Goal: Task Accomplishment & Management: Manage account settings

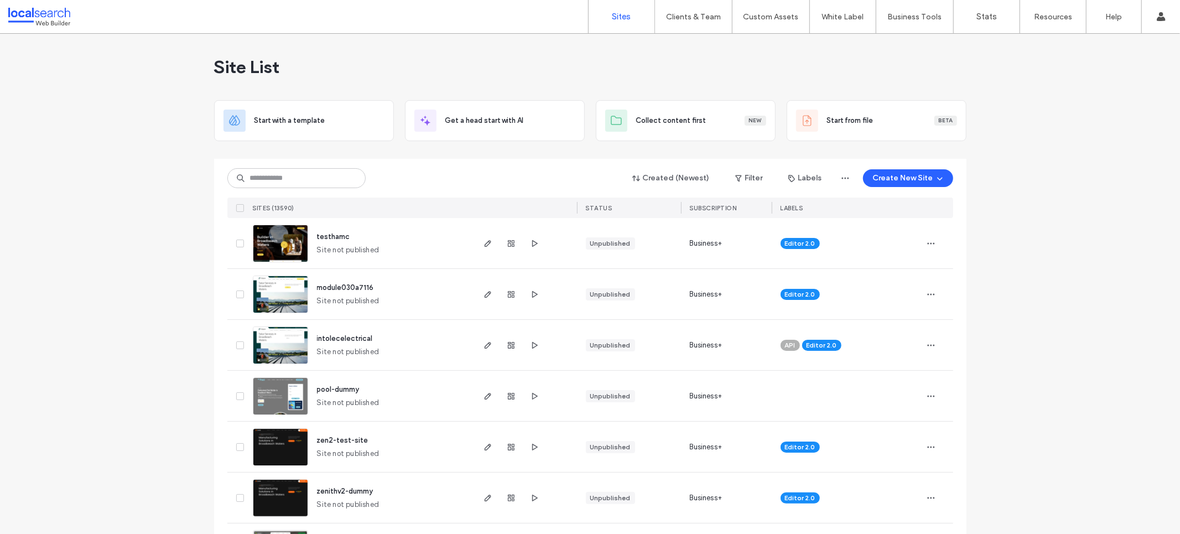
drag, startPoint x: 395, startPoint y: 182, endPoint x: 365, endPoint y: 176, distance: 30.9
click at [396, 182] on div "Created (Newest) Filter Labels Create New Site" at bounding box center [590, 178] width 726 height 21
click at [322, 172] on input at bounding box center [296, 178] width 138 height 20
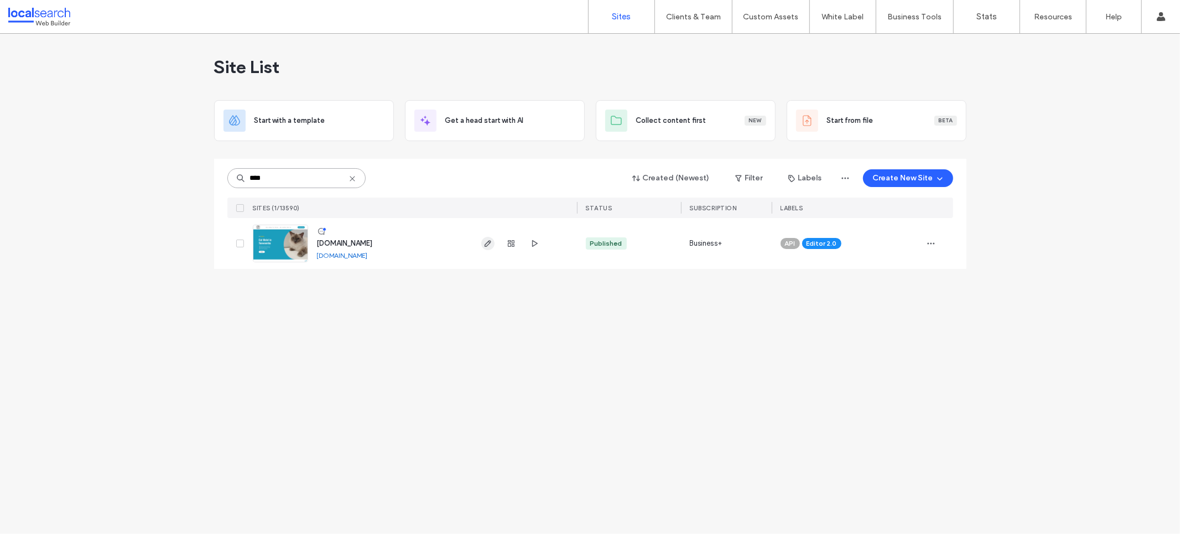
type input "****"
click at [490, 241] on icon "button" at bounding box center [488, 243] width 9 height 9
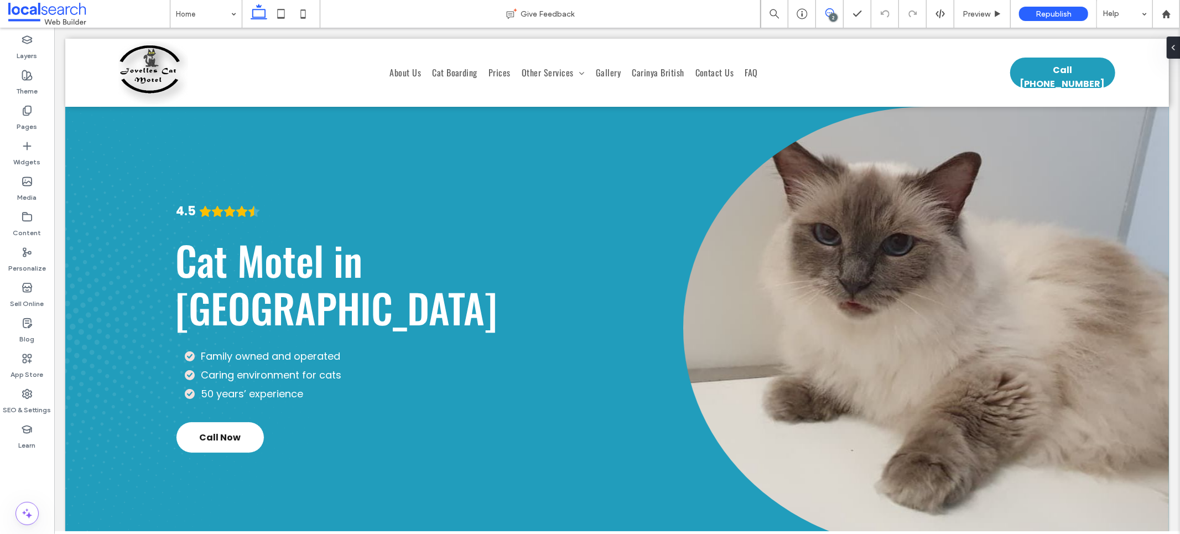
click at [828, 13] on icon at bounding box center [829, 12] width 9 height 9
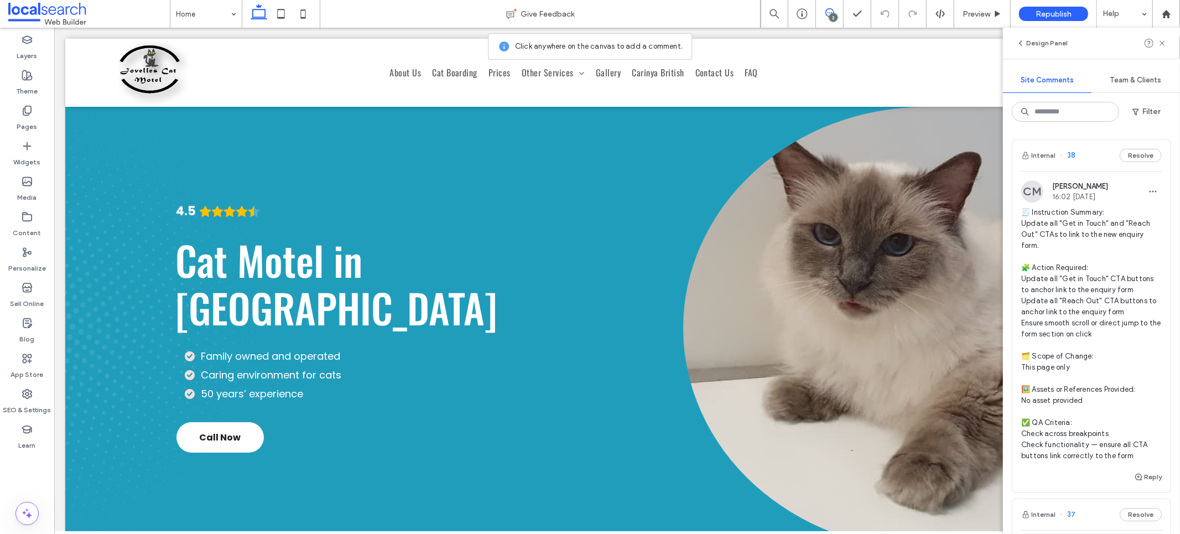
click at [1070, 235] on span "🧾 Instruction Summary: Update all "Get in Touch" and "Reach Out" CTAs to link t…" at bounding box center [1091, 334] width 141 height 255
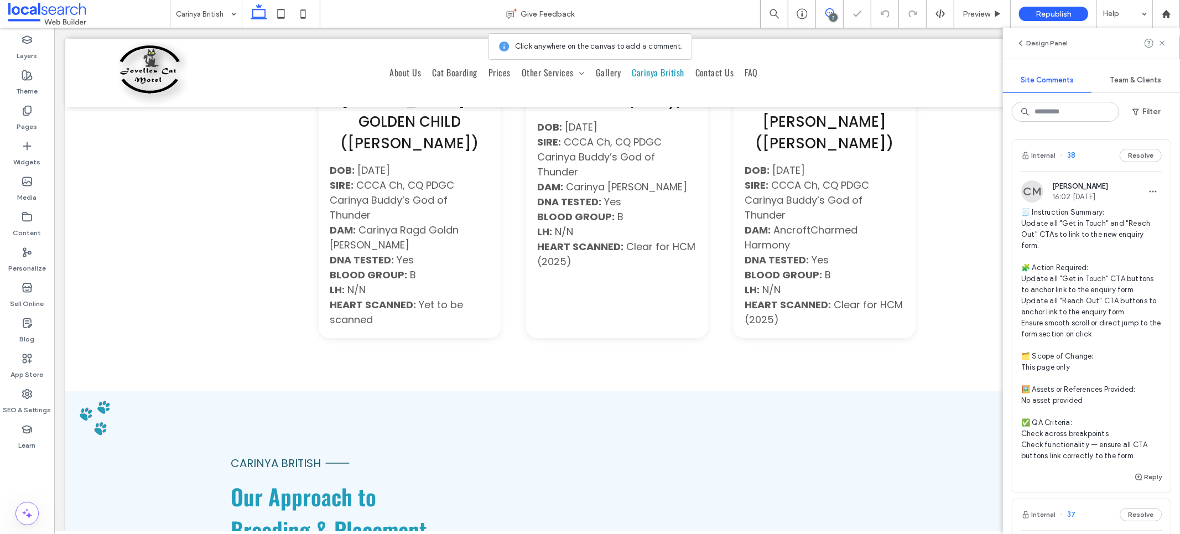
scroll to position [3266, 0]
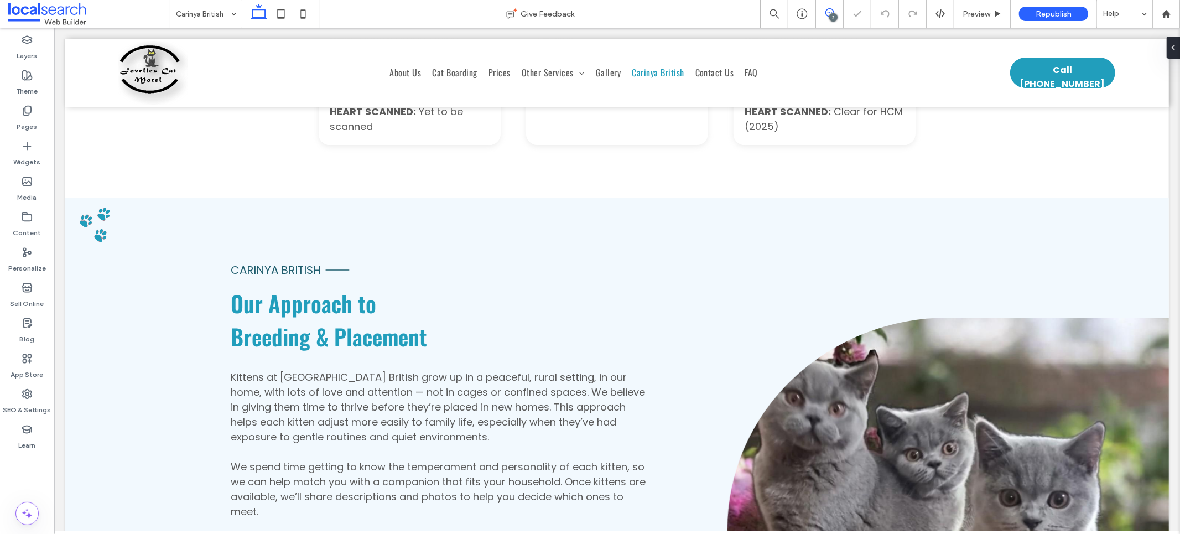
click at [830, 13] on use at bounding box center [829, 12] width 9 height 9
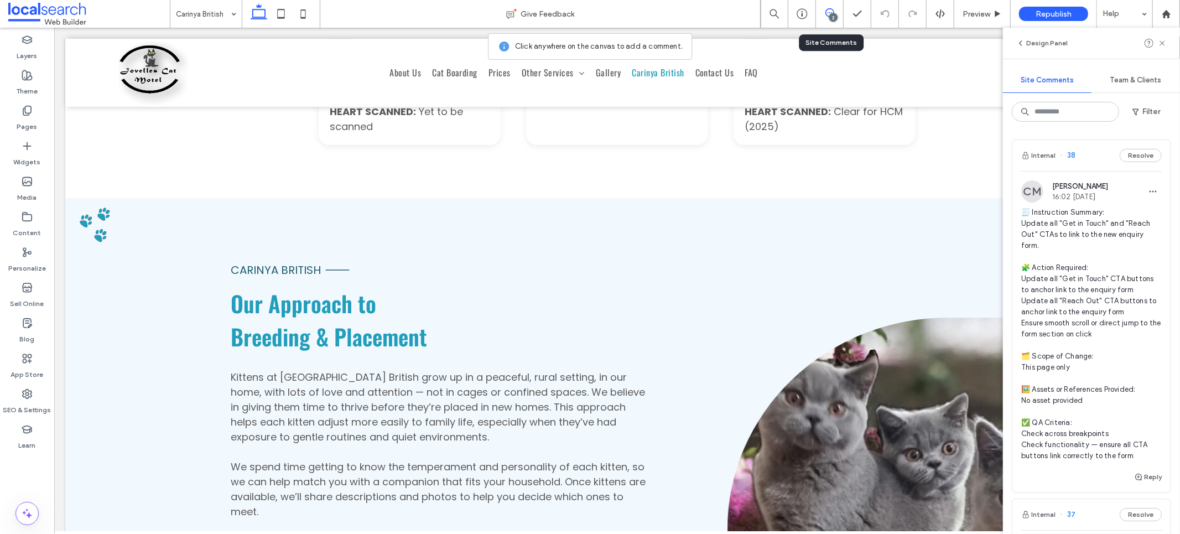
click at [1098, 263] on span "🧾 Instruction Summary: Update all "Get in Touch" and "Reach Out" CTAs to link t…" at bounding box center [1091, 334] width 141 height 255
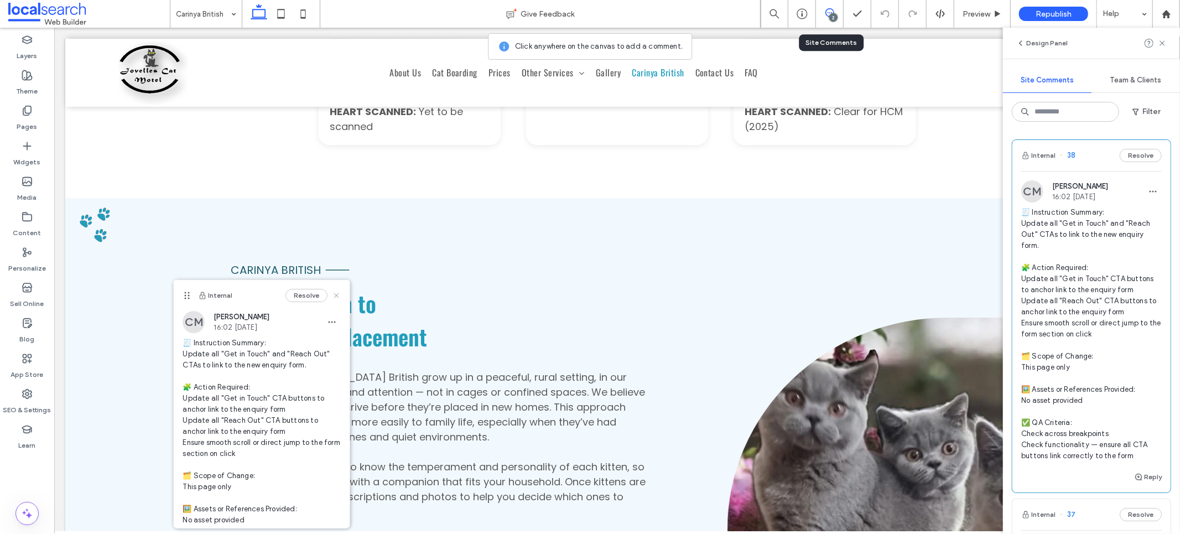
click at [332, 292] on icon at bounding box center [336, 295] width 9 height 9
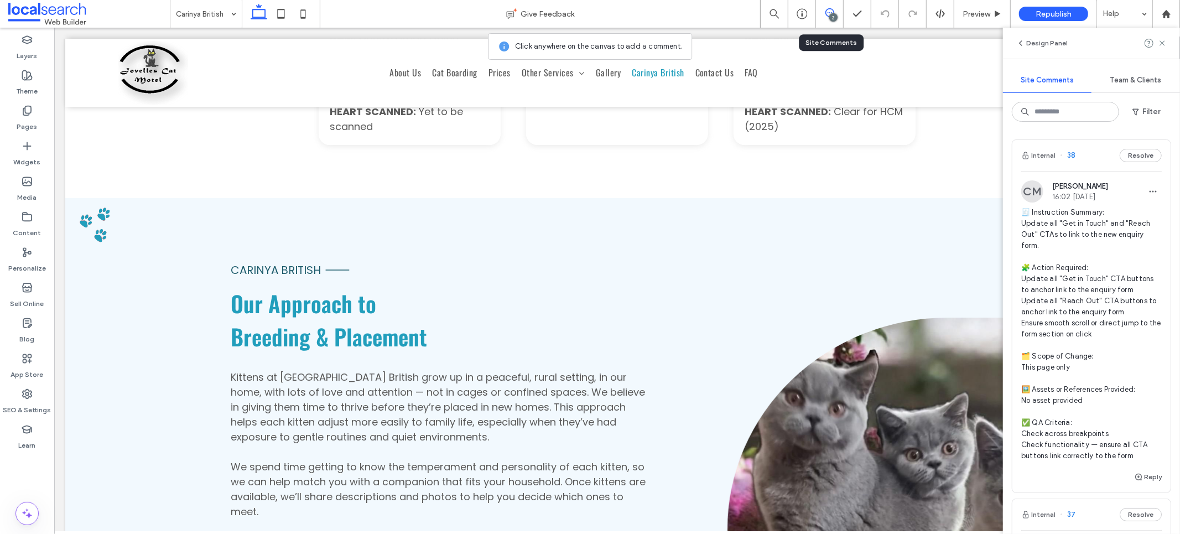
click at [1086, 290] on span "🧾 Instruction Summary: Update all "Get in Touch" and "Reach Out" CTAs to link t…" at bounding box center [1091, 334] width 141 height 255
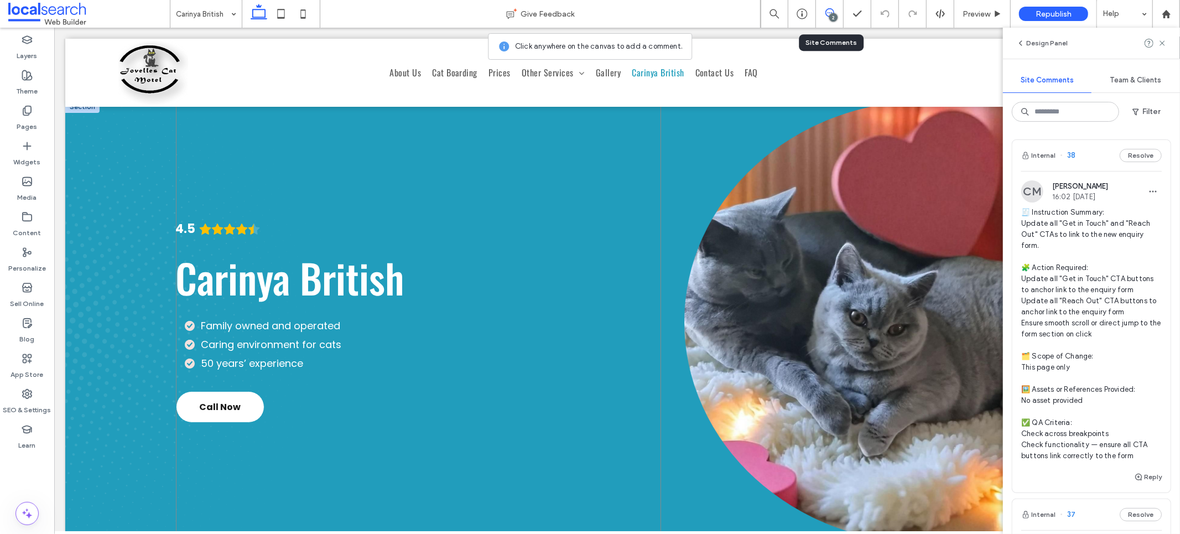
scroll to position [0, 0]
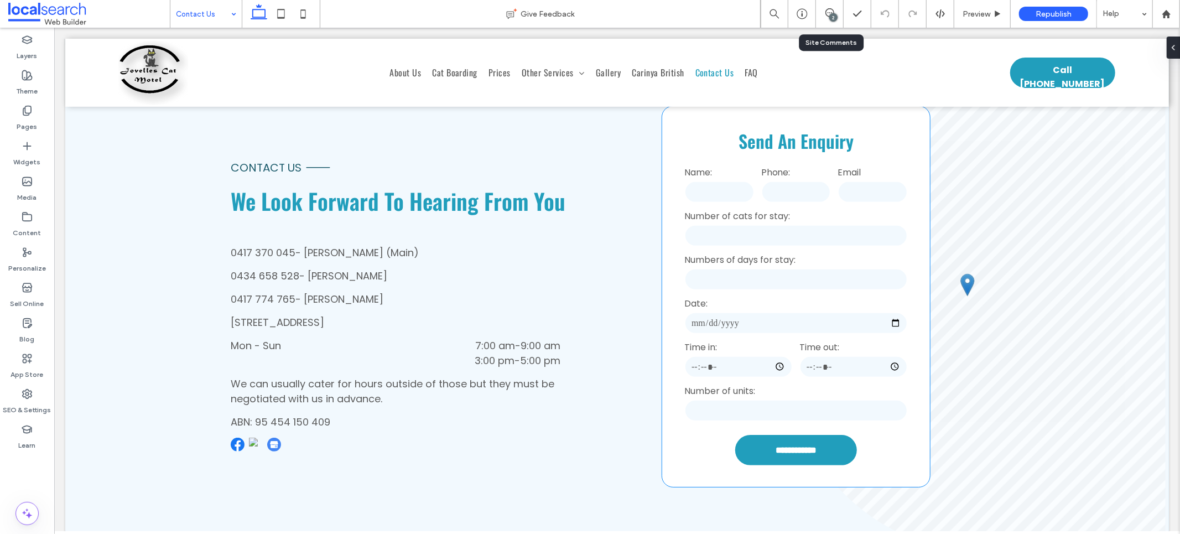
scroll to position [330, 0]
click at [204, 6] on input at bounding box center [203, 14] width 55 height 28
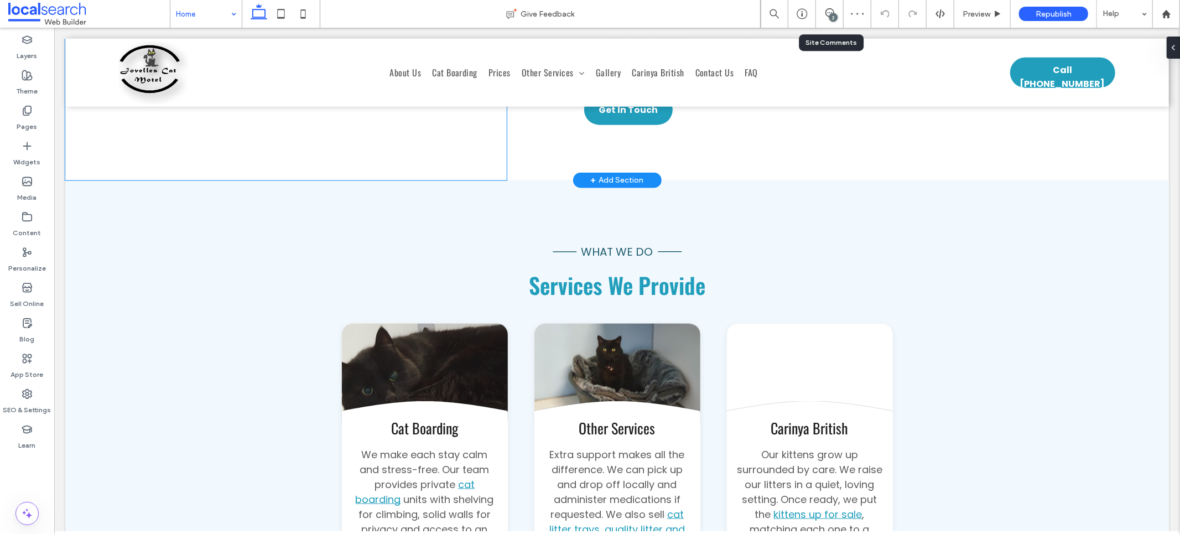
scroll to position [788, 0]
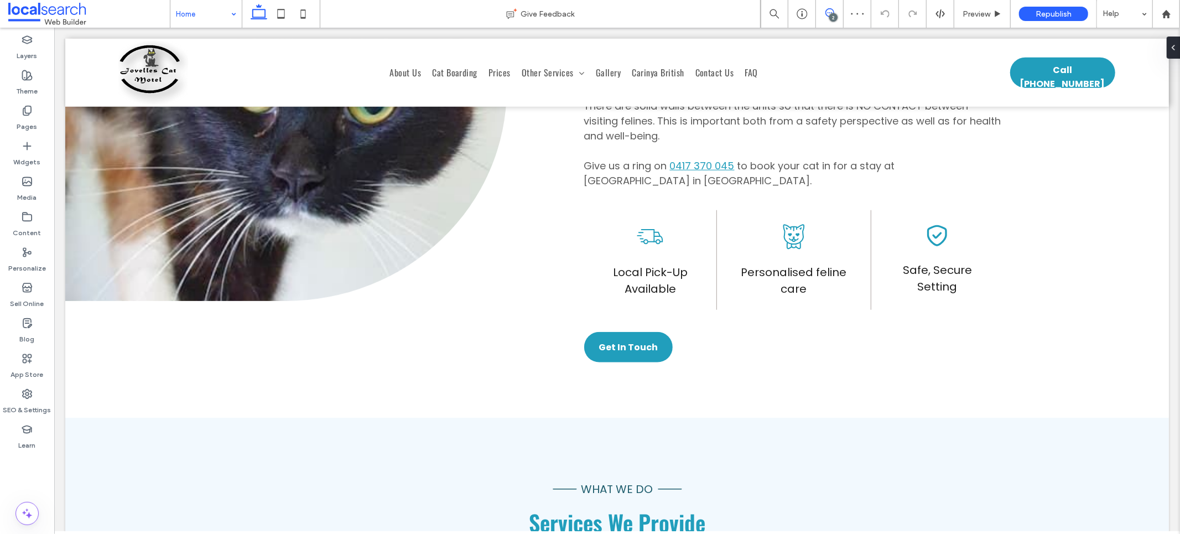
click at [830, 12] on icon at bounding box center [829, 12] width 9 height 9
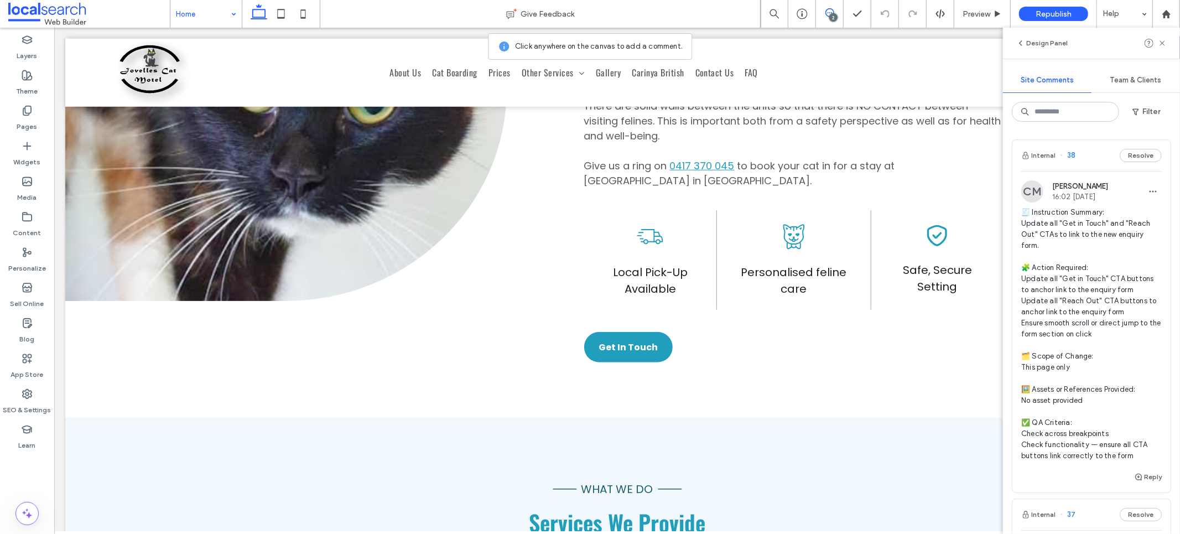
click at [832, 16] on div "2" at bounding box center [833, 17] width 8 height 8
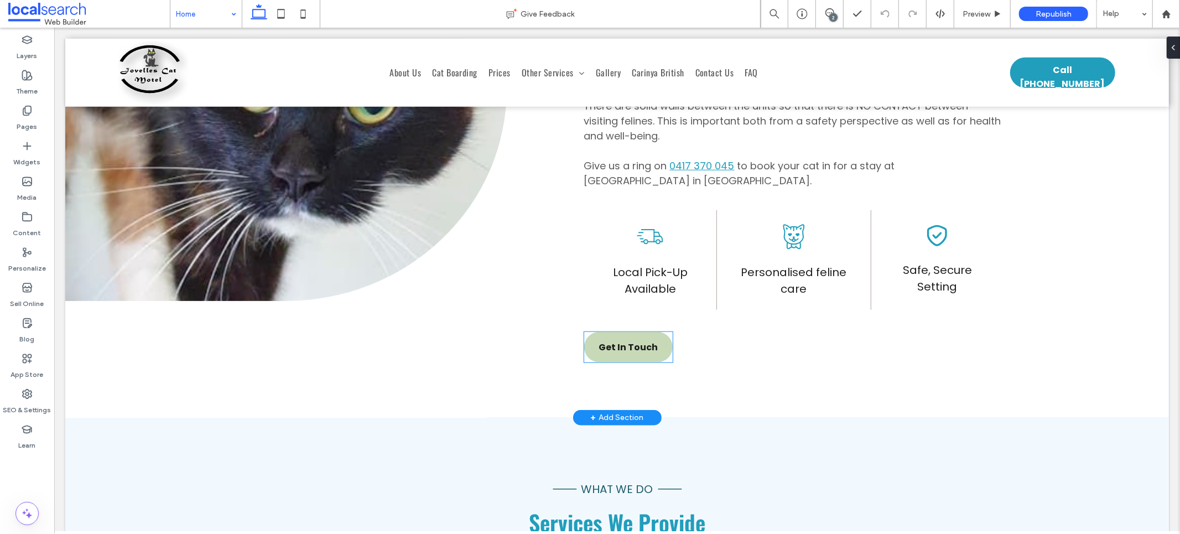
click at [598, 344] on link "Get In Touch" at bounding box center [628, 346] width 89 height 30
click at [598, 344] on div "Get In Touch" at bounding box center [628, 346] width 89 height 30
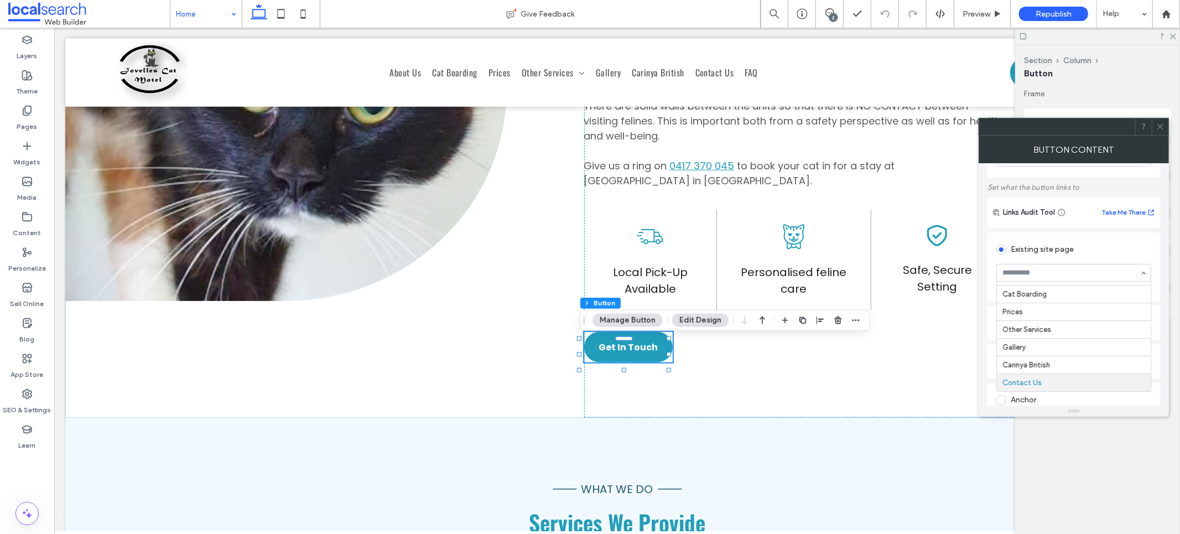
scroll to position [101, 0]
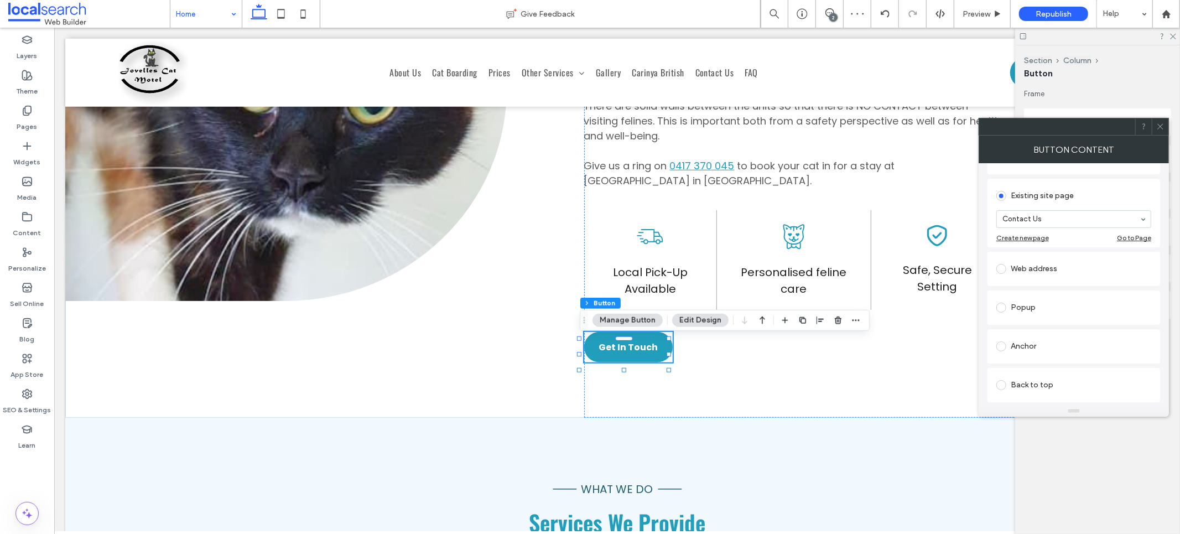
click at [1052, 215] on input at bounding box center [1071, 219] width 137 height 8
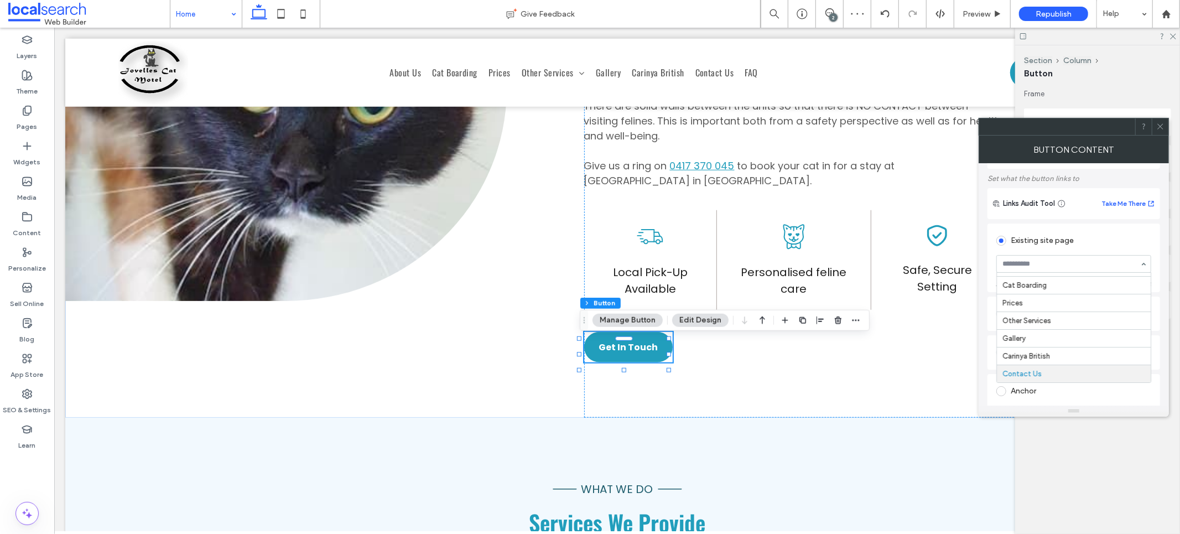
scroll to position [0, 0]
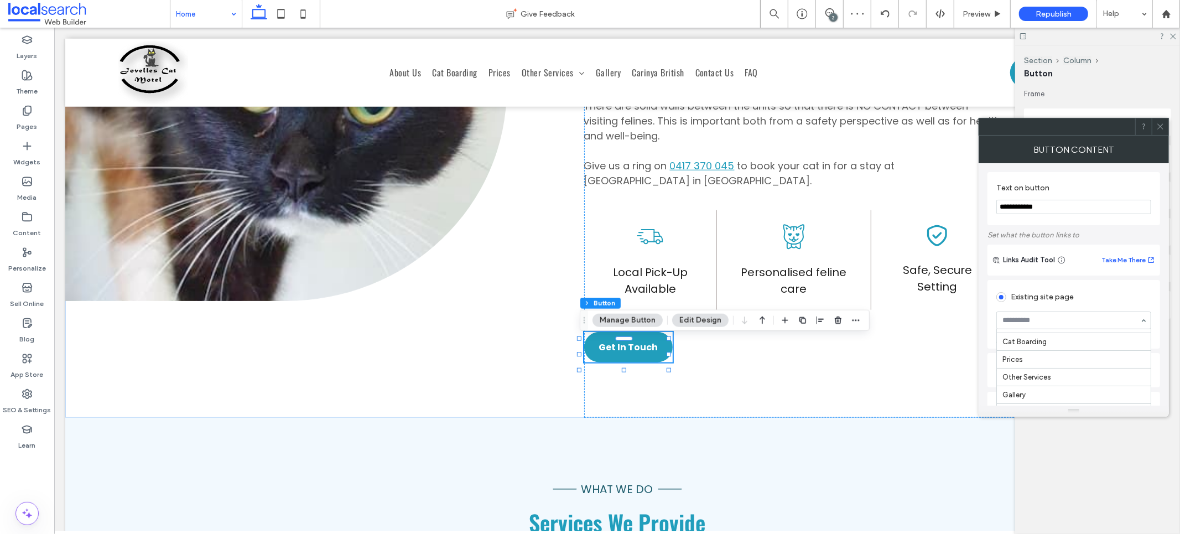
click at [1026, 294] on div "Existing site page" at bounding box center [1073, 297] width 155 height 18
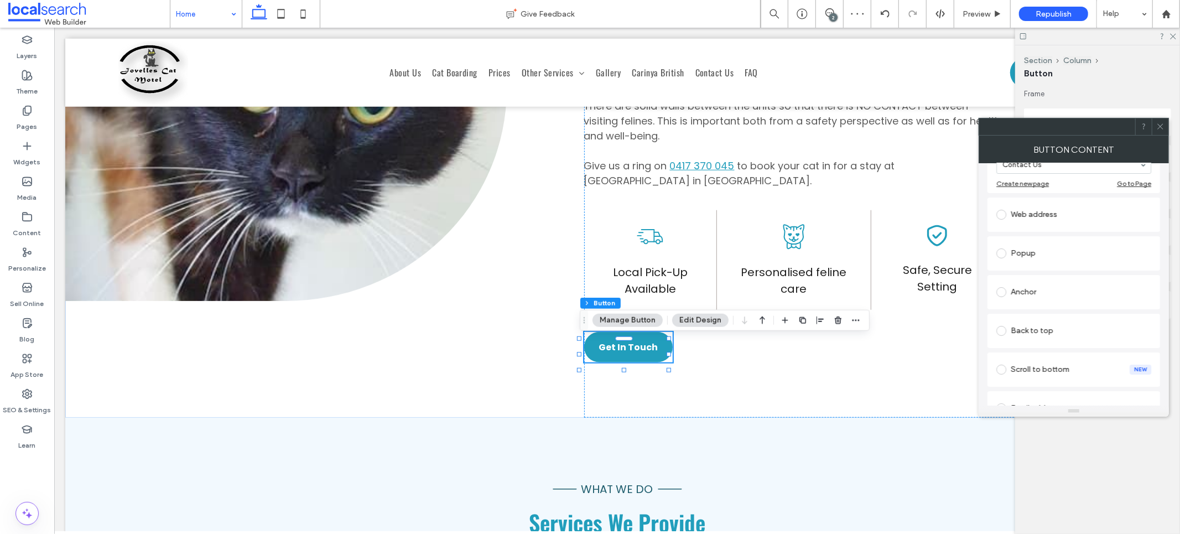
scroll to position [208, 0]
click at [1037, 246] on div "Anchor" at bounding box center [1073, 240] width 155 height 18
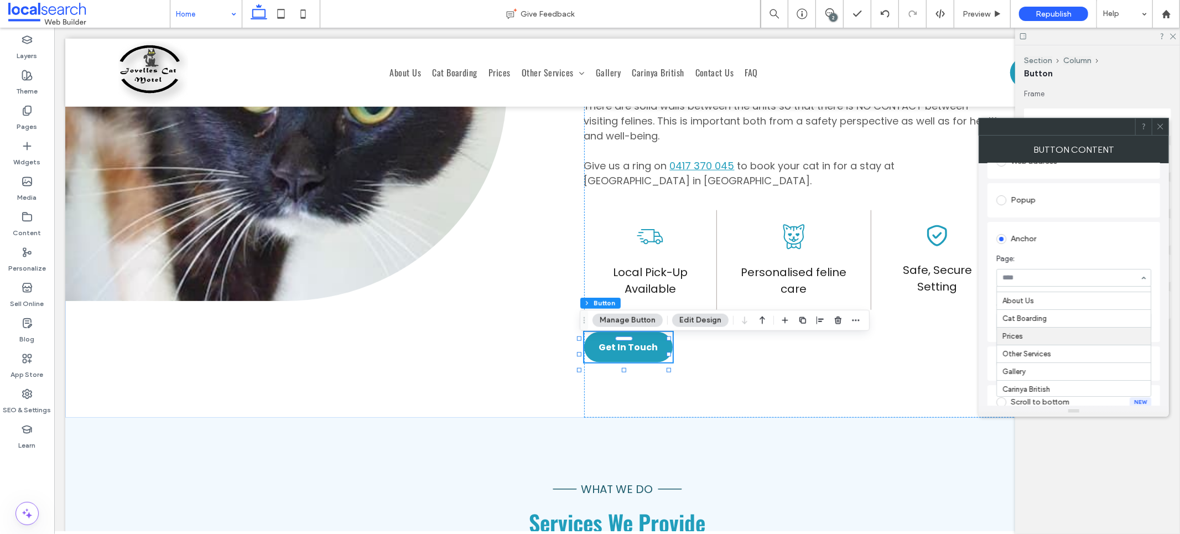
scroll to position [34, 0]
click at [1045, 306] on span "Anchor:" at bounding box center [1071, 303] width 150 height 11
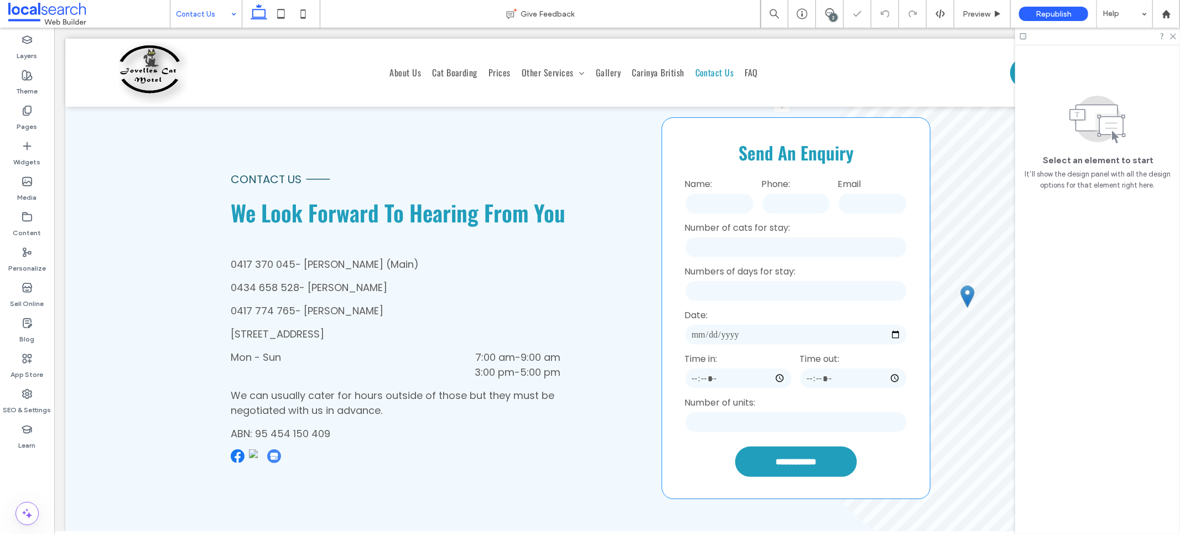
scroll to position [252, 0]
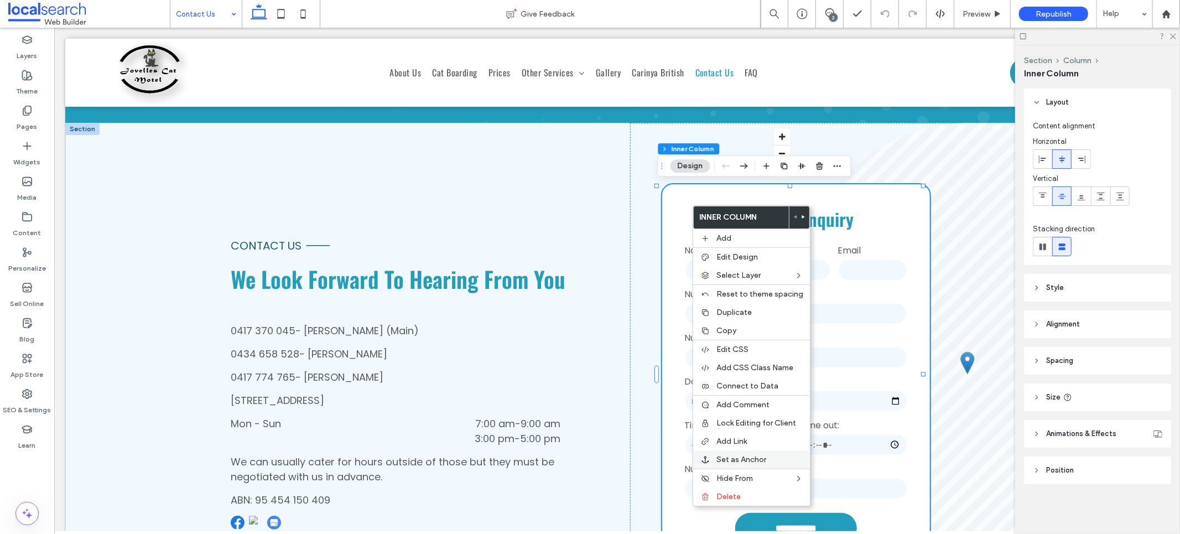
click at [744, 456] on span "Set as Anchor" at bounding box center [741, 459] width 50 height 9
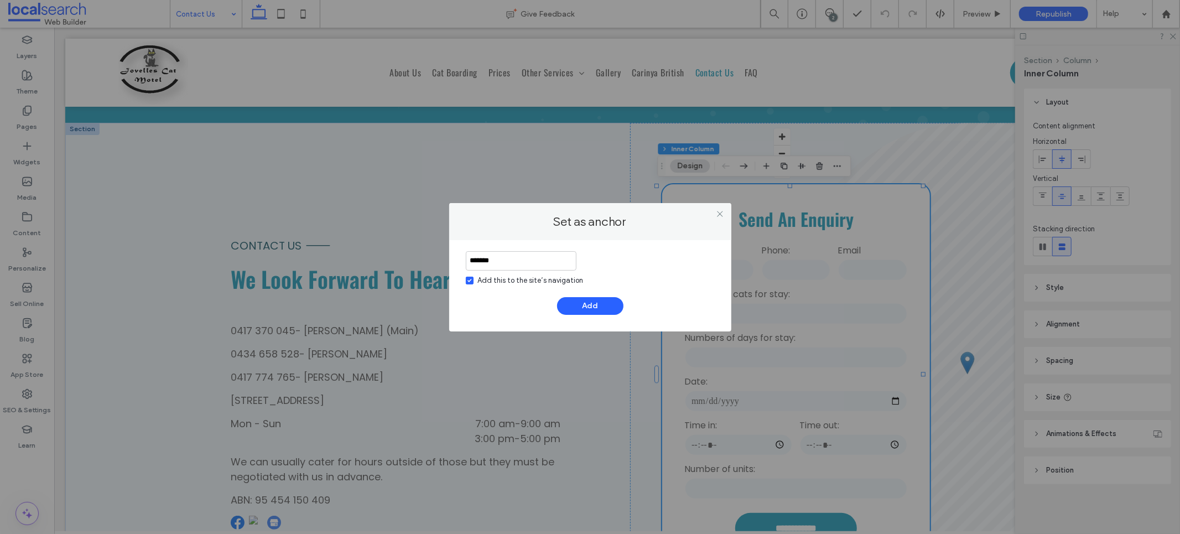
type input "*******"
click at [476, 281] on label "Add this to the site’s navigation" at bounding box center [525, 280] width 118 height 11
click at [590, 311] on button "Add" at bounding box center [590, 306] width 66 height 18
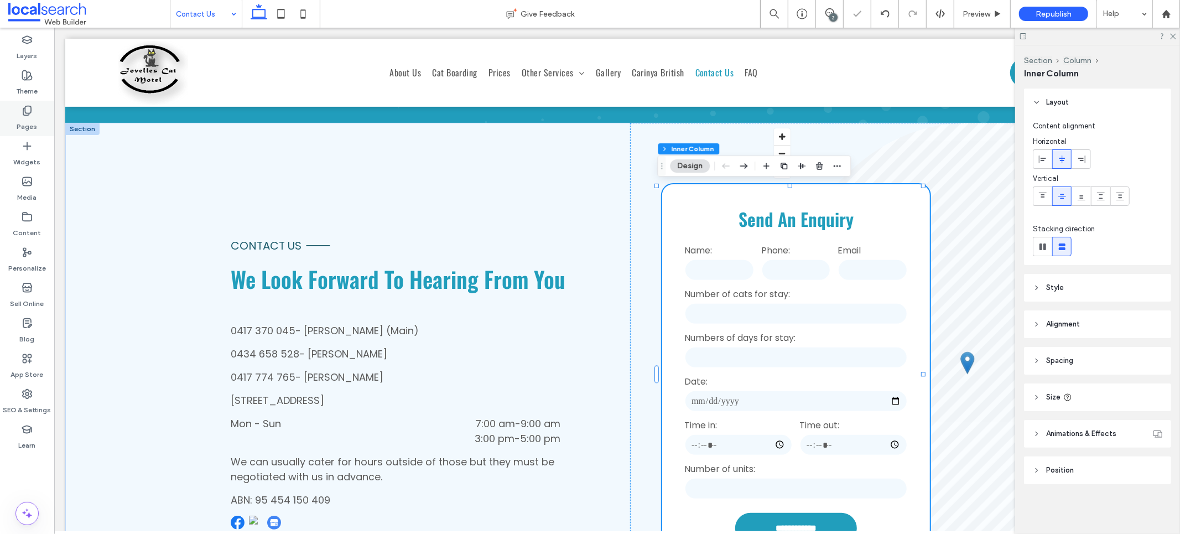
click at [17, 113] on div "Pages" at bounding box center [27, 118] width 54 height 35
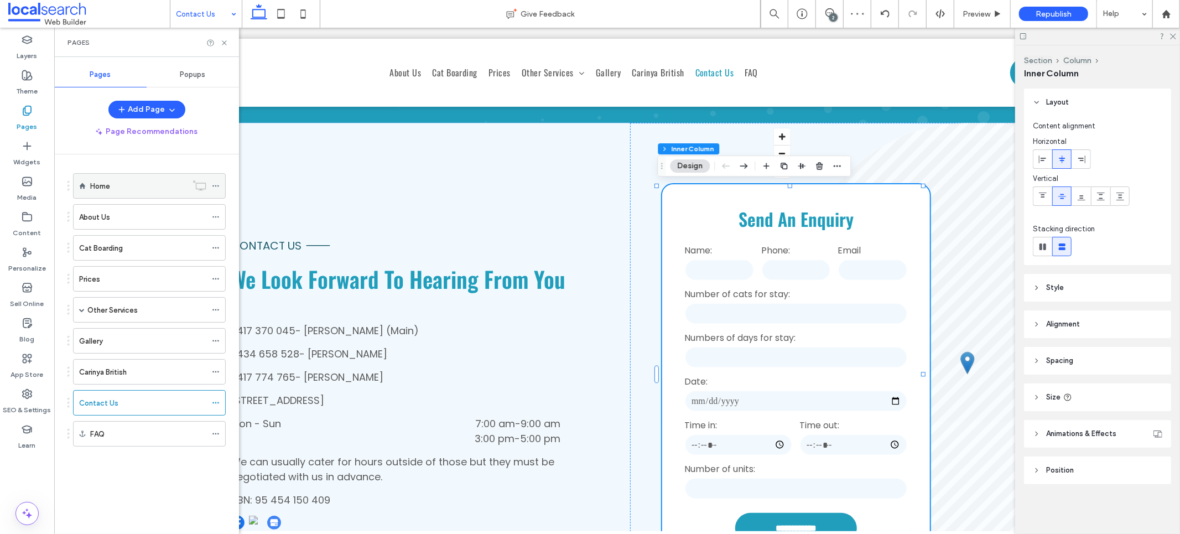
click at [103, 188] on label "Home" at bounding box center [100, 185] width 20 height 19
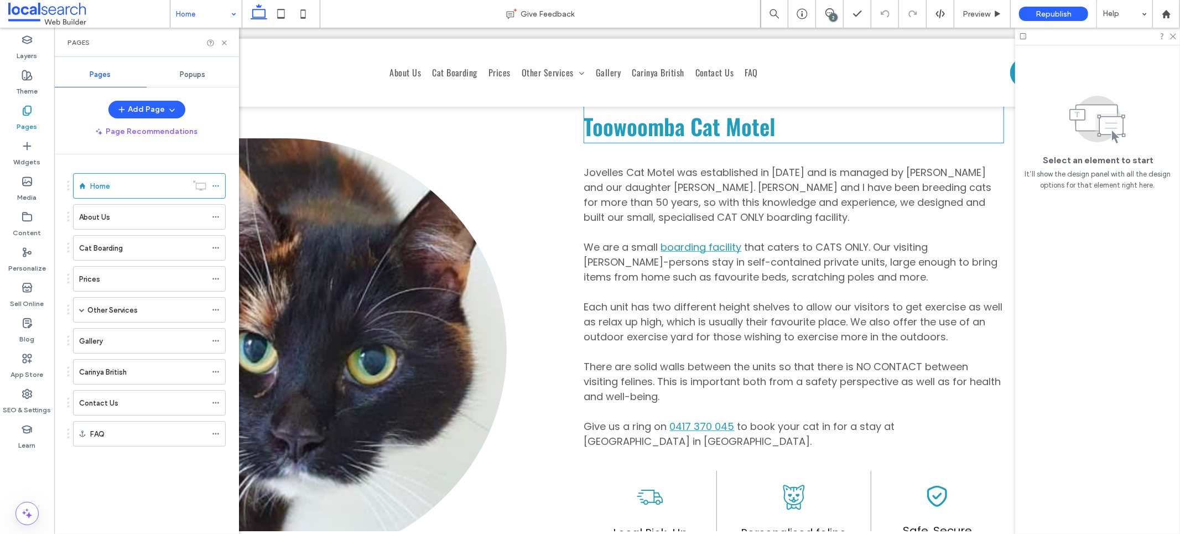
scroll to position [698, 0]
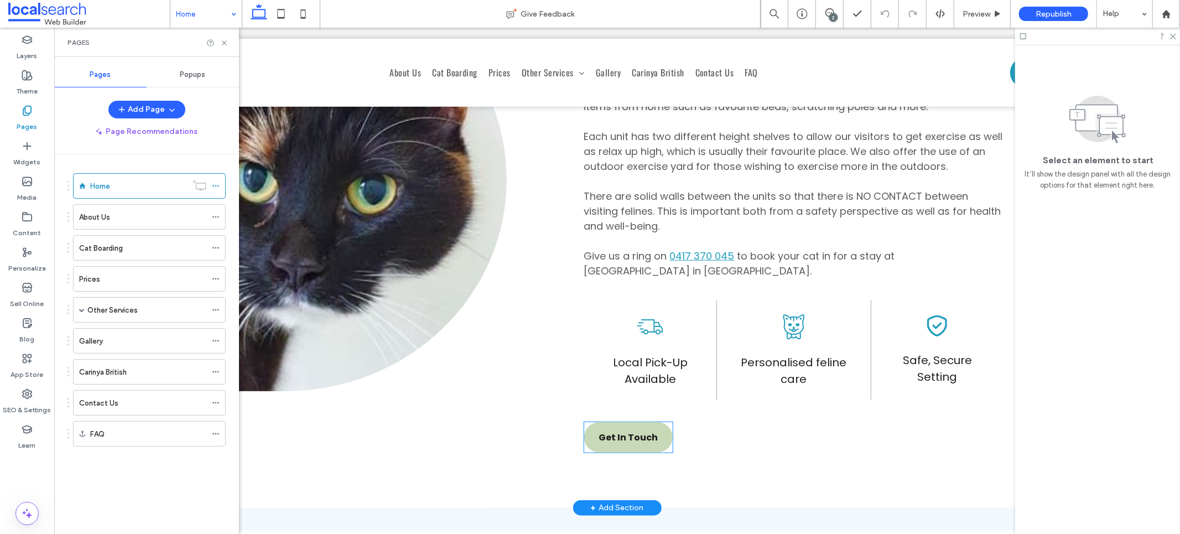
click at [633, 440] on span "Get In Touch" at bounding box center [627, 437] width 59 height 14
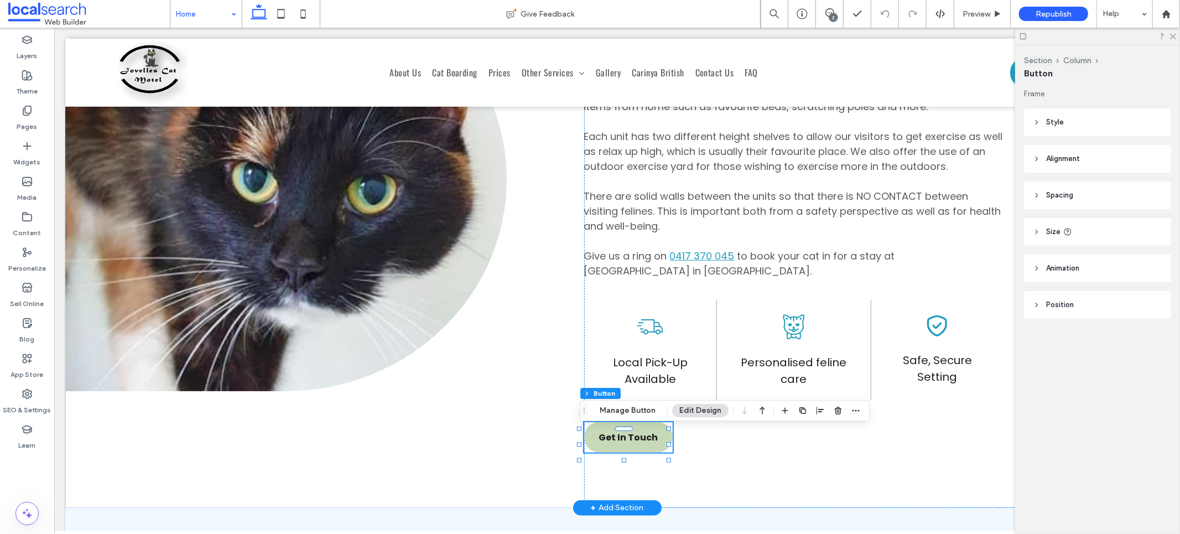
click at [633, 440] on span "Get In Touch" at bounding box center [627, 437] width 59 height 14
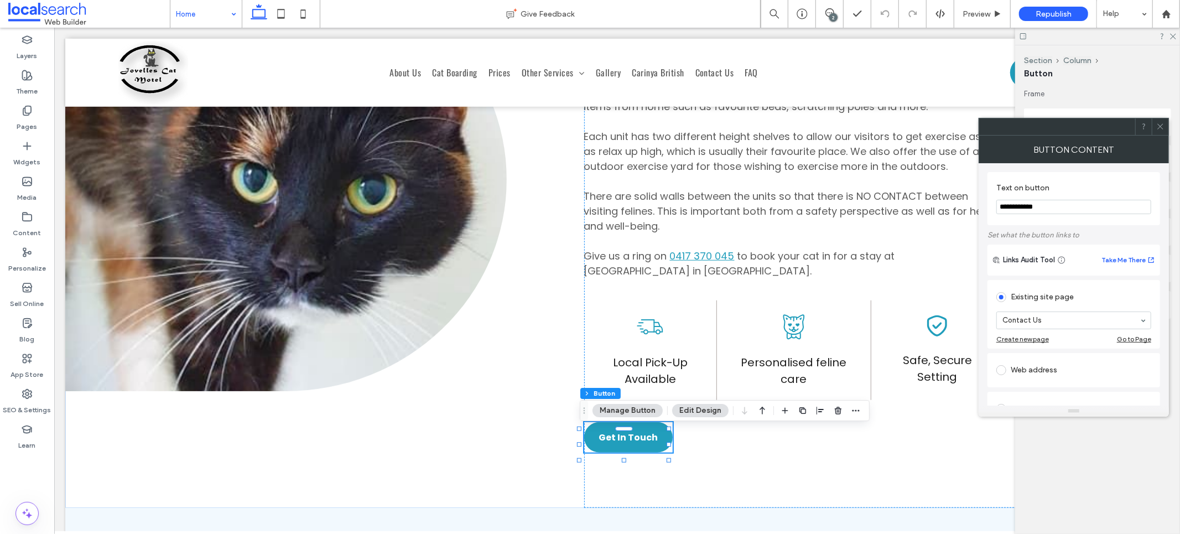
click at [1043, 334] on section "Contact Us" at bounding box center [1073, 320] width 155 height 29
click at [1040, 330] on section "Contact Us" at bounding box center [1073, 320] width 155 height 29
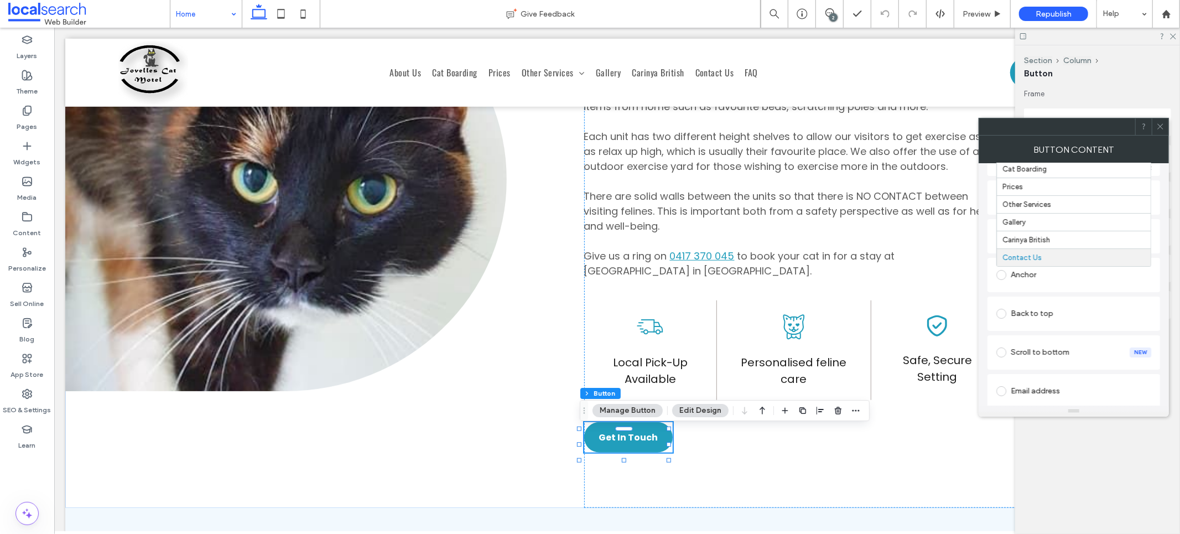
scroll to position [158, 0]
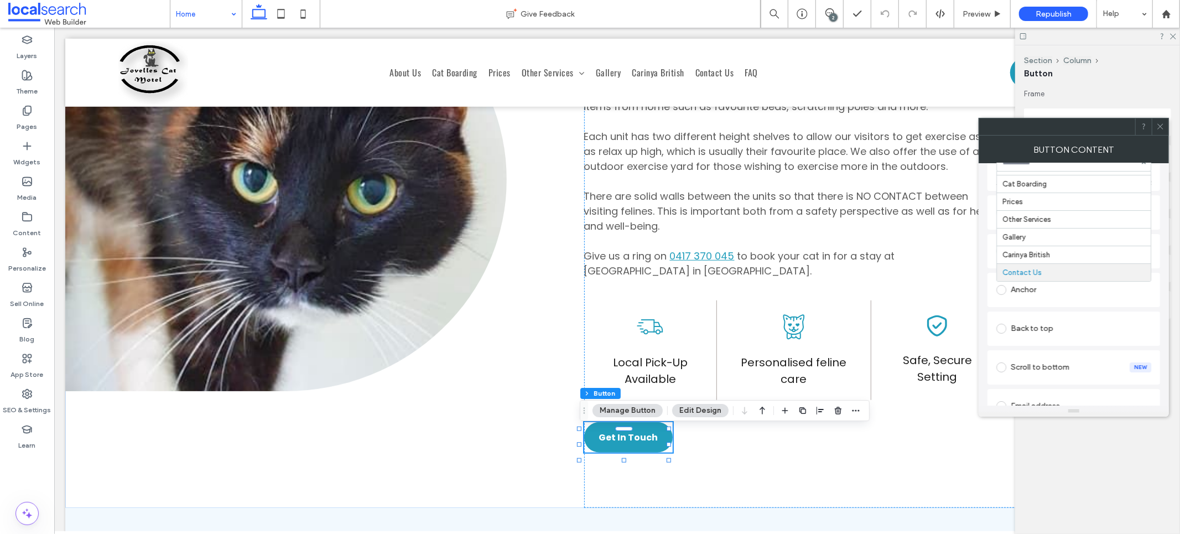
click at [1032, 291] on div "Anchor" at bounding box center [1073, 290] width 155 height 18
click at [1043, 285] on section "Page: Home" at bounding box center [1073, 286] width 155 height 44
click at [1164, 121] on span at bounding box center [1160, 126] width 8 height 17
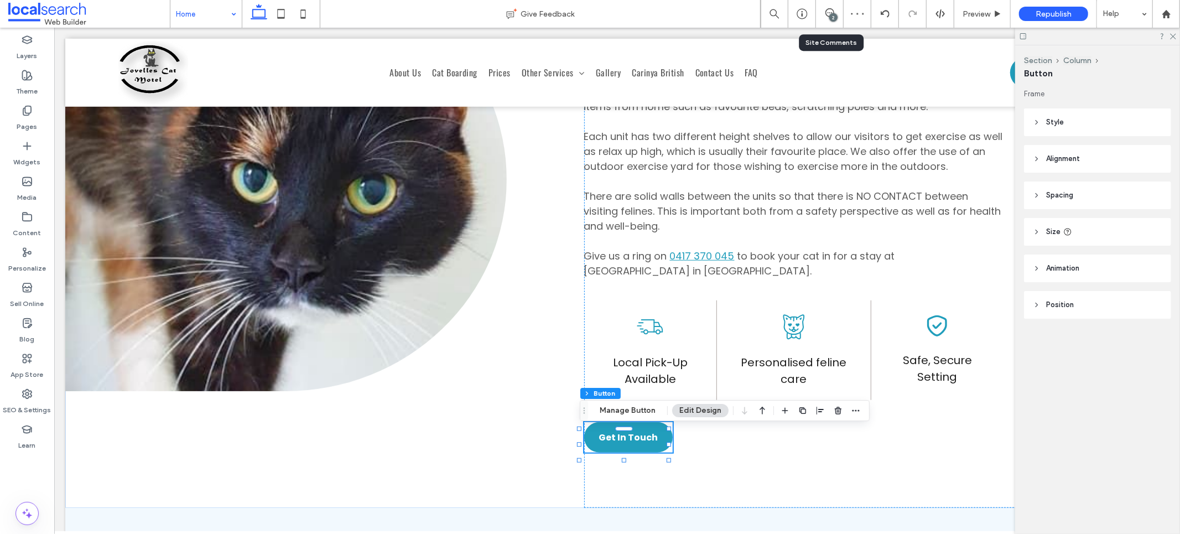
click at [831, 4] on div "2" at bounding box center [830, 14] width 28 height 28
click at [829, 13] on use at bounding box center [829, 12] width 9 height 9
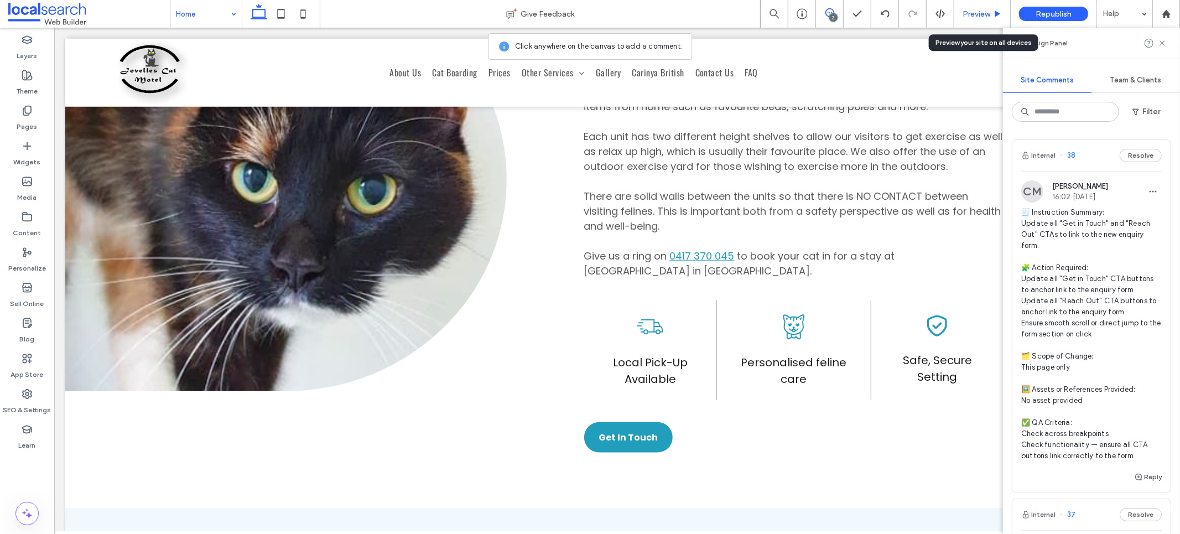
click at [989, 14] on span "Preview" at bounding box center [977, 13] width 28 height 9
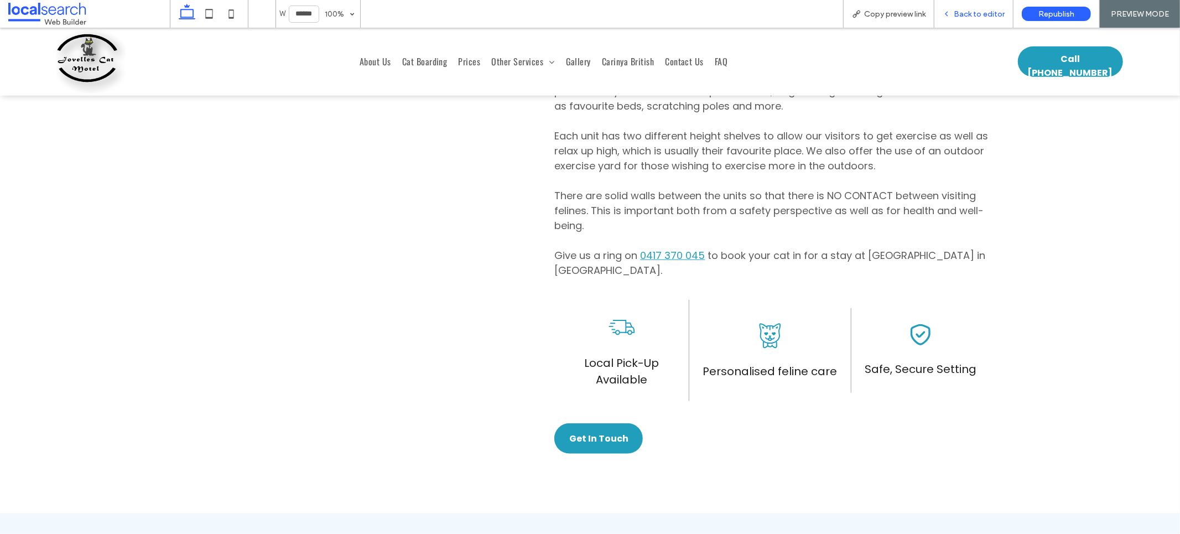
click at [983, 12] on span "Back to editor" at bounding box center [979, 13] width 51 height 9
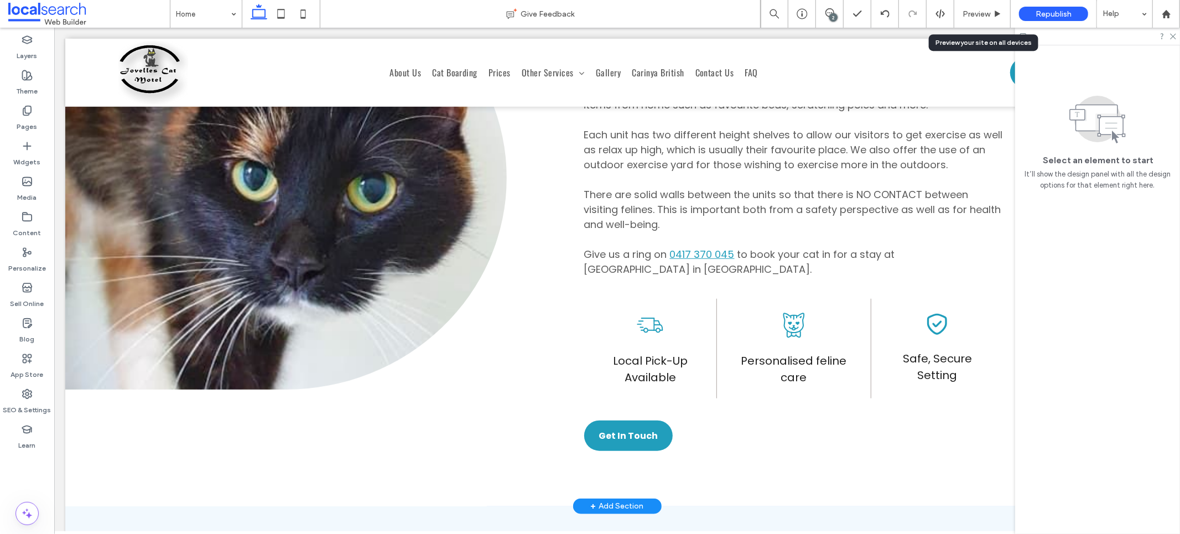
scroll to position [698, 0]
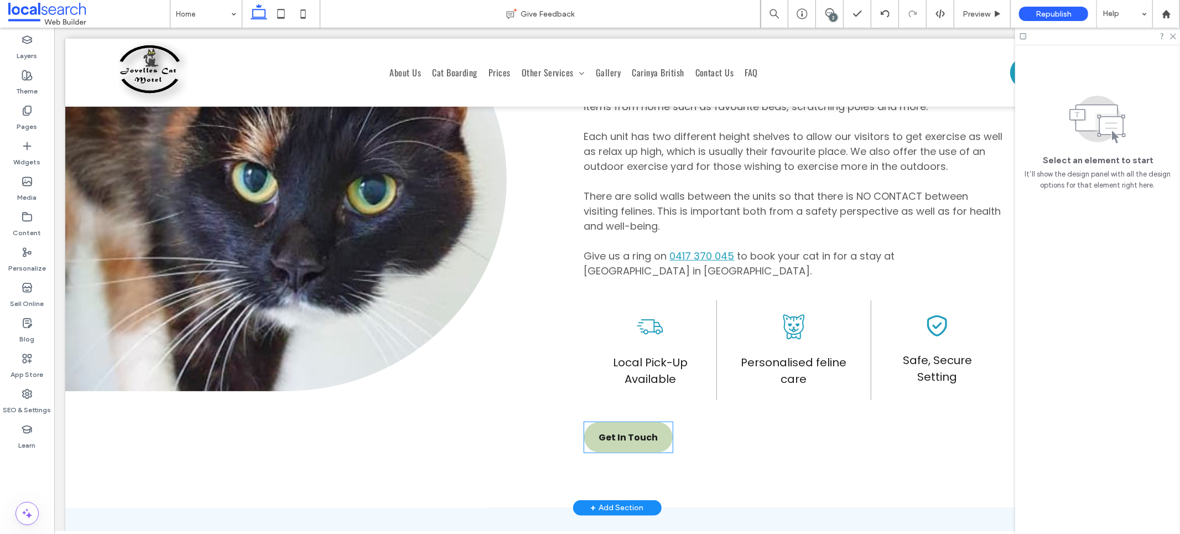
click at [630, 444] on span "Get In Touch" at bounding box center [627, 437] width 59 height 14
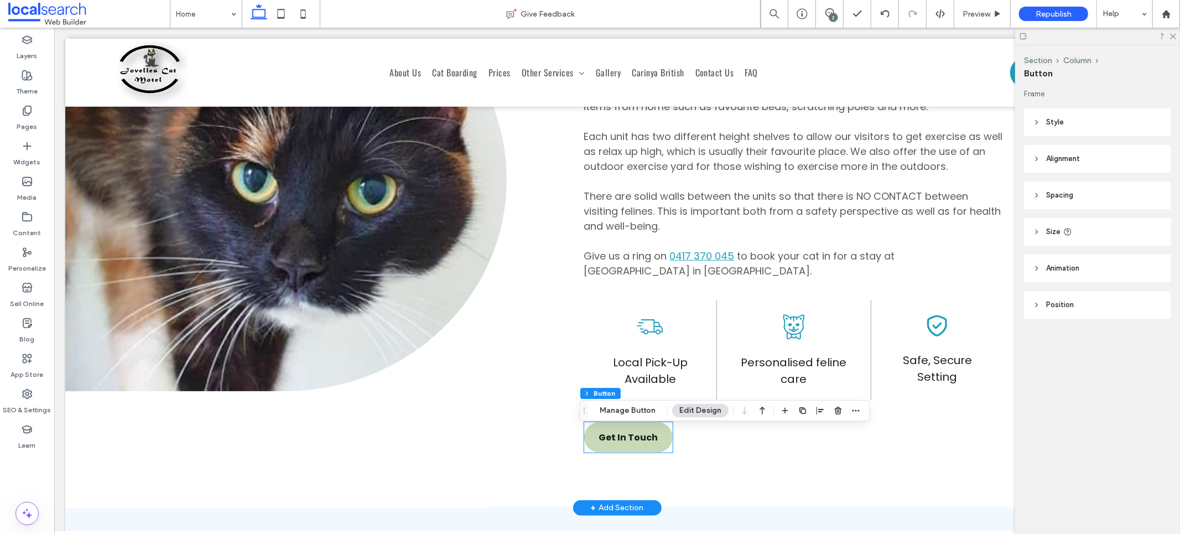
click at [630, 444] on div "Get In Touch" at bounding box center [628, 437] width 89 height 30
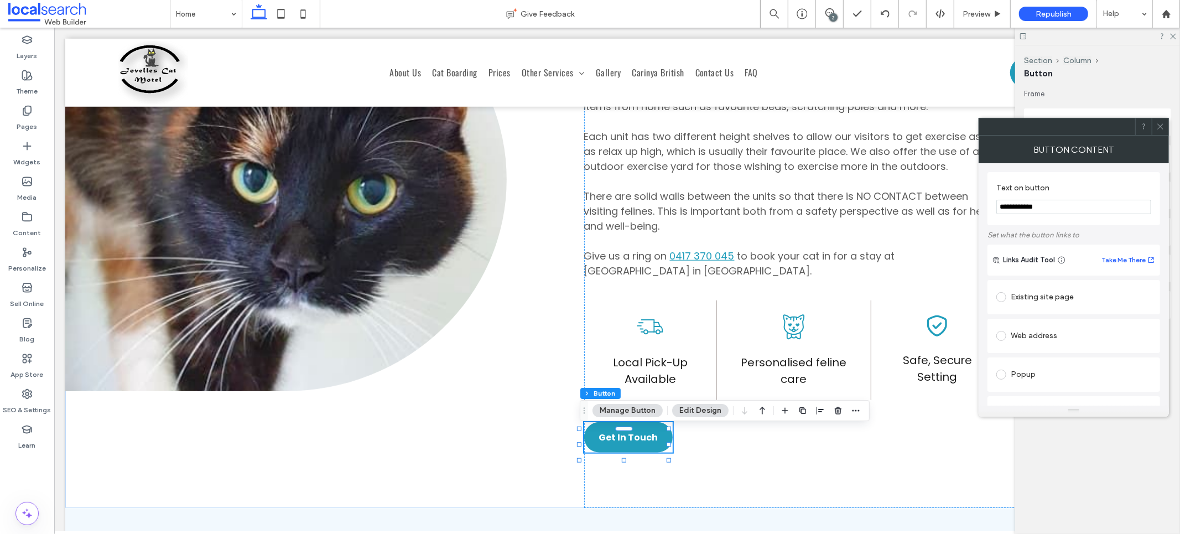
click at [1031, 223] on div "**********" at bounding box center [1074, 198] width 173 height 53
click at [1042, 210] on input "**********" at bounding box center [1073, 207] width 155 height 14
type input "*********"
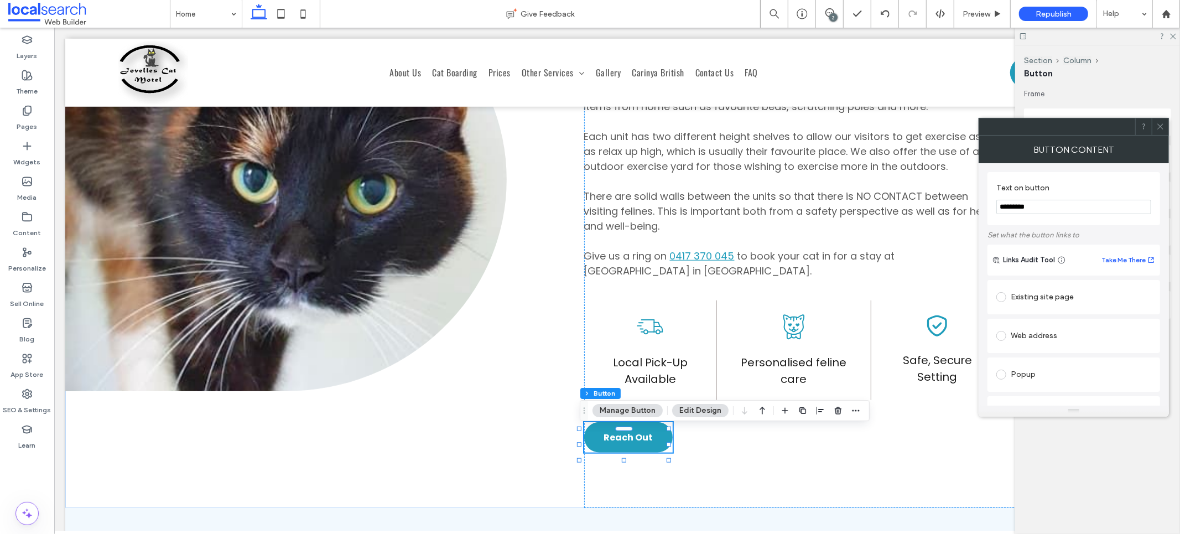
click at [1156, 126] on icon at bounding box center [1160, 126] width 8 height 8
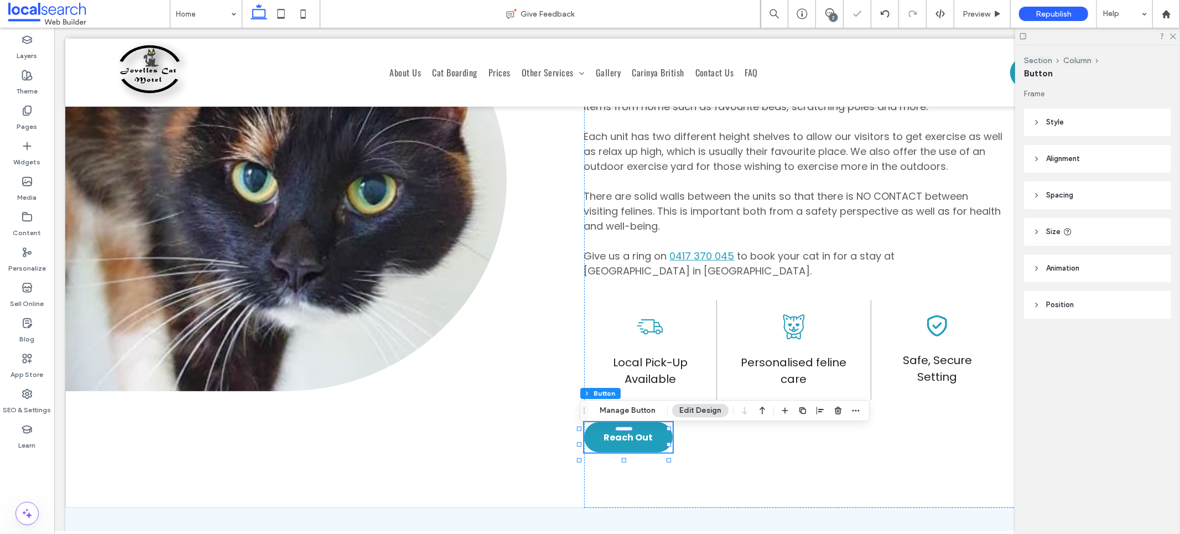
drag, startPoint x: 985, startPoint y: 16, endPoint x: 899, endPoint y: 23, distance: 86.6
click at [985, 16] on span "Preview" at bounding box center [977, 13] width 28 height 9
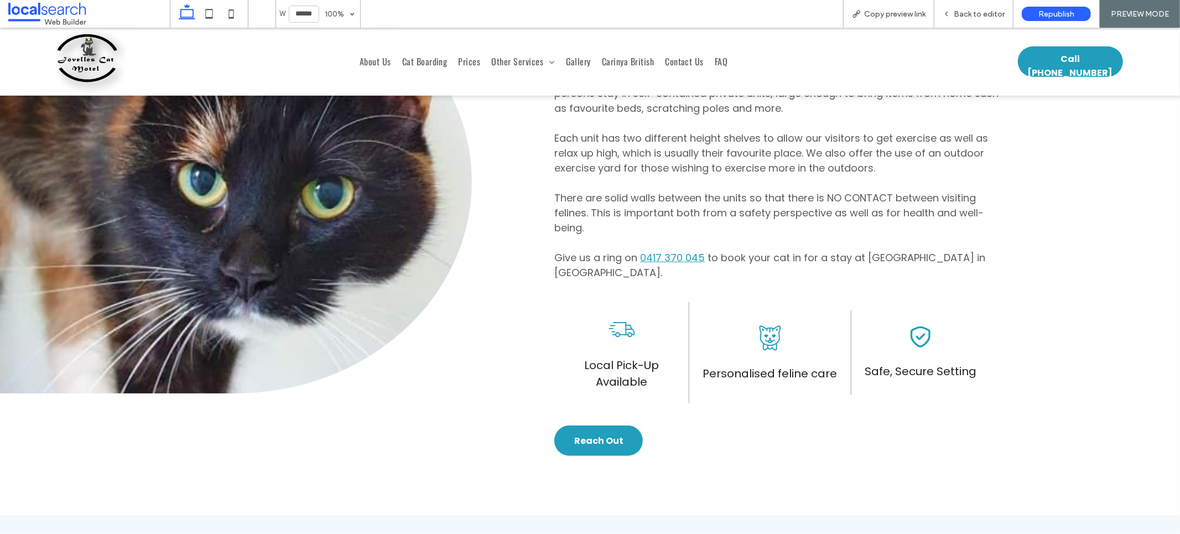
scroll to position [692, 0]
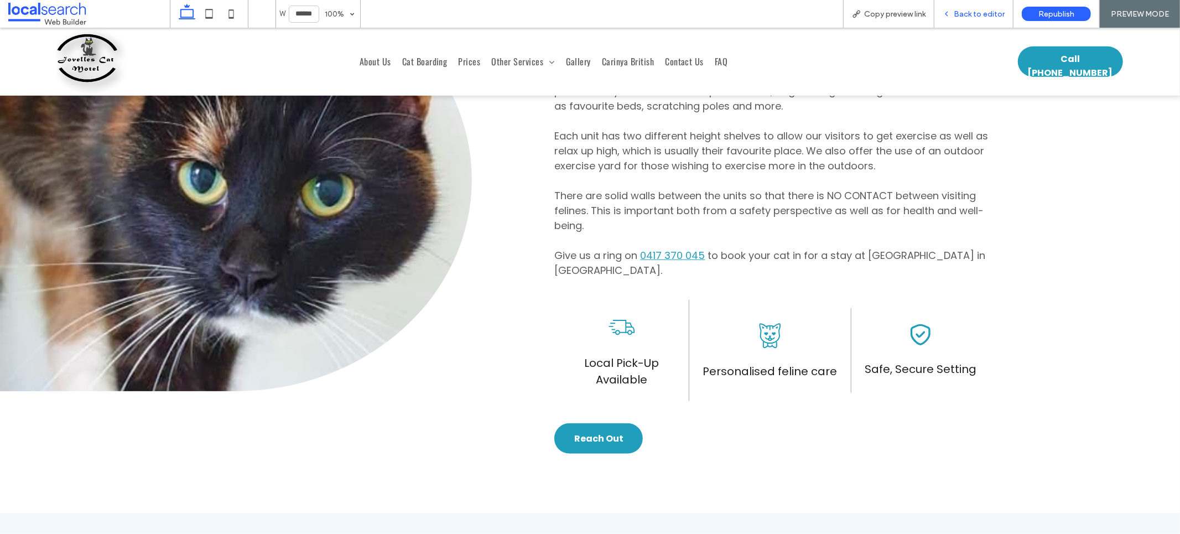
click at [948, 10] on icon at bounding box center [947, 14] width 8 height 8
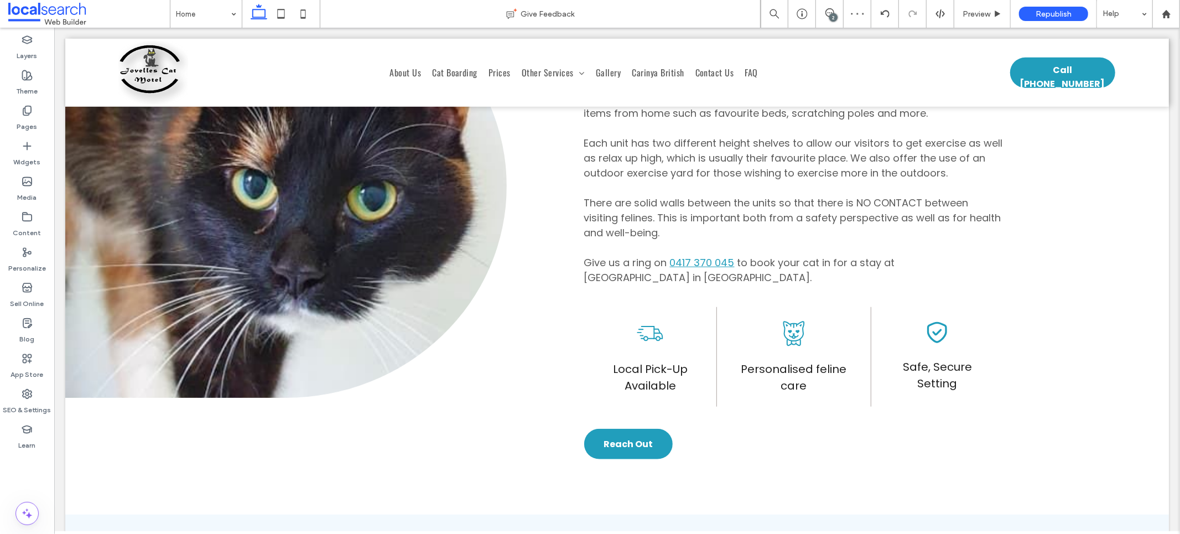
scroll to position [698, 0]
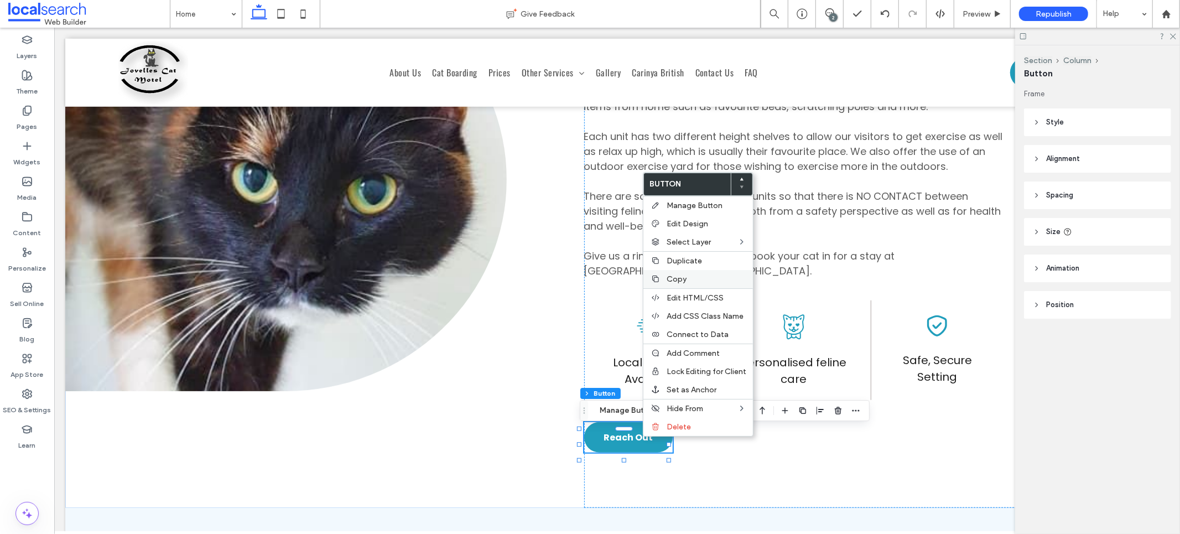
click at [675, 274] on span "Copy" at bounding box center [677, 278] width 20 height 9
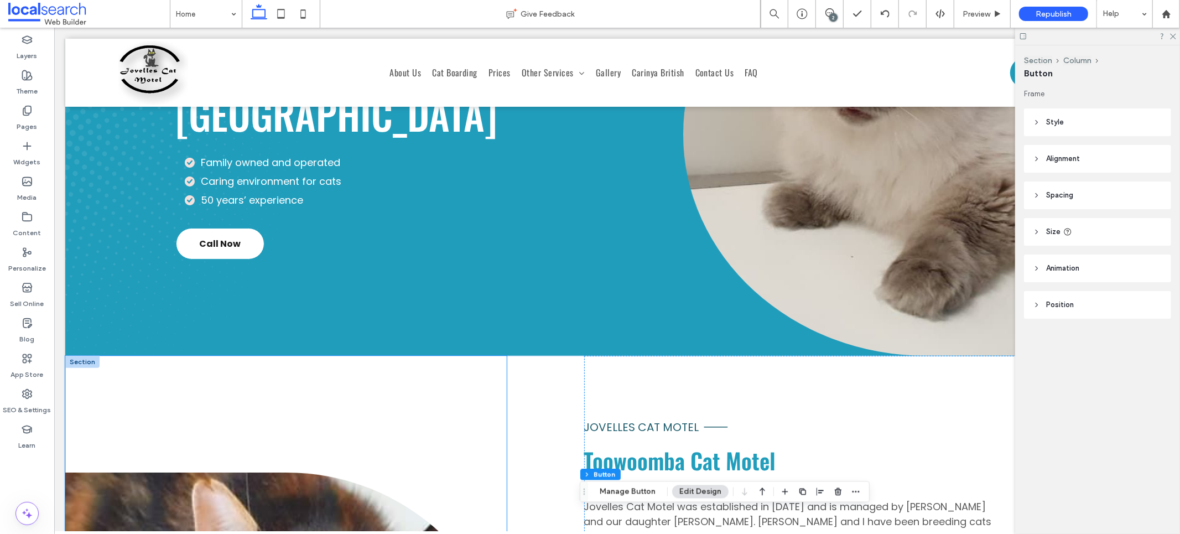
scroll to position [0, 0]
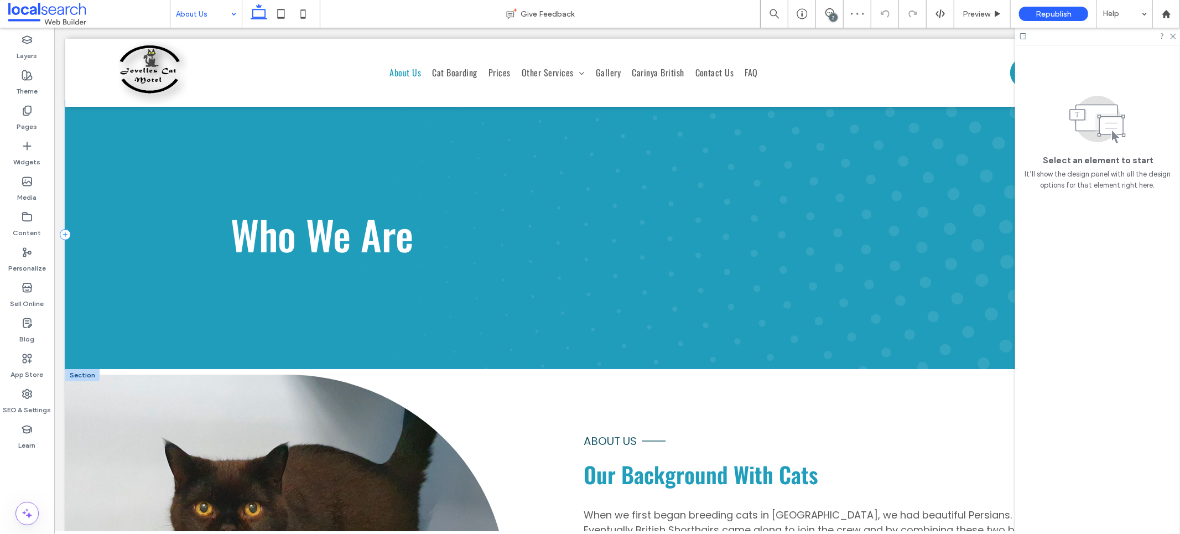
scroll to position [396, 0]
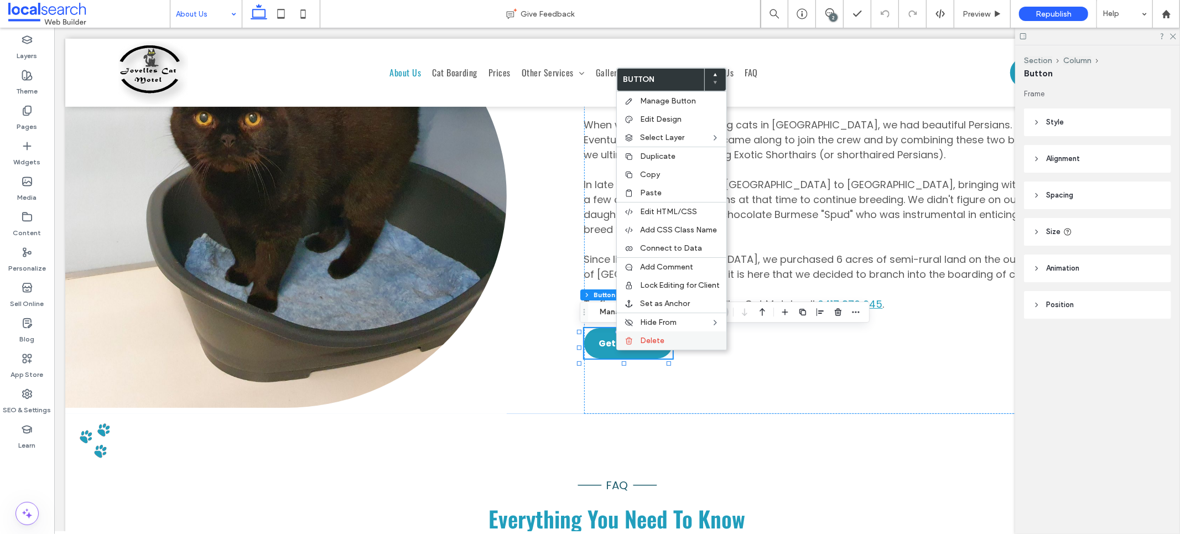
click at [636, 331] on div "Delete" at bounding box center [672, 340] width 110 height 18
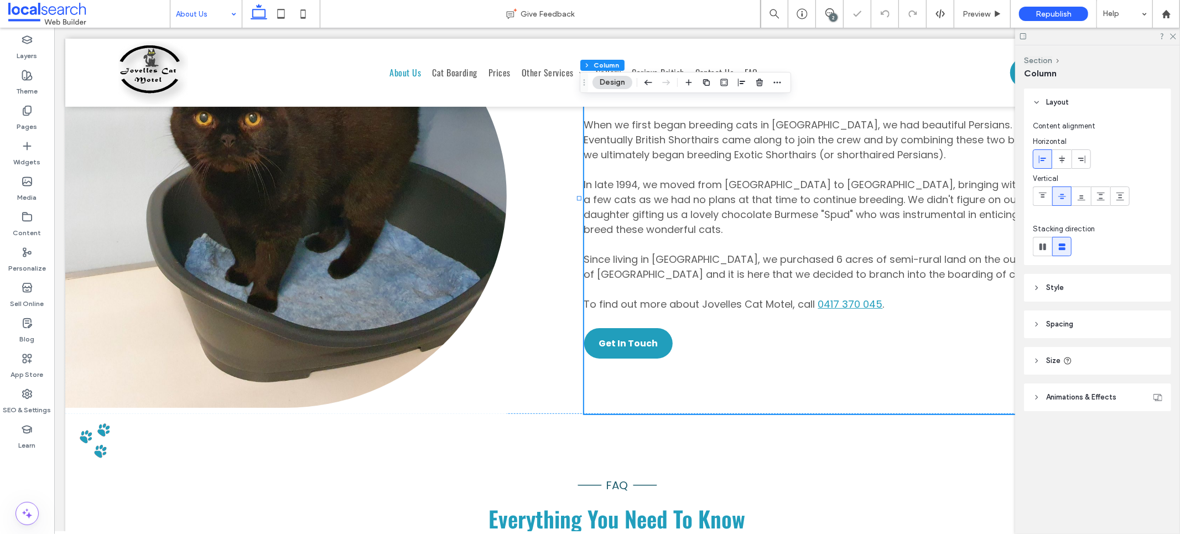
scroll to position [388, 0]
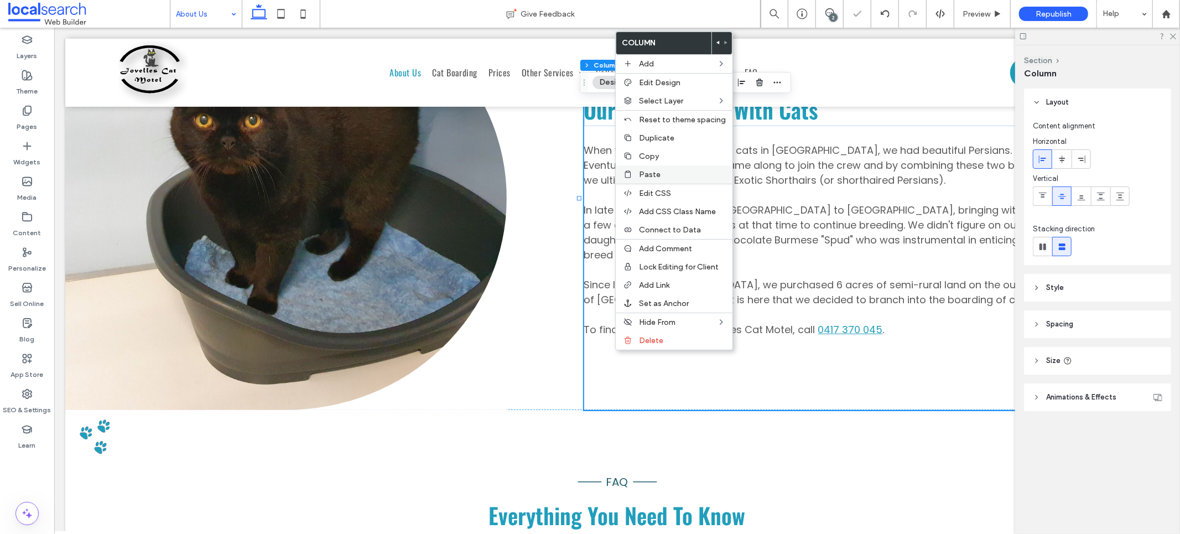
click at [651, 174] on span "Paste" at bounding box center [650, 174] width 22 height 9
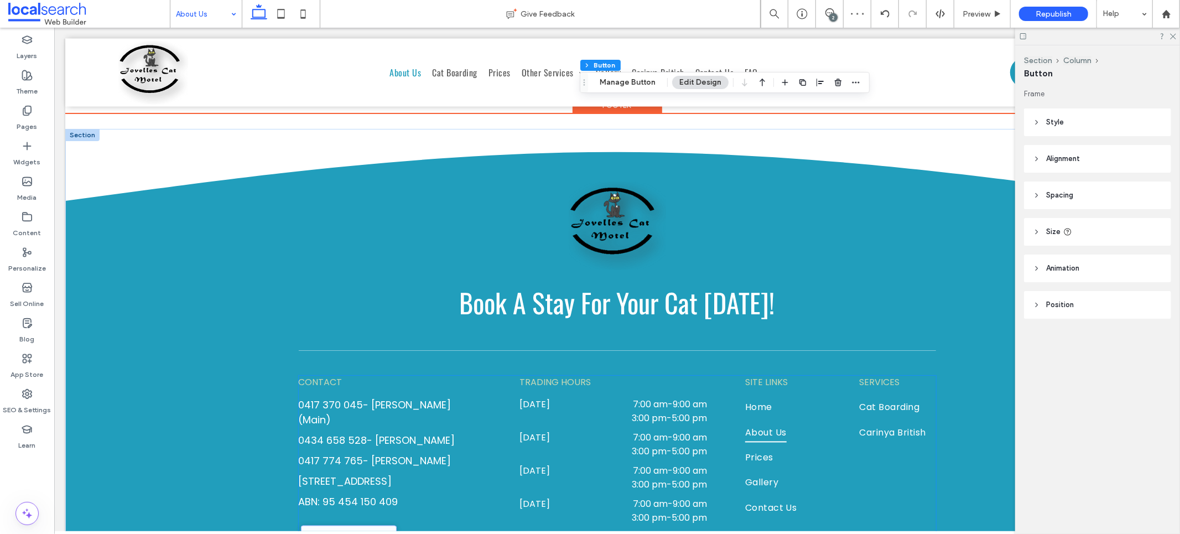
scroll to position [1884, 0]
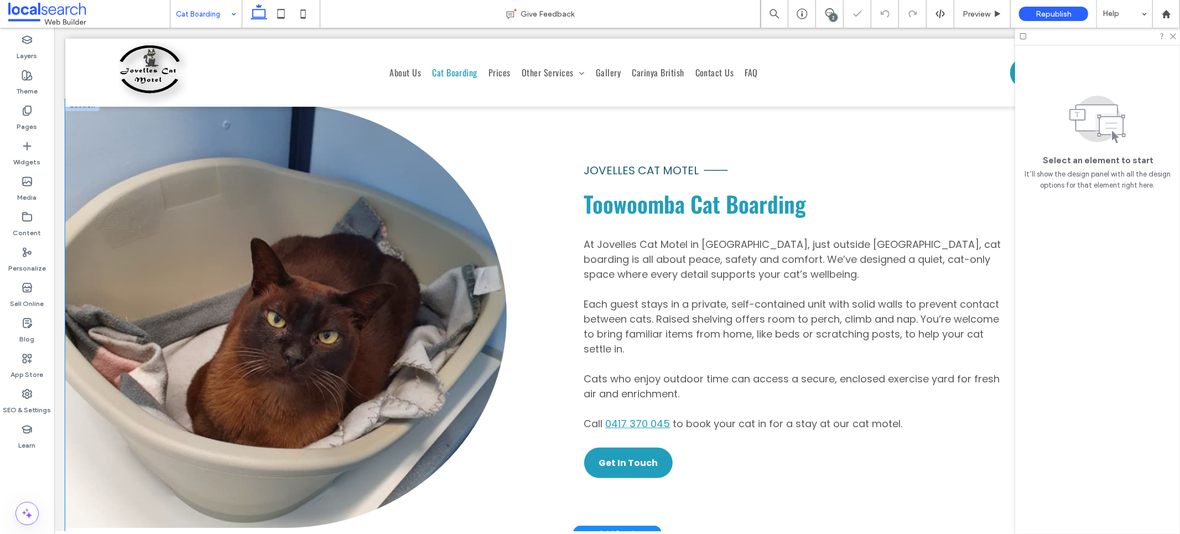
scroll to position [628, 0]
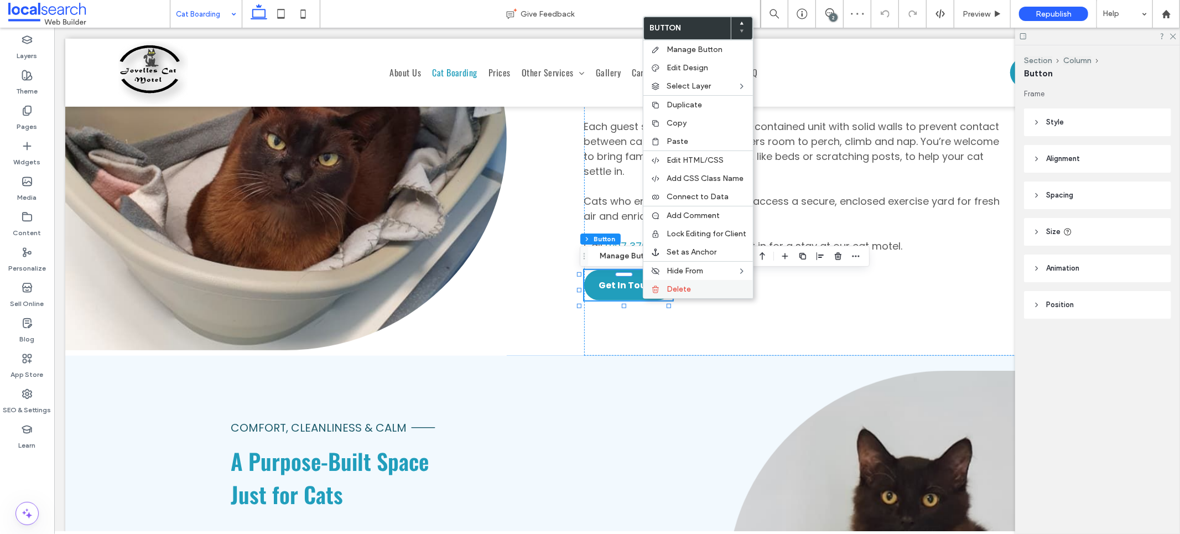
click at [676, 284] on span "Delete" at bounding box center [679, 288] width 24 height 9
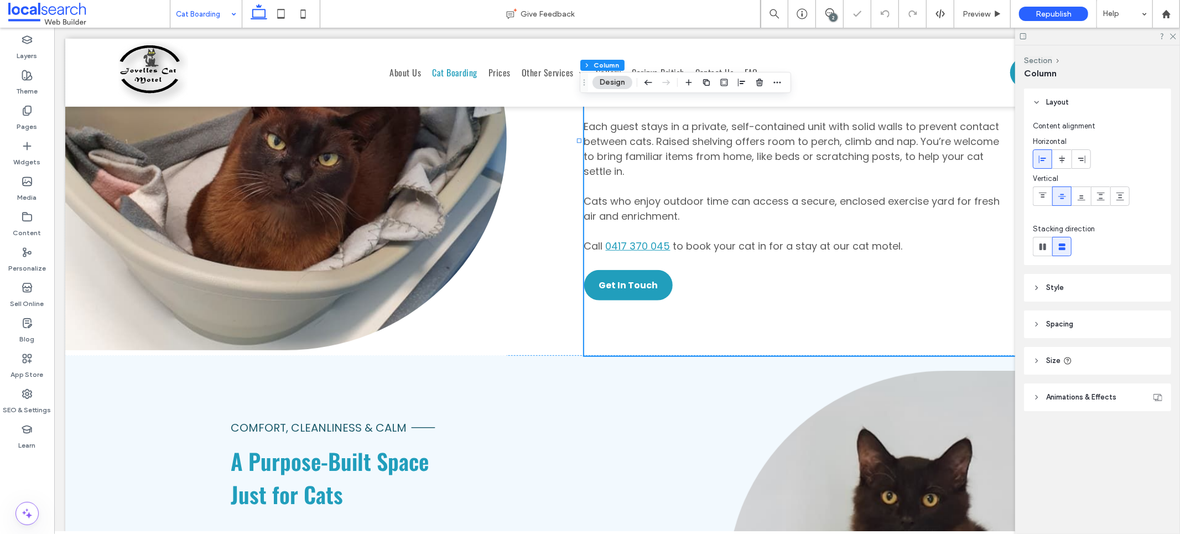
scroll to position [620, 0]
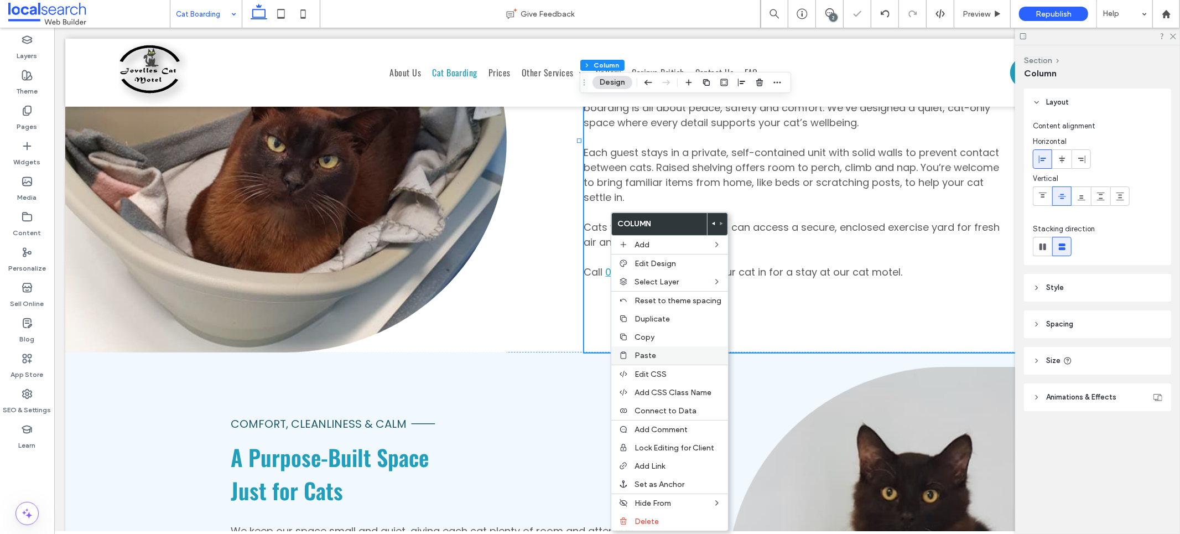
click at [648, 351] on span "Paste" at bounding box center [646, 355] width 22 height 9
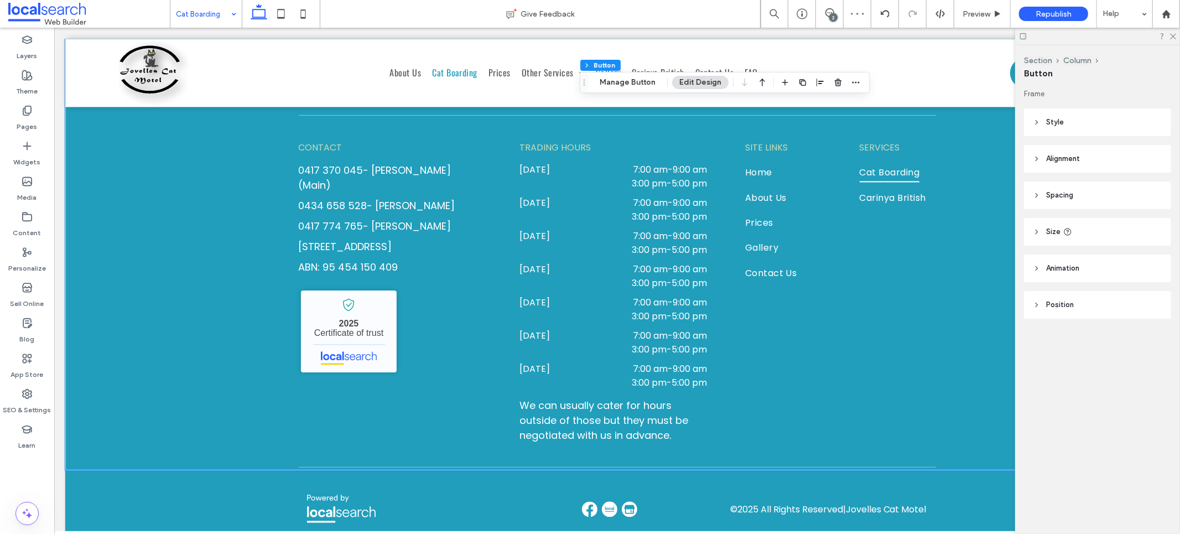
scroll to position [1964, 0]
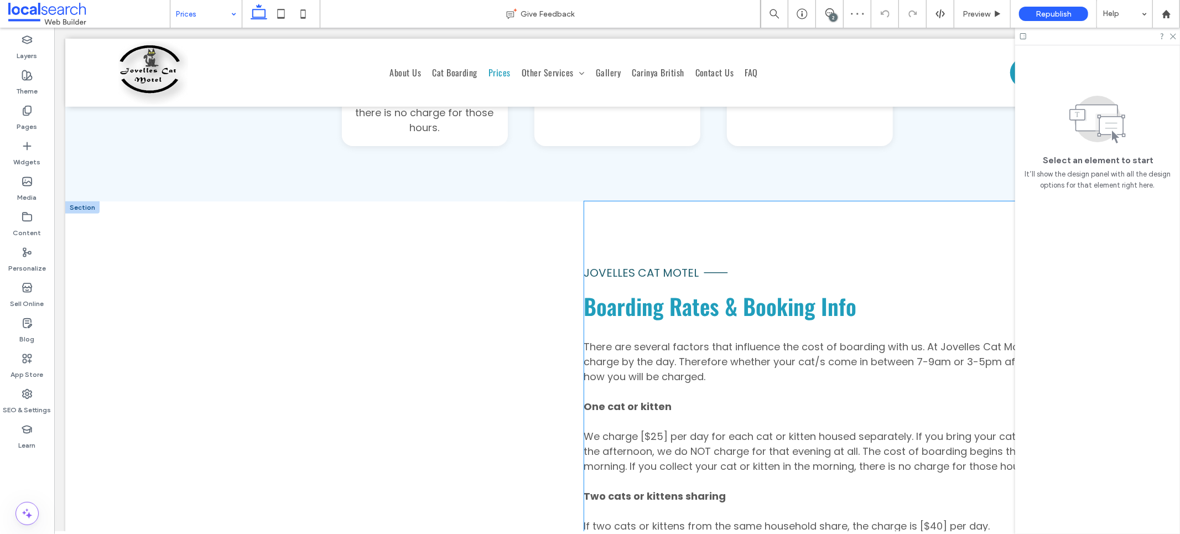
scroll to position [953, 0]
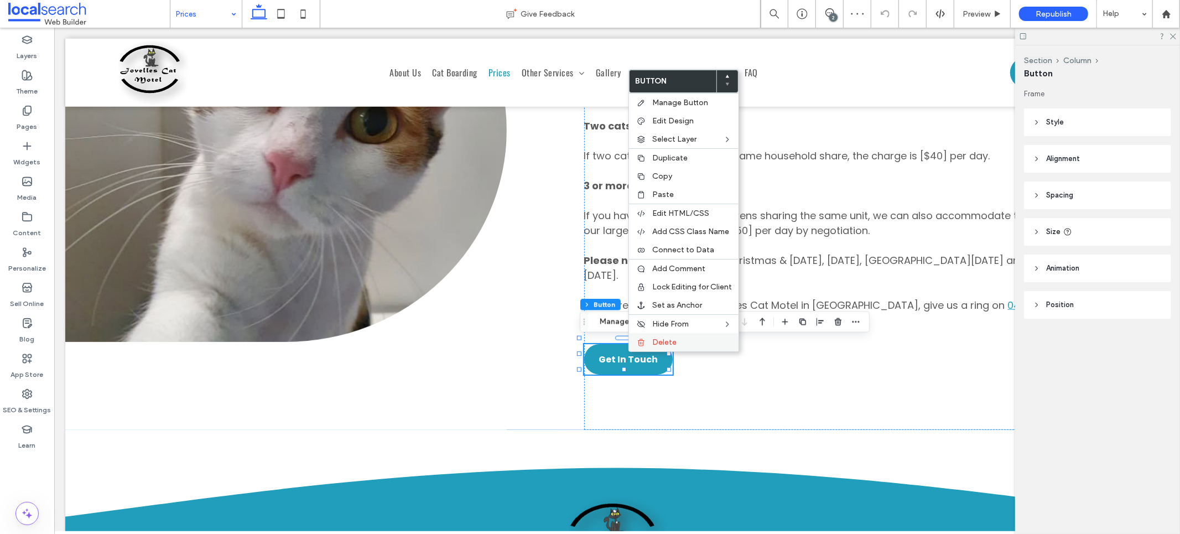
click at [660, 339] on span "Delete" at bounding box center [664, 341] width 24 height 9
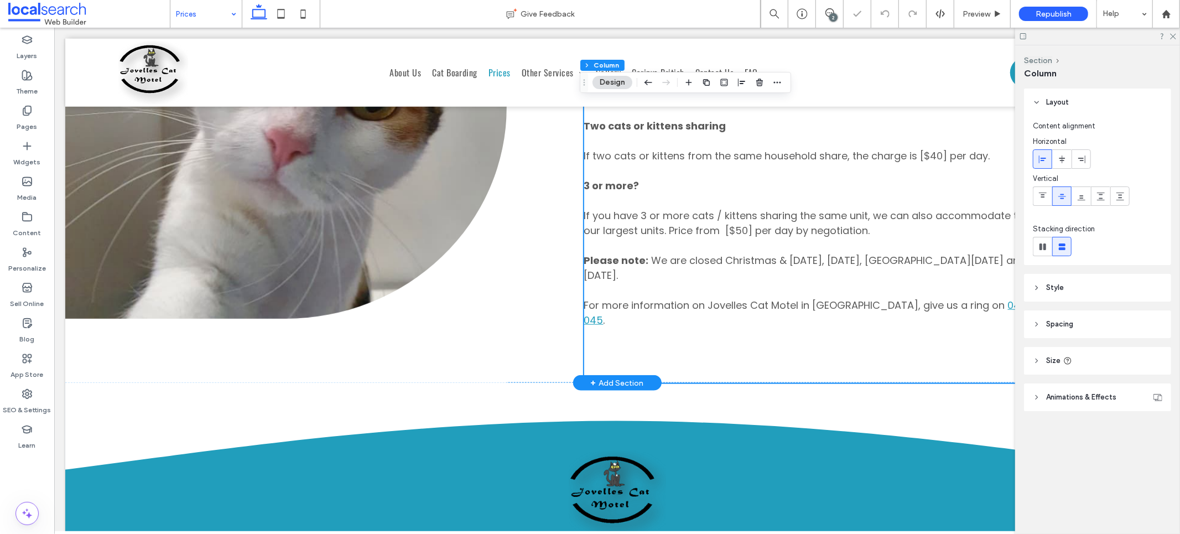
scroll to position [929, 0]
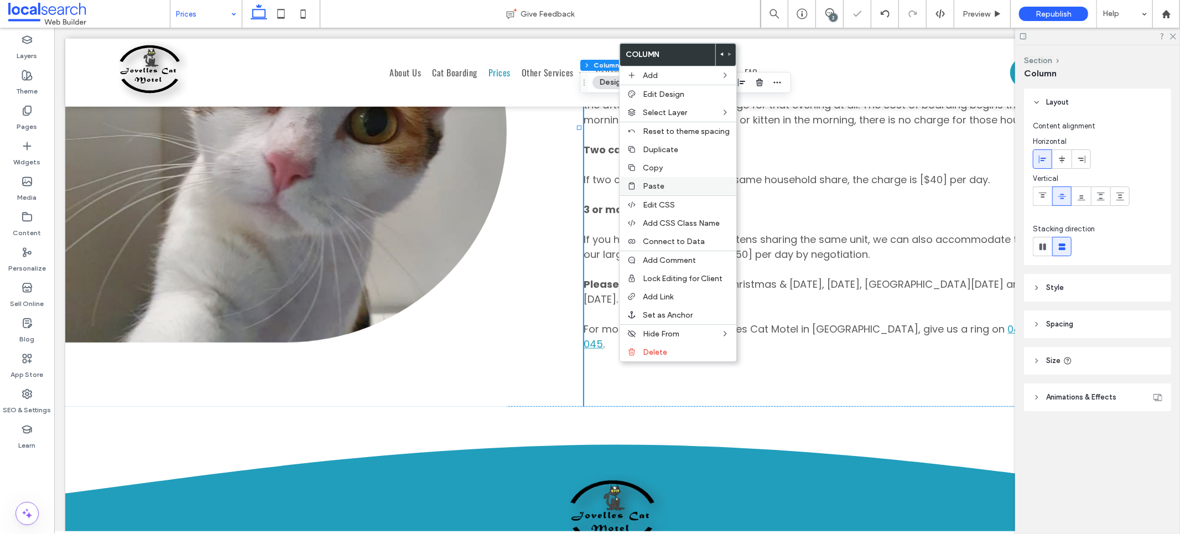
click at [662, 185] on span "Paste" at bounding box center [654, 185] width 22 height 9
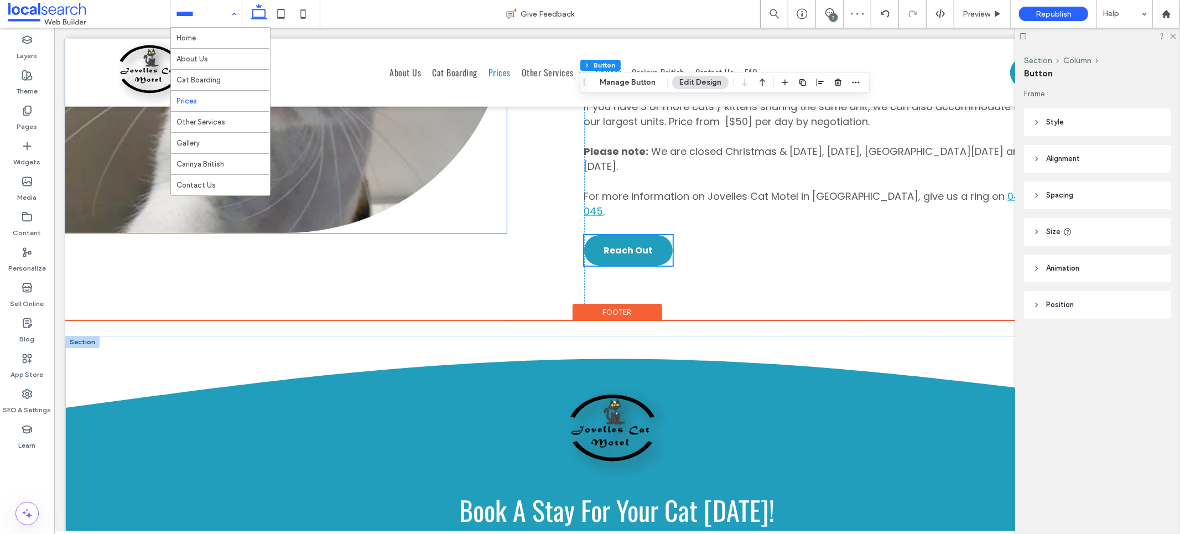
scroll to position [1362, 0]
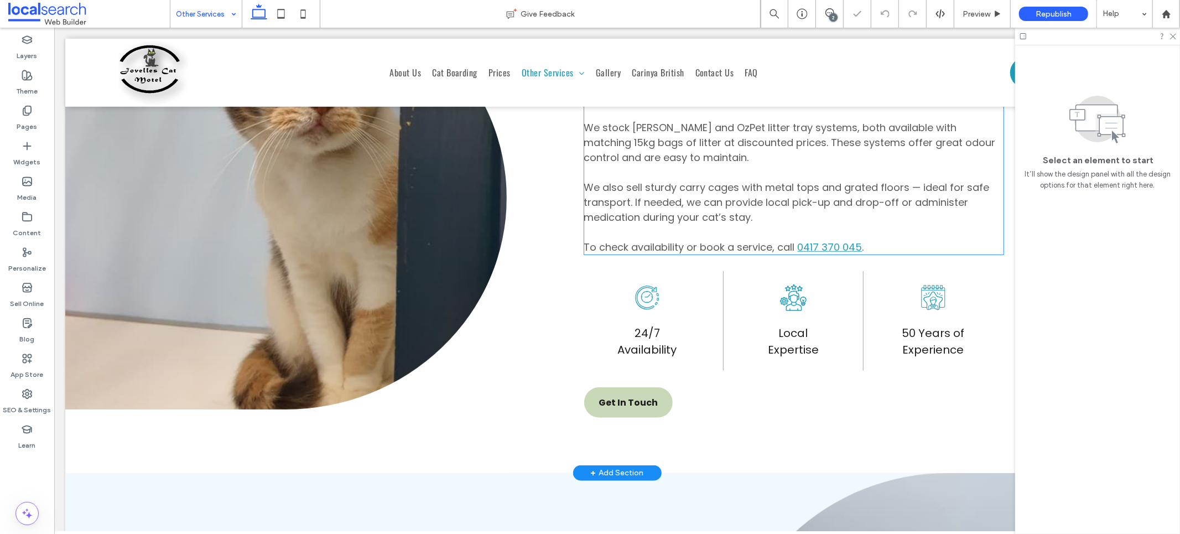
scroll to position [775, 0]
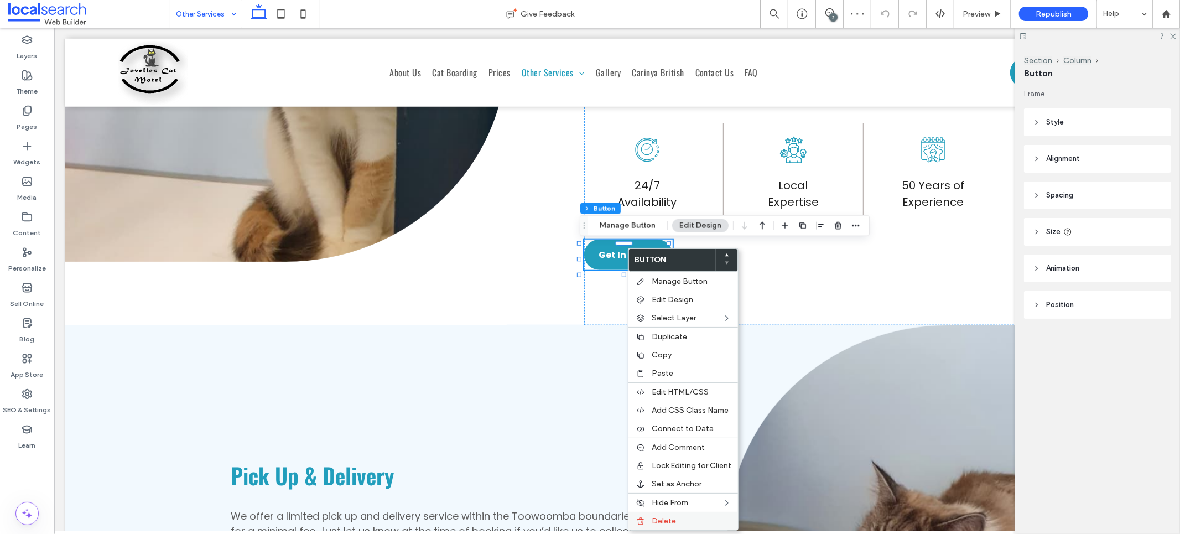
click at [658, 516] on span "Delete" at bounding box center [664, 520] width 24 height 9
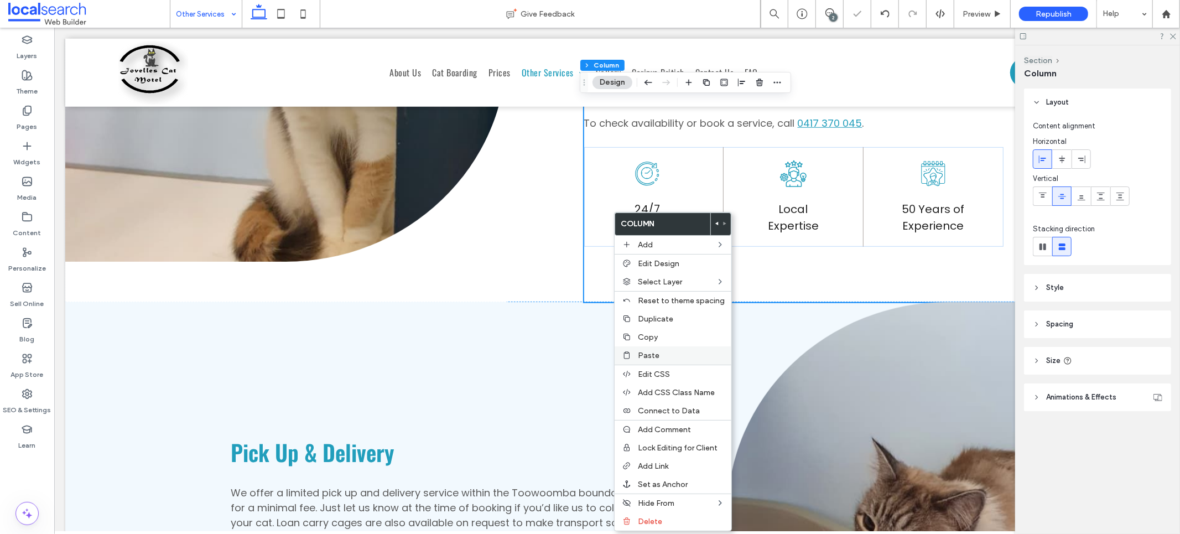
click at [656, 354] on span "Paste" at bounding box center [649, 355] width 22 height 9
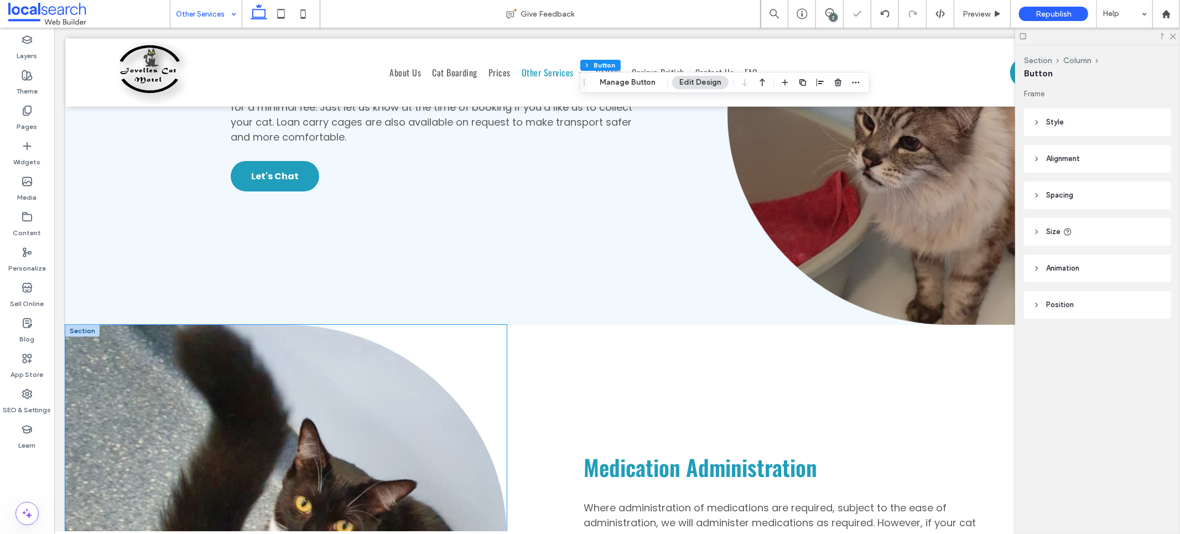
scroll to position [1585, 0]
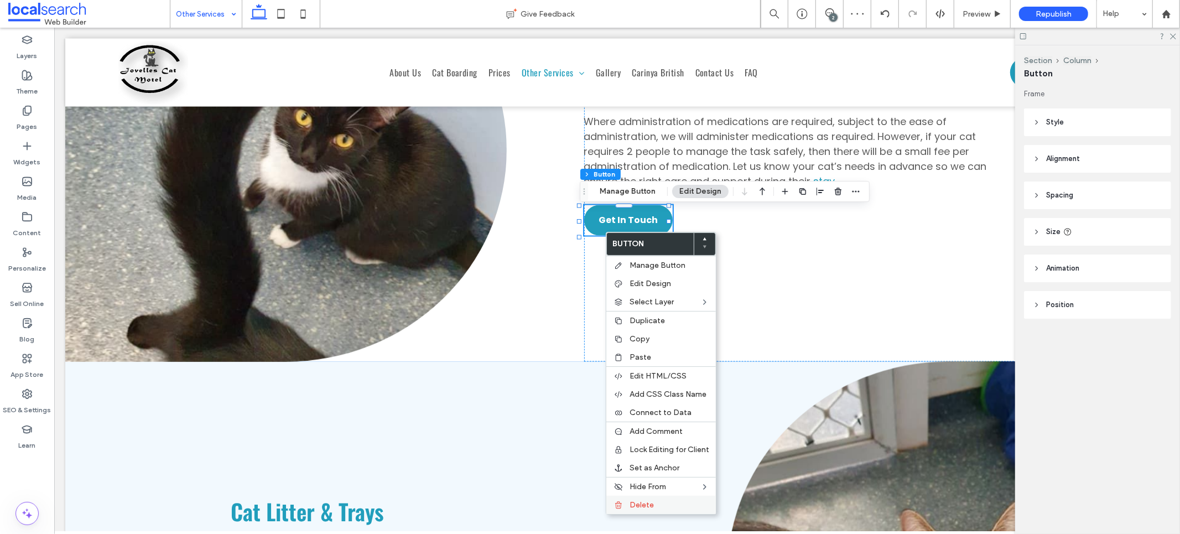
click at [618, 501] on icon at bounding box center [618, 505] width 9 height 9
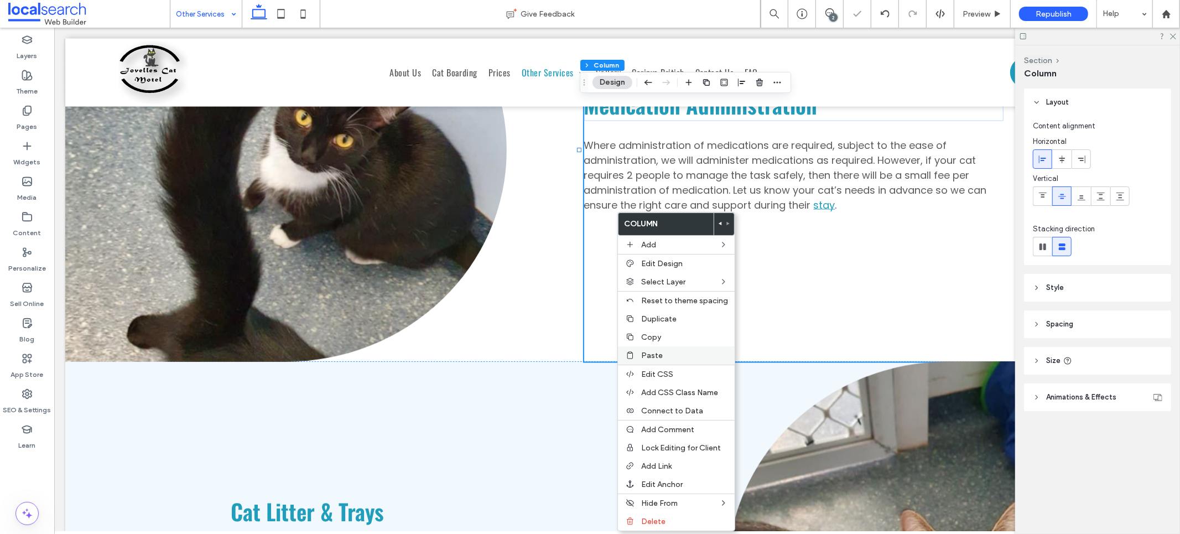
click at [663, 354] on label "Paste" at bounding box center [684, 355] width 87 height 9
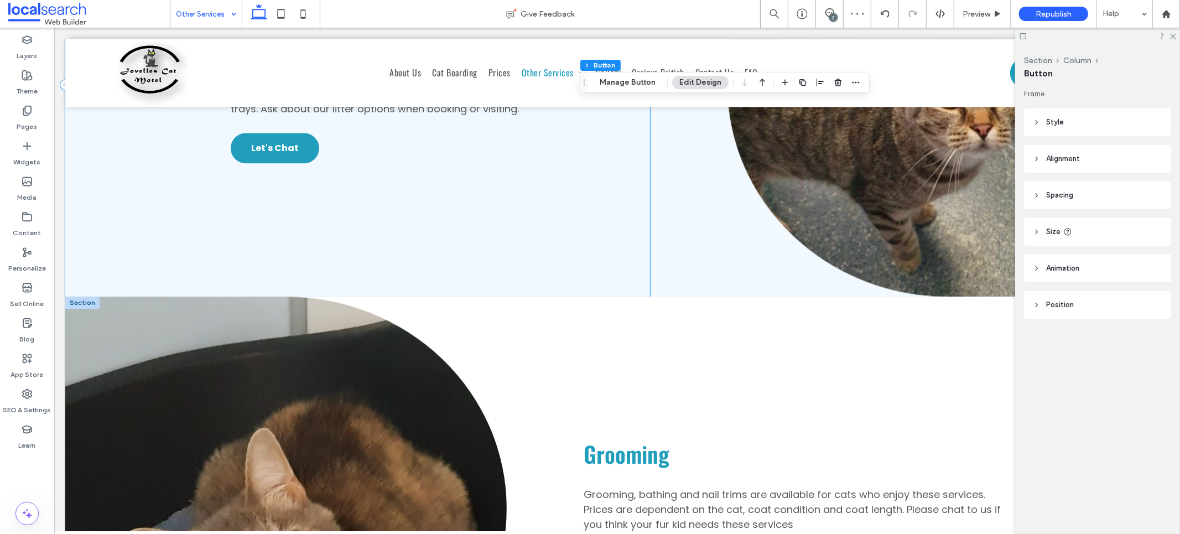
scroll to position [2314, 0]
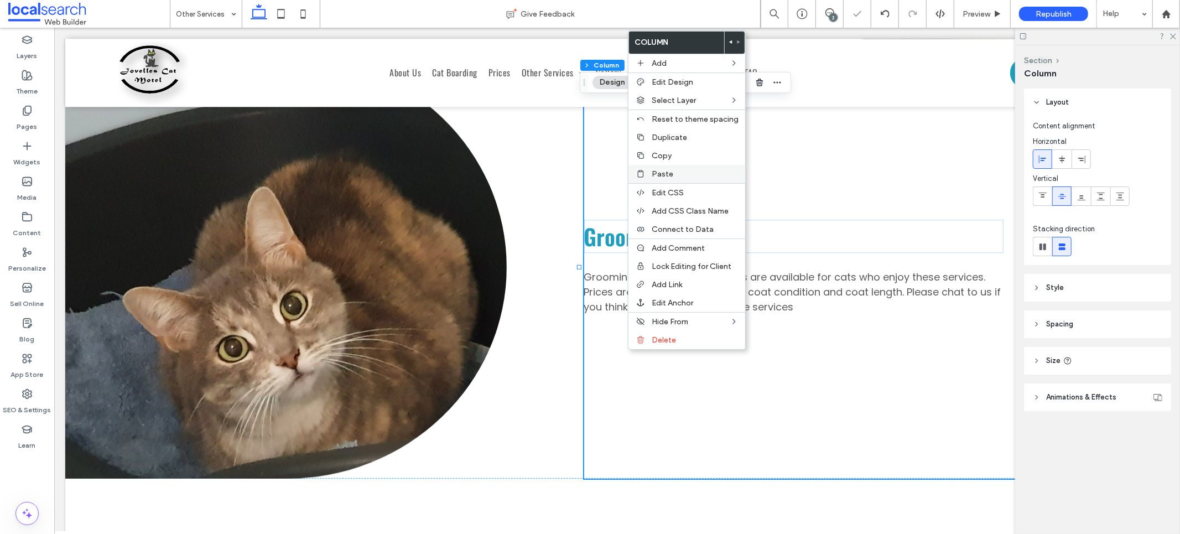
click at [680, 174] on label "Paste" at bounding box center [695, 173] width 87 height 9
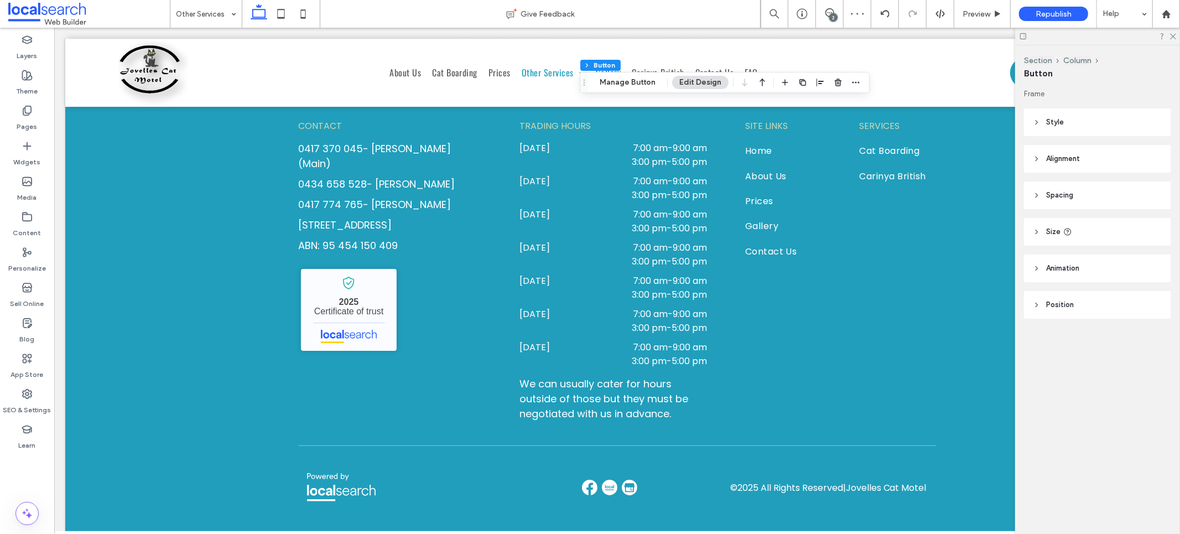
scroll to position [3302, 0]
drag, startPoint x: 219, startPoint y: 8, endPoint x: 222, endPoint y: 15, distance: 7.7
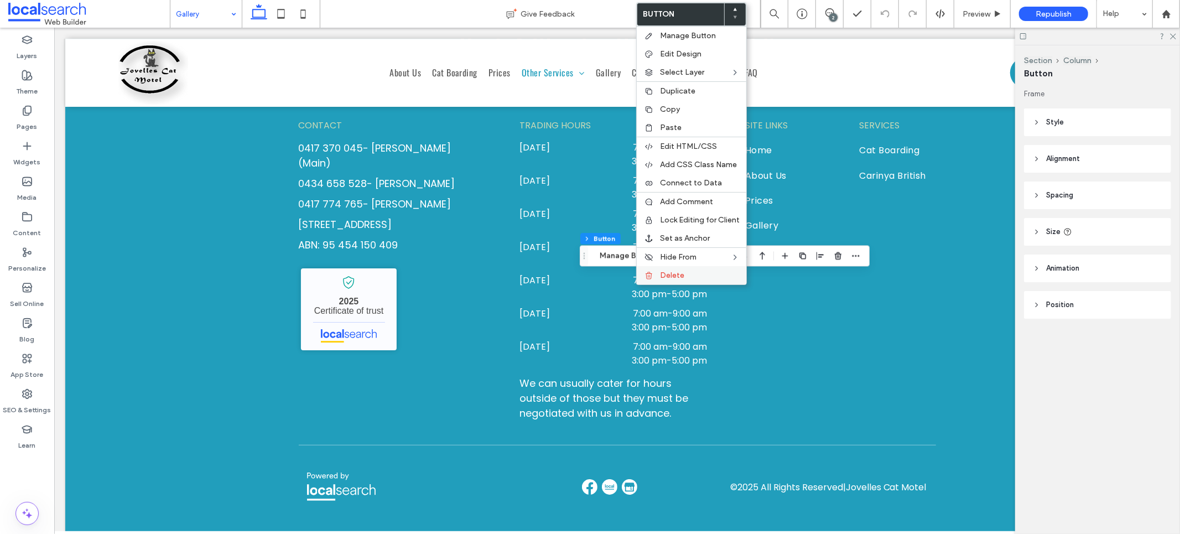
click at [672, 278] on div "Delete" at bounding box center [692, 275] width 110 height 18
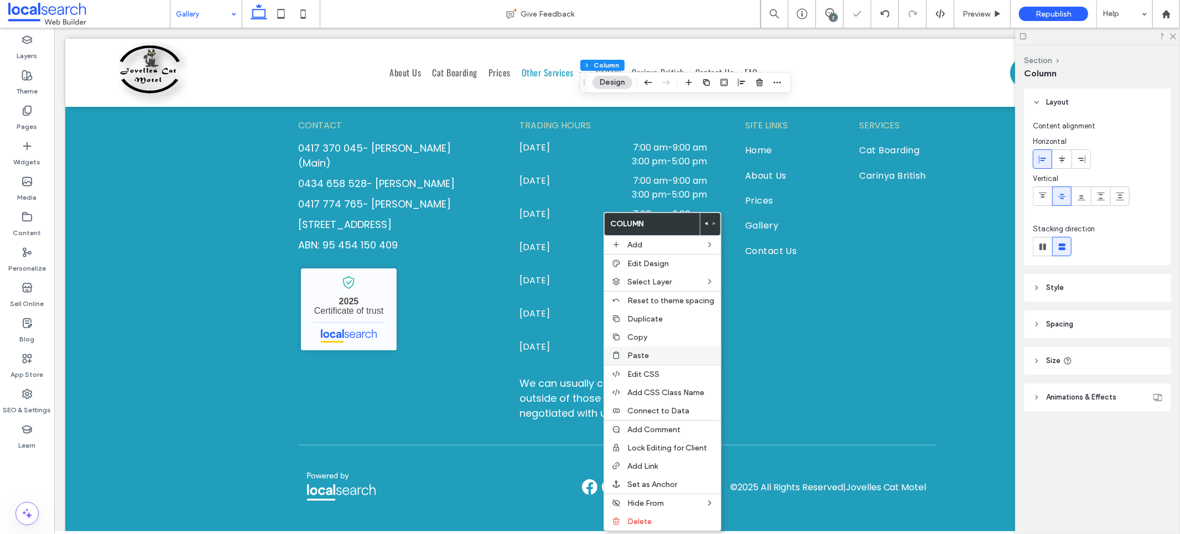
click at [635, 354] on span "Paste" at bounding box center [638, 355] width 22 height 9
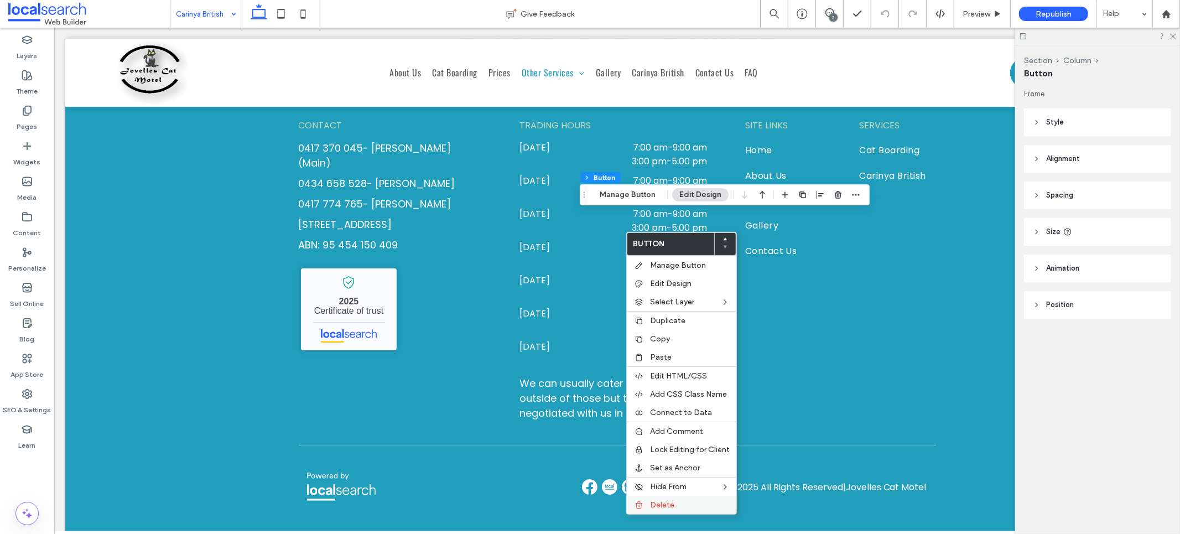
click at [661, 505] on span "Delete" at bounding box center [662, 504] width 24 height 9
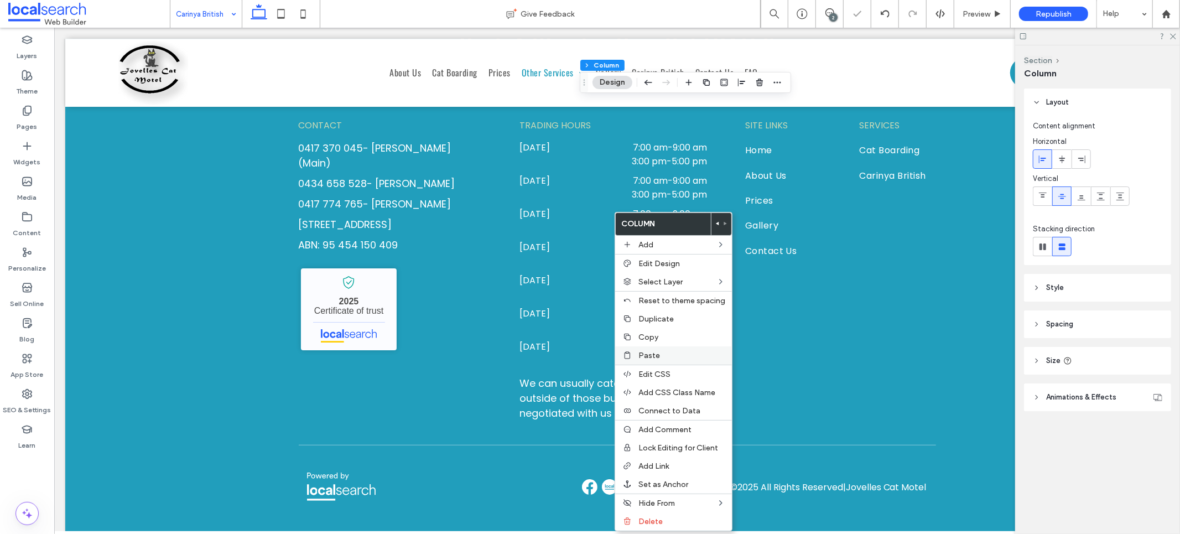
click at [650, 353] on span "Paste" at bounding box center [649, 355] width 22 height 9
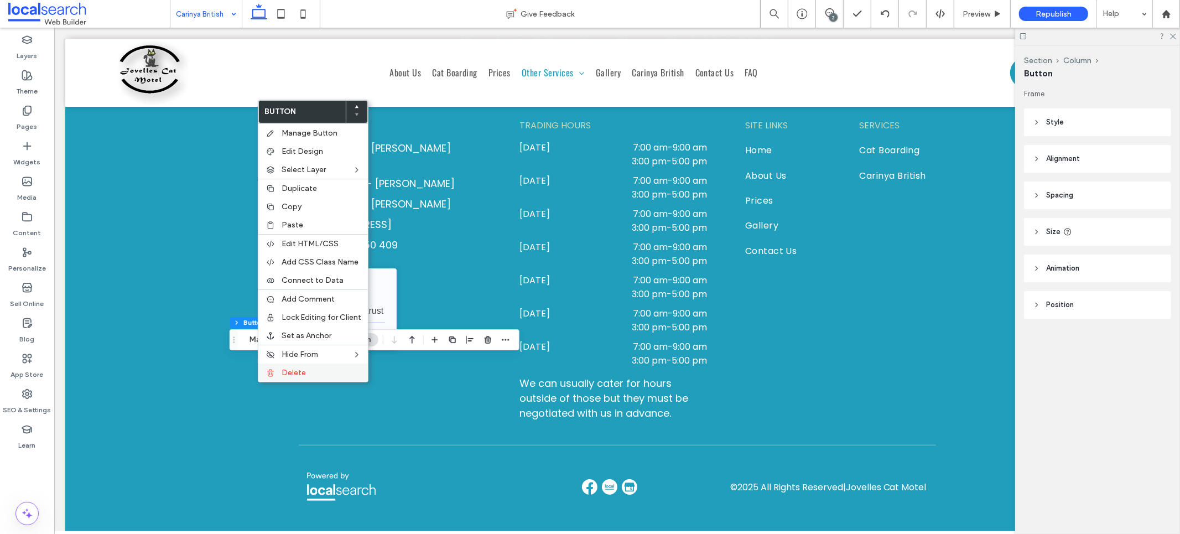
click at [288, 371] on span "Delete" at bounding box center [294, 372] width 24 height 9
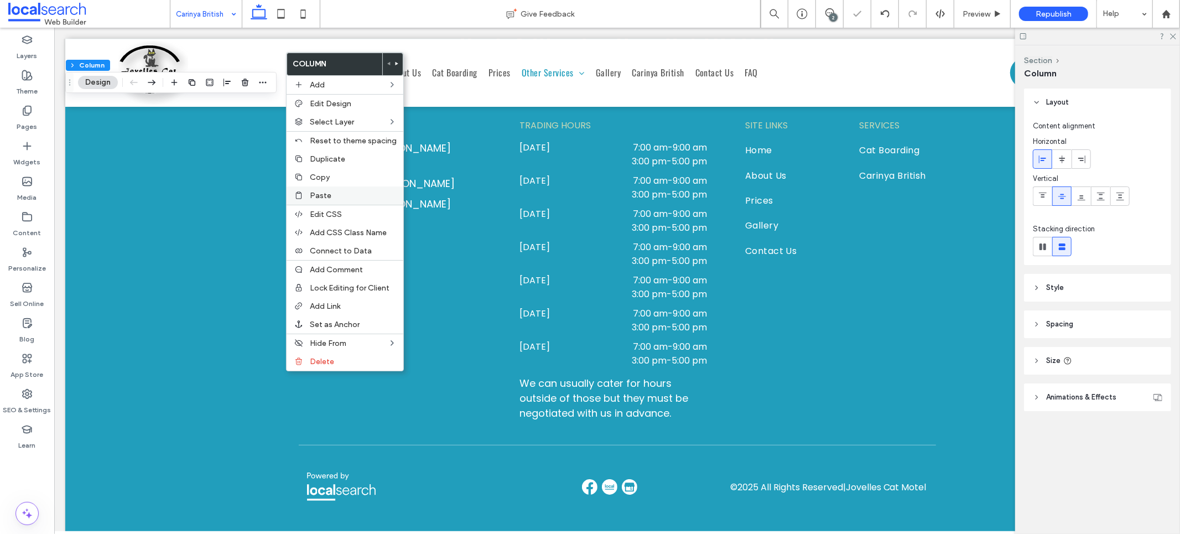
click at [331, 195] on label "Paste" at bounding box center [353, 195] width 87 height 9
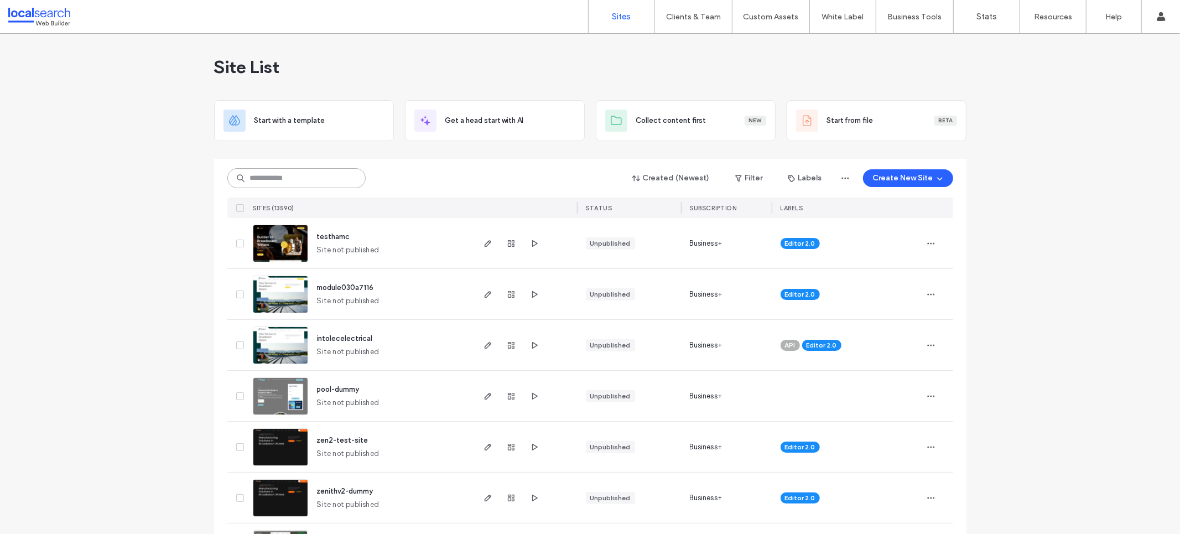
click at [325, 181] on input at bounding box center [296, 178] width 138 height 20
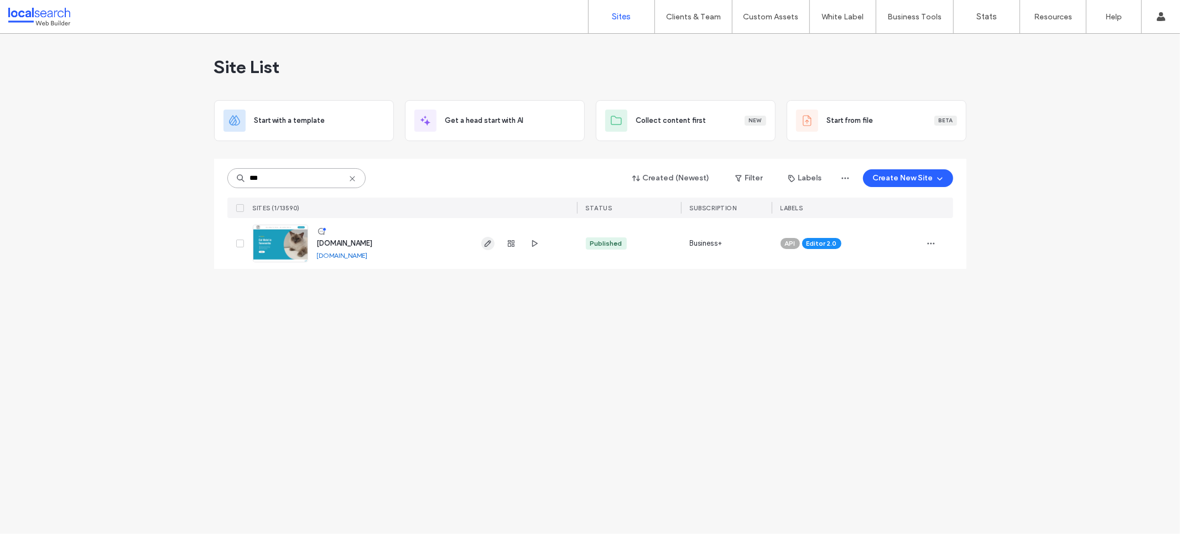
type input "***"
click at [489, 242] on use "button" at bounding box center [487, 243] width 7 height 7
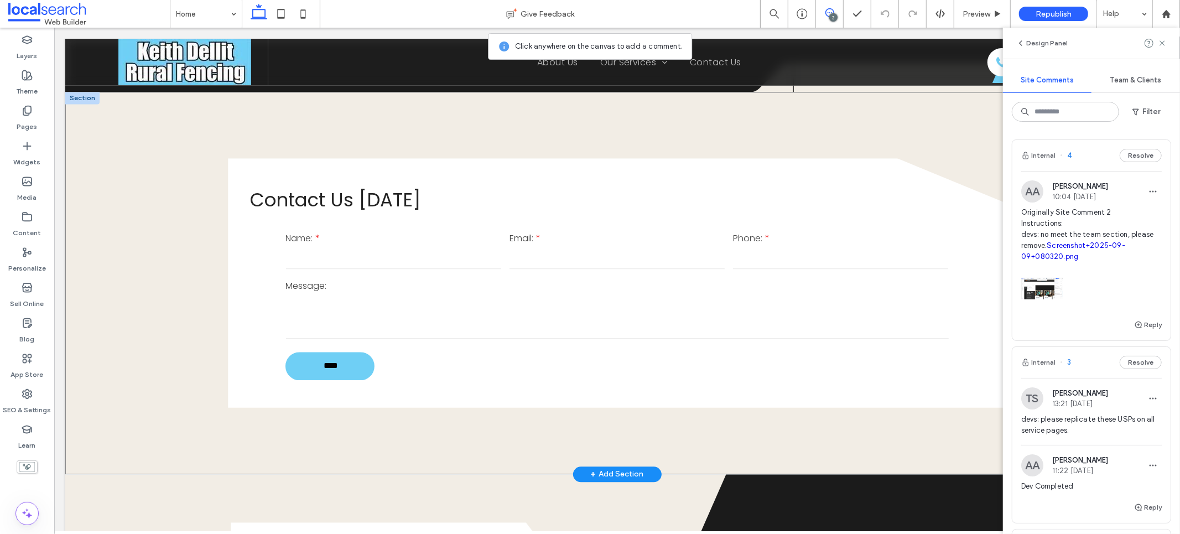
scroll to position [2100, 0]
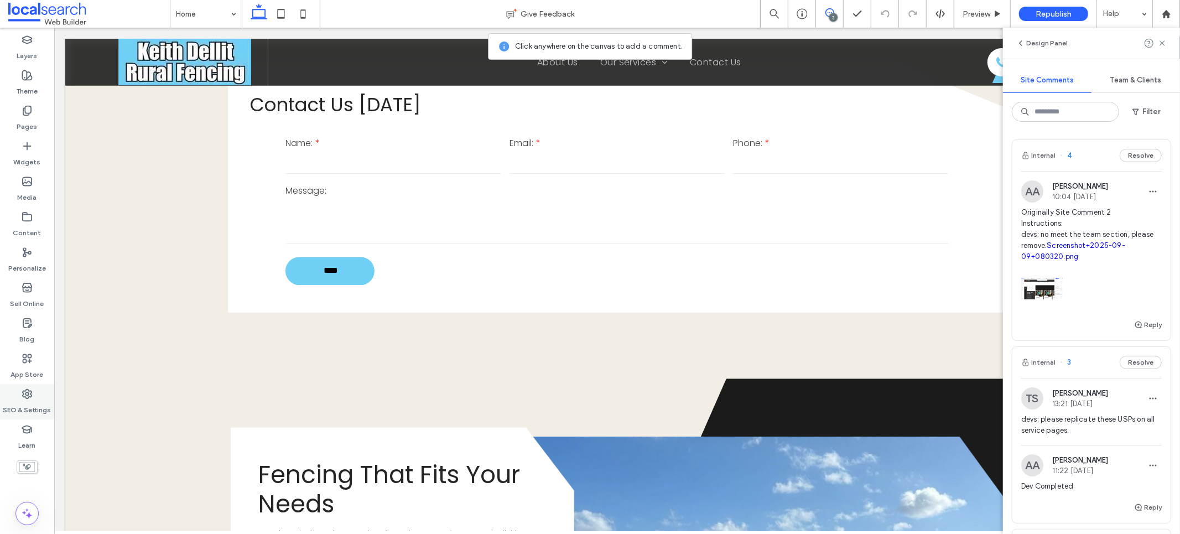
click at [23, 406] on label "SEO & Settings" at bounding box center [27, 406] width 48 height 15
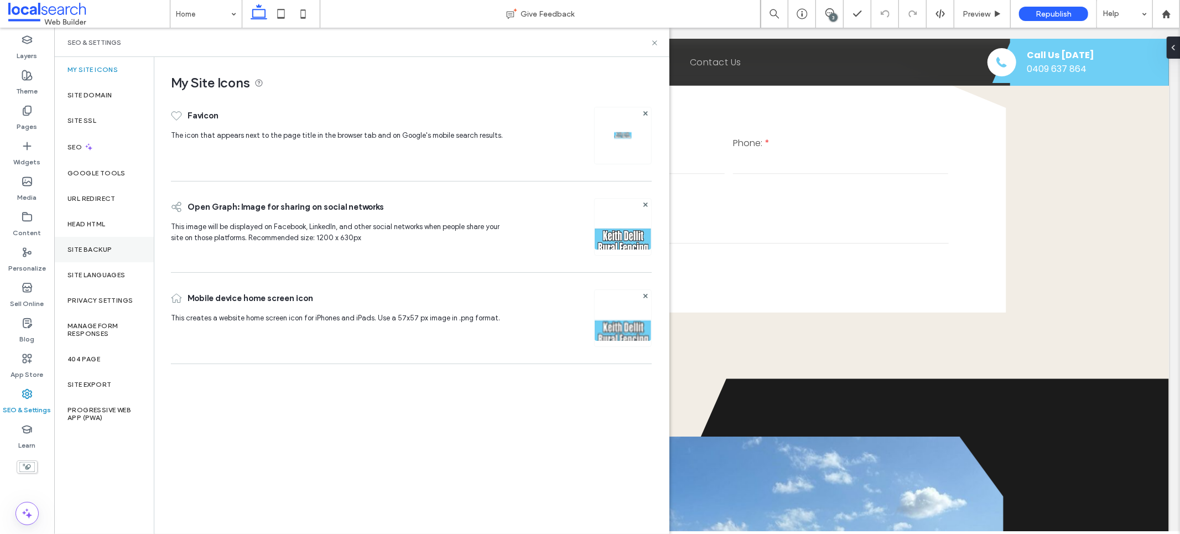
click at [95, 254] on div "Site Backup" at bounding box center [104, 249] width 100 height 25
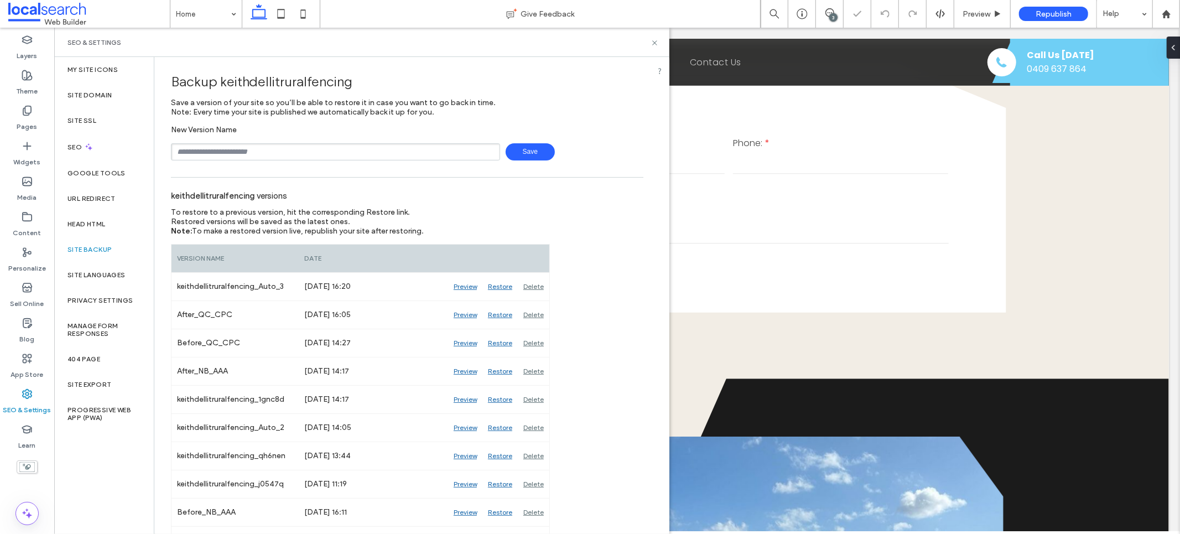
click at [238, 146] on input "text" at bounding box center [335, 151] width 329 height 17
type input "*********"
click at [506, 152] on span "Save" at bounding box center [530, 151] width 49 height 17
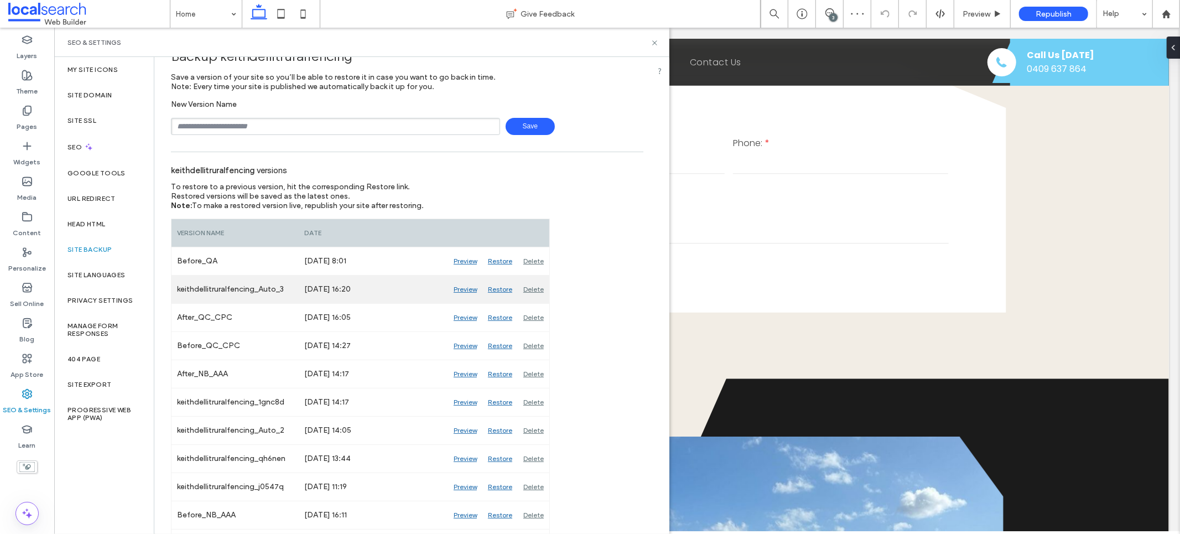
scroll to position [0, 0]
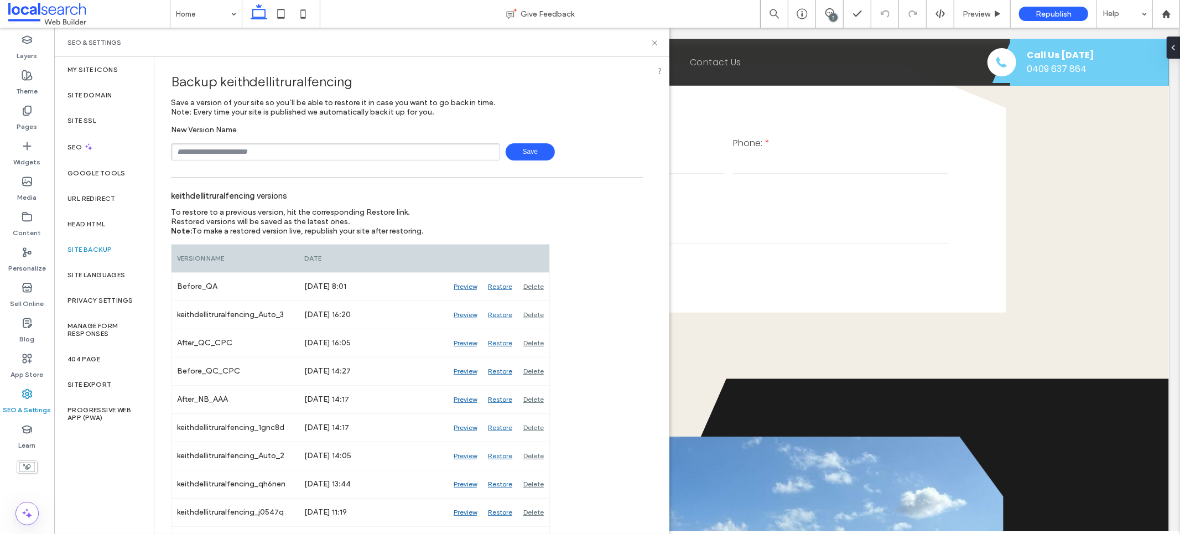
click at [656, 46] on div "SEO & Settings" at bounding box center [361, 42] width 589 height 9
click at [651, 44] on icon at bounding box center [655, 43] width 8 height 8
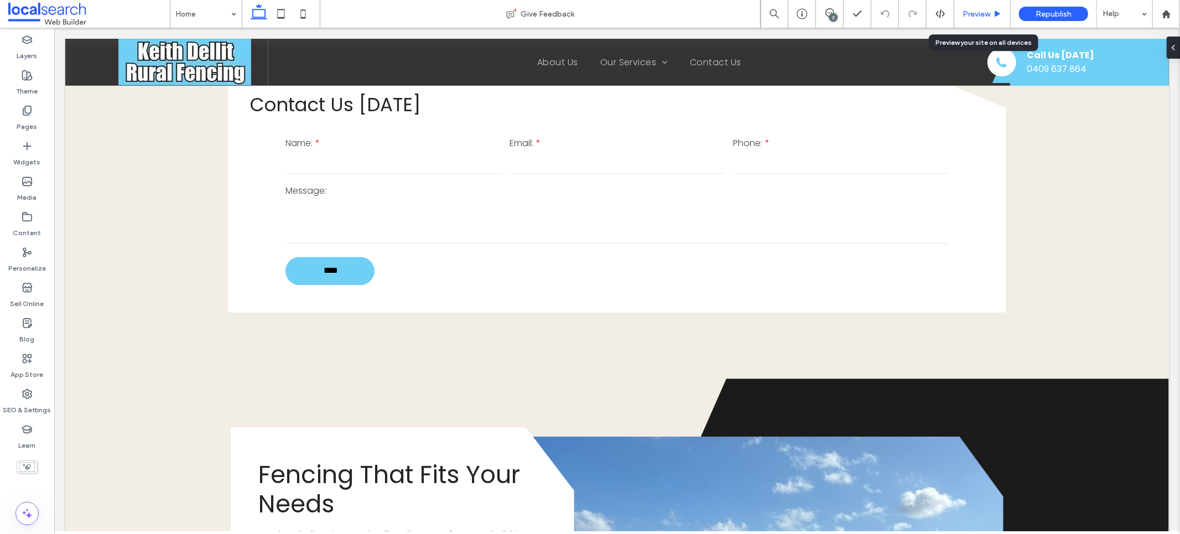
click at [980, 17] on span "Preview" at bounding box center [977, 13] width 28 height 9
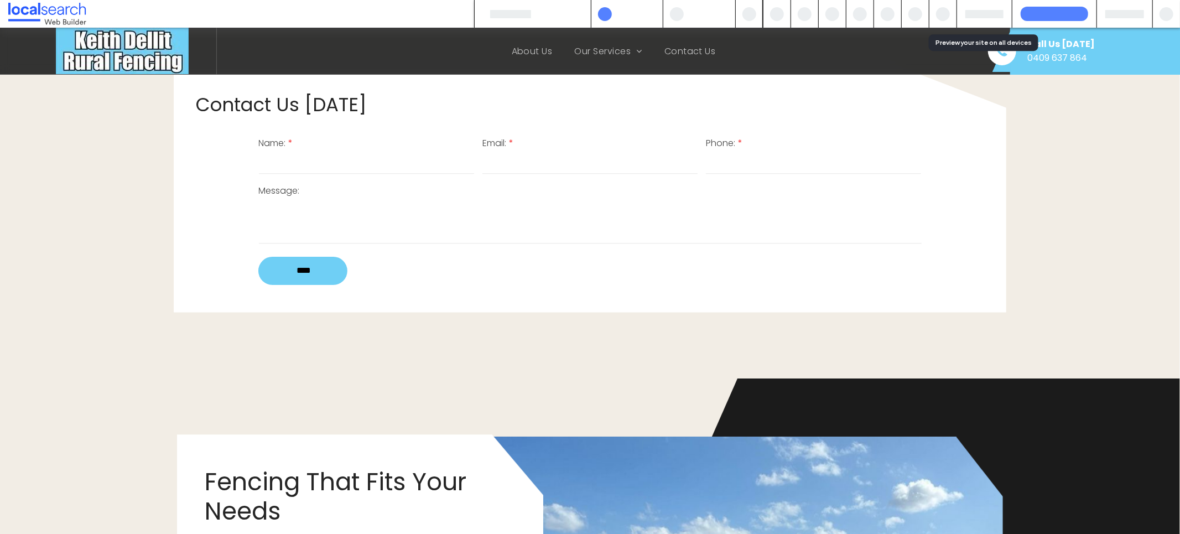
scroll to position [2054, 0]
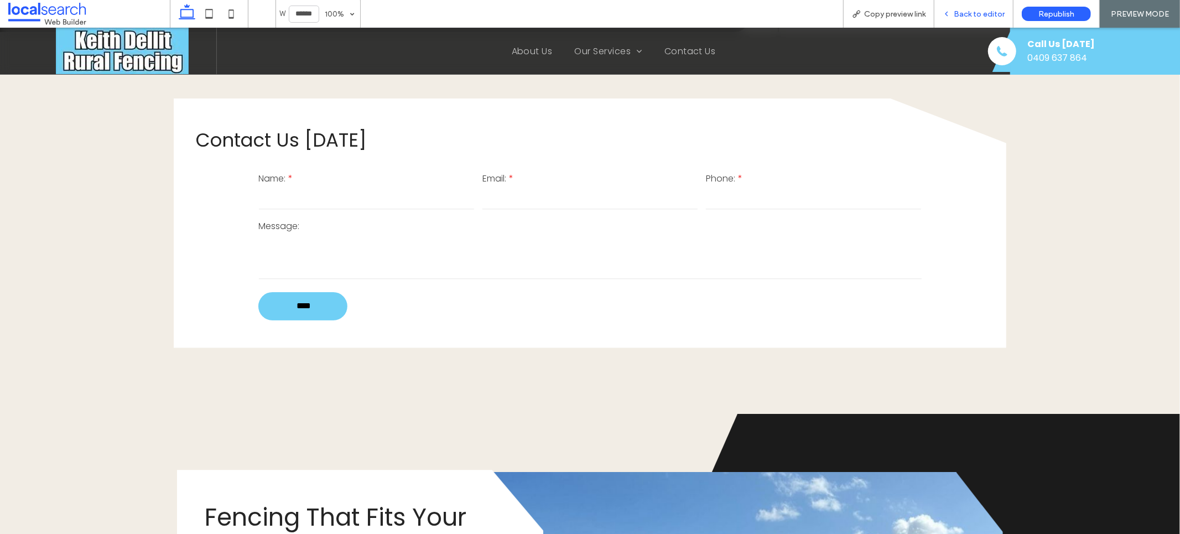
click at [963, 19] on div "Back to editor" at bounding box center [973, 14] width 79 height 28
click at [871, 8] on div "Copy preview link" at bounding box center [888, 14] width 91 height 28
click at [880, 23] on div "Copy preview link" at bounding box center [888, 14] width 91 height 28
click at [876, 22] on div "Copy preview link" at bounding box center [888, 14] width 91 height 28
click at [863, 14] on div "Copy preview link" at bounding box center [889, 13] width 90 height 9
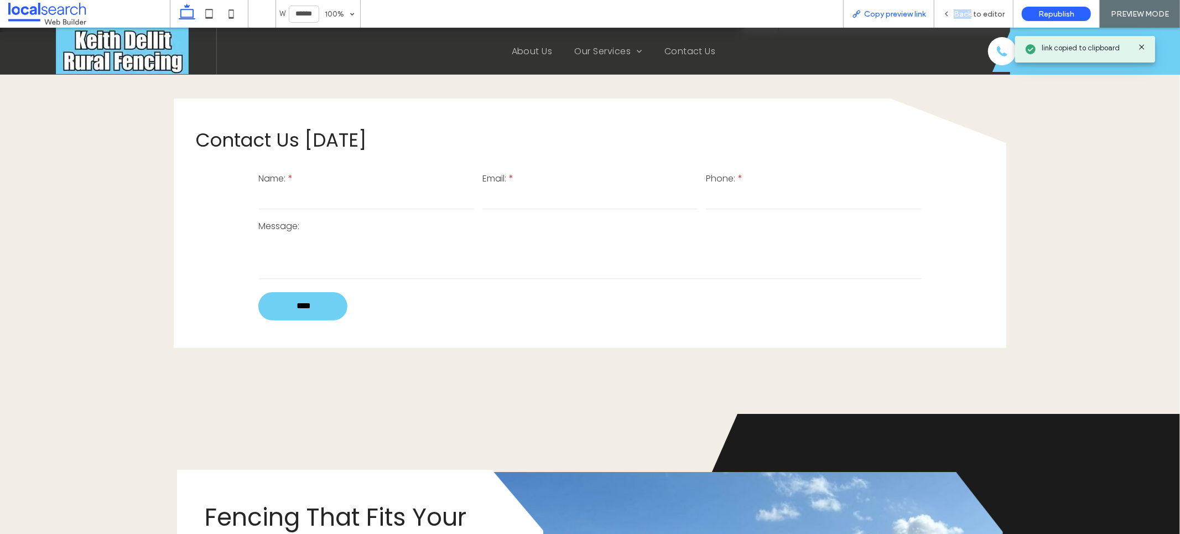
click at [863, 14] on div "Copy preview link" at bounding box center [889, 13] width 90 height 9
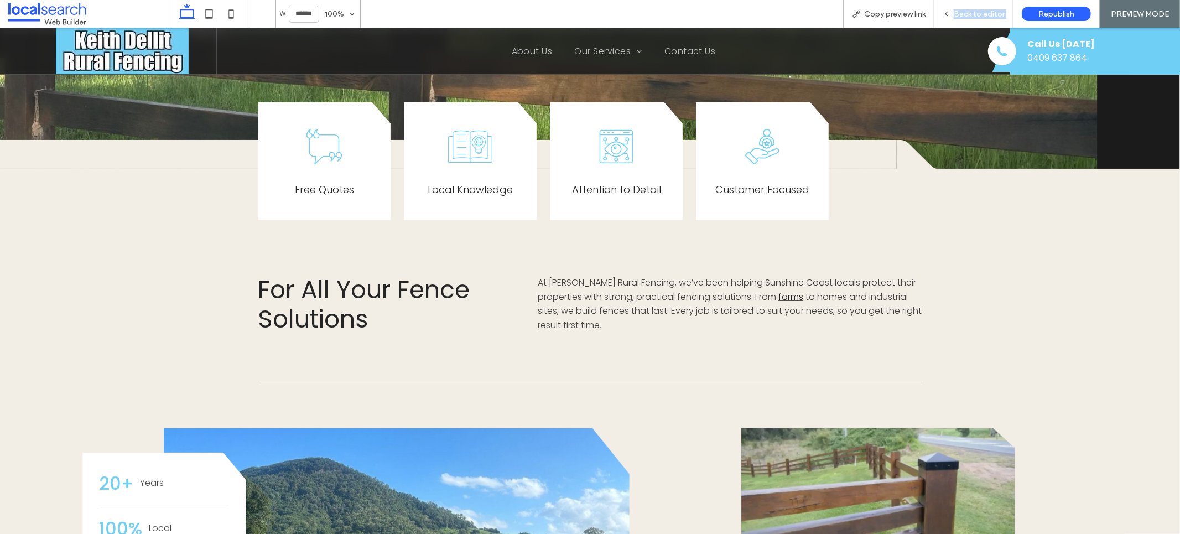
scroll to position [197, 0]
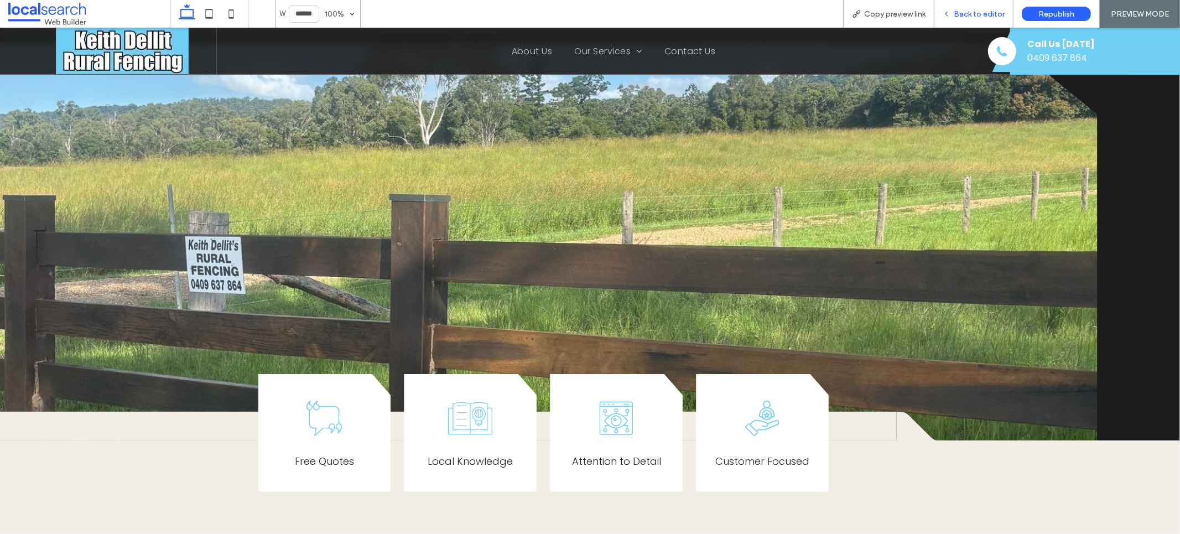
click at [966, 2] on div "Back to editor" at bounding box center [973, 14] width 79 height 28
click at [967, 15] on span "Back to editor" at bounding box center [979, 13] width 51 height 9
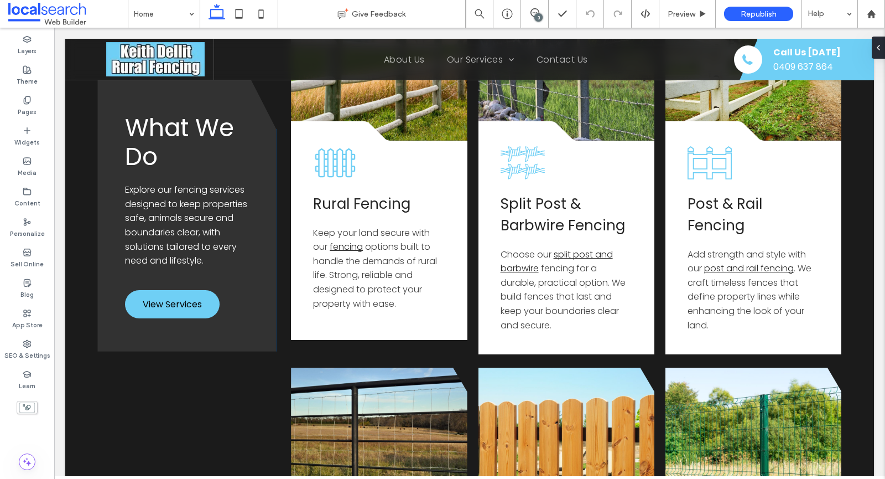
scroll to position [1432, 0]
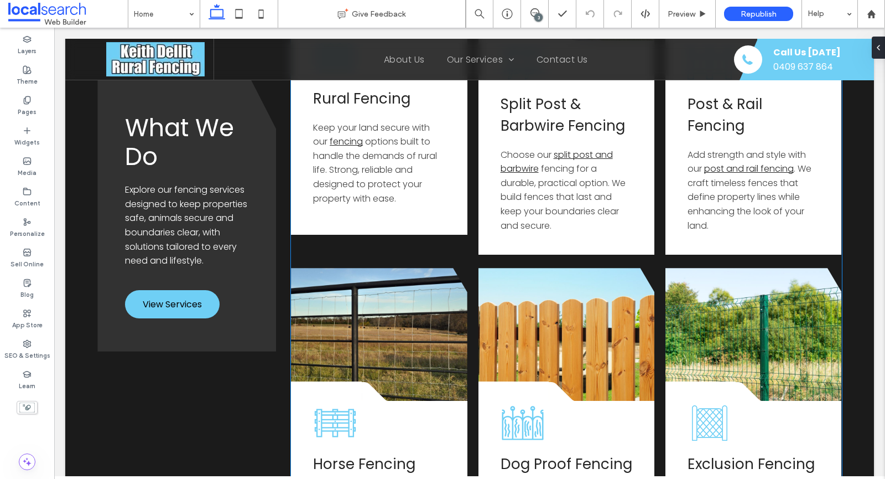
click at [401, 196] on p "Keep your land secure with our fencing options built to handle the demands of r…" at bounding box center [379, 163] width 132 height 85
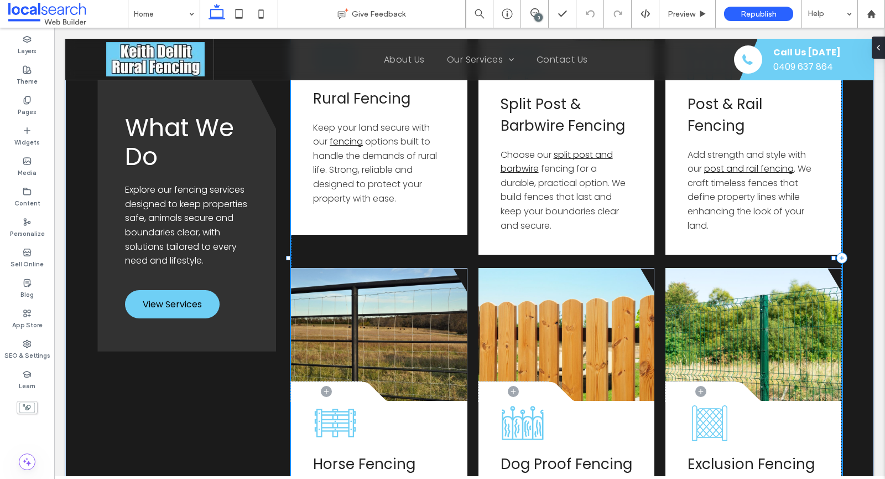
click at [401, 196] on p "Keep your land secure with our fencing options built to handle the demands of r…" at bounding box center [379, 163] width 132 height 85
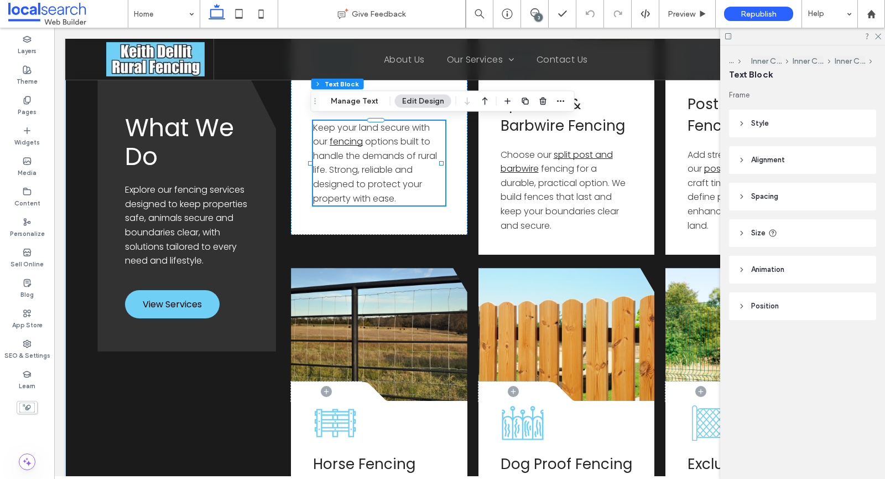
click at [401, 199] on p "Keep your land secure with our fencing options built to handle the demands of r…" at bounding box center [379, 163] width 132 height 85
type input "*******"
type input "**"
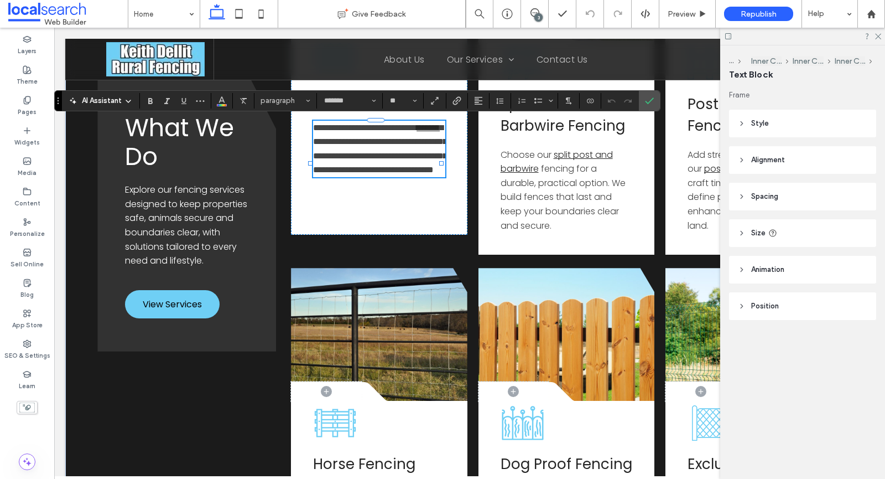
click at [401, 177] on p "**********" at bounding box center [379, 149] width 132 height 56
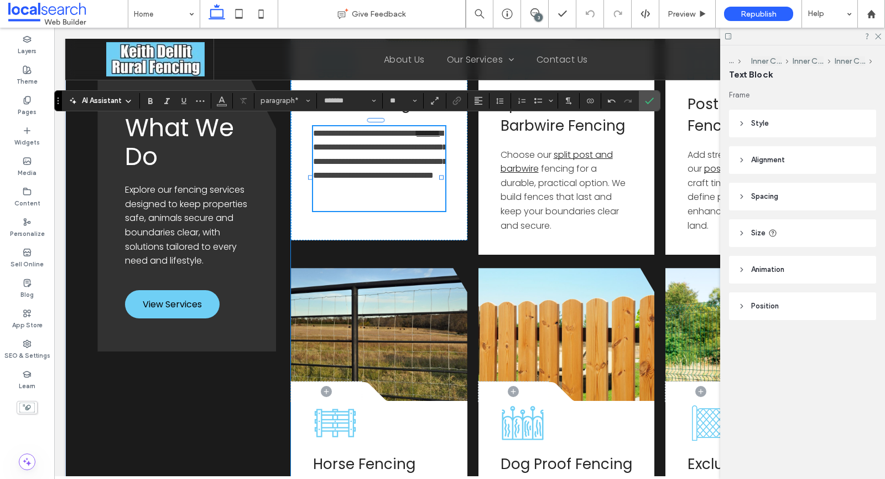
click at [482, 255] on div "**********" at bounding box center [566, 257] width 550 height 699
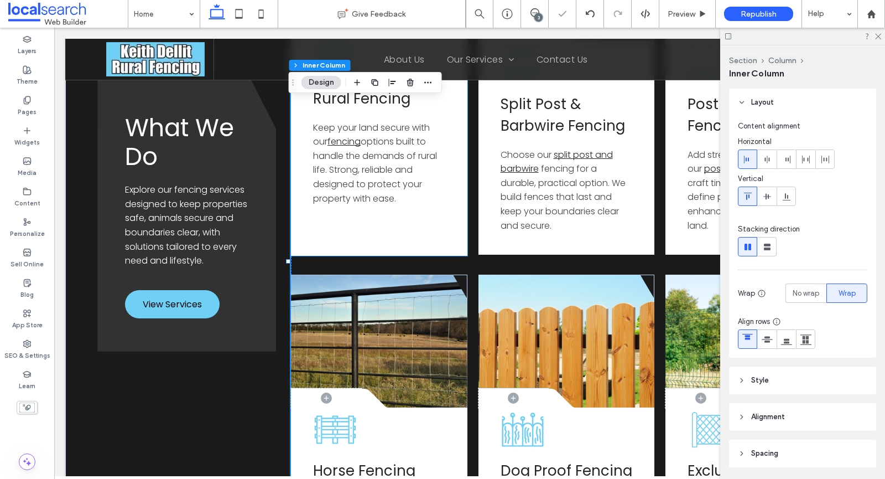
click at [412, 201] on p "Keep your land secure with our fencing options built to handle the demands of r…" at bounding box center [379, 163] width 132 height 85
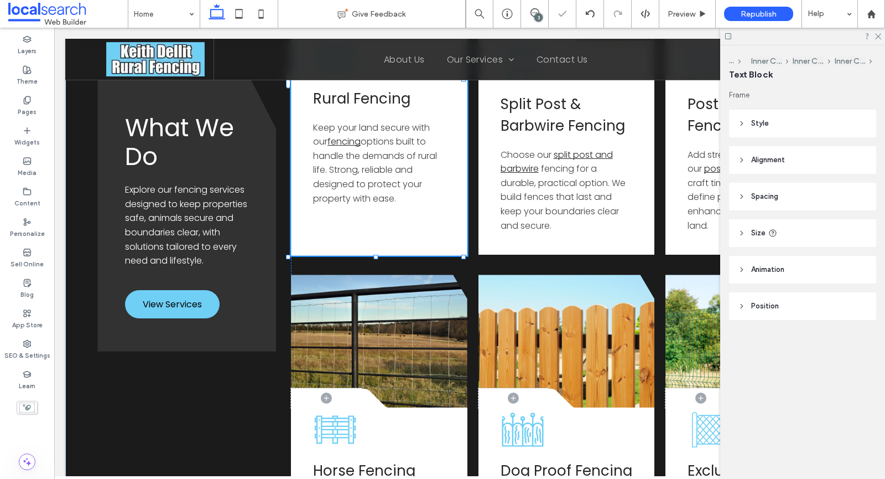
type input "*******"
type input "**"
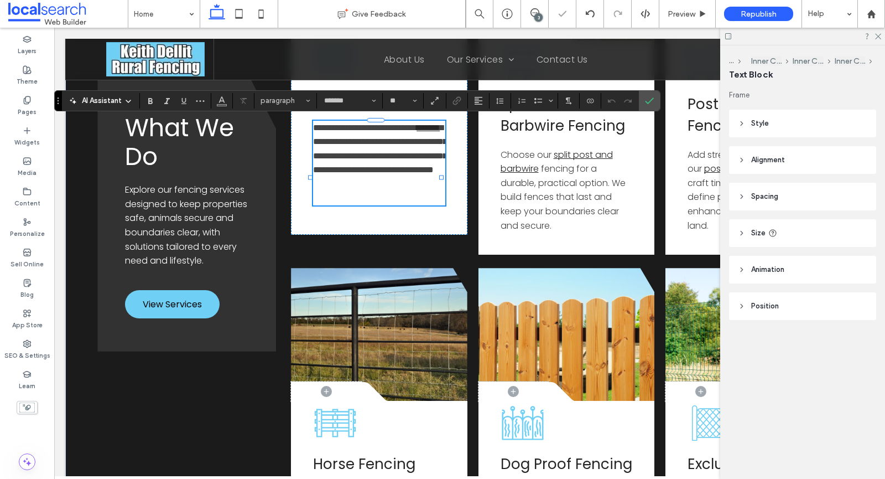
click at [405, 177] on p "**********" at bounding box center [379, 149] width 132 height 56
click at [453, 261] on div "**********" at bounding box center [566, 257] width 550 height 699
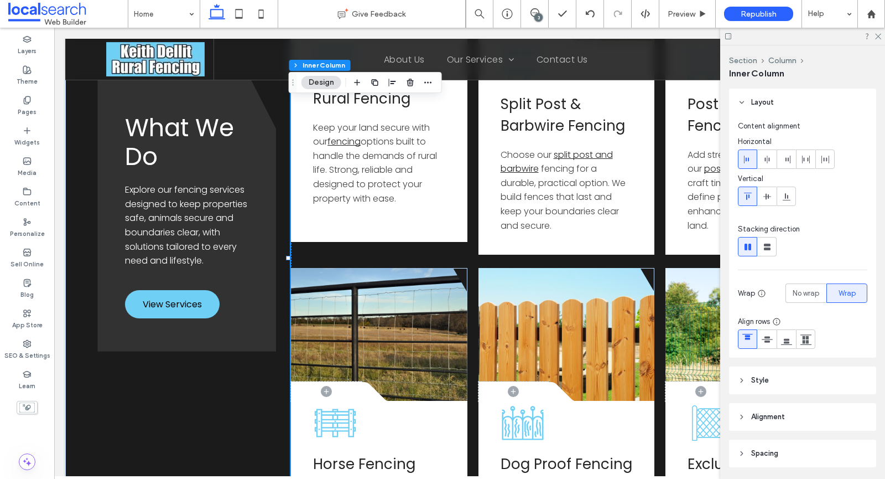
click at [728, 30] on div at bounding box center [802, 36] width 165 height 17
click at [728, 34] on icon at bounding box center [728, 36] width 8 height 8
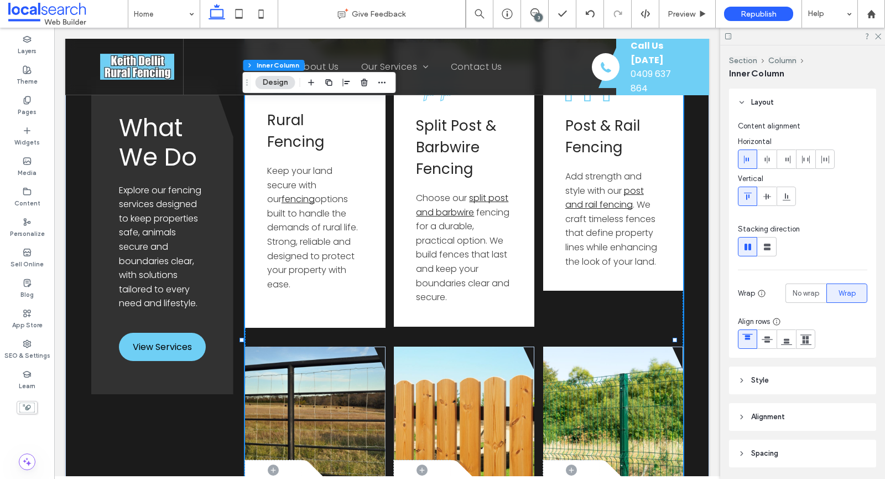
click at [728, 37] on icon at bounding box center [728, 36] width 8 height 8
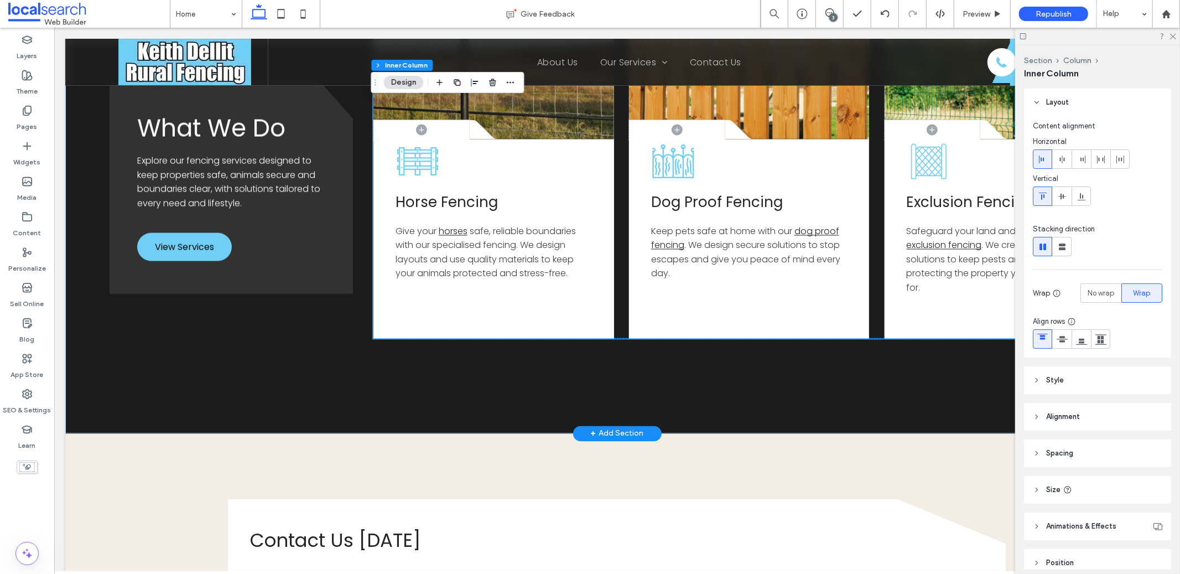
scroll to position [1378, 0]
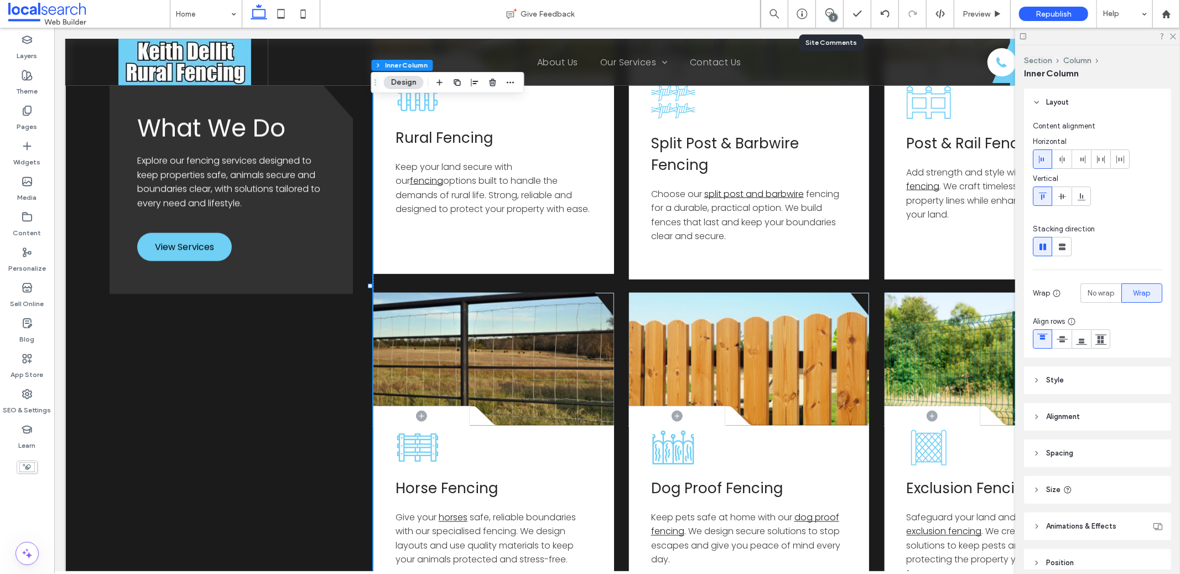
click at [825, 18] on div "3" at bounding box center [829, 13] width 27 height 11
click at [830, 14] on div "3" at bounding box center [833, 17] width 8 height 8
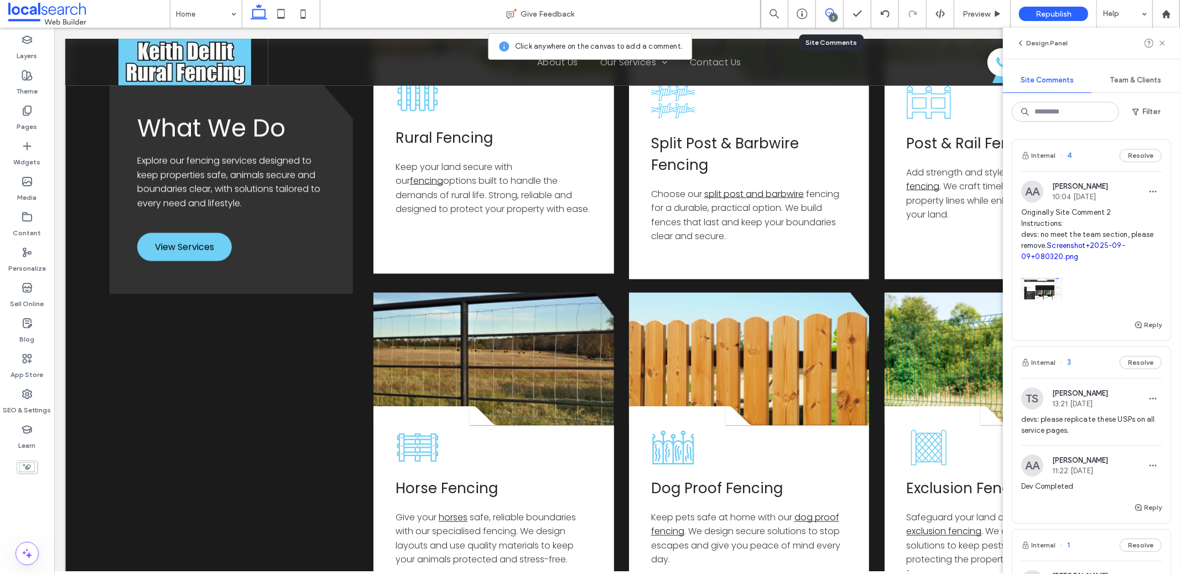
click at [357, 149] on div "What We Do Explore our fencing services designed to keep properties safe, anima…" at bounding box center [617, 299] width 1104 height 839
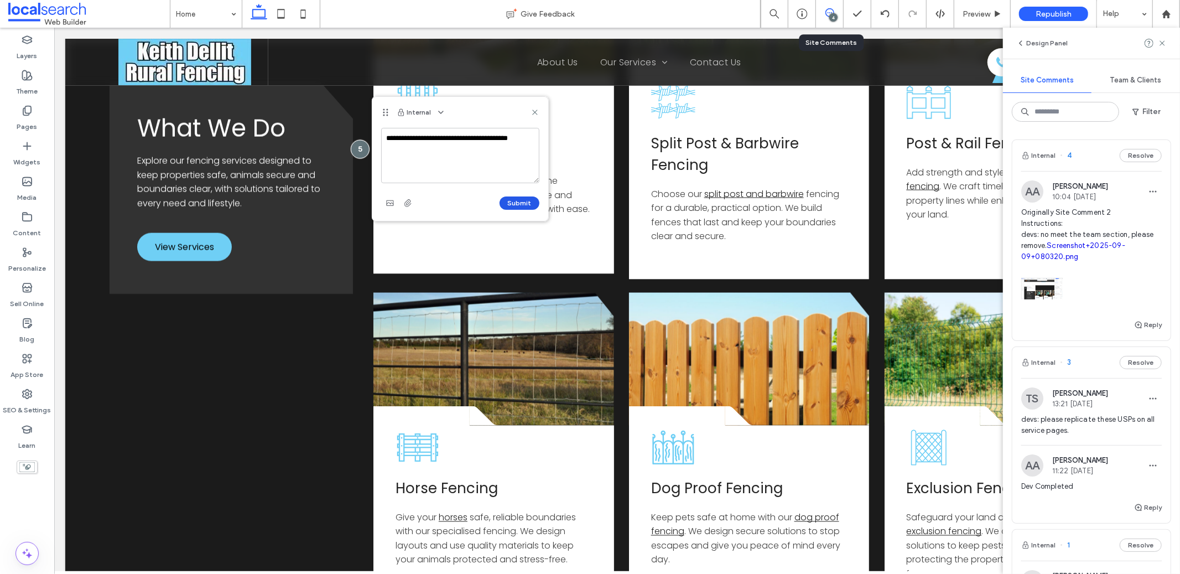
type textarea "**********"
click at [523, 205] on button "Submit" at bounding box center [520, 202] width 40 height 13
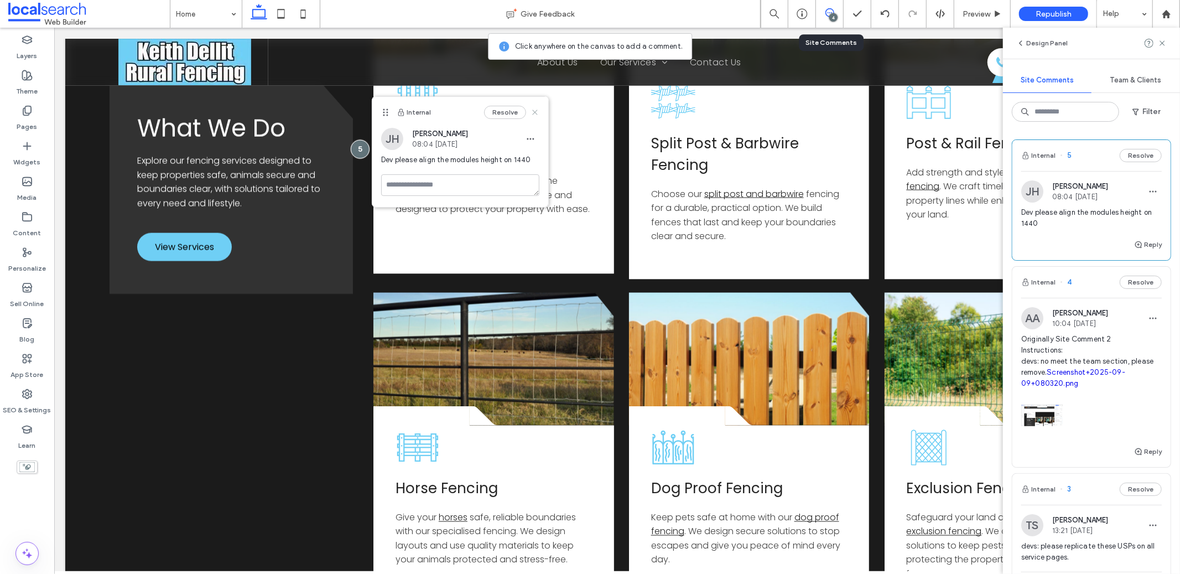
click at [532, 112] on icon at bounding box center [535, 112] width 9 height 9
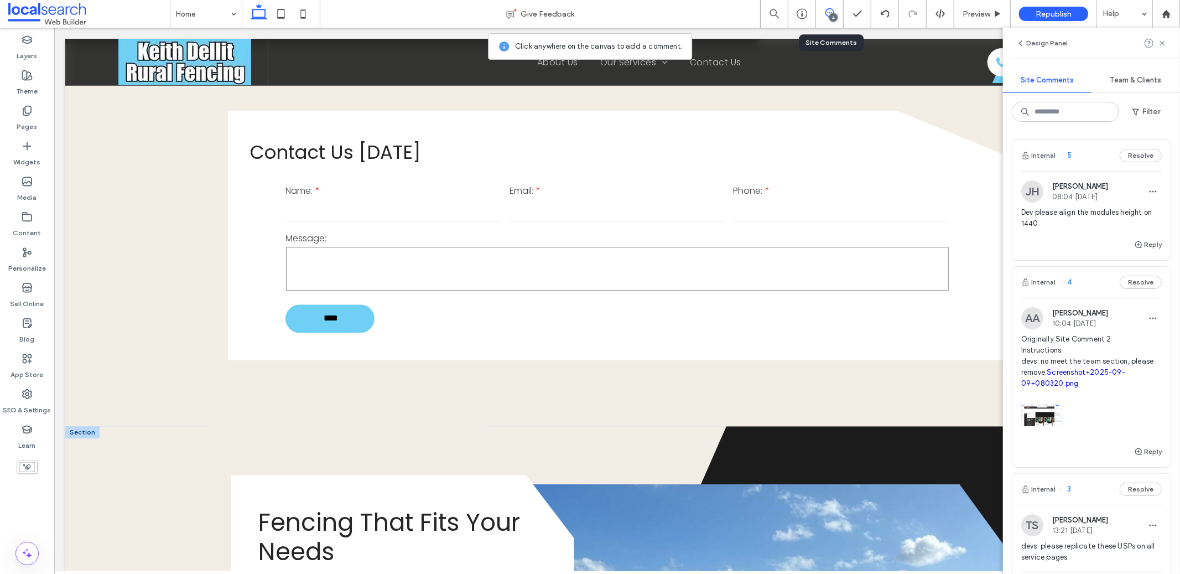
scroll to position [2250, 0]
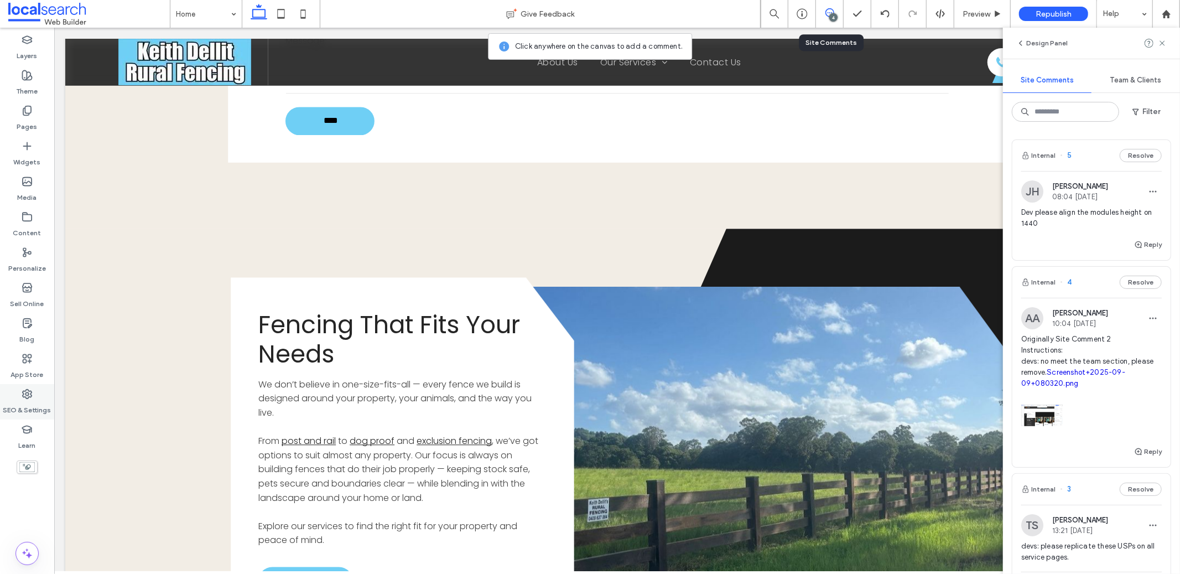
click at [15, 409] on label "SEO & Settings" at bounding box center [27, 406] width 48 height 15
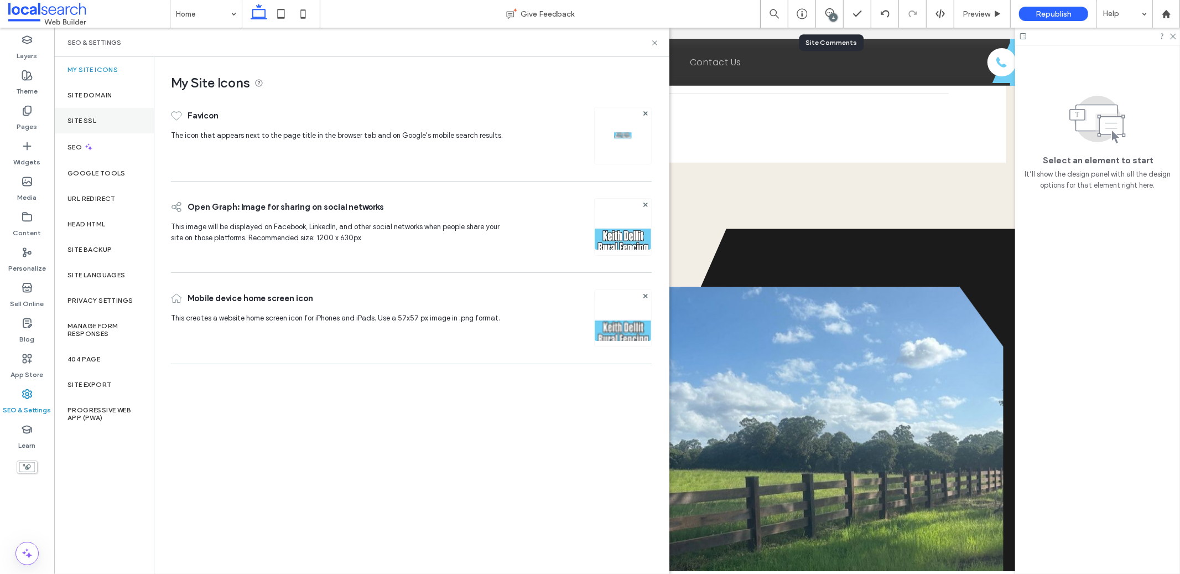
click at [102, 112] on div "Site SSL" at bounding box center [104, 120] width 100 height 25
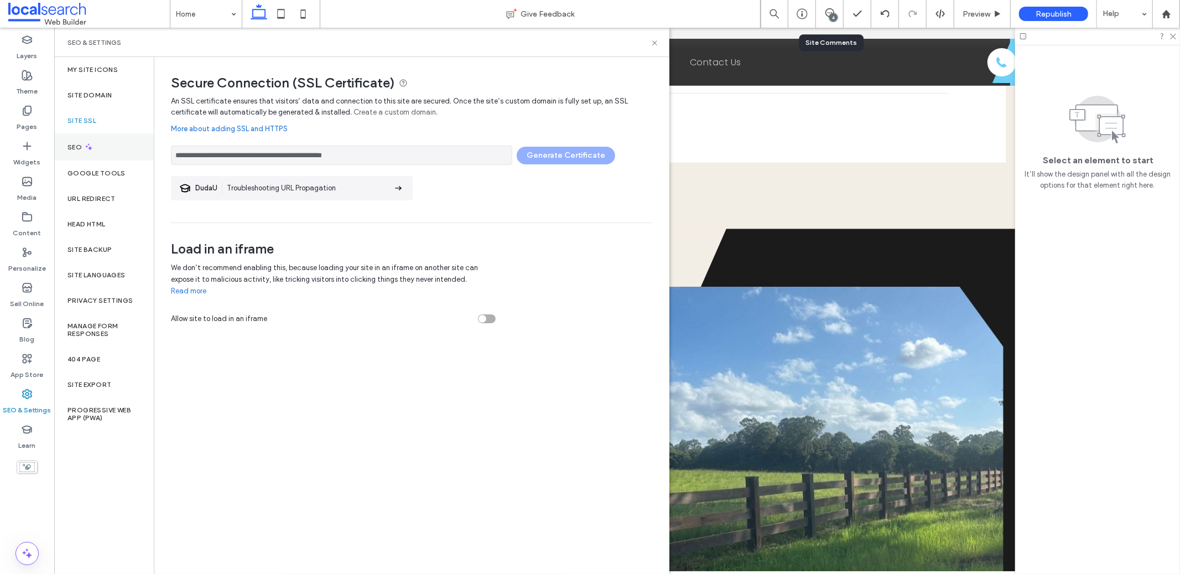
click at [103, 141] on div "SEO" at bounding box center [104, 146] width 100 height 27
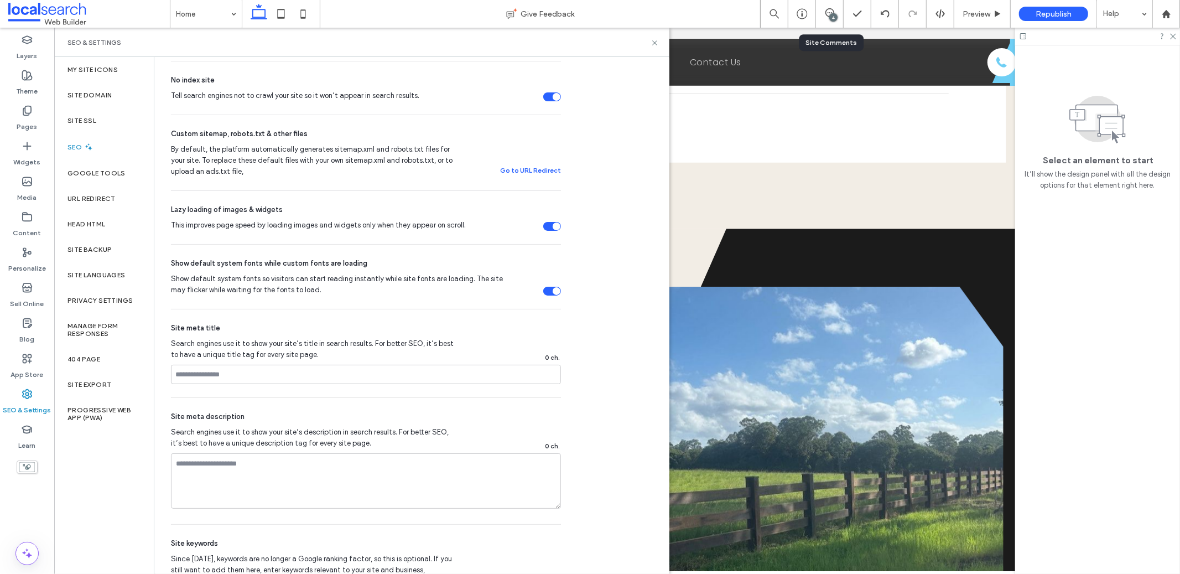
scroll to position [0, 0]
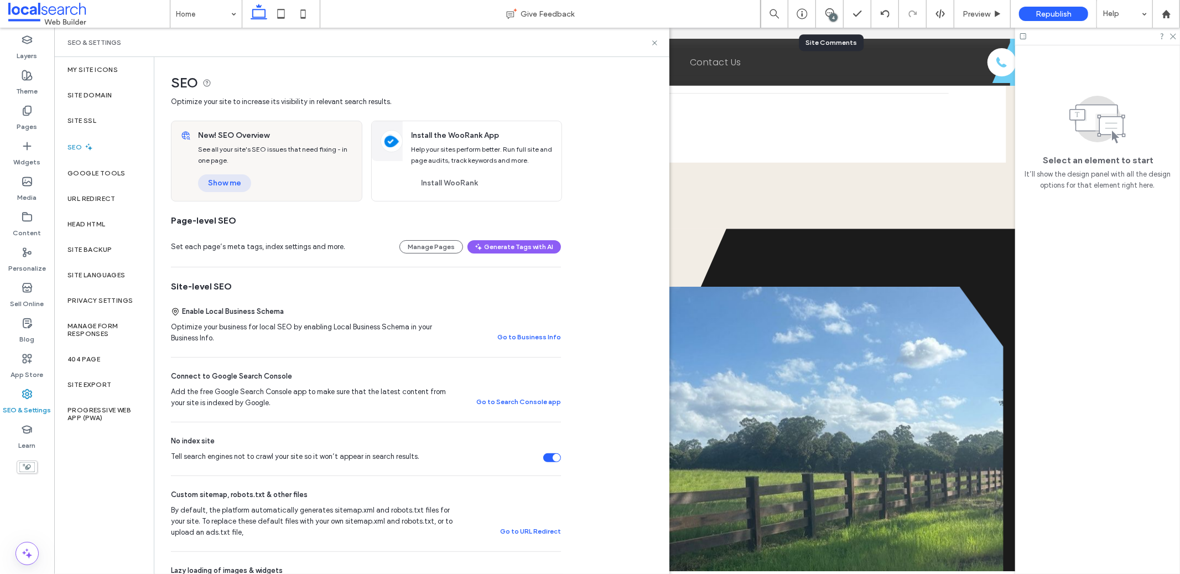
click at [230, 176] on button "Show me" at bounding box center [224, 183] width 53 height 18
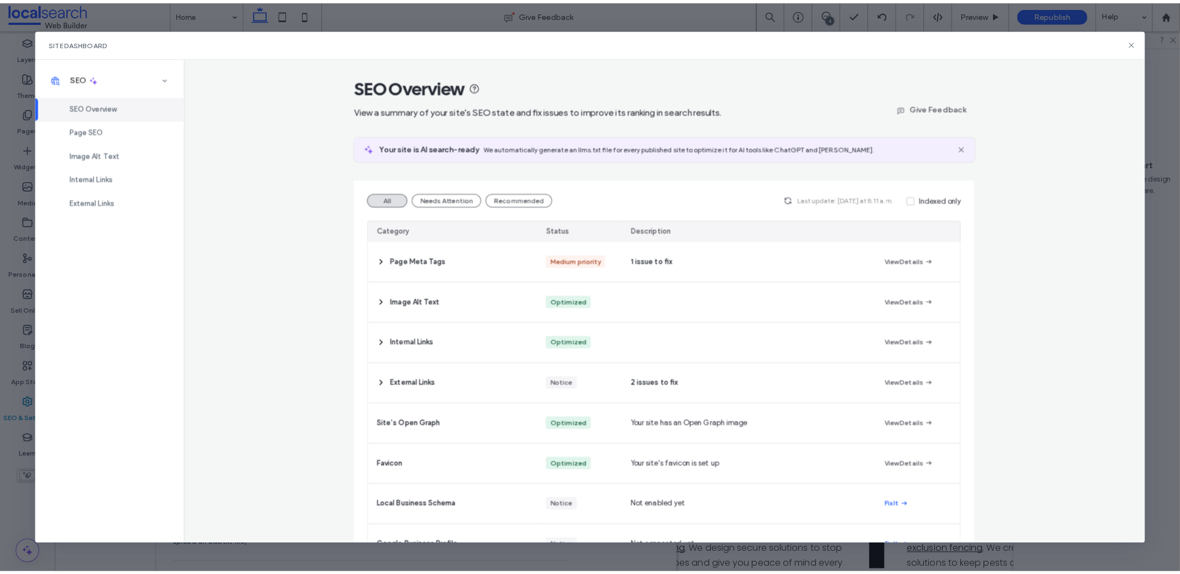
scroll to position [645, 0]
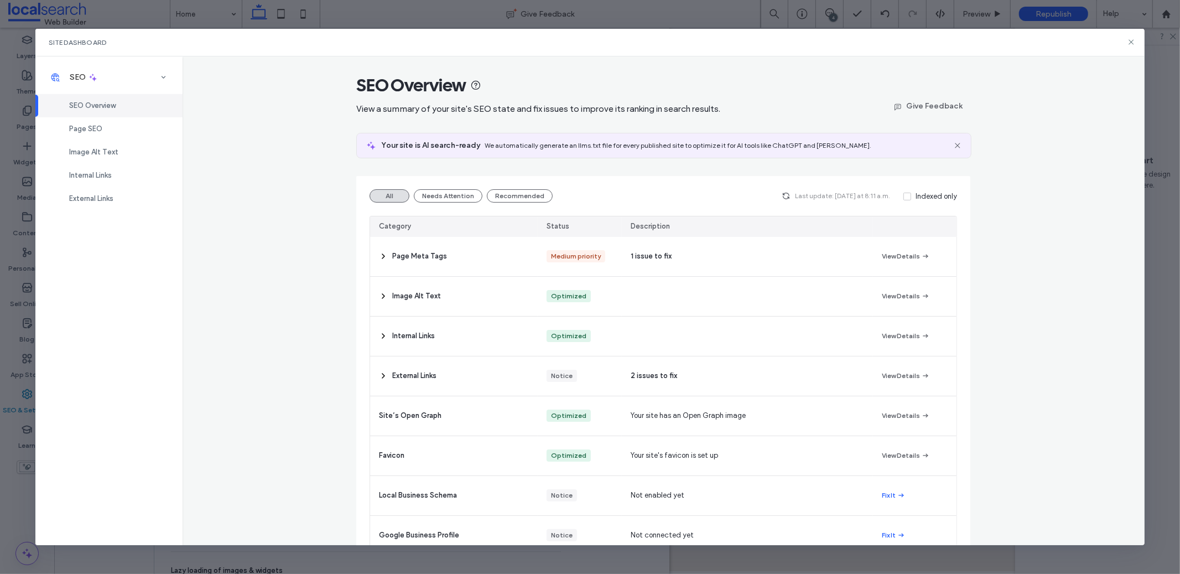
click at [1125, 40] on div "Site Dashboard" at bounding box center [589, 43] width 1109 height 28
click at [1129, 41] on icon at bounding box center [1131, 42] width 9 height 9
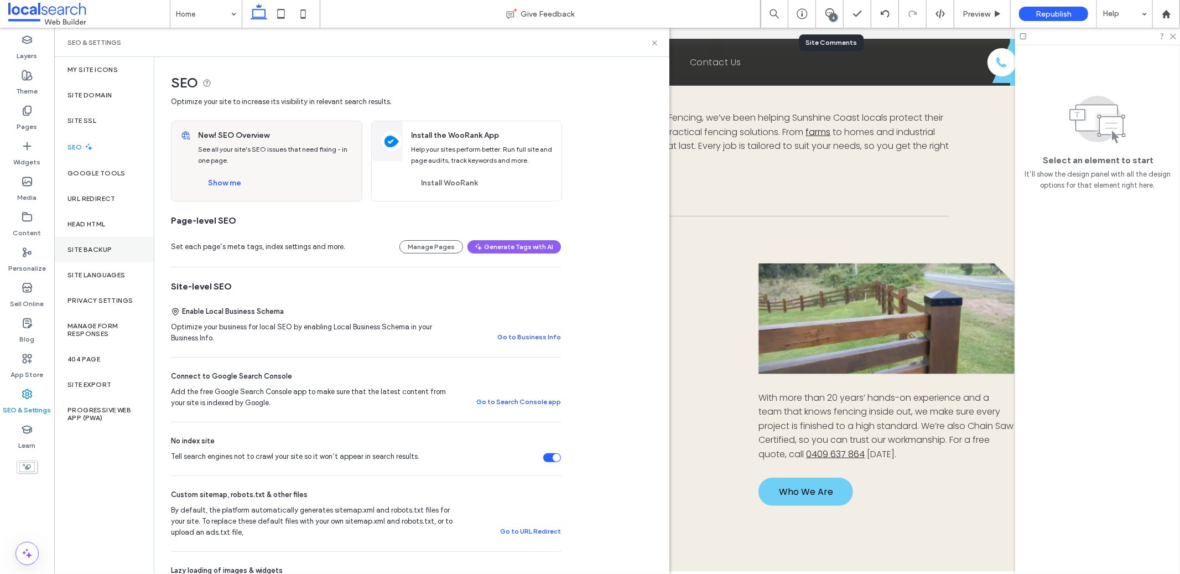
click at [108, 247] on label "Site Backup" at bounding box center [89, 250] width 44 height 8
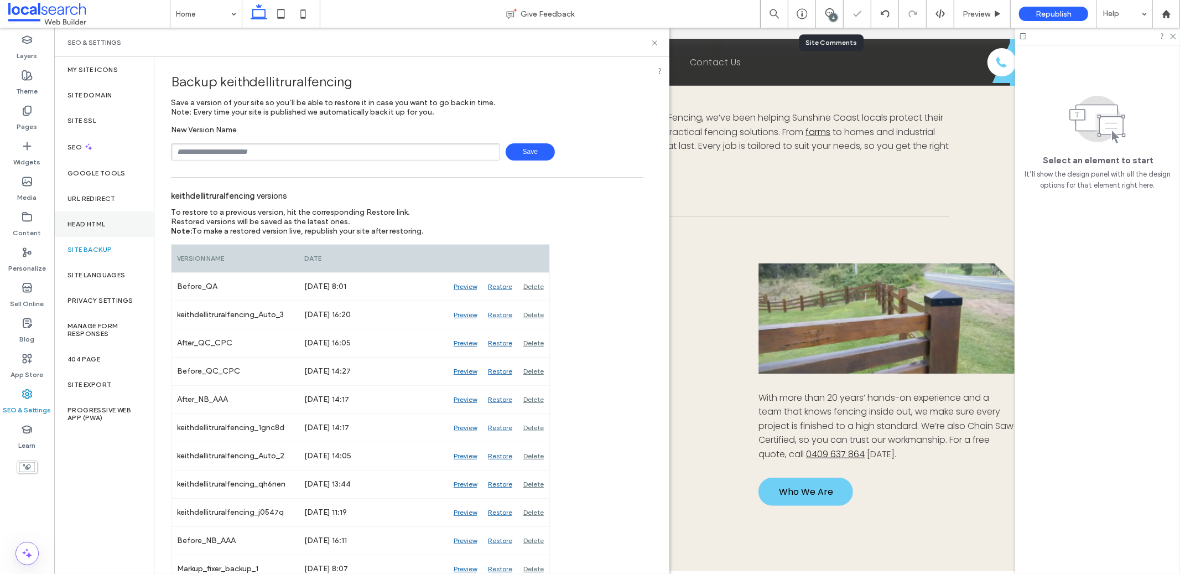
click at [90, 214] on div "Head HTML" at bounding box center [104, 223] width 100 height 25
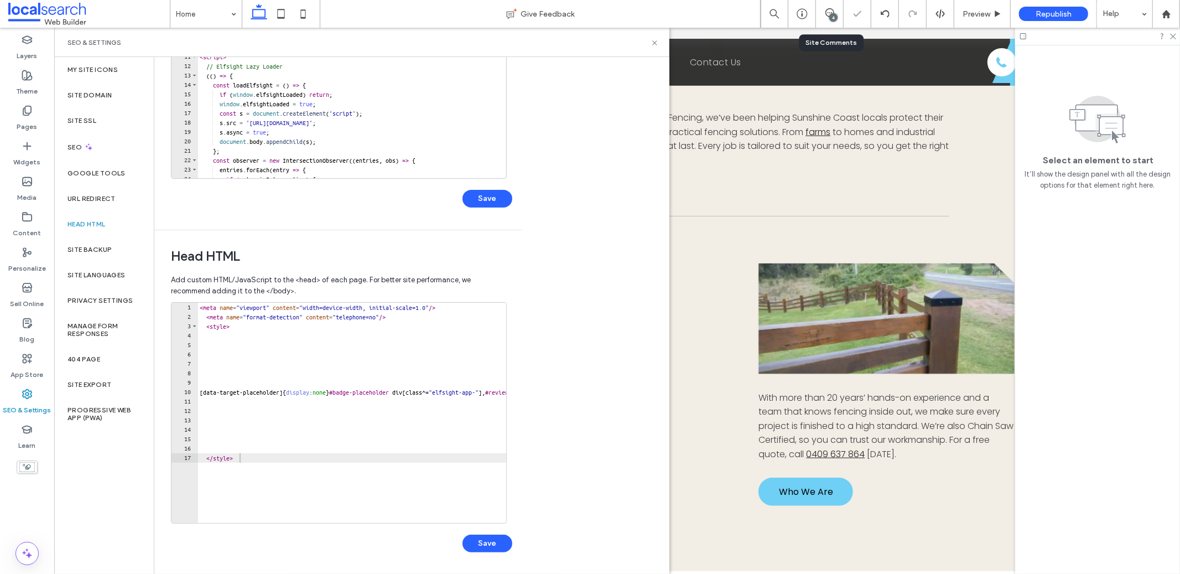
scroll to position [184, 0]
click at [200, 303] on div "< meta name = "viewport" content = "width=device-width, initial-scale=1.0" /> <…" at bounding box center [505, 417] width 614 height 230
paste textarea "**********"
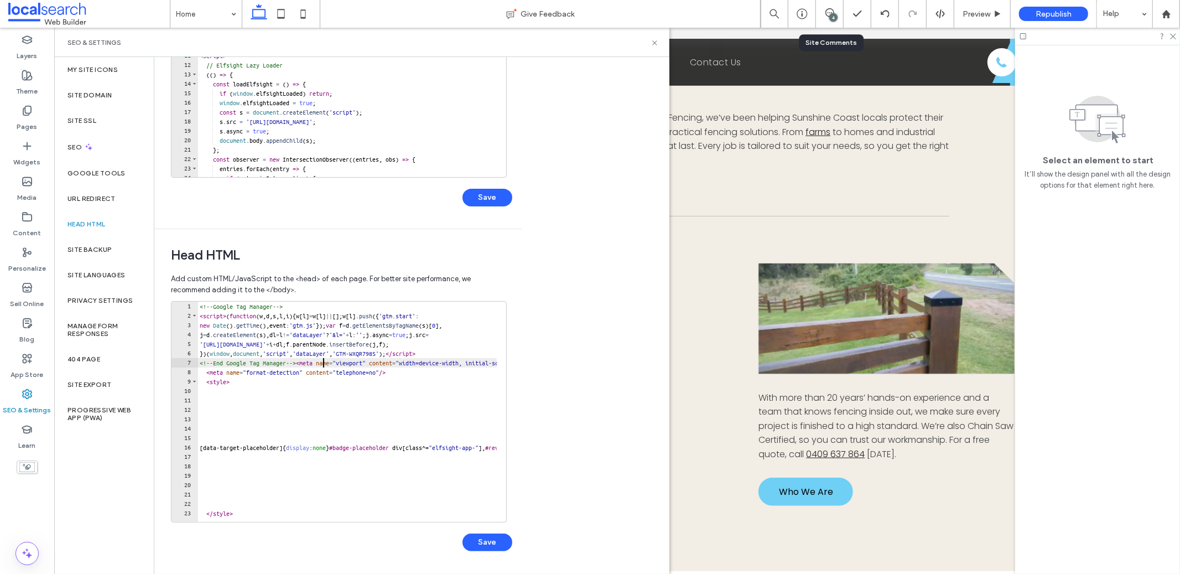
scroll to position [0, 1]
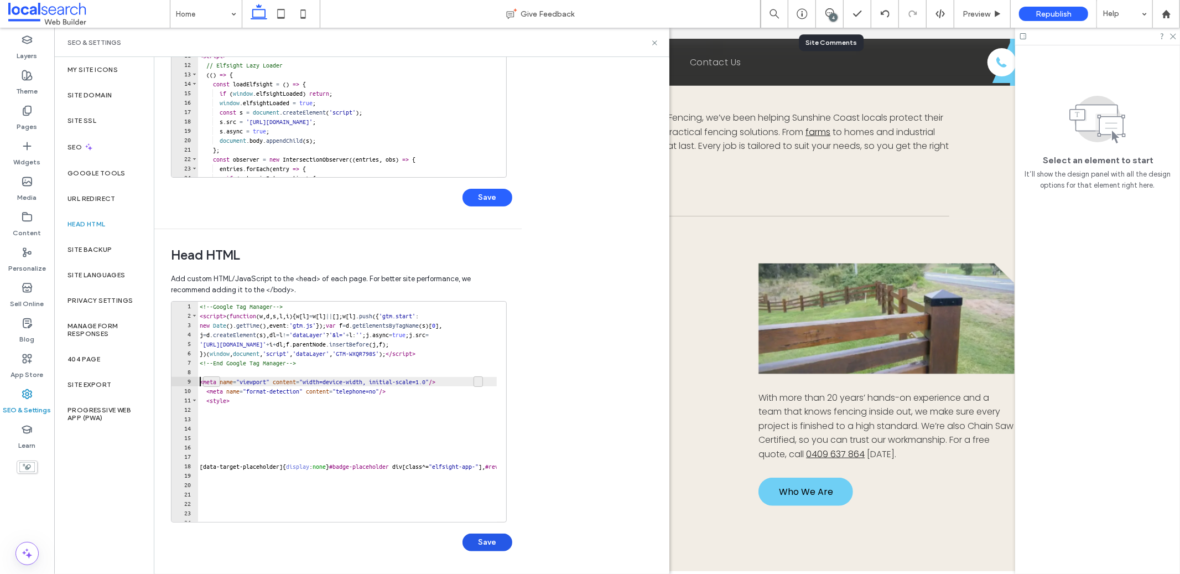
type textarea "**********"
click at [489, 533] on button "Save" at bounding box center [488, 542] width 50 height 18
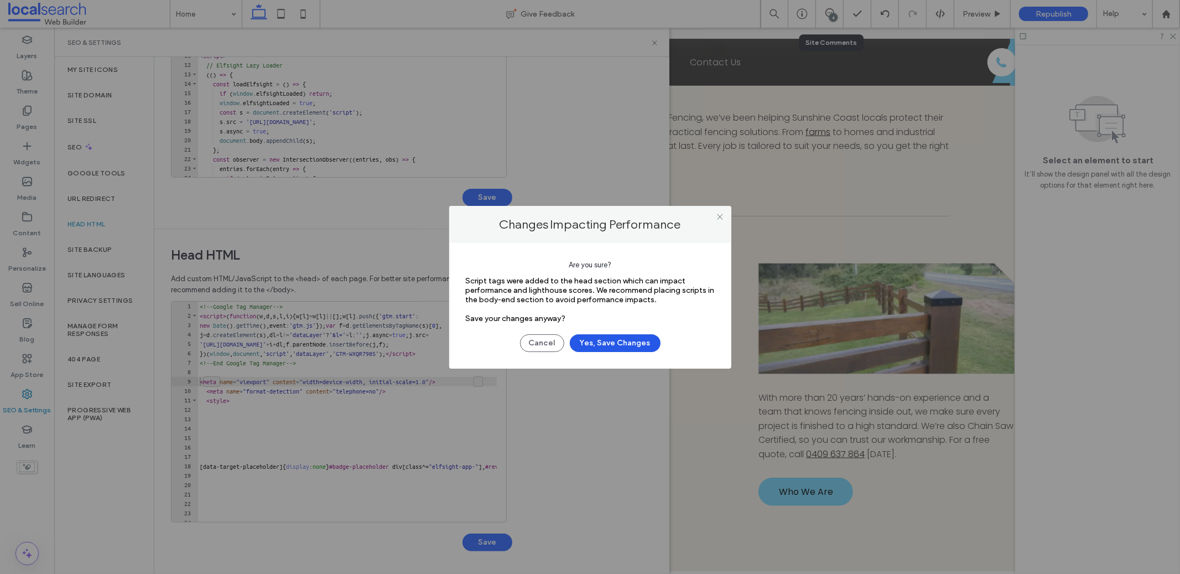
click at [607, 345] on button "Yes, Save Changes" at bounding box center [615, 343] width 91 height 18
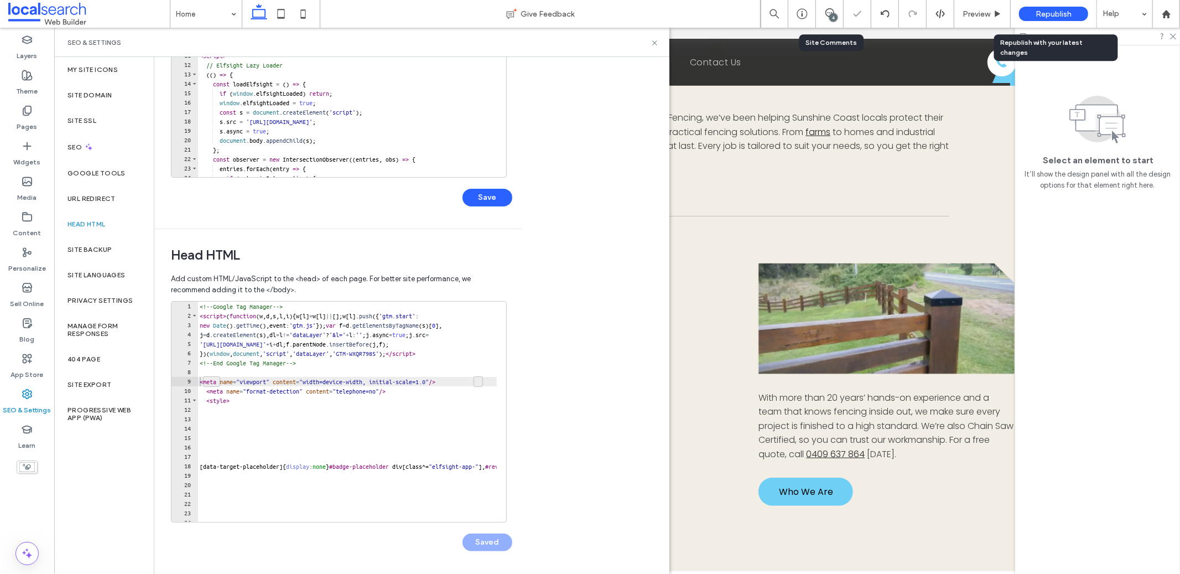
click at [1055, 14] on span "Republish" at bounding box center [1054, 13] width 36 height 9
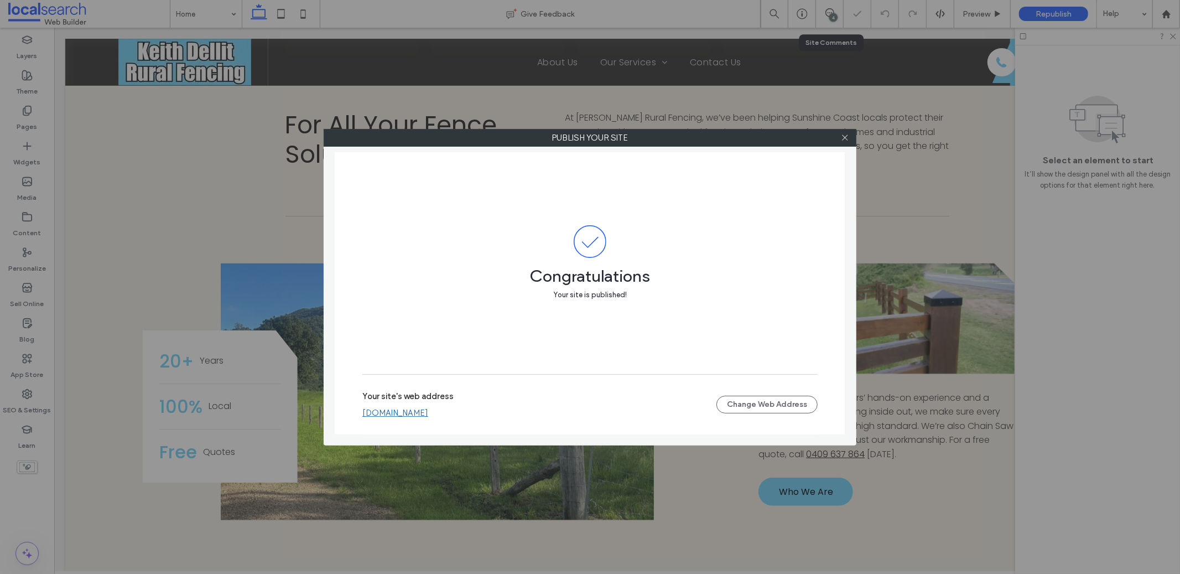
click at [427, 410] on link "[DOMAIN_NAME]" at bounding box center [395, 413] width 66 height 10
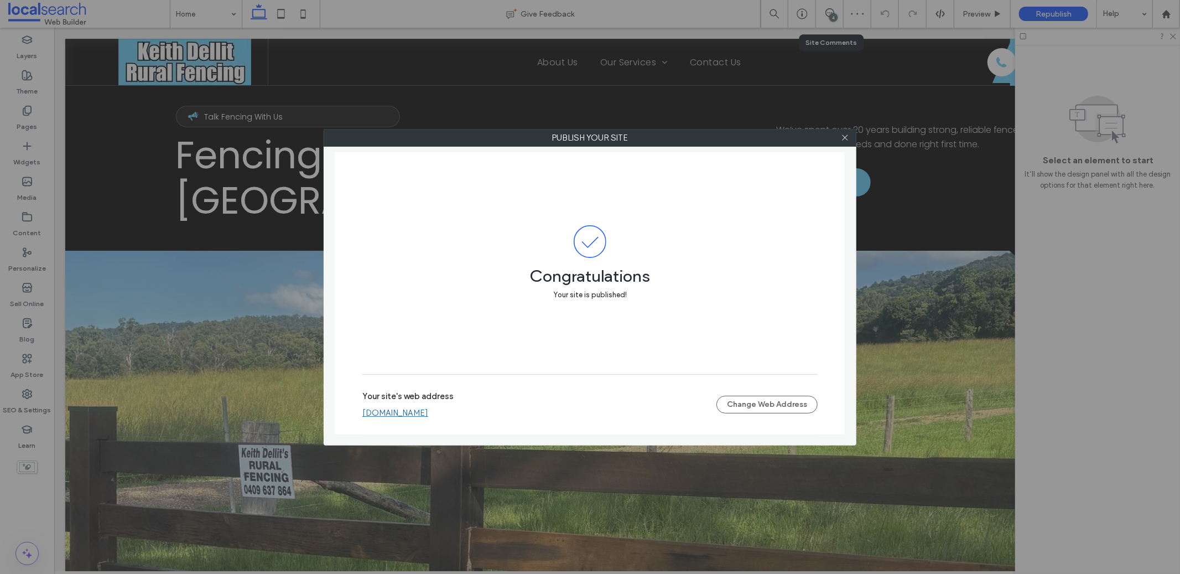
scroll to position [0, 0]
click at [428, 409] on link "[DOMAIN_NAME]" at bounding box center [395, 413] width 66 height 10
drag, startPoint x: 594, startPoint y: 419, endPoint x: 519, endPoint y: 403, distance: 76.4
click at [394, 419] on div "Your site's web address keithdellitruralfencing.webbuilder.localsearch.com.au C…" at bounding box center [589, 404] width 455 height 35
click at [428, 416] on link "[DOMAIN_NAME]" at bounding box center [395, 413] width 66 height 10
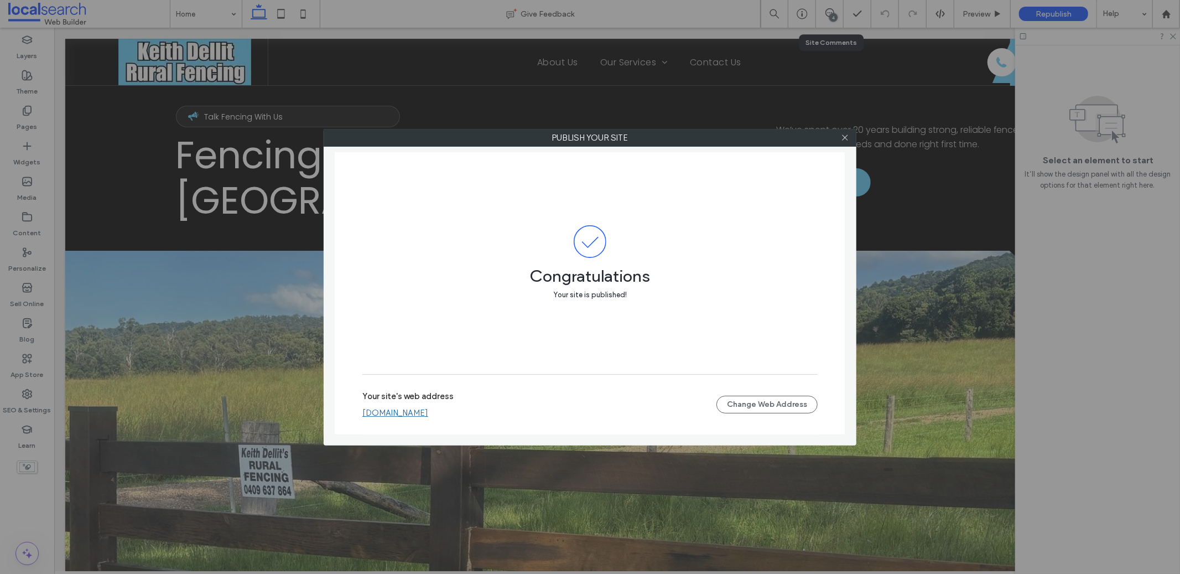
click at [838, 139] on div at bounding box center [845, 137] width 17 height 17
click at [843, 139] on icon at bounding box center [845, 137] width 8 height 8
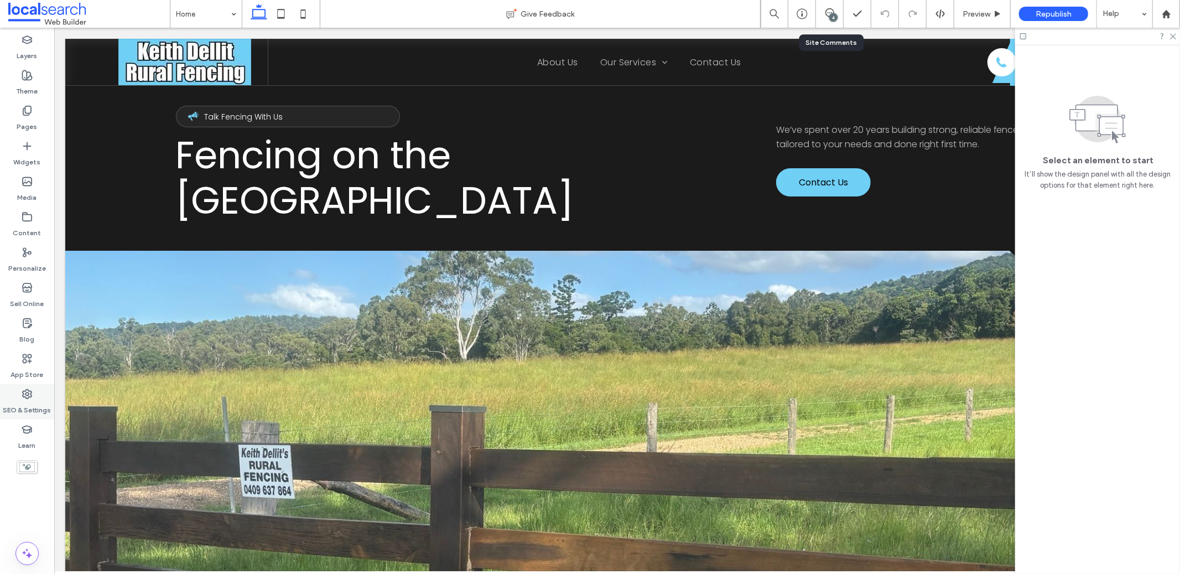
click at [4, 396] on div "SEO & Settings" at bounding box center [27, 401] width 54 height 35
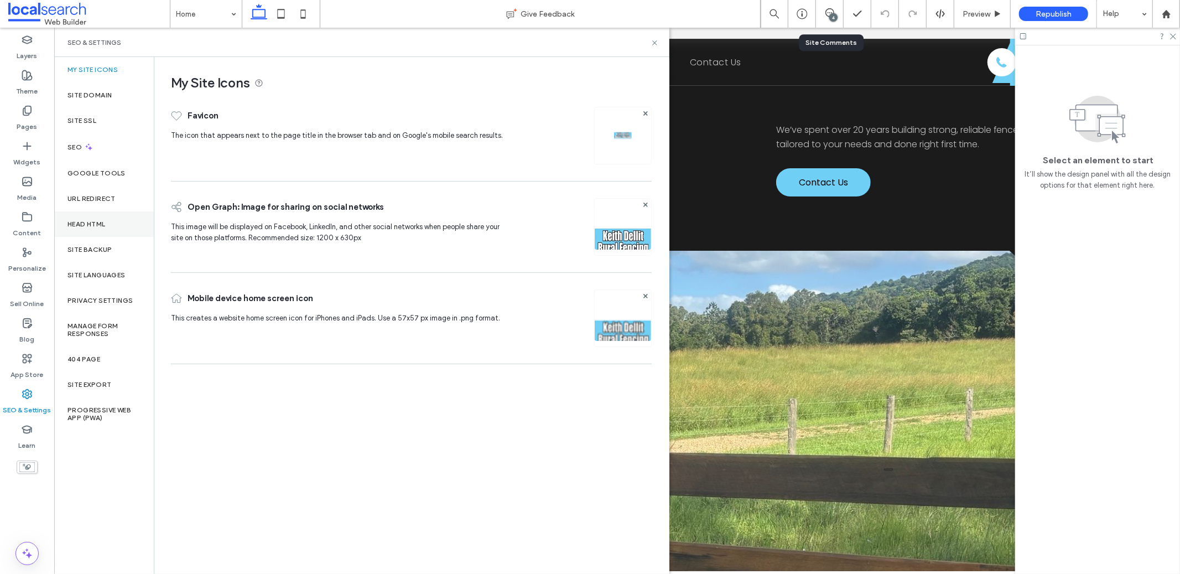
click at [98, 224] on label "Head HTML" at bounding box center [86, 224] width 38 height 8
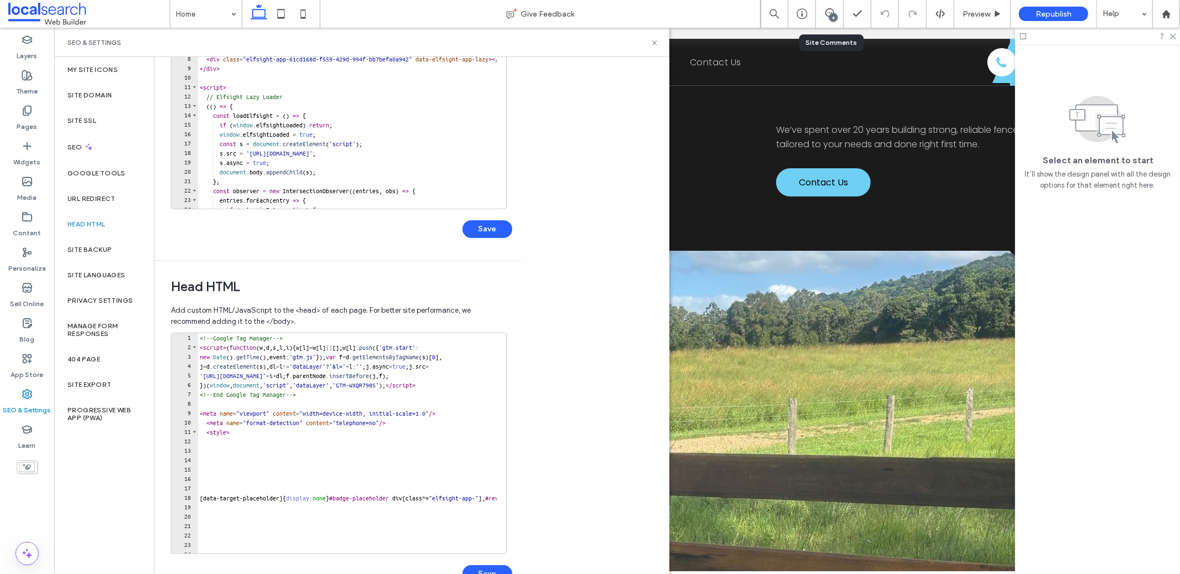
scroll to position [184, 0]
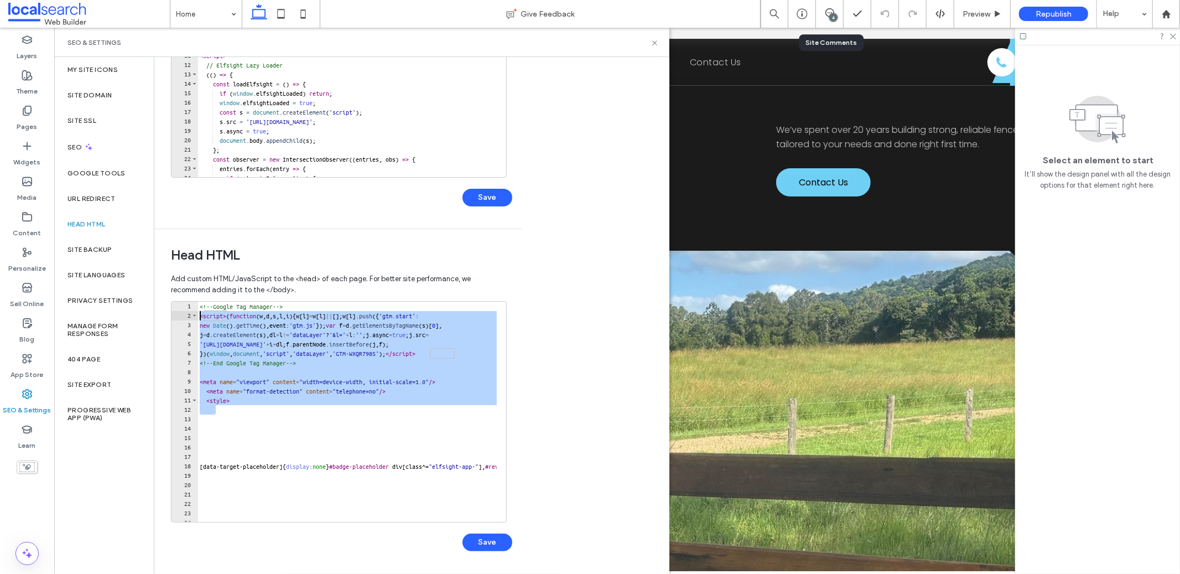
drag, startPoint x: 269, startPoint y: 406, endPoint x: 186, endPoint y: 315, distance: 122.9
click at [186, 315] on div "1 2 3 4 5 6 7 8 9 10 11 12 13 14 15 16 17 18 19 20 21 22 23 24 25 <!-- Google T…" at bounding box center [339, 411] width 336 height 221
type textarea "**********"
click at [569, 321] on div "Body end HTML Enter your own custom HTML/​JavaScript to be added just before th…" at bounding box center [411, 315] width 515 height 517
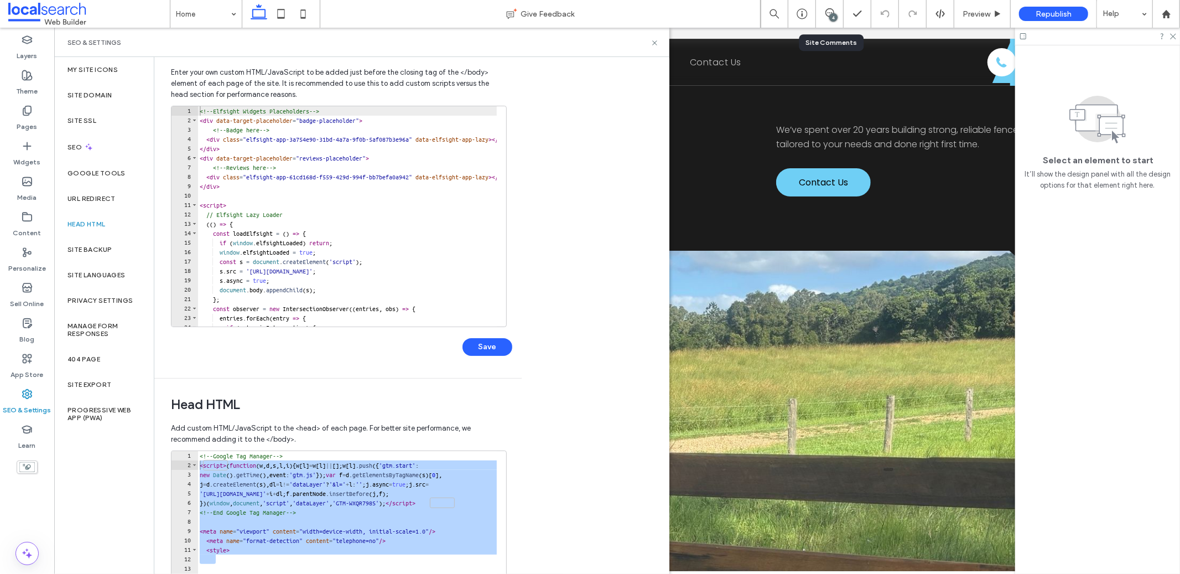
scroll to position [0, 0]
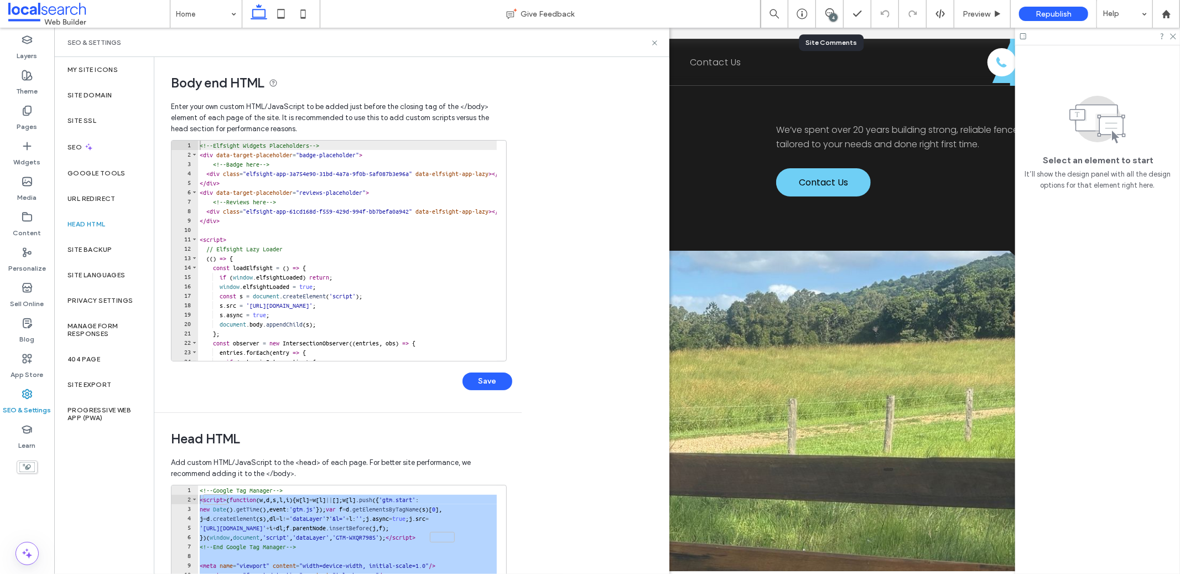
click at [305, 413] on div "**********" at bounding box center [333, 585] width 359 height 344
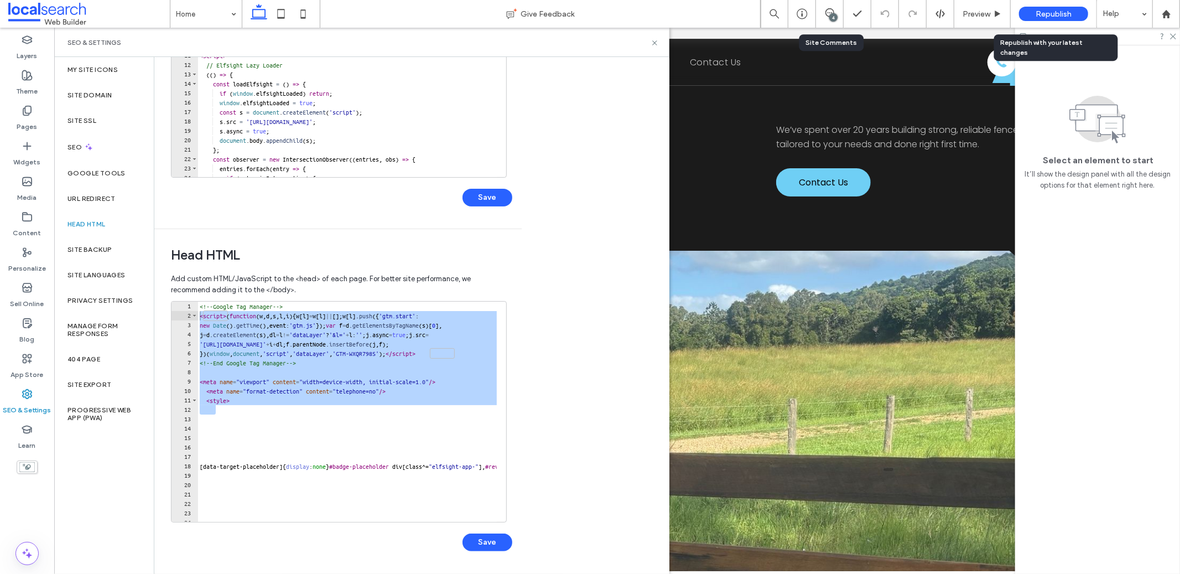
click at [1046, 12] on span "Republish" at bounding box center [1054, 13] width 36 height 9
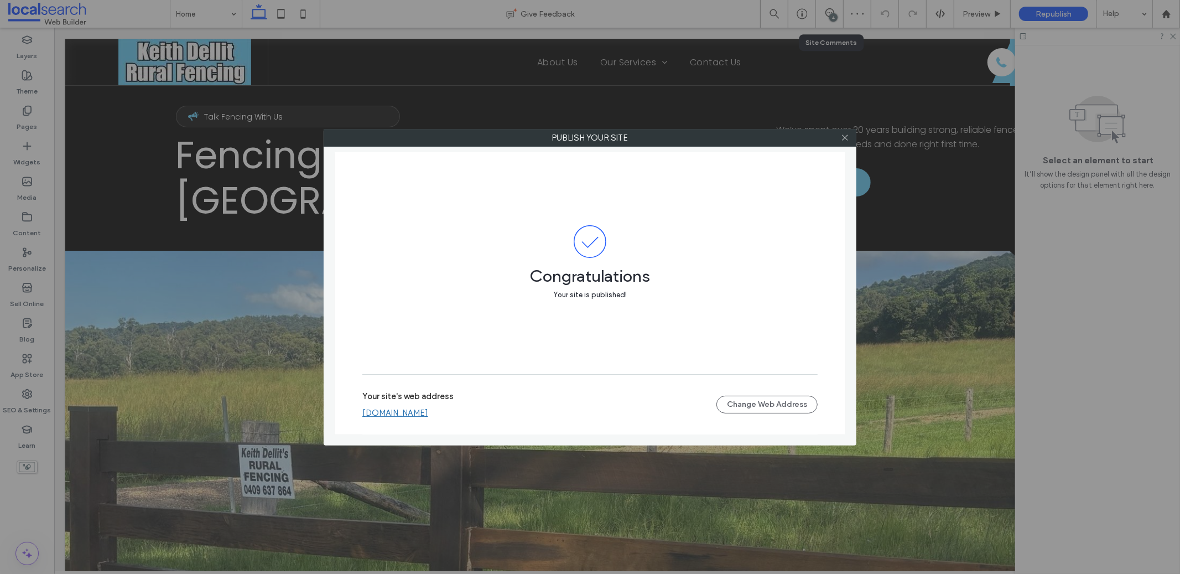
click at [544, 403] on div "Your site's web address keithdellitruralfencing.webbuilder.localsearch.com.au" at bounding box center [539, 404] width 354 height 27
click at [428, 417] on link "[DOMAIN_NAME]" at bounding box center [395, 413] width 66 height 10
click at [843, 141] on icon at bounding box center [845, 137] width 8 height 8
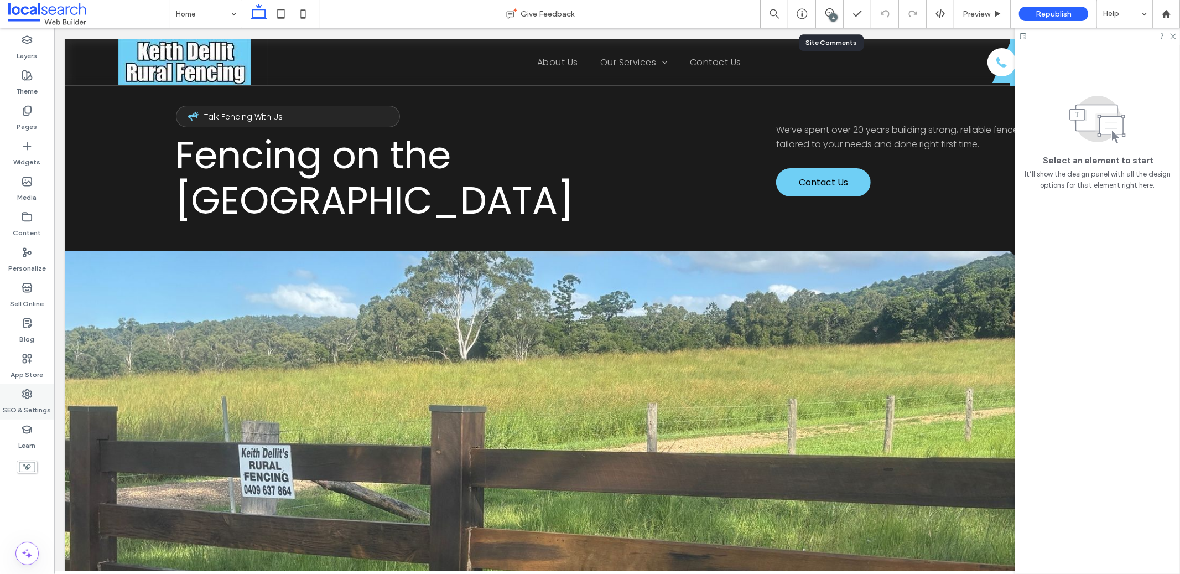
click at [27, 397] on icon at bounding box center [27, 393] width 11 height 11
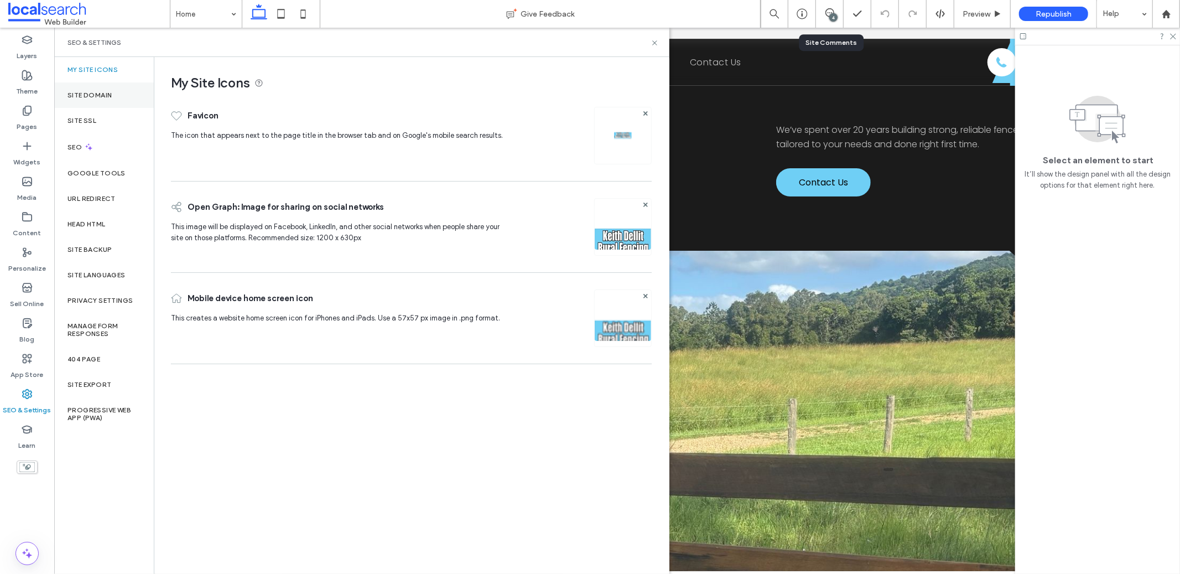
click at [105, 88] on div "Site Domain" at bounding box center [104, 94] width 100 height 25
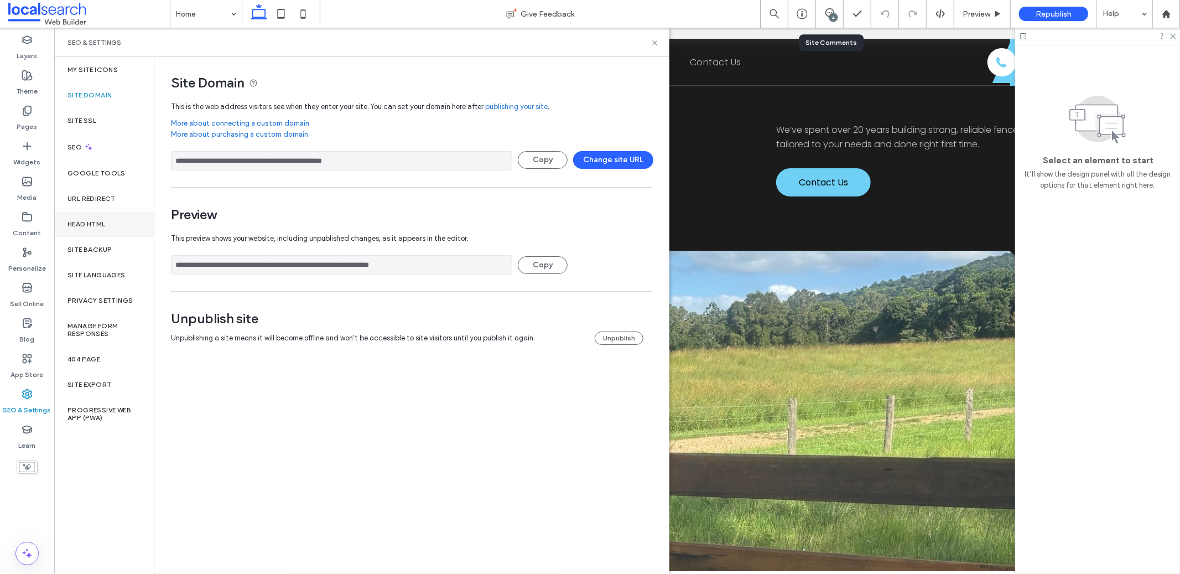
click at [115, 232] on div "Head HTML" at bounding box center [104, 223] width 100 height 25
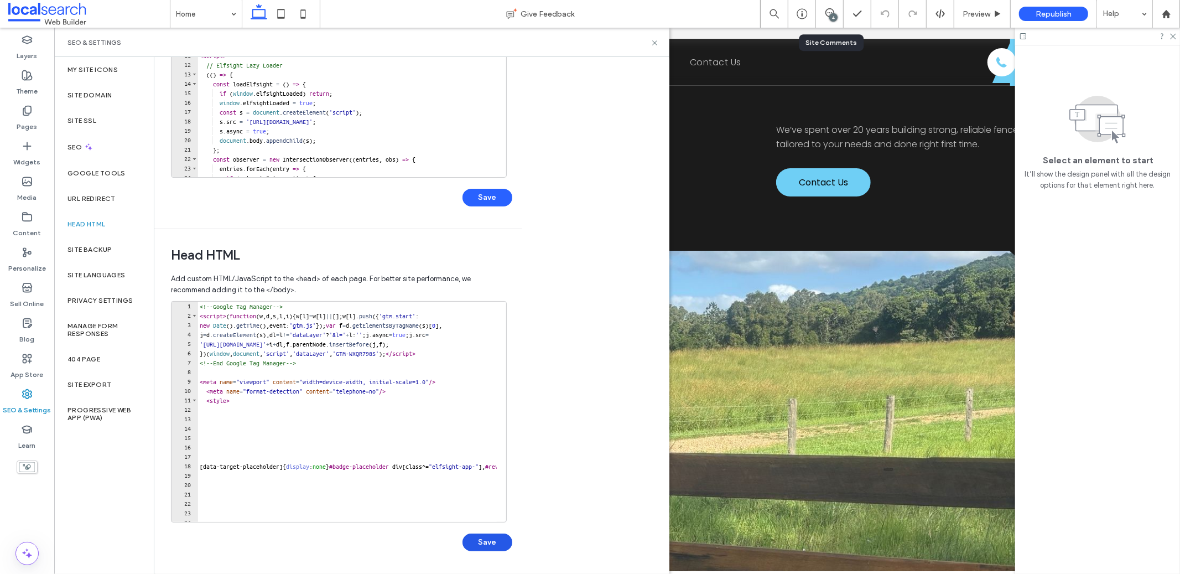
click at [491, 533] on button "Save" at bounding box center [488, 542] width 50 height 18
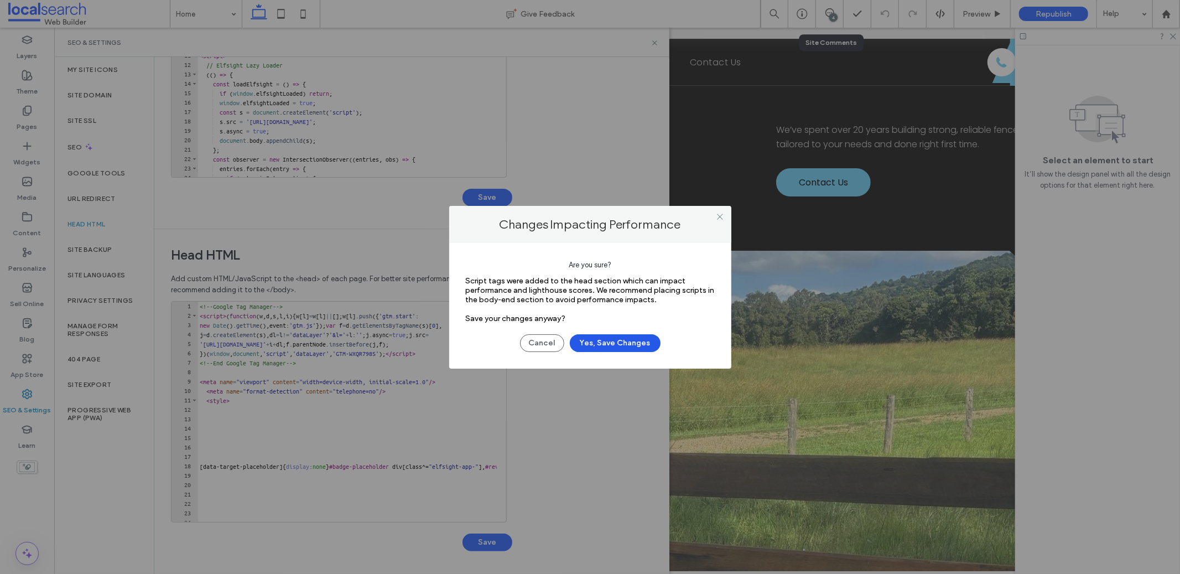
click at [631, 336] on button "Yes, Save Changes" at bounding box center [615, 343] width 91 height 18
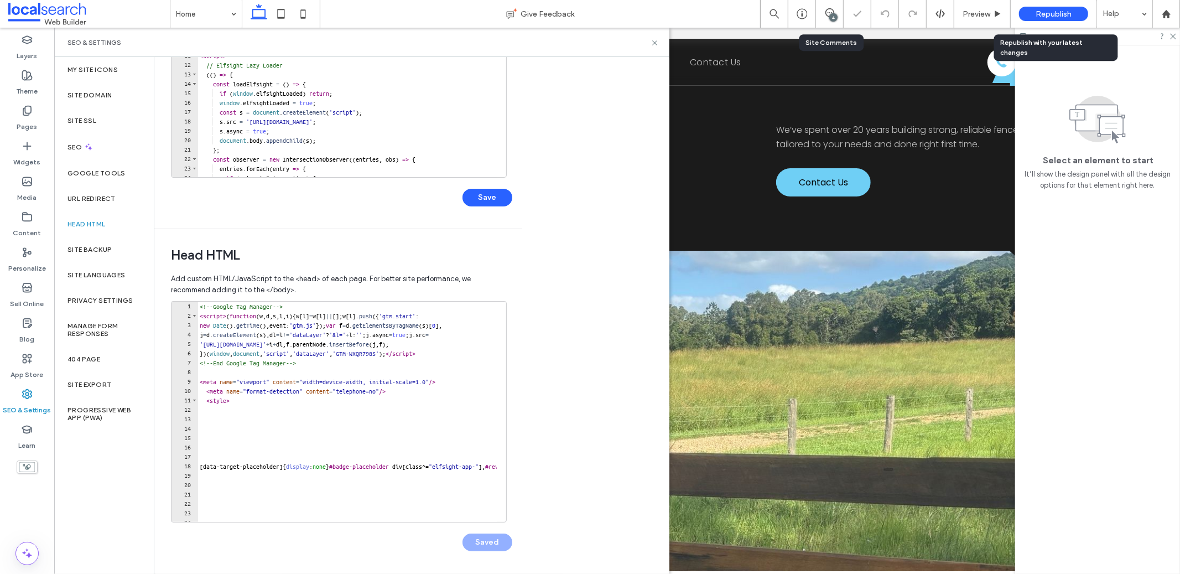
click at [1050, 18] on span "Republish" at bounding box center [1054, 13] width 36 height 9
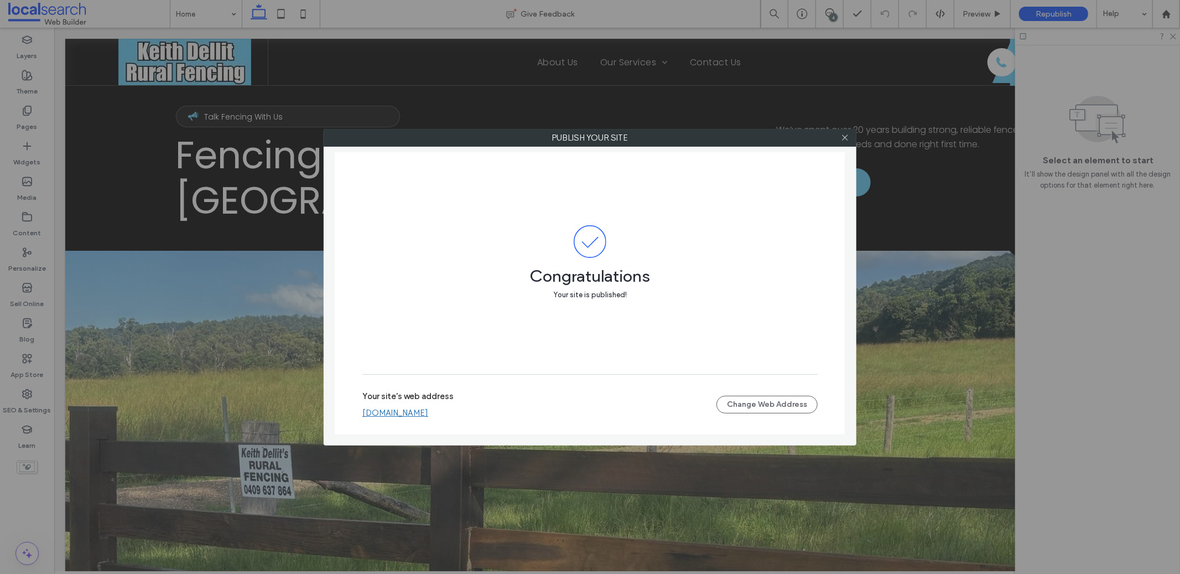
scroll to position [0, 0]
click at [428, 415] on link "[DOMAIN_NAME]" at bounding box center [395, 413] width 66 height 10
click at [840, 135] on div at bounding box center [845, 137] width 17 height 17
click at [847, 136] on icon at bounding box center [845, 137] width 8 height 8
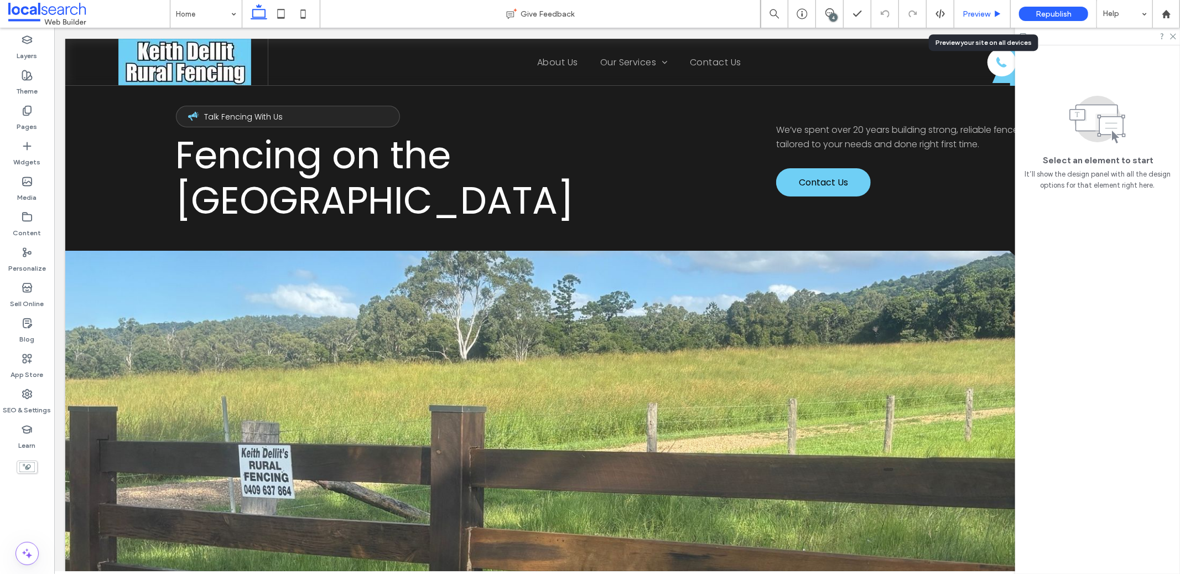
click at [988, 7] on div "Preview" at bounding box center [982, 14] width 56 height 28
click at [988, 8] on div "Preview" at bounding box center [982, 14] width 56 height 28
click at [985, 13] on span "Preview" at bounding box center [977, 13] width 28 height 9
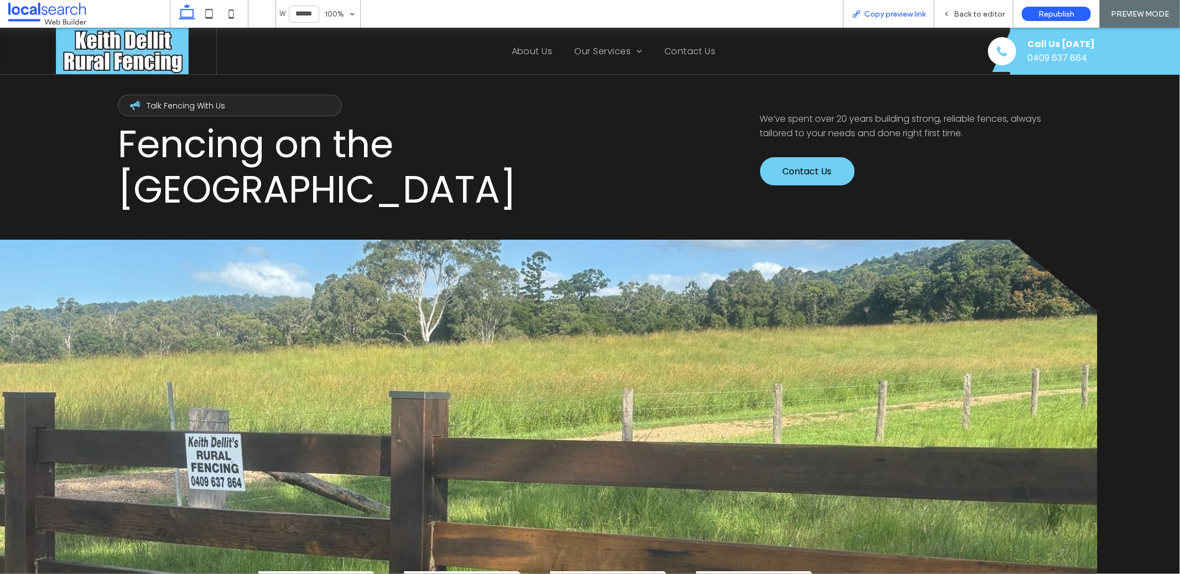
click at [909, 11] on span "Copy preview link" at bounding box center [894, 13] width 61 height 9
click at [882, 14] on span "Copy preview link" at bounding box center [894, 13] width 61 height 9
click at [970, 7] on div "Back to editor" at bounding box center [973, 14] width 79 height 28
click at [963, 9] on span "Back to editor" at bounding box center [979, 13] width 51 height 9
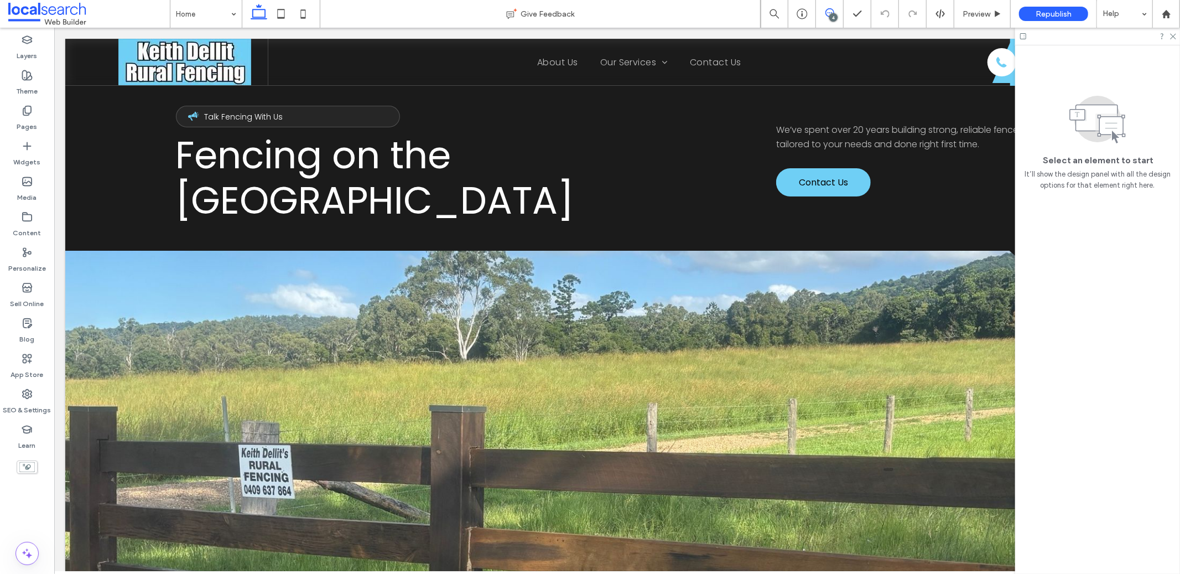
click at [827, 13] on use at bounding box center [829, 12] width 9 height 9
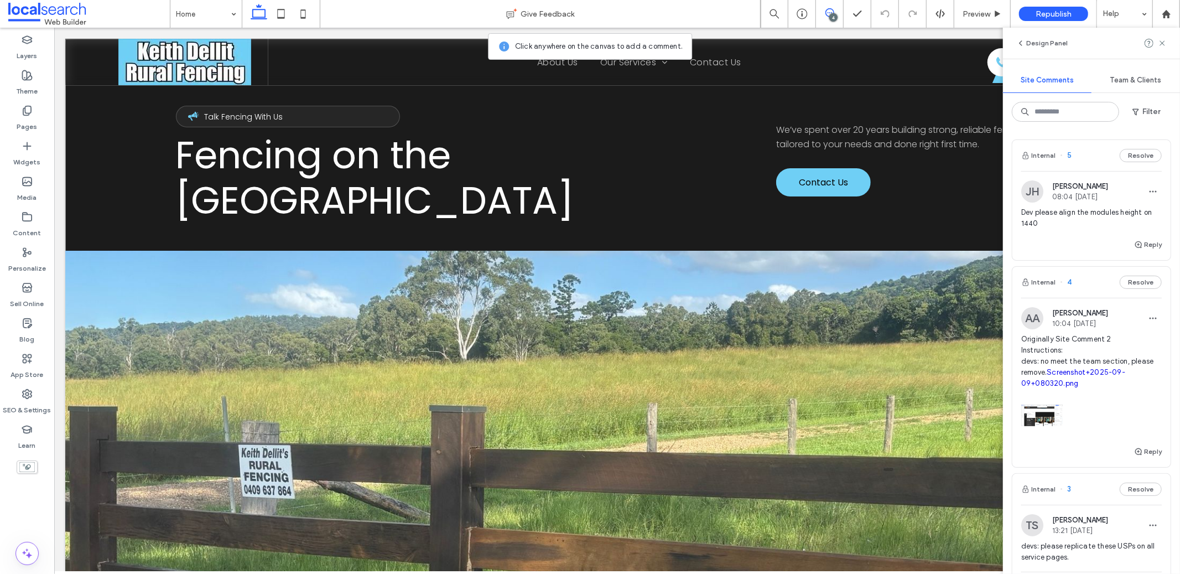
click at [986, 98] on div "Megaphone Icon M Talk Fencing With Us Fencing on the Sunshine Coast We’ve spent…" at bounding box center [617, 344] width 1104 height 610
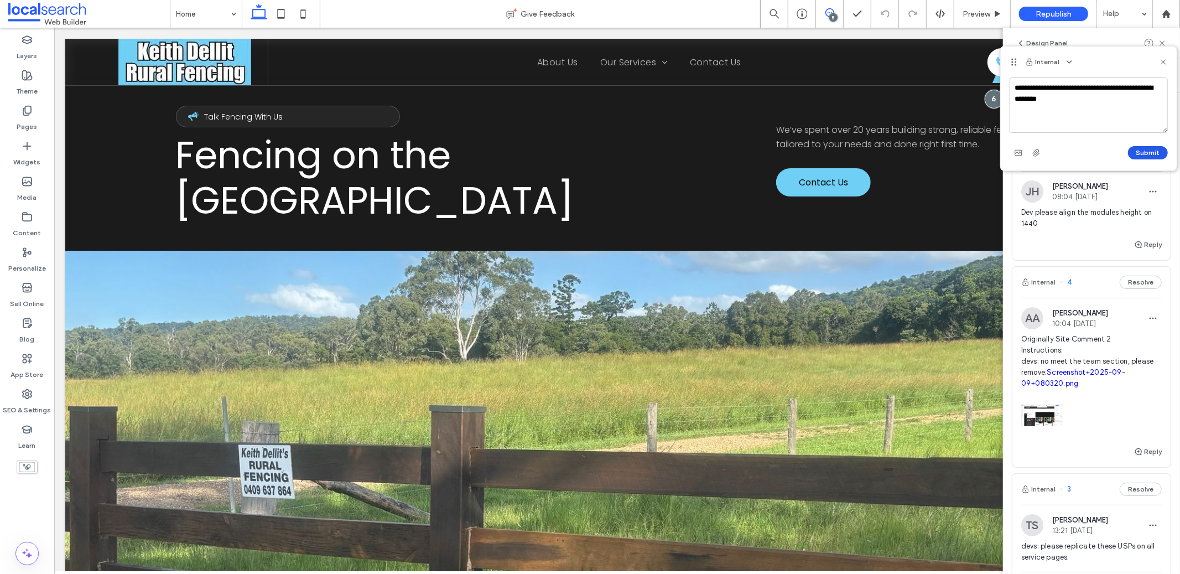
type textarea "**********"
click at [1161, 150] on button "Submit" at bounding box center [1148, 152] width 40 height 13
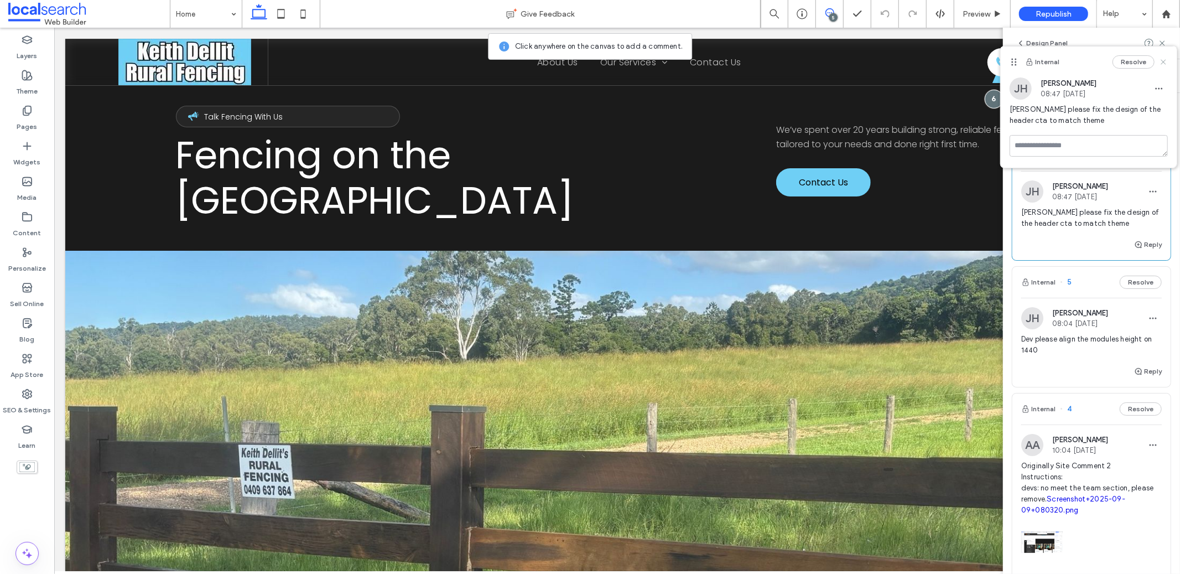
click at [1163, 58] on icon at bounding box center [1163, 62] width 9 height 9
click at [1164, 39] on icon at bounding box center [1162, 43] width 9 height 9
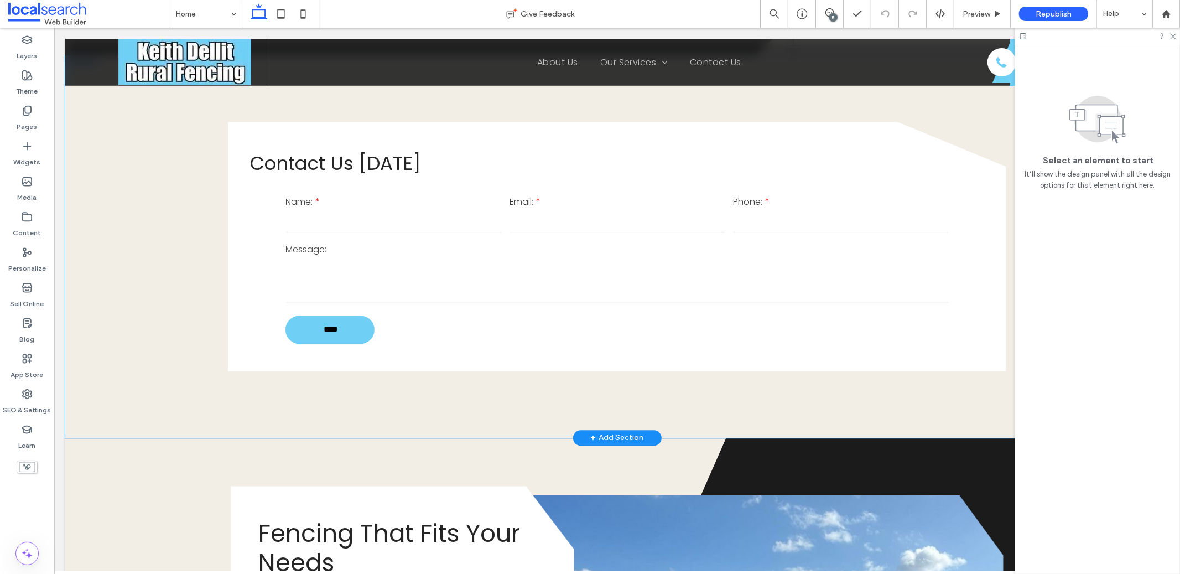
scroll to position [2066, 0]
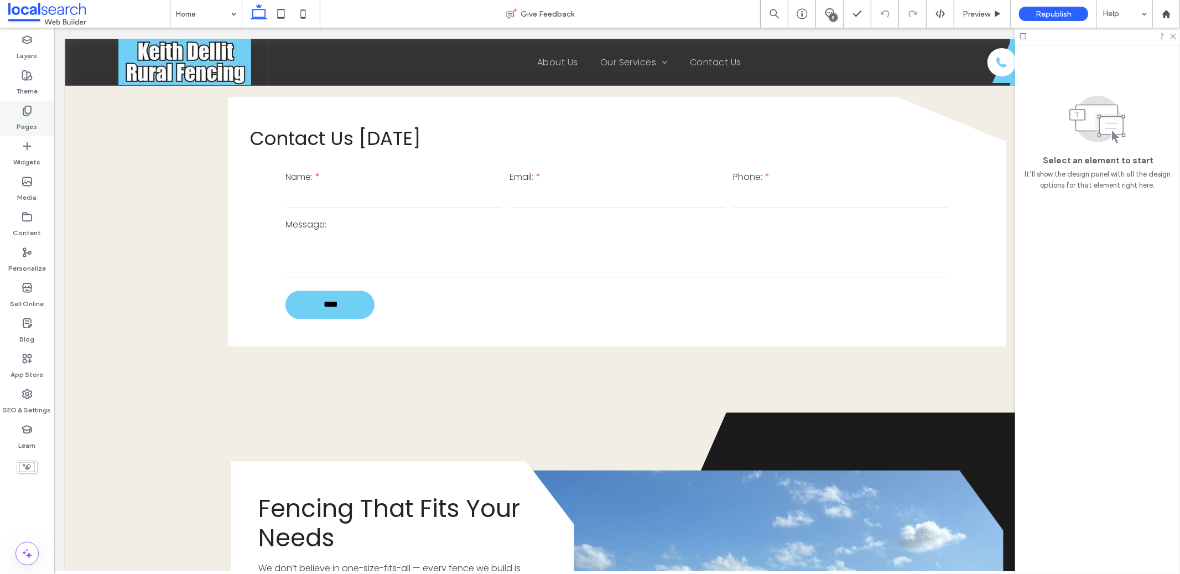
click at [39, 128] on div "Pages" at bounding box center [27, 118] width 54 height 35
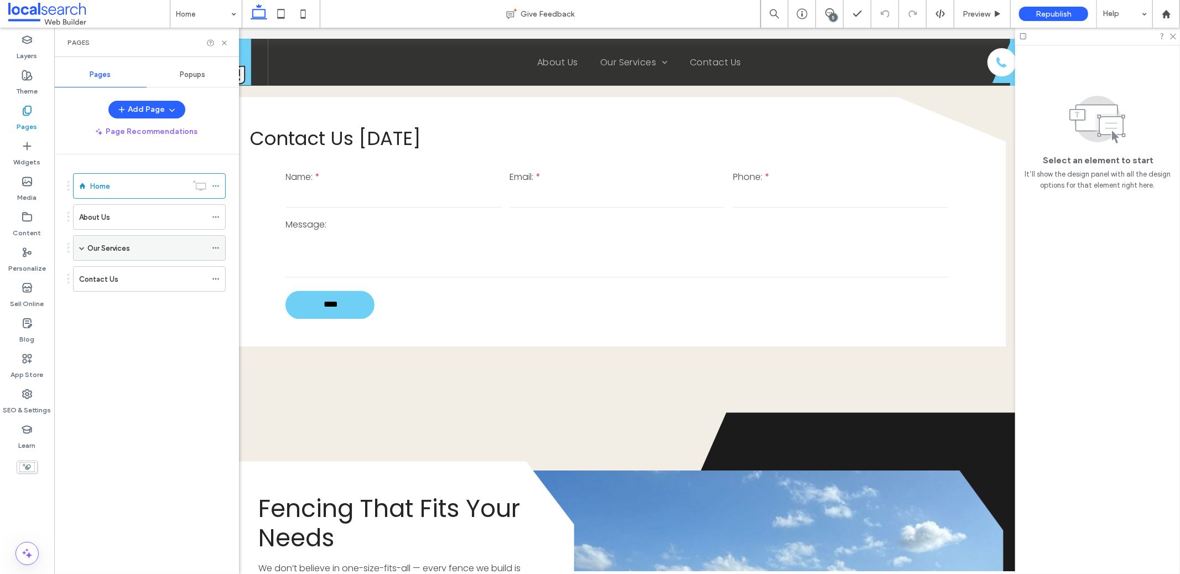
click at [94, 248] on label "Our Services" at bounding box center [108, 247] width 43 height 19
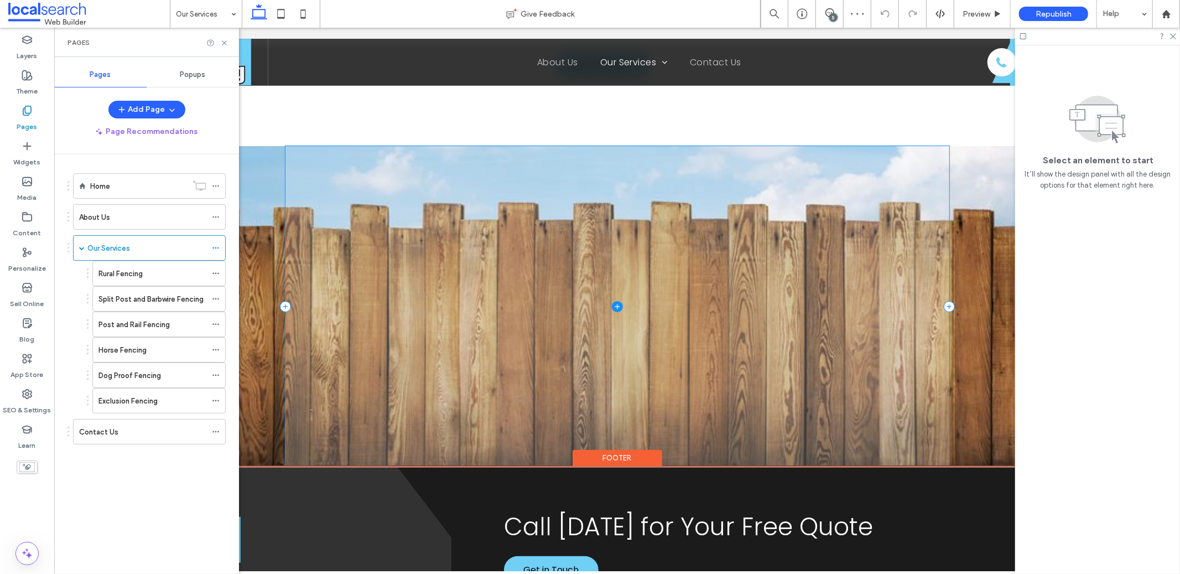
scroll to position [1658, 0]
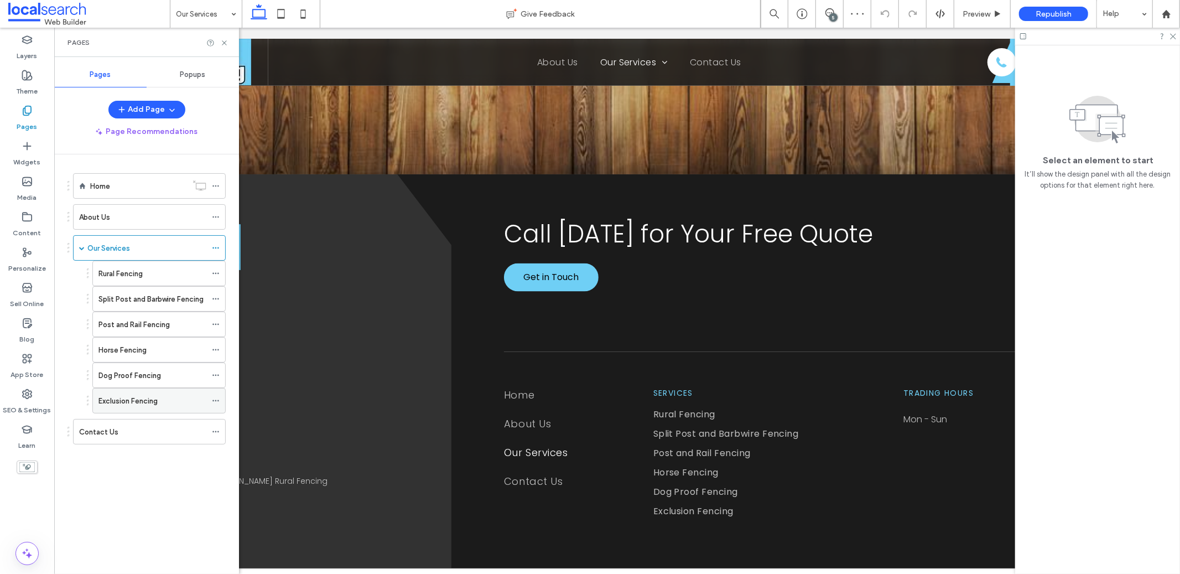
click at [172, 399] on div "Exclusion Fencing" at bounding box center [152, 401] width 108 height 12
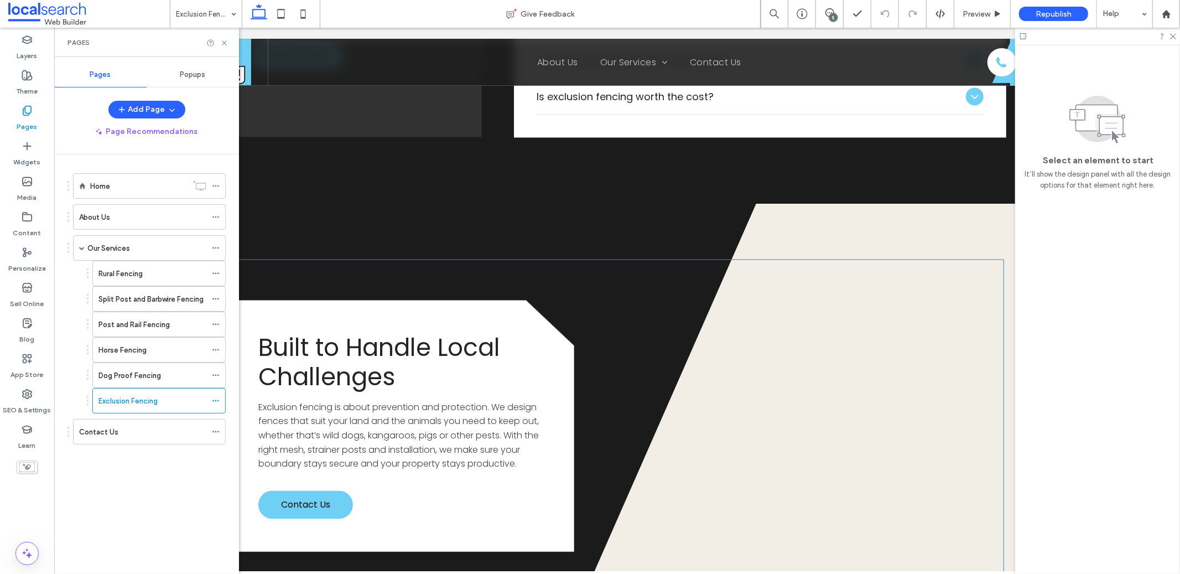
scroll to position [1451, 0]
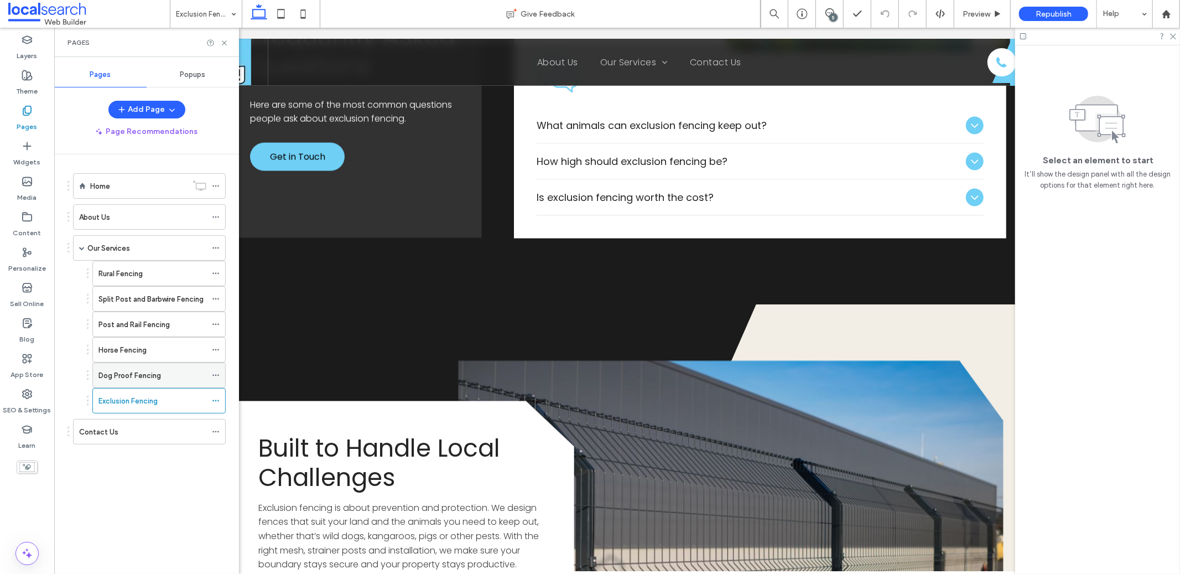
click at [133, 367] on div "Dog Proof Fencing" at bounding box center [152, 375] width 108 height 24
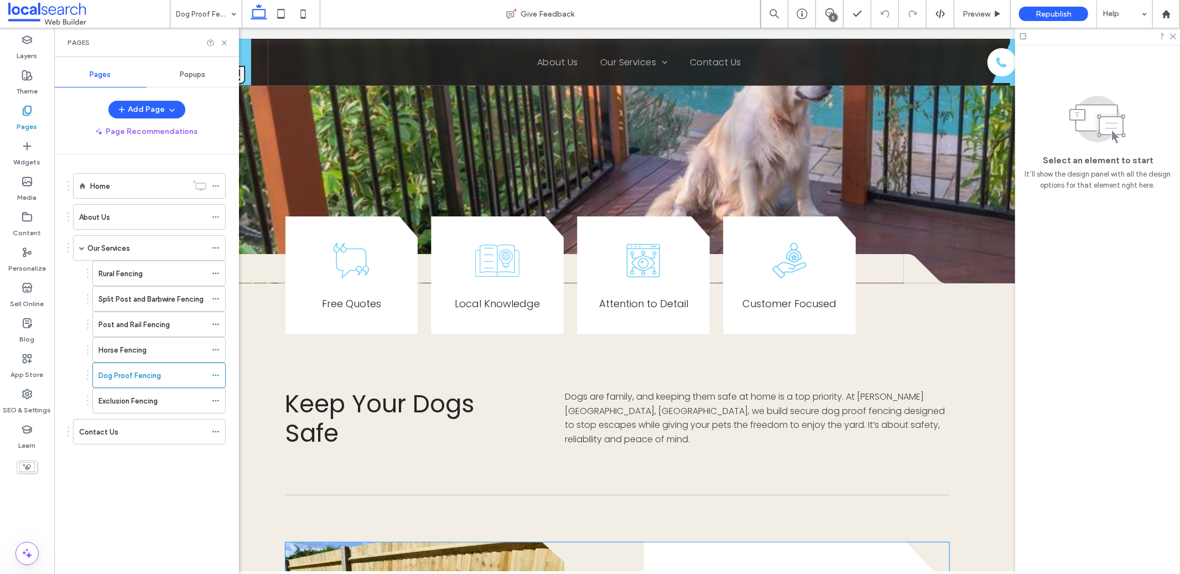
scroll to position [3, 0]
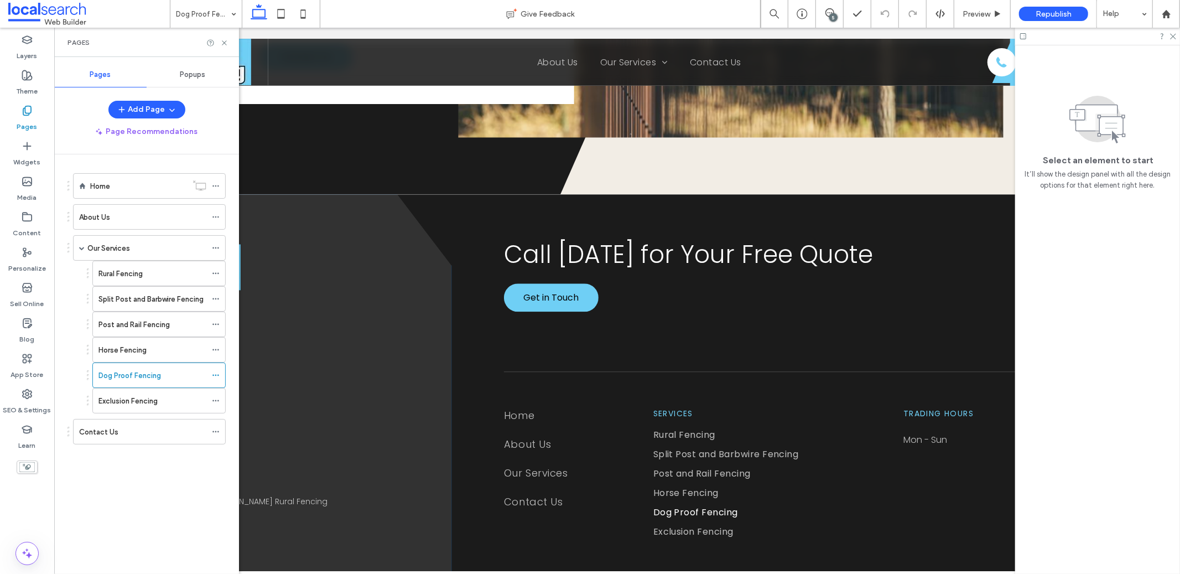
scroll to position [2027, 0]
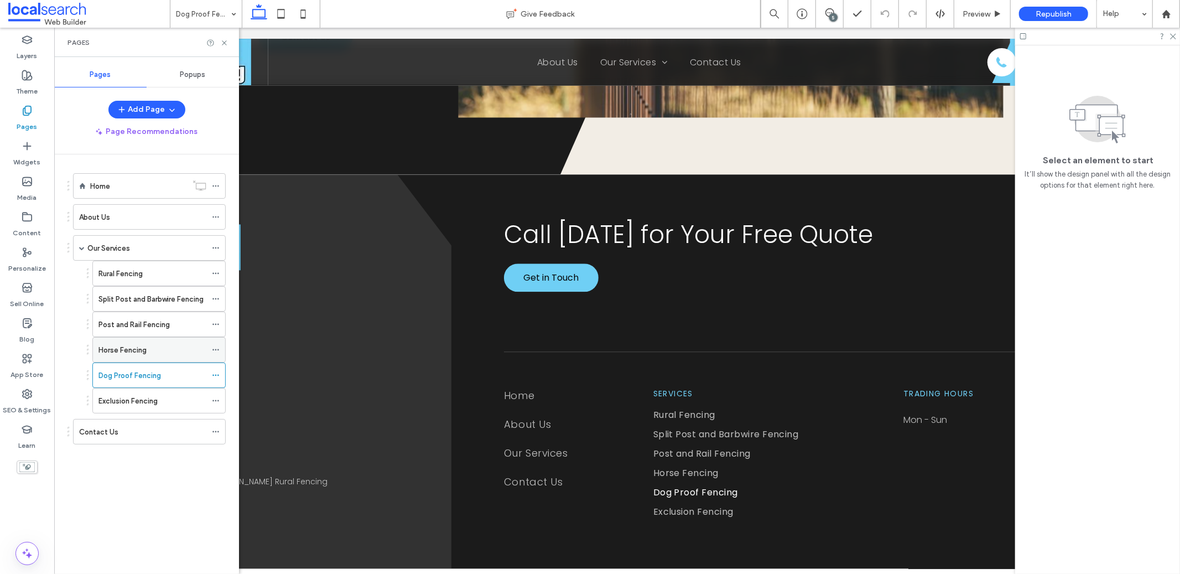
click at [128, 345] on label "Horse Fencing" at bounding box center [122, 349] width 48 height 19
click at [155, 372] on label "Dog Proof Fencing" at bounding box center [129, 375] width 63 height 19
click at [149, 332] on div "Post and Rail Fencing" at bounding box center [152, 324] width 108 height 24
click at [187, 304] on label "Split Post and Barbwire Fencing" at bounding box center [150, 298] width 105 height 19
click at [162, 277] on div "Rural Fencing" at bounding box center [152, 274] width 108 height 12
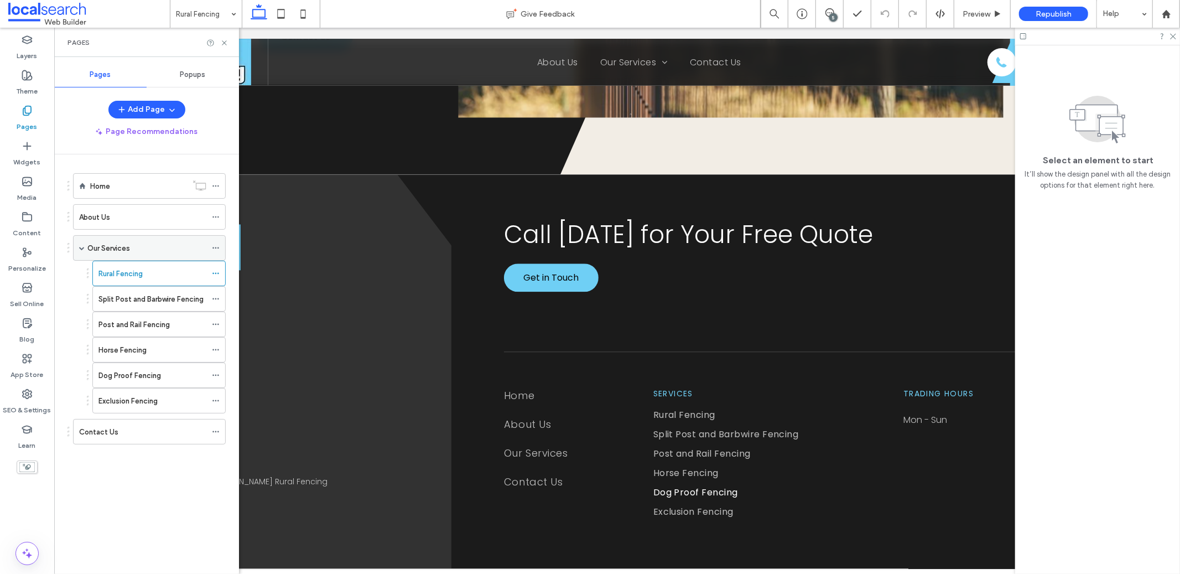
click at [120, 238] on div "Our Services" at bounding box center [146, 248] width 119 height 24
click at [125, 217] on div "About Us" at bounding box center [142, 217] width 127 height 12
click at [150, 277] on div "Rural Fencing" at bounding box center [152, 274] width 108 height 12
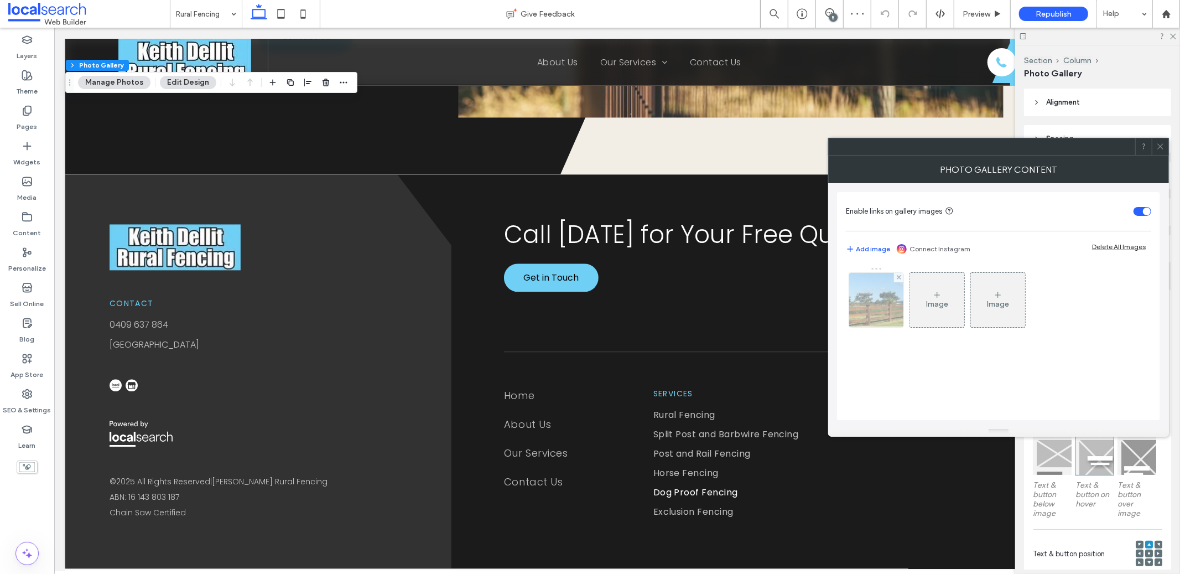
click at [872, 303] on img at bounding box center [876, 300] width 72 height 54
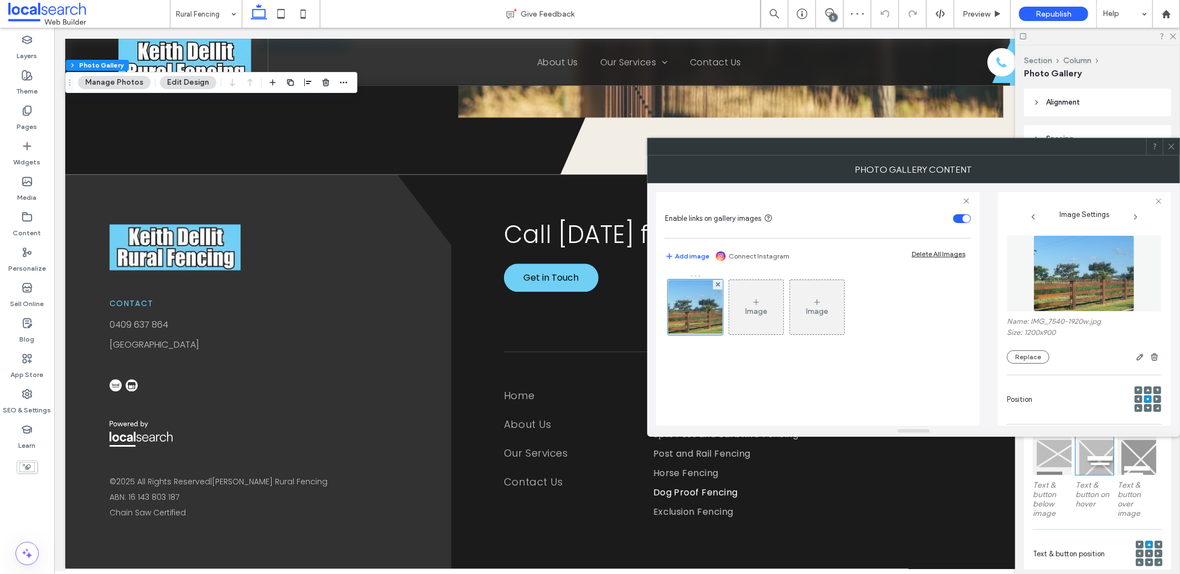
scroll to position [2, 0]
click at [1146, 407] on icon at bounding box center [1147, 405] width 3 height 3
click at [1175, 150] on span at bounding box center [1171, 146] width 8 height 17
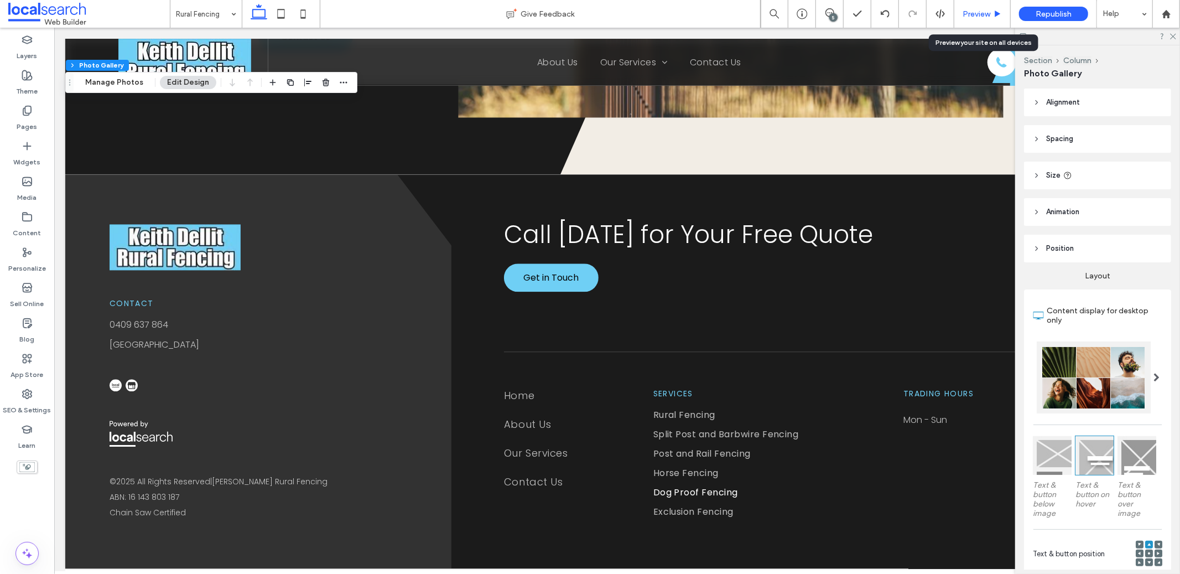
click at [981, 8] on div "Preview" at bounding box center [982, 14] width 56 height 28
click at [987, 15] on span "Preview" at bounding box center [977, 13] width 28 height 9
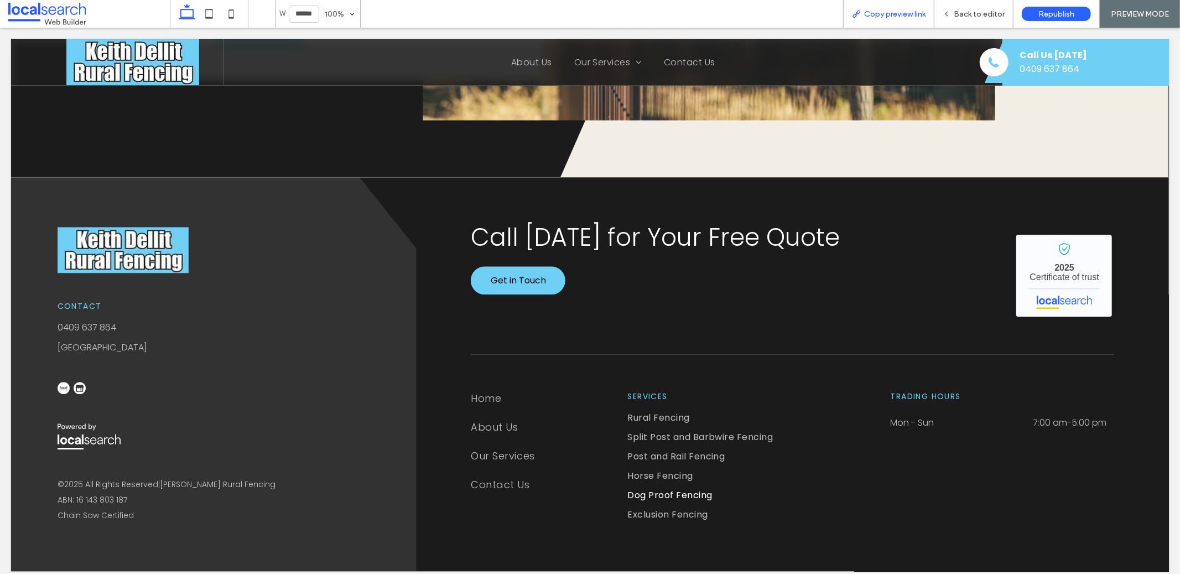
click at [910, 12] on span "Copy preview link" at bounding box center [894, 13] width 61 height 9
click at [1046, 9] on span "Republish" at bounding box center [1056, 13] width 36 height 9
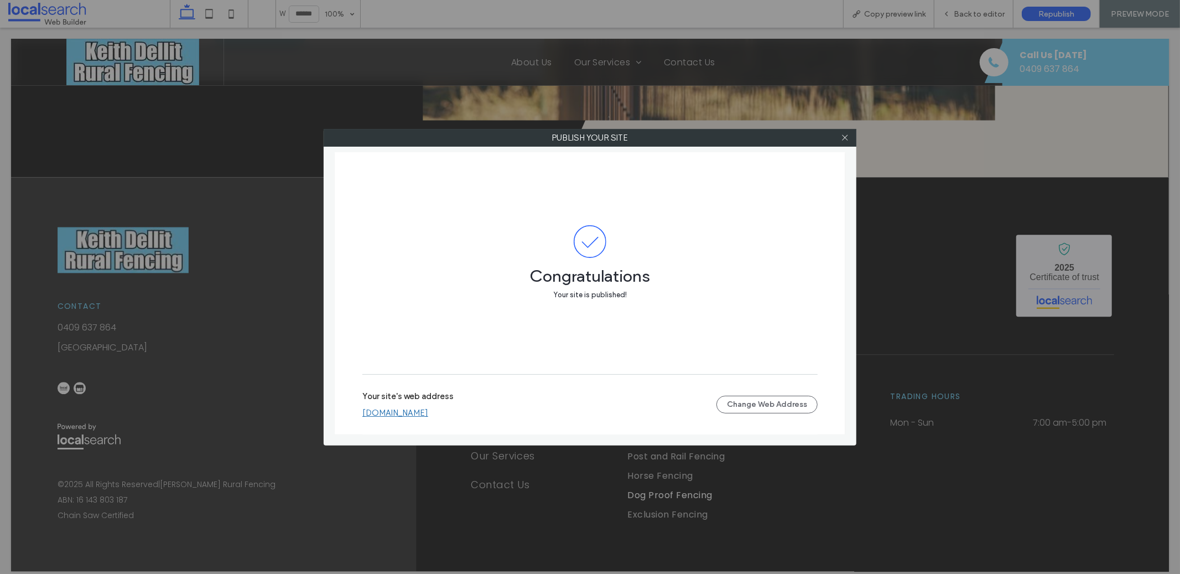
click at [428, 416] on link "[DOMAIN_NAME]" at bounding box center [395, 413] width 66 height 10
click at [846, 136] on use at bounding box center [845, 138] width 6 height 6
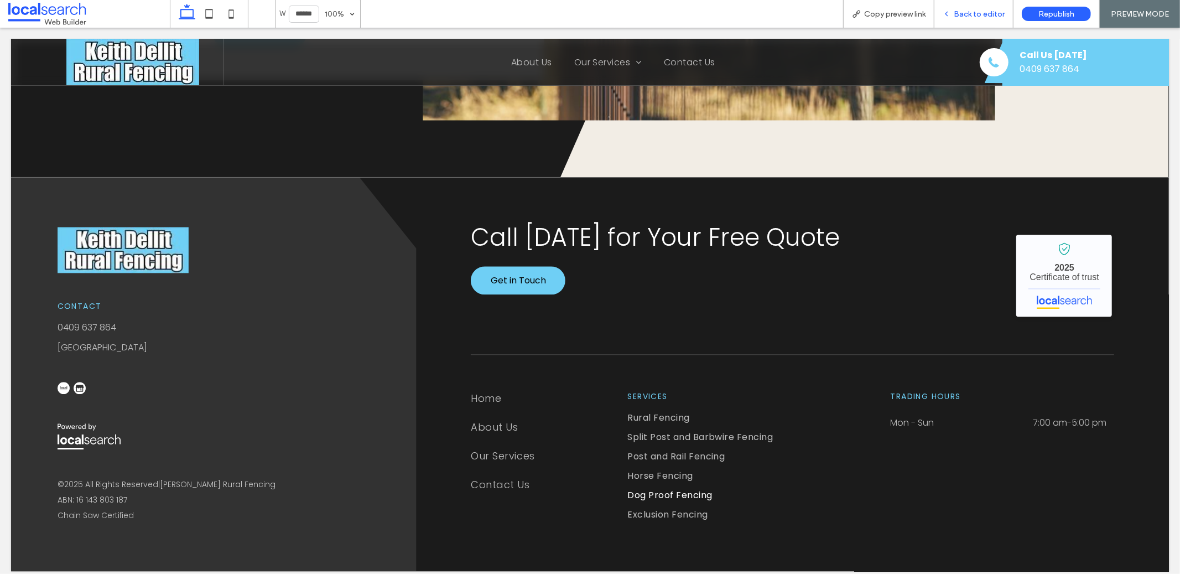
click at [996, 19] on div "Back to editor" at bounding box center [973, 14] width 79 height 28
click at [956, 18] on span "Back to editor" at bounding box center [979, 13] width 51 height 9
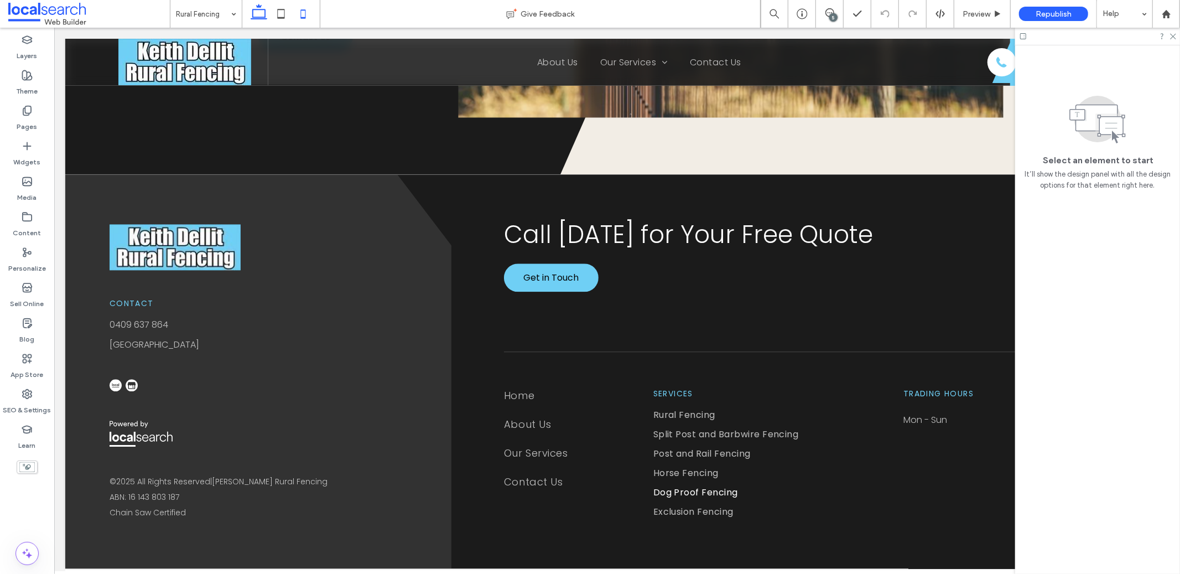
click at [299, 8] on icon at bounding box center [303, 14] width 22 height 22
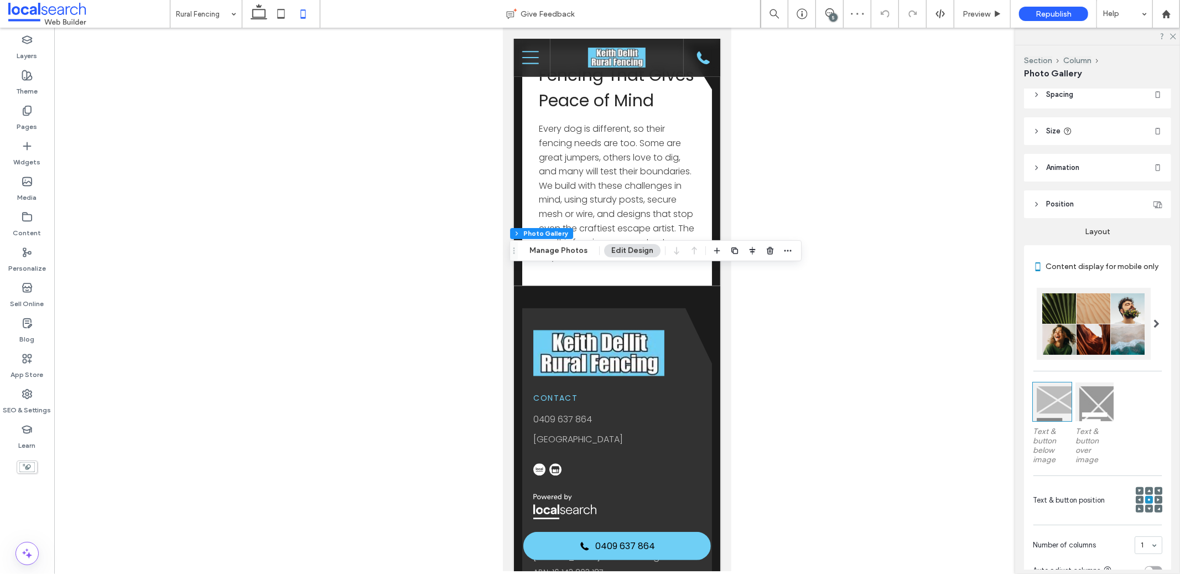
scroll to position [253, 0]
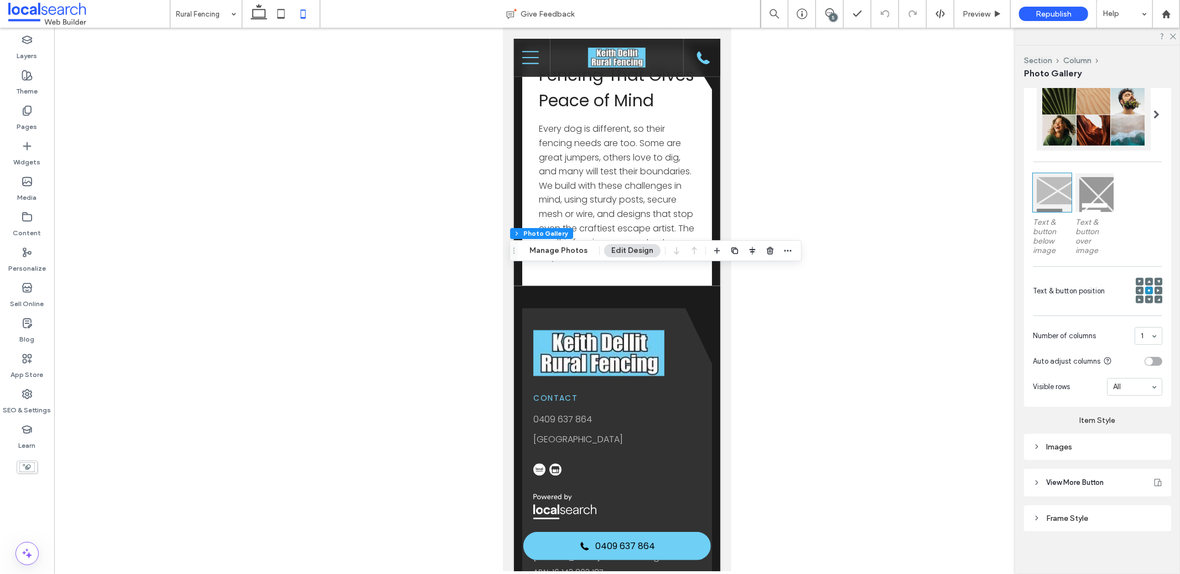
click at [1147, 303] on span at bounding box center [1148, 299] width 3 height 8
click at [1155, 303] on div at bounding box center [1159, 299] width 8 height 8
click at [1157, 300] on use at bounding box center [1158, 299] width 3 height 3
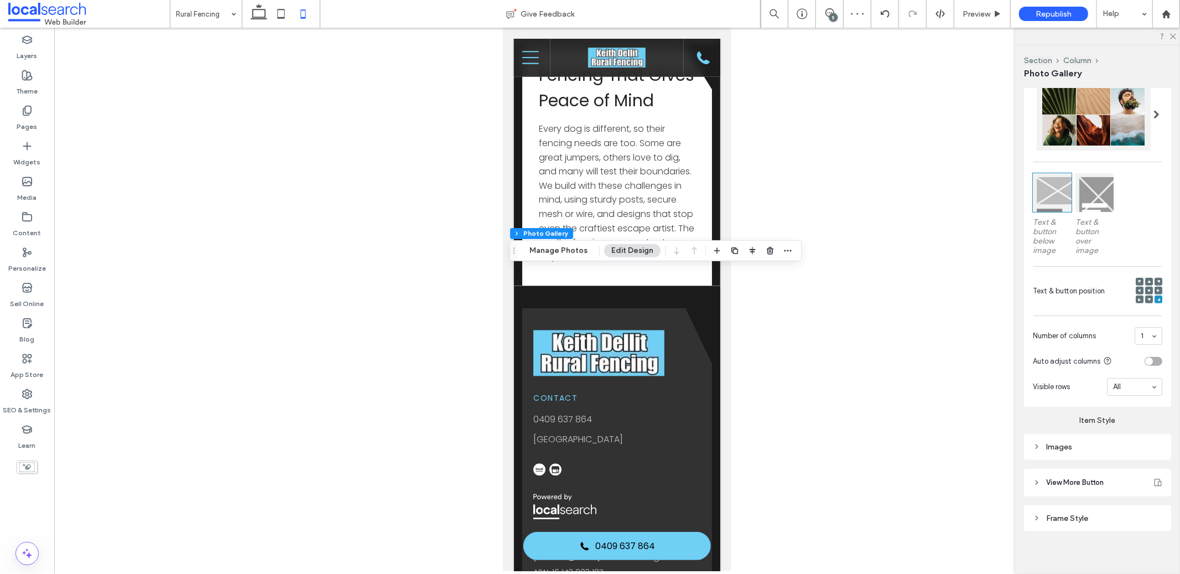
click at [1155, 303] on div at bounding box center [1159, 299] width 8 height 8
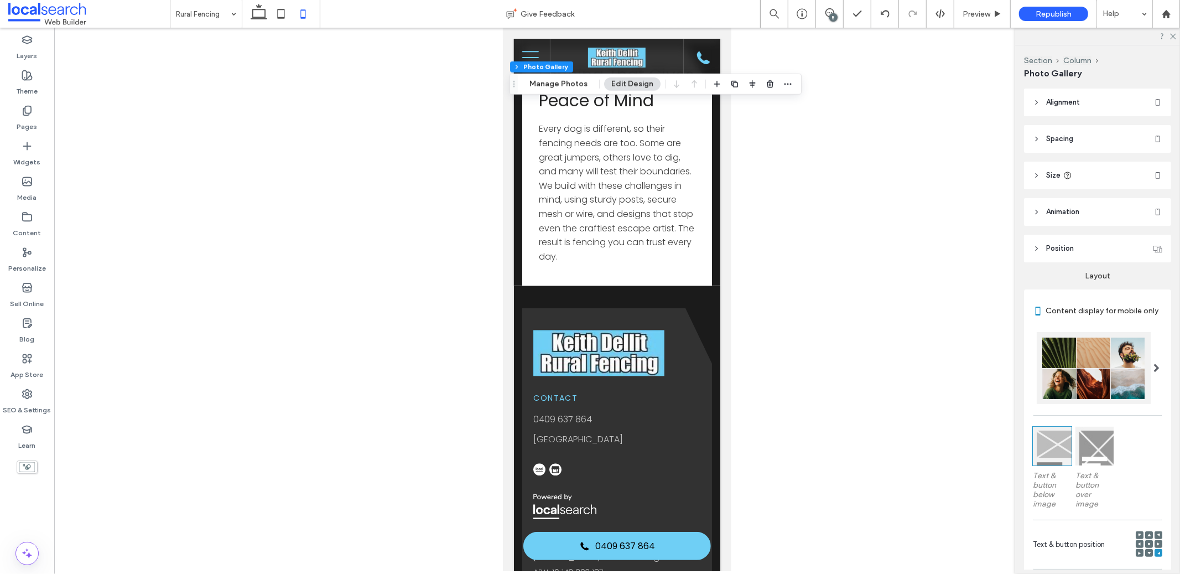
click at [243, 12] on div at bounding box center [281, 14] width 79 height 28
click at [253, 15] on use at bounding box center [259, 11] width 17 height 15
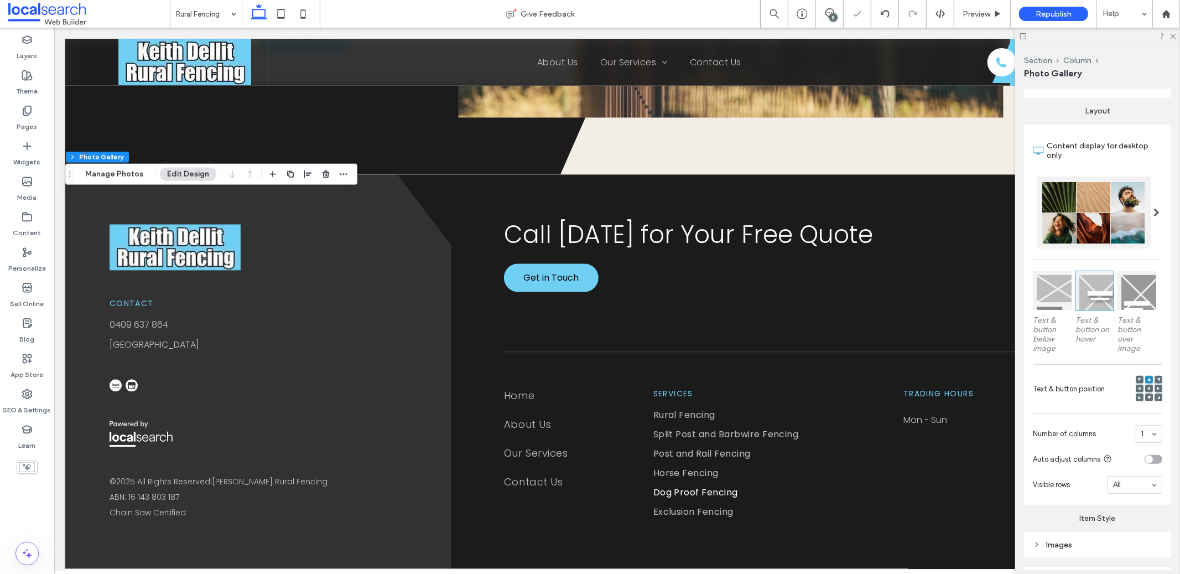
scroll to position [255, 0]
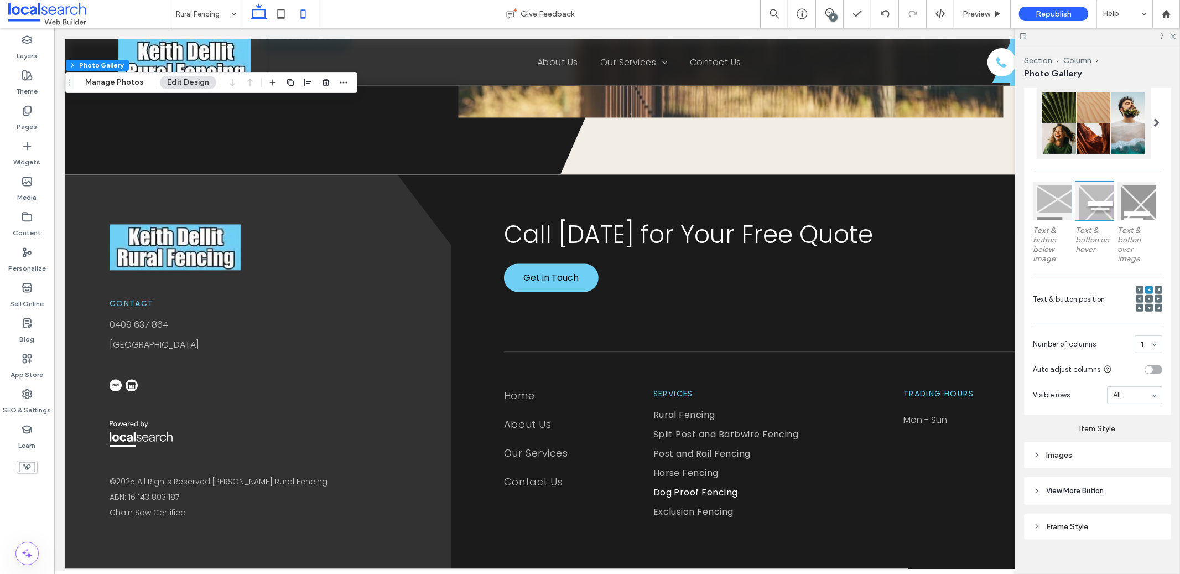
click at [303, 15] on icon at bounding box center [303, 14] width 22 height 22
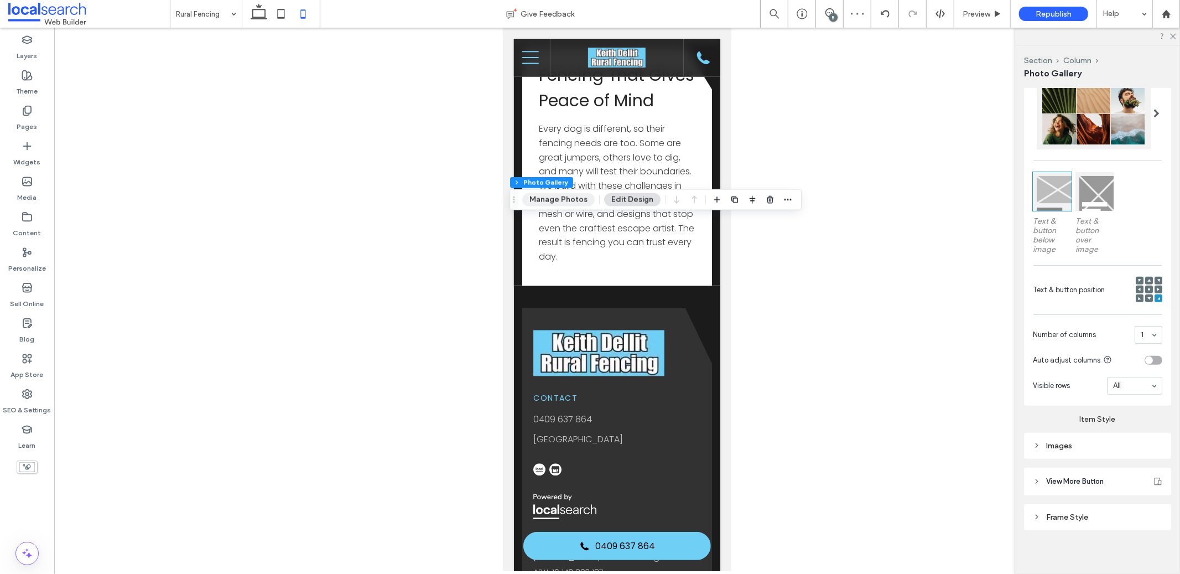
click at [549, 198] on button "Manage Photos" at bounding box center [558, 199] width 72 height 13
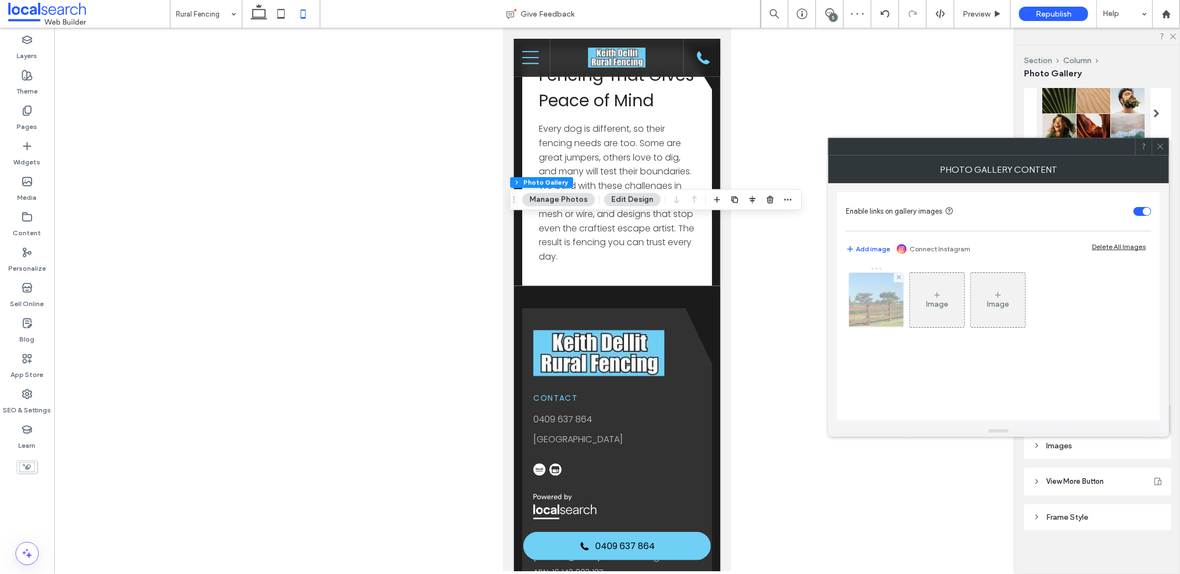
click at [887, 304] on img at bounding box center [876, 300] width 72 height 54
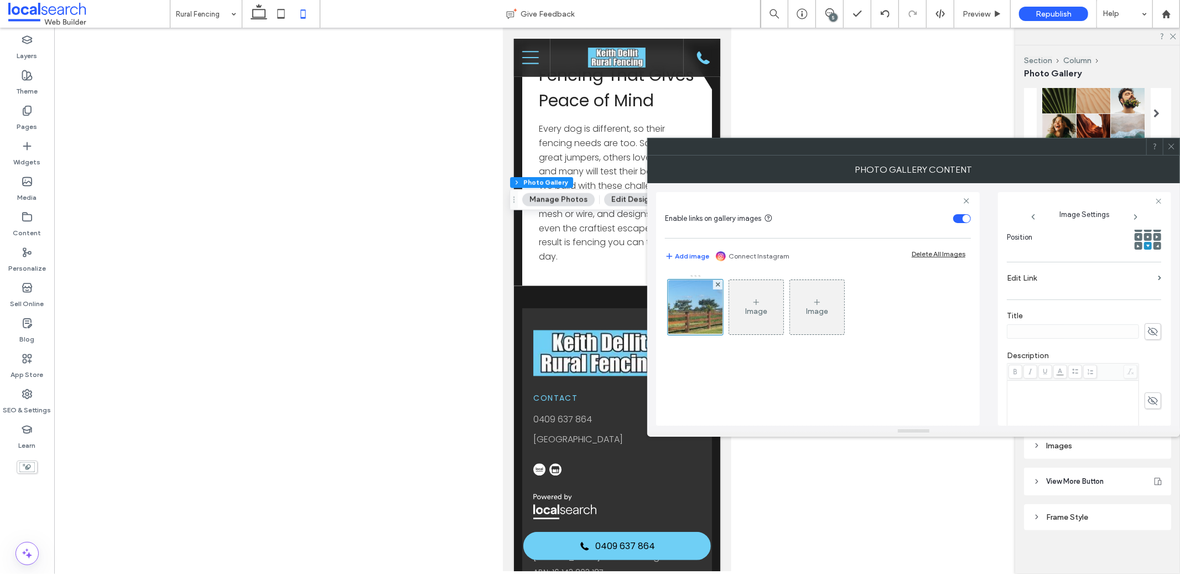
scroll to position [0, 0]
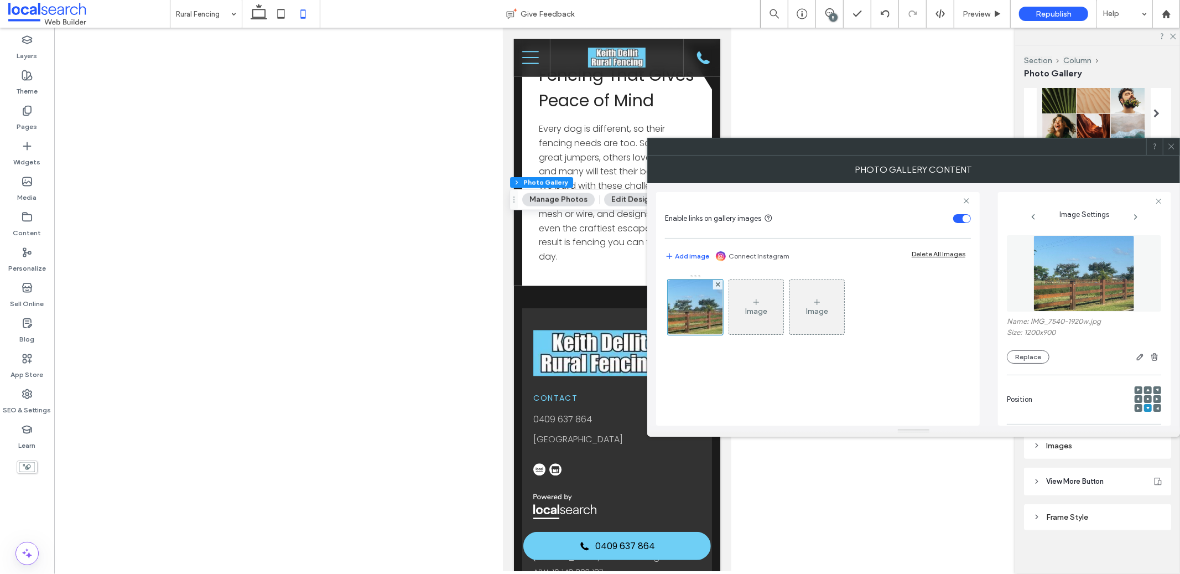
click at [1081, 280] on img at bounding box center [1083, 273] width 101 height 76
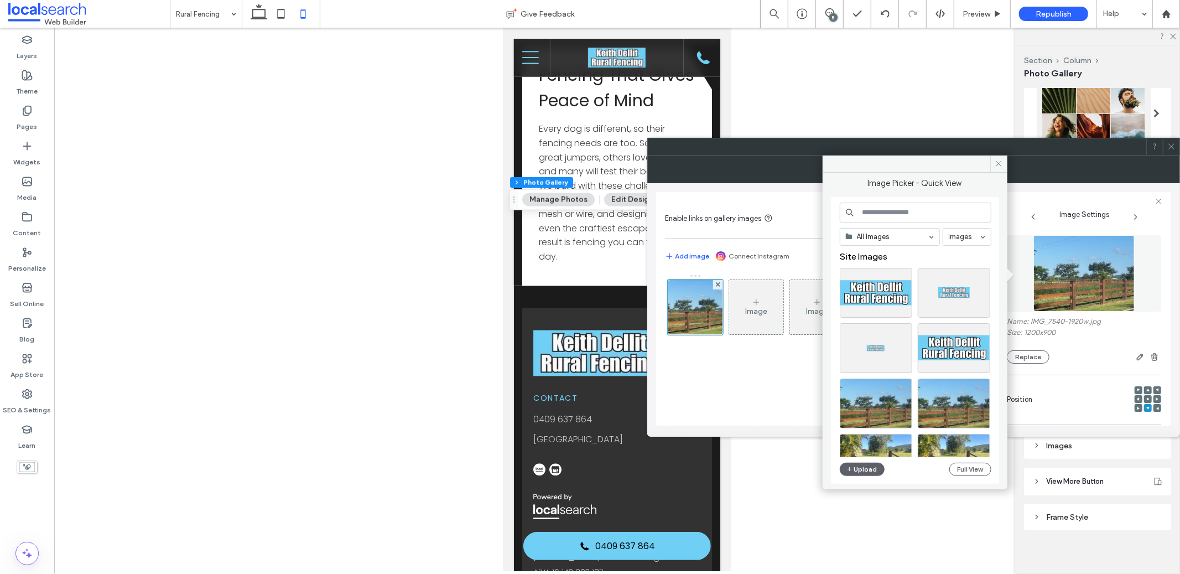
click at [1108, 353] on div at bounding box center [1106, 356] width 112 height 13
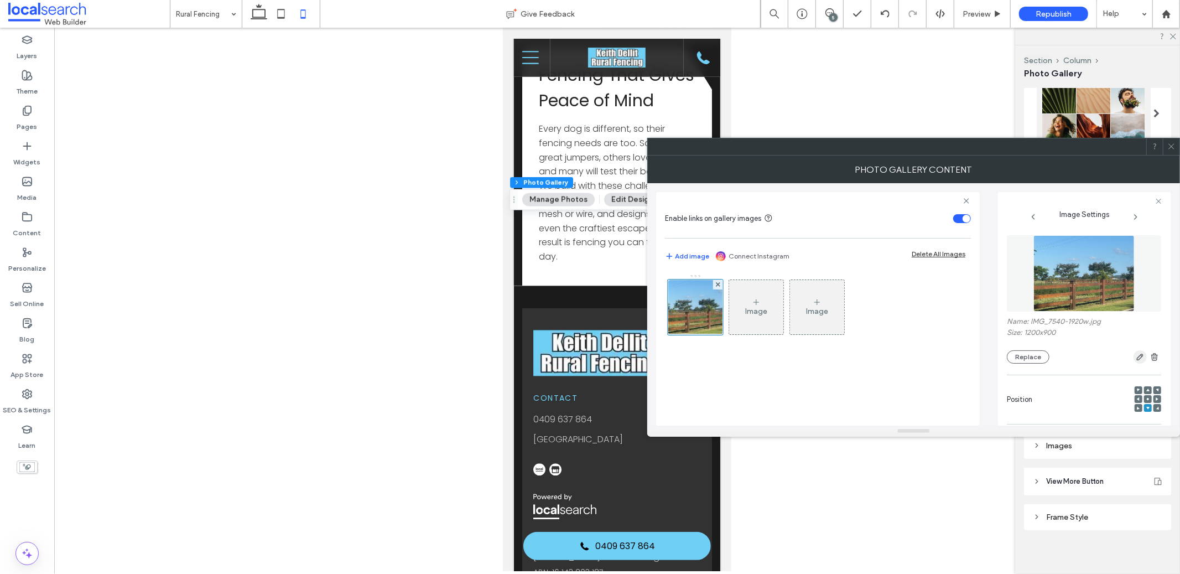
click at [1134, 356] on span "button" at bounding box center [1140, 356] width 13 height 13
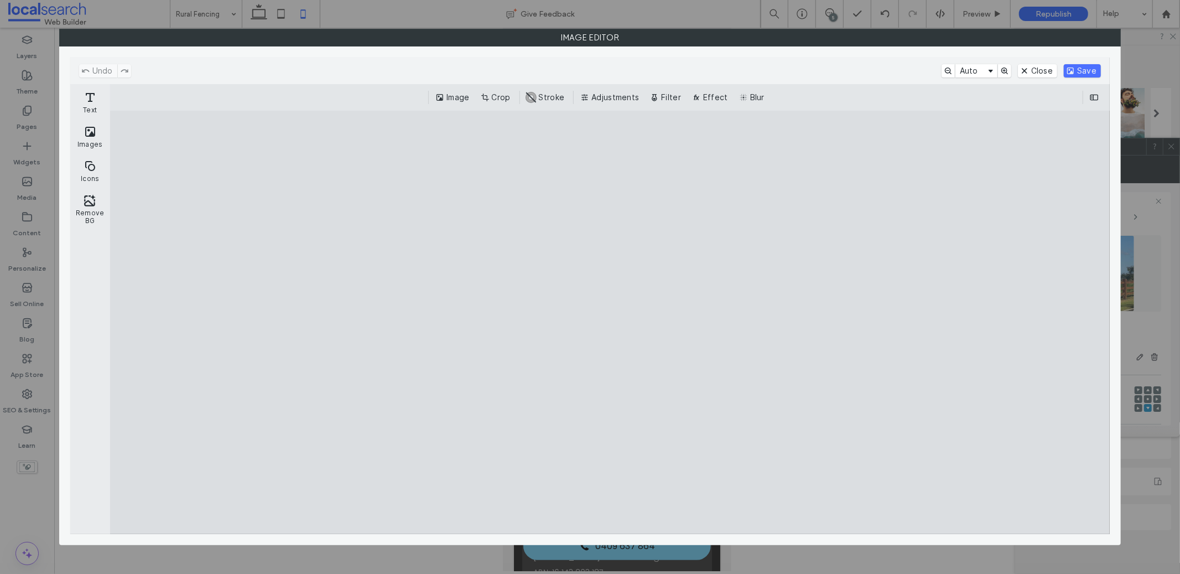
click at [509, 106] on div "Image Crop #ABABAB Stroke Adjustments Filter Effect Blur" at bounding box center [610, 97] width 1000 height 27
click at [499, 102] on button "Crop" at bounding box center [497, 97] width 37 height 13
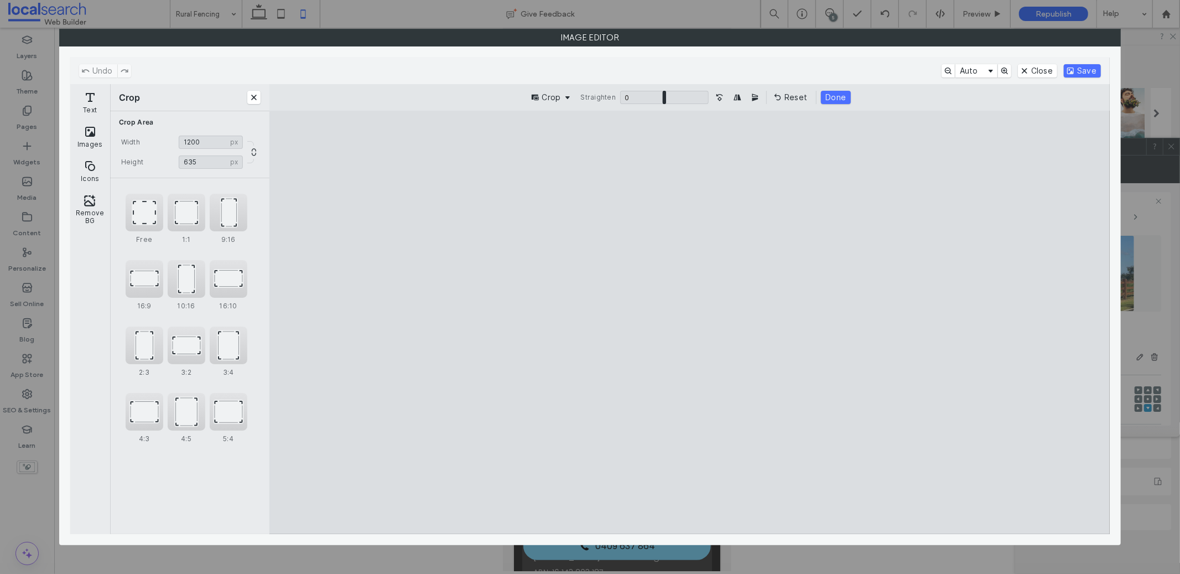
type input "***"
drag, startPoint x: 688, startPoint y: 151, endPoint x: 685, endPoint y: 261, distance: 110.1
click at [690, 322] on cesdk-canvas "Editor canvas" at bounding box center [690, 322] width 0 height 0
click at [1072, 72] on button "Save" at bounding box center [1082, 70] width 37 height 13
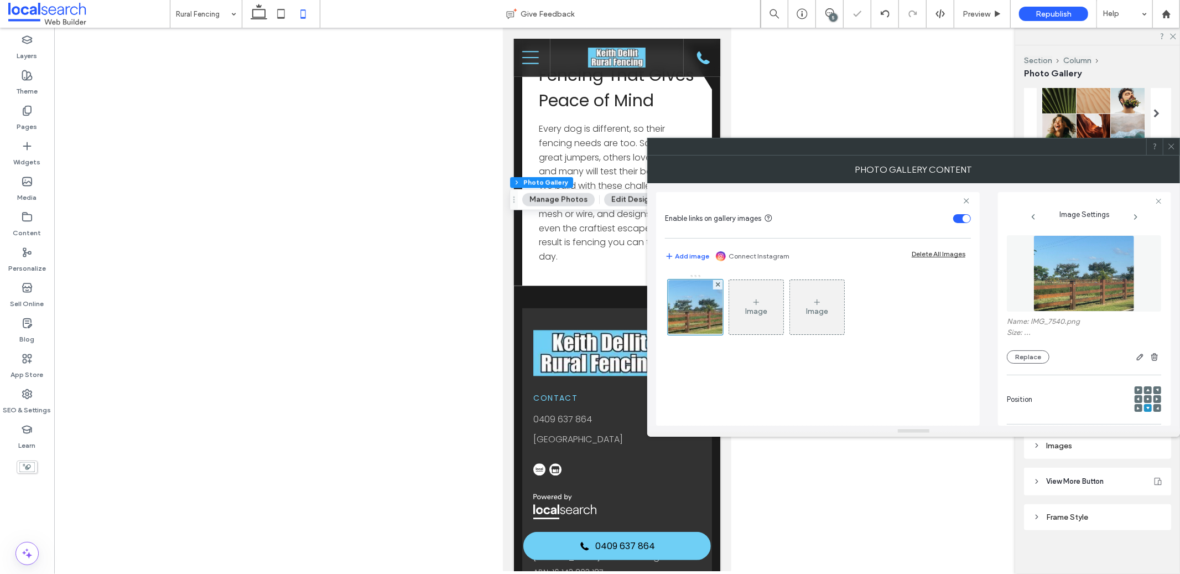
click at [1175, 148] on icon at bounding box center [1171, 146] width 8 height 8
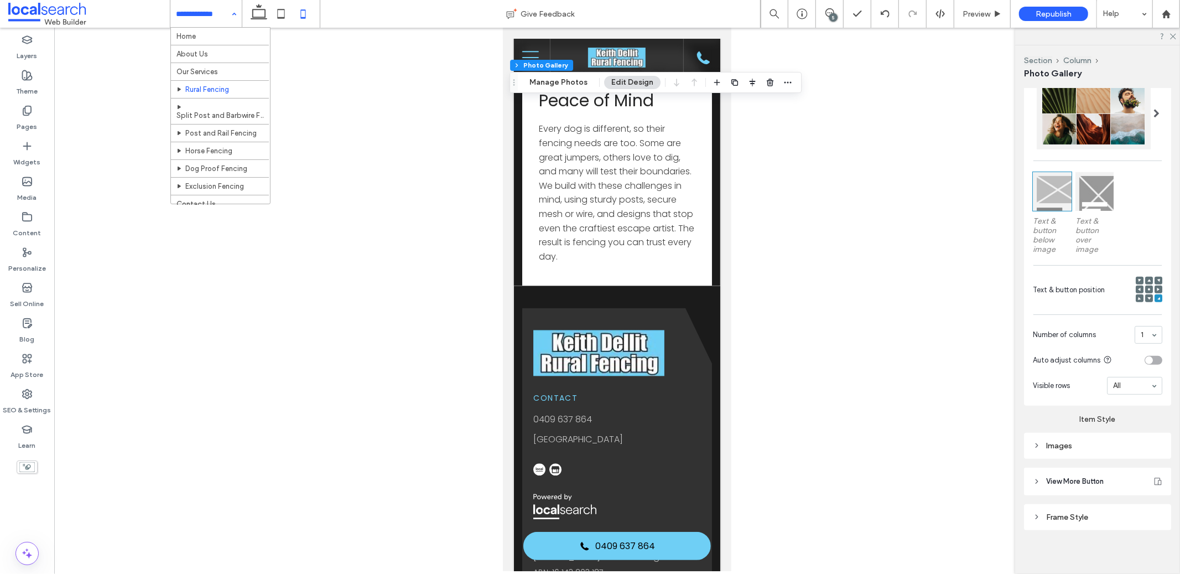
click at [246, 20] on div at bounding box center [281, 14] width 79 height 28
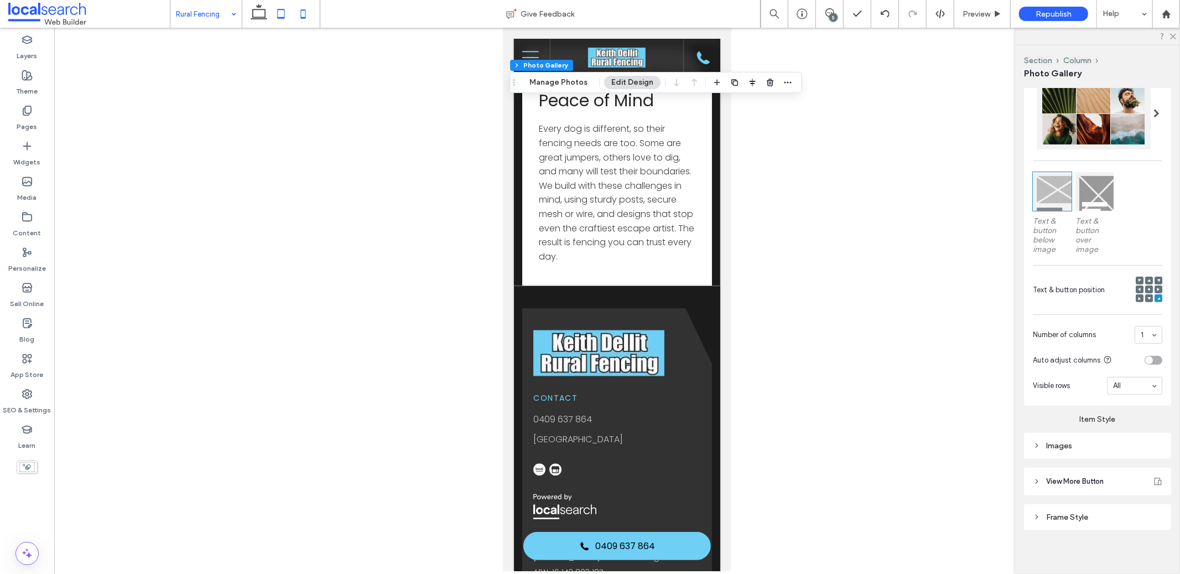
click at [272, 21] on icon at bounding box center [281, 14] width 22 height 22
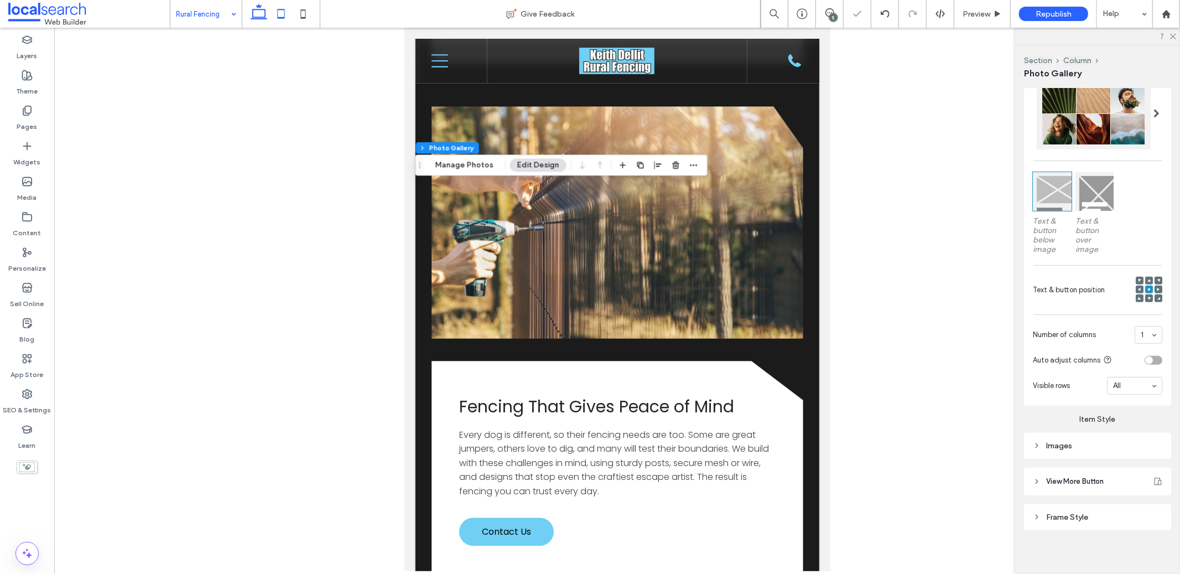
click at [267, 20] on icon at bounding box center [259, 14] width 22 height 22
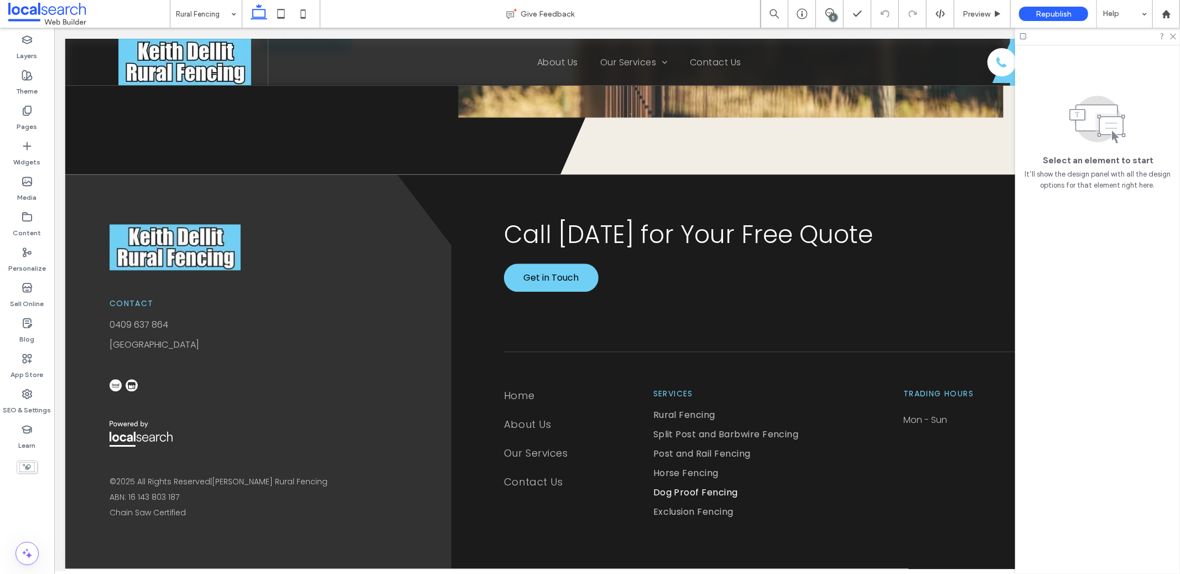
click at [1021, 37] on icon at bounding box center [1023, 36] width 8 height 8
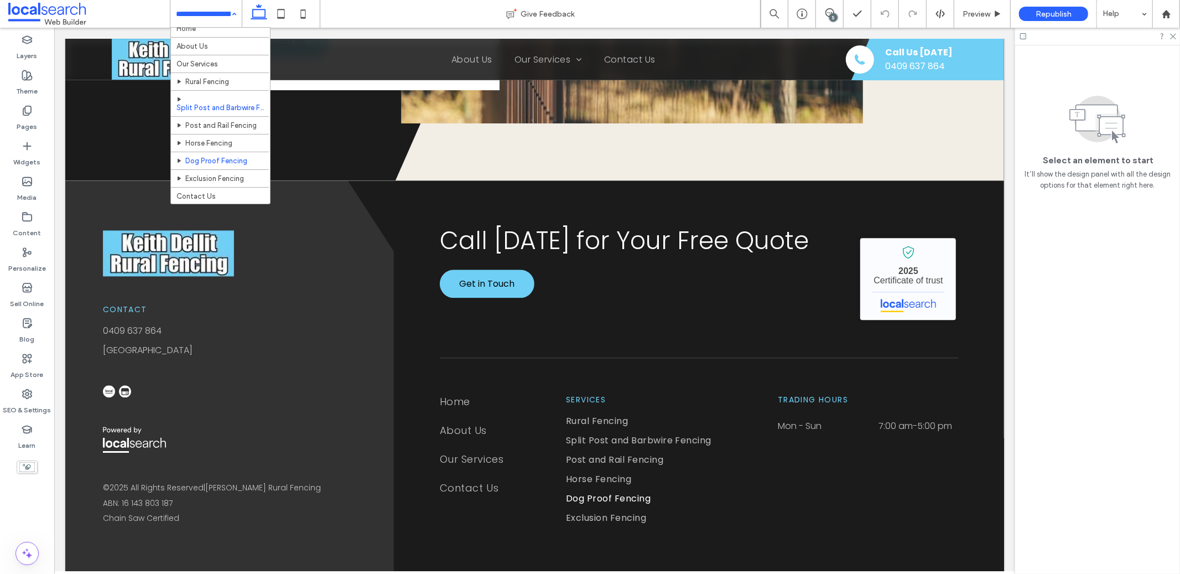
scroll to position [12, 0]
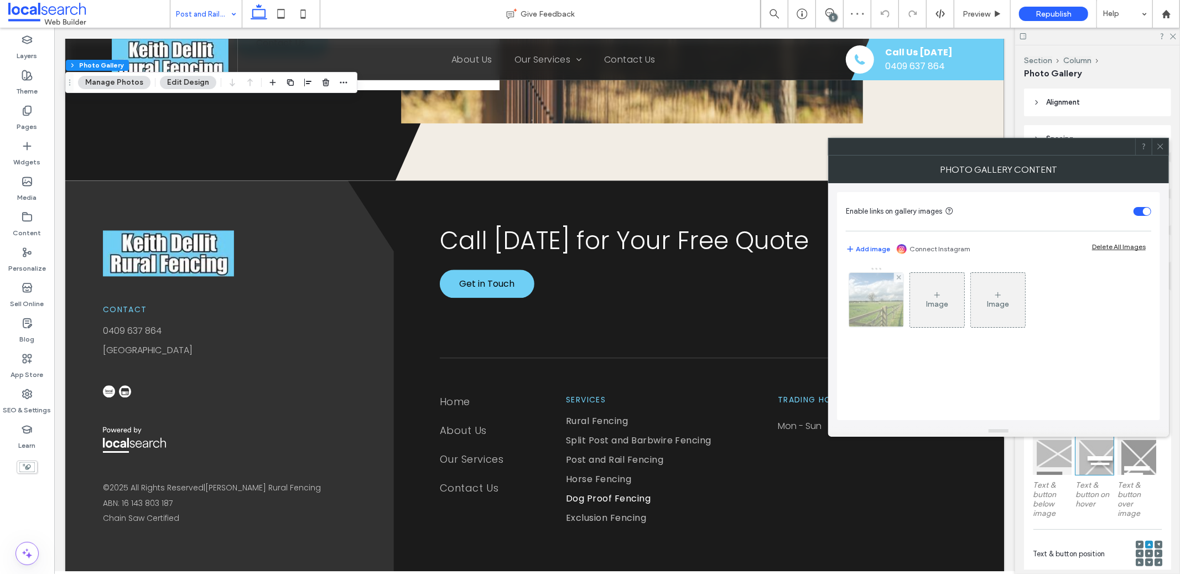
click at [895, 297] on img at bounding box center [876, 300] width 82 height 54
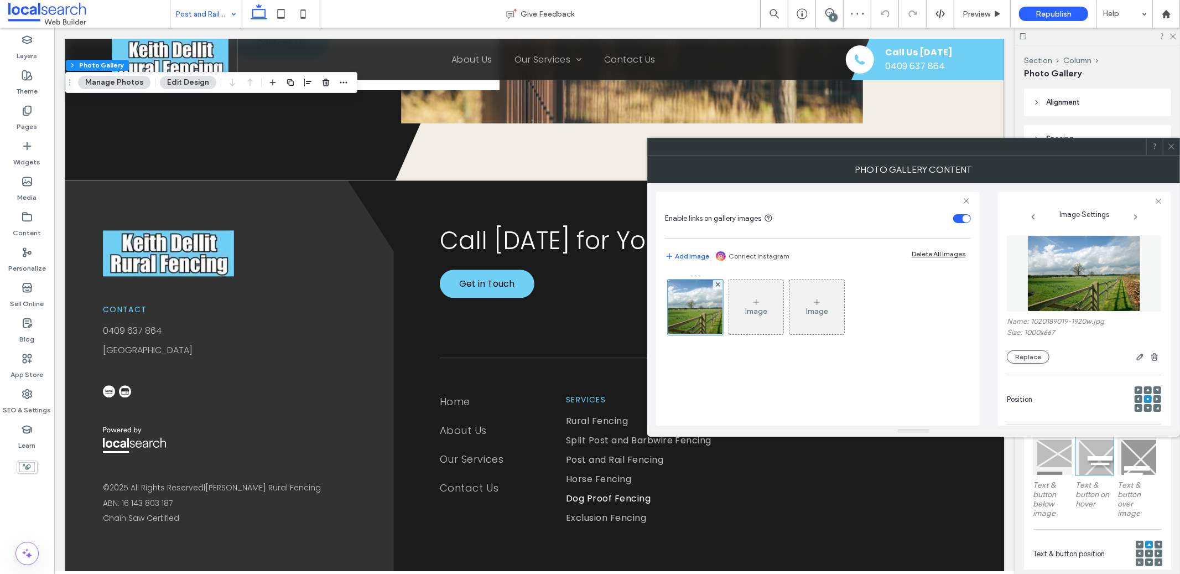
click at [1135, 370] on div "Position" at bounding box center [1084, 393] width 154 height 49
click at [1134, 363] on span "button" at bounding box center [1140, 356] width 13 height 13
click at [1137, 357] on use "button" at bounding box center [1140, 357] width 7 height 7
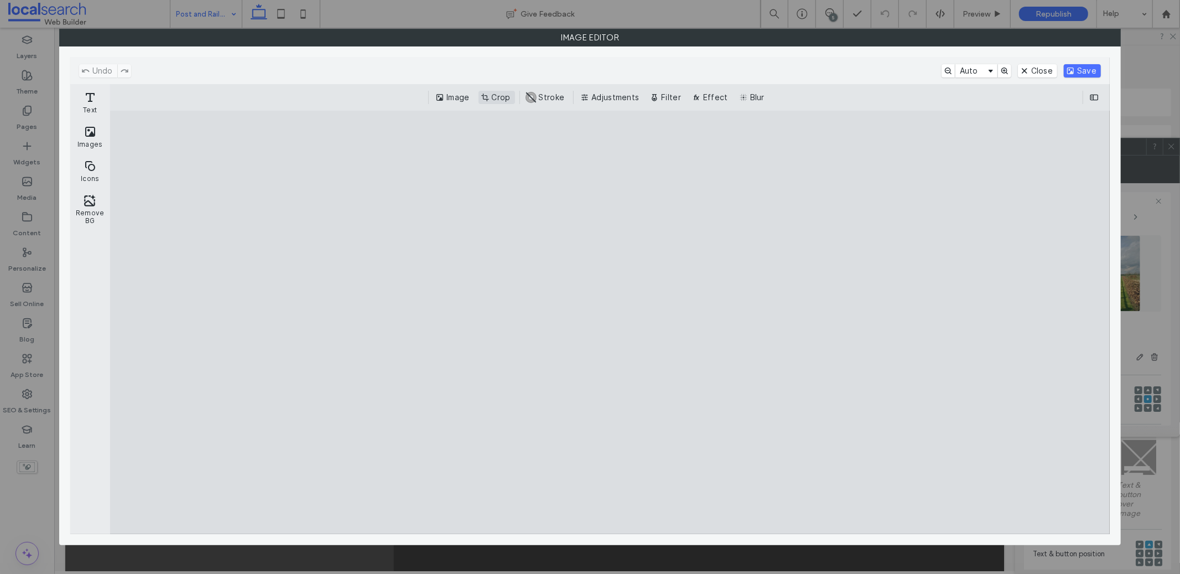
click at [497, 99] on button "Crop" at bounding box center [497, 97] width 37 height 13
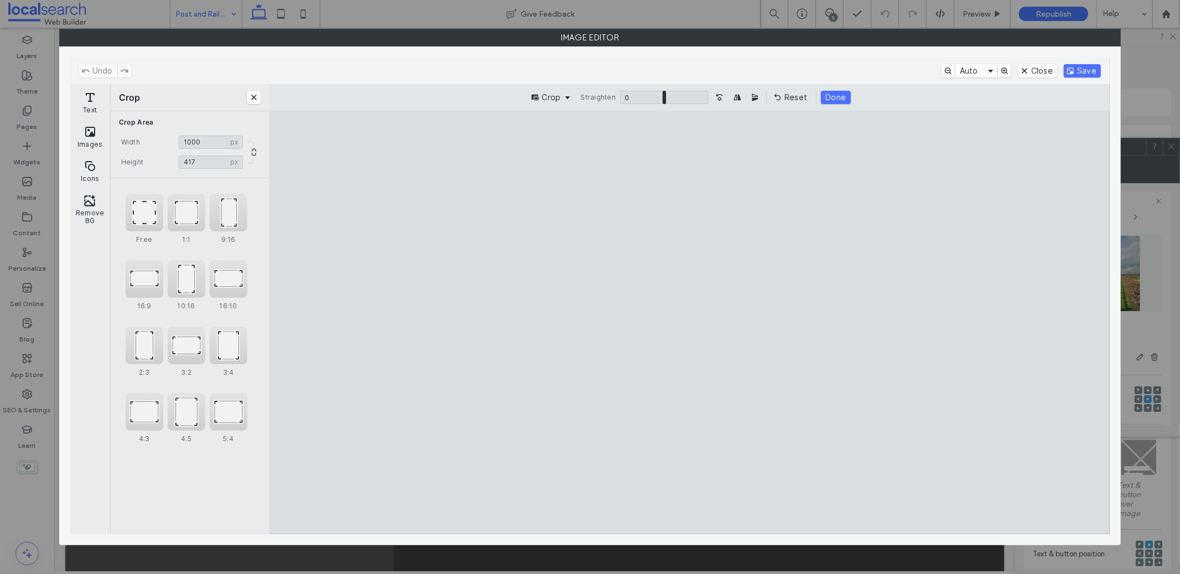
type input "***"
drag, startPoint x: 698, startPoint y: 152, endPoint x: 680, endPoint y: 279, distance: 128.5
click at [690, 322] on cesdk-canvas "Editor canvas" at bounding box center [690, 322] width 0 height 0
click at [1088, 73] on button "Save" at bounding box center [1082, 70] width 37 height 13
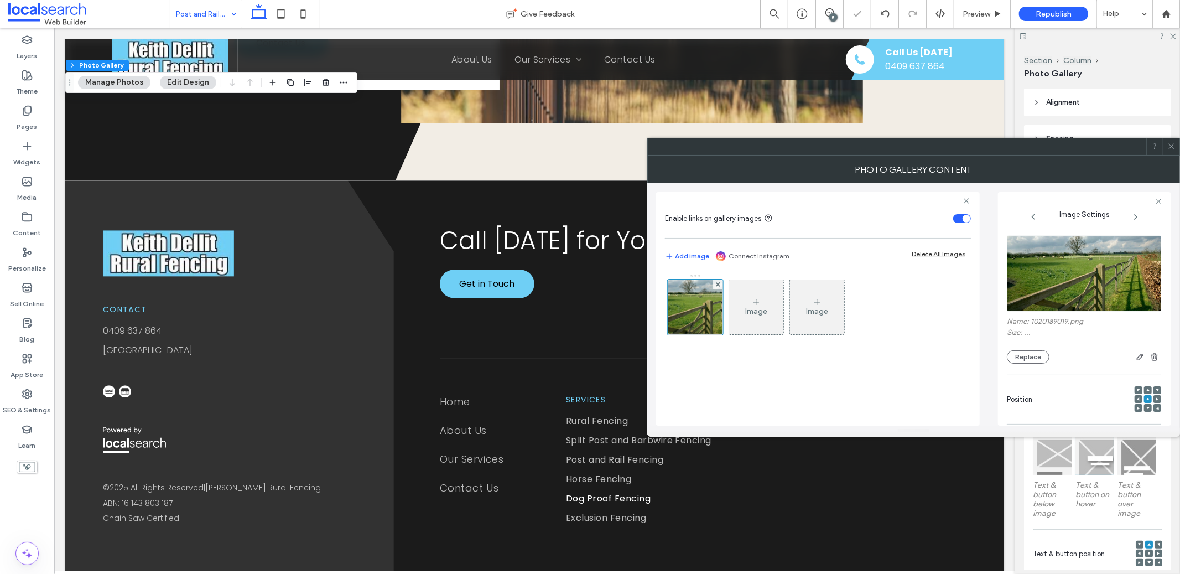
click at [1168, 147] on icon at bounding box center [1171, 146] width 8 height 8
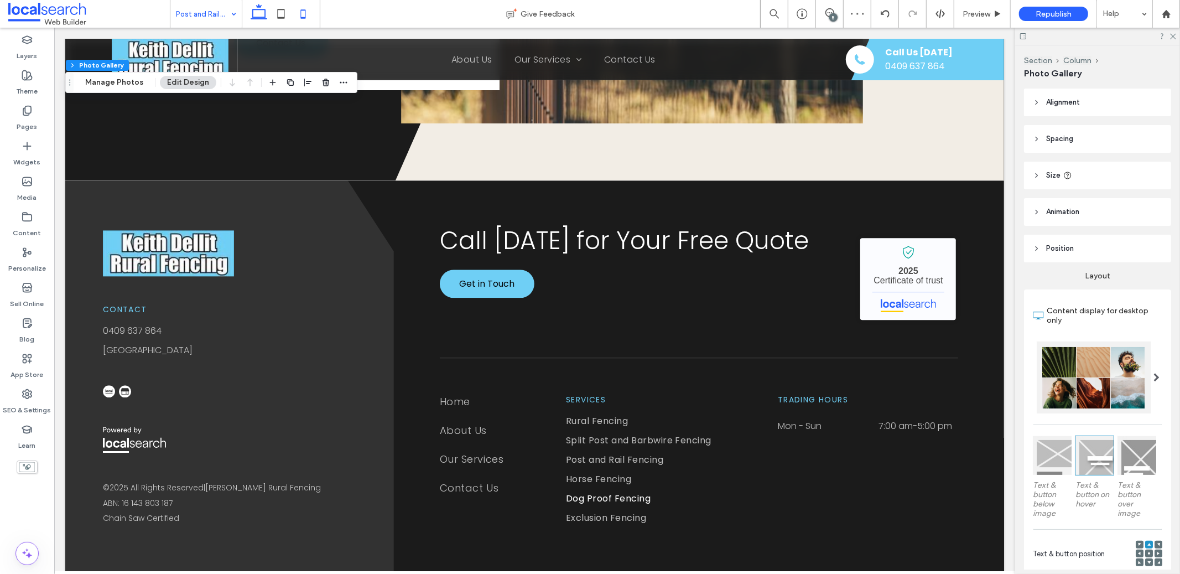
click at [301, 11] on use at bounding box center [302, 13] width 5 height 9
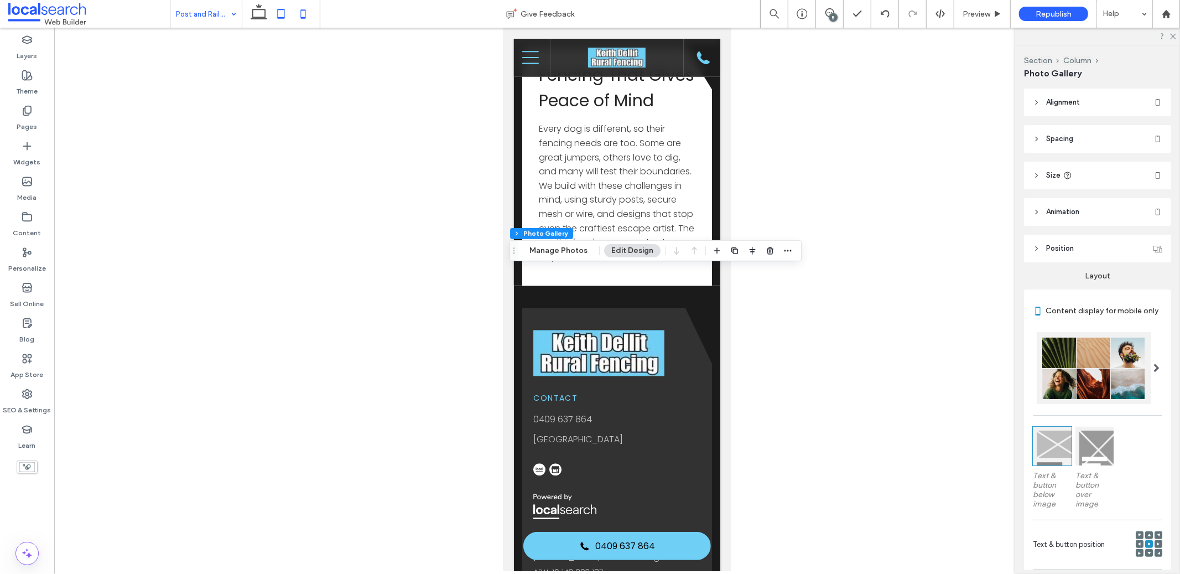
click at [277, 9] on icon at bounding box center [281, 14] width 22 height 22
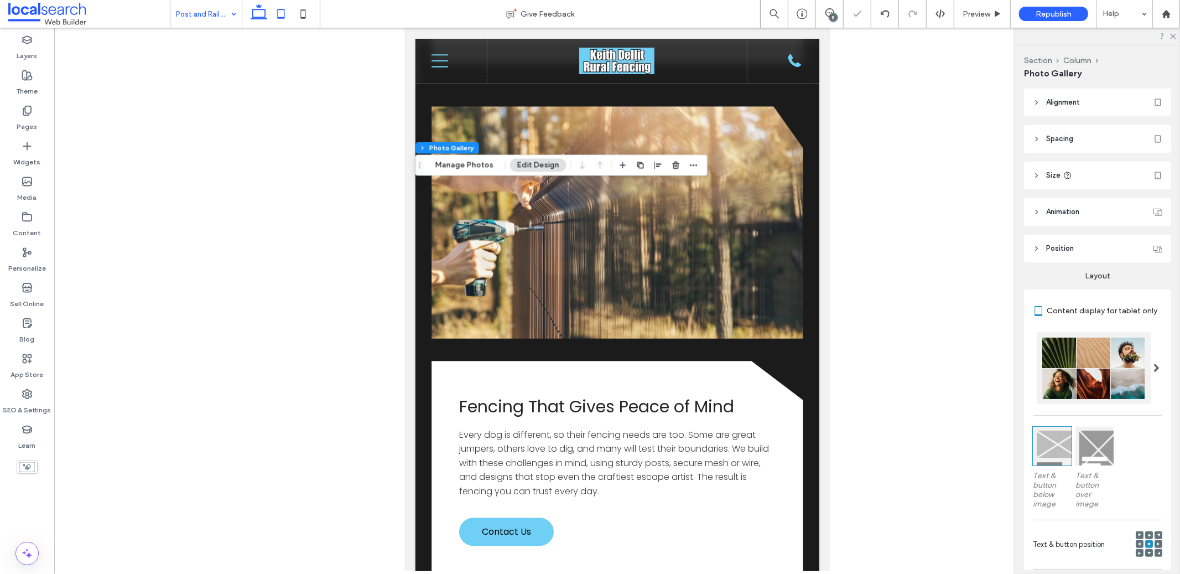
click at [251, 18] on icon at bounding box center [259, 14] width 22 height 22
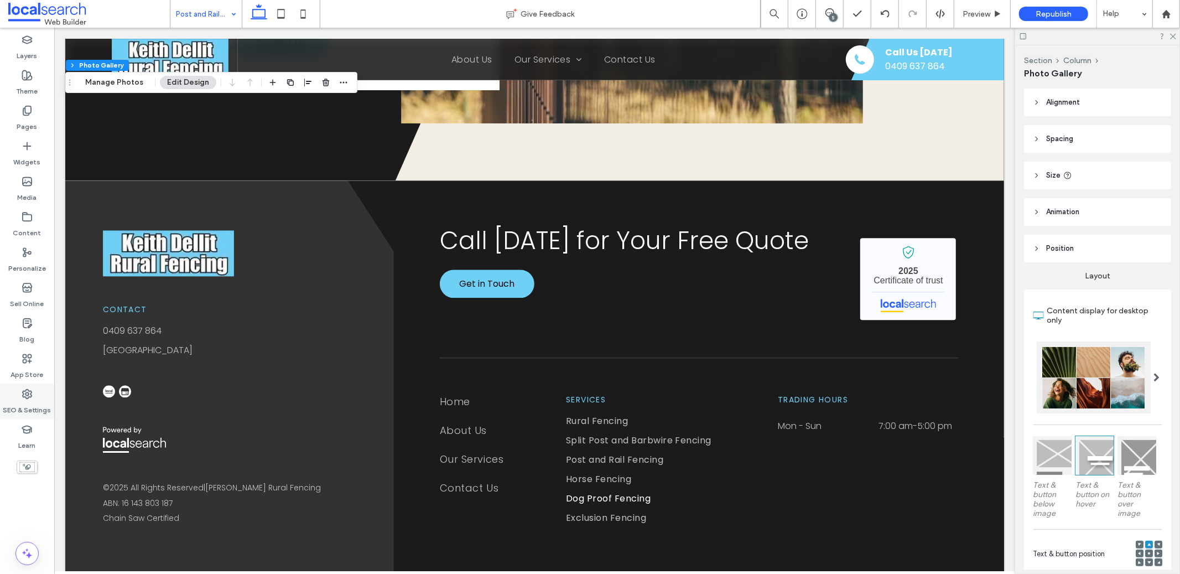
click at [35, 394] on div "SEO & Settings" at bounding box center [27, 401] width 54 height 35
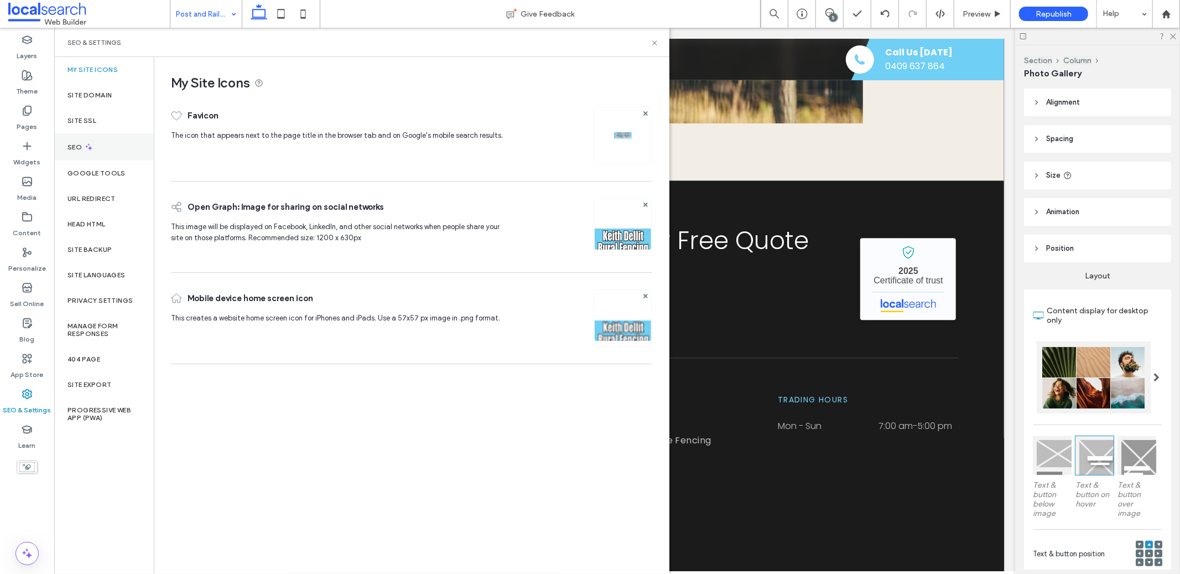
click at [101, 146] on div "SEO" at bounding box center [104, 146] width 100 height 27
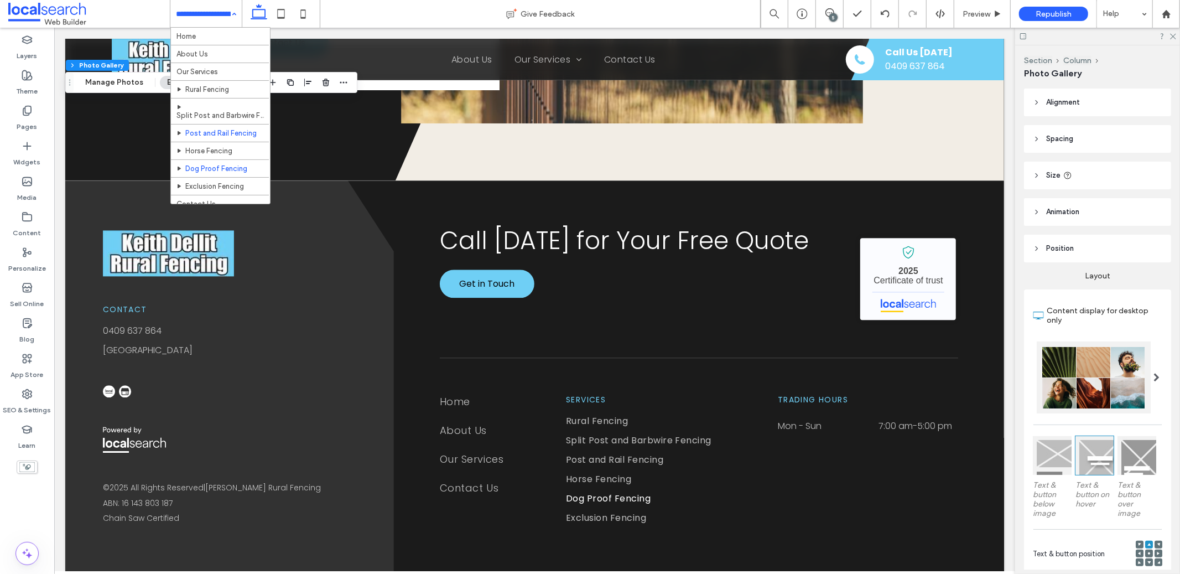
scroll to position [12, 0]
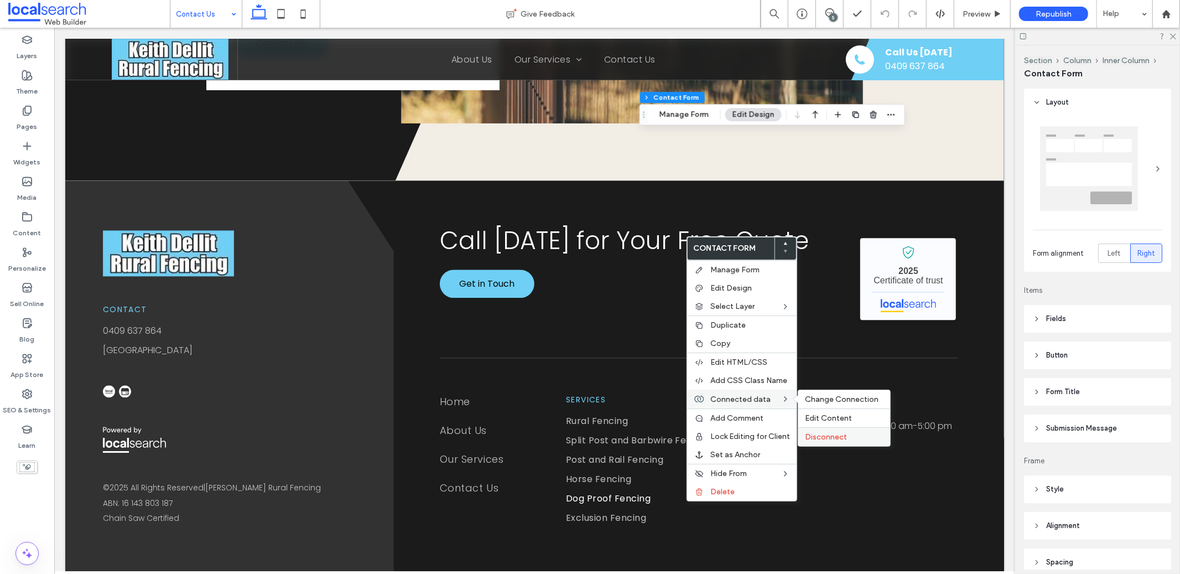
click at [858, 440] on div "Disconnect" at bounding box center [844, 436] width 92 height 19
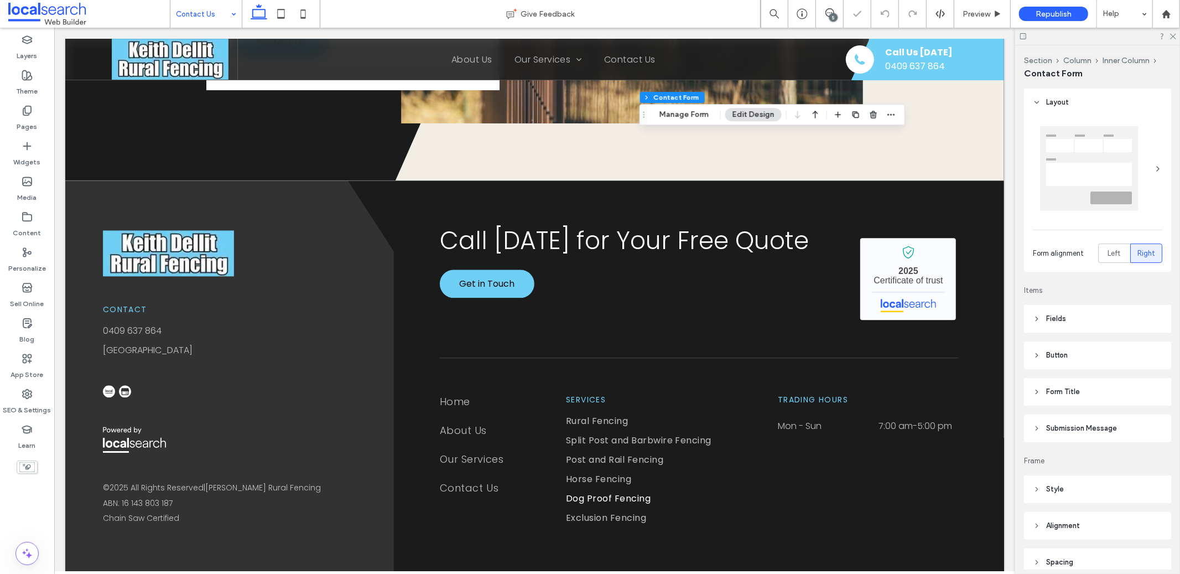
type input "*"
type input "**"
type input "*"
type input "***"
click at [693, 116] on button "Manage Form" at bounding box center [684, 114] width 64 height 13
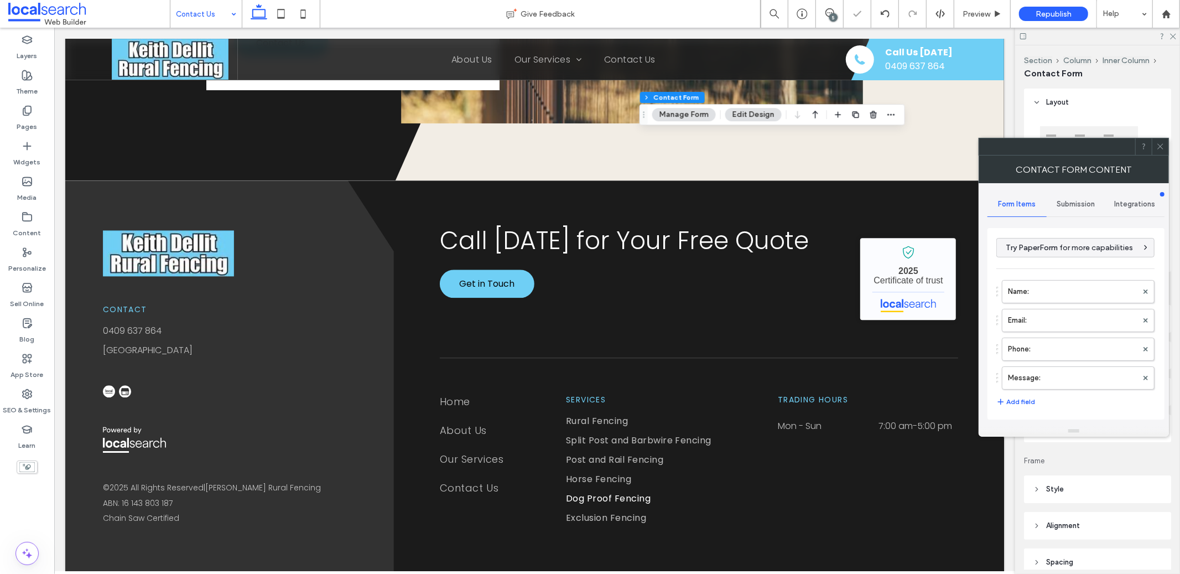
click at [1059, 198] on div "Submission" at bounding box center [1076, 204] width 59 height 24
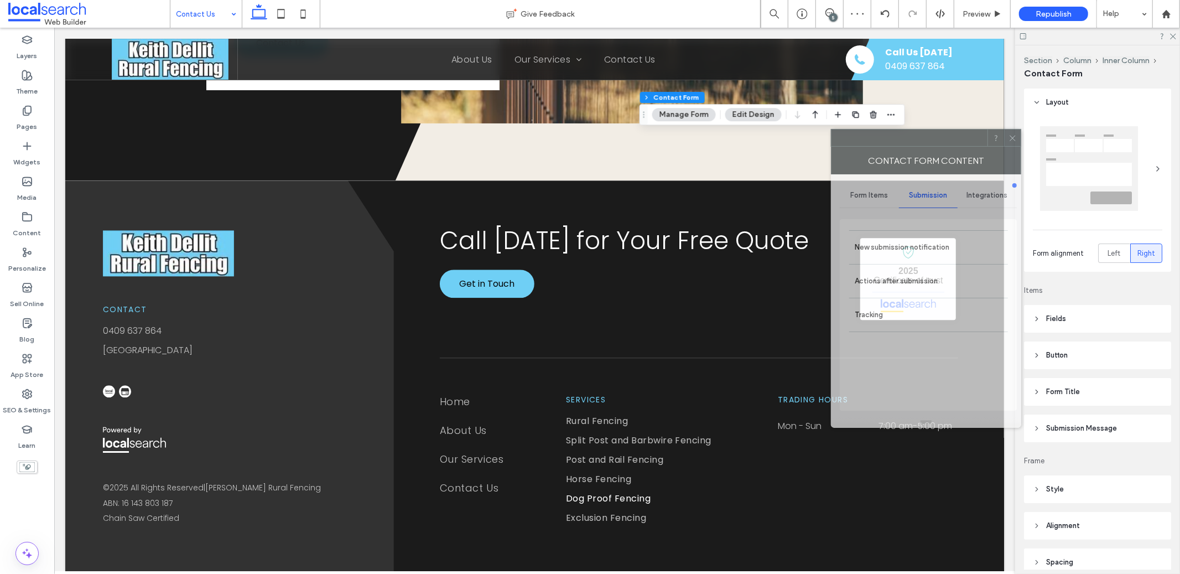
drag, startPoint x: 1035, startPoint y: 147, endPoint x: 765, endPoint y: 126, distance: 270.9
click at [832, 129] on div at bounding box center [910, 137] width 156 height 17
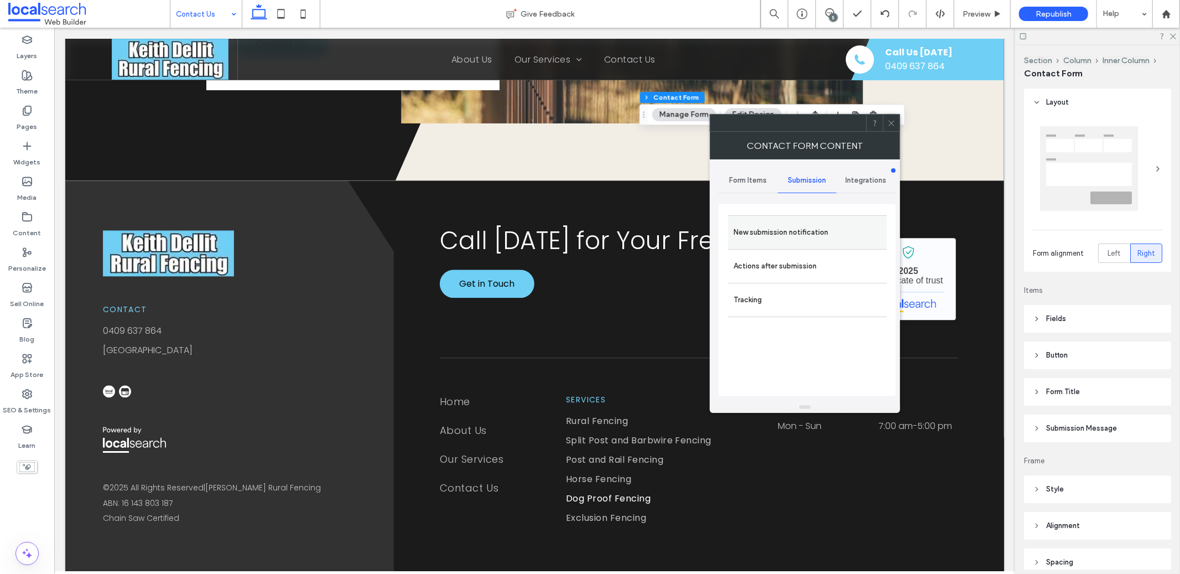
click at [767, 228] on label "New submission notification" at bounding box center [808, 232] width 148 height 22
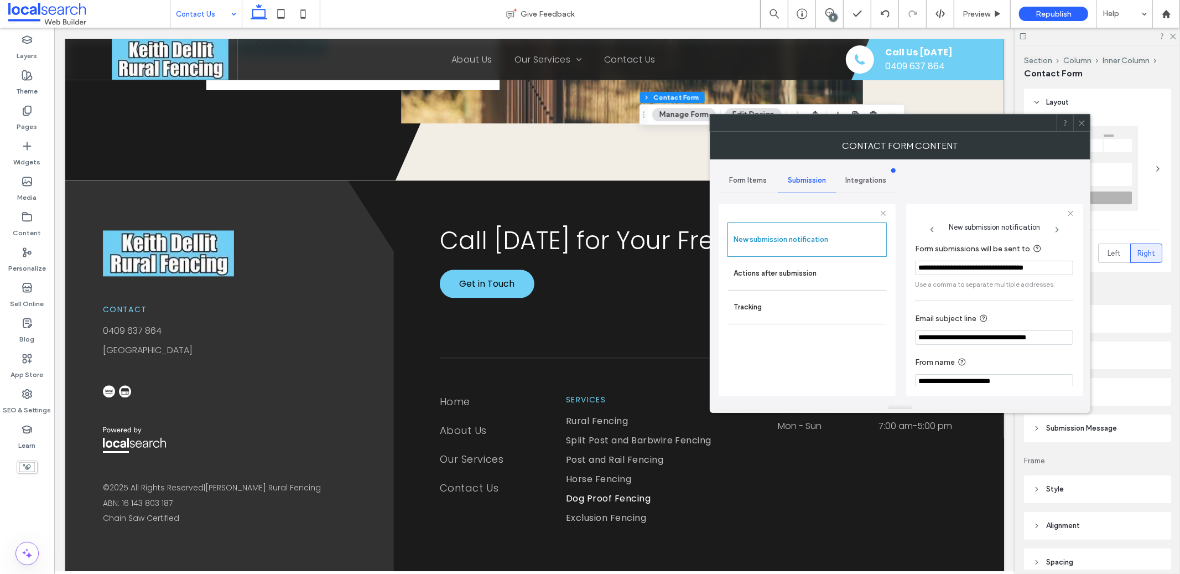
click at [931, 262] on input "**********" at bounding box center [994, 268] width 158 height 14
type input "**********"
click at [1078, 123] on icon at bounding box center [1082, 123] width 8 height 8
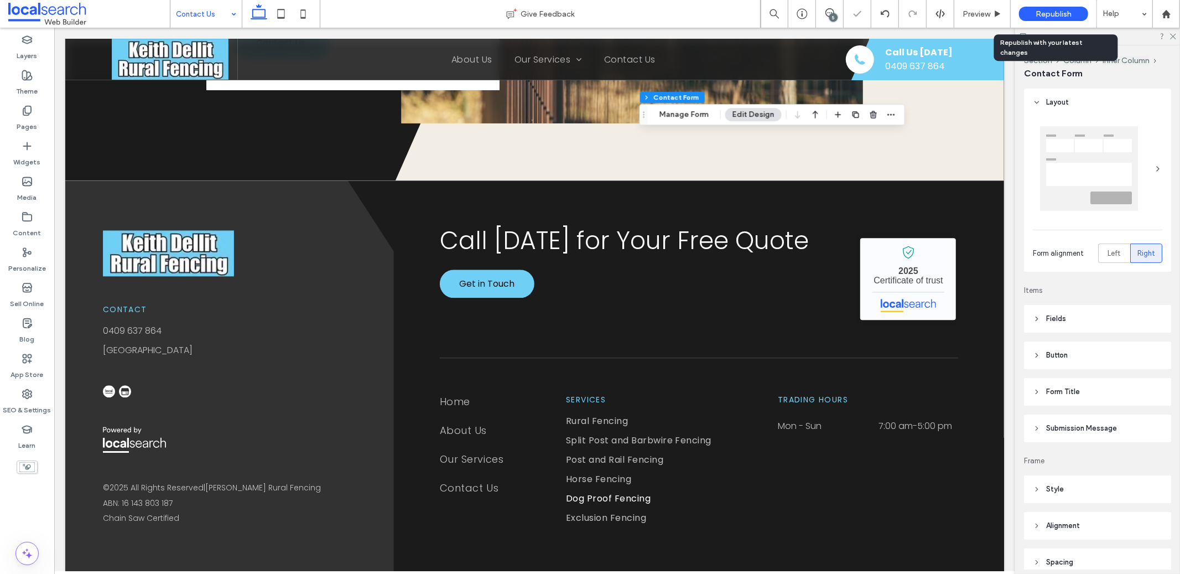
click at [1057, 11] on span "Republish" at bounding box center [1054, 13] width 36 height 9
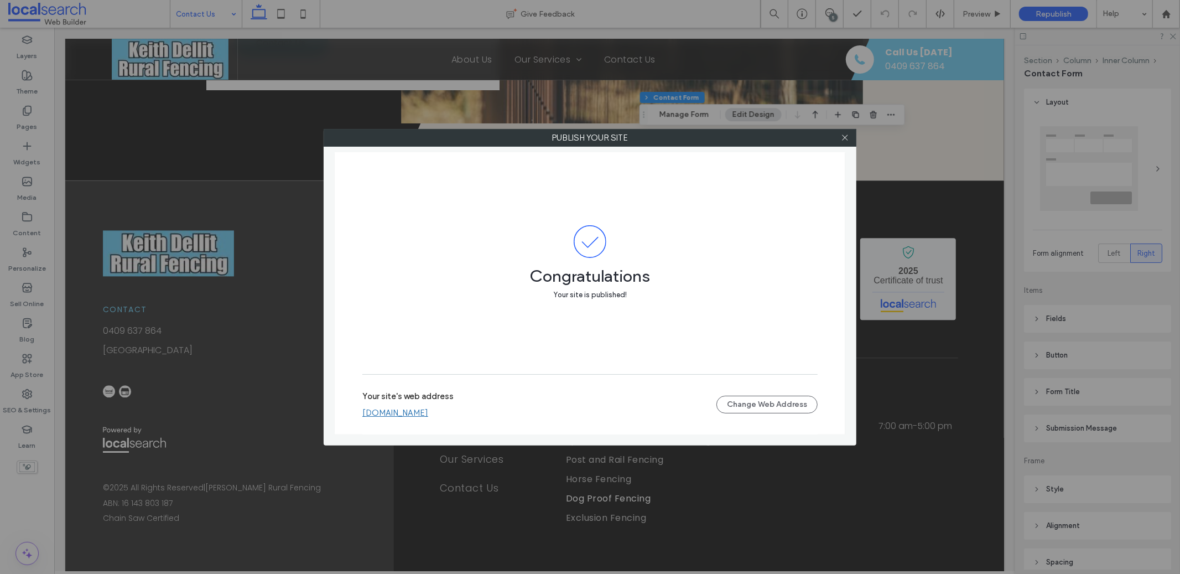
click at [428, 411] on link "[DOMAIN_NAME]" at bounding box center [395, 413] width 66 height 10
click at [838, 144] on div at bounding box center [845, 137] width 17 height 17
click at [841, 141] on icon at bounding box center [845, 137] width 8 height 8
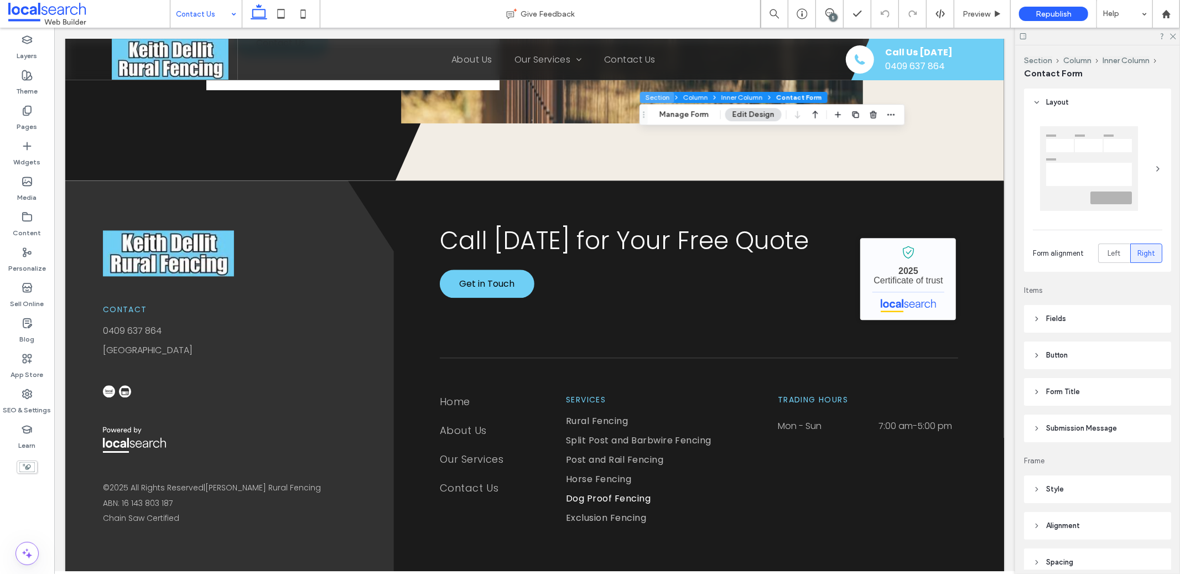
type input "**"
type input "*"
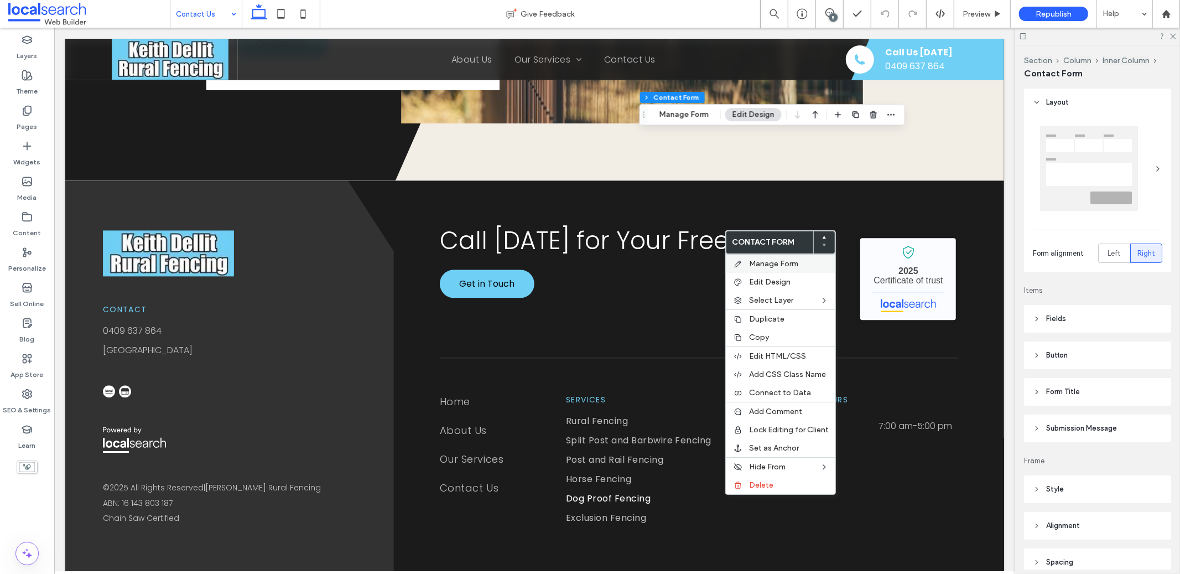
click at [779, 266] on span "Manage Form" at bounding box center [773, 263] width 49 height 9
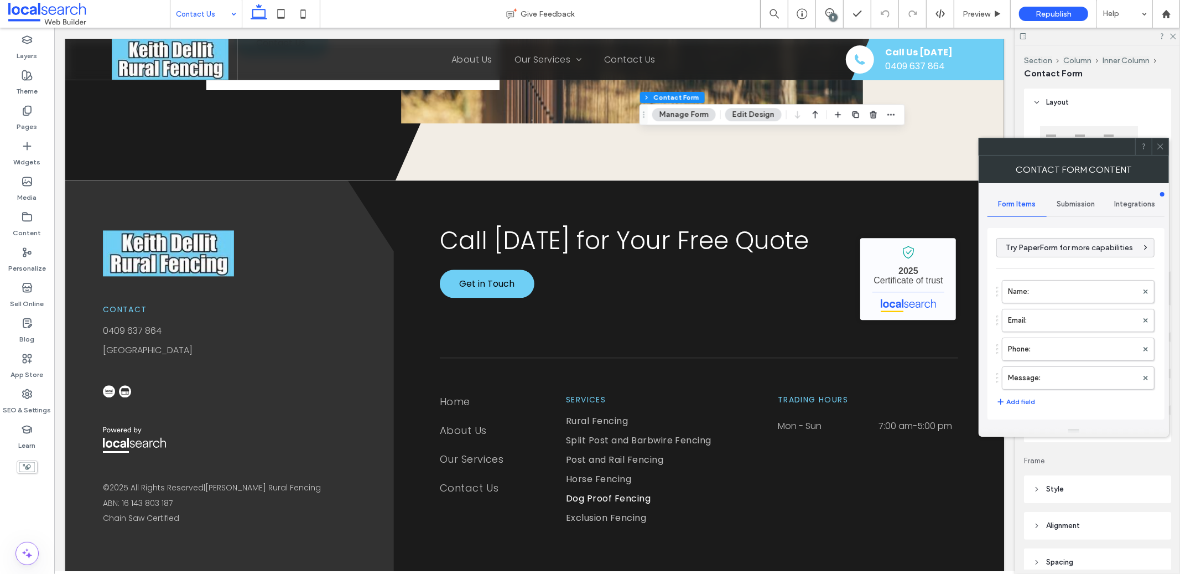
click at [1081, 196] on div "Submission" at bounding box center [1076, 204] width 59 height 24
click at [1071, 248] on label "New submission notification" at bounding box center [1077, 256] width 148 height 22
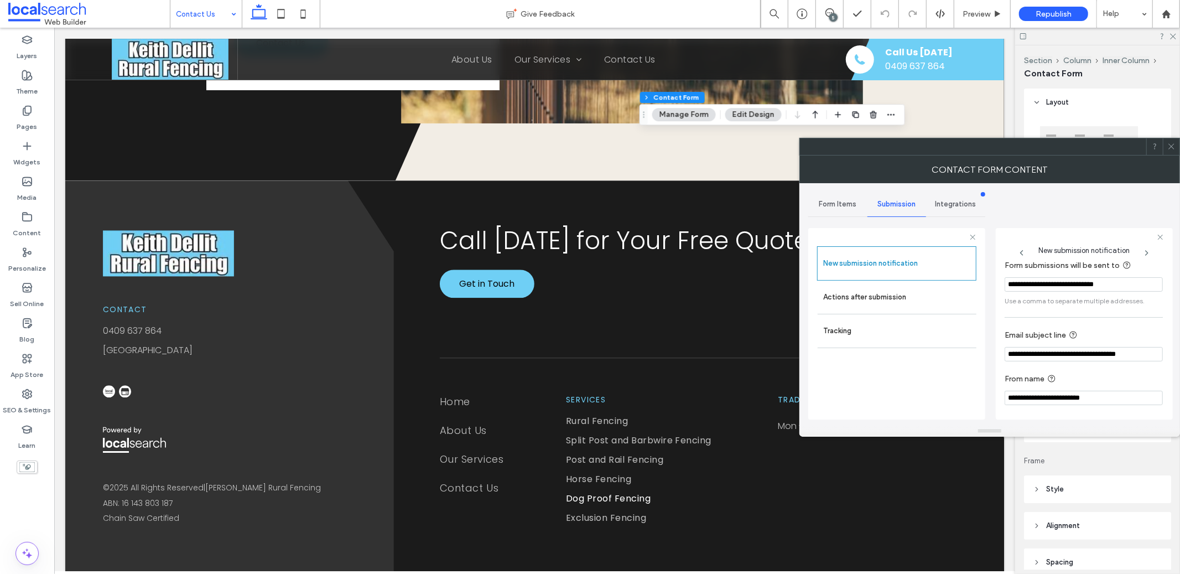
scroll to position [10, 0]
click at [1172, 140] on span at bounding box center [1171, 146] width 8 height 17
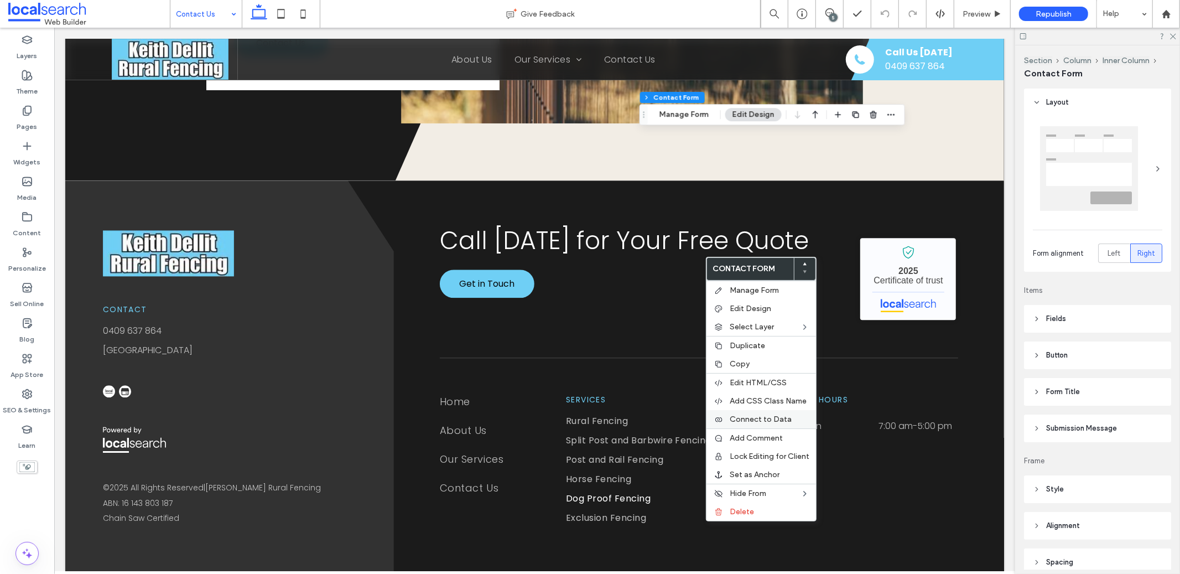
click at [771, 417] on span "Connect to Data" at bounding box center [761, 418] width 62 height 9
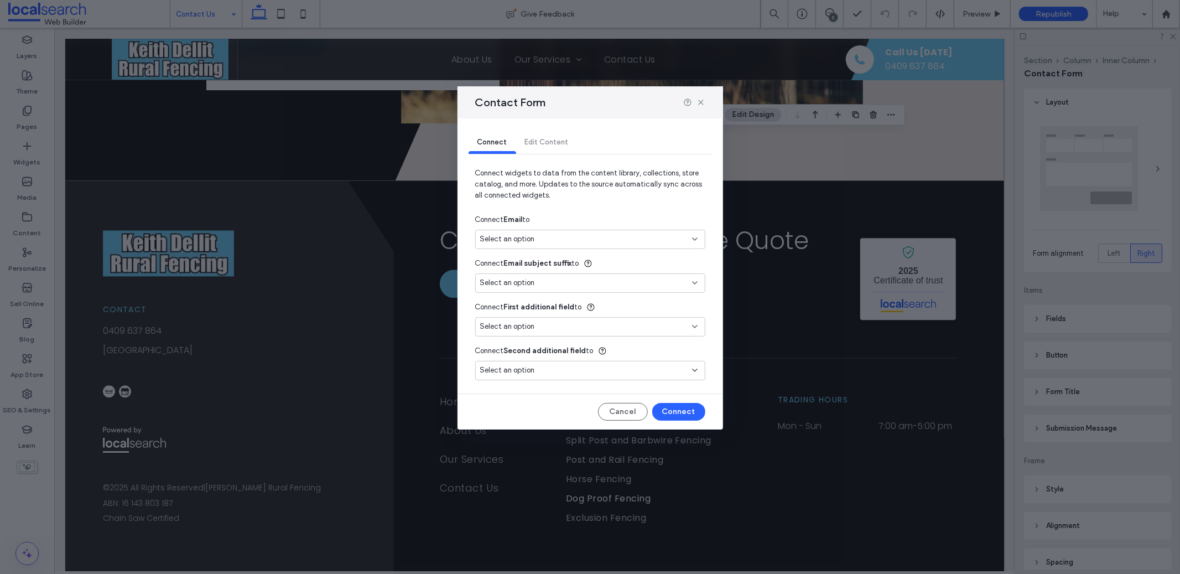
click at [570, 252] on div "Select an option" at bounding box center [590, 242] width 230 height 24
click at [562, 243] on div "Select an option" at bounding box center [583, 238] width 207 height 11
click at [574, 281] on span "keith.dellits.ruralfencing@hotmail.com" at bounding box center [621, 278] width 150 height 11
type input "**"
type input "*"
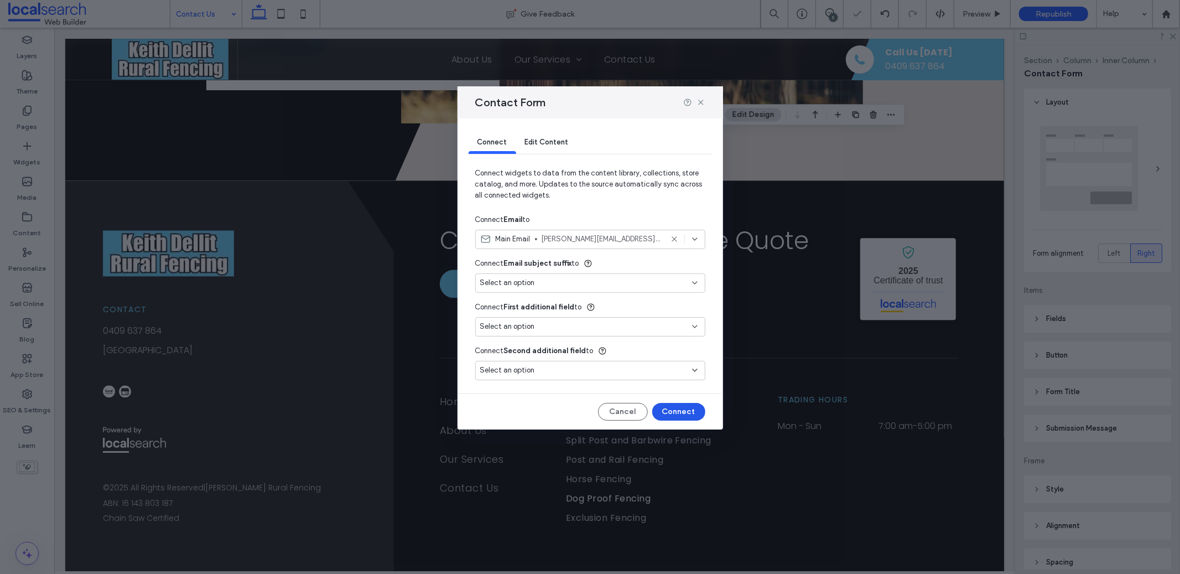
click at [696, 418] on button "Connect" at bounding box center [678, 412] width 53 height 18
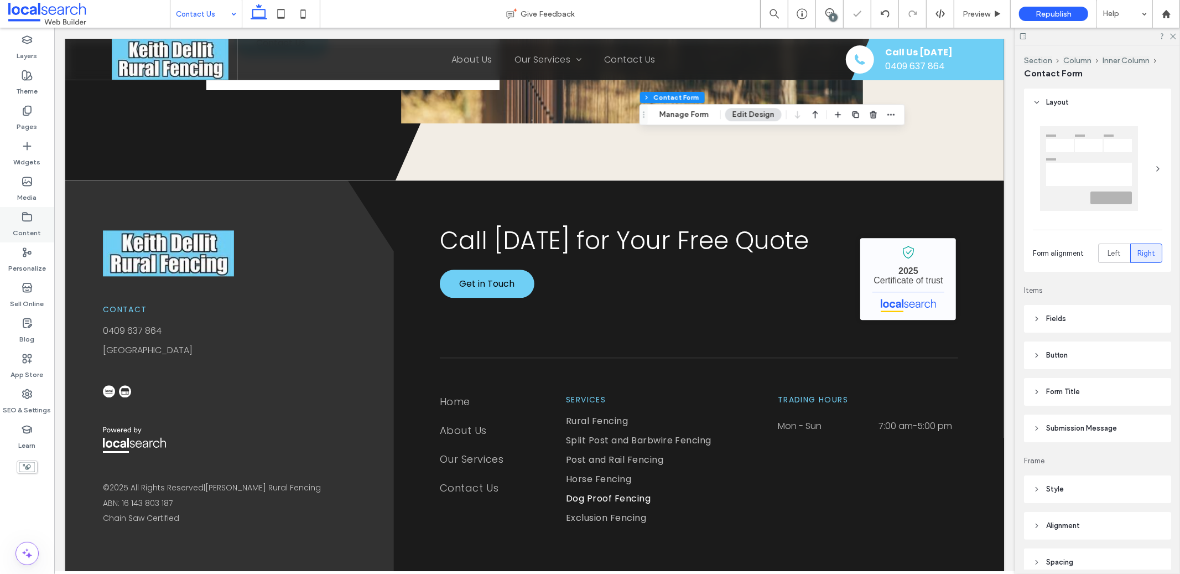
click at [19, 224] on label "Content" at bounding box center [27, 229] width 28 height 15
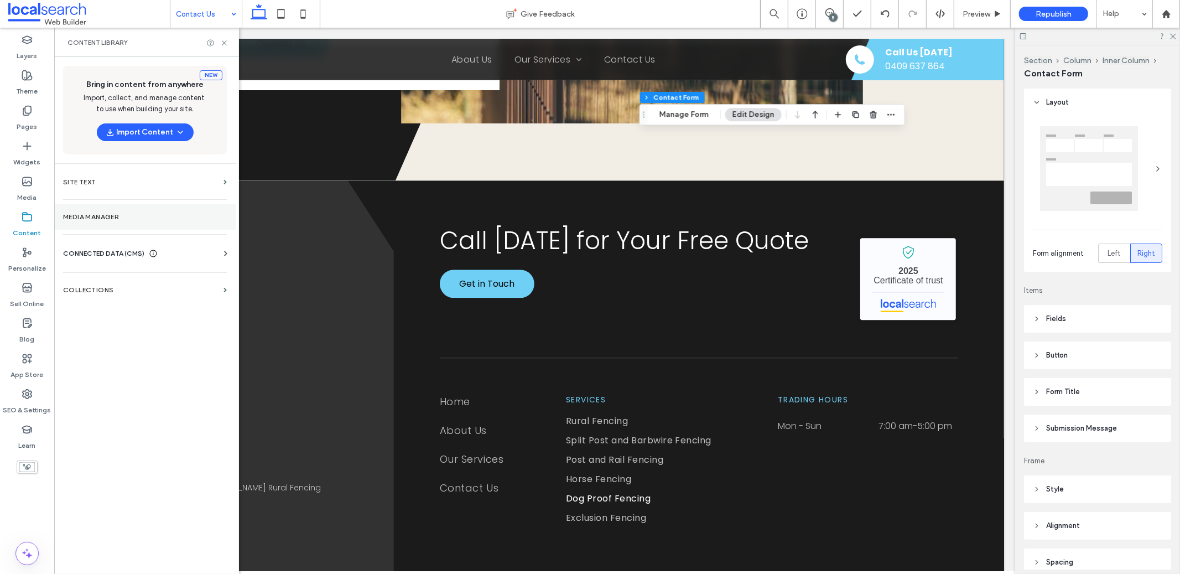
type input "**"
type input "*"
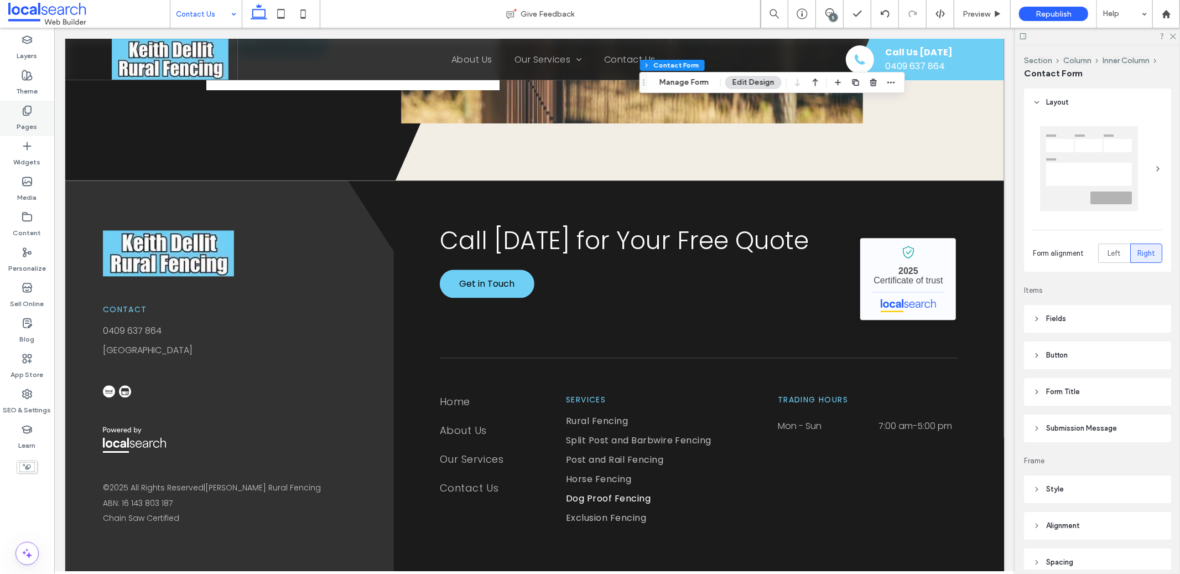
click at [33, 110] on div "Pages" at bounding box center [27, 118] width 54 height 35
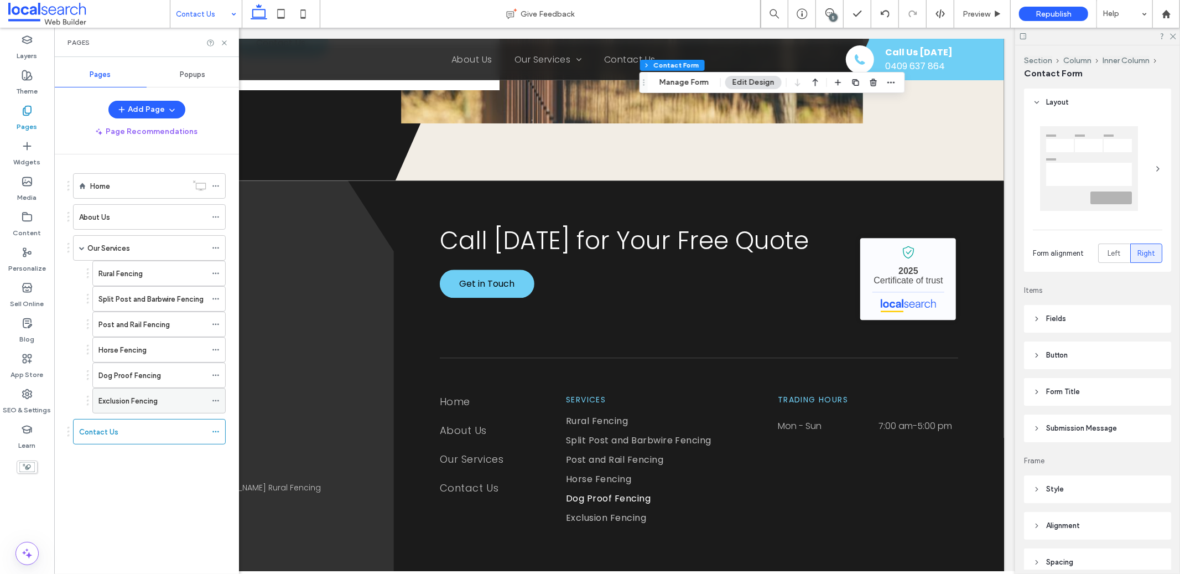
click at [157, 398] on label "Exclusion Fencing" at bounding box center [127, 400] width 59 height 19
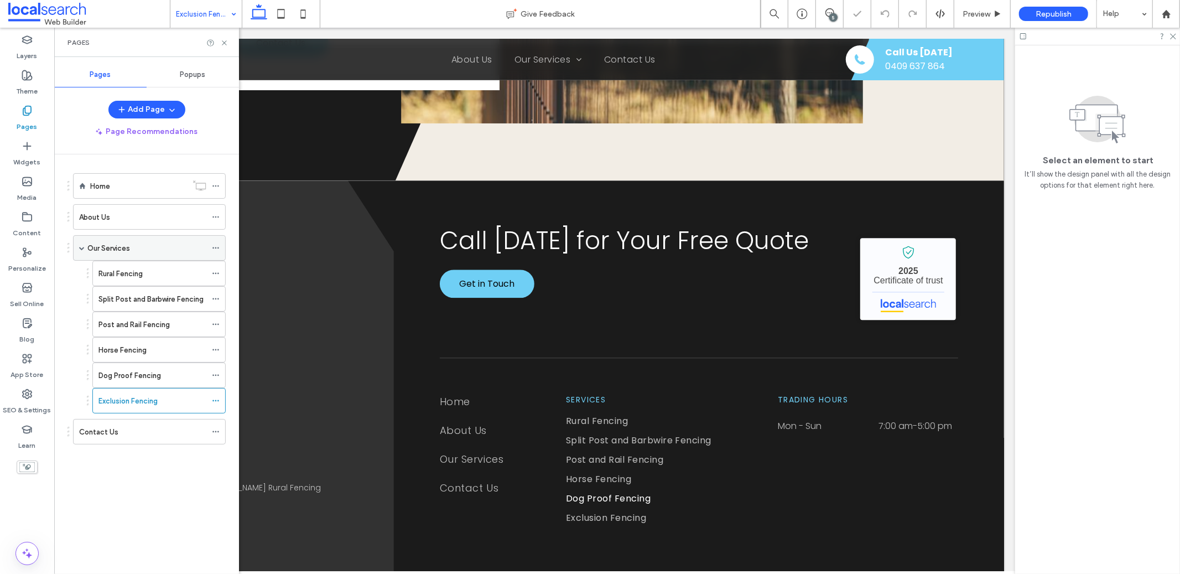
click at [94, 252] on label "Our Services" at bounding box center [108, 247] width 43 height 19
click at [224, 40] on icon at bounding box center [224, 43] width 8 height 8
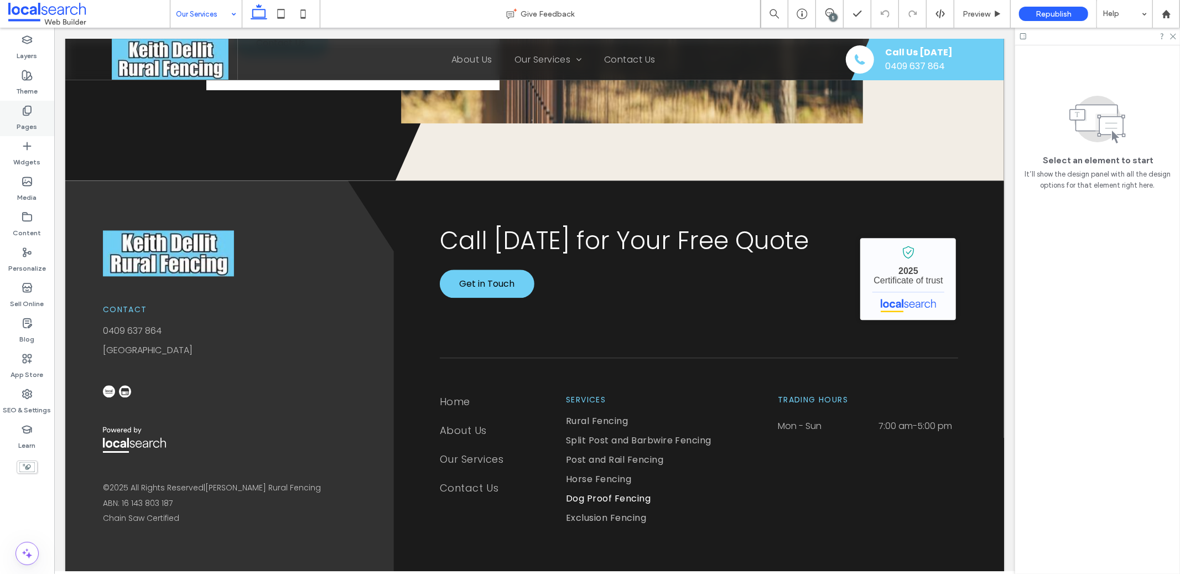
click at [29, 120] on label "Pages" at bounding box center [27, 123] width 20 height 15
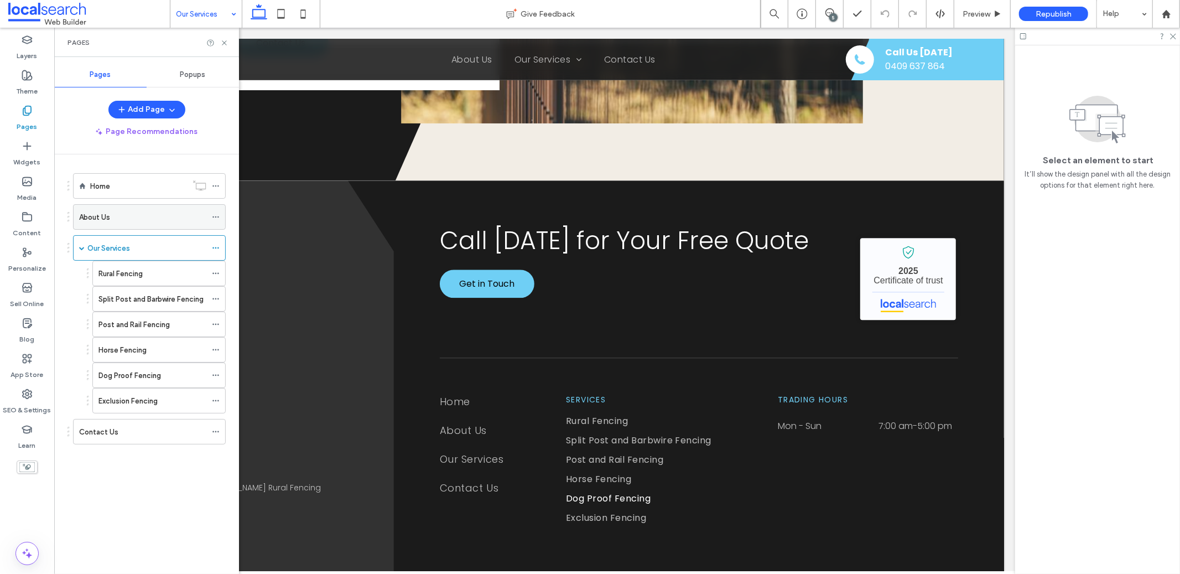
click at [121, 217] on div "About Us" at bounding box center [142, 217] width 127 height 12
click at [221, 44] on icon at bounding box center [224, 43] width 8 height 8
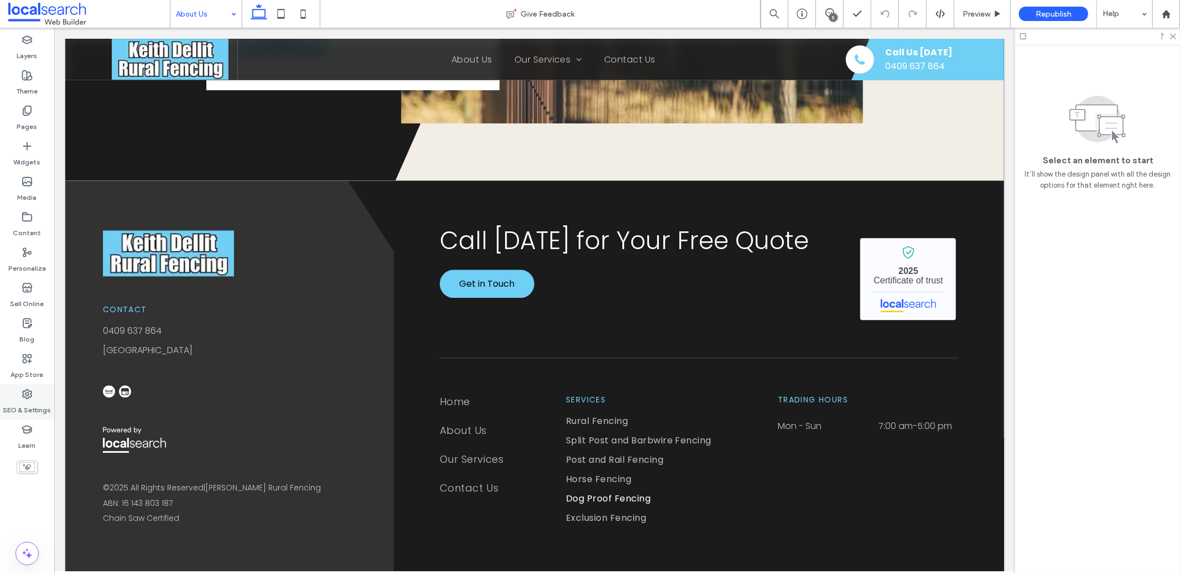
click at [19, 404] on label "SEO & Settings" at bounding box center [27, 406] width 48 height 15
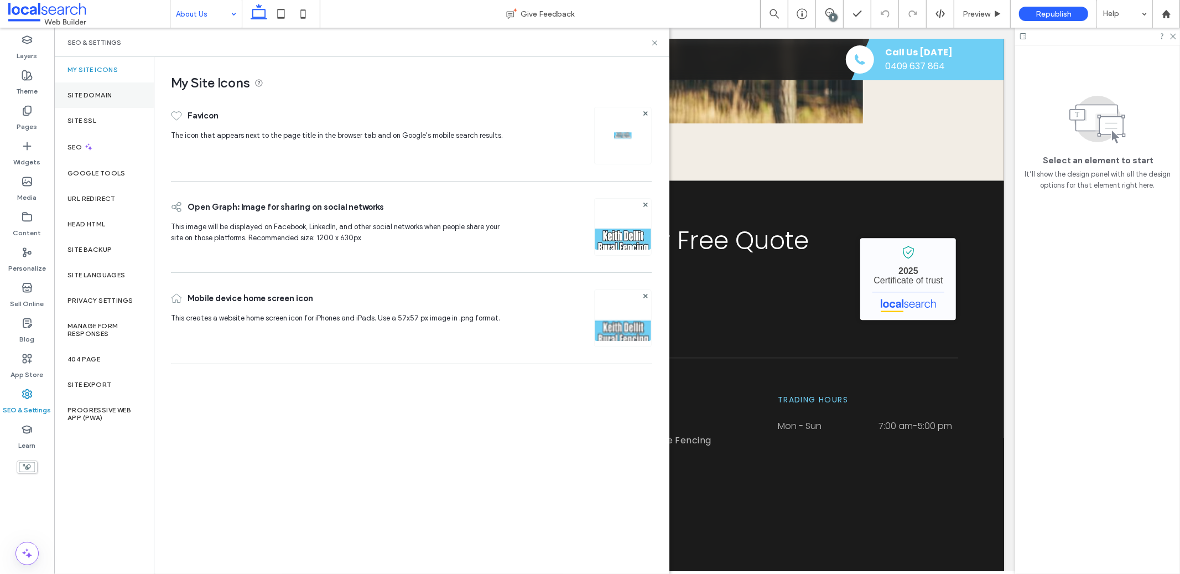
click at [102, 98] on label "Site Domain" at bounding box center [89, 95] width 44 height 8
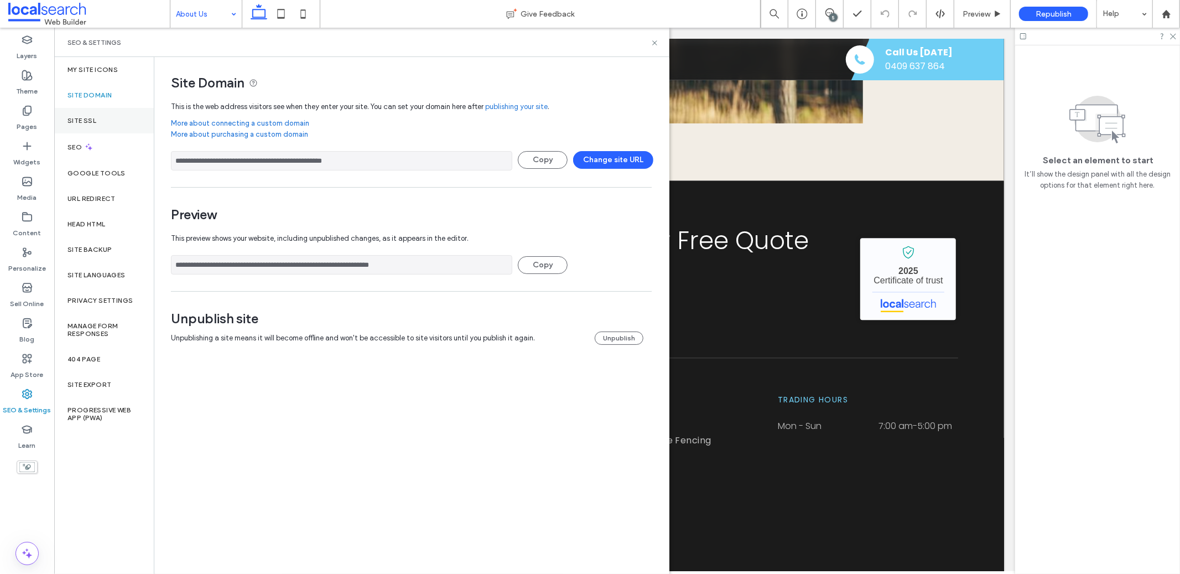
click at [102, 123] on div "Site SSL" at bounding box center [104, 120] width 100 height 25
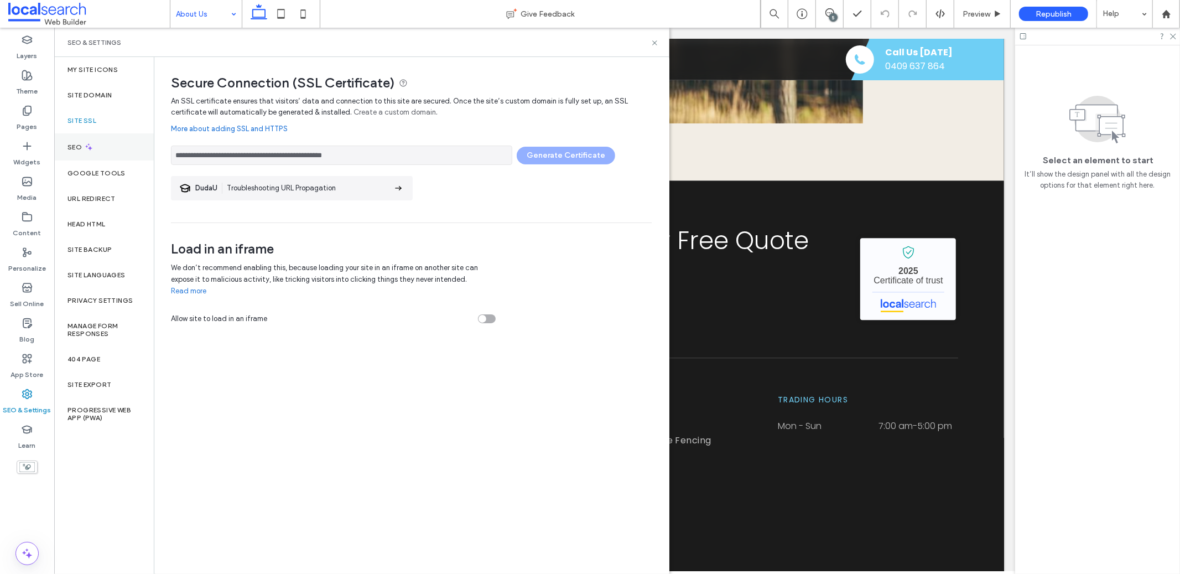
click at [100, 145] on div "SEO" at bounding box center [104, 146] width 100 height 27
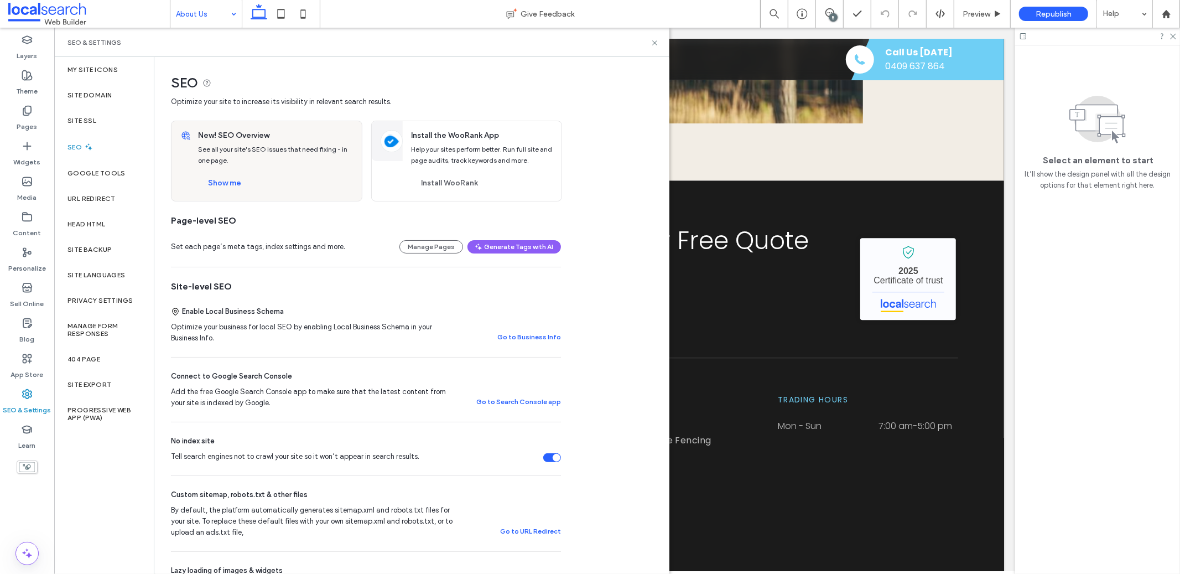
click at [222, 170] on div "New! SEO Overview See all your site's SEO issues that need fixing - in one page…" at bounding box center [276, 161] width 170 height 80
click at [219, 176] on button "Show me" at bounding box center [224, 183] width 53 height 18
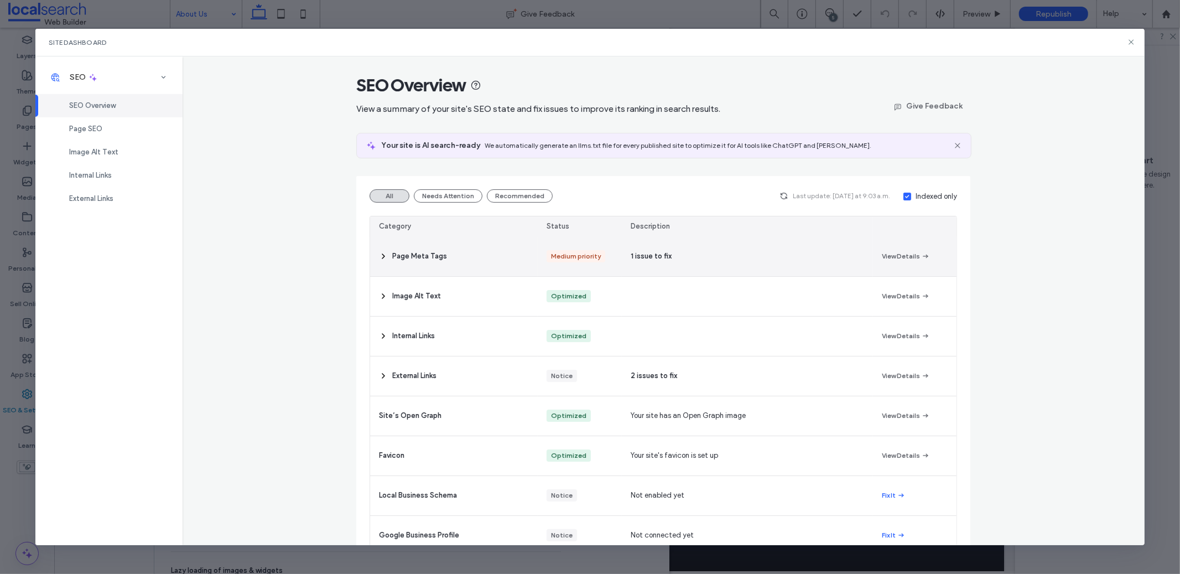
click at [574, 265] on div "Medium priority" at bounding box center [580, 256] width 84 height 39
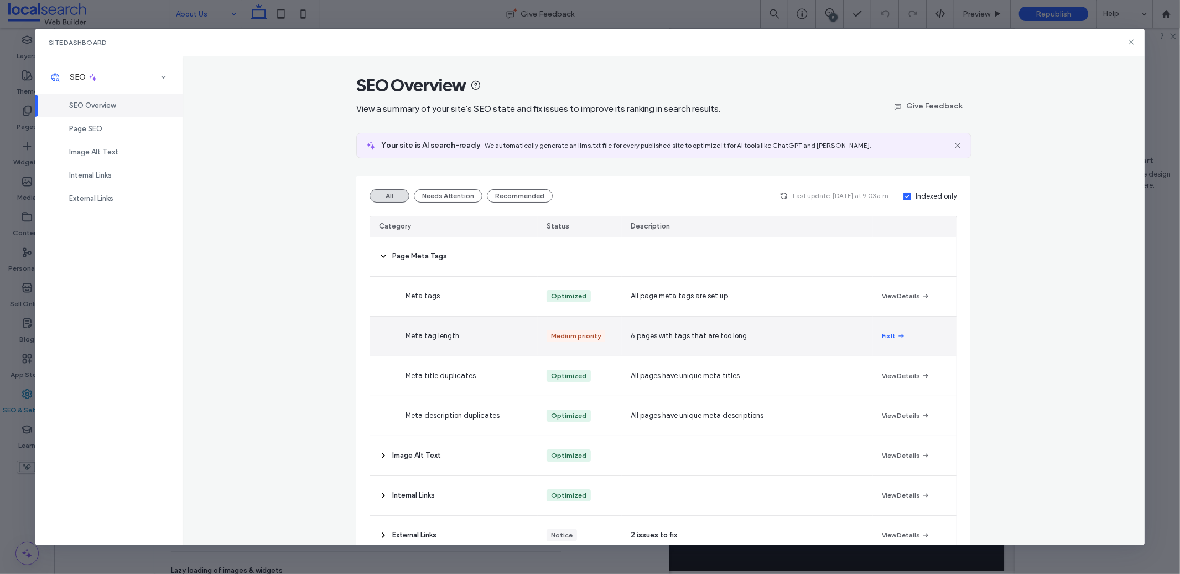
click at [880, 344] on div "Fix It" at bounding box center [915, 335] width 84 height 39
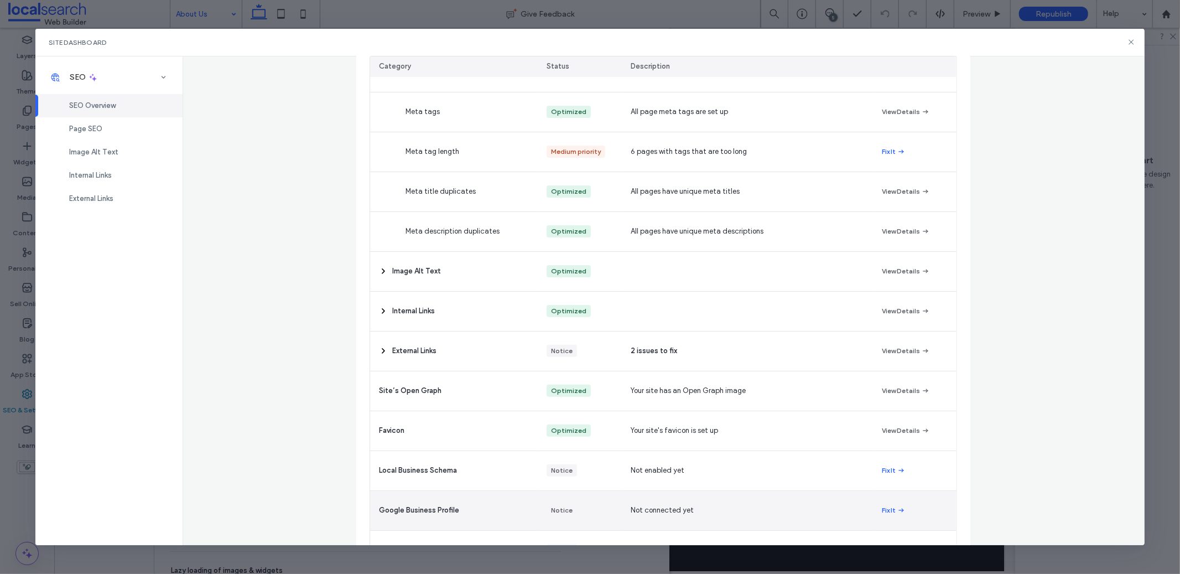
scroll to position [263, 0]
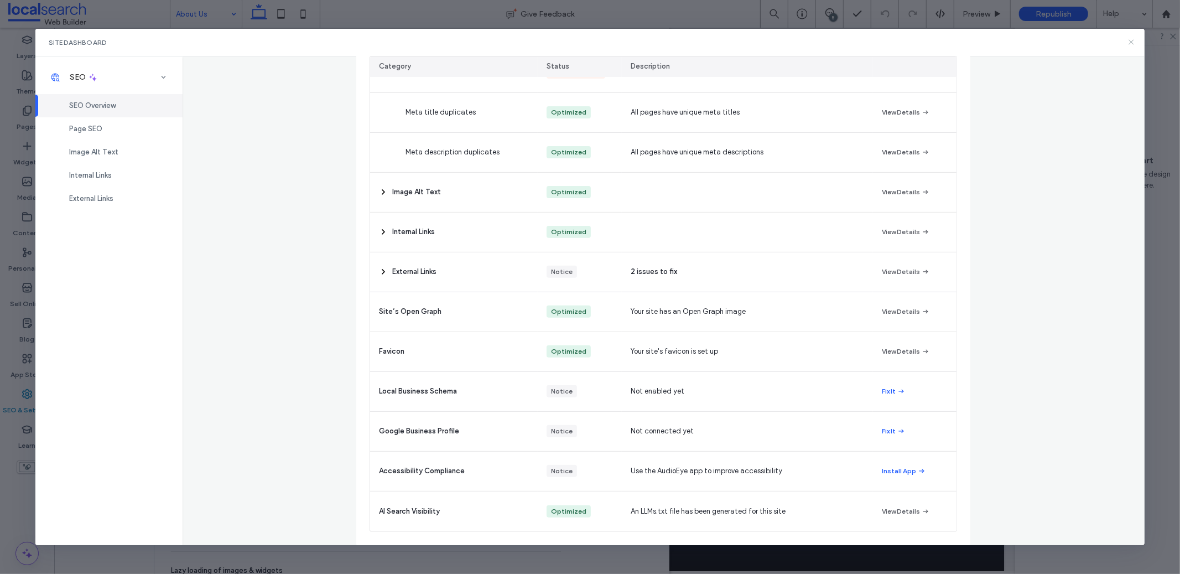
click at [1130, 44] on icon at bounding box center [1131, 42] width 9 height 9
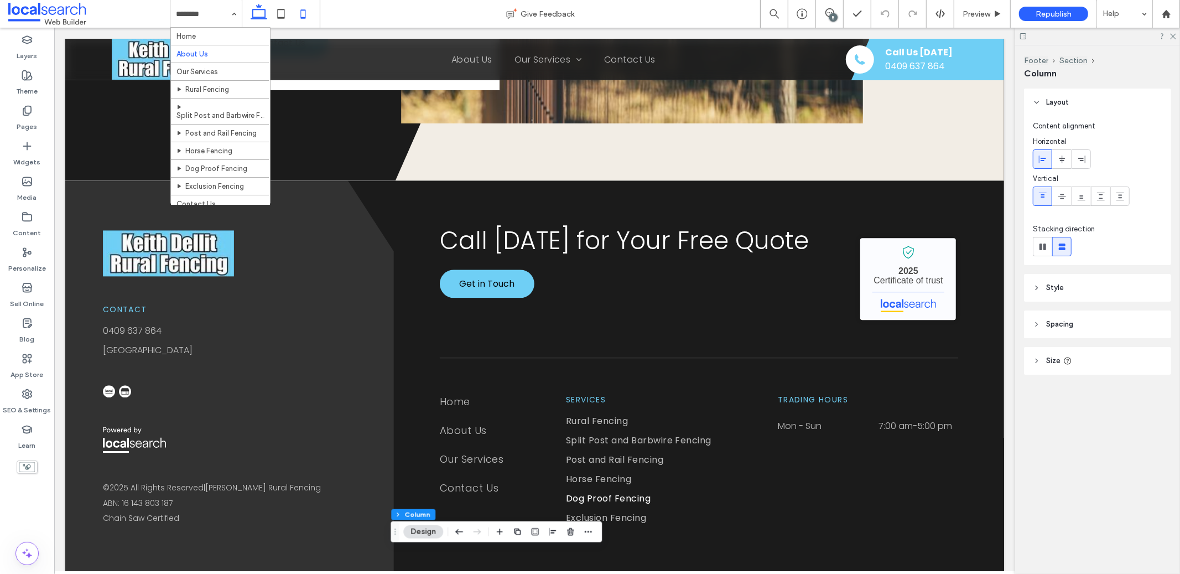
click at [296, 19] on icon at bounding box center [303, 14] width 22 height 22
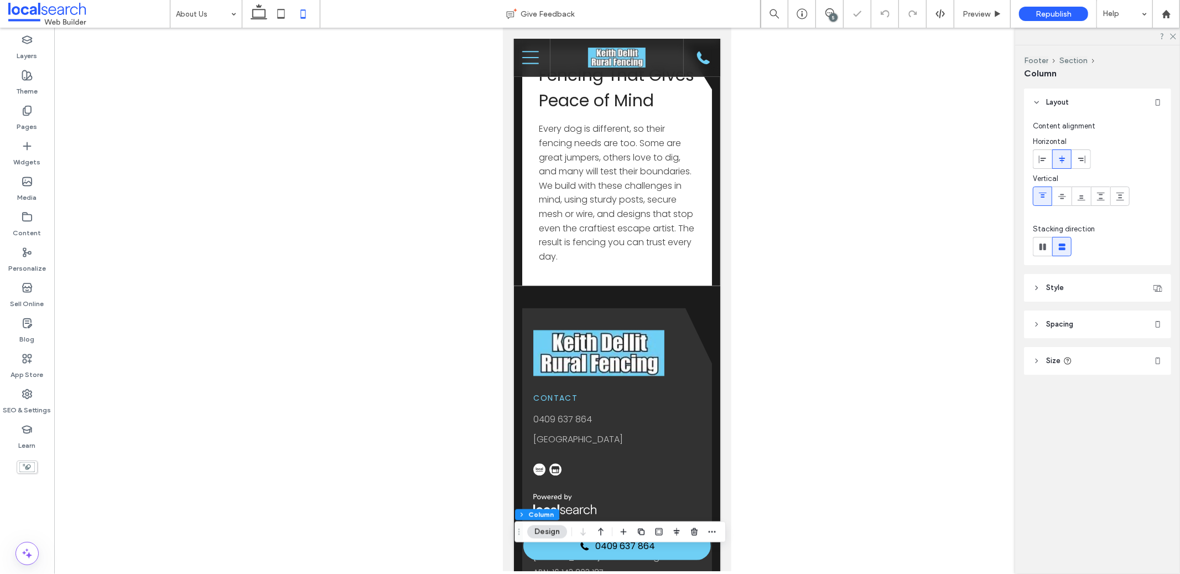
type input "**"
type input "****"
type input "**"
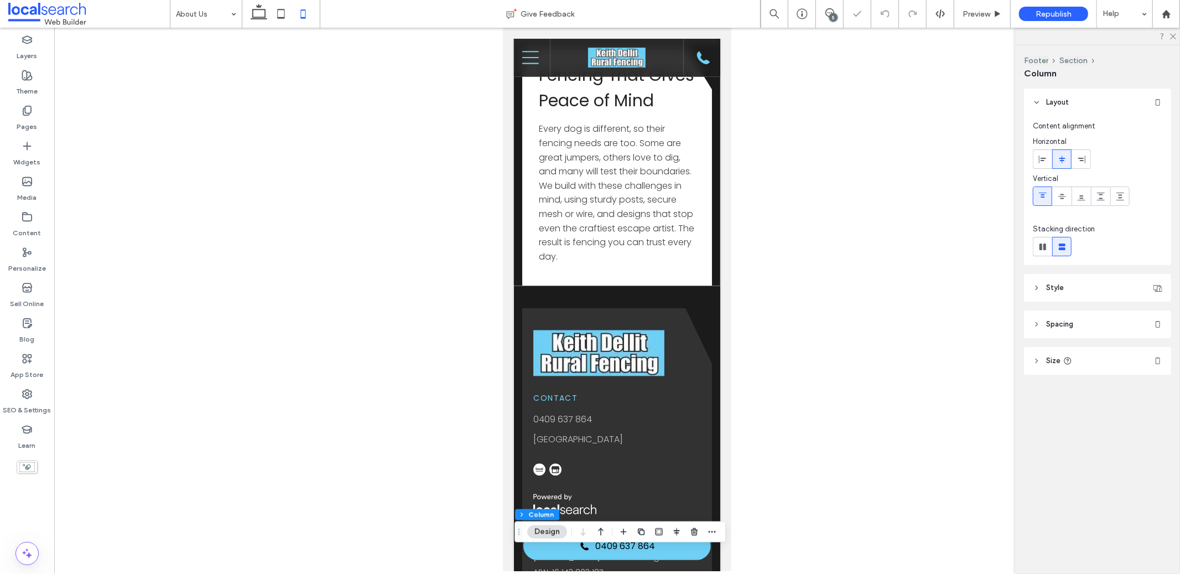
type input "**"
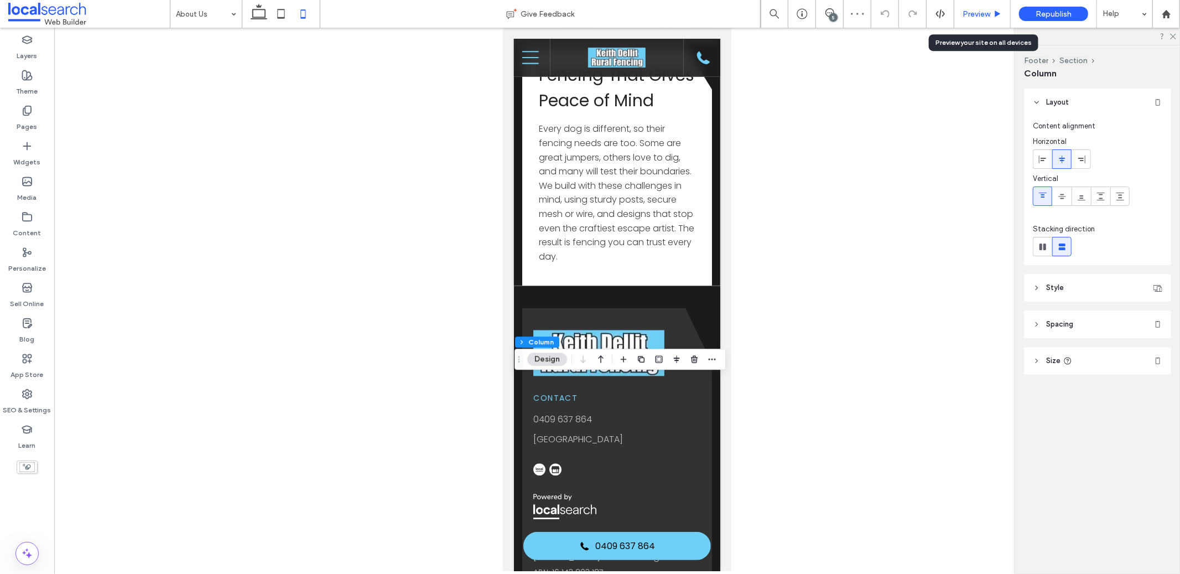
click at [994, 17] on icon at bounding box center [998, 14] width 8 height 8
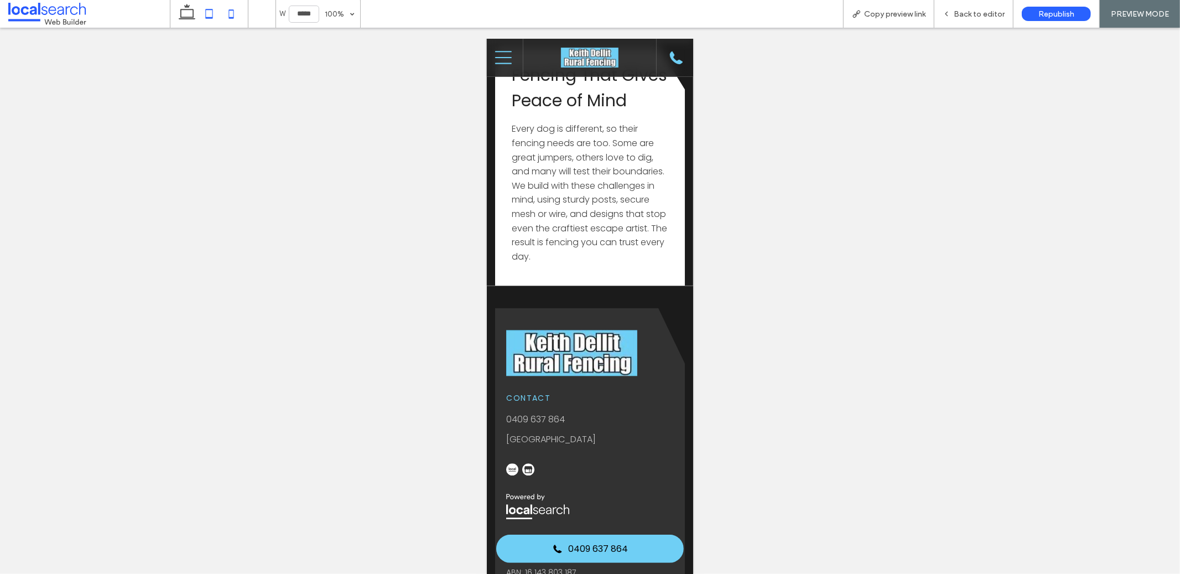
click at [210, 11] on icon at bounding box center [209, 14] width 22 height 22
type input "*****"
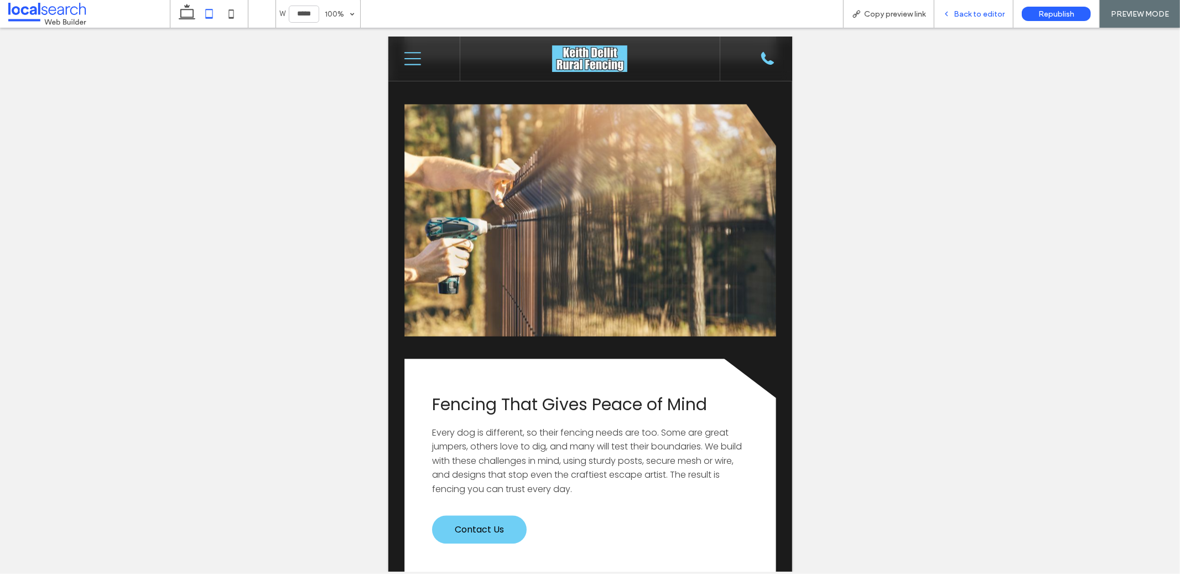
click at [979, 25] on div "Back to editor" at bounding box center [973, 14] width 79 height 28
click at [975, 22] on div "Back to editor" at bounding box center [973, 14] width 79 height 28
click at [962, 13] on span "Back to editor" at bounding box center [979, 13] width 51 height 9
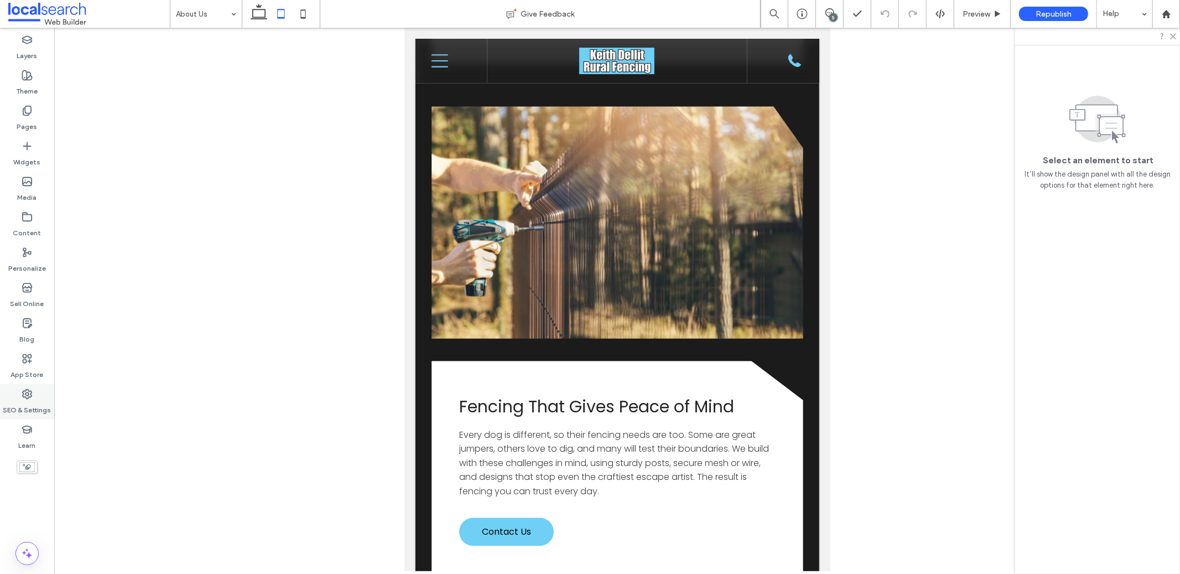
click at [28, 397] on use at bounding box center [27, 393] width 9 height 9
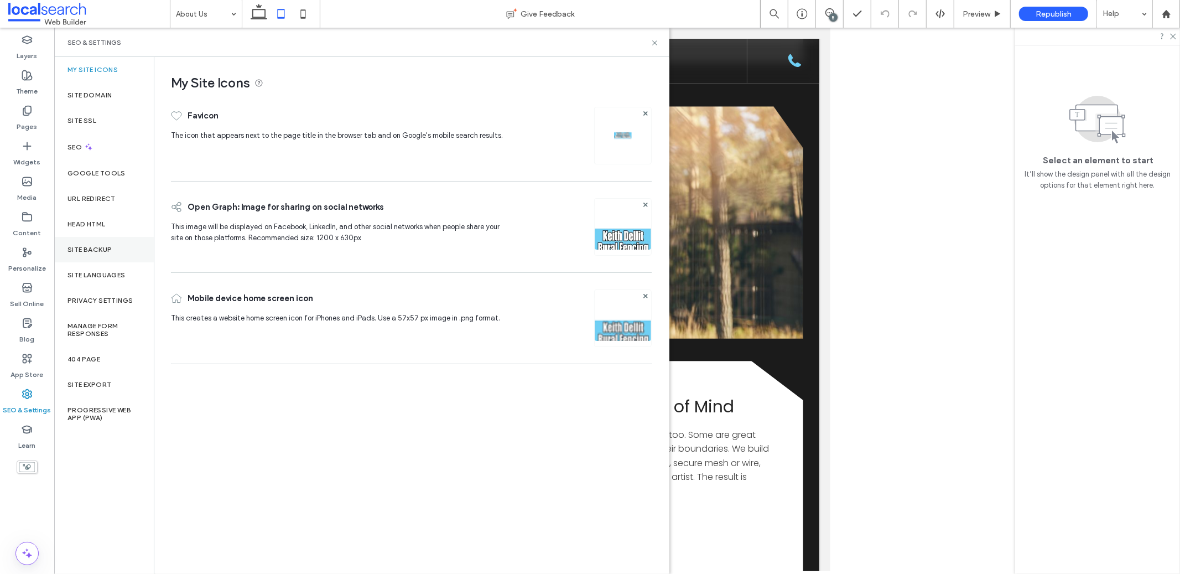
click at [108, 246] on label "Site Backup" at bounding box center [89, 250] width 44 height 8
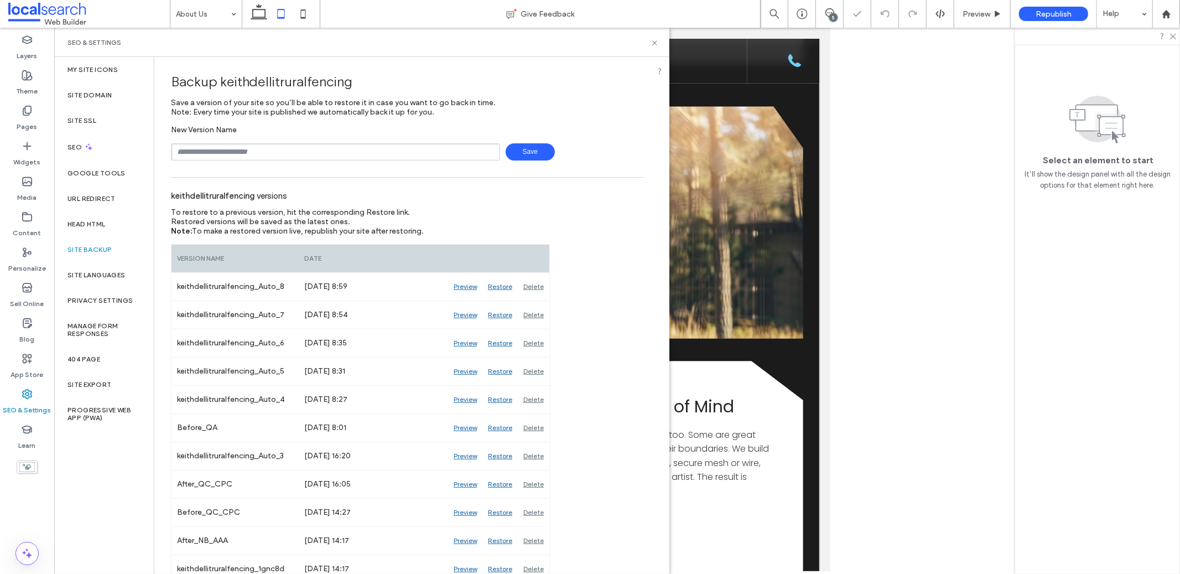
click at [273, 143] on input "text" at bounding box center [335, 151] width 329 height 17
type input "********"
click at [517, 155] on span "Save" at bounding box center [530, 151] width 49 height 17
click at [983, 19] on div "Preview" at bounding box center [982, 14] width 56 height 28
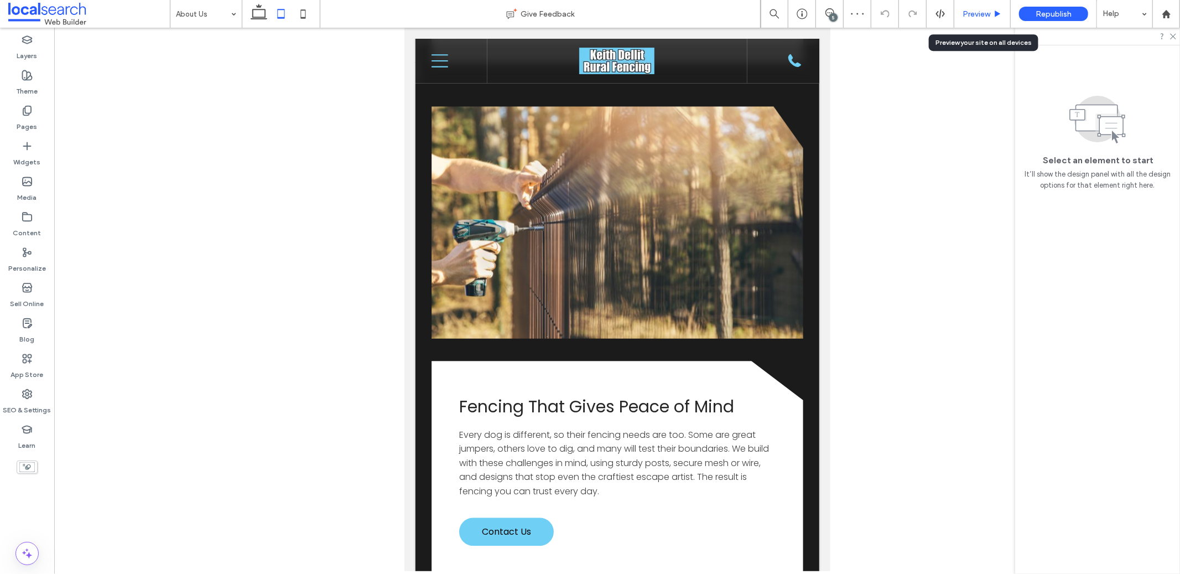
click at [960, 10] on div "Preview" at bounding box center [982, 13] width 56 height 9
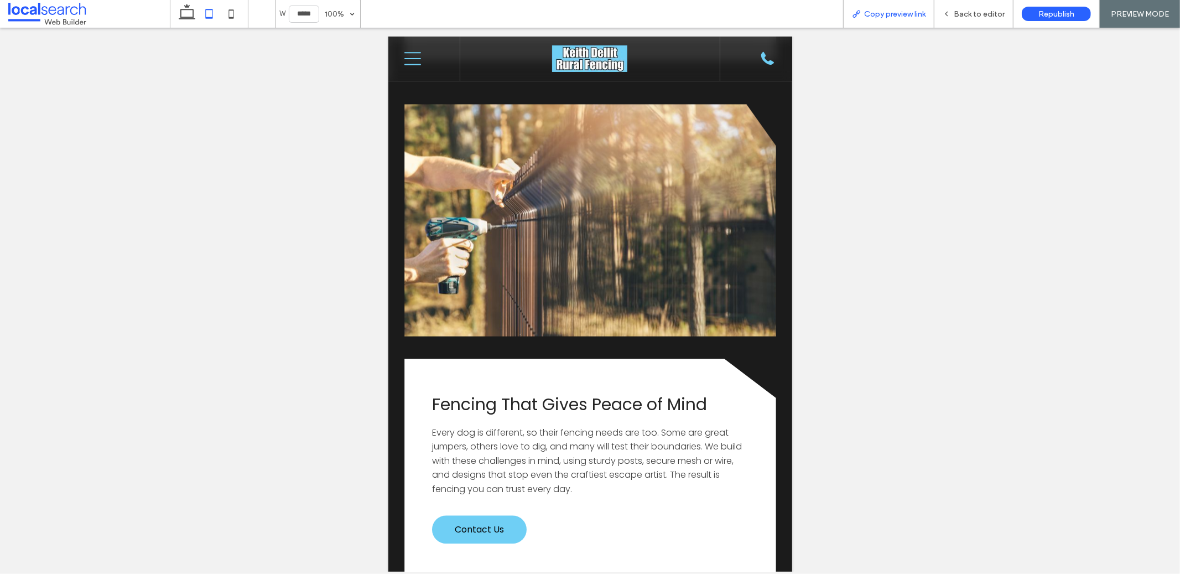
click at [903, 12] on span "Copy preview link" at bounding box center [894, 13] width 61 height 9
click at [948, 15] on use at bounding box center [947, 14] width 2 height 4
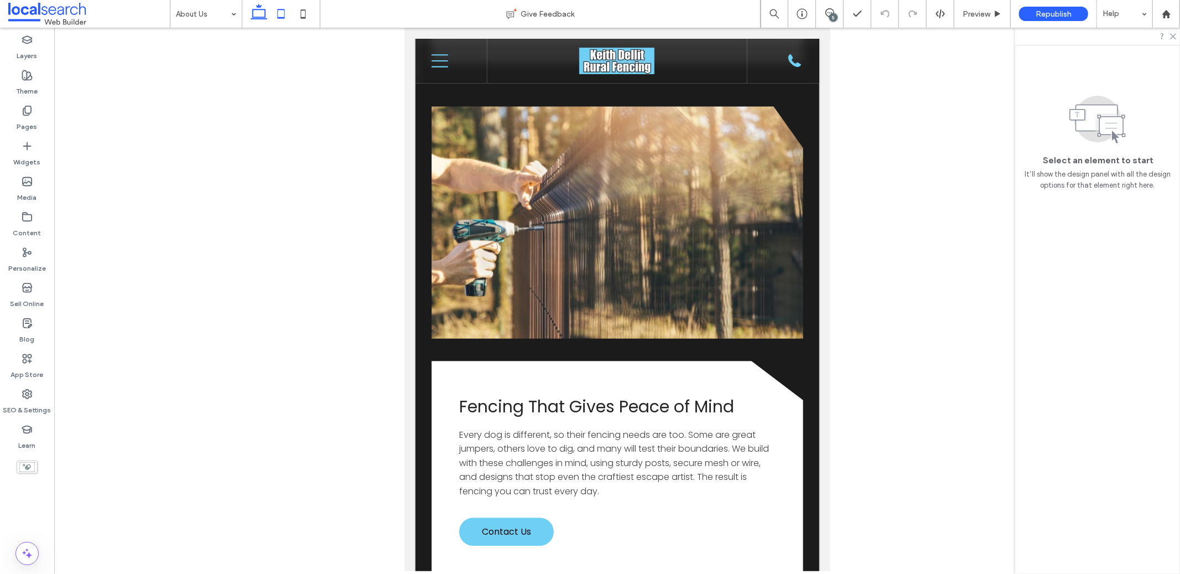
click at [261, 14] on icon at bounding box center [259, 14] width 22 height 22
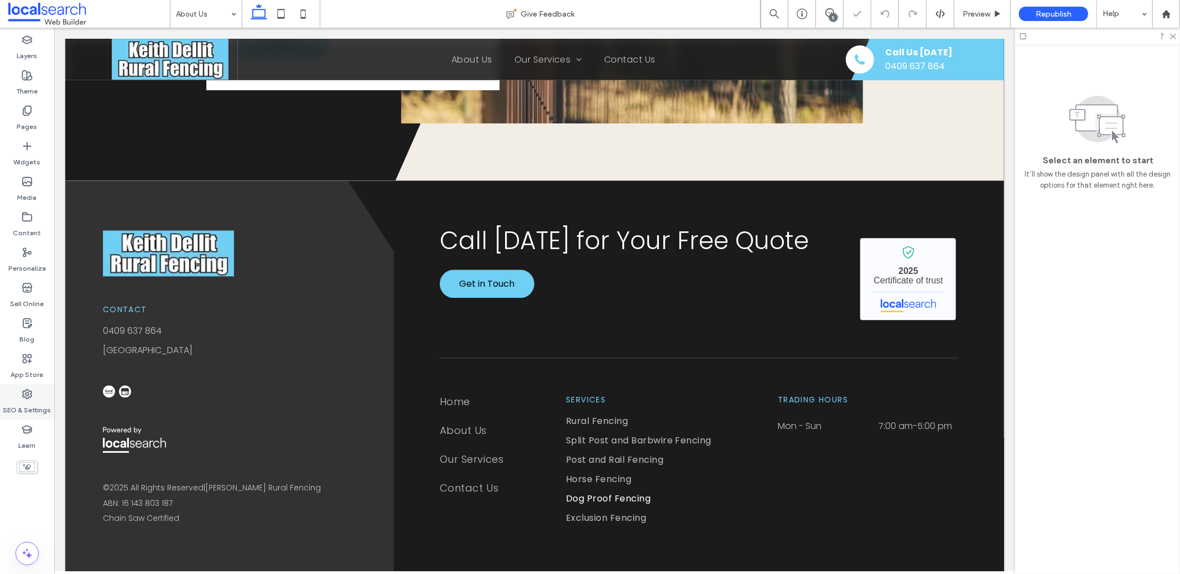
click at [40, 397] on div "SEO & Settings" at bounding box center [27, 401] width 54 height 35
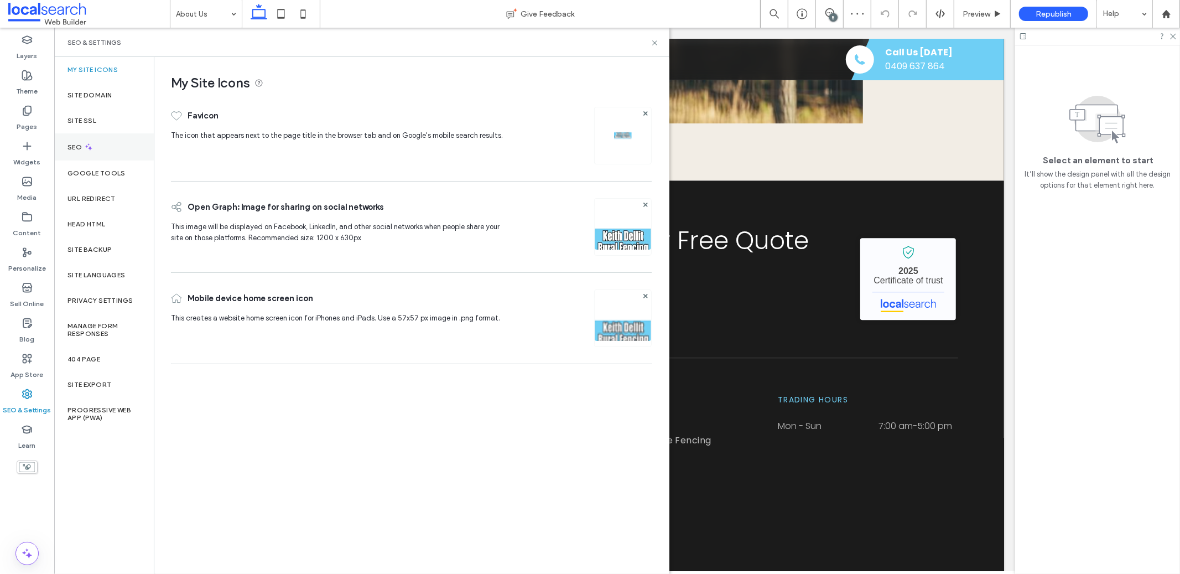
click at [106, 139] on div "SEO" at bounding box center [104, 146] width 100 height 27
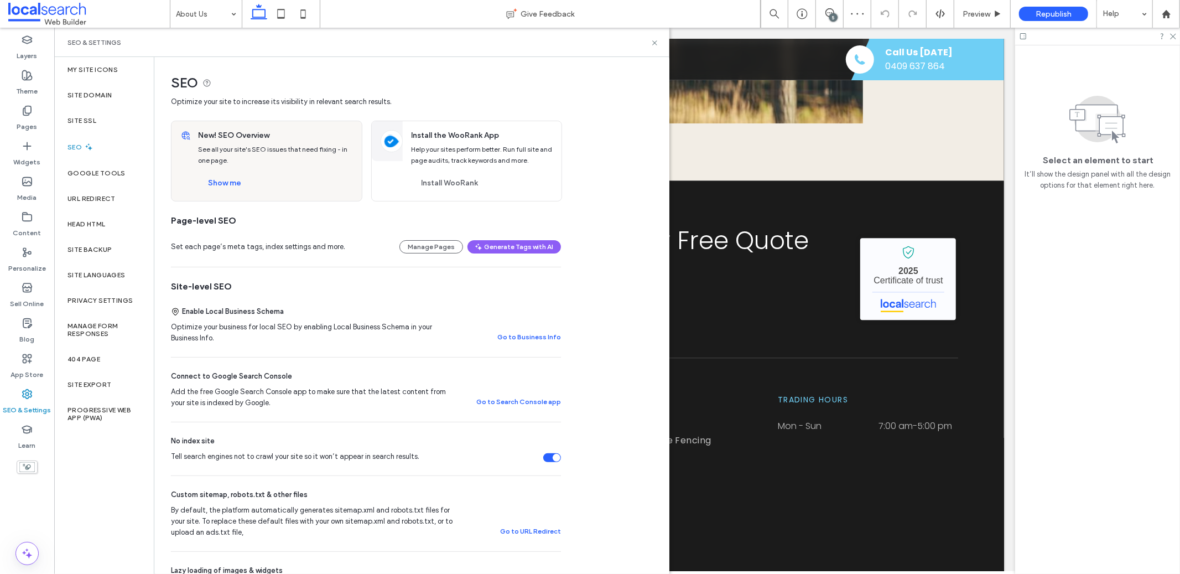
click at [210, 173] on div "New! SEO Overview See all your site's SEO issues that need fixing - in one page…" at bounding box center [276, 161] width 170 height 80
click at [213, 181] on button "Show me" at bounding box center [224, 183] width 53 height 18
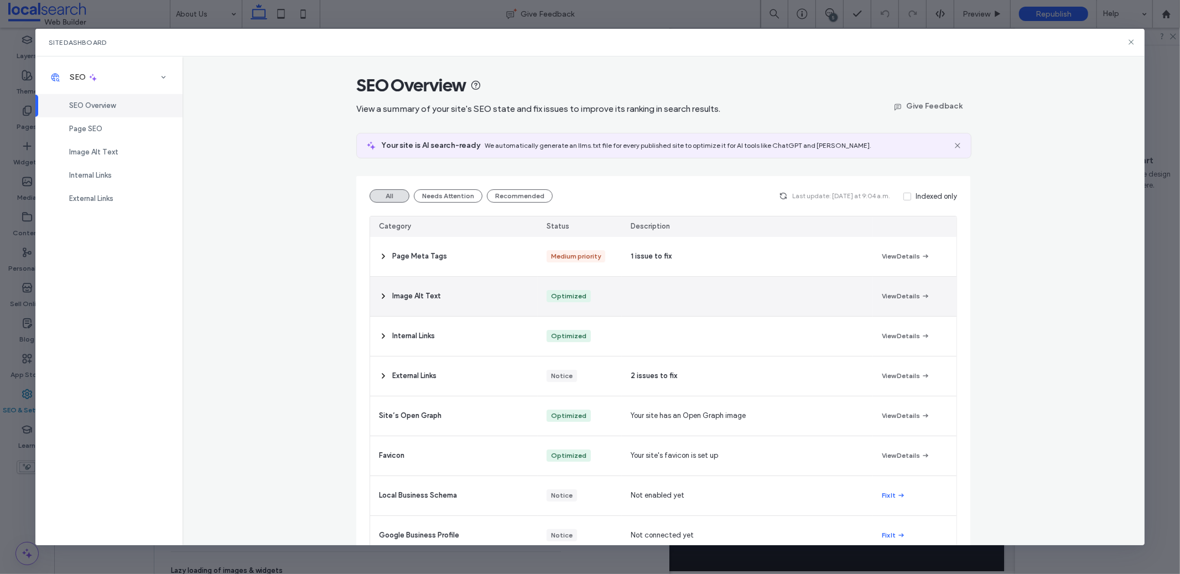
click at [491, 286] on div "Image Alt Text" at bounding box center [454, 296] width 168 height 39
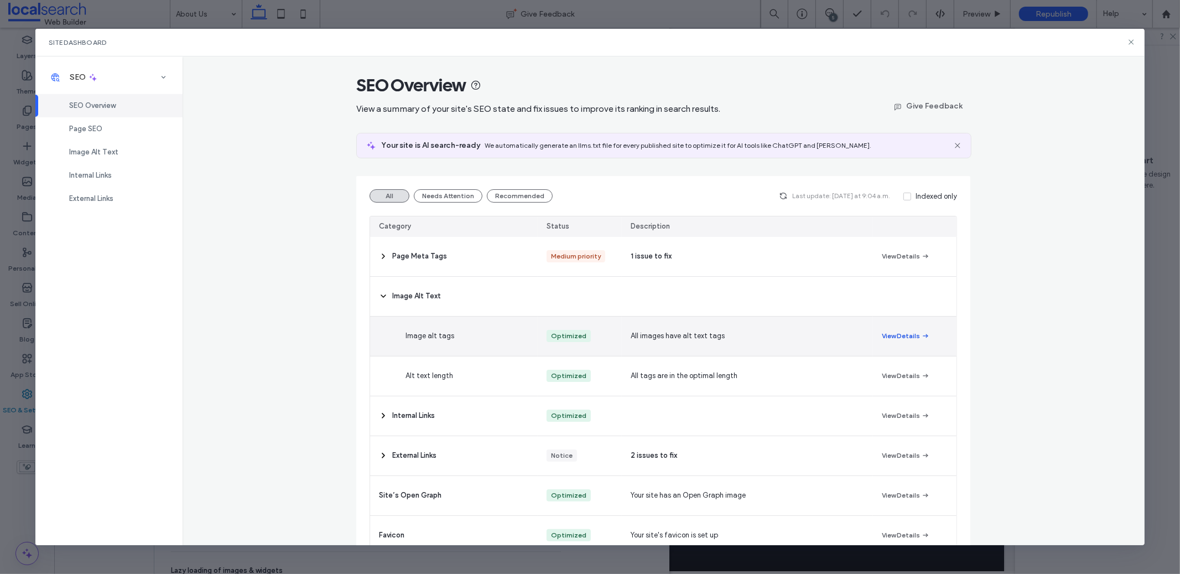
click at [891, 335] on button "View Details" at bounding box center [906, 335] width 48 height 13
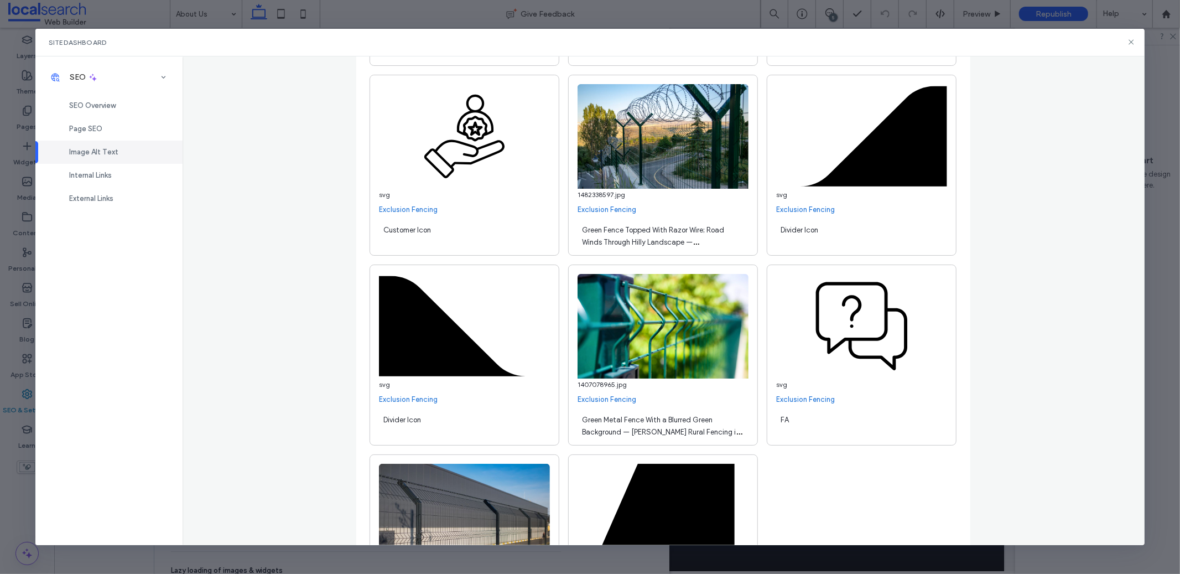
scroll to position [7875, 0]
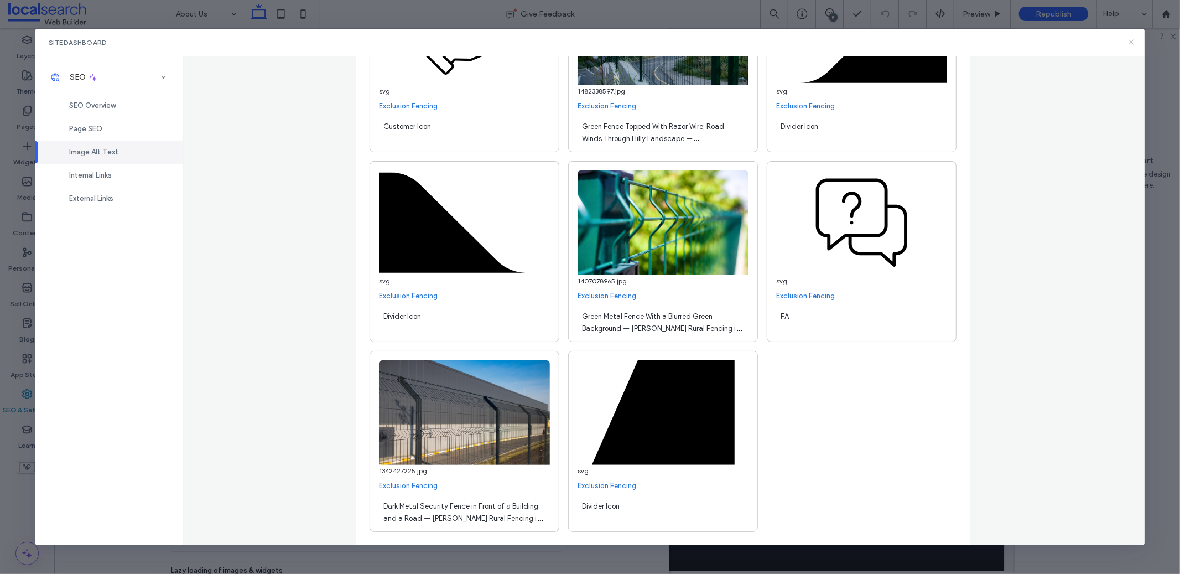
click at [1131, 41] on icon at bounding box center [1131, 42] width 9 height 9
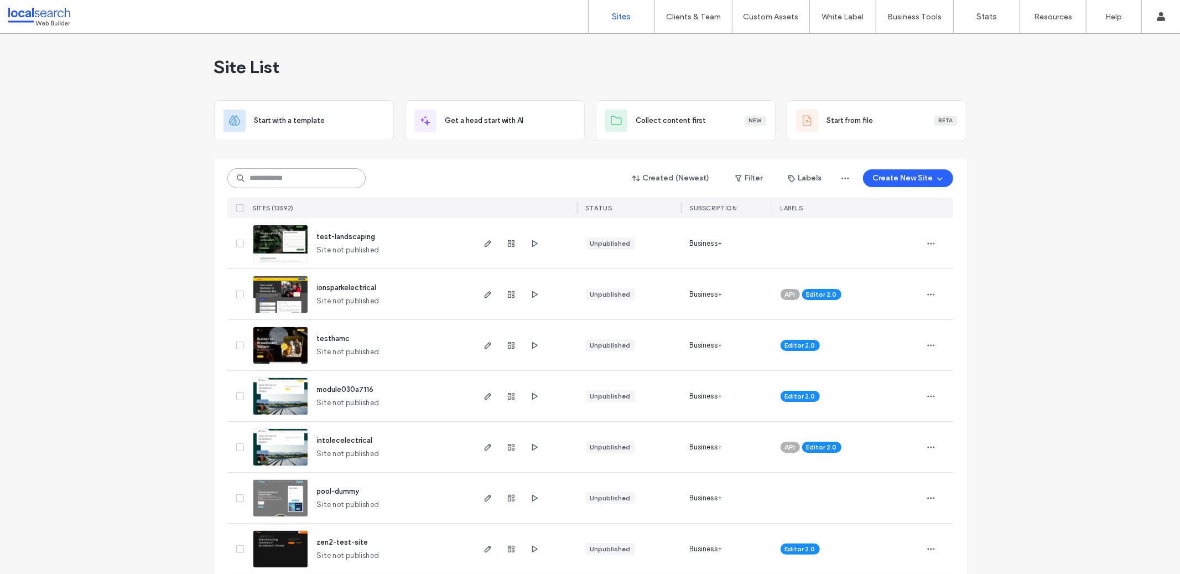
click at [263, 182] on input at bounding box center [296, 178] width 138 height 20
paste input "********"
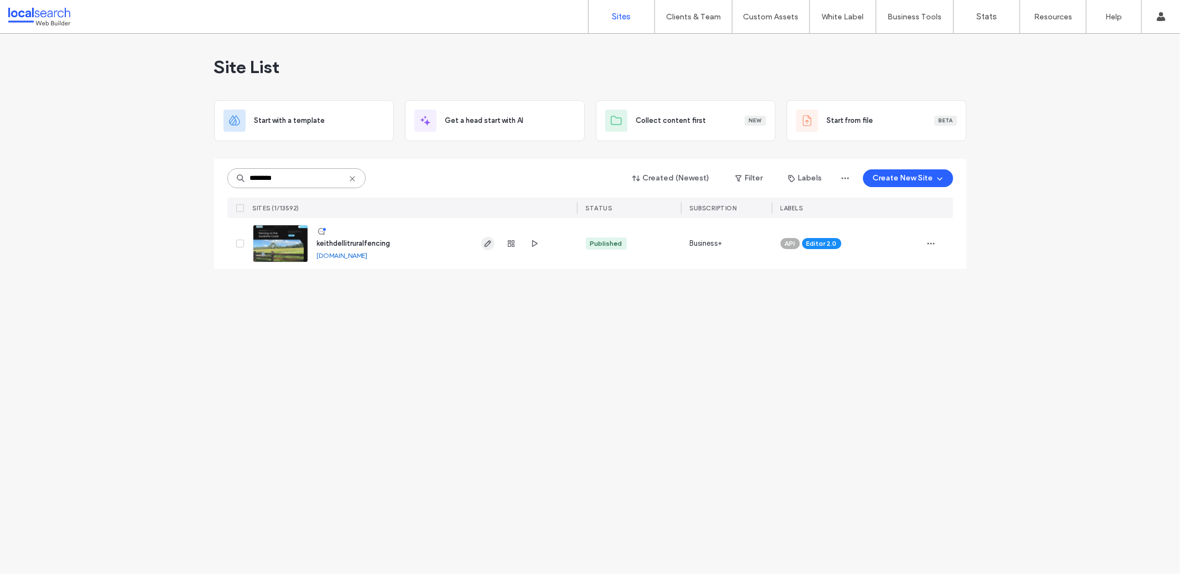
type input "********"
click at [489, 240] on icon "button" at bounding box center [488, 243] width 9 height 9
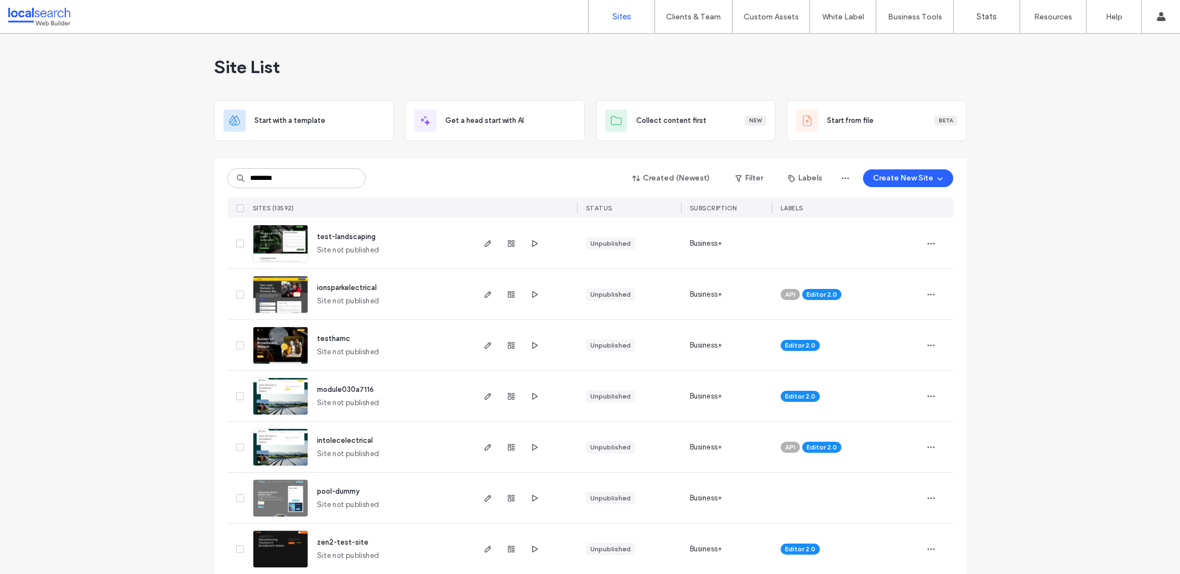
type input "********"
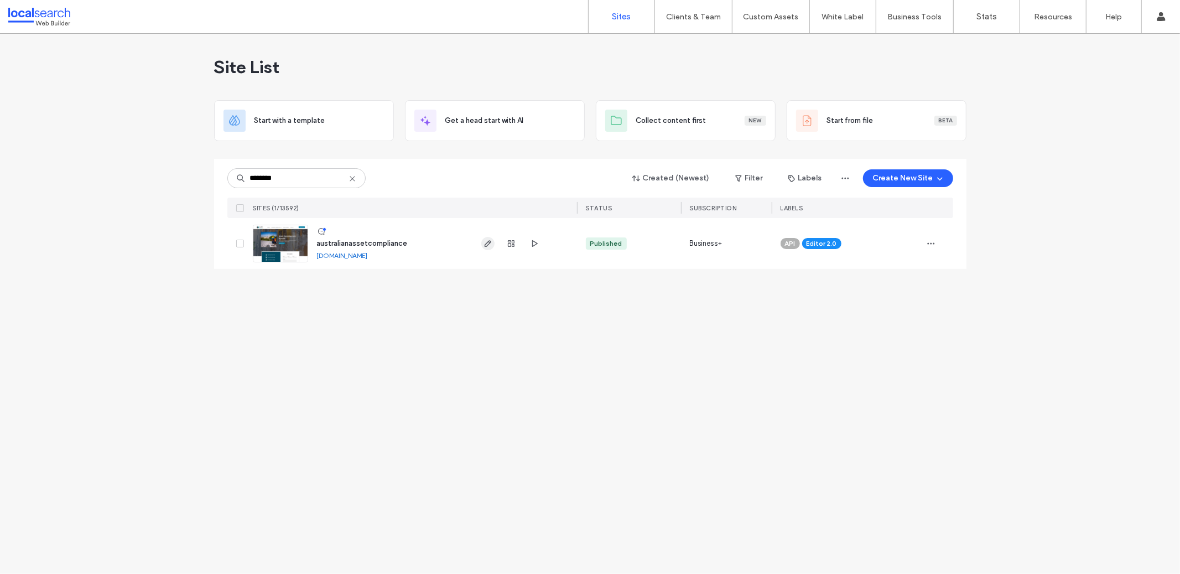
click at [485, 247] on icon "button" at bounding box center [488, 243] width 9 height 9
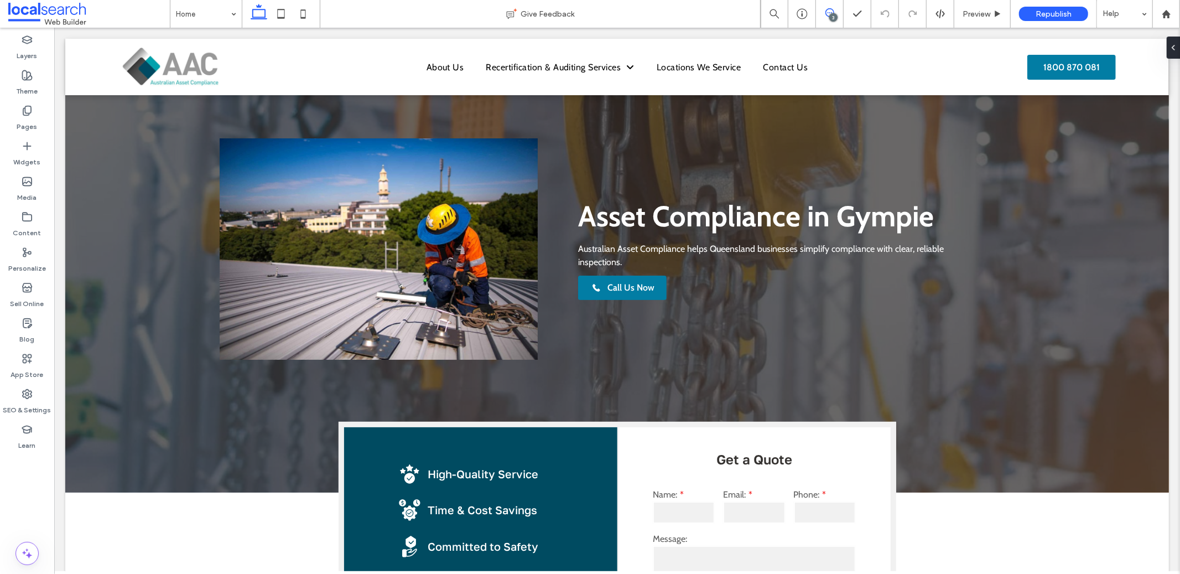
click at [826, 15] on use at bounding box center [829, 12] width 9 height 9
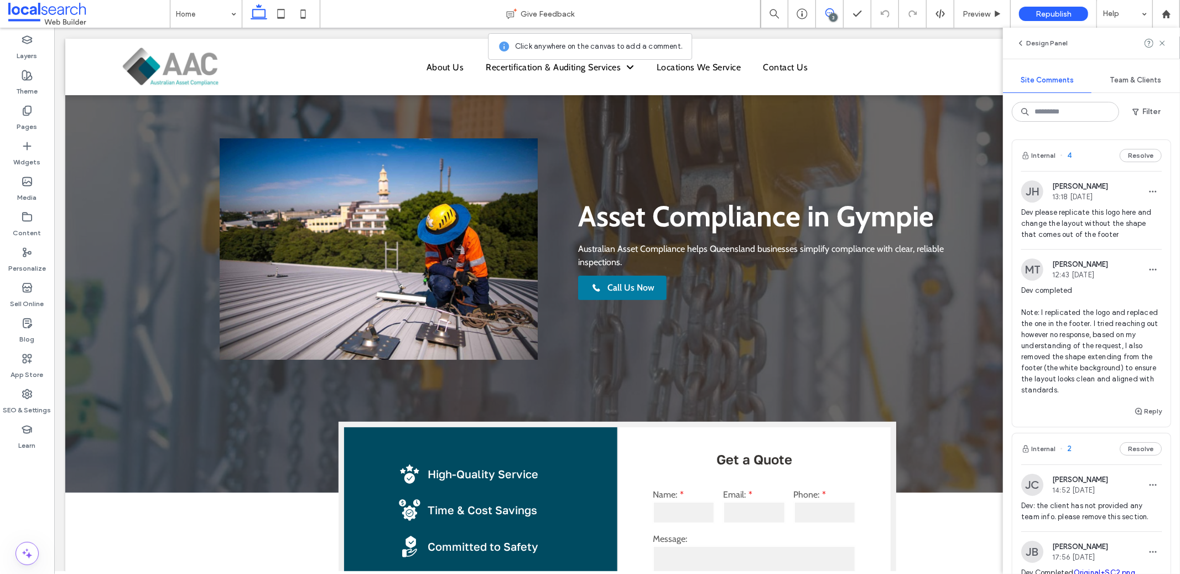
click at [1062, 224] on span "Dev please replicate this logo here and change the layout without the shape tha…" at bounding box center [1091, 223] width 141 height 33
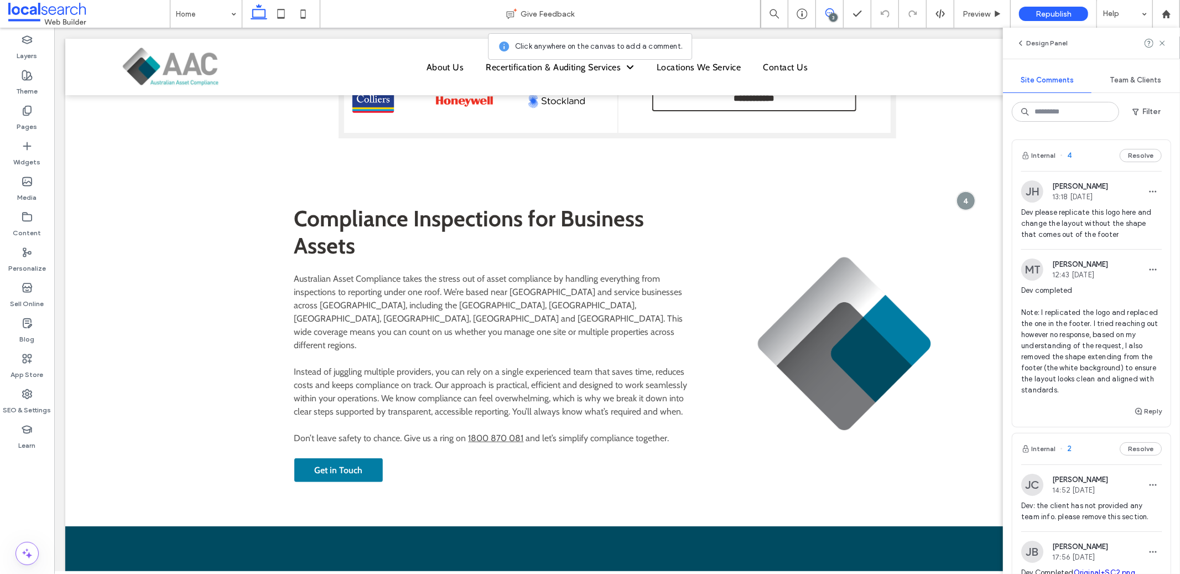
scroll to position [520, 0]
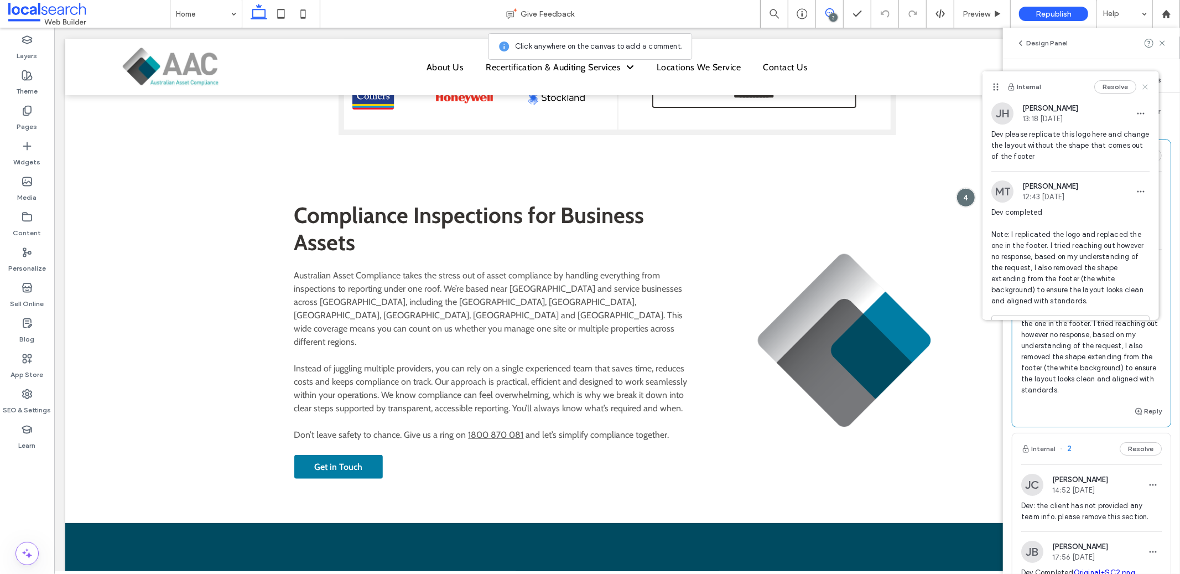
click at [1141, 85] on icon at bounding box center [1145, 86] width 9 height 9
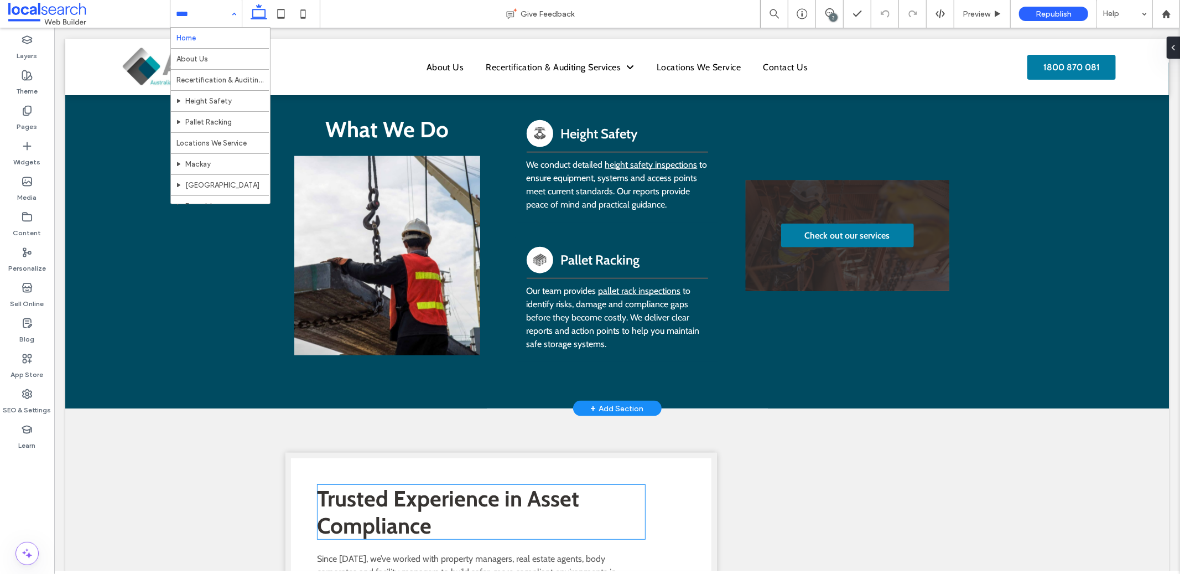
scroll to position [895, 0]
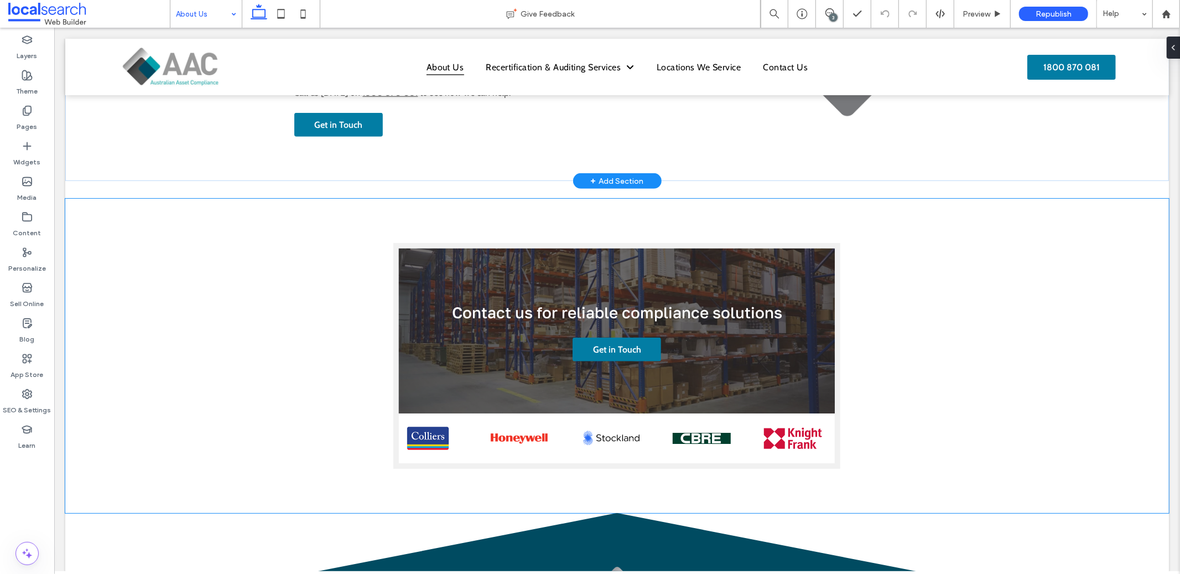
scroll to position [308, 0]
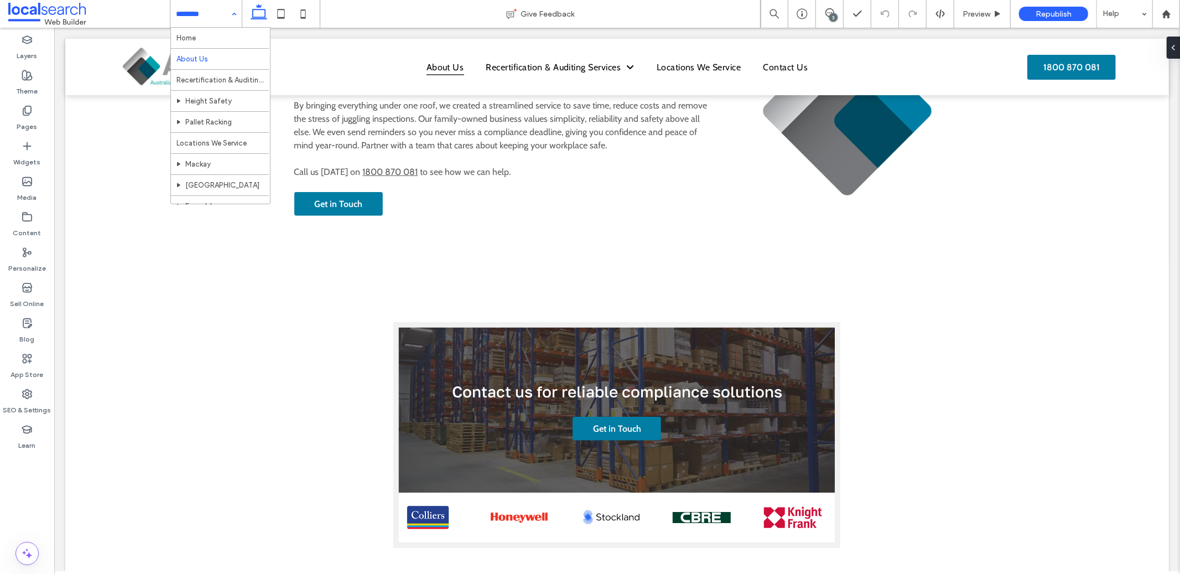
click at [209, 15] on input at bounding box center [203, 14] width 55 height 28
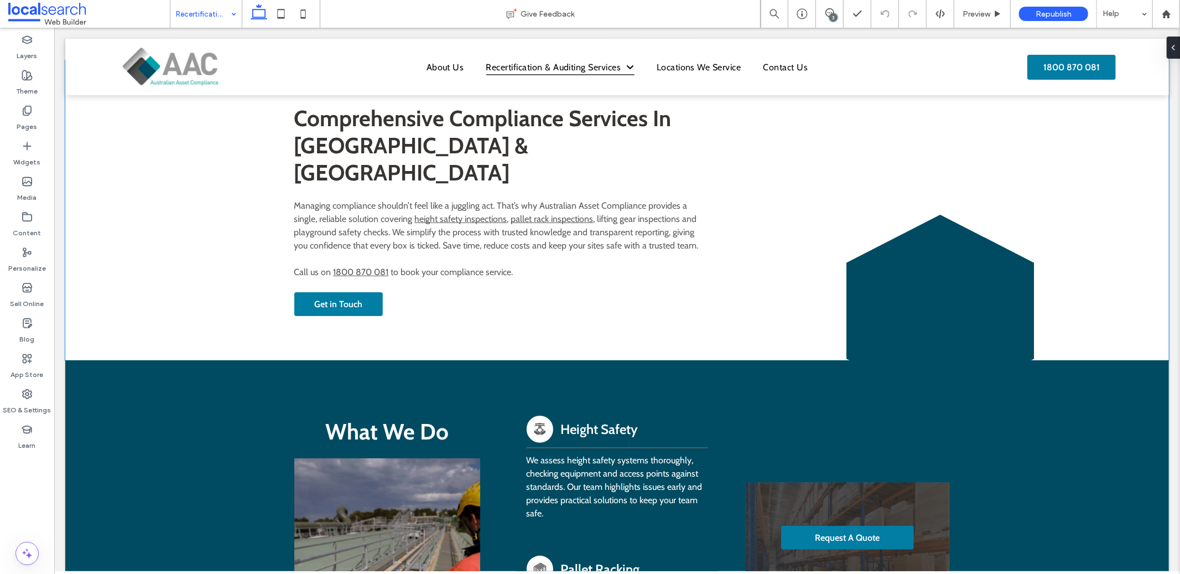
scroll to position [3, 0]
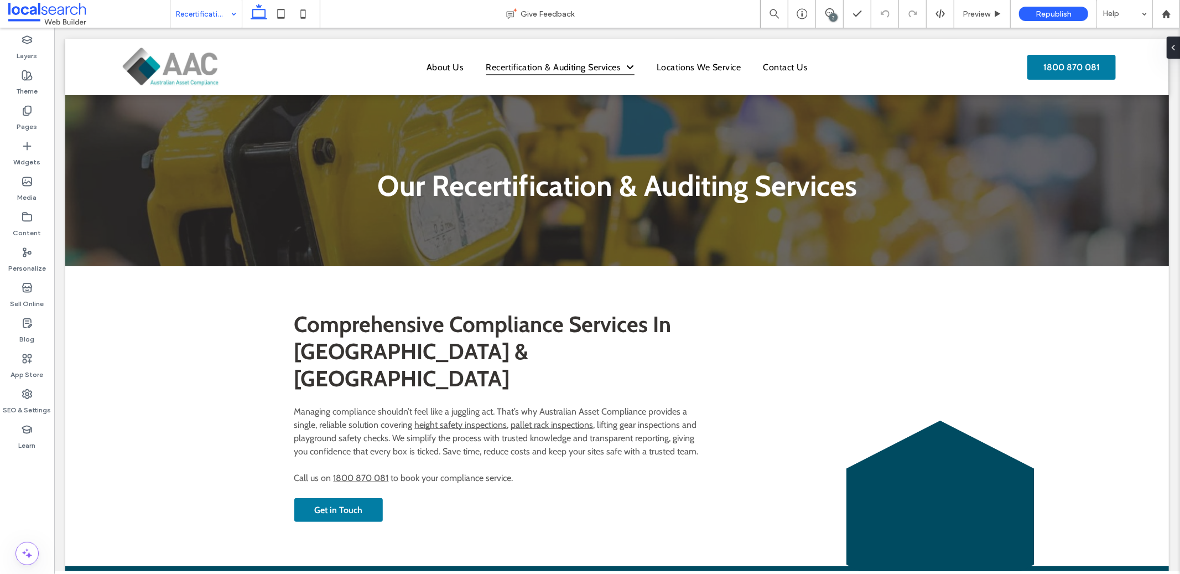
click at [185, 7] on input at bounding box center [203, 14] width 55 height 28
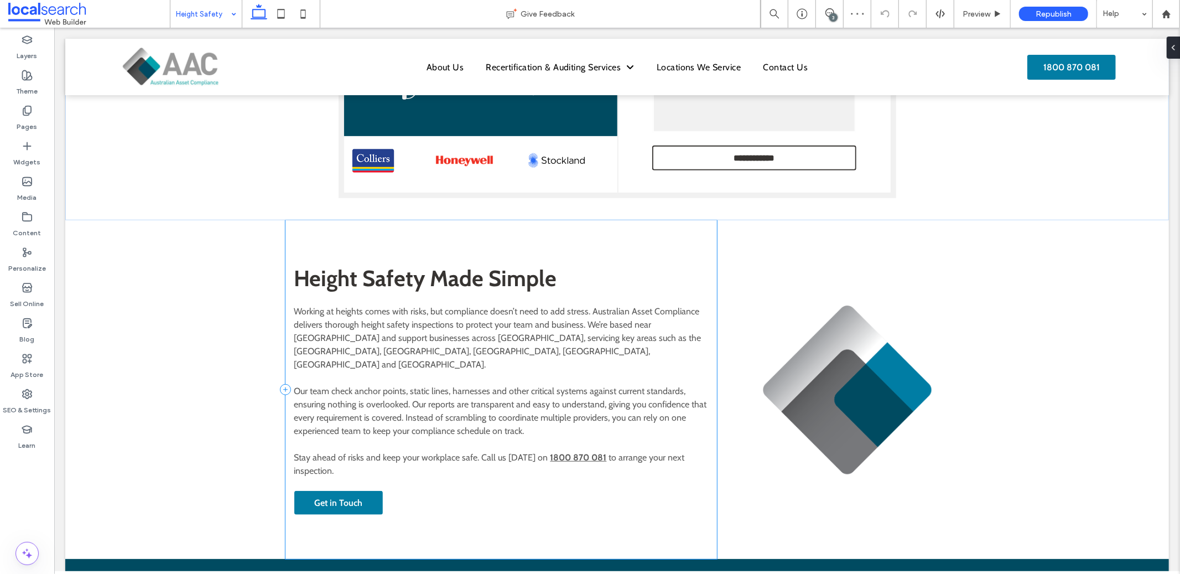
scroll to position [290, 0]
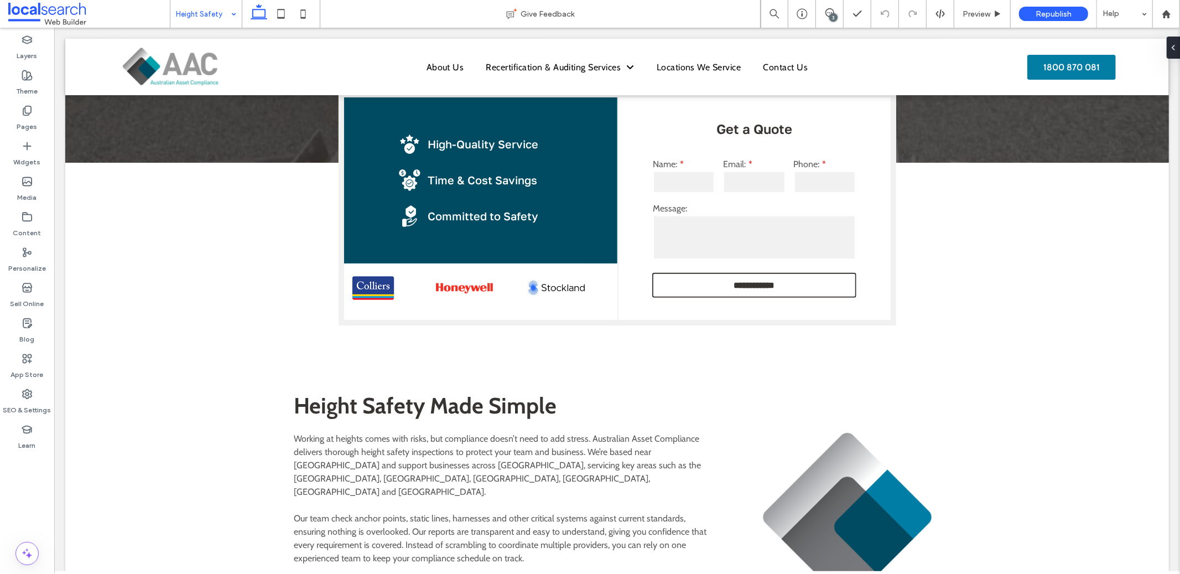
click at [214, 16] on input at bounding box center [203, 14] width 55 height 28
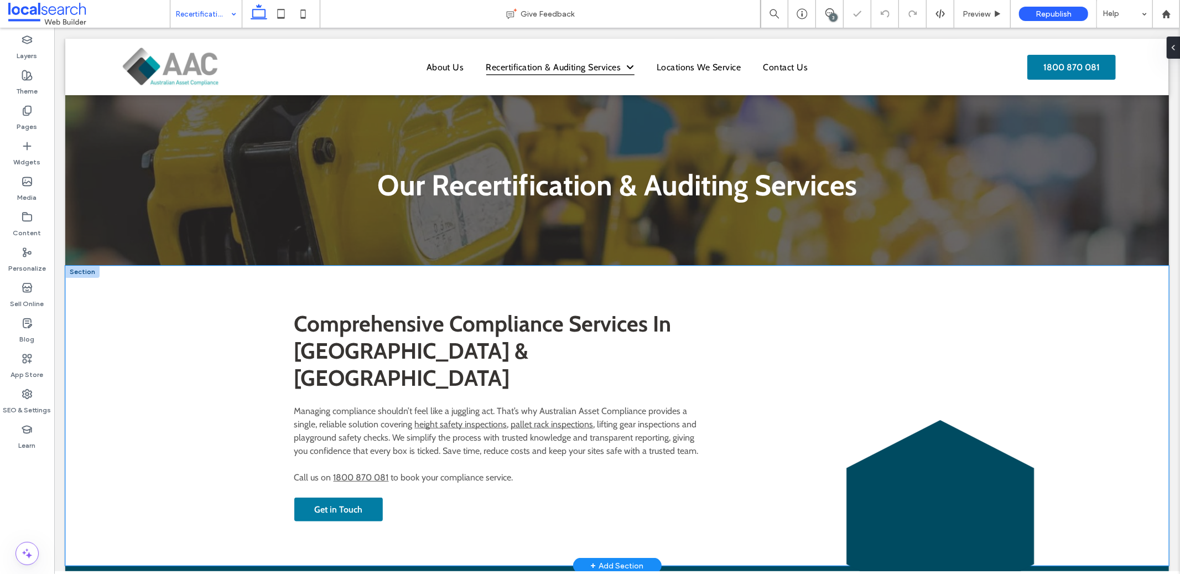
scroll to position [23, 0]
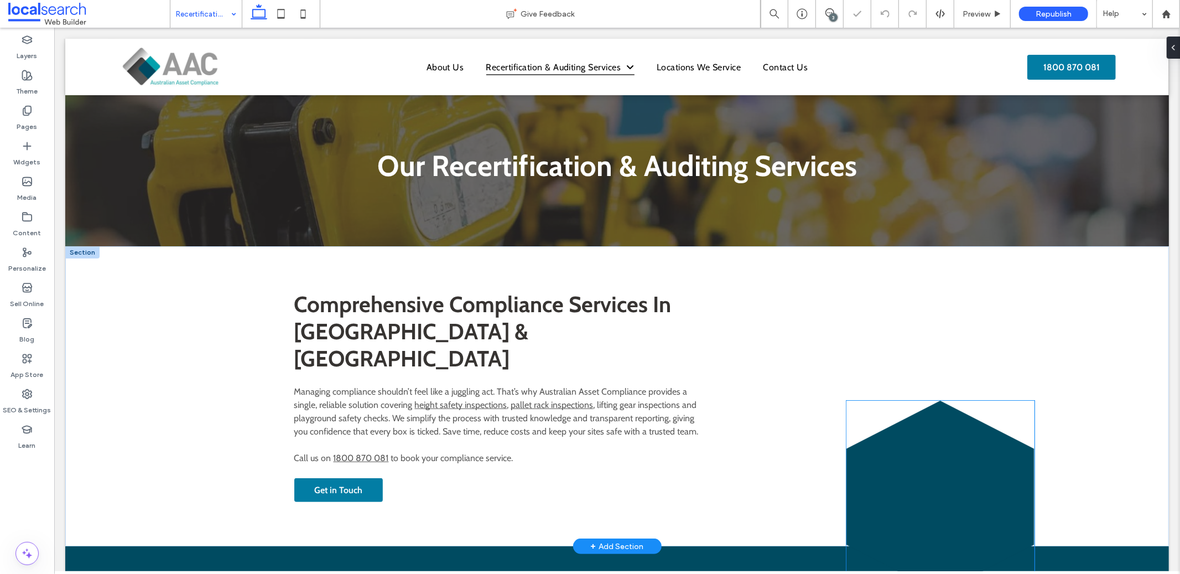
click at [925, 430] on icon at bounding box center [940, 496] width 188 height 193
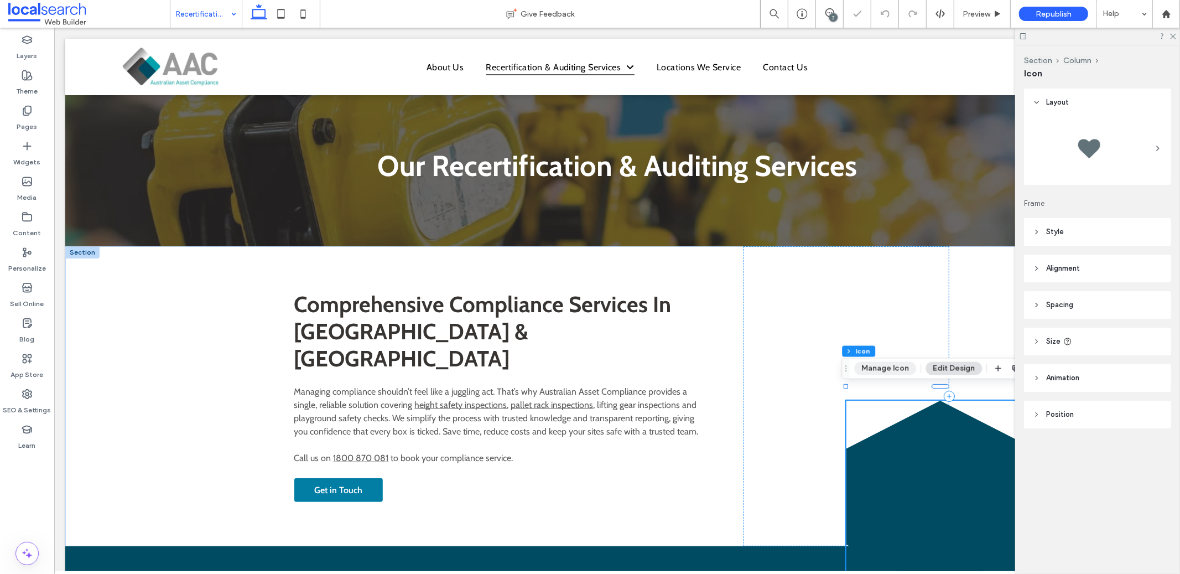
click at [884, 370] on button "Manage Icon" at bounding box center [885, 368] width 62 height 13
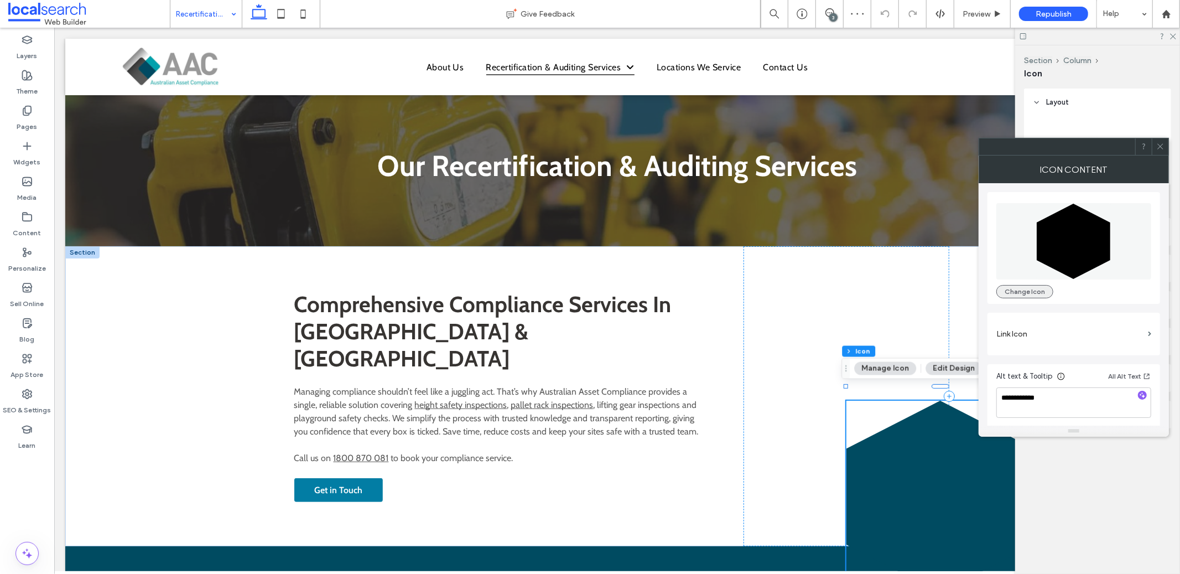
click at [1012, 290] on button "Change Icon" at bounding box center [1024, 291] width 57 height 13
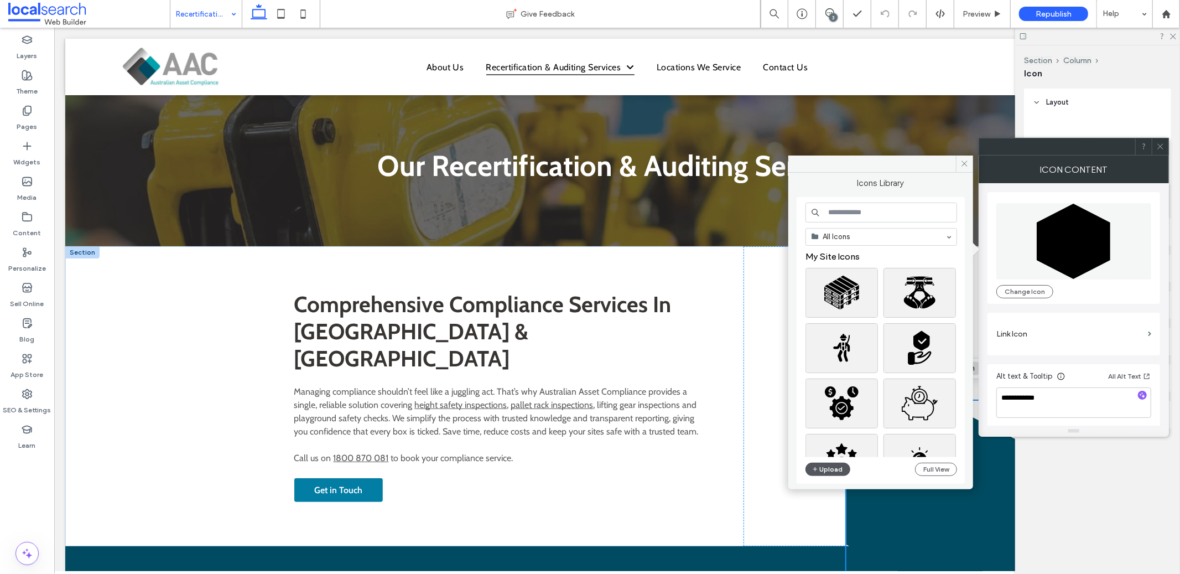
click at [835, 464] on button "Upload" at bounding box center [828, 469] width 45 height 13
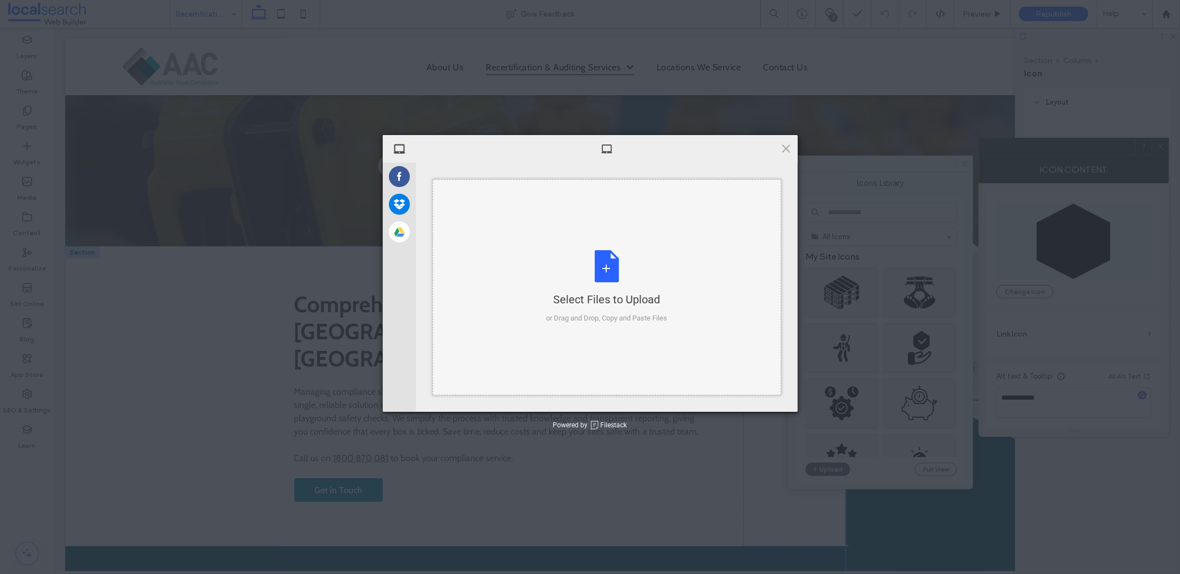
click at [490, 227] on div "Select Files to Upload or Drag and Drop, Copy and Paste Files" at bounding box center [607, 287] width 349 height 216
click at [786, 148] on span at bounding box center [786, 148] width 12 height 12
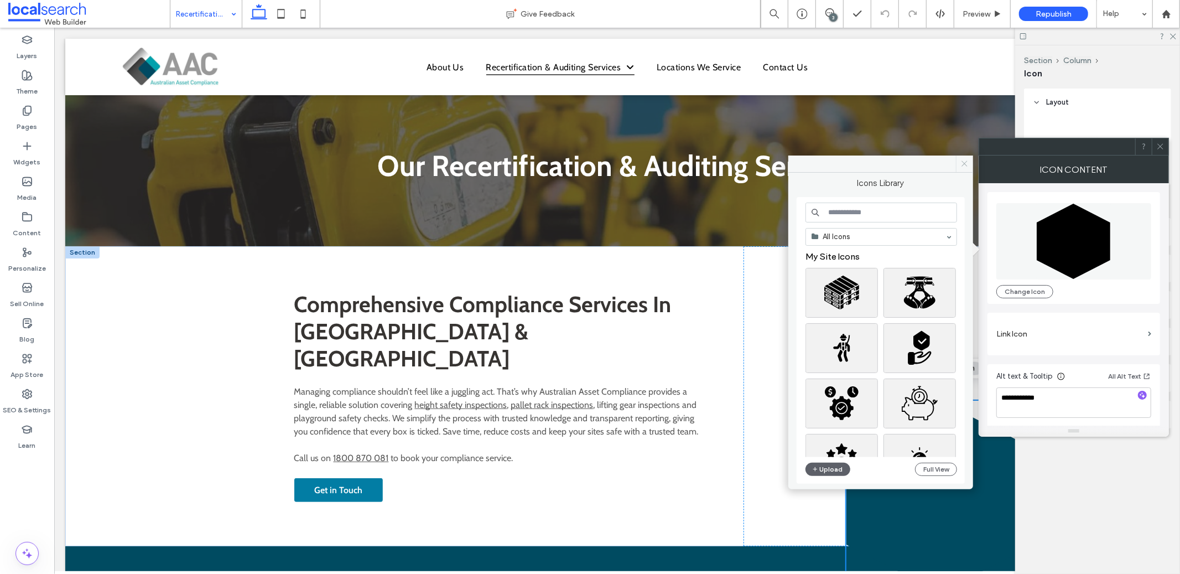
click at [960, 165] on icon at bounding box center [964, 163] width 8 height 8
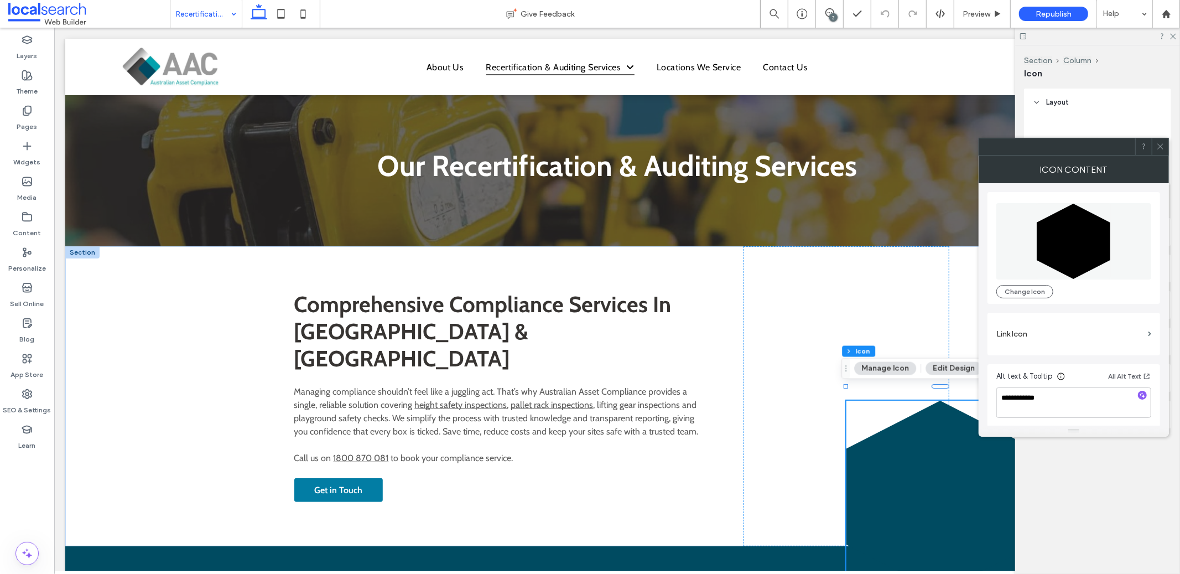
click at [1164, 151] on span at bounding box center [1160, 146] width 8 height 17
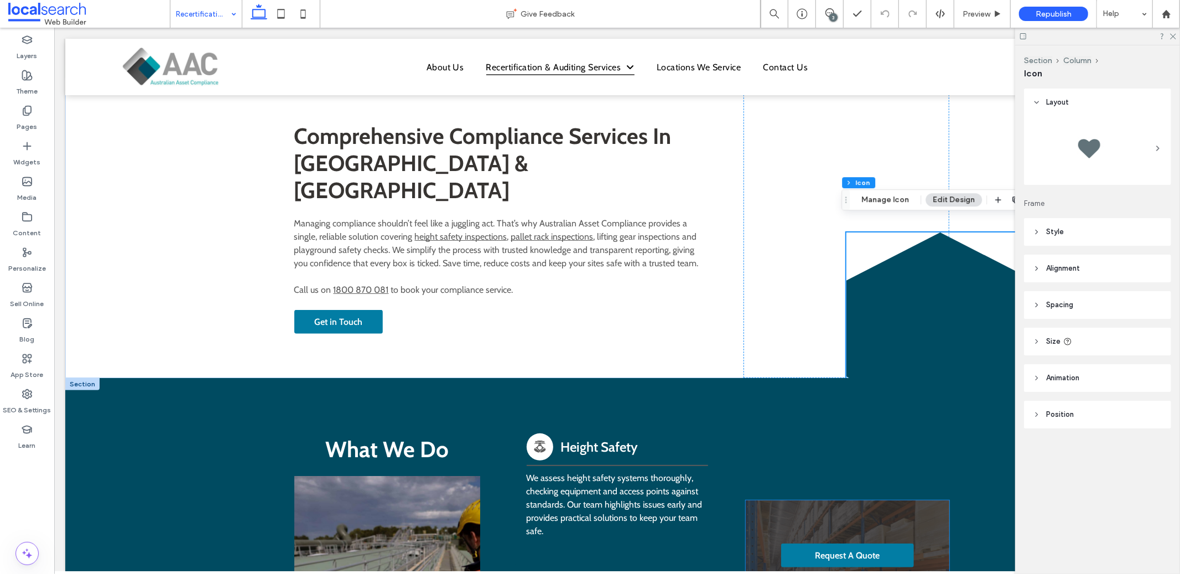
scroll to position [277, 0]
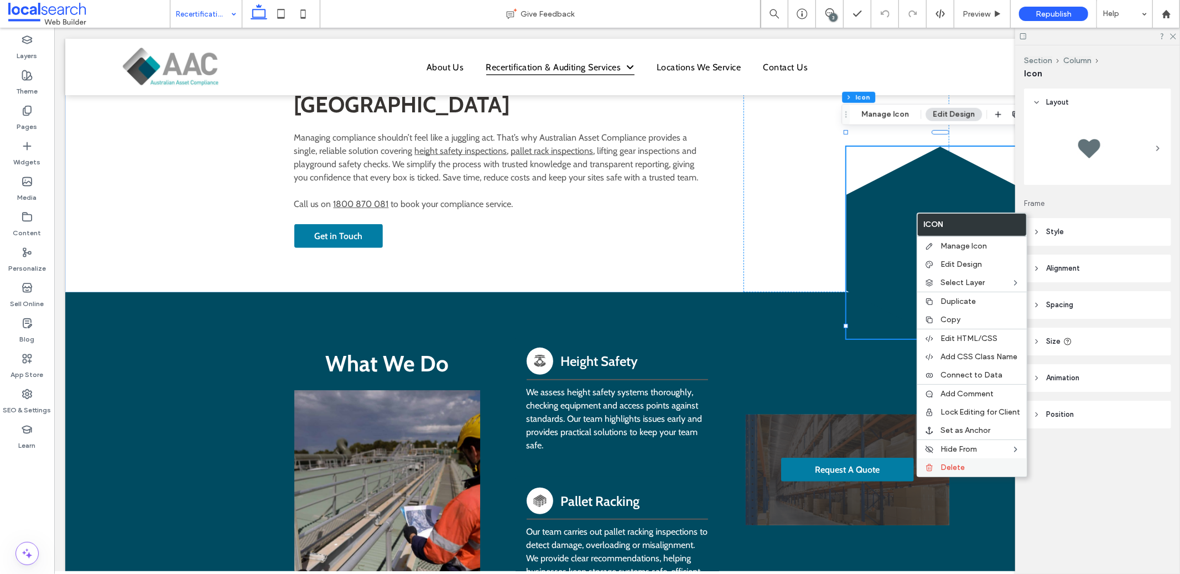
click at [941, 458] on div "Delete" at bounding box center [972, 467] width 110 height 18
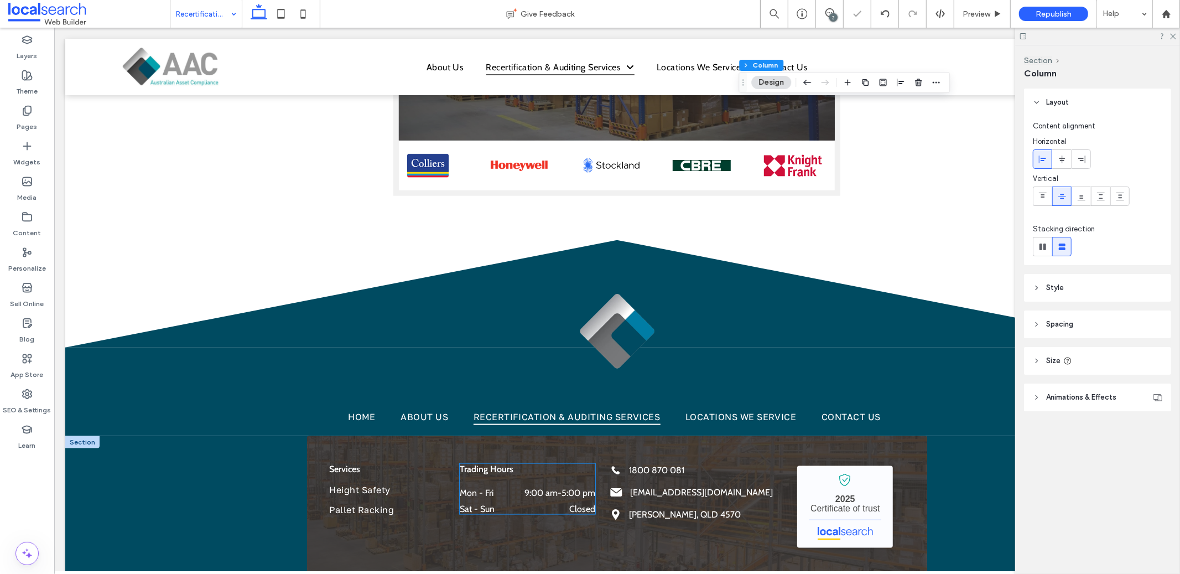
scroll to position [1070, 0]
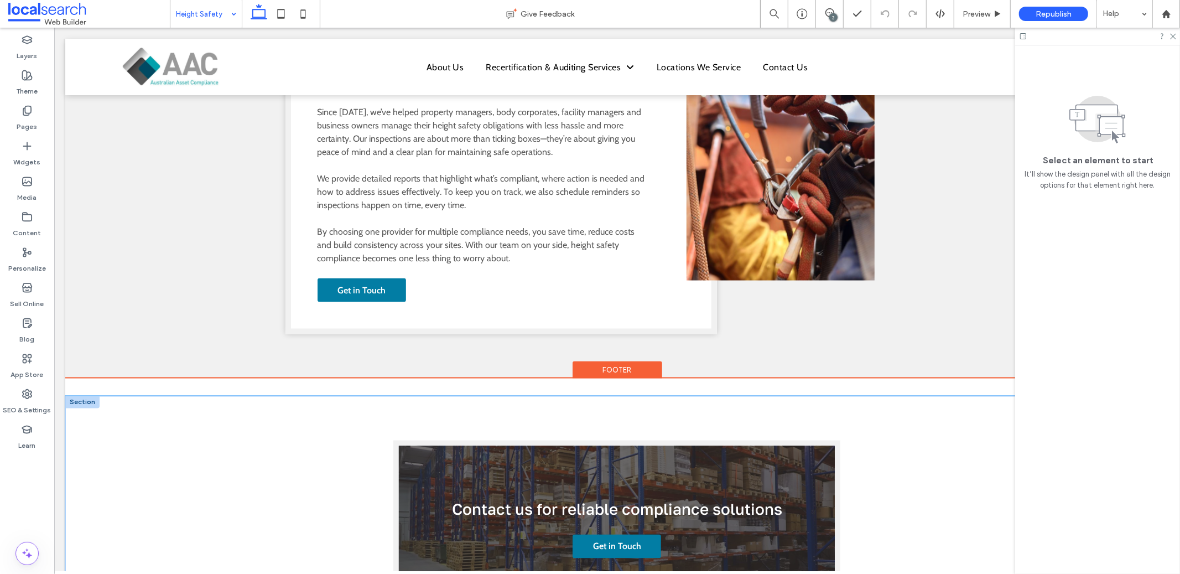
scroll to position [1962, 0]
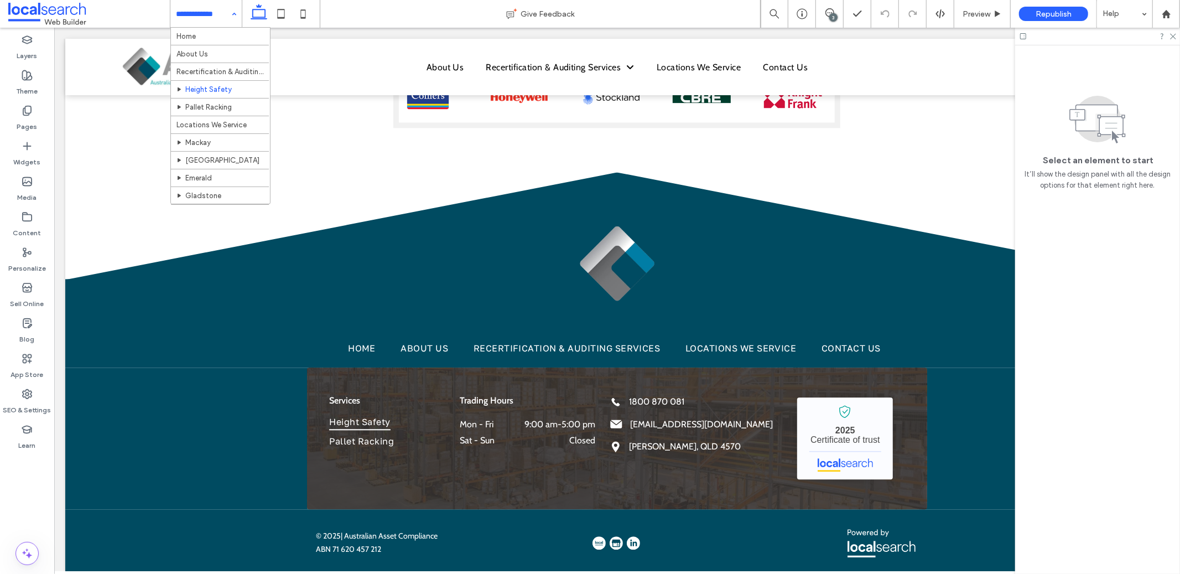
click at [205, 17] on input at bounding box center [203, 14] width 55 height 28
click at [219, 22] on input at bounding box center [203, 14] width 55 height 28
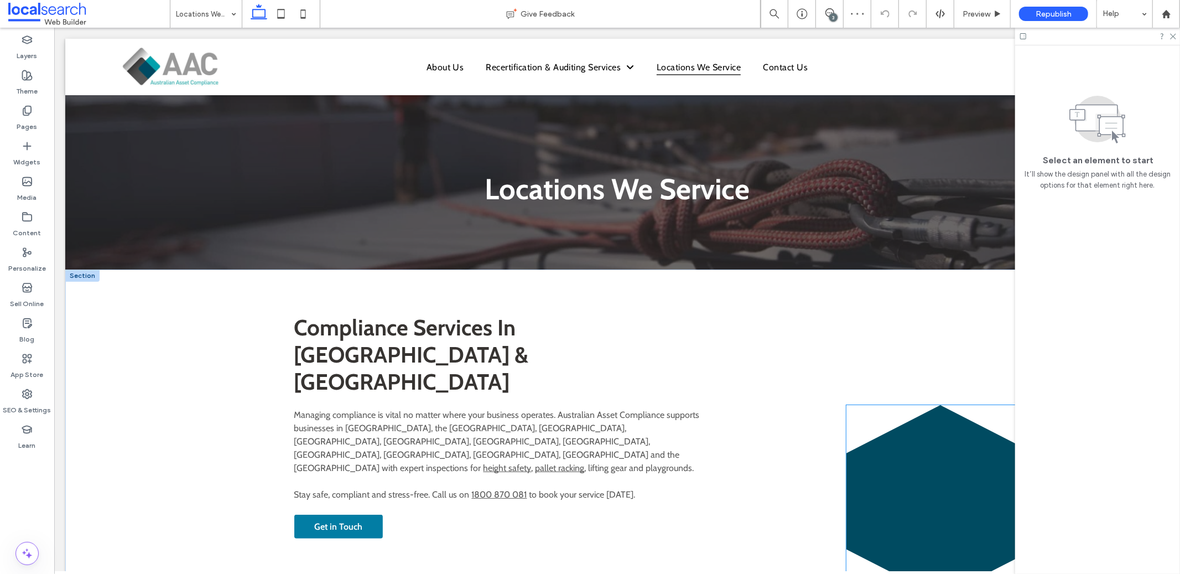
click at [884, 465] on icon at bounding box center [940, 500] width 188 height 193
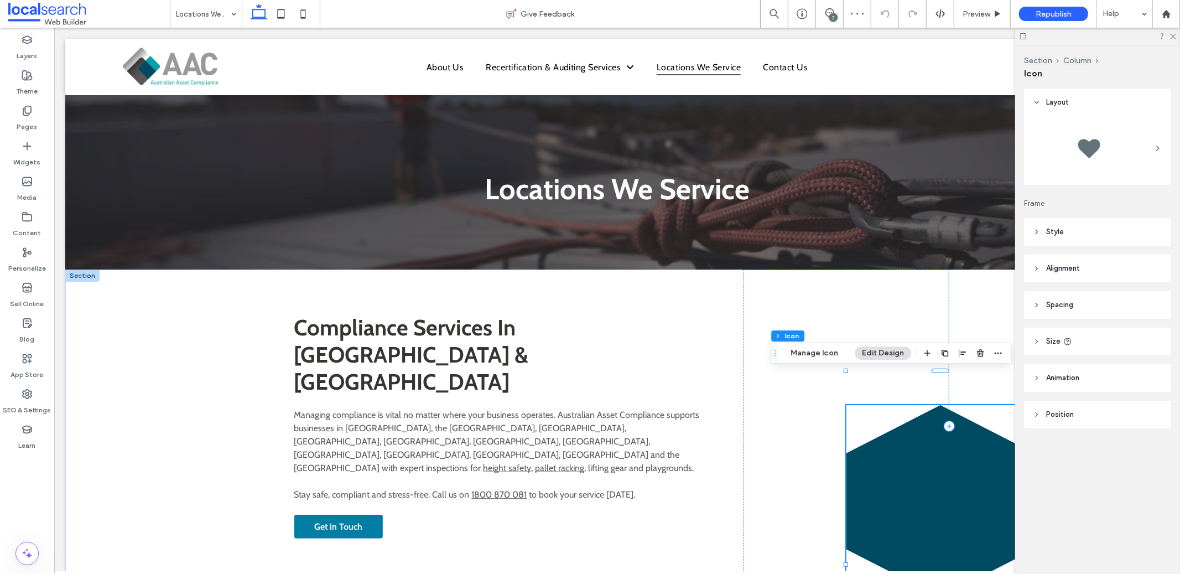
click at [915, 438] on icon at bounding box center [940, 500] width 188 height 193
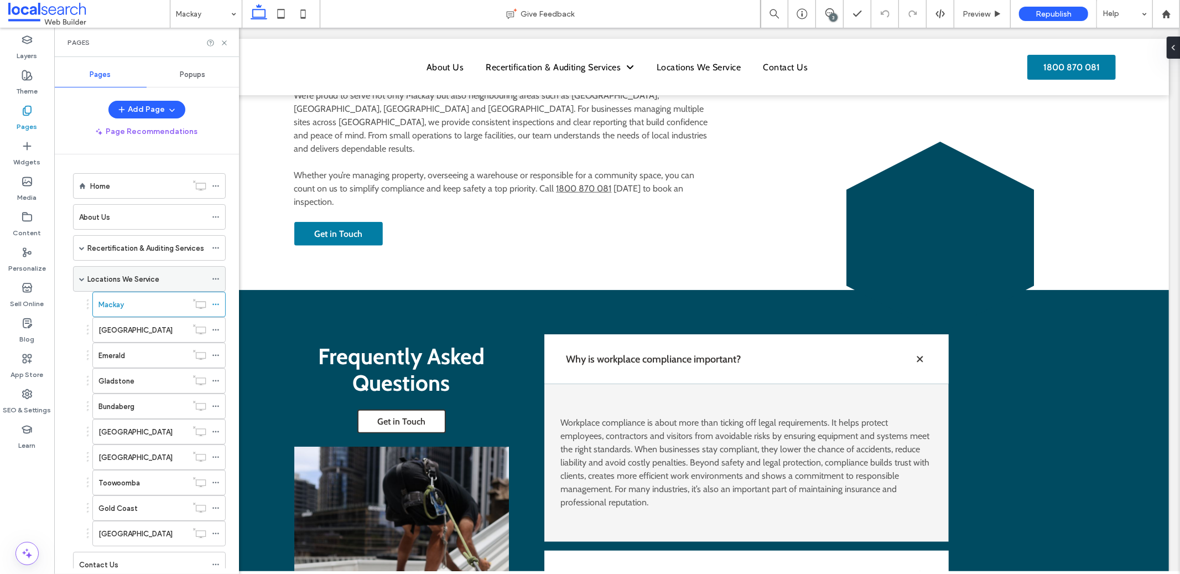
click at [147, 277] on label "Locations We Service" at bounding box center [123, 278] width 72 height 19
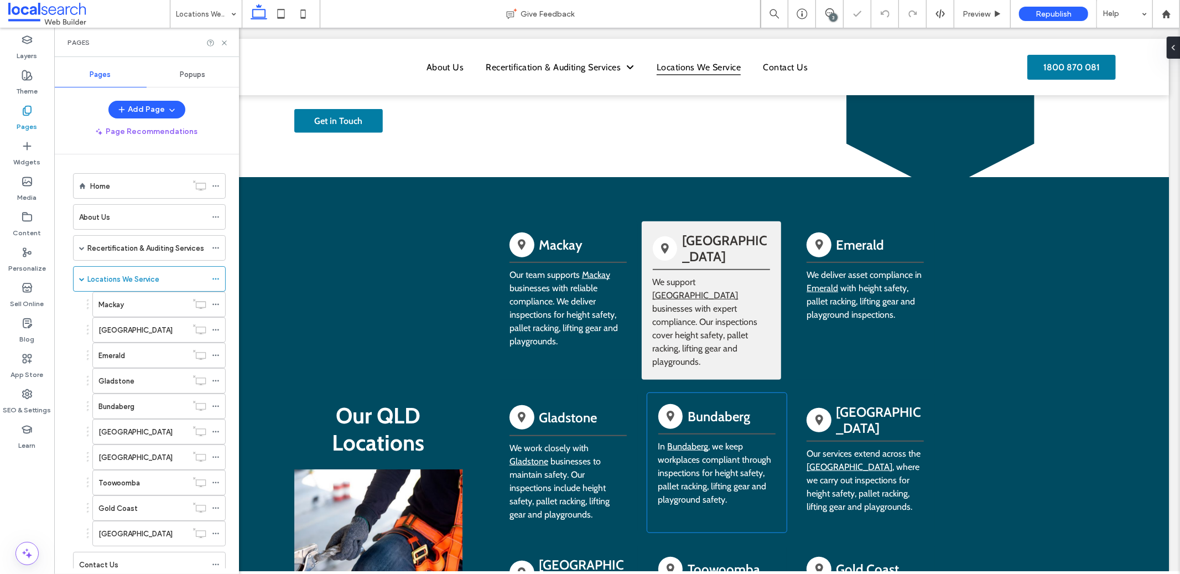
scroll to position [318, 0]
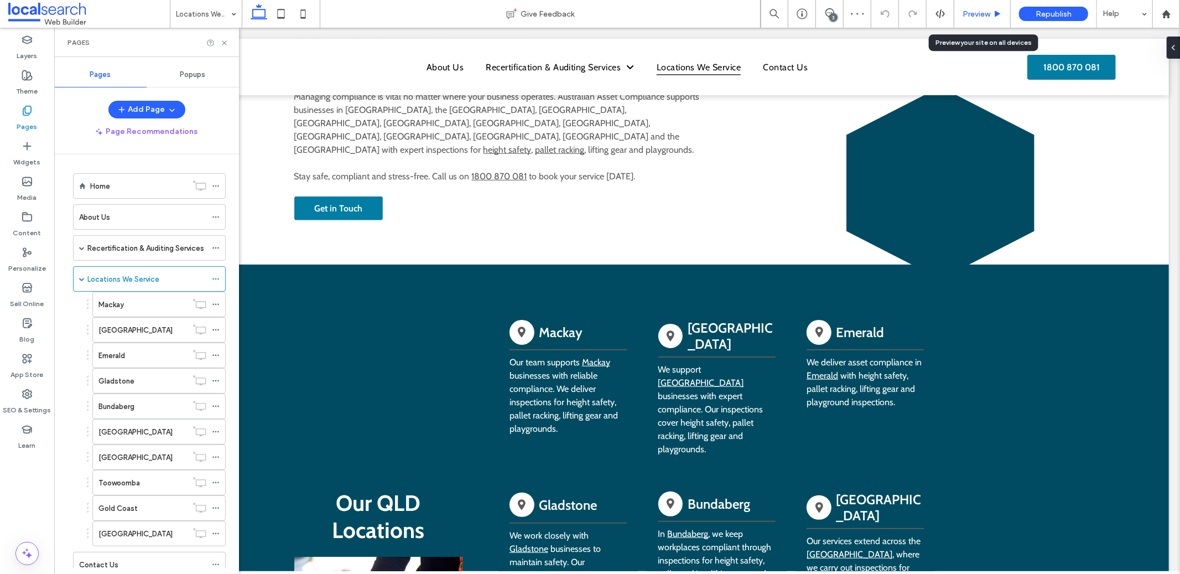
click at [975, 11] on span "Preview" at bounding box center [977, 13] width 28 height 9
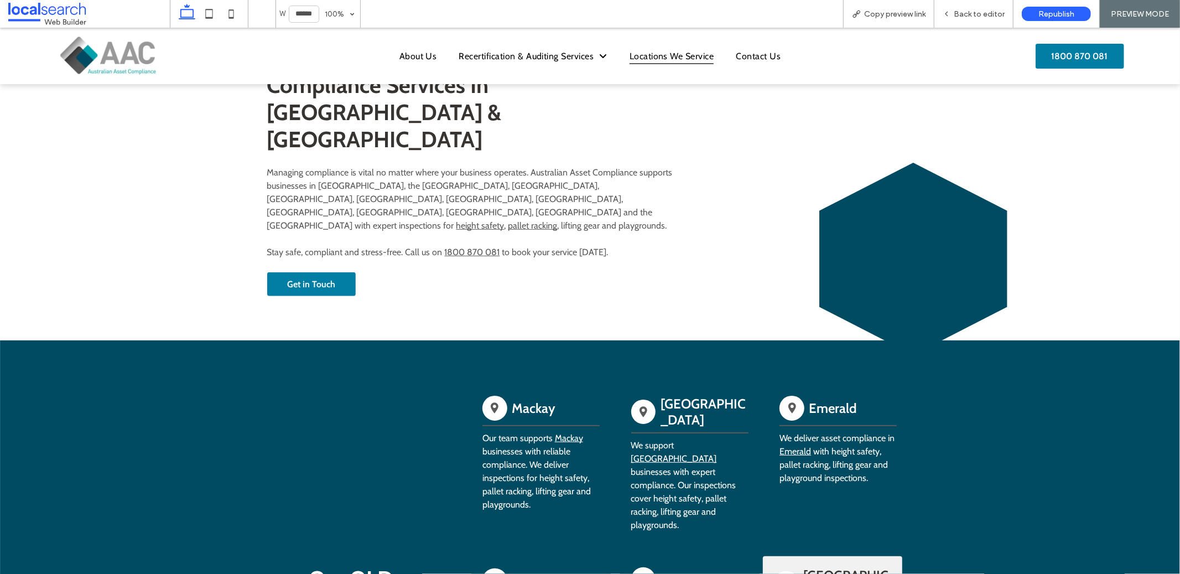
scroll to position [66, 0]
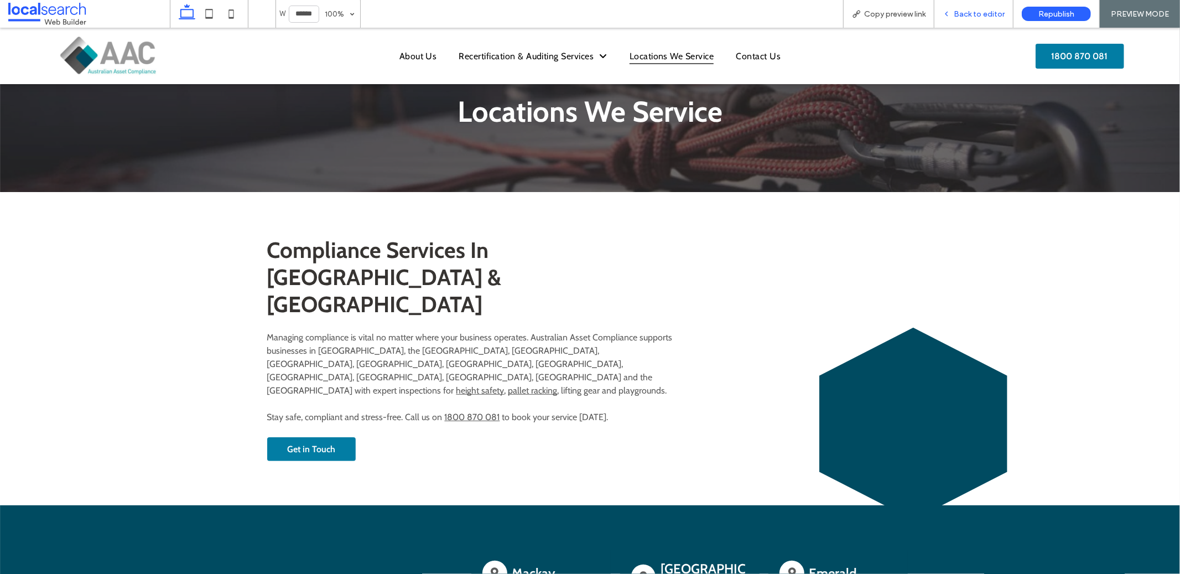
click at [972, 26] on div "Back to editor" at bounding box center [973, 14] width 79 height 28
click at [965, 22] on div "Back to editor" at bounding box center [973, 14] width 79 height 28
click at [954, 14] on div "Back to editor" at bounding box center [973, 13] width 79 height 9
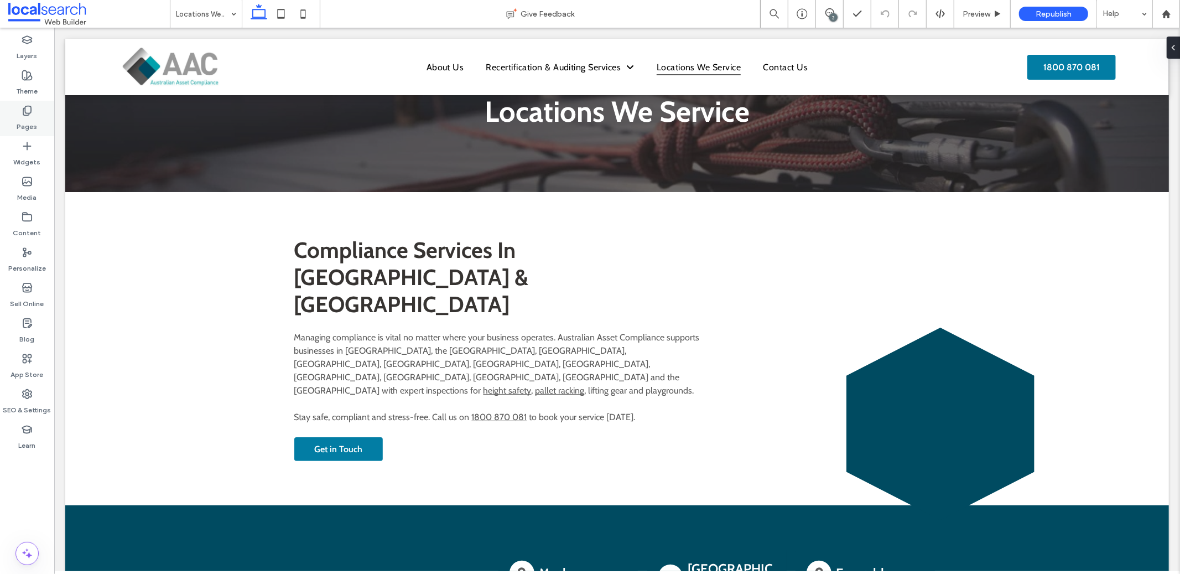
click at [22, 122] on label "Pages" at bounding box center [27, 123] width 20 height 15
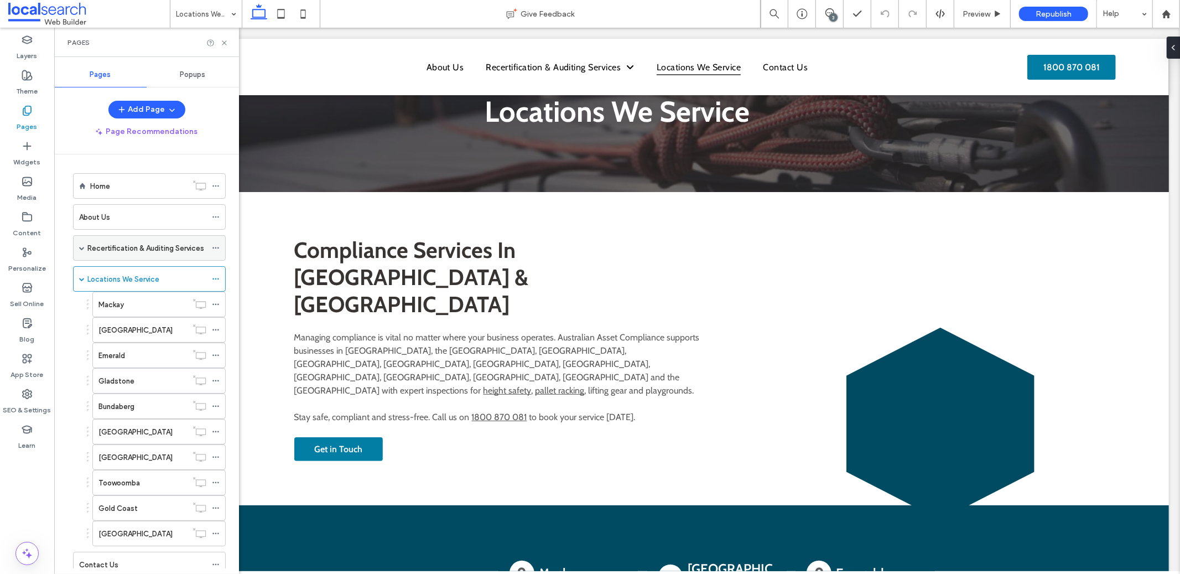
click at [107, 249] on label "Recertification & Auditing Services" at bounding box center [145, 247] width 117 height 19
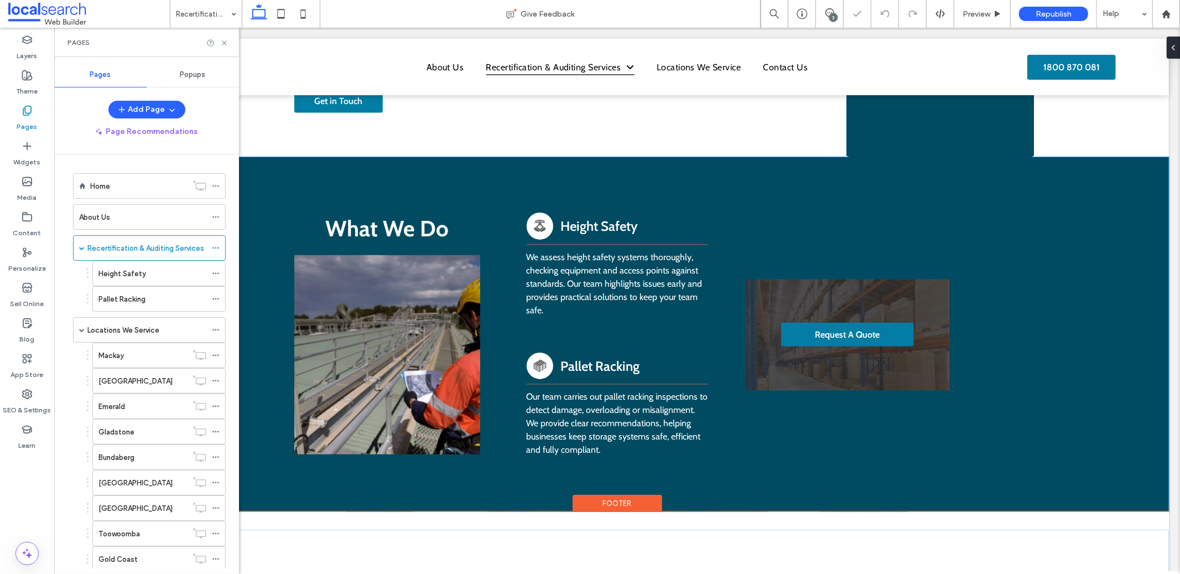
scroll to position [827, 0]
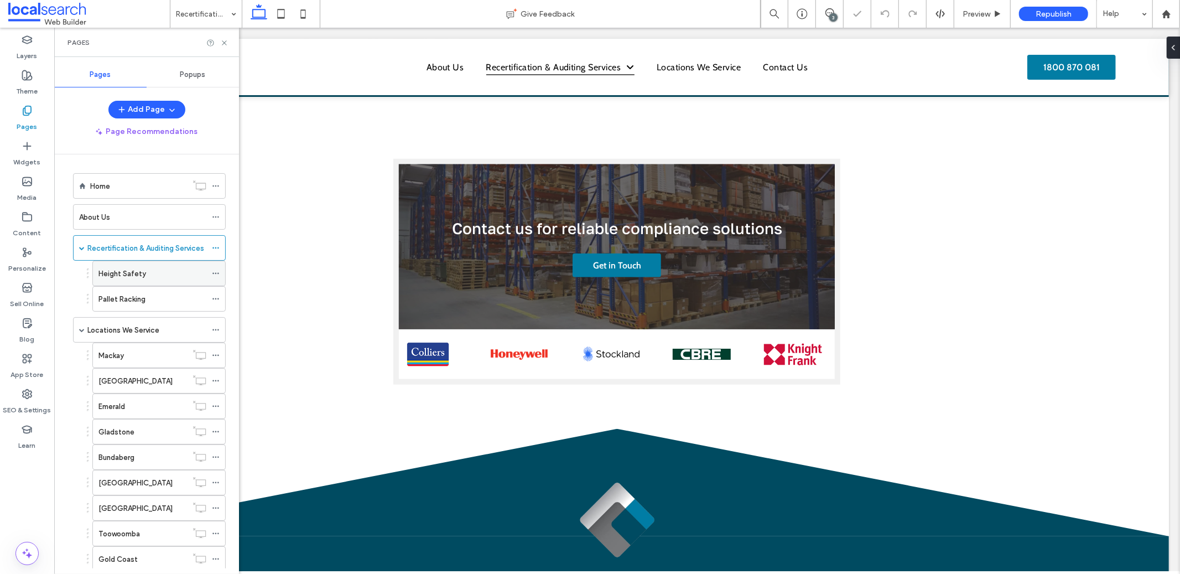
click at [147, 284] on div "Height Safety" at bounding box center [152, 273] width 108 height 24
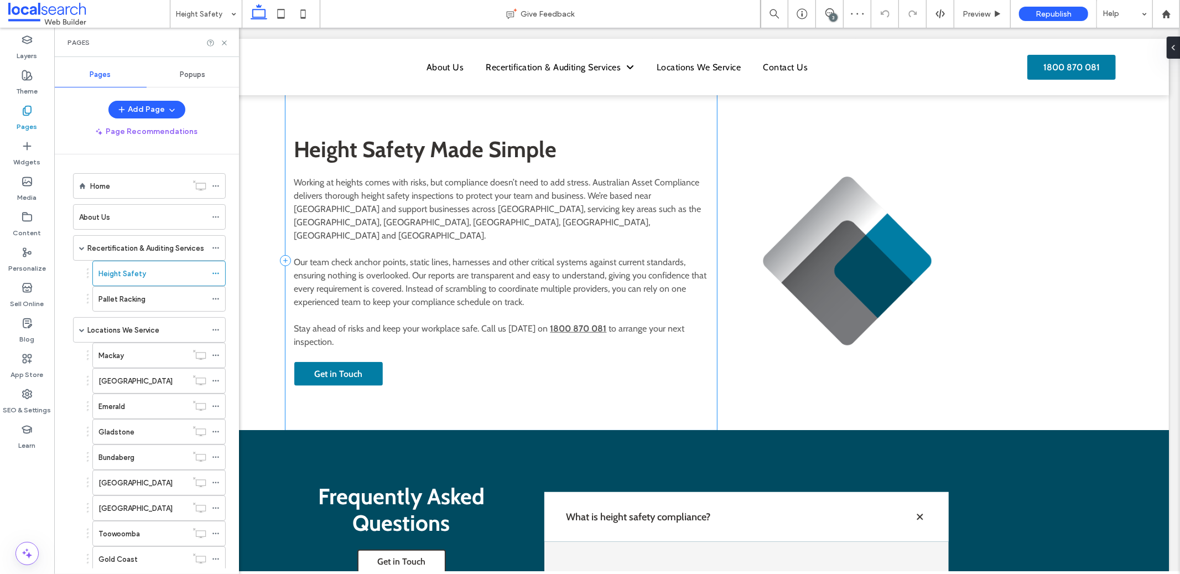
scroll to position [685, 0]
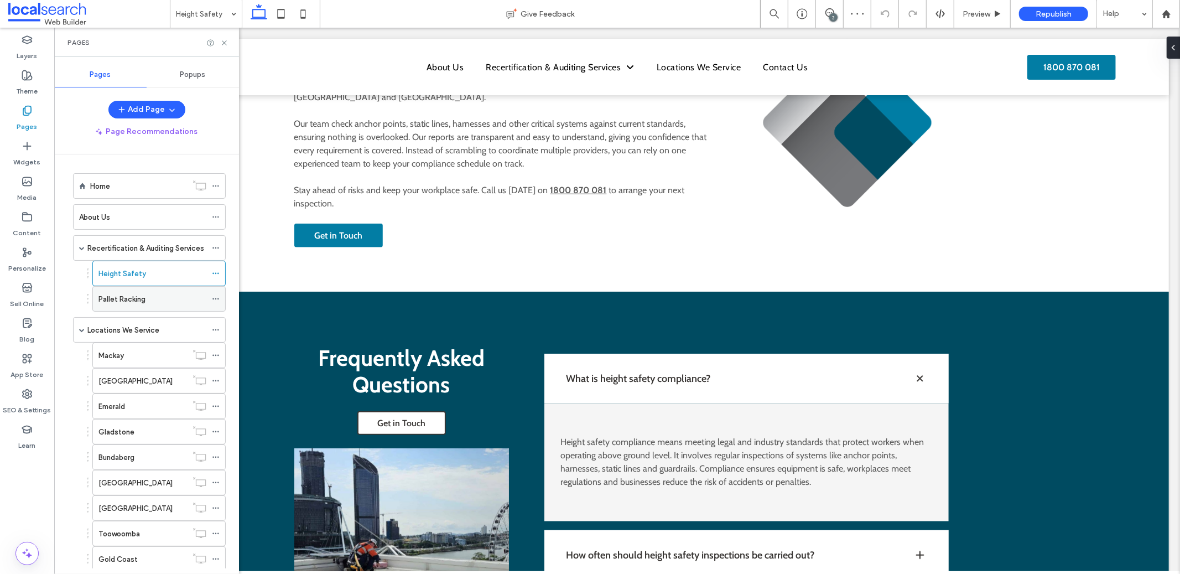
click at [134, 305] on label "Pallet Racking" at bounding box center [121, 298] width 47 height 19
click at [152, 209] on div "About Us" at bounding box center [142, 217] width 127 height 24
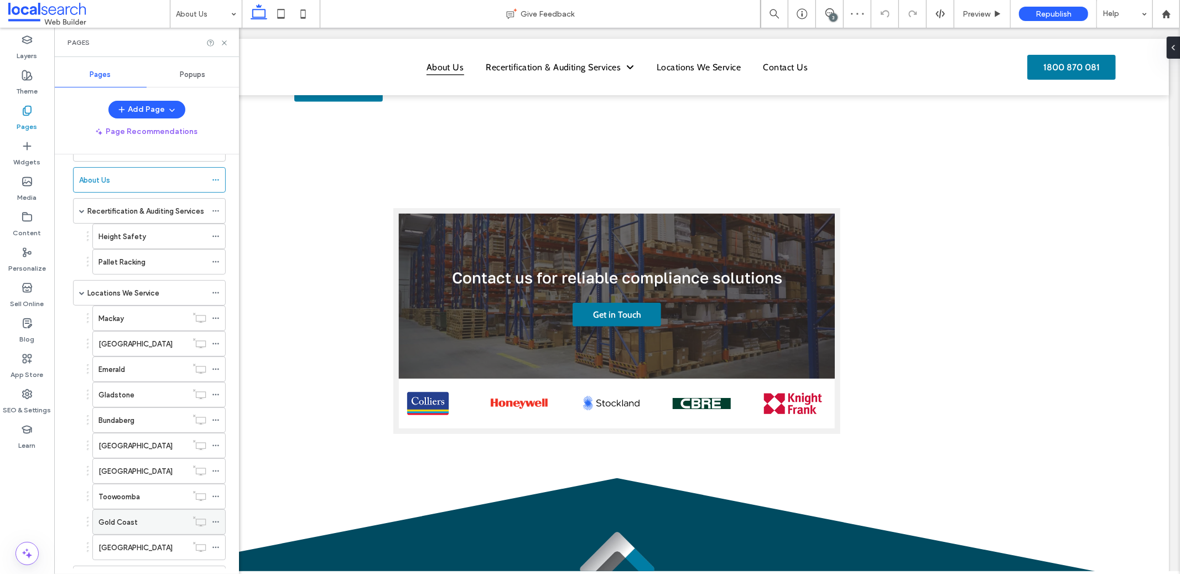
scroll to position [89, 0]
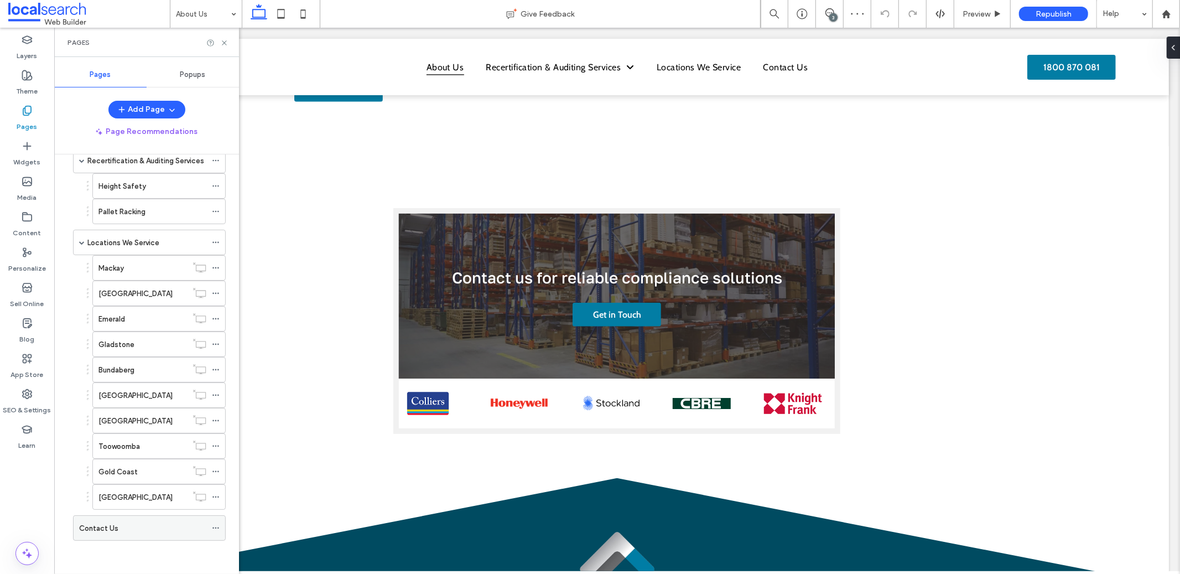
click at [116, 521] on div "Contact Us" at bounding box center [142, 528] width 127 height 24
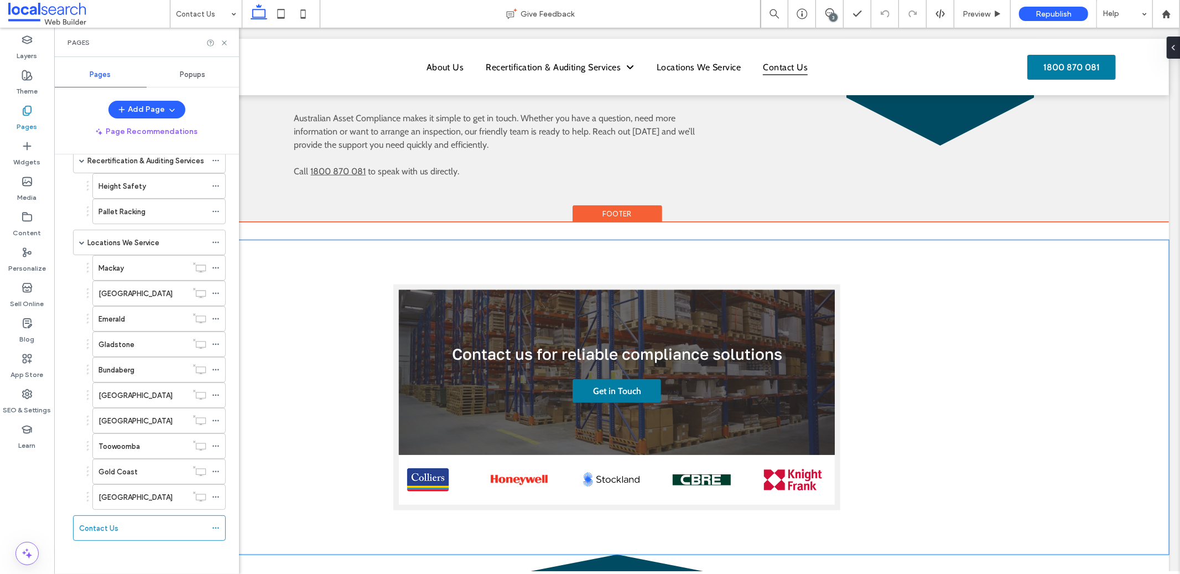
scroll to position [552, 0]
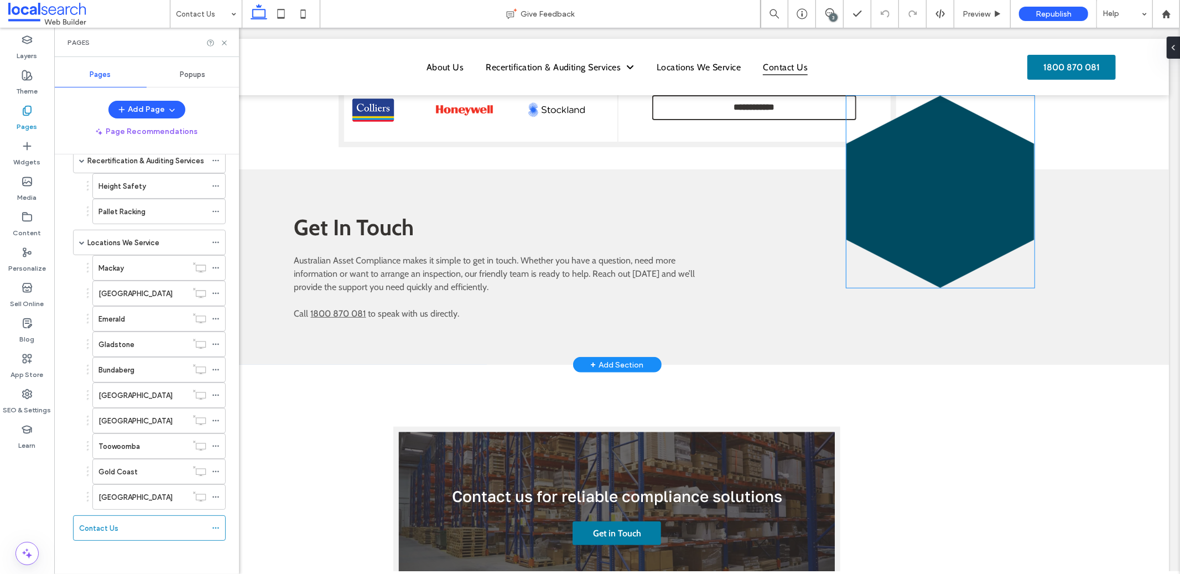
click at [982, 152] on icon at bounding box center [940, 191] width 188 height 193
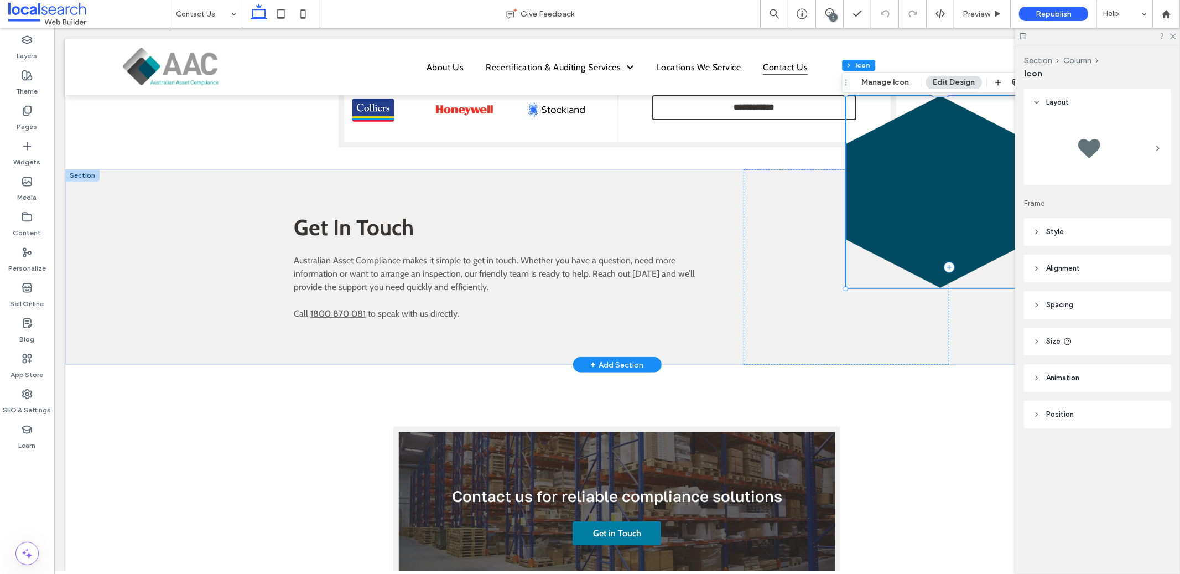
click at [985, 168] on icon at bounding box center [940, 191] width 188 height 193
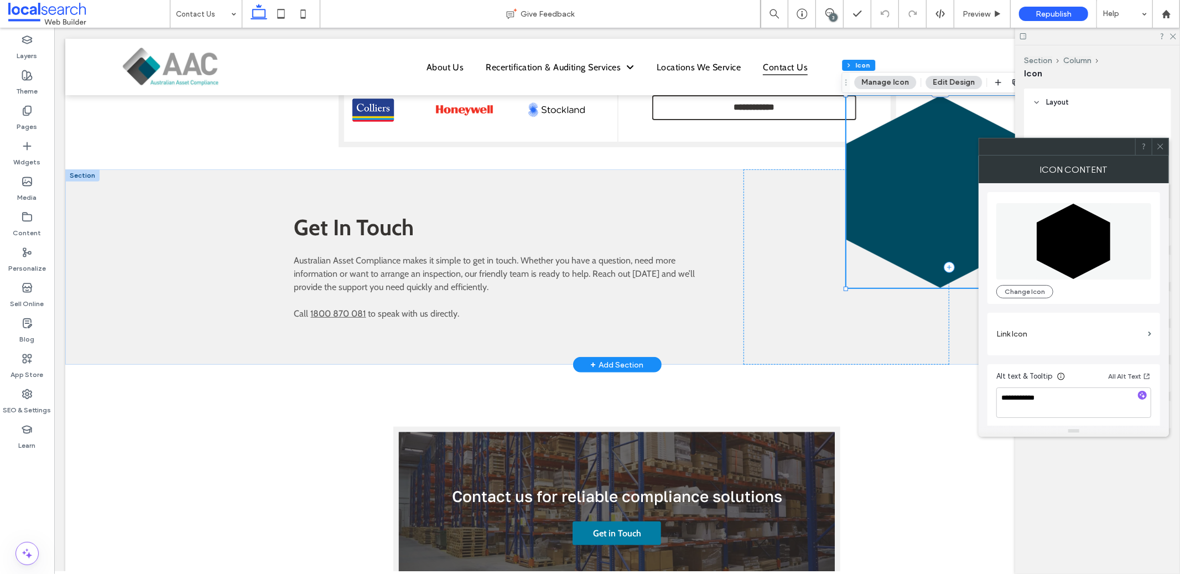
drag, startPoint x: 985, startPoint y: 168, endPoint x: 933, endPoint y: 236, distance: 85.6
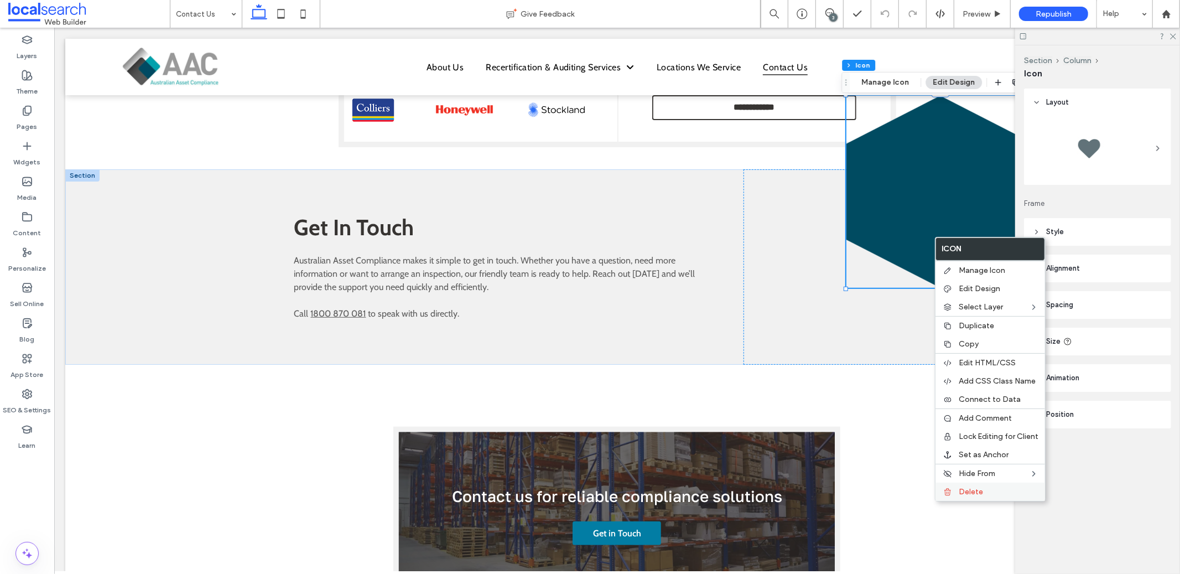
click at [955, 484] on div "Delete" at bounding box center [991, 491] width 110 height 18
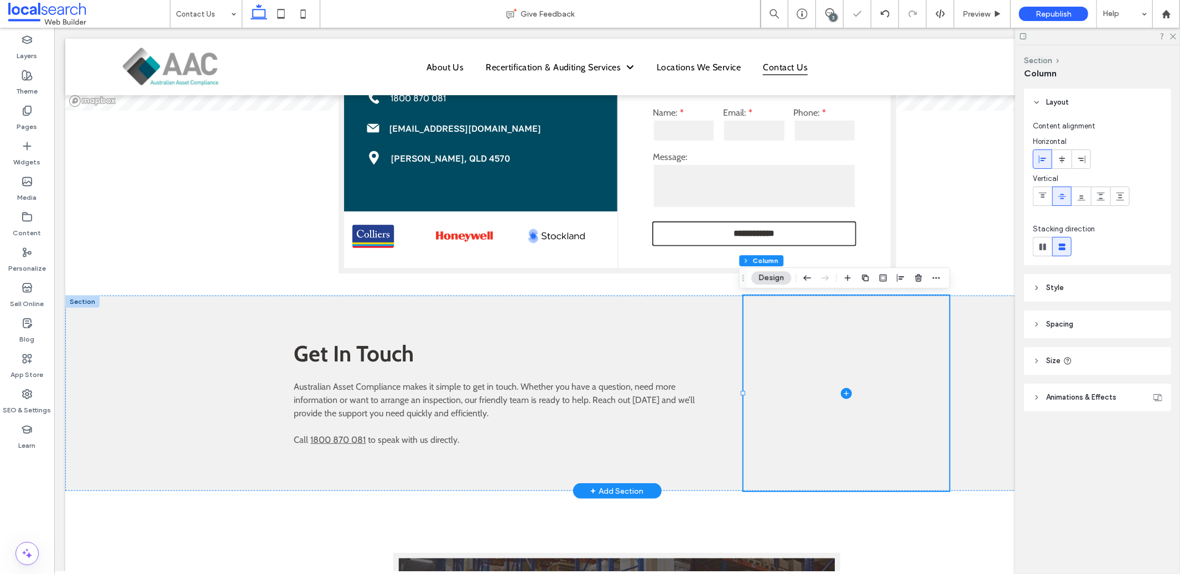
scroll to position [423, 0]
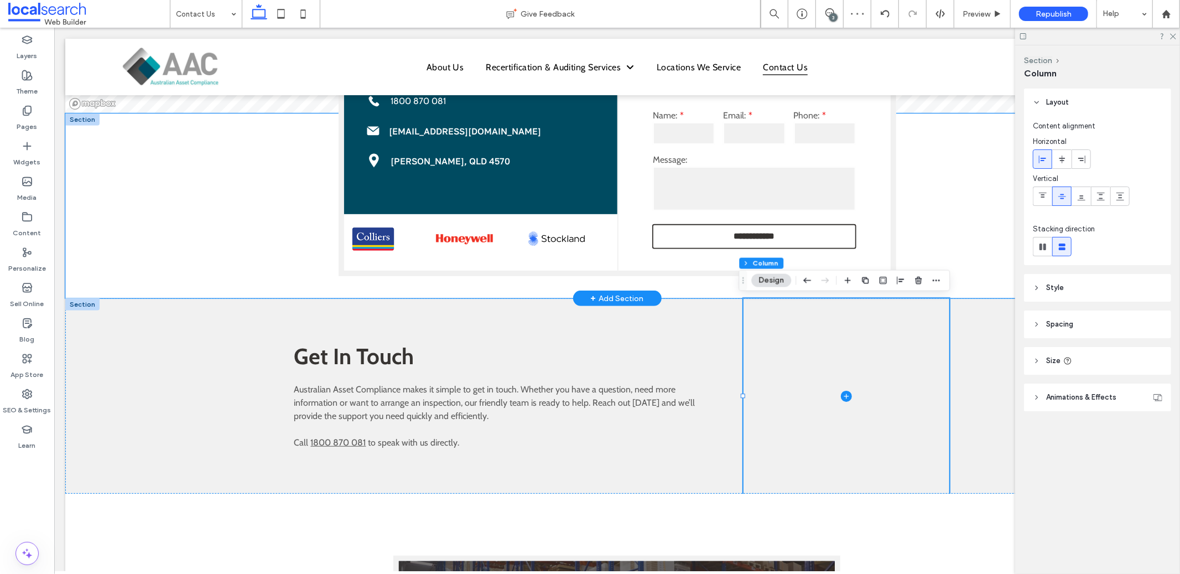
click at [971, 241] on div "**********" at bounding box center [617, 205] width 1104 height 185
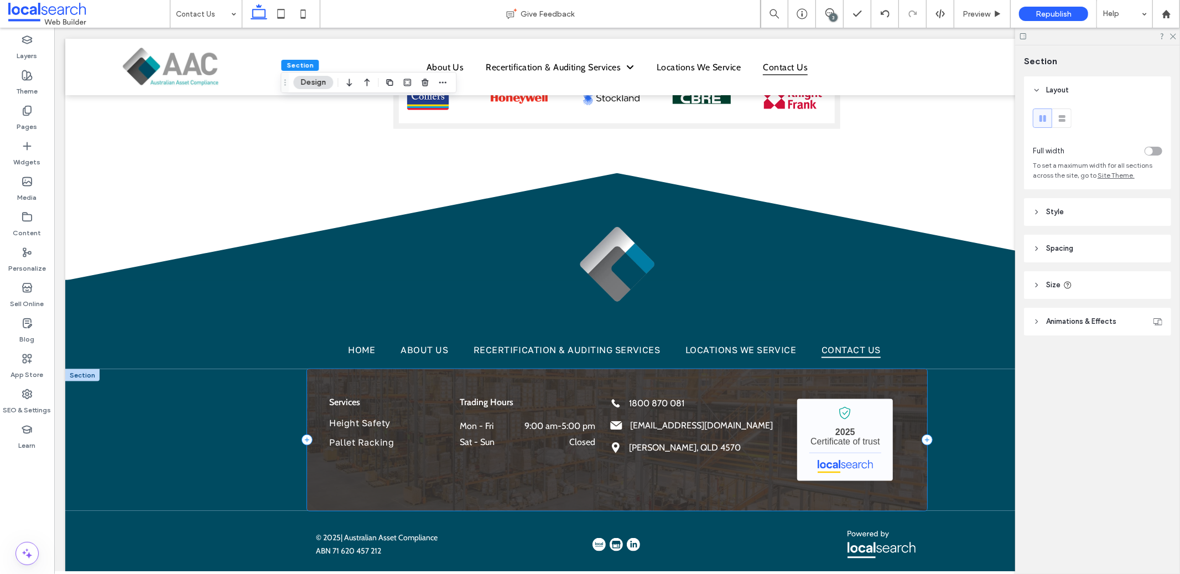
scroll to position [1092, 0]
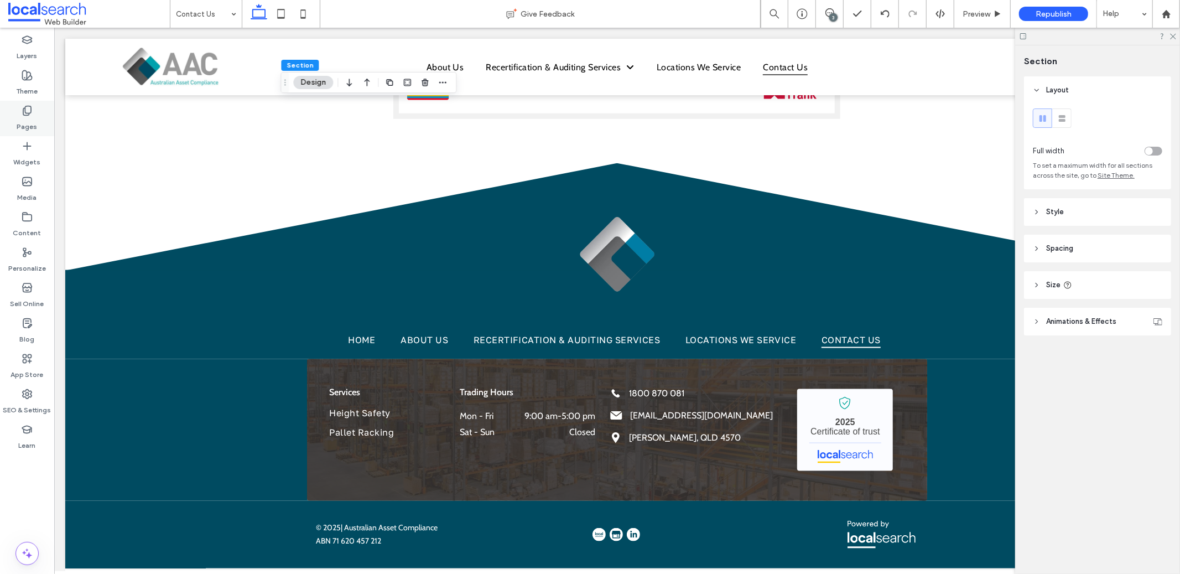
click at [35, 106] on div "Pages" at bounding box center [27, 118] width 54 height 35
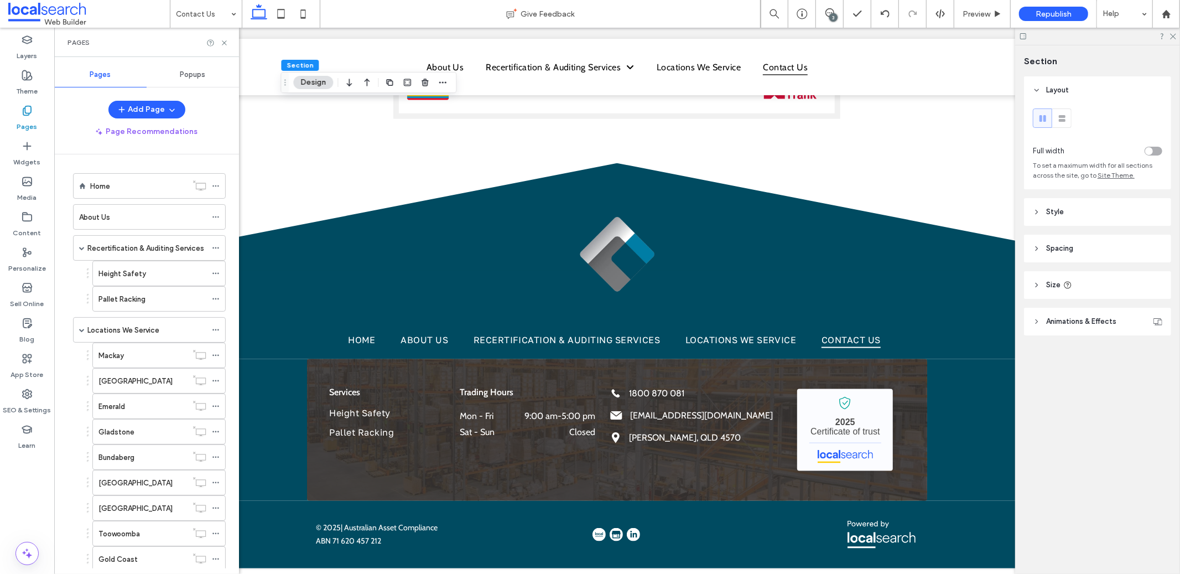
scroll to position [0, 0]
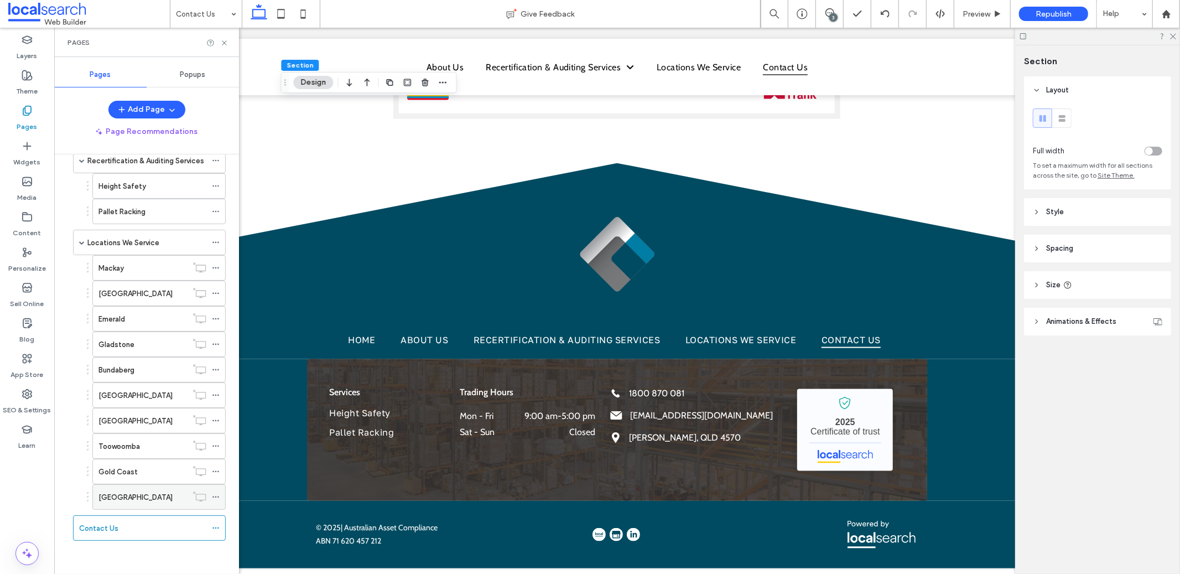
click at [108, 496] on label "Hunter Valley" at bounding box center [135, 496] width 74 height 19
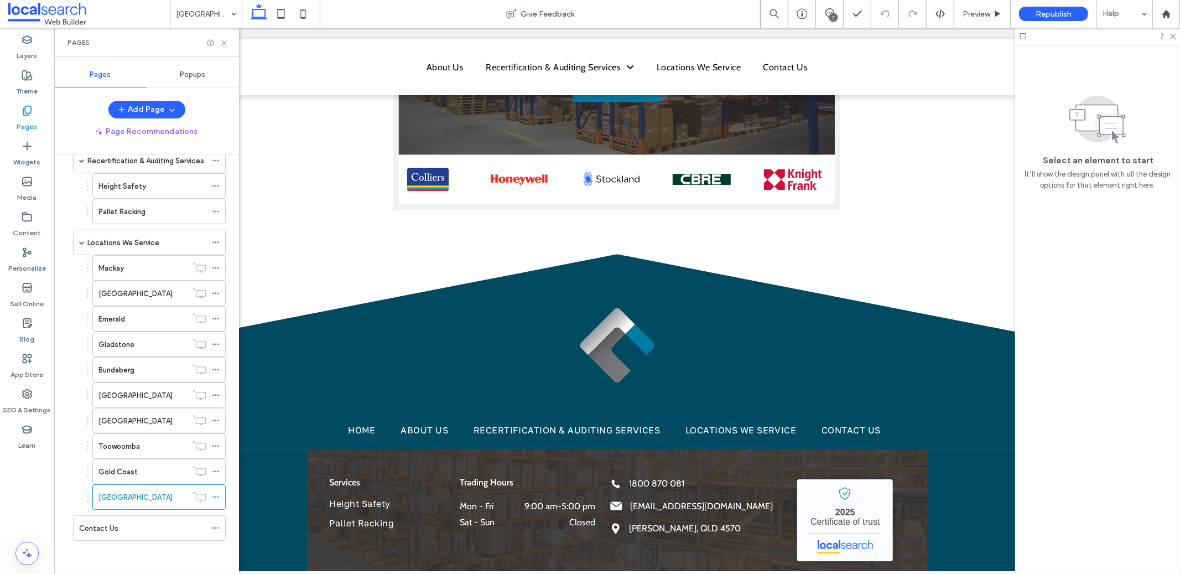
click at [124, 469] on label "Gold Coast" at bounding box center [117, 471] width 39 height 19
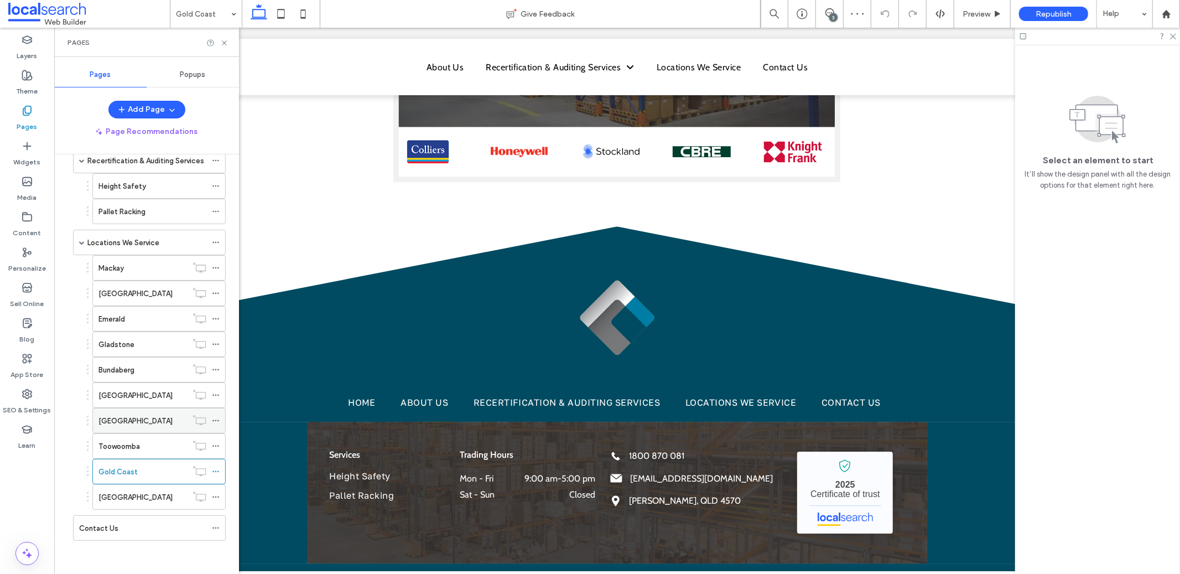
click at [176, 424] on div "Brisbane" at bounding box center [142, 421] width 89 height 12
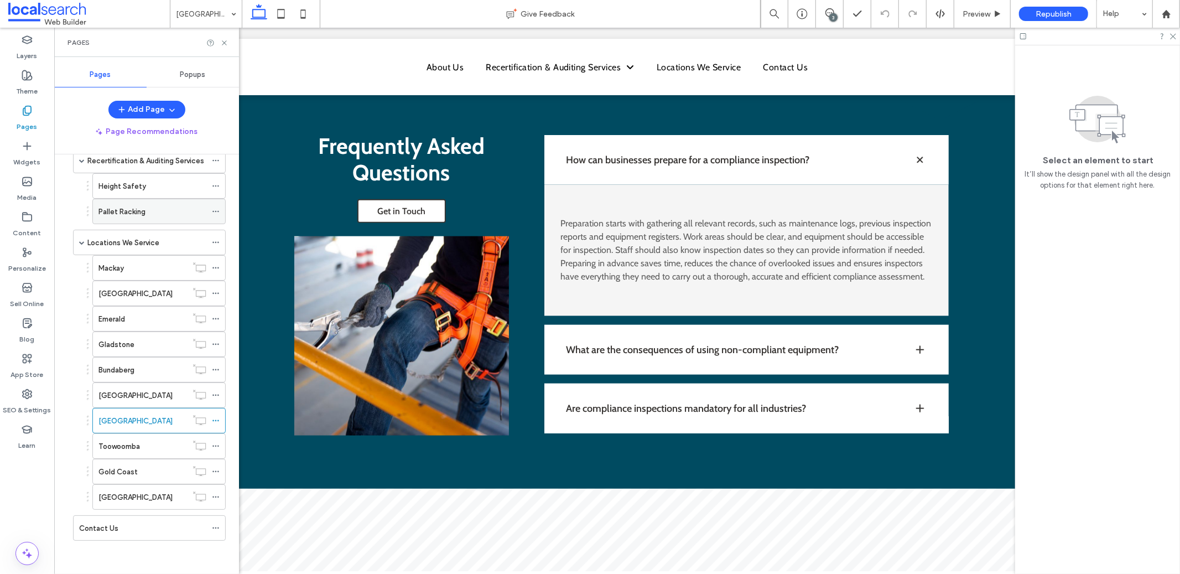
scroll to position [1047, 0]
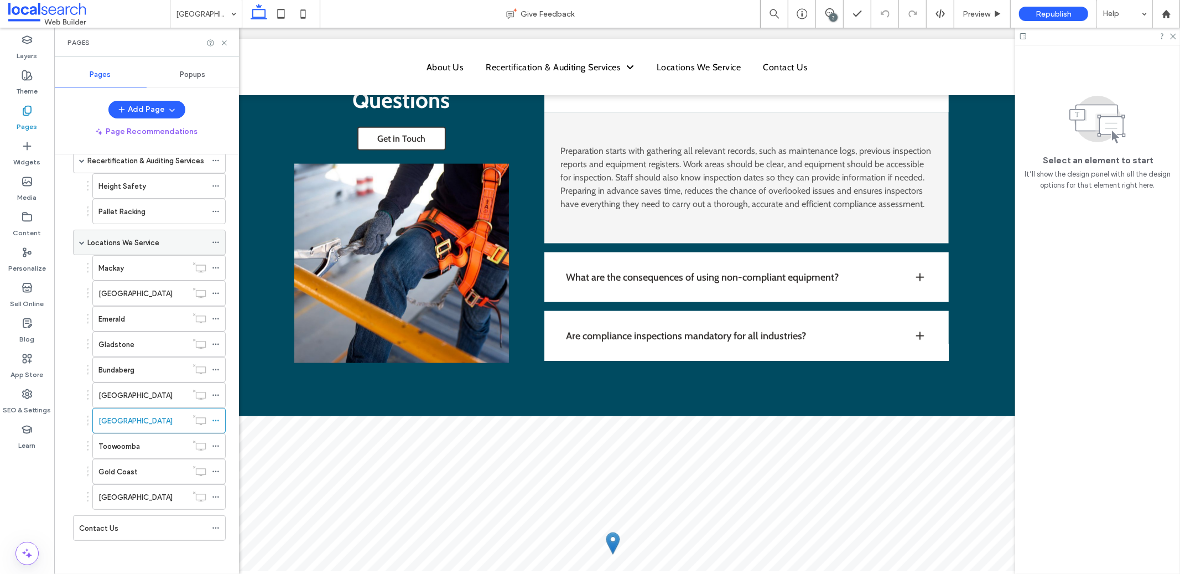
click at [107, 243] on label "Locations We Service" at bounding box center [123, 242] width 72 height 19
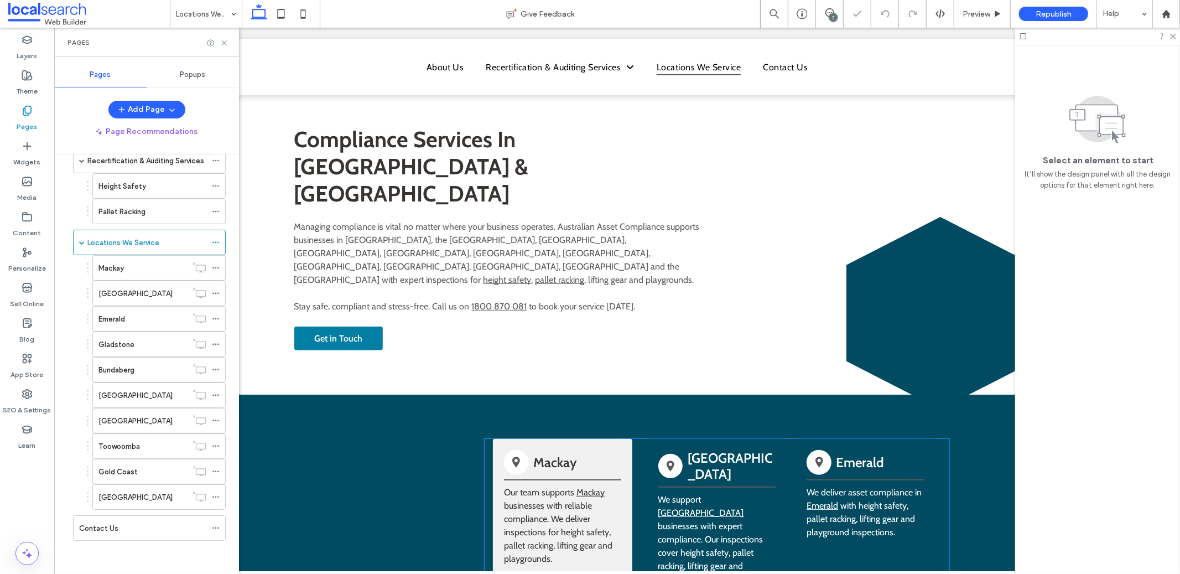
scroll to position [241, 0]
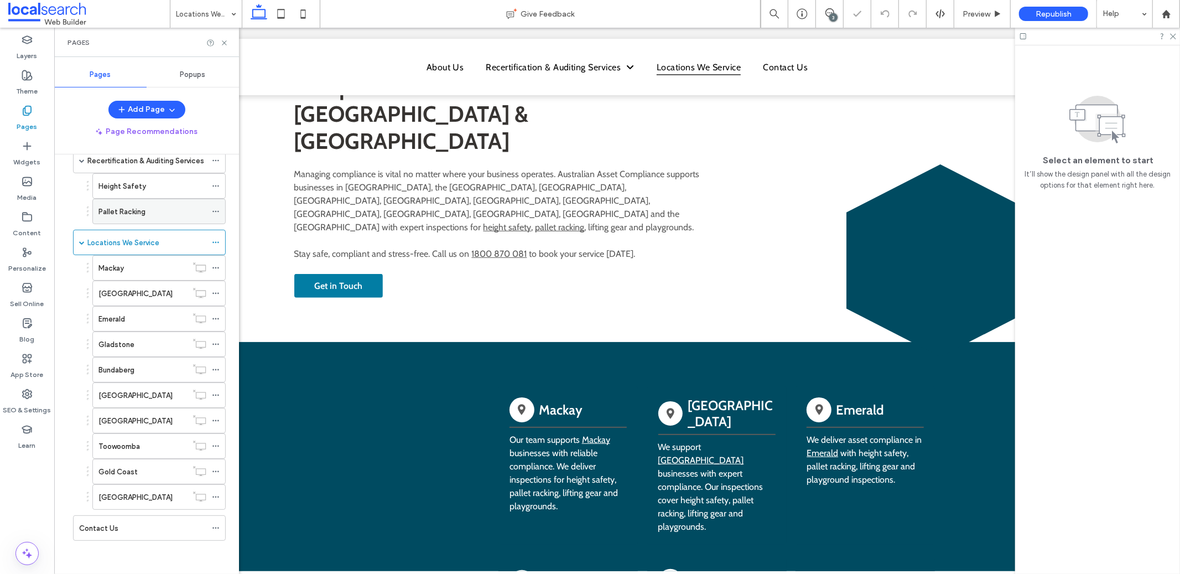
click at [147, 209] on div "Pallet Racking" at bounding box center [152, 212] width 108 height 12
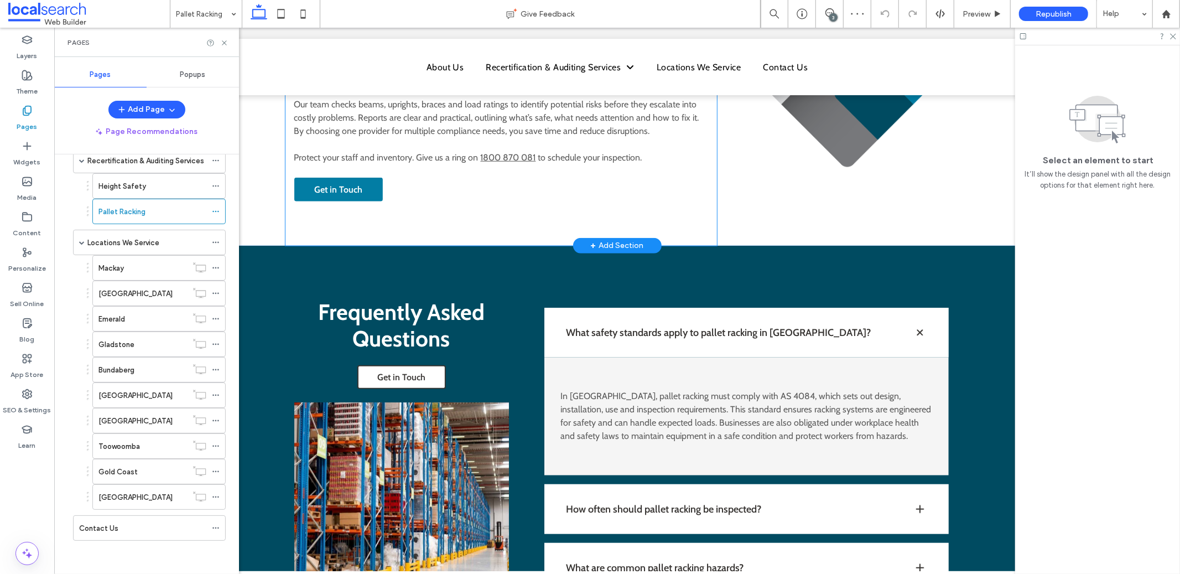
scroll to position [837, 0]
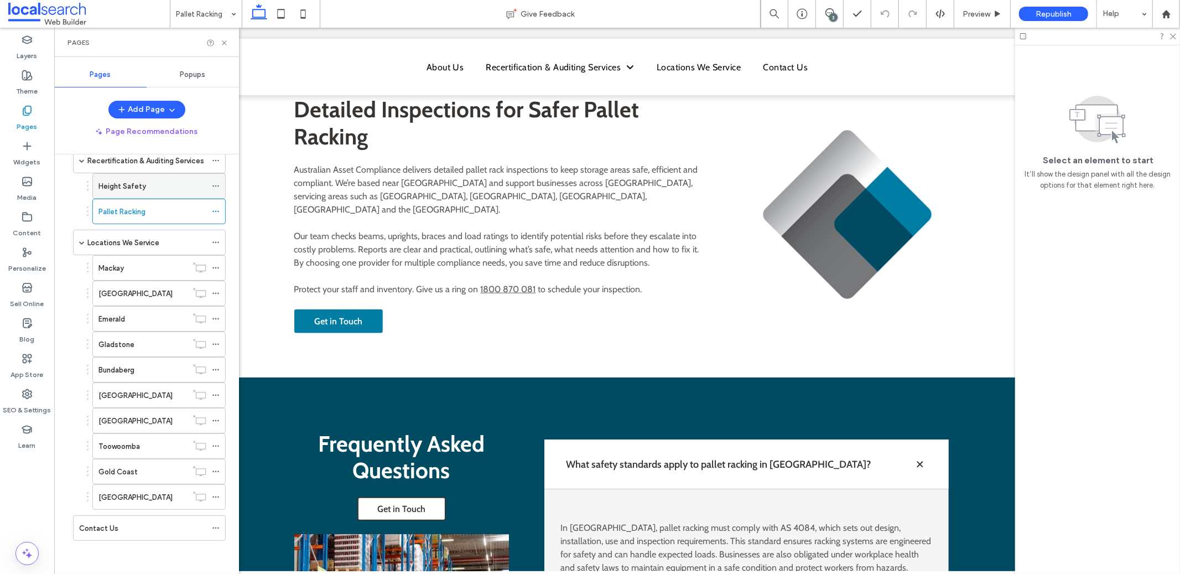
click at [180, 191] on div "Height Safety" at bounding box center [152, 186] width 108 height 24
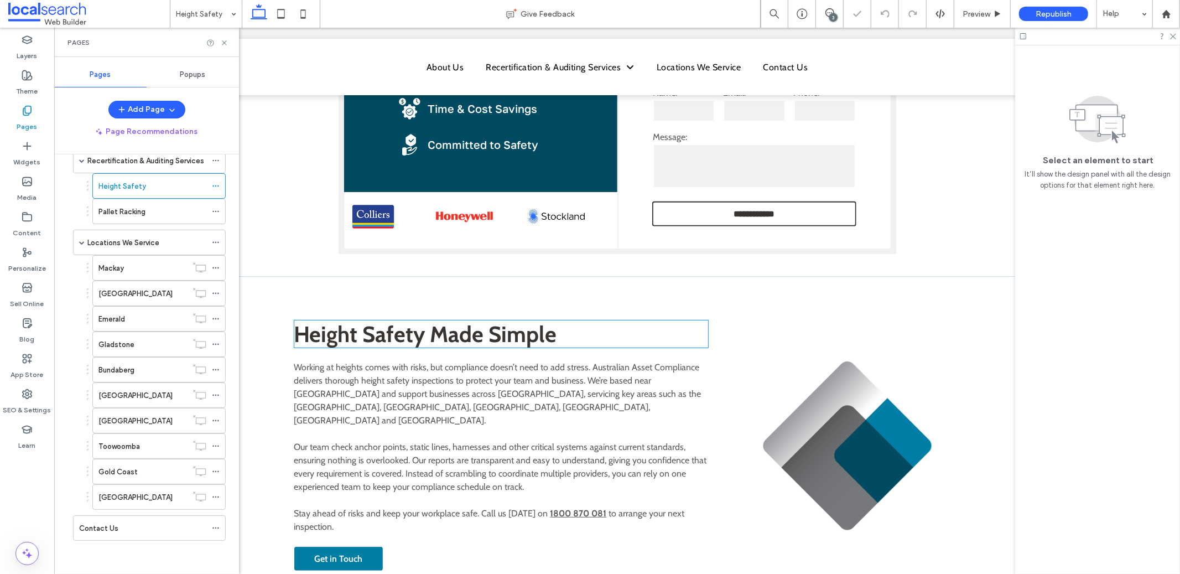
scroll to position [502, 0]
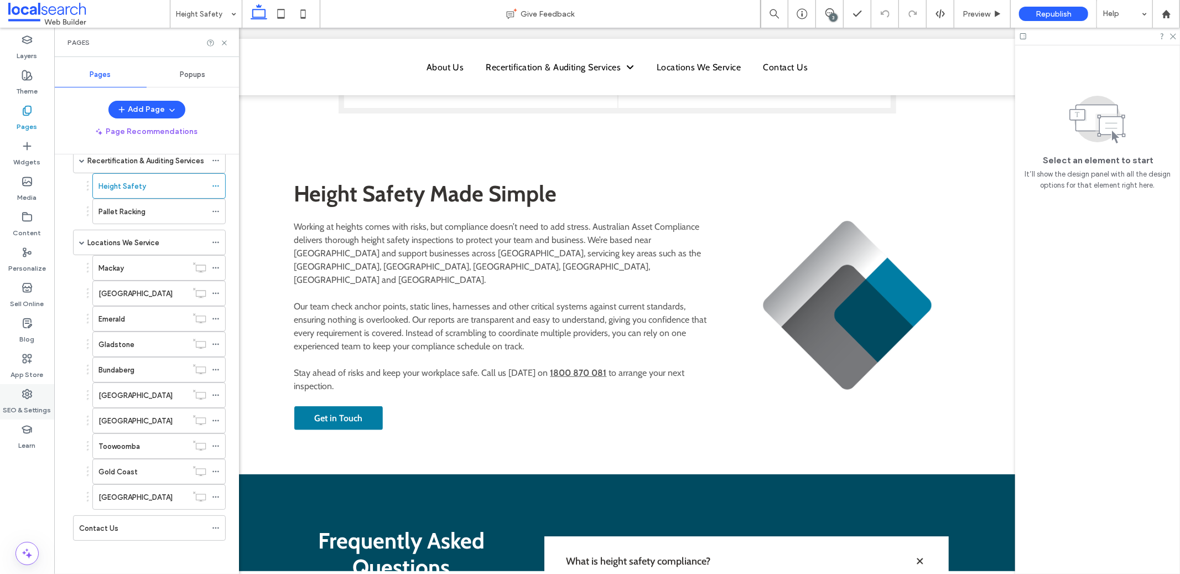
click at [25, 396] on icon at bounding box center [27, 393] width 11 height 11
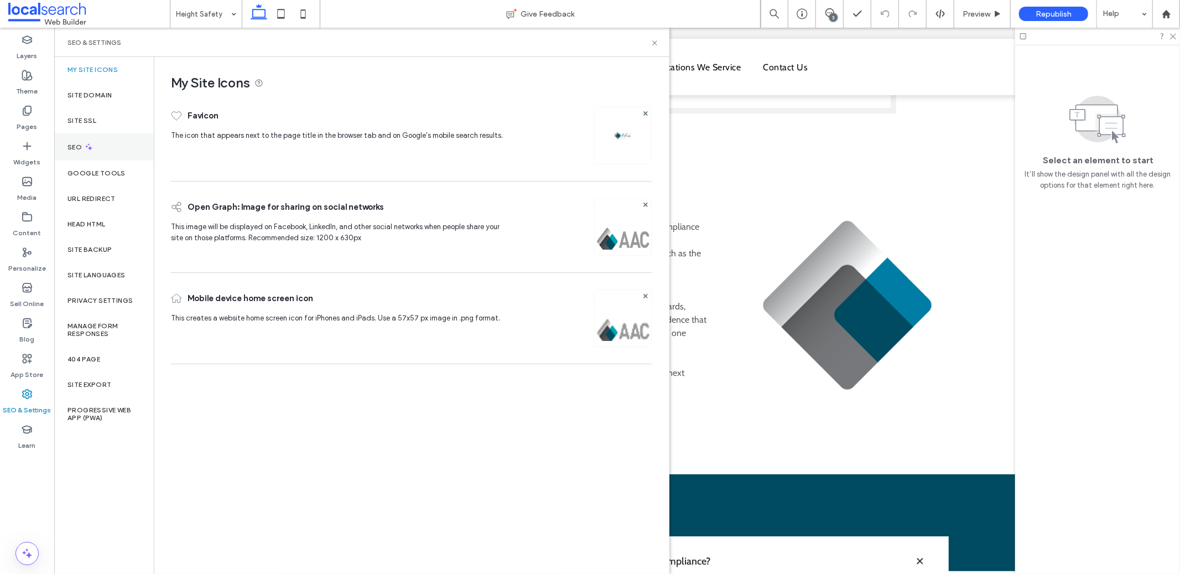
click at [101, 148] on div "SEO" at bounding box center [104, 146] width 100 height 27
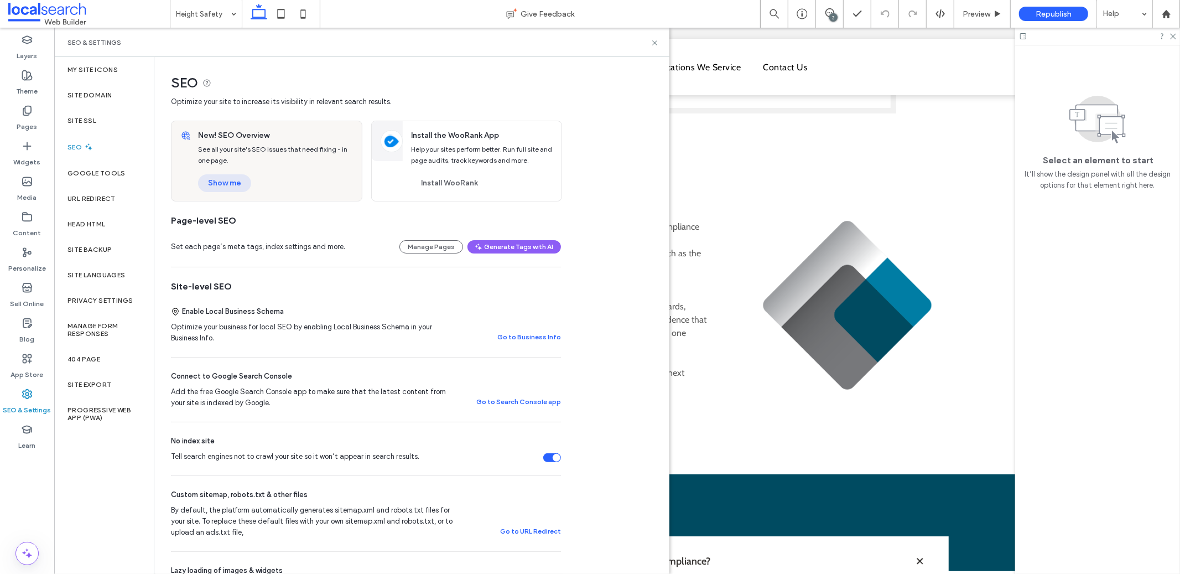
click at [237, 183] on button "Show me" at bounding box center [224, 183] width 53 height 18
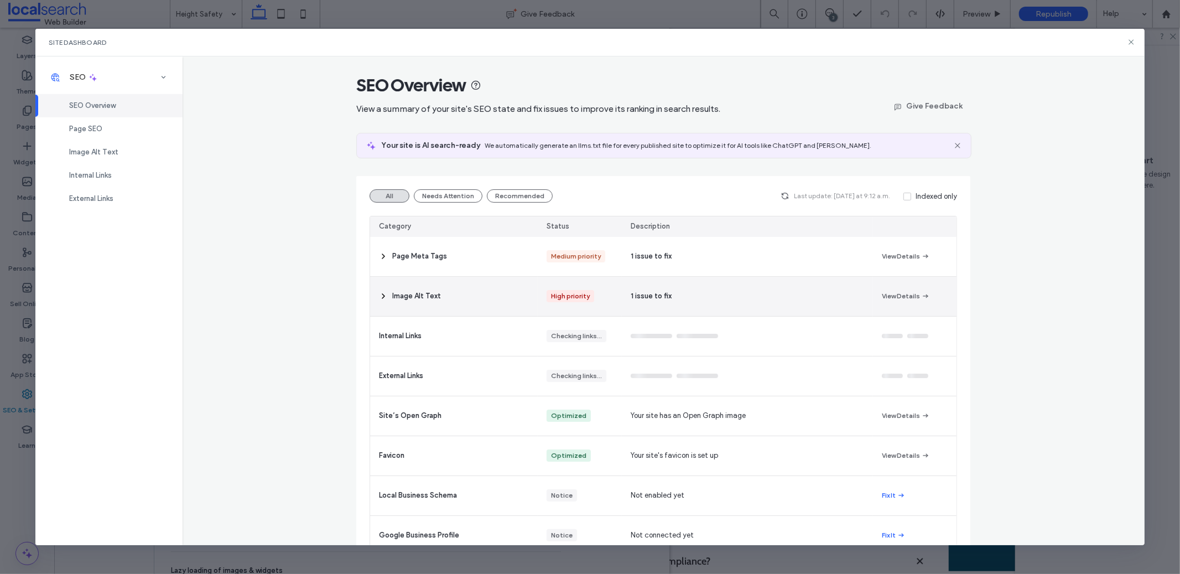
click at [713, 294] on div "1 issue to fix" at bounding box center [747, 296] width 251 height 39
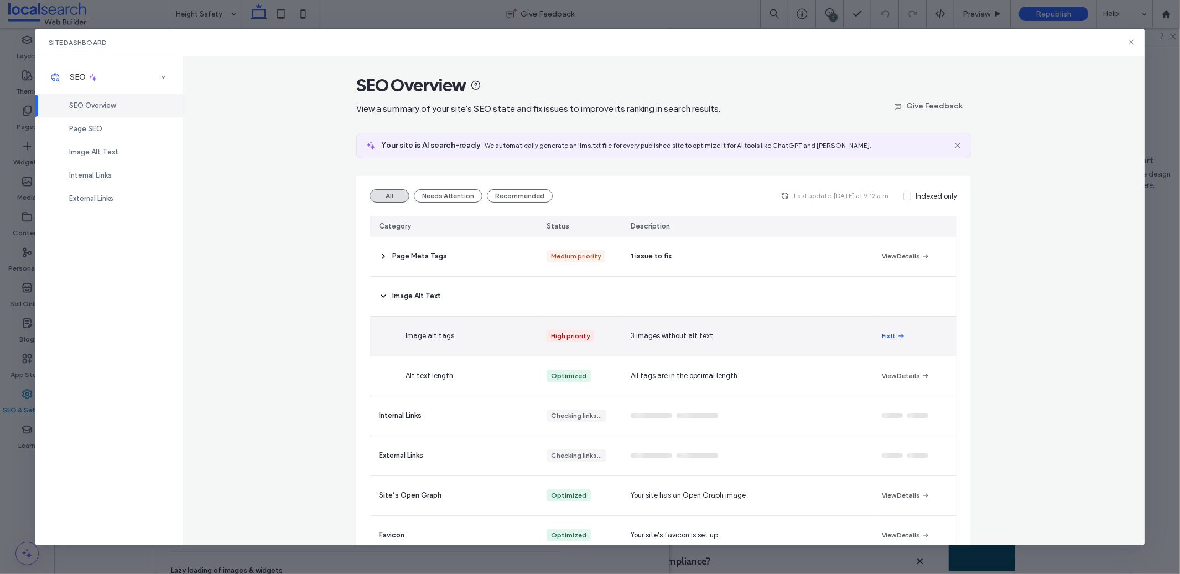
click at [884, 334] on button "Fix It" at bounding box center [894, 335] width 24 height 13
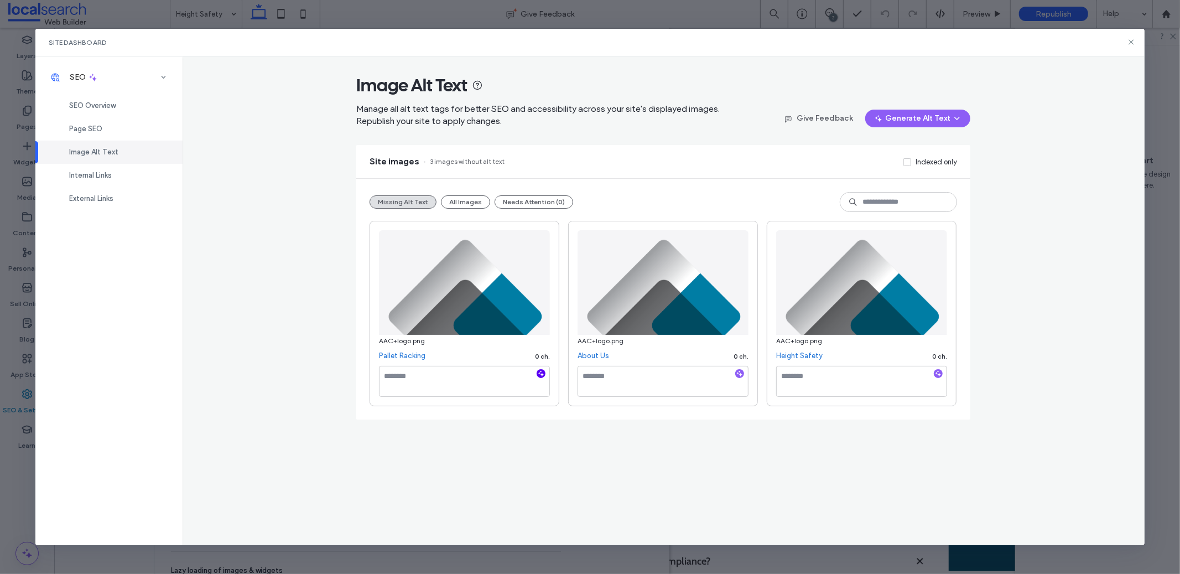
click at [539, 375] on icon "button" at bounding box center [541, 374] width 8 height 8
click at [743, 375] on icon "button" at bounding box center [740, 374] width 8 height 8
click at [938, 378] on span "button" at bounding box center [938, 373] width 9 height 9
type textarea "**********"
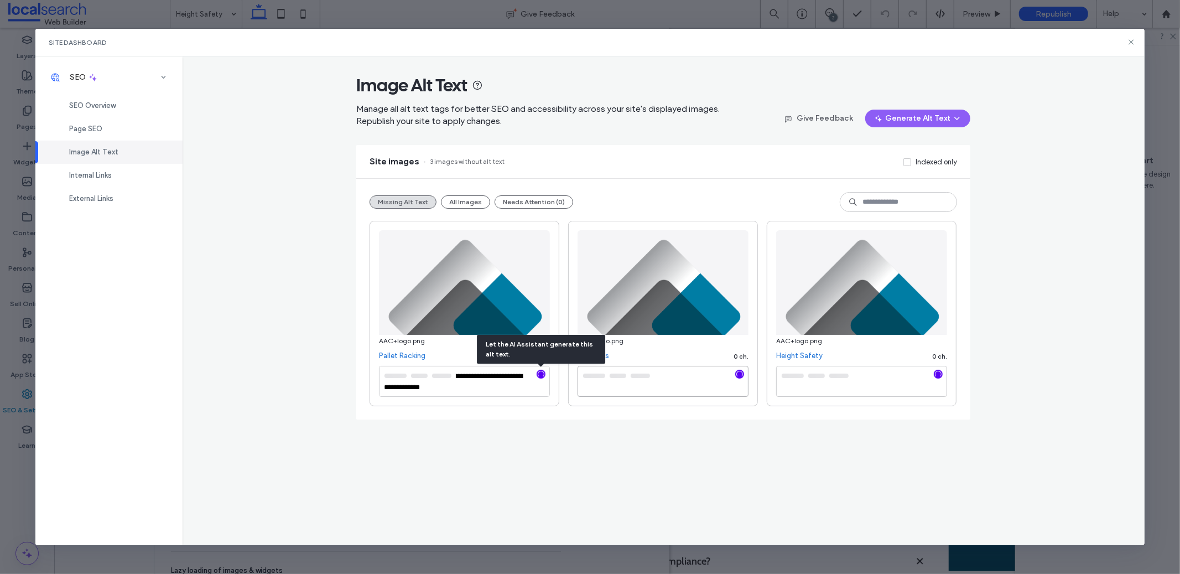
type textarea "**********"
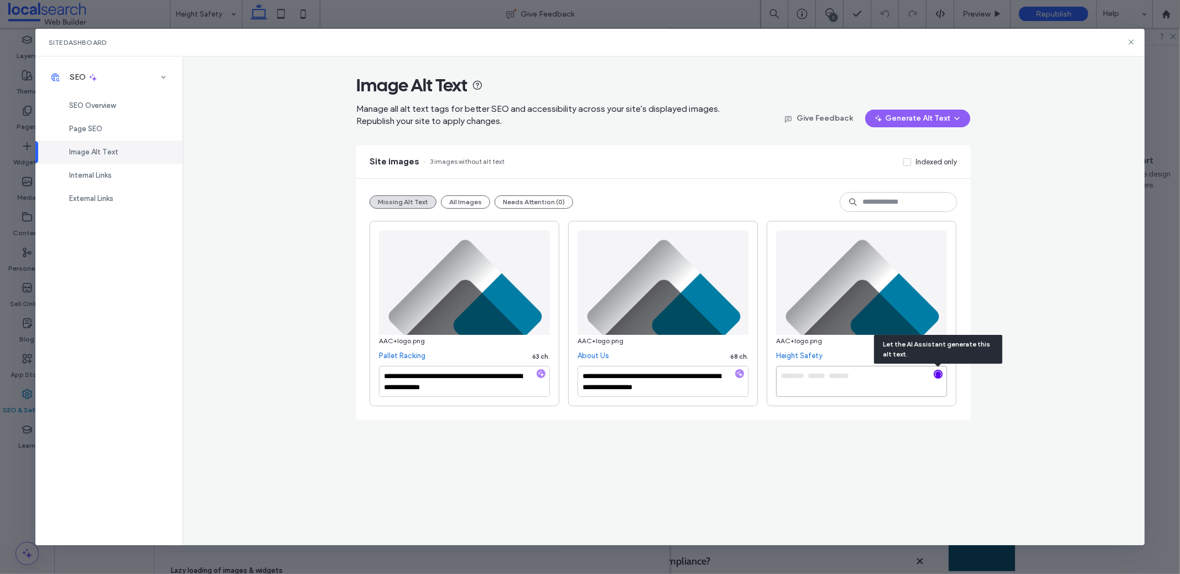
type textarea "**********"
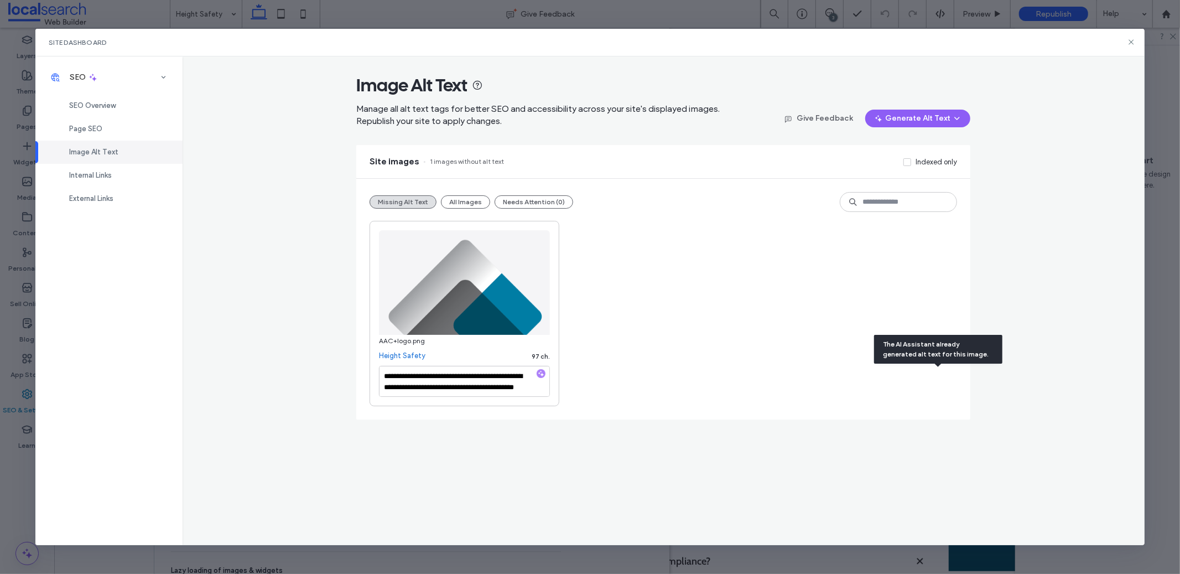
click at [1125, 44] on div "Site Dashboard" at bounding box center [589, 43] width 1109 height 28
click at [1127, 39] on icon at bounding box center [1131, 42] width 9 height 9
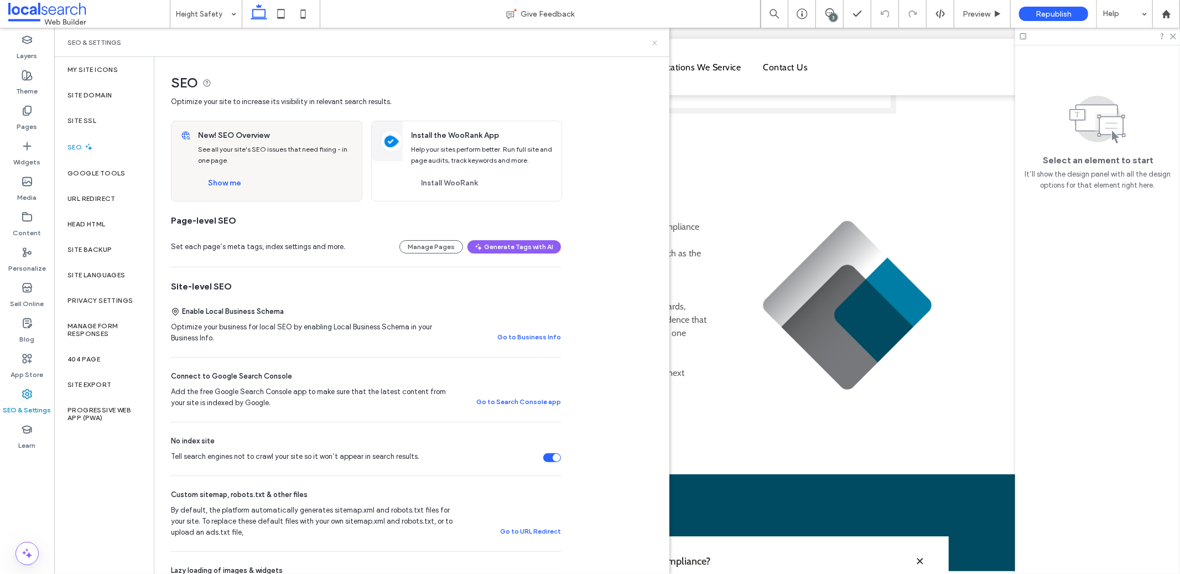
click at [651, 45] on icon at bounding box center [655, 43] width 8 height 8
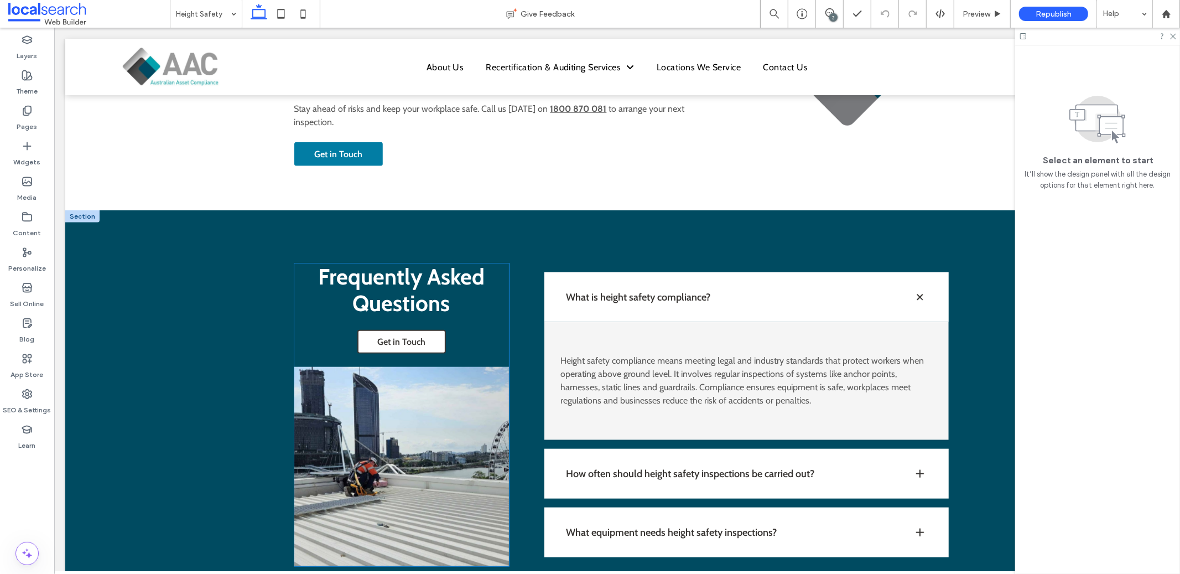
scroll to position [328, 0]
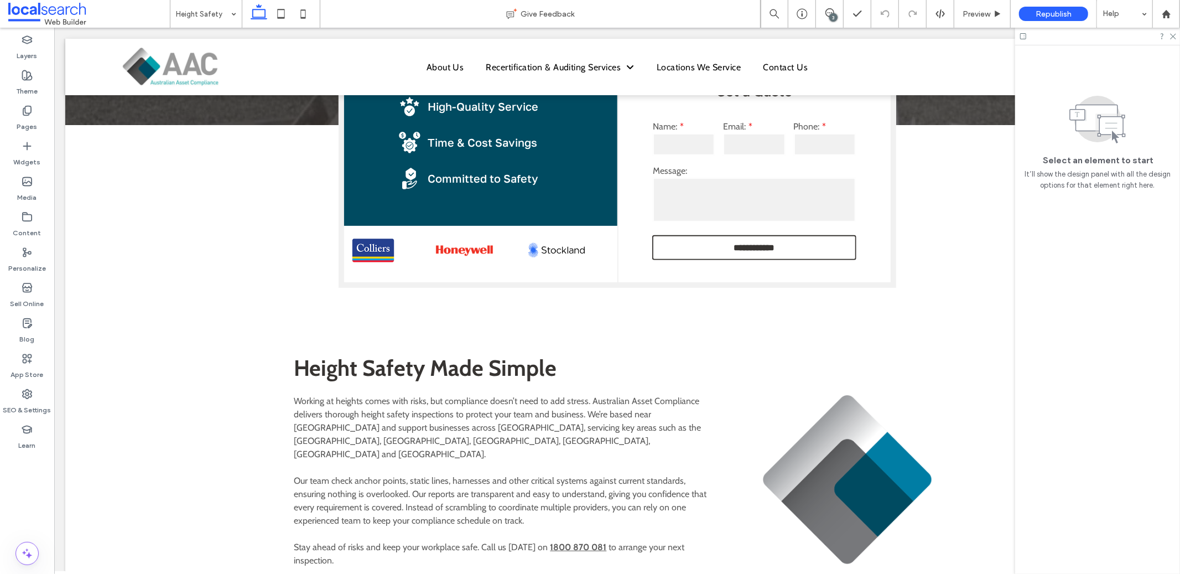
scroll to position [328, 0]
click at [30, 392] on icon at bounding box center [27, 393] width 11 height 11
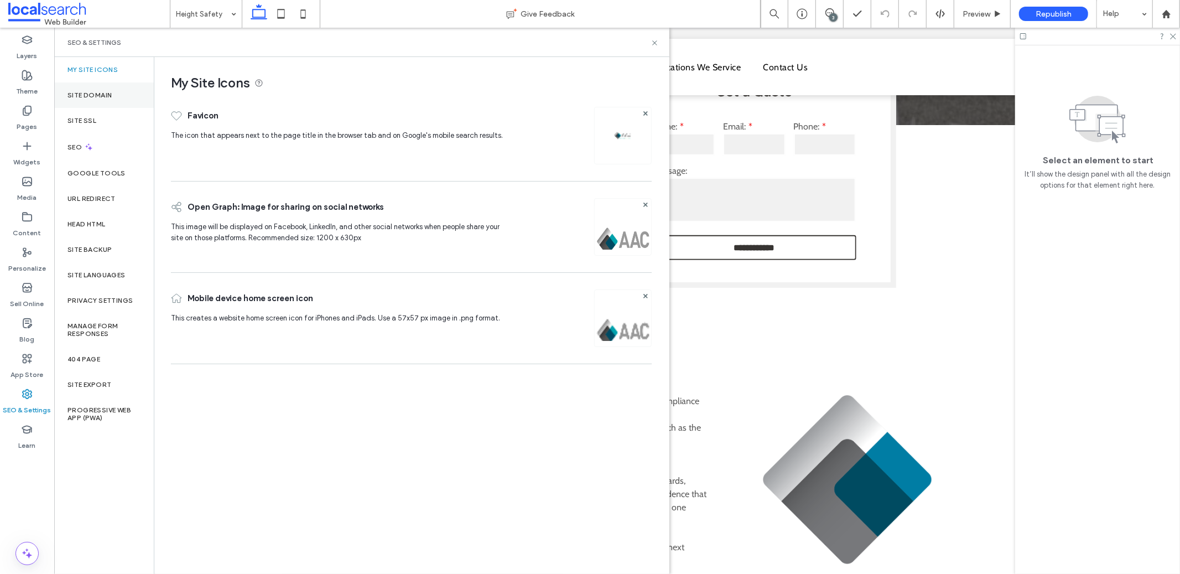
click at [109, 92] on label "Site Domain" at bounding box center [89, 95] width 44 height 8
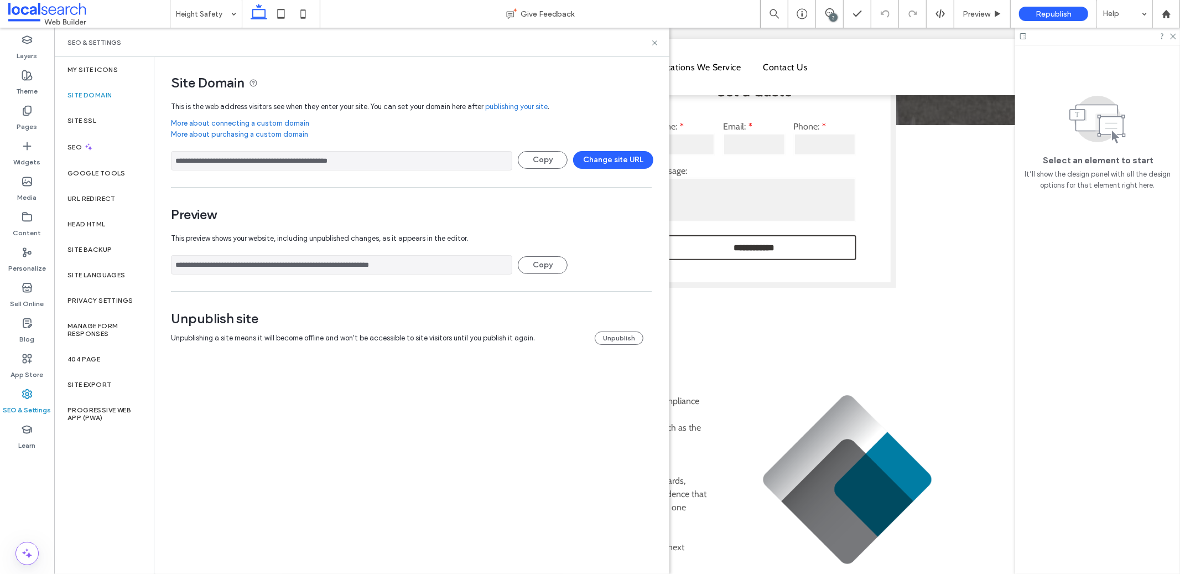
click at [296, 148] on div "**********" at bounding box center [411, 164] width 481 height 36
click at [298, 156] on input "**********" at bounding box center [341, 160] width 341 height 19
click at [311, 161] on input "**********" at bounding box center [341, 160] width 341 height 19
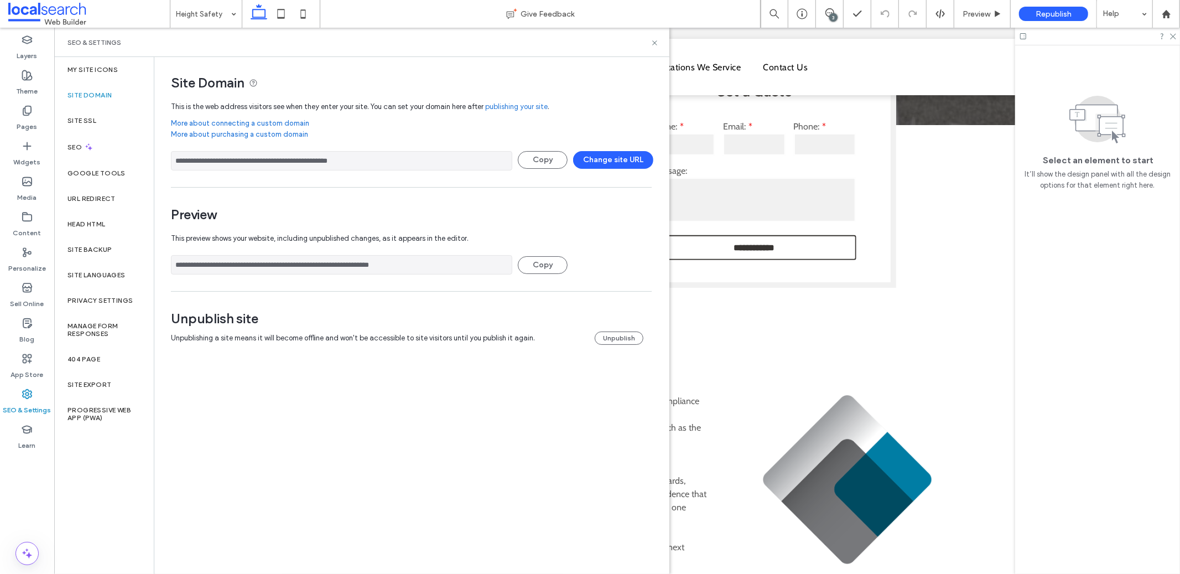
click at [311, 161] on input "**********" at bounding box center [341, 160] width 341 height 19
click at [266, 268] on input "**********" at bounding box center [341, 264] width 341 height 19
click at [265, 267] on input "**********" at bounding box center [341, 264] width 341 height 19
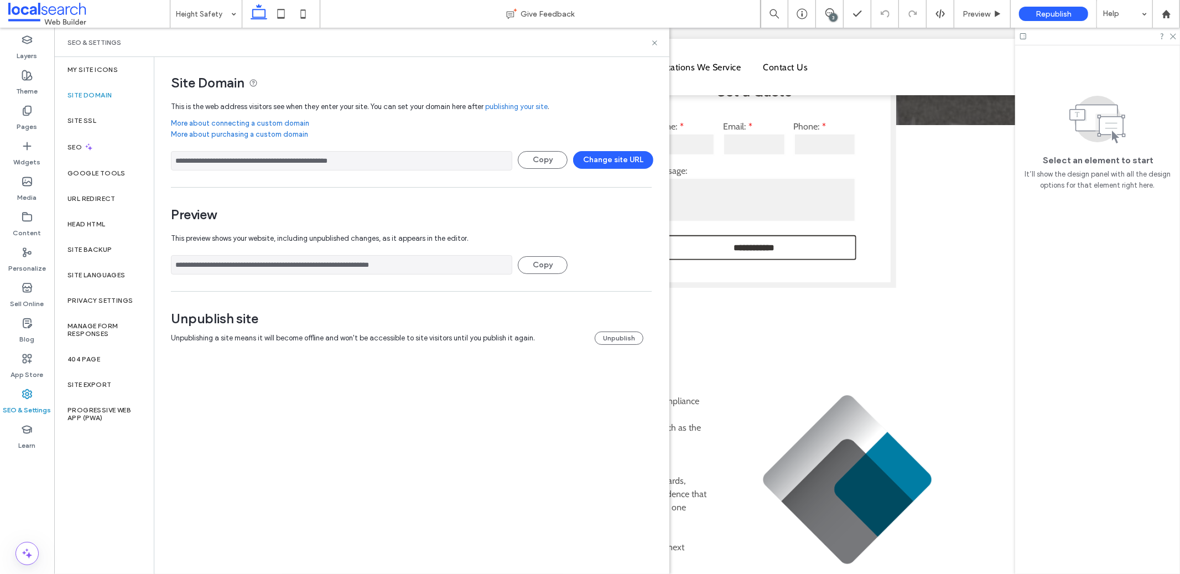
click at [833, 13] on div "3" at bounding box center [833, 17] width 8 height 8
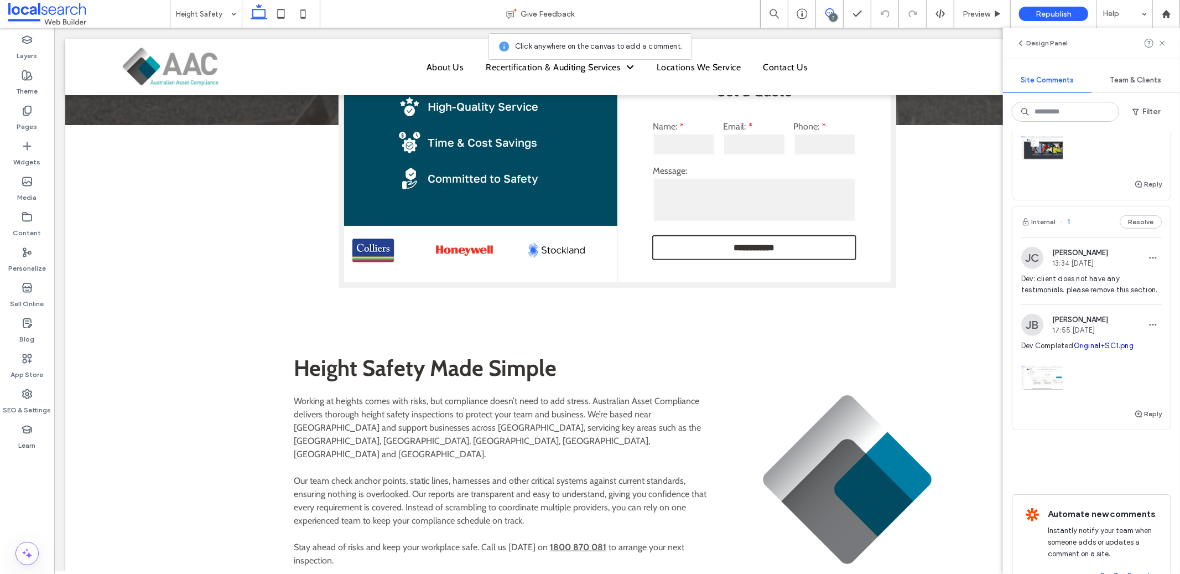
scroll to position [245, 0]
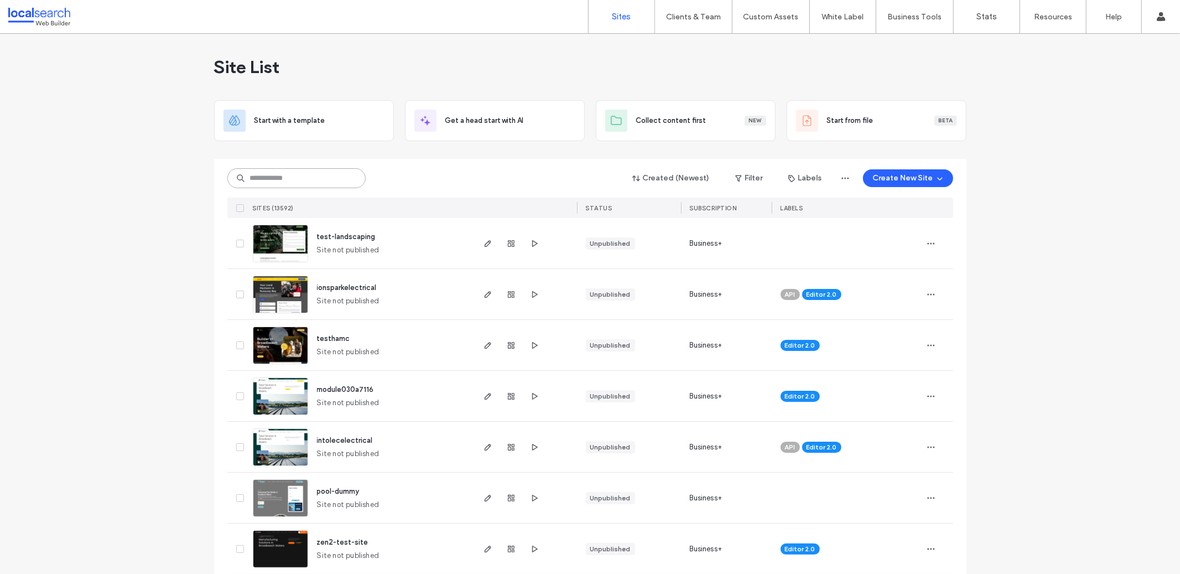
click at [267, 184] on input at bounding box center [296, 178] width 138 height 20
paste input "********"
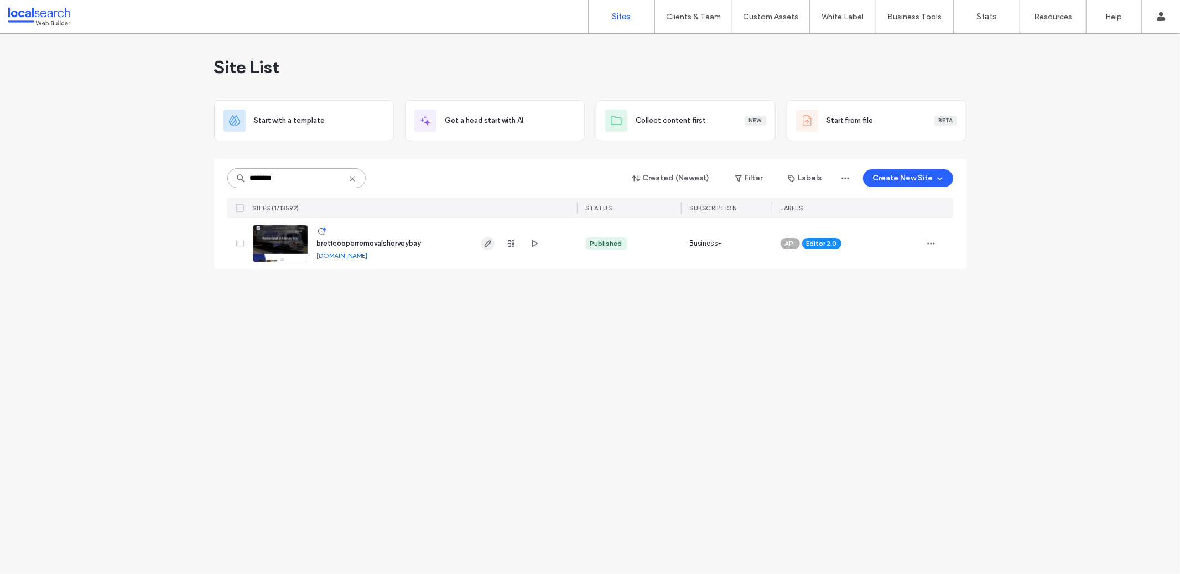
type input "********"
click at [486, 241] on icon "button" at bounding box center [488, 243] width 9 height 9
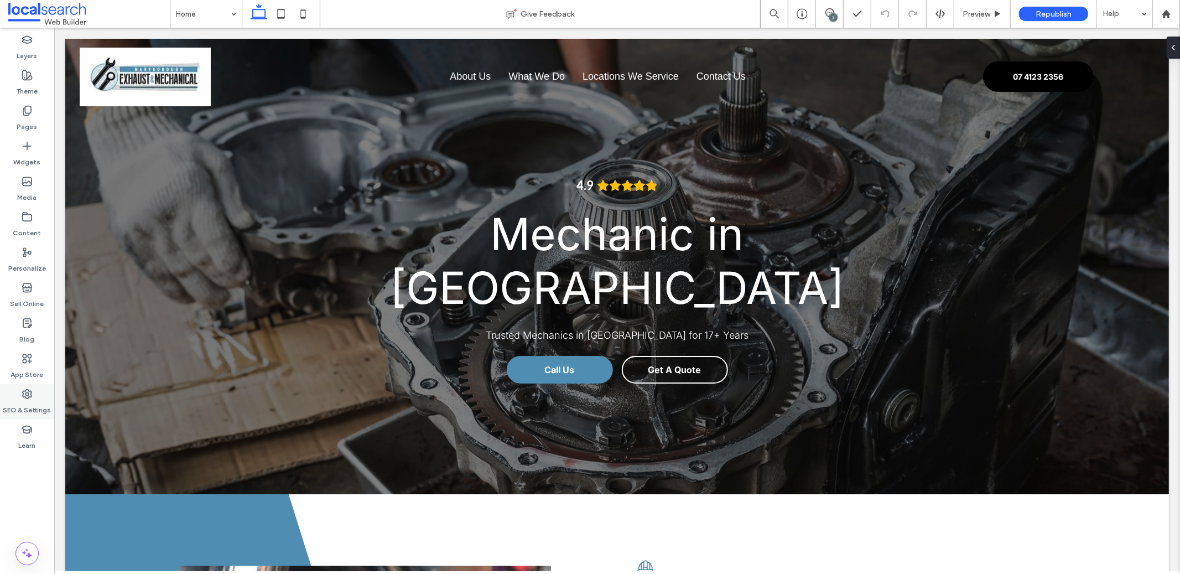
click at [50, 388] on div "SEO & Settings" at bounding box center [27, 401] width 54 height 35
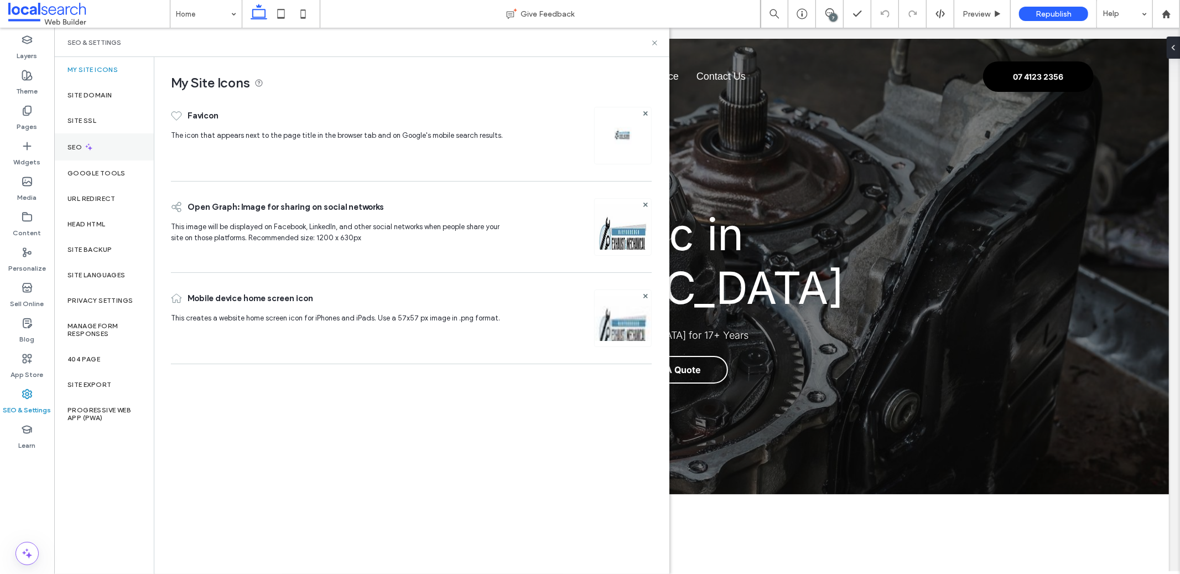
click at [96, 145] on div "SEO" at bounding box center [104, 146] width 100 height 27
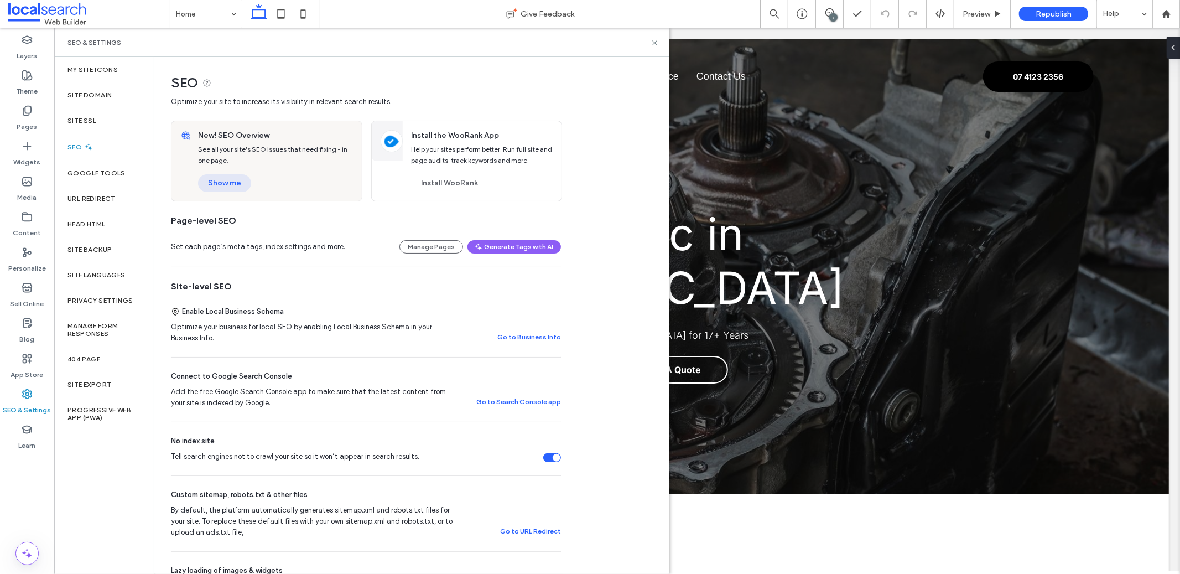
click at [246, 180] on button "Show me" at bounding box center [224, 183] width 53 height 18
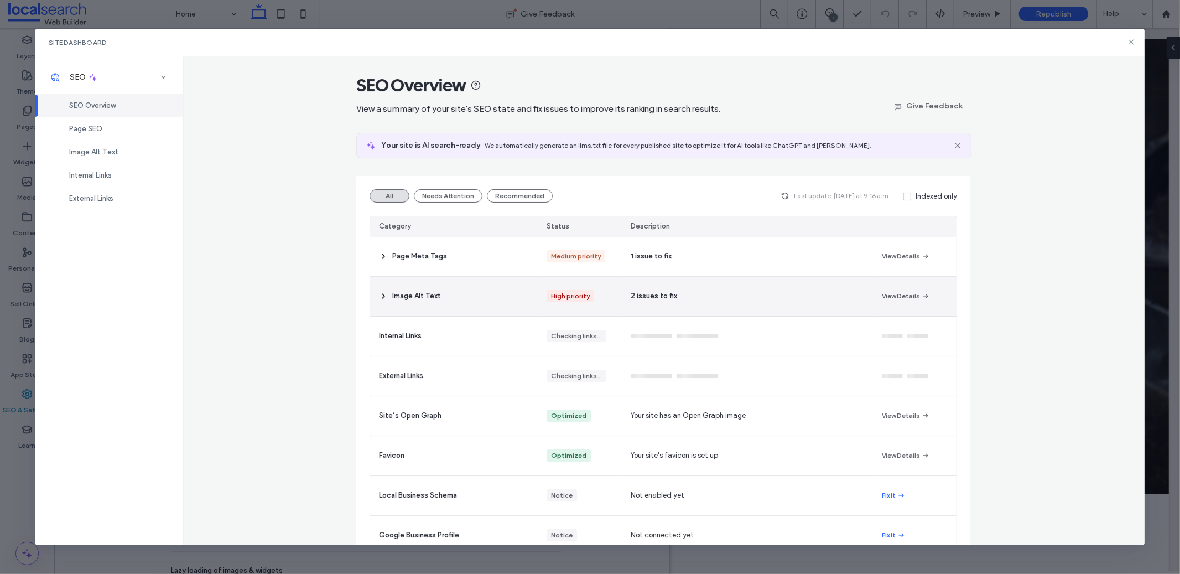
click at [445, 293] on div "Image Alt Text" at bounding box center [454, 296] width 168 height 39
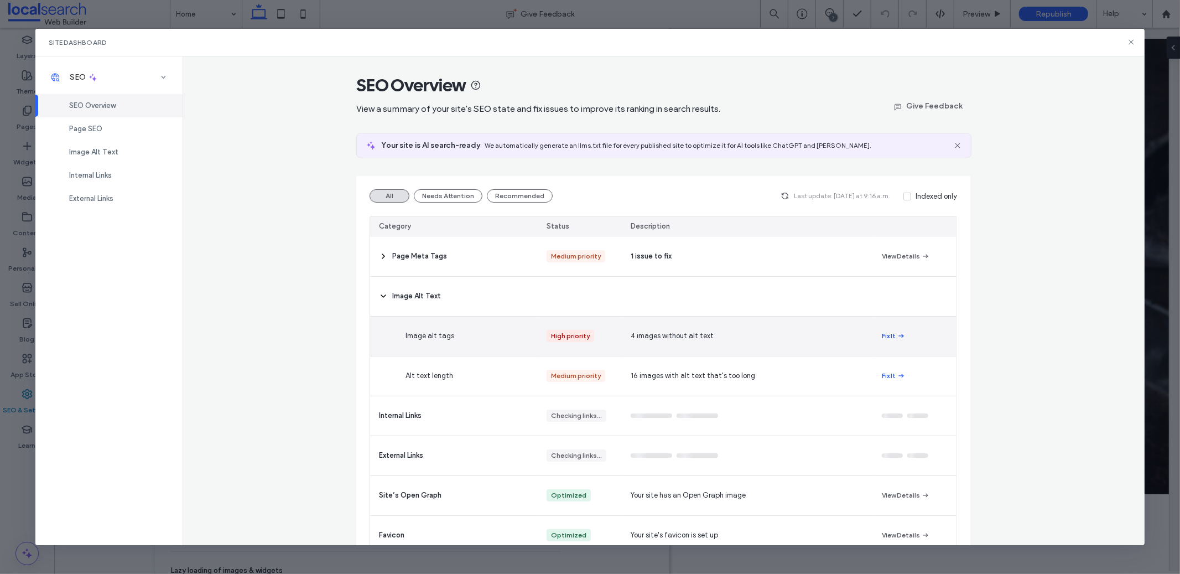
click at [890, 340] on button "Fix It" at bounding box center [894, 335] width 24 height 13
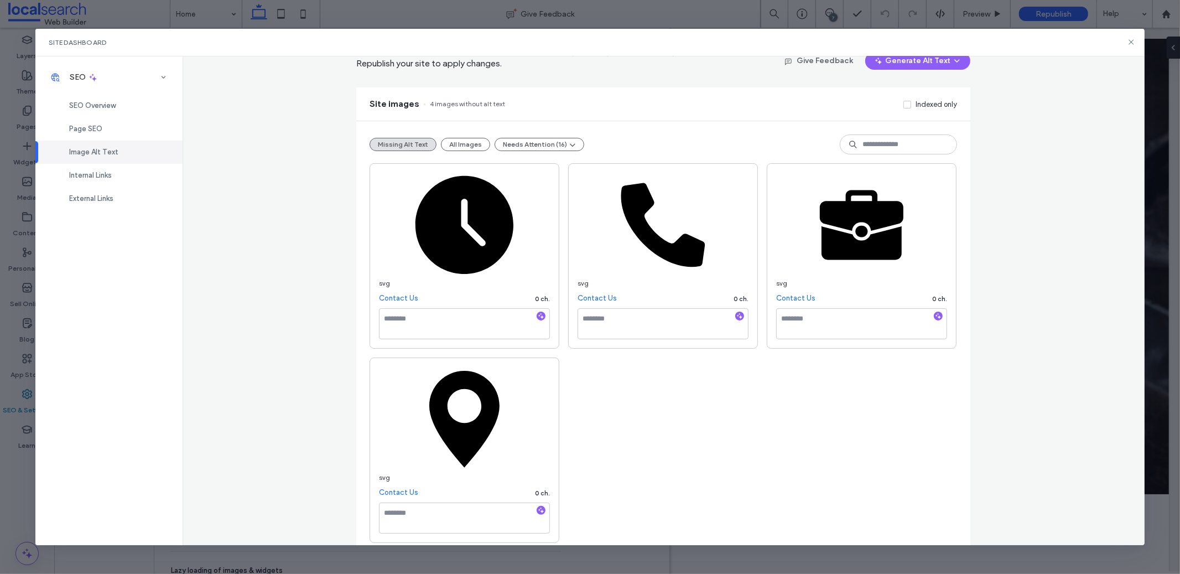
scroll to position [70, 0]
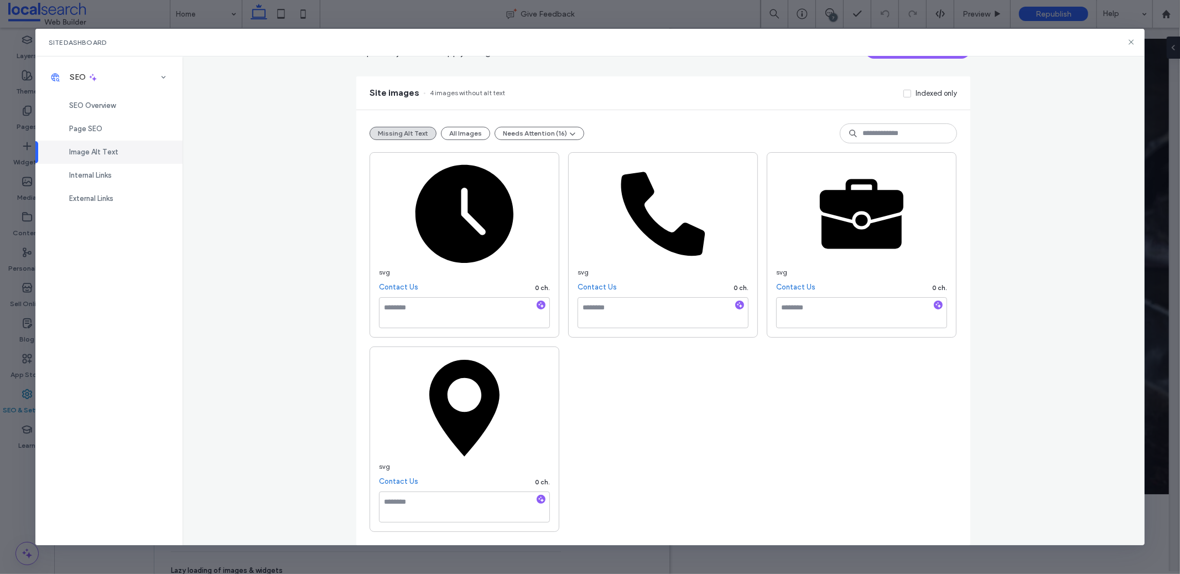
click at [541, 303] on div at bounding box center [541, 305] width 18 height 11
drag, startPoint x: 539, startPoint y: 305, endPoint x: 546, endPoint y: 309, distance: 8.0
click at [538, 305] on icon "button" at bounding box center [541, 305] width 8 height 8
click at [737, 306] on use "button" at bounding box center [740, 305] width 6 height 6
type textarea "**********"
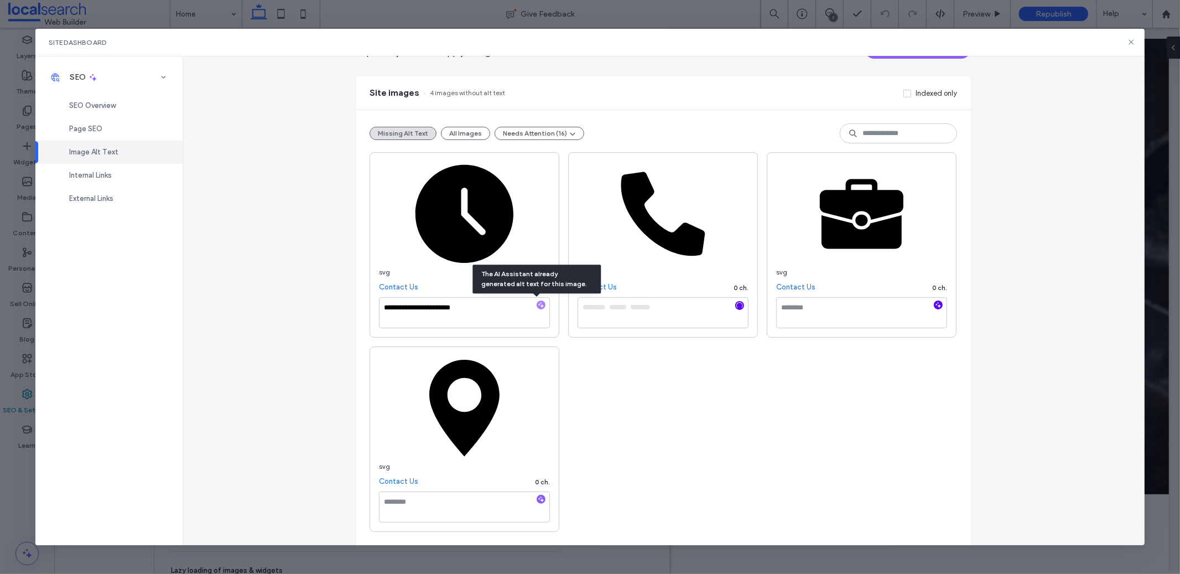
click at [934, 308] on icon "button" at bounding box center [938, 305] width 8 height 8
type textarea "**********"
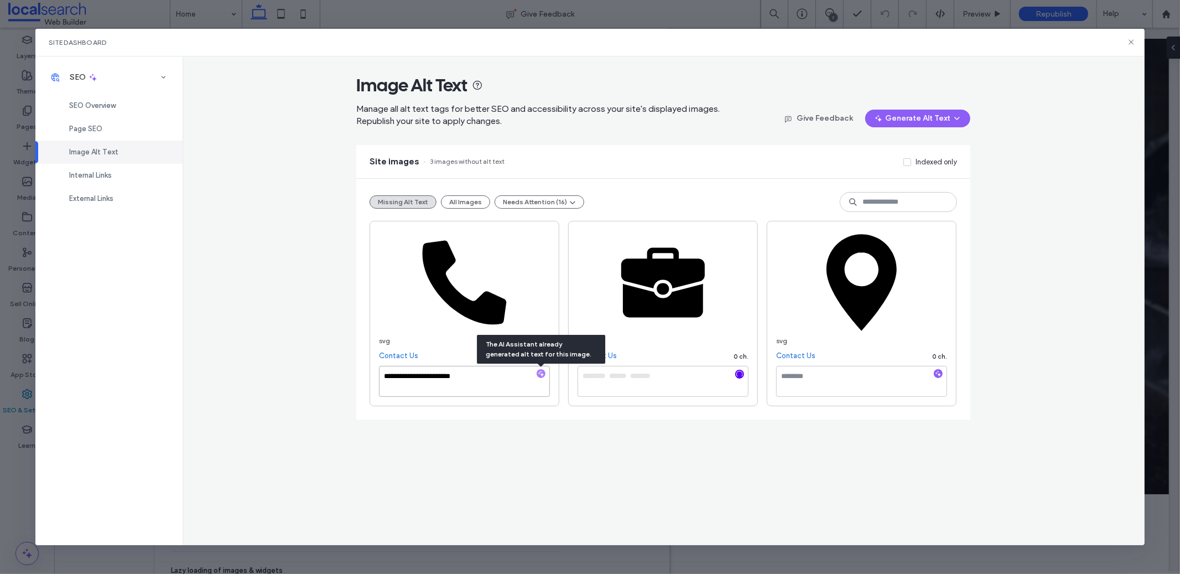
scroll to position [0, 0]
type textarea "**********"
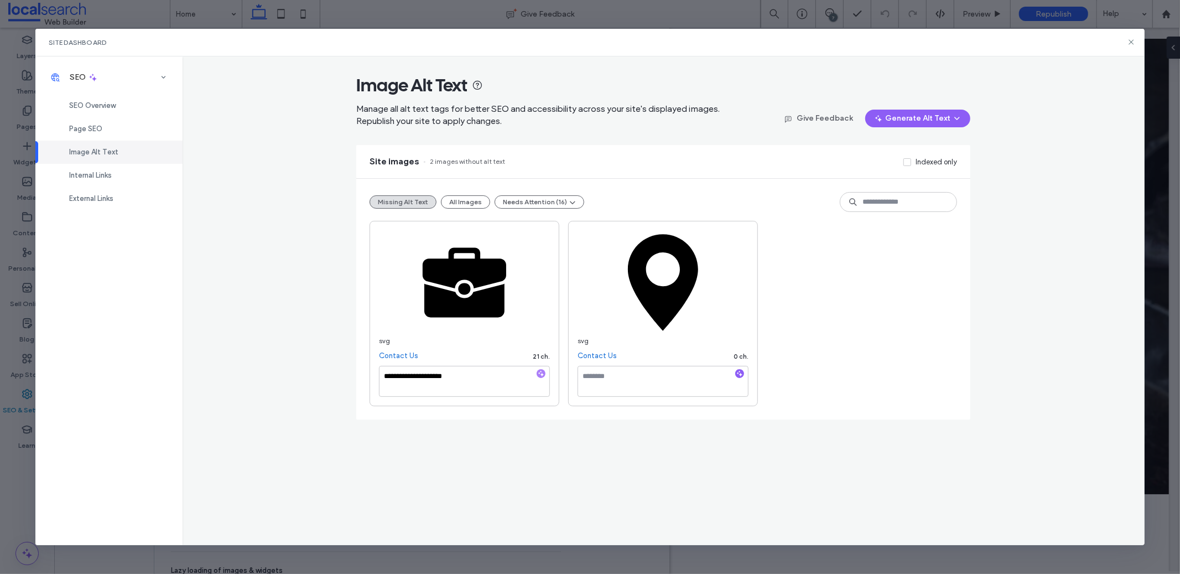
click at [741, 375] on use "button" at bounding box center [740, 374] width 6 height 6
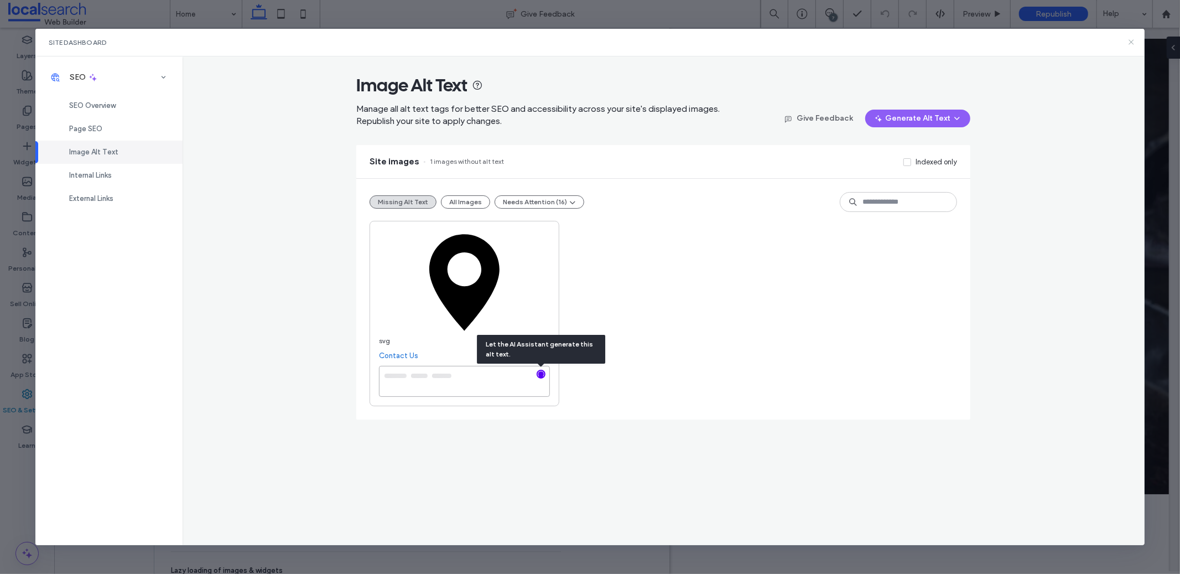
type textarea "**********"
click at [1131, 44] on icon at bounding box center [1131, 42] width 9 height 9
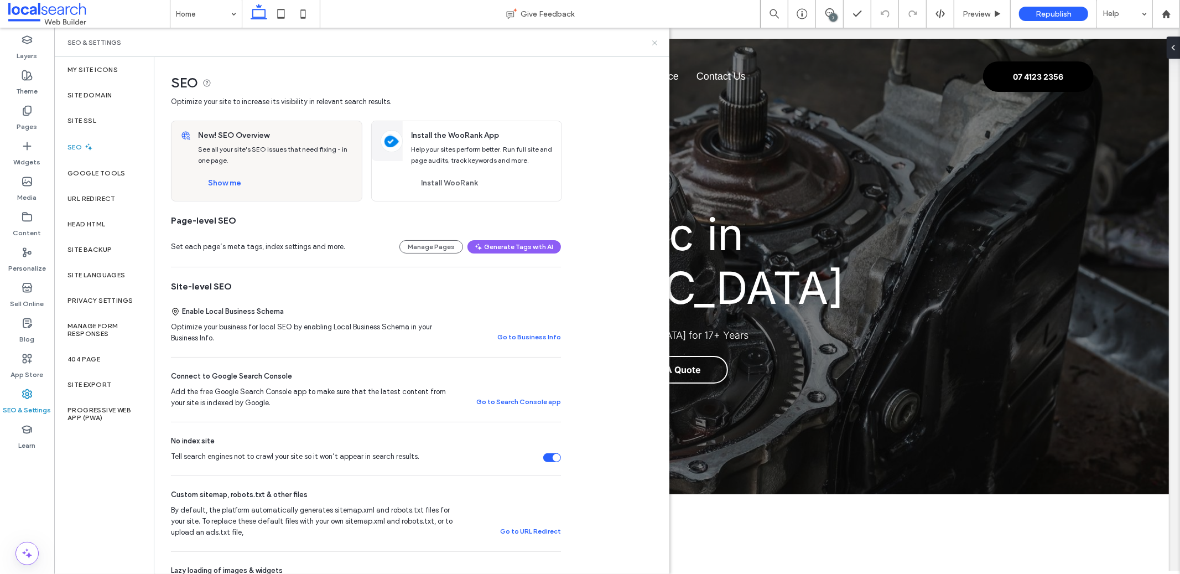
click at [658, 43] on icon at bounding box center [655, 43] width 8 height 8
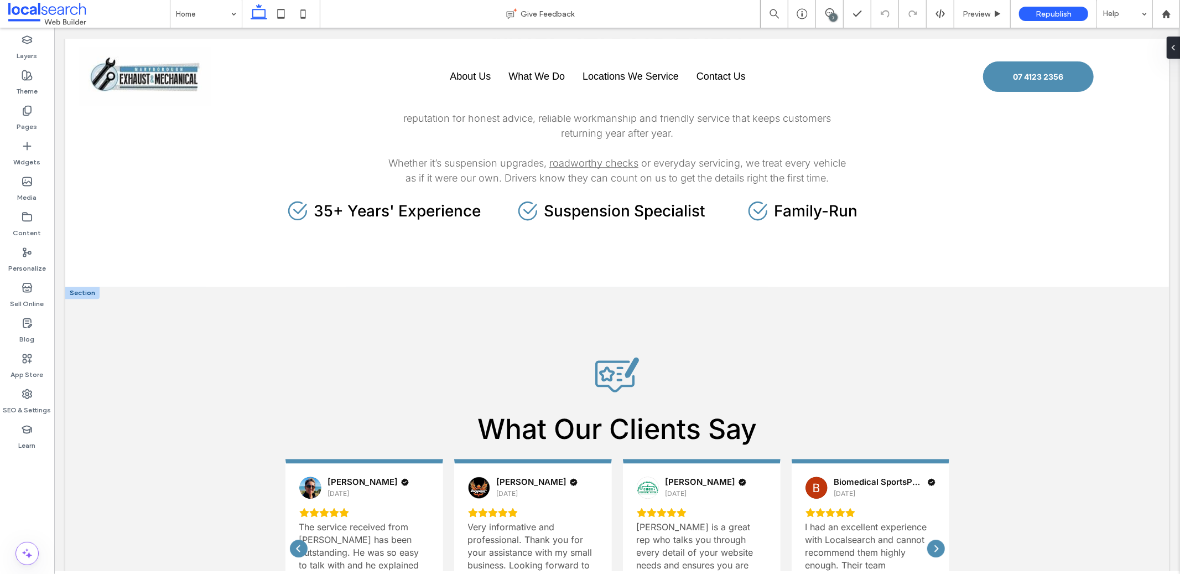
scroll to position [2699, 0]
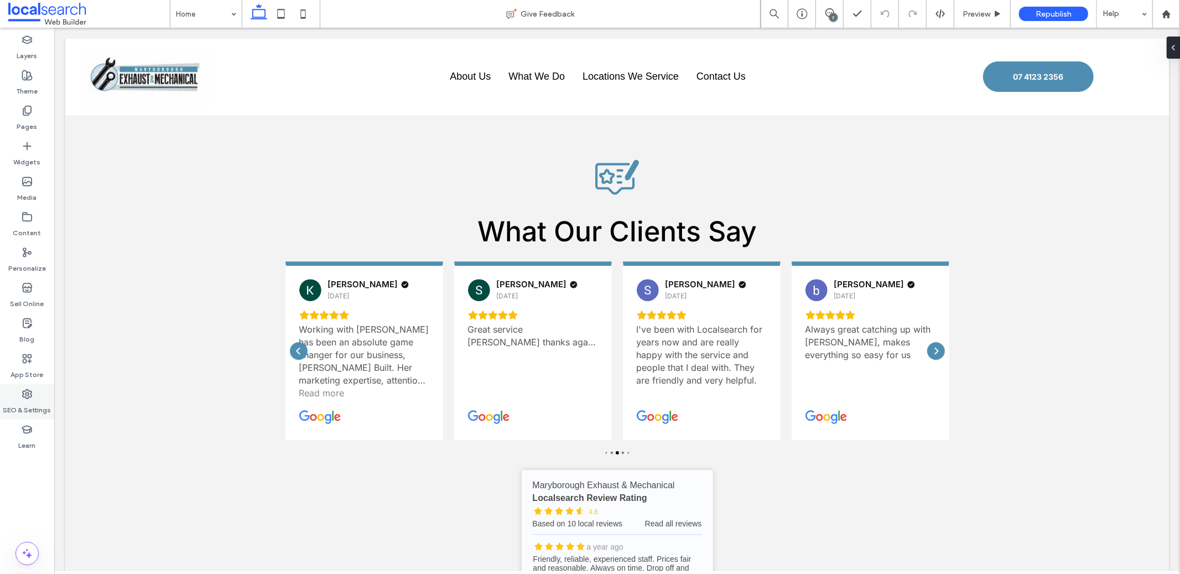
click at [30, 399] on icon at bounding box center [27, 393] width 11 height 11
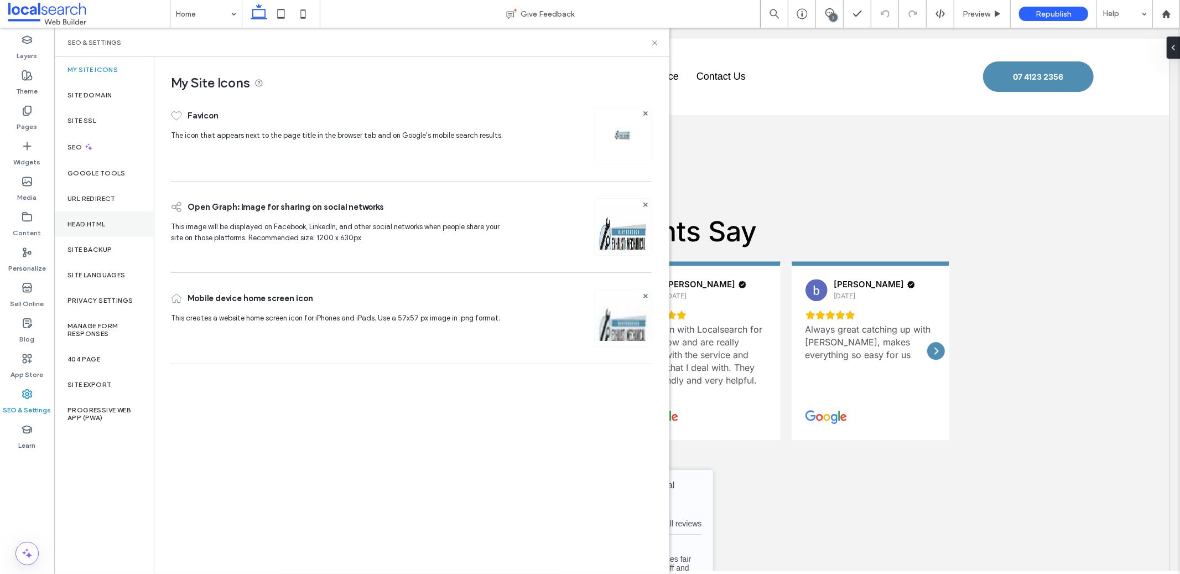
click at [107, 218] on div "Head HTML" at bounding box center [104, 223] width 100 height 25
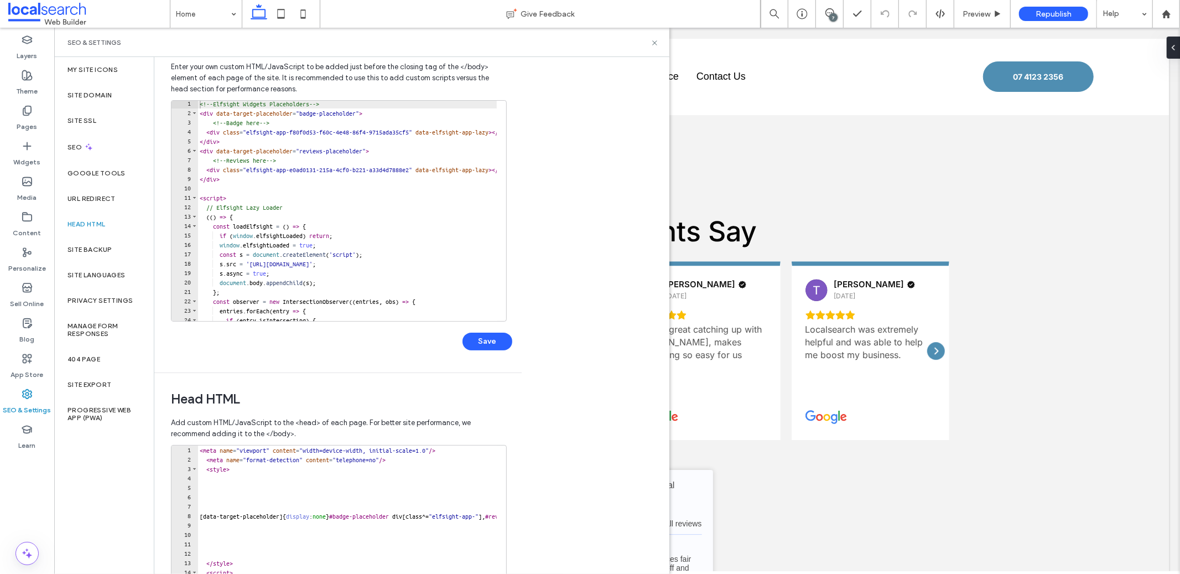
scroll to position [0, 0]
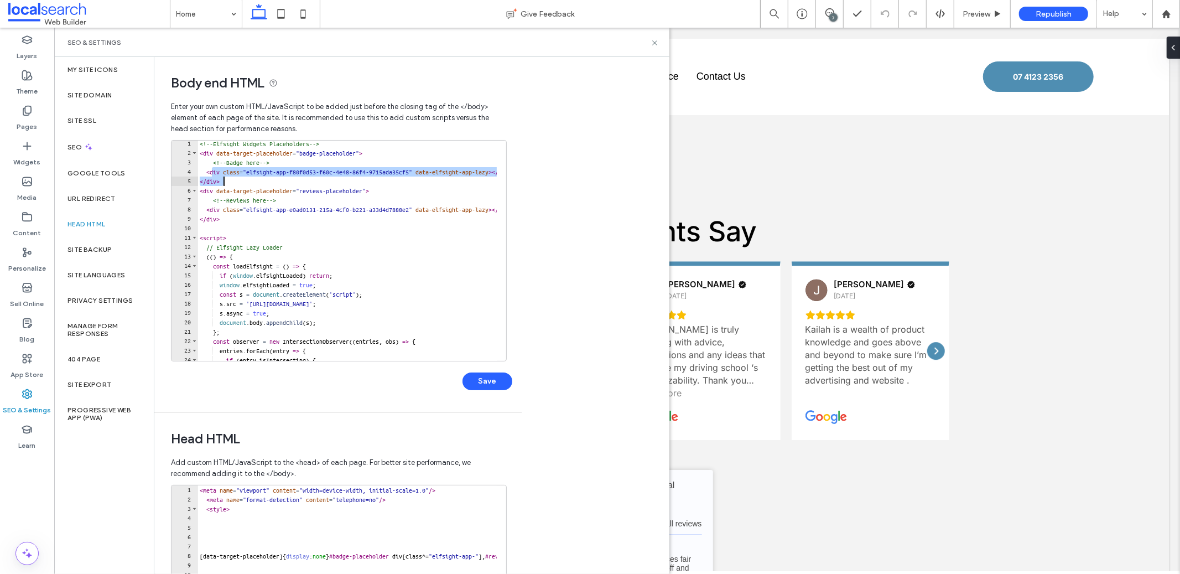
drag, startPoint x: 210, startPoint y: 171, endPoint x: 236, endPoint y: 180, distance: 26.9
click at [236, 180] on div "<!-- Elfsight Widgets Placeholders --> < div data-target-placeholder = "badge-p…" at bounding box center [520, 254] width 645 height 230
paste textarea "Cursor at row 5"
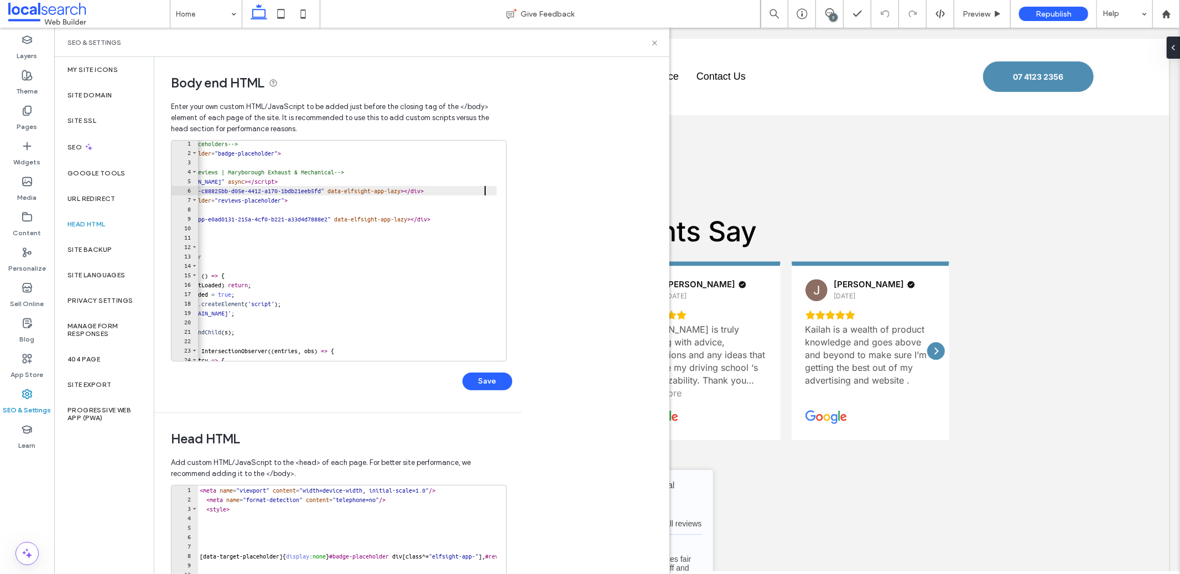
scroll to position [0, 18]
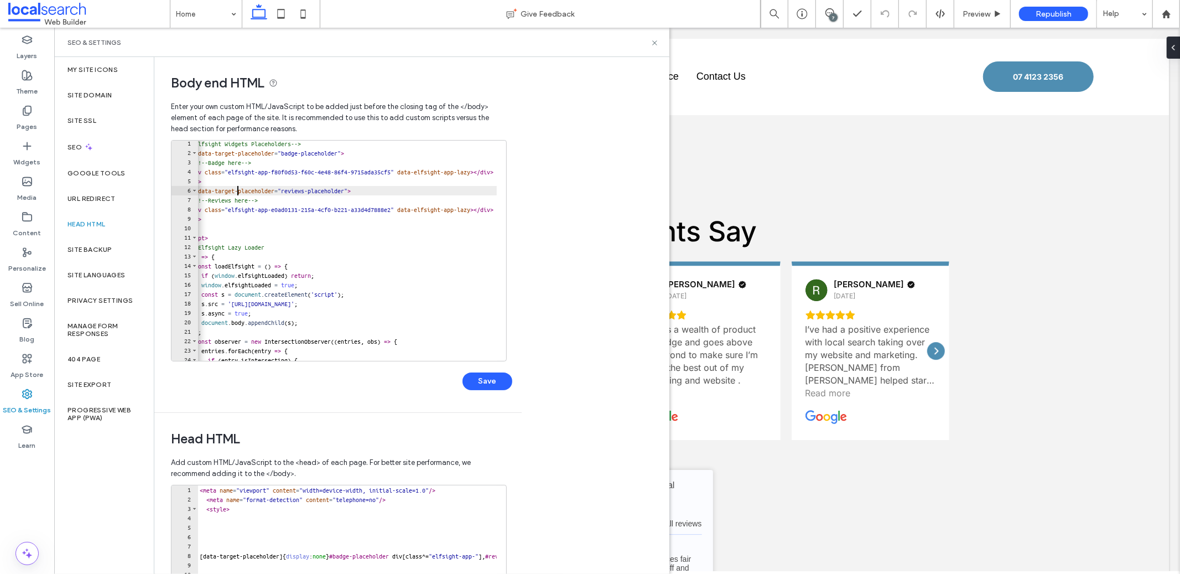
click at [238, 189] on div "<!-- Elfsight Widgets Placeholders --> < div data-target-placeholder = "badge-p…" at bounding box center [501, 254] width 645 height 230
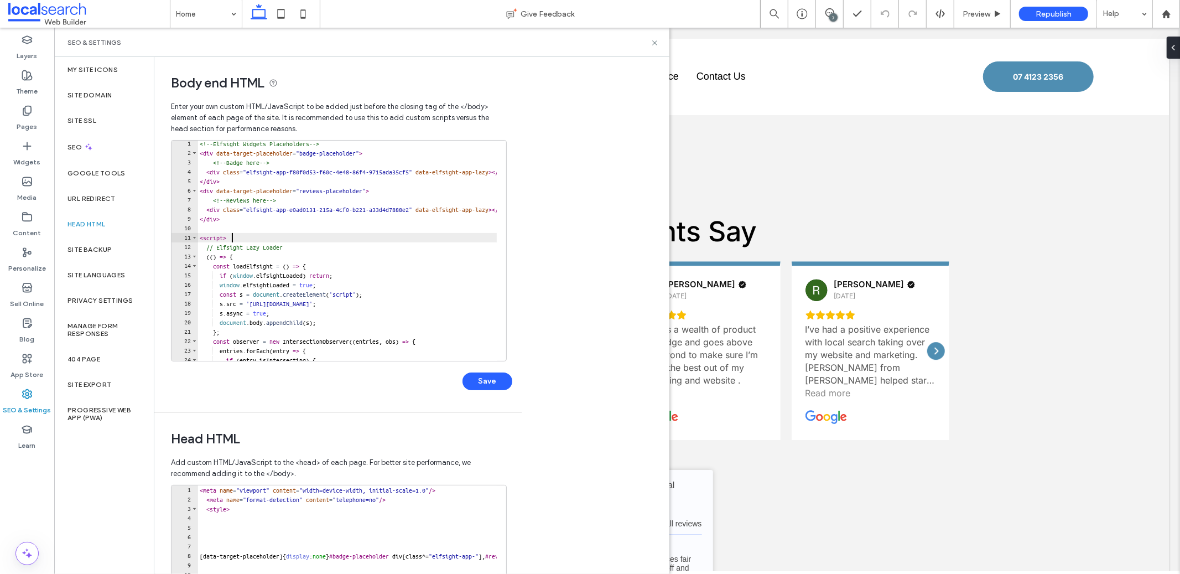
click at [302, 235] on div "<!-- Elfsight Widgets Placeholders --> < div data-target-placeholder = "badge-p…" at bounding box center [520, 254] width 645 height 230
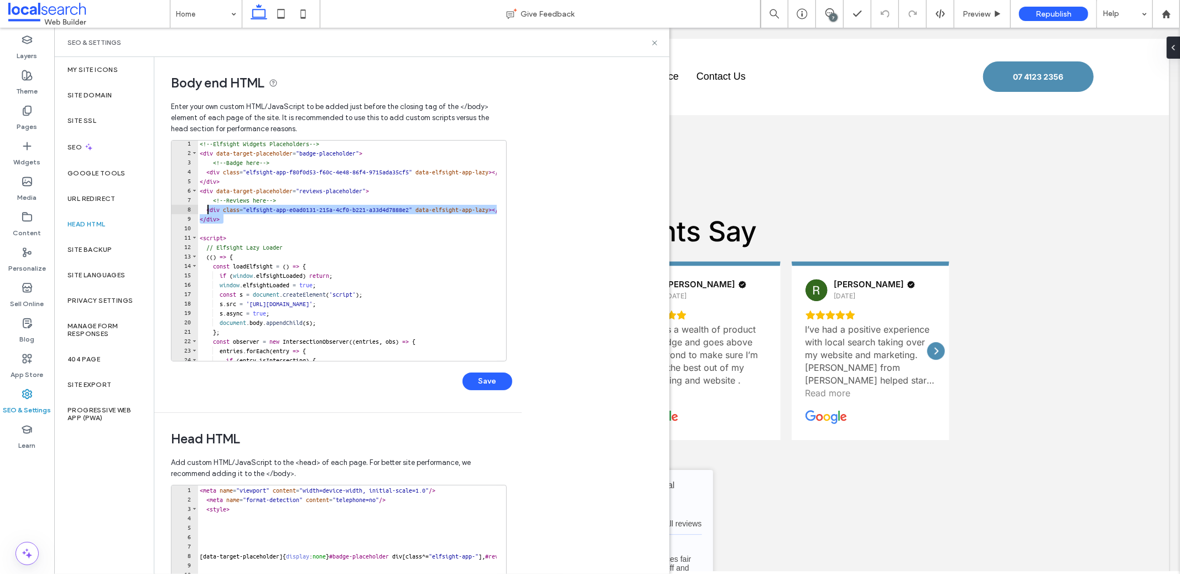
drag, startPoint x: 230, startPoint y: 215, endPoint x: 209, endPoint y: 209, distance: 22.6
click at [209, 209] on div "<!-- Elfsight Widgets Placeholders --> < div data-target-placeholder = "badge-p…" at bounding box center [520, 254] width 645 height 230
paste textarea "Cursor at row 8"
type textarea "**********"
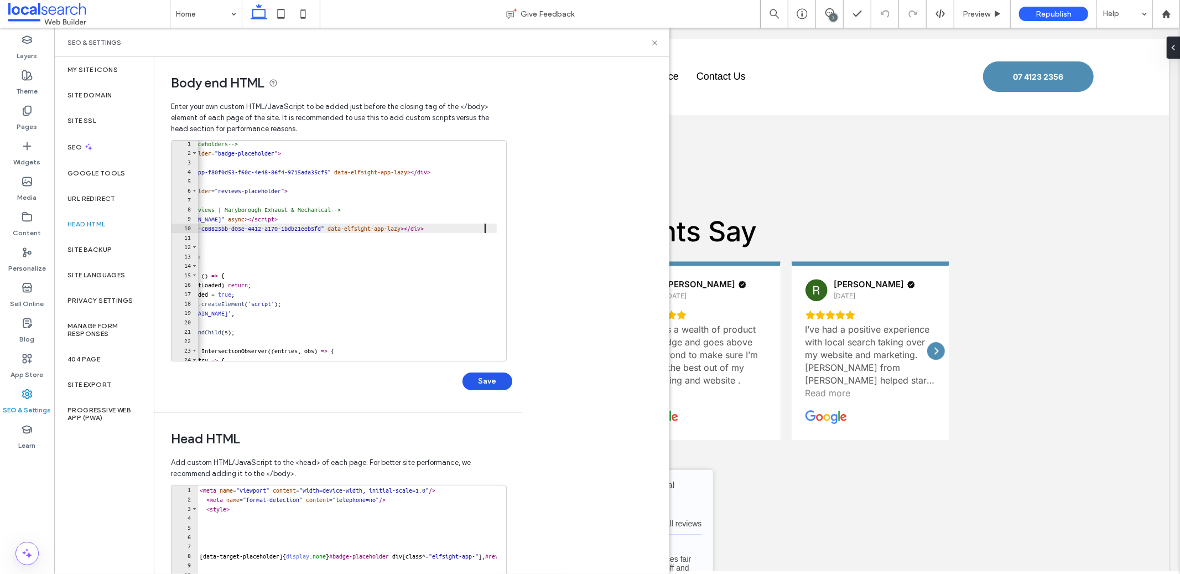
click at [472, 381] on button "Save" at bounding box center [488, 381] width 50 height 18
click at [653, 44] on icon at bounding box center [655, 43] width 8 height 8
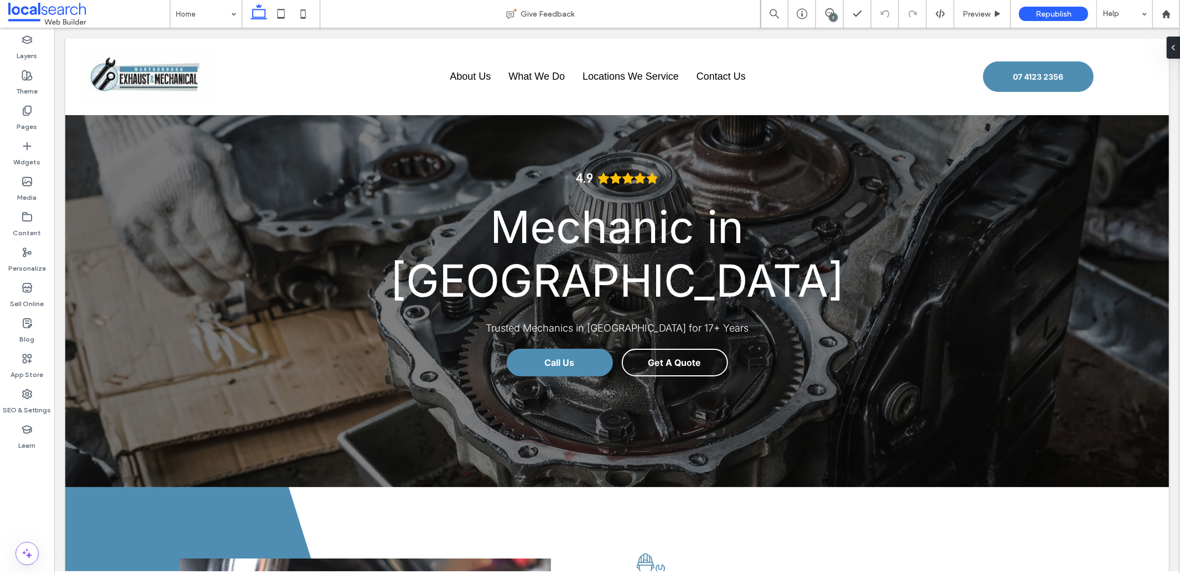
scroll to position [0, 0]
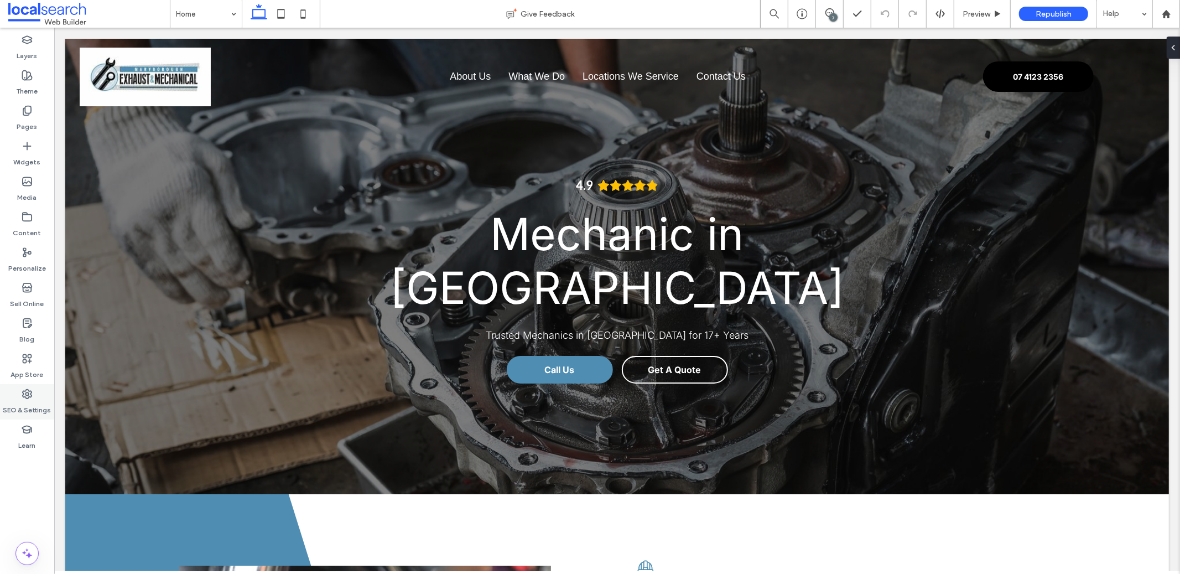
click at [25, 398] on use at bounding box center [27, 393] width 9 height 9
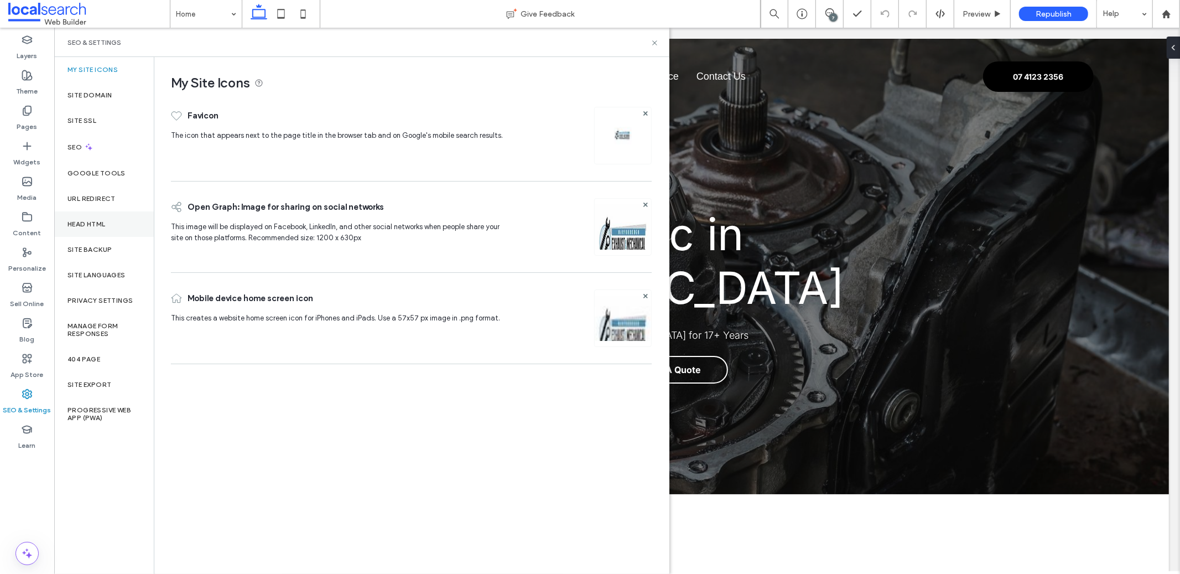
click at [97, 223] on label "Head HTML" at bounding box center [86, 224] width 38 height 8
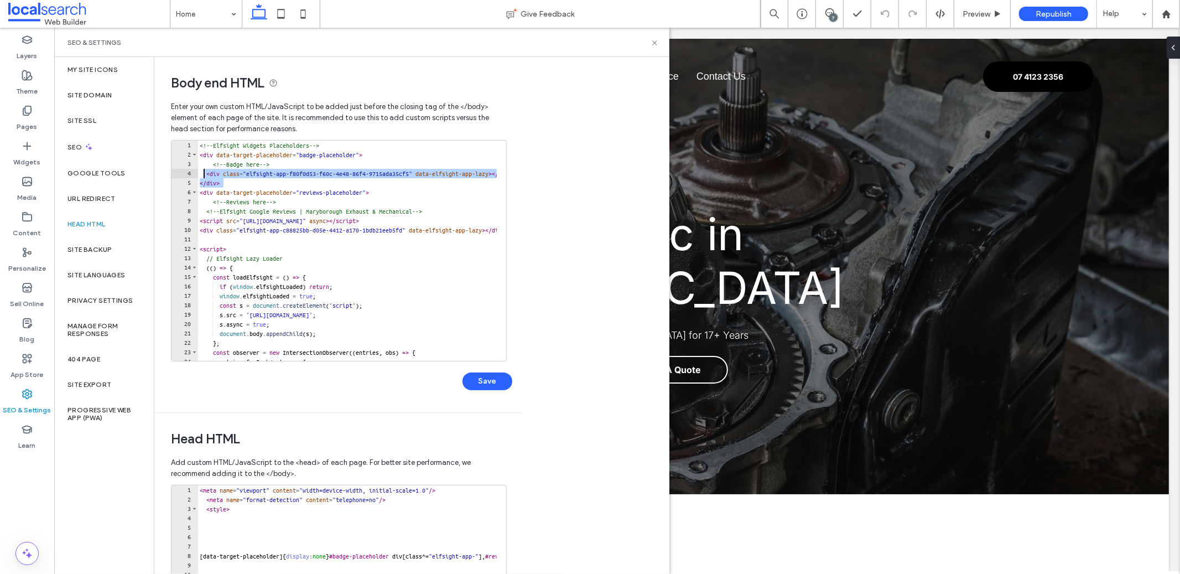
drag, startPoint x: 226, startPoint y: 183, endPoint x: 206, endPoint y: 174, distance: 22.1
click at [206, 174] on div "<!-- Elfsight Widgets Placeholders --> < div data-target-placeholder = "badge-p…" at bounding box center [520, 256] width 645 height 230
paste textarea "Cursor at row 4"
type textarea "**********"
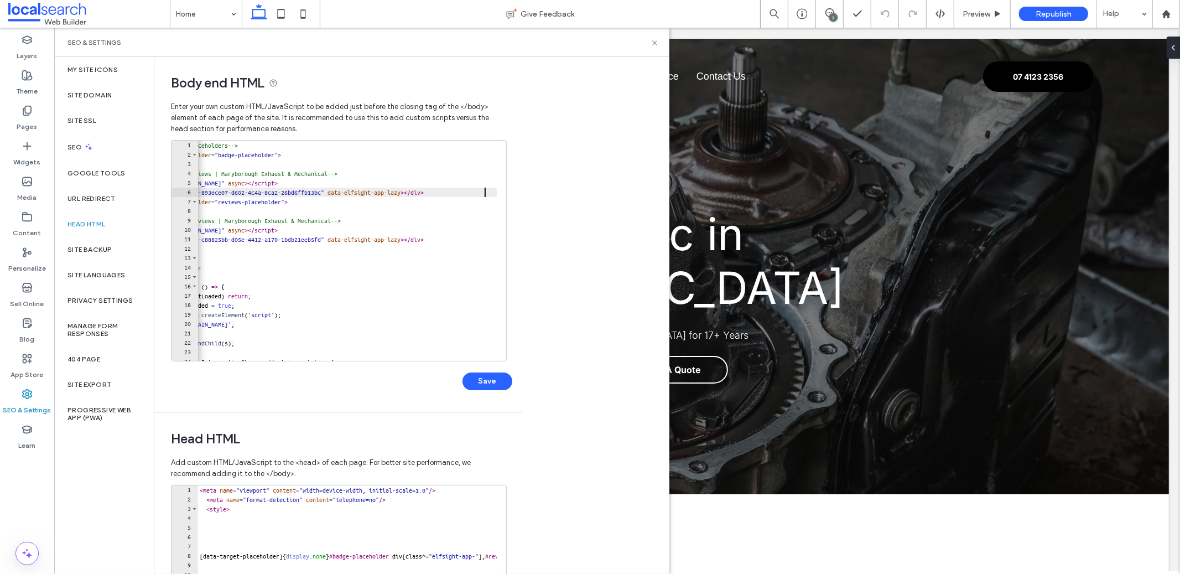
scroll to position [0, 81]
click at [489, 387] on button "Save" at bounding box center [488, 381] width 50 height 18
click at [648, 31] on div "SEO & Settings" at bounding box center [361, 42] width 615 height 29
click at [656, 41] on use at bounding box center [654, 42] width 4 height 4
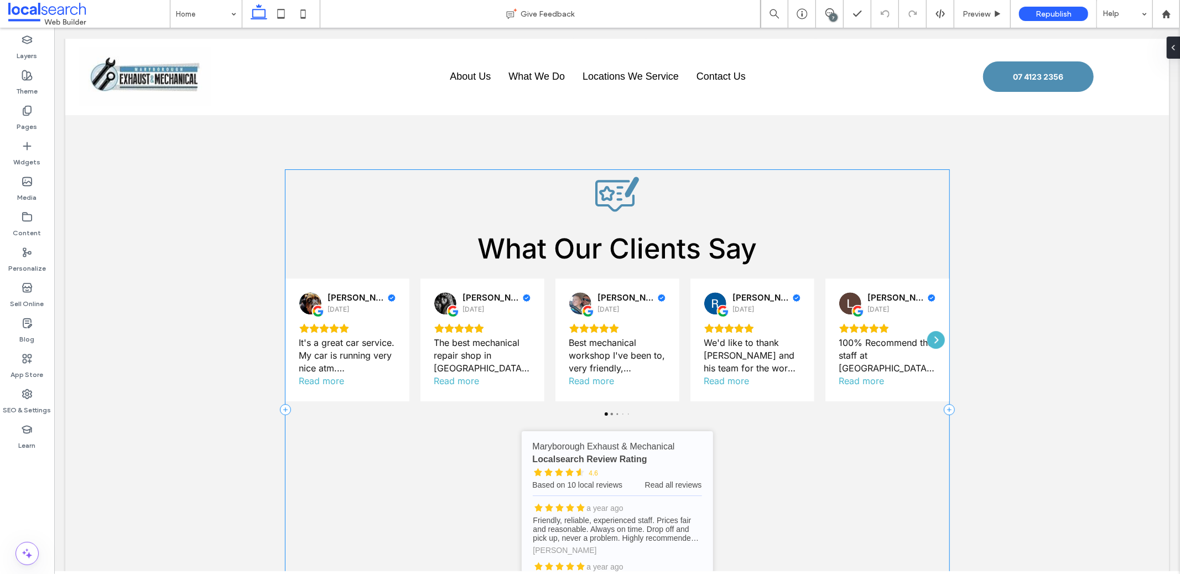
scroll to position [2682, 0]
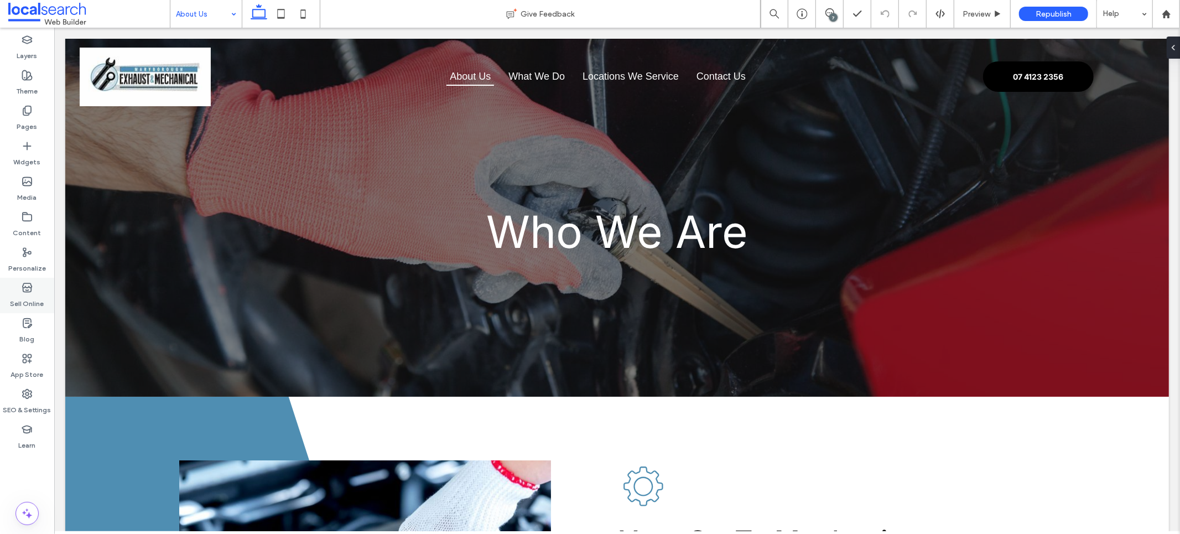
click at [12, 295] on label "Sell Online" at bounding box center [28, 300] width 34 height 15
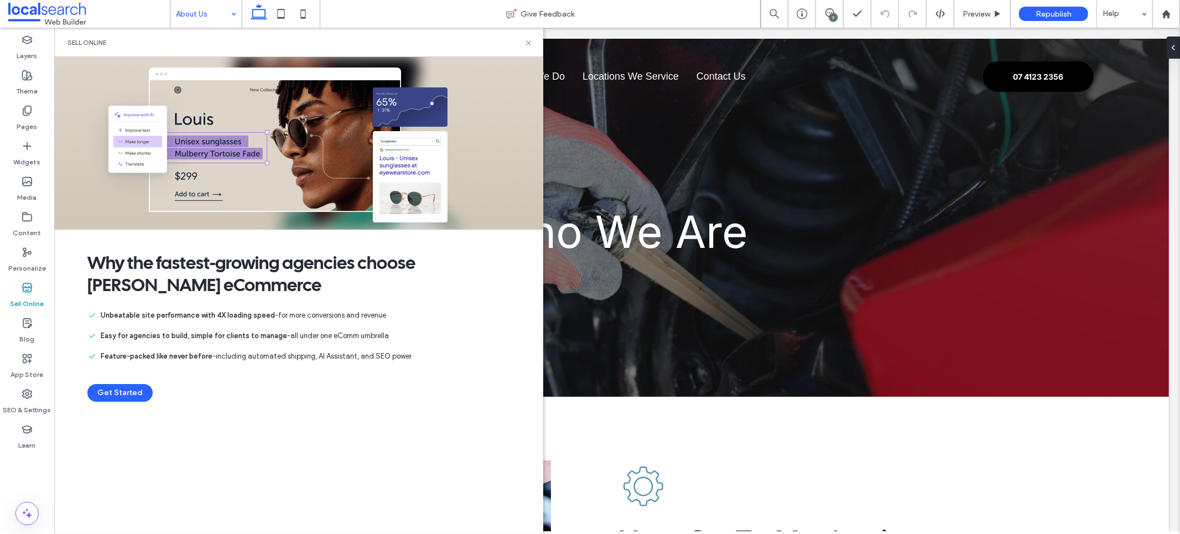
click at [371, 350] on ul "Unbeatable site performance with 4X loading speed - for more conversions and re…" at bounding box center [298, 335] width 423 height 53
click at [341, 520] on div "Why the fastest-growing agencies choose Duda eCommerce Unbeatable site performa…" at bounding box center [298, 295] width 489 height 477
click at [249, 479] on div "Why the fastest-growing agencies choose Duda eCommerce Unbeatable site performa…" at bounding box center [298, 295] width 489 height 477
click at [245, 428] on div "Why the fastest-growing agencies choose Duda eCommerce Unbeatable site performa…" at bounding box center [298, 295] width 489 height 477
drag, startPoint x: 431, startPoint y: 45, endPoint x: 467, endPoint y: 51, distance: 36.4
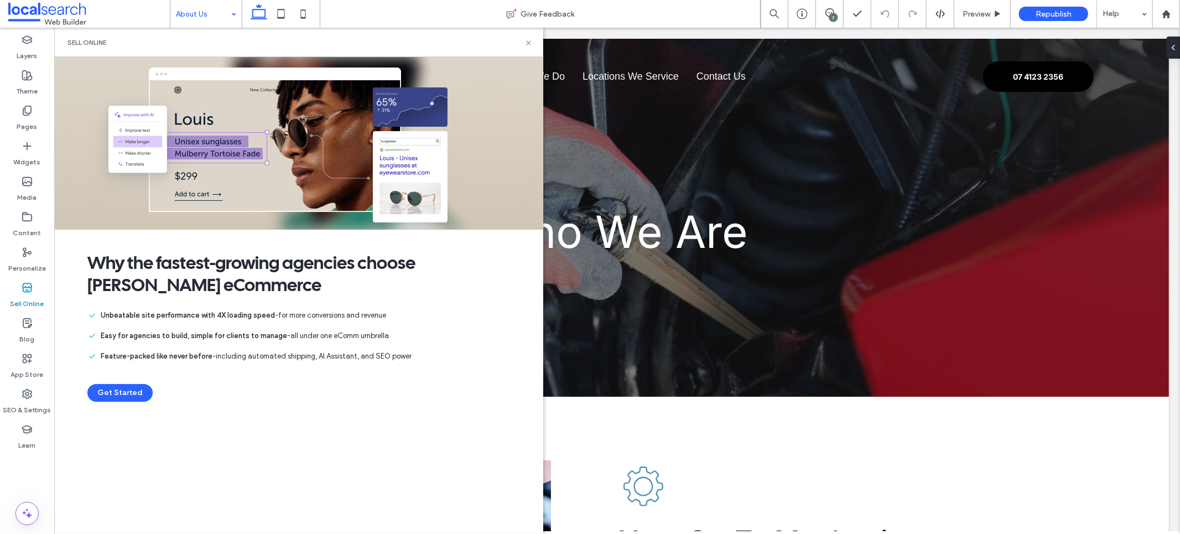
click at [467, 51] on div "Sell Online" at bounding box center [298, 42] width 489 height 29
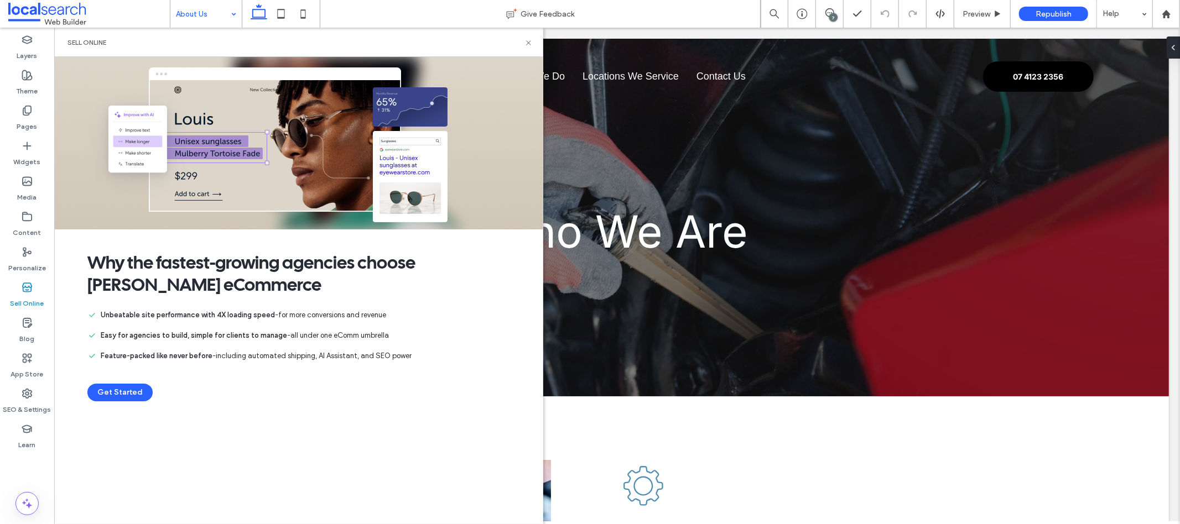
click at [535, 50] on div "Sell Online" at bounding box center [298, 42] width 489 height 29
click at [532, 41] on icon at bounding box center [528, 43] width 8 height 8
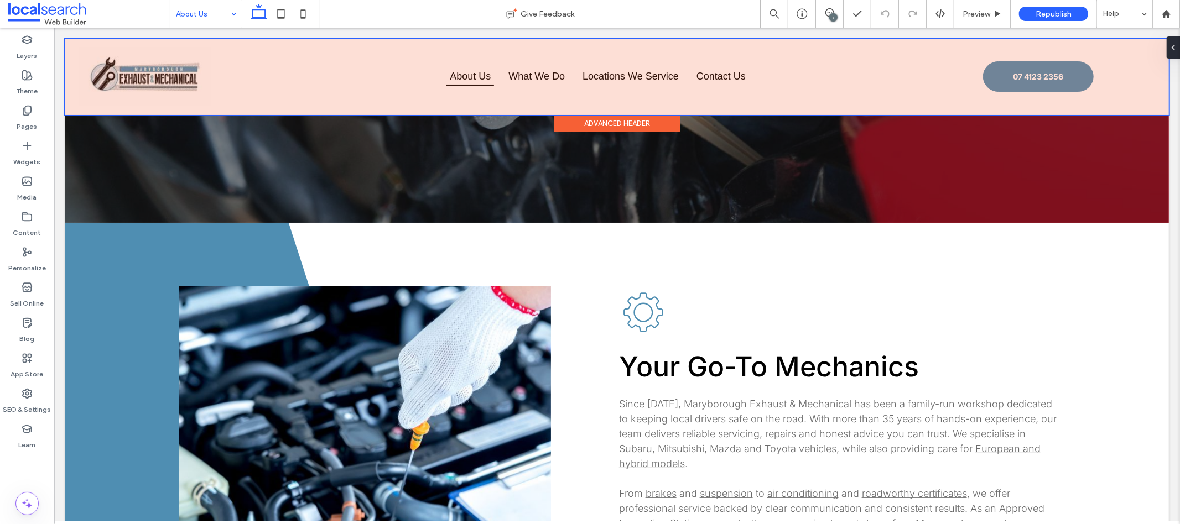
scroll to position [283, 0]
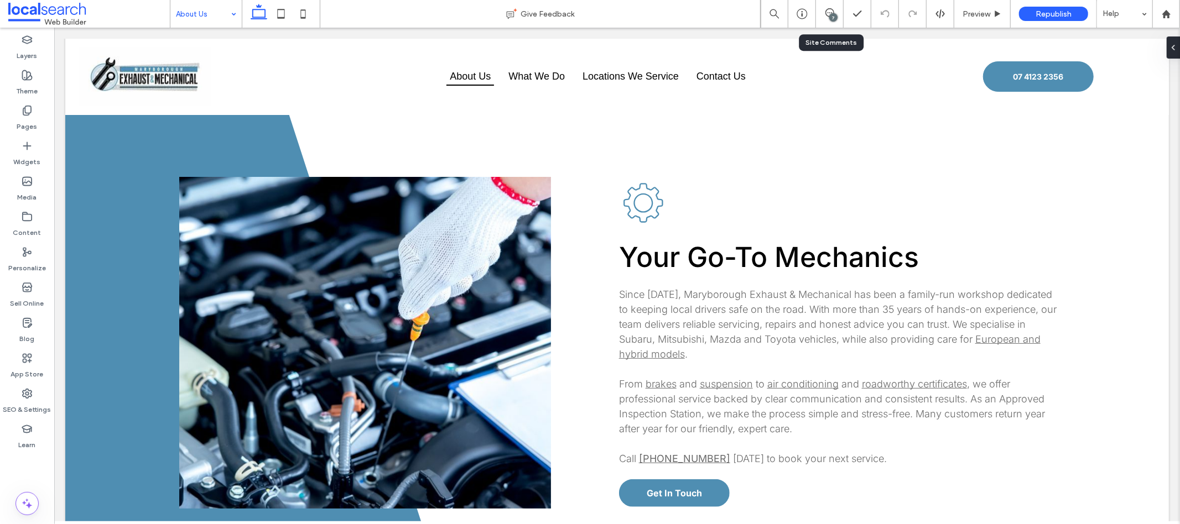
click at [823, 4] on div "7" at bounding box center [830, 14] width 28 height 28
click at [826, 8] on icon at bounding box center [829, 12] width 9 height 9
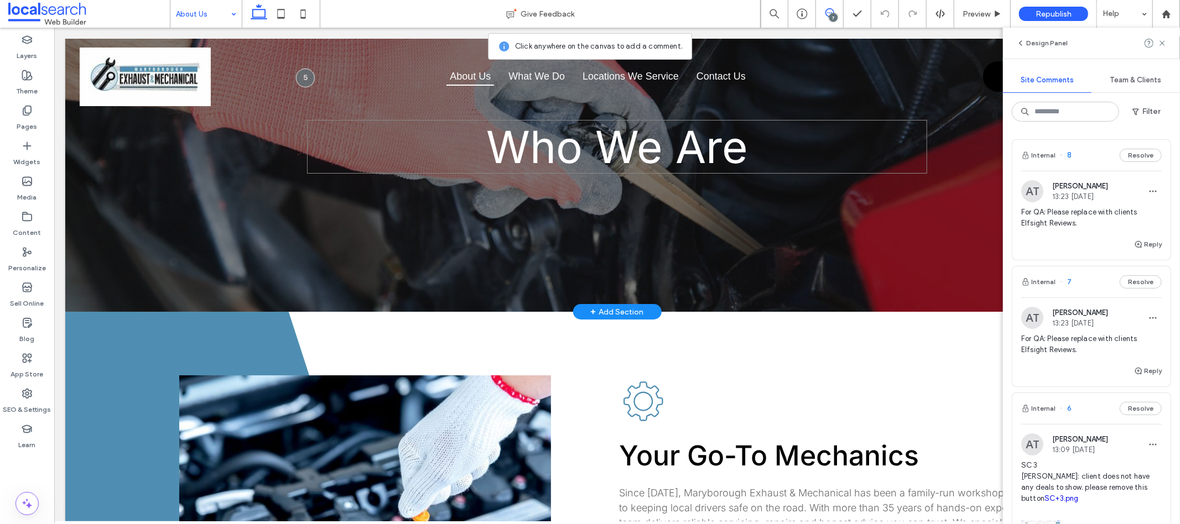
scroll to position [0, 0]
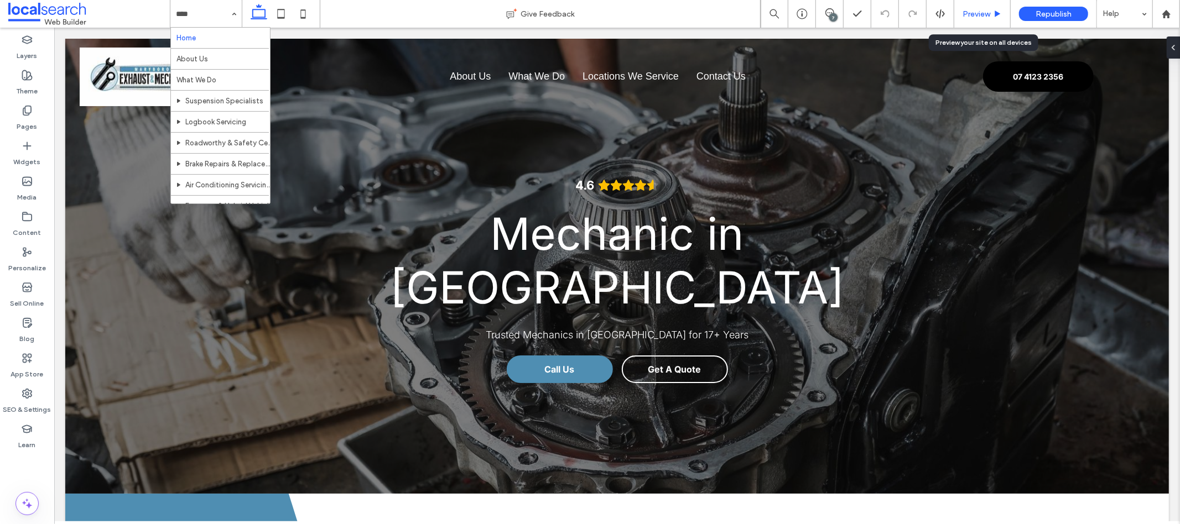
click at [974, 11] on span "Preview" at bounding box center [977, 13] width 28 height 9
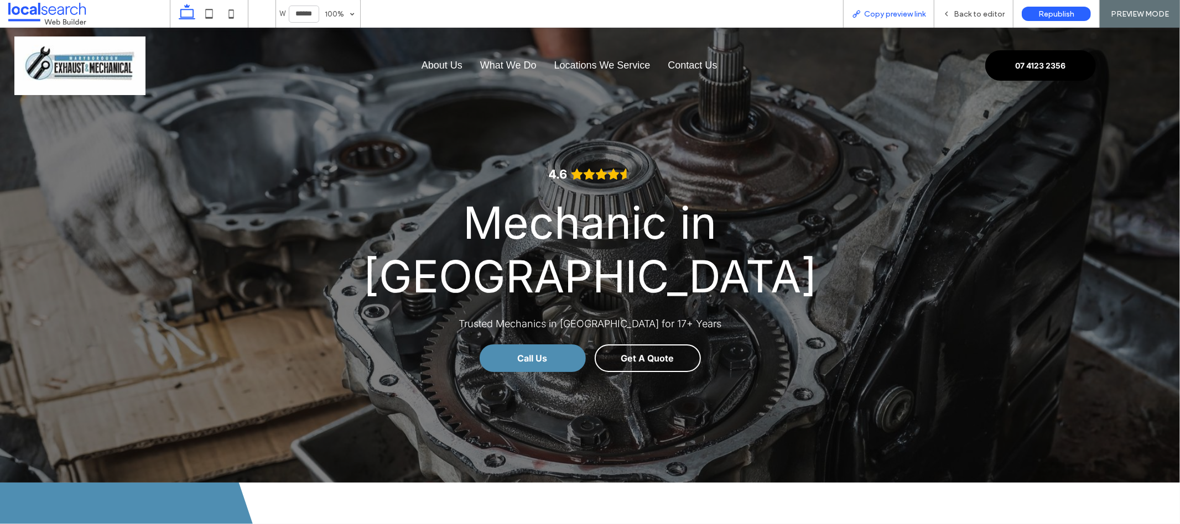
click at [894, 15] on span "Copy preview link" at bounding box center [894, 13] width 61 height 9
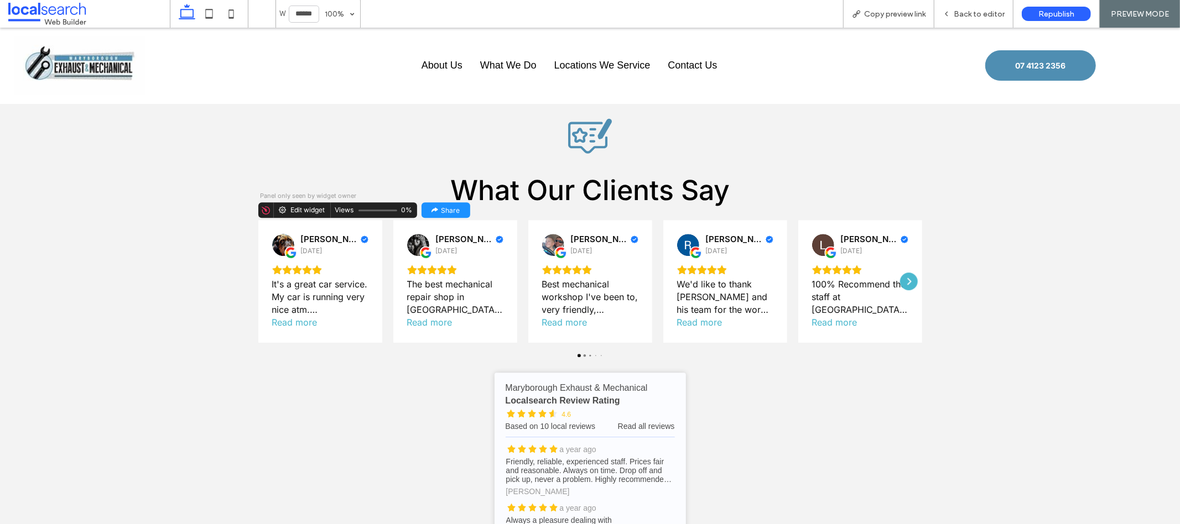
scroll to position [2718, 0]
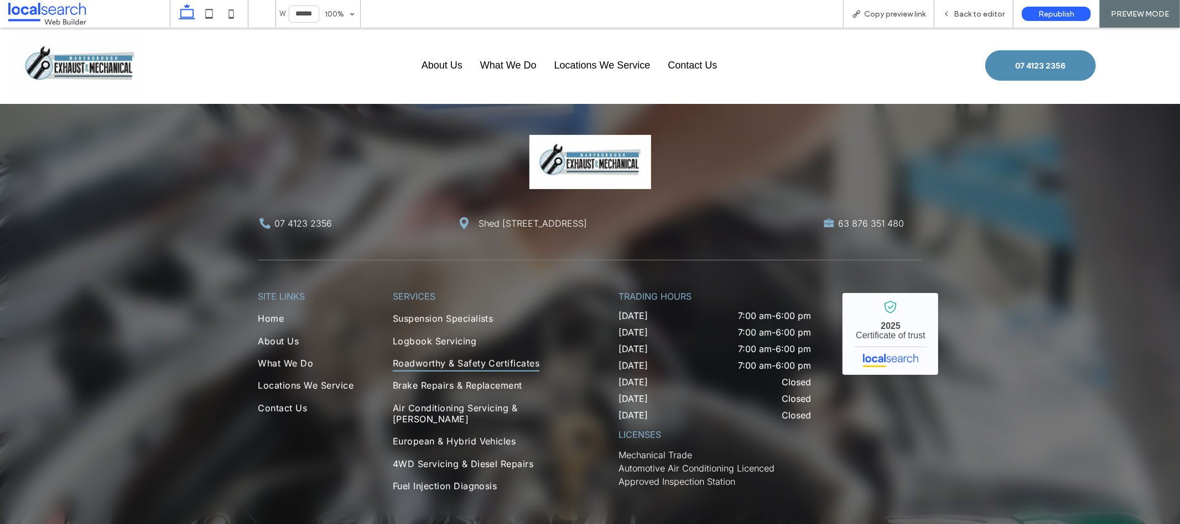
scroll to position [3312, 0]
click at [439, 354] on span "Roadworthy & Safety Certificates" at bounding box center [466, 362] width 147 height 17
click at [973, 22] on div "Back to editor" at bounding box center [973, 14] width 79 height 28
click at [967, 7] on div "Back to editor" at bounding box center [973, 14] width 79 height 28
click at [961, 8] on div "Back to editor" at bounding box center [973, 14] width 79 height 28
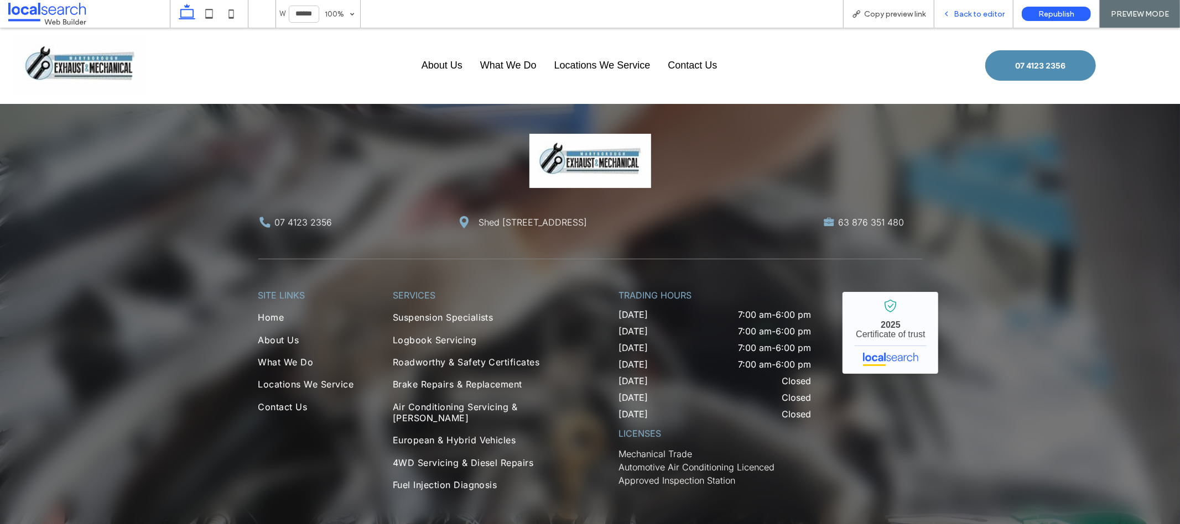
click at [945, 15] on icon at bounding box center [947, 14] width 8 height 8
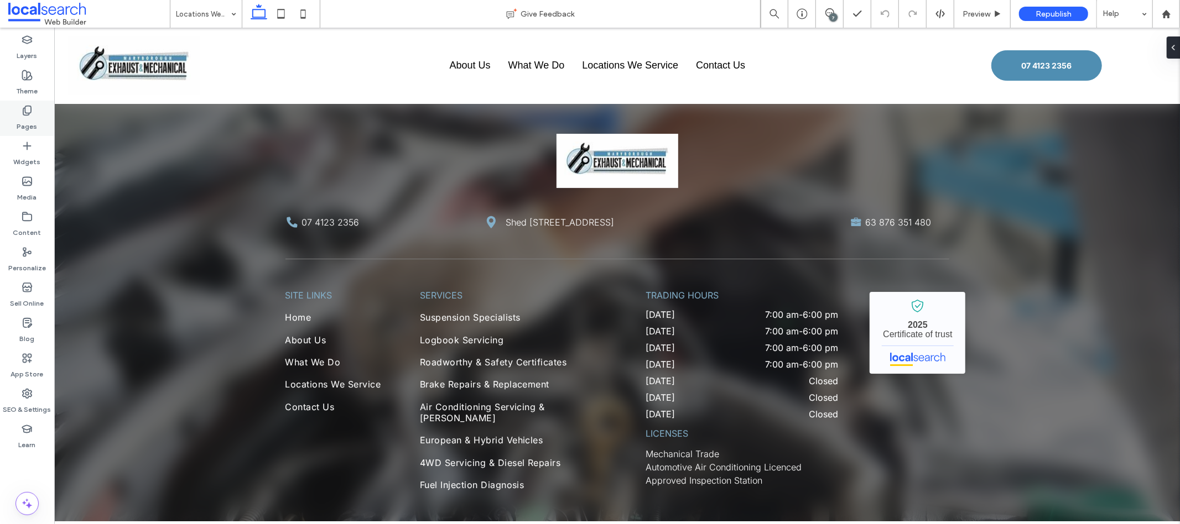
click at [27, 116] on label "Pages" at bounding box center [27, 123] width 20 height 15
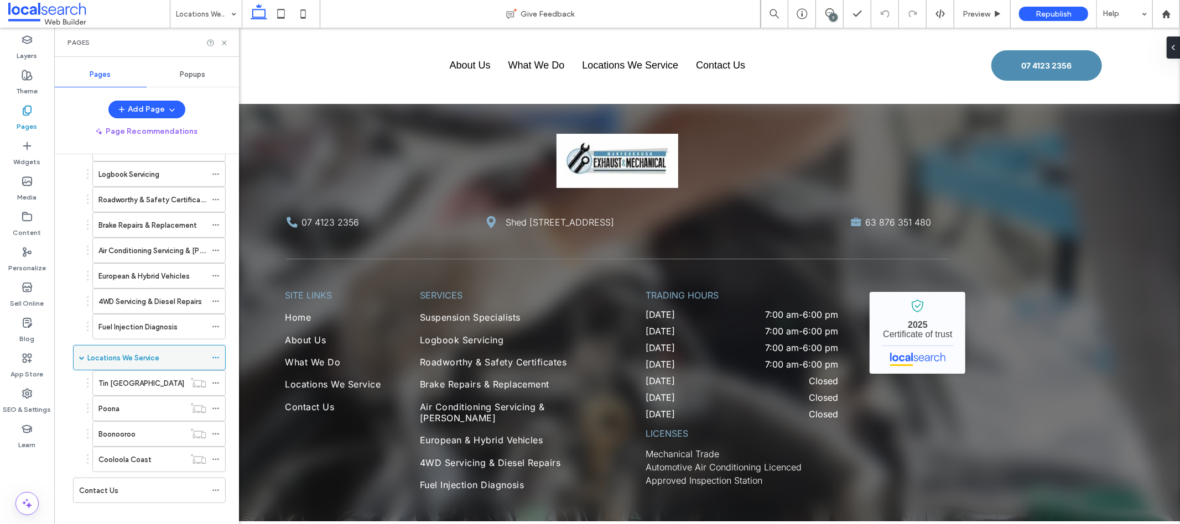
scroll to position [138, 0]
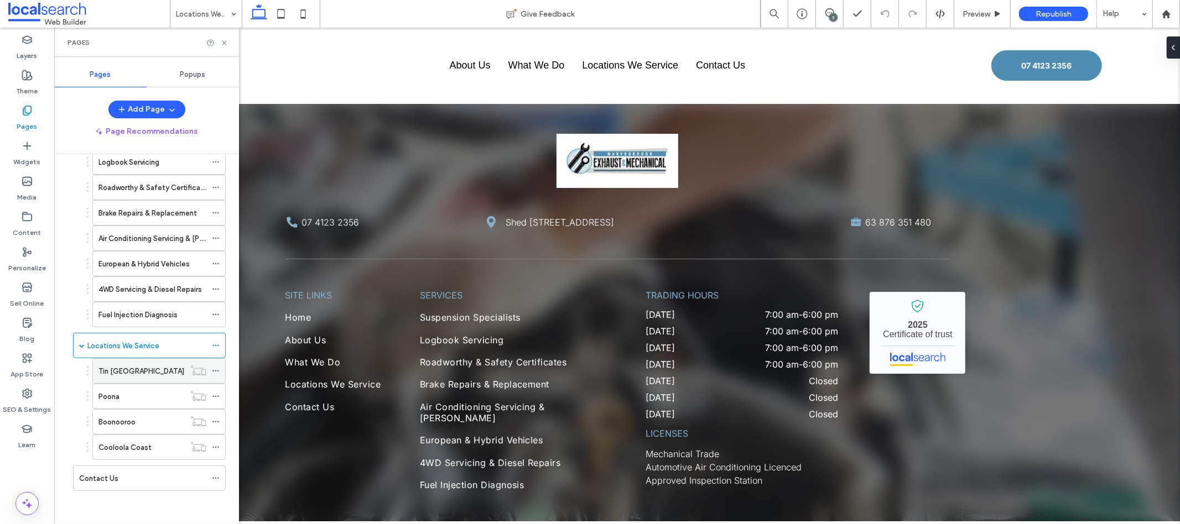
click at [143, 377] on div "Tin Can Bay" at bounding box center [141, 372] width 86 height 12
click at [137, 399] on div "Poona" at bounding box center [141, 397] width 86 height 12
click at [223, 46] on icon at bounding box center [224, 43] width 8 height 8
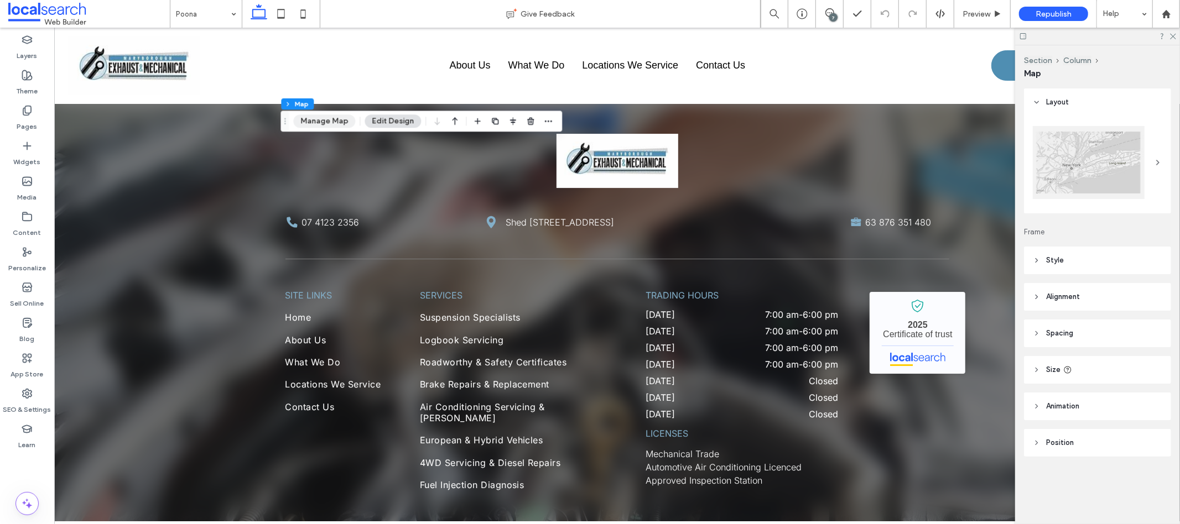
click at [310, 126] on button "Manage Map" at bounding box center [324, 121] width 62 height 13
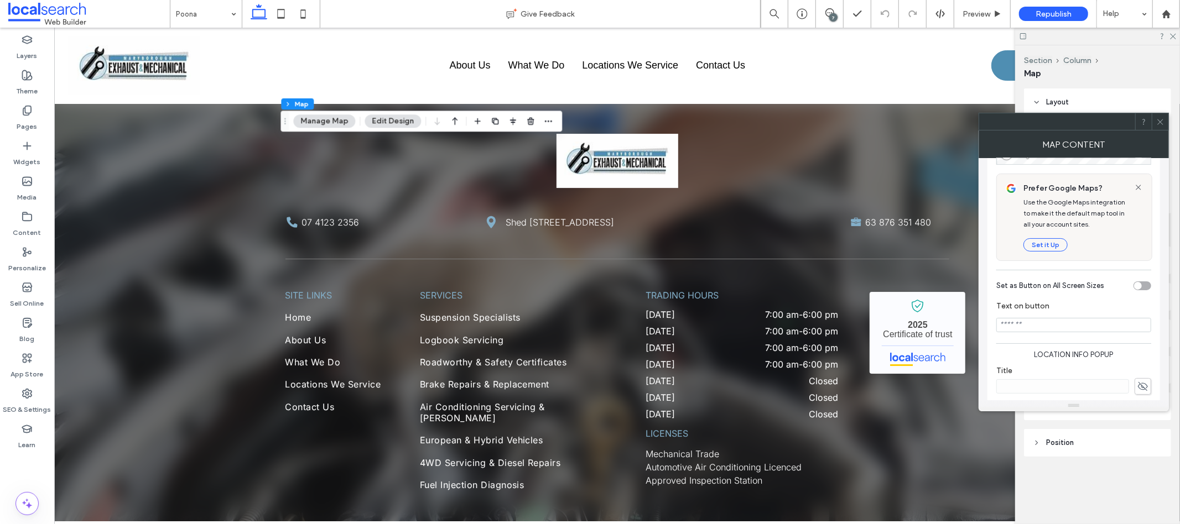
scroll to position [255, 0]
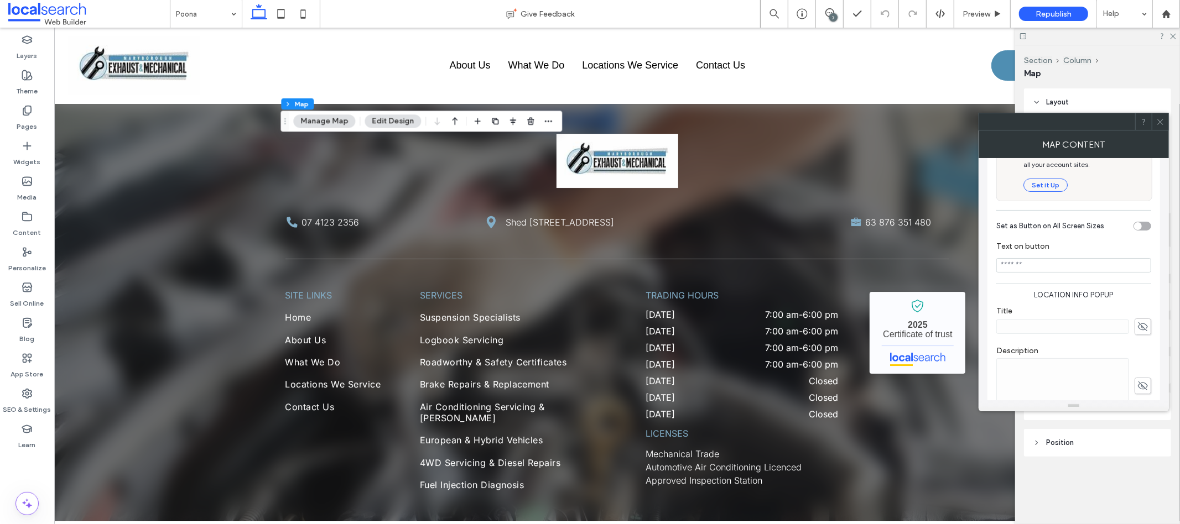
click at [1160, 123] on icon at bounding box center [1160, 122] width 8 height 8
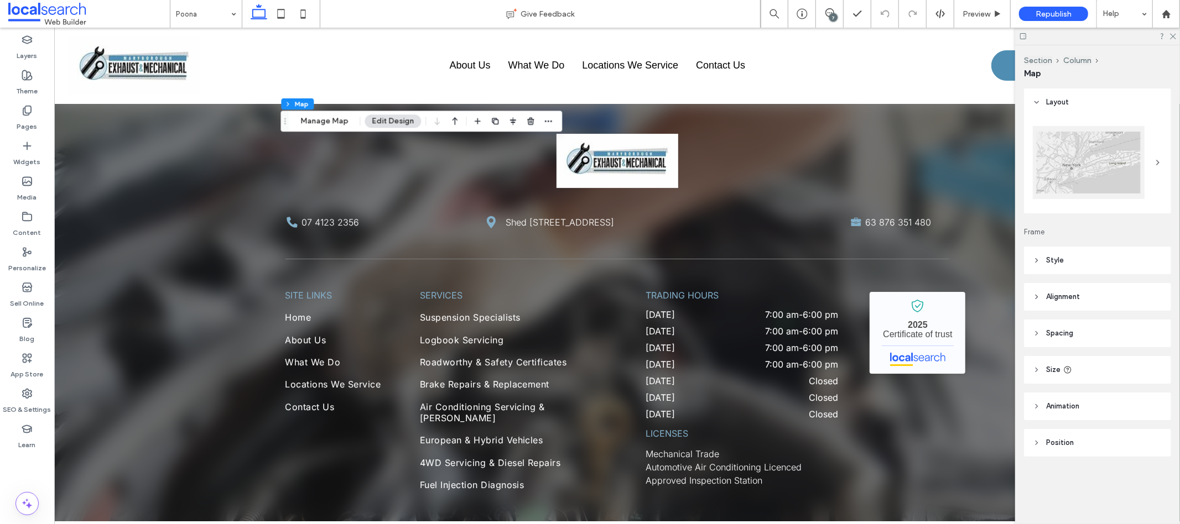
click at [1045, 265] on header "Style" at bounding box center [1097, 261] width 147 height 28
type input "**"
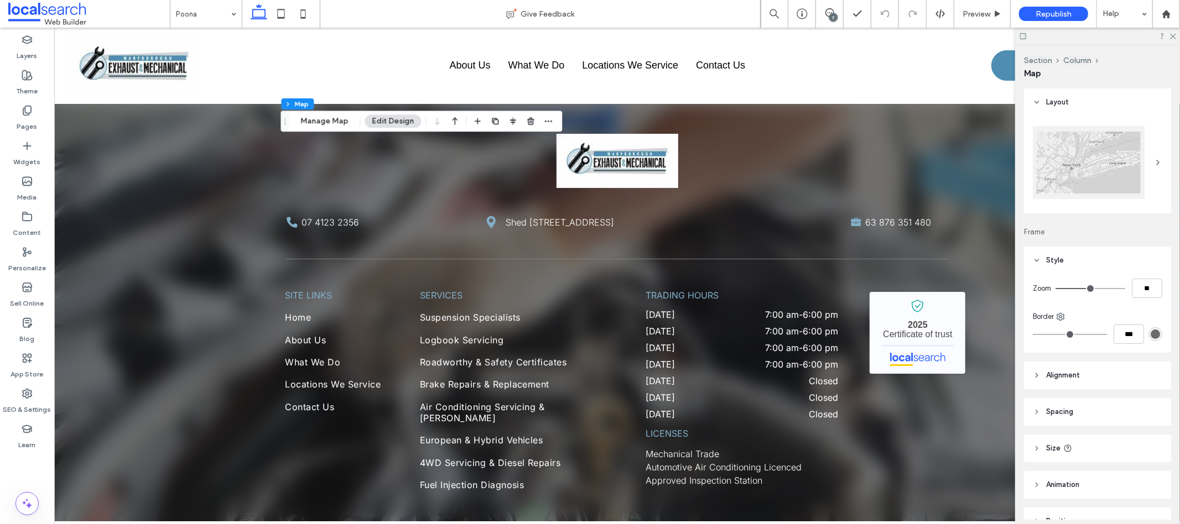
type input "**"
click at [1090, 288] on input "range" at bounding box center [1091, 288] width 70 height 1
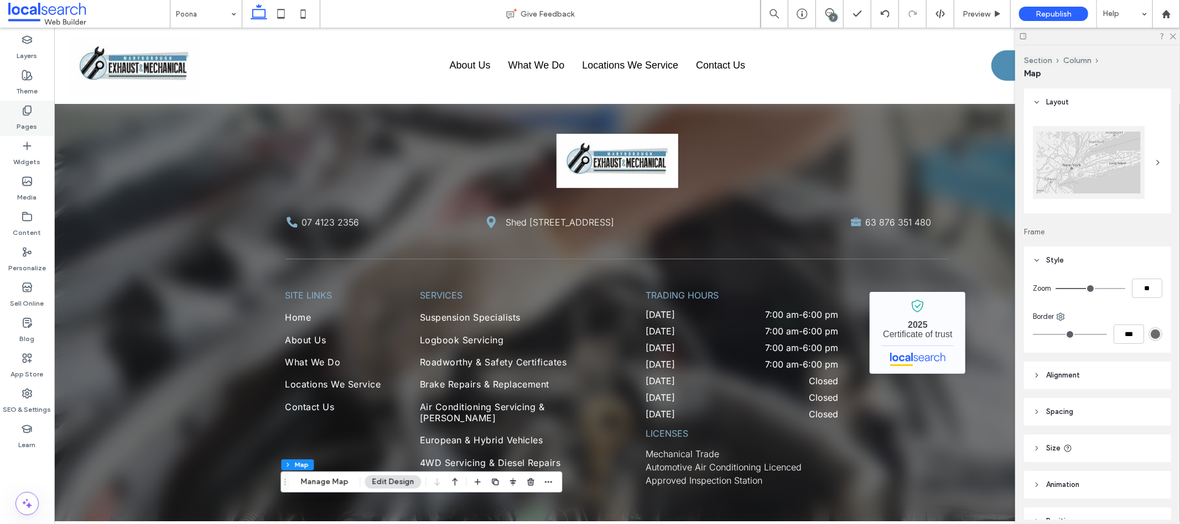
click at [17, 116] on label "Pages" at bounding box center [27, 123] width 20 height 15
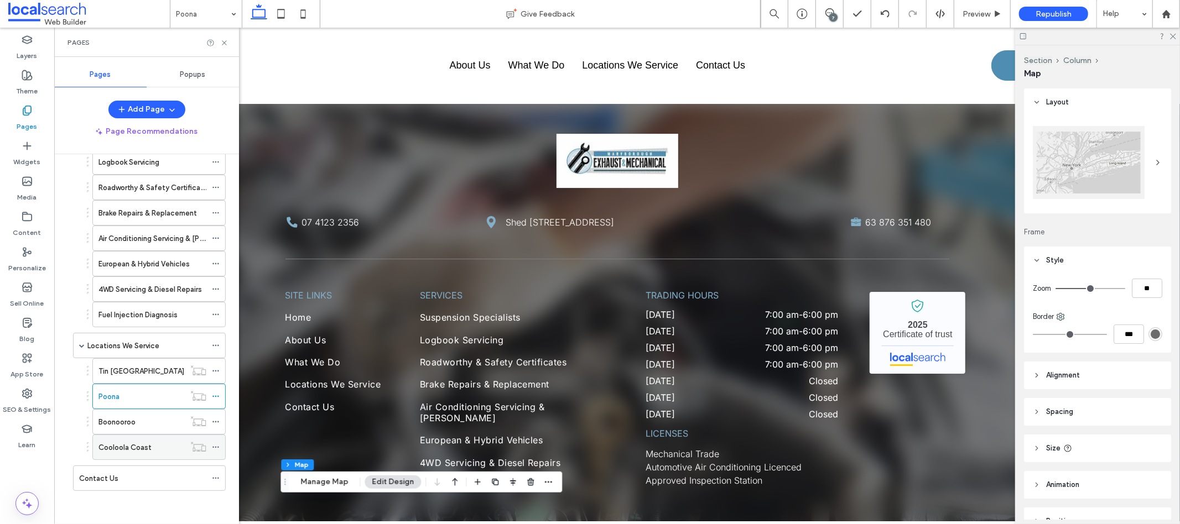
scroll to position [138, 0]
click at [128, 454] on div "Cooloola Coast" at bounding box center [141, 447] width 86 height 24
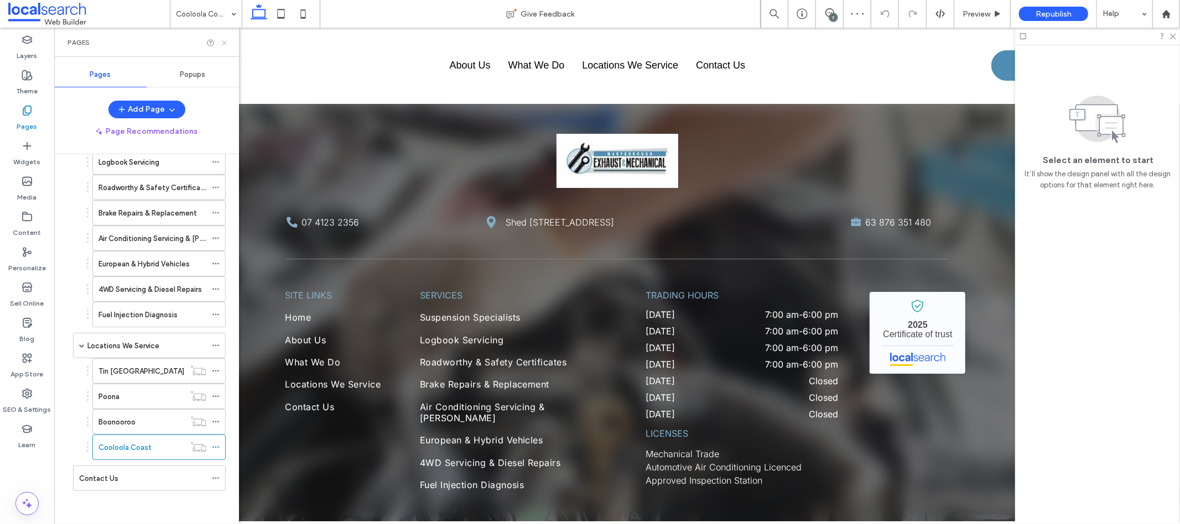
click at [227, 41] on icon at bounding box center [224, 43] width 8 height 8
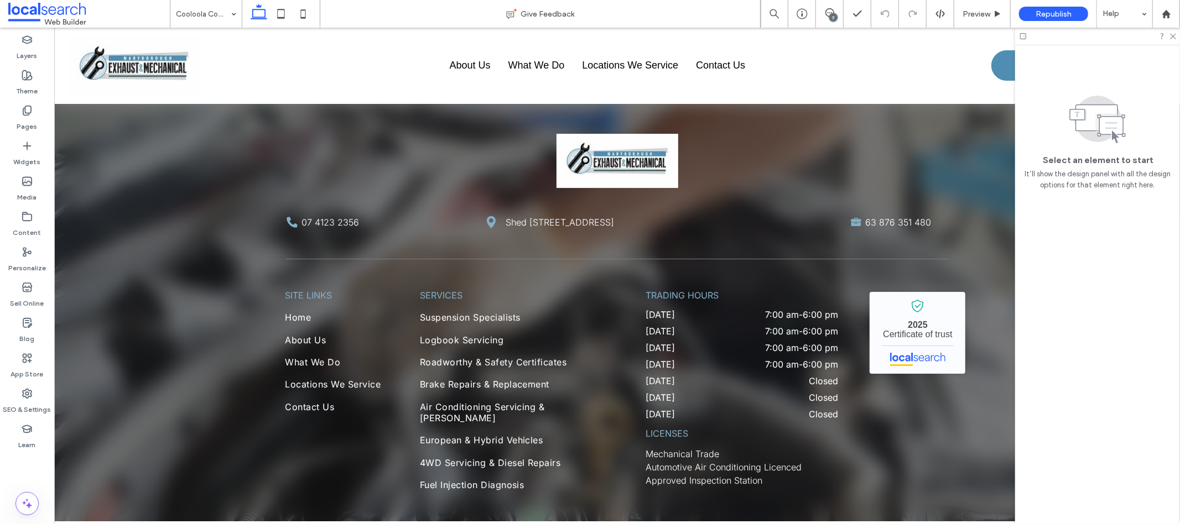
click at [1025, 37] on icon at bounding box center [1023, 36] width 8 height 8
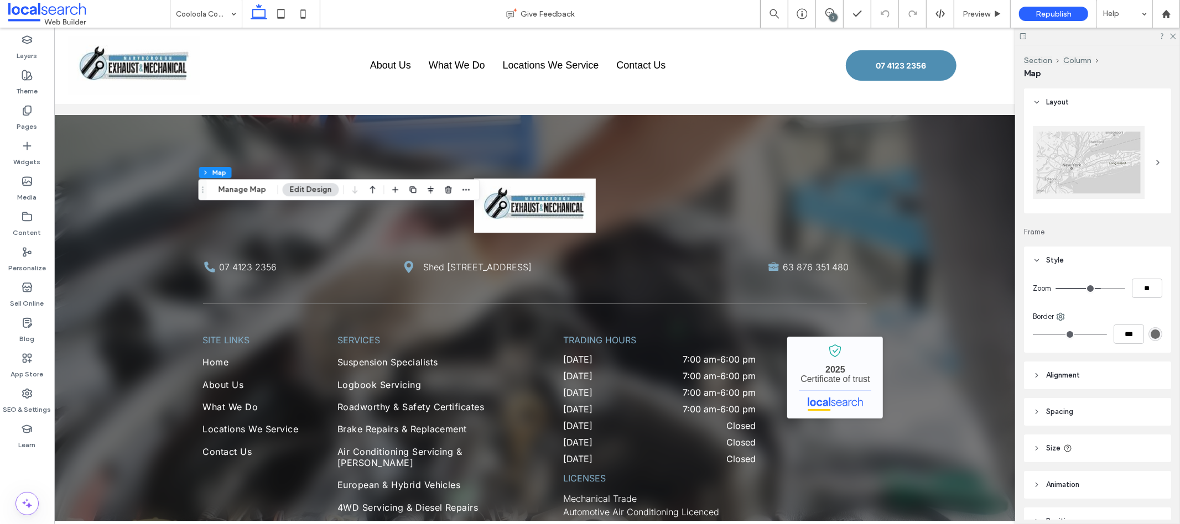
type input "**"
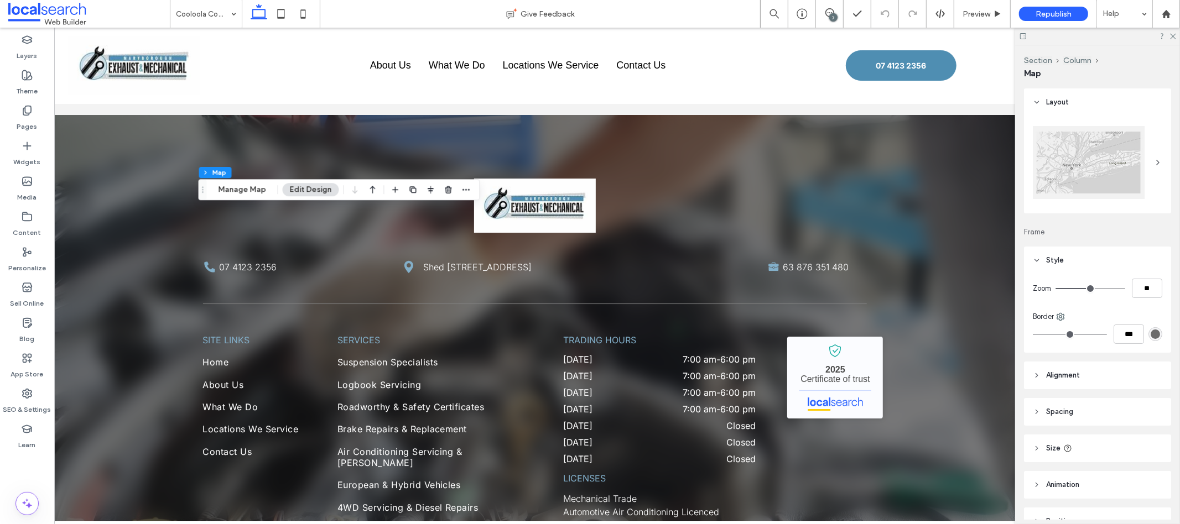
click at [1090, 288] on input "range" at bounding box center [1091, 288] width 70 height 1
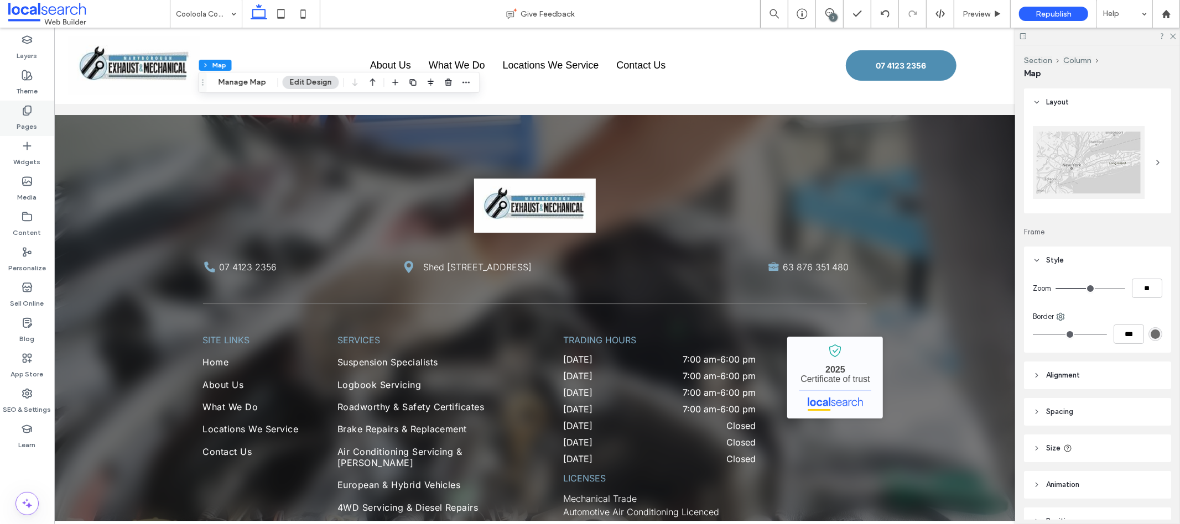
click at [29, 123] on label "Pages" at bounding box center [27, 123] width 20 height 15
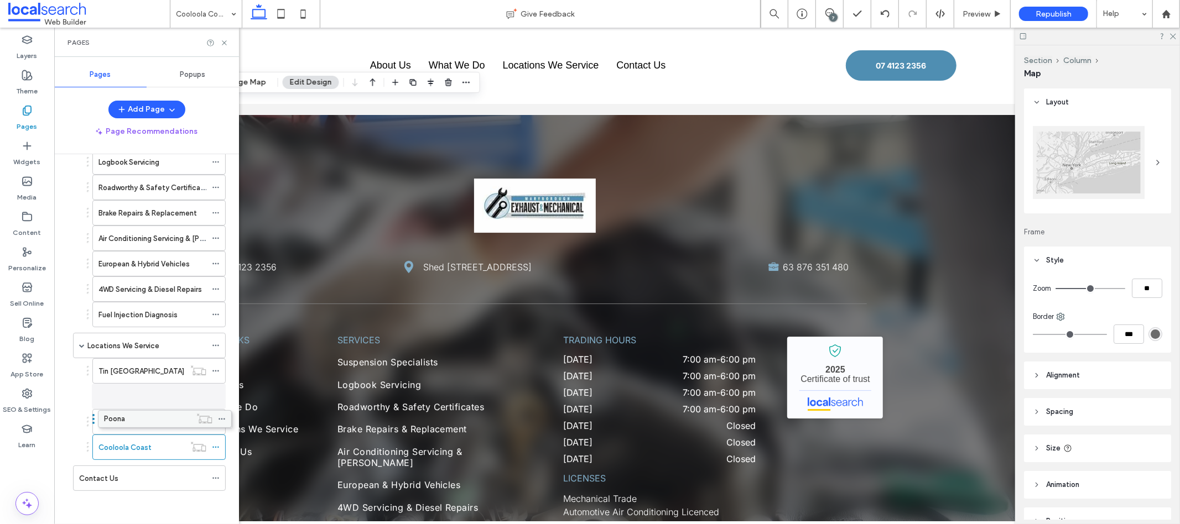
scroll to position [137, 0]
drag, startPoint x: 131, startPoint y: 402, endPoint x: 136, endPoint y: 412, distance: 10.9
click at [138, 430] on div "Boonooroo" at bounding box center [141, 422] width 86 height 24
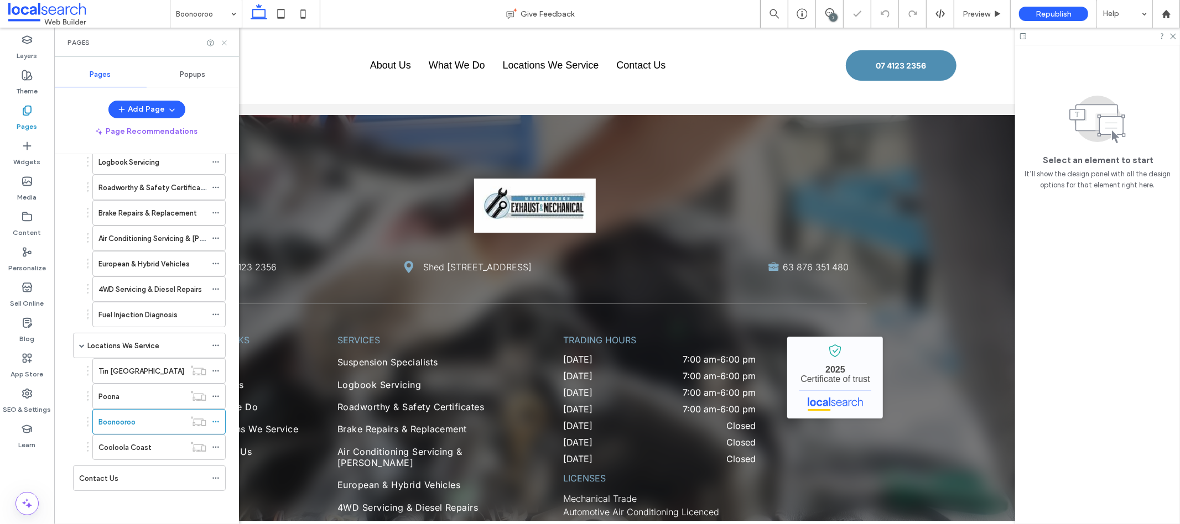
click at [225, 45] on icon at bounding box center [224, 43] width 8 height 8
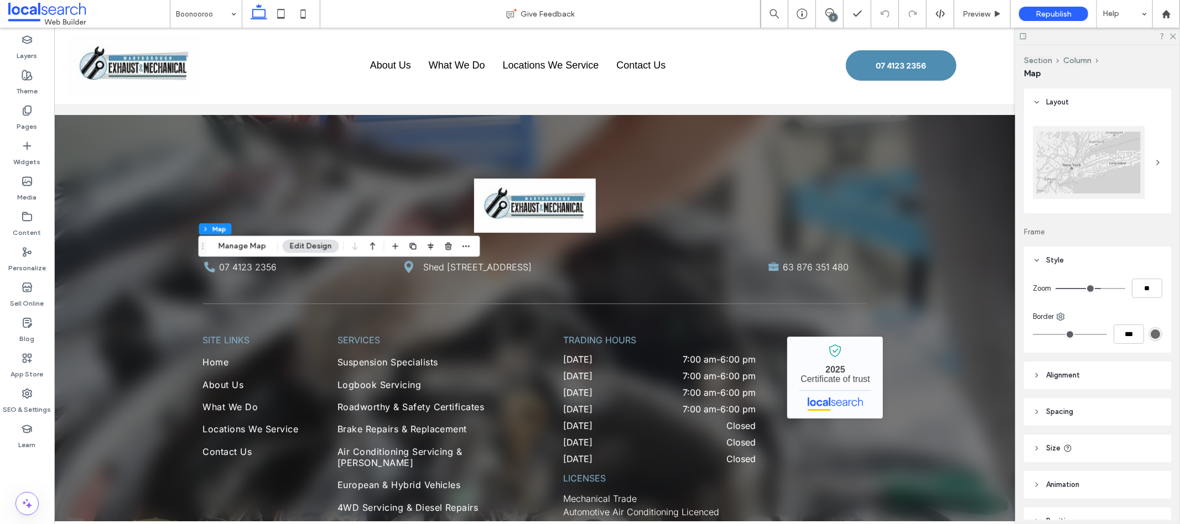
type input "**"
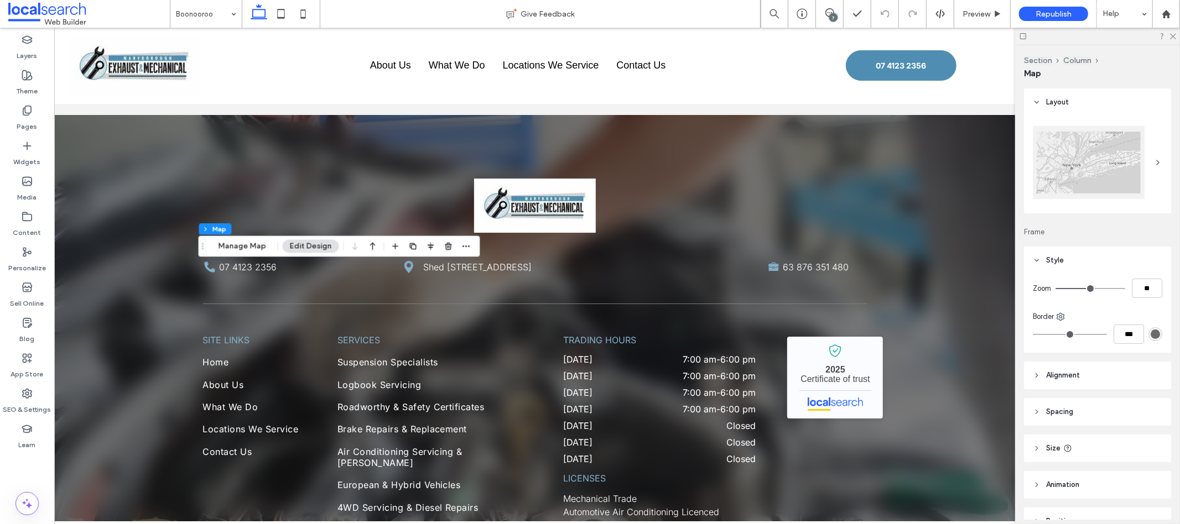
click at [1091, 288] on input "range" at bounding box center [1091, 288] width 70 height 1
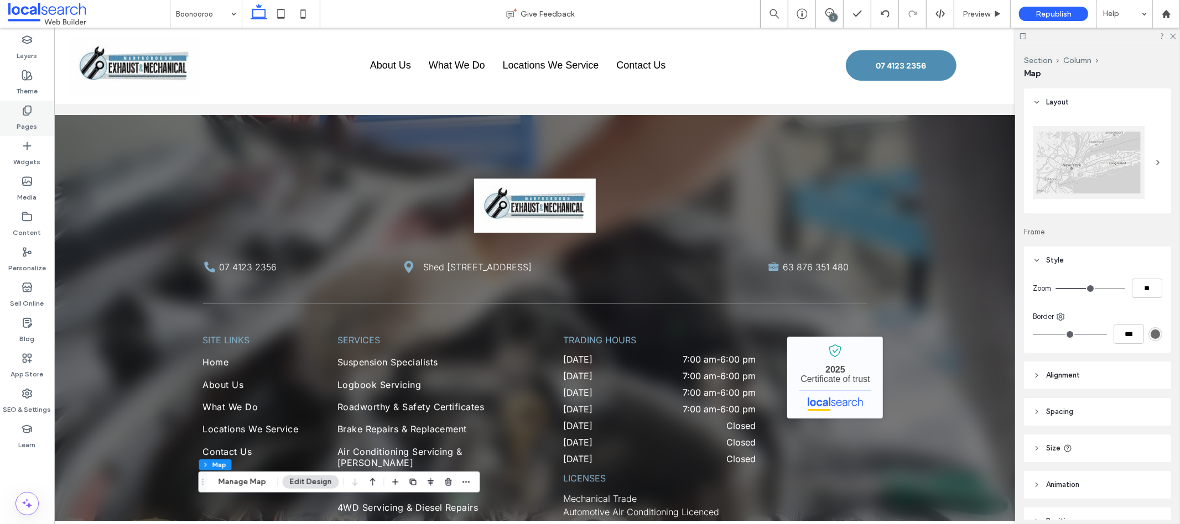
click at [24, 116] on label "Pages" at bounding box center [27, 123] width 20 height 15
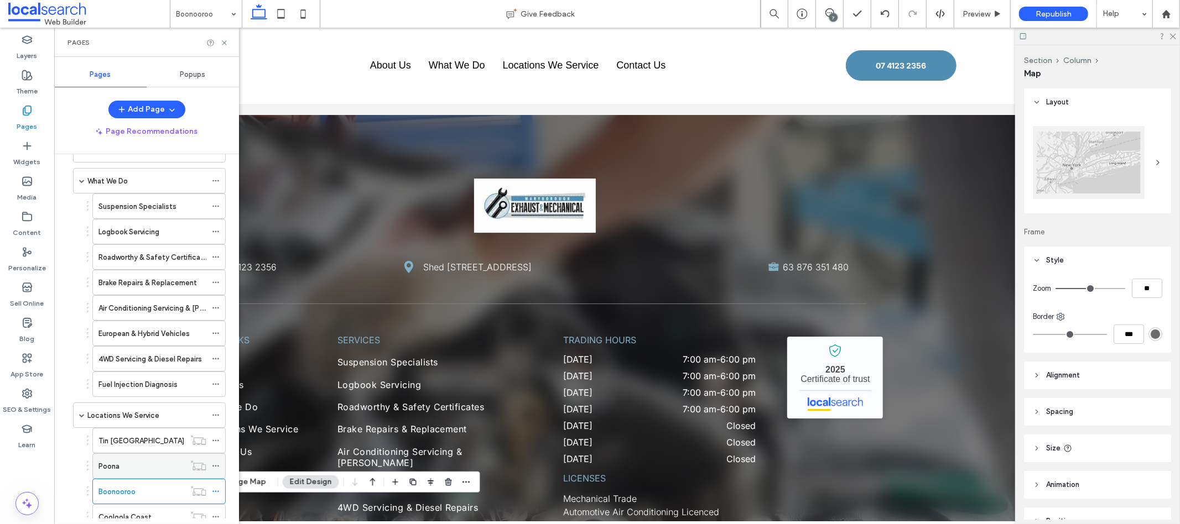
scroll to position [138, 0]
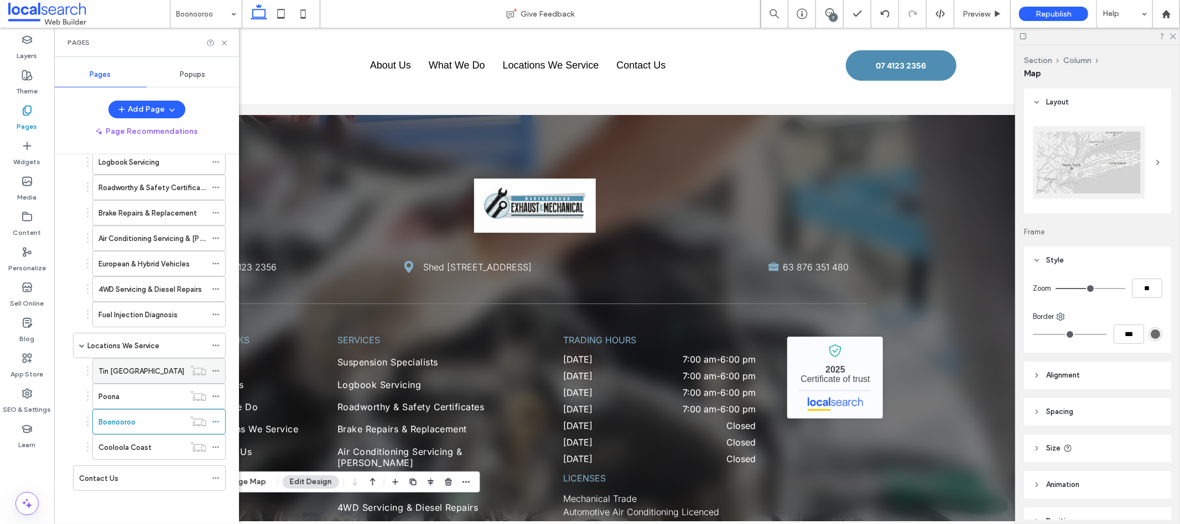
click at [150, 375] on div "Tin [GEOGRAPHIC_DATA]" at bounding box center [141, 372] width 86 height 12
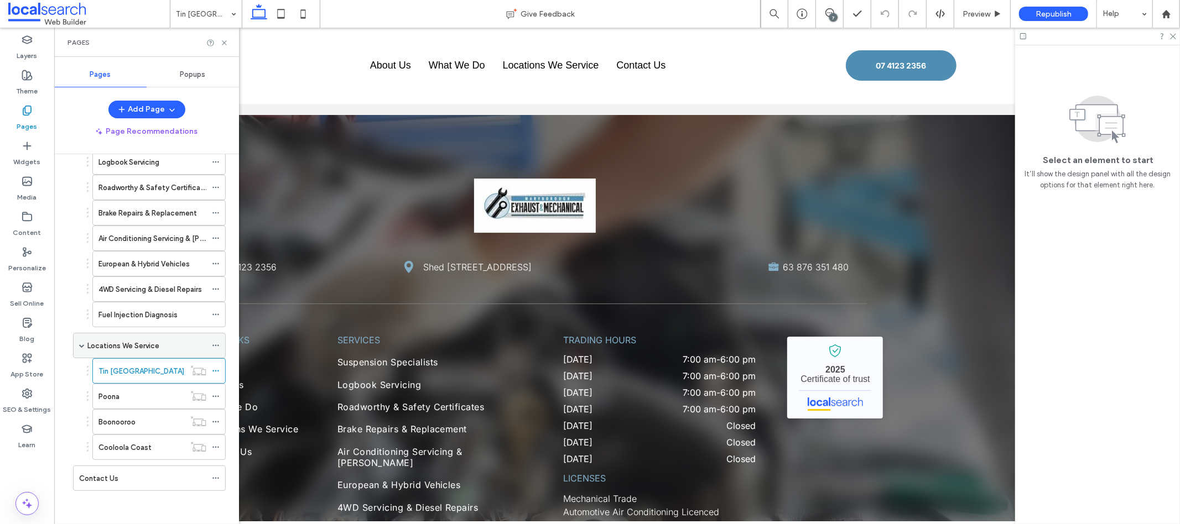
click at [118, 342] on label "Locations We Service" at bounding box center [123, 345] width 72 height 19
click at [220, 45] on icon at bounding box center [224, 43] width 8 height 8
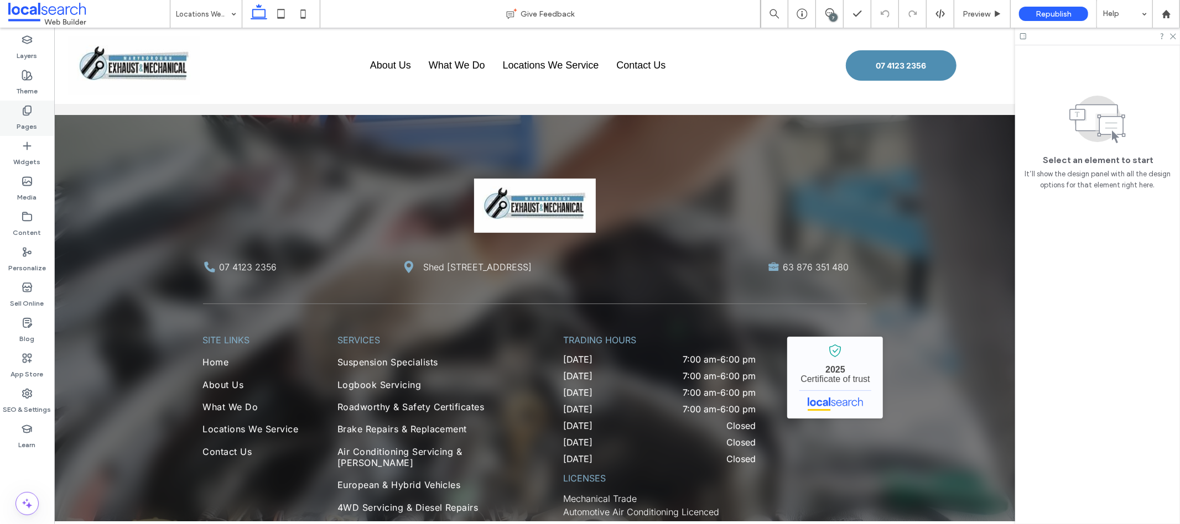
click at [22, 103] on div "Pages" at bounding box center [27, 118] width 54 height 35
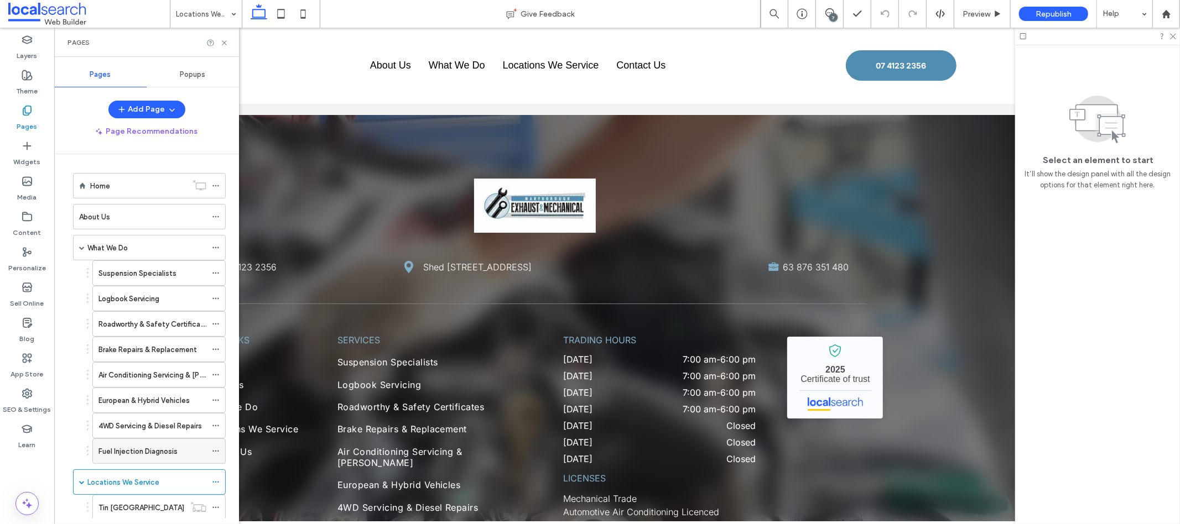
click at [152, 449] on label "Fuel Injection Diagnosis" at bounding box center [137, 451] width 79 height 19
click at [225, 39] on icon at bounding box center [224, 43] width 8 height 8
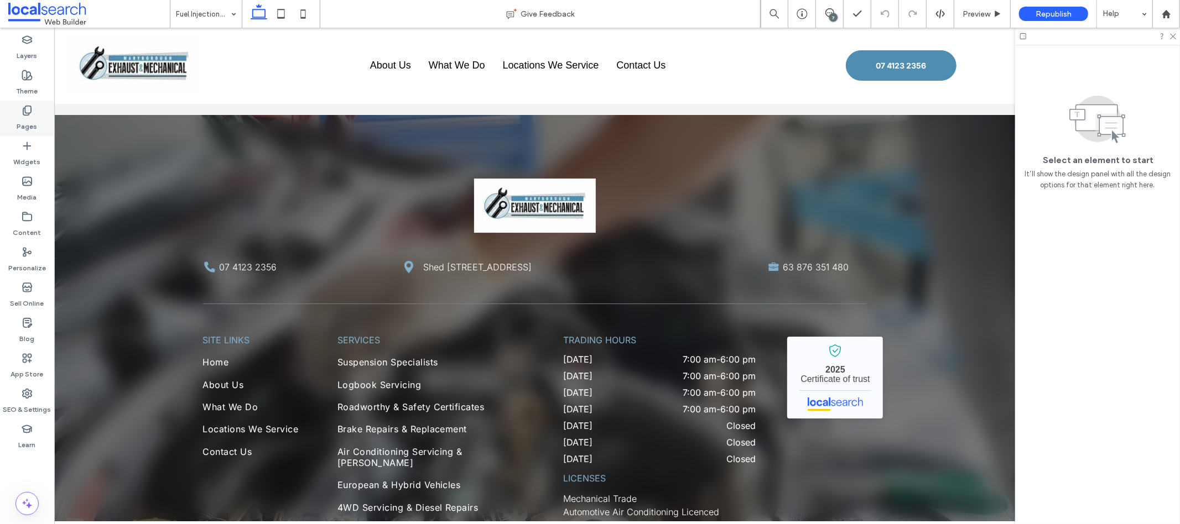
click at [40, 115] on div "Pages" at bounding box center [27, 118] width 54 height 35
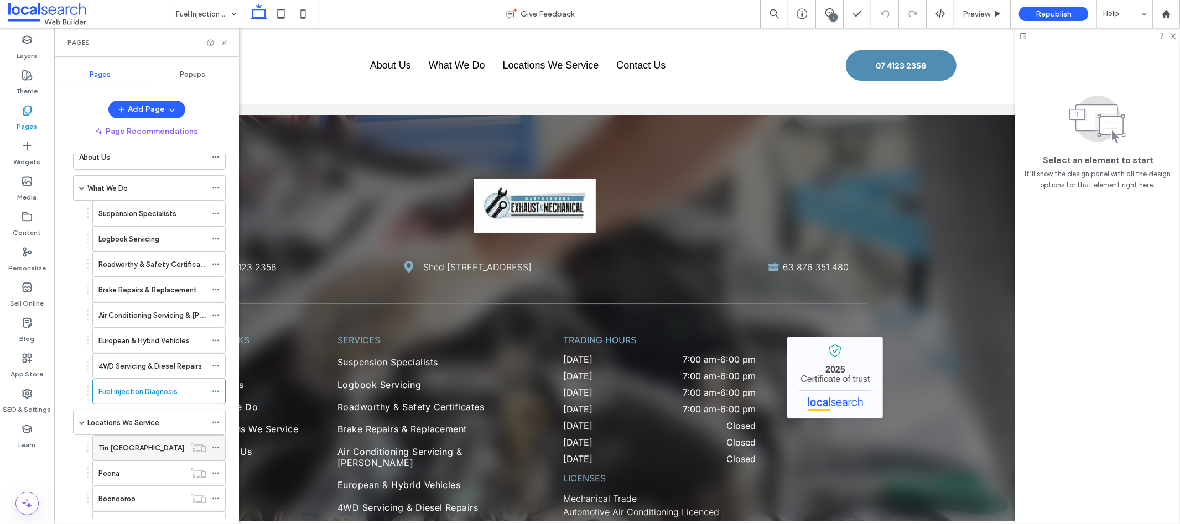
scroll to position [79, 0]
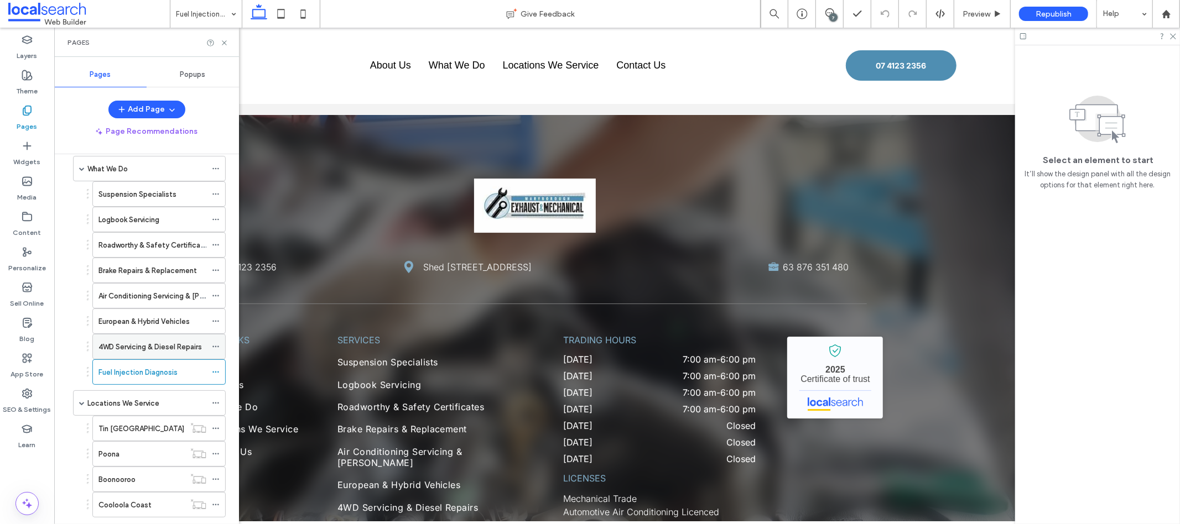
click at [202, 345] on label "4WD Servicing & Diesel Repairs" at bounding box center [149, 346] width 103 height 19
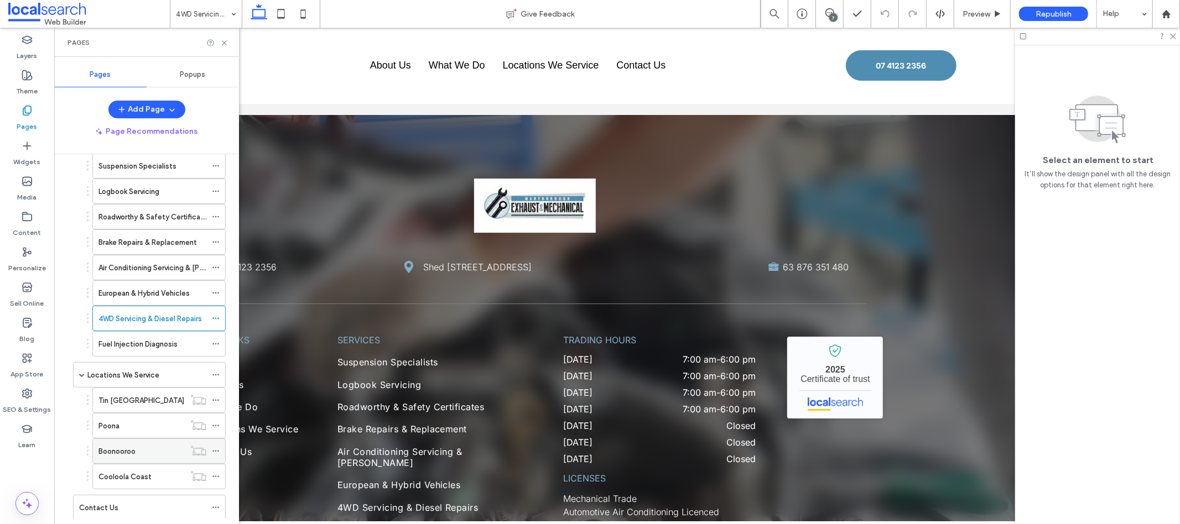
scroll to position [138, 0]
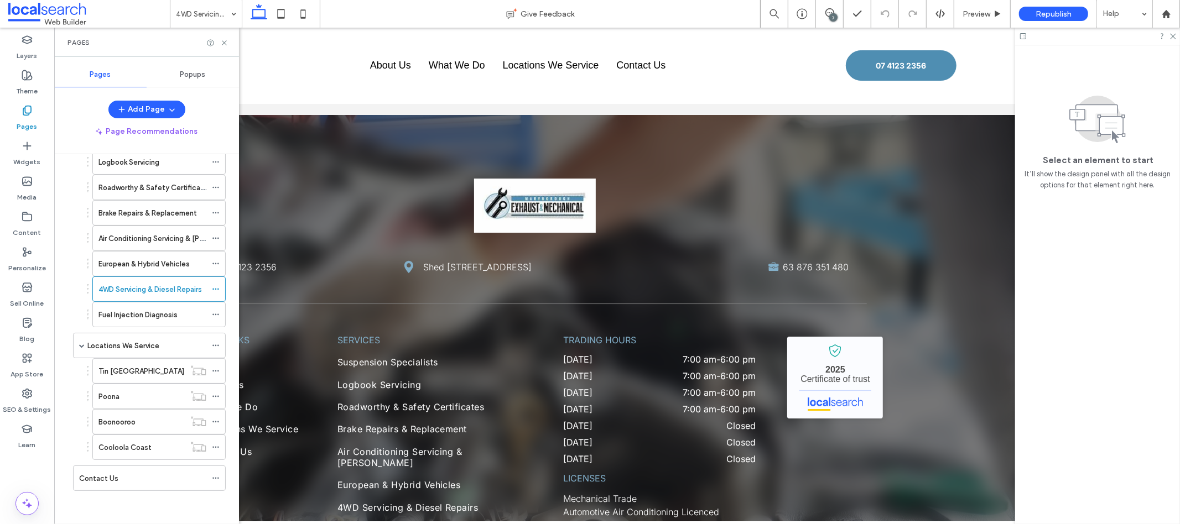
click at [127, 485] on div "Contact Us" at bounding box center [142, 478] width 127 height 24
click at [221, 45] on icon at bounding box center [224, 43] width 8 height 8
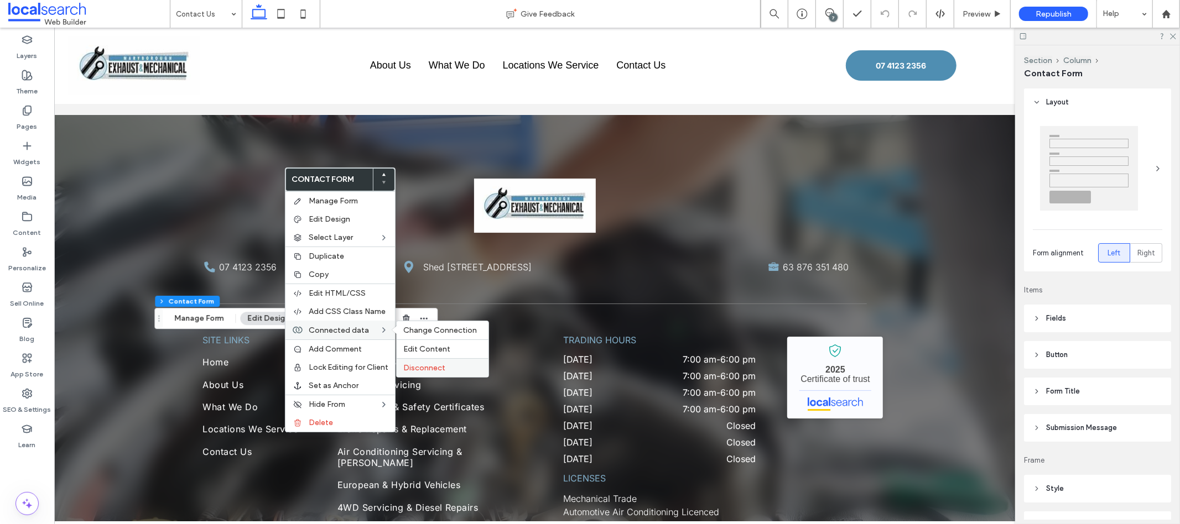
click at [448, 371] on label "Disconnect" at bounding box center [442, 367] width 79 height 9
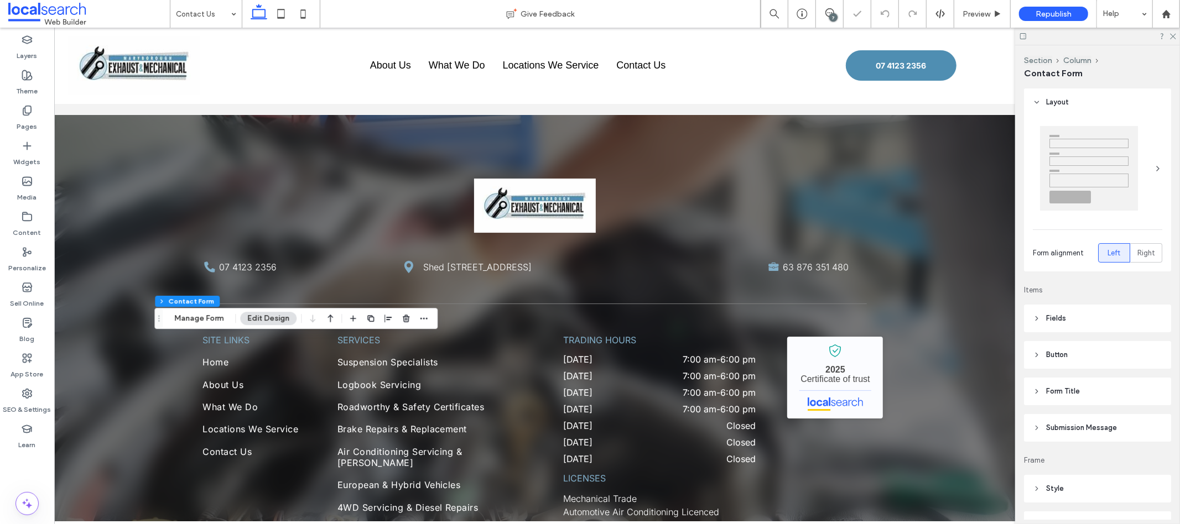
type input "*"
type input "***"
click at [204, 320] on button "Manage Form" at bounding box center [199, 318] width 64 height 13
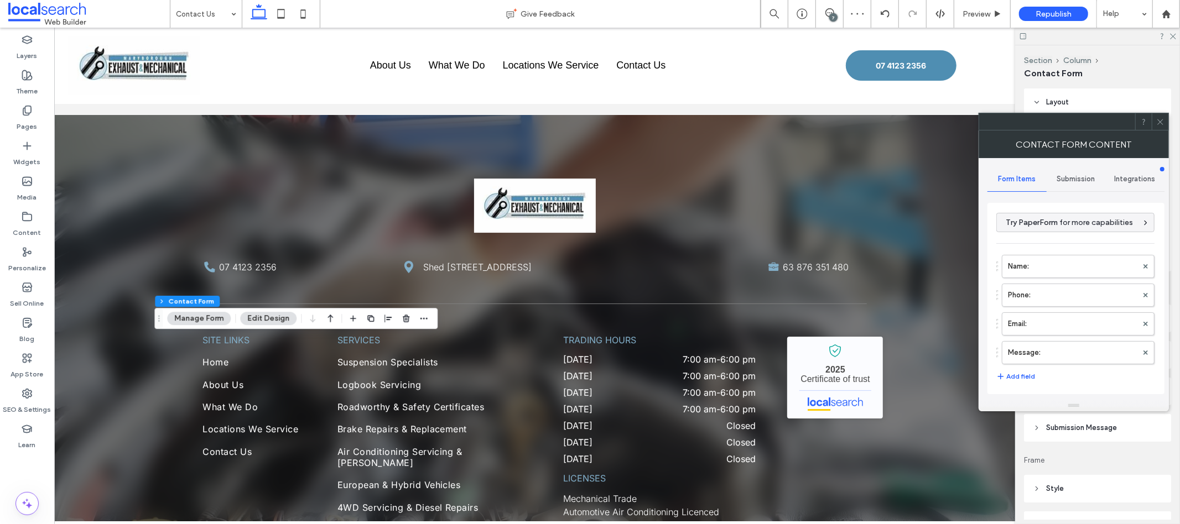
click at [1050, 182] on div "Submission" at bounding box center [1076, 179] width 59 height 24
click at [1046, 231] on label "New submission notification" at bounding box center [1077, 231] width 148 height 22
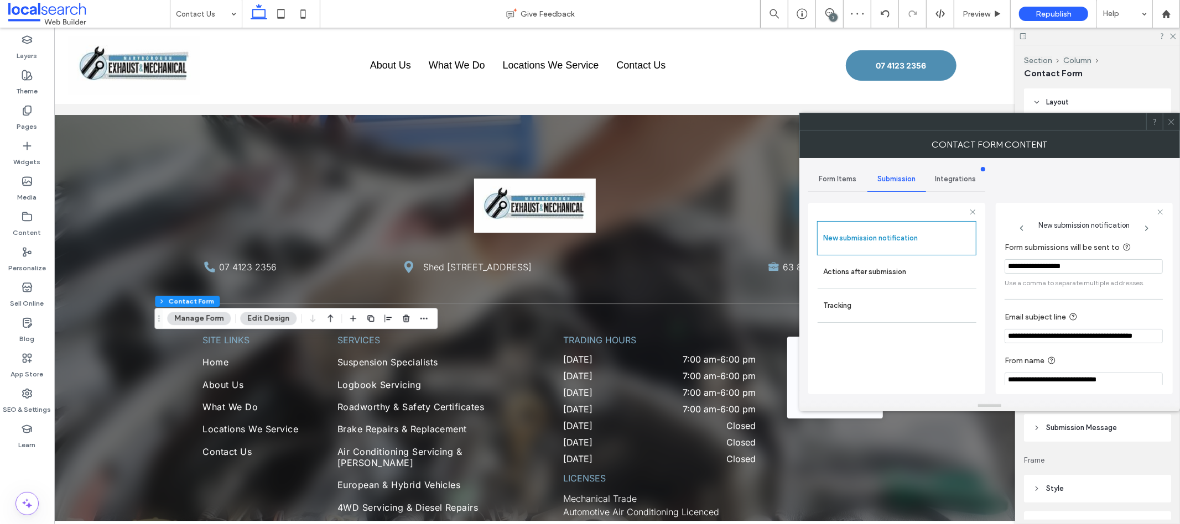
click at [1032, 263] on input "**********" at bounding box center [1084, 266] width 158 height 14
type input "*"
type input "**********"
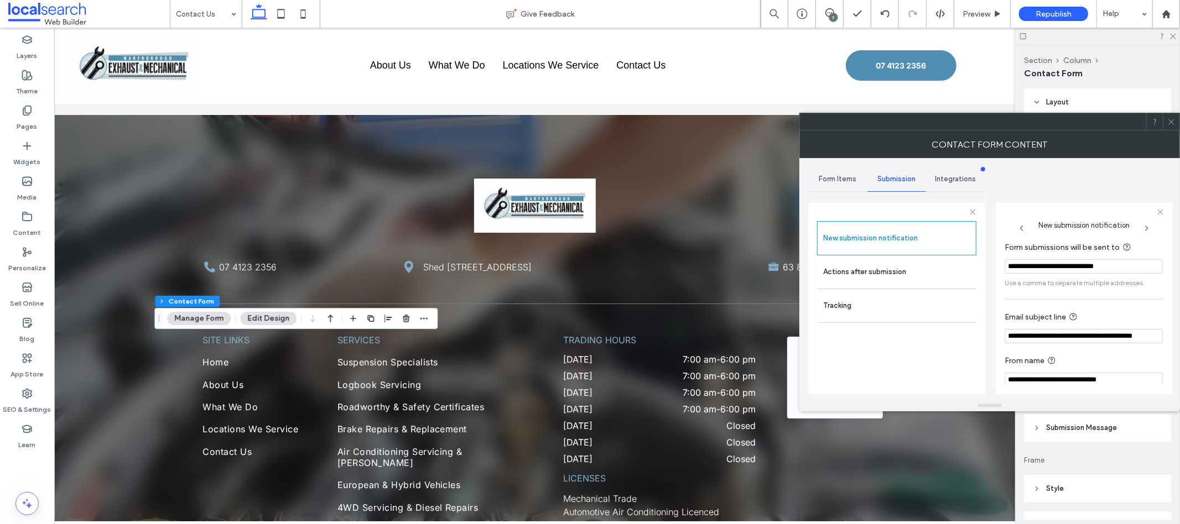
click at [1177, 125] on div at bounding box center [1171, 121] width 17 height 17
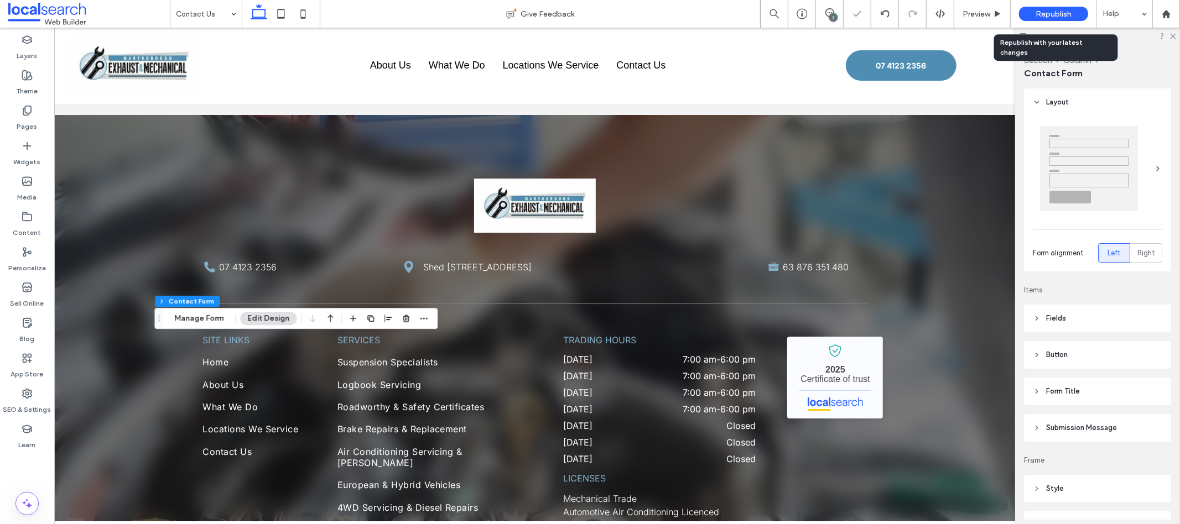
click at [1052, 23] on div "Republish" at bounding box center [1053, 14] width 69 height 28
click at [1045, 13] on span "Republish" at bounding box center [1054, 13] width 36 height 9
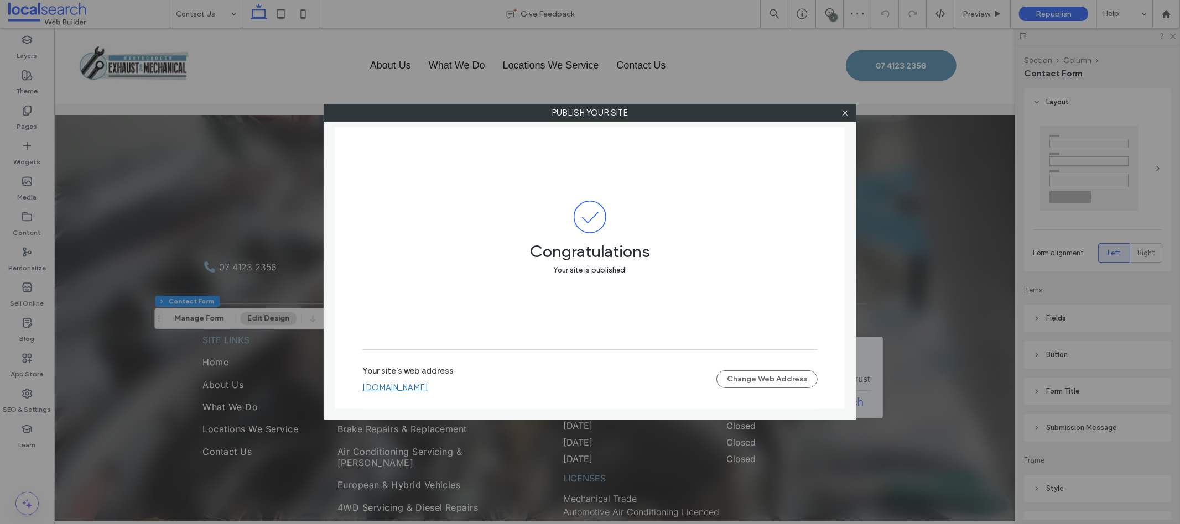
click at [428, 385] on link "[DOMAIN_NAME]" at bounding box center [395, 388] width 66 height 10
click at [838, 112] on div at bounding box center [845, 113] width 17 height 17
click at [844, 114] on icon at bounding box center [845, 113] width 8 height 8
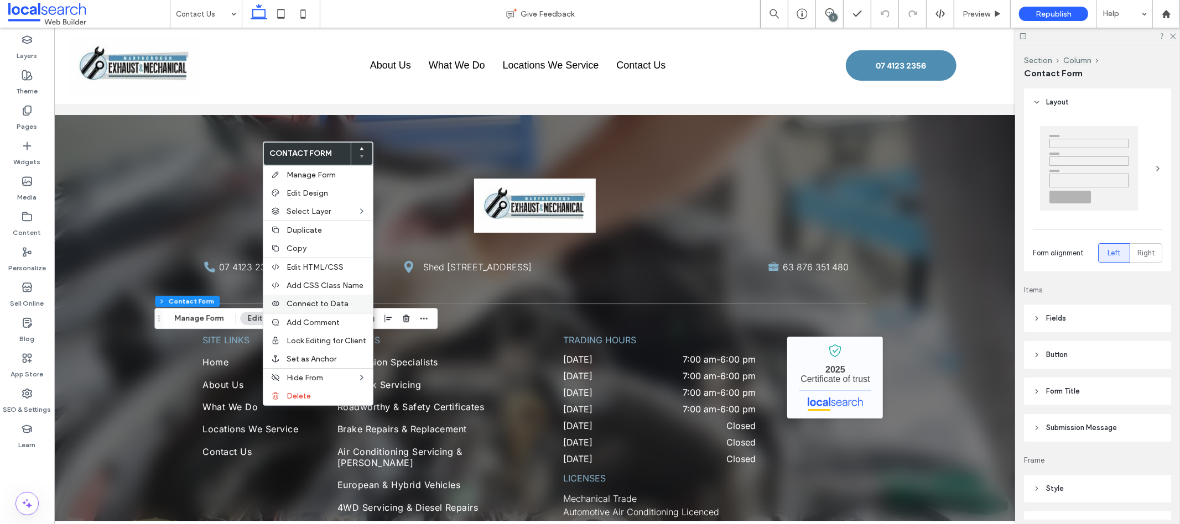
click at [337, 295] on div "Connect to Data" at bounding box center [318, 304] width 110 height 18
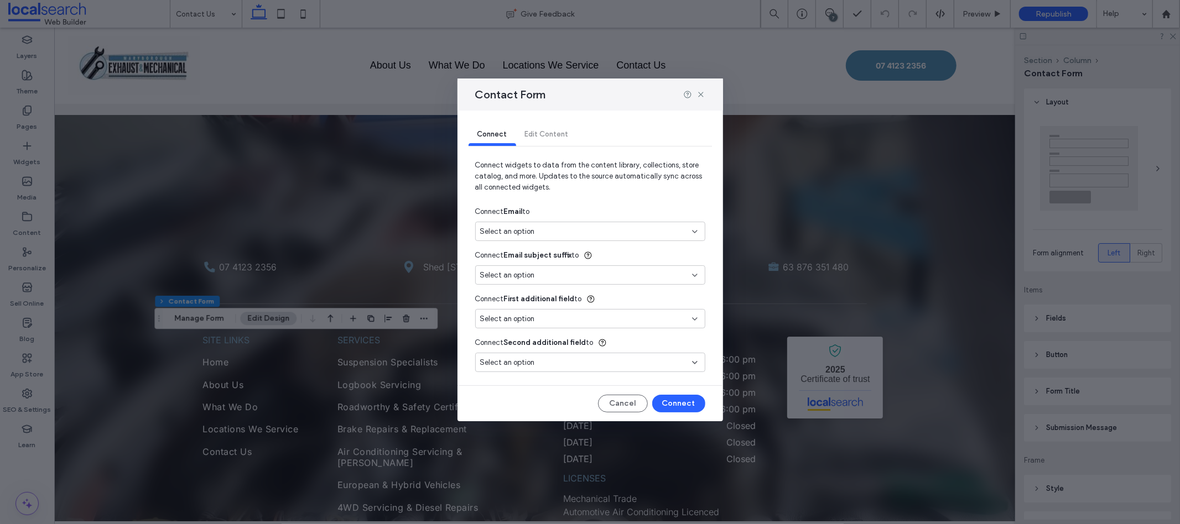
click at [569, 233] on div "Select an option" at bounding box center [583, 231] width 207 height 11
drag, startPoint x: 571, startPoint y: 269, endPoint x: 661, endPoint y: 364, distance: 131.1
click at [572, 269] on span "cmadcow@hotmail.com" at bounding box center [611, 271] width 169 height 11
type input "*"
click at [684, 401] on button "Connect" at bounding box center [678, 404] width 53 height 18
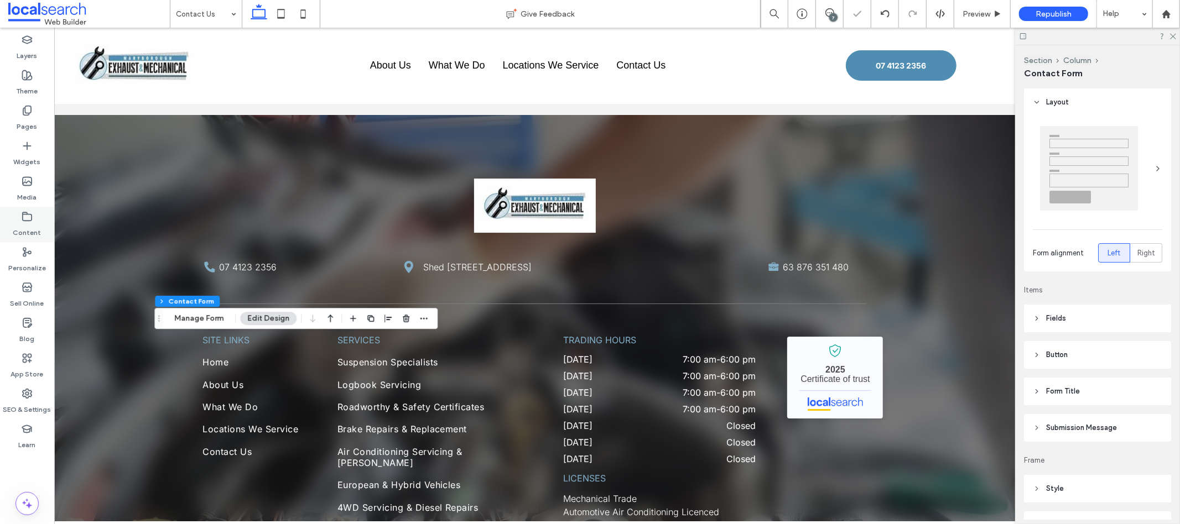
click at [18, 210] on div "Content" at bounding box center [27, 224] width 54 height 35
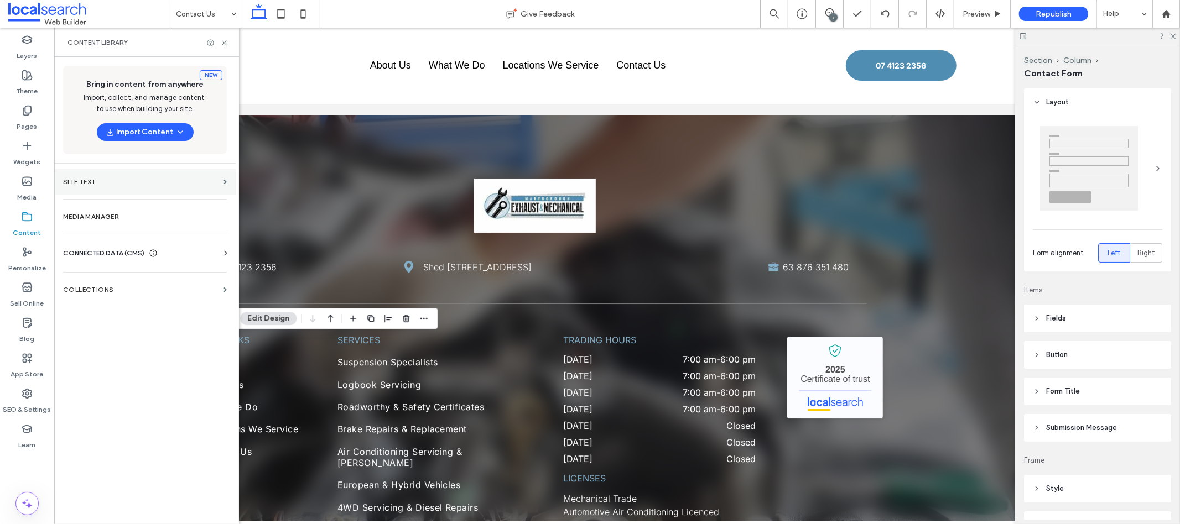
click at [132, 188] on section "Site Text" at bounding box center [144, 181] width 181 height 25
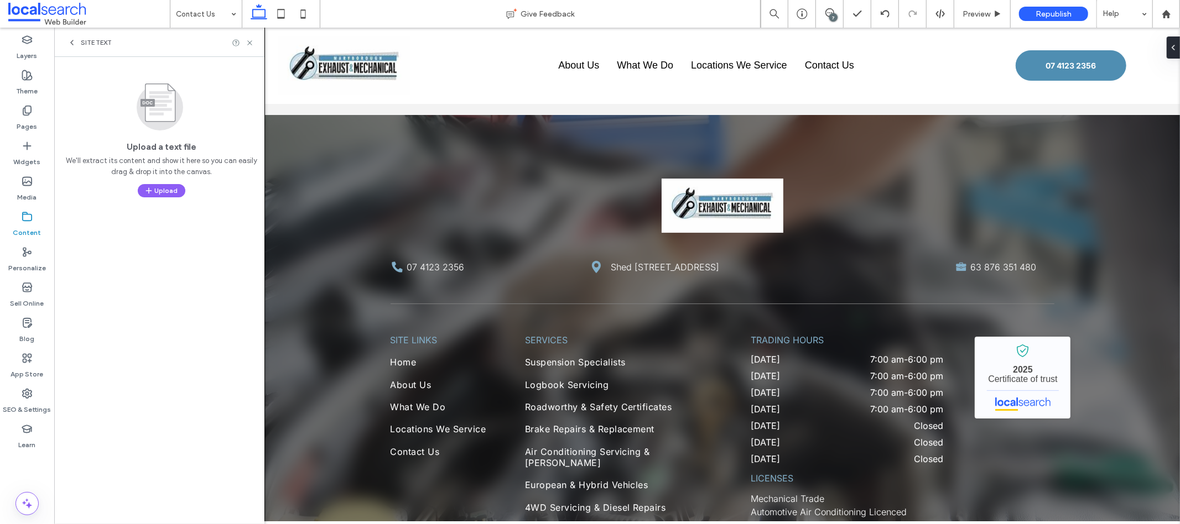
click at [18, 226] on label "Content" at bounding box center [27, 229] width 28 height 15
click at [253, 39] on icon at bounding box center [250, 43] width 8 height 8
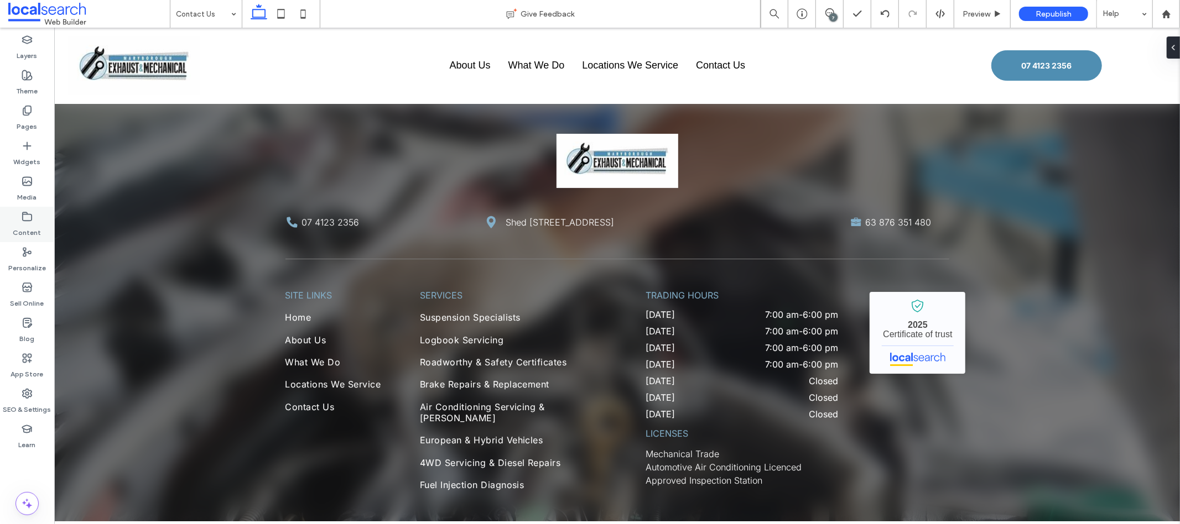
click at [31, 233] on label "Content" at bounding box center [27, 229] width 28 height 15
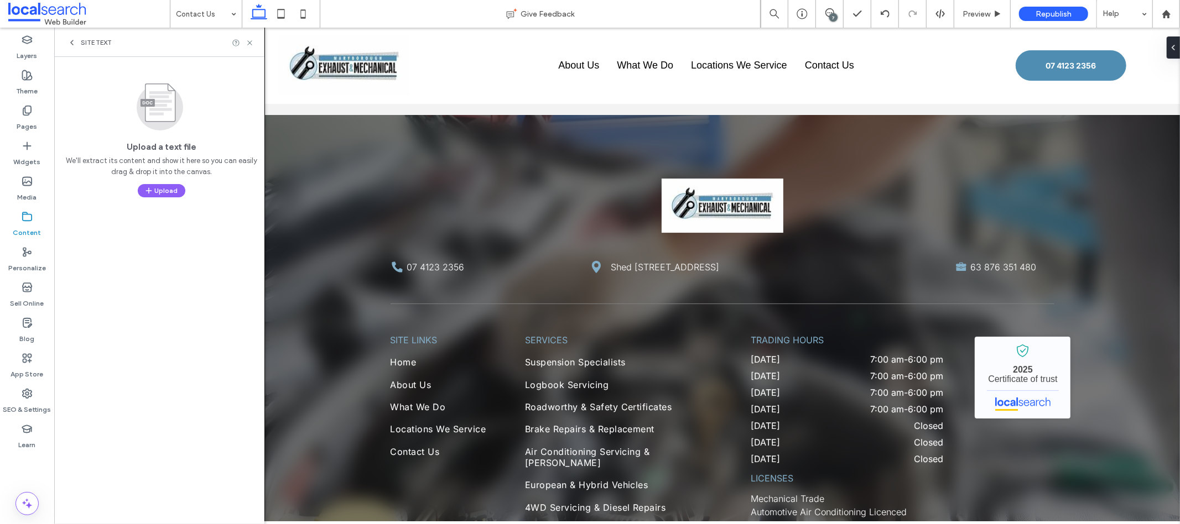
click at [81, 41] on span "Site Text" at bounding box center [96, 42] width 31 height 9
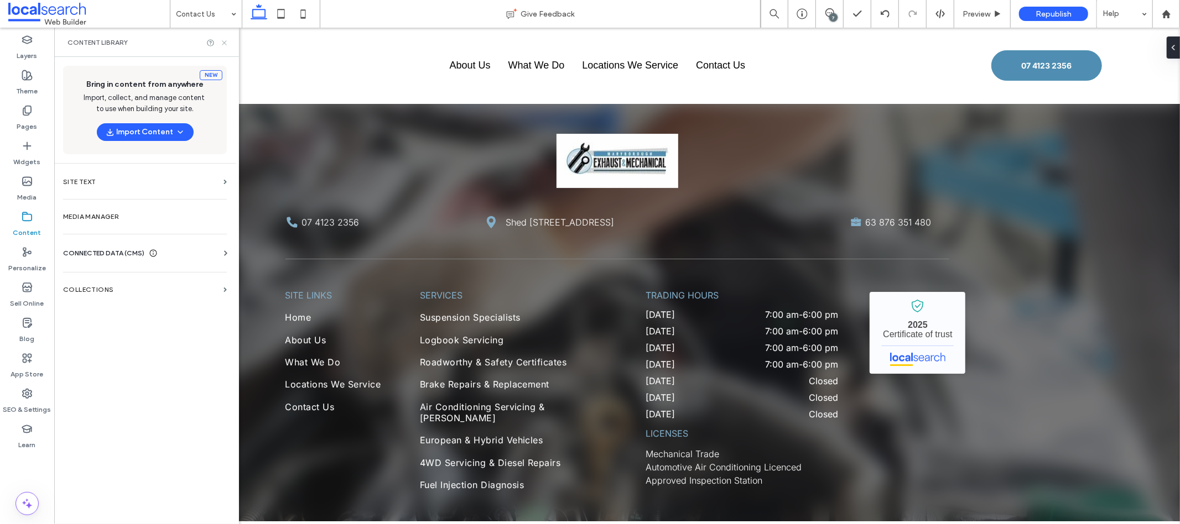
click at [224, 41] on icon at bounding box center [224, 43] width 8 height 8
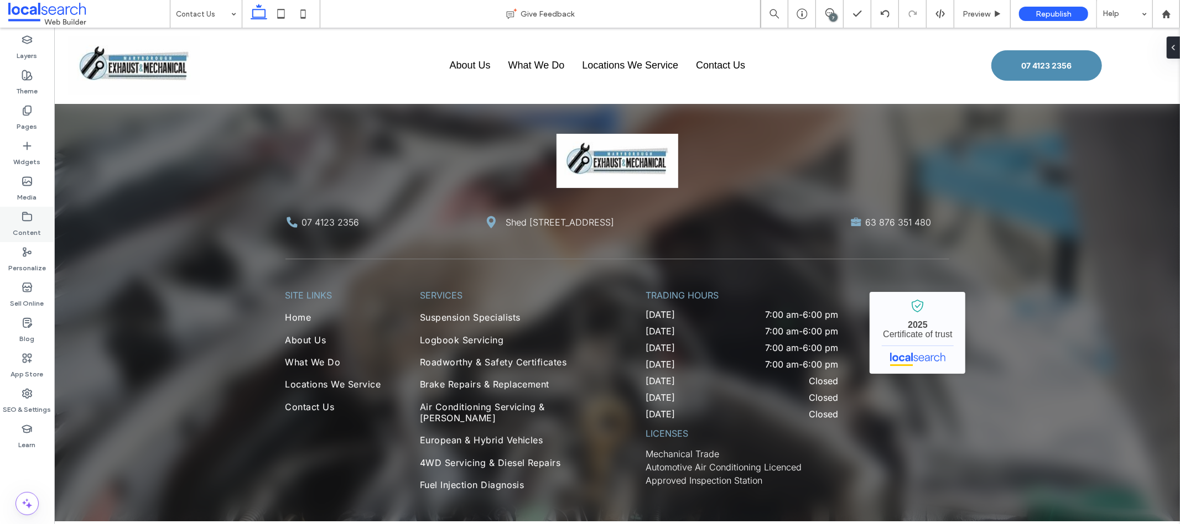
click at [27, 221] on icon at bounding box center [27, 216] width 11 height 11
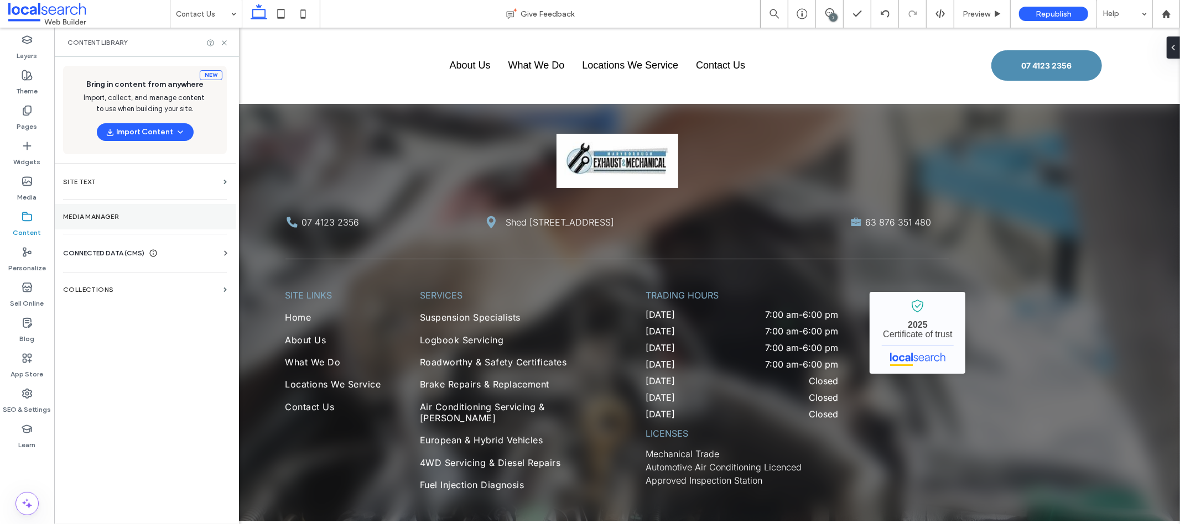
click at [106, 224] on section "Media Manager" at bounding box center [144, 216] width 181 height 25
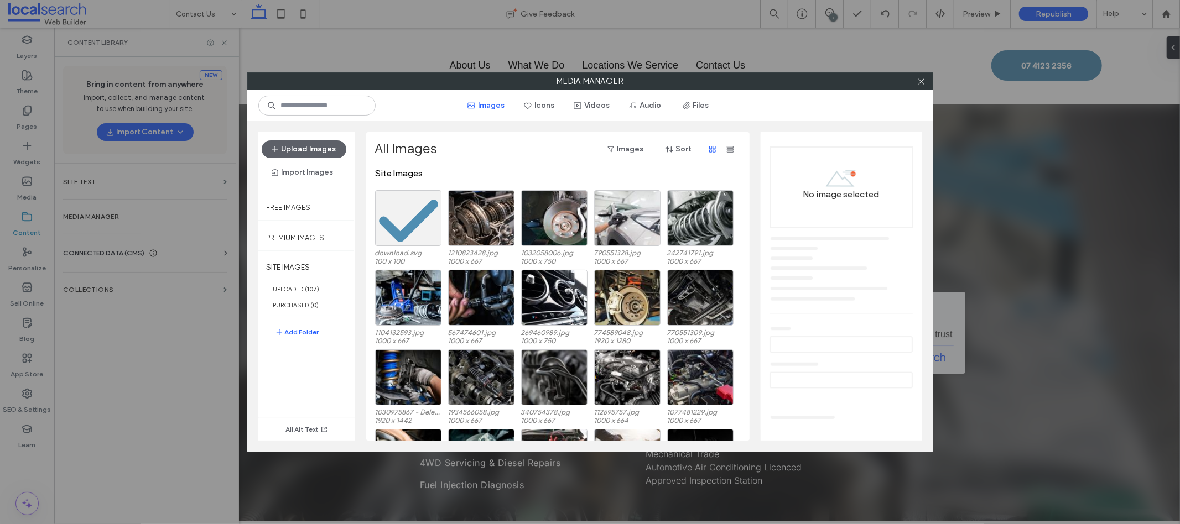
click at [933, 77] on div "Media Manager Images Icons Videos Audio Files Upload Images Import Images Free …" at bounding box center [590, 262] width 1180 height 524
click at [930, 77] on label "Media Manager" at bounding box center [590, 81] width 685 height 17
click at [922, 77] on icon at bounding box center [921, 81] width 8 height 8
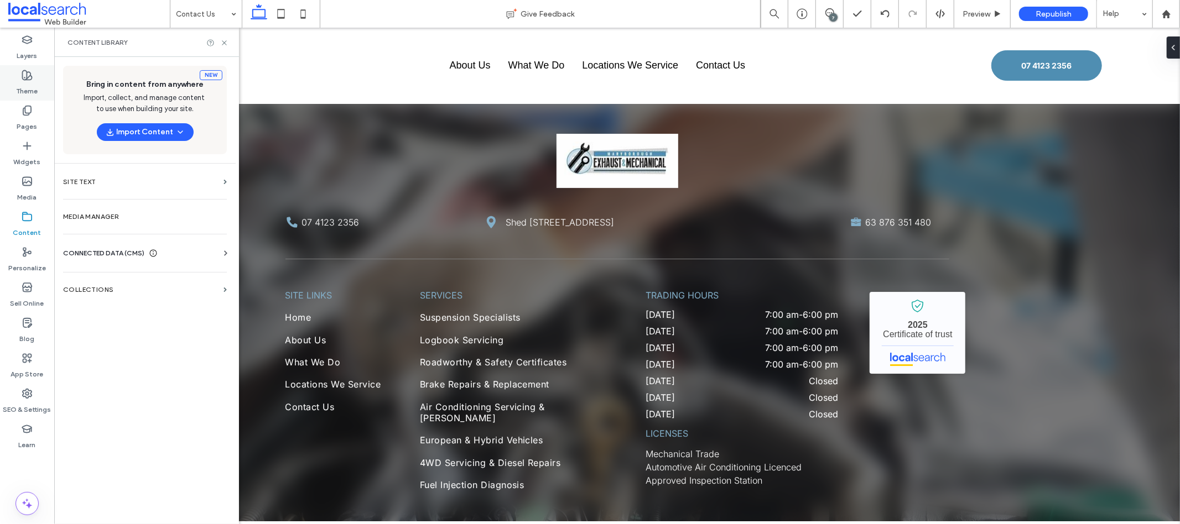
click at [34, 85] on label "Theme" at bounding box center [28, 88] width 22 height 15
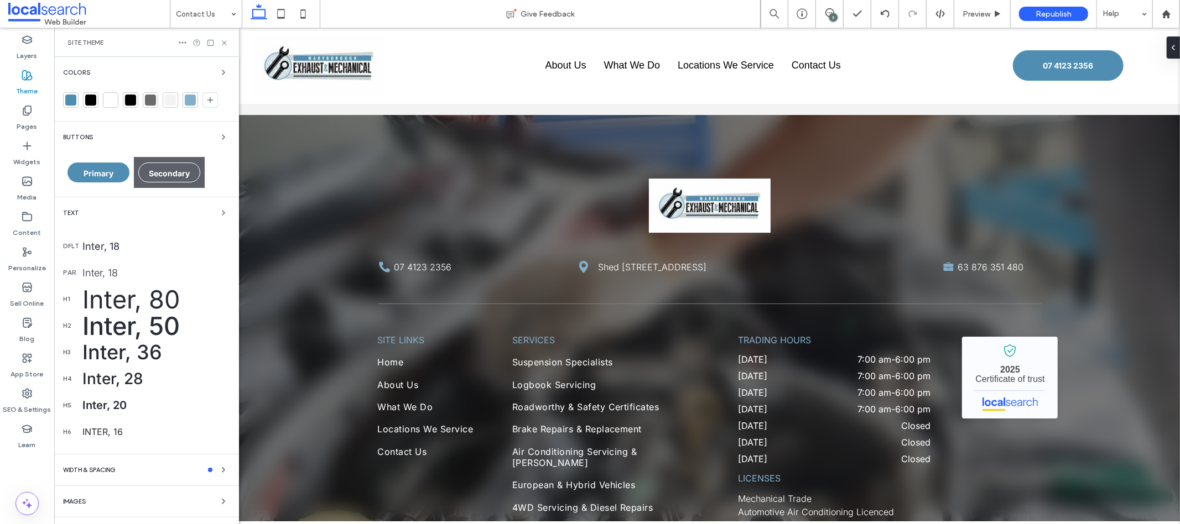
scroll to position [24, 0]
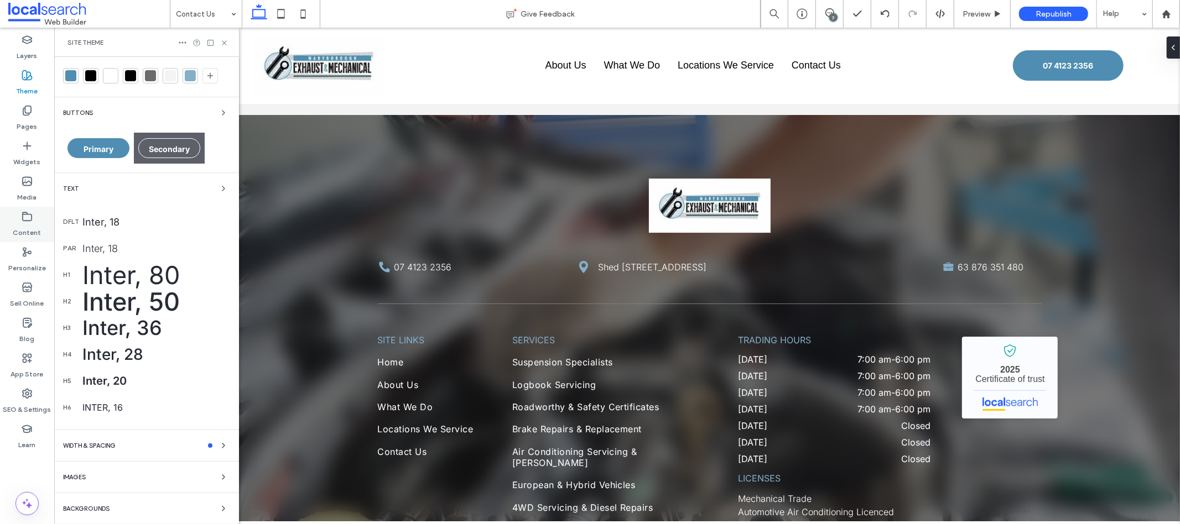
click at [31, 224] on label "Content" at bounding box center [27, 229] width 28 height 15
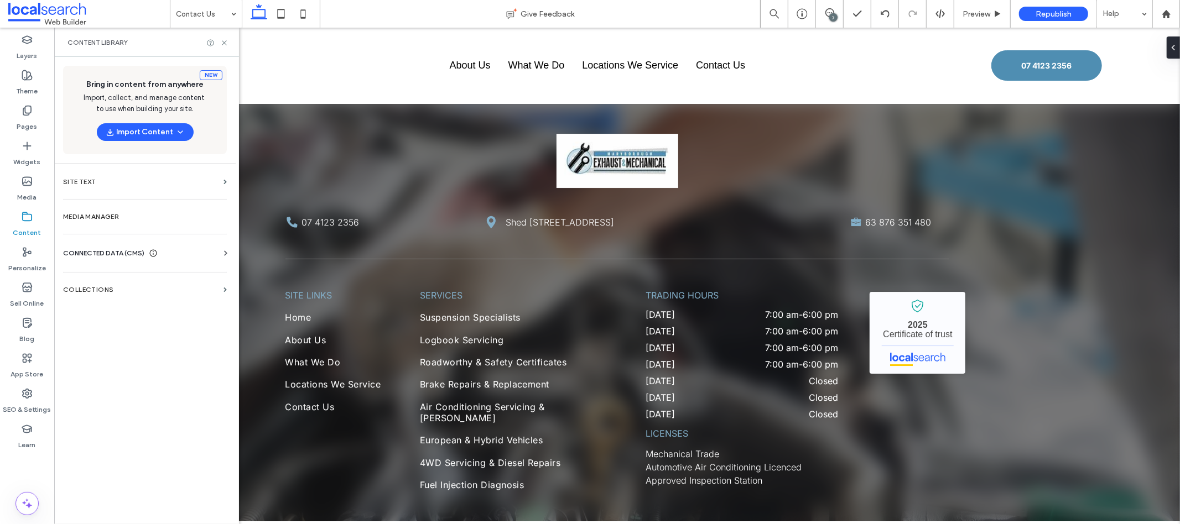
click at [185, 253] on div "CONNECTED DATA (CMS)" at bounding box center [147, 253] width 168 height 11
drag, startPoint x: 158, startPoint y: 319, endPoint x: 152, endPoint y: 303, distance: 17.2
click at [152, 303] on div "Business Info Business Text Business Images Find and Replace" at bounding box center [147, 314] width 168 height 111
click at [148, 282] on label "Business Info" at bounding box center [147, 281] width 150 height 8
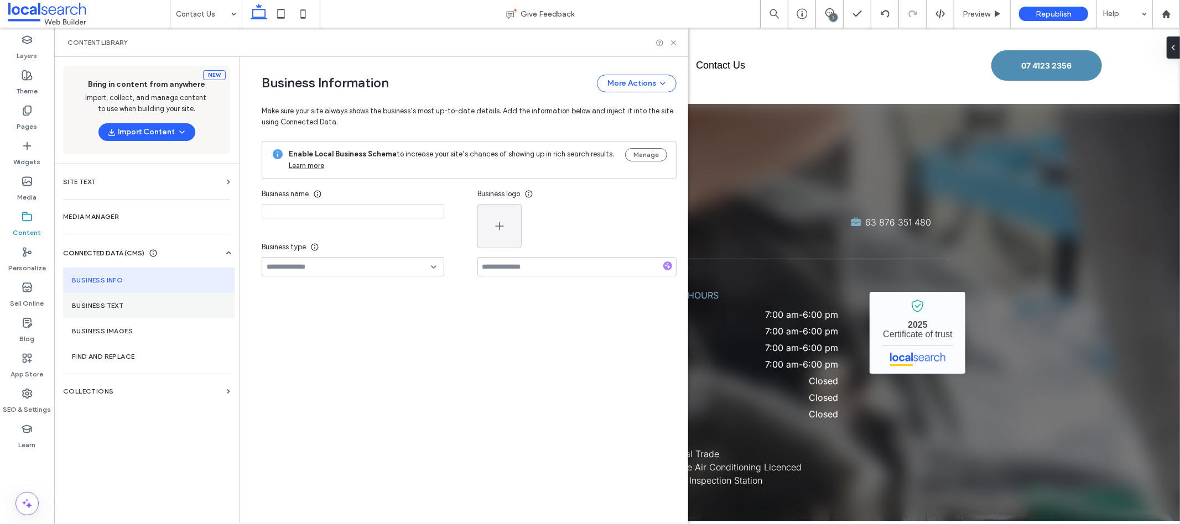
type input "**********"
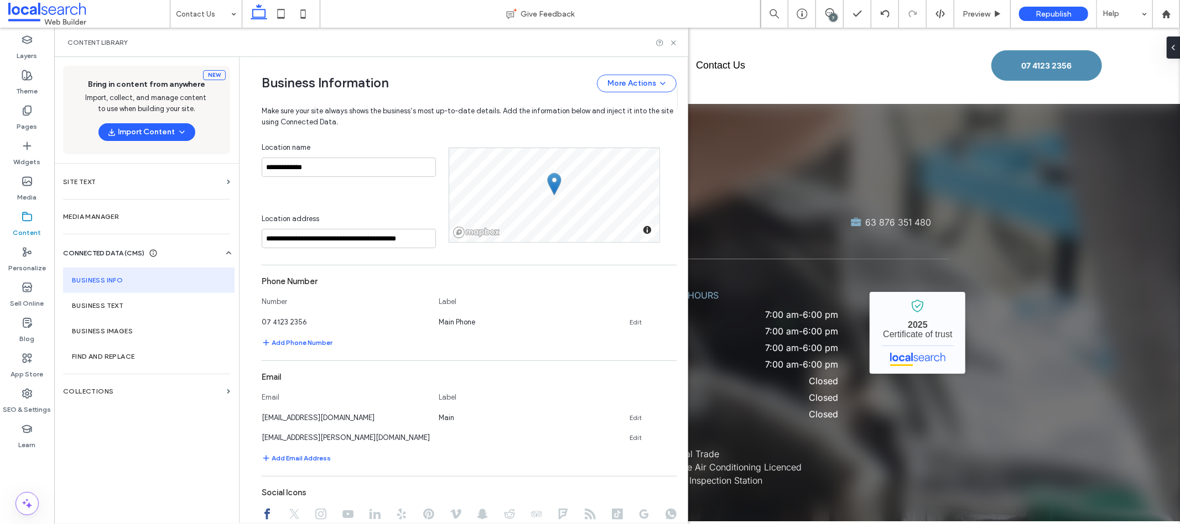
scroll to position [249, 0]
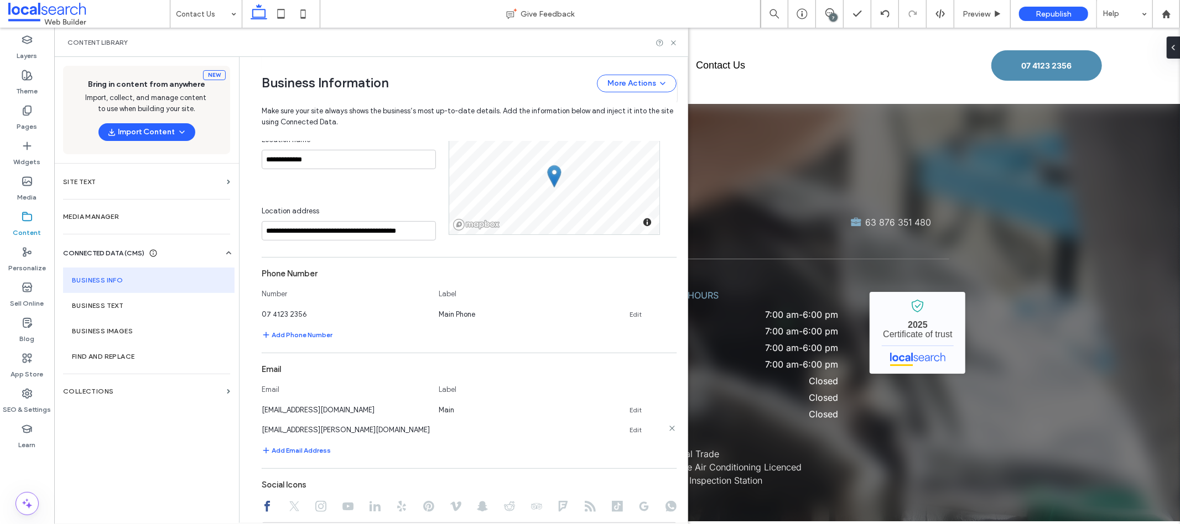
click at [668, 429] on icon at bounding box center [672, 428] width 9 height 9
click at [671, 41] on icon at bounding box center [673, 43] width 8 height 8
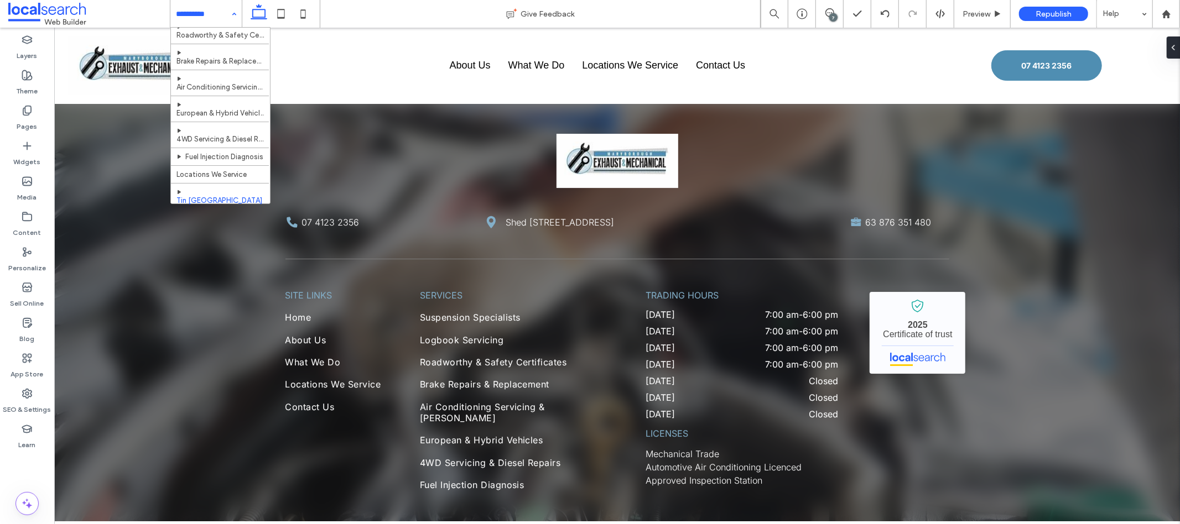
scroll to position [189, 0]
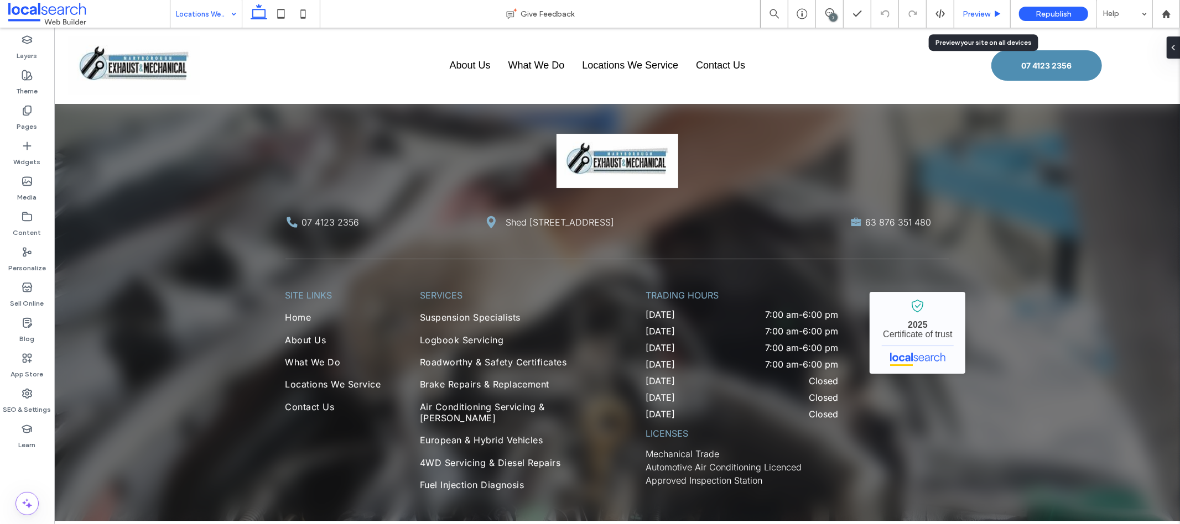
click at [990, 16] on span "Preview" at bounding box center [977, 13] width 28 height 9
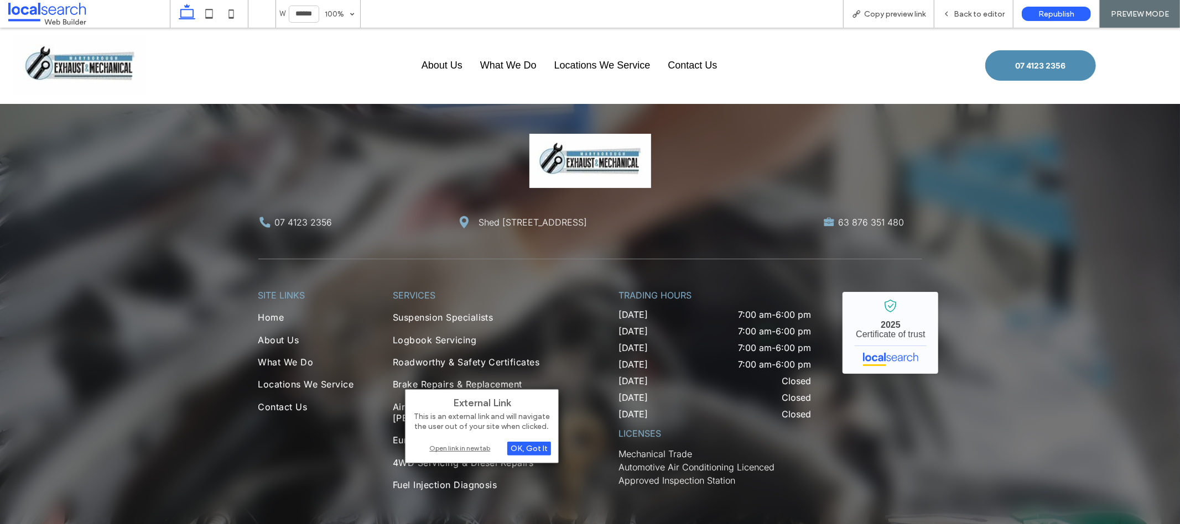
click at [465, 449] on div "Open link in new tab" at bounding box center [482, 449] width 138 height 12
click at [500, 453] on div "Open link in new tab" at bounding box center [502, 449] width 138 height 12
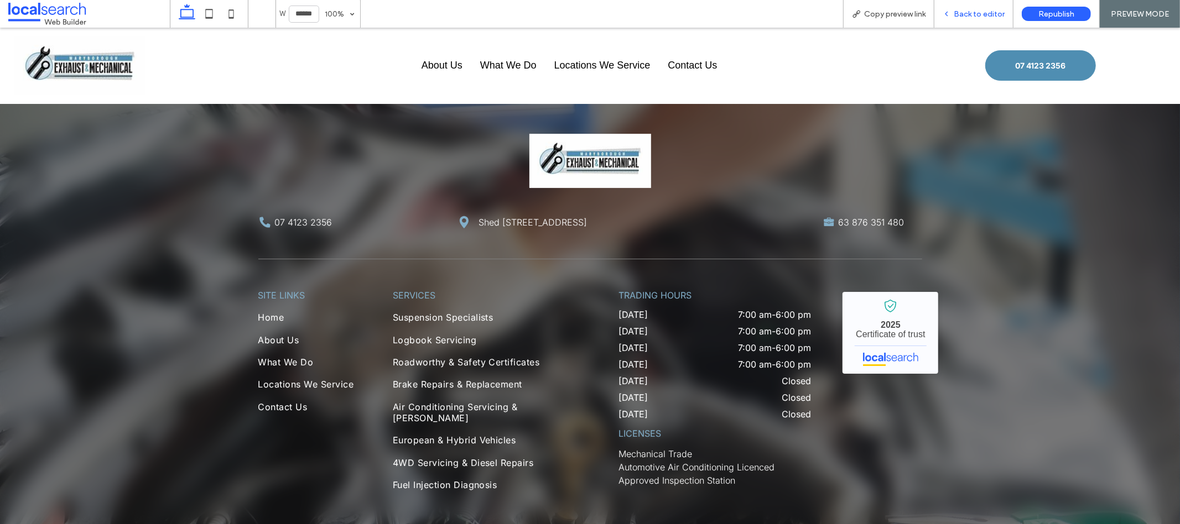
click at [996, 18] on span "Back to editor" at bounding box center [979, 13] width 51 height 9
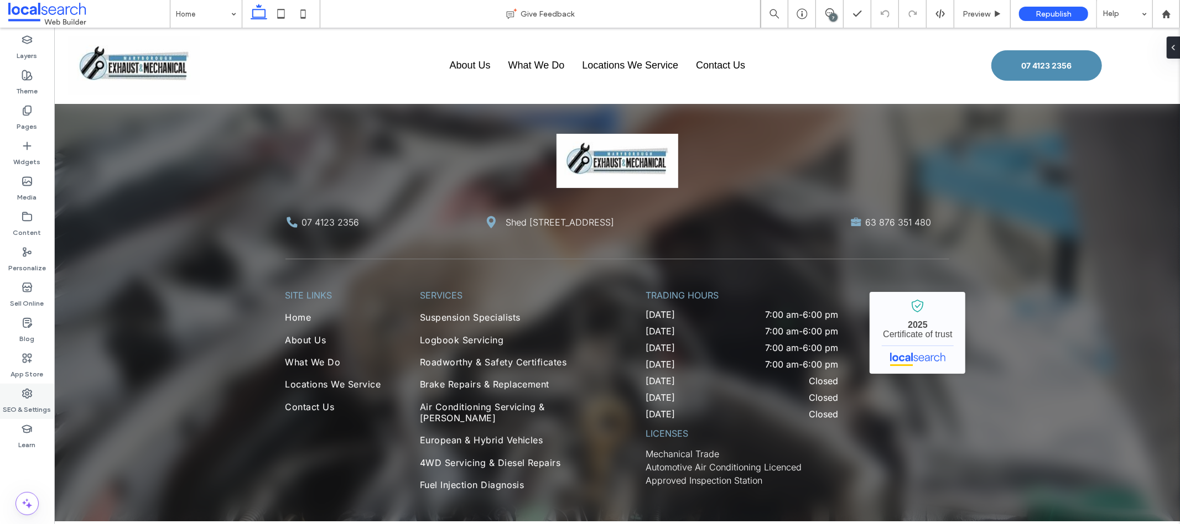
click at [11, 397] on div "SEO & Settings" at bounding box center [27, 401] width 54 height 35
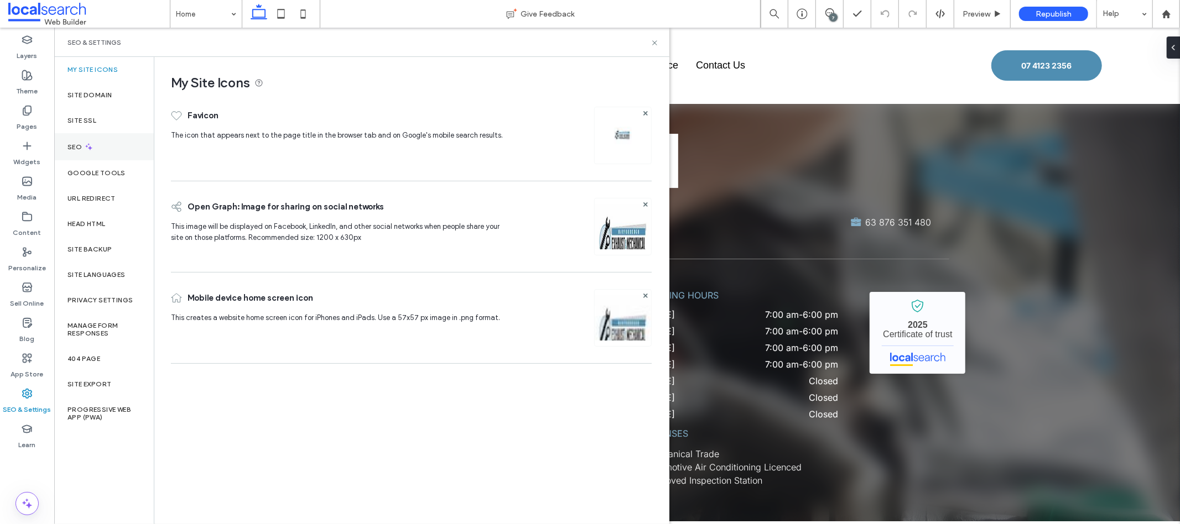
click at [100, 140] on div "SEO" at bounding box center [104, 146] width 100 height 27
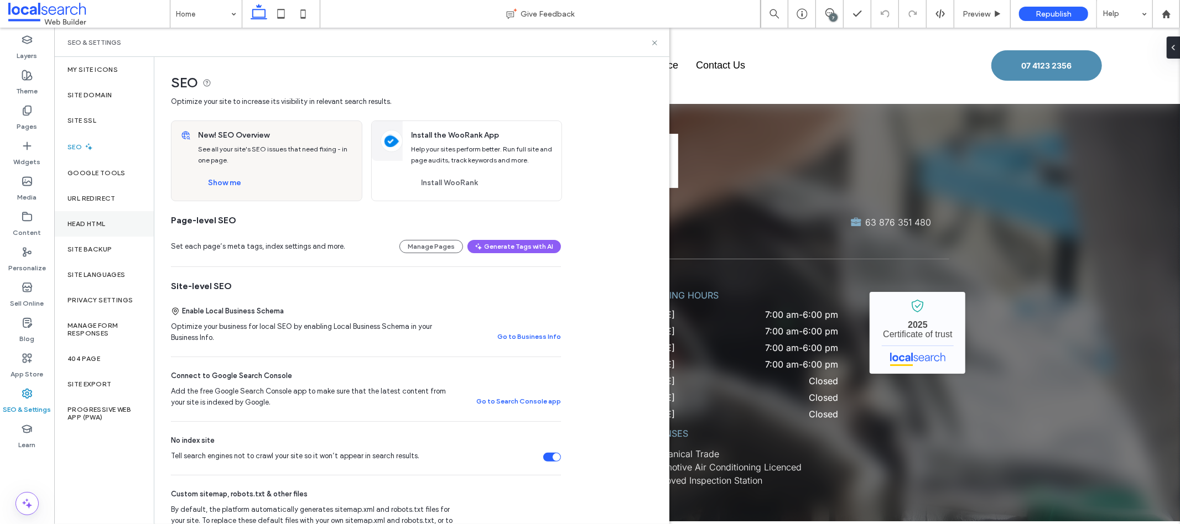
click at [116, 233] on div "Head HTML" at bounding box center [104, 223] width 100 height 25
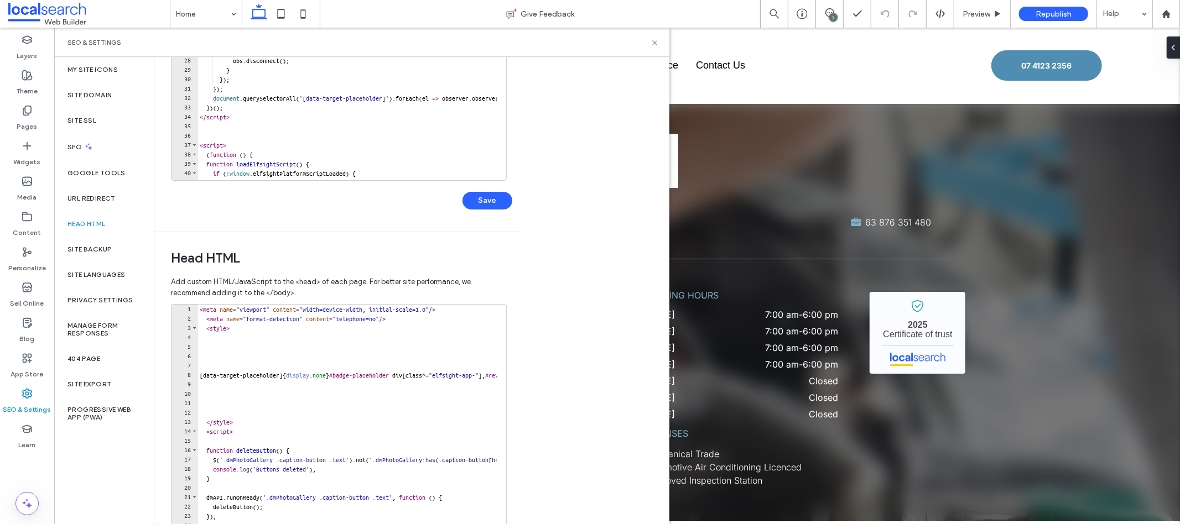
scroll to position [233, 0]
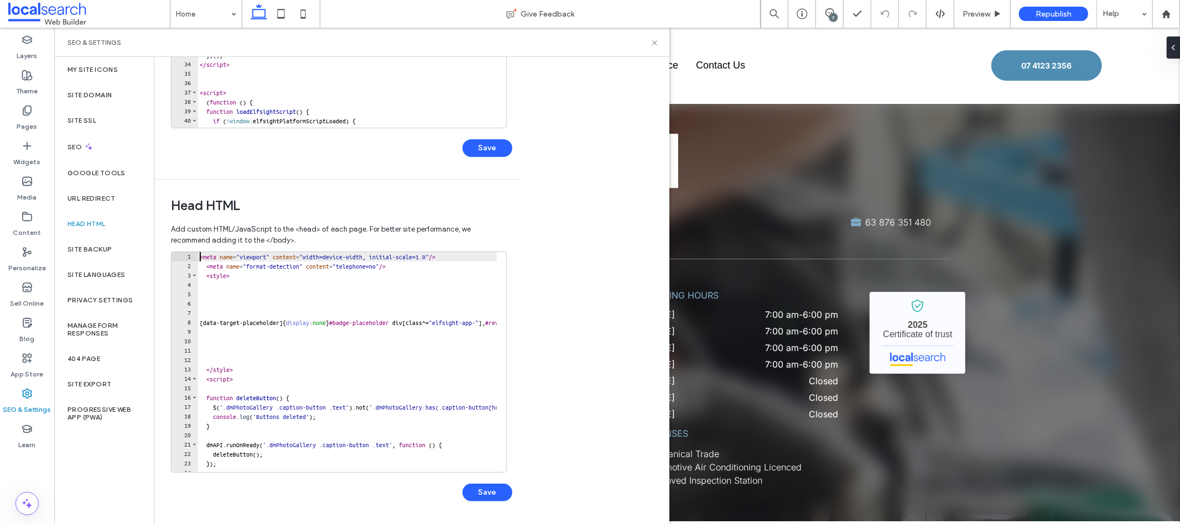
click at [202, 255] on div "< meta name = "viewport" content = "width=device-width, initial-scale=1.0" /> <…" at bounding box center [505, 367] width 614 height 230
paste textarea "Cursor at row 8"
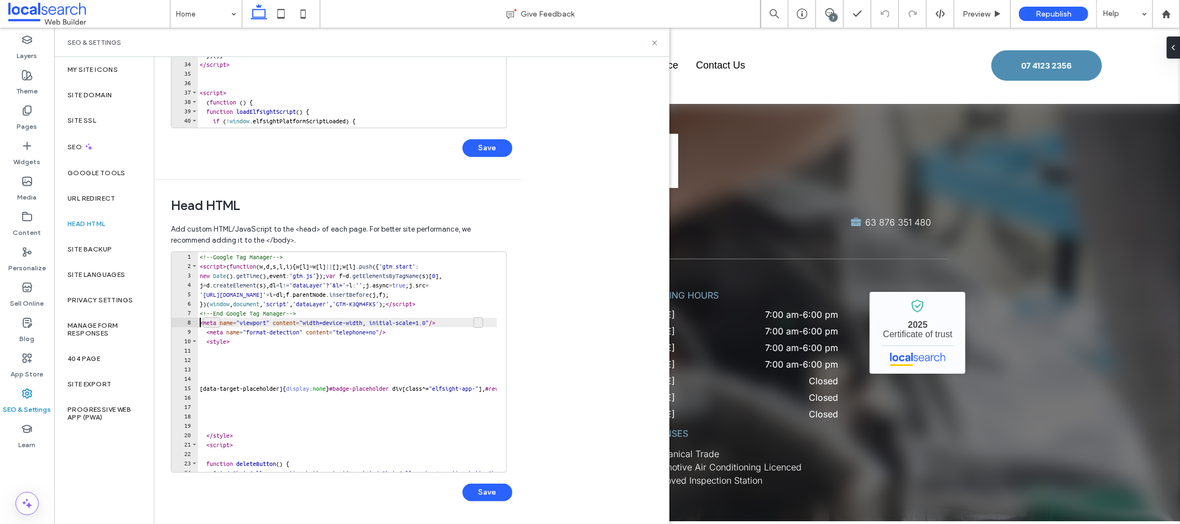
type textarea "**********"
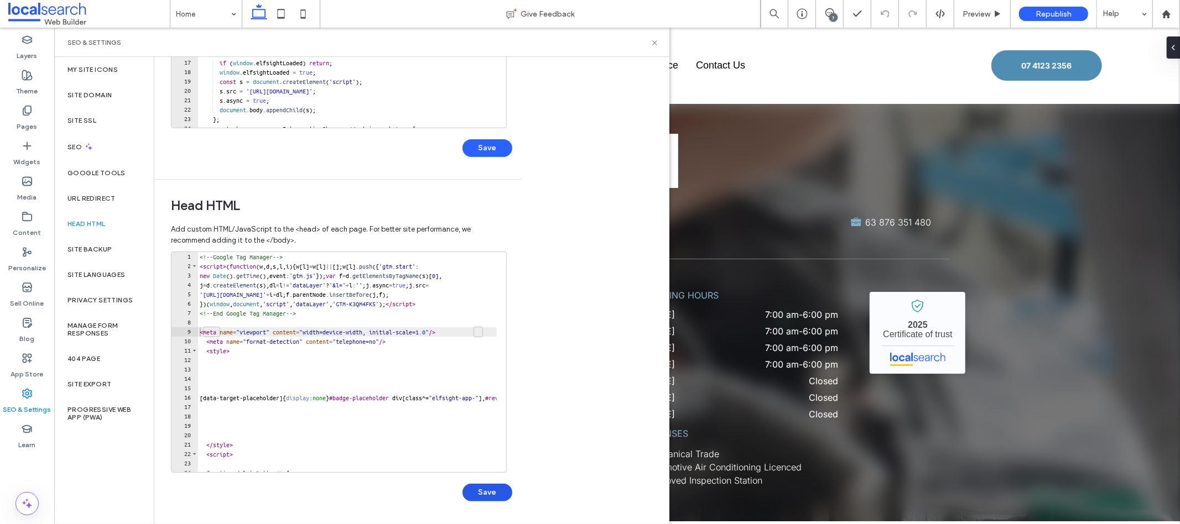
click at [494, 491] on button "Save" at bounding box center [488, 493] width 50 height 18
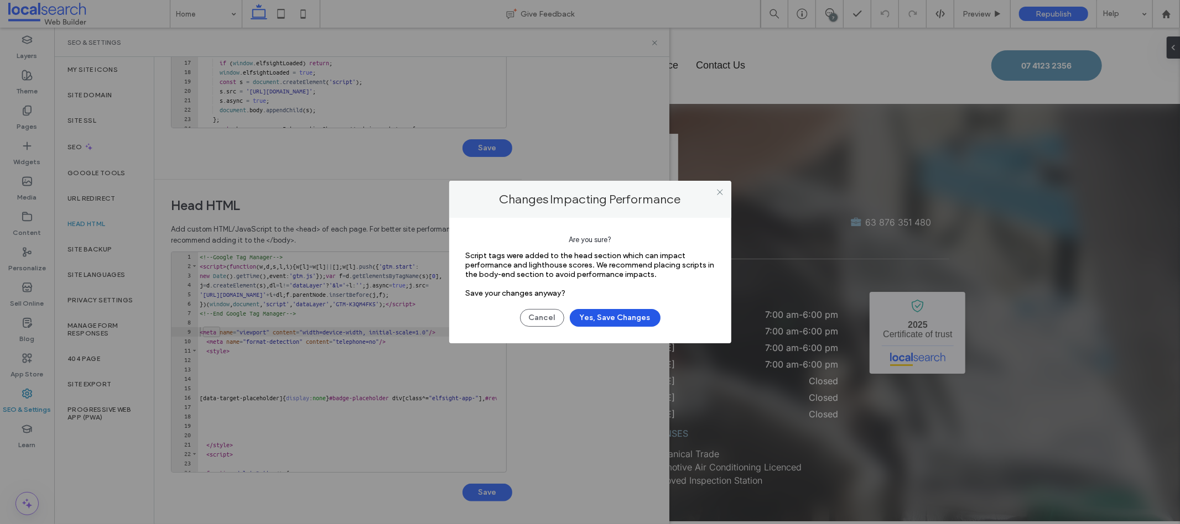
click at [622, 310] on button "Yes, Save Changes" at bounding box center [615, 318] width 91 height 18
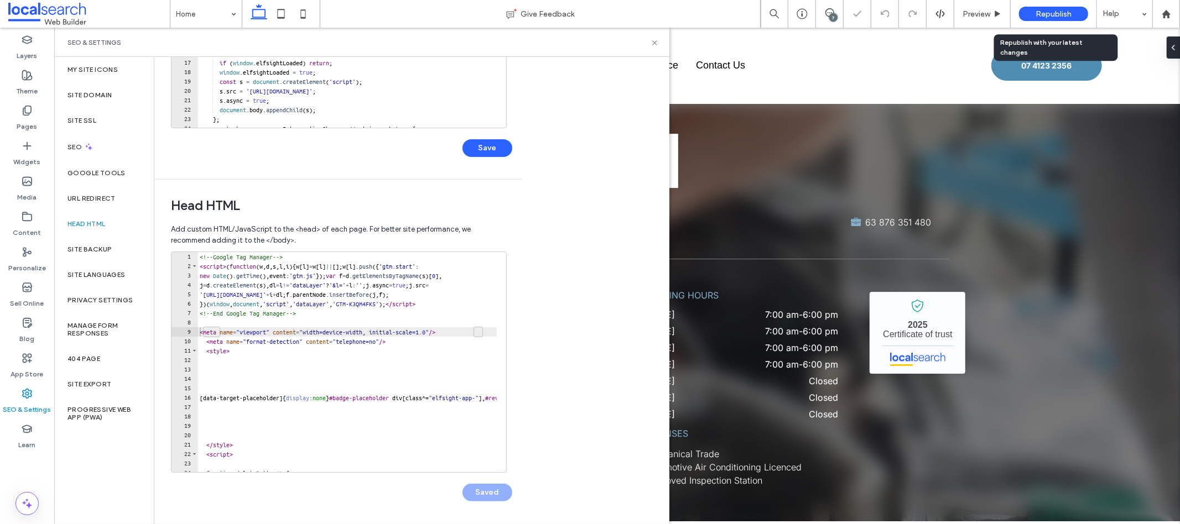
click at [1052, 13] on span "Republish" at bounding box center [1054, 13] width 36 height 9
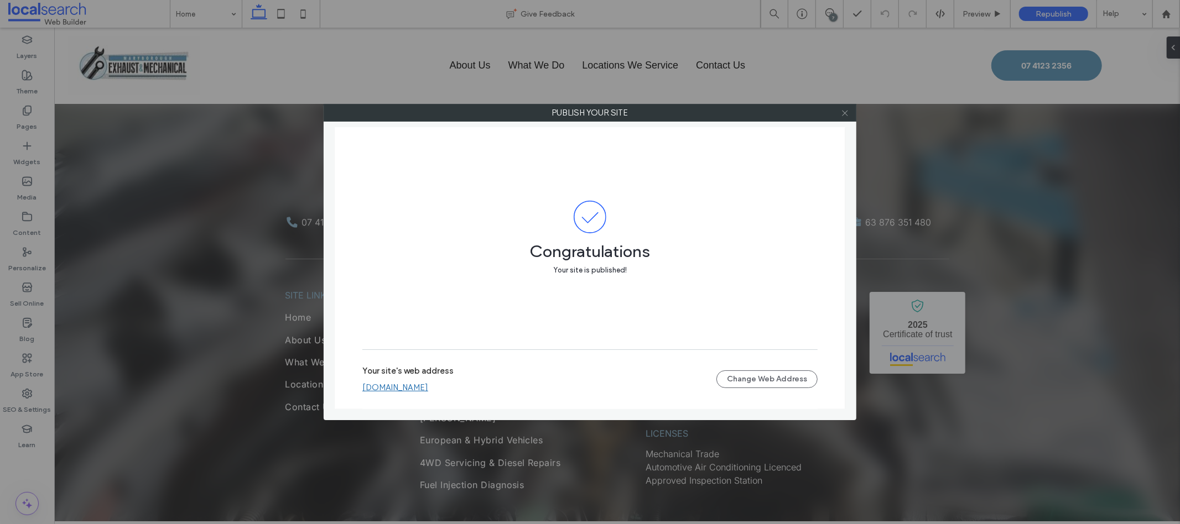
click at [845, 114] on icon at bounding box center [845, 113] width 8 height 8
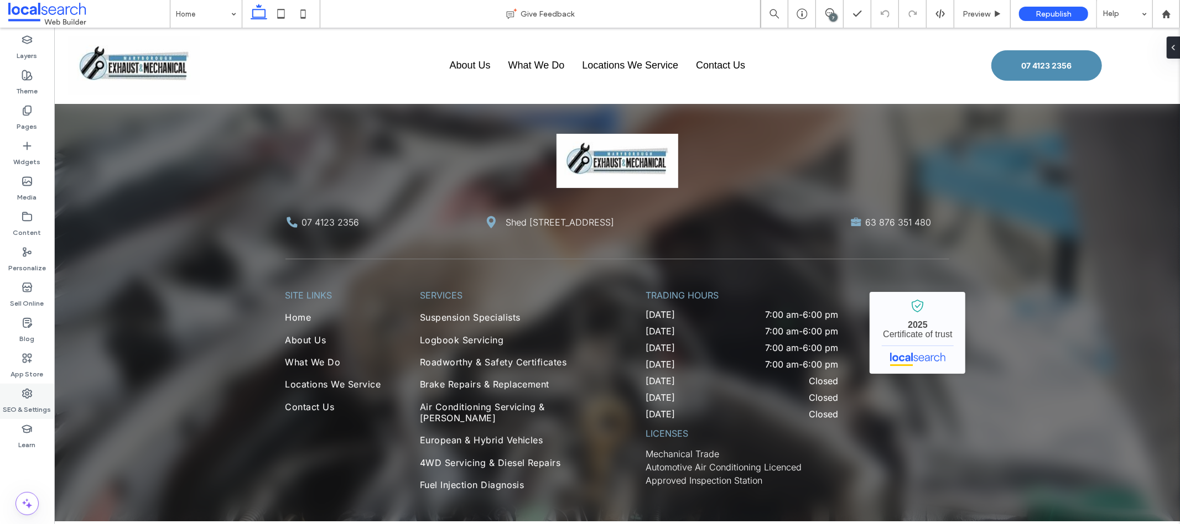
click at [15, 393] on div "SEO & Settings" at bounding box center [27, 401] width 54 height 35
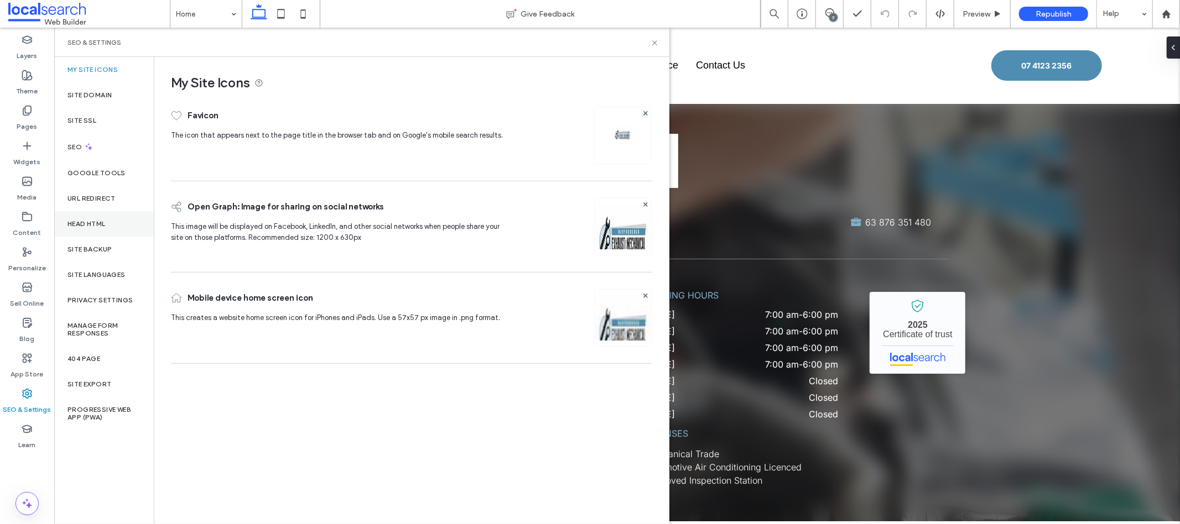
click at [101, 225] on label "Head HTML" at bounding box center [86, 224] width 38 height 8
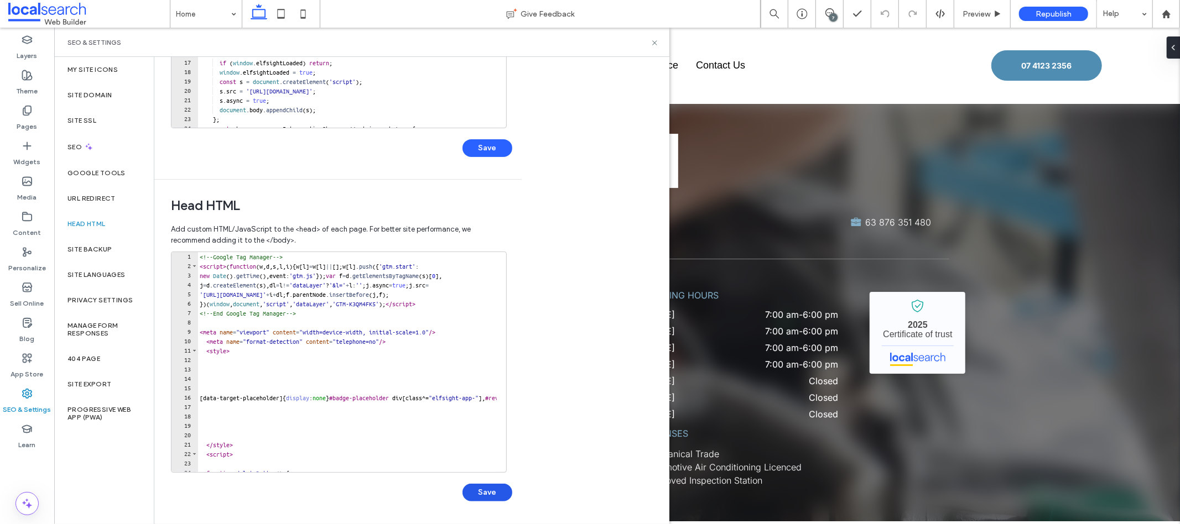
click at [482, 493] on button "Save" at bounding box center [488, 493] width 50 height 18
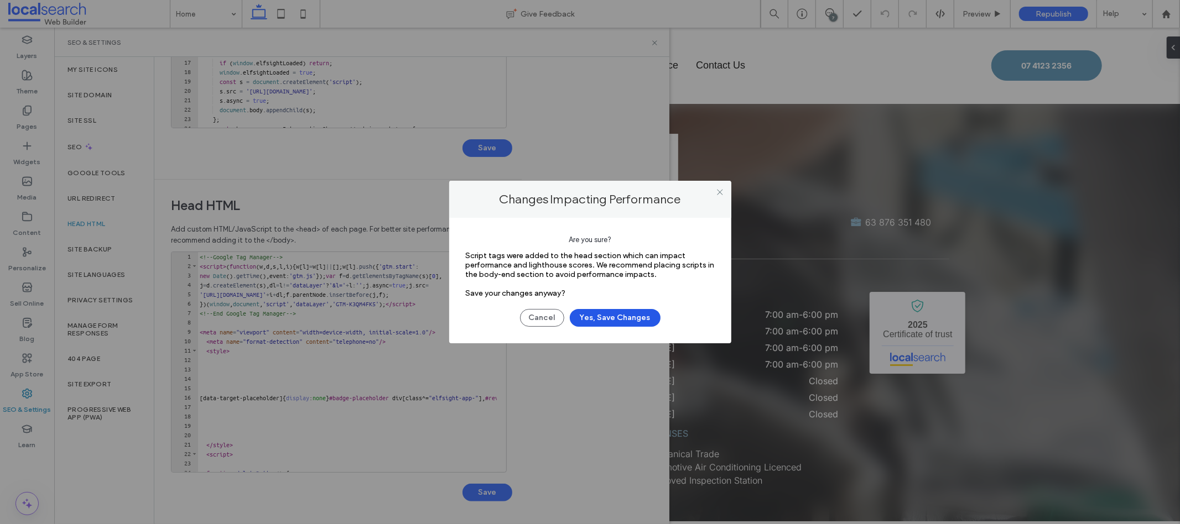
click at [619, 312] on button "Yes, Save Changes" at bounding box center [615, 318] width 91 height 18
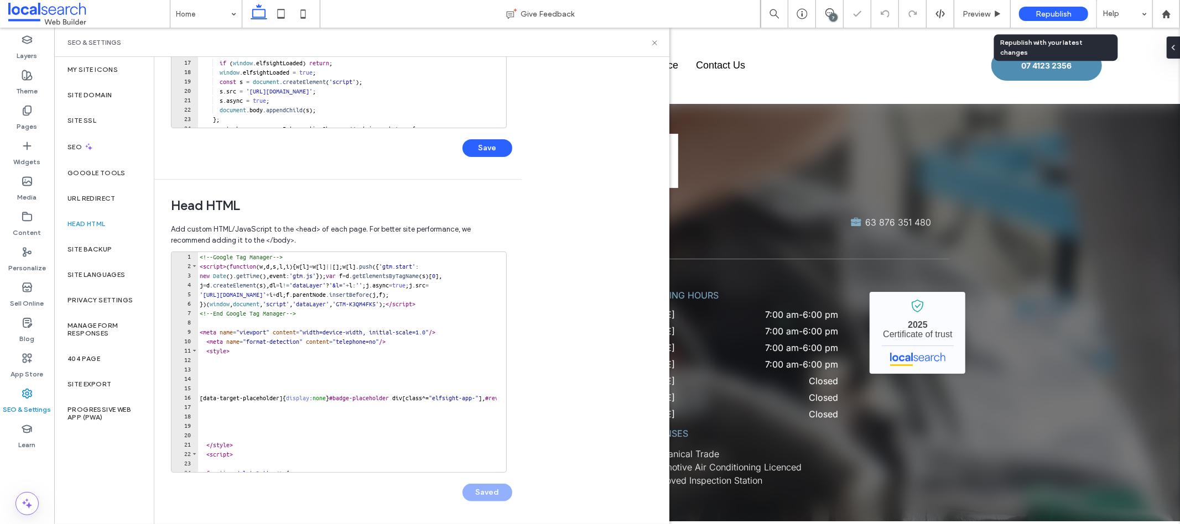
click at [1044, 12] on span "Republish" at bounding box center [1054, 13] width 36 height 9
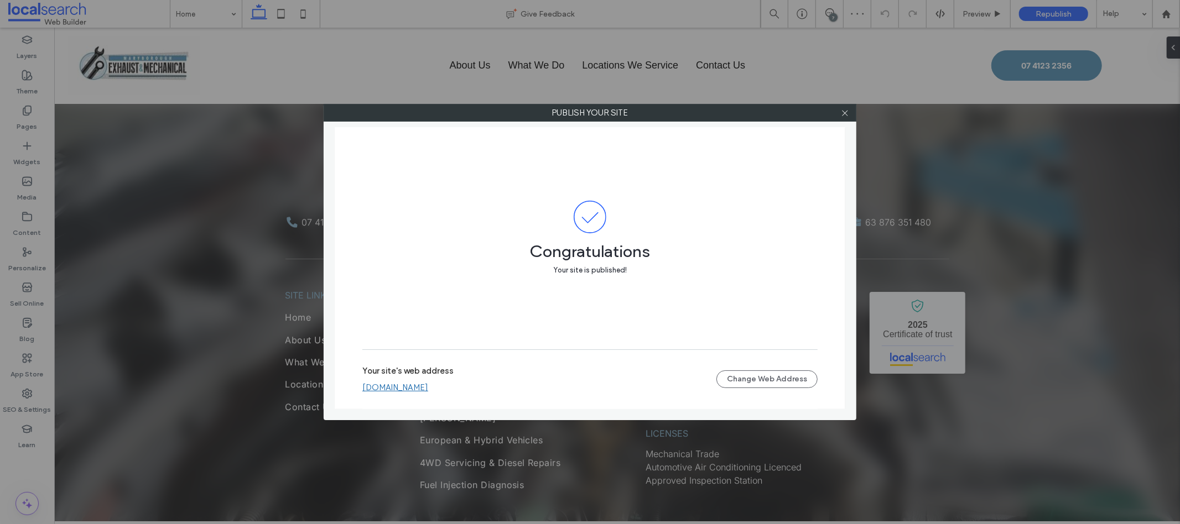
click at [443, 394] on div "Your site's web address maryboroughexhaustmechanical.webbuilder.localsearch.com…" at bounding box center [589, 379] width 455 height 35
click at [428, 391] on link "maryboroughexhaustmechanical.webbuilder.localsearch.com.au" at bounding box center [395, 388] width 66 height 10
drag, startPoint x: 843, startPoint y: 112, endPoint x: 828, endPoint y: 110, distance: 15.1
click at [843, 112] on icon at bounding box center [845, 113] width 8 height 8
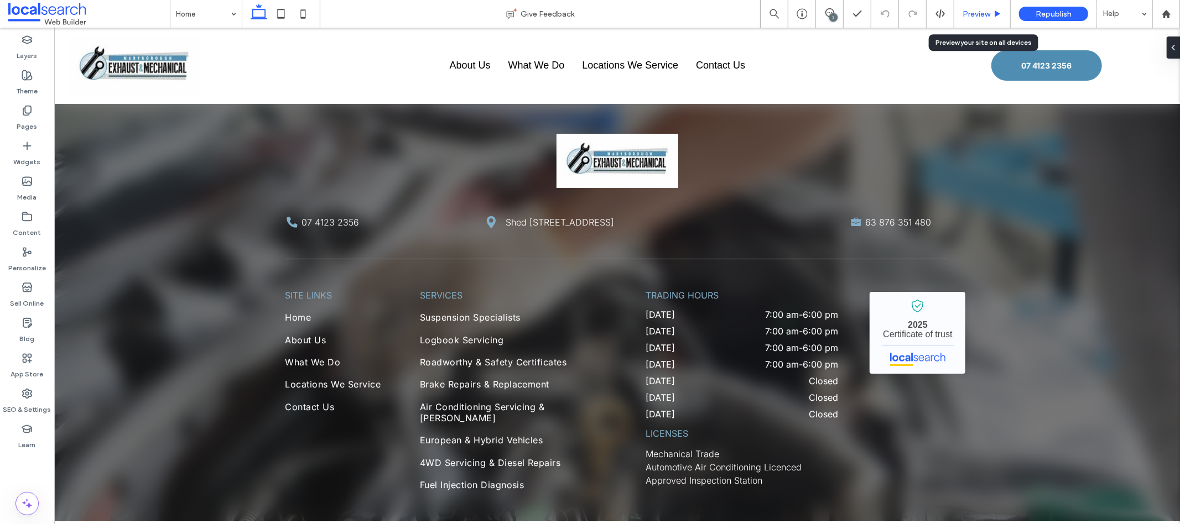
click at [986, 20] on div "Preview" at bounding box center [982, 14] width 56 height 28
click at [973, 16] on span "Preview" at bounding box center [977, 13] width 28 height 9
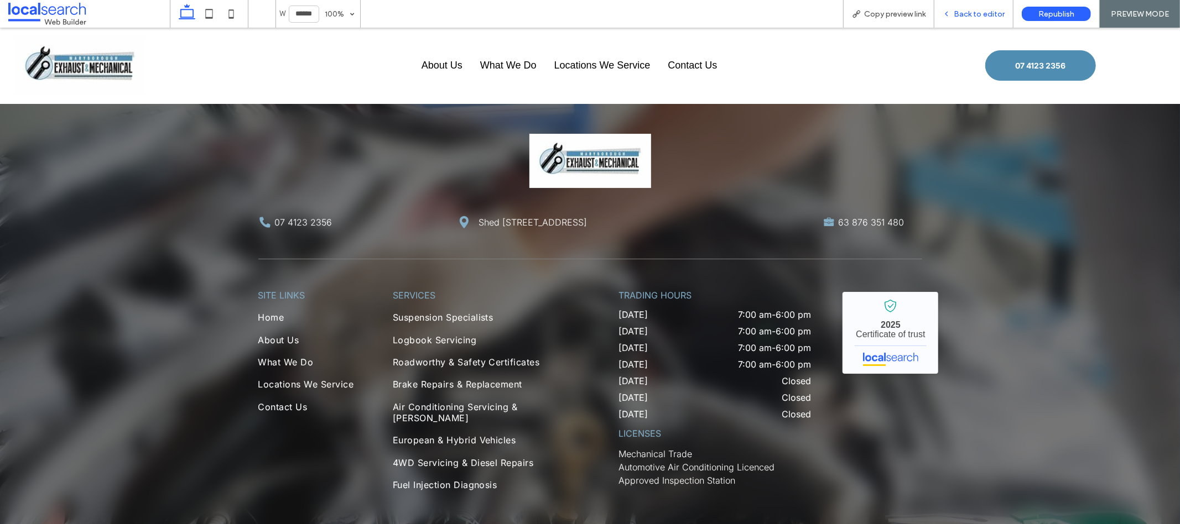
click at [962, 19] on div "Back to editor" at bounding box center [973, 14] width 79 height 28
click at [959, 17] on span "Back to editor" at bounding box center [979, 13] width 51 height 9
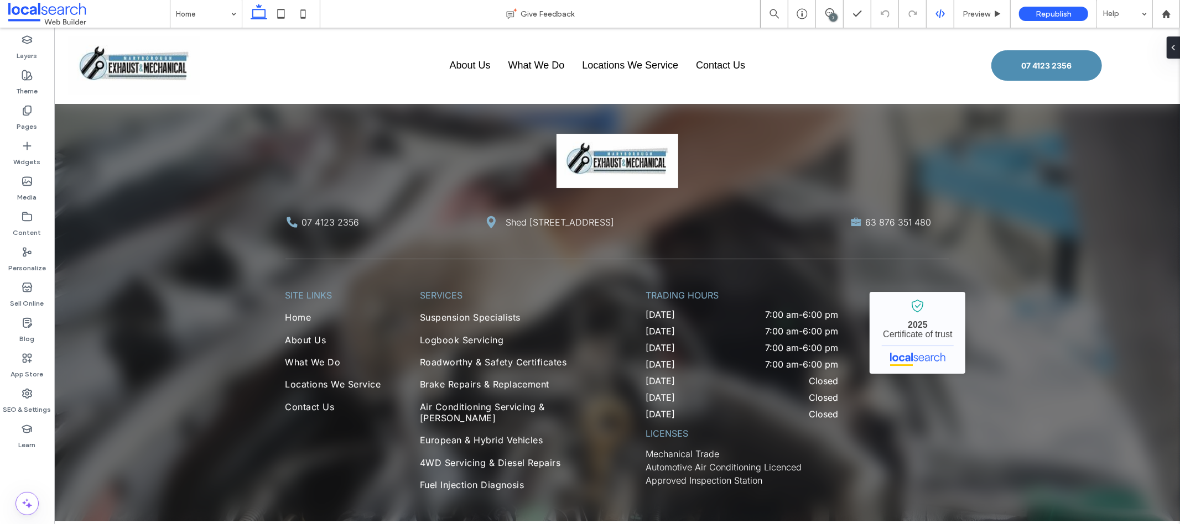
scroll to position [54, 0]
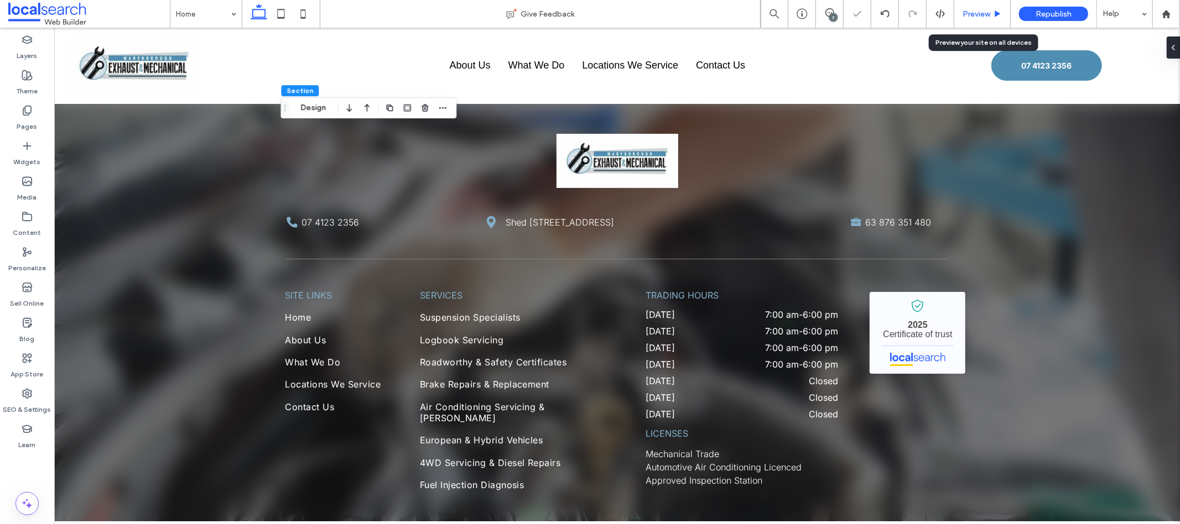
click at [974, 12] on span "Preview" at bounding box center [977, 13] width 28 height 9
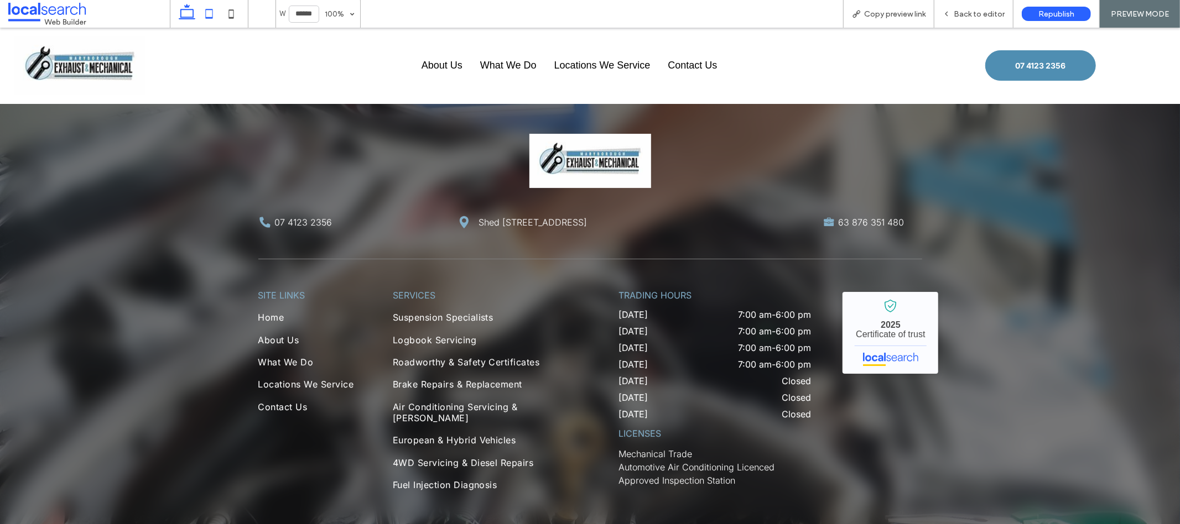
click at [218, 3] on icon at bounding box center [209, 14] width 22 height 22
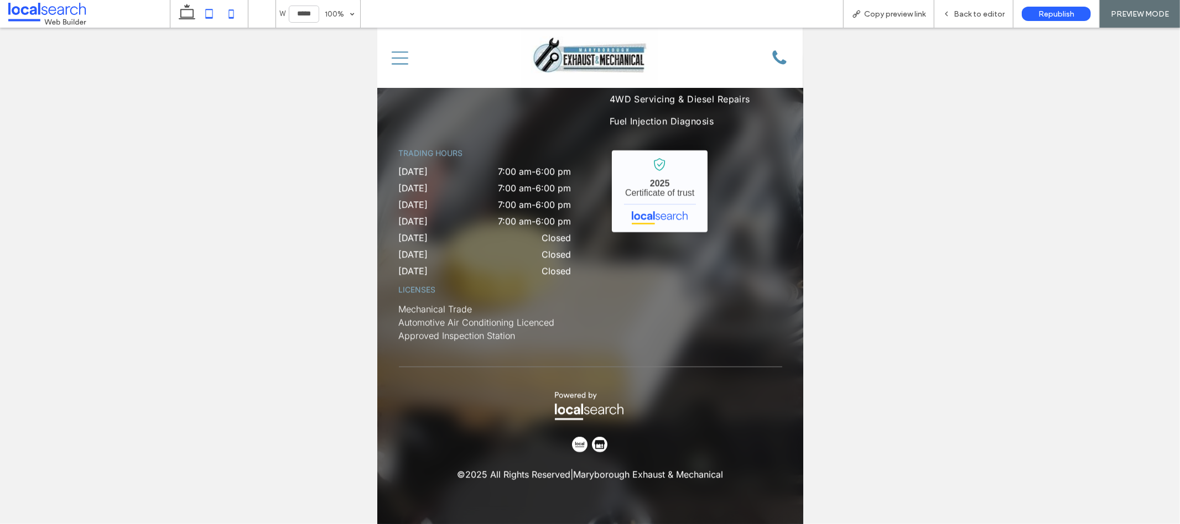
click at [240, 15] on icon at bounding box center [231, 14] width 22 height 22
type input "*****"
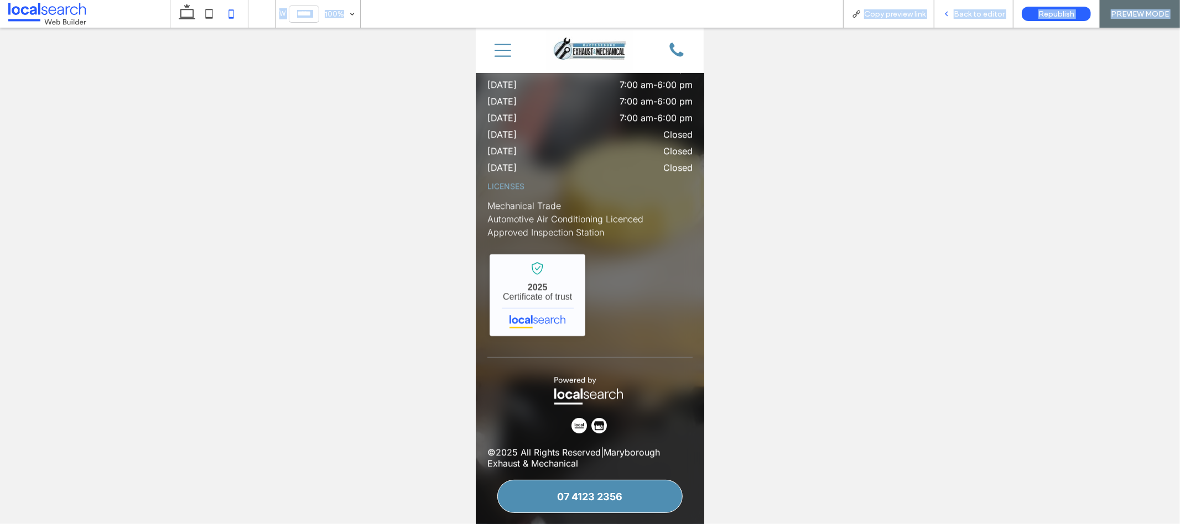
click at [978, 9] on span "Back to editor" at bounding box center [979, 13] width 51 height 9
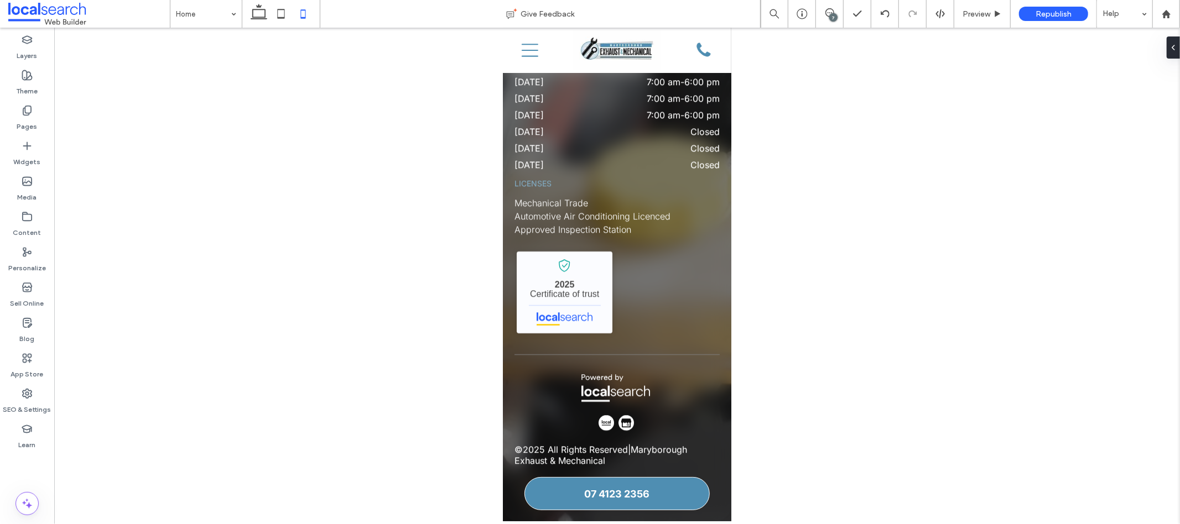
type input "*****"
type input "**"
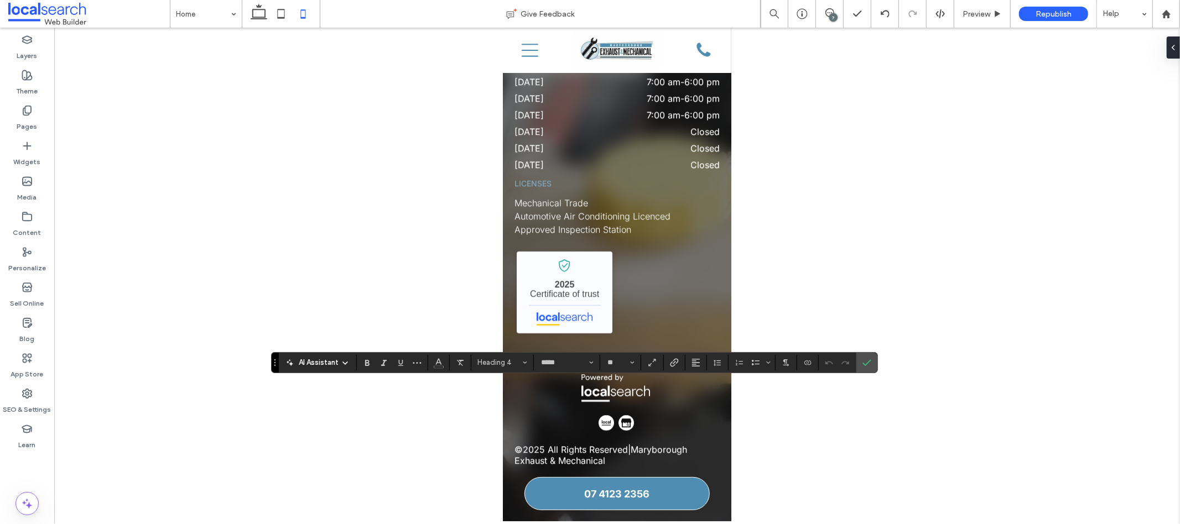
type input "***"
click at [877, 353] on div "AI Assistant Heading 4 ***** **" at bounding box center [574, 362] width 606 height 21
click at [875, 357] on label "Confirm" at bounding box center [867, 363] width 17 height 20
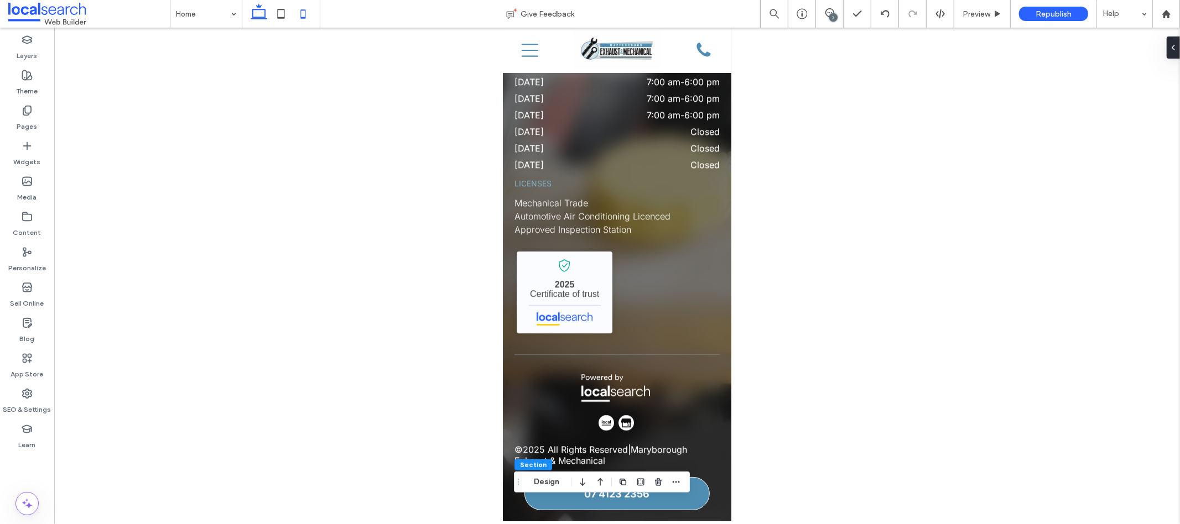
click at [259, 18] on use at bounding box center [259, 11] width 17 height 15
type input "***"
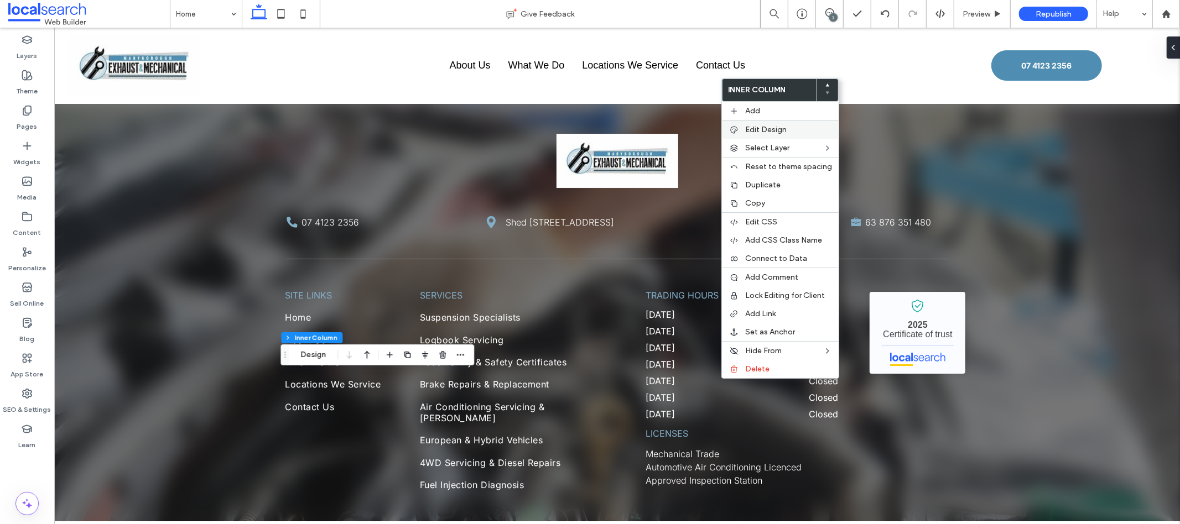
click at [790, 126] on label "Edit Design" at bounding box center [788, 129] width 87 height 9
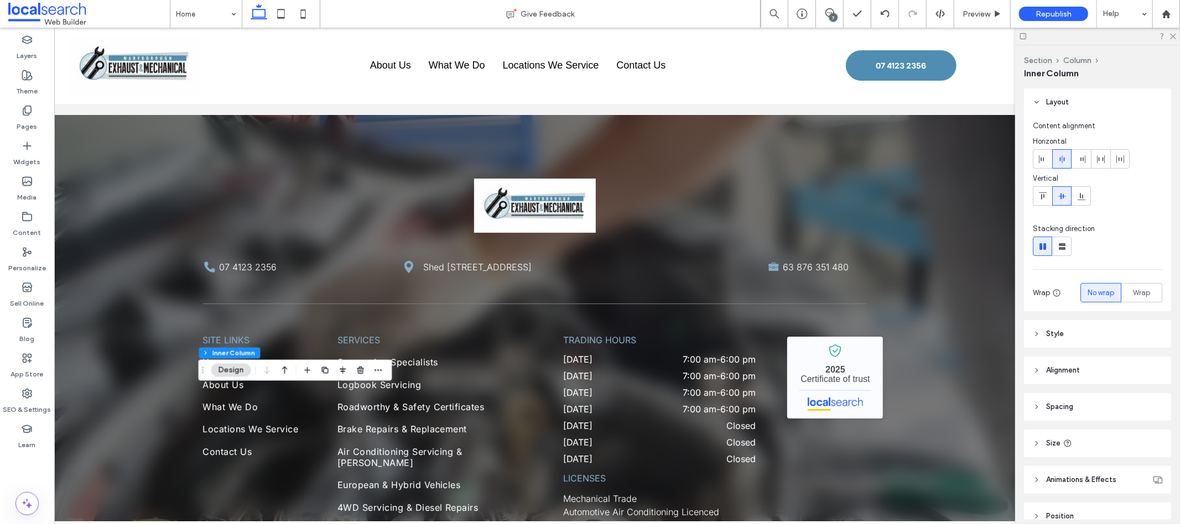
click at [1080, 366] on span "Alignment" at bounding box center [1063, 370] width 34 height 11
click at [1086, 405] on div at bounding box center [1081, 398] width 18 height 18
click at [1085, 405] on span at bounding box center [1081, 398] width 9 height 18
click at [1066, 404] on span at bounding box center [1062, 398] width 9 height 18
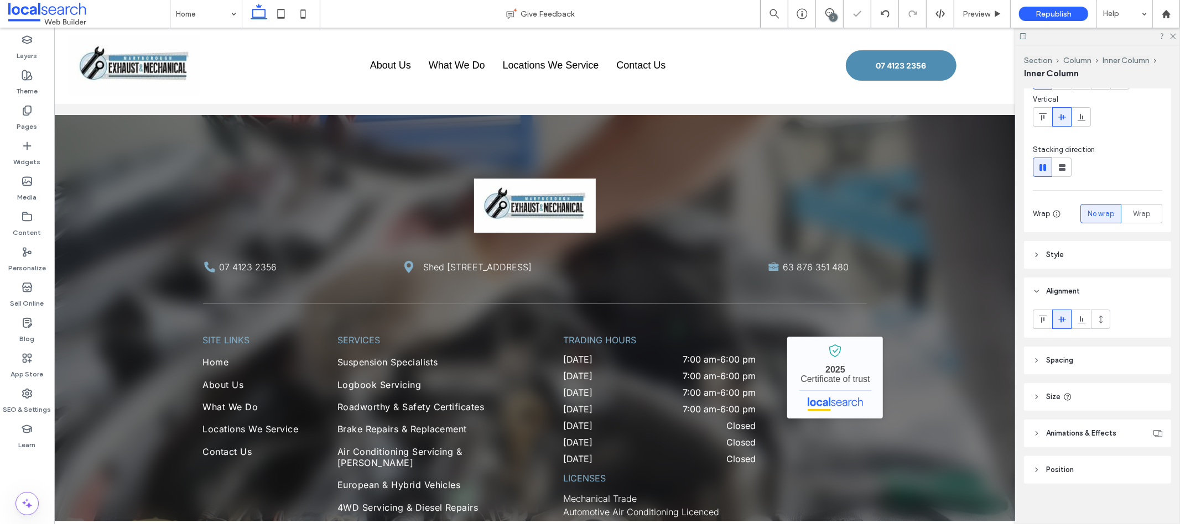
scroll to position [86, 0]
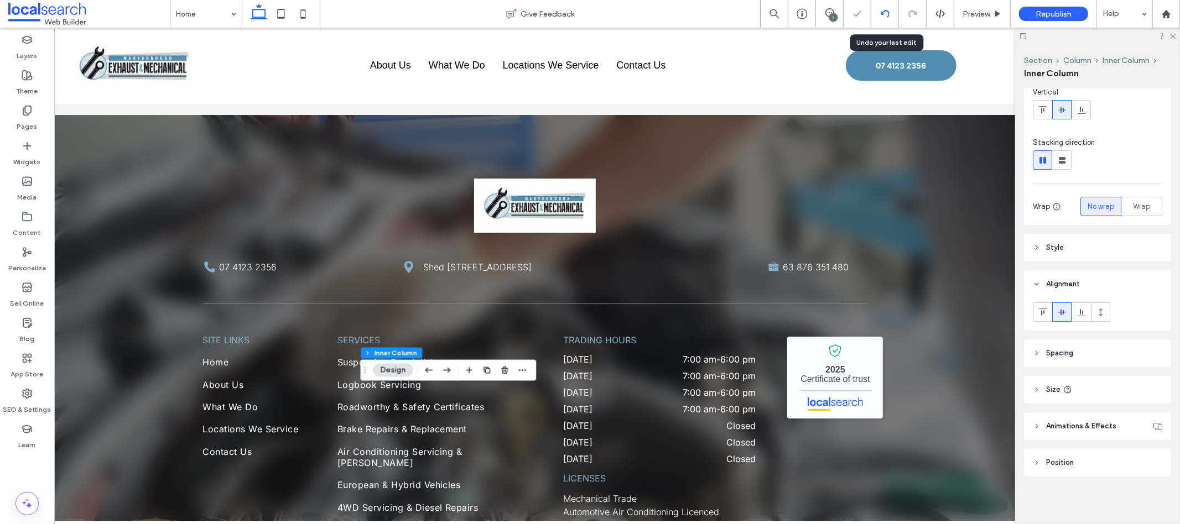
click at [875, 14] on div at bounding box center [884, 13] width 27 height 9
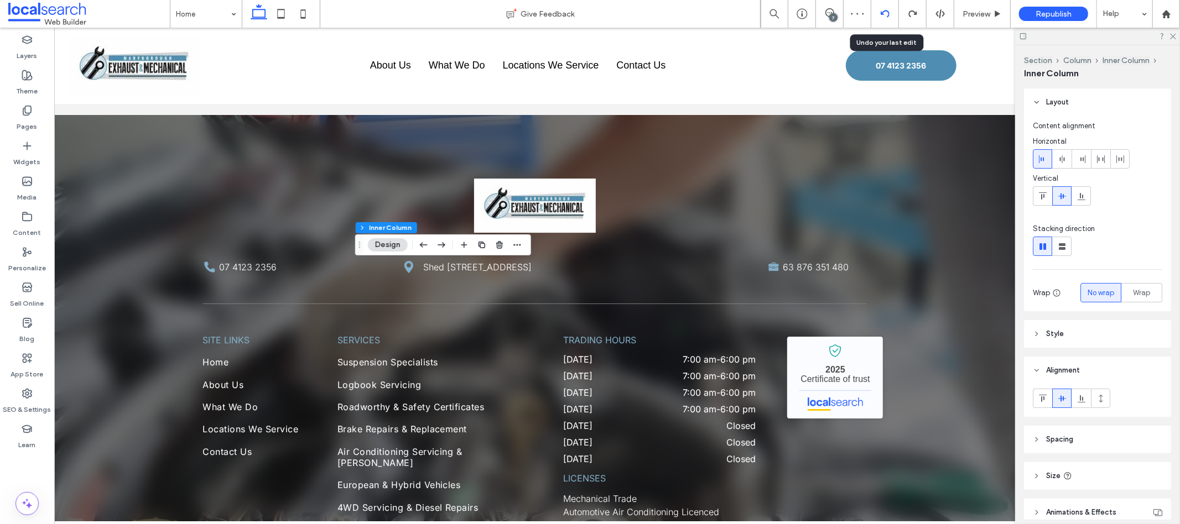
click at [881, 14] on icon at bounding box center [885, 13] width 9 height 9
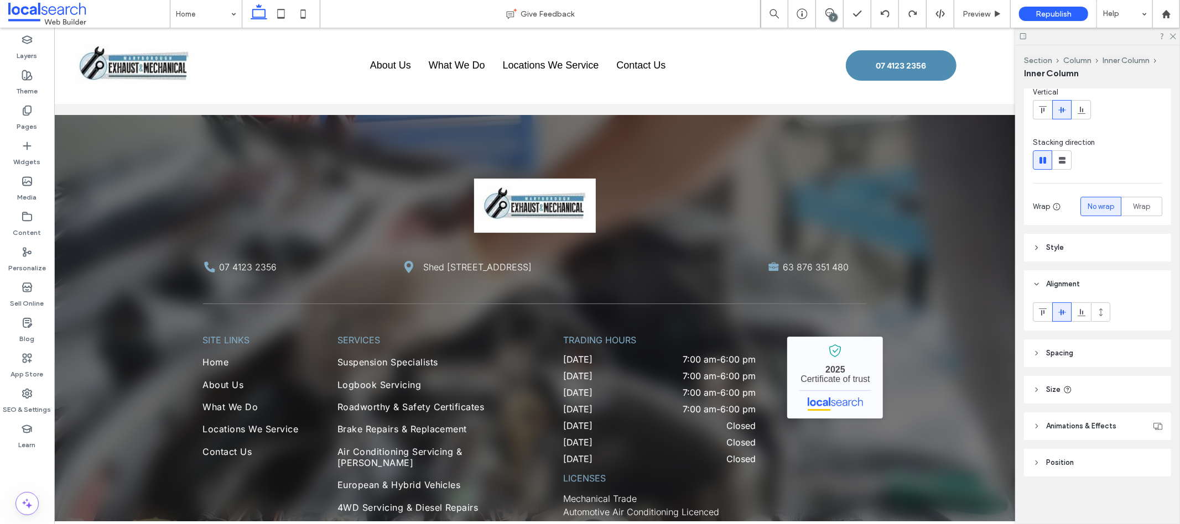
type input "**"
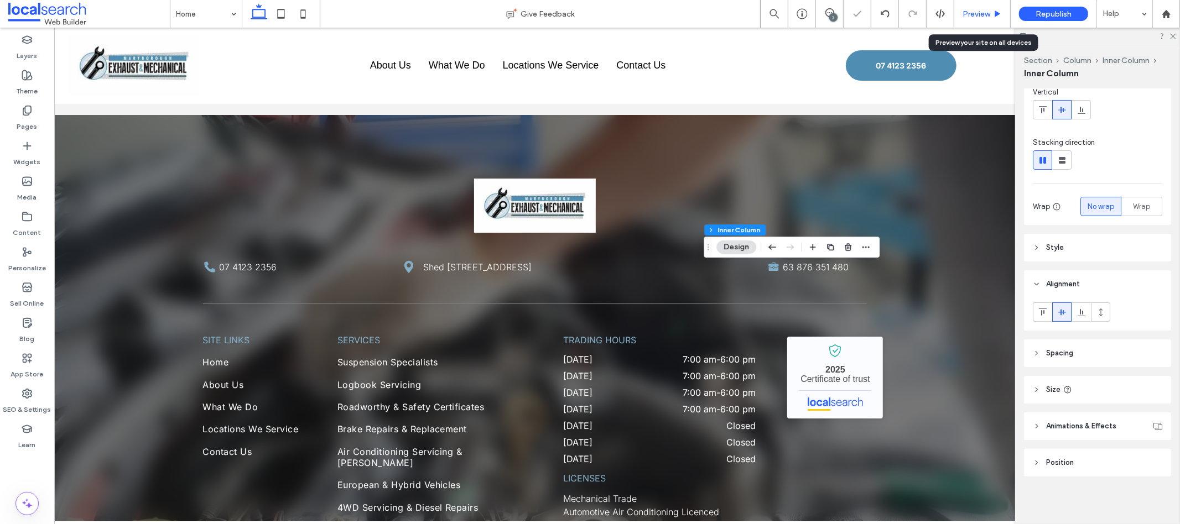
click at [978, 19] on div "Preview" at bounding box center [982, 14] width 56 height 28
click at [980, 14] on span "Preview" at bounding box center [977, 13] width 28 height 9
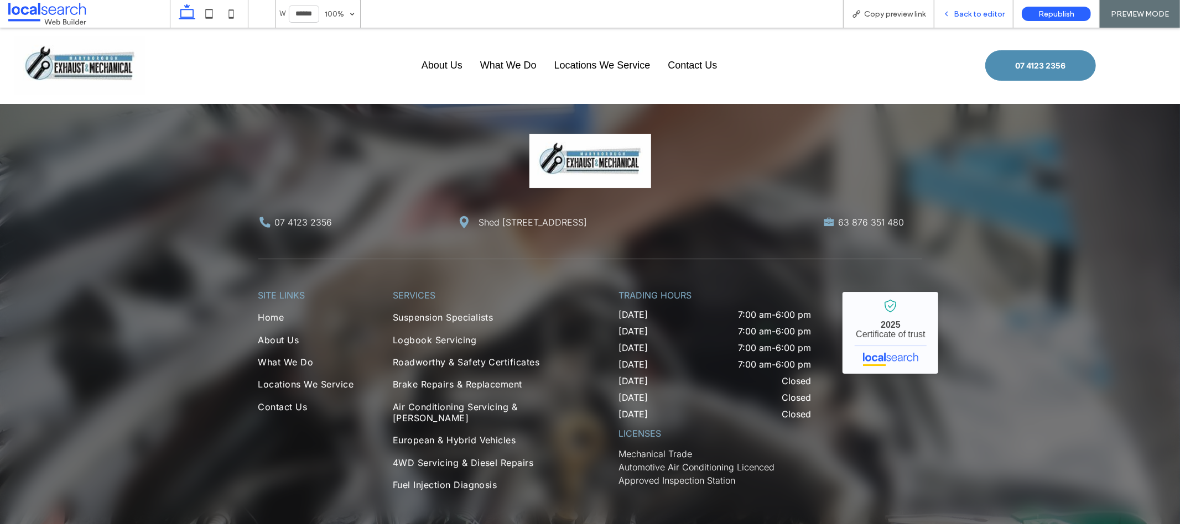
click at [976, 12] on span "Back to editor" at bounding box center [979, 13] width 51 height 9
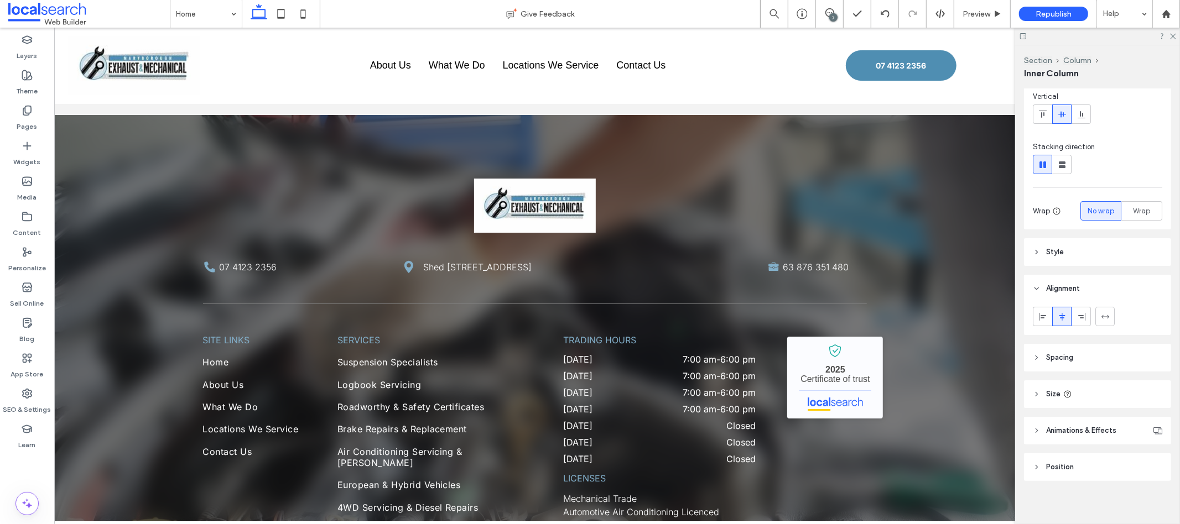
scroll to position [86, 0]
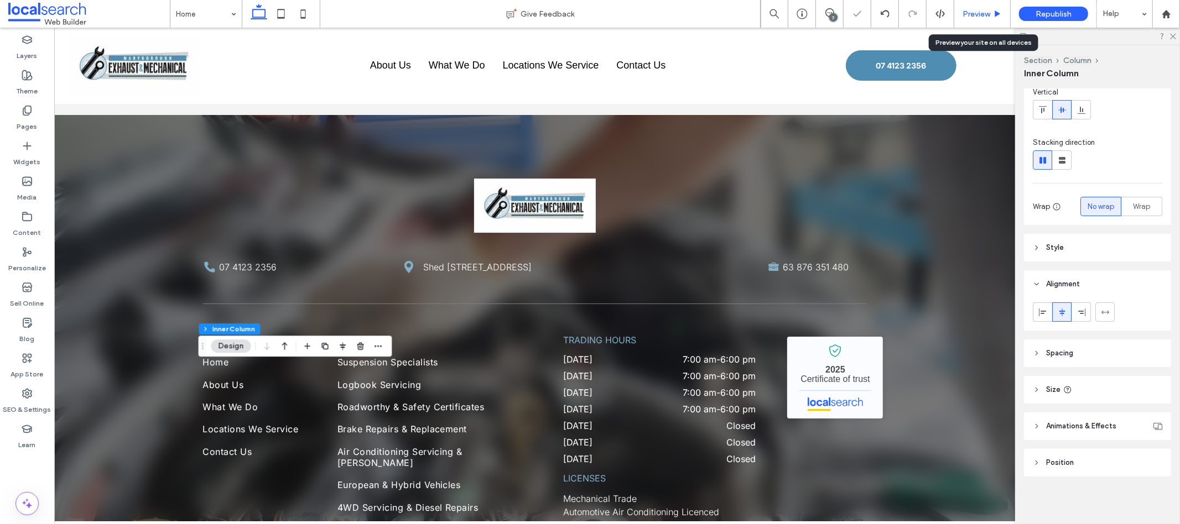
click at [987, 17] on span "Preview" at bounding box center [977, 13] width 28 height 9
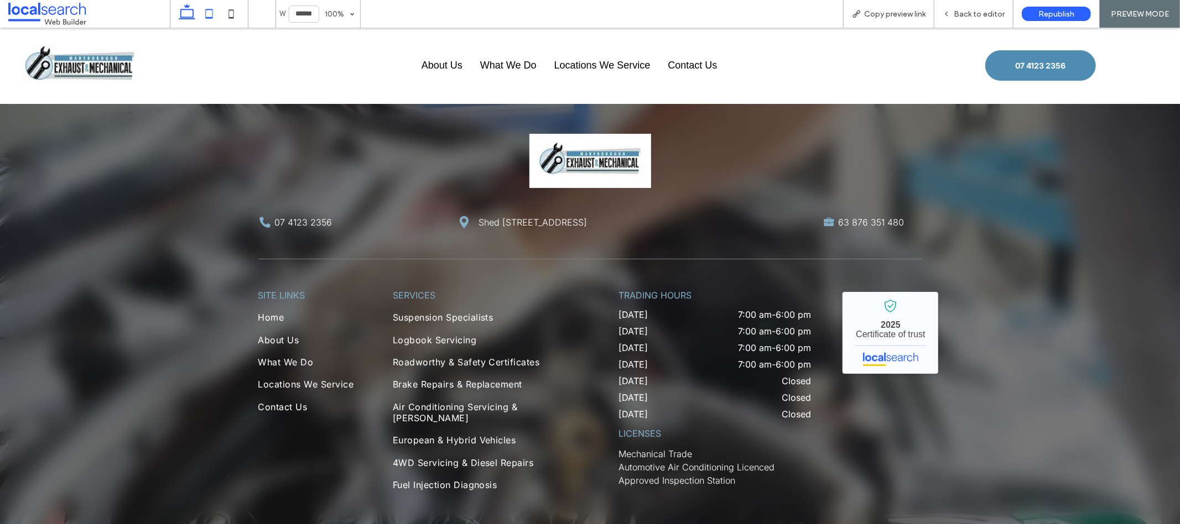
click at [217, 17] on icon at bounding box center [209, 14] width 22 height 22
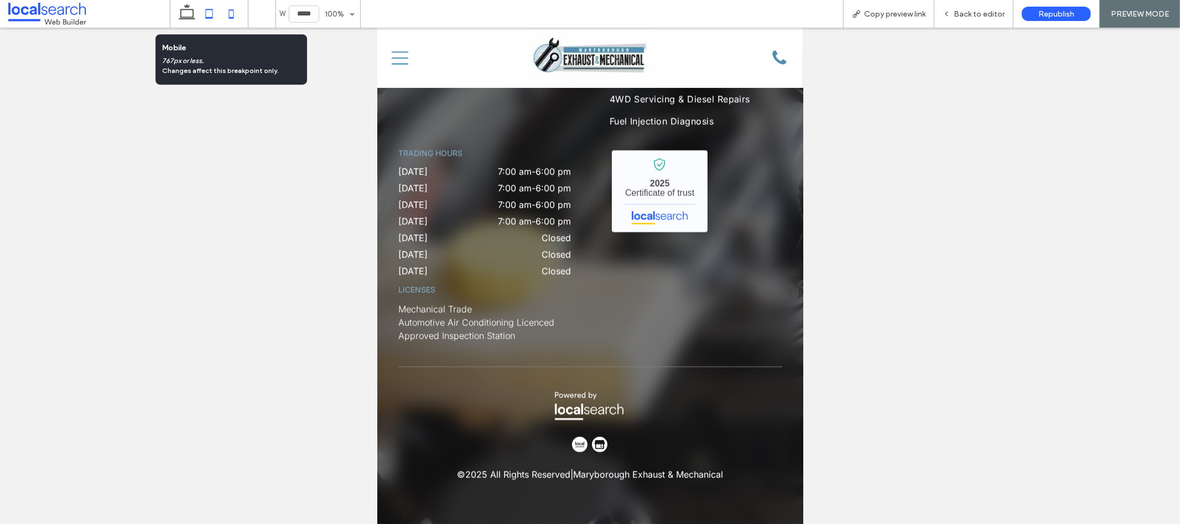
click at [227, 7] on icon at bounding box center [231, 14] width 22 height 22
type input "*****"
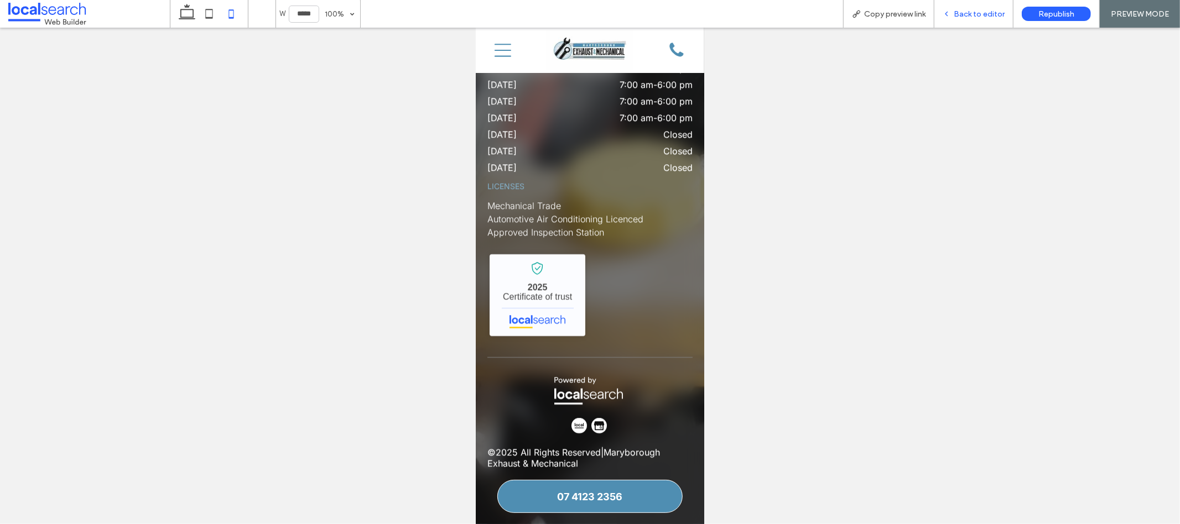
click at [966, 7] on div "Back to editor" at bounding box center [973, 14] width 79 height 28
click at [978, 18] on span "Back to editor" at bounding box center [979, 13] width 51 height 9
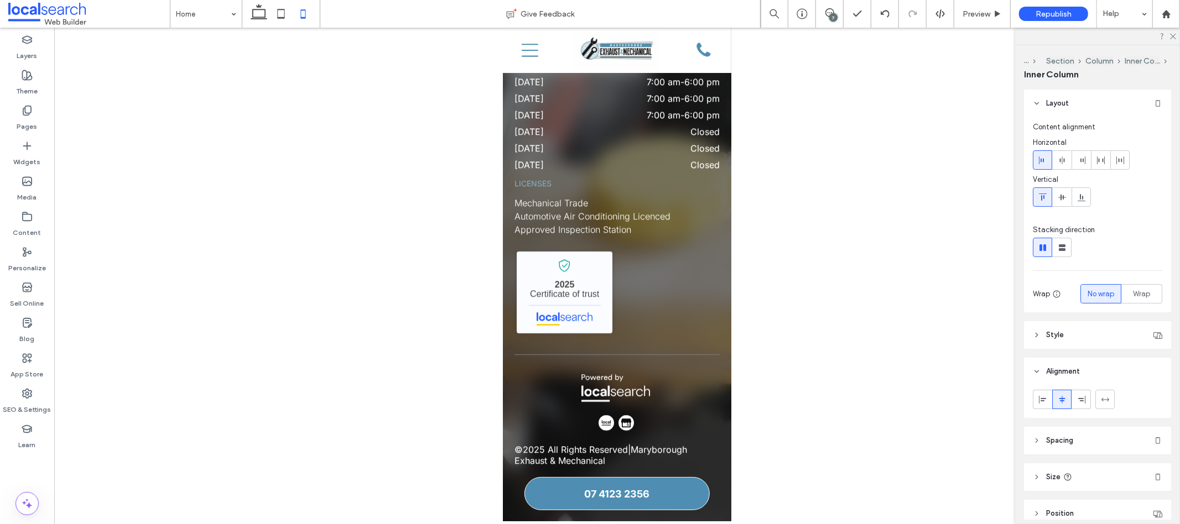
scroll to position [51, 0]
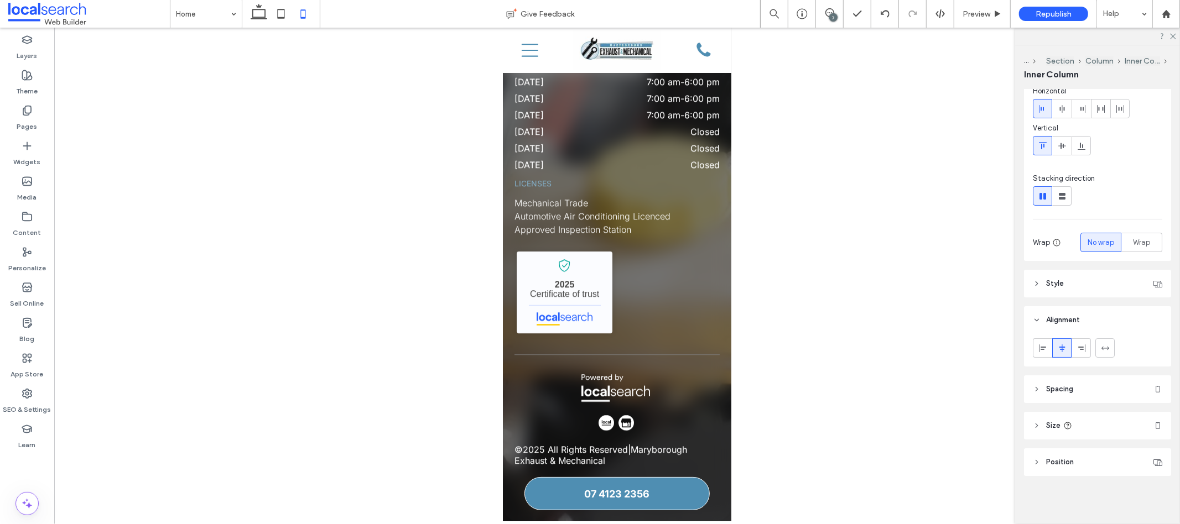
type input "**"
type input "****"
type input "**"
type input "****"
type input "**"
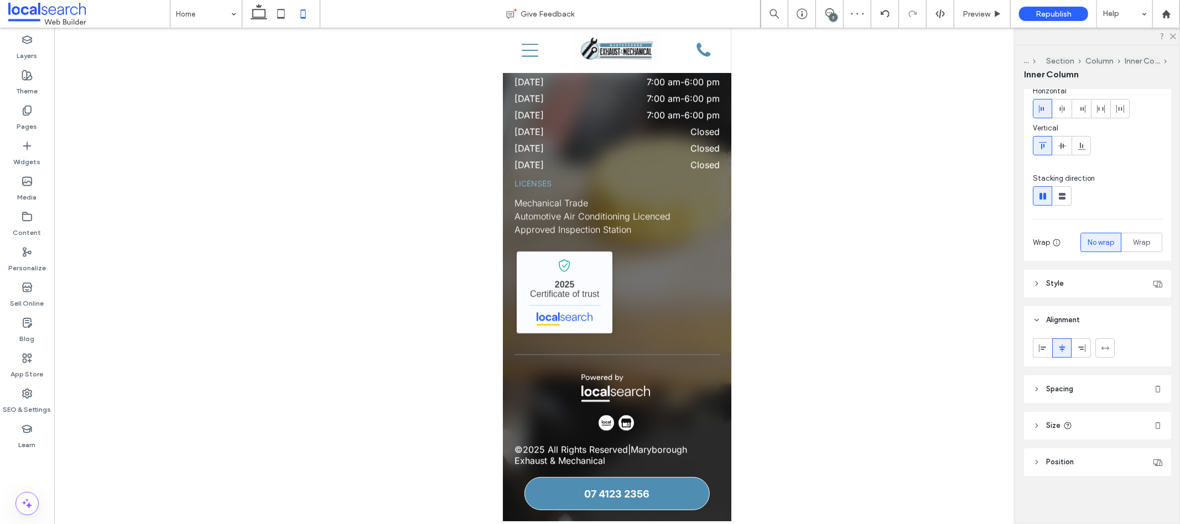
type input "**"
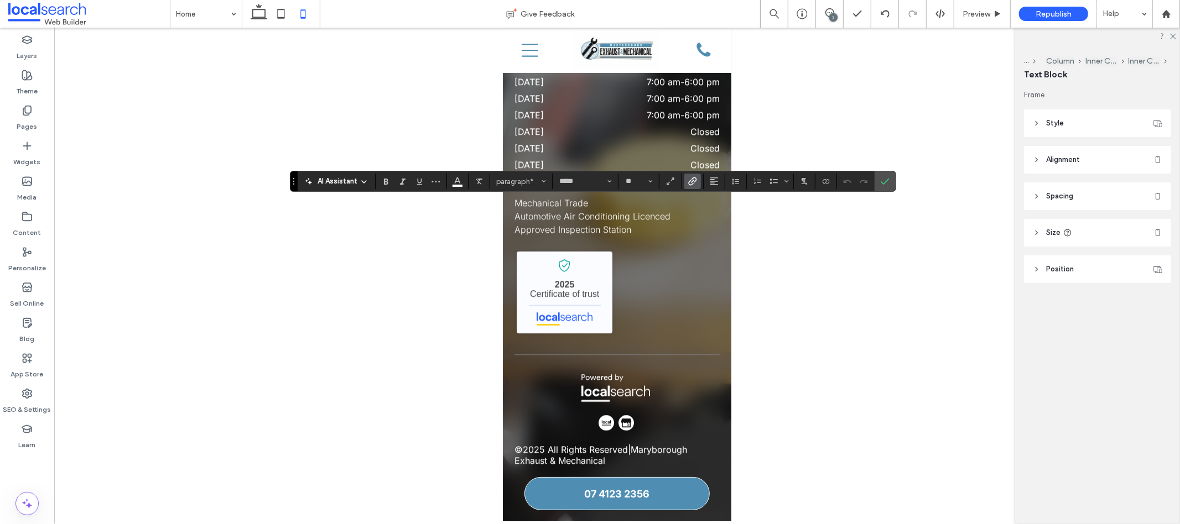
type input "***"
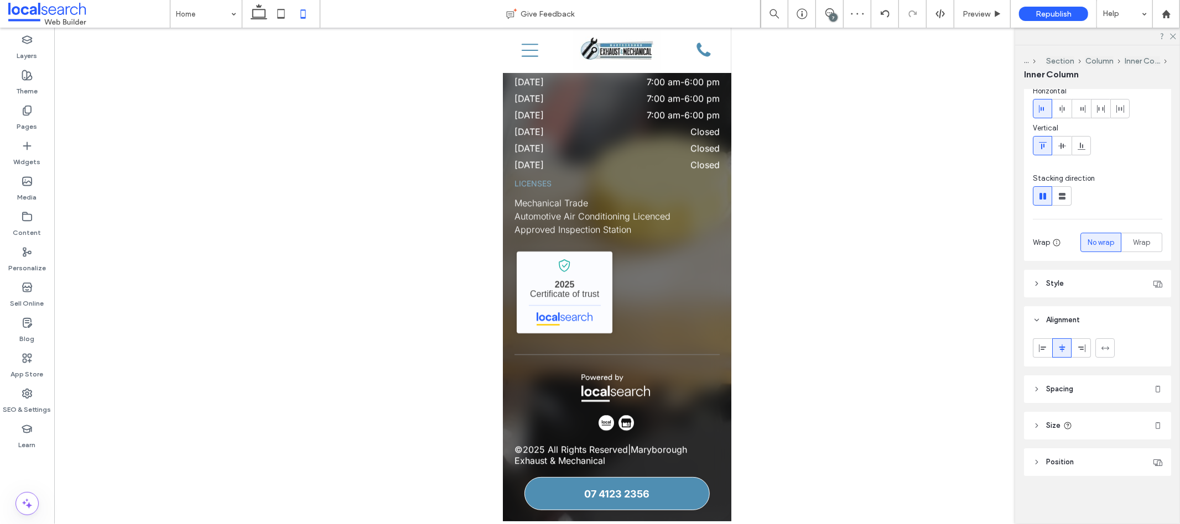
type input "**"
type input "****"
type input "**"
type input "****"
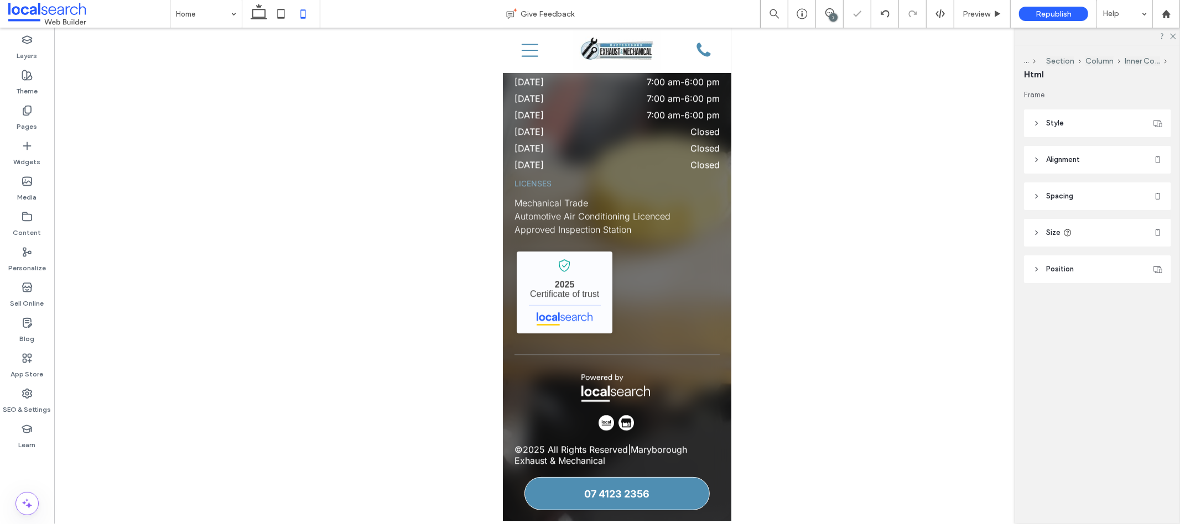
type input "**"
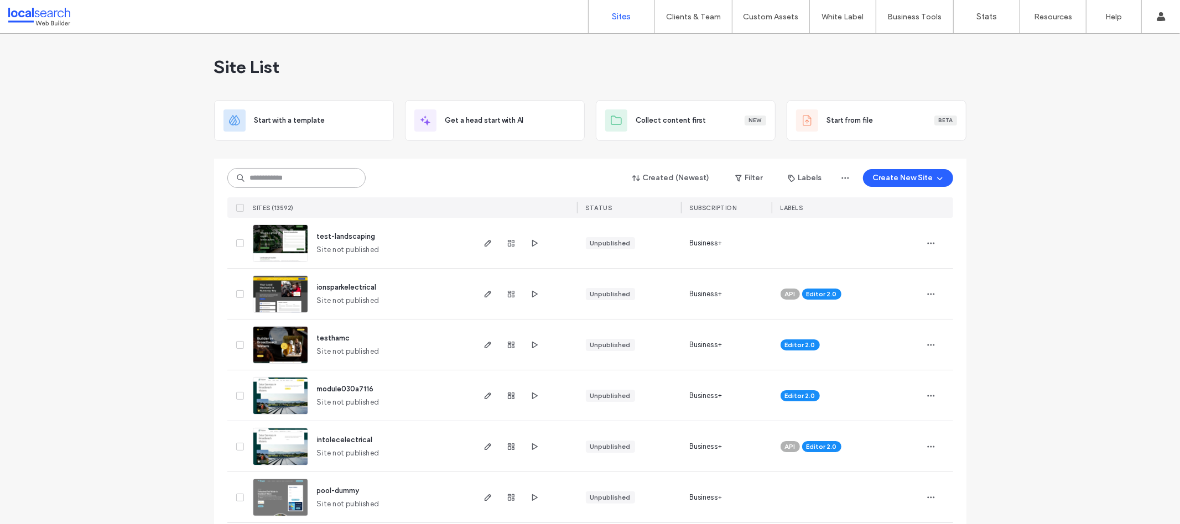
paste input "**********"
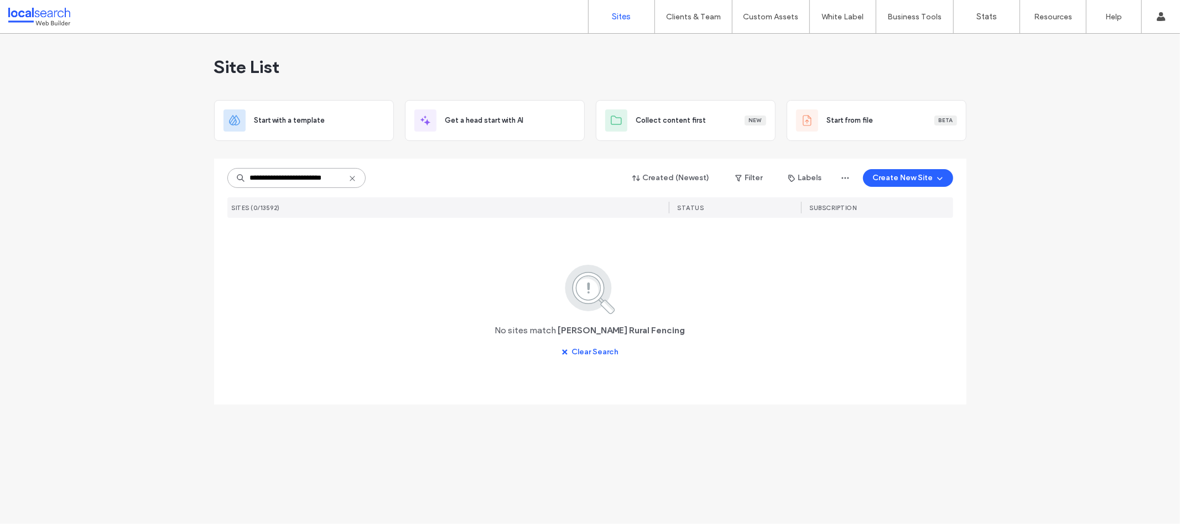
click at [271, 176] on input "**********" at bounding box center [296, 178] width 138 height 20
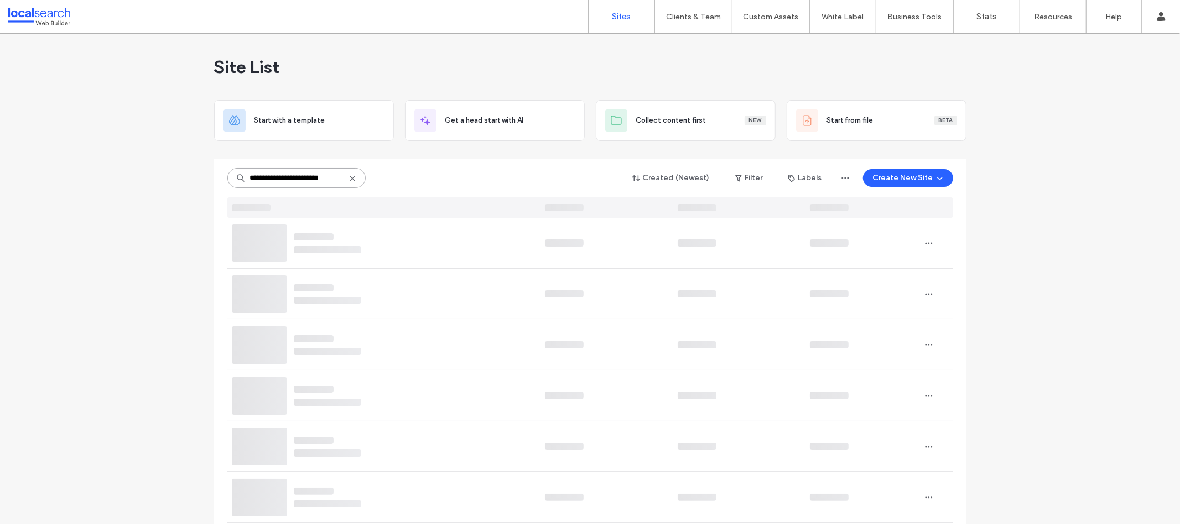
click at [304, 180] on input "**********" at bounding box center [296, 178] width 138 height 20
click at [287, 179] on input "**********" at bounding box center [296, 178] width 138 height 20
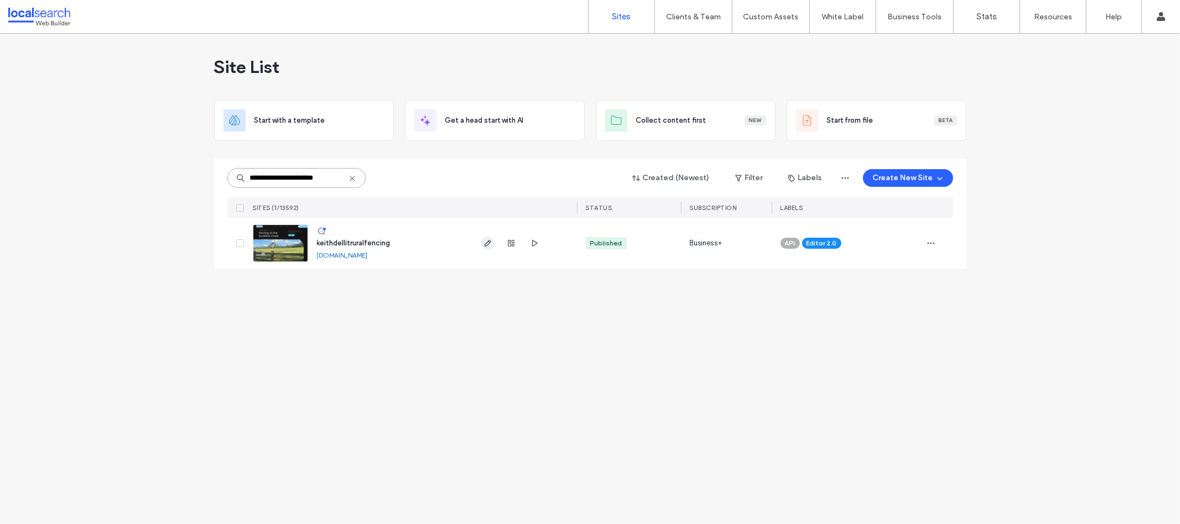
type input "**********"
click at [491, 239] on icon "button" at bounding box center [488, 243] width 9 height 9
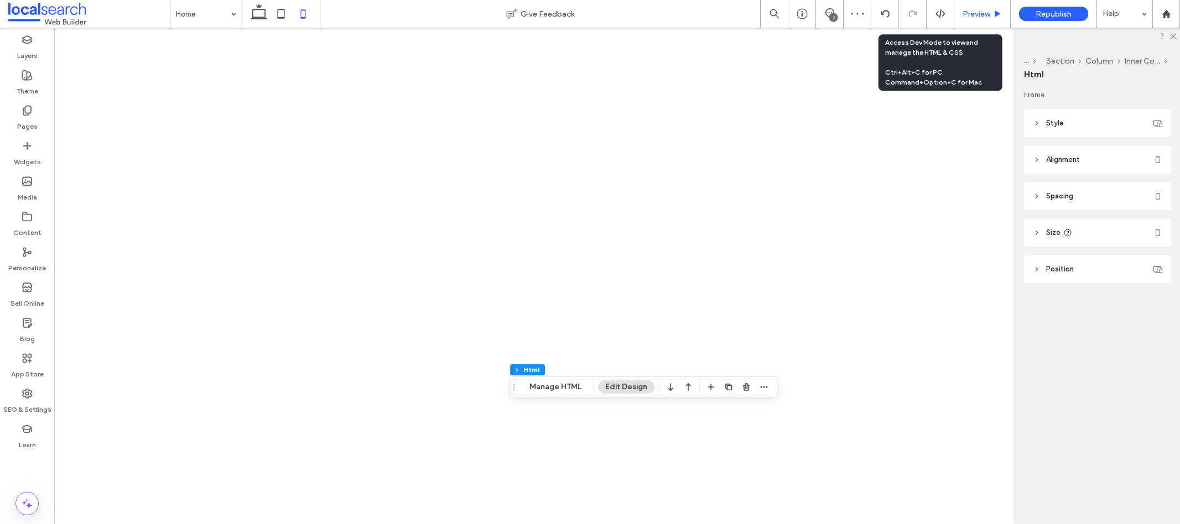
click at [979, 7] on div "Preview" at bounding box center [982, 14] width 56 height 28
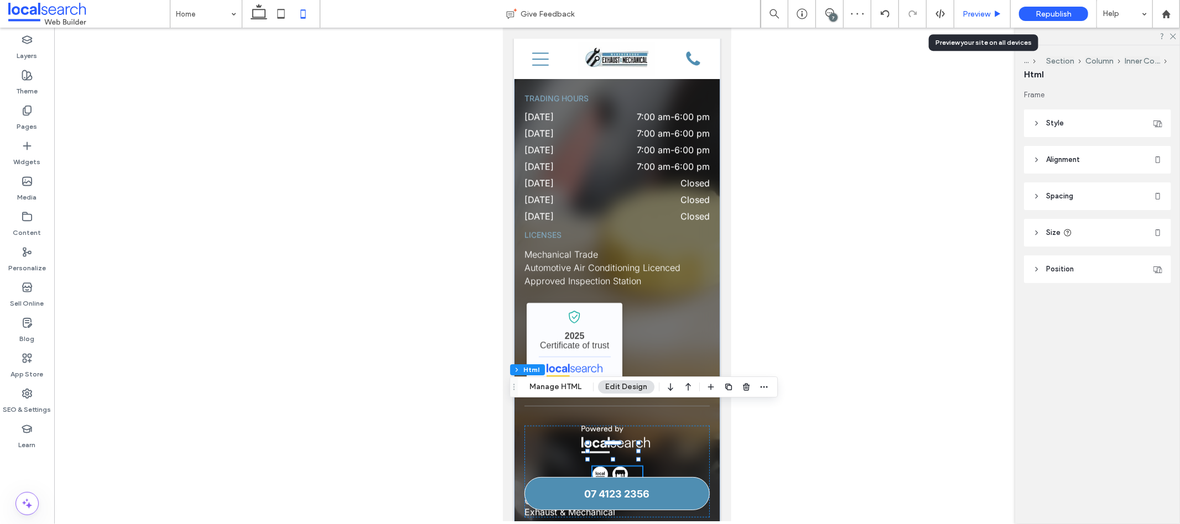
scroll to position [0, 1253]
drag, startPoint x: 977, startPoint y: 18, endPoint x: 124, endPoint y: 73, distance: 854.4
click at [977, 18] on span "Preview" at bounding box center [977, 13] width 28 height 9
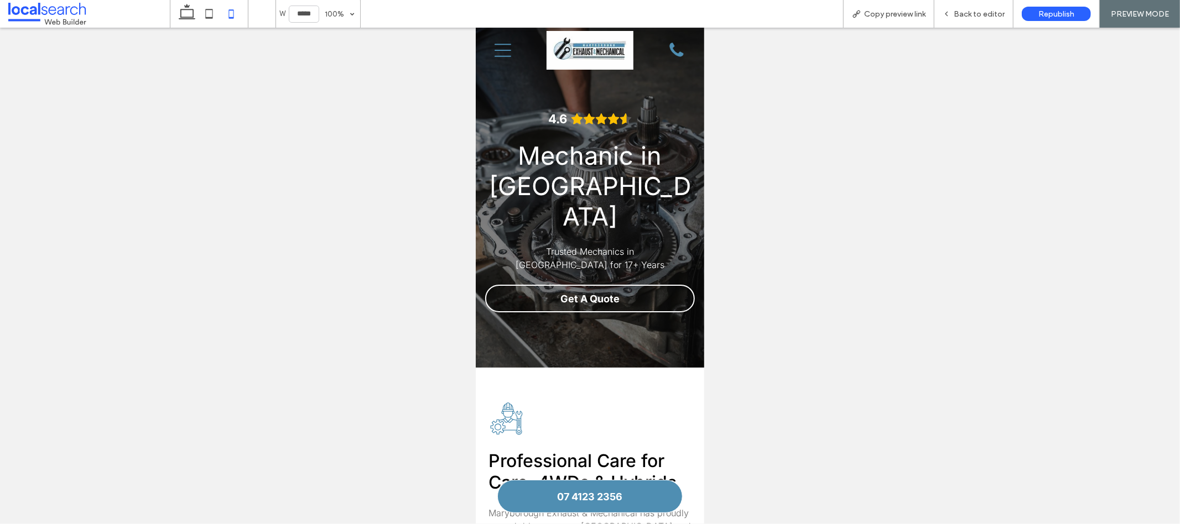
click at [531, 58] on div "Menu Icon" at bounding box center [511, 49] width 52 height 45
click at [507, 51] on icon "Menu Icon" at bounding box center [502, 49] width 17 height 17
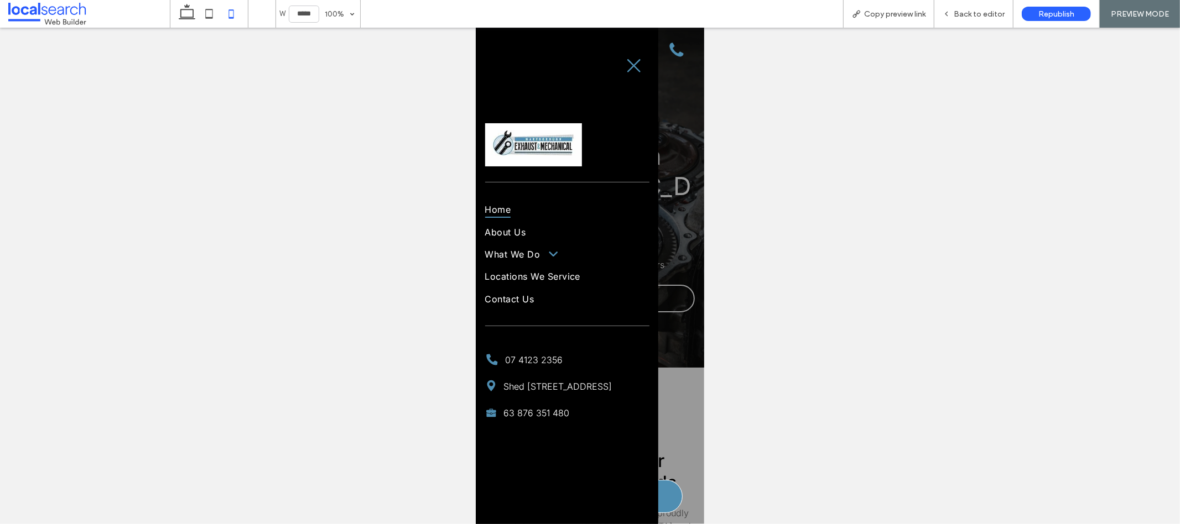
scroll to position [0, 1235]
click at [550, 250] on span at bounding box center [547, 254] width 21 height 12
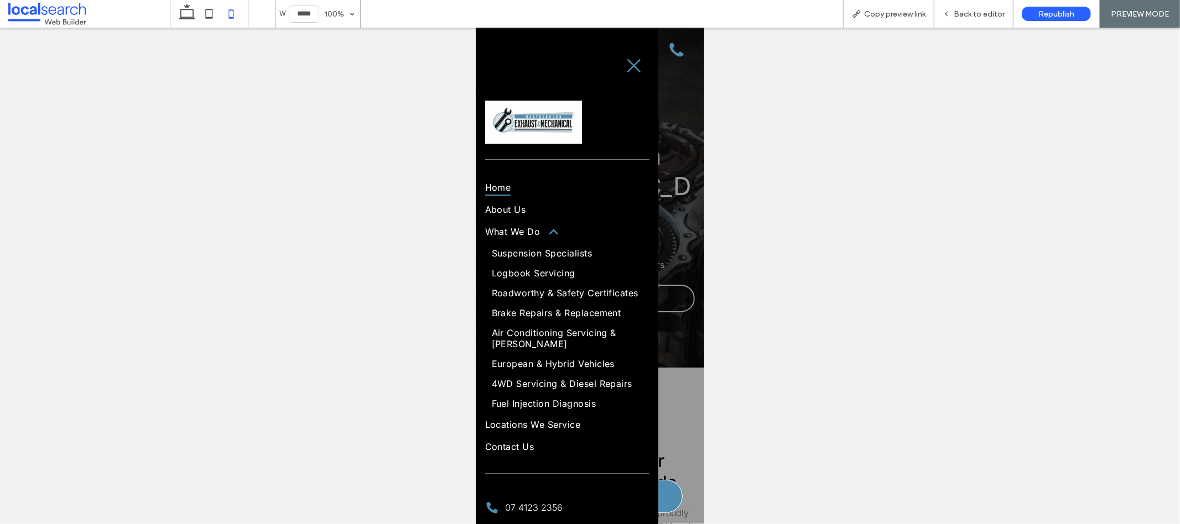
click at [526, 294] on span "Roadworthy & Safety Certificates" at bounding box center [564, 292] width 147 height 11
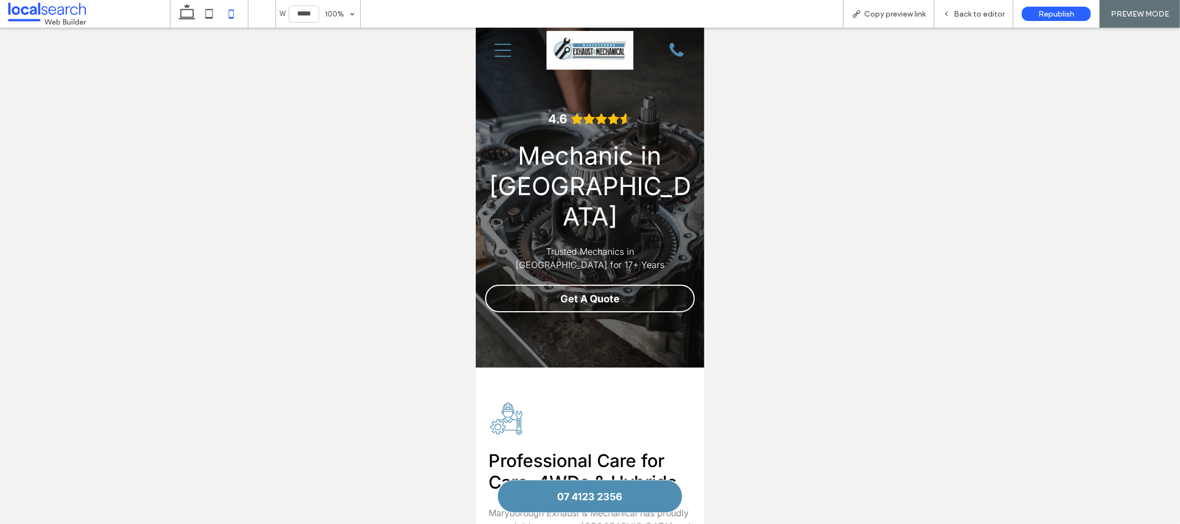
scroll to position [0, 1243]
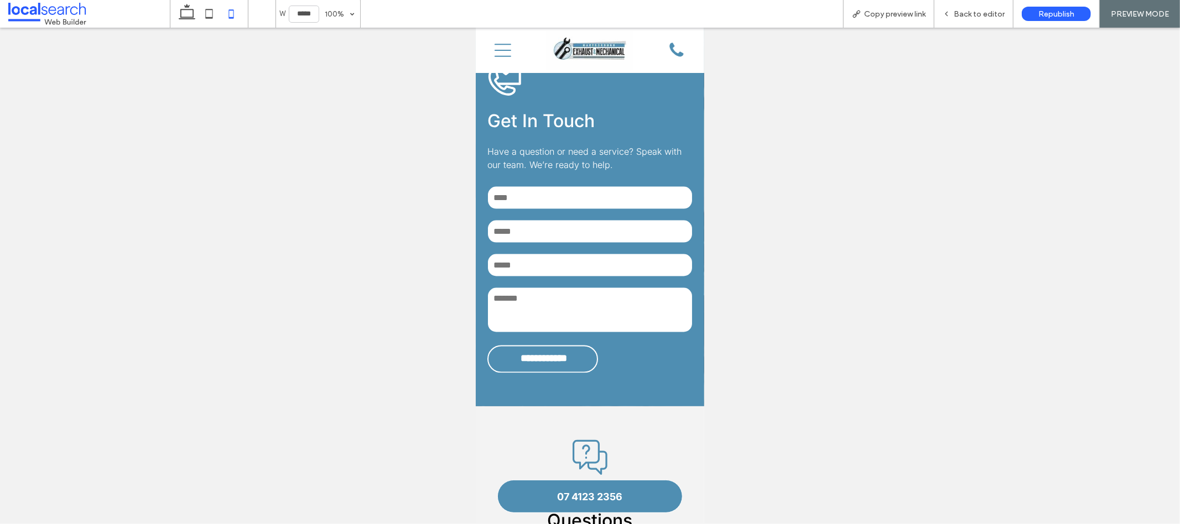
scroll to position [1484, 0]
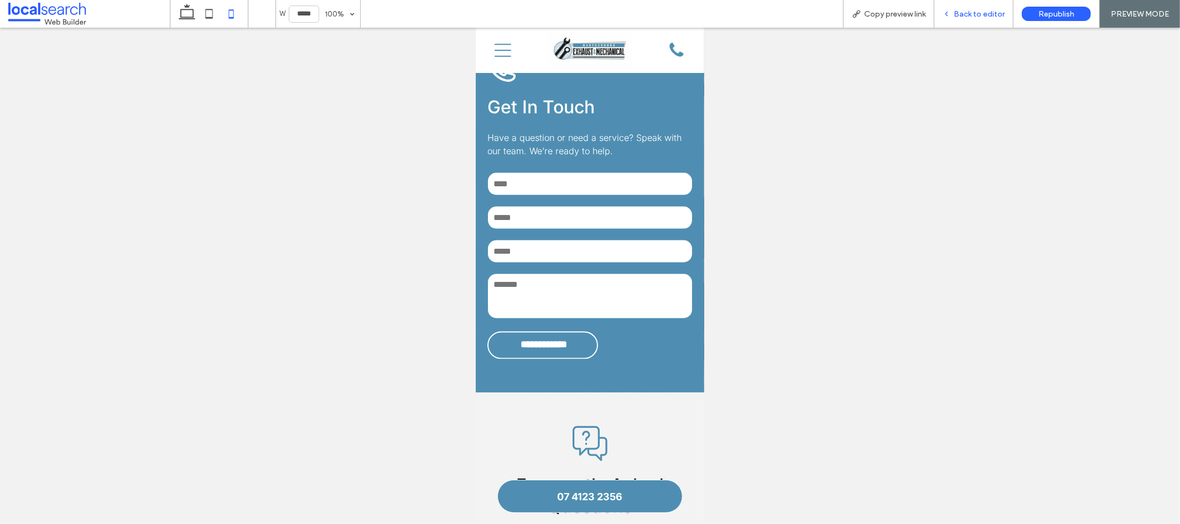
click at [964, 12] on span "Back to editor" at bounding box center [979, 13] width 51 height 9
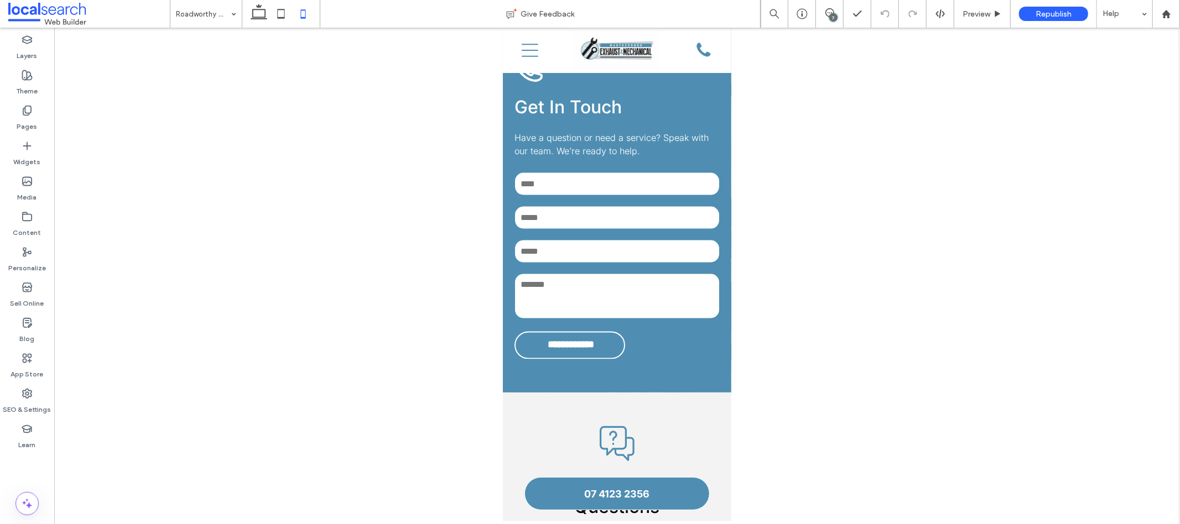
scroll to position [1530, 0]
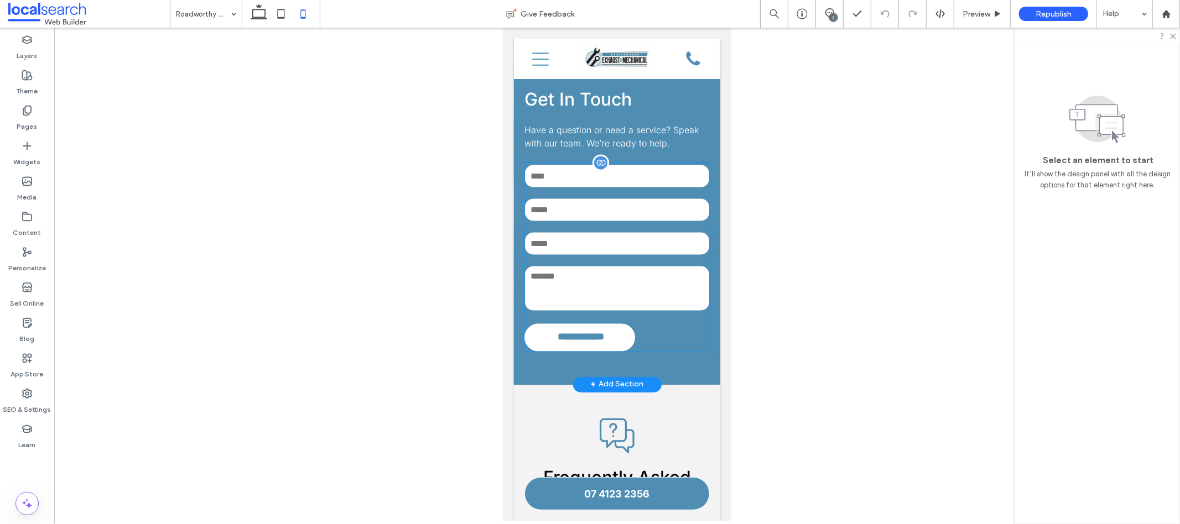
click at [593, 341] on input "**********" at bounding box center [580, 337] width 97 height 22
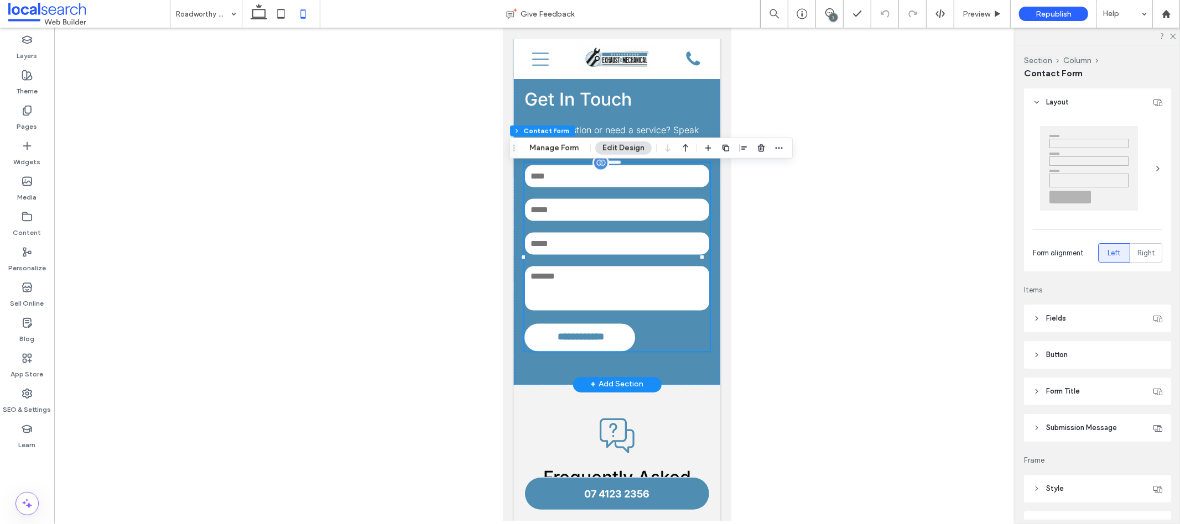
click at [593, 341] on input "**********" at bounding box center [580, 337] width 97 height 22
type input "*"
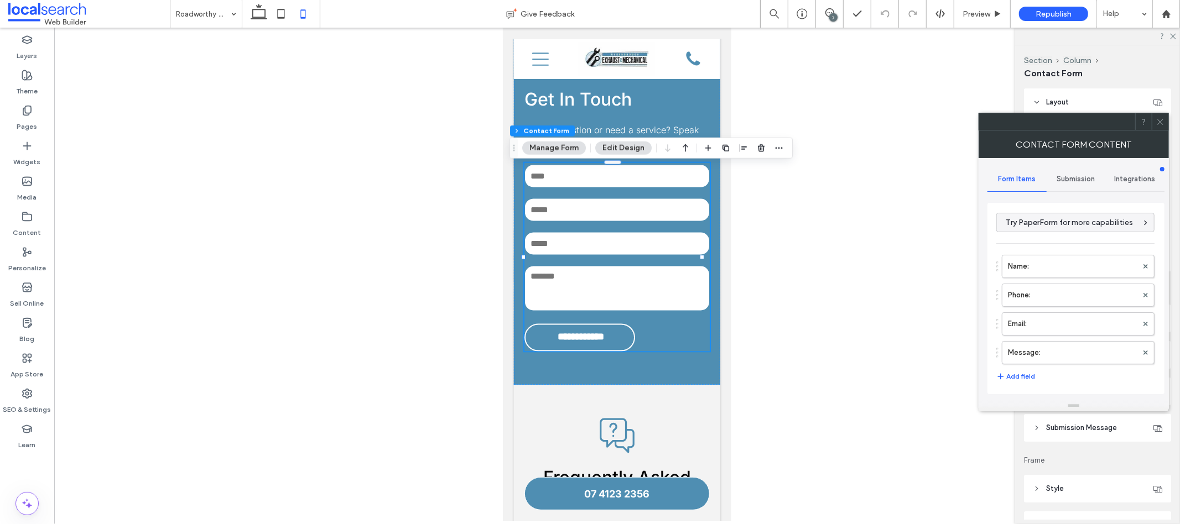
click at [1155, 126] on div at bounding box center [1160, 121] width 17 height 17
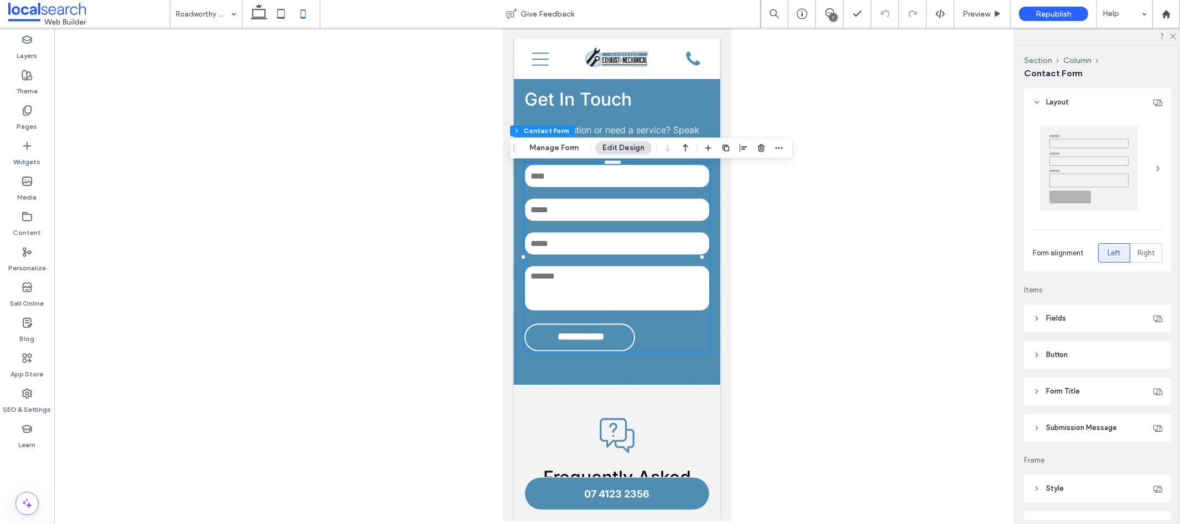
click at [1072, 324] on header "Fields" at bounding box center [1097, 319] width 147 height 28
click at [1072, 363] on header "Button" at bounding box center [1097, 355] width 147 height 28
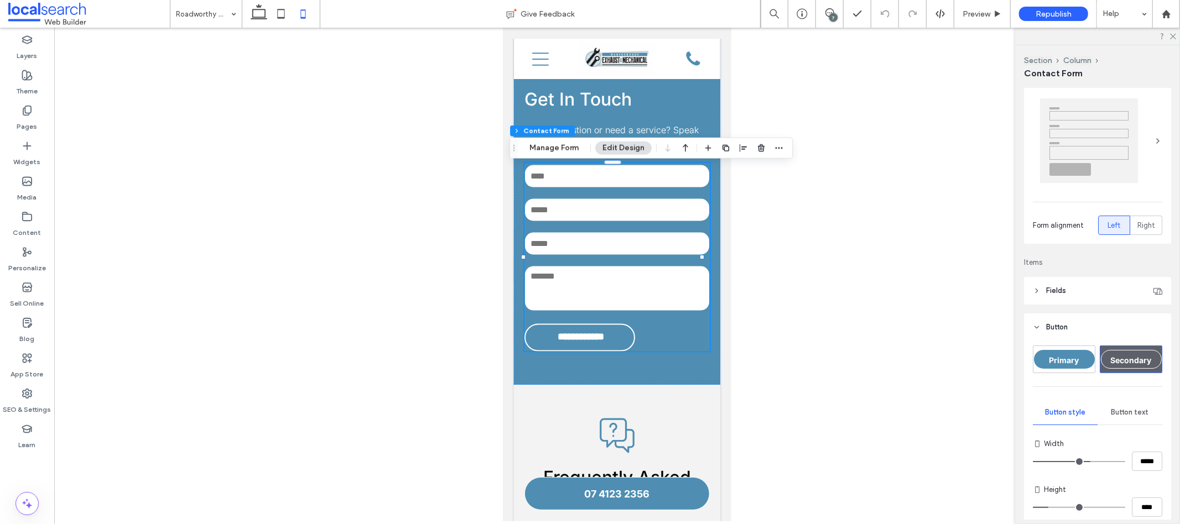
scroll to position [206, 0]
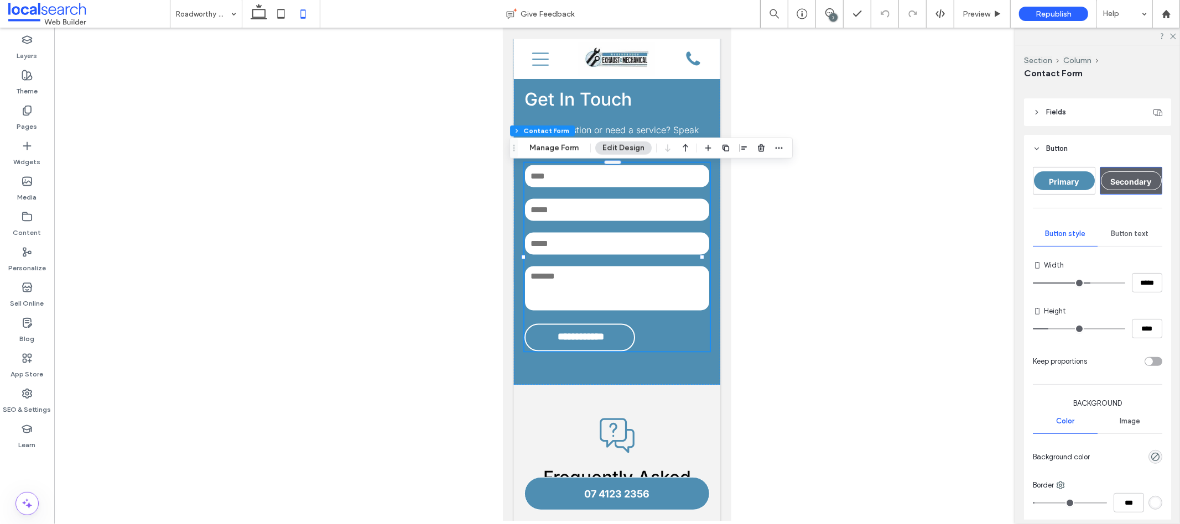
type input "***"
type input "*****"
type input "***"
type input "*****"
type input "***"
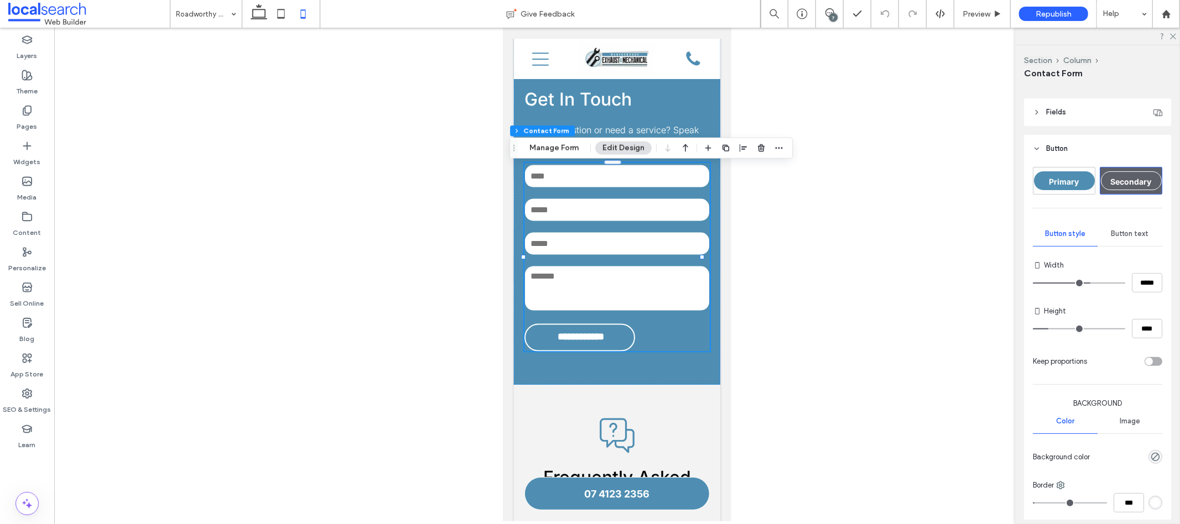
type input "*****"
type input "***"
type input "*****"
type input "***"
type input "*****"
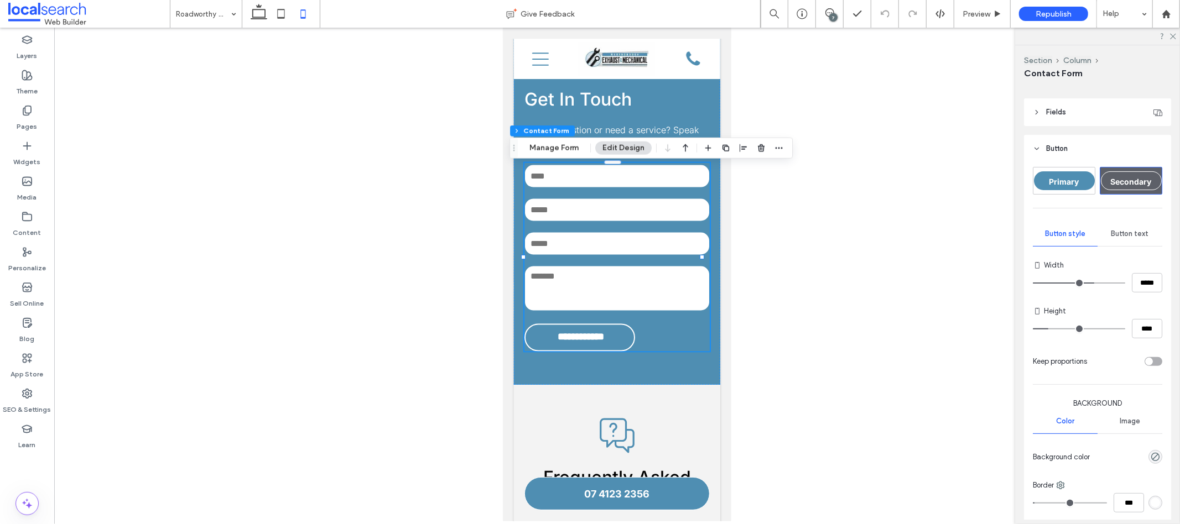
type input "***"
type input "*****"
type input "***"
type input "*****"
type input "***"
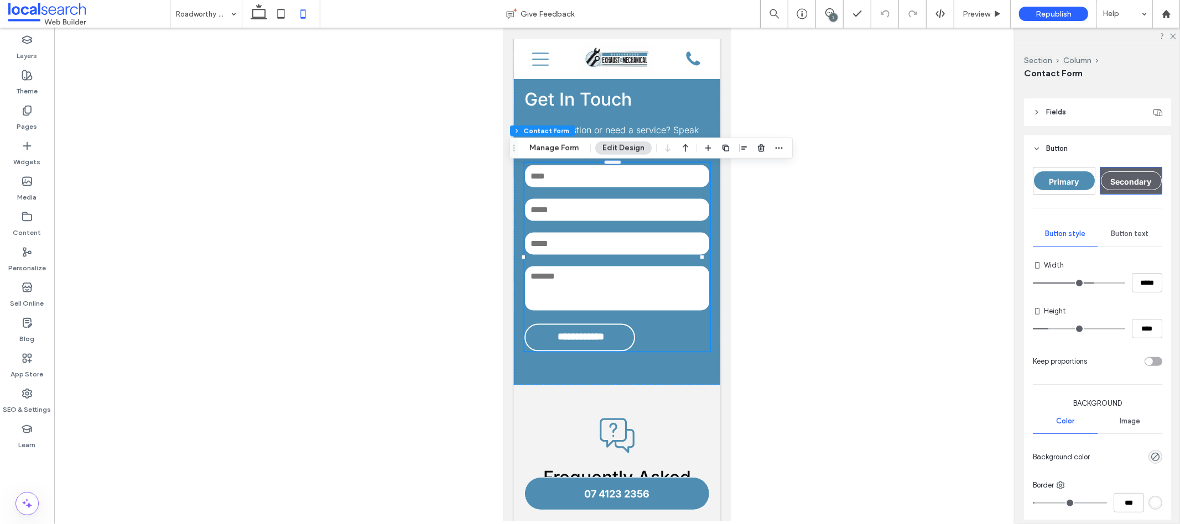
type input "*****"
type input "***"
type input "*****"
type input "***"
type input "*****"
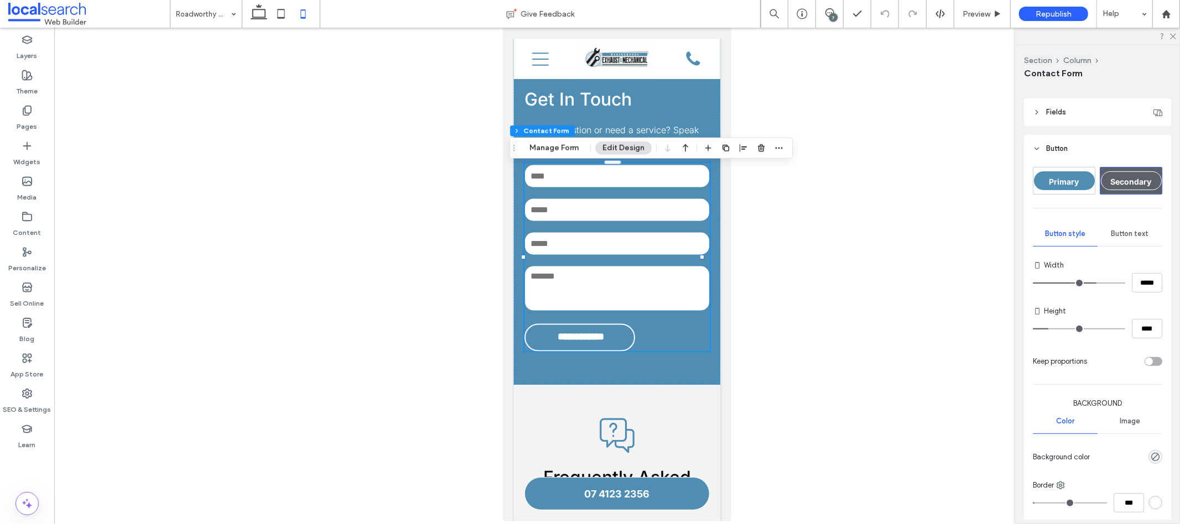
type input "***"
type input "*****"
type input "***"
click at [1090, 283] on input "range" at bounding box center [1079, 283] width 92 height 1
type input "*"
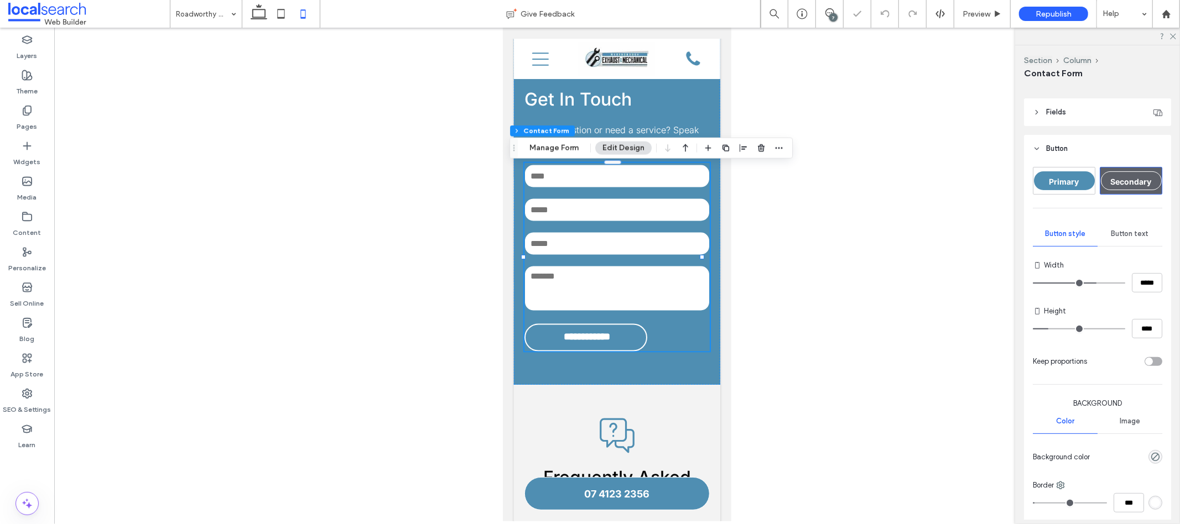
type input "***"
type input "*"
type input "***"
type input "*****"
type input "***"
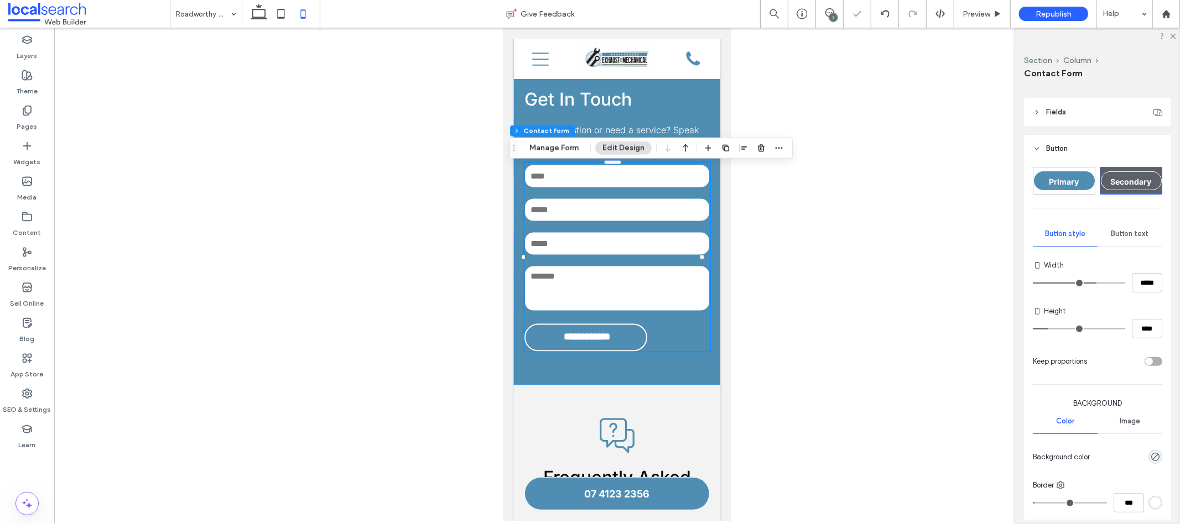
type input "*****"
type input "***"
type input "*****"
type input "***"
type input "*****"
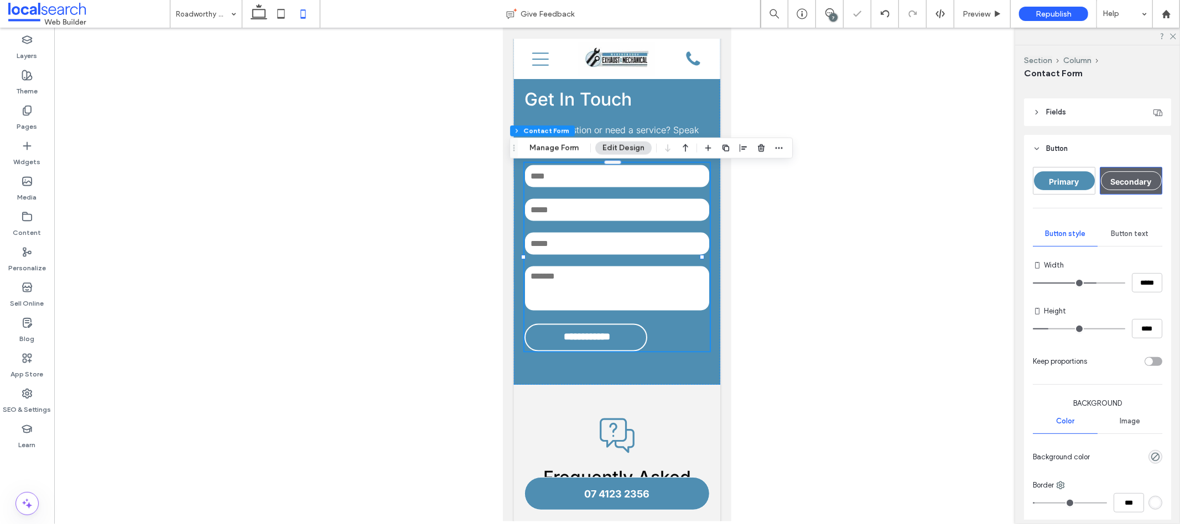
type input "***"
type input "*****"
type input "***"
type input "*****"
type input "***"
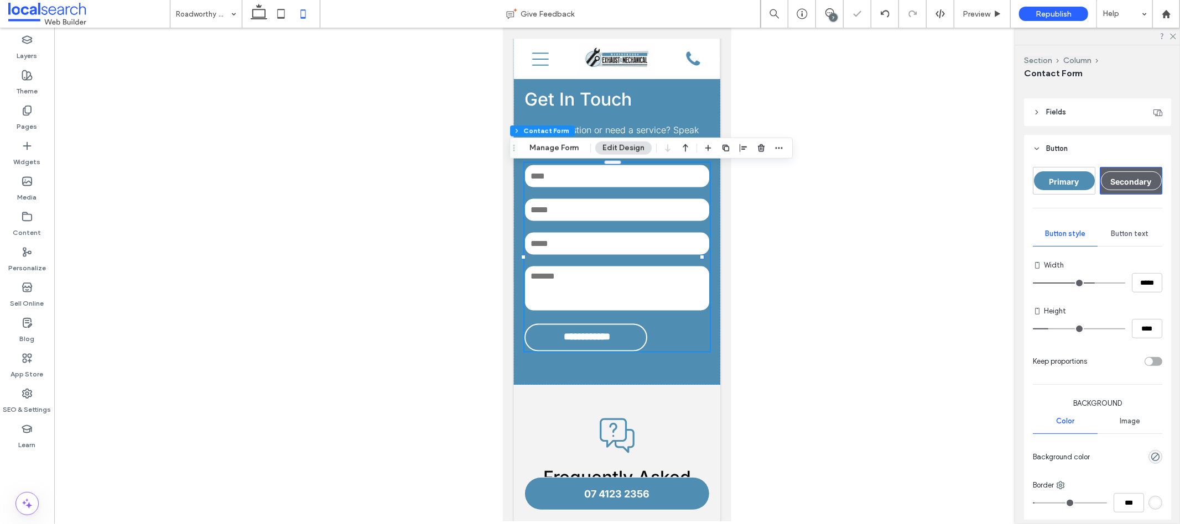
type input "*****"
type input "***"
type input "*****"
type input "***"
type input "*****"
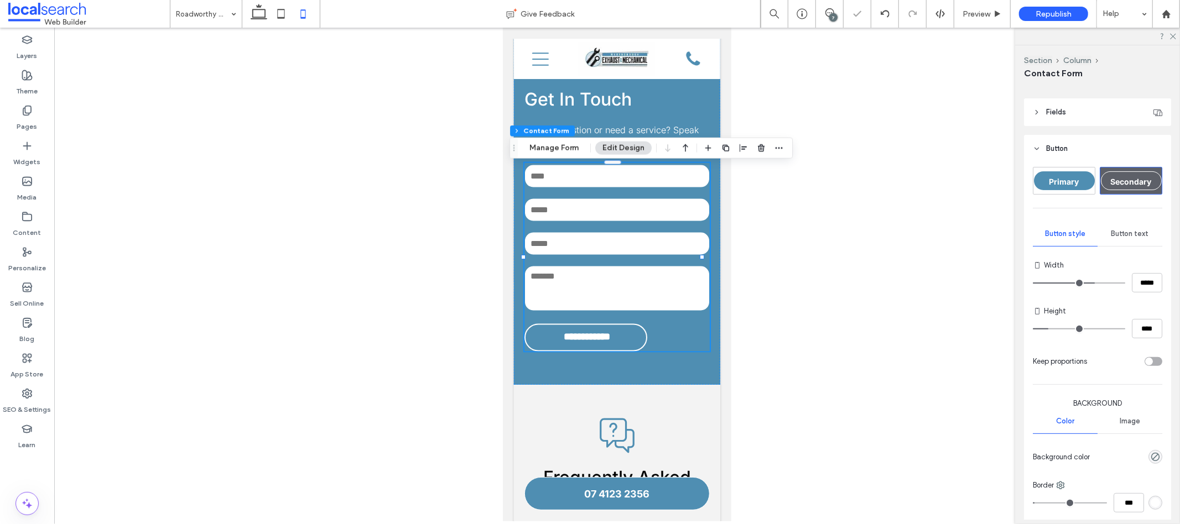
type input "***"
type input "*****"
type input "***"
type input "*****"
type input "***"
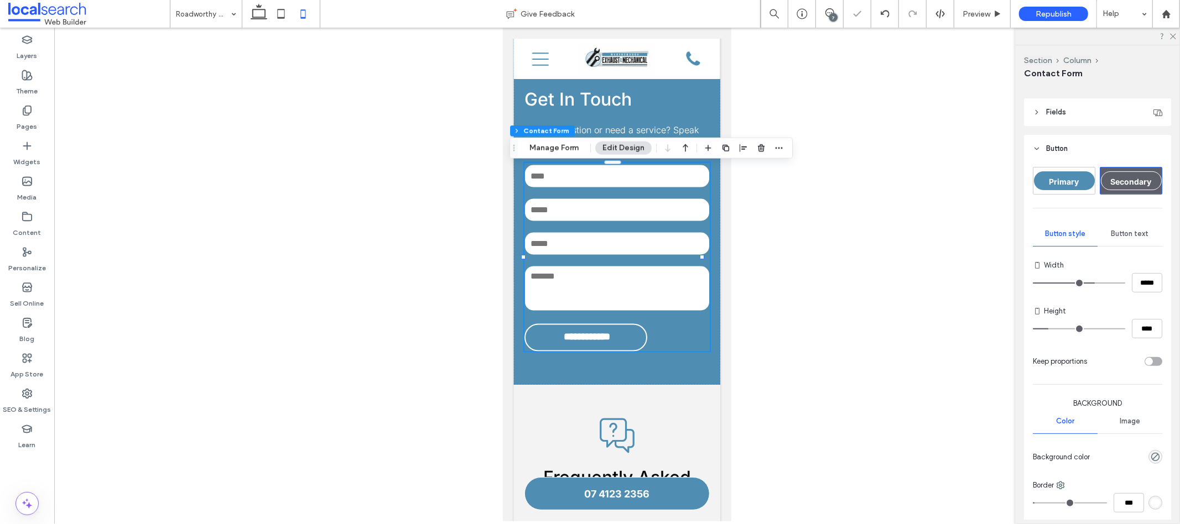
click at [1088, 283] on input "range" at bounding box center [1079, 283] width 92 height 1
type input "*"
type input "**"
type input "****"
type input "**"
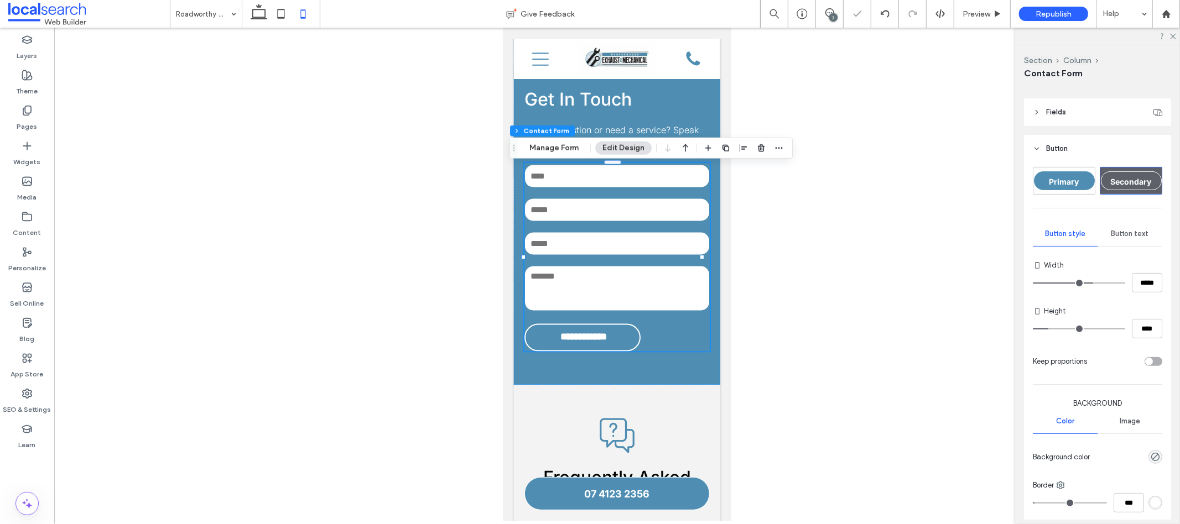
type input "****"
type input "**"
type input "****"
type input "**"
type input "****"
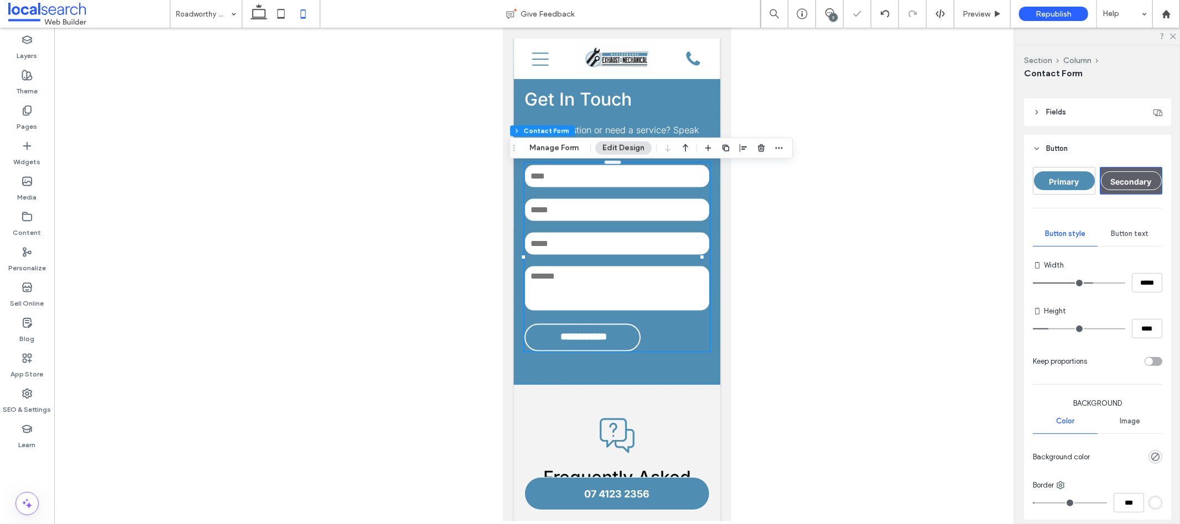
type input "**"
type input "****"
type input "**"
type input "****"
type input "**"
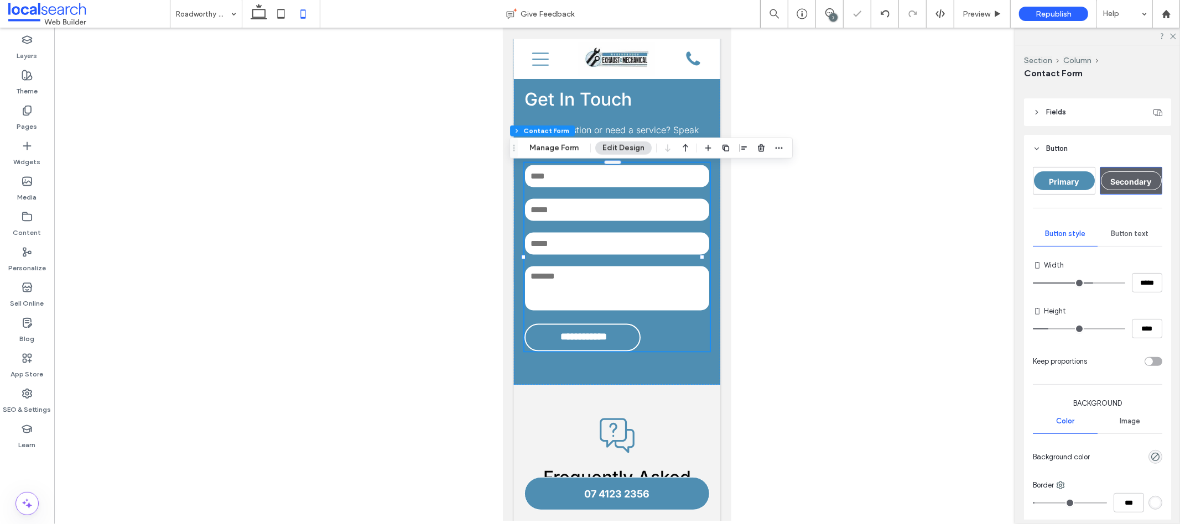
type input "****"
type input "**"
click at [1057, 329] on input "range" at bounding box center [1079, 329] width 92 height 1
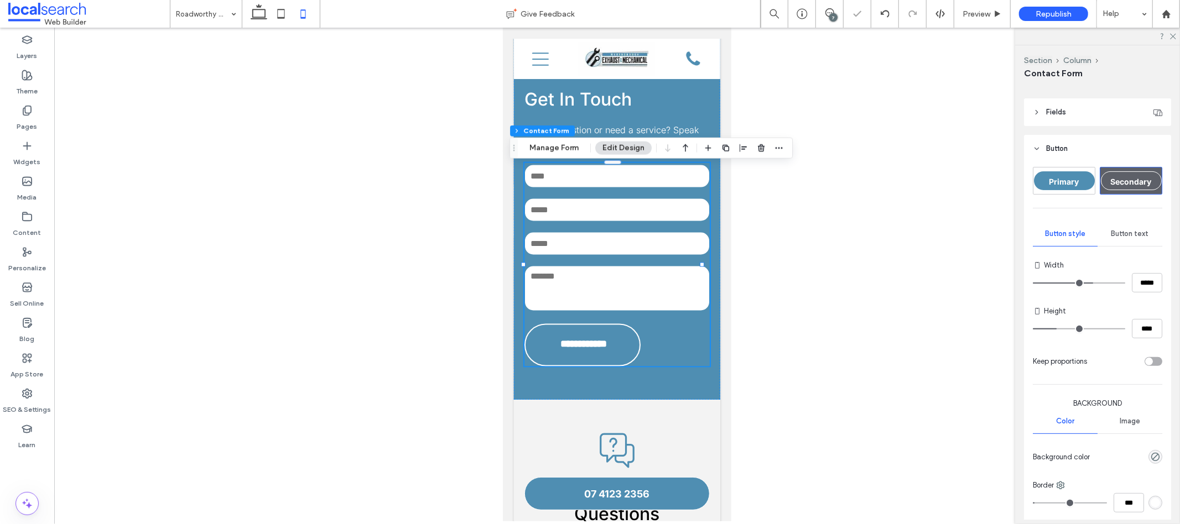
type input "*"
type input "**"
type input "*"
type input "**"
type input "****"
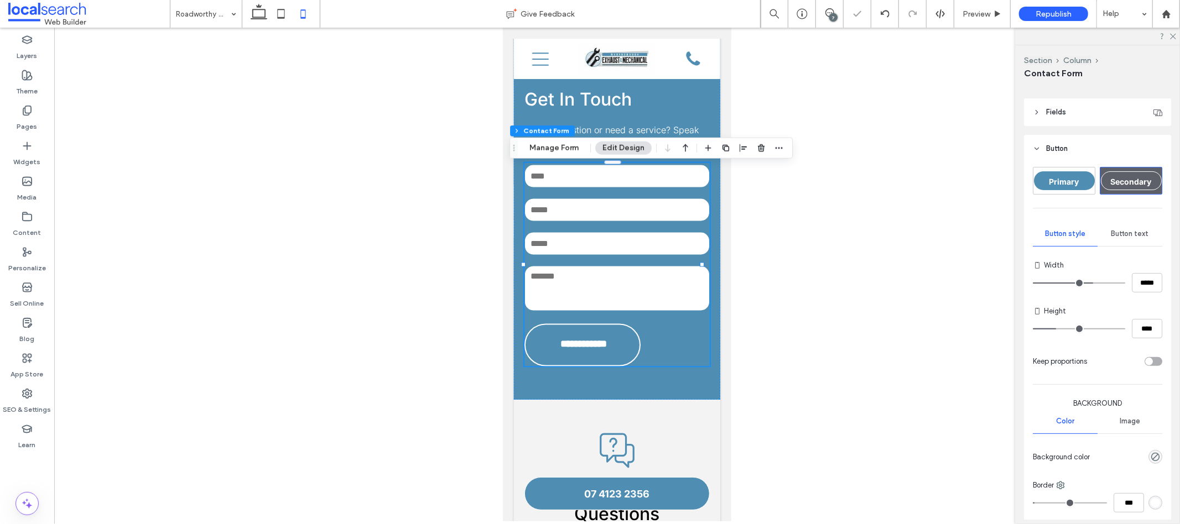
type input "**"
type input "****"
type input "**"
type input "****"
type input "**"
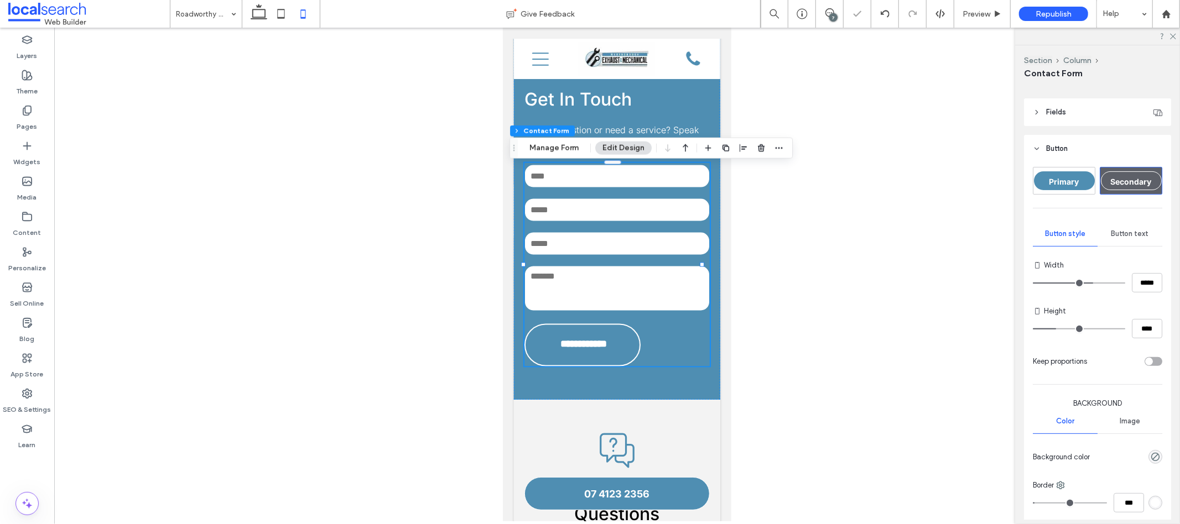
type input "****"
type input "**"
type input "****"
type input "**"
type input "****"
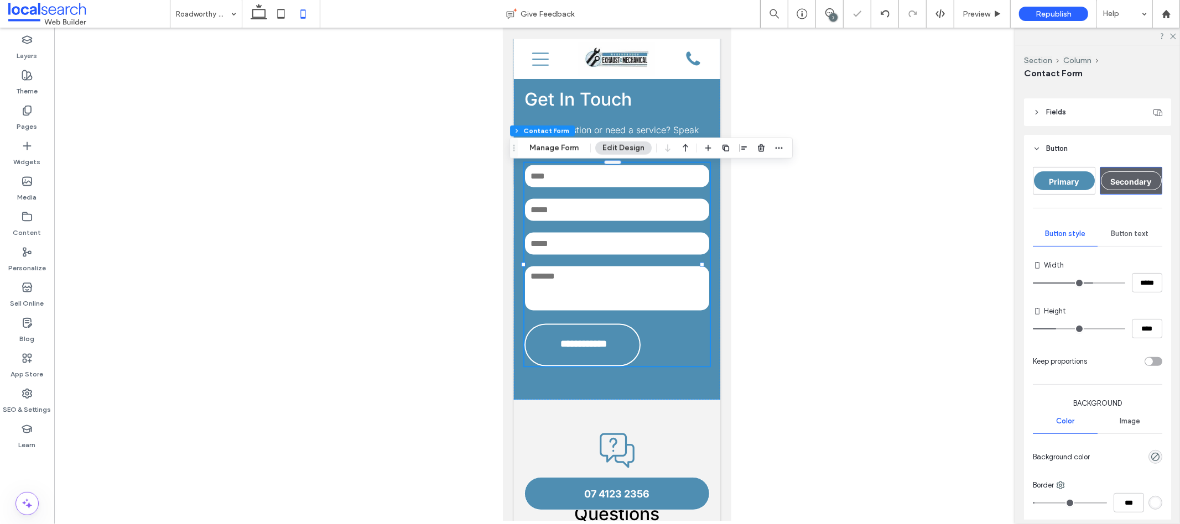
type input "**"
type input "****"
type input "**"
click at [1055, 329] on input "range" at bounding box center [1079, 329] width 92 height 1
type input "*"
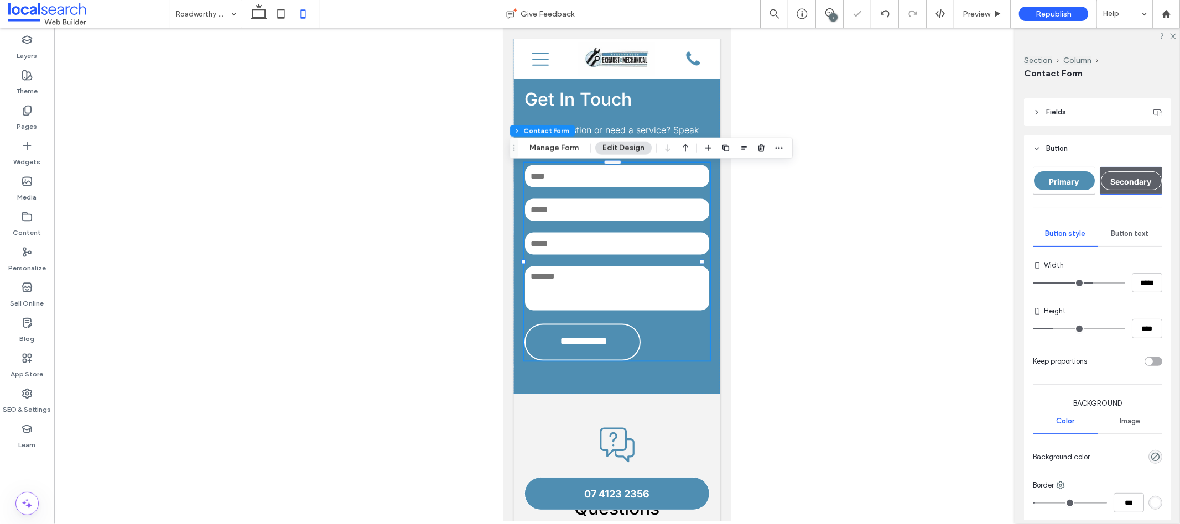
type input "**"
type input "*"
type input "**"
type input "****"
type input "**"
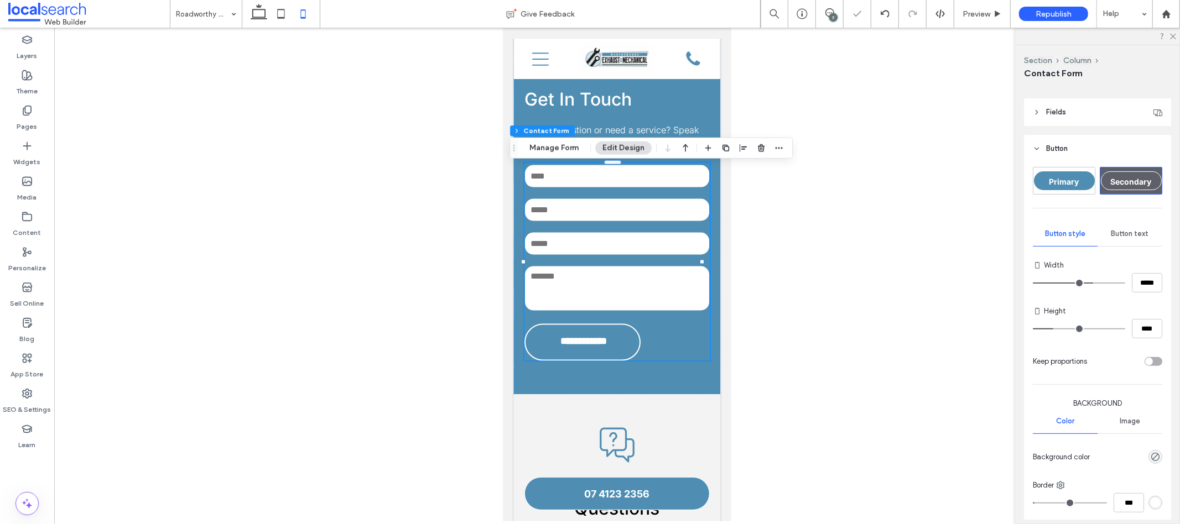
type input "****"
type input "**"
type input "****"
type input "**"
type input "****"
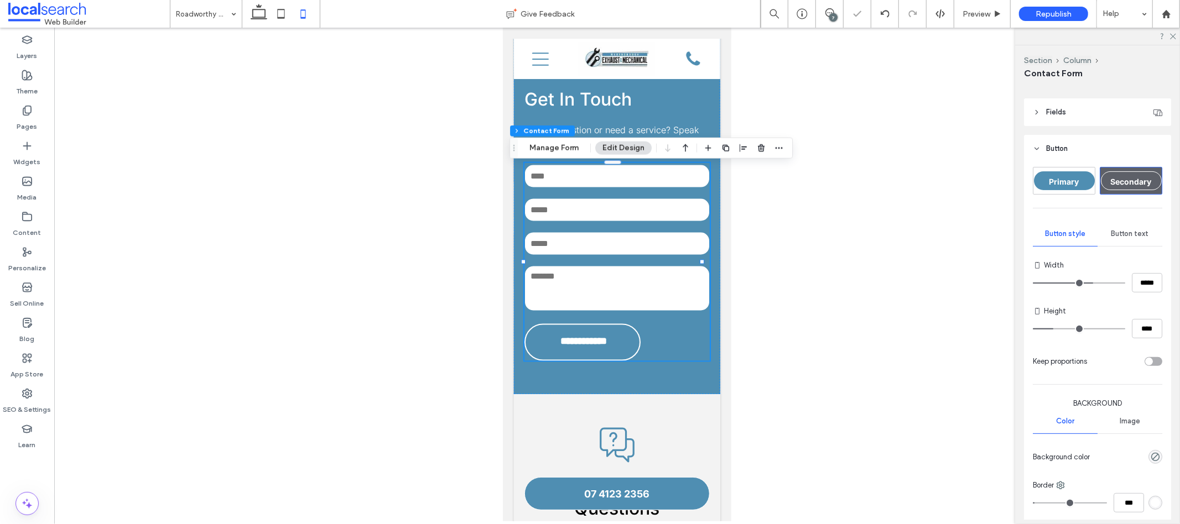
type input "**"
type input "****"
type input "**"
click at [1053, 329] on input "range" at bounding box center [1079, 329] width 92 height 1
type input "*"
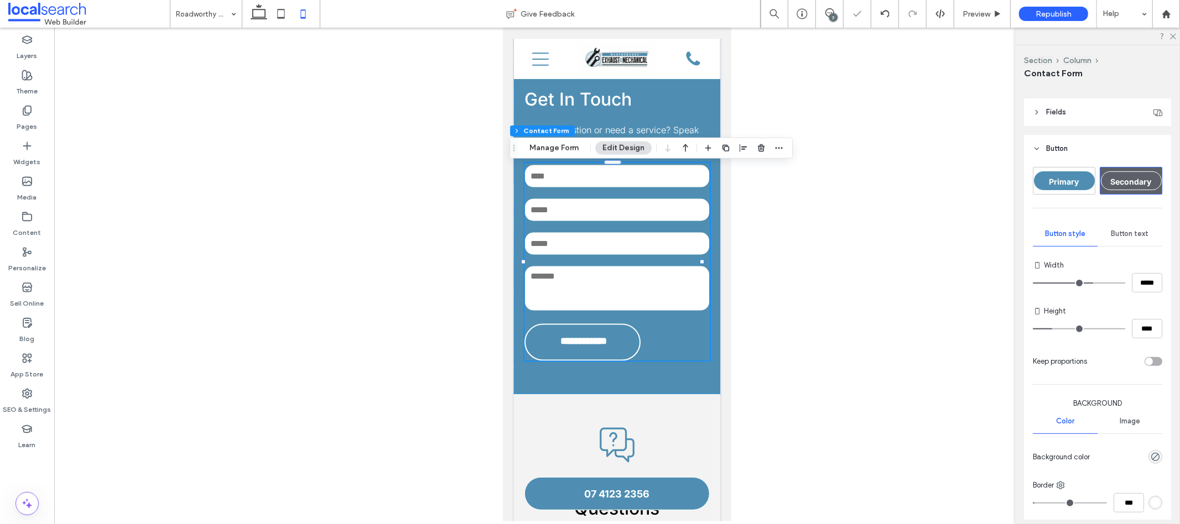
type input "****"
type input "*"
type input "**"
type input "*"
type input "**"
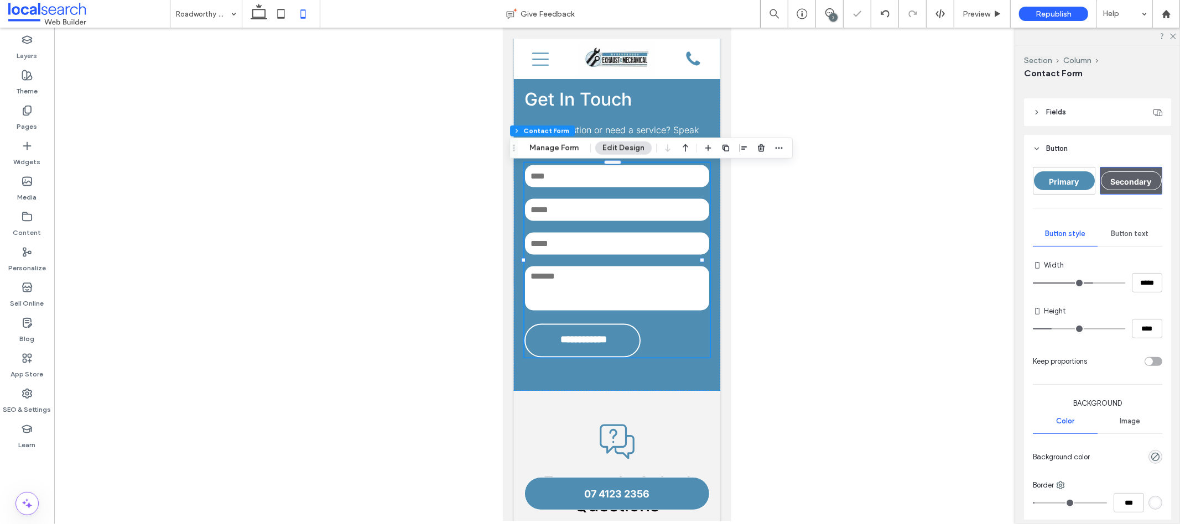
type input "****"
type input "**"
type input "****"
type input "**"
type input "****"
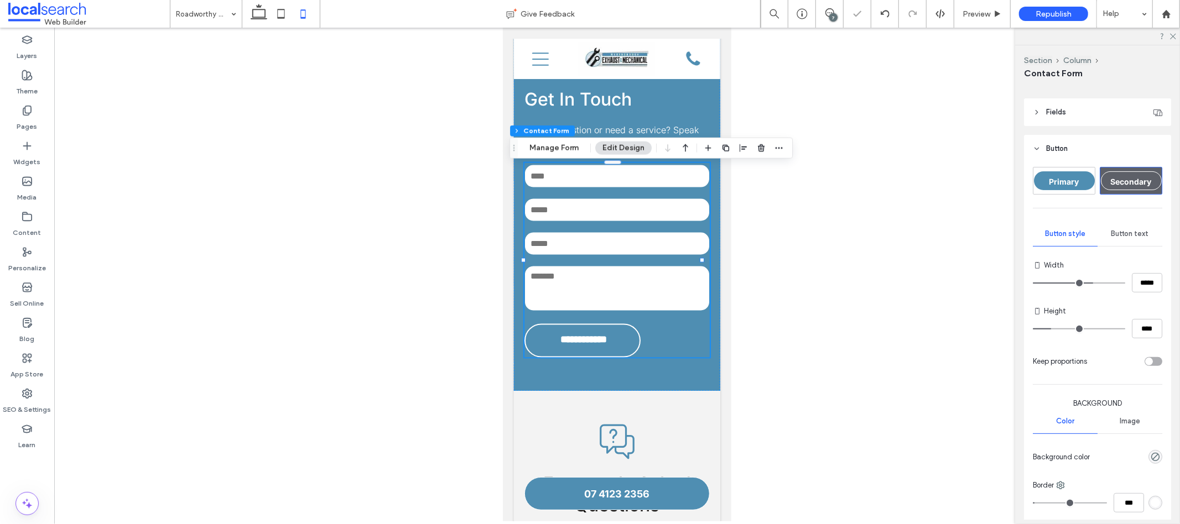
type input "**"
type input "****"
type input "**"
click at [1052, 329] on input "range" at bounding box center [1079, 329] width 92 height 1
type input "*"
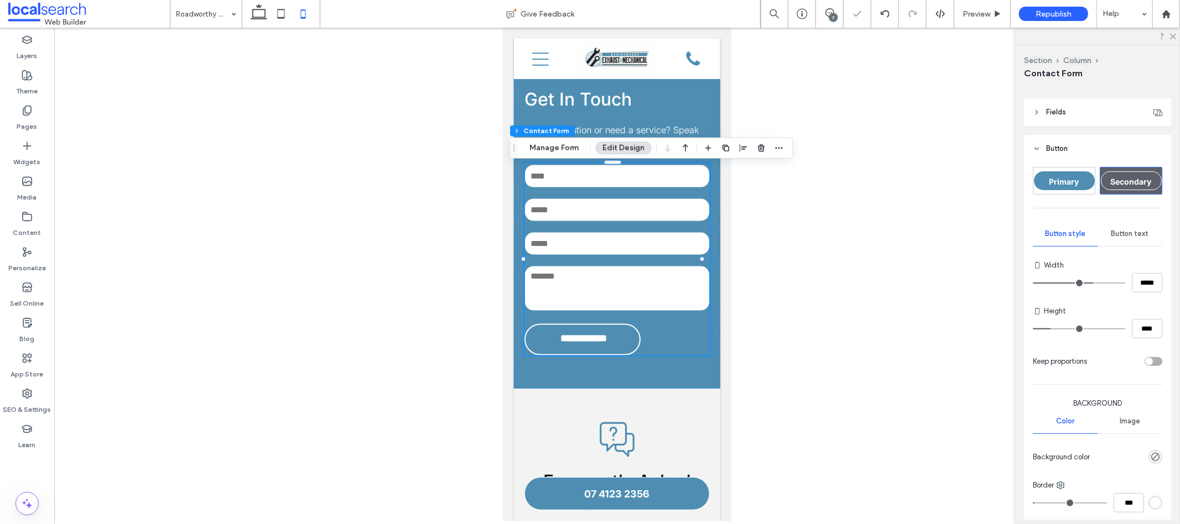
type input "**"
type input "*"
click at [1105, 226] on div "Button text" at bounding box center [1130, 234] width 65 height 24
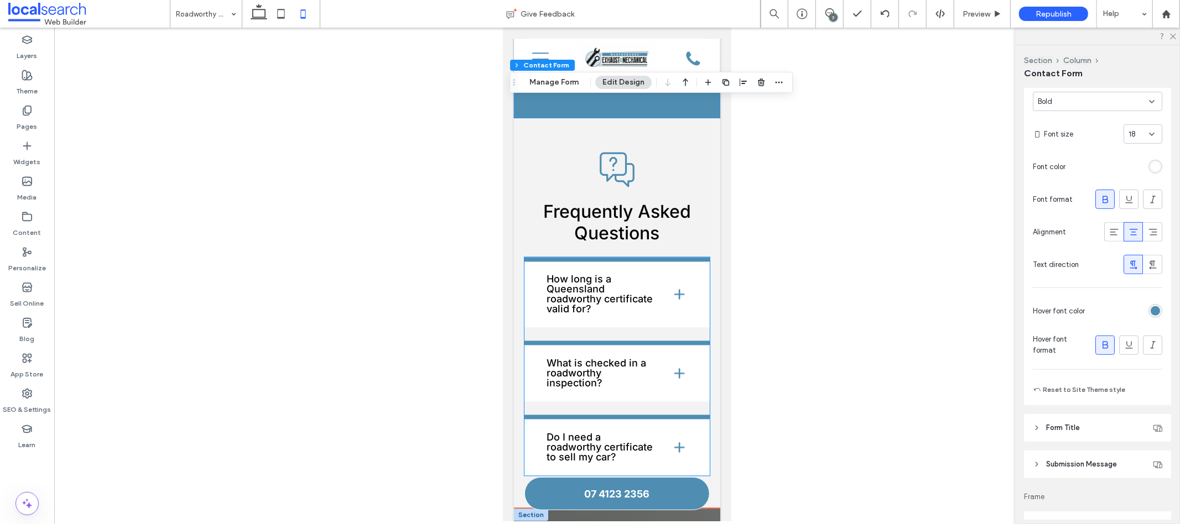
scroll to position [2018, 0]
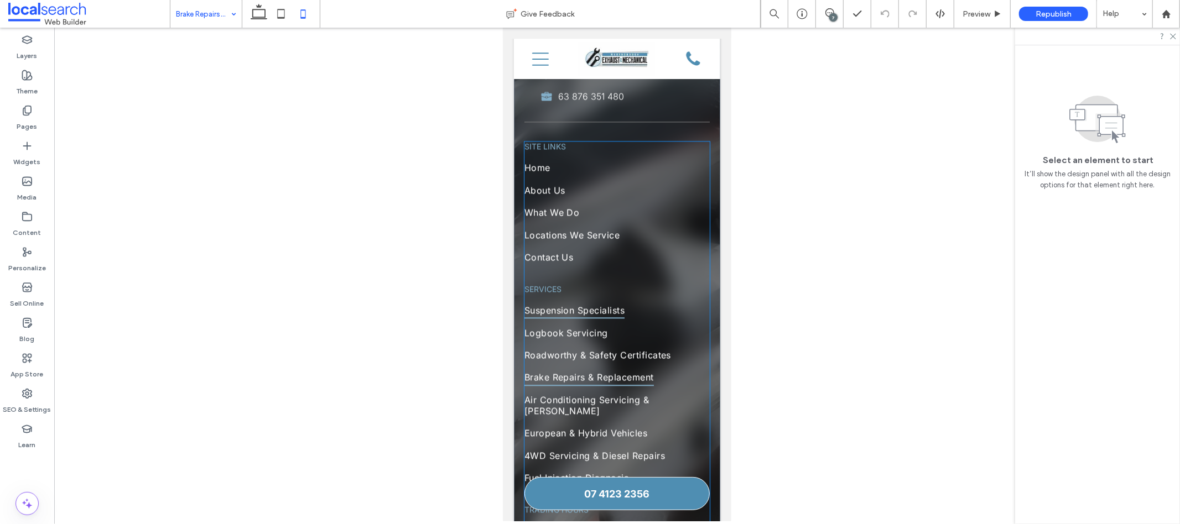
scroll to position [2454, 0]
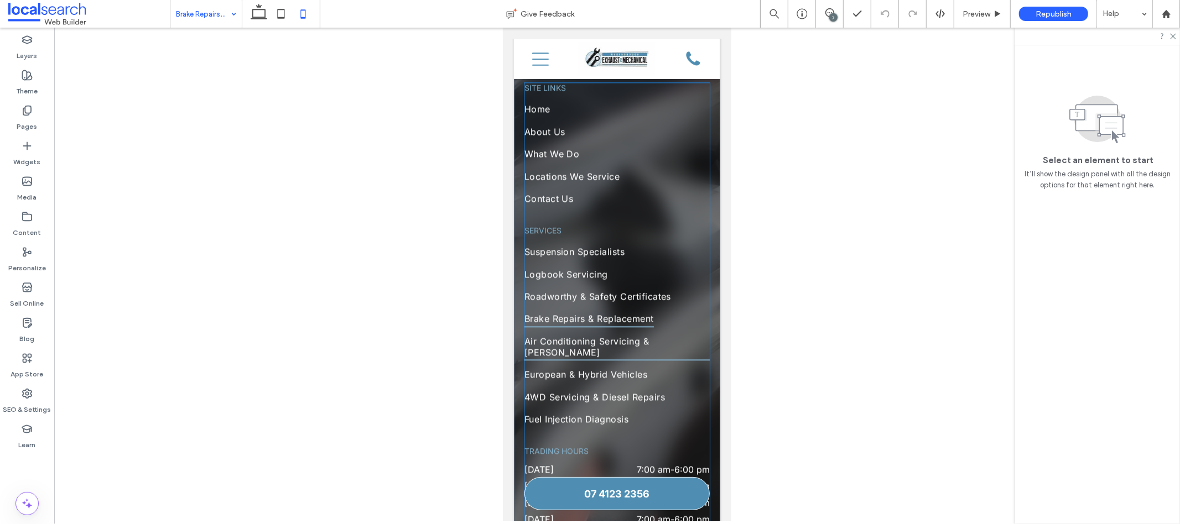
click at [583, 333] on span "Air Conditioning Servicing & [PERSON_NAME]" at bounding box center [617, 347] width 186 height 28
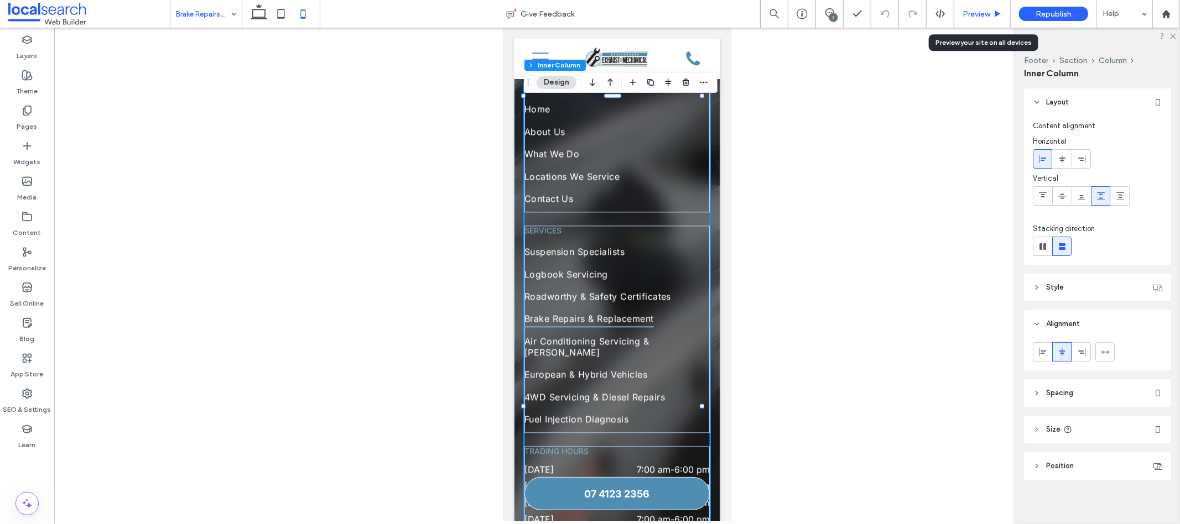
drag, startPoint x: 985, startPoint y: 12, endPoint x: 218, endPoint y: 137, distance: 777.4
click at [985, 12] on span "Preview" at bounding box center [977, 13] width 28 height 9
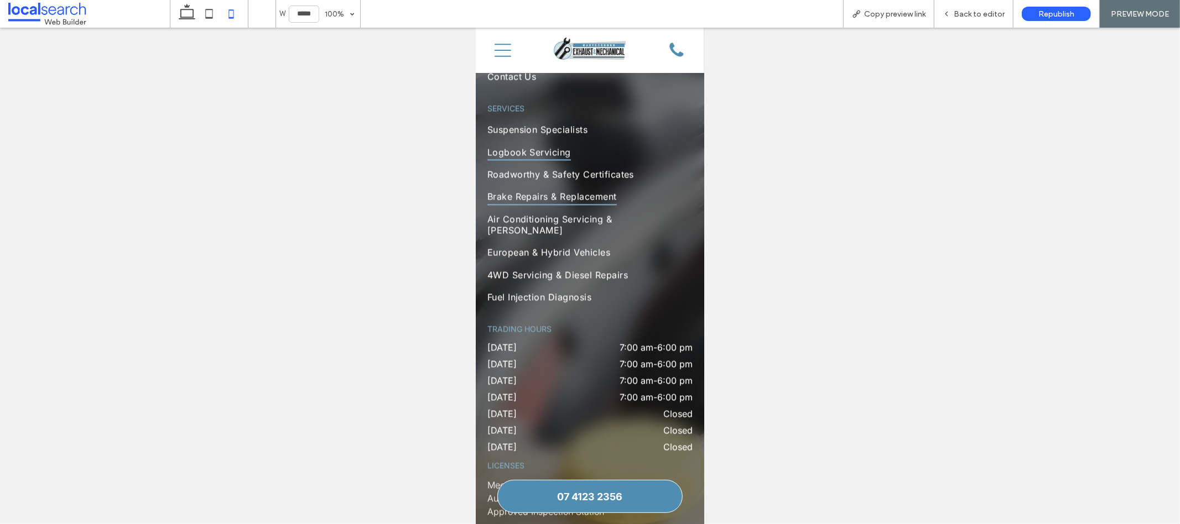
scroll to position [2336, 0]
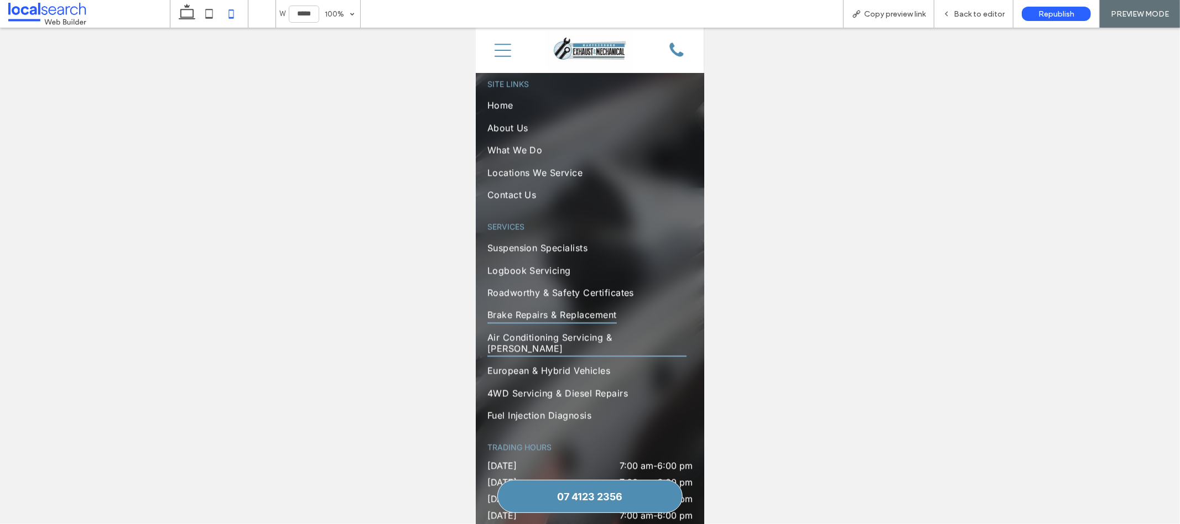
click at [591, 329] on span "Air Conditioning Servicing & [PERSON_NAME]" at bounding box center [586, 343] width 199 height 28
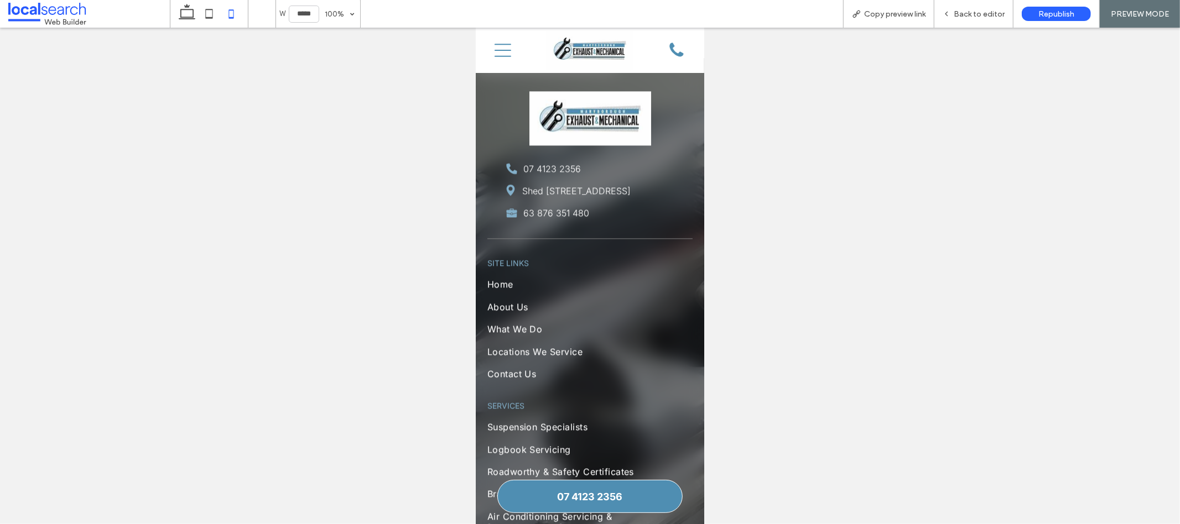
scroll to position [2380, 0]
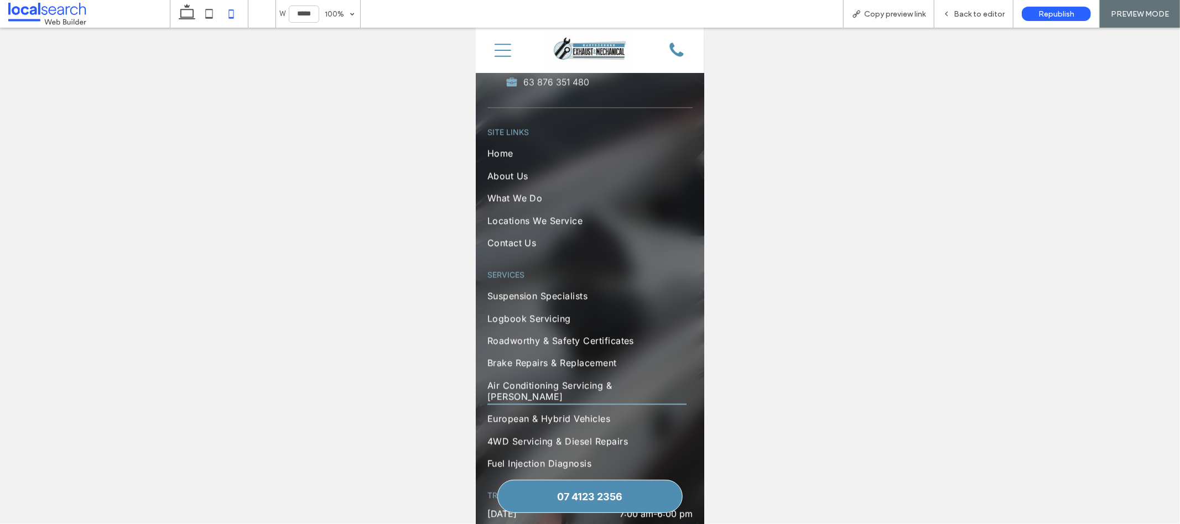
click at [191, 29] on div at bounding box center [590, 276] width 1180 height 497
click at [188, 22] on icon at bounding box center [187, 14] width 22 height 22
type input "******"
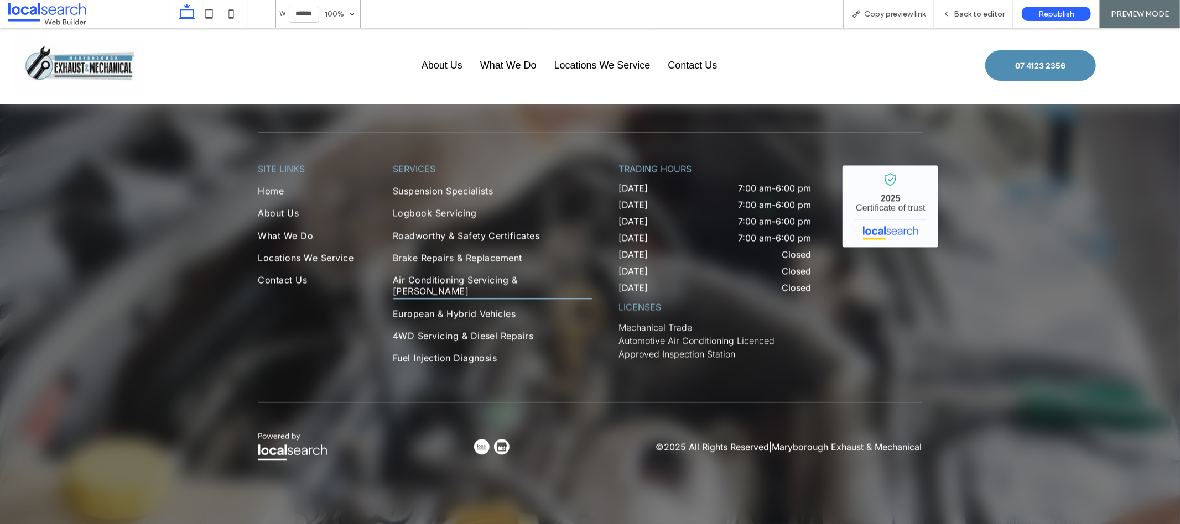
scroll to position [2071, 0]
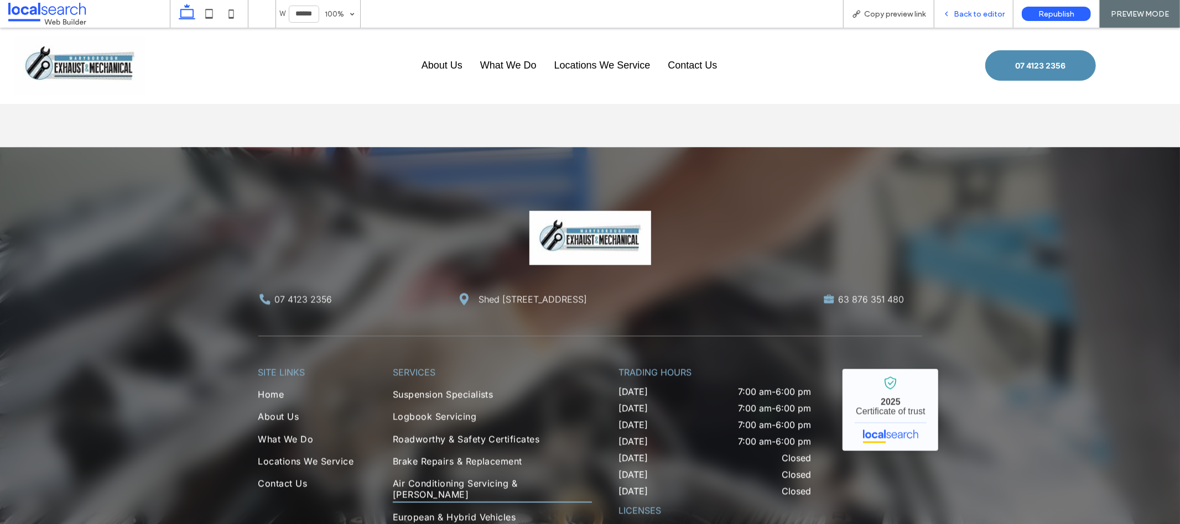
click at [965, 10] on span "Back to editor" at bounding box center [979, 13] width 51 height 9
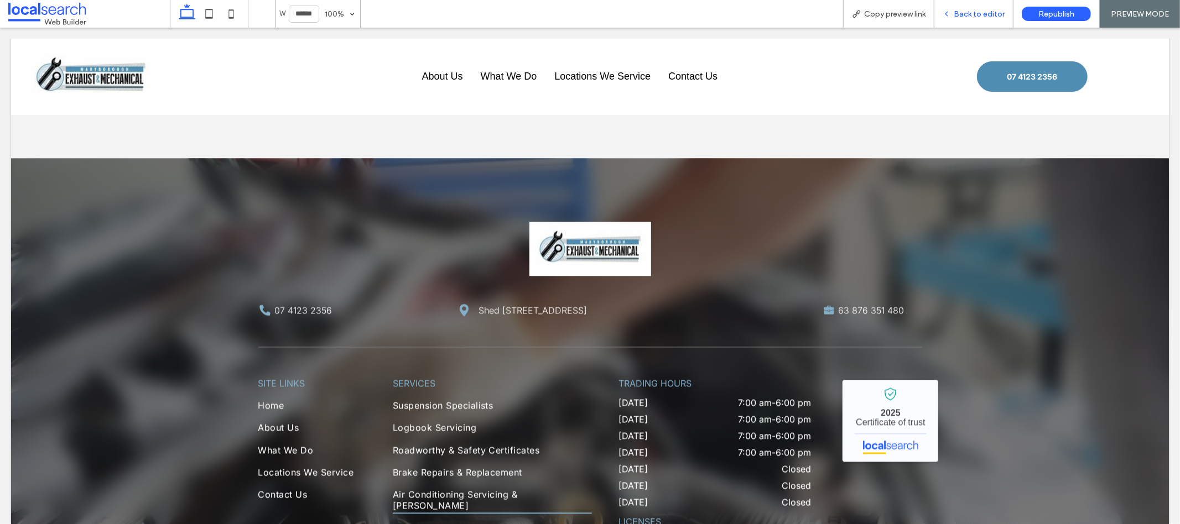
scroll to position [2161, 0]
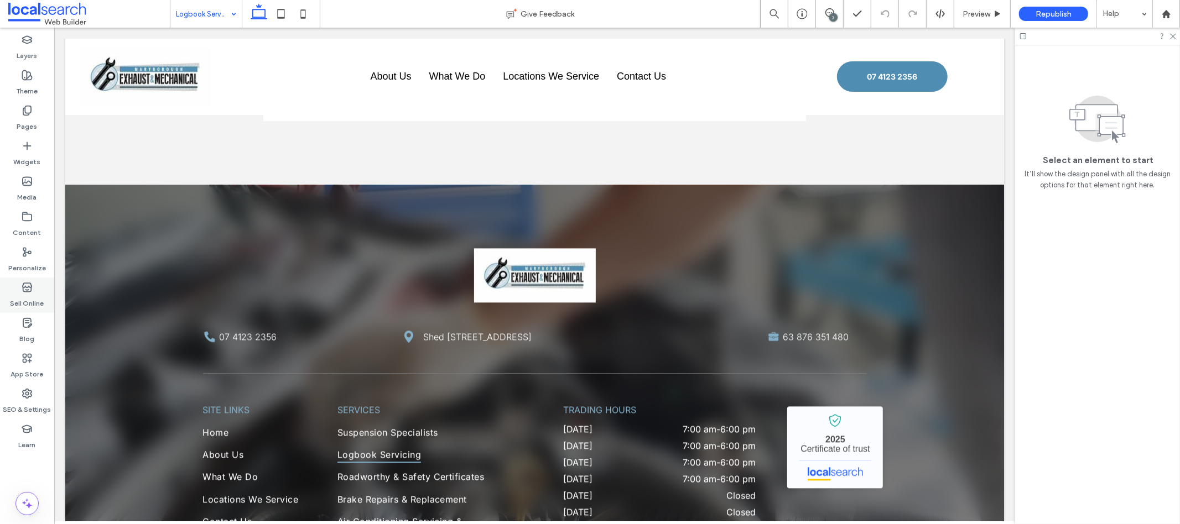
scroll to position [2237, 0]
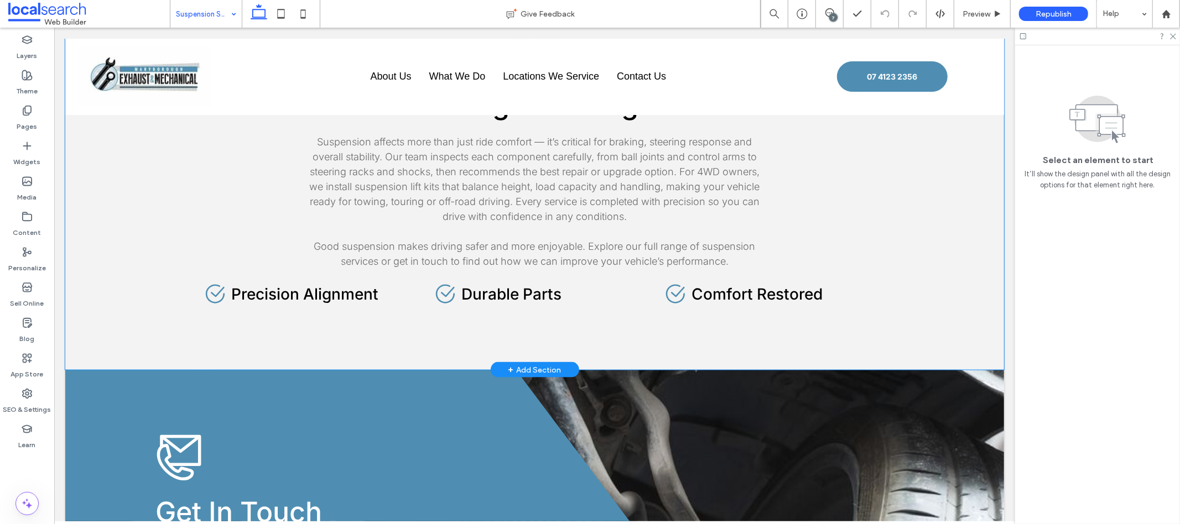
scroll to position [1061, 0]
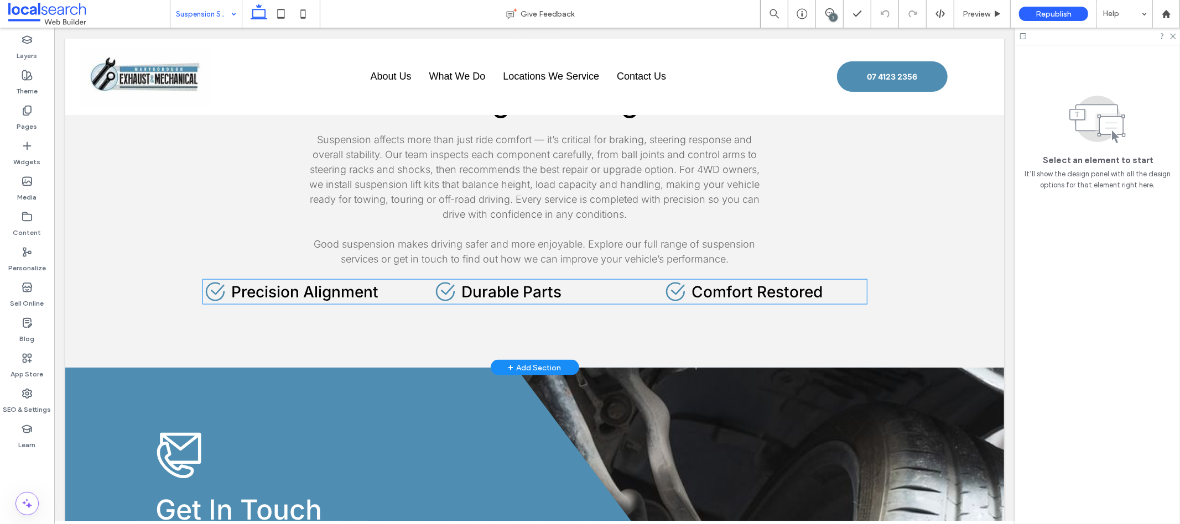
click at [548, 292] on span "Durable Parts" at bounding box center [511, 291] width 100 height 19
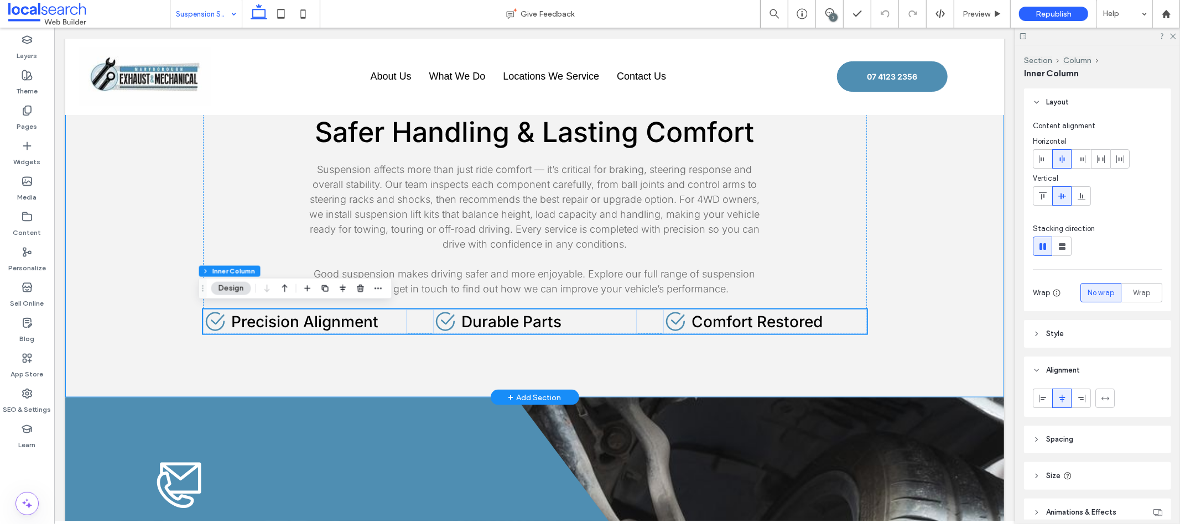
scroll to position [1013, 0]
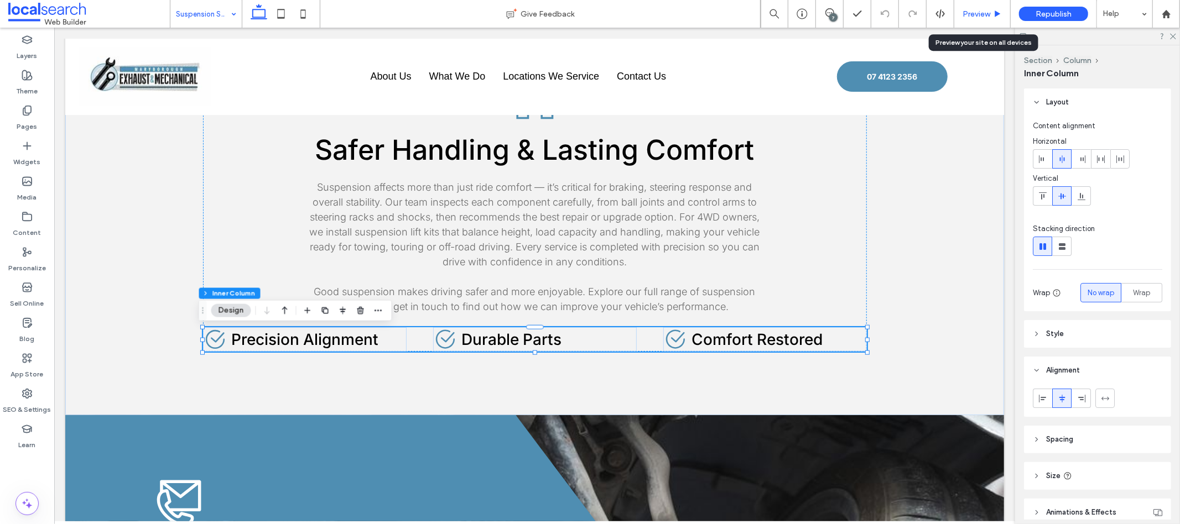
click at [983, 10] on span "Preview" at bounding box center [977, 13] width 28 height 9
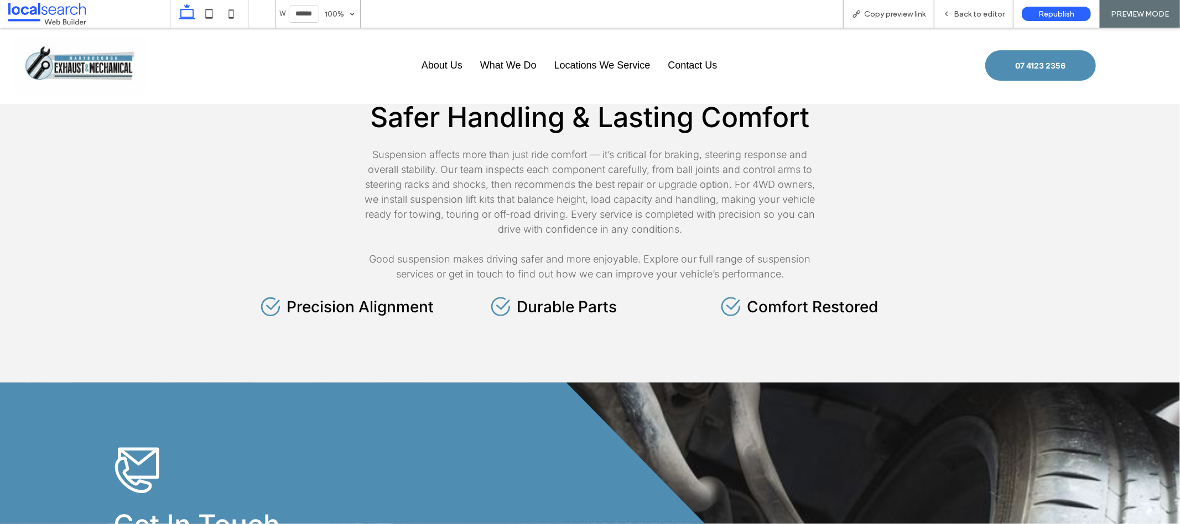
scroll to position [938, 0]
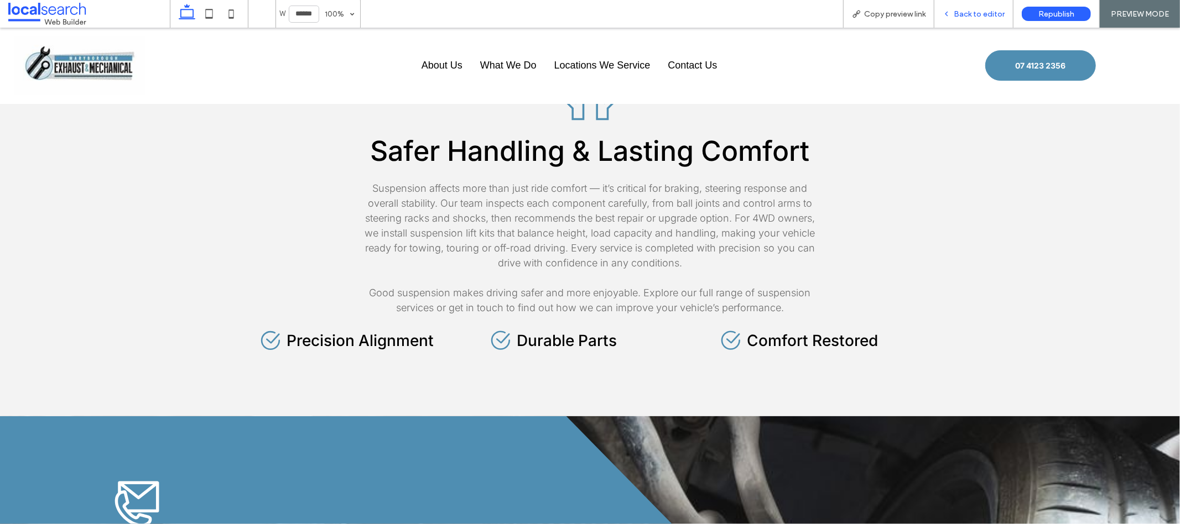
click at [983, 11] on span "Back to editor" at bounding box center [979, 13] width 51 height 9
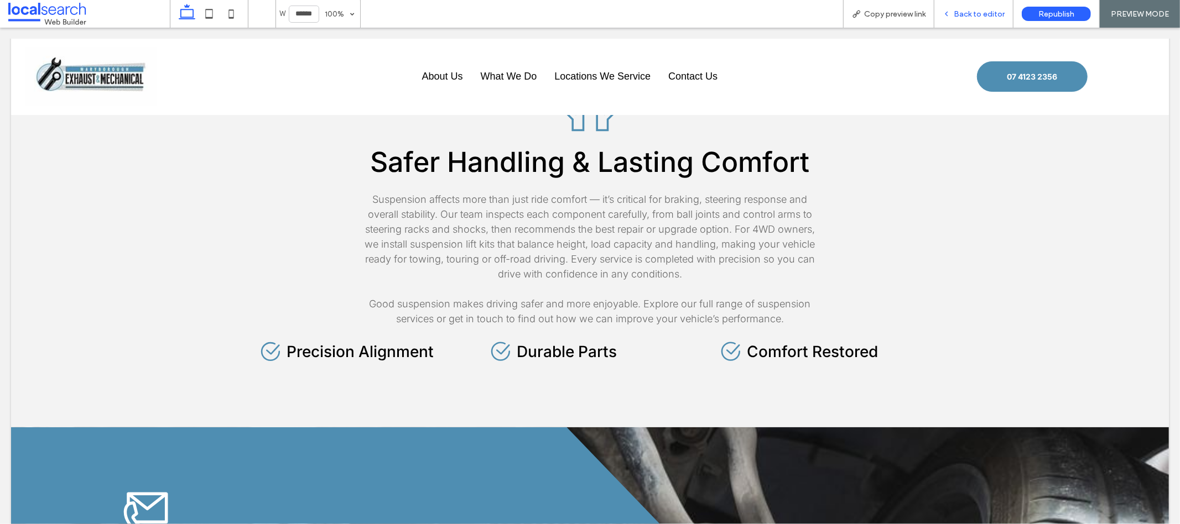
scroll to position [1013, 0]
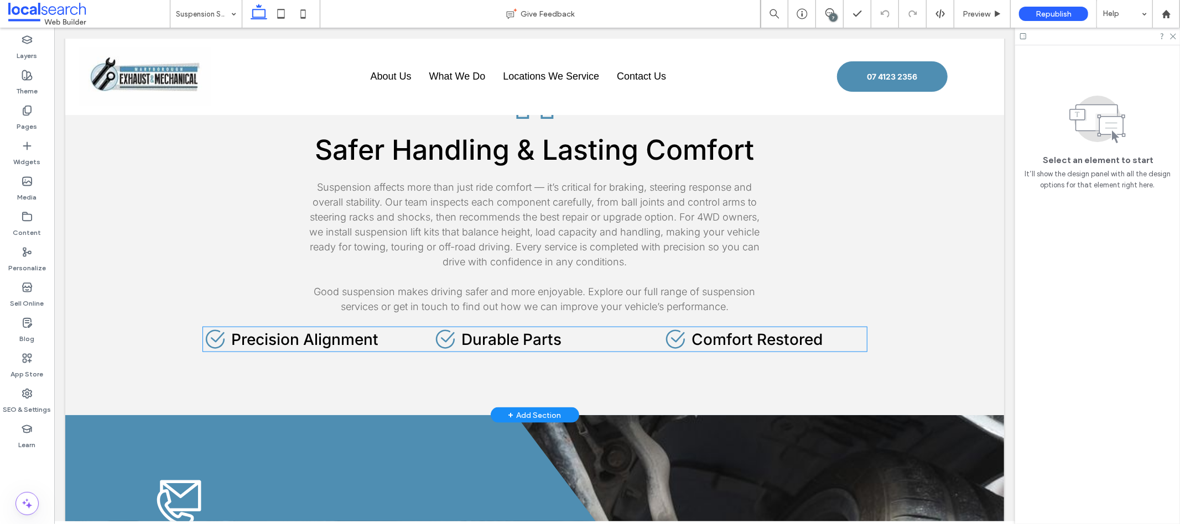
click at [461, 344] on span "Durable Parts" at bounding box center [511, 339] width 100 height 19
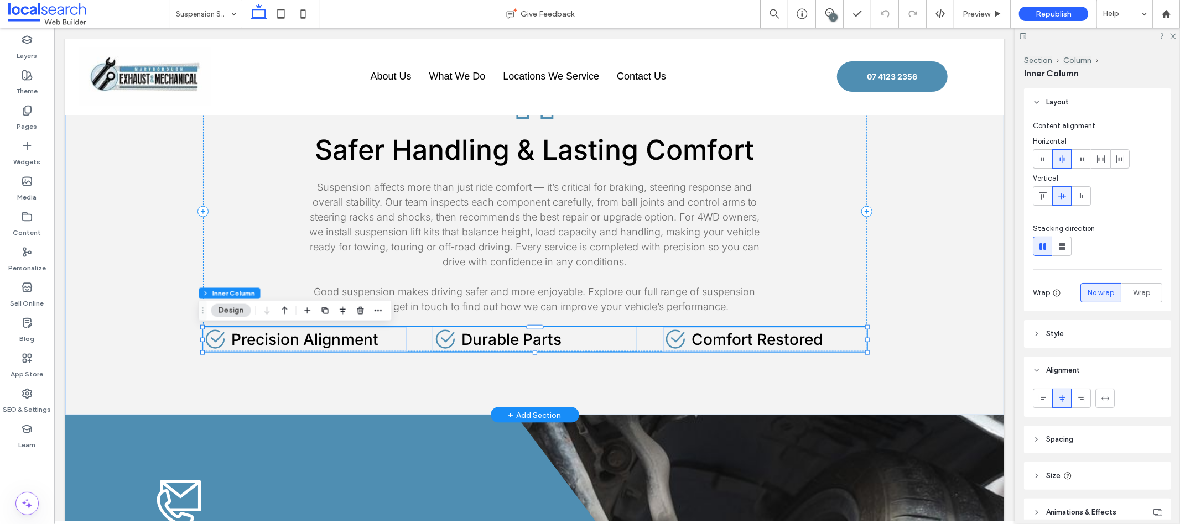
click at [449, 341] on icon at bounding box center [444, 339] width 19 height 19
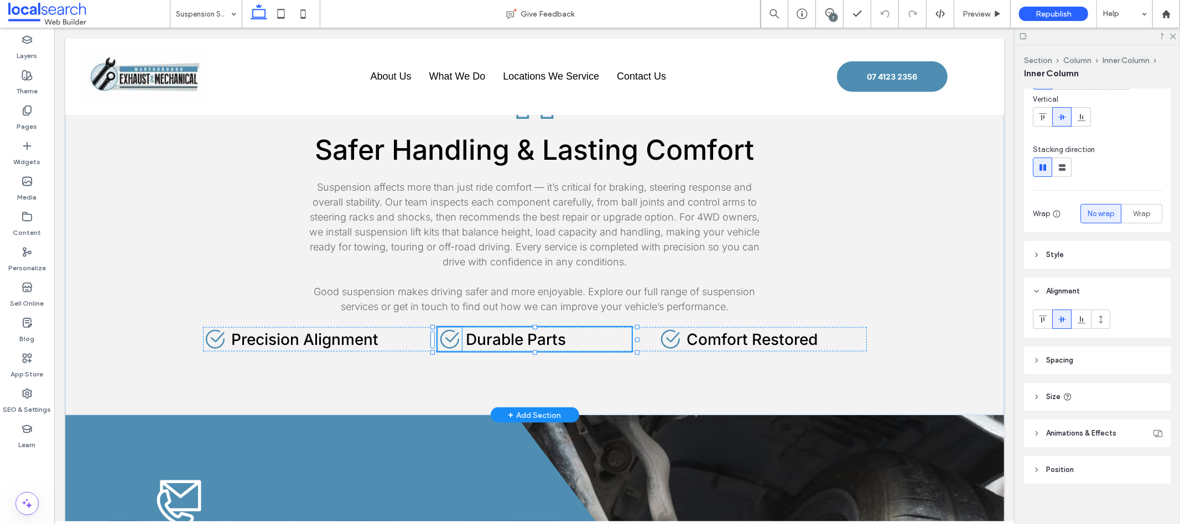
scroll to position [86, 0]
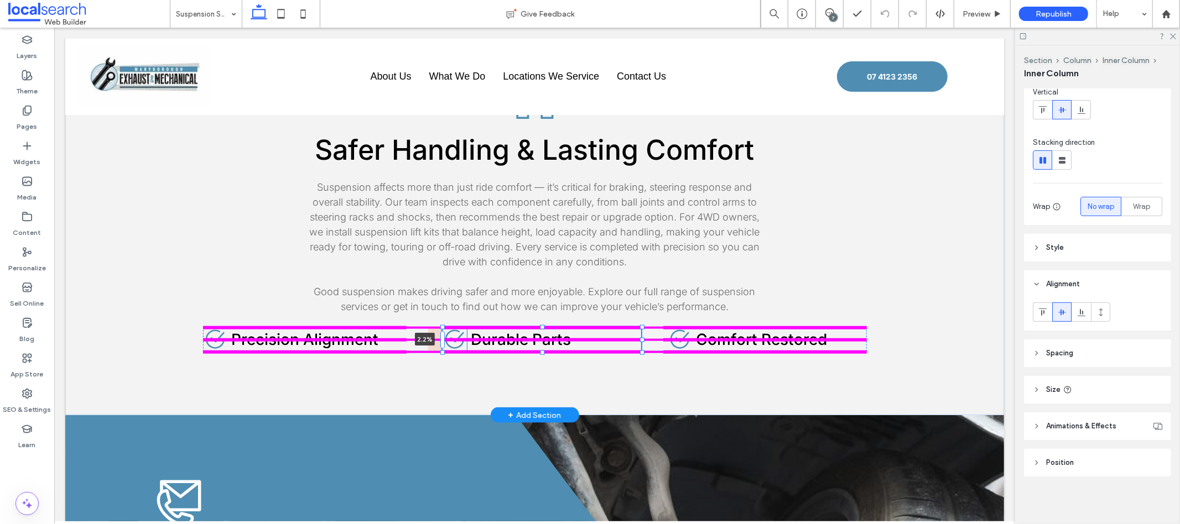
drag, startPoint x: 429, startPoint y: 340, endPoint x: 443, endPoint y: 342, distance: 14.6
click at [443, 342] on div "Safe Icon Safer Handling & Lasting Comfort Suspension affects more than just ri…" at bounding box center [534, 211] width 664 height 408
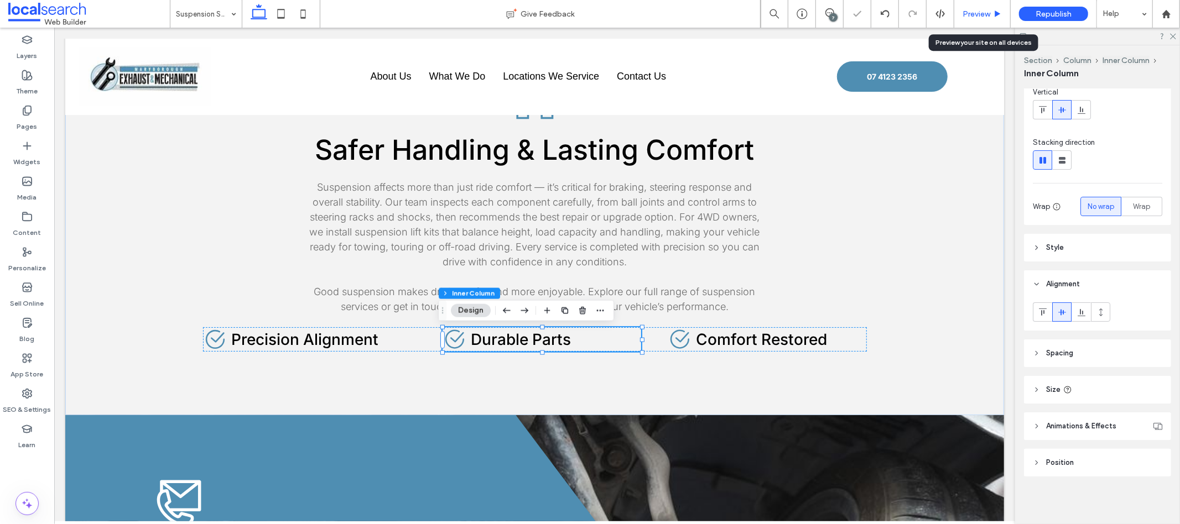
click at [980, 5] on div "Preview" at bounding box center [982, 14] width 56 height 28
click at [979, 8] on div "Preview" at bounding box center [982, 14] width 56 height 28
click at [976, 22] on div "Preview" at bounding box center [982, 14] width 56 height 28
click at [1002, 10] on icon at bounding box center [998, 14] width 8 height 8
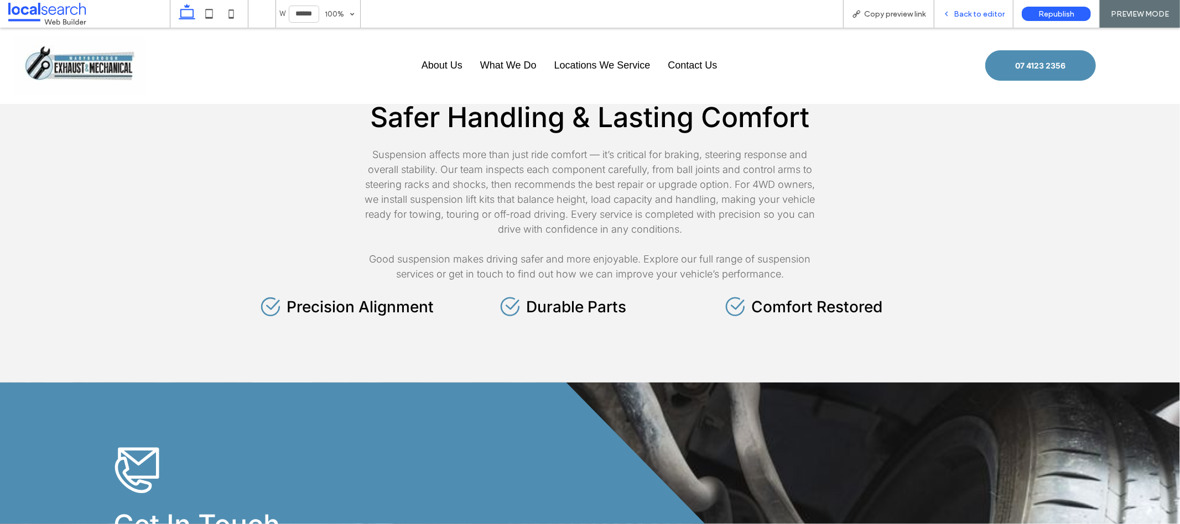
scroll to position [938, 0]
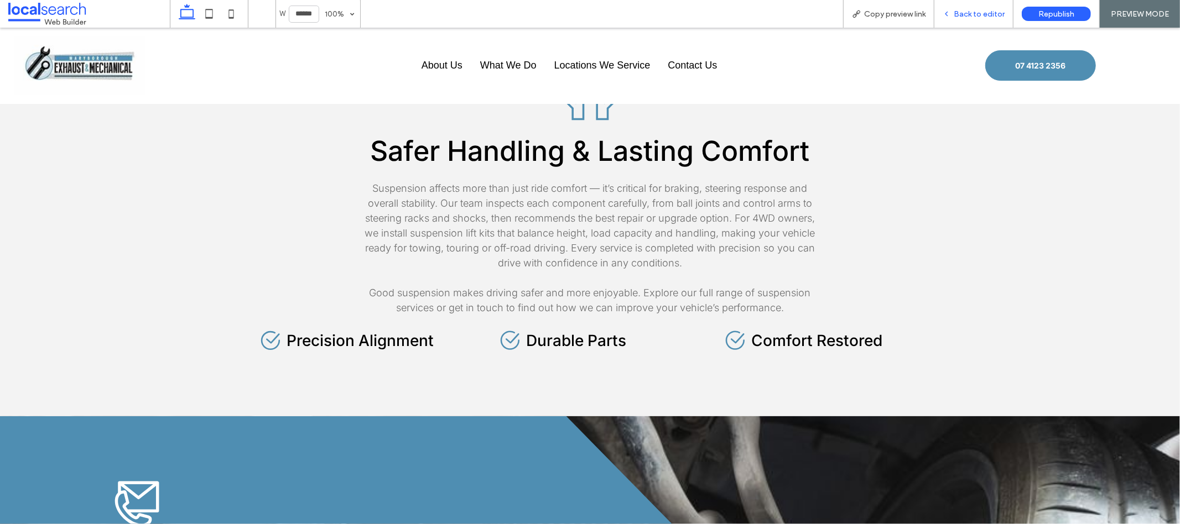
click at [964, 15] on span "Back to editor" at bounding box center [979, 13] width 51 height 9
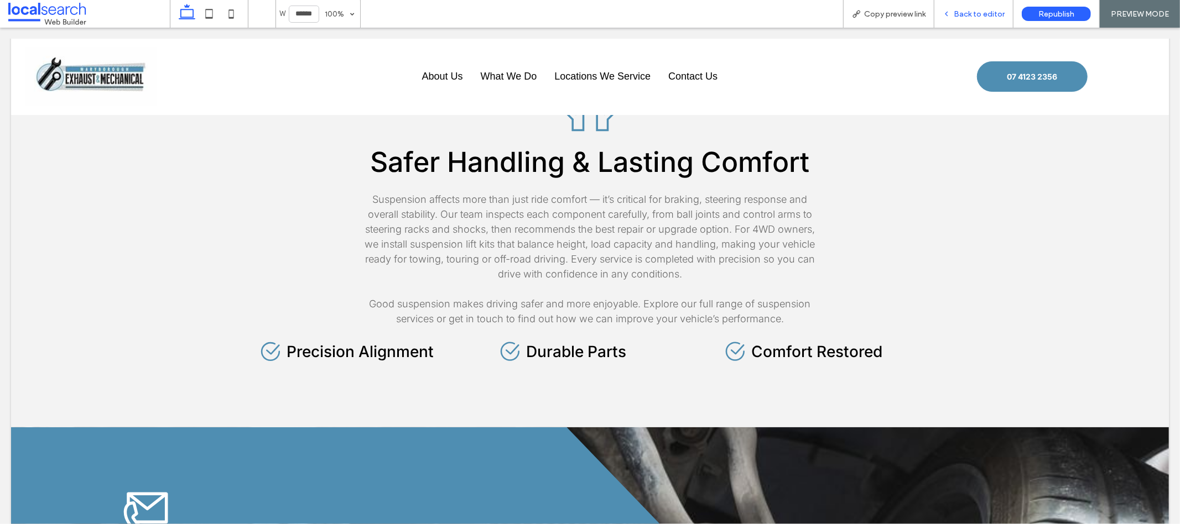
scroll to position [1013, 0]
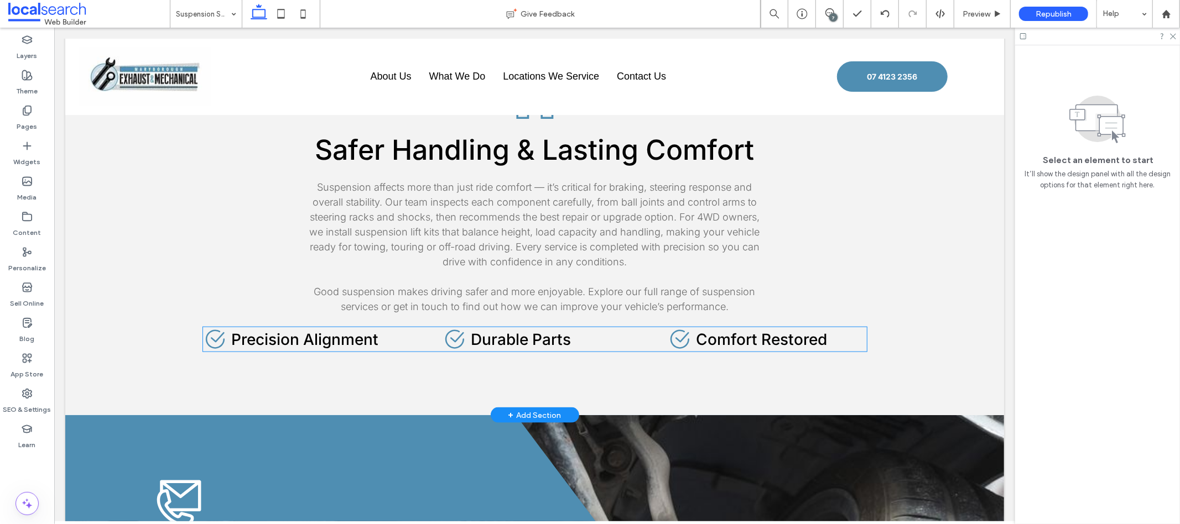
click at [627, 339] on h4 "Durable Parts" at bounding box center [554, 339] width 168 height 19
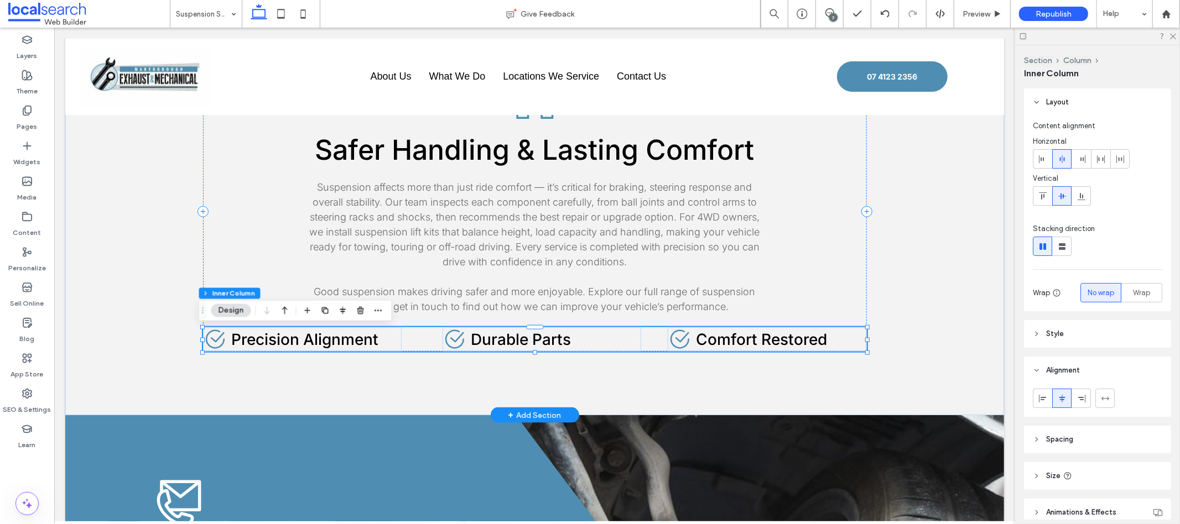
click at [434, 338] on div "Check Icon Precision Alignment Check Icon Durable Parts Check Icon Comfort Rest…" at bounding box center [534, 339] width 664 height 24
click at [442, 339] on icon "Check Icon" at bounding box center [454, 339] width 24 height 24
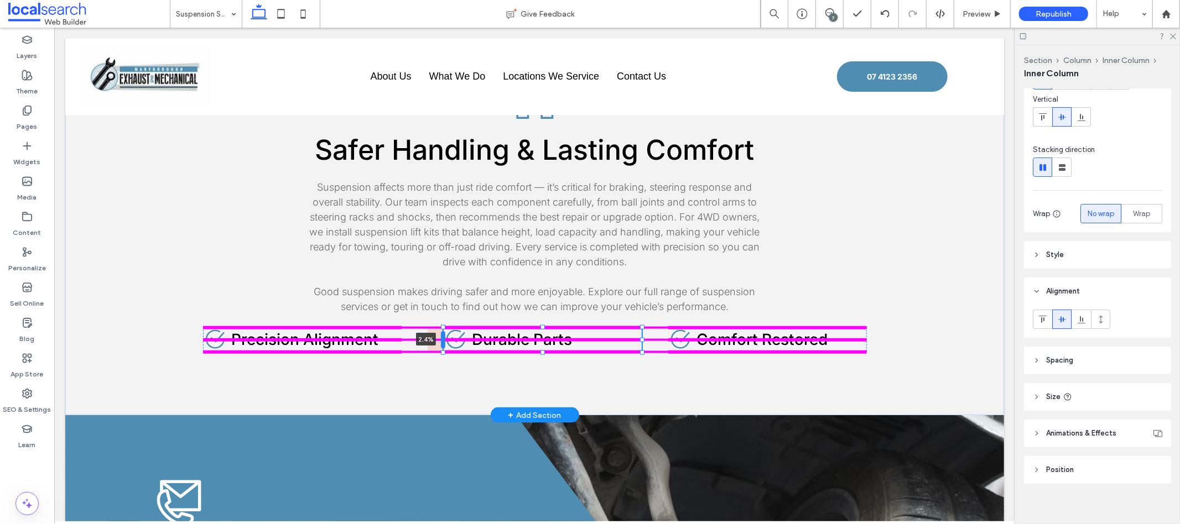
scroll to position [86, 0]
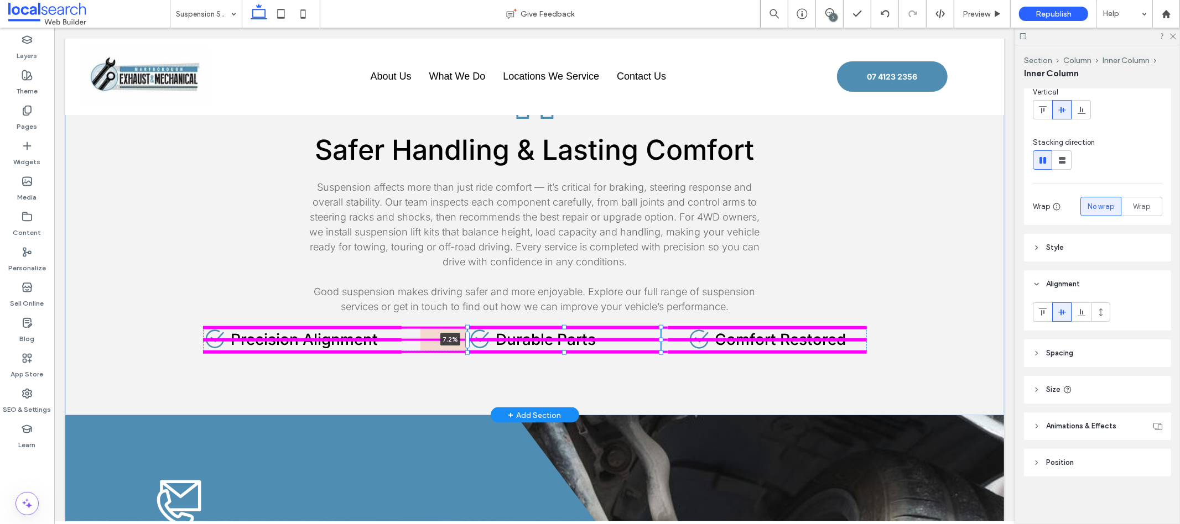
drag, startPoint x: 438, startPoint y: 339, endPoint x: 471, endPoint y: 343, distance: 33.4
click at [471, 343] on div "Safe Icon Safer Handling & Lasting Comfort Suspension affects more than just ri…" at bounding box center [534, 211] width 664 height 408
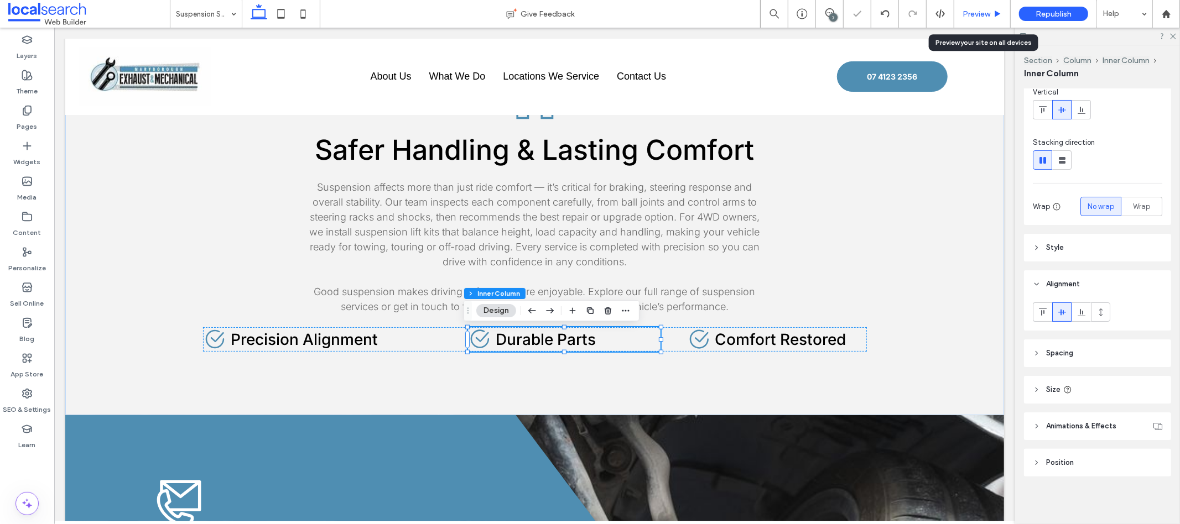
click at [976, 9] on span "Preview" at bounding box center [977, 13] width 28 height 9
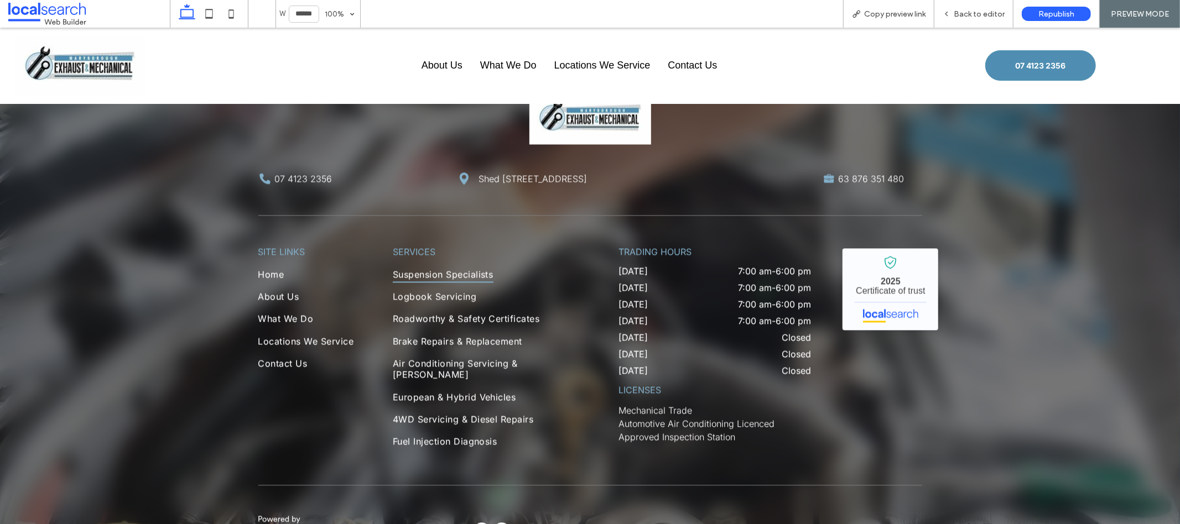
scroll to position [2226, 0]
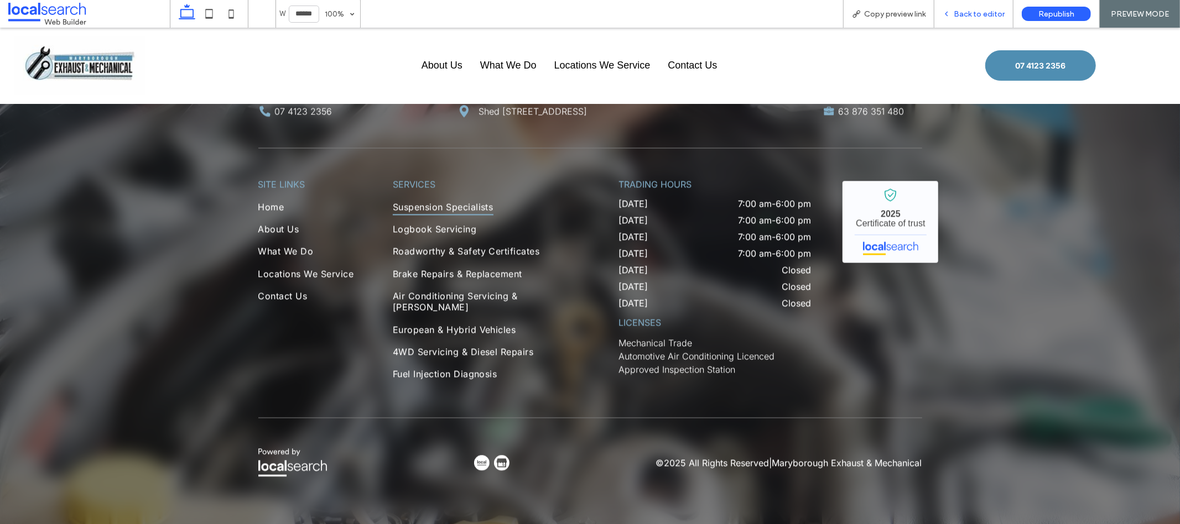
click at [951, 10] on icon at bounding box center [947, 14] width 8 height 8
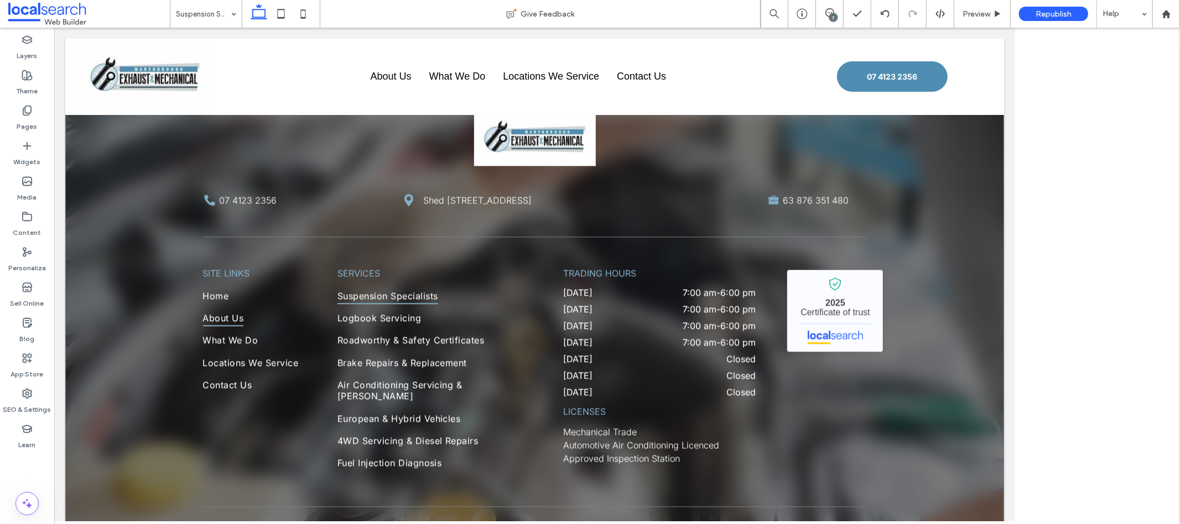
scroll to position [2315, 0]
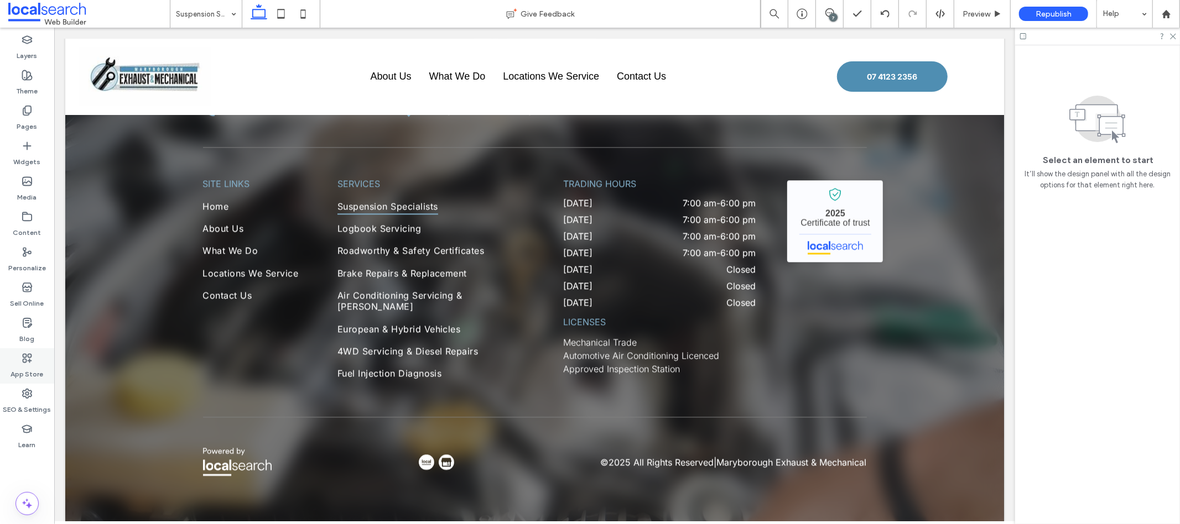
drag, startPoint x: 25, startPoint y: 396, endPoint x: 31, endPoint y: 375, distance: 22.4
click at [25, 396] on use at bounding box center [27, 393] width 9 height 9
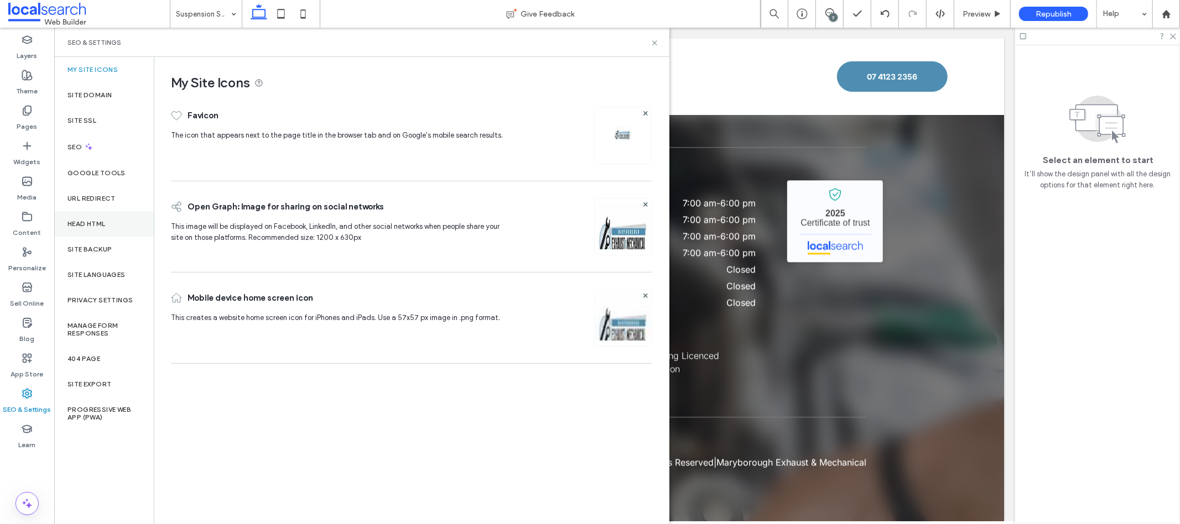
click at [104, 235] on div "Head HTML" at bounding box center [104, 223] width 100 height 25
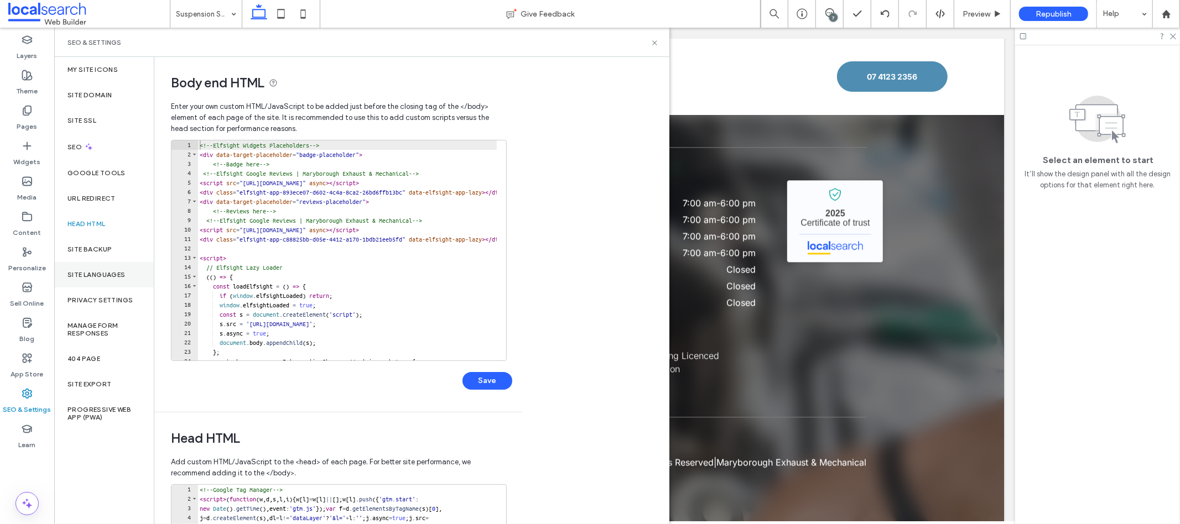
click at [101, 264] on div "Site Languages" at bounding box center [104, 274] width 100 height 25
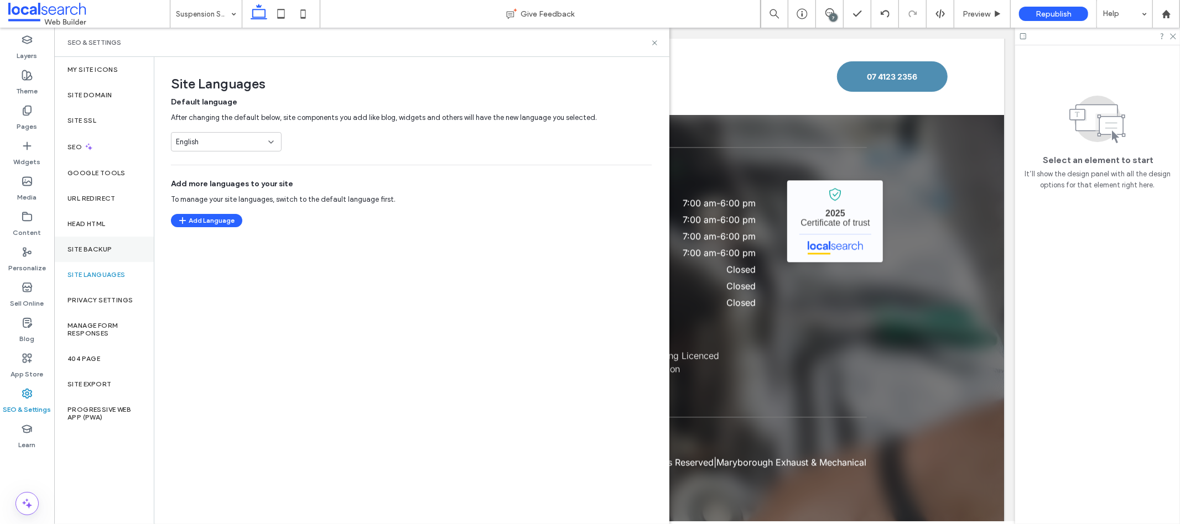
click at [96, 256] on div "Site Backup" at bounding box center [104, 249] width 100 height 25
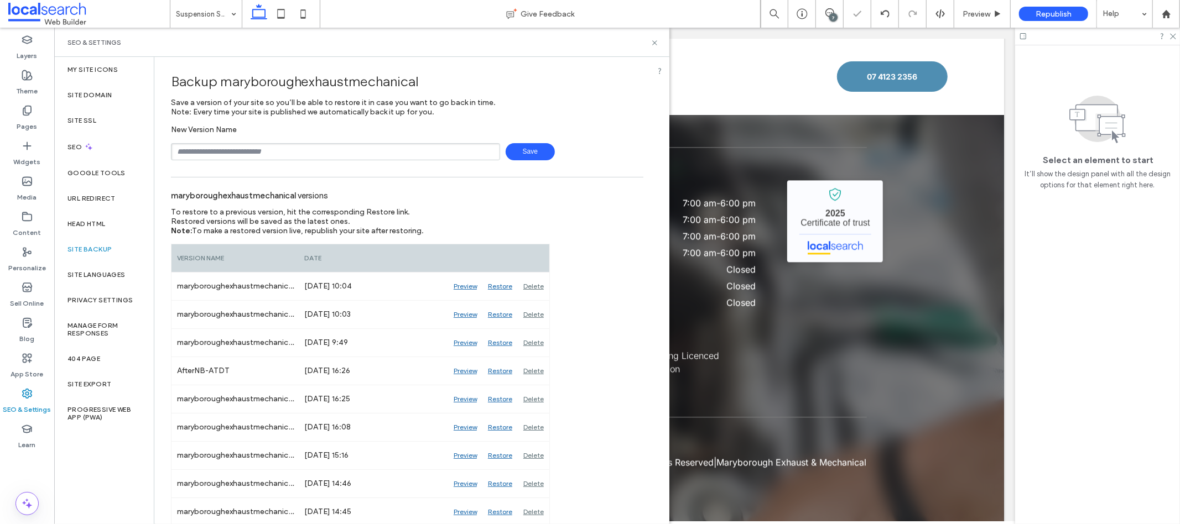
click at [261, 158] on input "text" at bounding box center [335, 151] width 329 height 17
type input "********"
click at [386, 152] on input "********" at bounding box center [335, 151] width 329 height 17
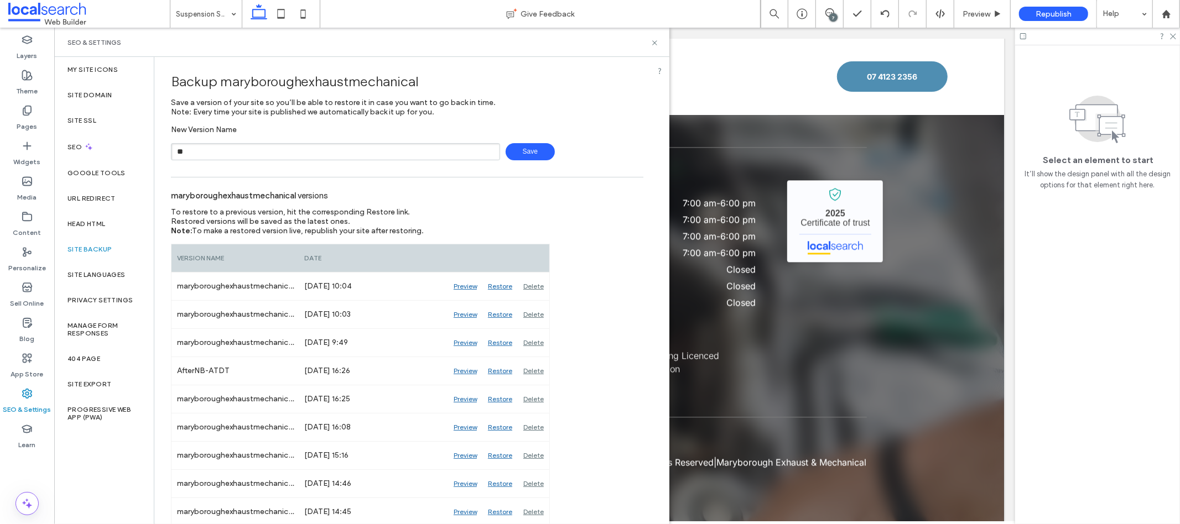
type input "*********"
click at [501, 158] on div "********* Save" at bounding box center [407, 151] width 472 height 17
click at [516, 148] on span "Save" at bounding box center [530, 151] width 49 height 17
click at [652, 41] on icon at bounding box center [655, 43] width 8 height 8
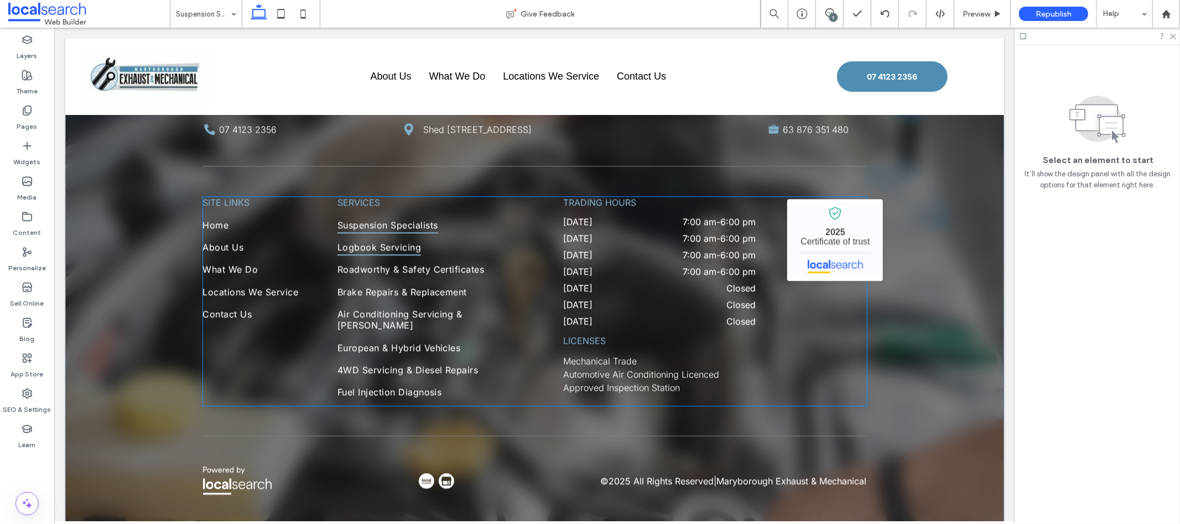
scroll to position [2071, 0]
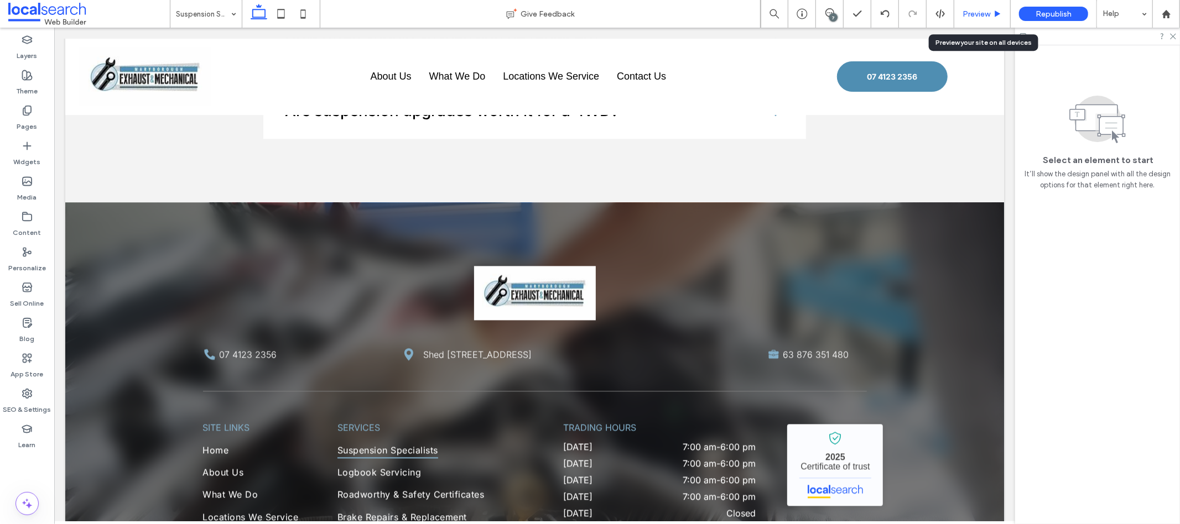
click at [988, 3] on div "Preview" at bounding box center [982, 14] width 56 height 28
drag, startPoint x: 978, startPoint y: 13, endPoint x: 434, endPoint y: 334, distance: 631.5
click at [978, 13] on span "Preview" at bounding box center [977, 13] width 28 height 9
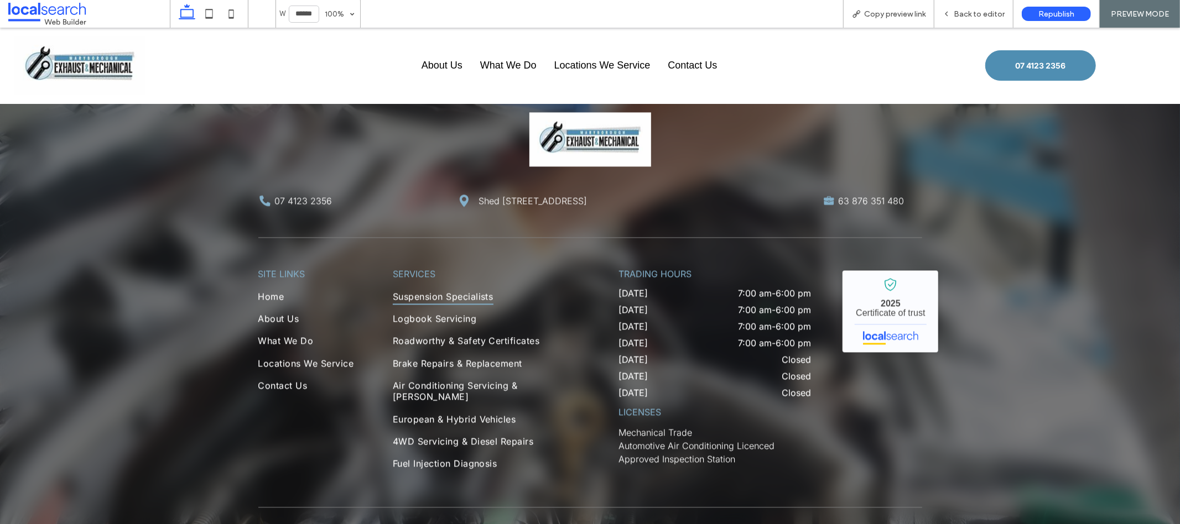
scroll to position [2222, 0]
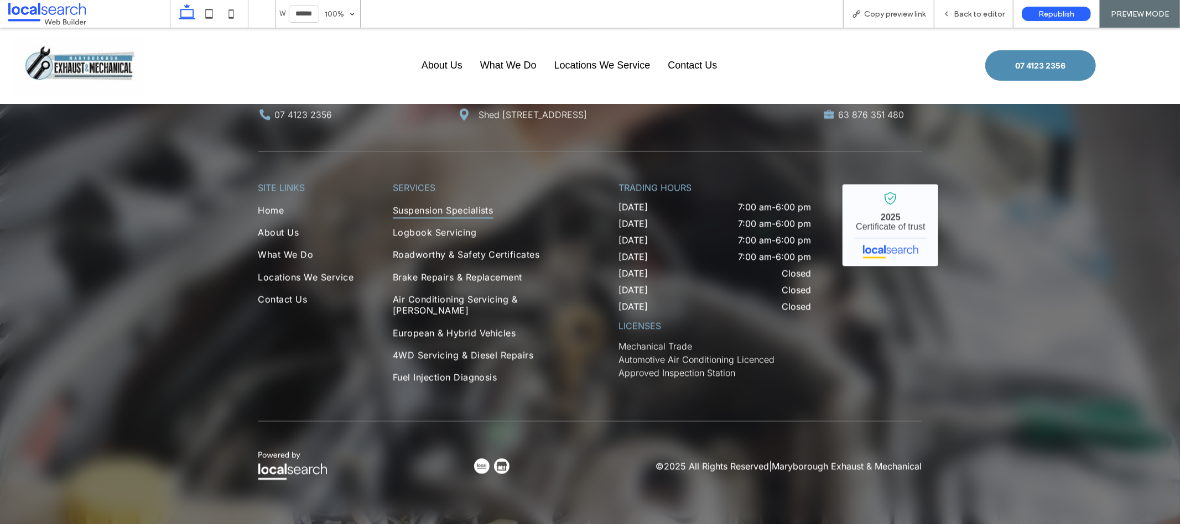
click at [474, 458] on img at bounding box center [481, 465] width 15 height 15
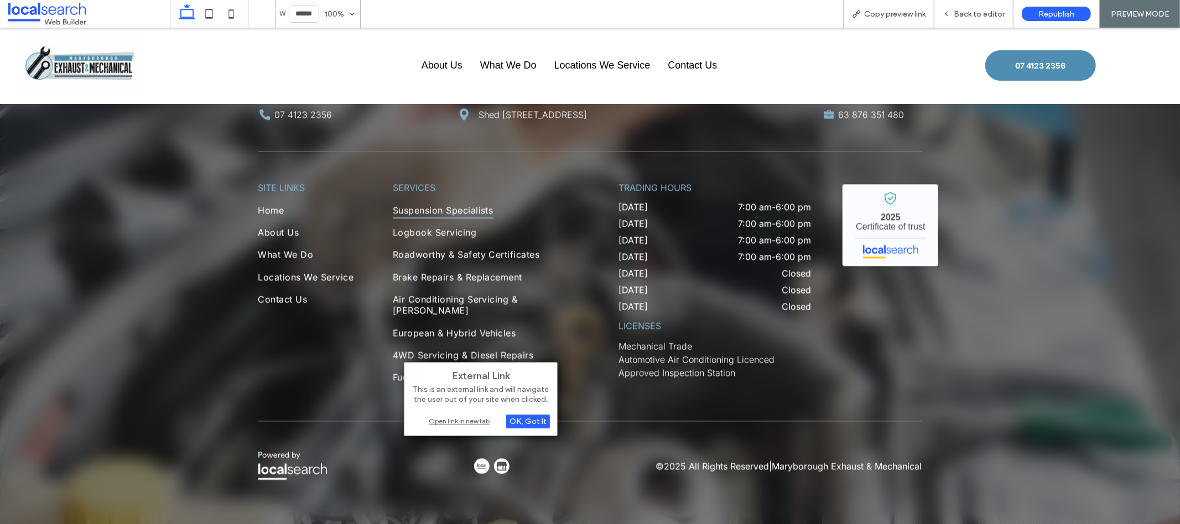
click at [474, 421] on div "Open link in new tab" at bounding box center [481, 422] width 138 height 12
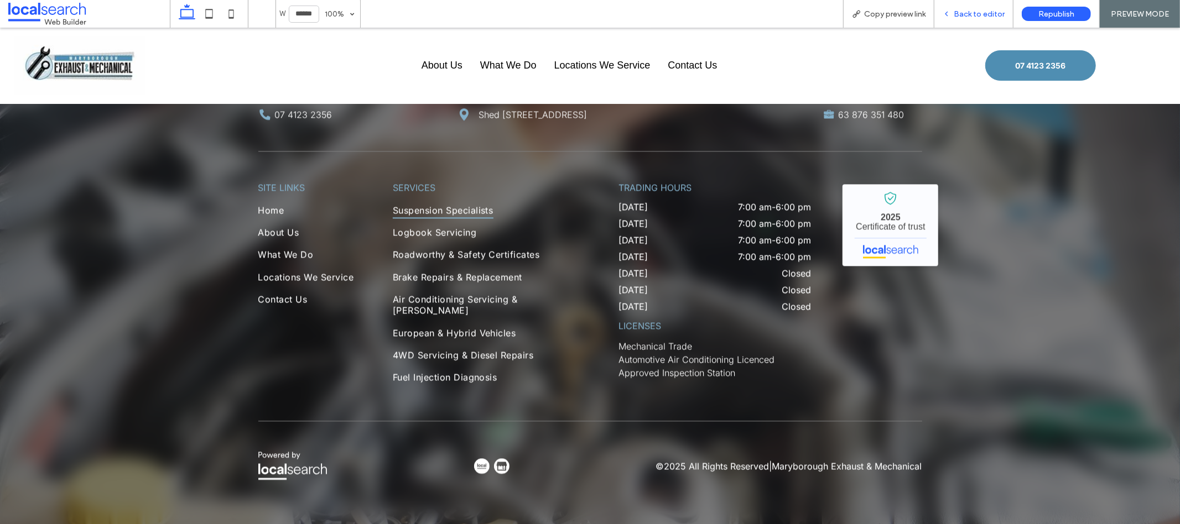
click at [963, 13] on span "Back to editor" at bounding box center [979, 13] width 51 height 9
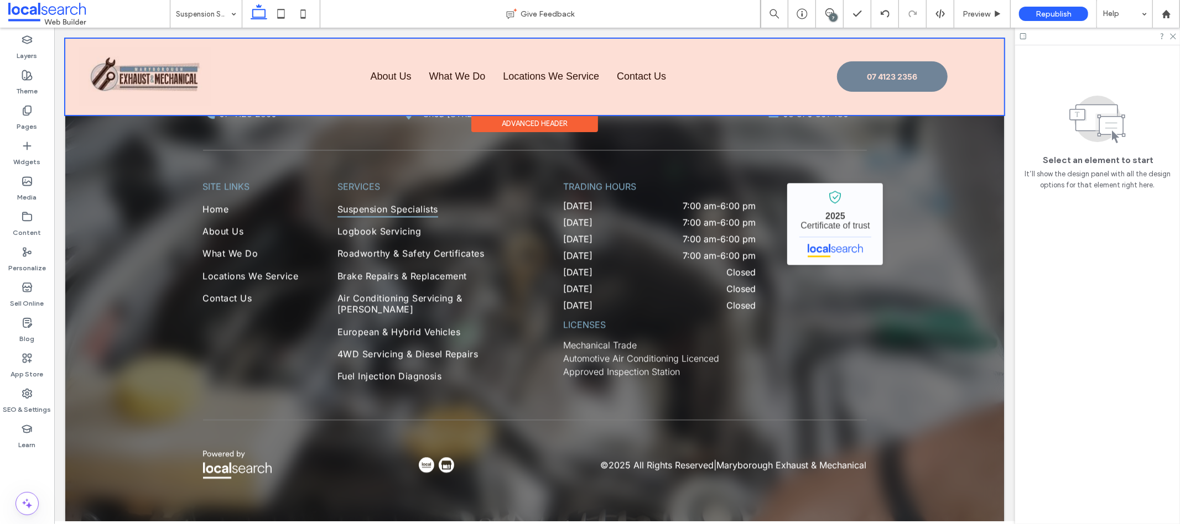
click at [164, 81] on div at bounding box center [534, 76] width 939 height 76
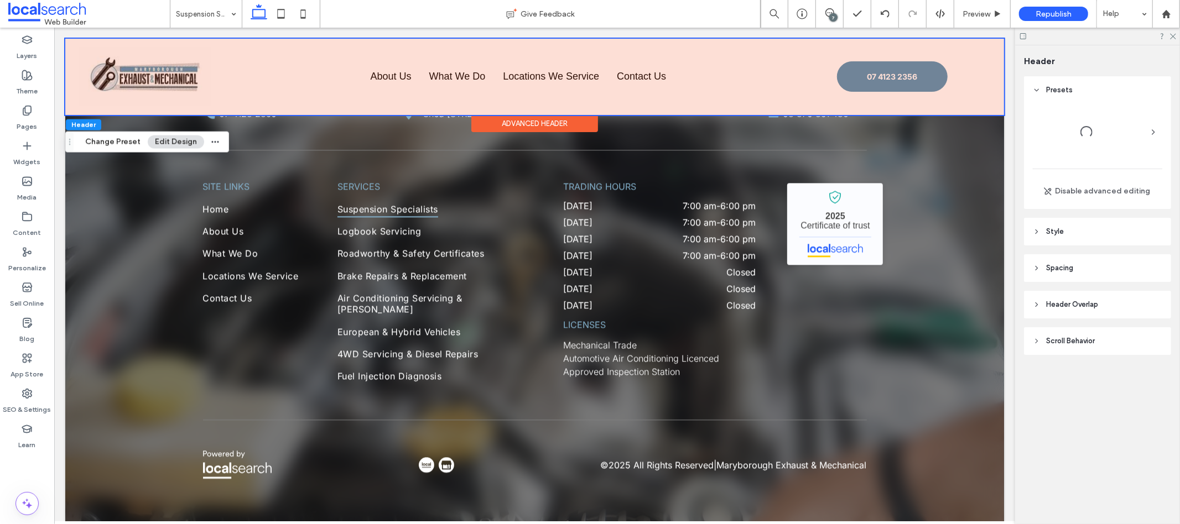
click at [164, 81] on img at bounding box center [144, 76] width 131 height 59
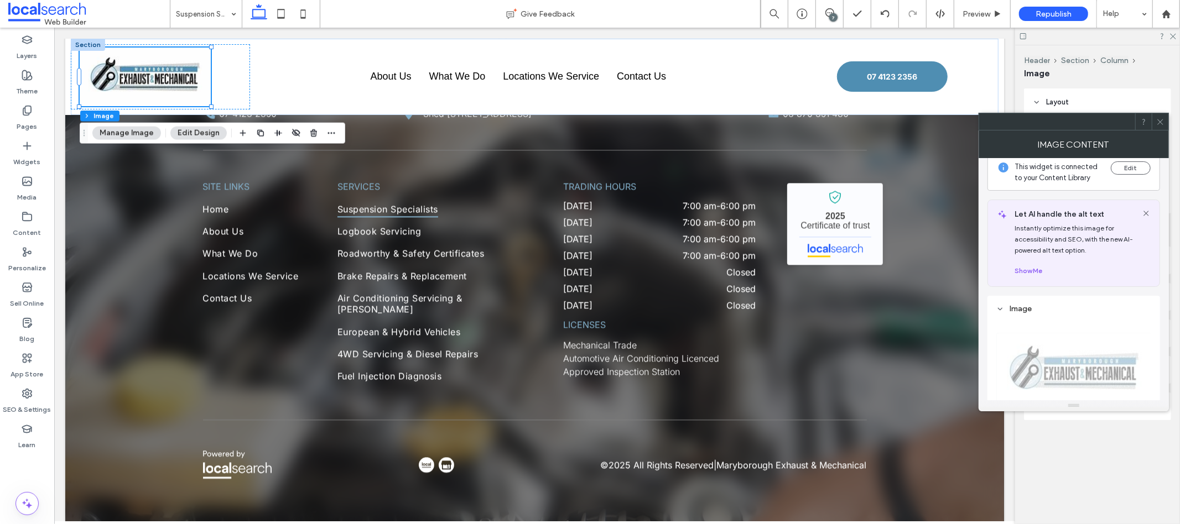
scroll to position [27, 0]
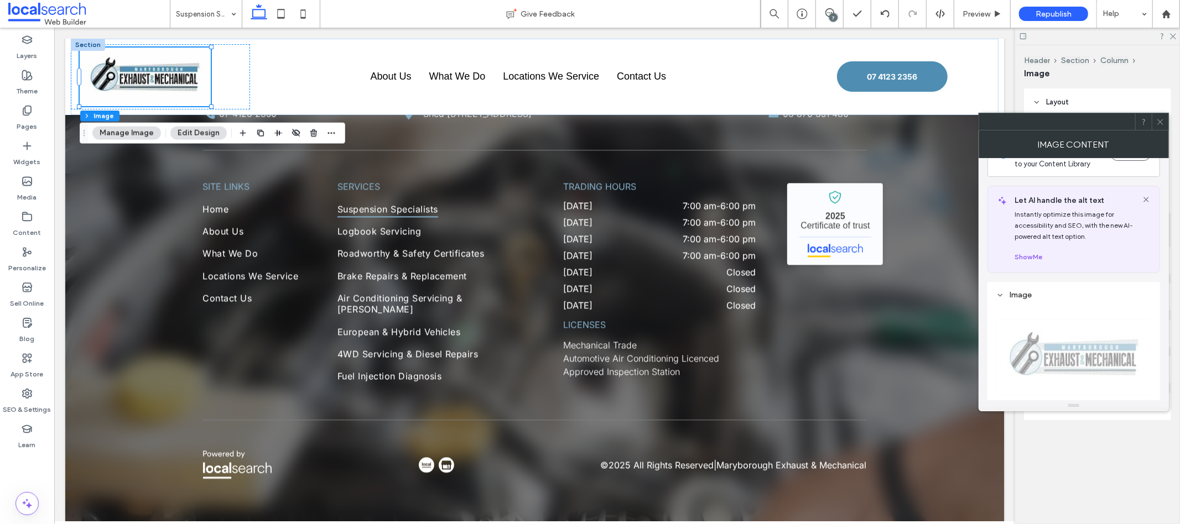
click at [1092, 367] on span "Name: ckv0c5wj7000608mnbfy6d0tn-1920w.jpg Size: 240x107 Replace" at bounding box center [1073, 382] width 155 height 159
click at [1091, 366] on span "Name: ckv0c5wj7000608mnbfy6d0tn-1920w.jpg Size: 240x107 Replace" at bounding box center [1073, 382] width 155 height 159
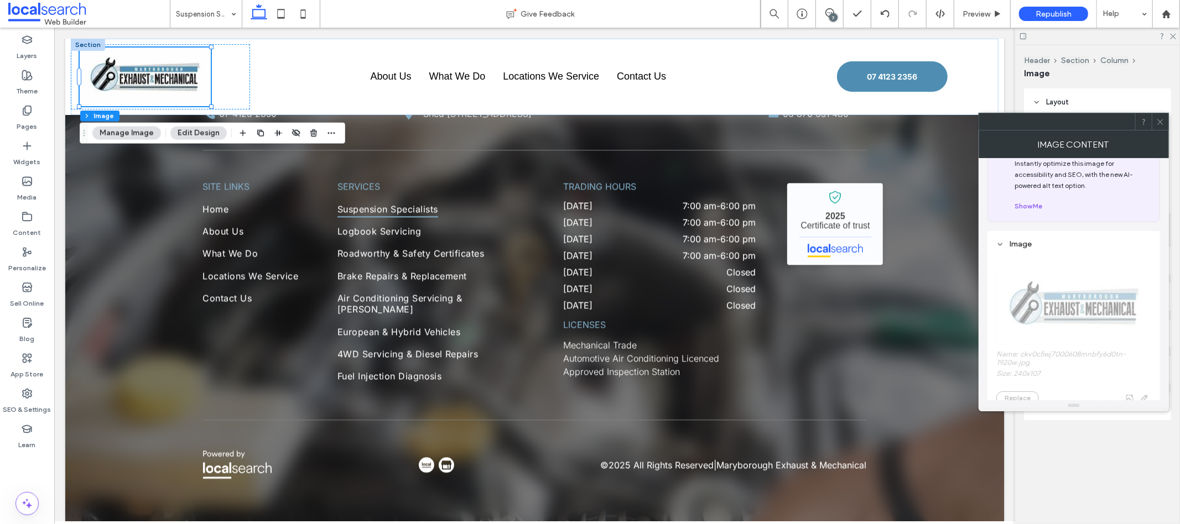
scroll to position [138, 0]
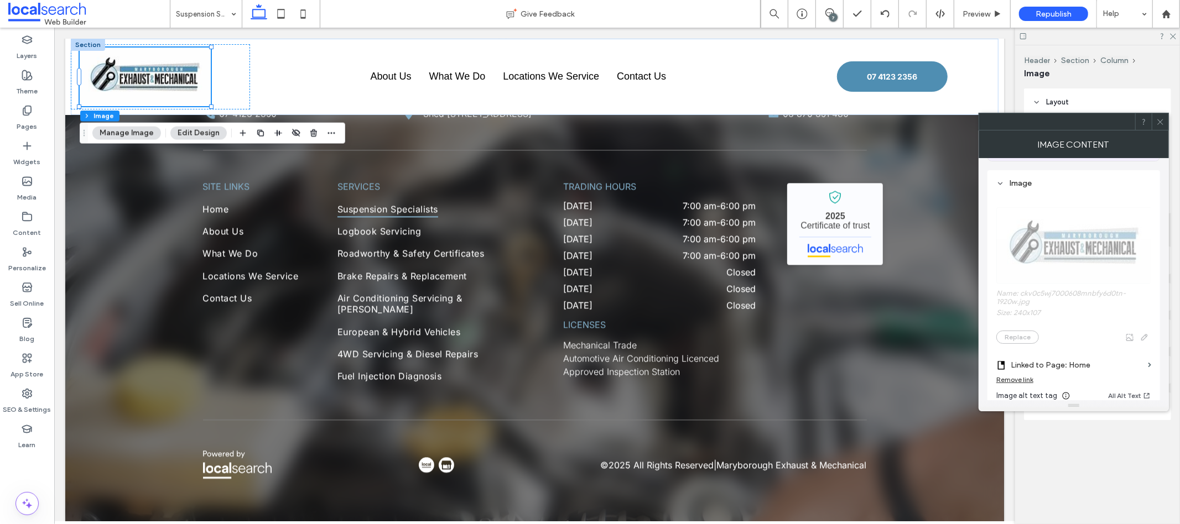
click at [1021, 247] on span "Name: ckv0c5wj7000608mnbfy6d0tn-1920w.jpg Size: 240x107 Replace" at bounding box center [1073, 270] width 155 height 159
click at [1030, 303] on span "Name: ckv0c5wj7000608mnbfy6d0tn-1920w.jpg Size: 240x107 Replace" at bounding box center [1073, 270] width 155 height 159
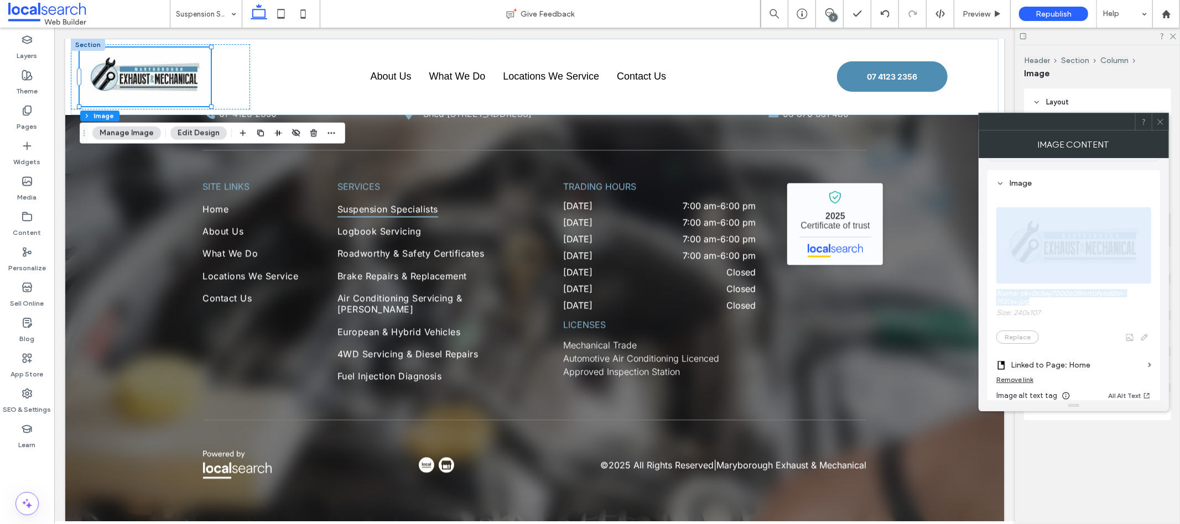
drag, startPoint x: 1037, startPoint y: 311, endPoint x: 996, endPoint y: 291, distance: 46.0
click at [996, 291] on span "Name: ckv0c5wj7000608mnbfy6d0tn-1920w.jpg Size: 240x107 Replace" at bounding box center [1073, 270] width 155 height 159
click at [1024, 296] on span "Name: ckv0c5wj7000608mnbfy6d0tn-1920w.jpg Size: 240x107 Replace" at bounding box center [1073, 270] width 155 height 159
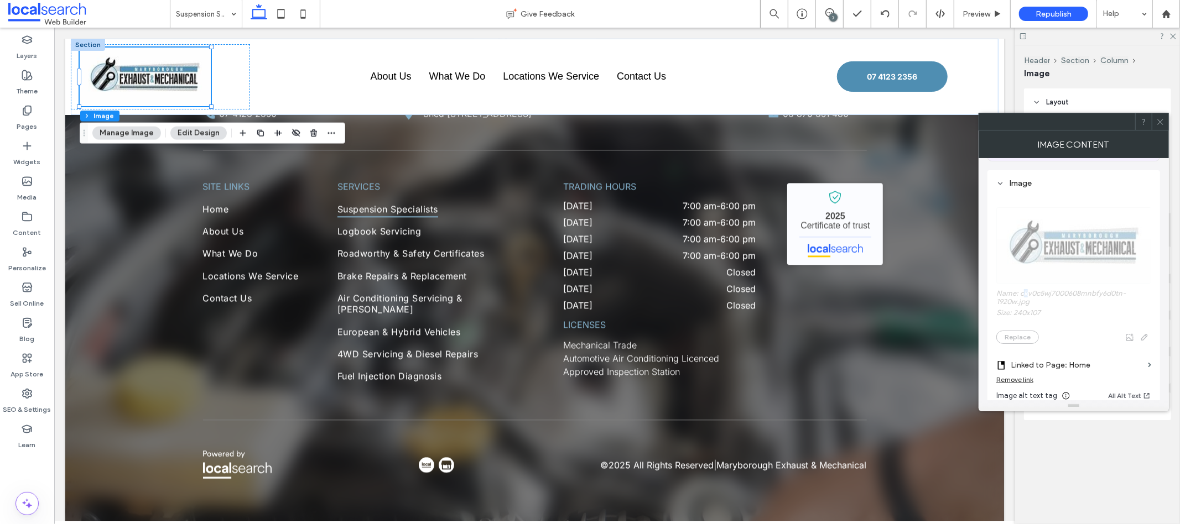
click at [1026, 299] on span "Name: ckv0c5wj7000608mnbfy6d0tn-1920w.jpg Size: 240x107 Replace" at bounding box center [1073, 270] width 155 height 159
click at [1029, 303] on span "Name: ckv0c5wj7000608mnbfy6d0tn-1920w.jpg Size: 240x107 Replace" at bounding box center [1073, 270] width 155 height 159
click at [1024, 300] on span "Name: ckv0c5wj7000608mnbfy6d0tn-1920w.jpg Size: 240x107 Replace" at bounding box center [1073, 270] width 155 height 159
drag, startPoint x: 1025, startPoint y: 298, endPoint x: 1036, endPoint y: 306, distance: 13.5
click at [1036, 306] on span "Name: ckv0c5wj7000608mnbfy6d0tn-1920w.jpg Size: 240x107 Replace" at bounding box center [1073, 270] width 155 height 159
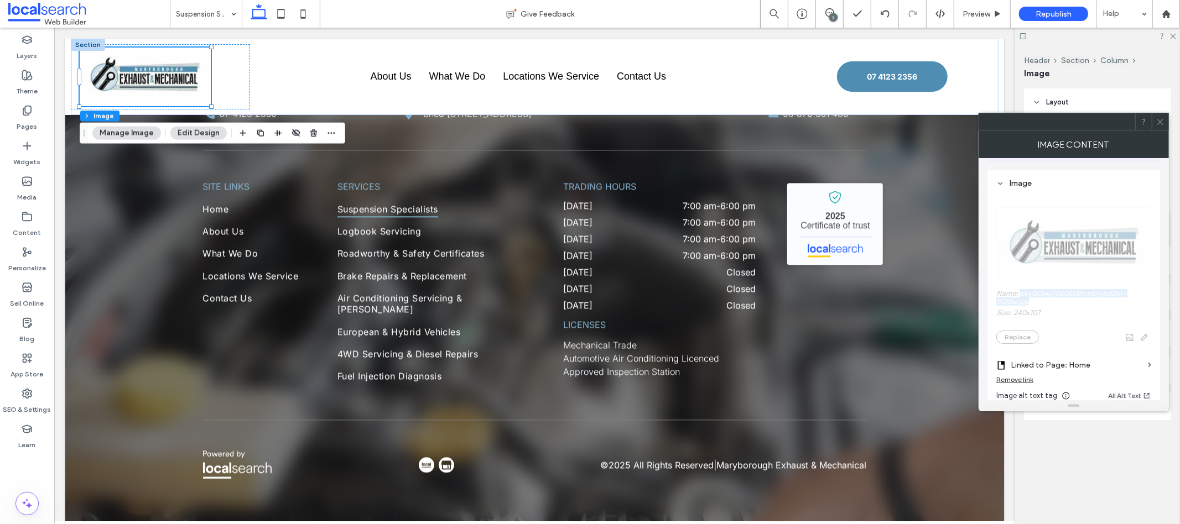
copy label "ckv0c5wj7000608mnbfy6d0tn-1920w.jpg"
click at [1001, 10] on icon at bounding box center [998, 14] width 8 height 8
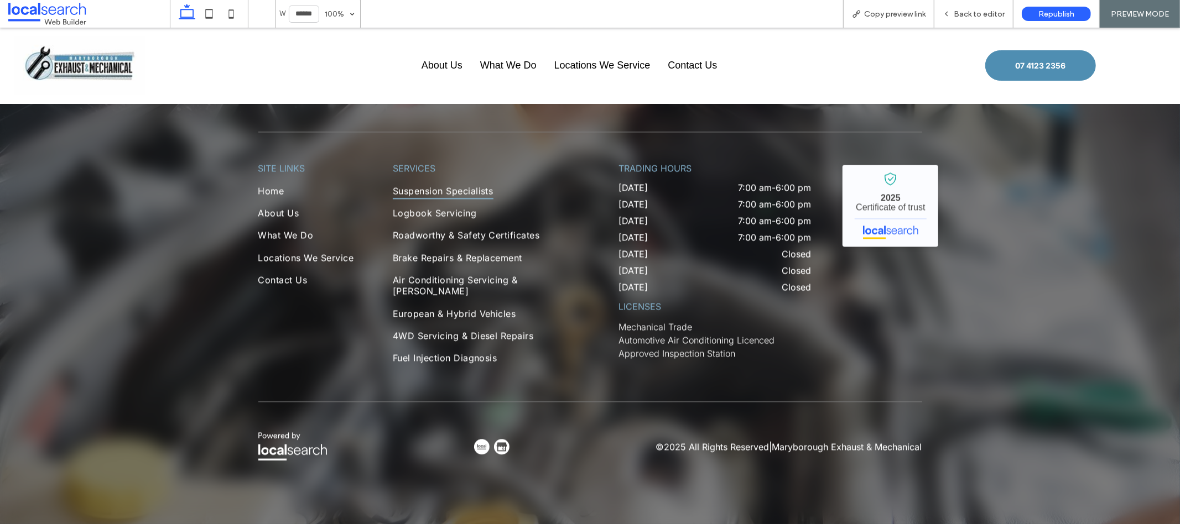
scroll to position [2222, 0]
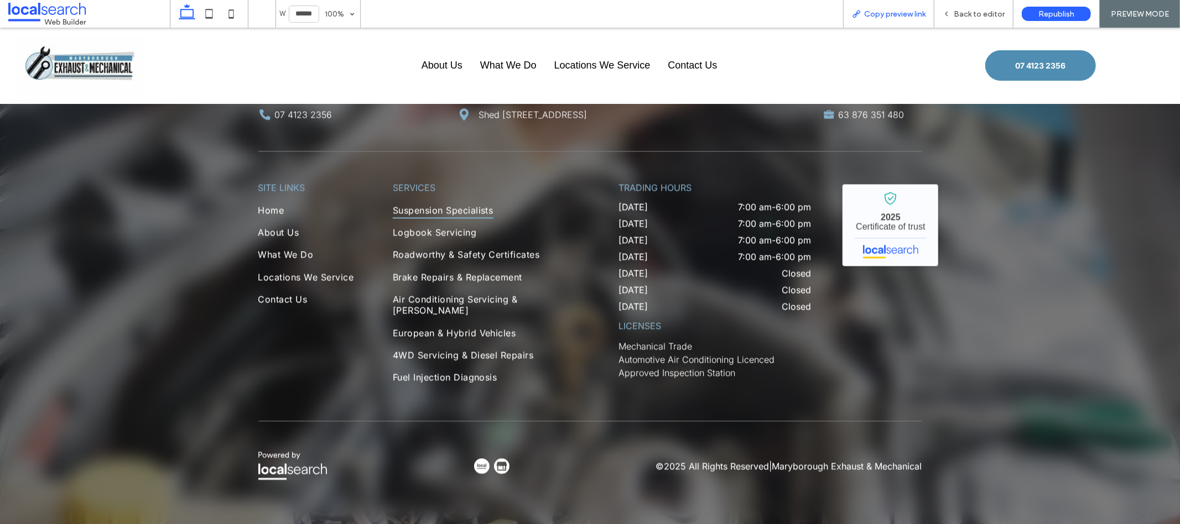
click at [872, 15] on span "Copy preview link" at bounding box center [894, 13] width 61 height 9
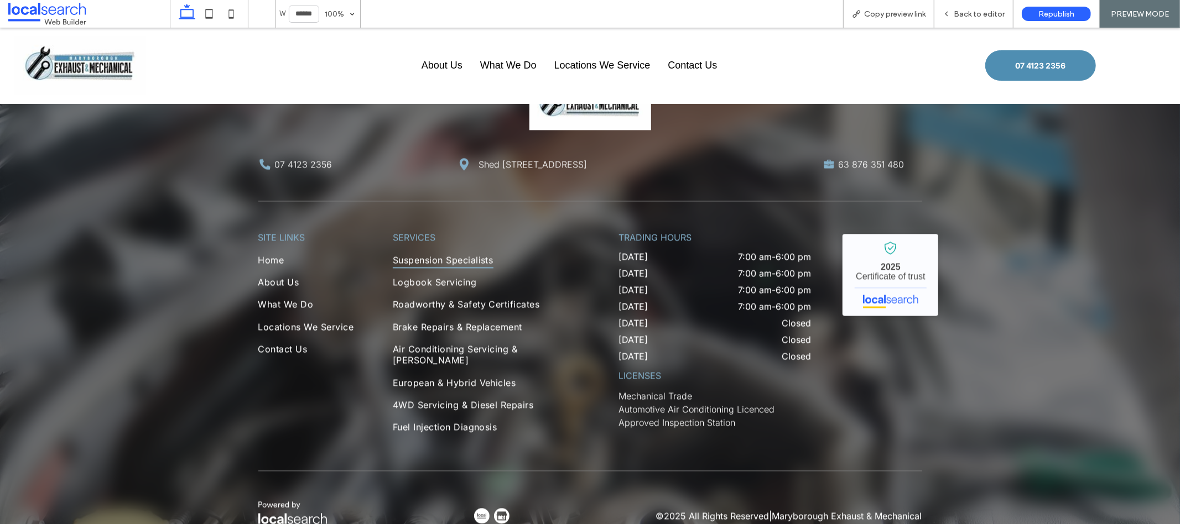
scroll to position [1979, 0]
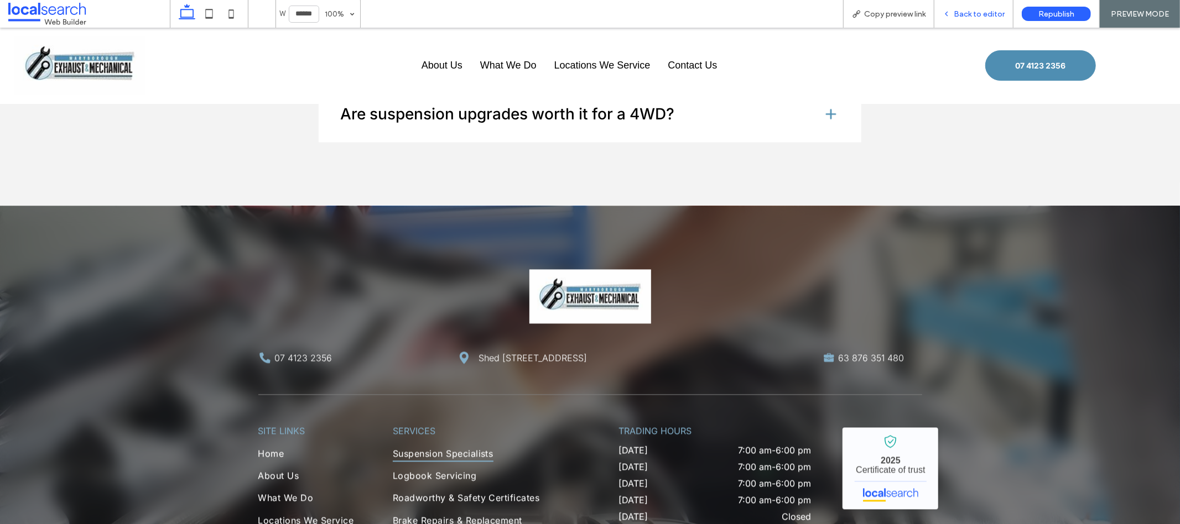
click at [954, 11] on div "Back to editor" at bounding box center [973, 13] width 79 height 9
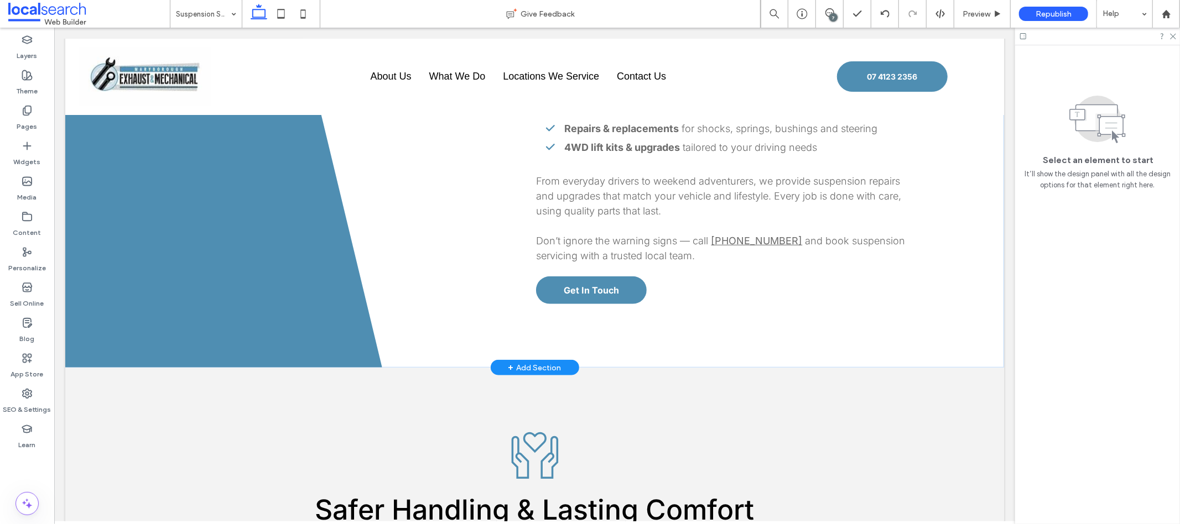
scroll to position [379, 0]
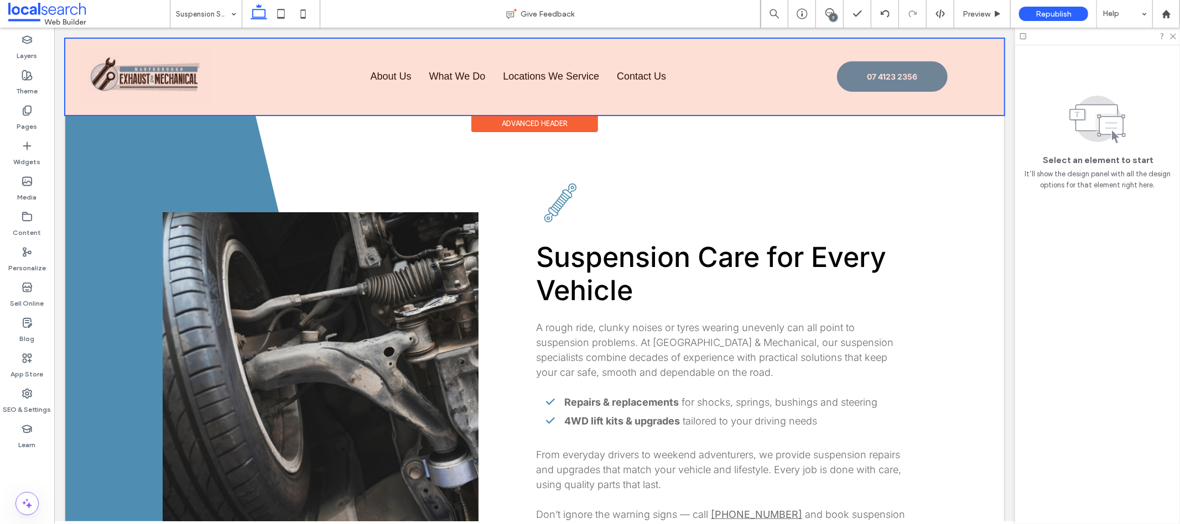
click at [153, 69] on div at bounding box center [534, 76] width 939 height 76
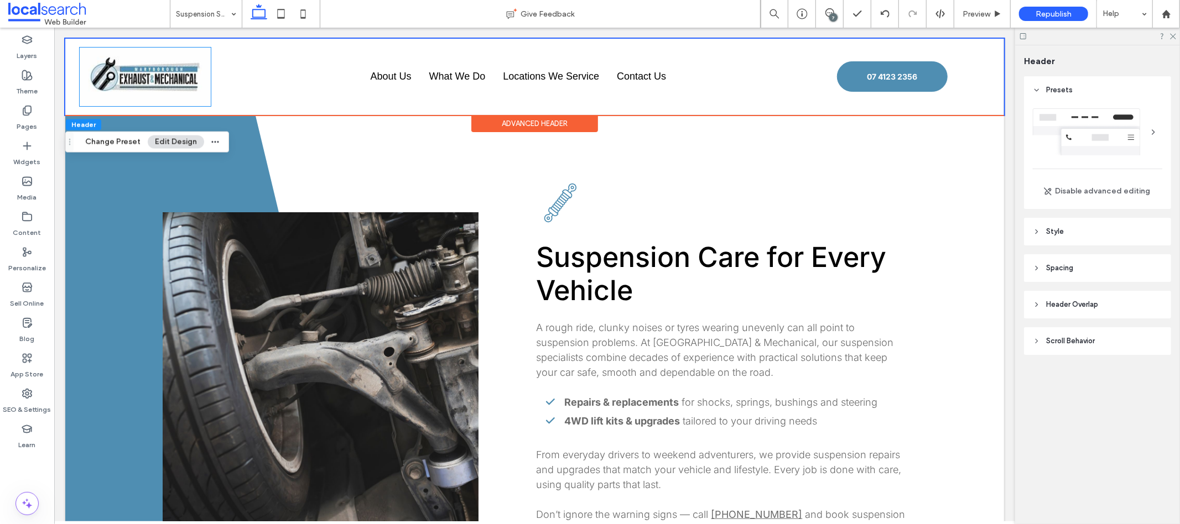
click at [153, 69] on img at bounding box center [144, 76] width 131 height 59
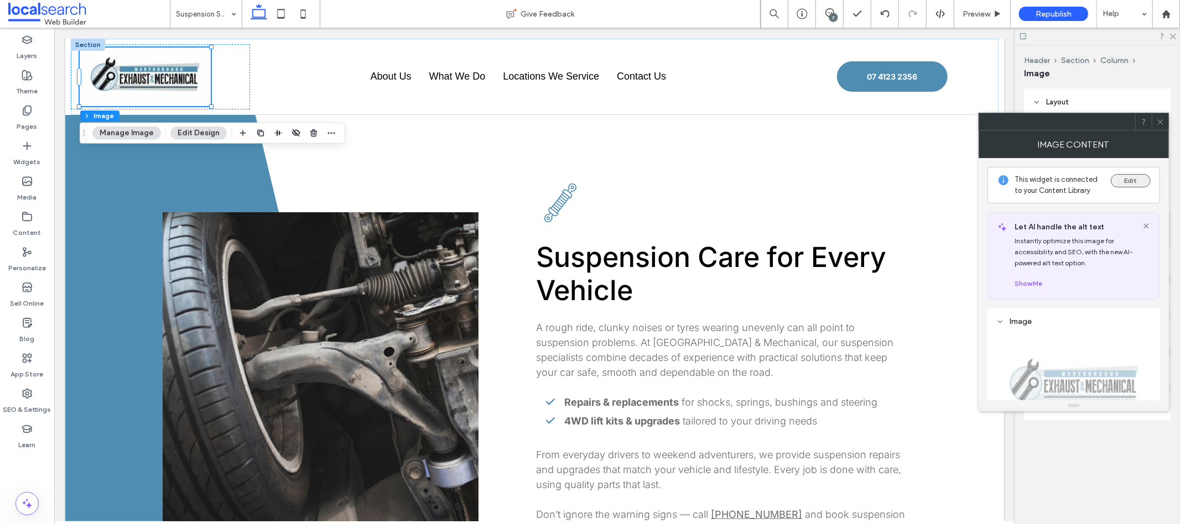
click at [1142, 180] on button "Edit" at bounding box center [1131, 180] width 40 height 13
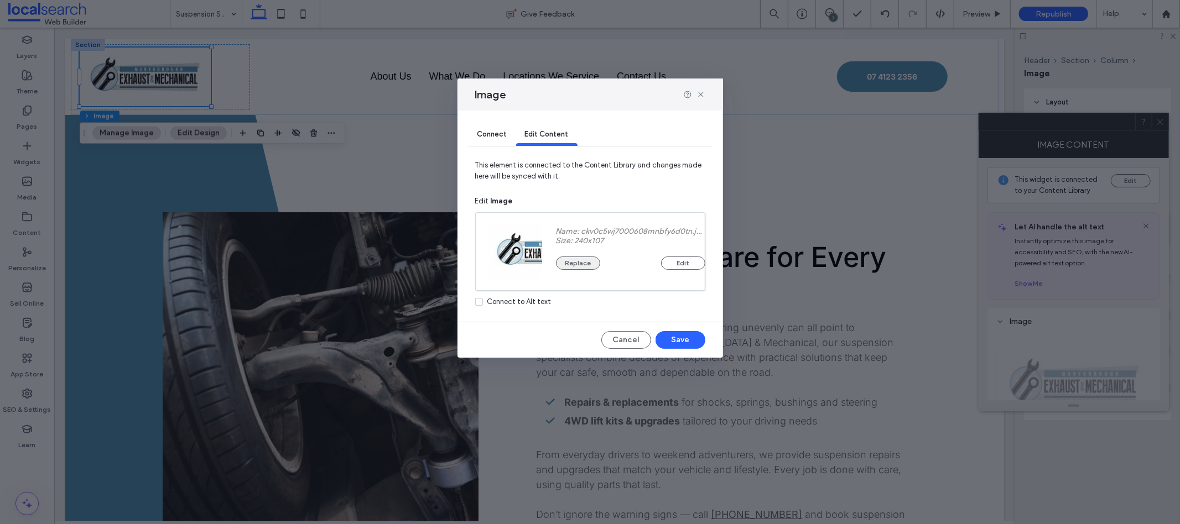
click at [584, 263] on button "Replace" at bounding box center [578, 263] width 44 height 13
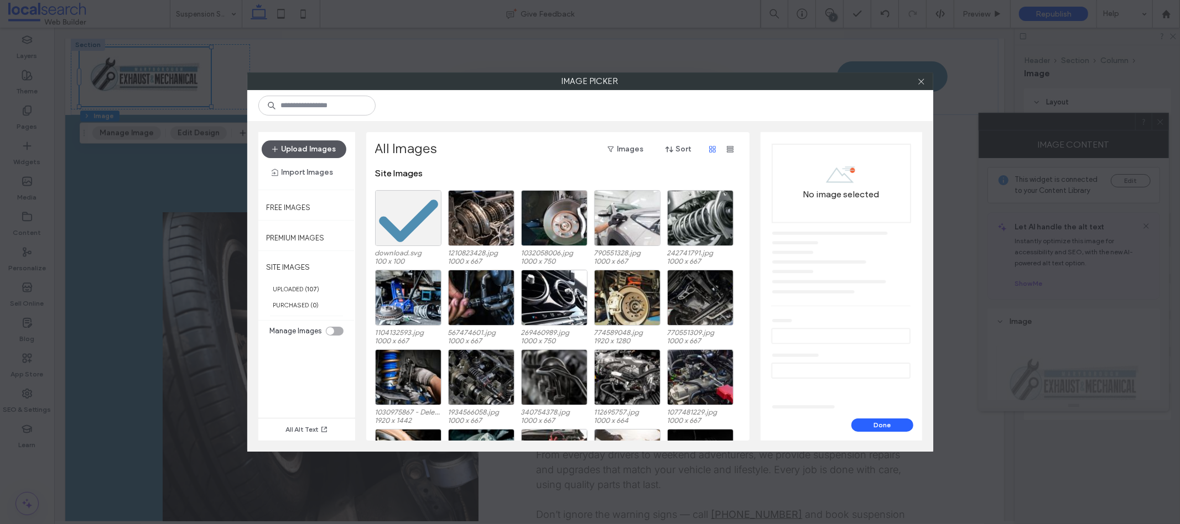
click at [289, 148] on button "Upload Images" at bounding box center [304, 150] width 85 height 18
click at [318, 154] on button "Upload Images" at bounding box center [304, 150] width 85 height 18
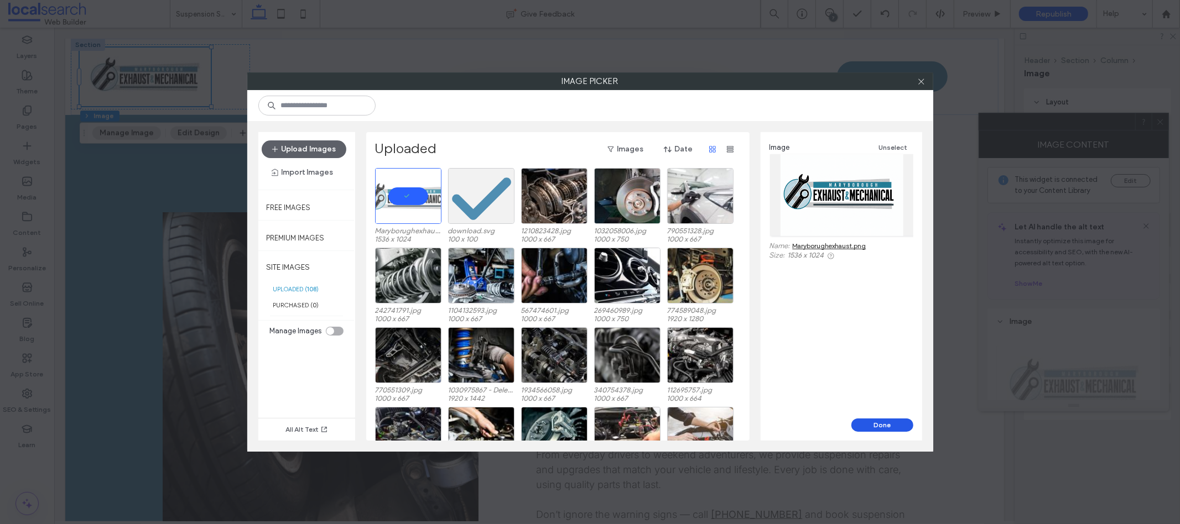
click at [896, 428] on button "Done" at bounding box center [882, 425] width 62 height 13
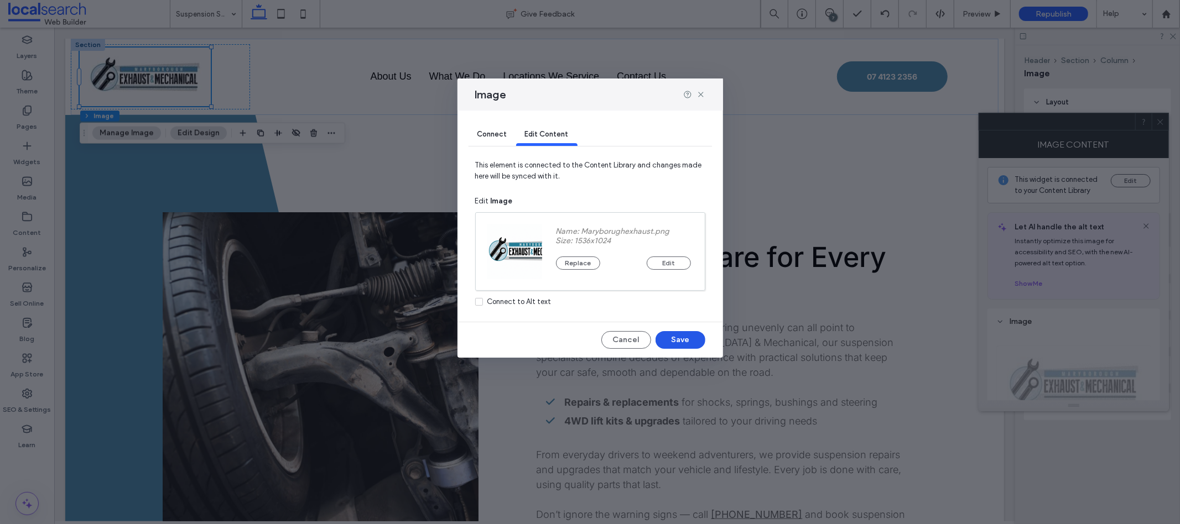
click at [665, 340] on button "Save" at bounding box center [681, 340] width 50 height 18
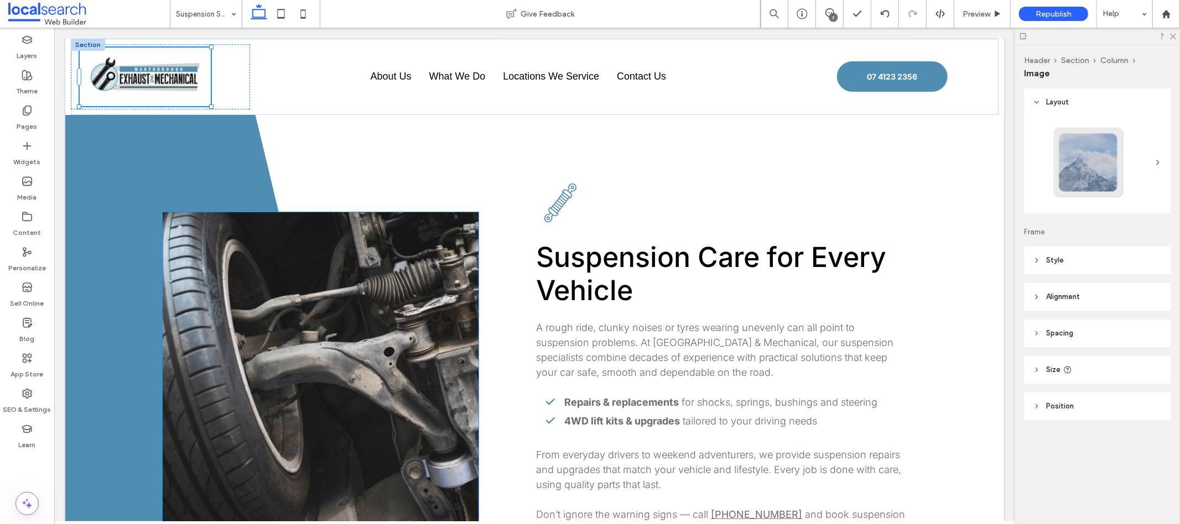
type input "***"
click at [537, 258] on button "Manage Image" at bounding box center [516, 257] width 69 height 13
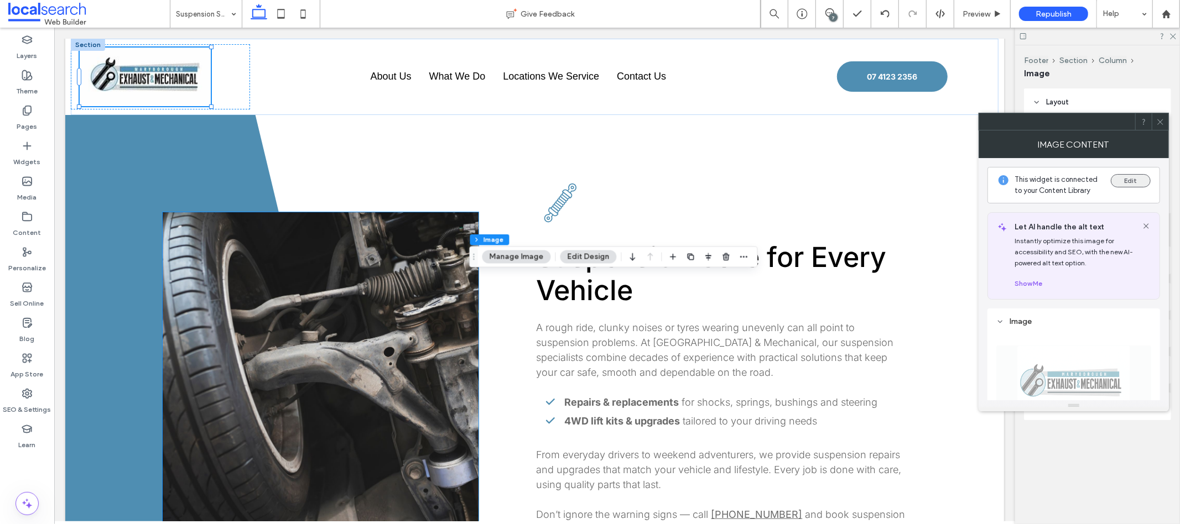
click at [1143, 176] on button "Edit" at bounding box center [1131, 180] width 40 height 13
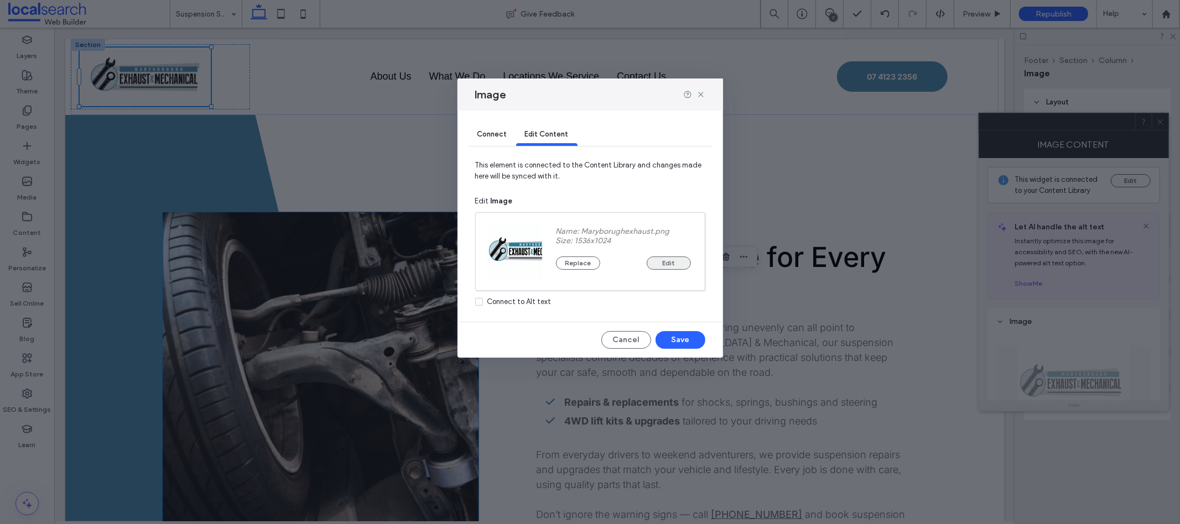
click at [672, 259] on button "Edit" at bounding box center [669, 263] width 44 height 13
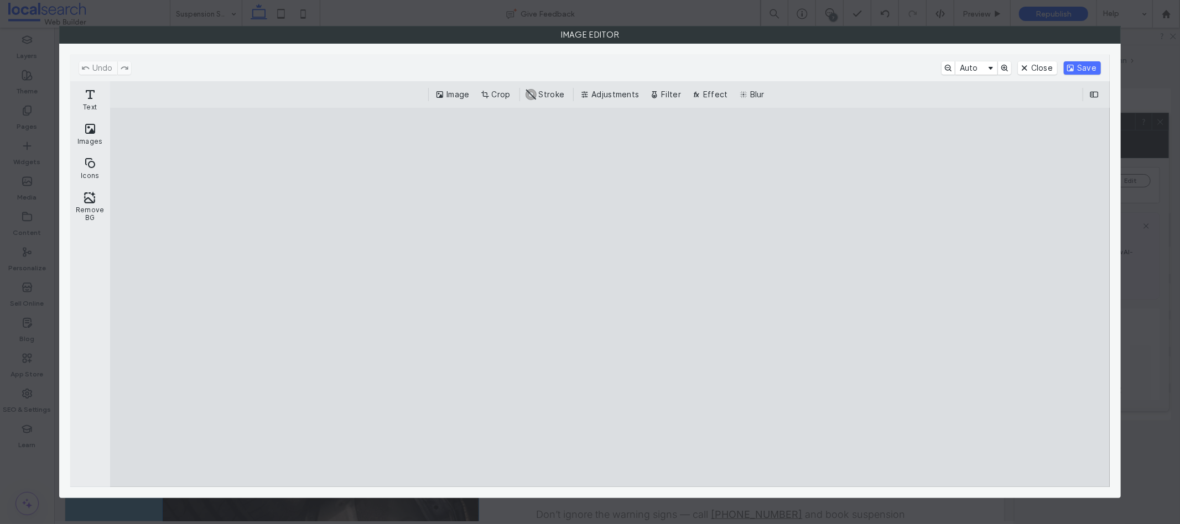
click at [495, 98] on button "Crop" at bounding box center [497, 94] width 37 height 13
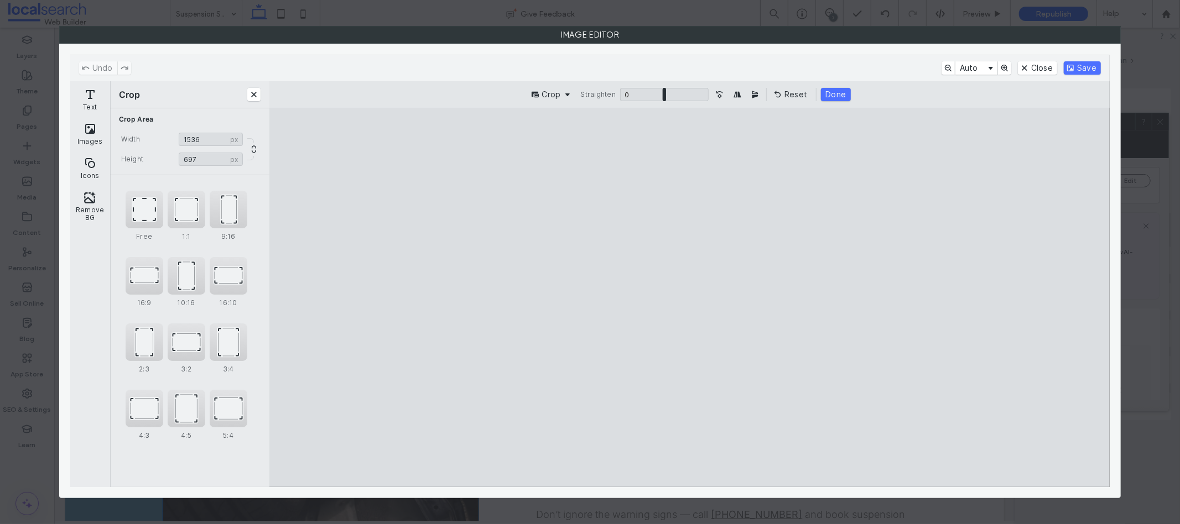
drag, startPoint x: 688, startPoint y: 428, endPoint x: 700, endPoint y: 350, distance: 79.0
click at [690, 298] on cesdk-canvas "Editor canvas" at bounding box center [690, 298] width 0 height 0
type input "***"
drag, startPoint x: 688, startPoint y: 148, endPoint x: 687, endPoint y: 253, distance: 104.6
click at [690, 298] on cesdk-canvas "Editor canvas" at bounding box center [690, 298] width 0 height 0
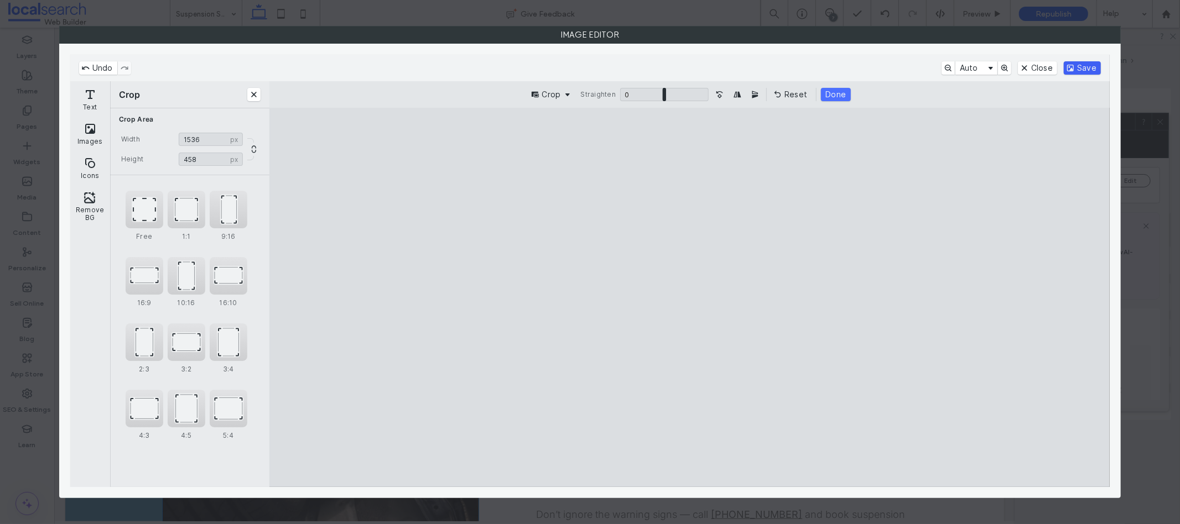
click at [1071, 72] on button "Save" at bounding box center [1082, 67] width 37 height 13
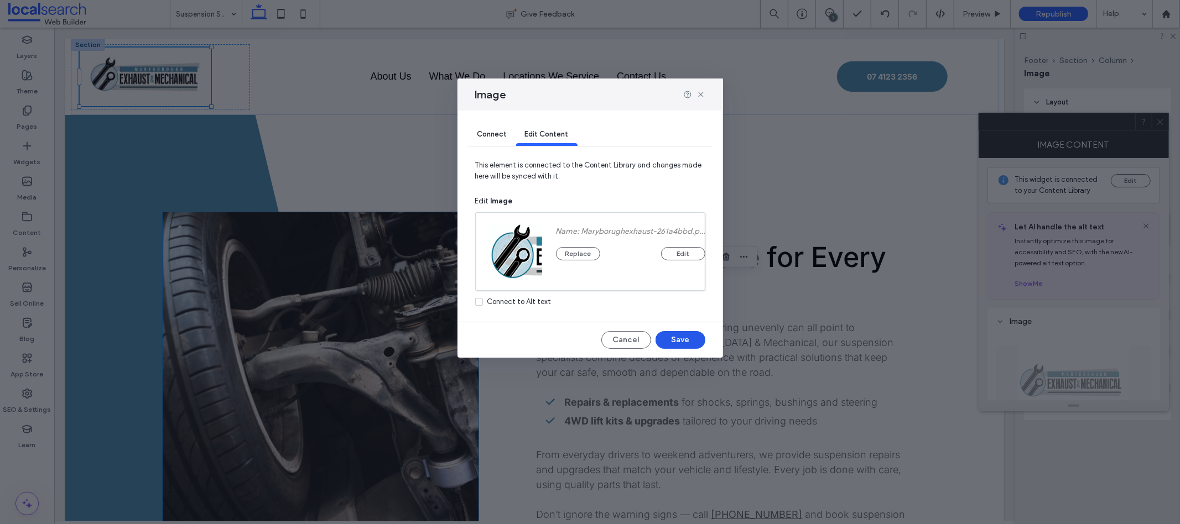
click at [693, 340] on button "Save" at bounding box center [681, 340] width 50 height 18
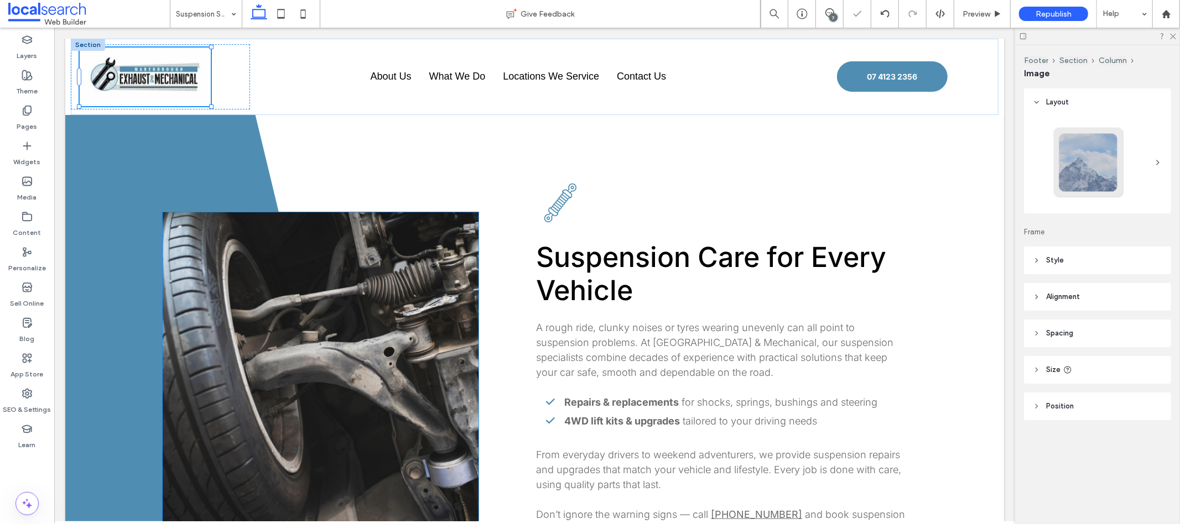
type input "***"
click at [827, 15] on use at bounding box center [829, 12] width 9 height 9
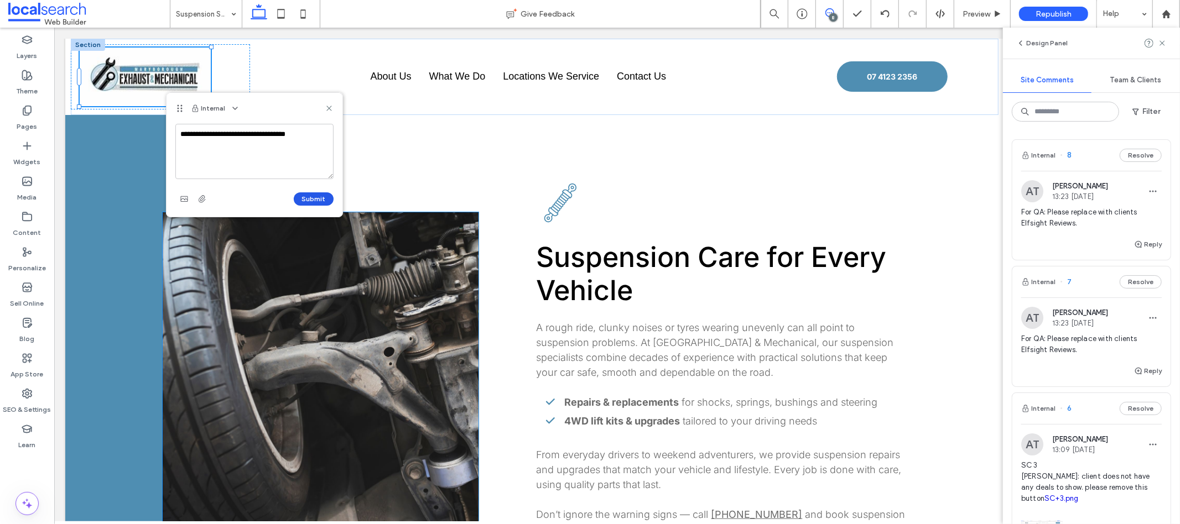
type textarea "**********"
click at [319, 202] on button "Submit" at bounding box center [314, 199] width 40 height 13
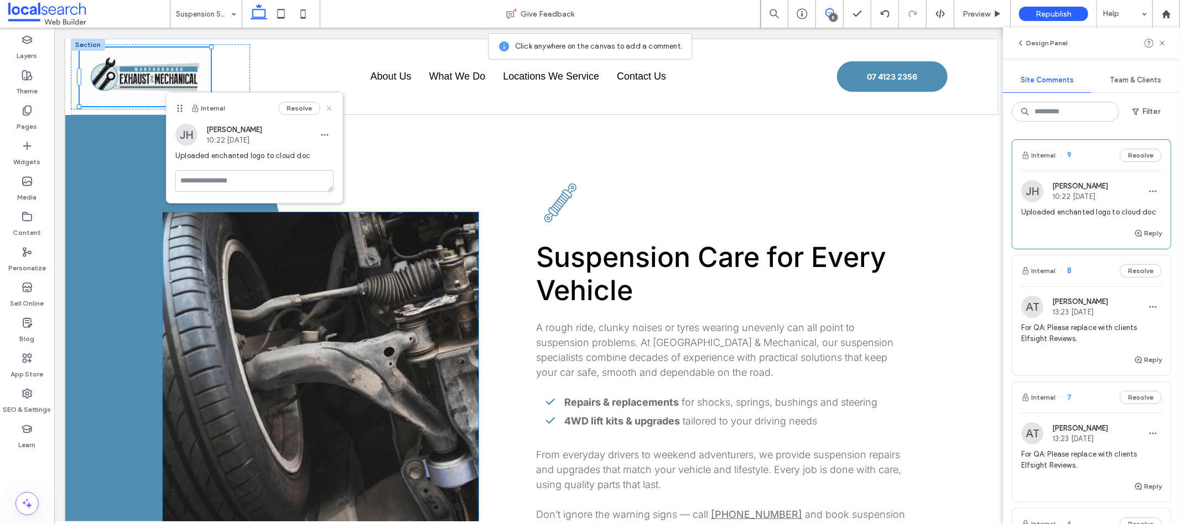
click at [329, 108] on use at bounding box center [328, 108] width 5 height 5
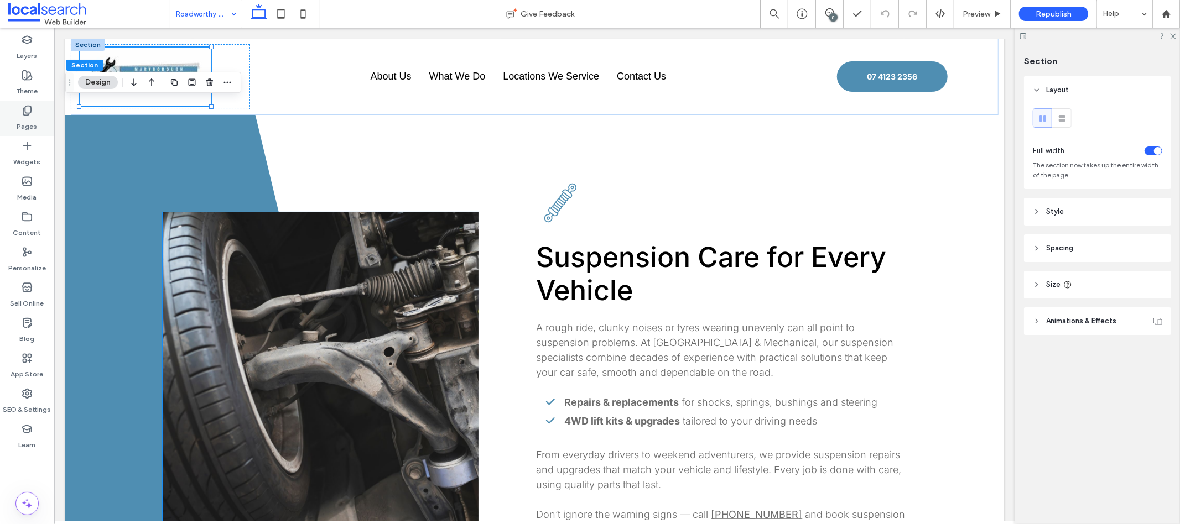
click at [38, 112] on div "Pages" at bounding box center [27, 118] width 54 height 35
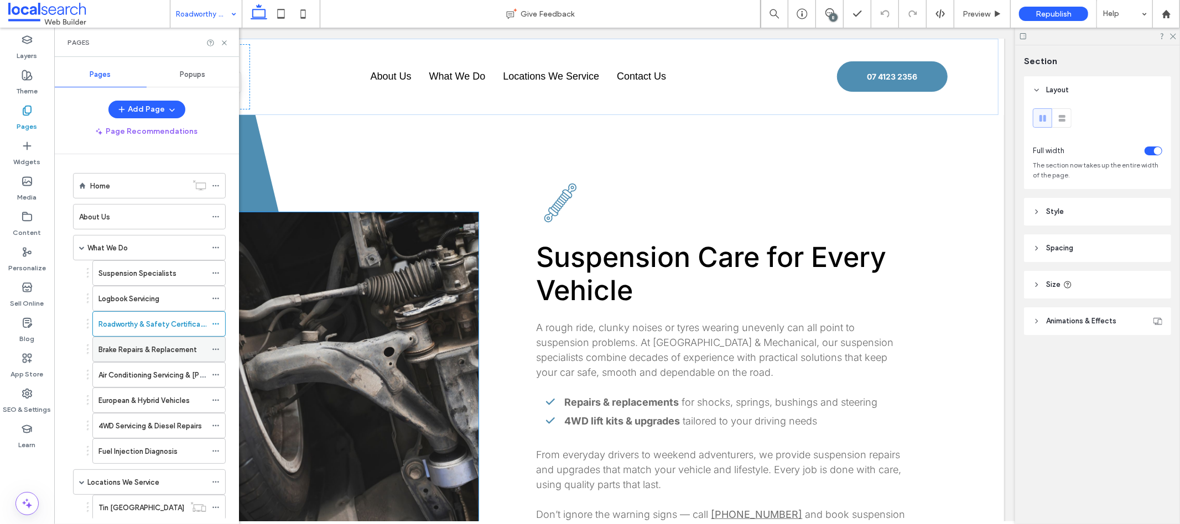
click at [138, 355] on label "Brake Repairs & Replacement" at bounding box center [147, 349] width 98 height 19
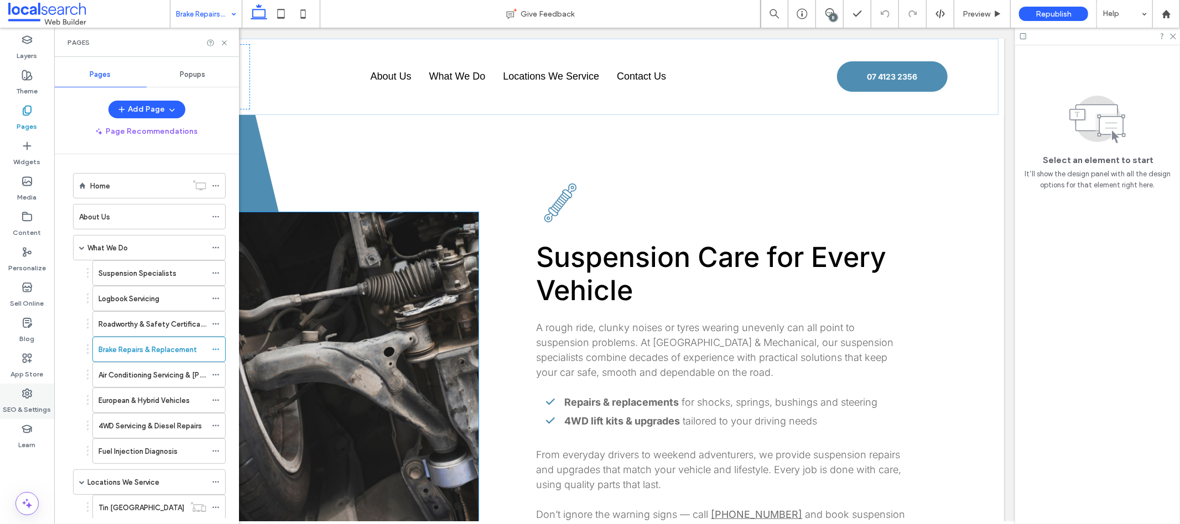
click at [40, 398] on div "SEO & Settings" at bounding box center [27, 401] width 54 height 35
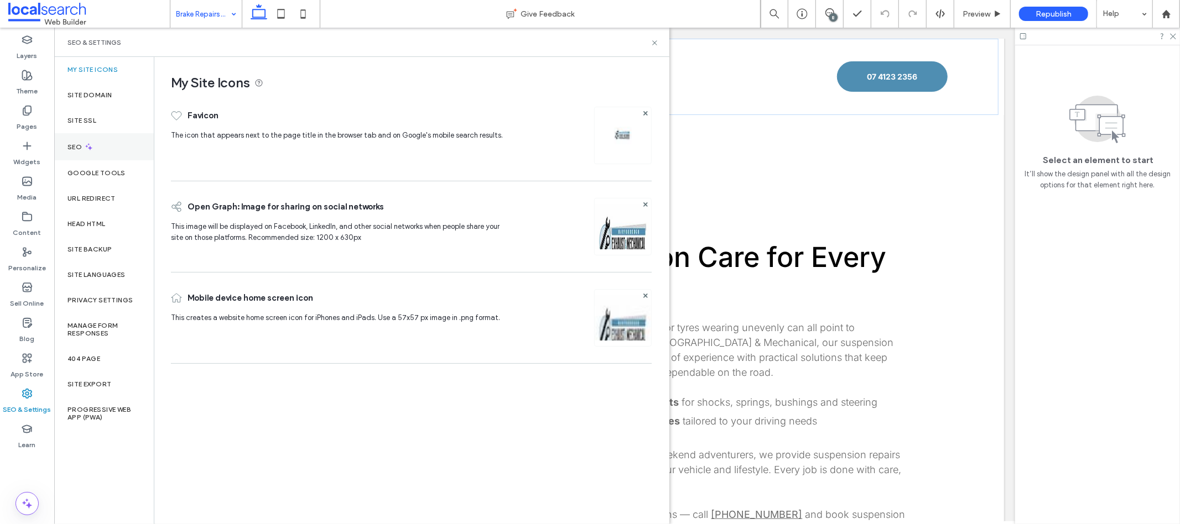
click at [109, 154] on div "SEO" at bounding box center [104, 146] width 100 height 27
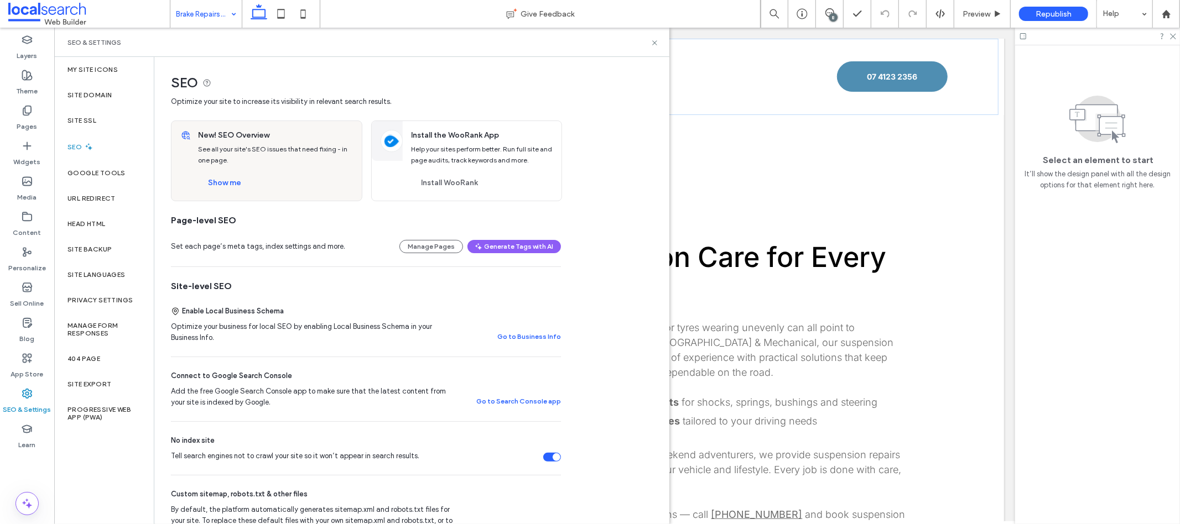
click at [252, 179] on div "Show me" at bounding box center [275, 183] width 155 height 18
click at [235, 181] on button "Show me" at bounding box center [224, 183] width 53 height 18
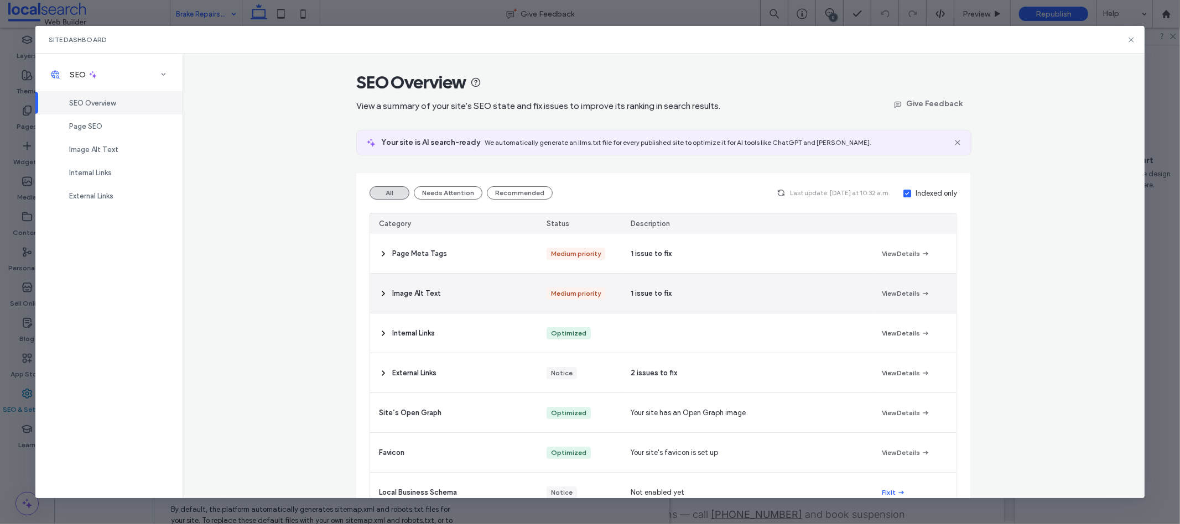
click at [473, 286] on div "Image Alt Text" at bounding box center [454, 293] width 168 height 39
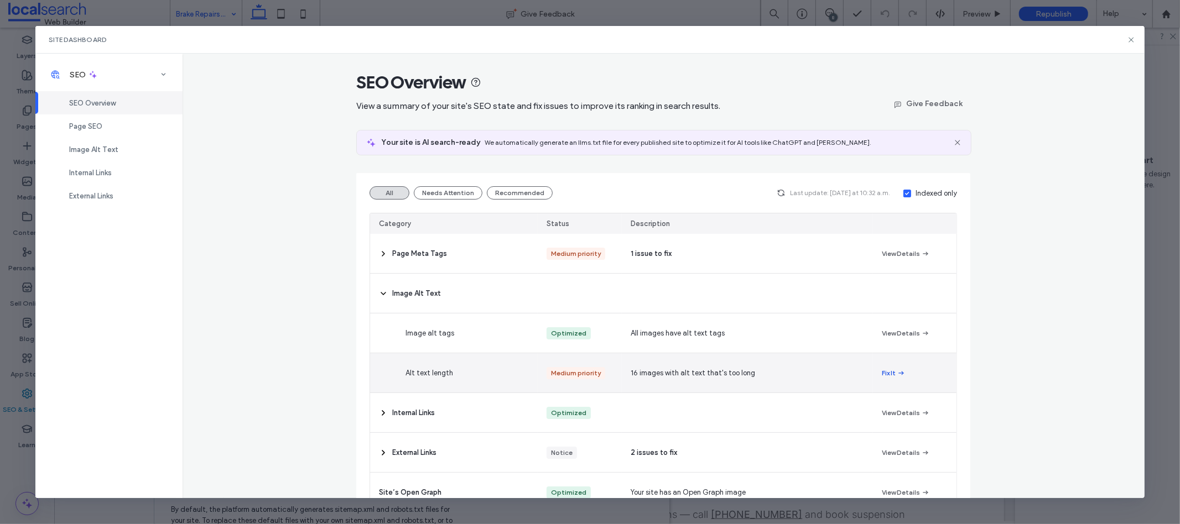
click at [897, 377] on icon "button" at bounding box center [901, 373] width 9 height 9
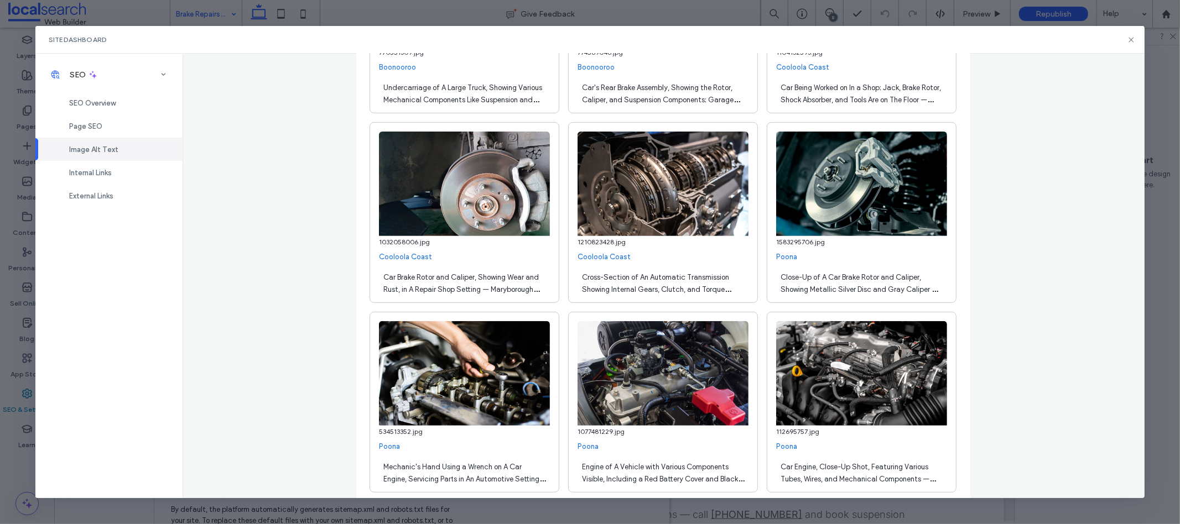
scroll to position [408, 0]
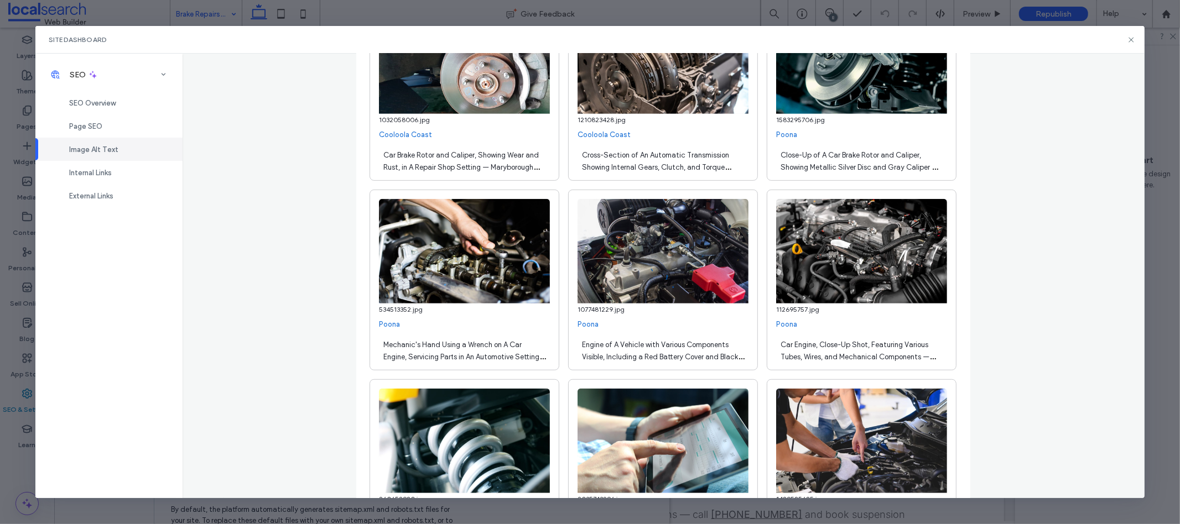
click at [455, 348] on span "Mechanic's Hand Using a Wrench on A Car Engine, Servicing Parts in An Automotiv…" at bounding box center [464, 363] width 162 height 45
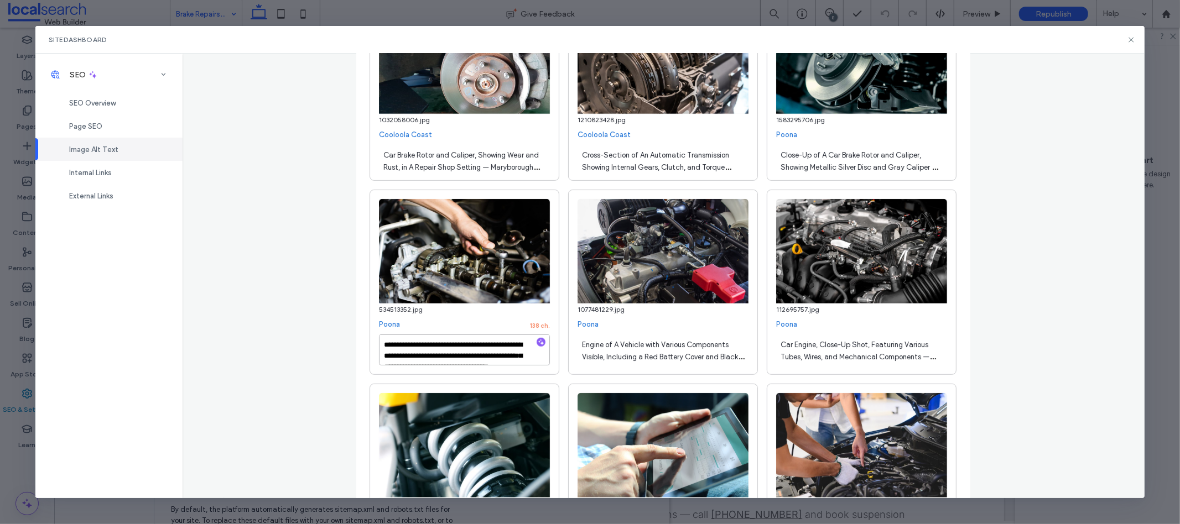
click at [455, 348] on textarea "**********" at bounding box center [464, 350] width 171 height 31
click at [314, 359] on div "**********" at bounding box center [664, 276] width 962 height 444
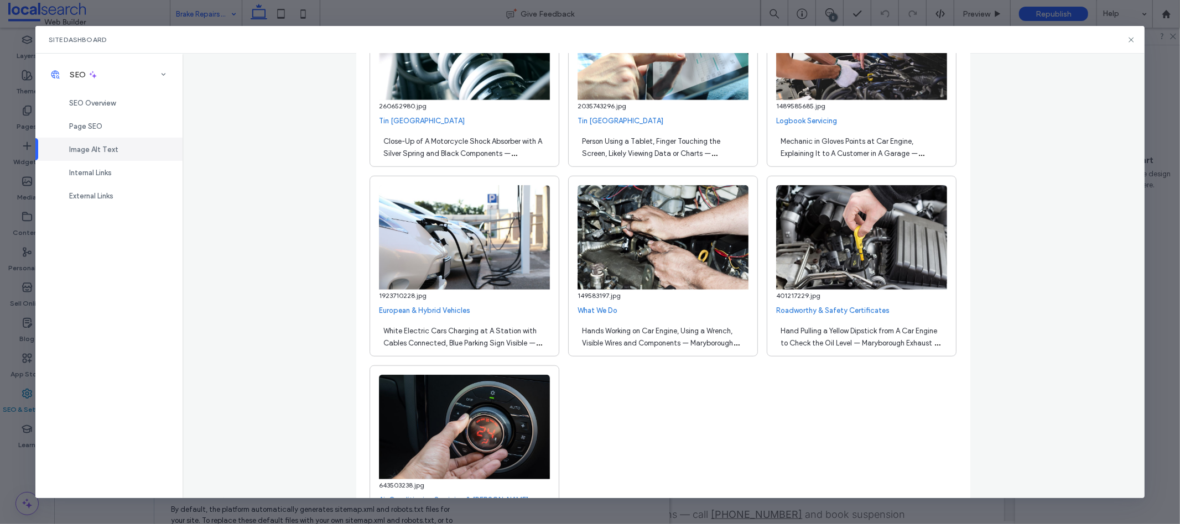
scroll to position [656, 0]
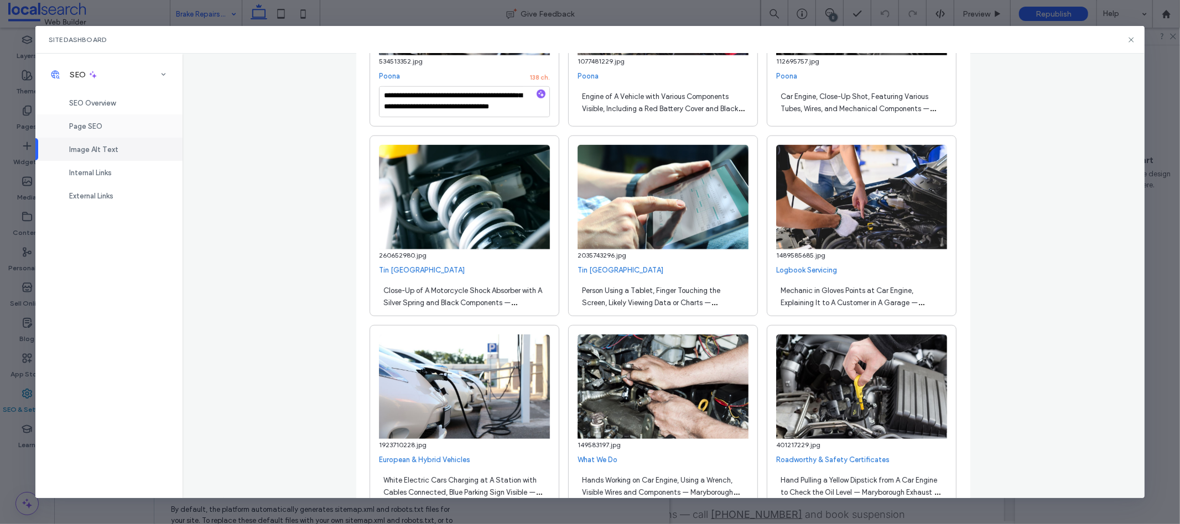
click at [146, 131] on div "Page SEO" at bounding box center [108, 126] width 147 height 23
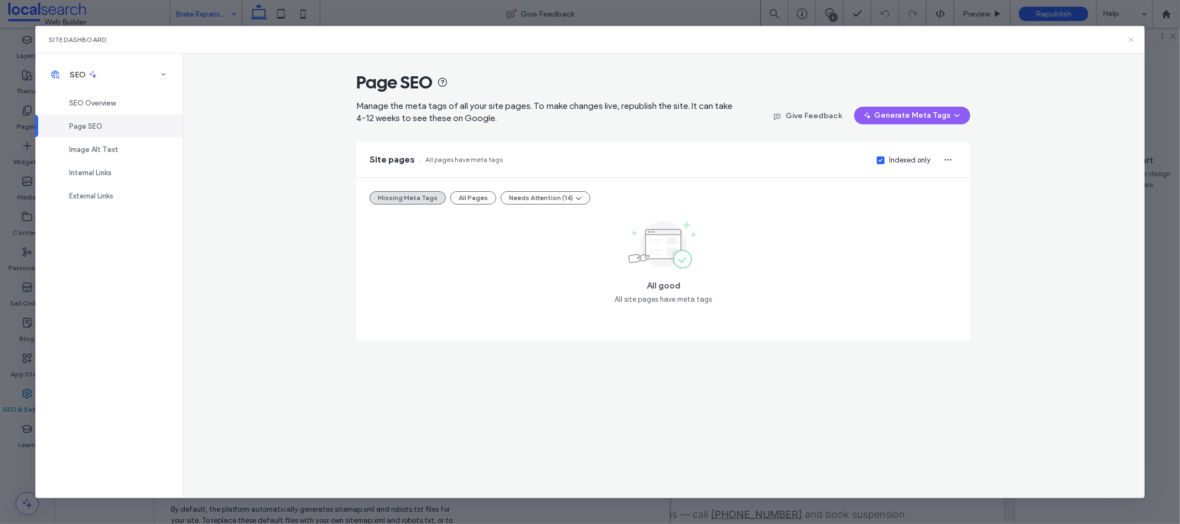
click at [1133, 38] on icon at bounding box center [1131, 39] width 9 height 9
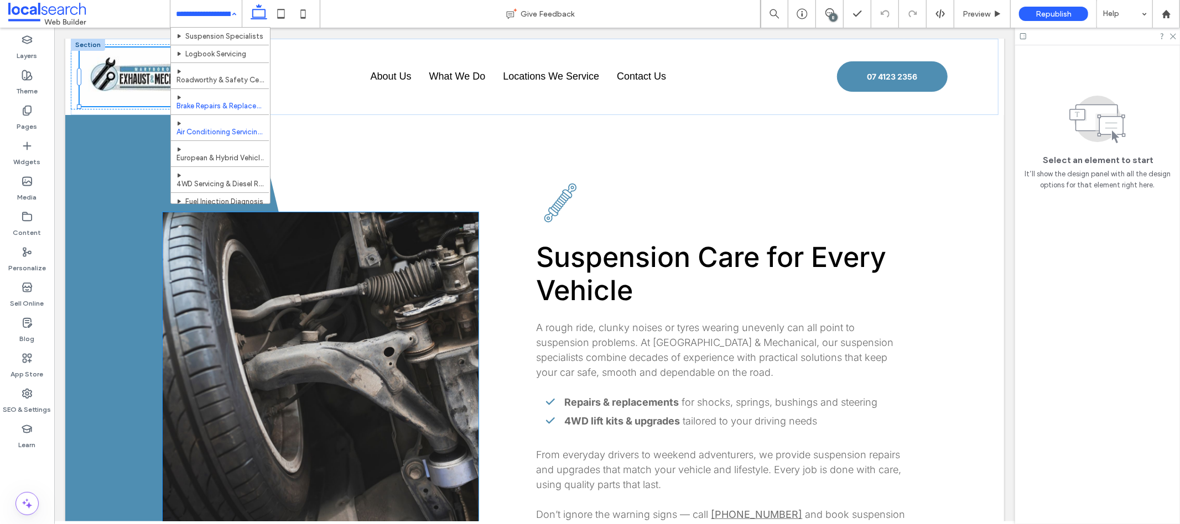
scroll to position [113, 0]
click at [15, 121] on div "Pages" at bounding box center [27, 118] width 54 height 35
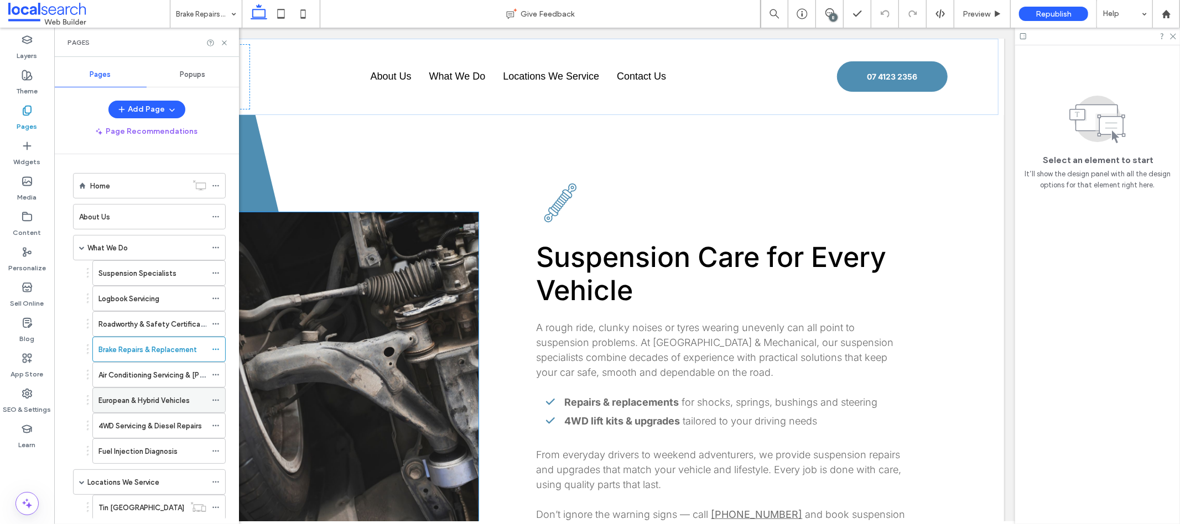
click at [134, 393] on div "European & Hybrid Vehicles" at bounding box center [152, 400] width 108 height 24
click at [224, 46] on icon at bounding box center [224, 43] width 8 height 8
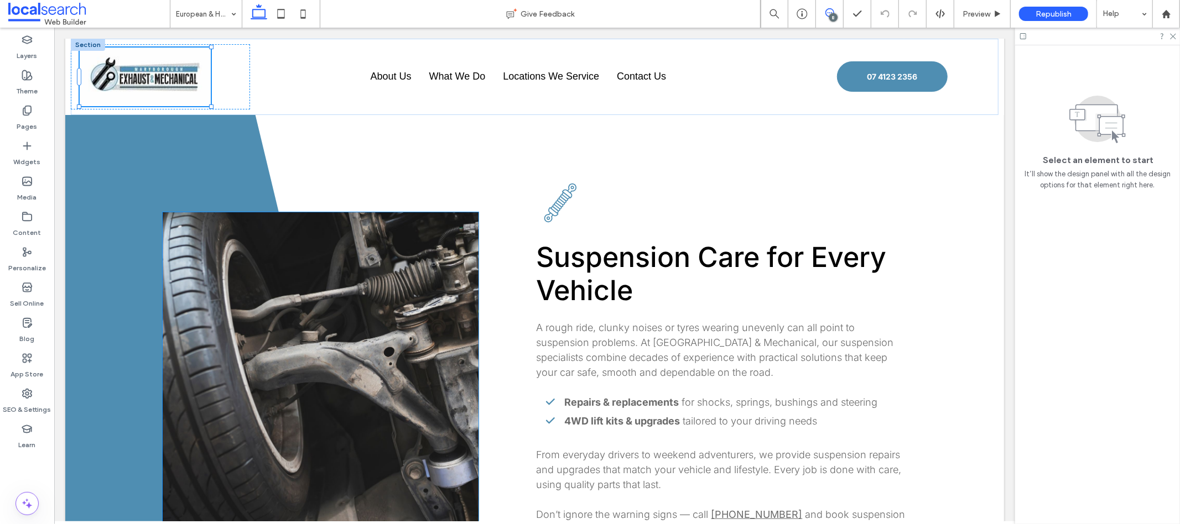
click at [834, 9] on span at bounding box center [829, 12] width 27 height 9
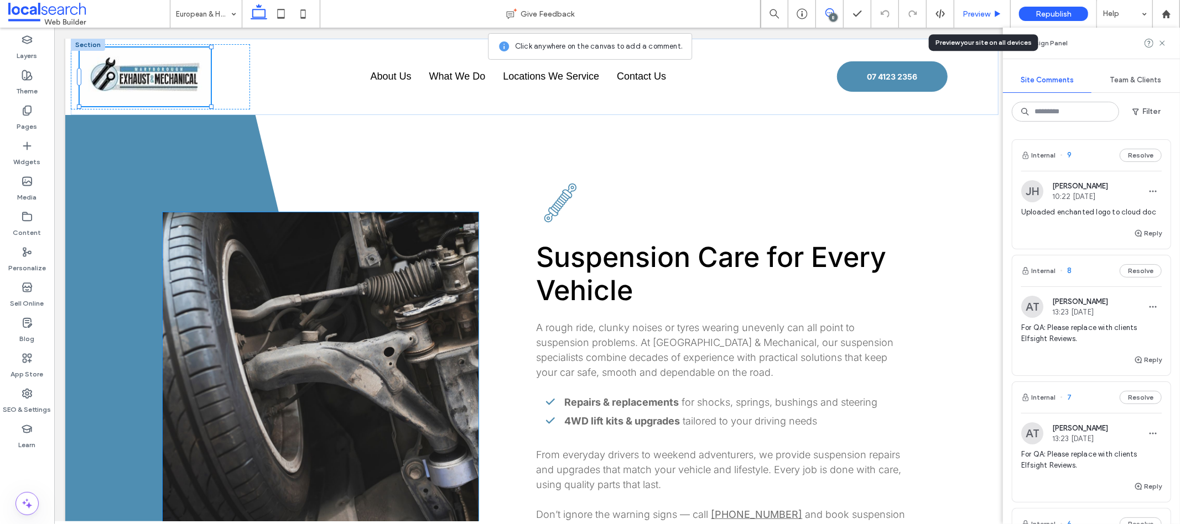
click at [988, 20] on div "Preview" at bounding box center [982, 14] width 56 height 28
click at [983, 17] on span "Preview" at bounding box center [977, 13] width 28 height 9
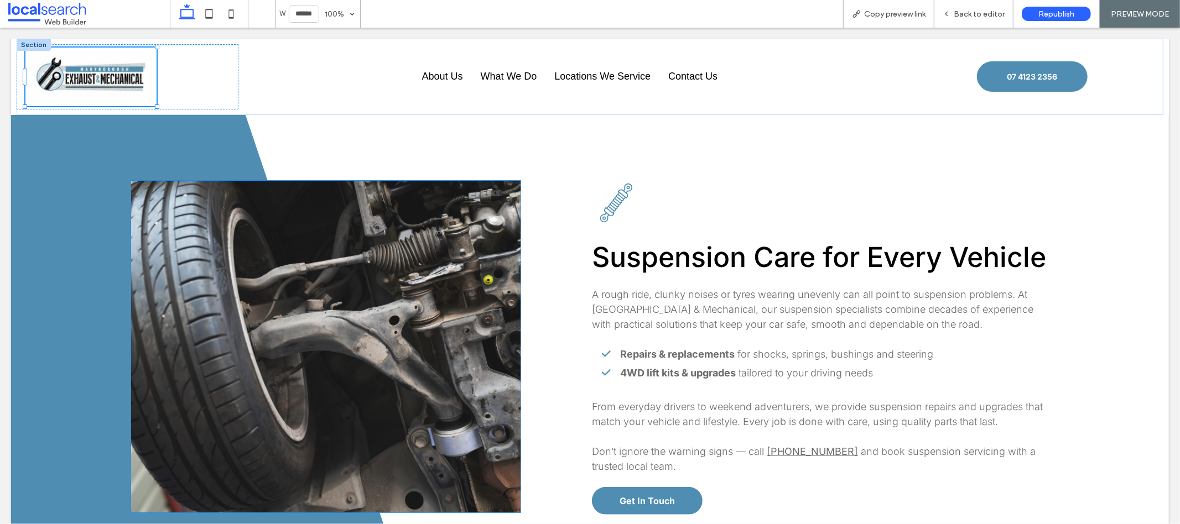
click at [980, 15] on span "Back to editor" at bounding box center [979, 13] width 51 height 9
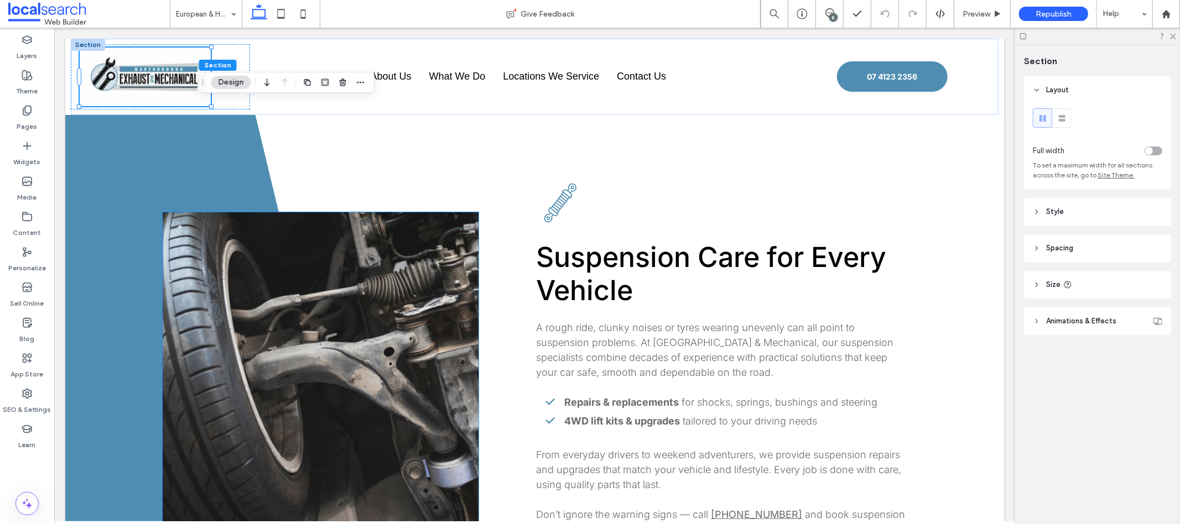
click at [1089, 314] on header "Animations & Effects" at bounding box center [1097, 322] width 147 height 28
click at [833, 9] on use at bounding box center [829, 12] width 9 height 9
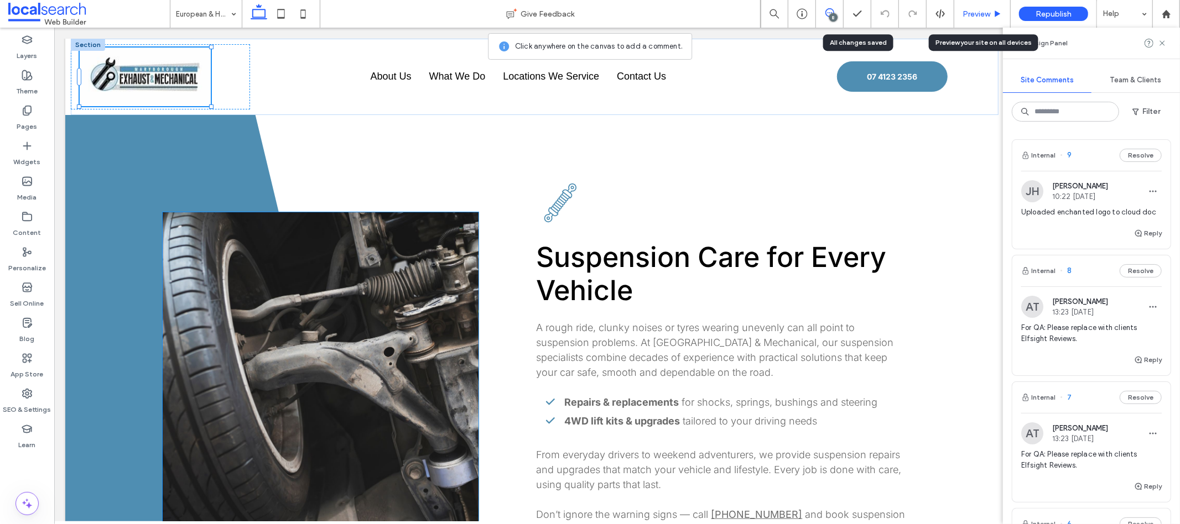
click at [990, 22] on div "Preview" at bounding box center [982, 14] width 56 height 28
click at [984, 18] on span "Preview" at bounding box center [977, 13] width 28 height 9
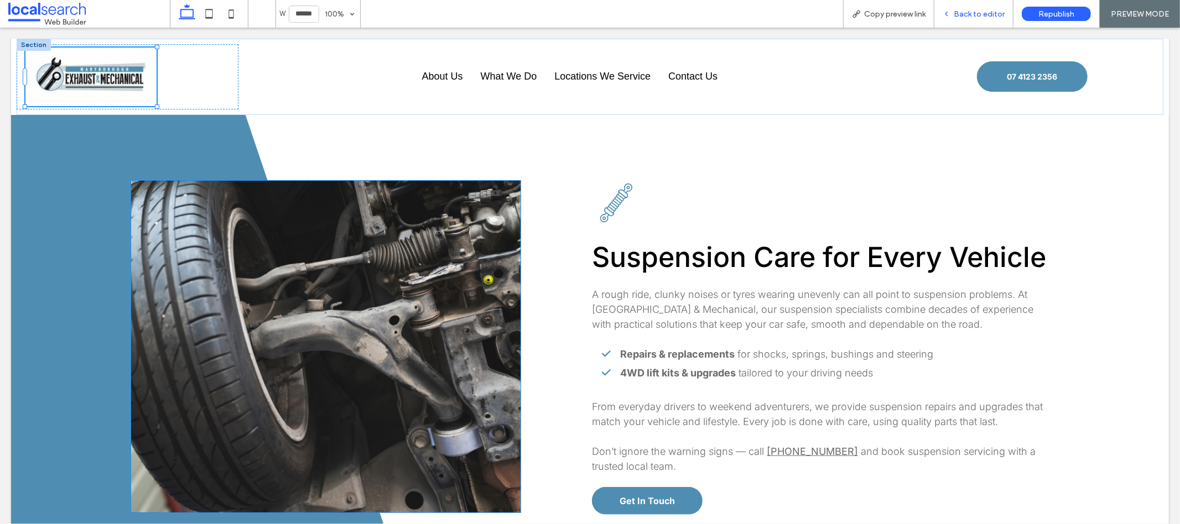
click at [977, 14] on span "Back to editor" at bounding box center [979, 13] width 51 height 9
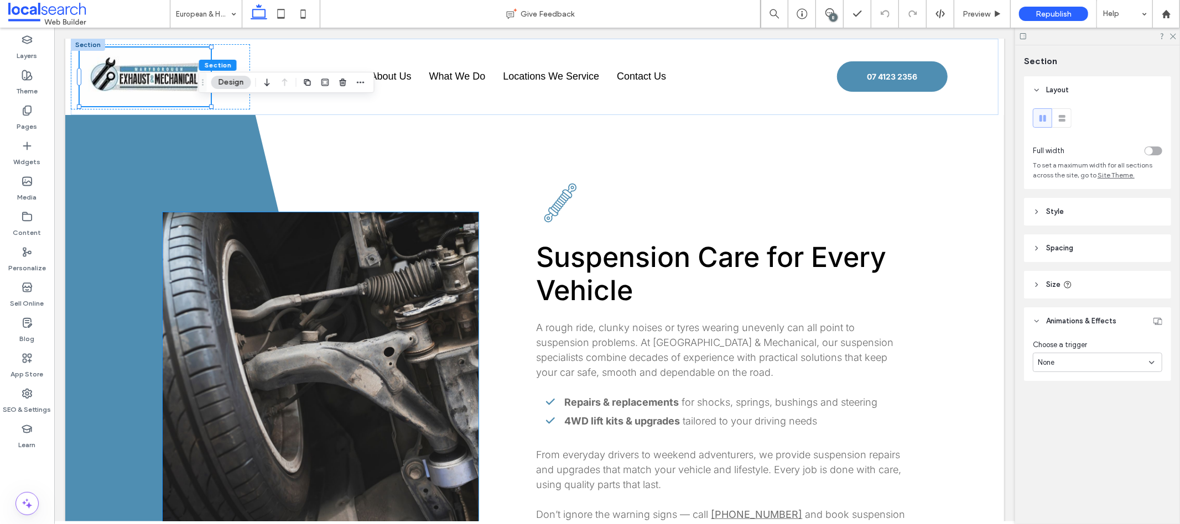
click at [1092, 216] on header "Style" at bounding box center [1097, 212] width 147 height 28
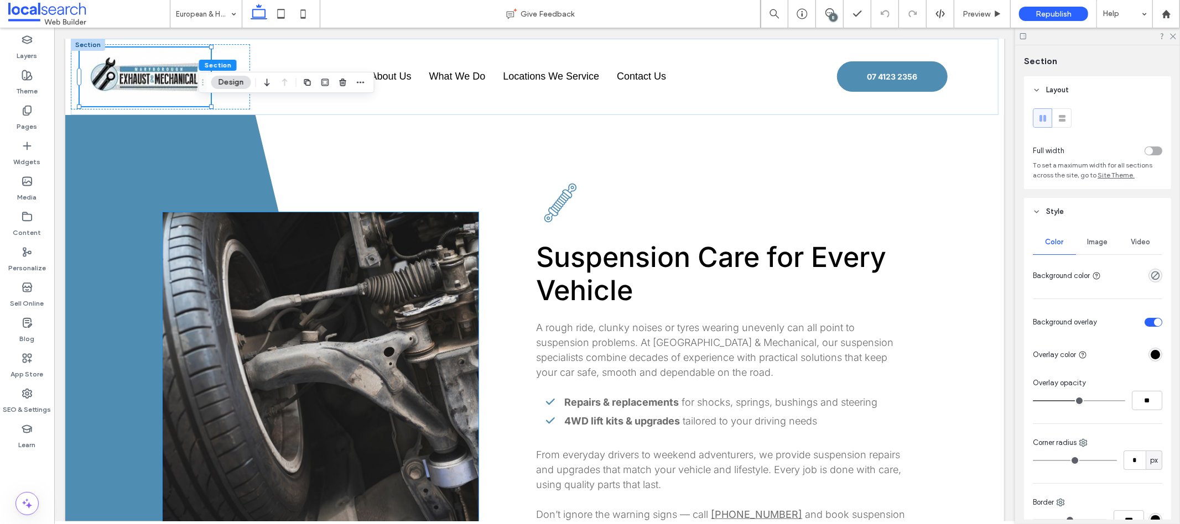
click at [1092, 250] on div "Image" at bounding box center [1097, 242] width 43 height 24
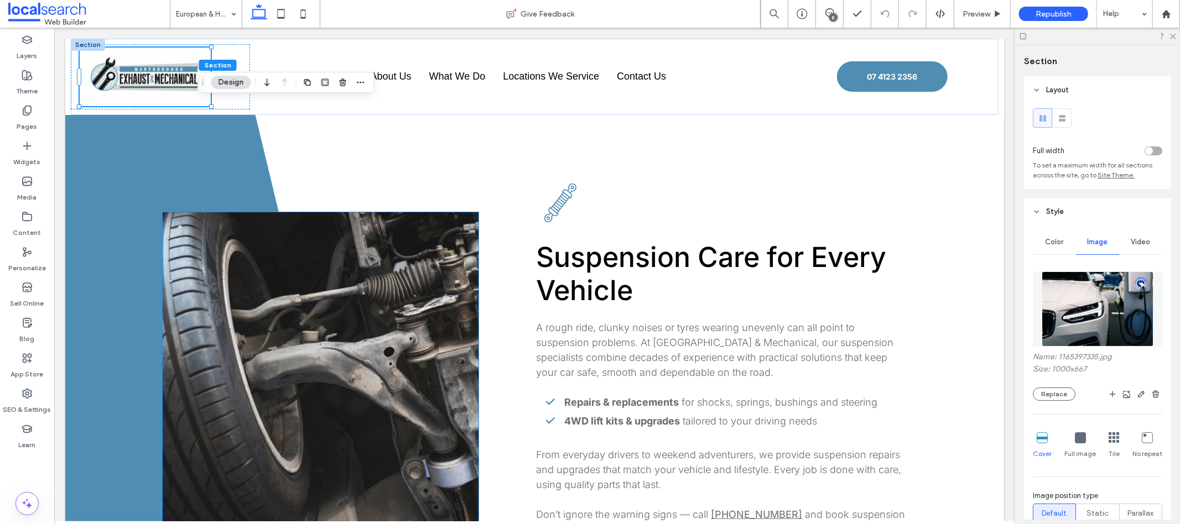
click at [1088, 314] on img at bounding box center [1098, 309] width 112 height 75
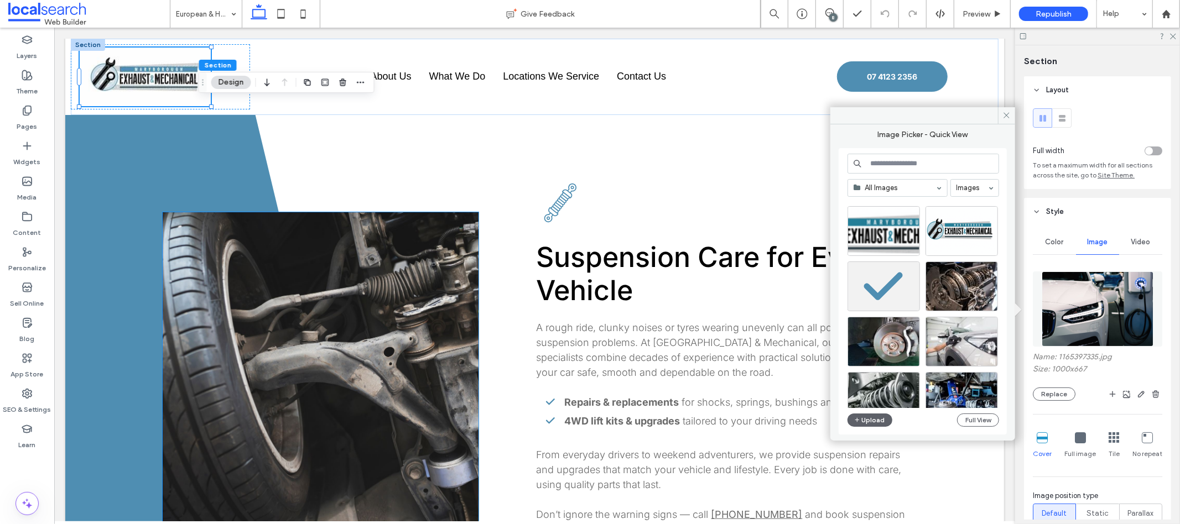
scroll to position [69, 0]
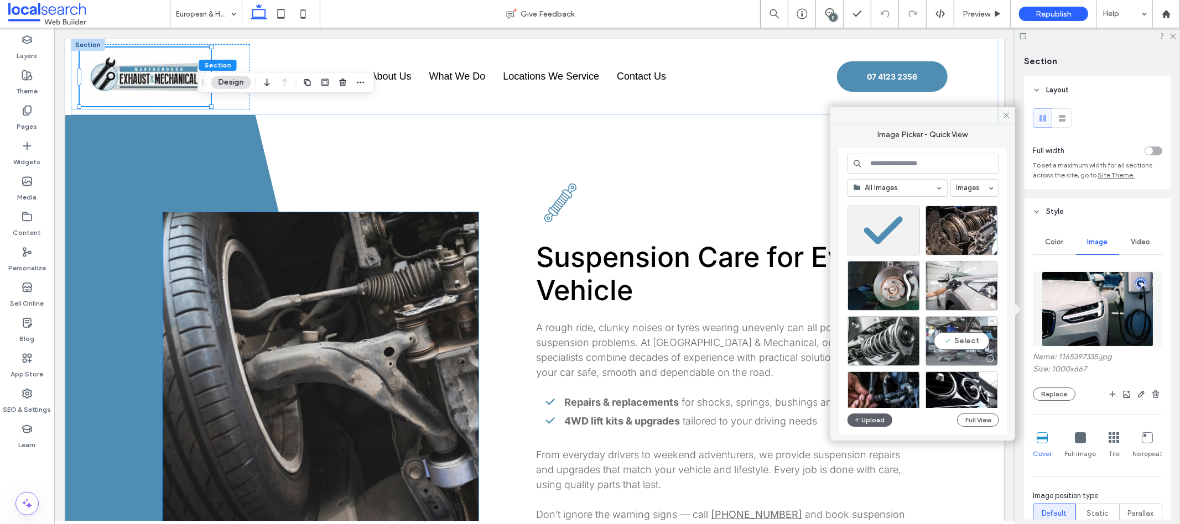
click at [965, 346] on div "Select" at bounding box center [962, 341] width 72 height 50
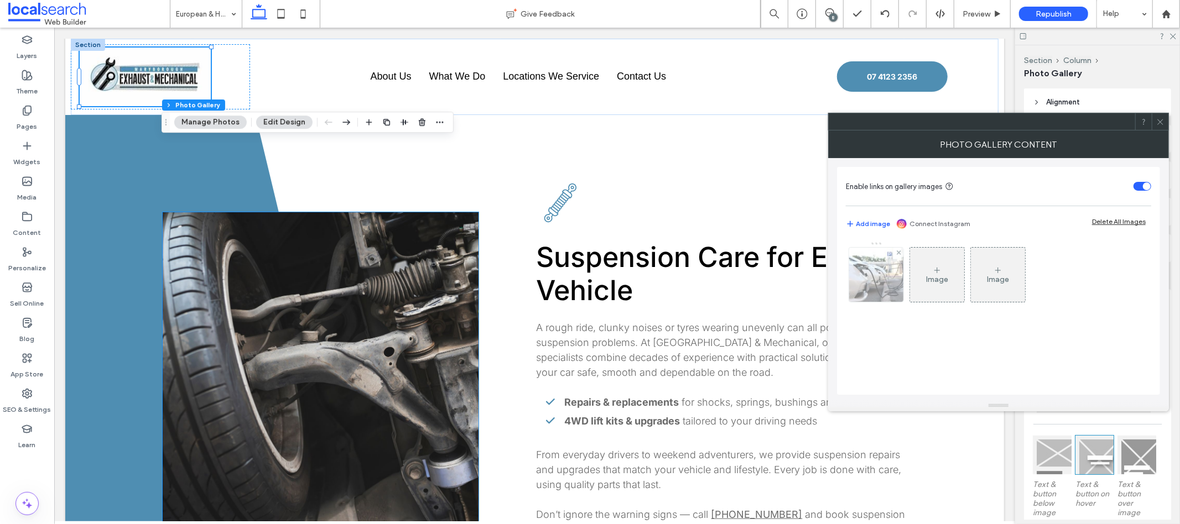
click at [861, 293] on img at bounding box center [876, 275] width 82 height 54
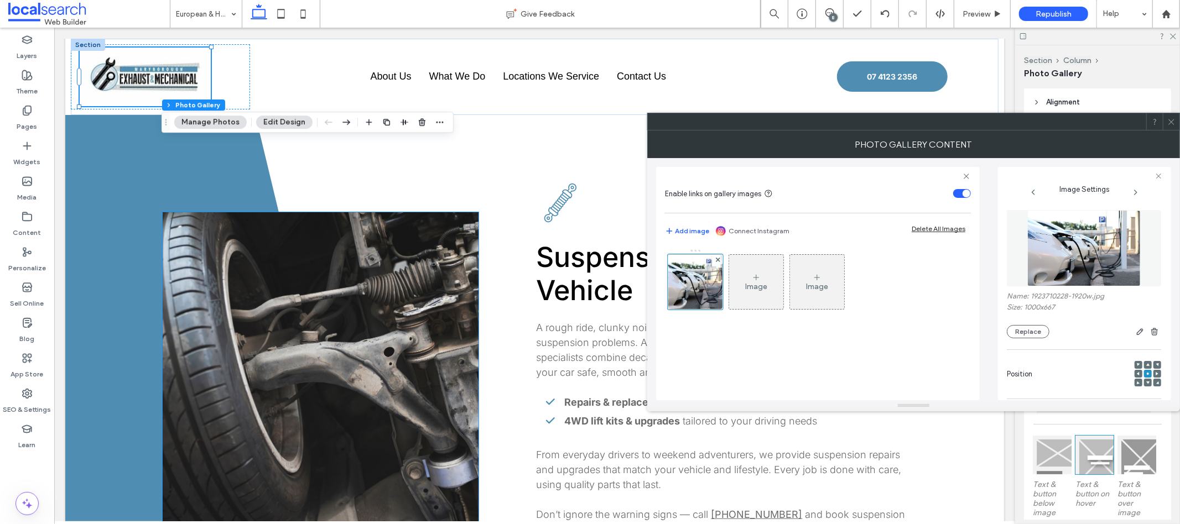
click at [1035, 325] on div "Name: 1923710228-1920w.jpg Size: 1000x667 Replace" at bounding box center [1084, 315] width 154 height 46
click at [1026, 334] on button "Replace" at bounding box center [1028, 331] width 43 height 13
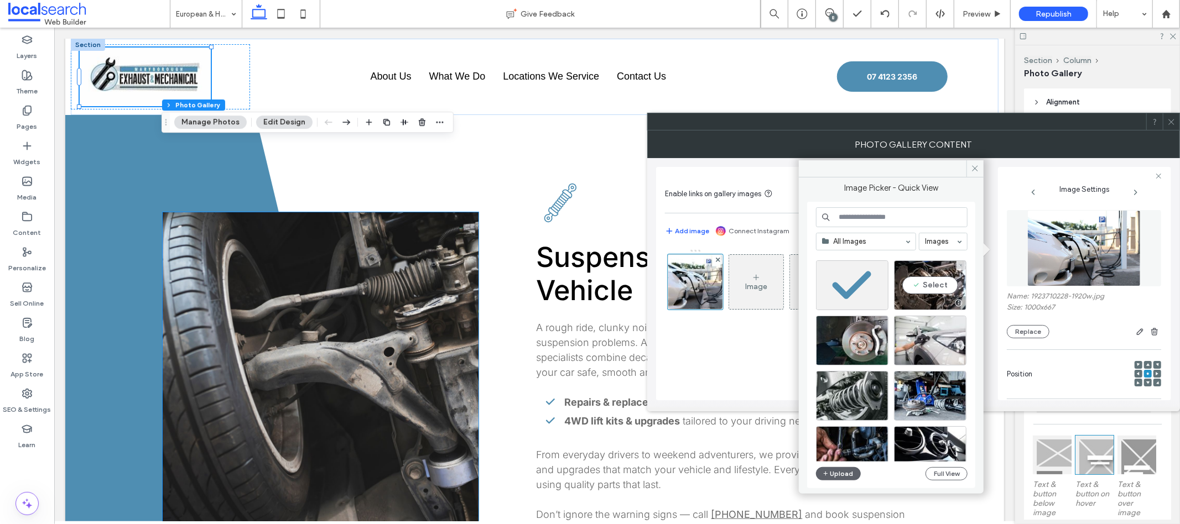
scroll to position [125, 0]
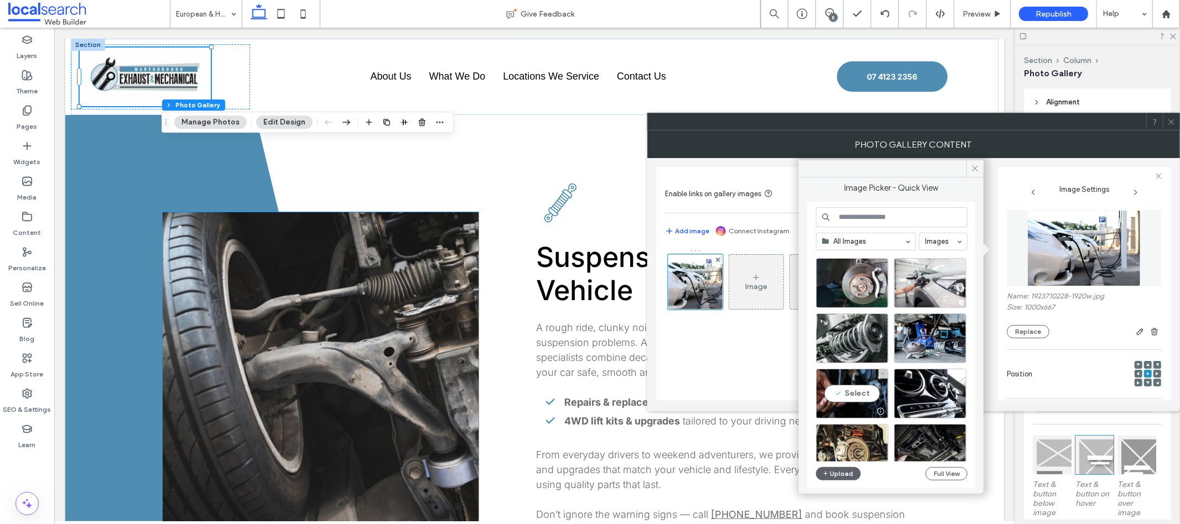
click at [850, 394] on div "Select" at bounding box center [852, 394] width 72 height 50
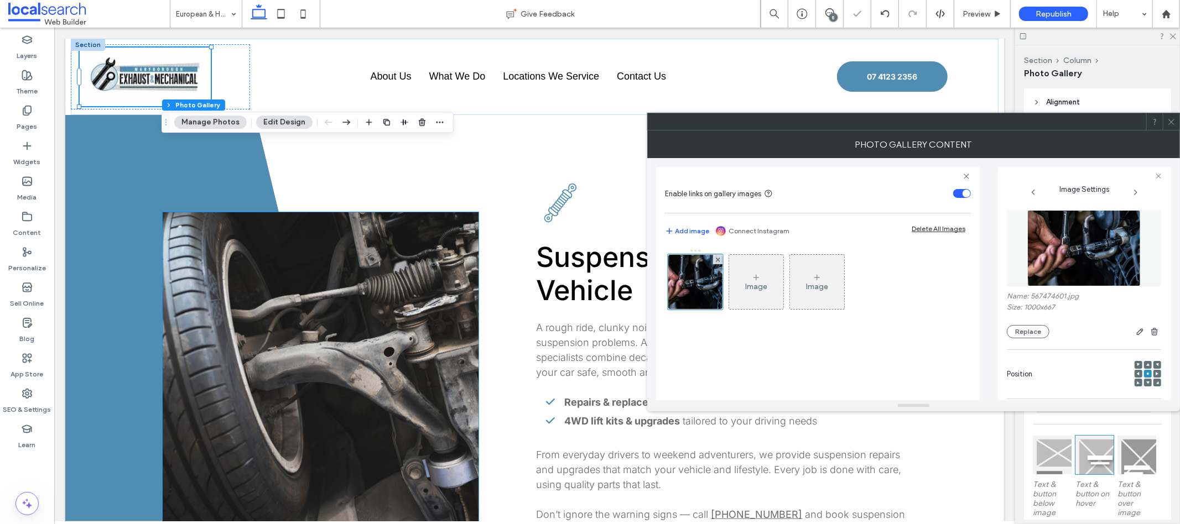
click at [1168, 126] on span at bounding box center [1171, 121] width 8 height 17
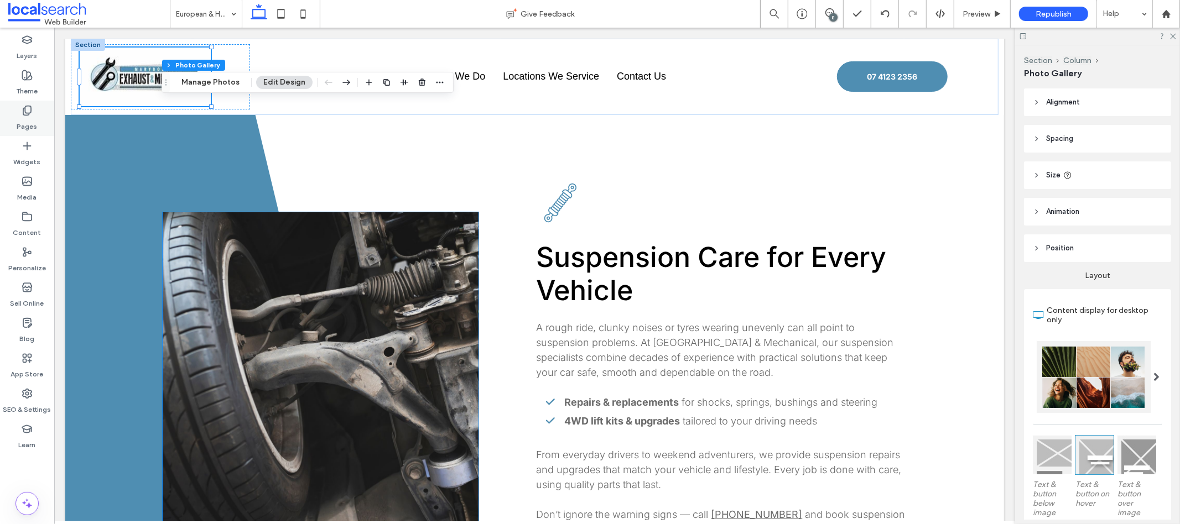
click at [41, 103] on div "Pages" at bounding box center [27, 118] width 54 height 35
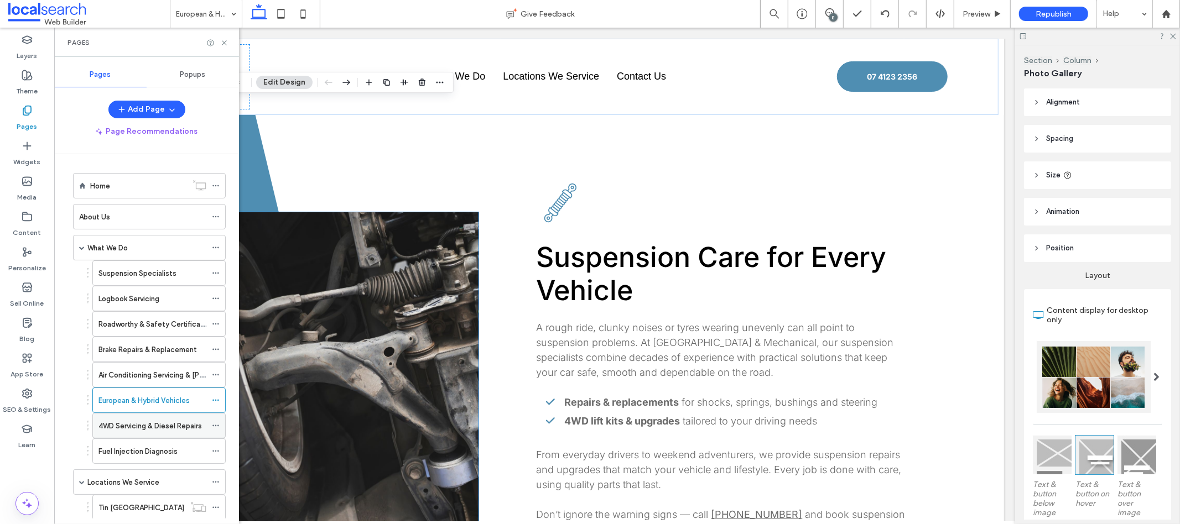
click at [128, 432] on label "4WD Servicing & Diesel Repairs" at bounding box center [149, 426] width 103 height 19
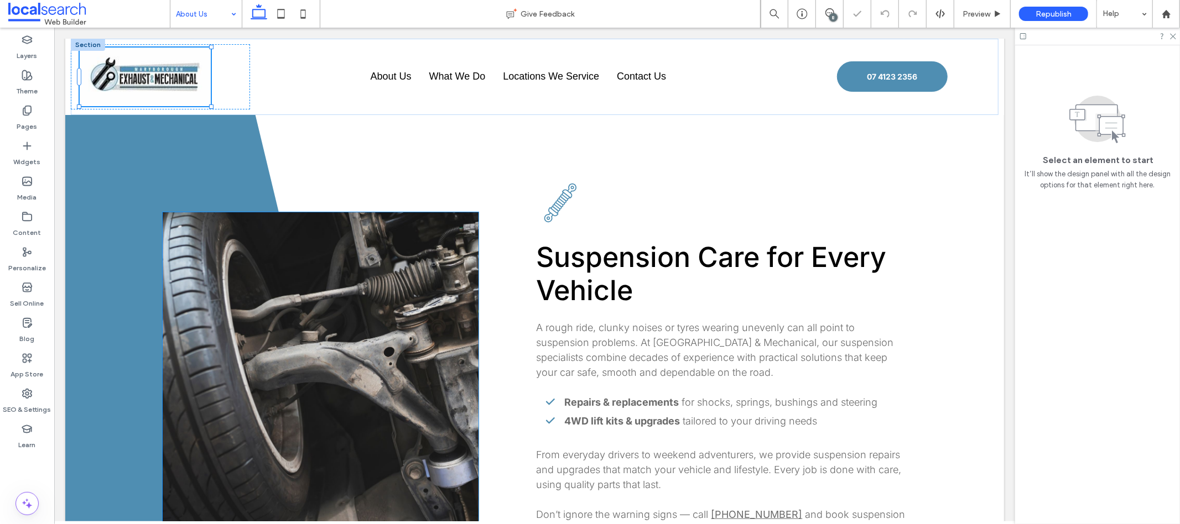
click at [220, 15] on div "About Us Give Feedback 8 Preview Republish Help Design Panel Site Comments Team…" at bounding box center [590, 262] width 1180 height 524
click at [38, 120] on div "Pages" at bounding box center [27, 118] width 54 height 35
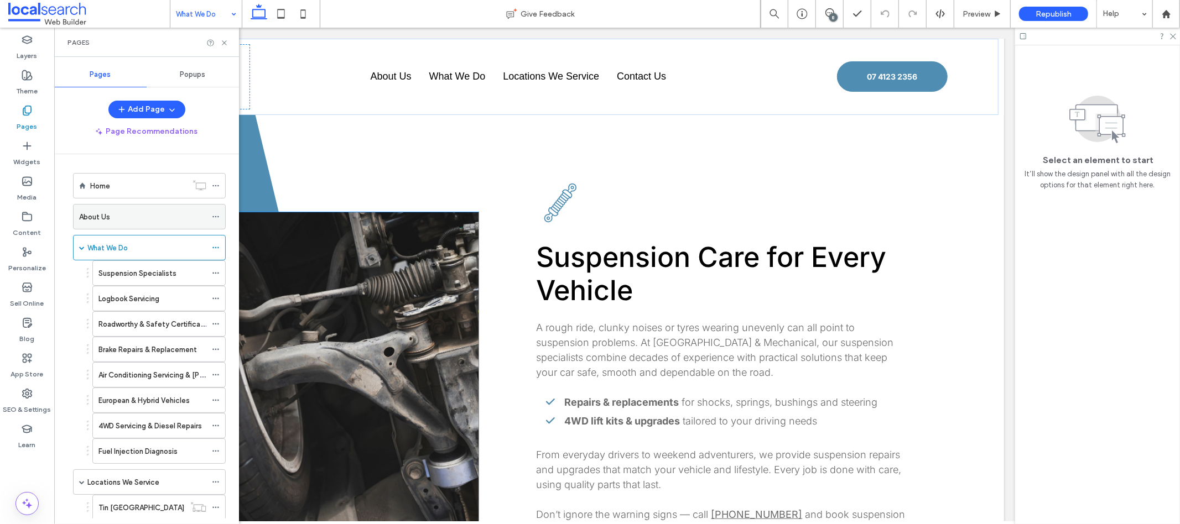
click at [121, 217] on div "About Us" at bounding box center [142, 217] width 127 height 12
click at [157, 448] on label "Fuel Injection Diagnosis" at bounding box center [137, 451] width 79 height 19
click at [219, 182] on icon at bounding box center [216, 186] width 8 height 8
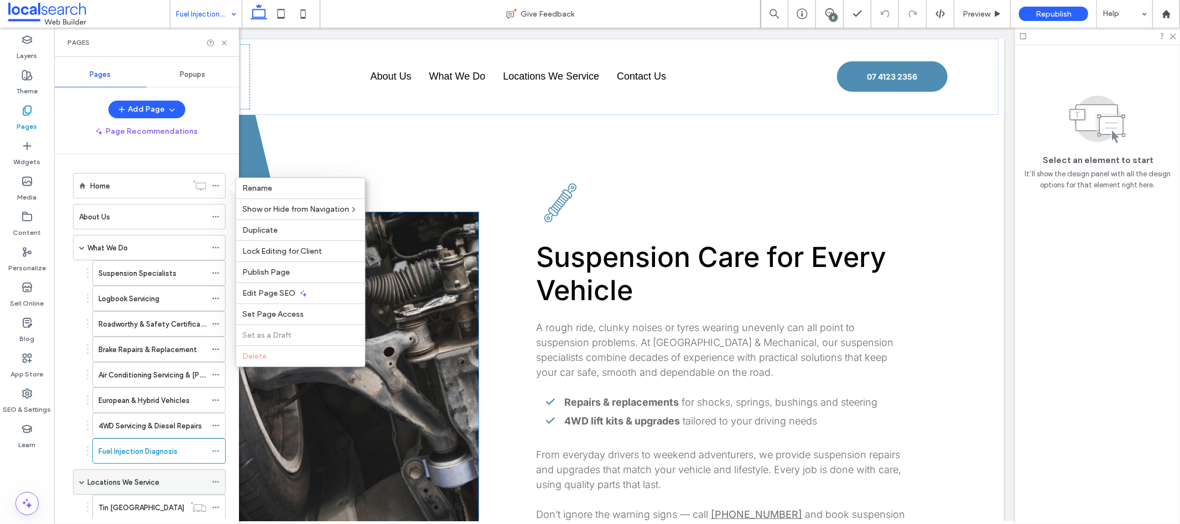
click at [217, 482] on icon at bounding box center [216, 483] width 8 height 8
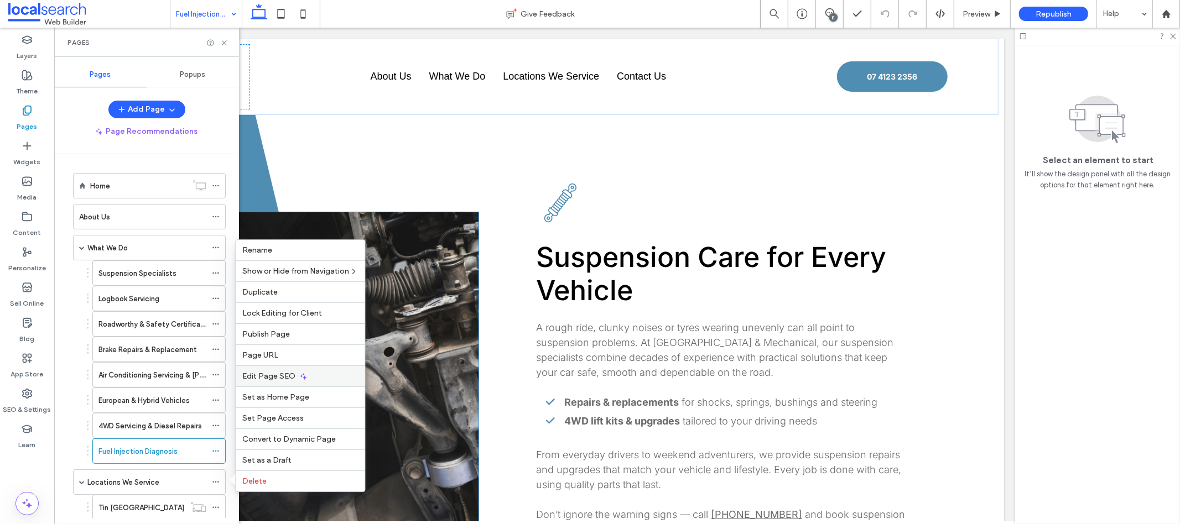
click at [278, 377] on span "Edit Page SEO" at bounding box center [269, 376] width 53 height 9
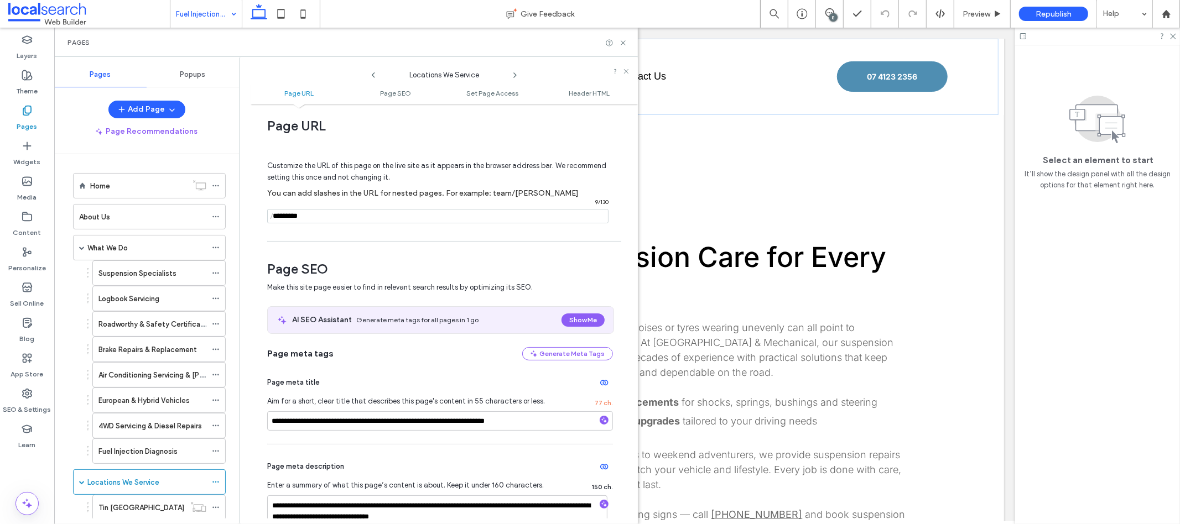
scroll to position [18, 0]
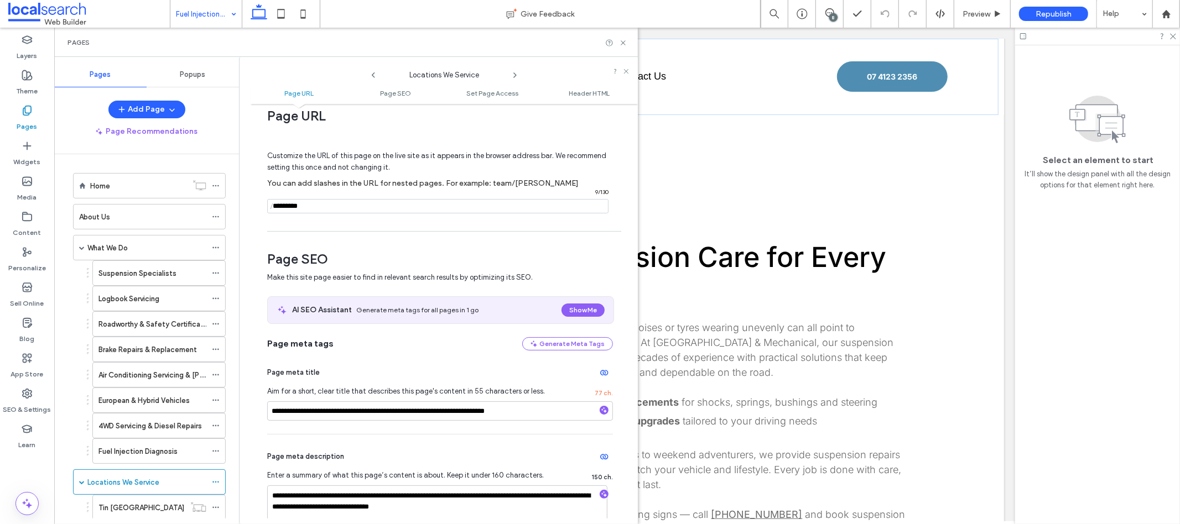
click at [514, 76] on icon at bounding box center [515, 75] width 9 height 9
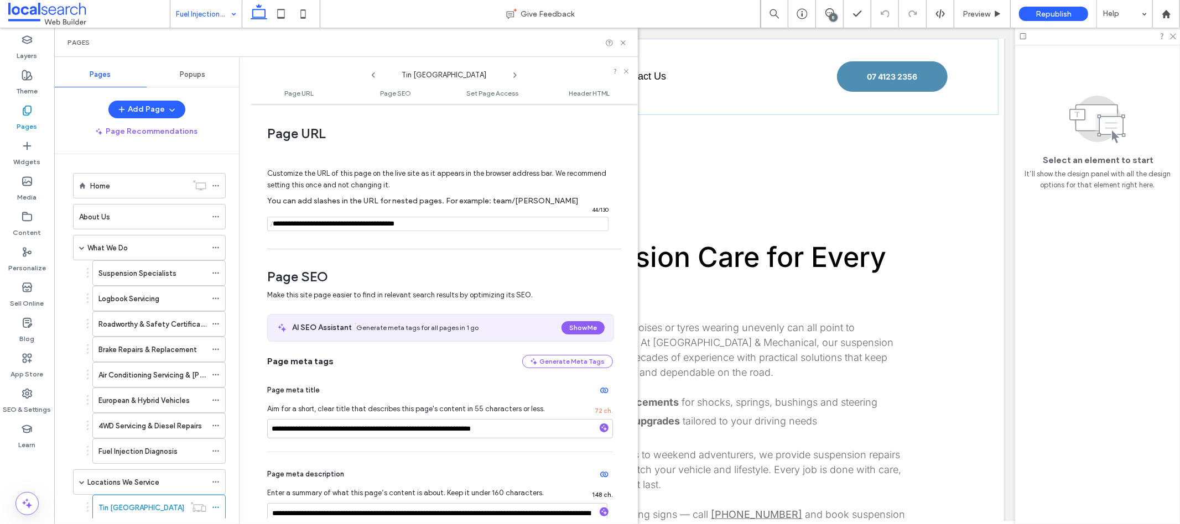
click at [514, 76] on icon at bounding box center [515, 75] width 9 height 9
click at [623, 43] on icon at bounding box center [623, 43] width 8 height 8
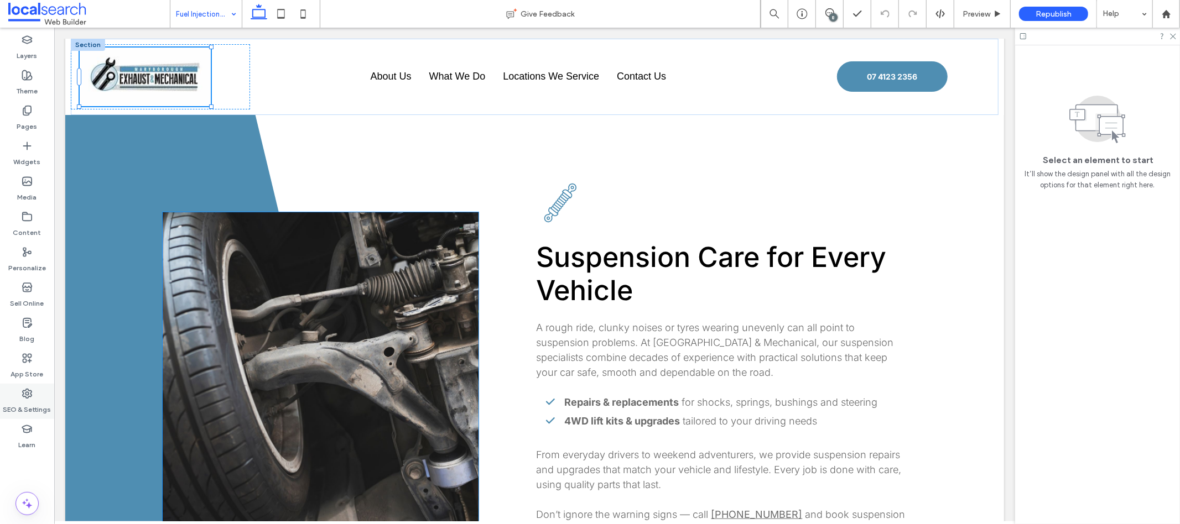
click at [38, 399] on label "SEO & Settings" at bounding box center [27, 406] width 48 height 15
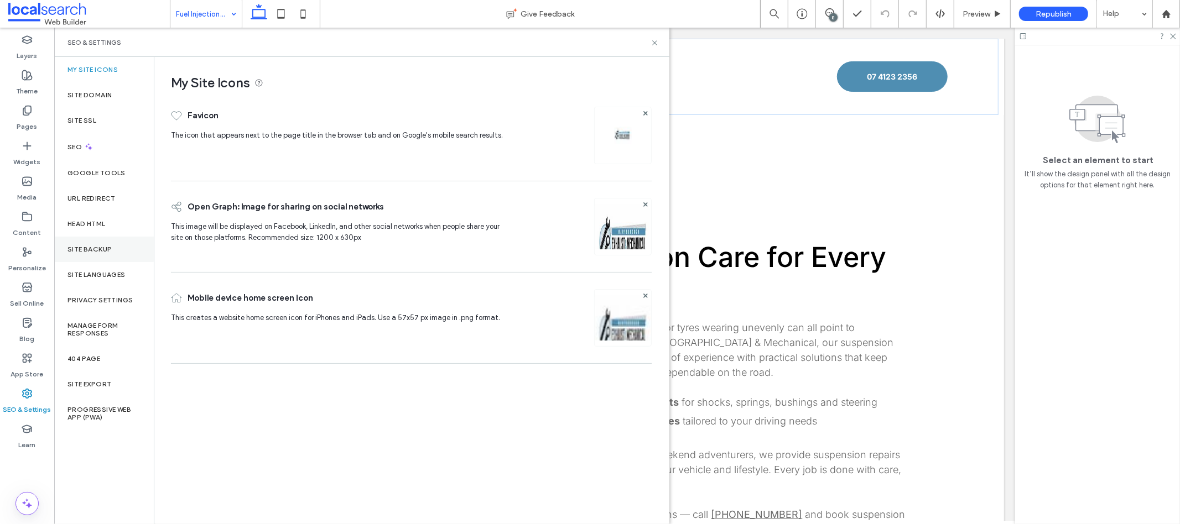
click at [116, 255] on div "Site Backup" at bounding box center [104, 249] width 100 height 25
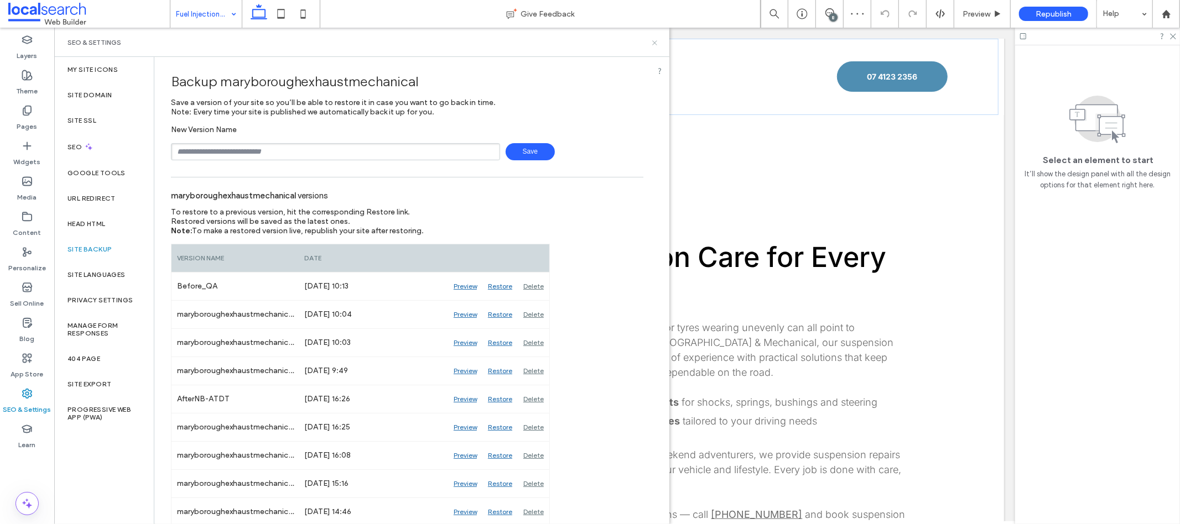
click at [651, 45] on icon at bounding box center [655, 43] width 8 height 8
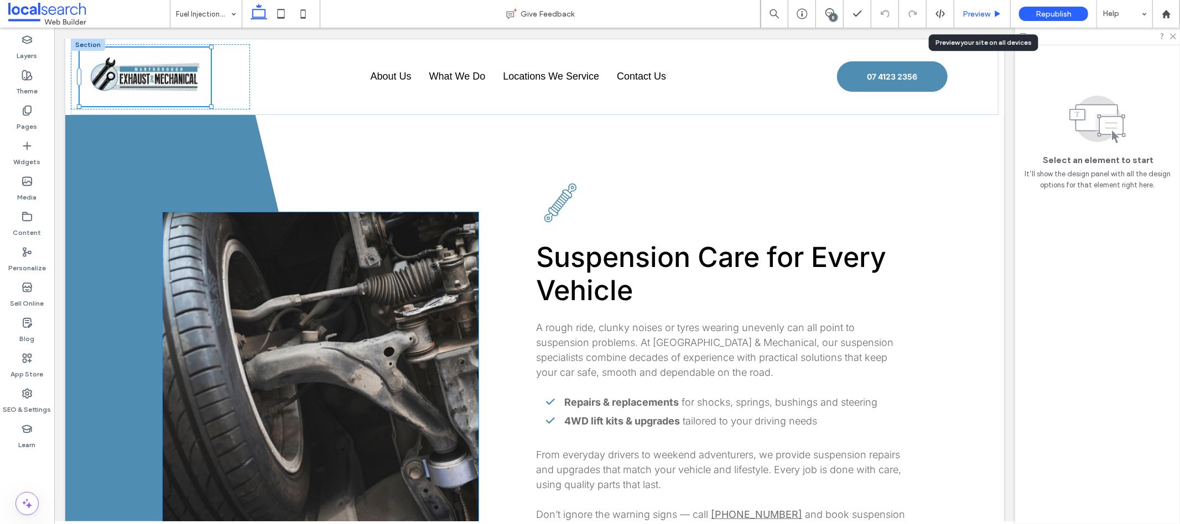
click at [982, 13] on span "Preview" at bounding box center [977, 13] width 28 height 9
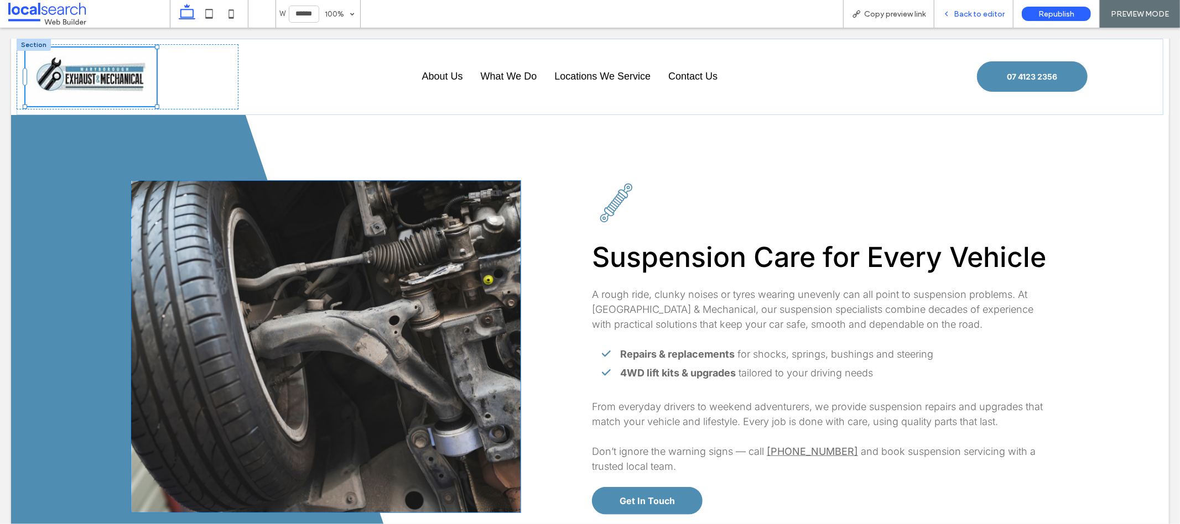
click at [949, 9] on div "Back to editor" at bounding box center [973, 13] width 79 height 9
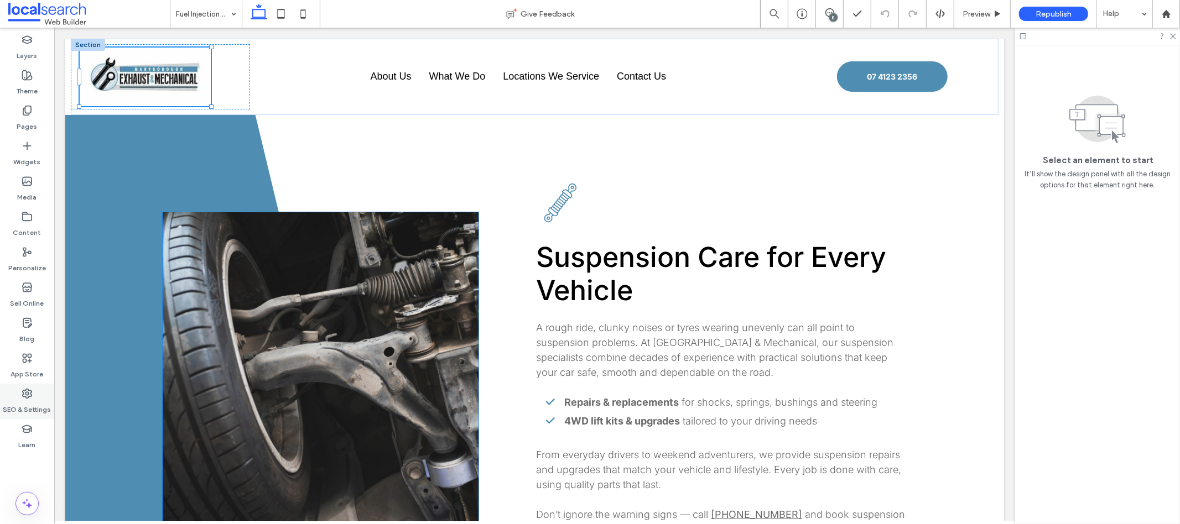
click at [22, 398] on icon at bounding box center [27, 393] width 11 height 11
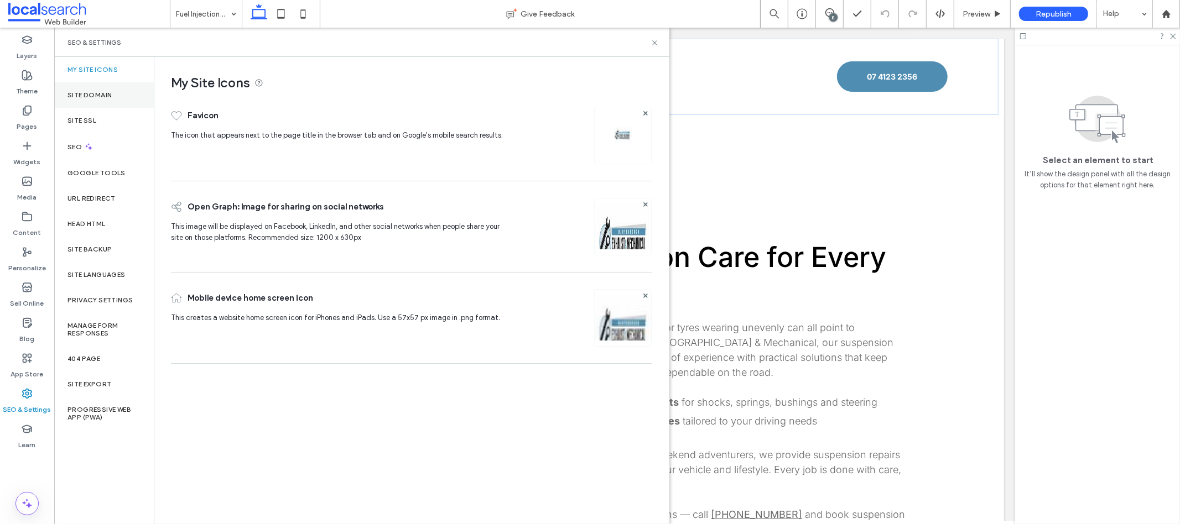
click at [99, 86] on div "Site Domain" at bounding box center [104, 94] width 100 height 25
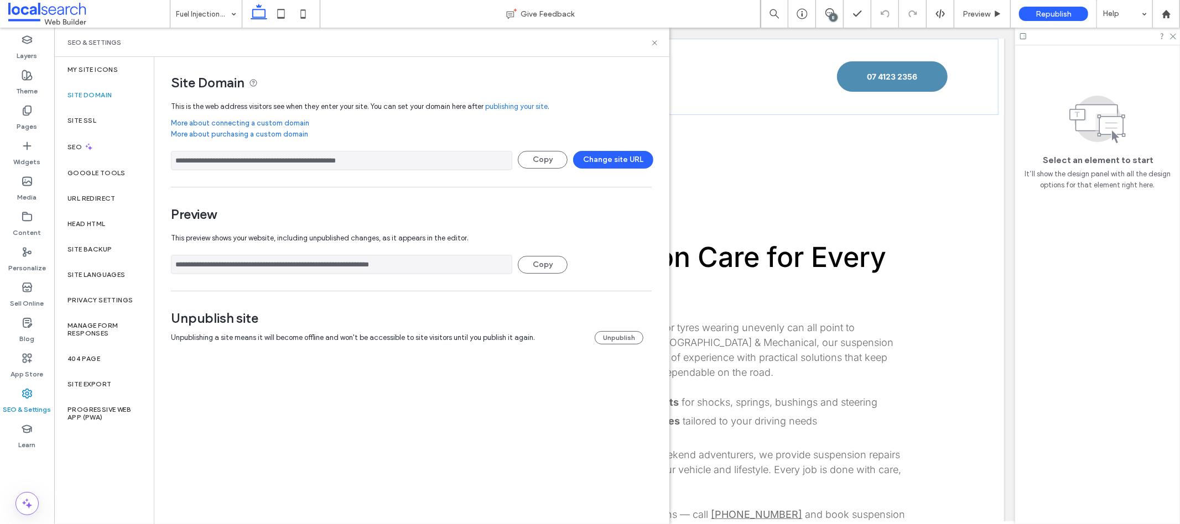
click at [256, 169] on input "**********" at bounding box center [341, 160] width 341 height 19
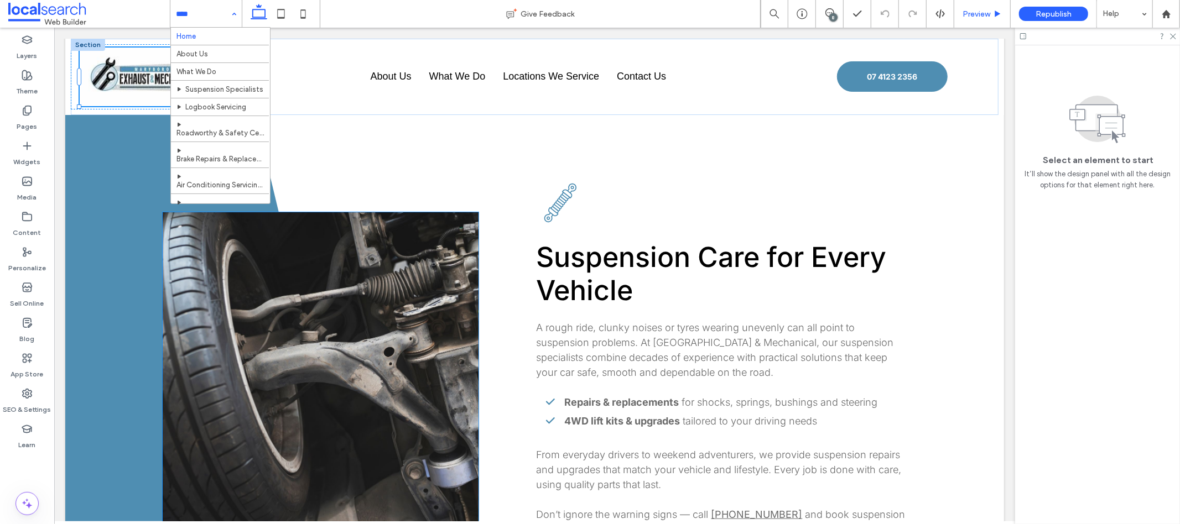
click at [978, 14] on span "Preview" at bounding box center [977, 13] width 28 height 9
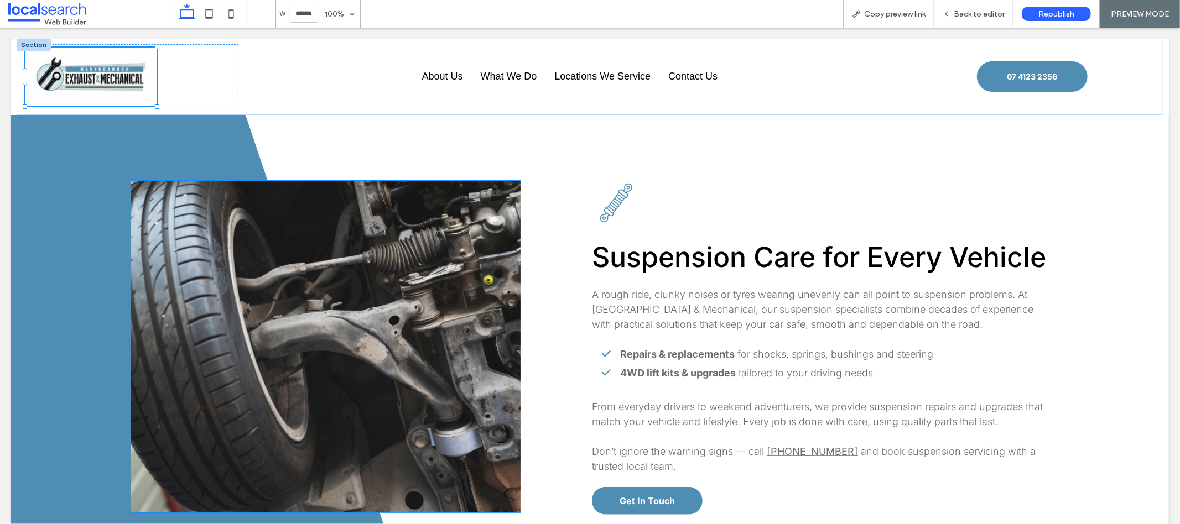
click at [978, 14] on span "Back to editor" at bounding box center [979, 13] width 51 height 9
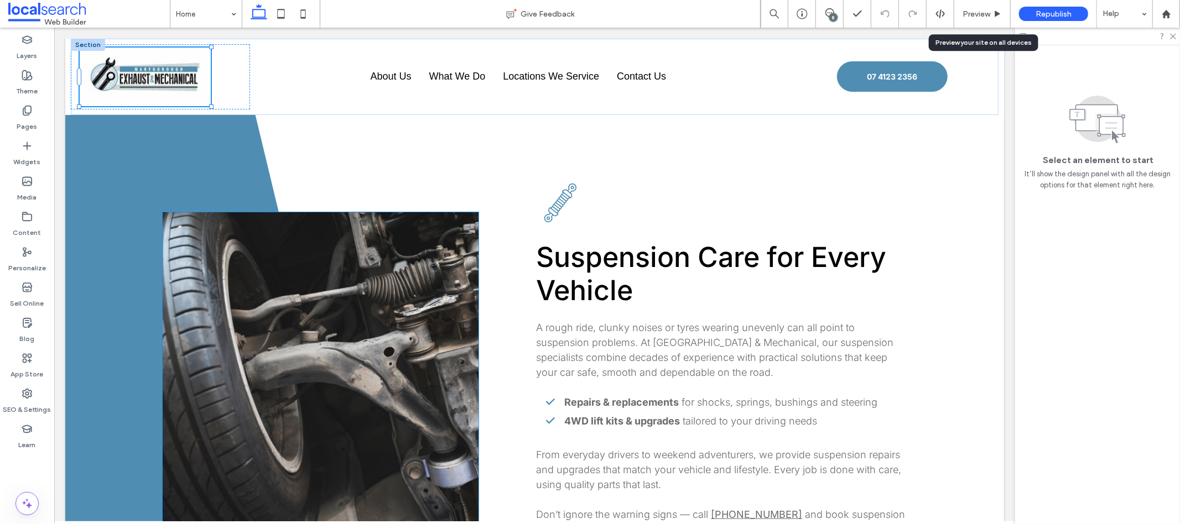
click at [978, 14] on span "Preview" at bounding box center [977, 13] width 28 height 9
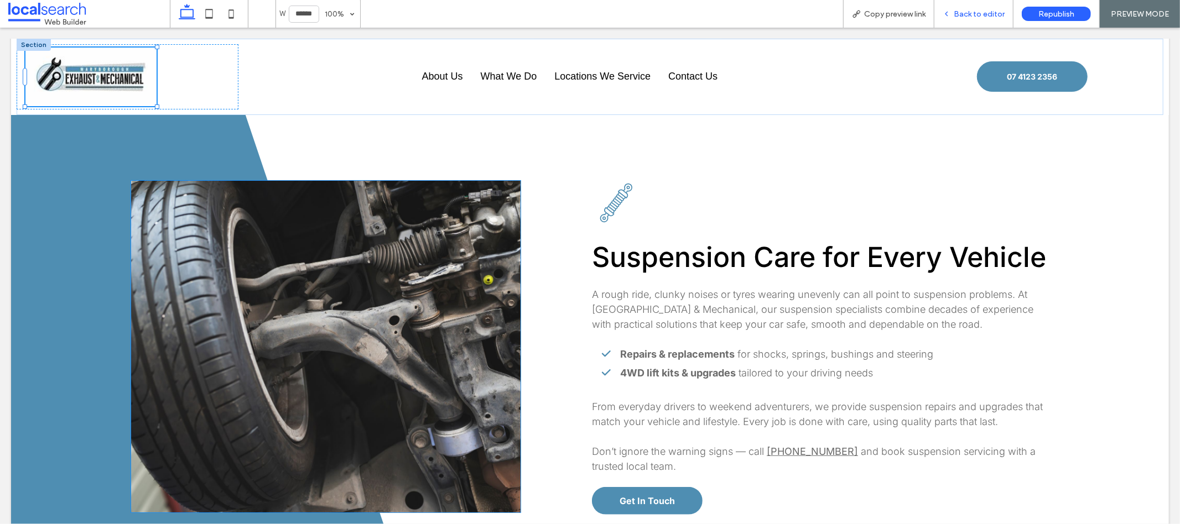
click at [985, 17] on span "Back to editor" at bounding box center [979, 13] width 51 height 9
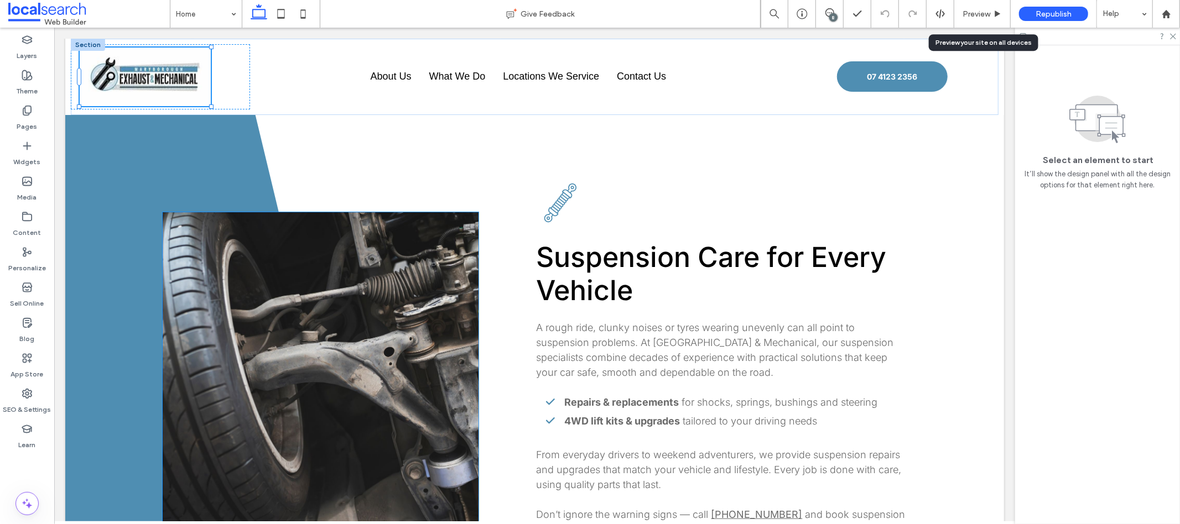
click at [985, 17] on span "Preview" at bounding box center [977, 13] width 28 height 9
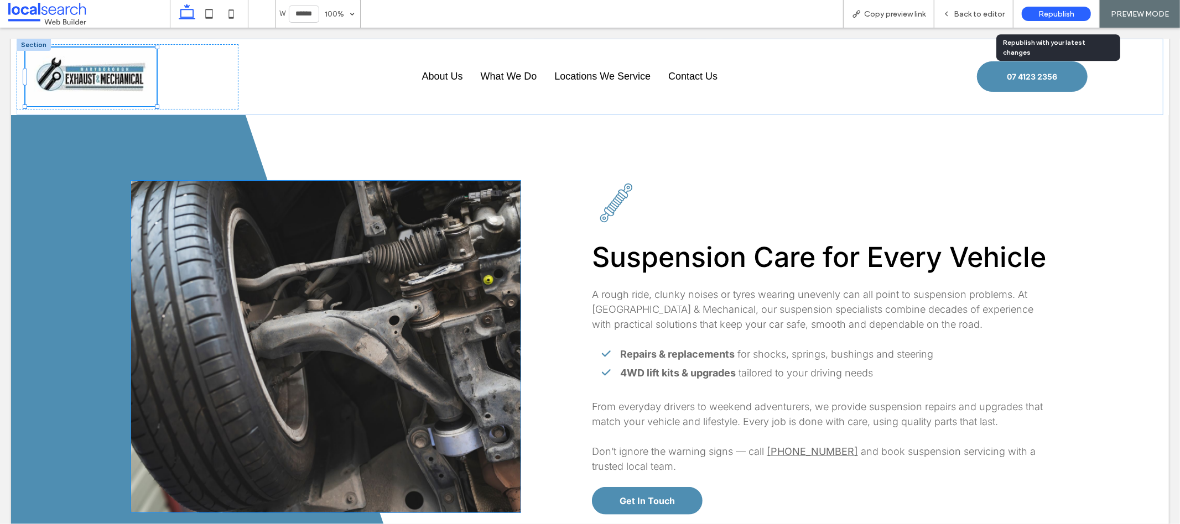
click at [1038, 14] on div "Republish" at bounding box center [1056, 14] width 69 height 14
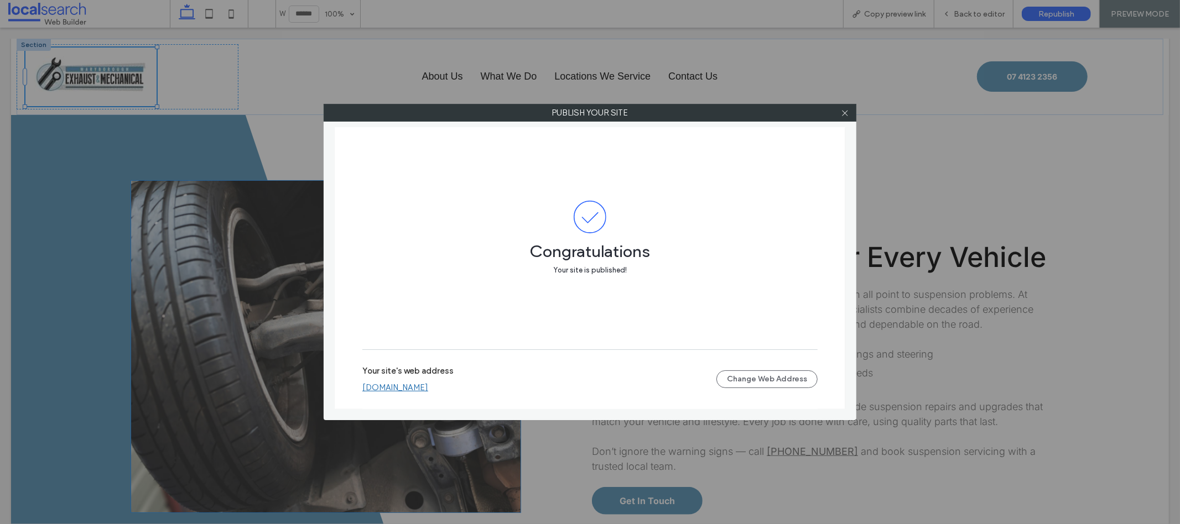
click at [428, 383] on link "maryboroughexhaustmechanical.webbuilder.localsearch.com.au" at bounding box center [395, 388] width 66 height 10
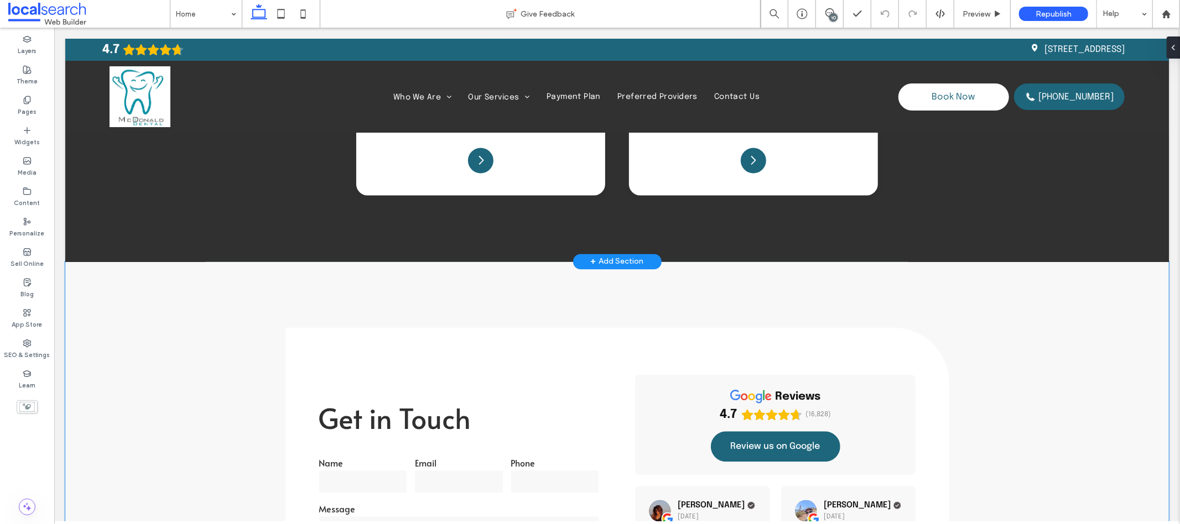
scroll to position [2140, 0]
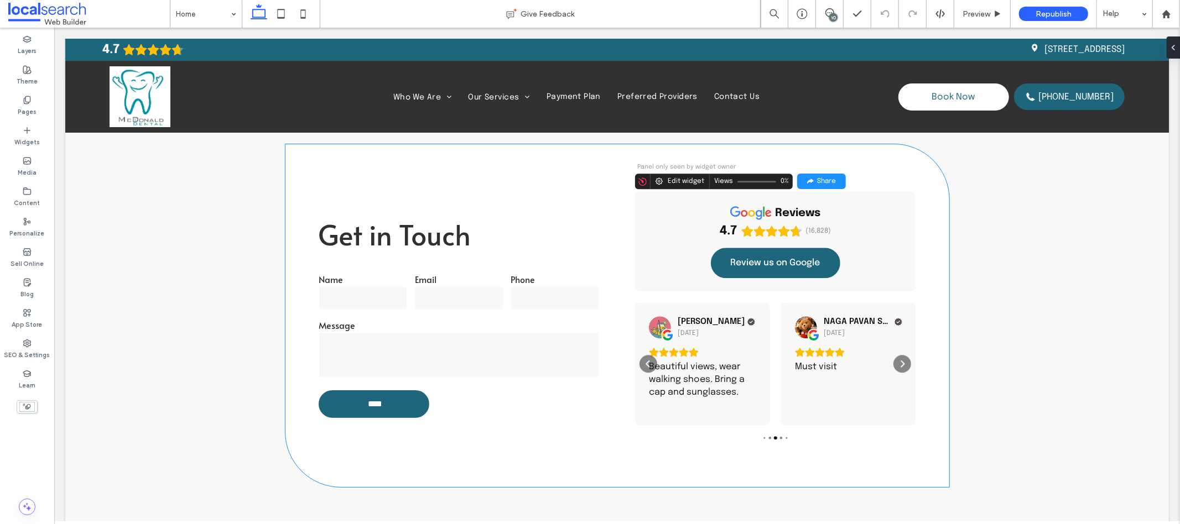
click at [745, 360] on div "Beautiful views, wear walking shoes. Bring a cap and sunglasses." at bounding box center [701, 379] width 107 height 38
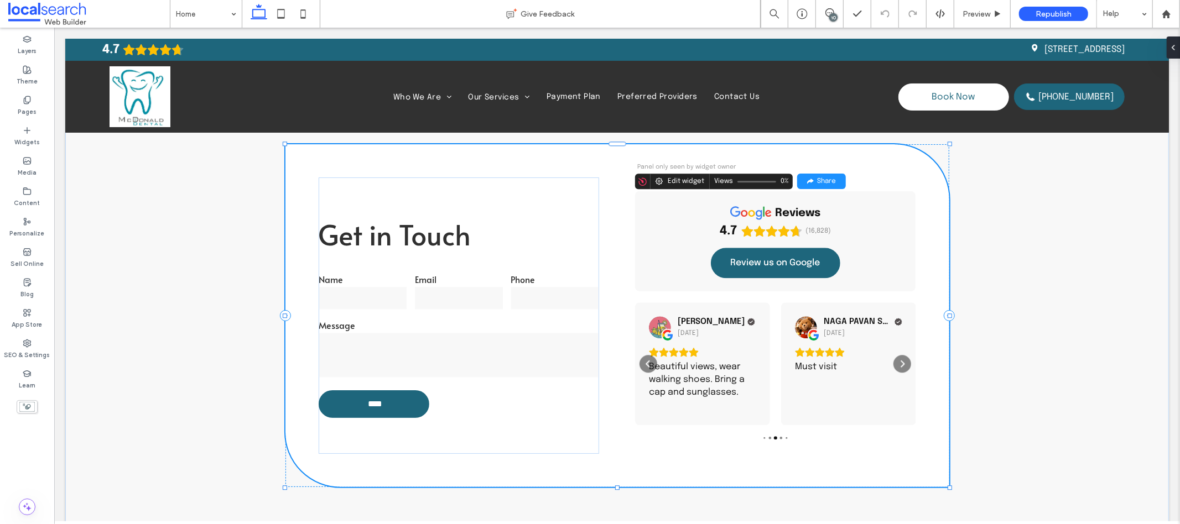
click at [745, 360] on div "Beautiful views, wear walking shoes. Bring a cap and sunglasses." at bounding box center [701, 379] width 107 height 38
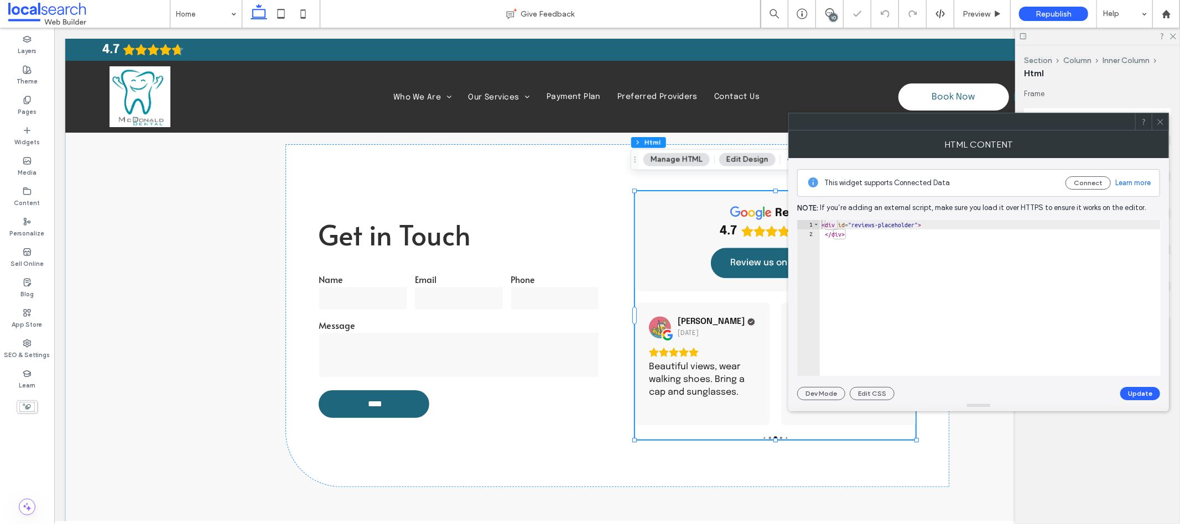
click at [1166, 118] on div at bounding box center [1160, 121] width 17 height 17
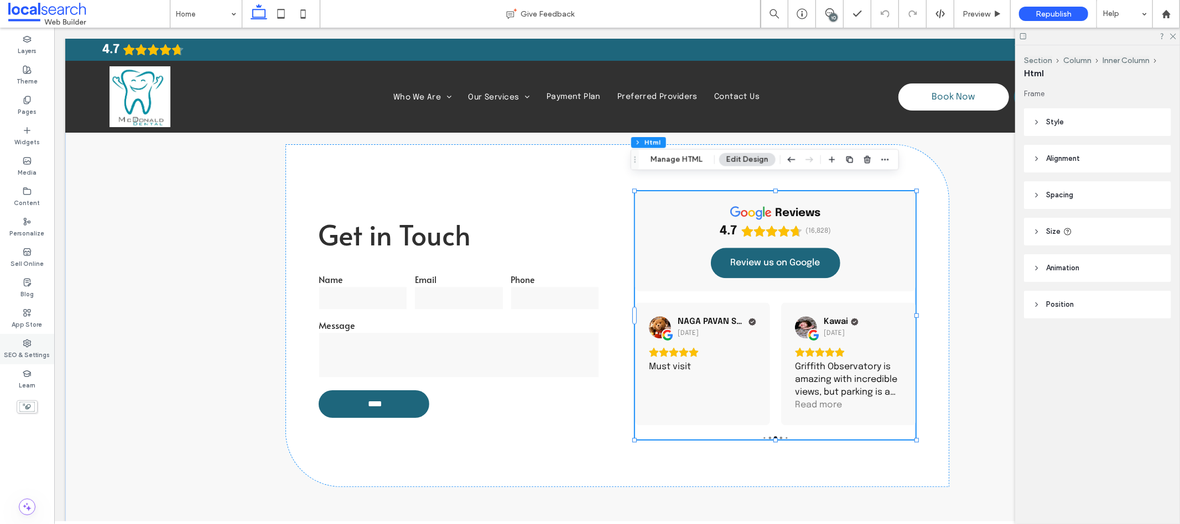
click at [15, 363] on div "SEO & Settings" at bounding box center [27, 349] width 54 height 30
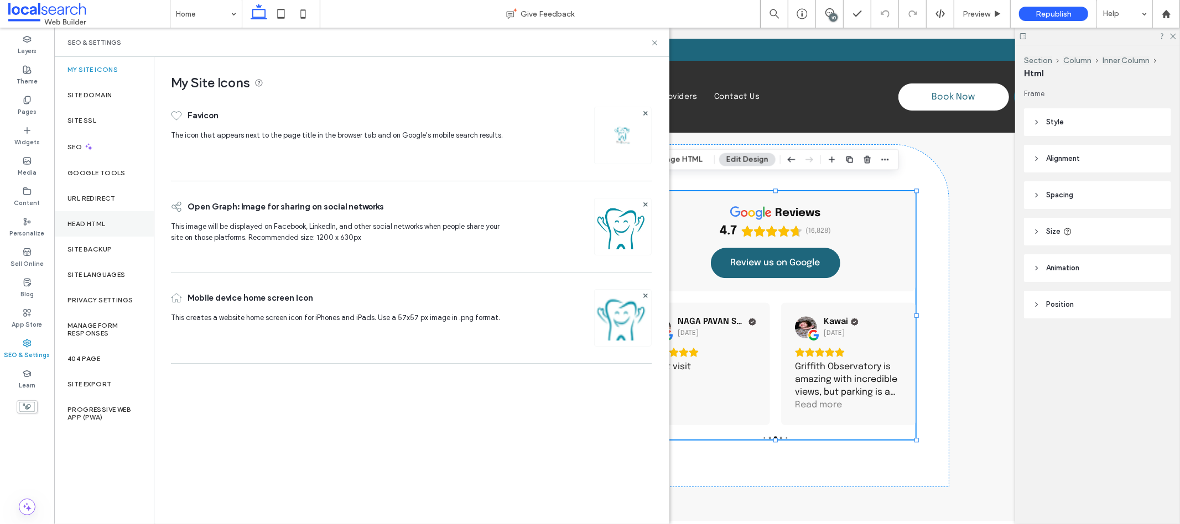
click at [103, 224] on label "Head HTML" at bounding box center [86, 224] width 38 height 8
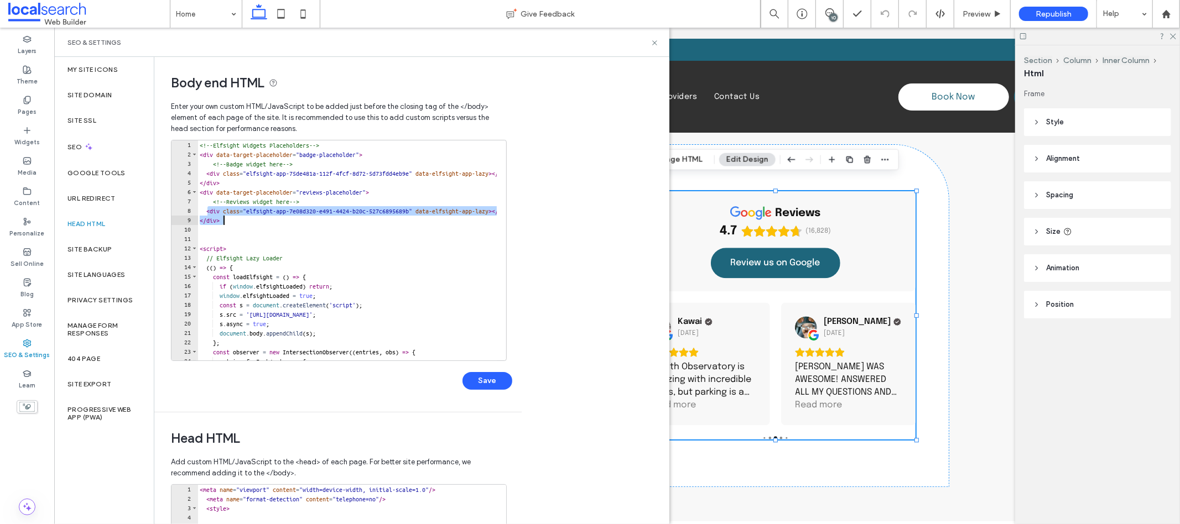
drag, startPoint x: 209, startPoint y: 210, endPoint x: 235, endPoint y: 224, distance: 30.2
click at [235, 224] on div "<!-- Elfsight Widgets Placeholders --> < div data-target-placeholder = "badge-p…" at bounding box center [520, 256] width 645 height 230
paste textarea "Cursor at row 9"
type textarea "**********"
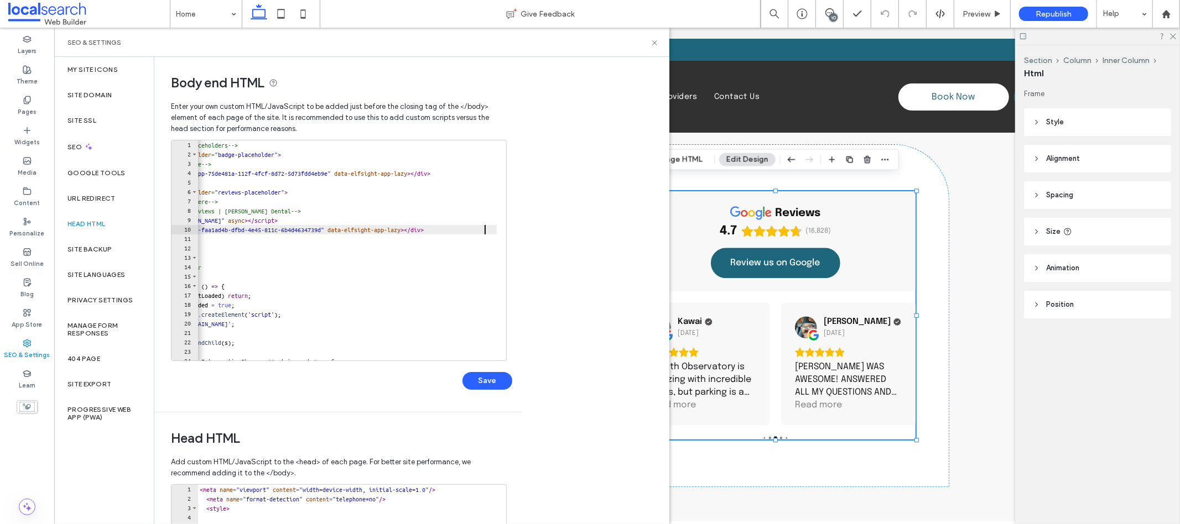
scroll to position [0, 81]
click at [473, 382] on button "Save" at bounding box center [488, 381] width 50 height 18
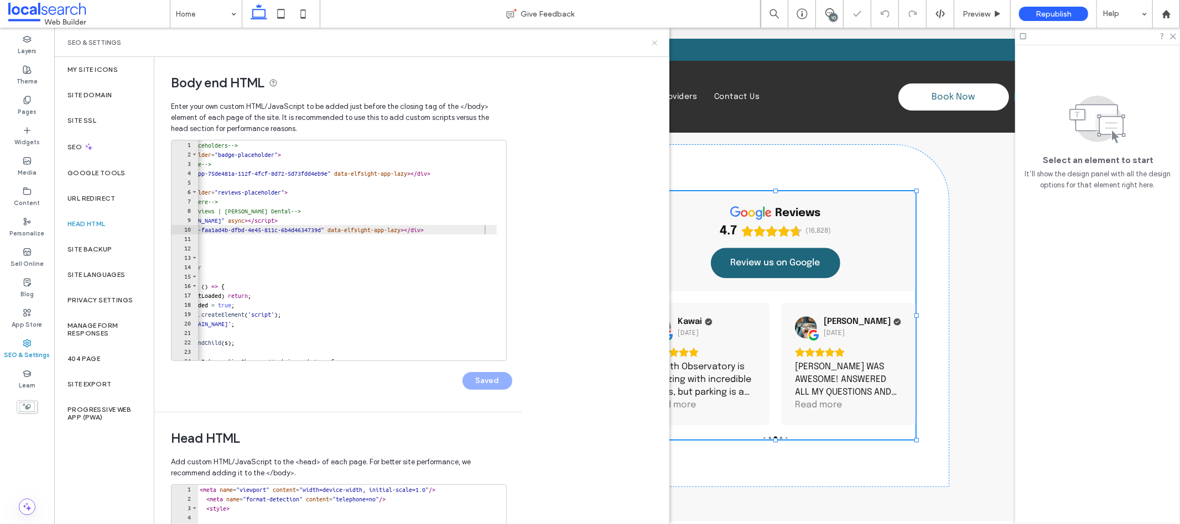
click at [657, 40] on icon at bounding box center [655, 43] width 8 height 8
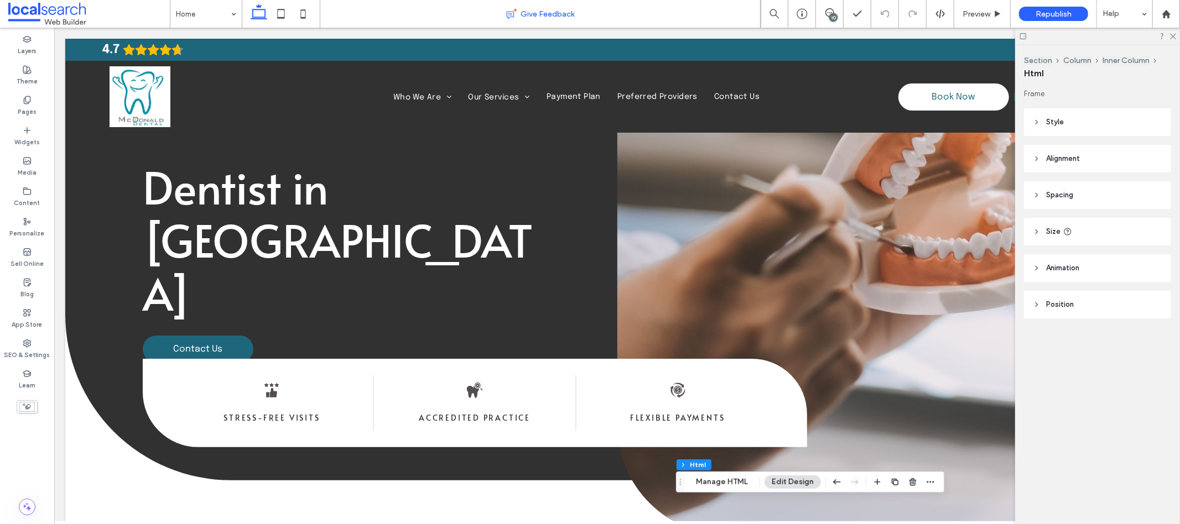
scroll to position [0, 0]
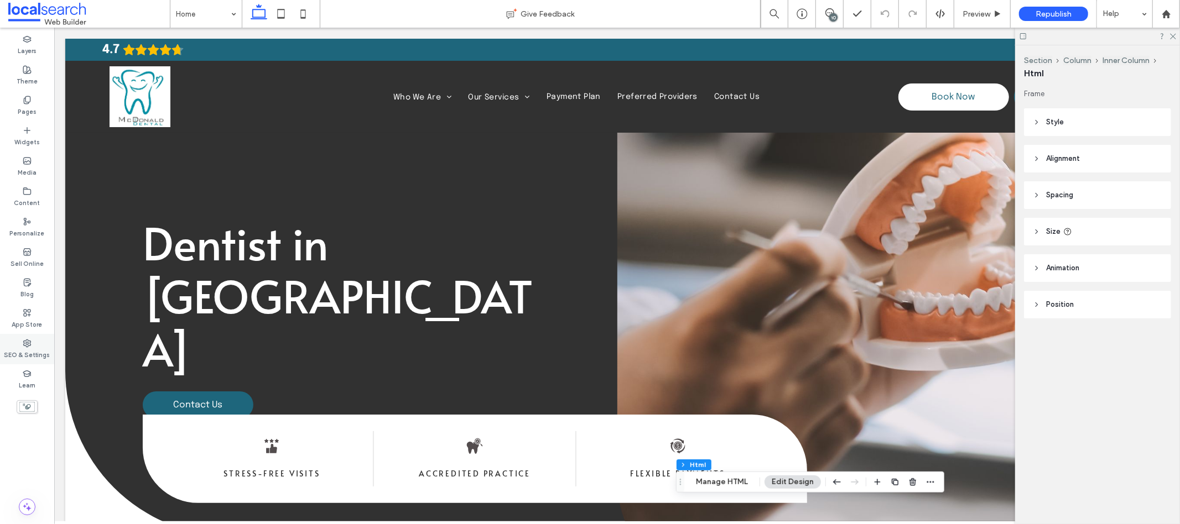
click at [34, 350] on label "SEO & Settings" at bounding box center [27, 354] width 46 height 12
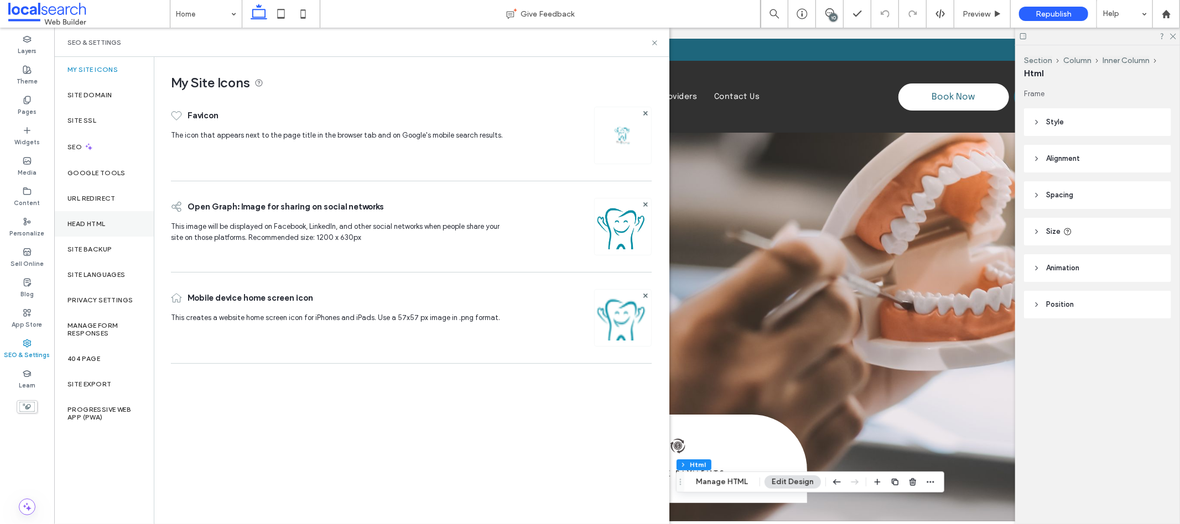
click at [87, 226] on label "Head HTML" at bounding box center [86, 224] width 38 height 8
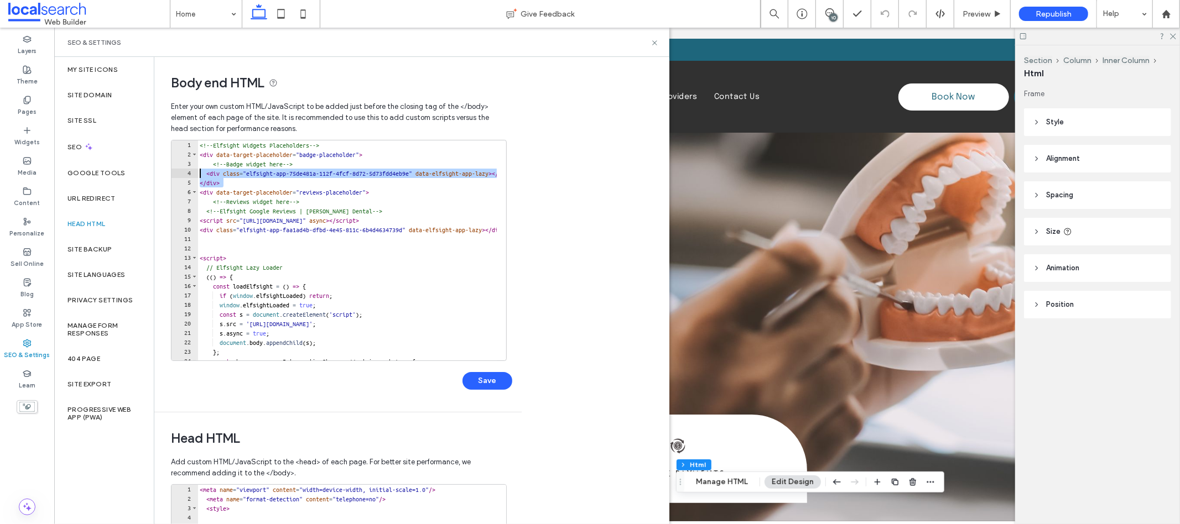
drag, startPoint x: 226, startPoint y: 185, endPoint x: 202, endPoint y: 175, distance: 26.0
click at [202, 175] on div "<!-- Elfsight Widgets Placeholders --> < div data-target-placeholder = "badge-p…" at bounding box center [520, 256] width 645 height 230
paste textarea "Cursor at row 4"
type textarea "**********"
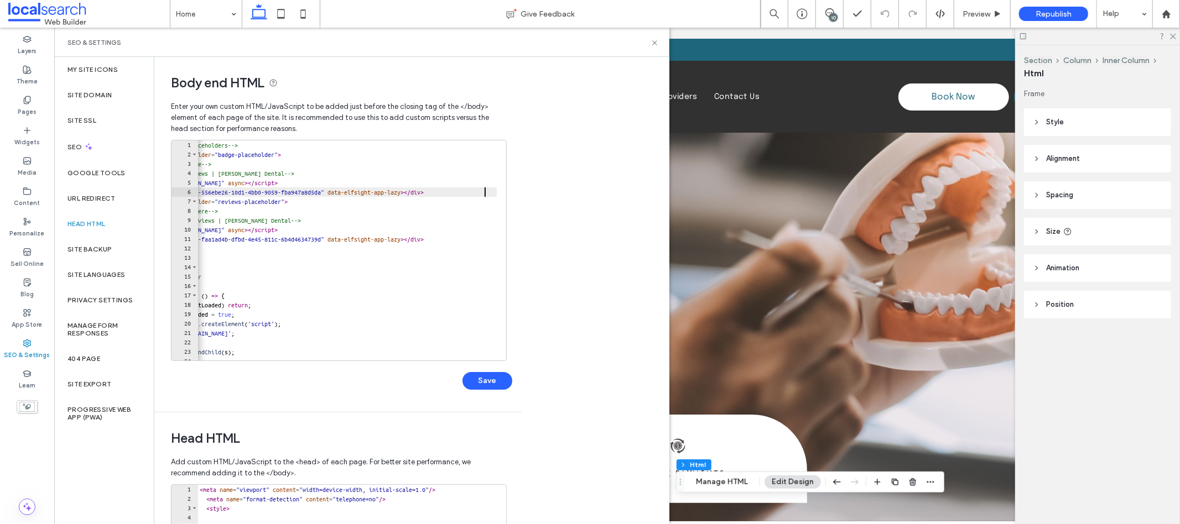
scroll to position [0, 81]
click at [465, 387] on button "Save" at bounding box center [488, 381] width 50 height 18
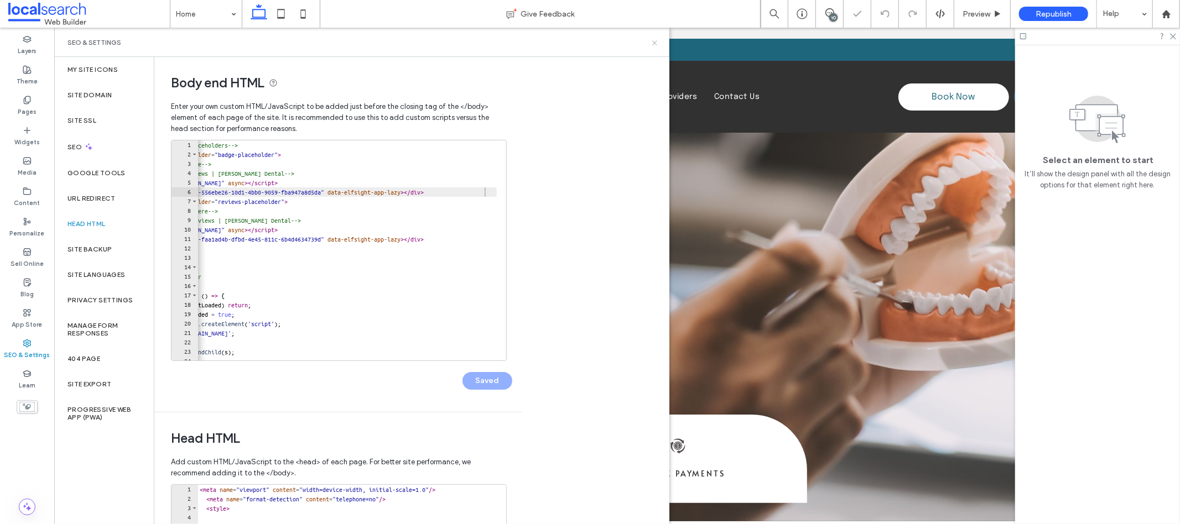
click at [655, 43] on use at bounding box center [654, 42] width 4 height 4
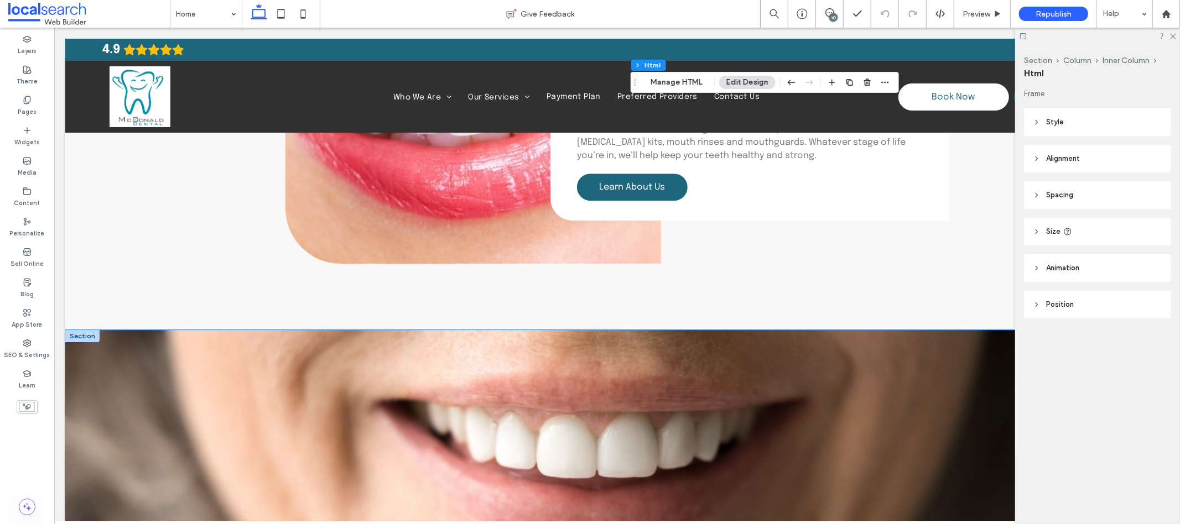
scroll to position [2978, 0]
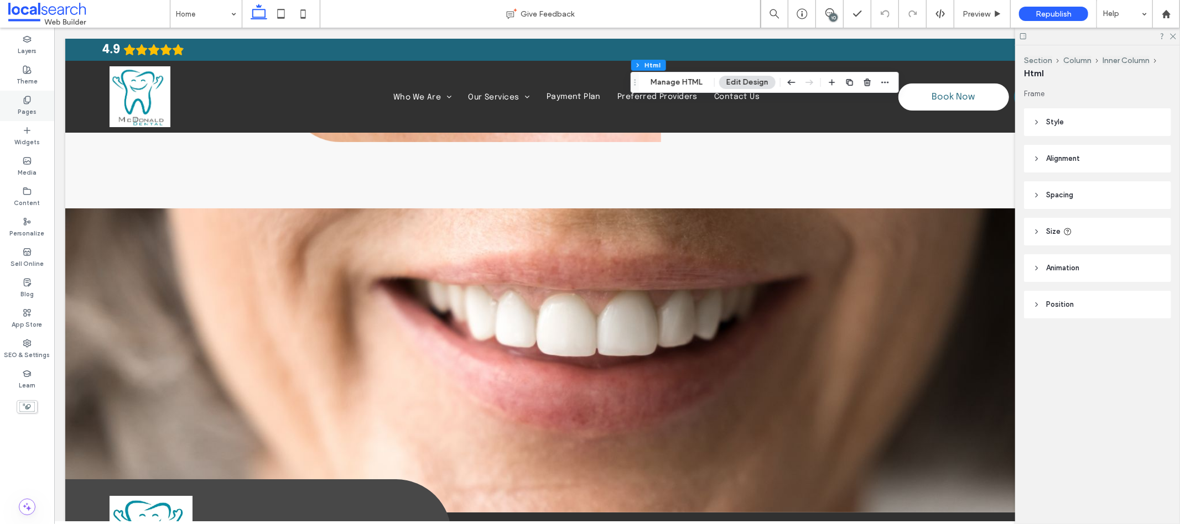
click at [22, 110] on label "Pages" at bounding box center [27, 111] width 19 height 12
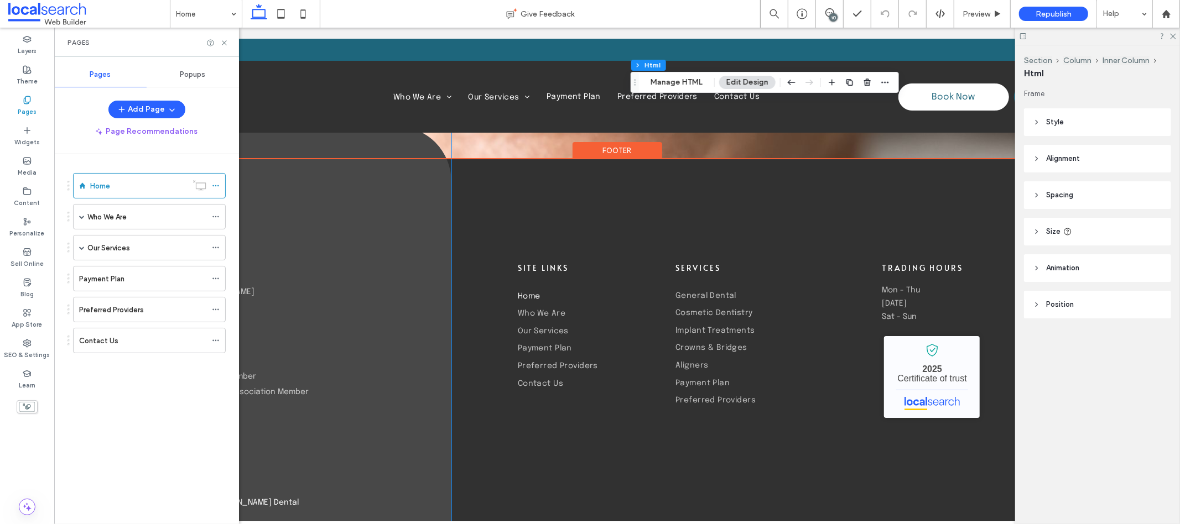
scroll to position [3332, 0]
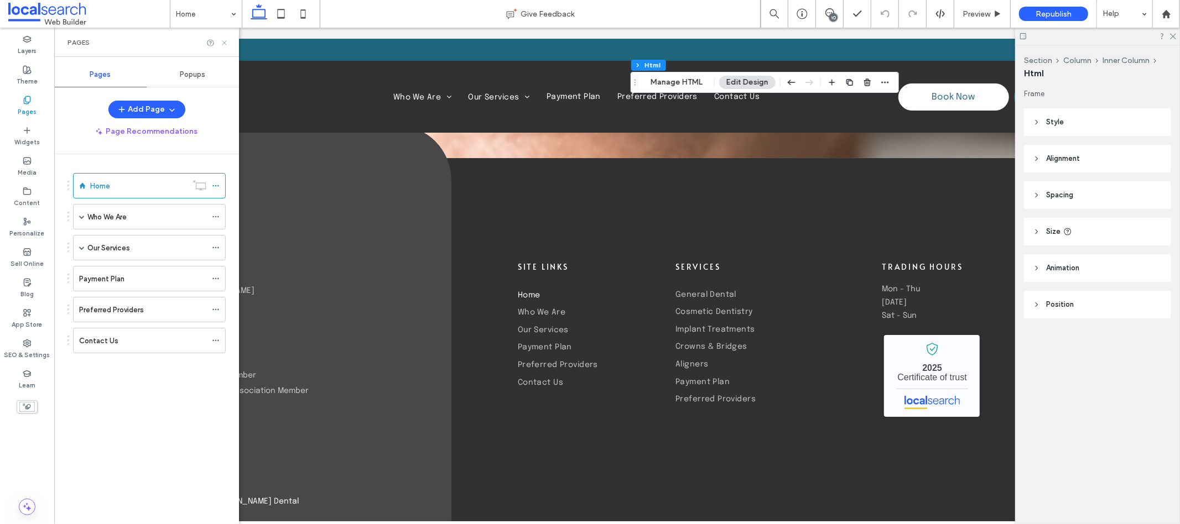
click at [224, 45] on icon at bounding box center [224, 43] width 8 height 8
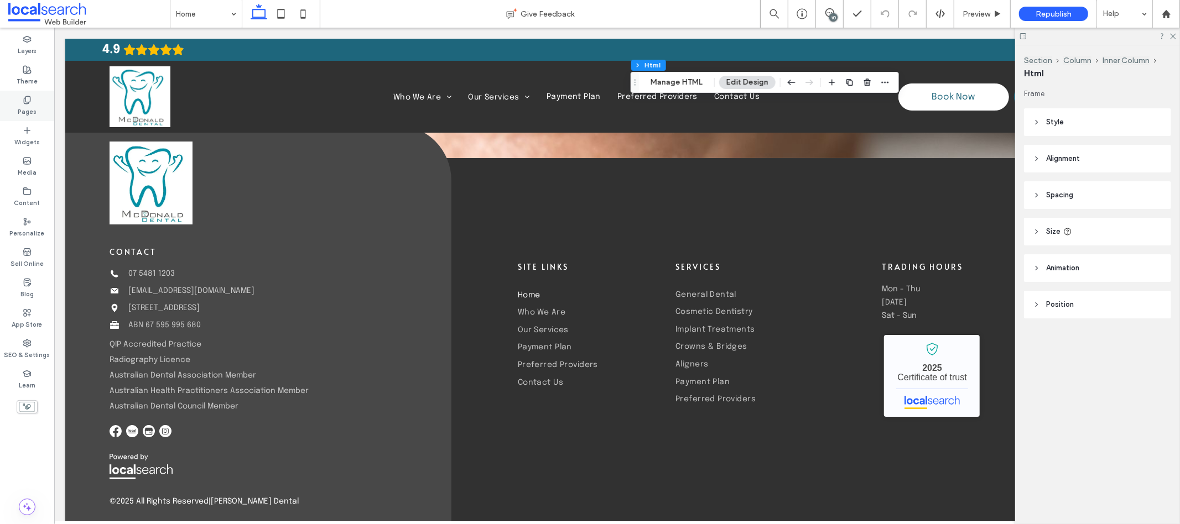
click at [27, 106] on label "Pages" at bounding box center [27, 111] width 19 height 12
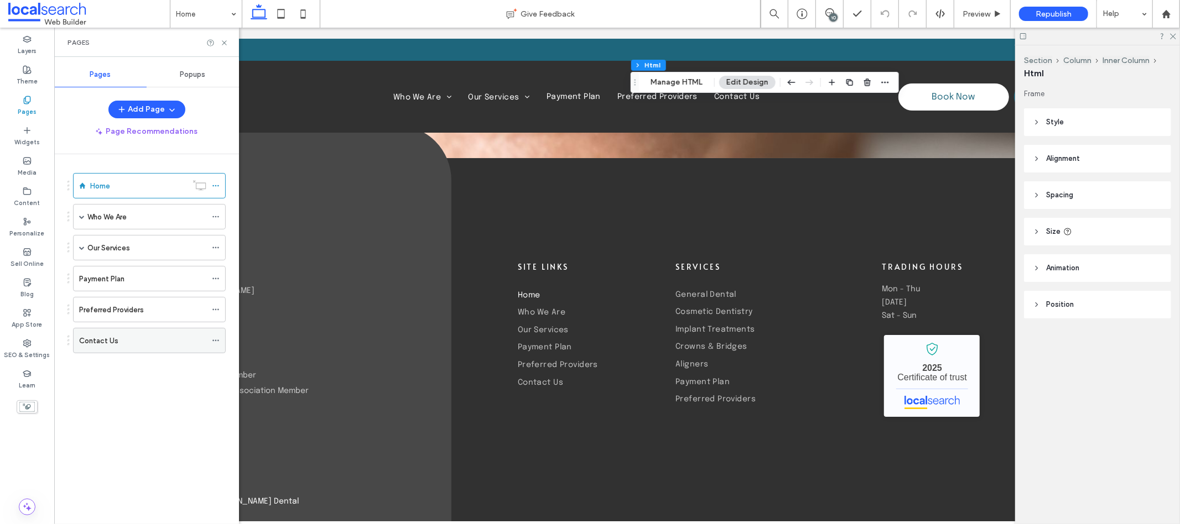
click at [157, 345] on div "Contact Us" at bounding box center [142, 341] width 127 height 12
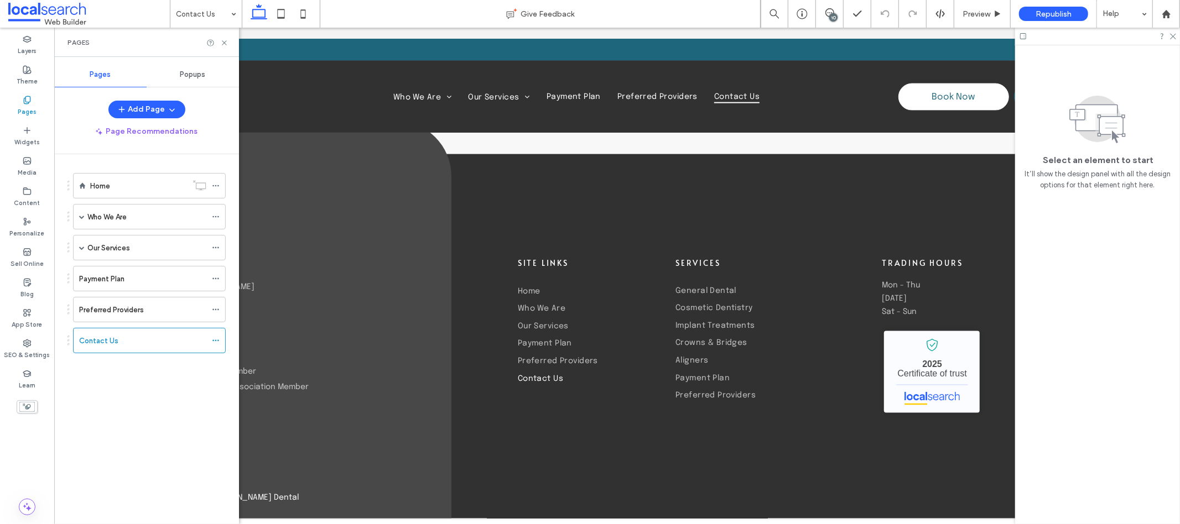
scroll to position [1316, 0]
drag, startPoint x: 225, startPoint y: 41, endPoint x: 220, endPoint y: 4, distance: 36.9
click at [225, 41] on icon at bounding box center [224, 43] width 8 height 8
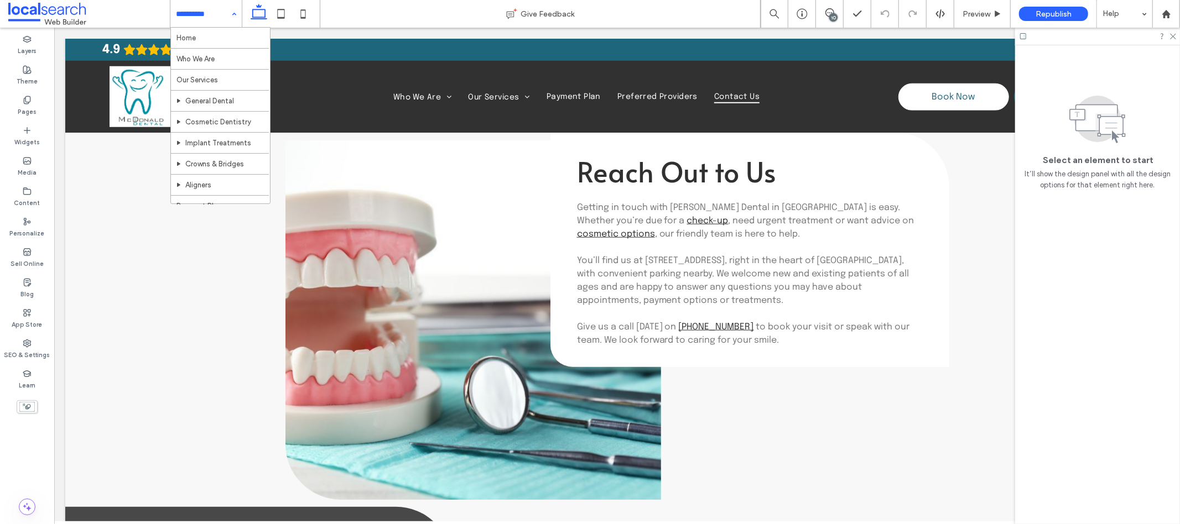
scroll to position [555, 0]
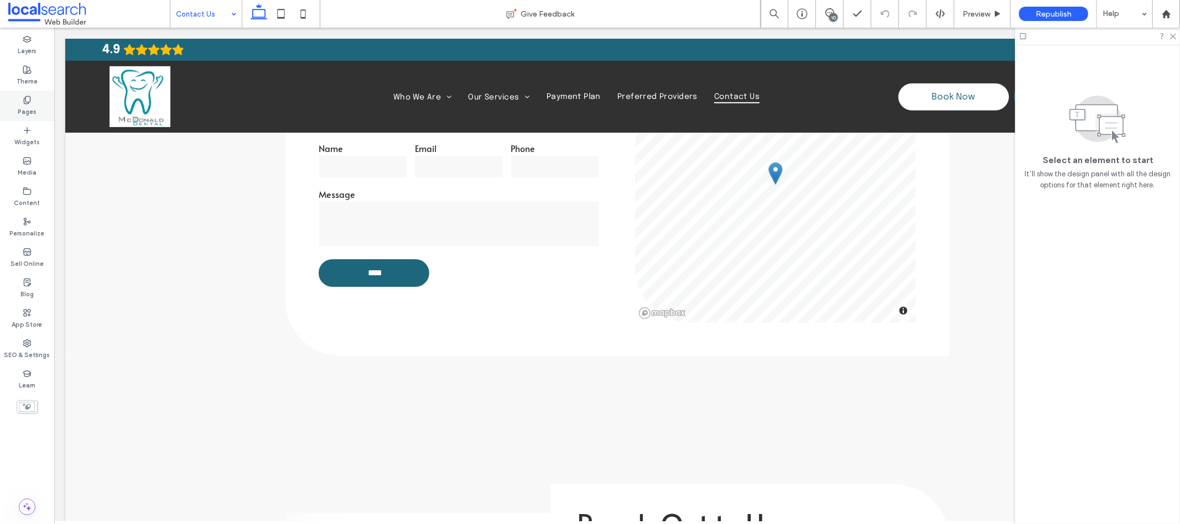
click at [27, 94] on div "Pages" at bounding box center [27, 106] width 54 height 30
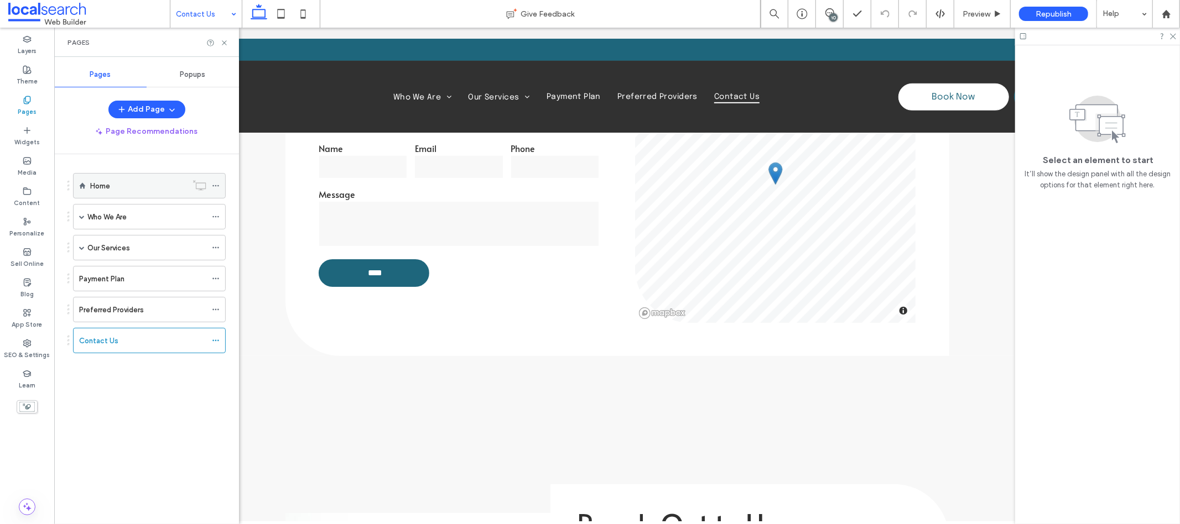
click at [121, 181] on div "Home" at bounding box center [138, 186] width 97 height 12
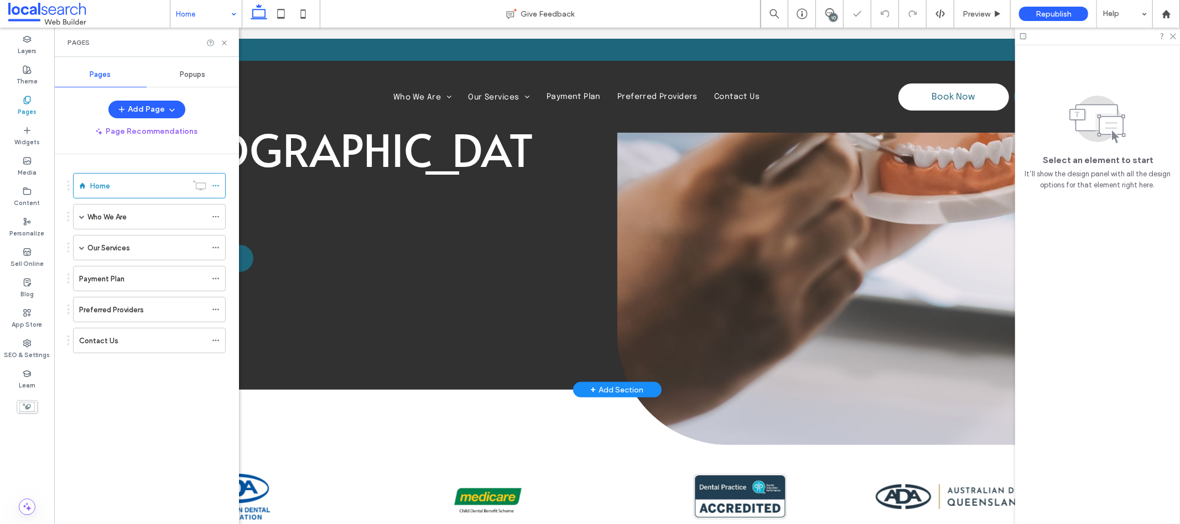
scroll to position [376, 0]
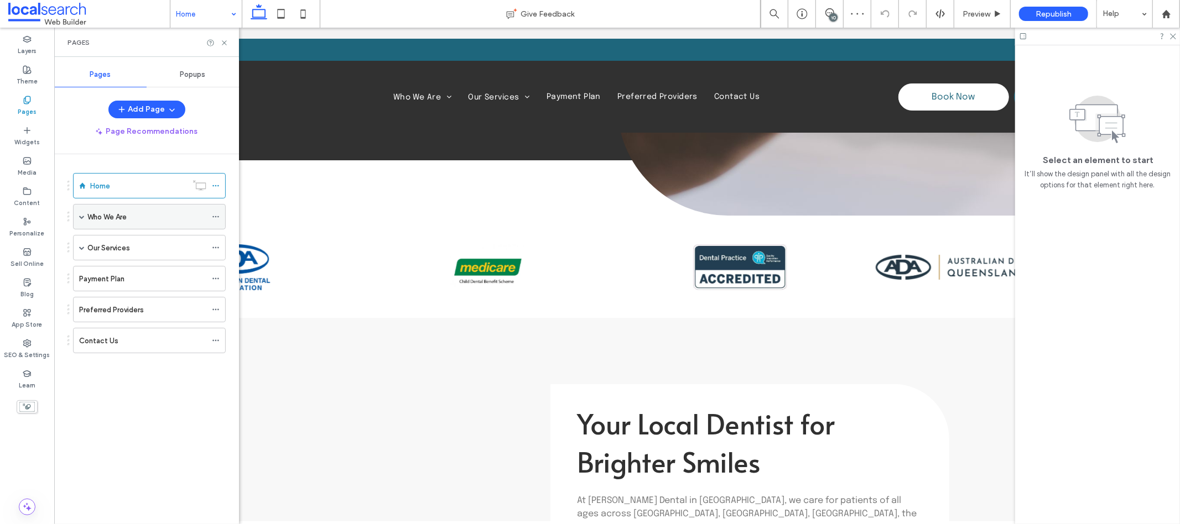
click at [134, 226] on div "Who We Are" at bounding box center [146, 217] width 119 height 24
click at [227, 41] on icon at bounding box center [224, 43] width 8 height 8
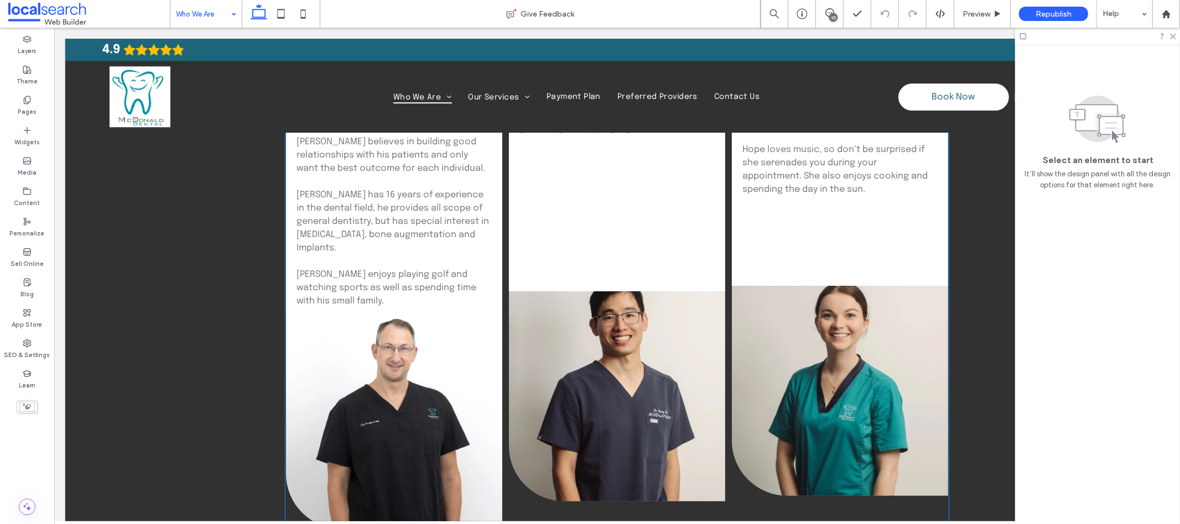
scroll to position [2200, 0]
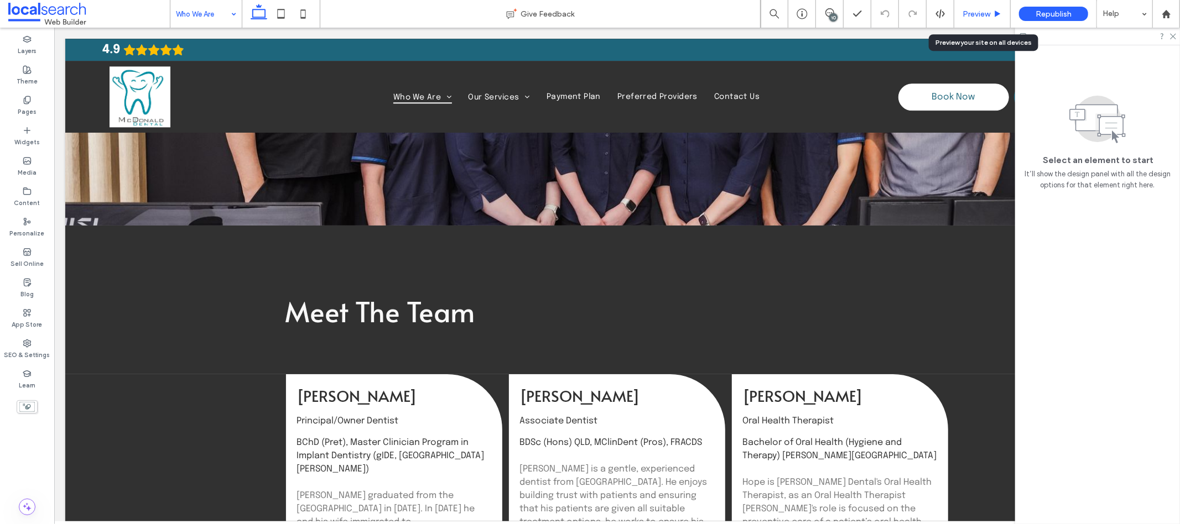
click at [986, 11] on span "Preview" at bounding box center [977, 13] width 28 height 9
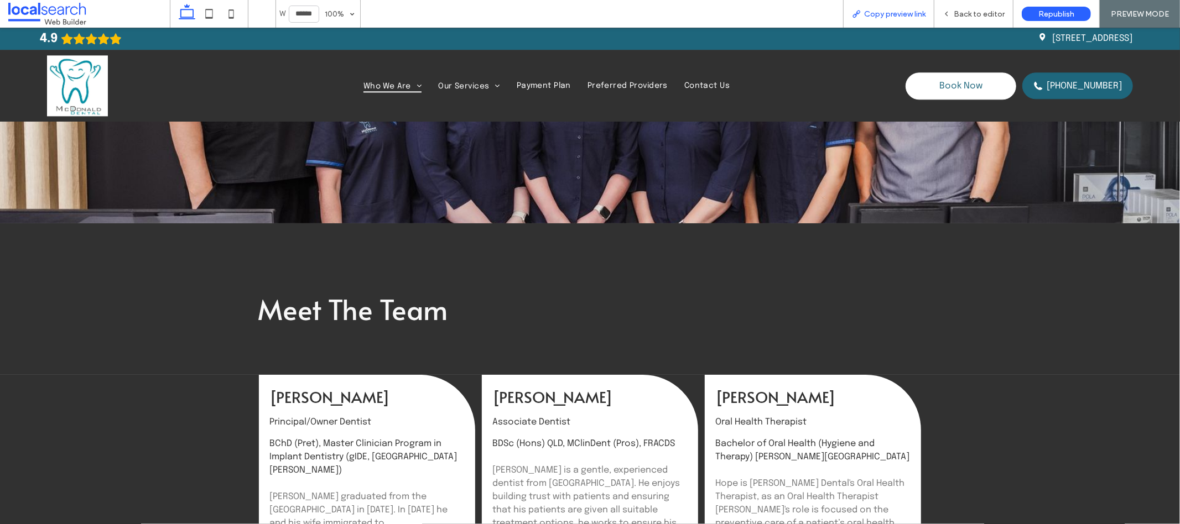
scroll to position [2192, 0]
click at [873, 19] on div "Copy preview link" at bounding box center [888, 14] width 91 height 28
click at [870, 18] on span "Copy preview link" at bounding box center [894, 13] width 61 height 9
click at [964, 10] on span "Back to editor" at bounding box center [979, 13] width 51 height 9
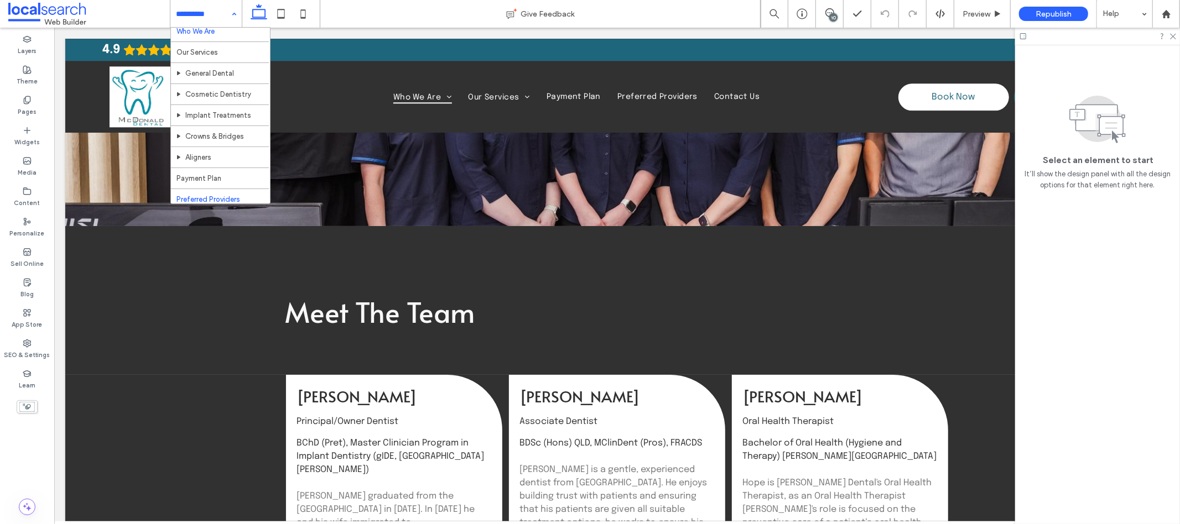
scroll to position [58, 0]
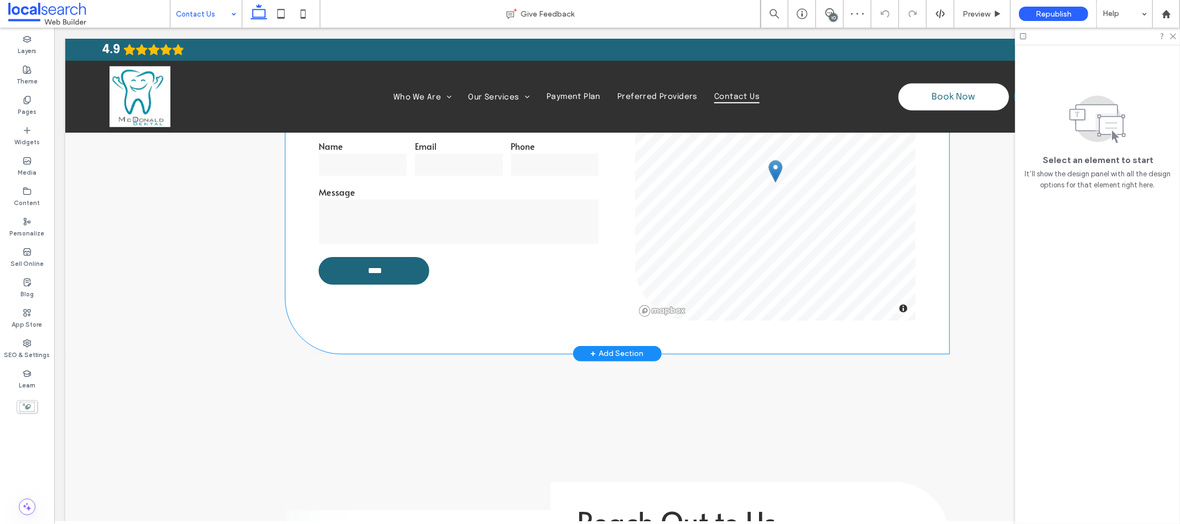
scroll to position [560, 0]
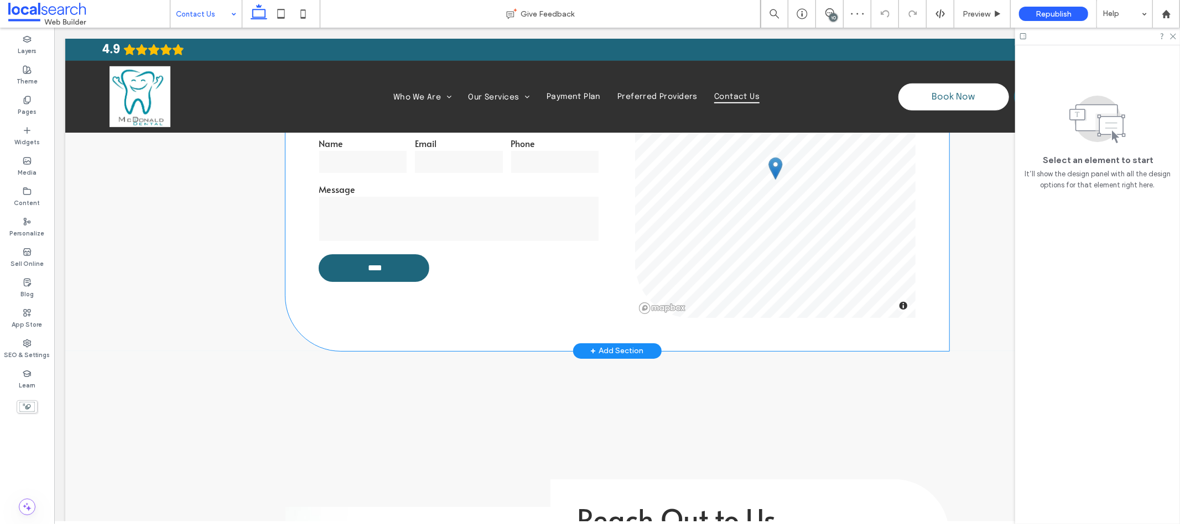
click at [411, 209] on textarea at bounding box center [459, 218] width 280 height 44
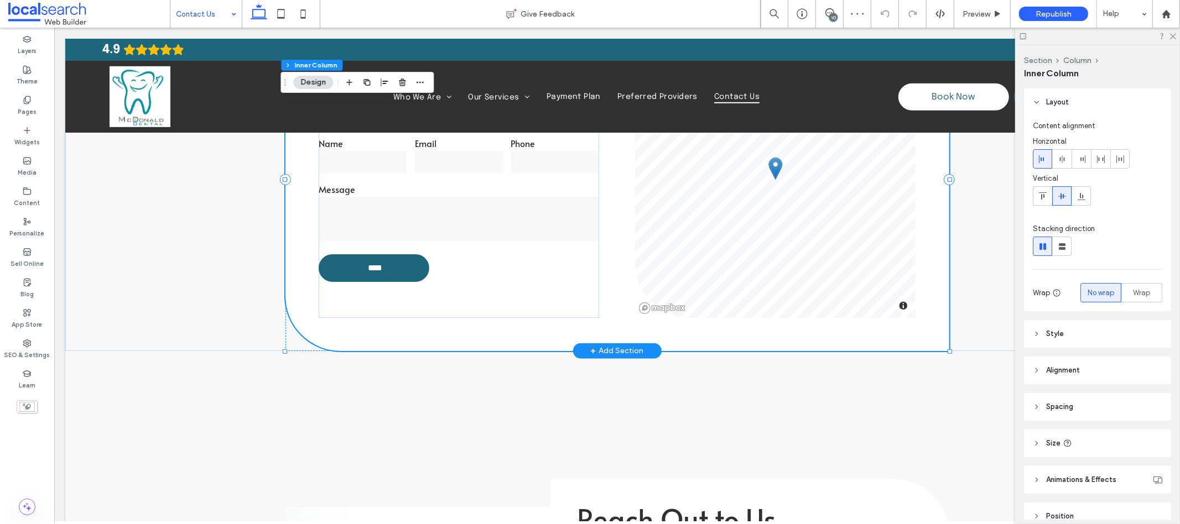
click at [411, 209] on textarea at bounding box center [459, 218] width 280 height 44
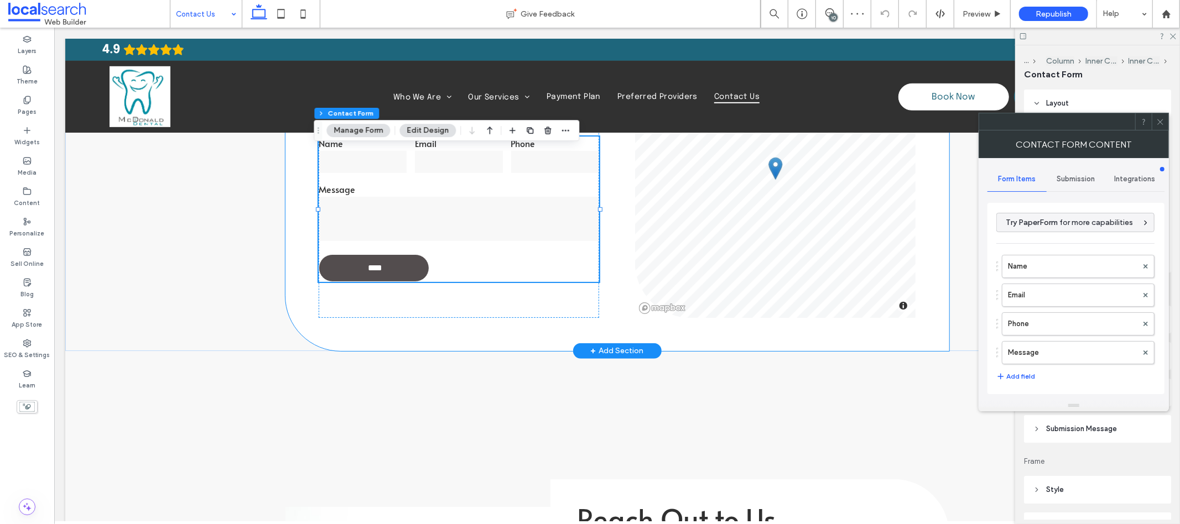
type input "****"
type input "*"
type input "***"
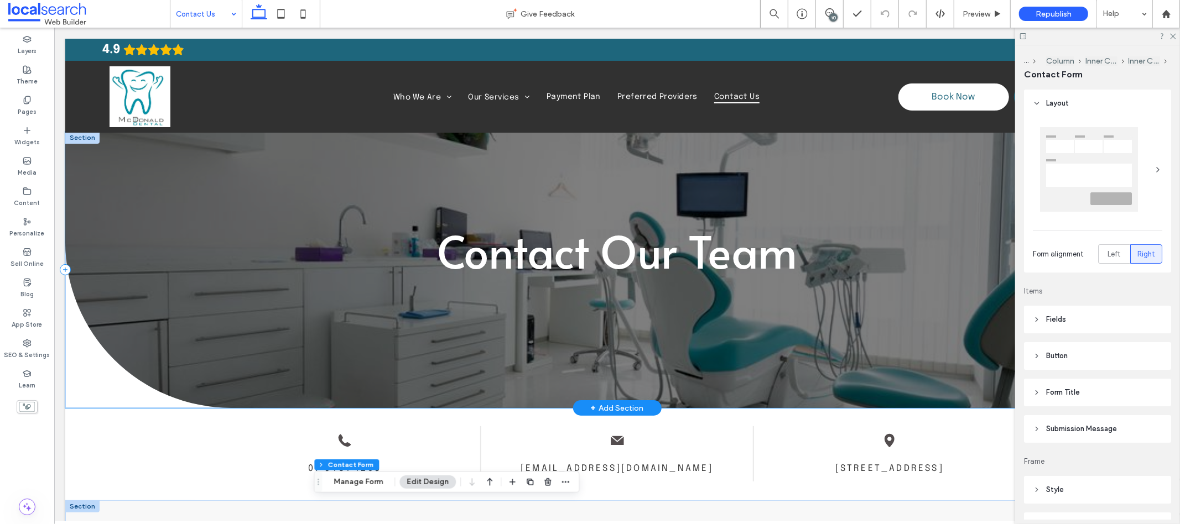
scroll to position [0, 0]
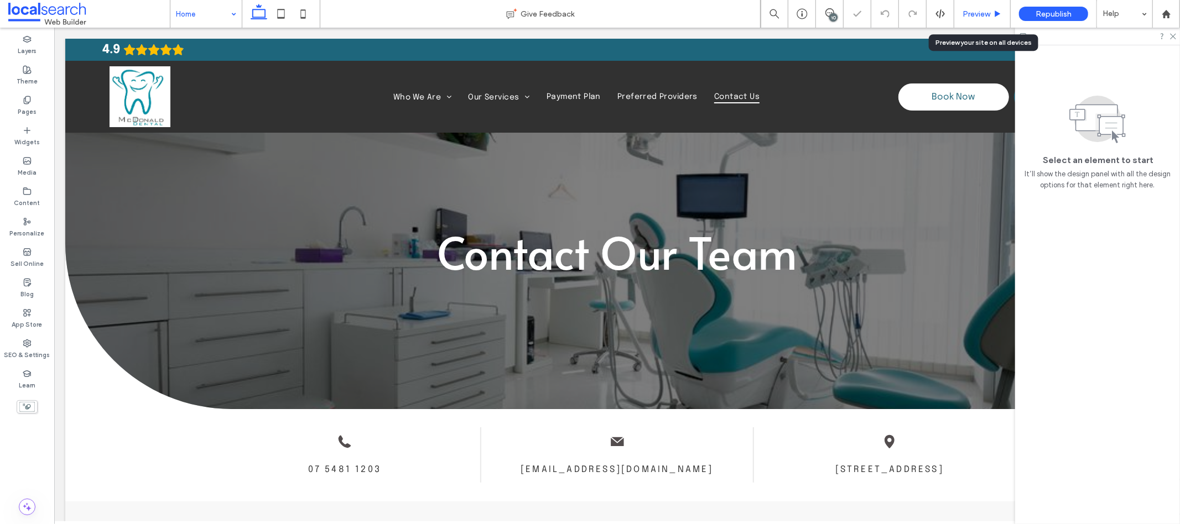
click at [990, 11] on span "Preview" at bounding box center [977, 13] width 28 height 9
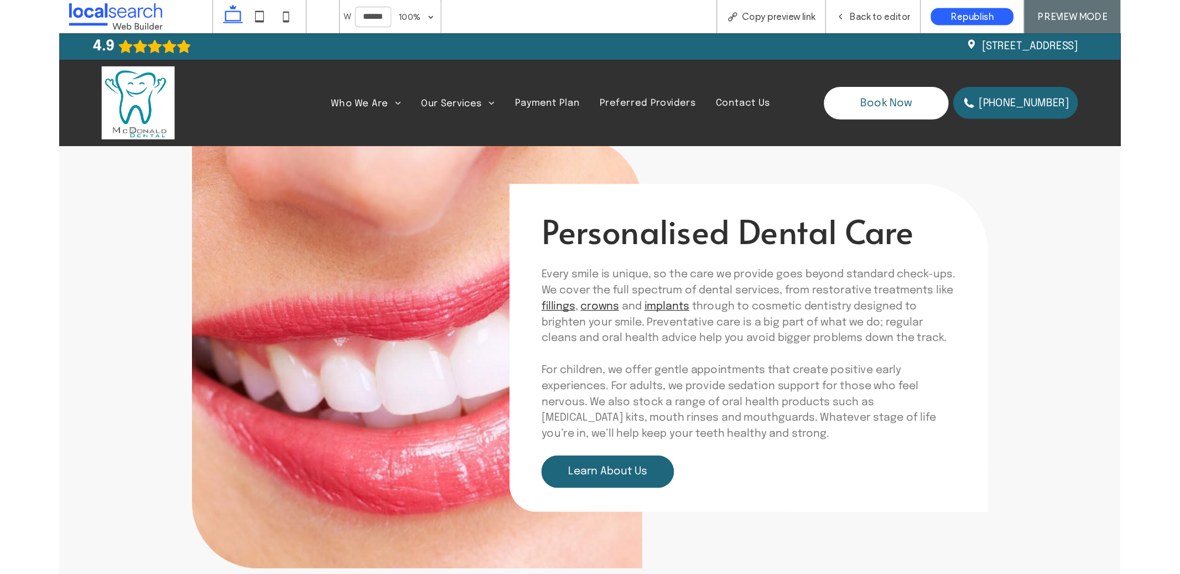
scroll to position [2651, 0]
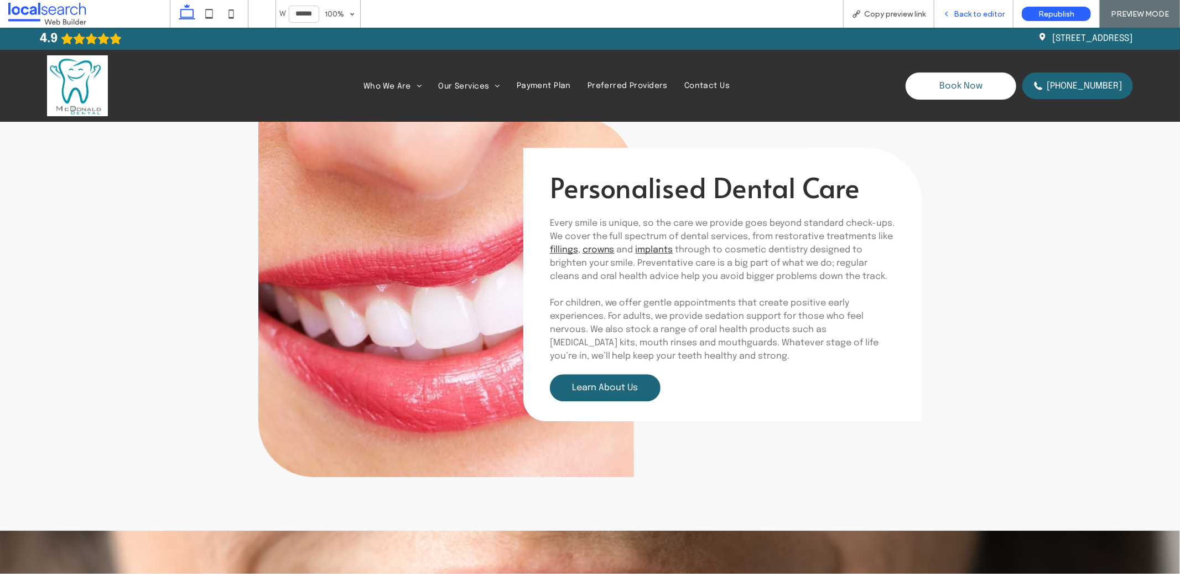
click at [958, 10] on span "Back to editor" at bounding box center [979, 13] width 51 height 9
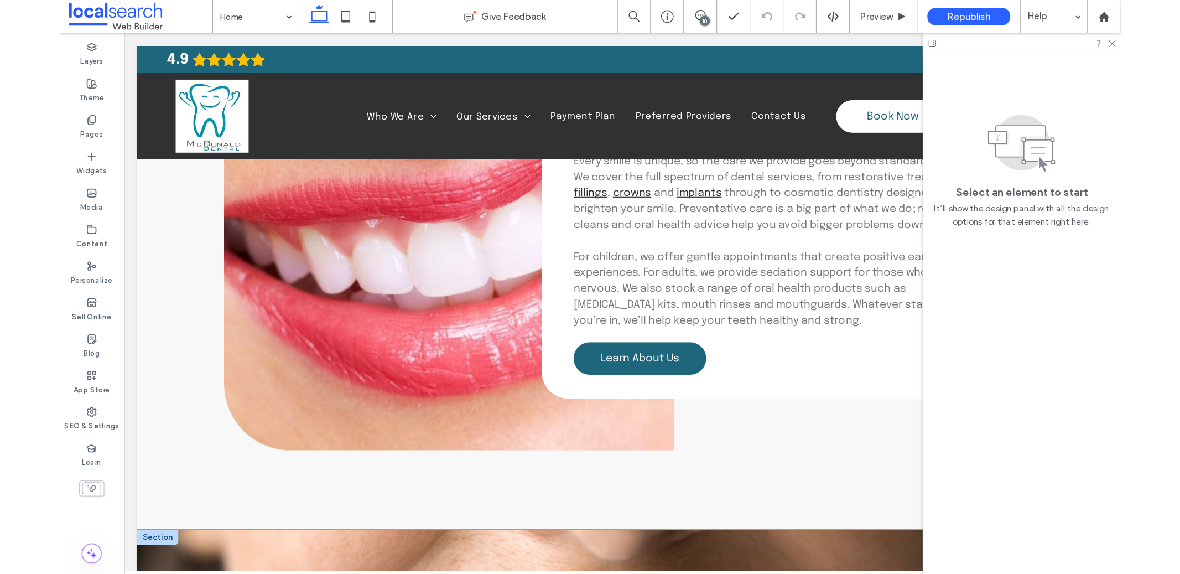
scroll to position [2866, 0]
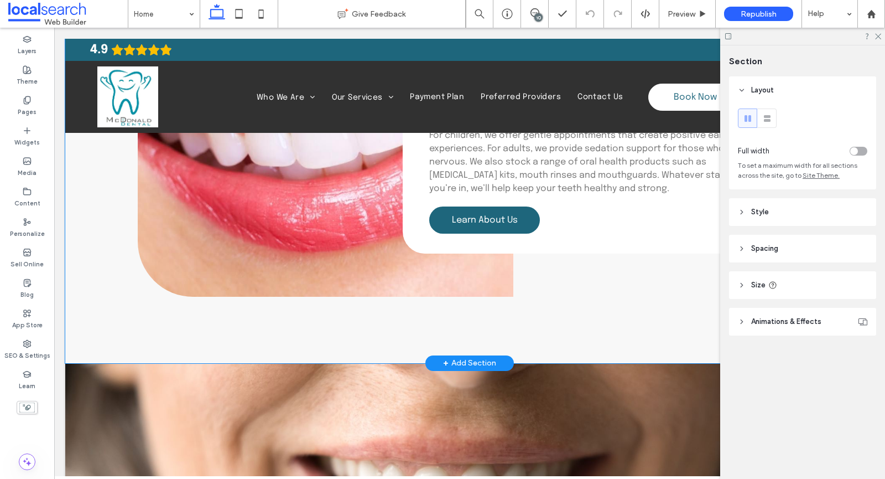
click at [200, 361] on div at bounding box center [465, 363] width 800 height 6
type input "***"
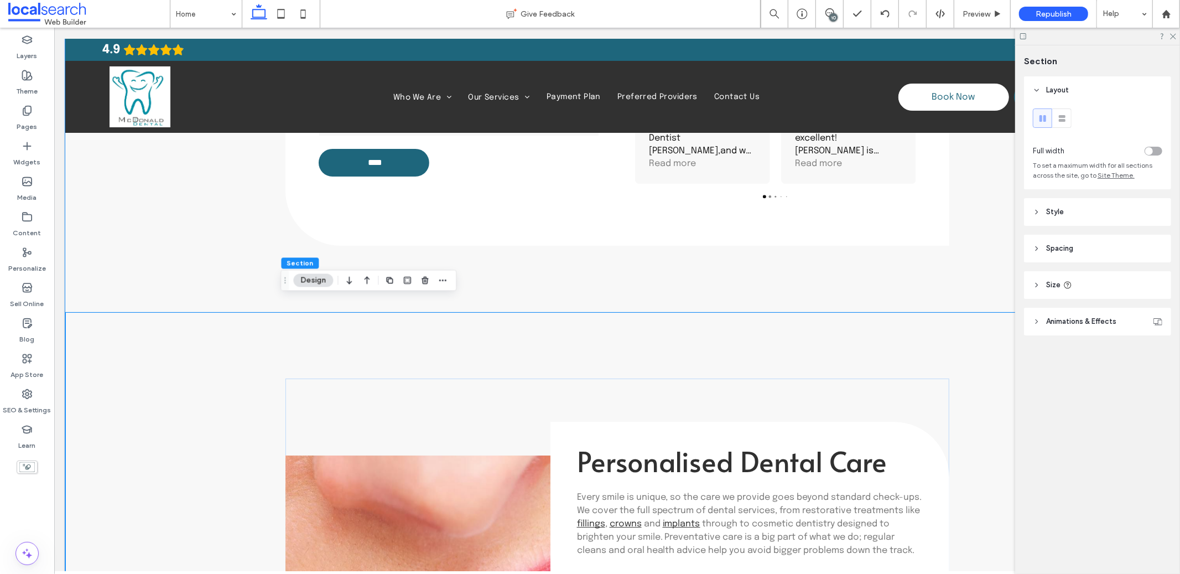
scroll to position [2340, 0]
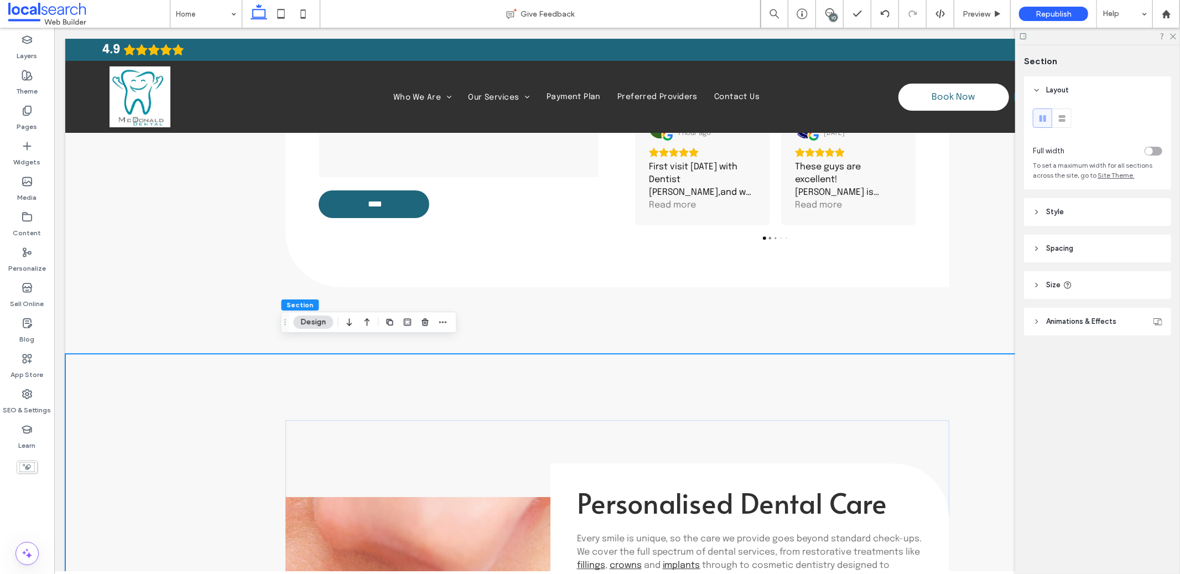
drag, startPoint x: 519, startPoint y: 337, endPoint x: 529, endPoint y: 289, distance: 49.3
click at [529, 289] on div "Get in Touch Name Email Phone Message **** Thank you for contacting McDonald De…" at bounding box center [617, 115] width 1104 height 476
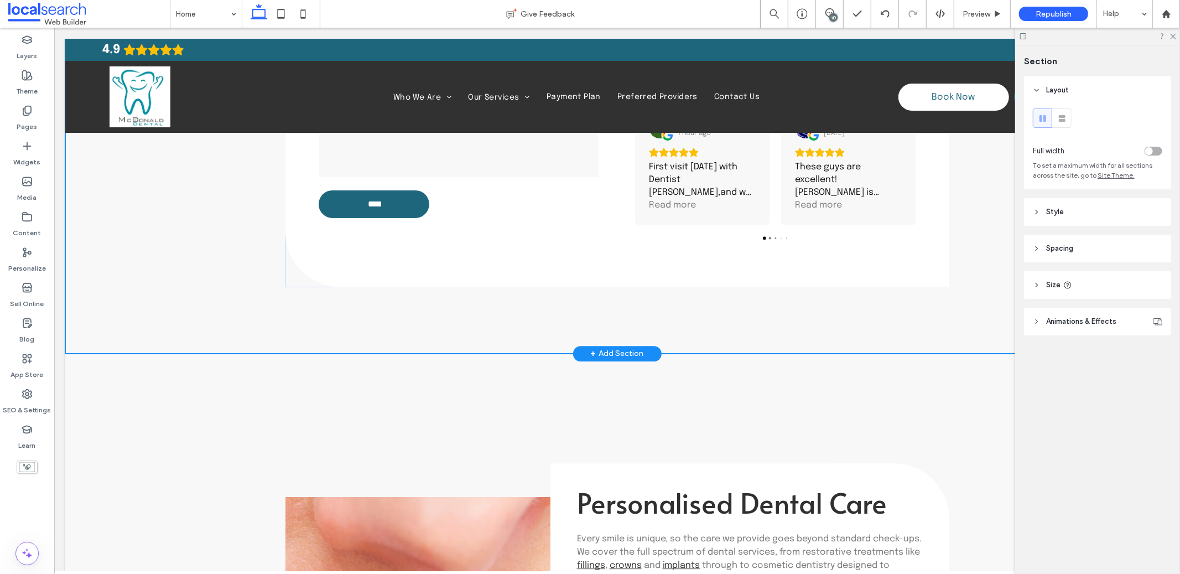
type input "***"
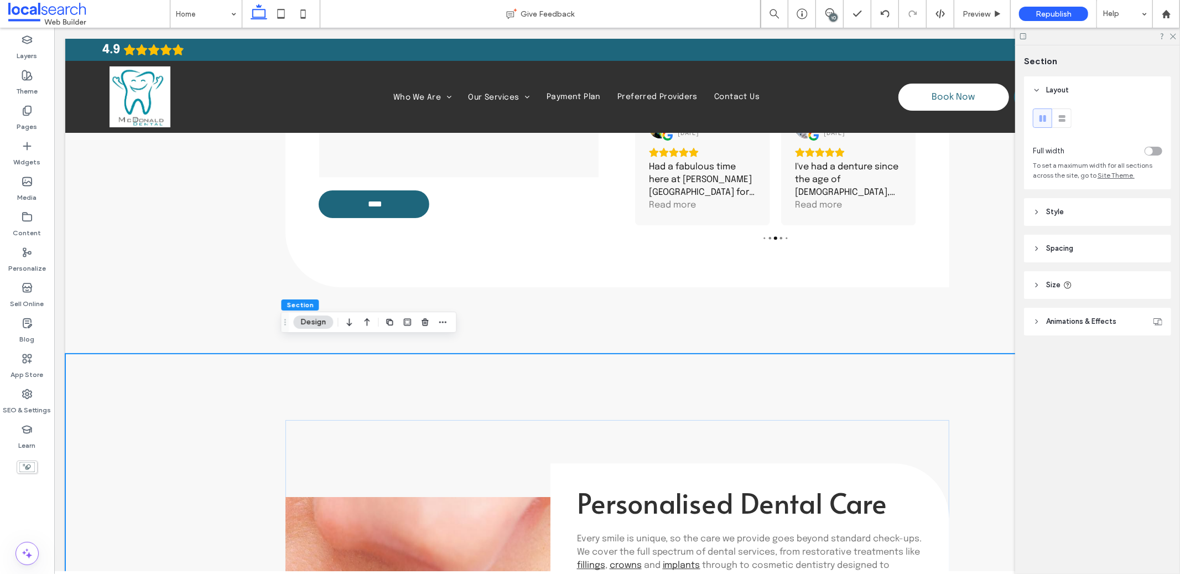
click at [1073, 262] on header "Spacing" at bounding box center [1097, 249] width 147 height 28
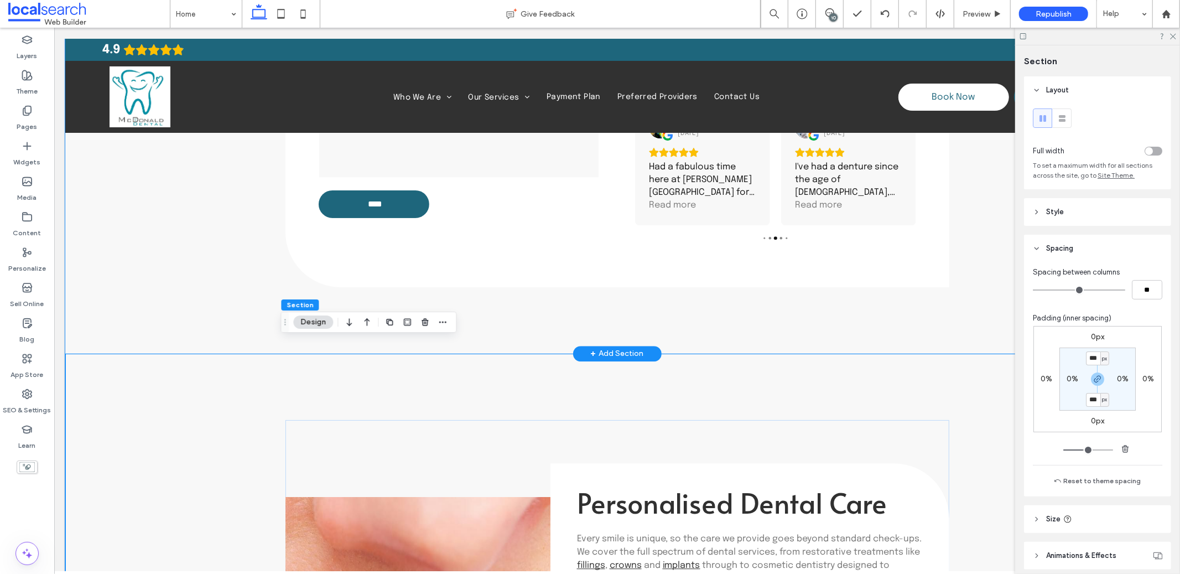
click at [687, 308] on div "Get in Touch Name Email Phone Message **** Thank you for contacting McDonald De…" at bounding box center [617, 115] width 664 height 476
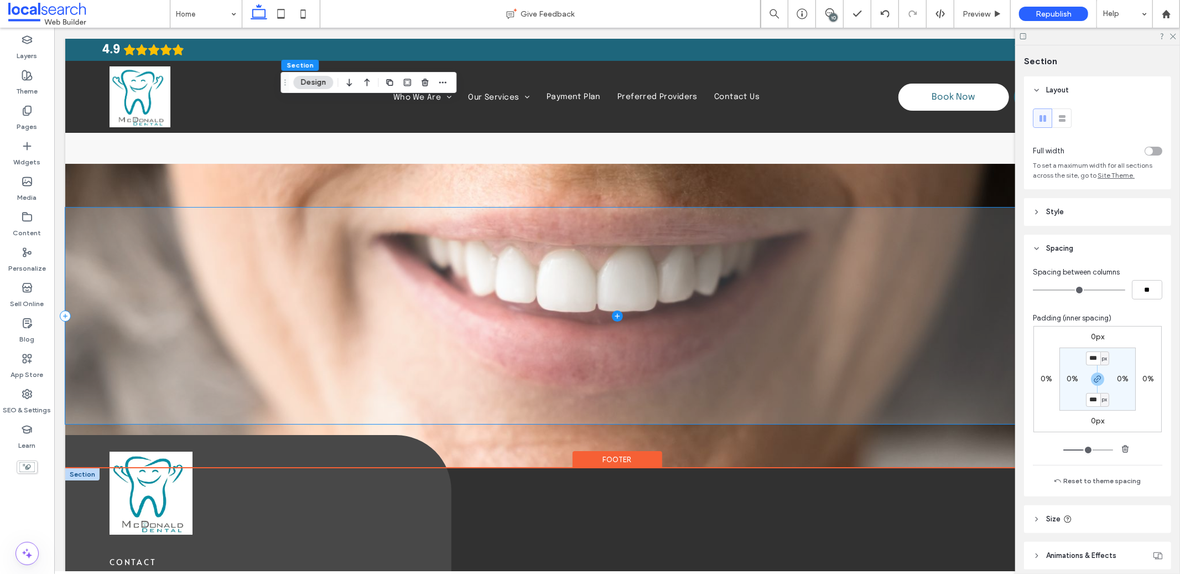
scroll to position [3283, 0]
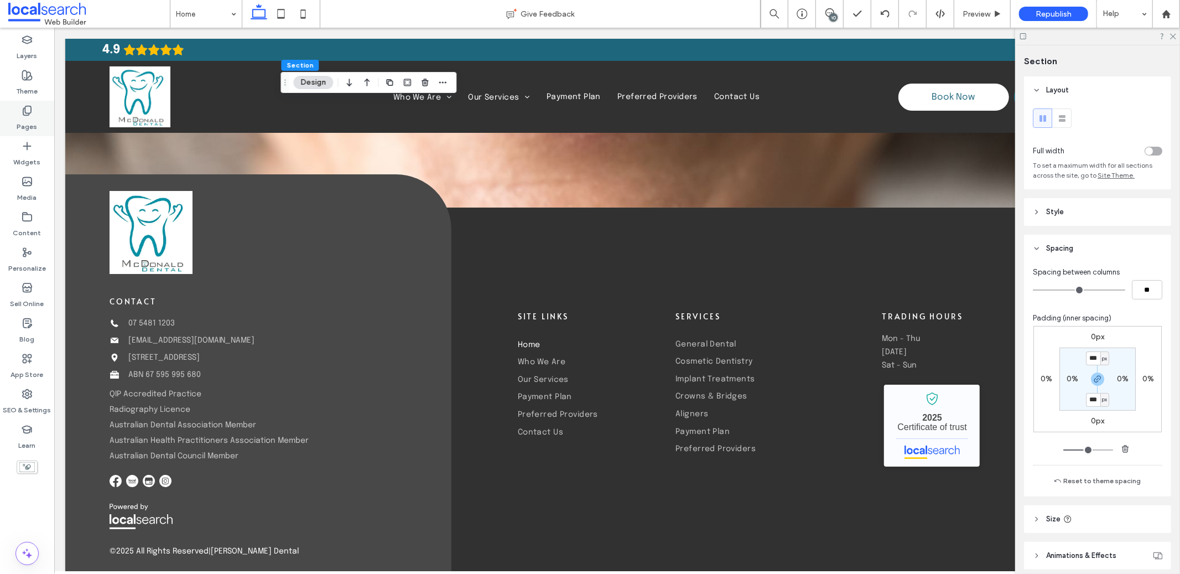
click at [34, 105] on div "Pages" at bounding box center [27, 118] width 54 height 35
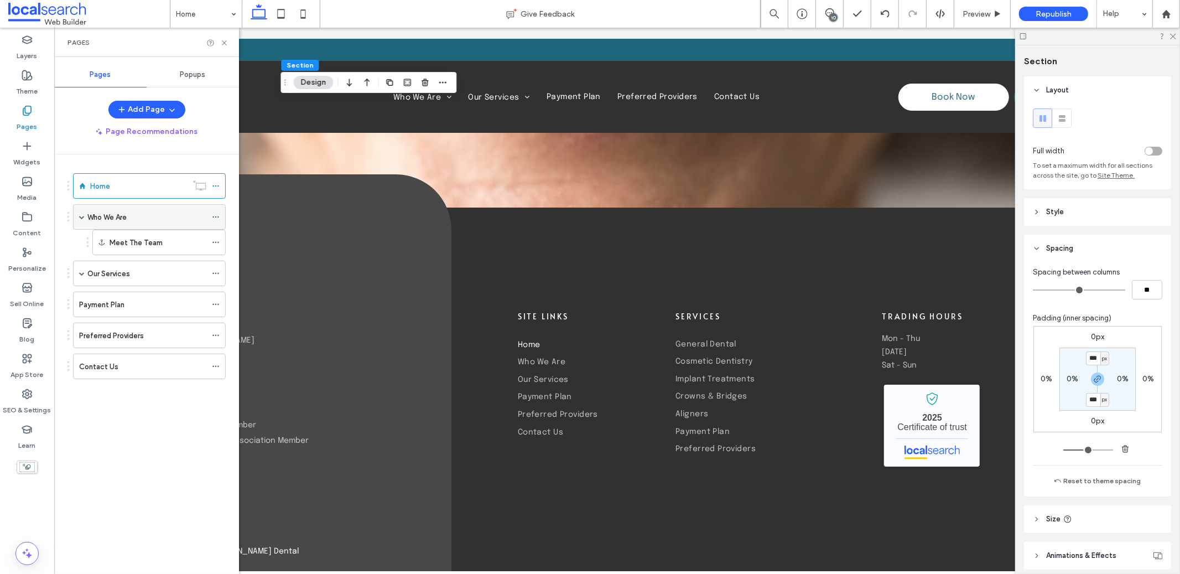
click at [111, 222] on label "Who We Are" at bounding box center [106, 216] width 39 height 19
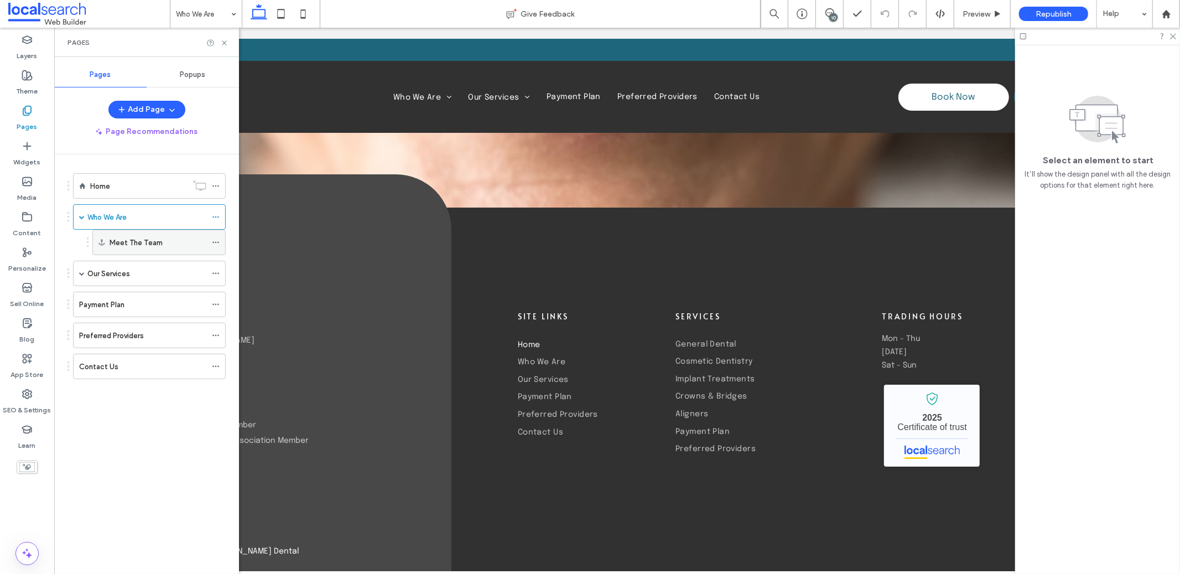
click at [177, 246] on div "Meet The Team" at bounding box center [158, 243] width 97 height 12
click at [95, 278] on label "Our Services" at bounding box center [108, 273] width 43 height 19
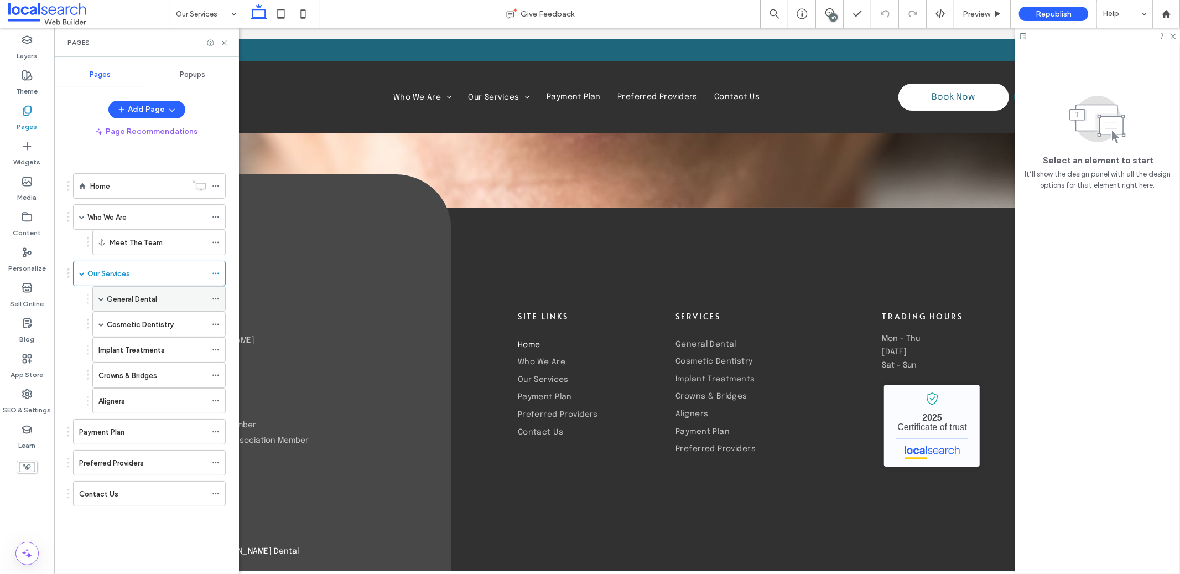
click at [101, 302] on span at bounding box center [101, 299] width 6 height 24
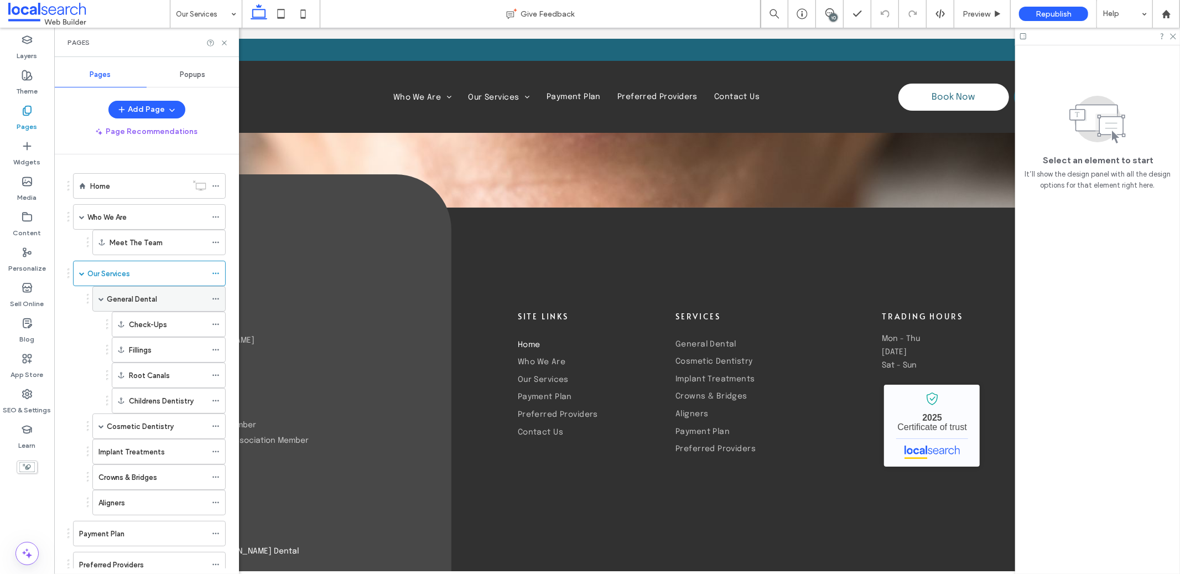
click at [146, 307] on div "General Dental" at bounding box center [157, 299] width 100 height 24
click at [224, 45] on icon at bounding box center [224, 43] width 8 height 8
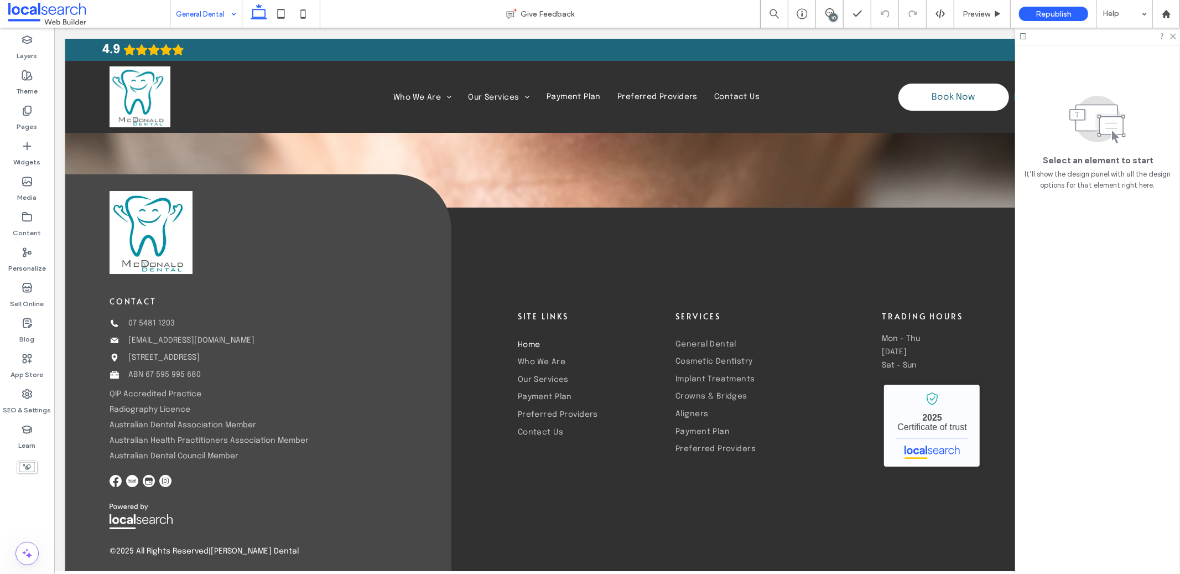
click at [831, 15] on div "10" at bounding box center [833, 17] width 8 height 8
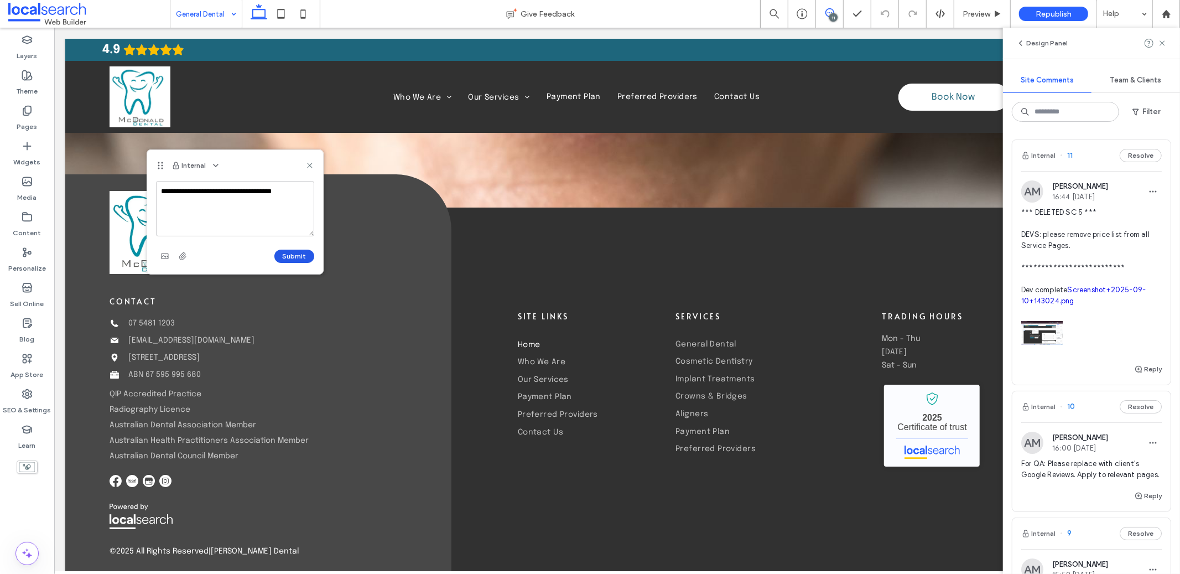
type textarea "**********"
click at [308, 252] on button "Submit" at bounding box center [294, 256] width 40 height 13
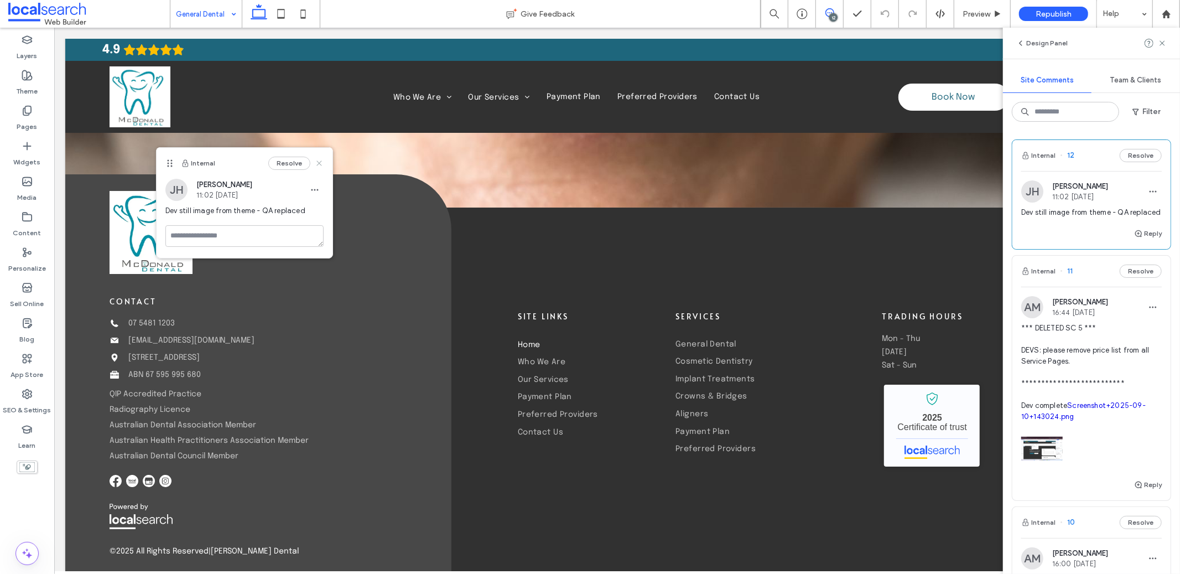
click at [321, 163] on icon at bounding box center [319, 163] width 9 height 9
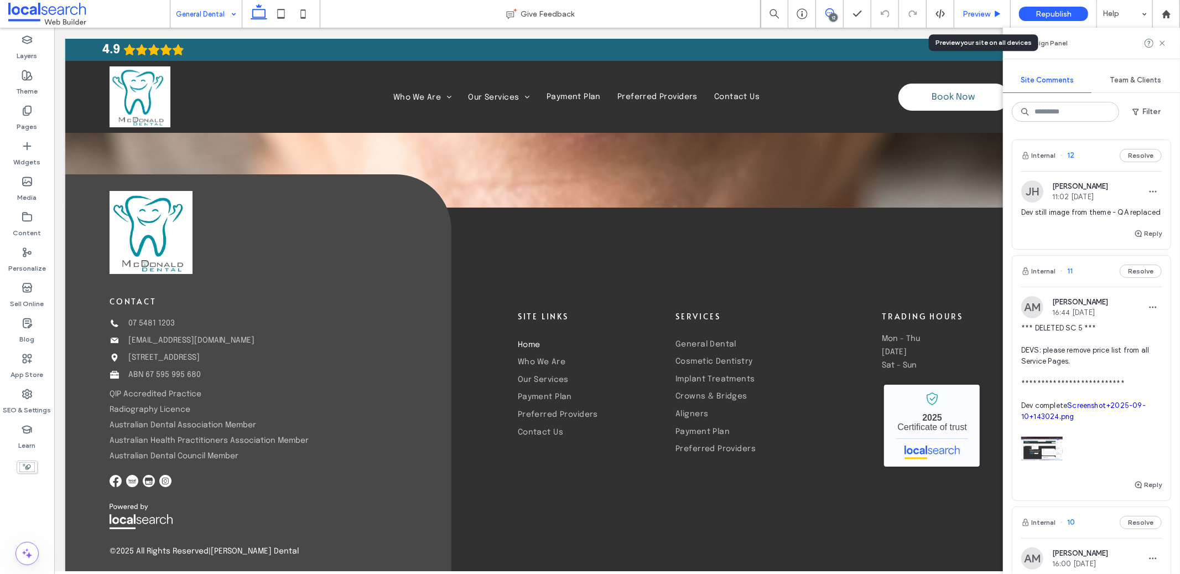
click at [970, 13] on span "Preview" at bounding box center [977, 13] width 28 height 9
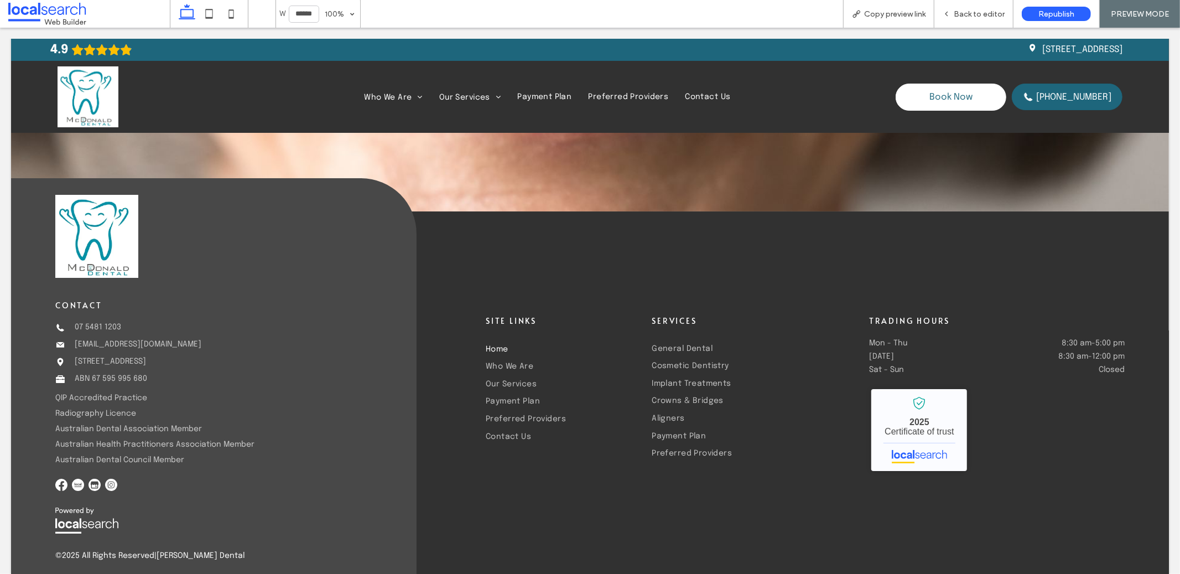
click at [970, 13] on span "Back to editor" at bounding box center [979, 13] width 51 height 9
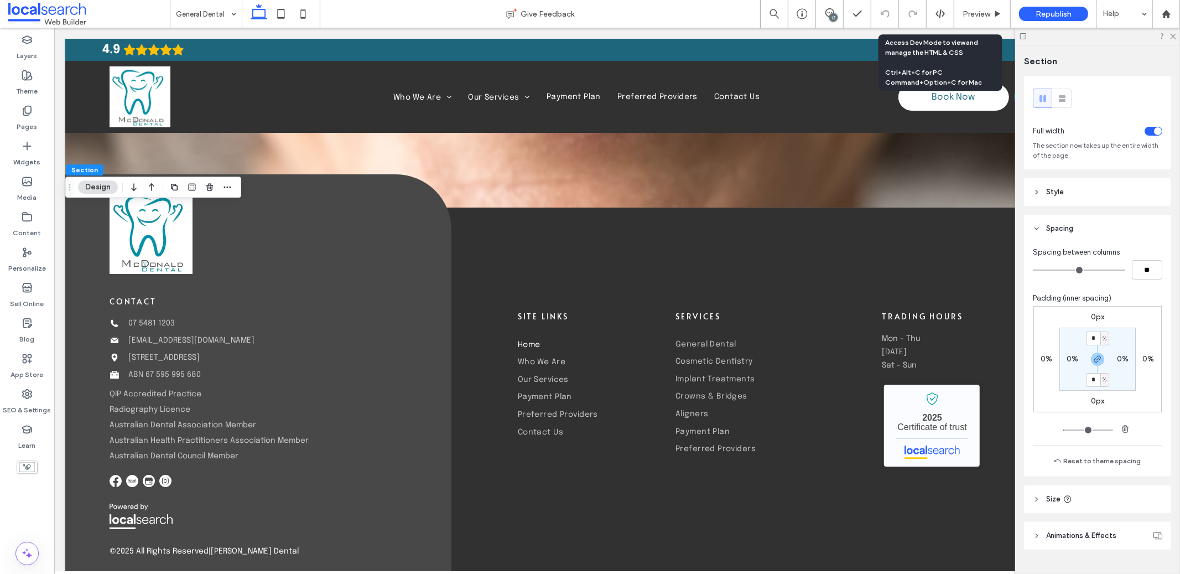
scroll to position [45, 0]
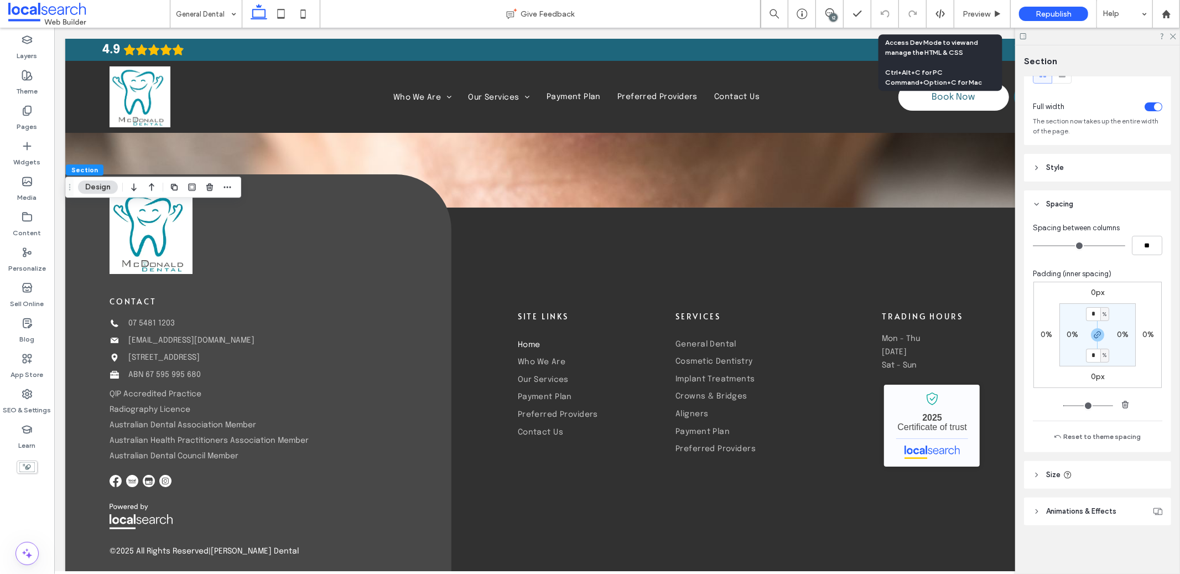
click at [1080, 512] on span "Animations & Effects" at bounding box center [1081, 511] width 70 height 11
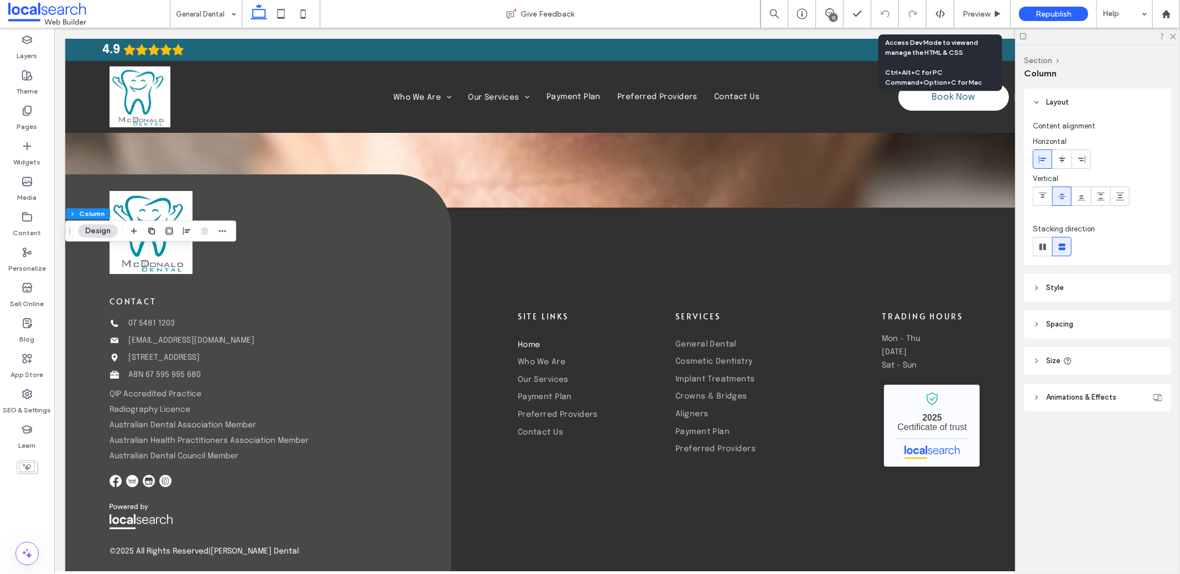
drag, startPoint x: 1082, startPoint y: 377, endPoint x: 1082, endPoint y: 387, distance: 10.5
click at [1082, 380] on div "Layout Content alignment Horizontal Vertical Stacking direction Style Color Ima…" at bounding box center [1101, 272] width 154 height 367
click at [1082, 389] on header "Animations & Effects" at bounding box center [1097, 397] width 147 height 28
click at [1102, 276] on header "Style" at bounding box center [1097, 288] width 147 height 28
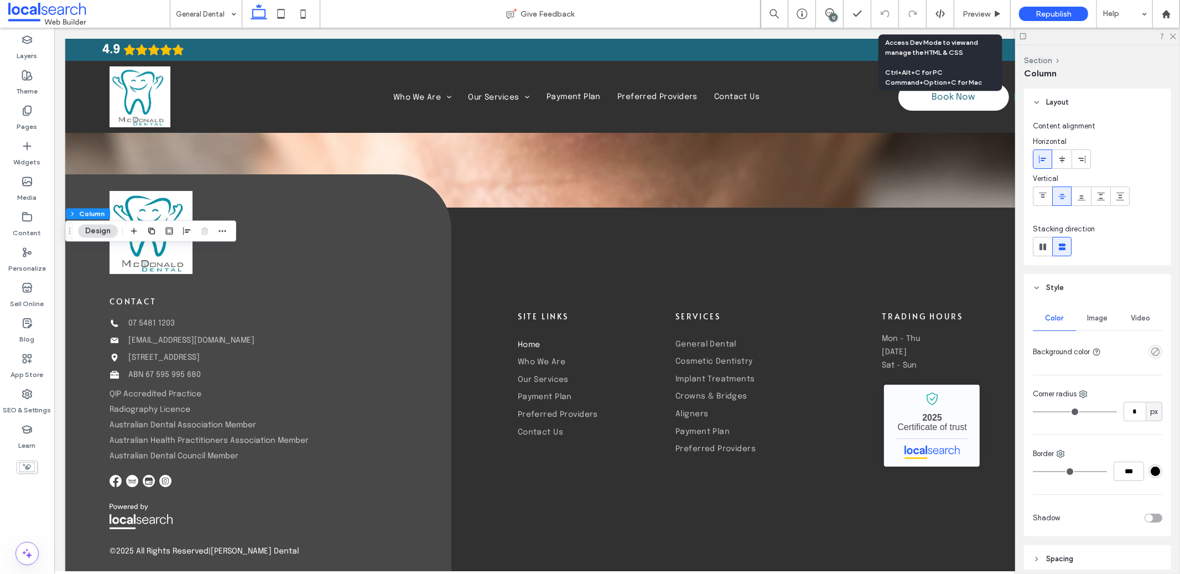
click at [1095, 311] on div "Image" at bounding box center [1097, 318] width 43 height 24
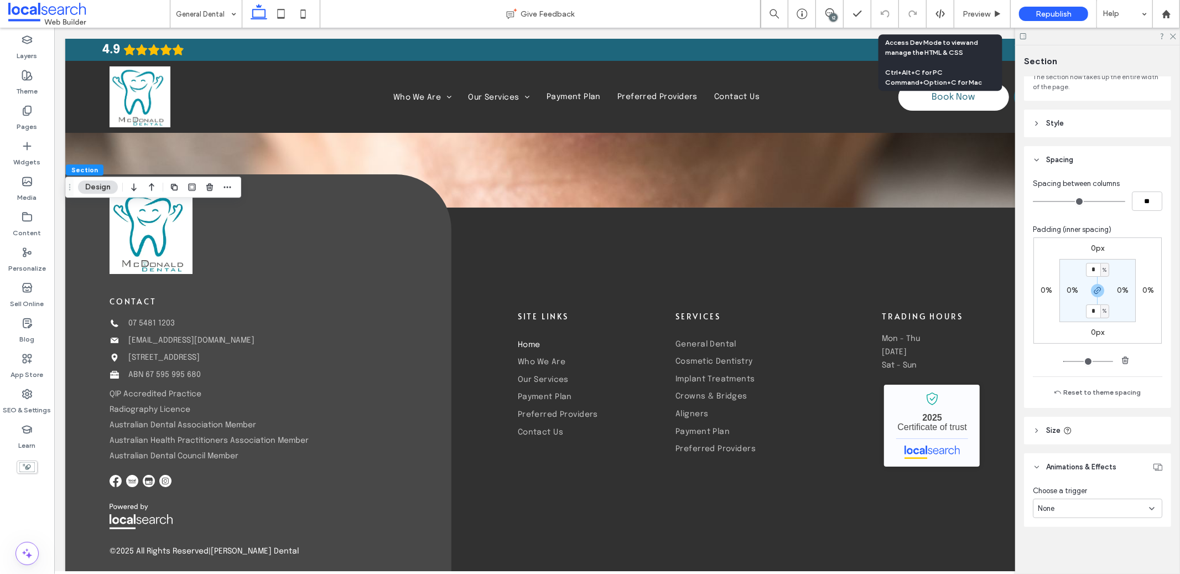
scroll to position [91, 0]
click at [1092, 426] on header "Size" at bounding box center [1097, 429] width 147 height 28
click at [1092, 426] on header "Size" at bounding box center [1097, 428] width 147 height 28
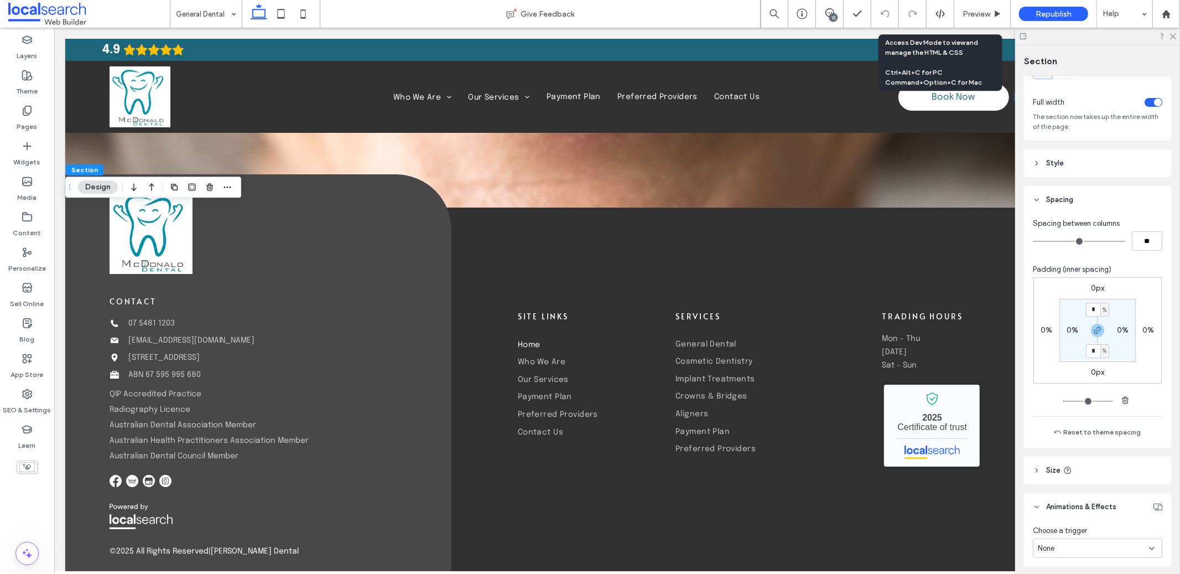
scroll to position [0, 0]
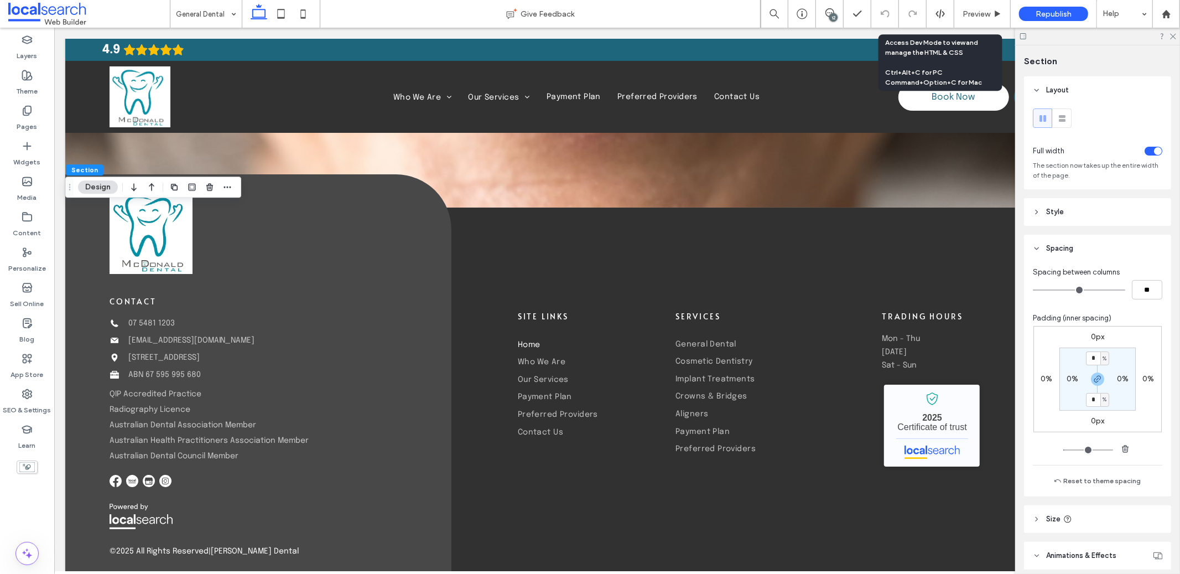
click at [1073, 223] on header "Style" at bounding box center [1097, 212] width 147 height 28
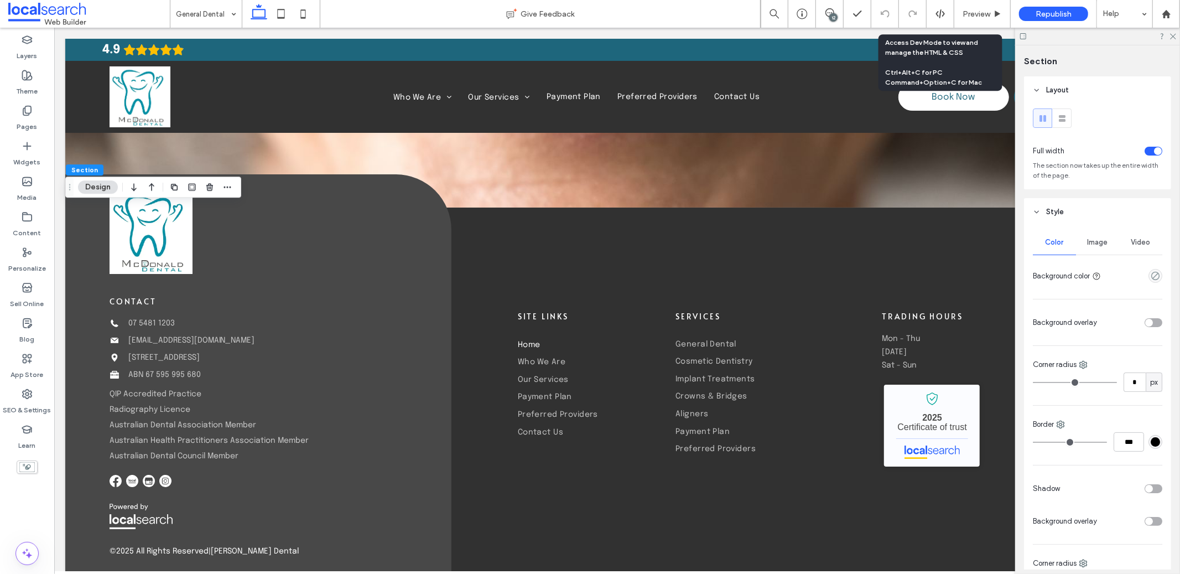
click at [1092, 241] on span "Image" at bounding box center [1098, 242] width 20 height 9
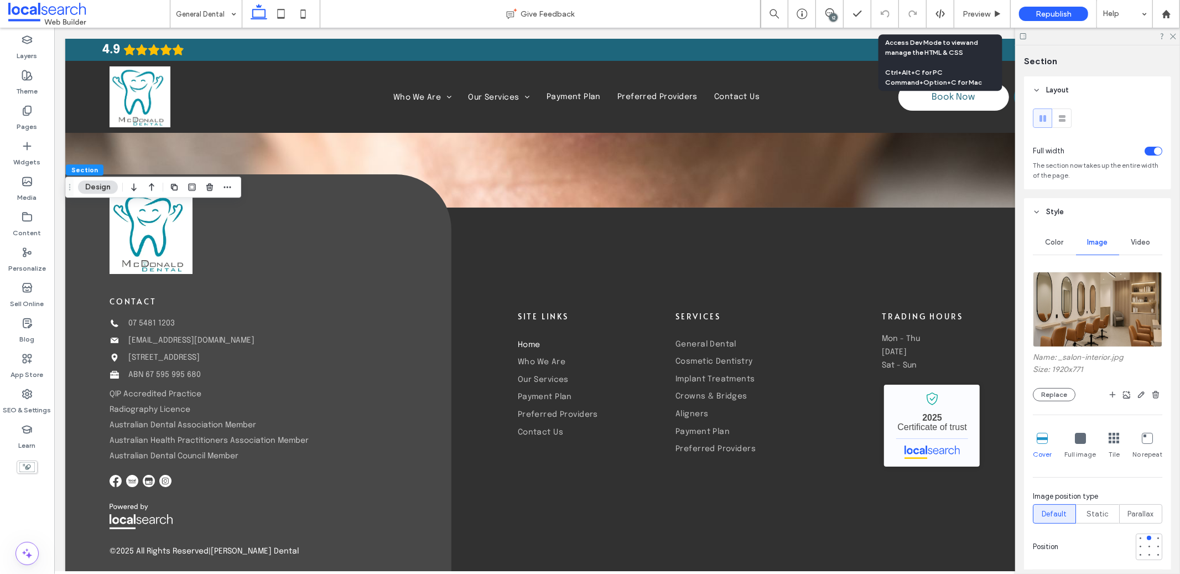
click at [1110, 309] on img at bounding box center [1097, 309] width 129 height 75
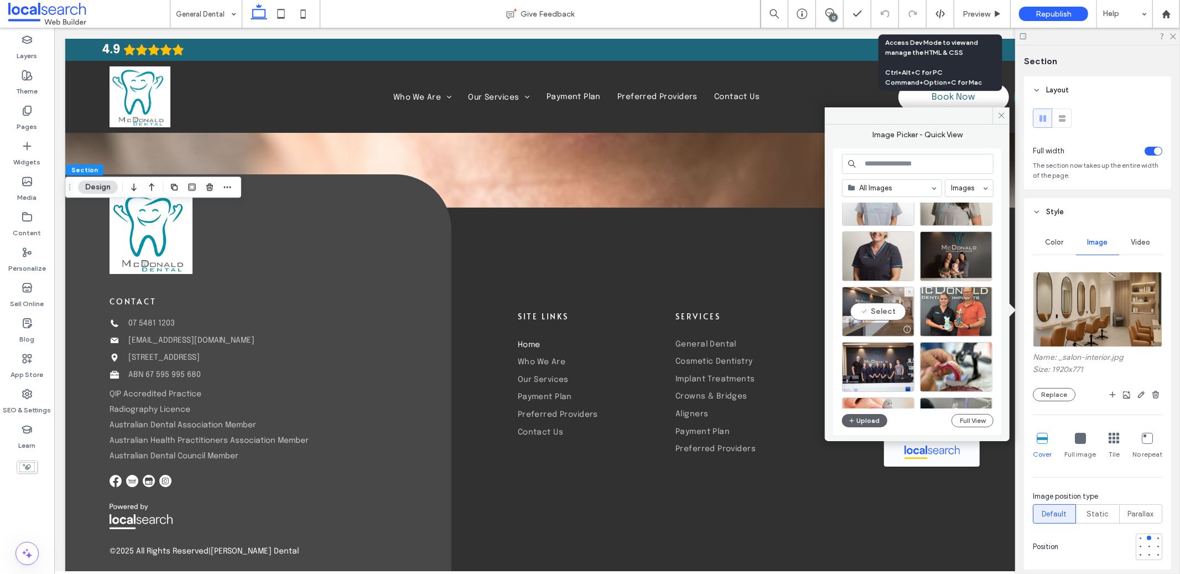
scroll to position [1042, 0]
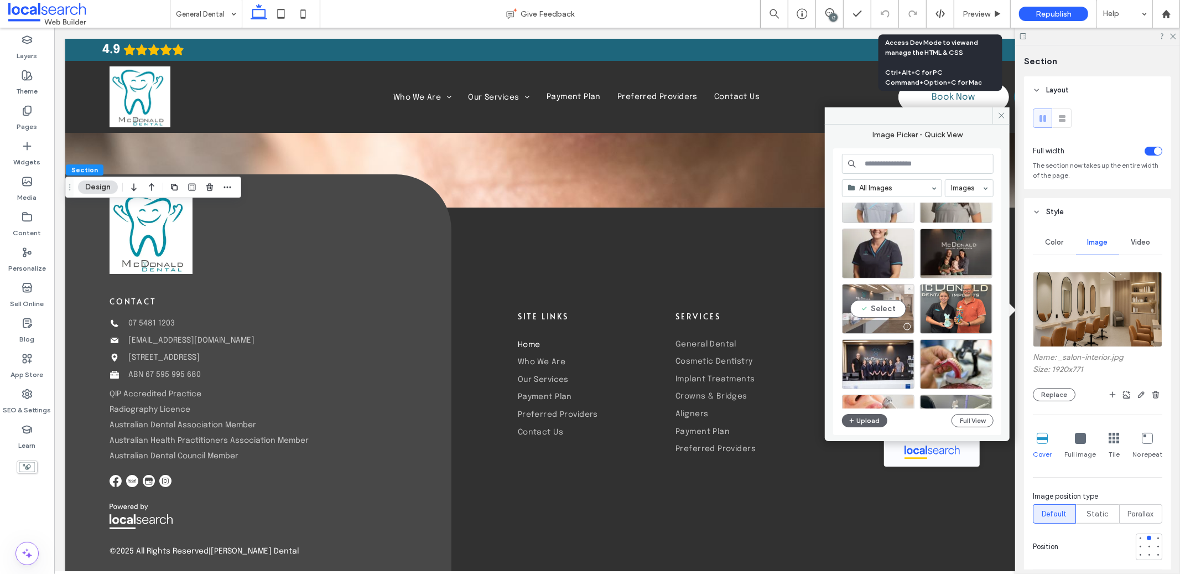
click at [873, 304] on div "Select" at bounding box center [878, 309] width 72 height 50
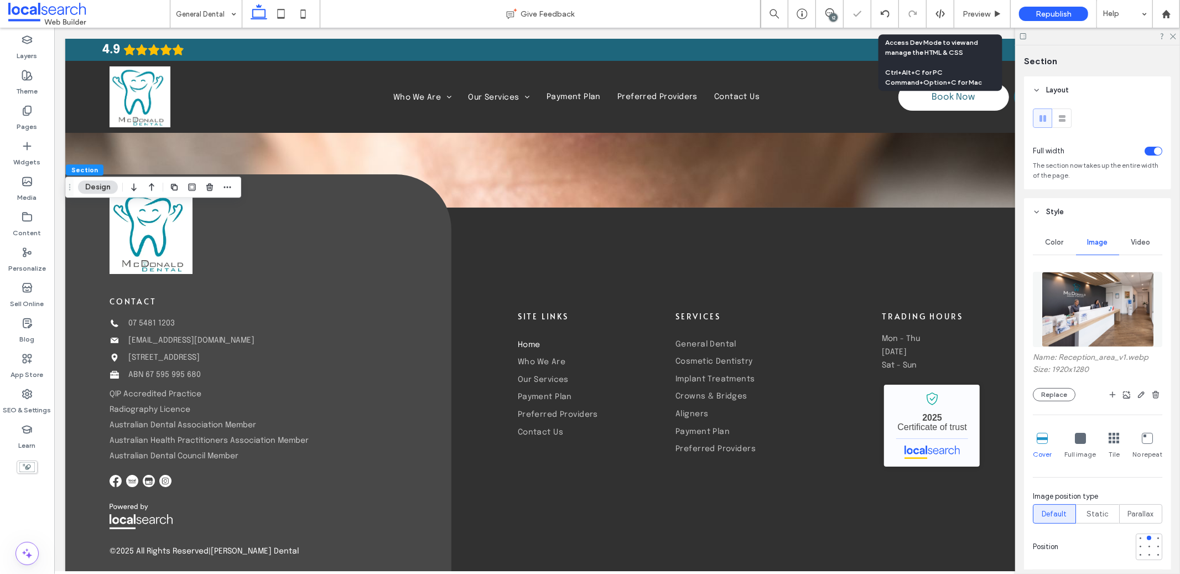
click at [1173, 40] on div at bounding box center [1097, 36] width 165 height 17
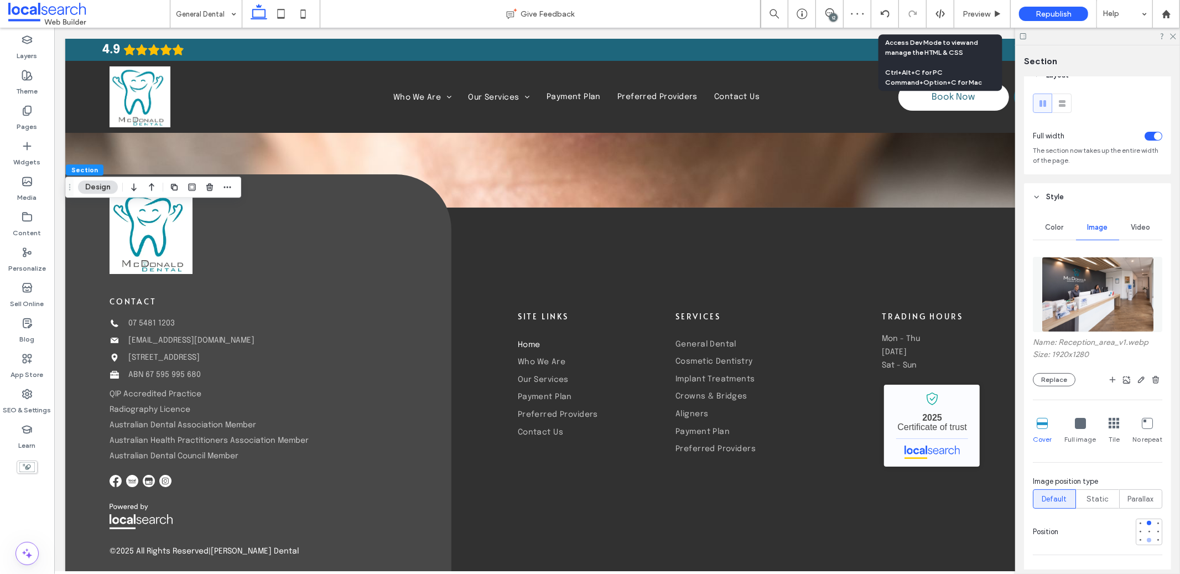
scroll to position [23, 0]
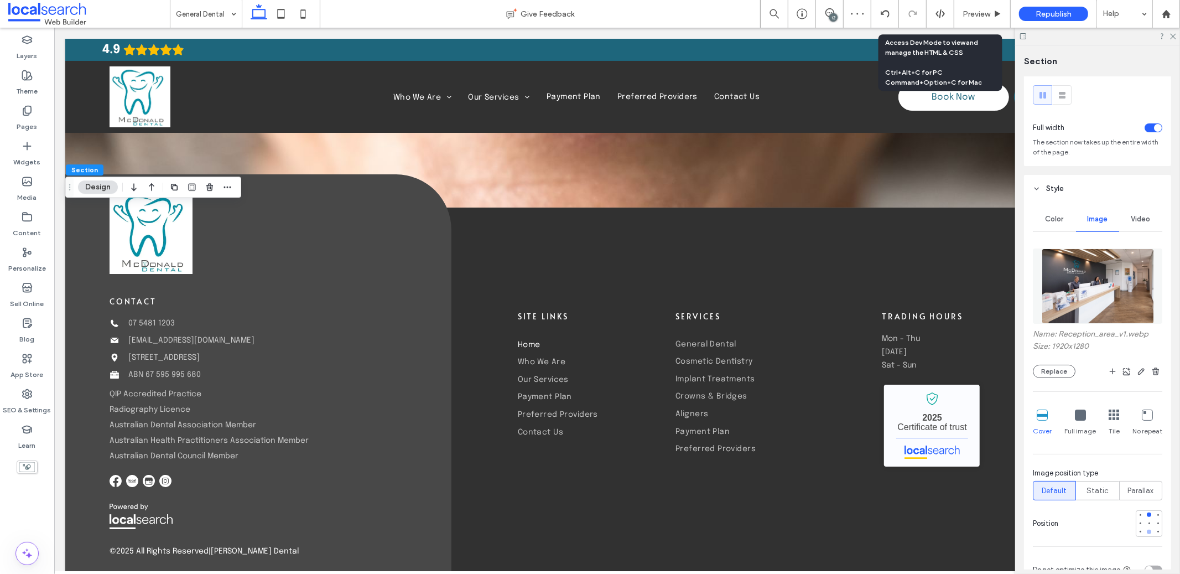
click at [1147, 531] on div at bounding box center [1149, 531] width 4 height 4
click at [1147, 522] on div at bounding box center [1149, 523] width 4 height 4
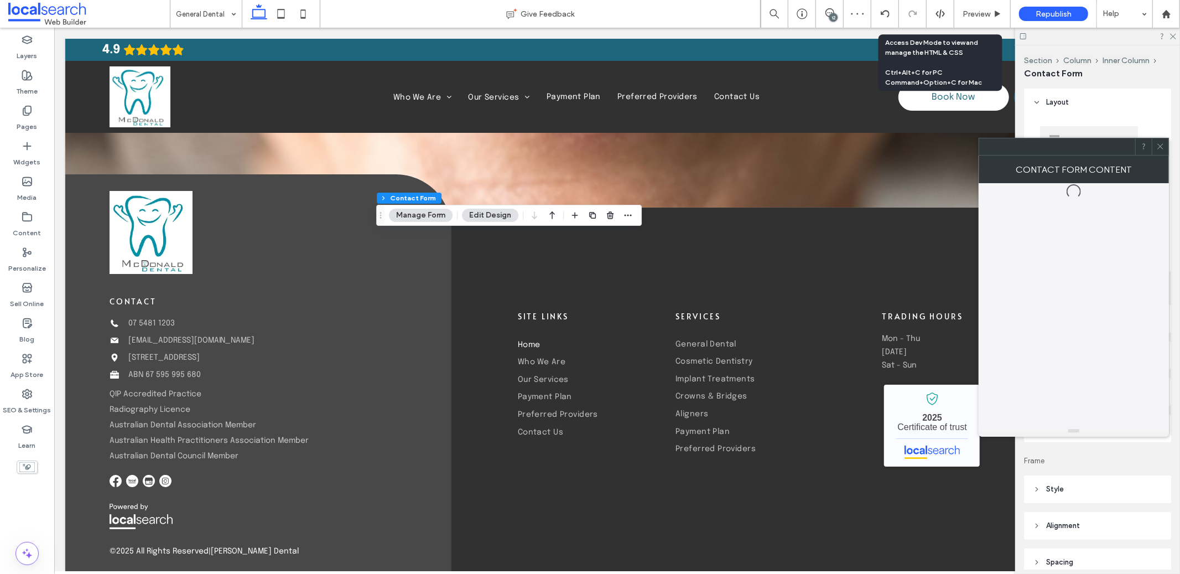
type input "*"
type input "***"
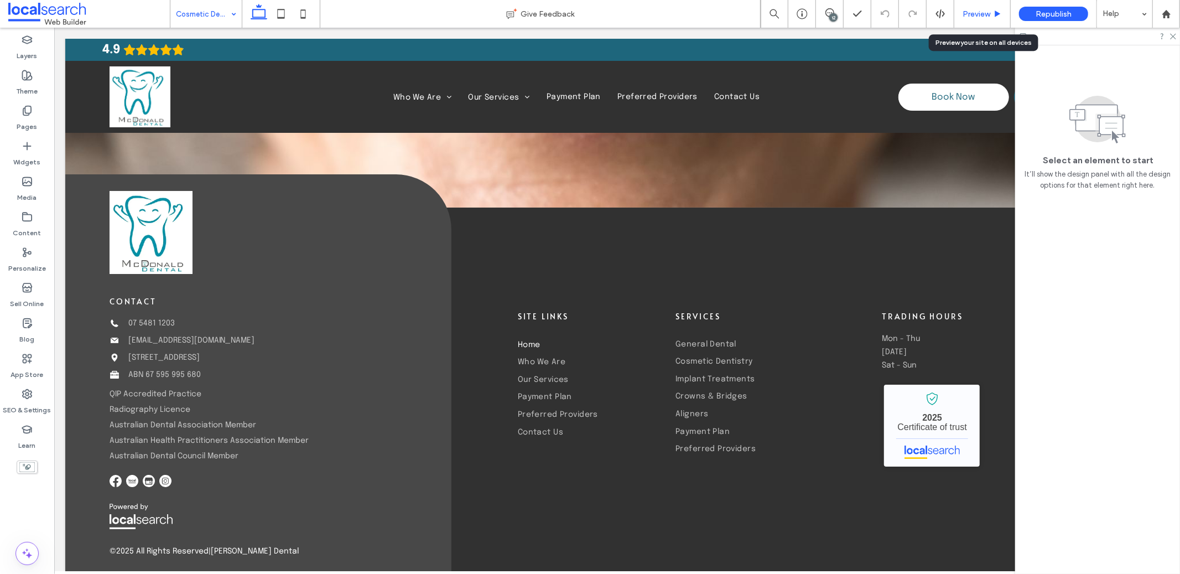
click at [985, 20] on div "Preview" at bounding box center [982, 14] width 56 height 28
click at [993, 22] on div "Preview" at bounding box center [982, 14] width 56 height 28
click at [988, 23] on div "Preview" at bounding box center [982, 14] width 56 height 28
click at [984, 20] on div "Preview" at bounding box center [982, 14] width 56 height 28
click at [981, 7] on div "Preview" at bounding box center [982, 14] width 56 height 28
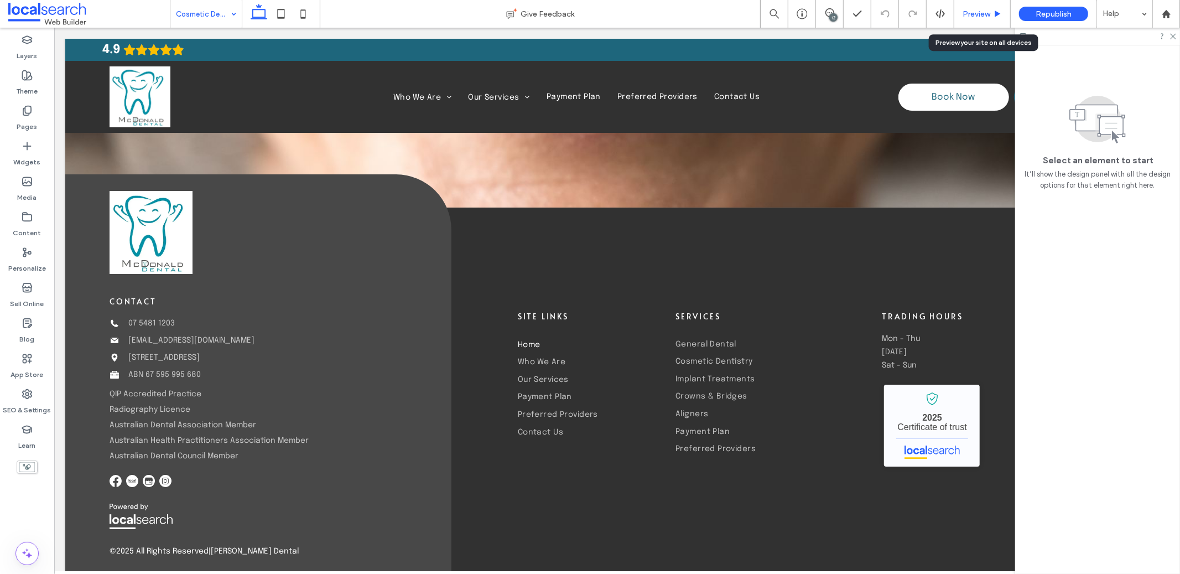
click at [995, 10] on icon at bounding box center [998, 14] width 8 height 8
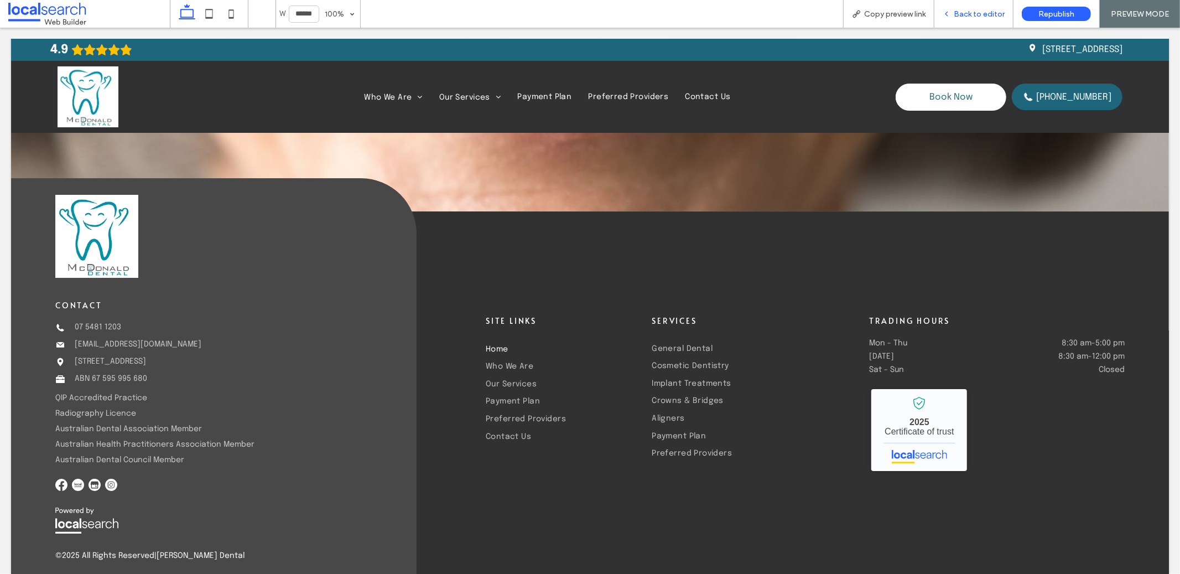
click at [962, 15] on span "Back to editor" at bounding box center [979, 13] width 51 height 9
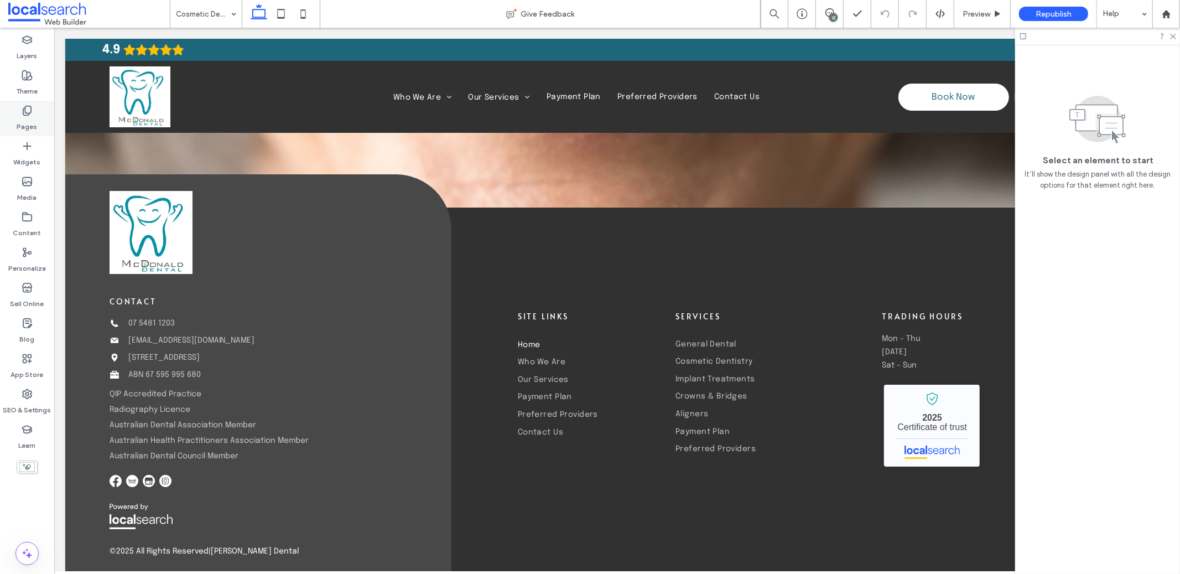
click at [38, 118] on div "Pages" at bounding box center [27, 118] width 54 height 35
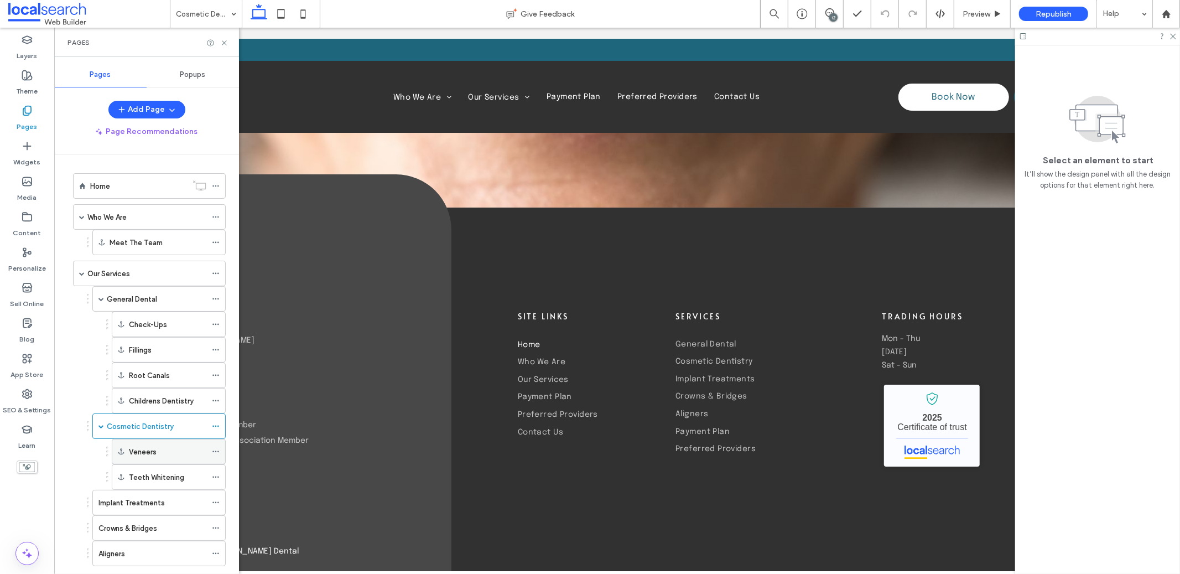
click at [146, 449] on label "Veneers" at bounding box center [143, 451] width 28 height 19
click at [111, 501] on label "Implant Treatments" at bounding box center [131, 502] width 66 height 19
click at [226, 41] on icon at bounding box center [224, 43] width 8 height 8
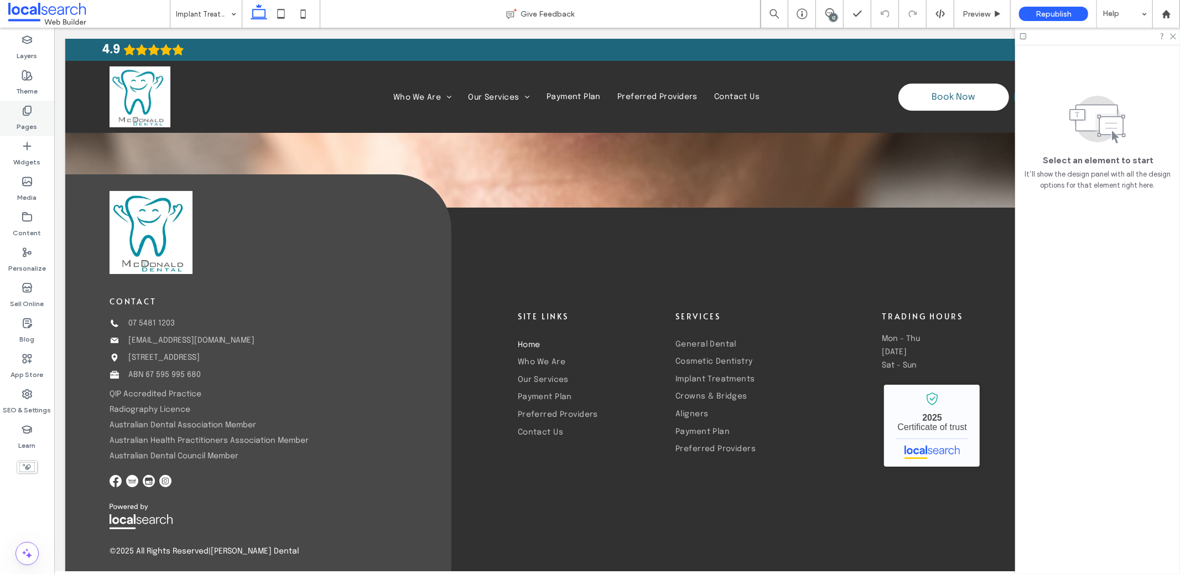
click at [21, 116] on label "Pages" at bounding box center [27, 123] width 20 height 15
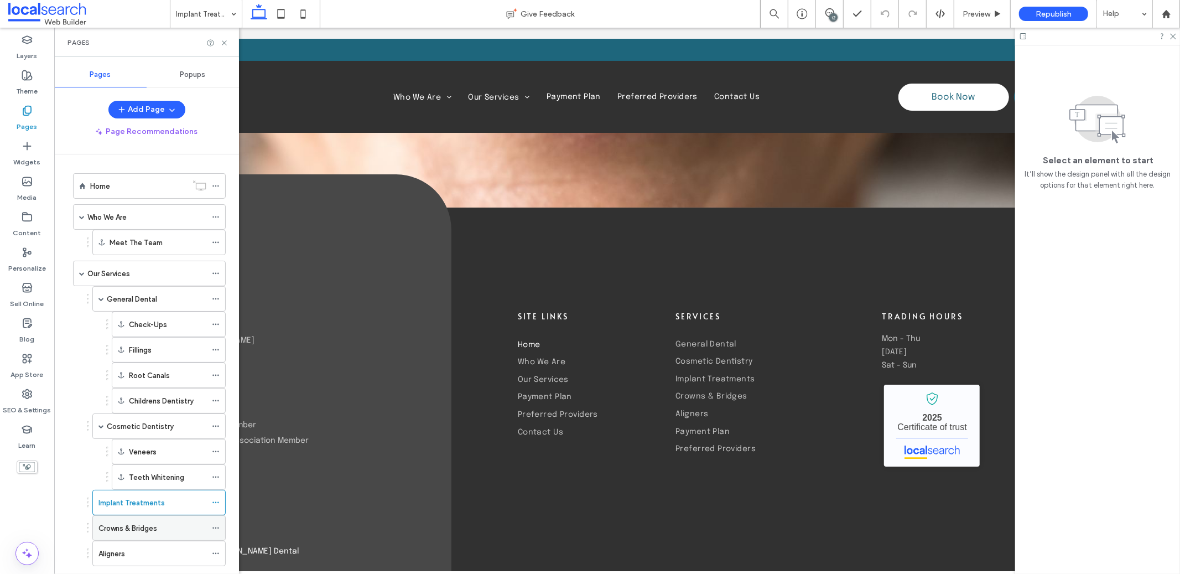
click at [149, 527] on label "Crowns & Bridges" at bounding box center [127, 527] width 59 height 19
click at [222, 43] on icon at bounding box center [224, 43] width 8 height 8
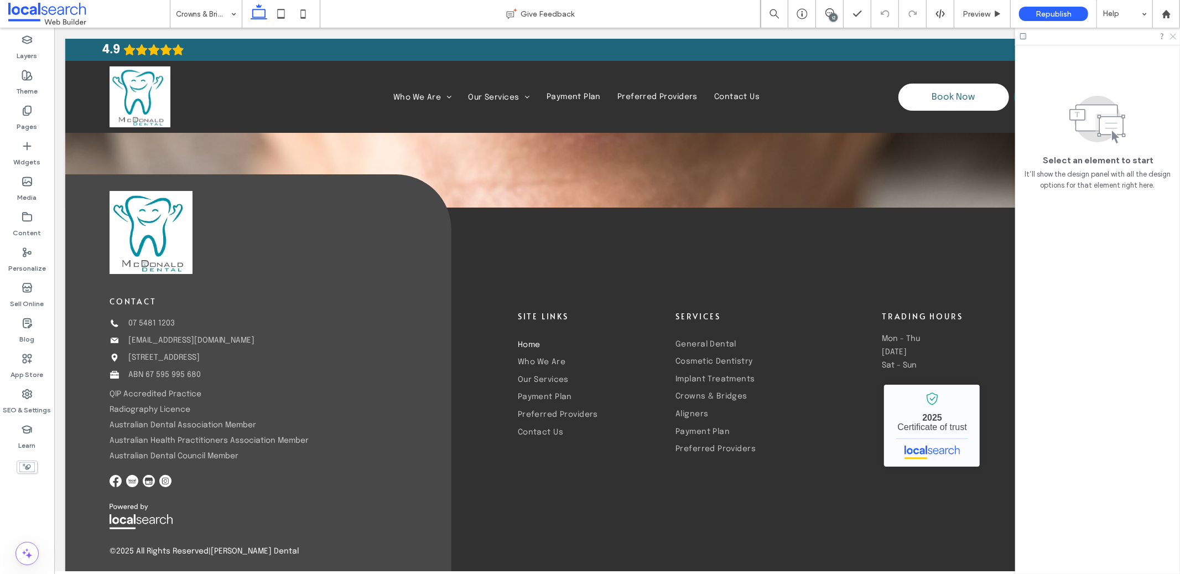
click at [1173, 38] on icon at bounding box center [1172, 35] width 7 height 7
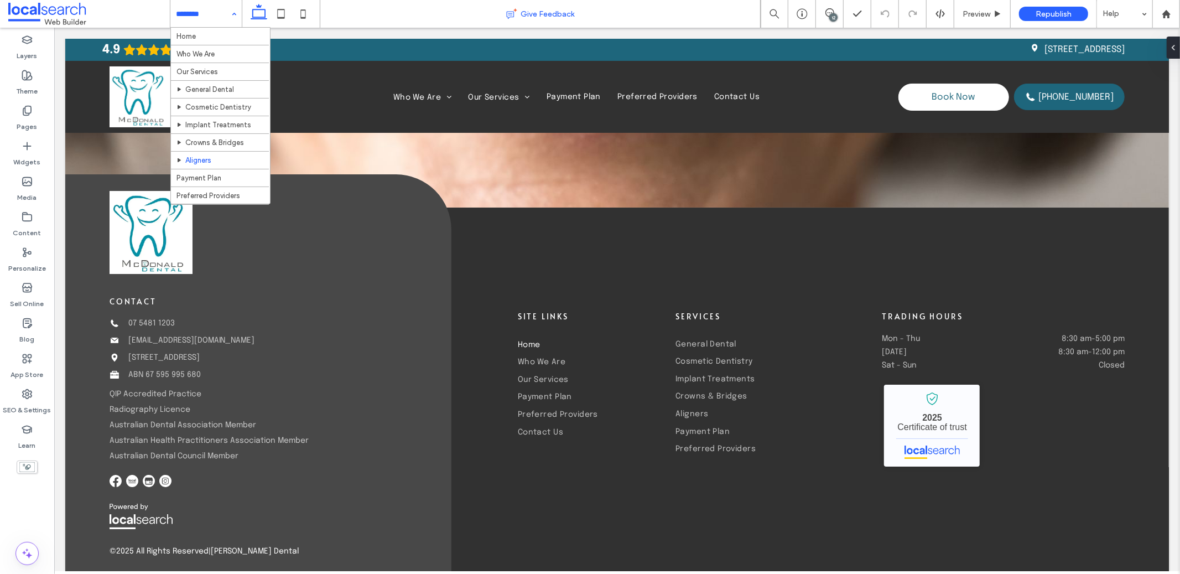
type input "**"
type input "****"
type input "***"
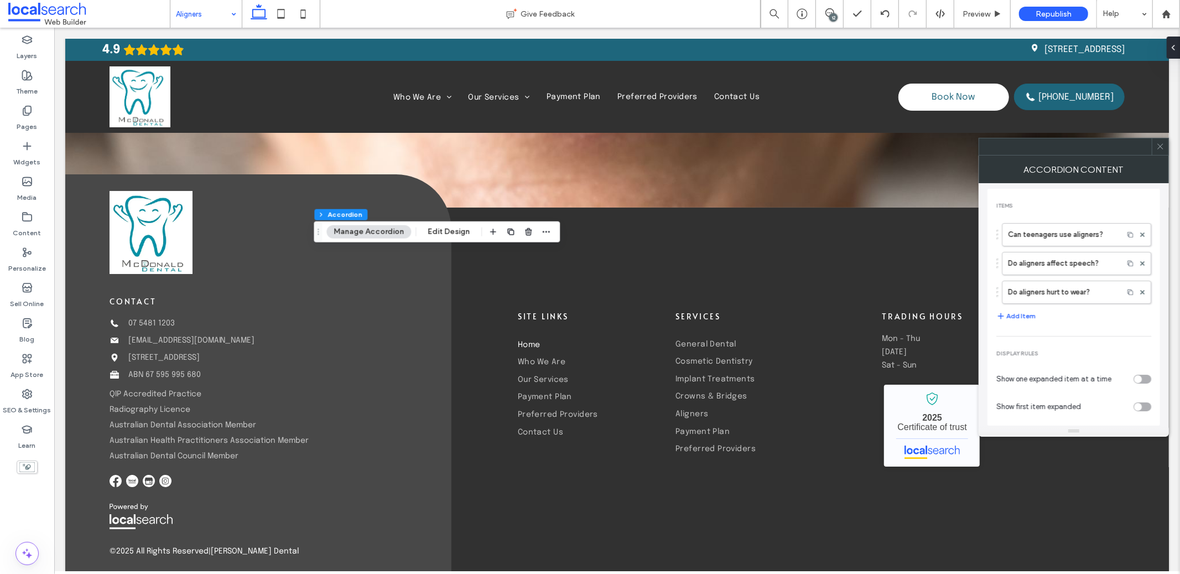
click at [1159, 148] on use at bounding box center [1160, 147] width 6 height 6
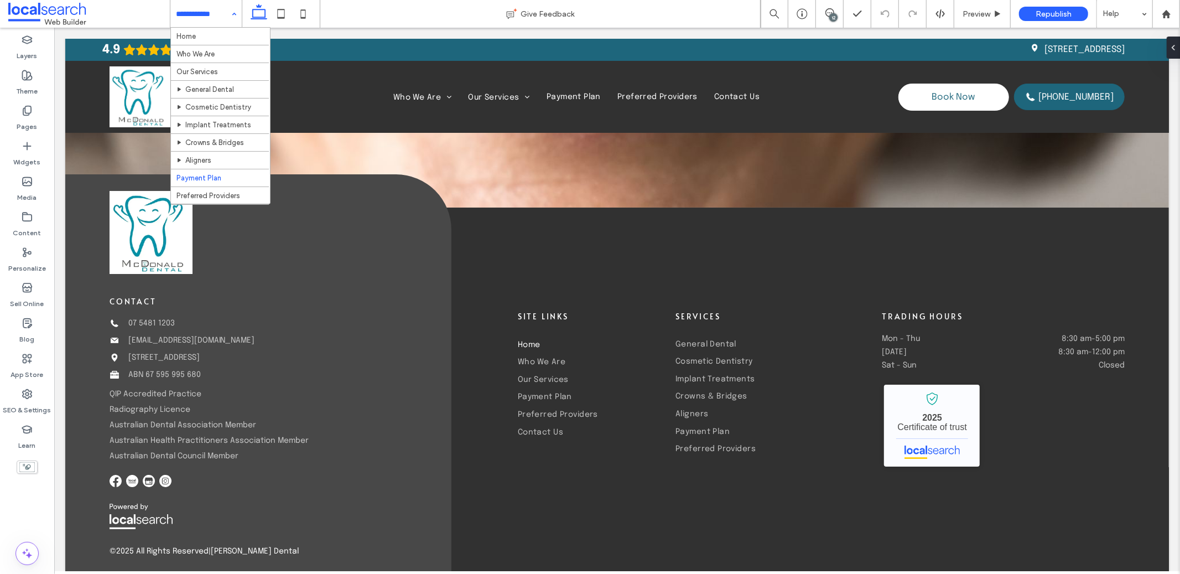
click at [218, 19] on input at bounding box center [203, 14] width 55 height 28
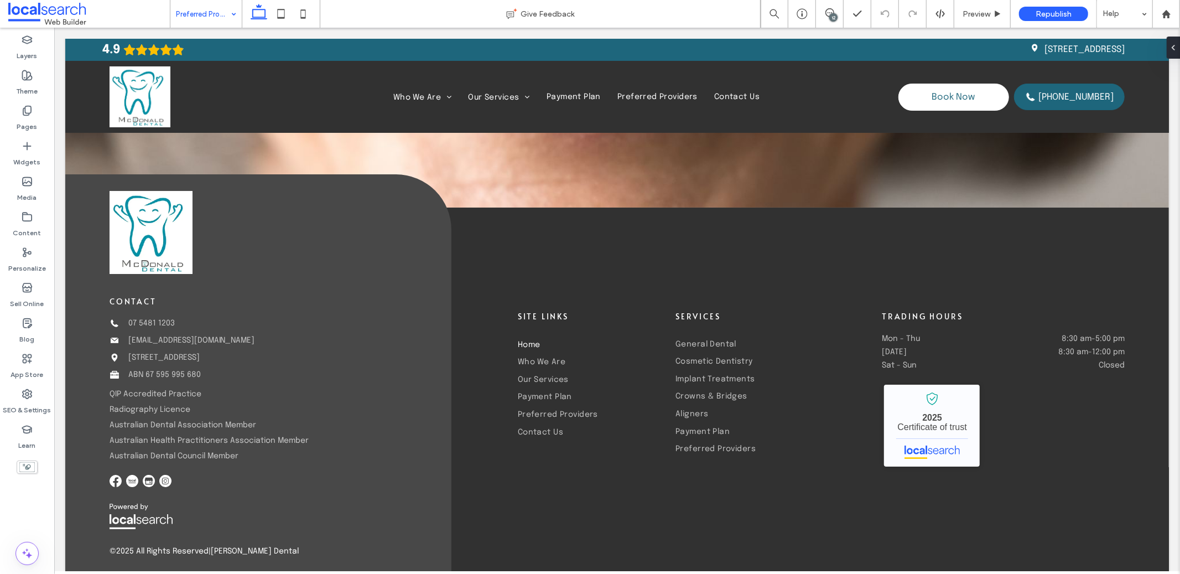
click at [208, 23] on input at bounding box center [203, 14] width 55 height 28
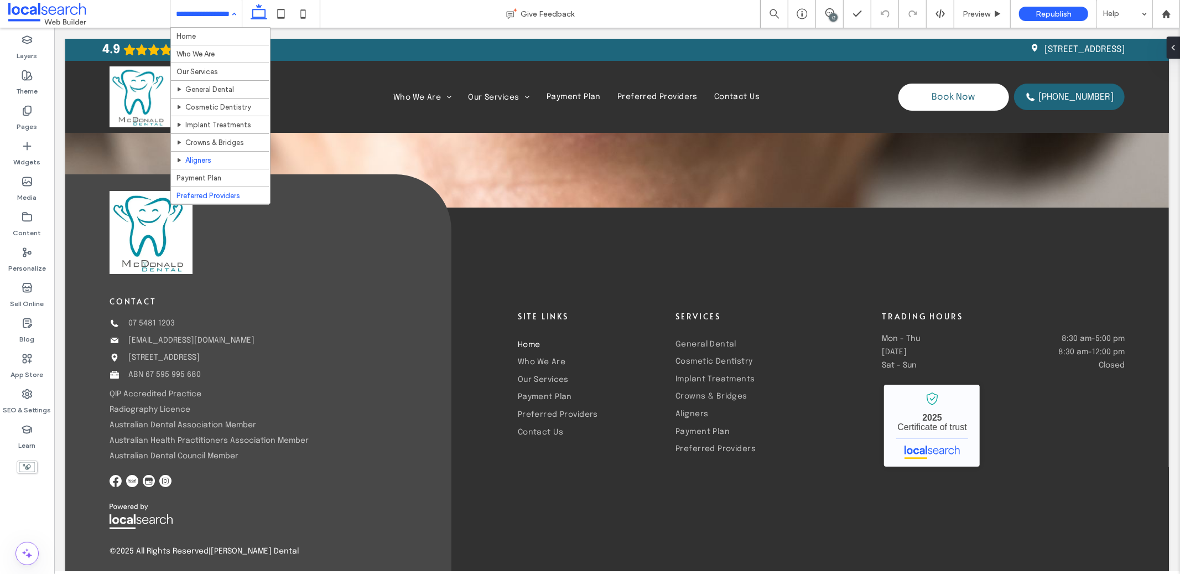
scroll to position [20, 0]
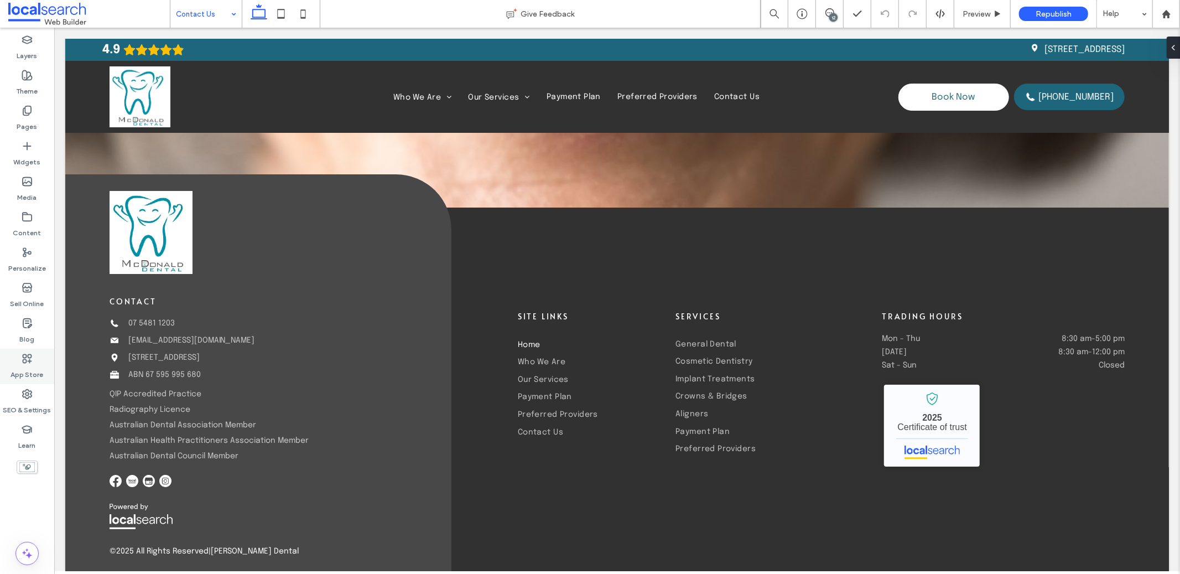
click at [31, 366] on label "App Store" at bounding box center [27, 371] width 33 height 15
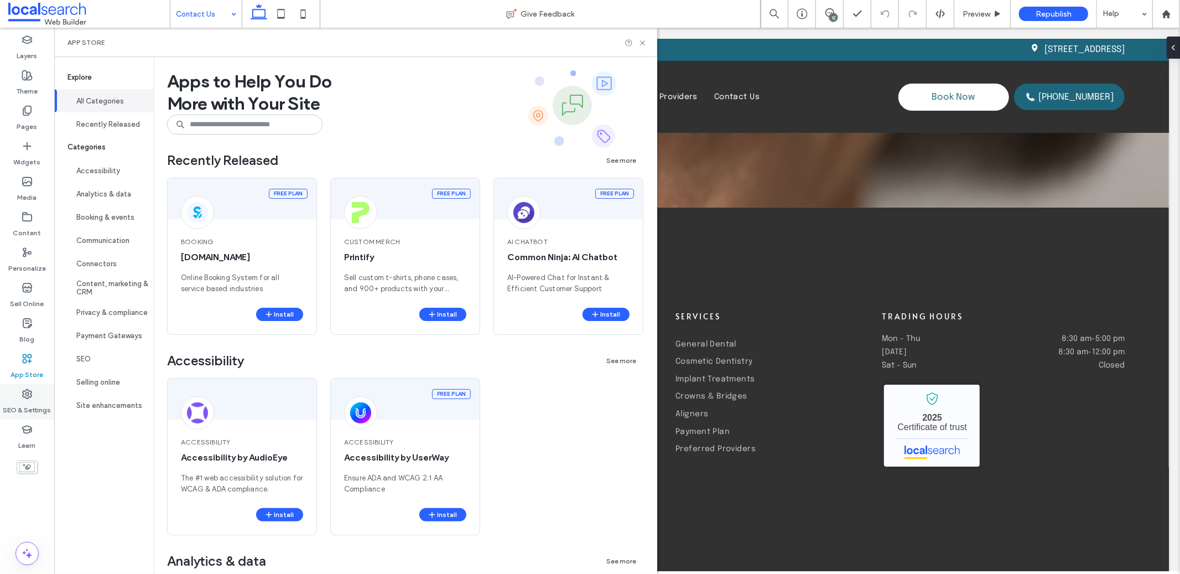
click at [27, 392] on use at bounding box center [27, 393] width 9 height 9
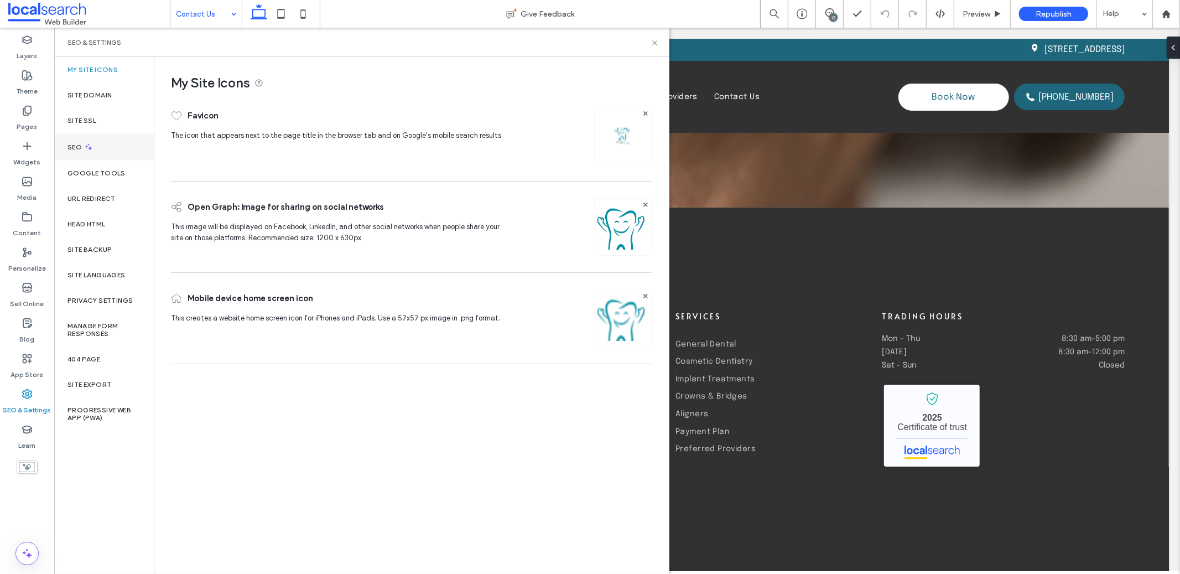
click at [98, 140] on div "SEO" at bounding box center [104, 146] width 100 height 27
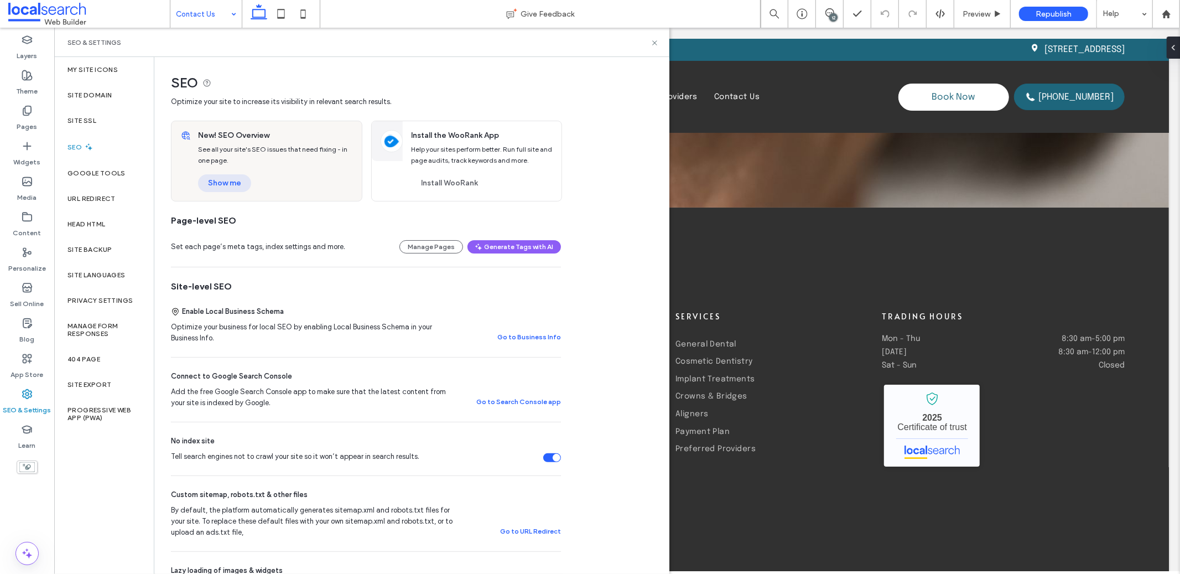
click at [202, 191] on button "Show me" at bounding box center [224, 183] width 53 height 18
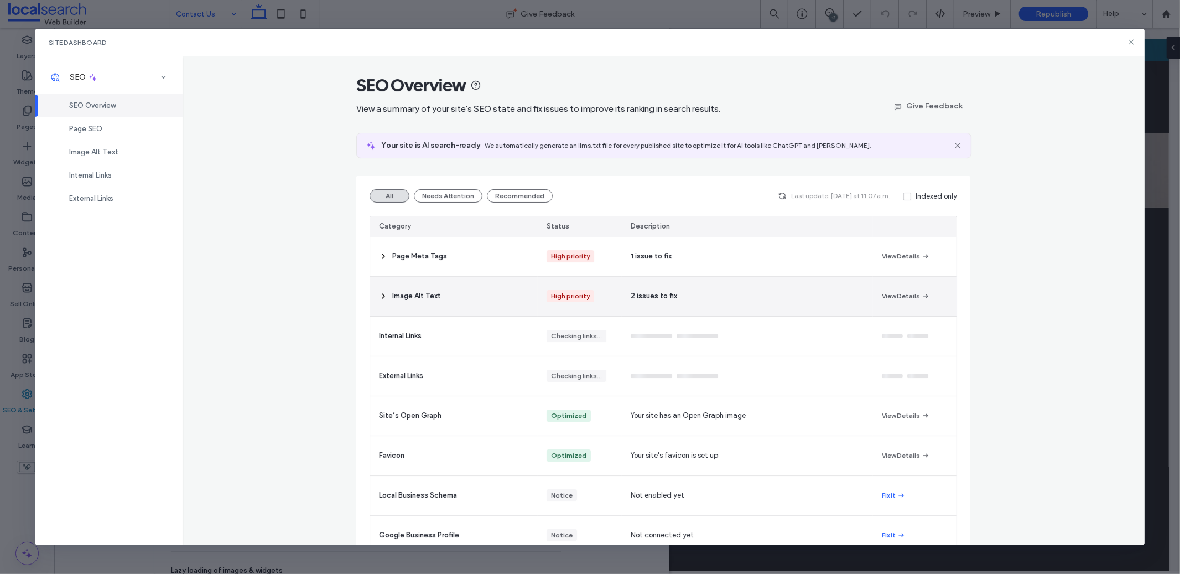
click at [695, 310] on div "2 issues to fix" at bounding box center [747, 296] width 251 height 39
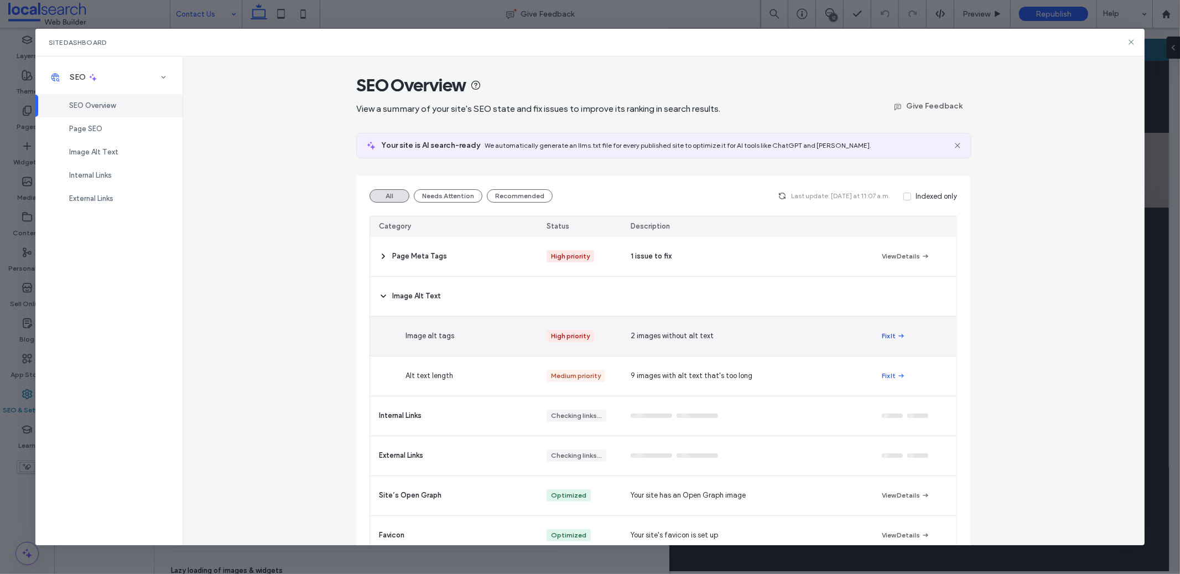
click at [890, 339] on button "Fix It" at bounding box center [894, 335] width 24 height 13
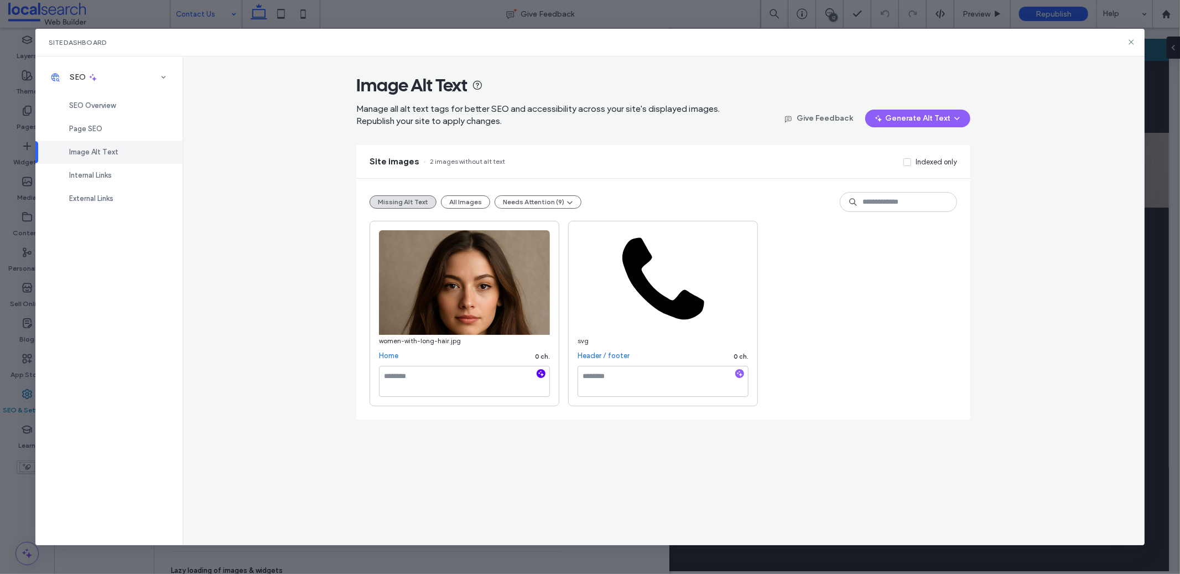
click at [542, 374] on icon "button" at bounding box center [541, 374] width 8 height 8
click at [743, 380] on div at bounding box center [739, 374] width 9 height 11
click at [741, 377] on use "button" at bounding box center [740, 374] width 6 height 6
type textarea "**********"
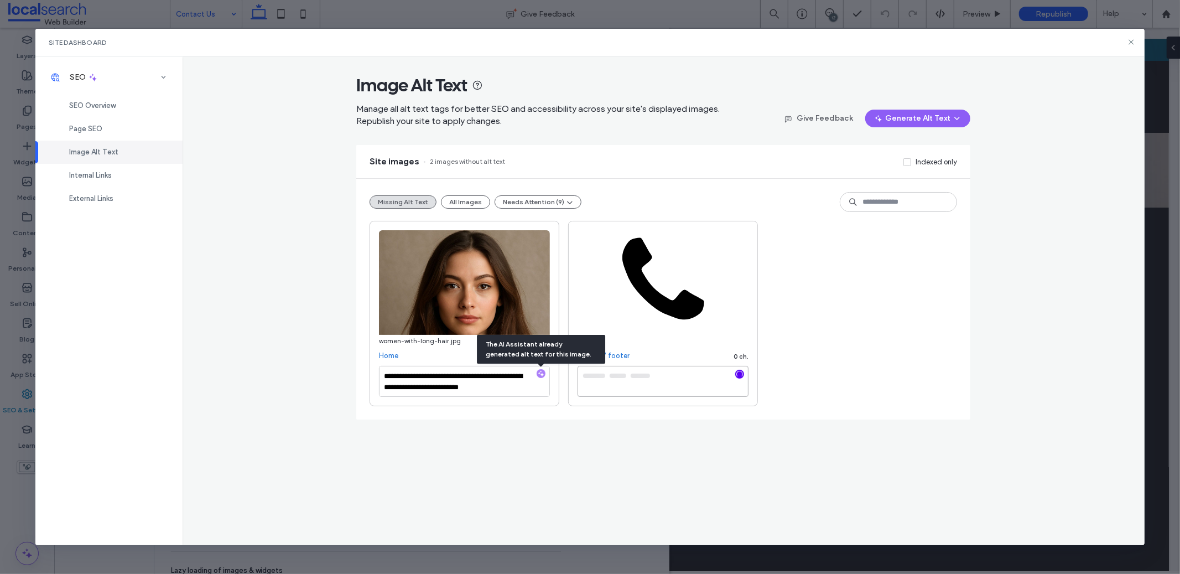
type textarea "**********"
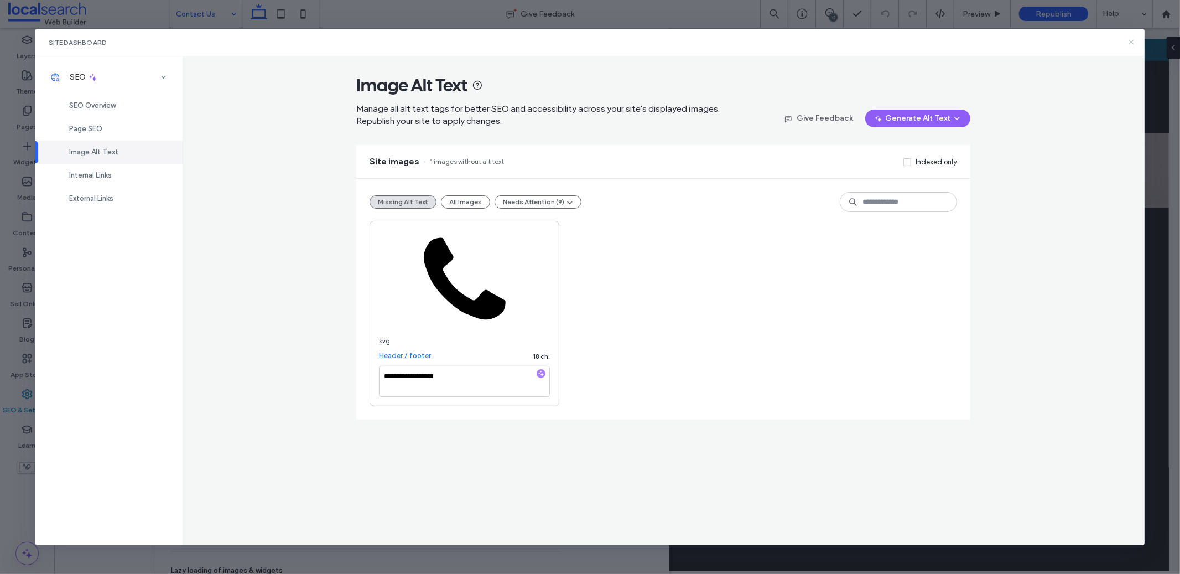
click at [1133, 41] on icon at bounding box center [1131, 42] width 9 height 9
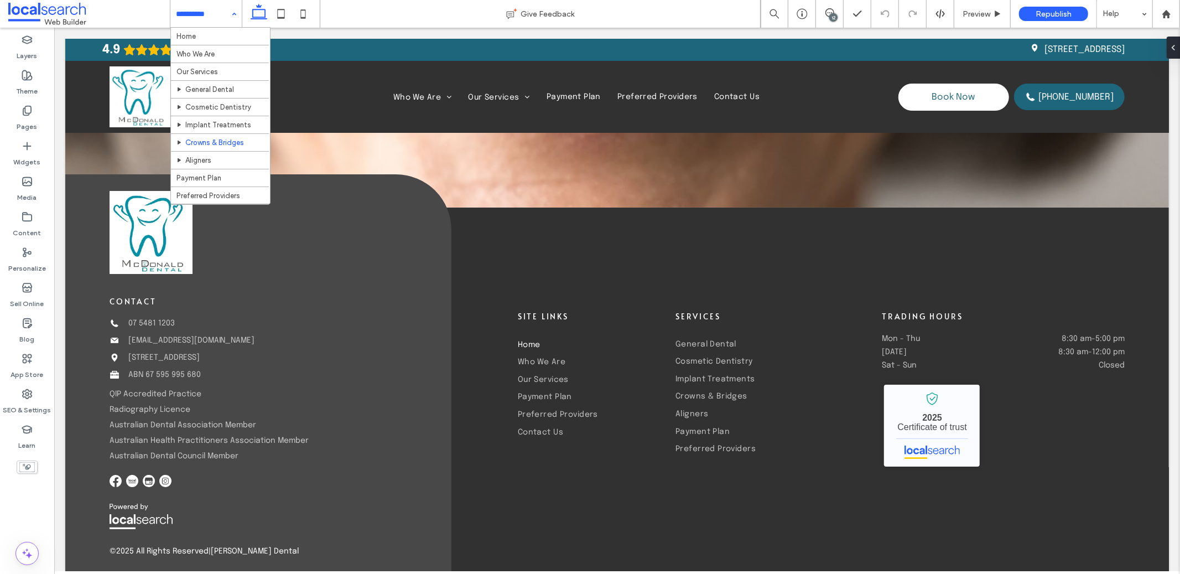
scroll to position [20, 0]
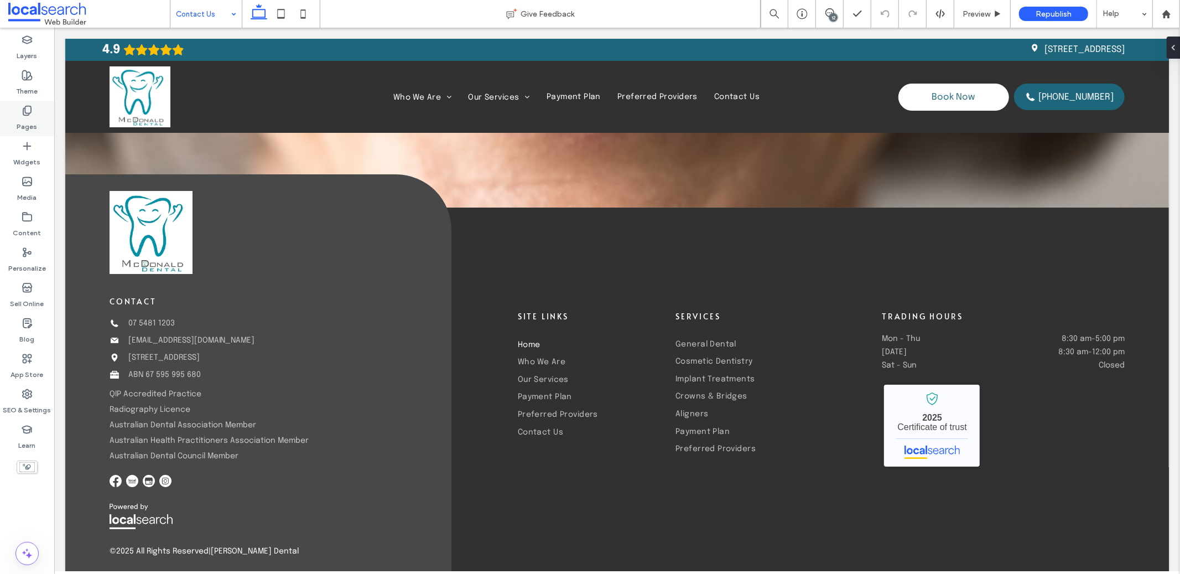
click at [22, 107] on icon at bounding box center [27, 110] width 11 height 11
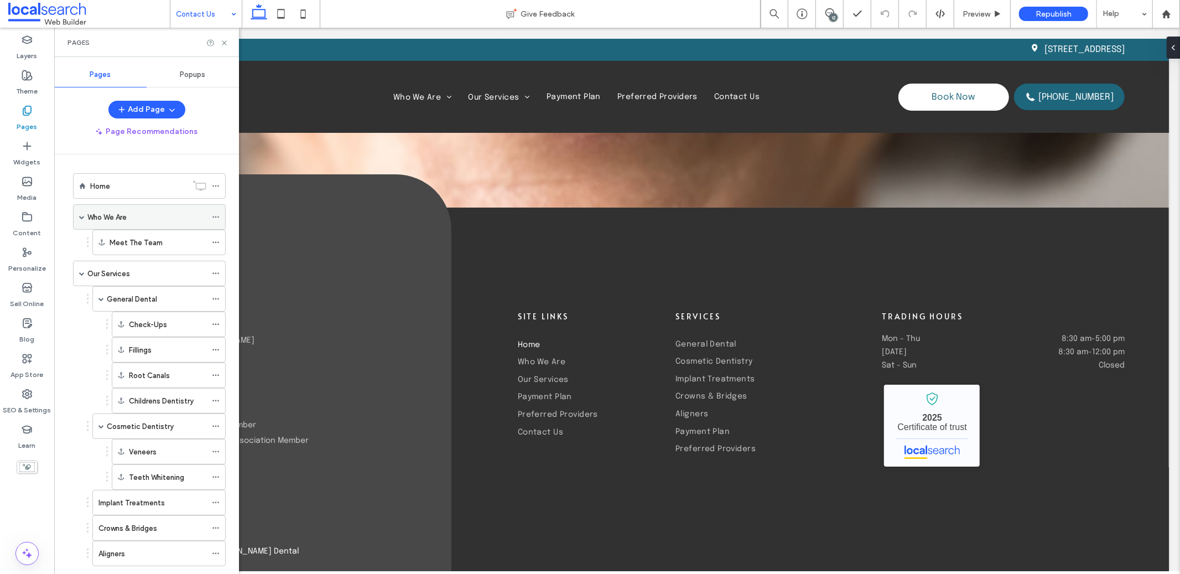
click at [144, 219] on div "Who We Are" at bounding box center [146, 217] width 119 height 12
click at [225, 40] on icon at bounding box center [224, 43] width 8 height 8
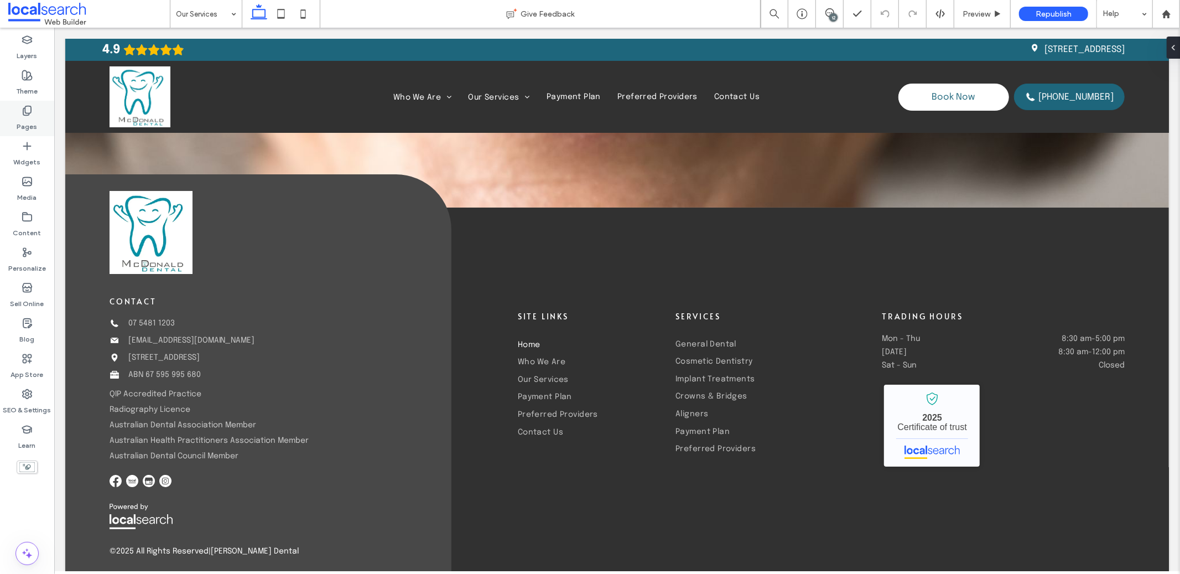
click at [9, 116] on div "Pages" at bounding box center [27, 118] width 54 height 35
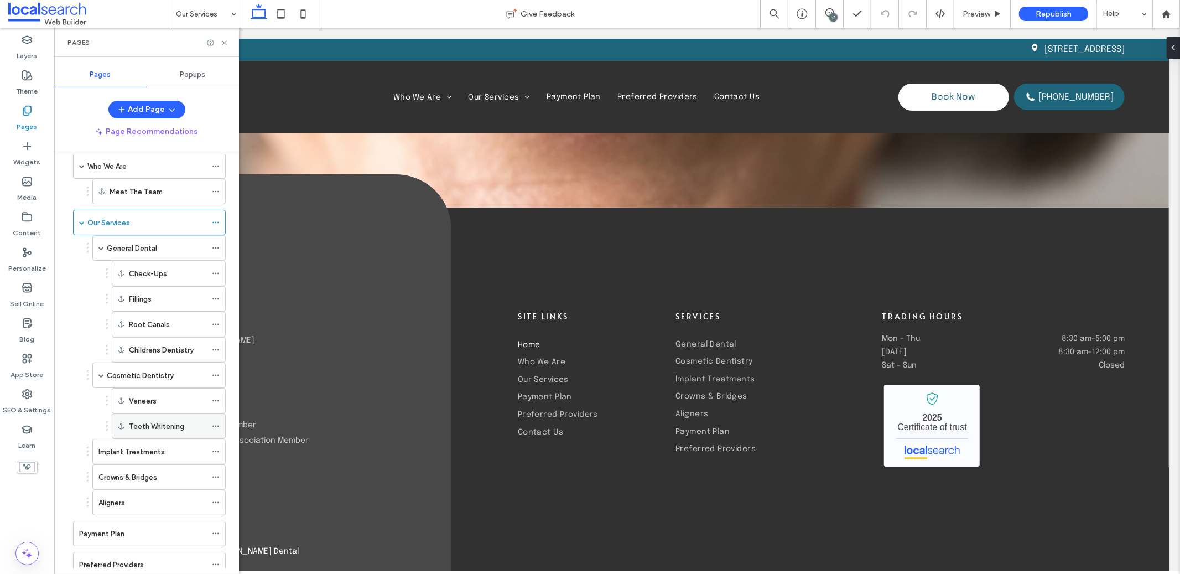
scroll to position [120, 0]
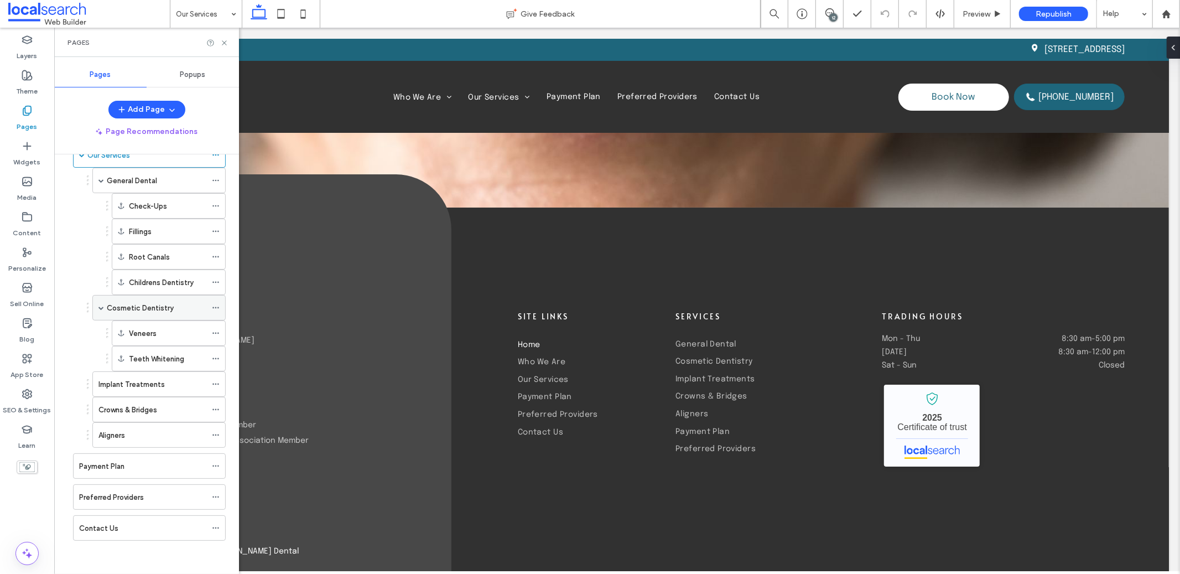
click at [170, 307] on label "Cosmetic Dentistry" at bounding box center [140, 307] width 67 height 19
click at [223, 45] on icon at bounding box center [224, 43] width 8 height 8
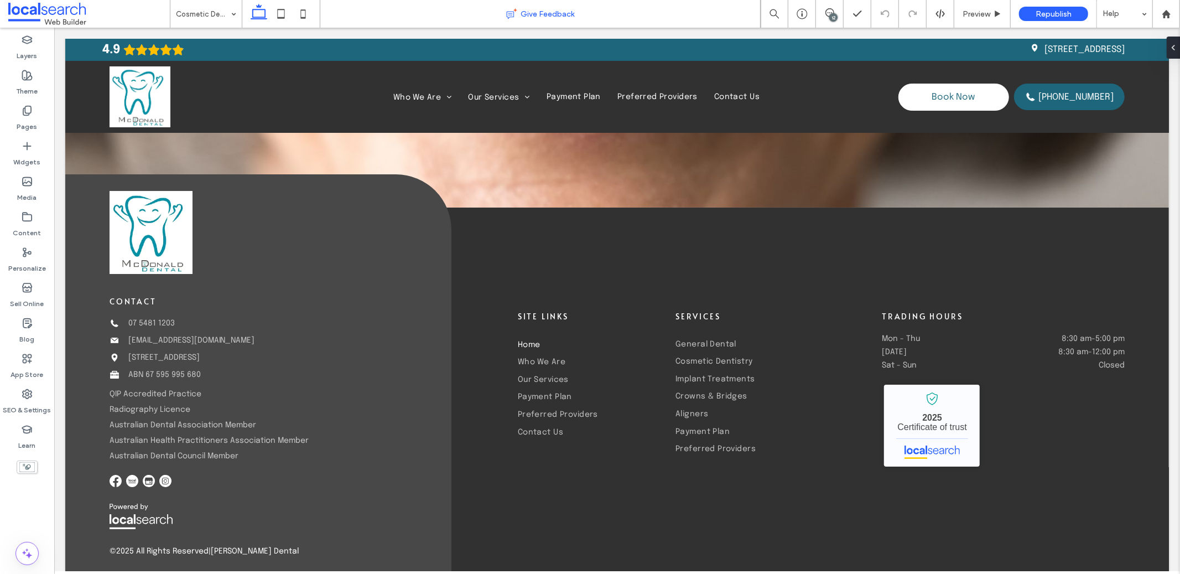
type input "********"
type input "**"
click at [1022, 248] on section at bounding box center [1012, 248] width 21 height 20
click at [1012, 250] on use "Confirm" at bounding box center [1013, 248] width 9 height 7
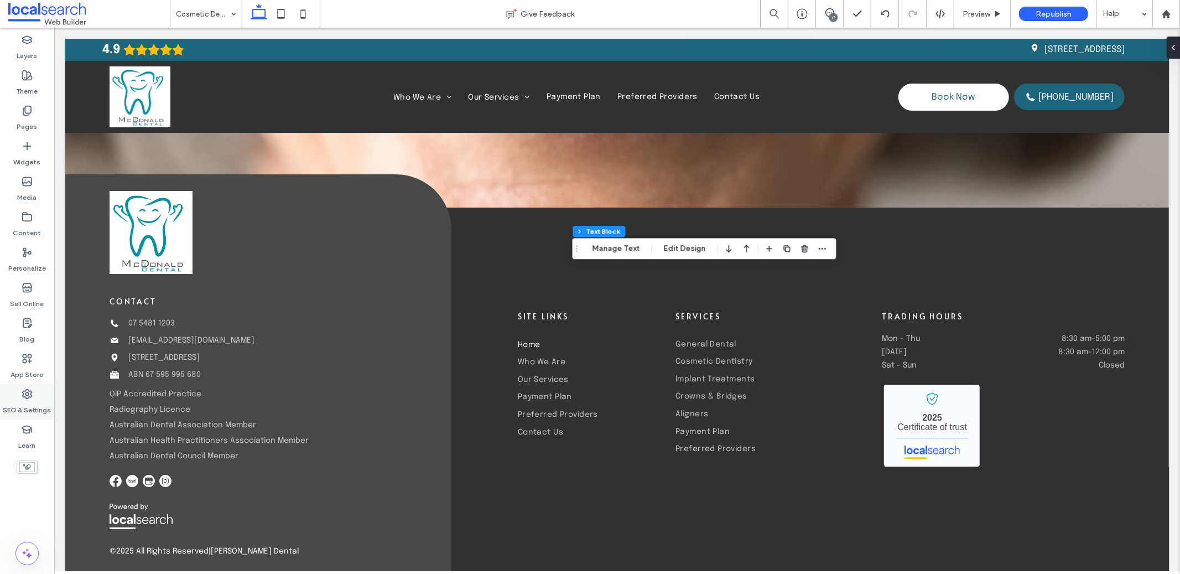
click at [23, 395] on use at bounding box center [27, 393] width 9 height 9
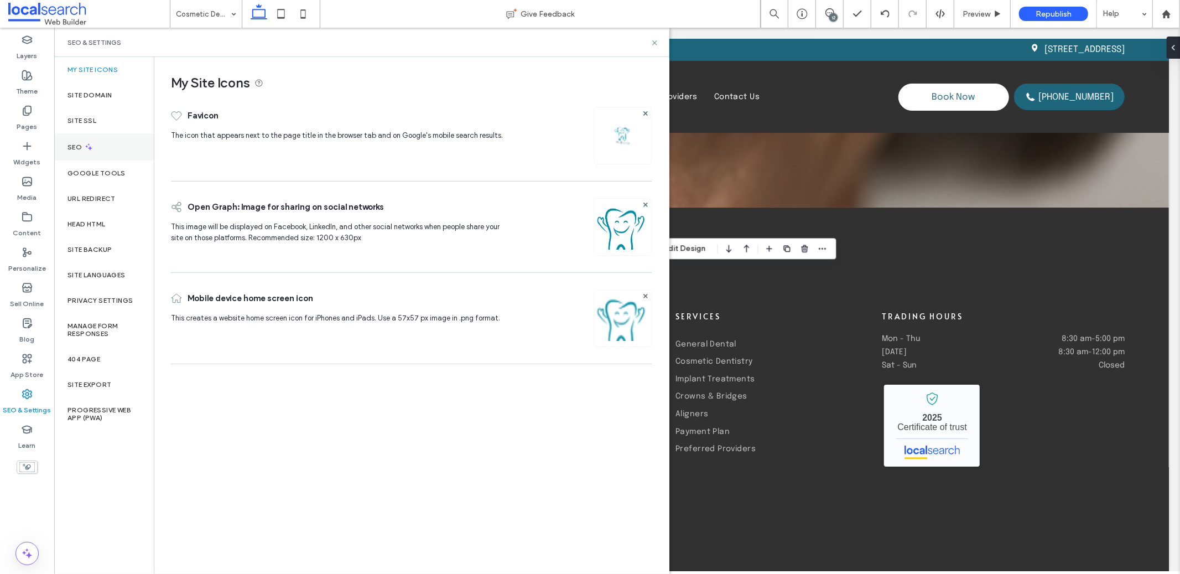
click at [88, 144] on use at bounding box center [88, 146] width 7 height 7
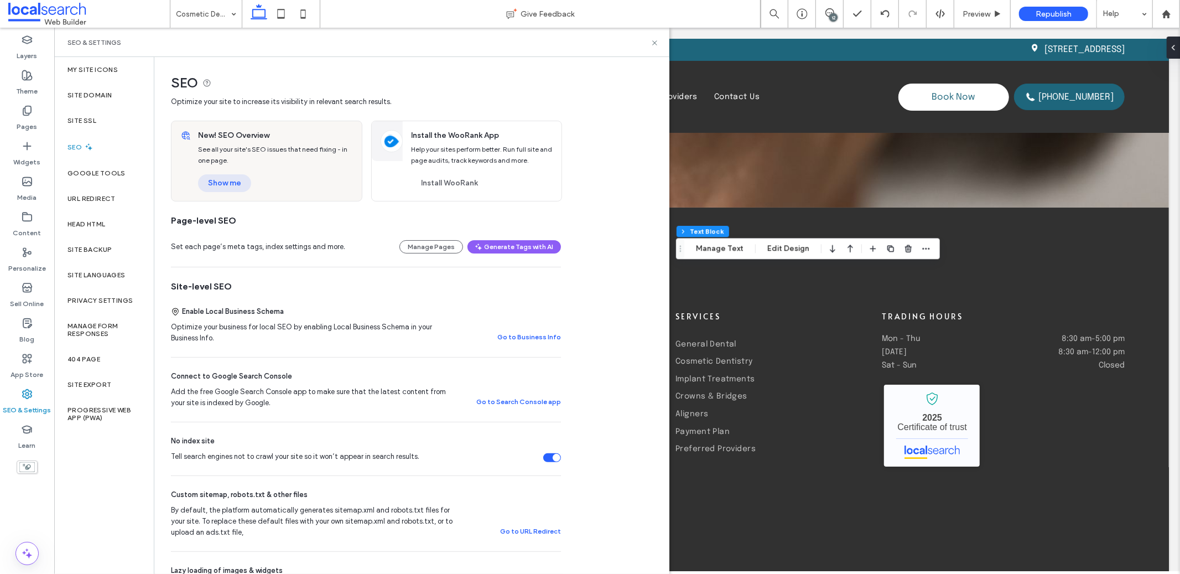
click at [217, 192] on button "Show me" at bounding box center [224, 183] width 53 height 18
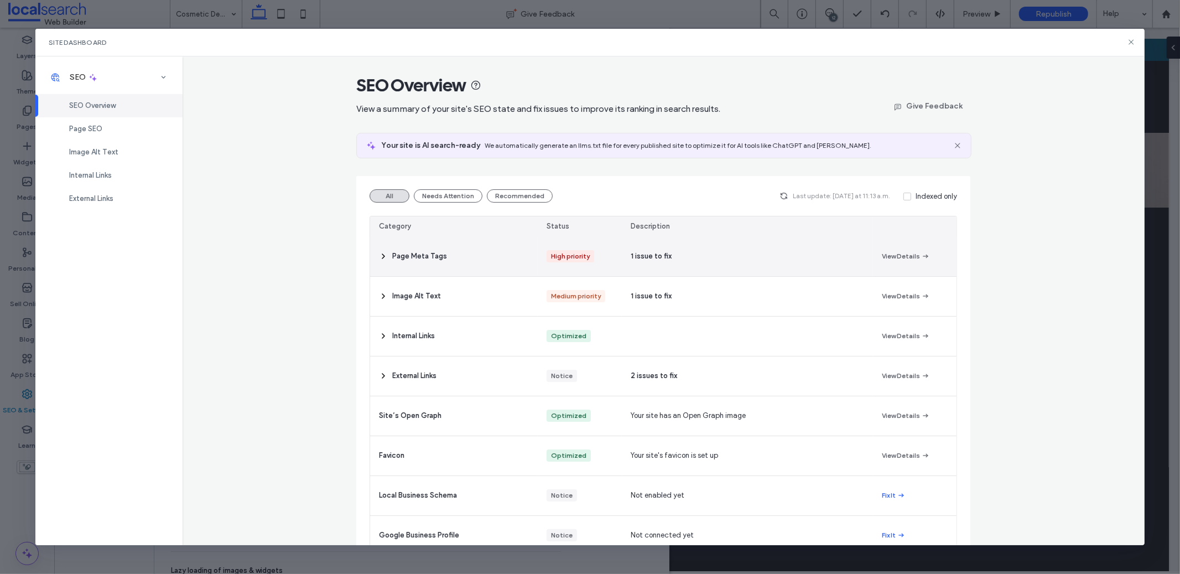
click at [472, 262] on div "Page Meta Tags" at bounding box center [454, 256] width 168 height 39
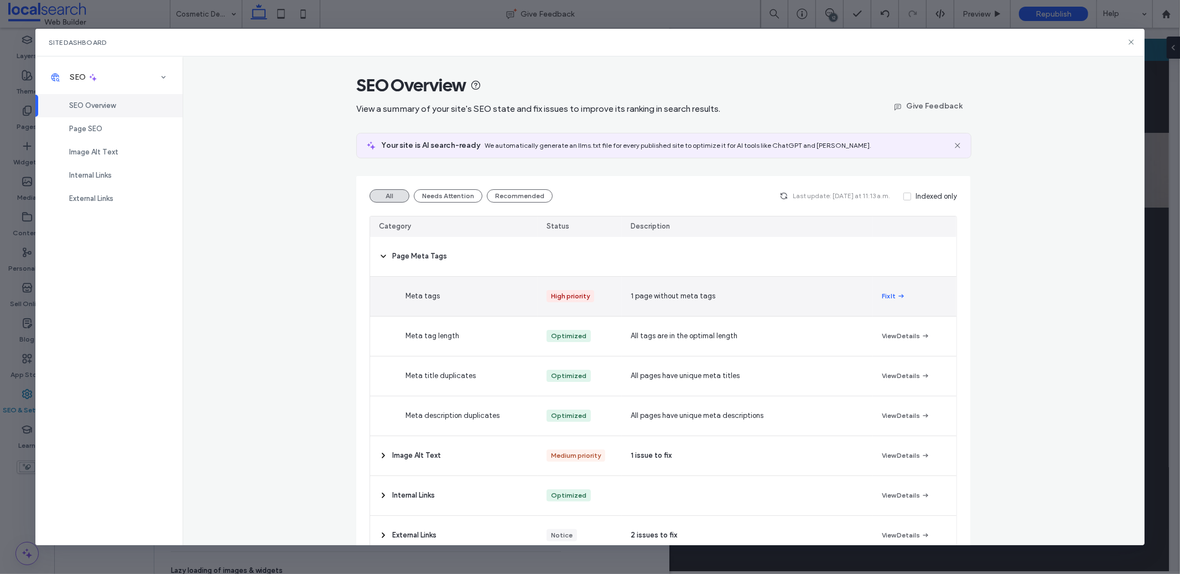
click at [873, 296] on div "Fix It" at bounding box center [915, 296] width 84 height 39
click at [884, 297] on button "Fix It" at bounding box center [894, 295] width 24 height 13
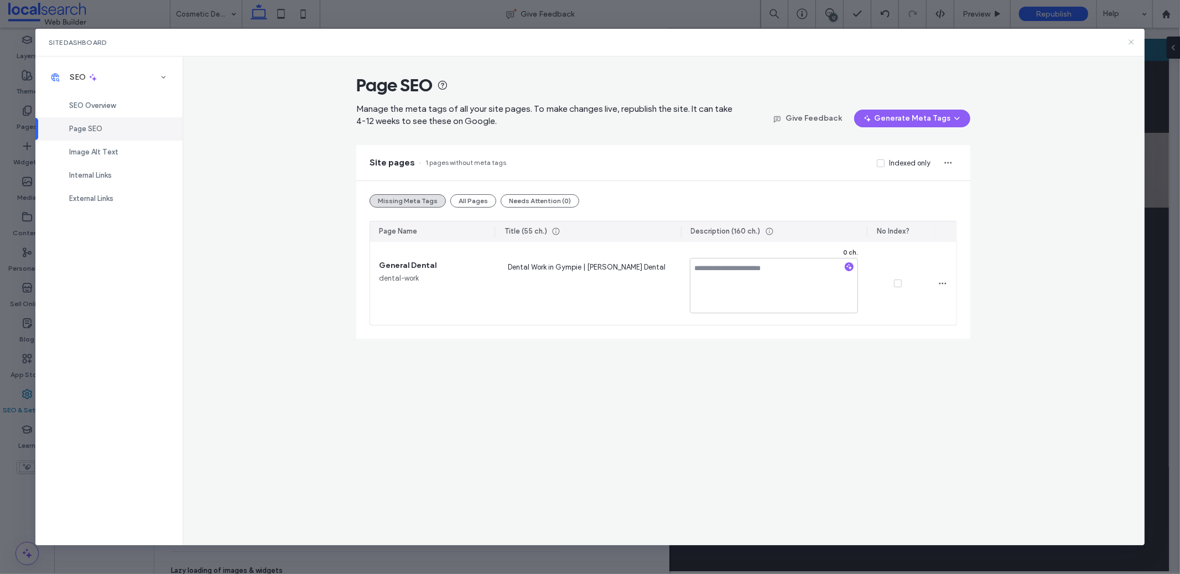
click at [1133, 43] on use at bounding box center [1131, 42] width 5 height 5
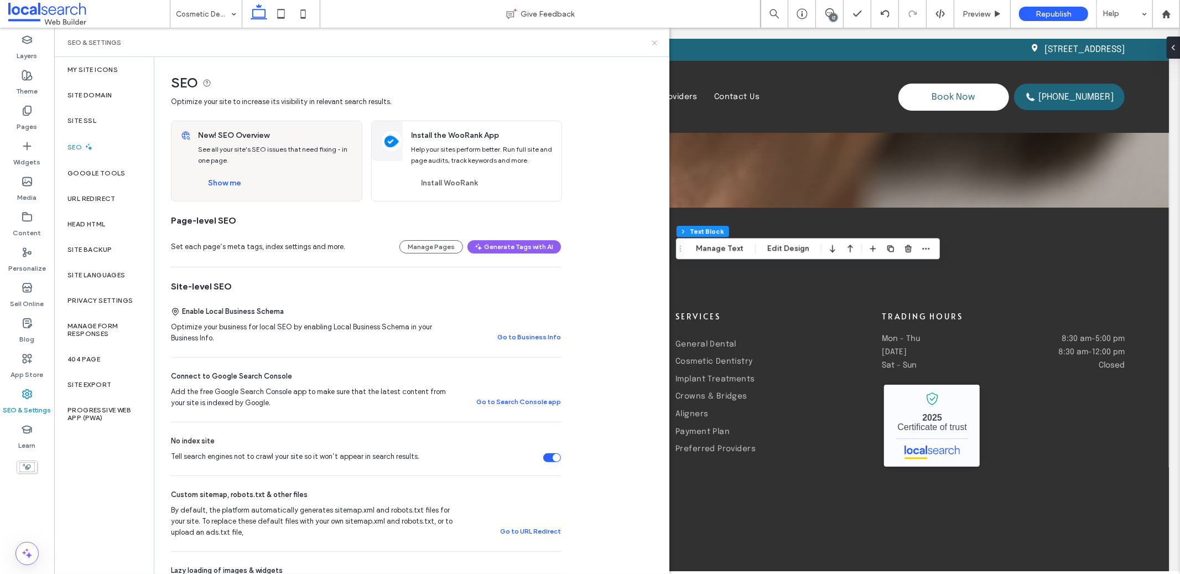
click at [652, 43] on icon at bounding box center [655, 43] width 8 height 8
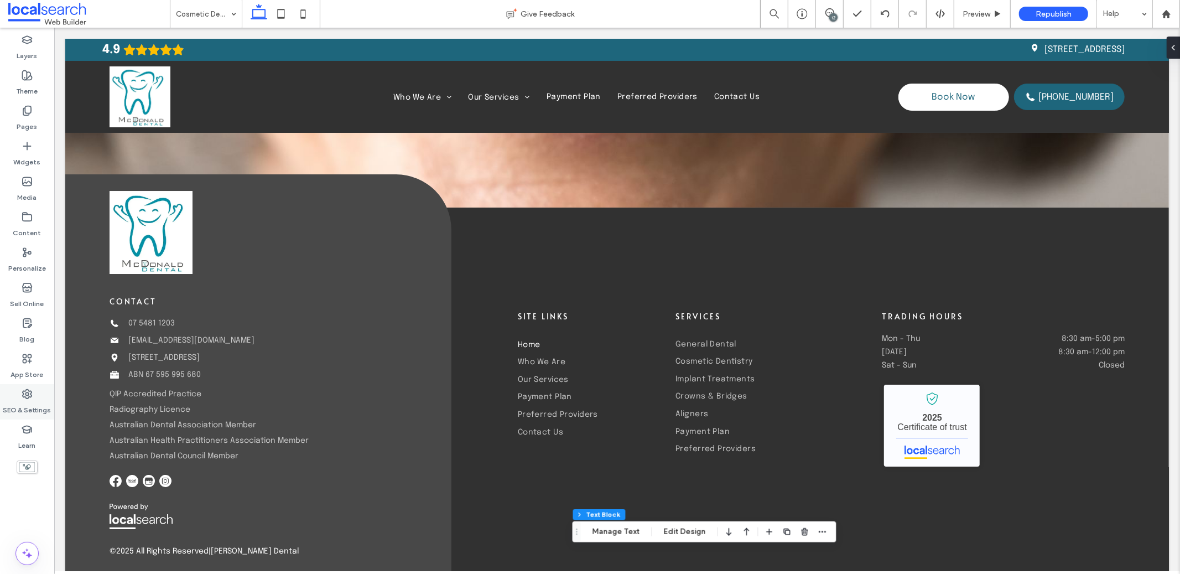
click at [29, 403] on label "SEO & Settings" at bounding box center [27, 406] width 48 height 15
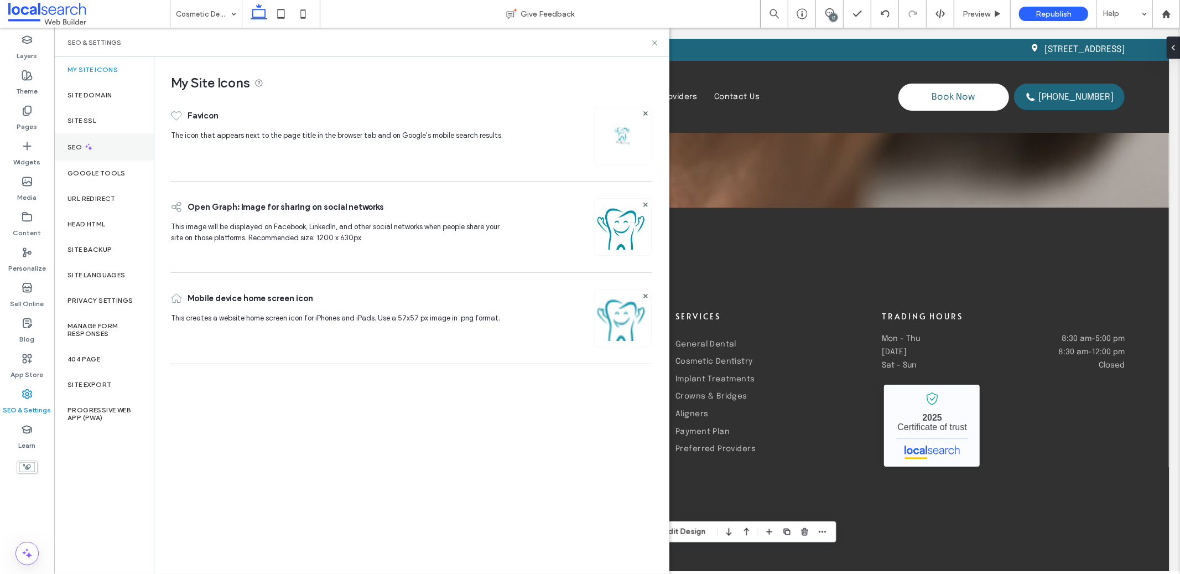
click at [110, 144] on div "SEO" at bounding box center [104, 146] width 100 height 27
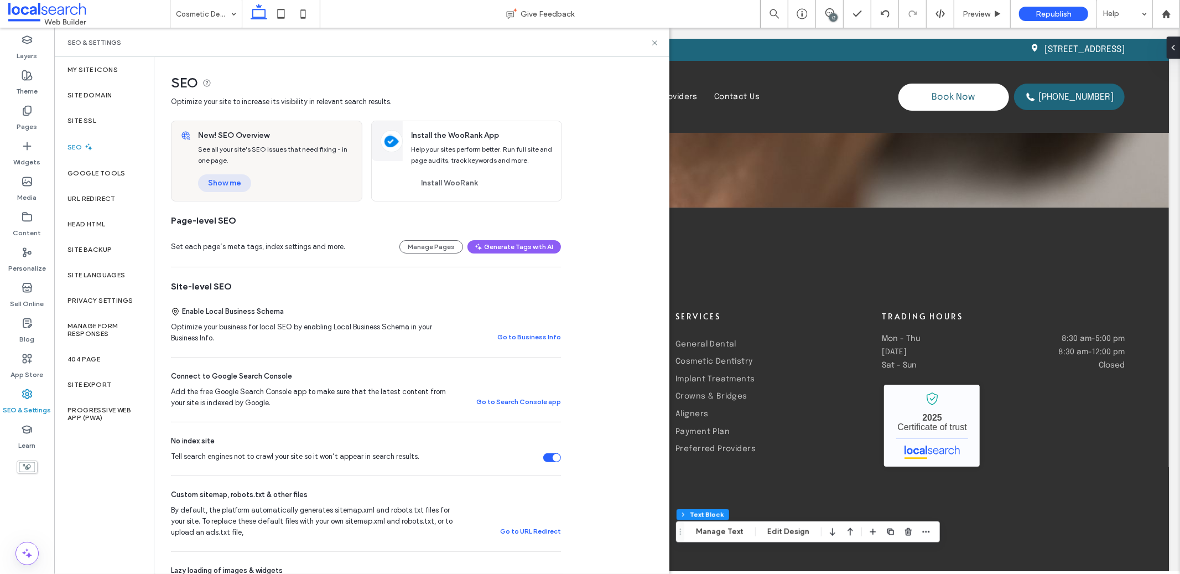
click at [224, 186] on button "Show me" at bounding box center [224, 183] width 53 height 18
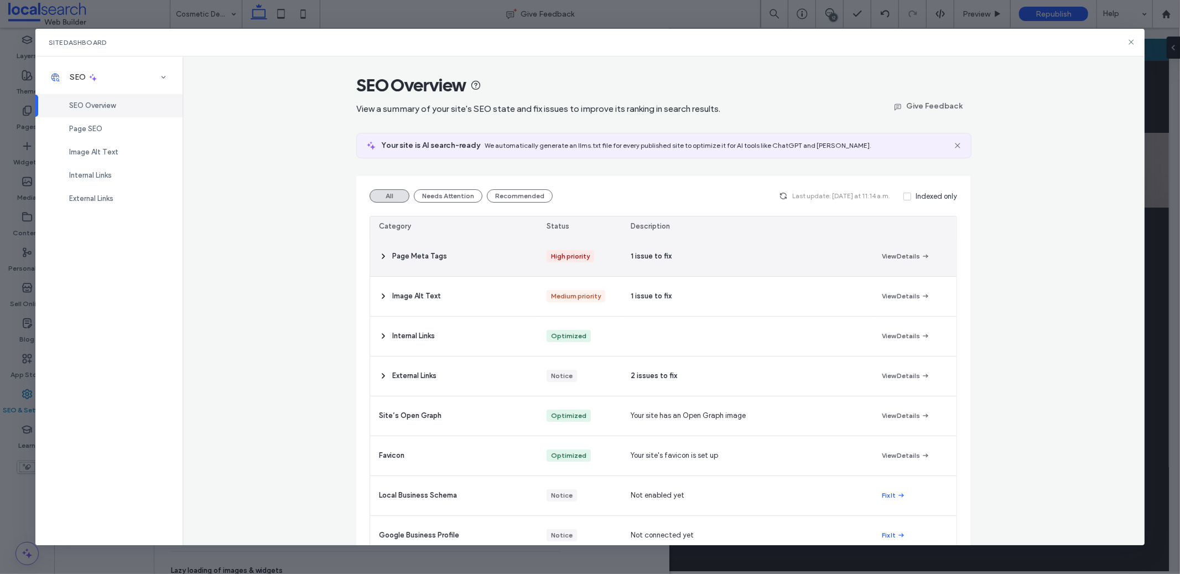
click at [476, 253] on div "Page Meta Tags" at bounding box center [454, 256] width 168 height 39
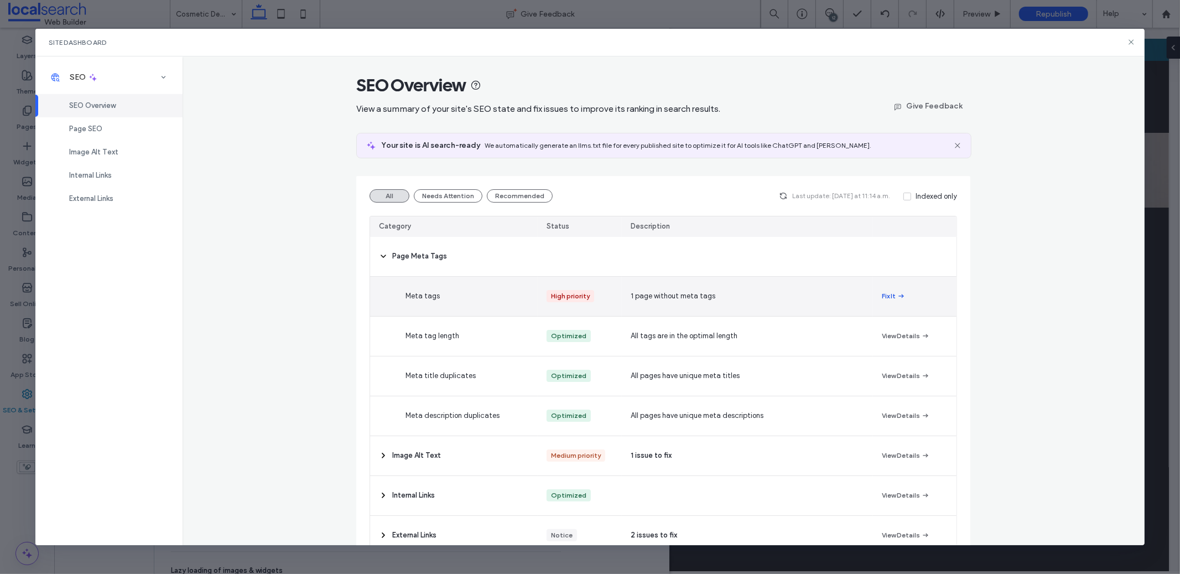
click at [889, 292] on button "Fix It" at bounding box center [894, 295] width 24 height 13
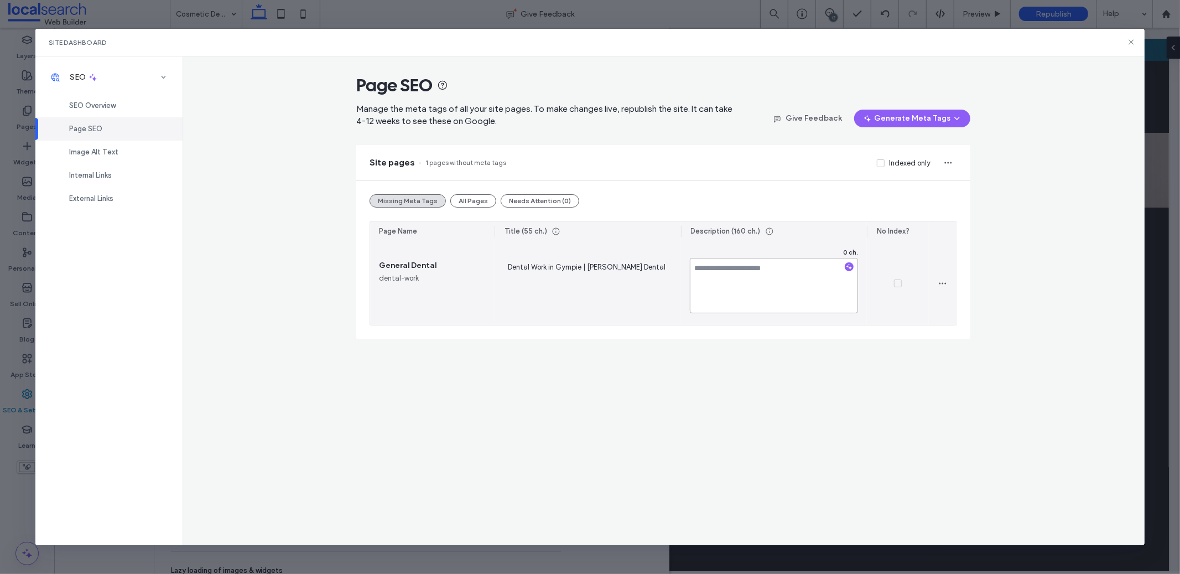
click at [800, 281] on textarea at bounding box center [774, 285] width 169 height 55
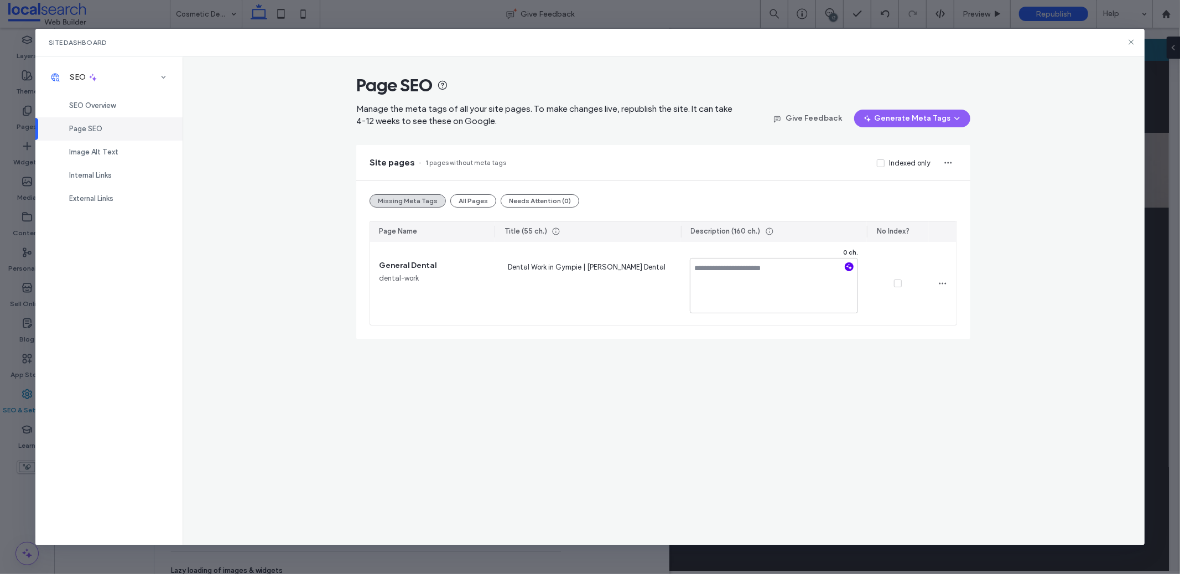
click at [851, 263] on icon "button" at bounding box center [849, 267] width 8 height 8
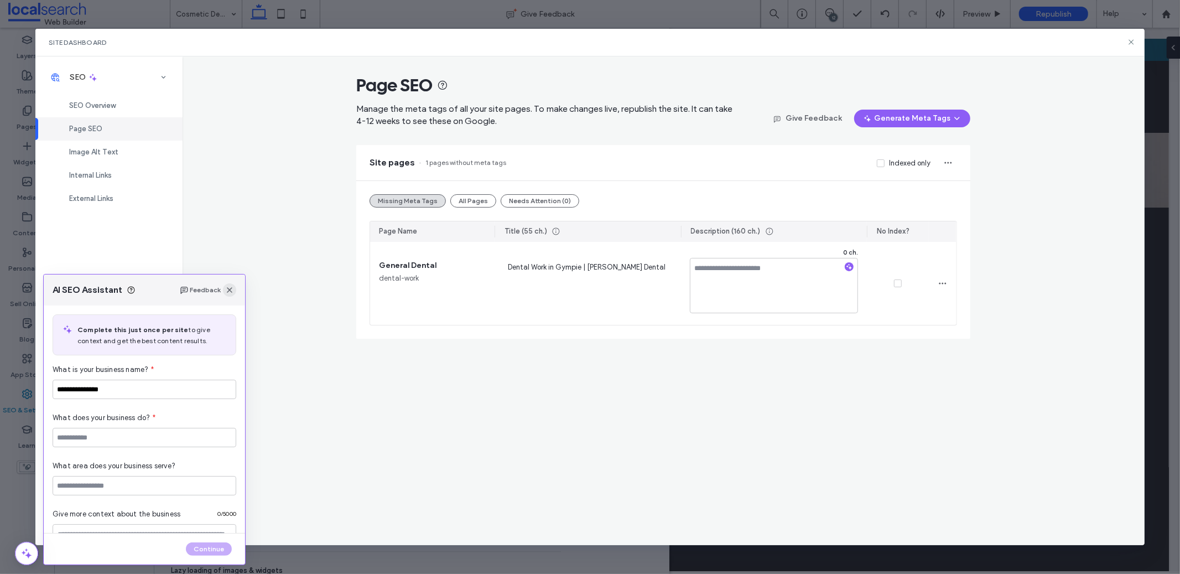
click at [236, 287] on span "button" at bounding box center [229, 289] width 13 height 13
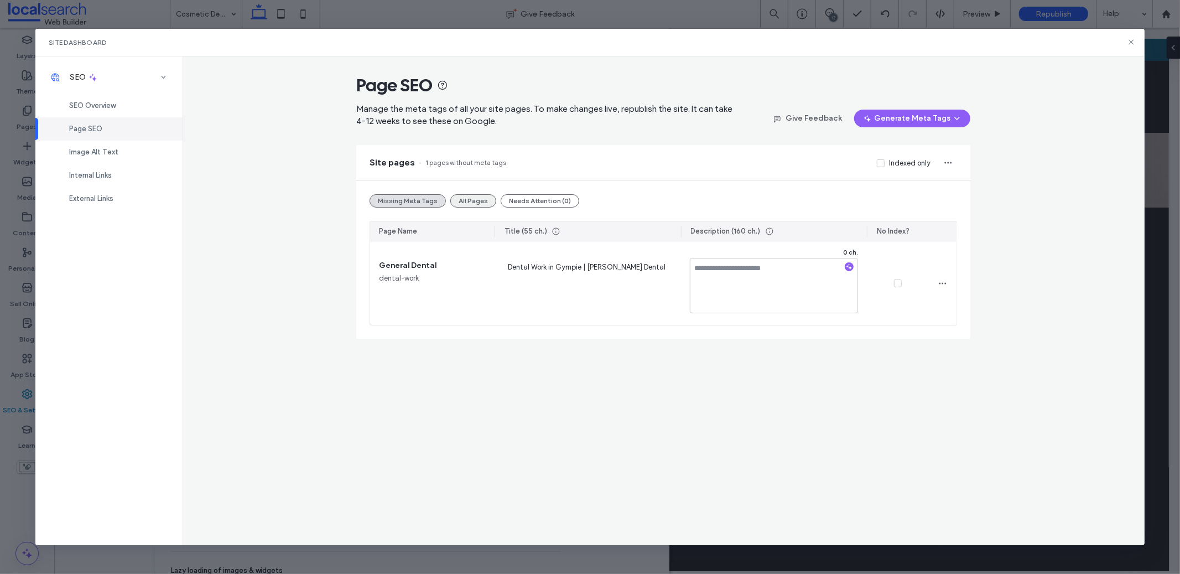
click at [478, 199] on button "All Pages" at bounding box center [473, 200] width 46 height 13
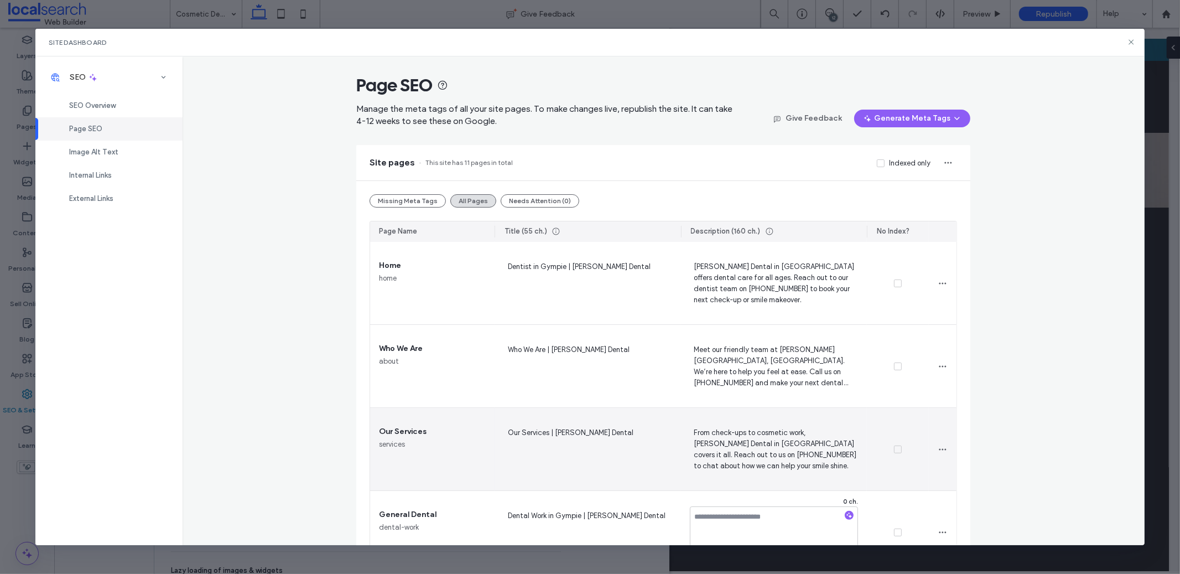
click at [736, 444] on span "From check-ups to cosmetic work, McDonald Dental in Gympie covers it all. Reach…" at bounding box center [774, 448] width 169 height 45
click at [736, 444] on textarea "**********" at bounding box center [774, 450] width 169 height 55
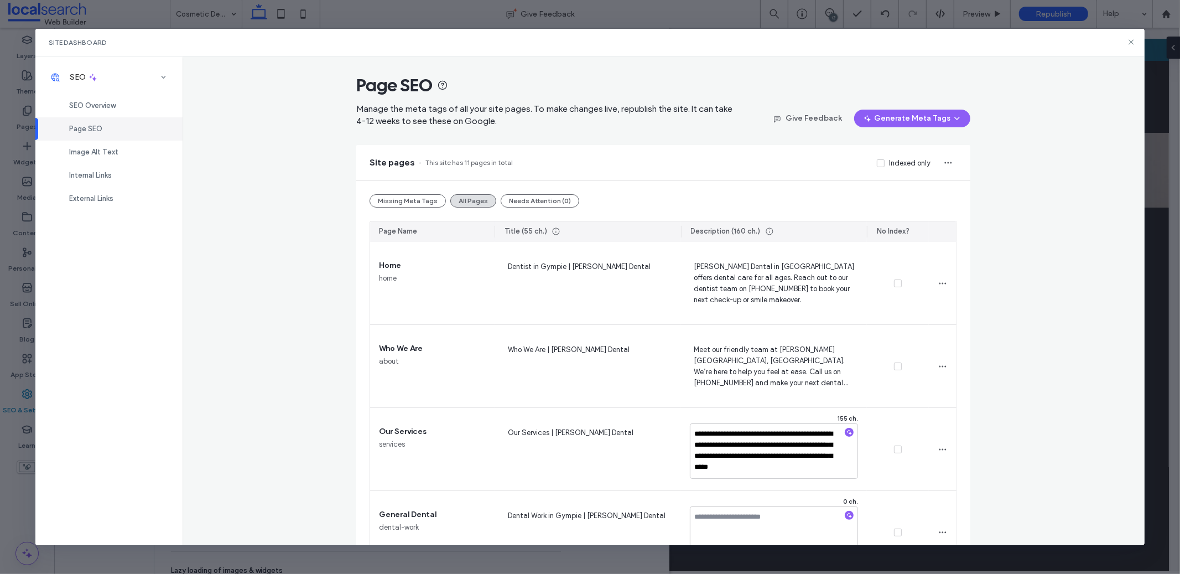
click at [401, 200] on button "Missing Meta Tags" at bounding box center [408, 200] width 76 height 13
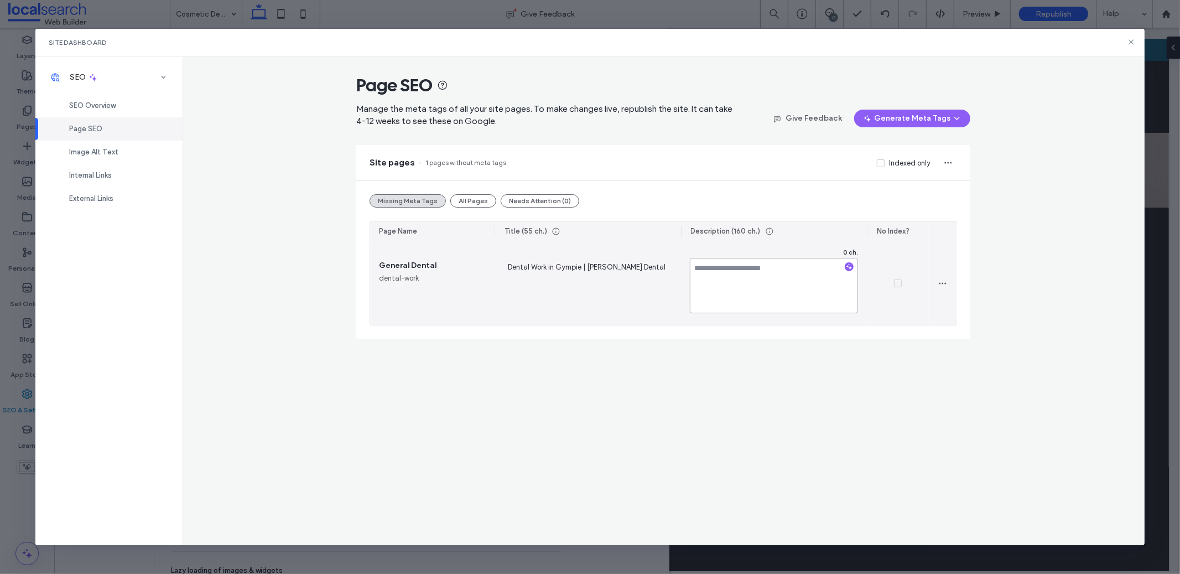
click at [775, 282] on textarea at bounding box center [774, 285] width 169 height 55
paste textarea "**********"
type textarea "**********"
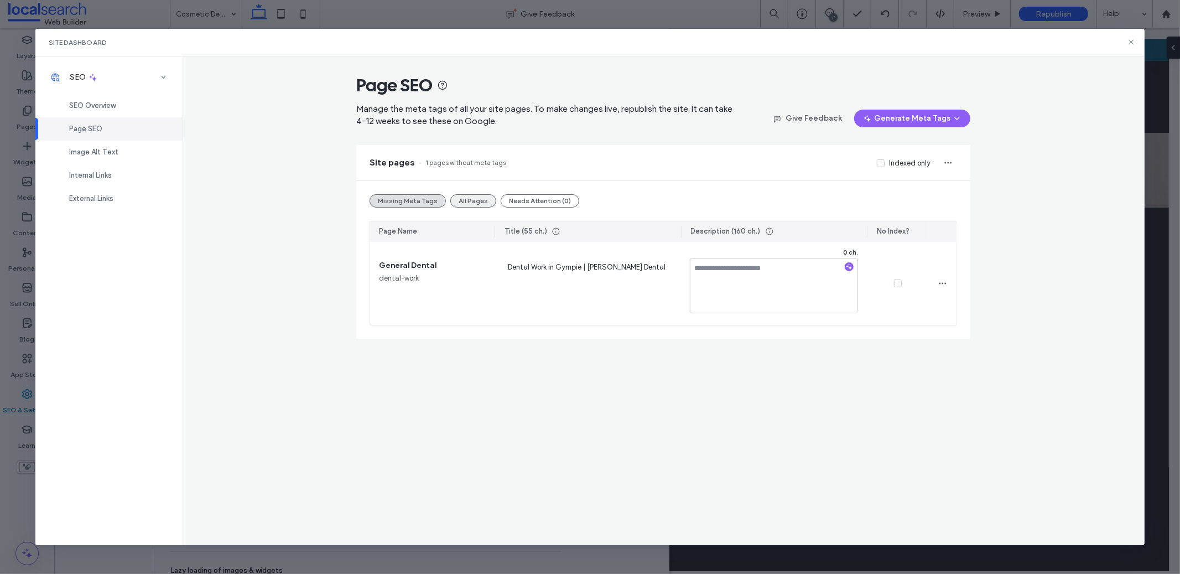
click at [466, 198] on button "All Pages" at bounding box center [473, 200] width 46 height 13
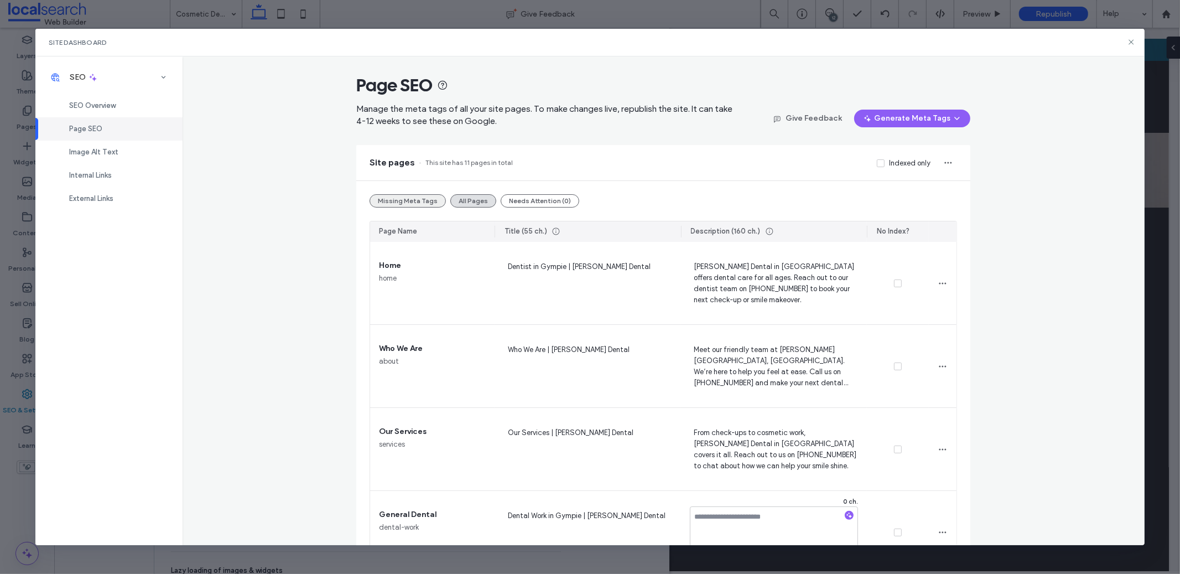
click at [407, 201] on button "Missing Meta Tags" at bounding box center [408, 200] width 76 height 13
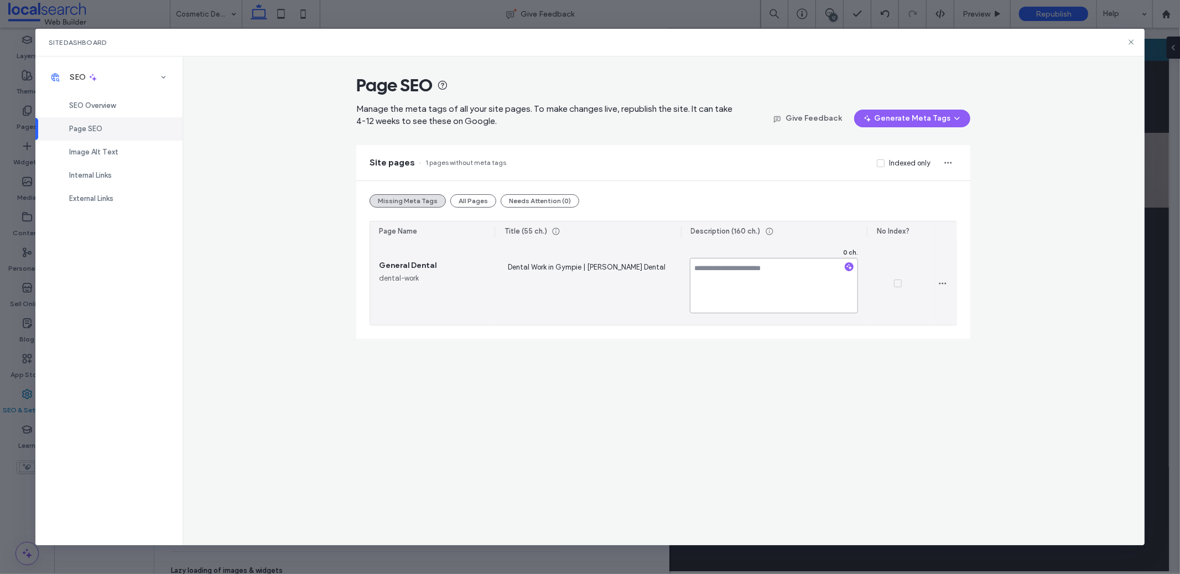
click at [741, 275] on textarea at bounding box center [774, 285] width 169 height 55
paste textarea "**********"
type textarea "**********"
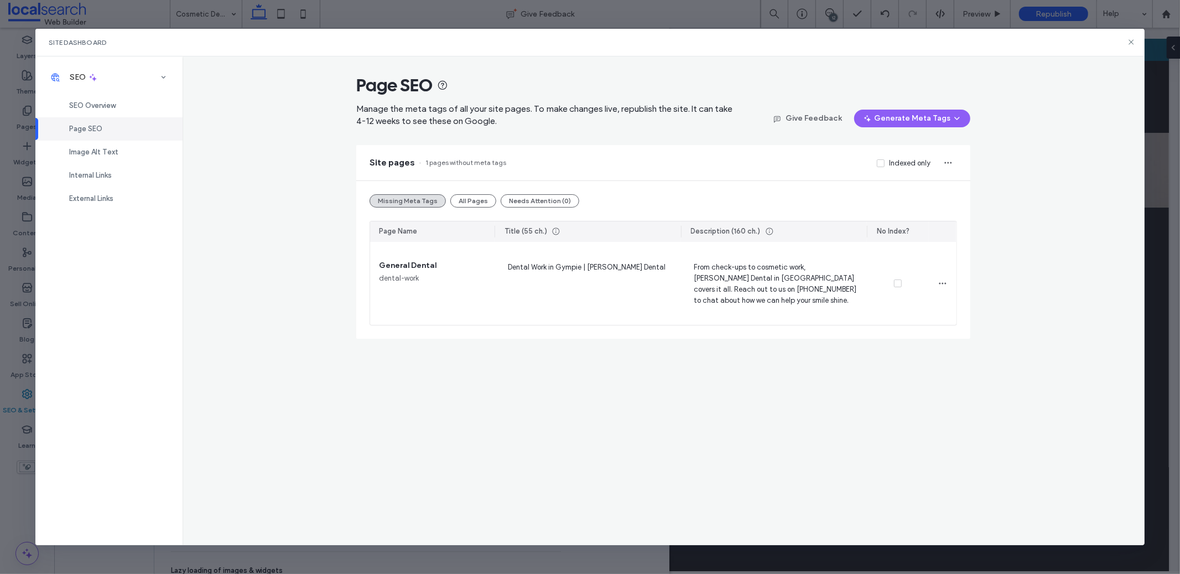
click at [922, 349] on div "Page SEO Manage the meta tags of all your site pages. To make changes live, rep…" at bounding box center [664, 300] width 962 height 489
click at [1128, 44] on icon at bounding box center [1131, 42] width 9 height 9
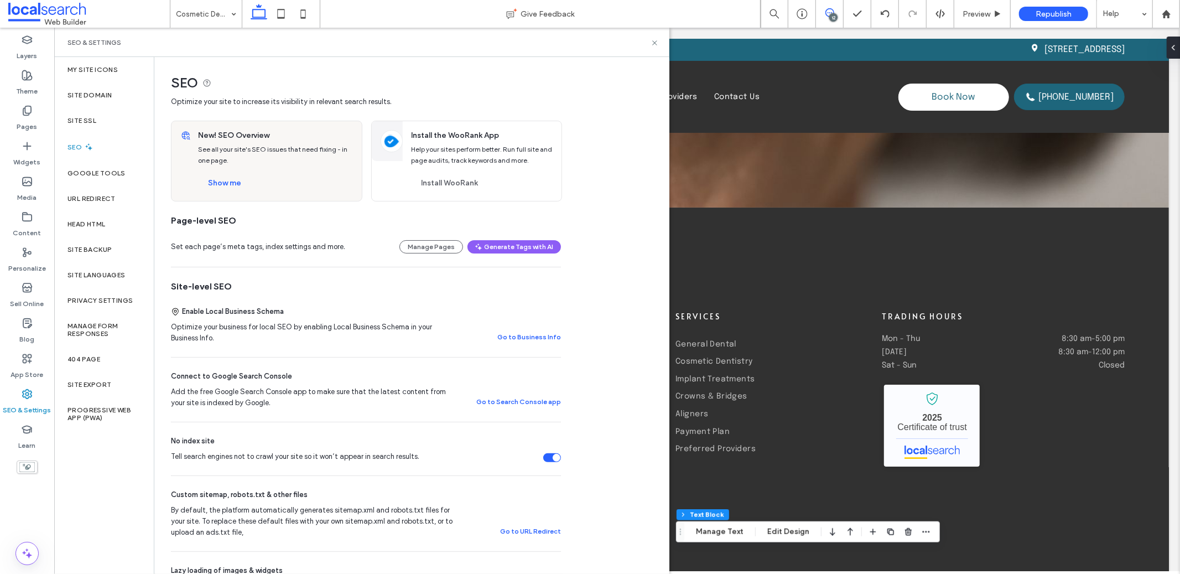
click at [827, 15] on use at bounding box center [829, 12] width 9 height 9
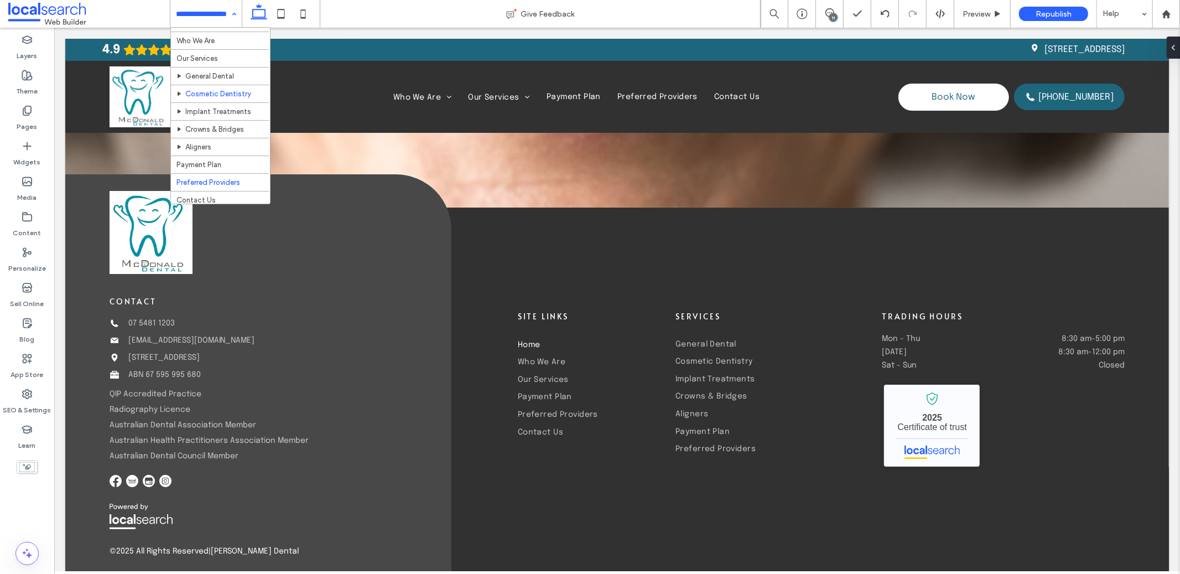
scroll to position [20, 0]
click at [15, 412] on label "SEO & Settings" at bounding box center [27, 406] width 48 height 15
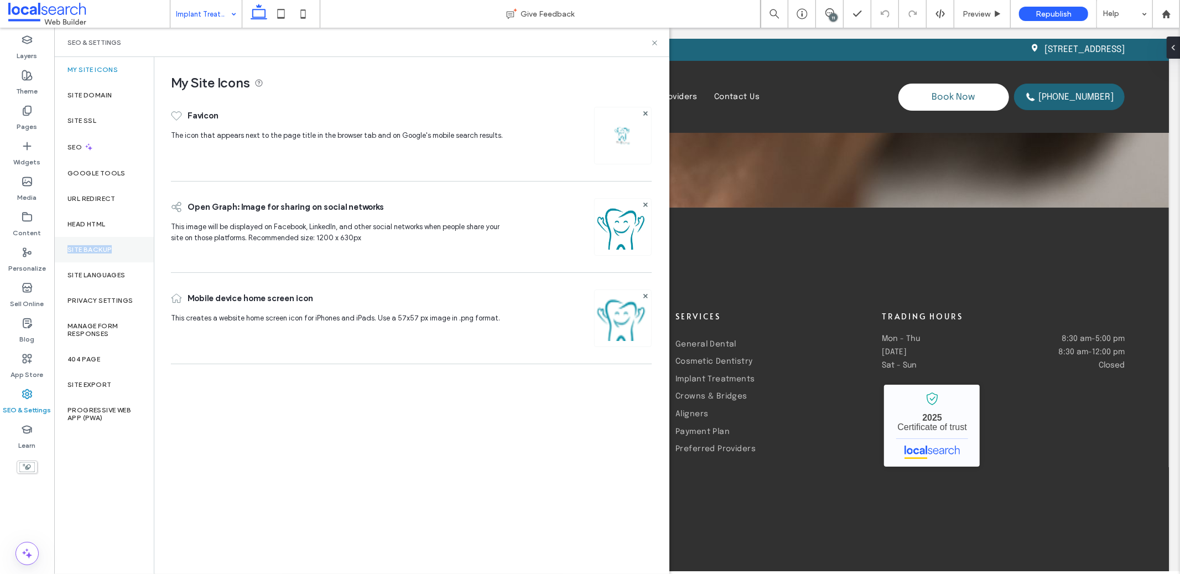
click at [113, 245] on div "Site Backup" at bounding box center [104, 249] width 100 height 25
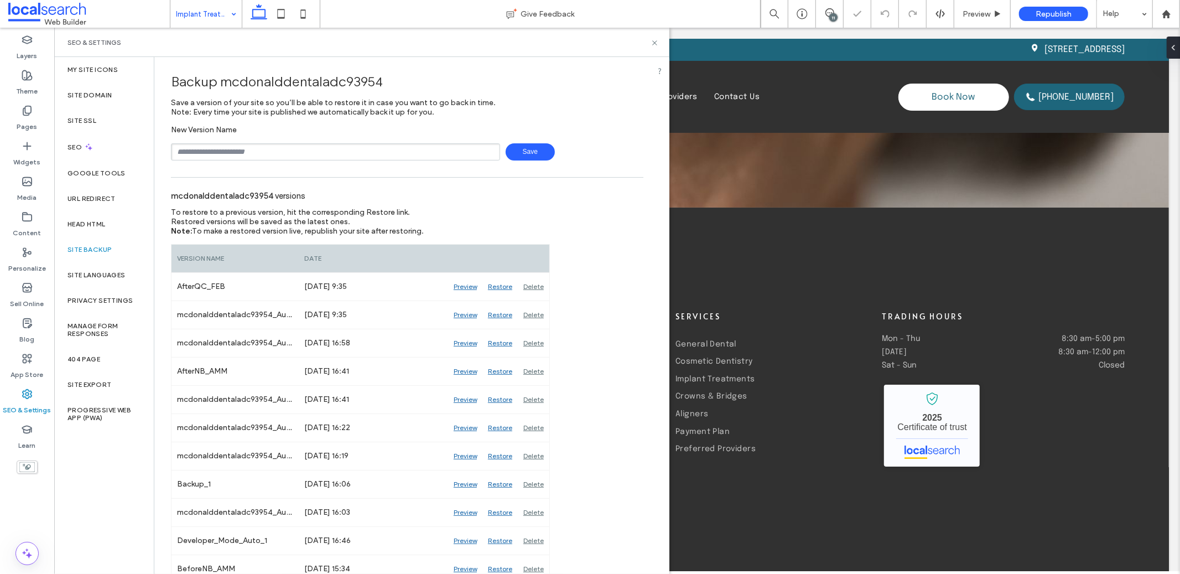
click at [265, 152] on input "text" at bounding box center [335, 151] width 329 height 17
type input "*********"
drag, startPoint x: 501, startPoint y: 144, endPoint x: 507, endPoint y: 146, distance: 6.2
click at [506, 144] on span "Save" at bounding box center [530, 151] width 49 height 17
click at [655, 40] on icon at bounding box center [655, 43] width 8 height 8
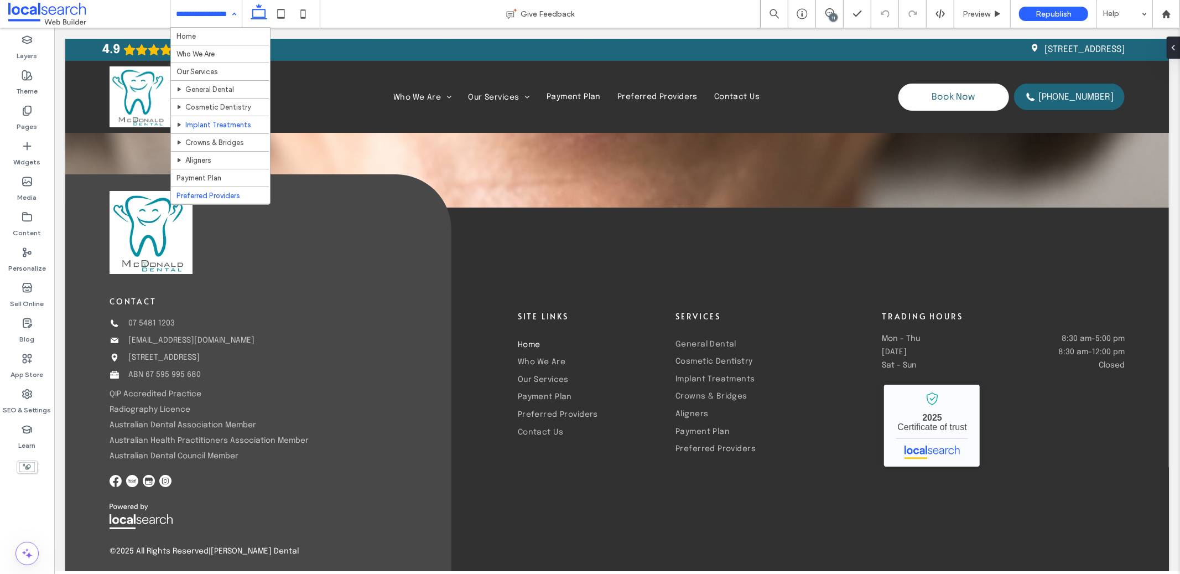
scroll to position [20, 0]
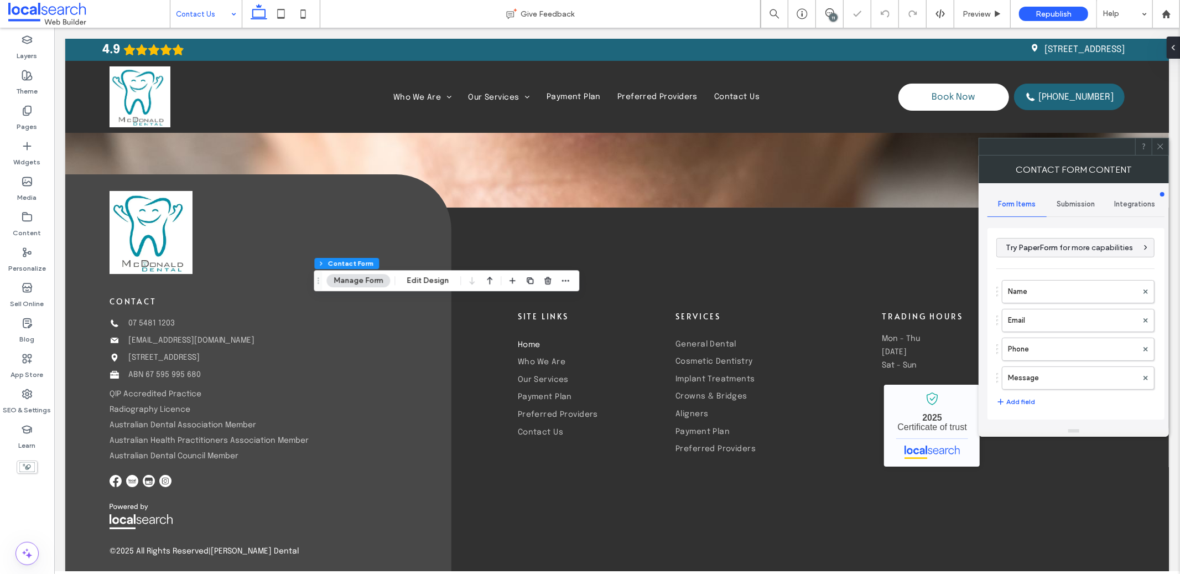
type input "****"
type input "*"
type input "***"
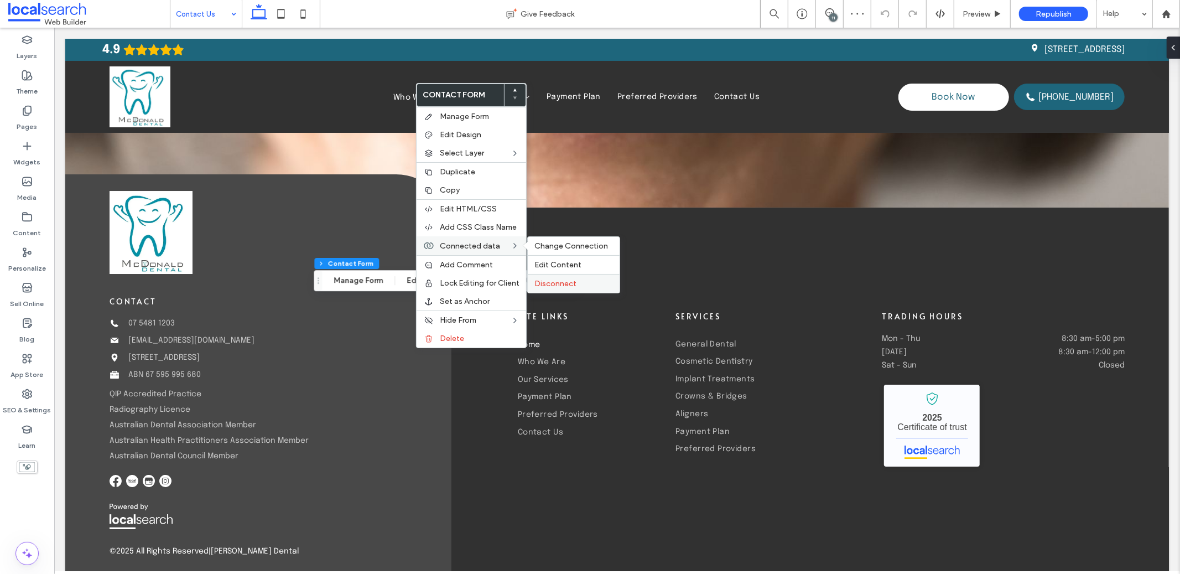
click at [566, 285] on span "Disconnect" at bounding box center [555, 283] width 42 height 9
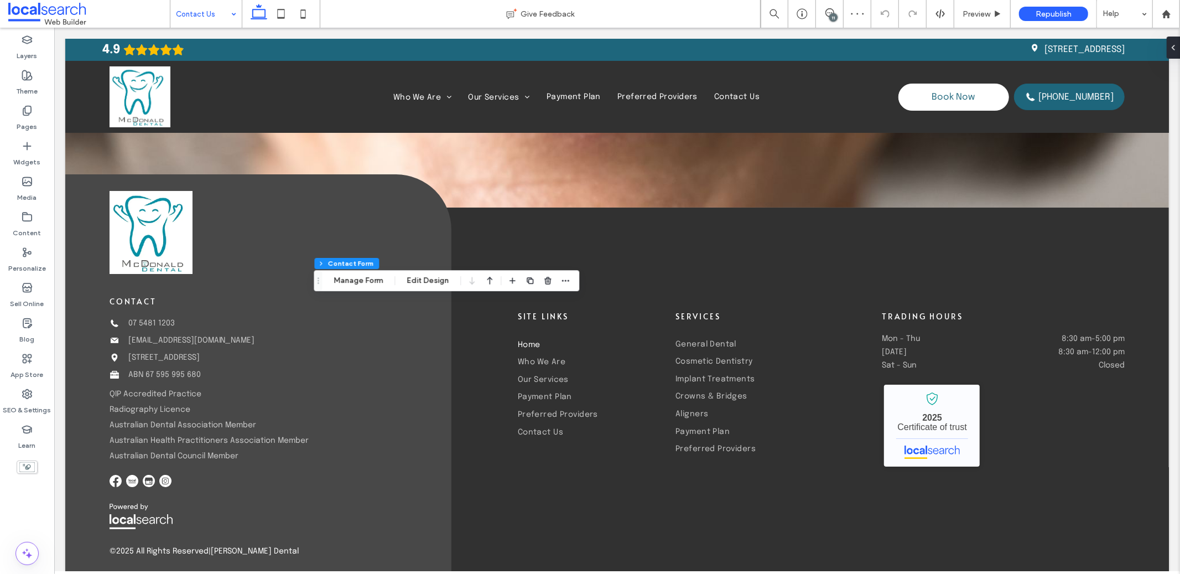
type input "*"
type input "***"
click at [377, 285] on button "Manage Form" at bounding box center [358, 280] width 64 height 13
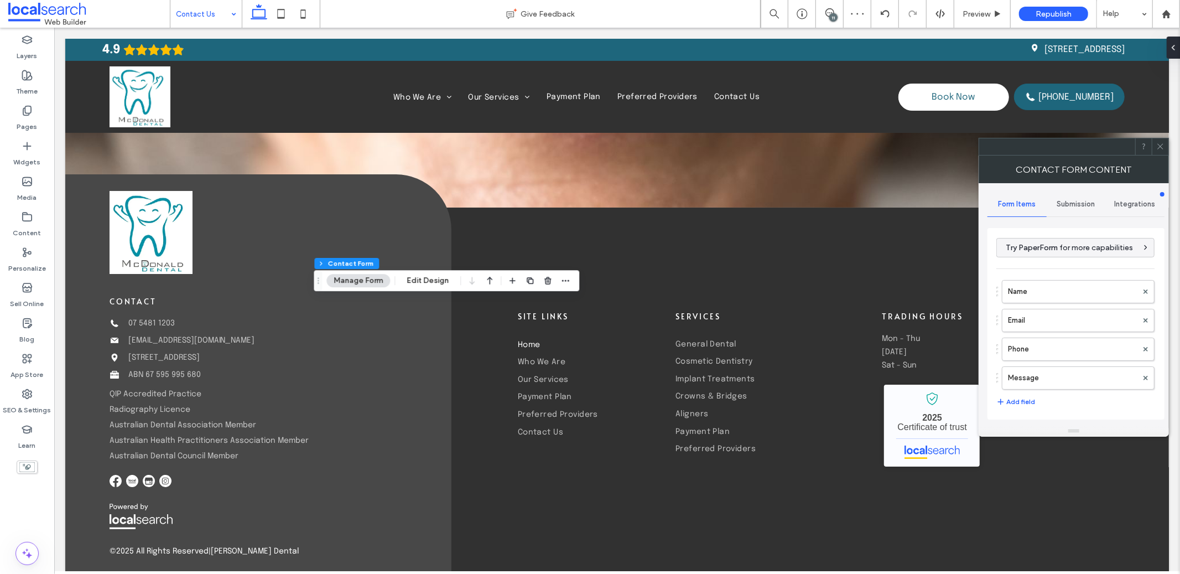
click at [1093, 210] on div "Submission" at bounding box center [1076, 204] width 59 height 24
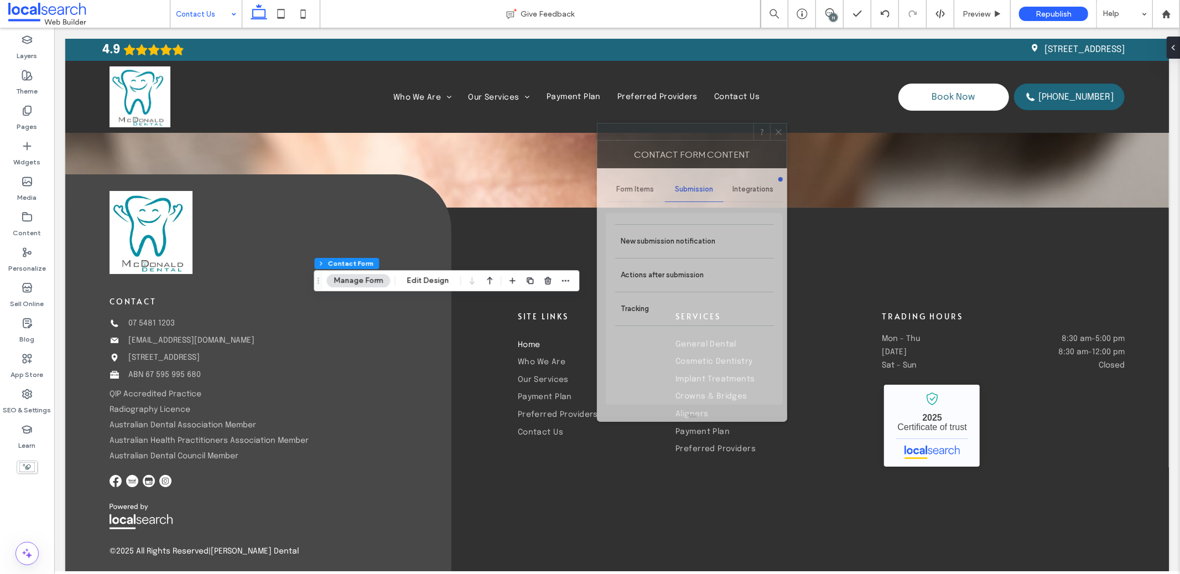
drag, startPoint x: 1003, startPoint y: 144, endPoint x: 659, endPoint y: 158, distance: 343.9
click at [671, 139] on div at bounding box center [676, 131] width 156 height 17
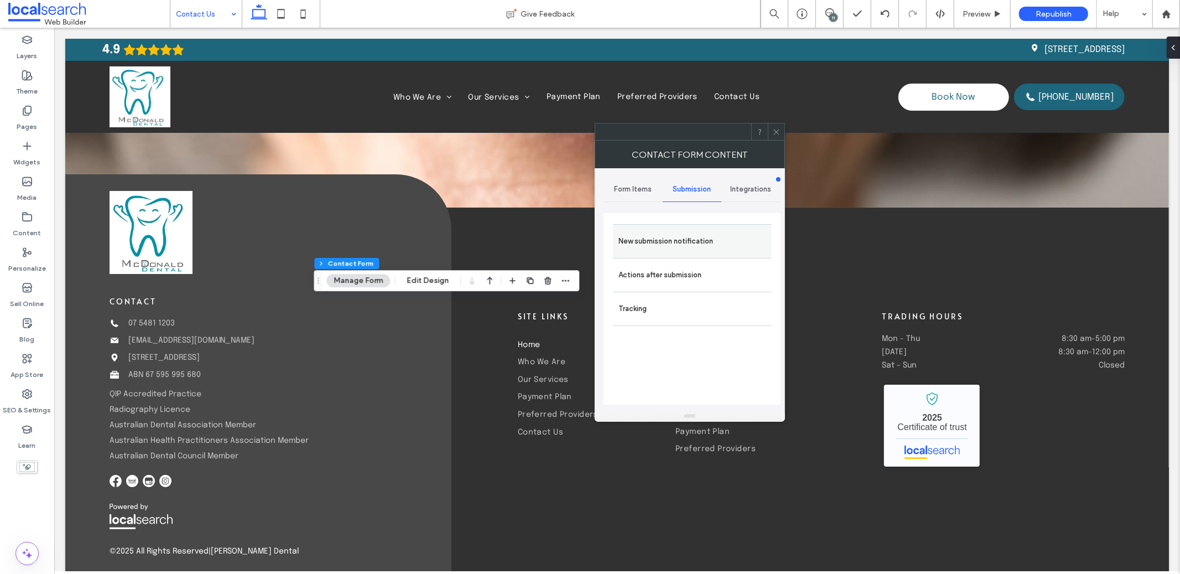
click at [680, 243] on label "New submission notification" at bounding box center [693, 241] width 148 height 22
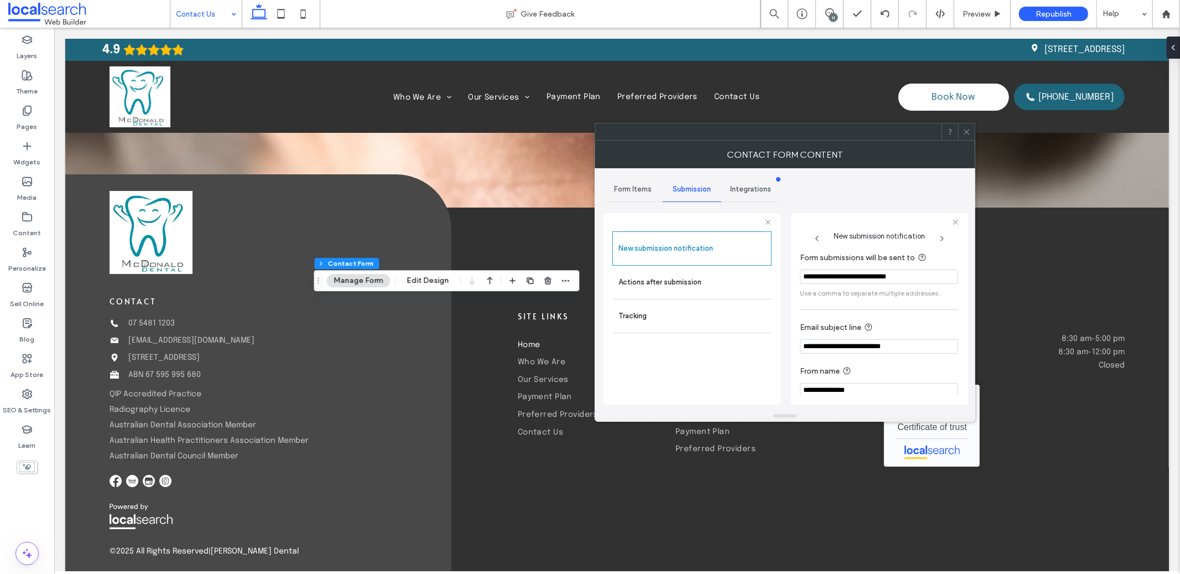
click at [859, 271] on input "**********" at bounding box center [879, 276] width 158 height 14
type input "**********"
click at [969, 128] on icon at bounding box center [967, 132] width 8 height 8
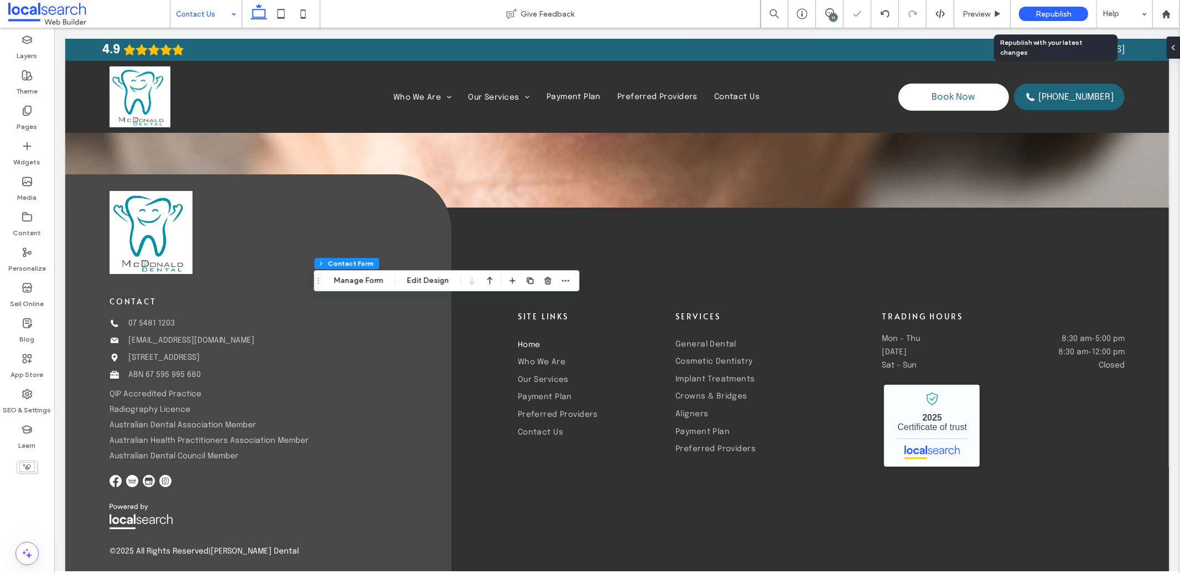
click at [1052, 15] on span "Republish" at bounding box center [1054, 13] width 36 height 9
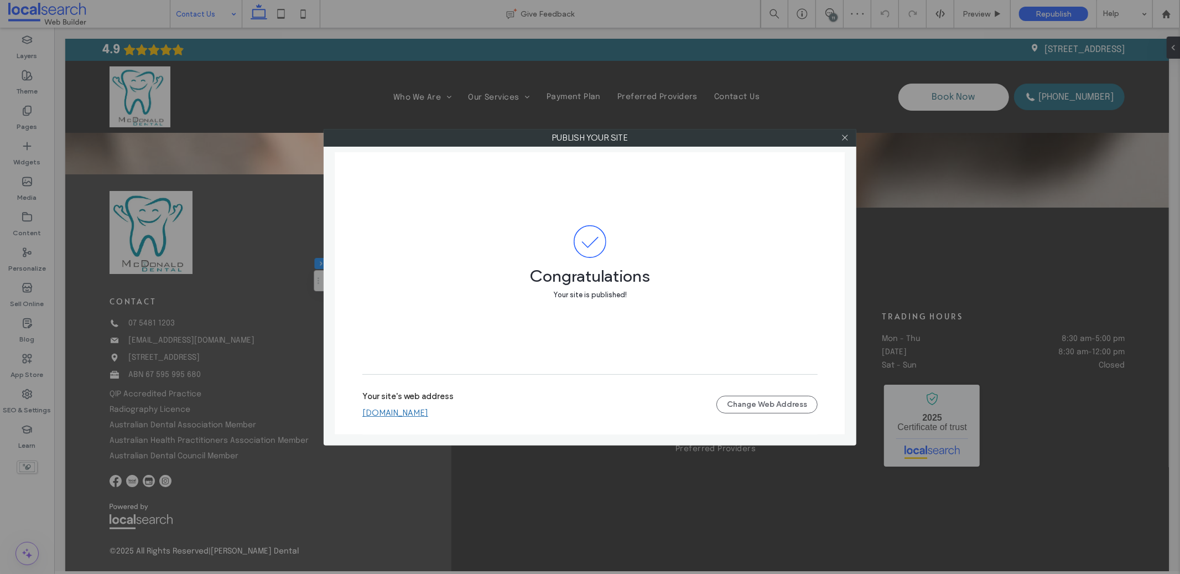
click at [456, 418] on div "Your site's web address mcdonalddentaladc93954.webbuilder.localsearch.com.au Ch…" at bounding box center [589, 404] width 455 height 35
click at [428, 413] on link "mcdonalddentaladc93954.webbuilder.localsearch.com.au" at bounding box center [395, 413] width 66 height 10
click at [428, 416] on link "mcdonalddentaladc93954.webbuilder.localsearch.com.au" at bounding box center [395, 413] width 66 height 10
drag, startPoint x: 842, startPoint y: 134, endPoint x: 834, endPoint y: 139, distance: 8.4
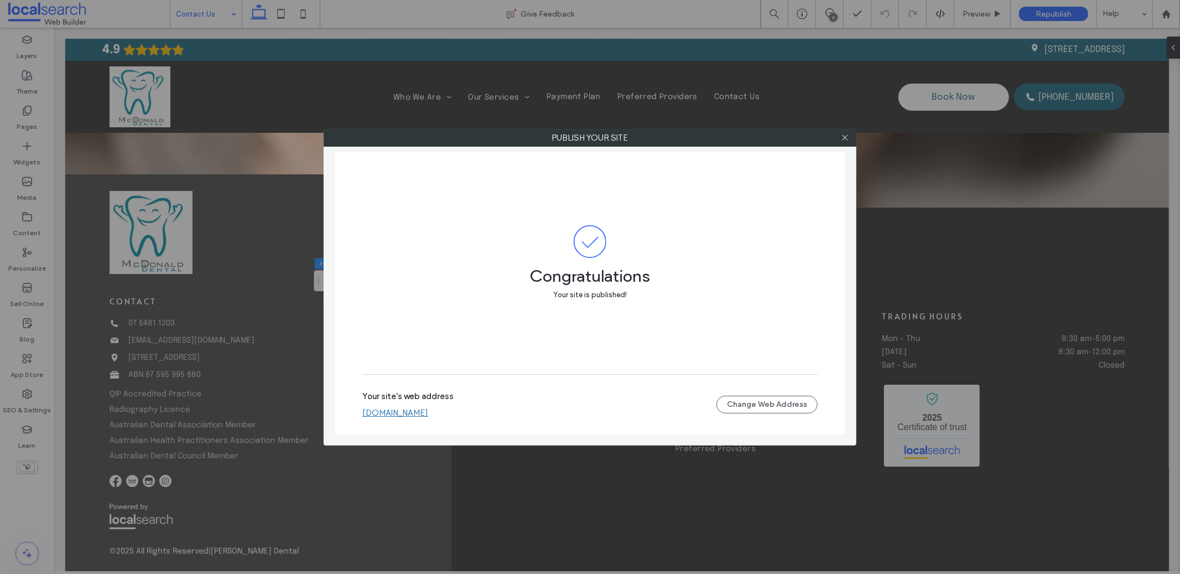
click at [842, 134] on icon at bounding box center [845, 137] width 8 height 8
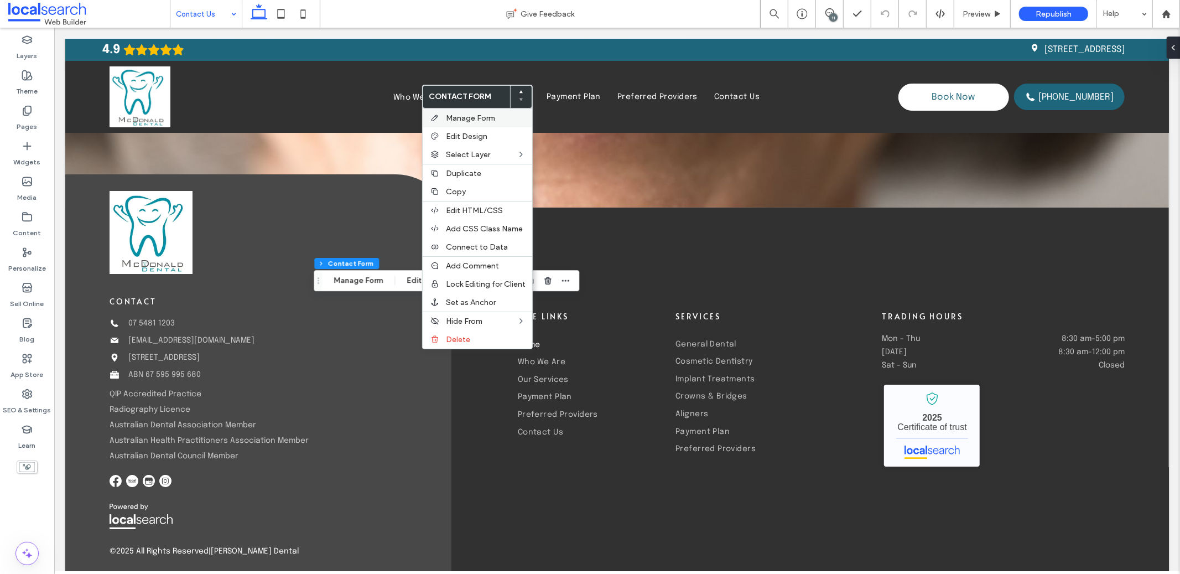
click at [476, 122] on span "Manage Form" at bounding box center [470, 117] width 49 height 9
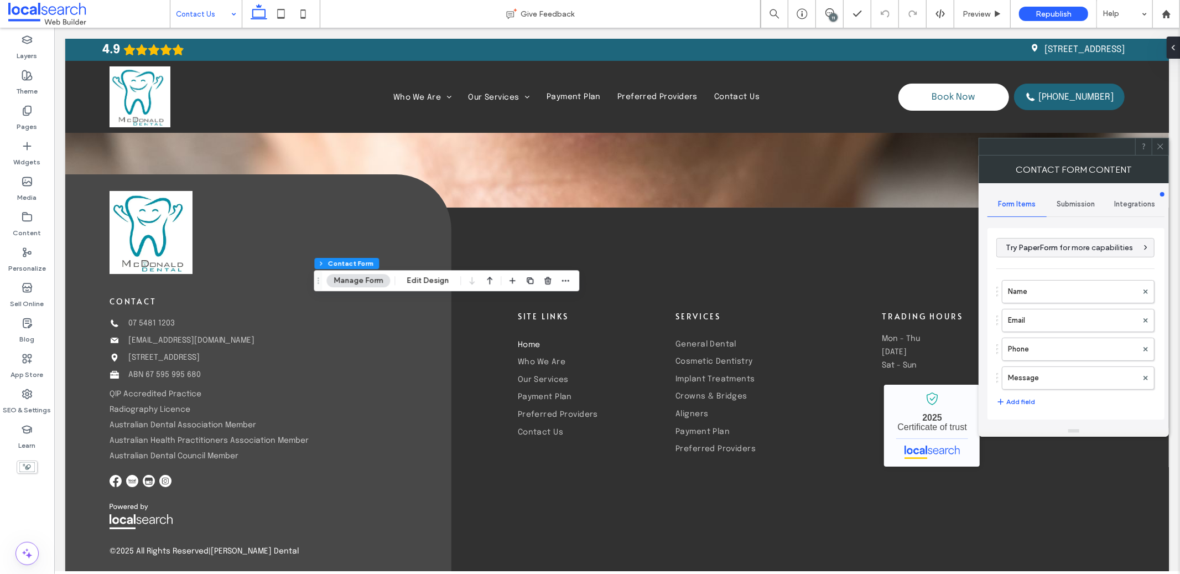
click at [1080, 196] on div "Submission" at bounding box center [1076, 204] width 59 height 24
click at [1051, 248] on label "New submission notification" at bounding box center [1077, 256] width 148 height 22
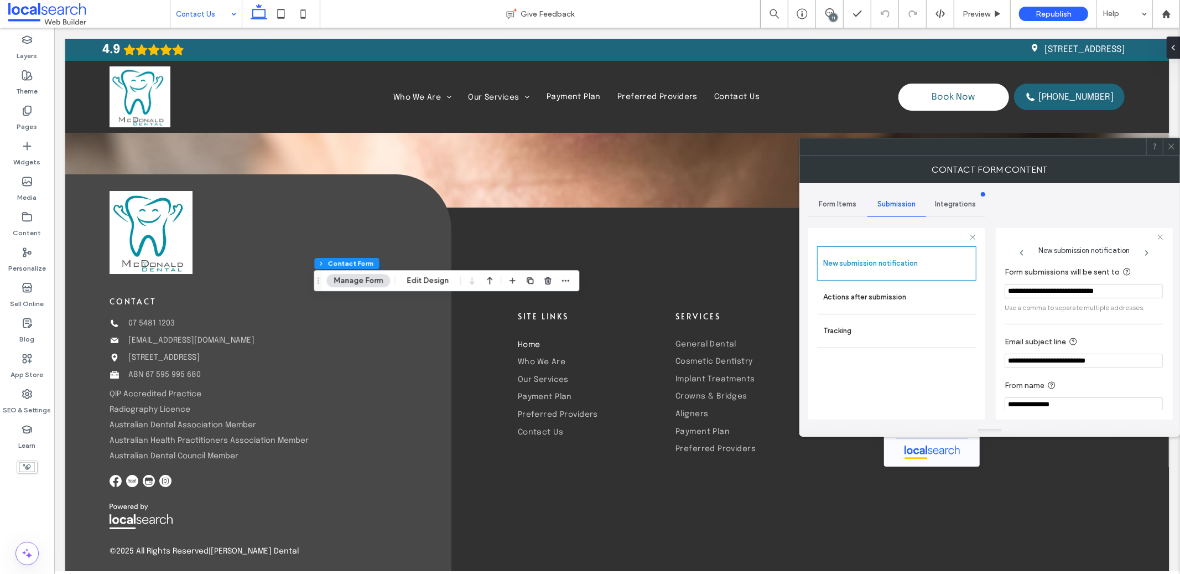
click at [1174, 143] on icon at bounding box center [1171, 146] width 8 height 8
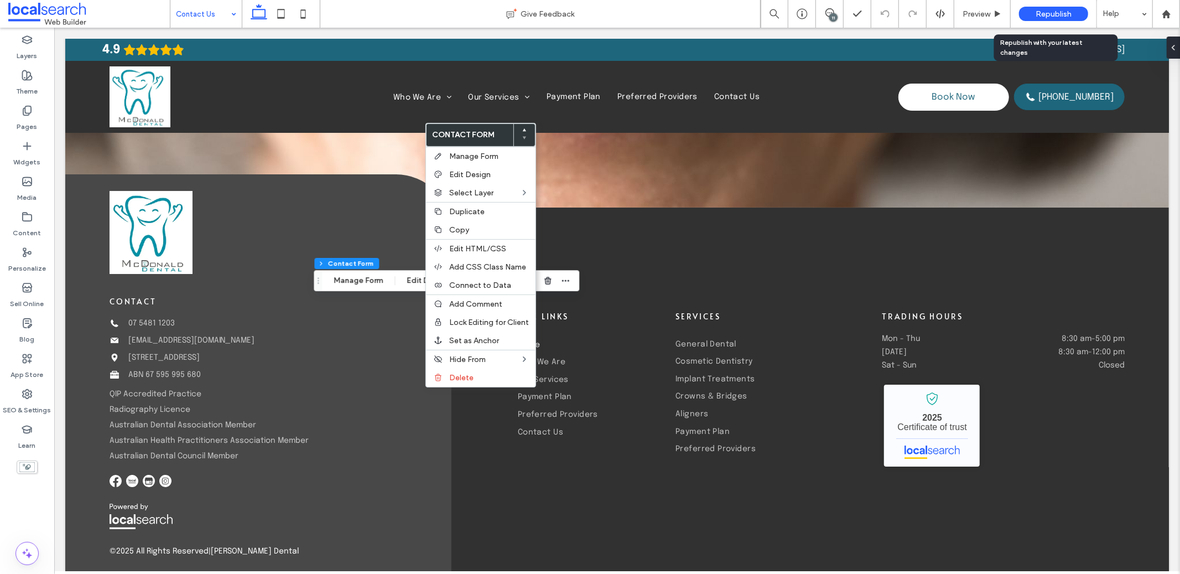
click at [1048, 15] on span "Republish" at bounding box center [1054, 13] width 36 height 9
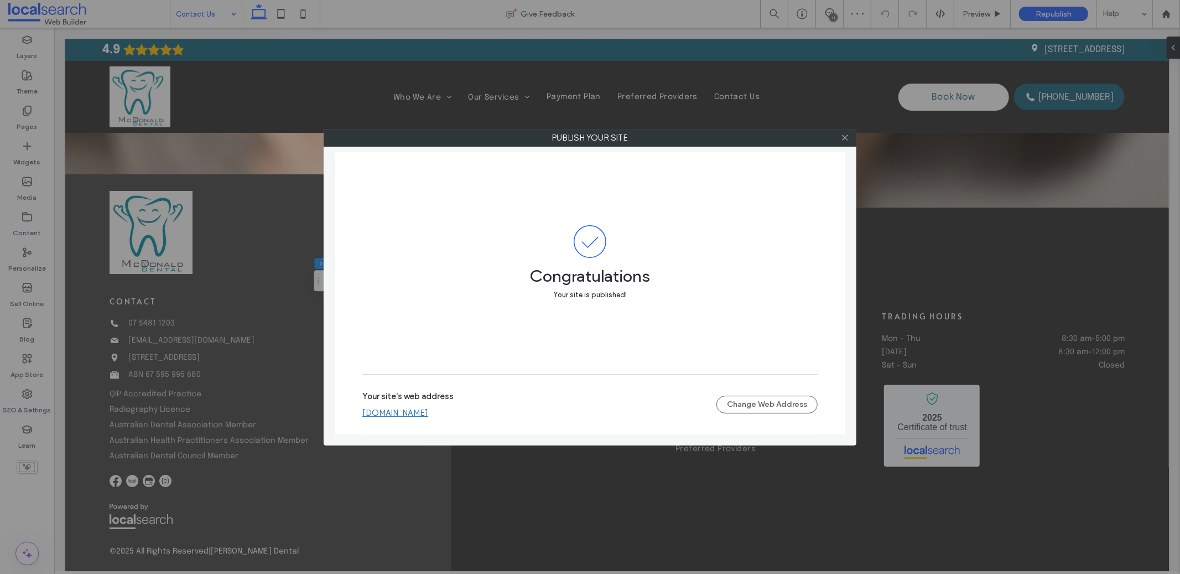
click at [467, 420] on div "Your site's web address mcdonalddentaladc93954.webbuilder.localsearch.com.au Ch…" at bounding box center [589, 404] width 455 height 35
click at [428, 417] on link "mcdonalddentaladc93954.webbuilder.localsearch.com.au" at bounding box center [395, 413] width 66 height 10
click at [843, 144] on span at bounding box center [845, 137] width 8 height 17
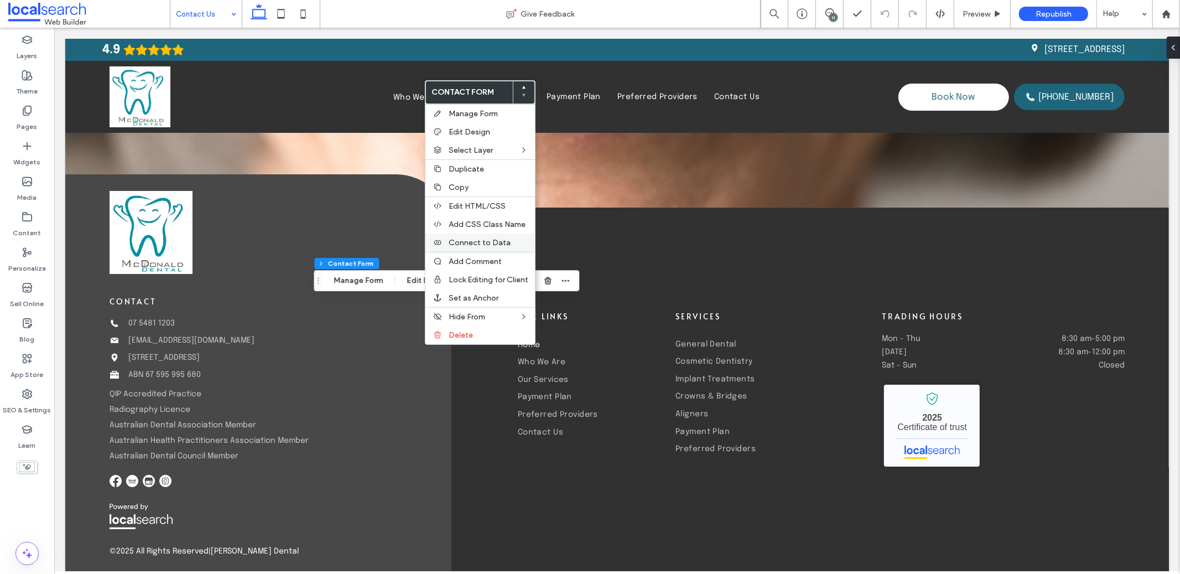
click at [496, 239] on span "Connect to Data" at bounding box center [480, 242] width 62 height 9
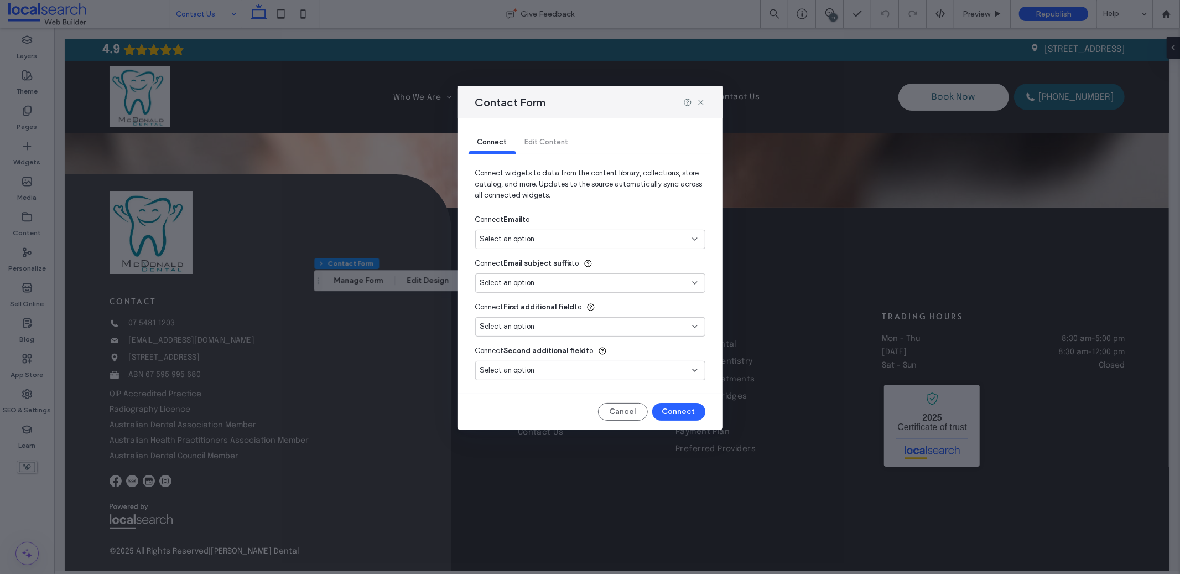
click at [542, 241] on div "Select an option" at bounding box center [583, 238] width 207 height 11
click at [577, 273] on span "[EMAIL_ADDRESS][DOMAIN_NAME]" at bounding box center [625, 278] width 141 height 11
type input "*"
click at [685, 403] on button "Connect" at bounding box center [678, 412] width 53 height 18
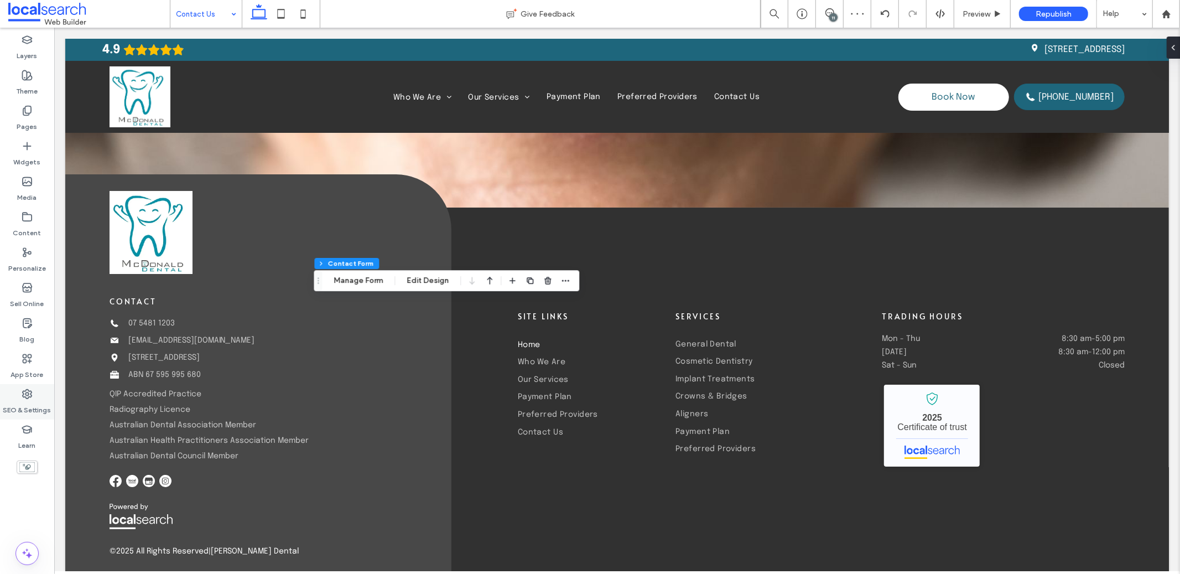
click at [28, 396] on icon at bounding box center [27, 393] width 11 height 11
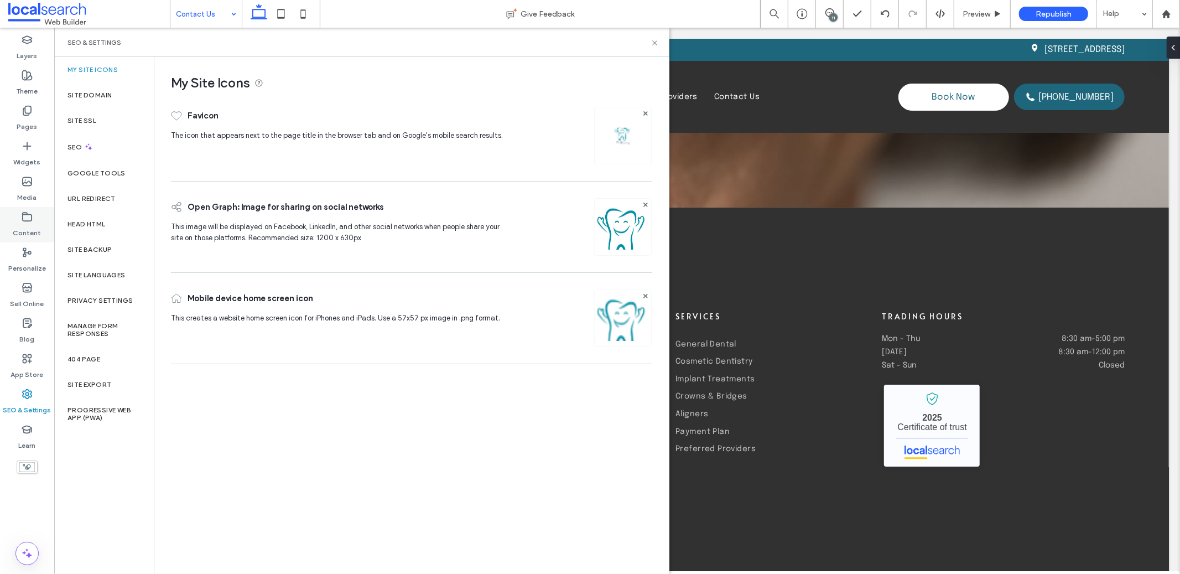
click at [32, 225] on label "Content" at bounding box center [27, 229] width 28 height 15
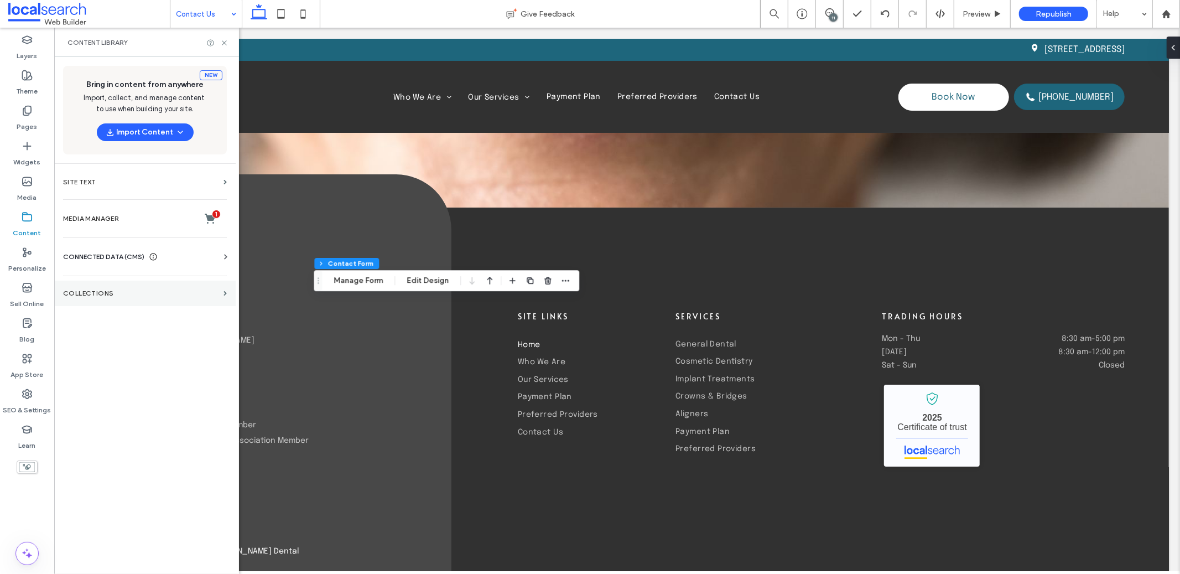
click at [116, 292] on label "Collections" at bounding box center [141, 293] width 156 height 8
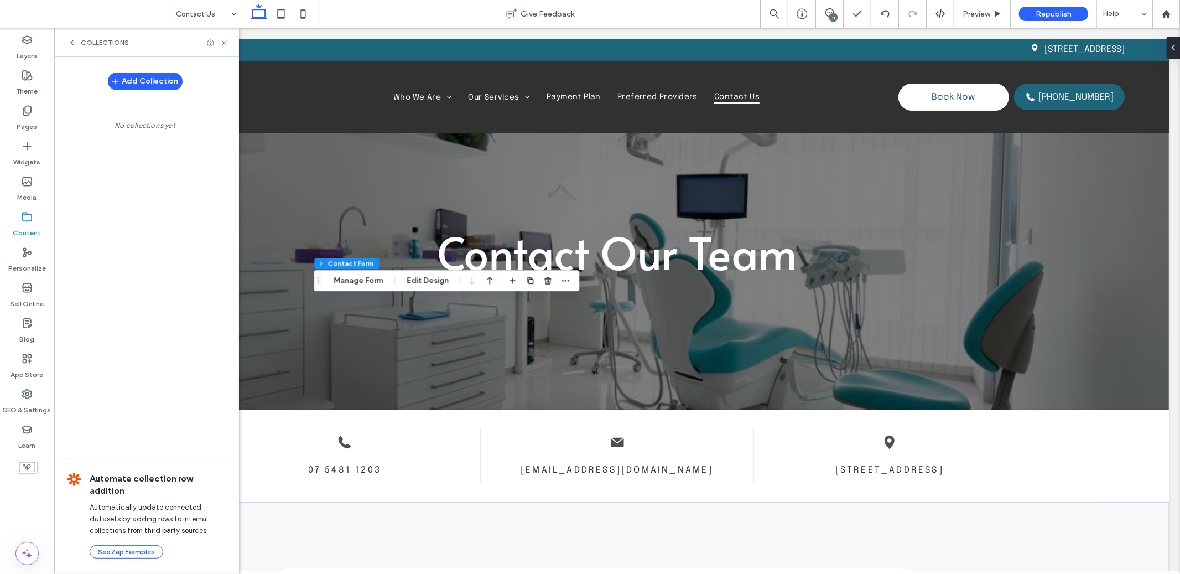
click at [72, 59] on div "Add Collection No collections yet" at bounding box center [144, 94] width 181 height 74
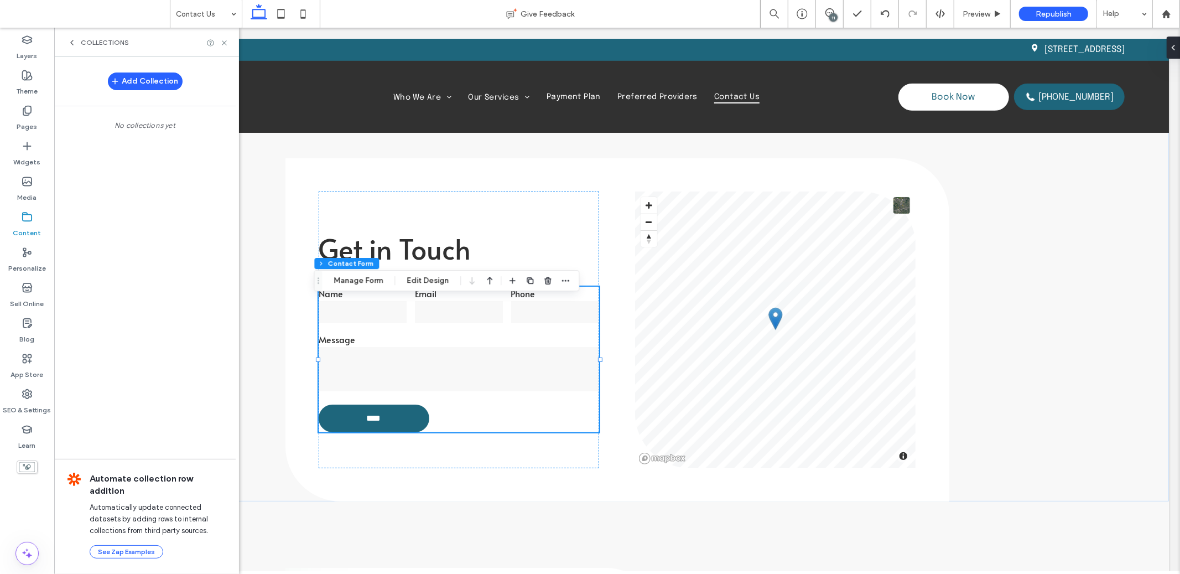
click at [75, 40] on icon at bounding box center [71, 42] width 9 height 9
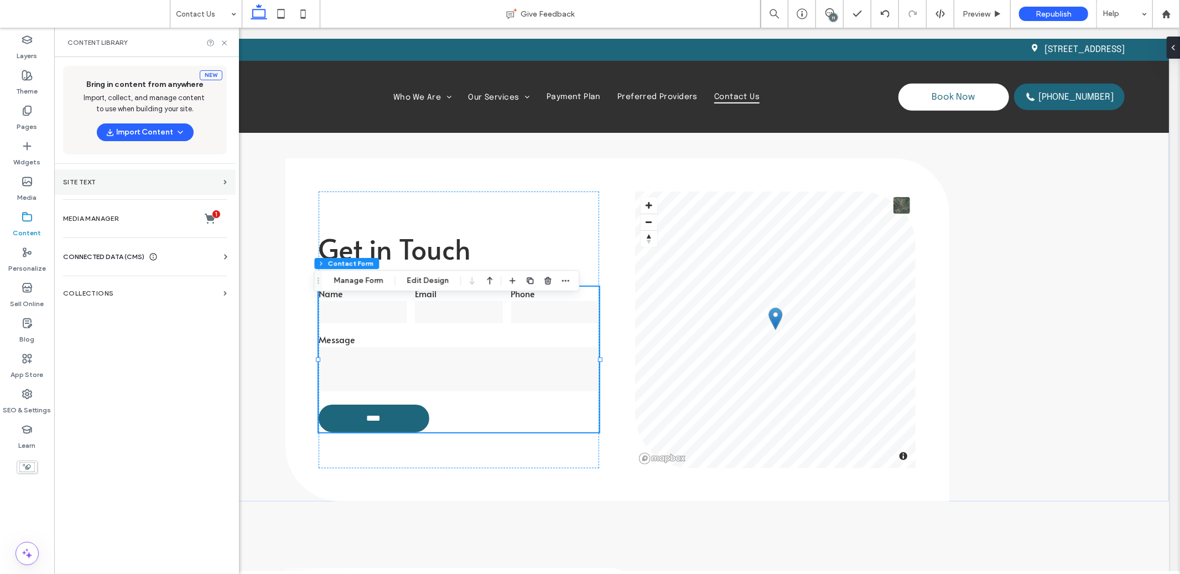
click at [148, 189] on section "Site Text" at bounding box center [144, 181] width 181 height 25
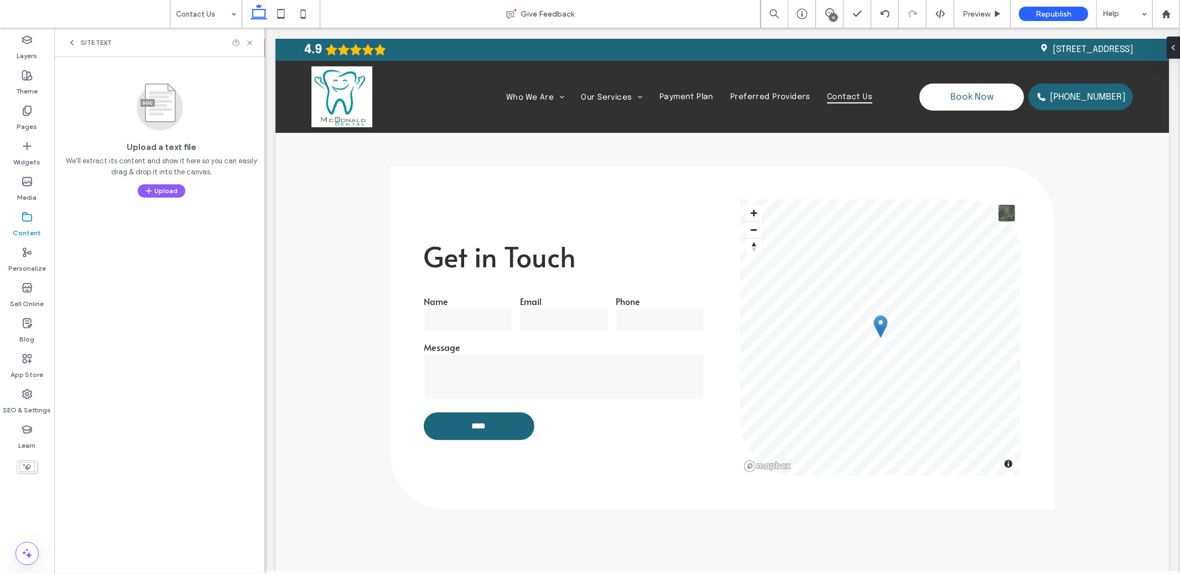
scroll to position [405, 0]
click at [76, 40] on div "Site Text" at bounding box center [89, 42] width 44 height 9
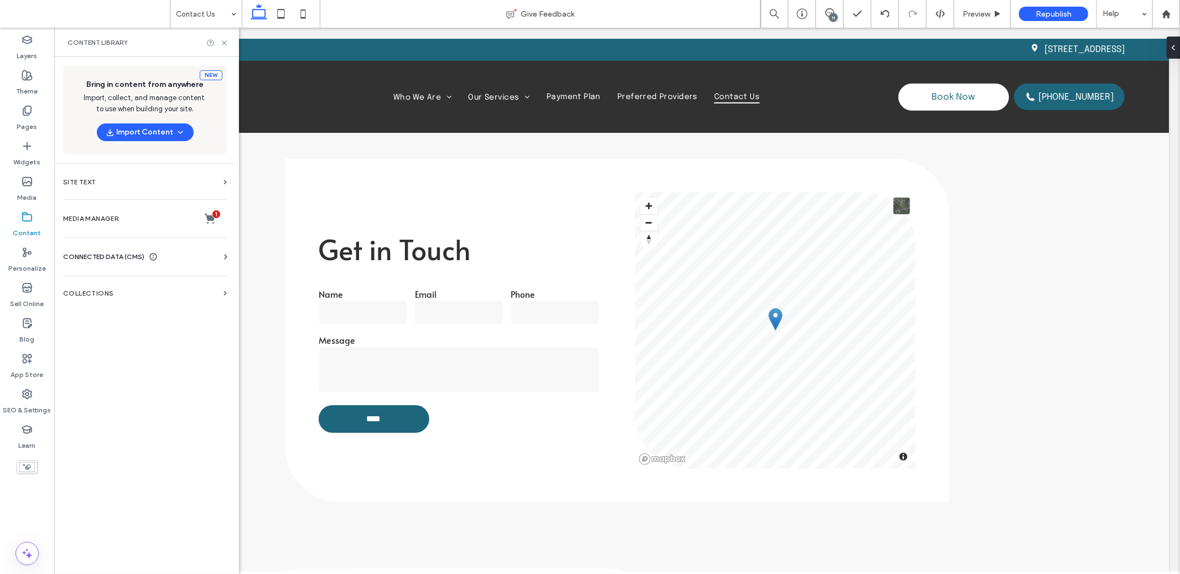
scroll to position [410, 0]
click at [146, 245] on div "CONNECTED DATA (CMS) Business Info Business Text Business Images Find and Repla…" at bounding box center [144, 256] width 181 height 29
click at [152, 253] on icon at bounding box center [153, 256] width 9 height 9
click at [144, 275] on section "Business Info" at bounding box center [147, 283] width 168 height 25
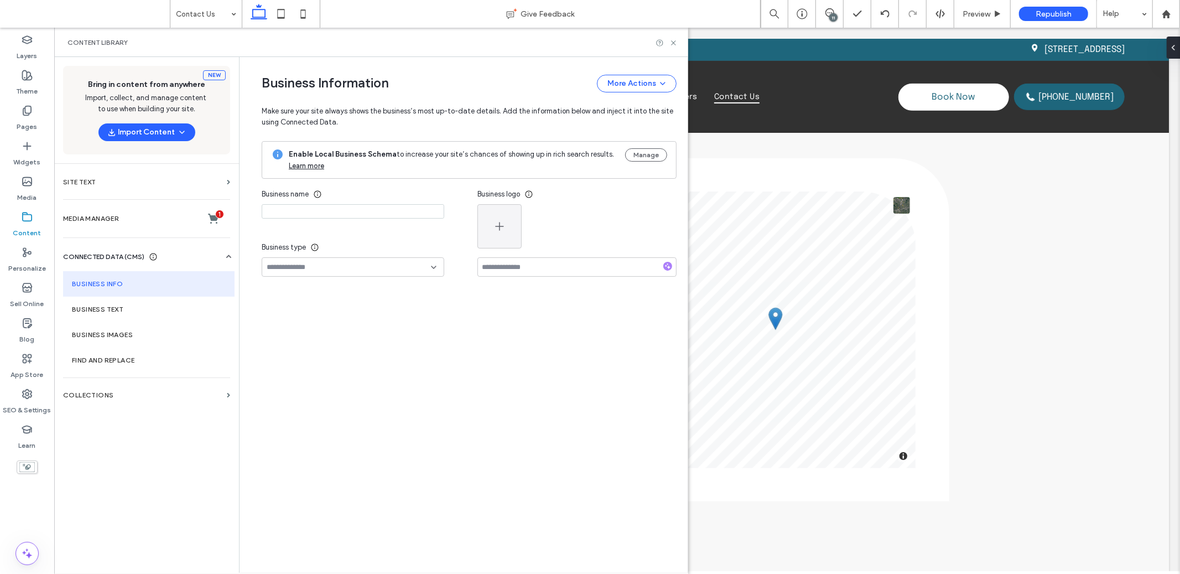
type input "**********"
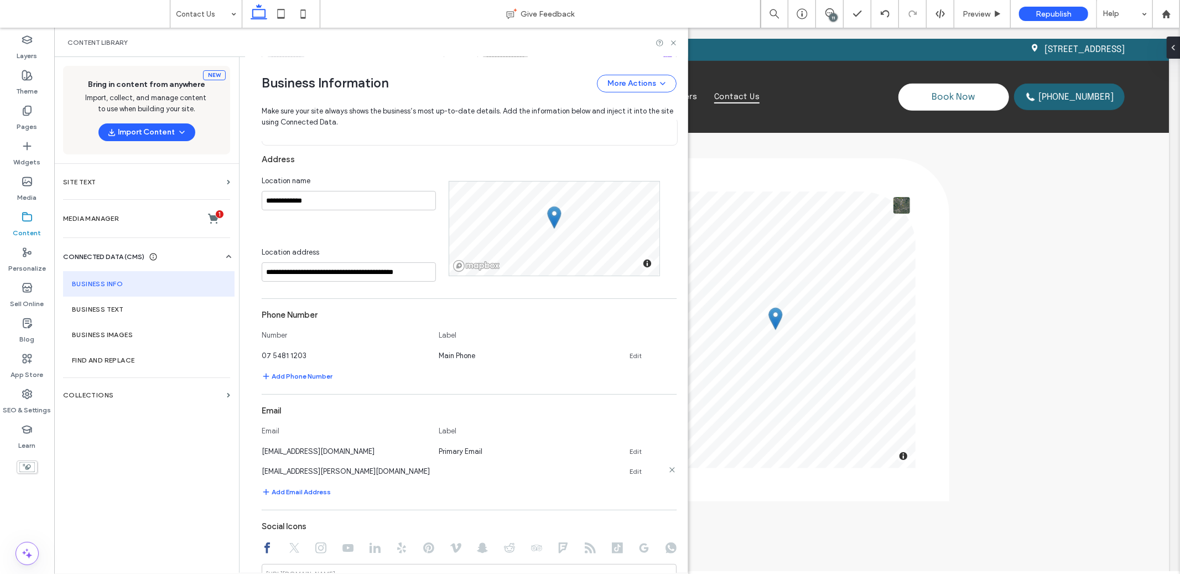
scroll to position [236, 0]
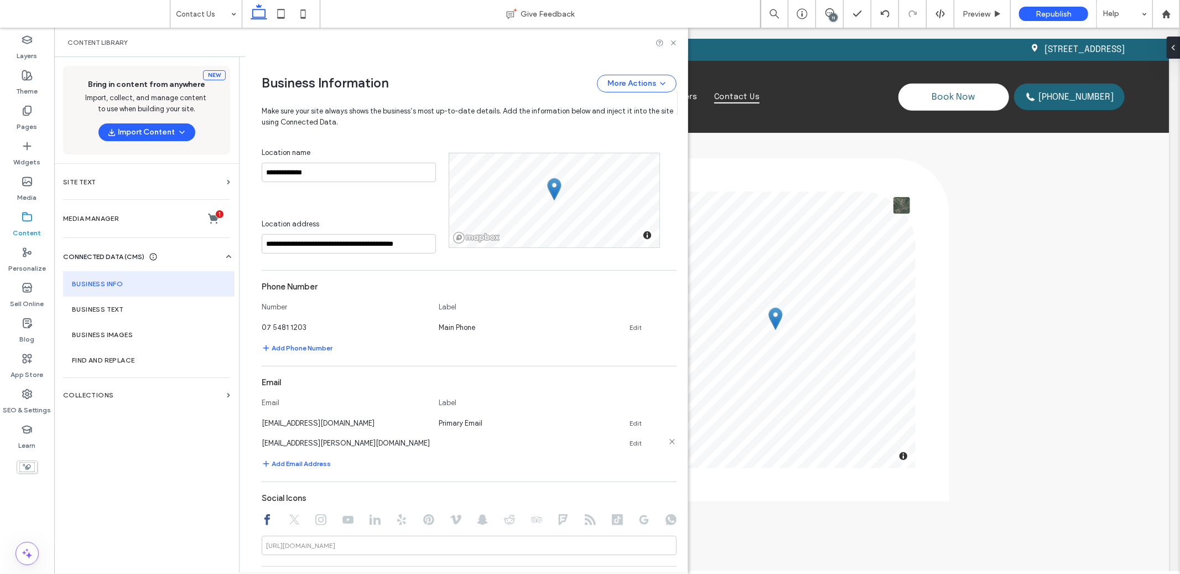
click at [669, 440] on use at bounding box center [671, 441] width 5 height 5
click at [674, 41] on icon at bounding box center [673, 43] width 8 height 8
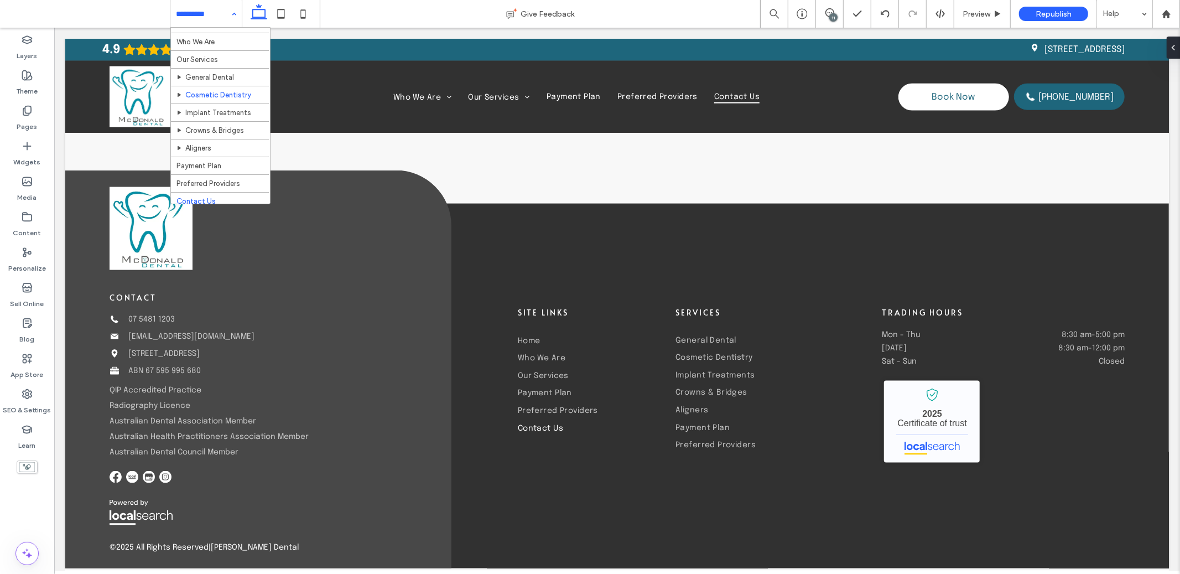
scroll to position [20, 0]
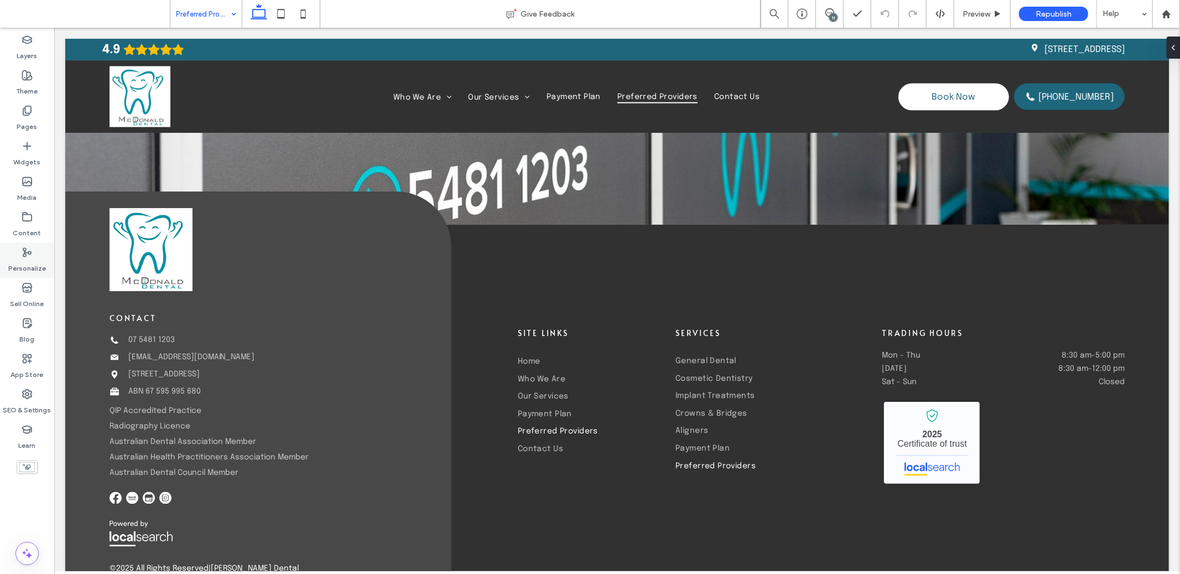
scroll to position [1609, 0]
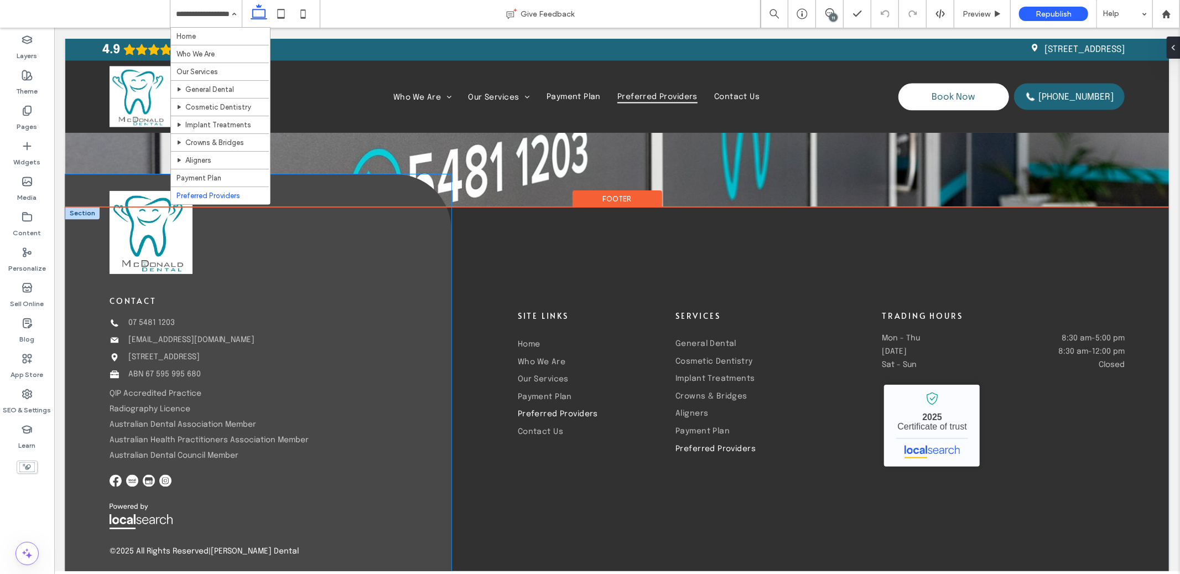
click at [148, 448] on p "Australian Dental Council Member" at bounding box center [208, 455] width 199 height 15
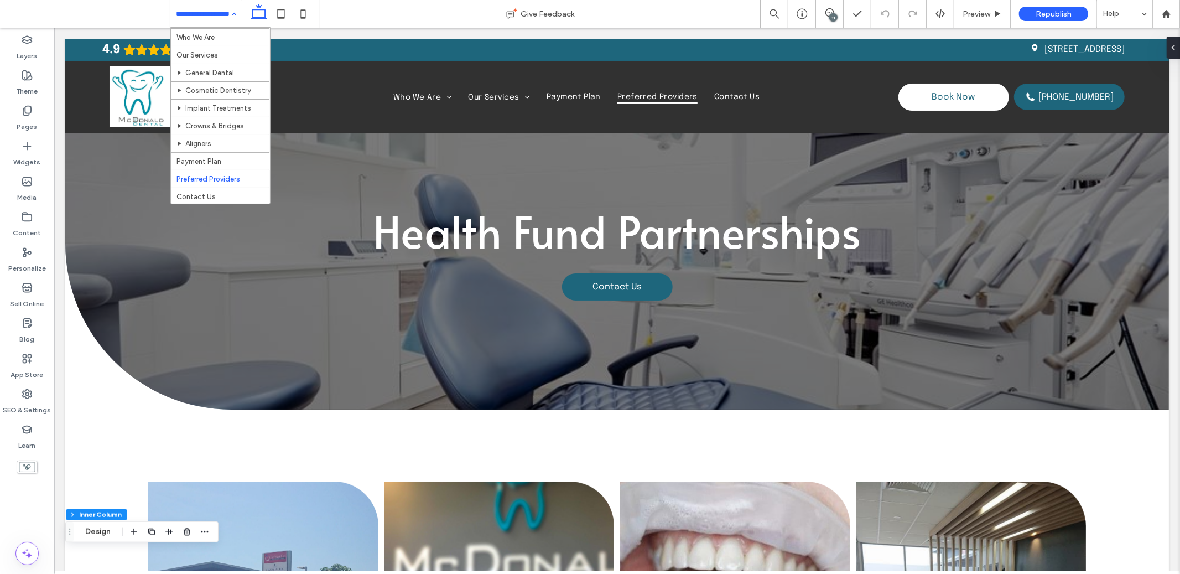
scroll to position [20, 0]
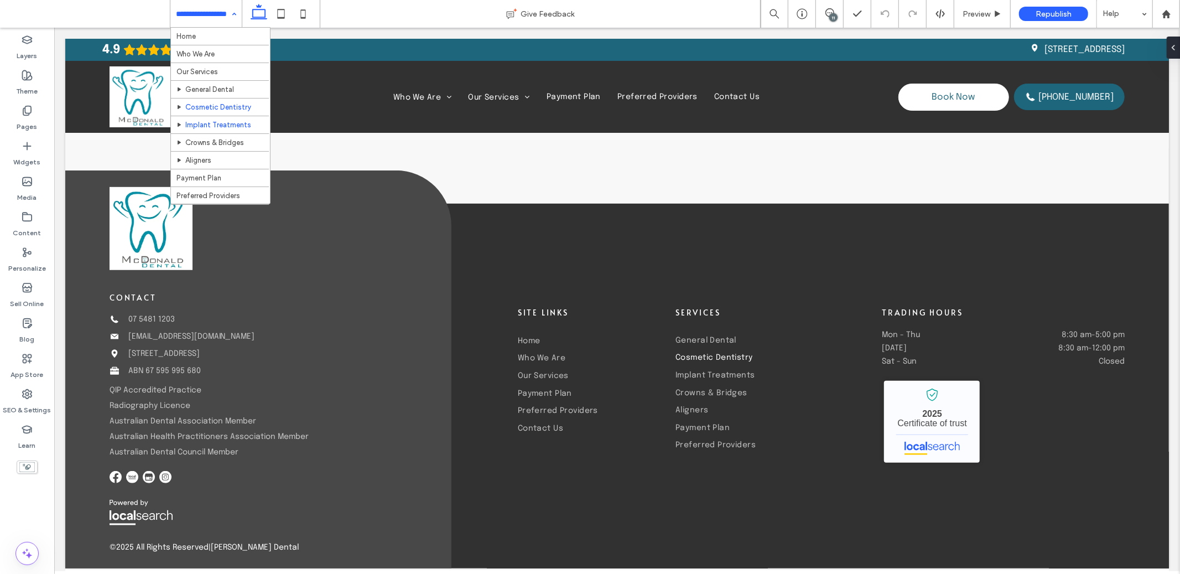
scroll to position [2100, 0]
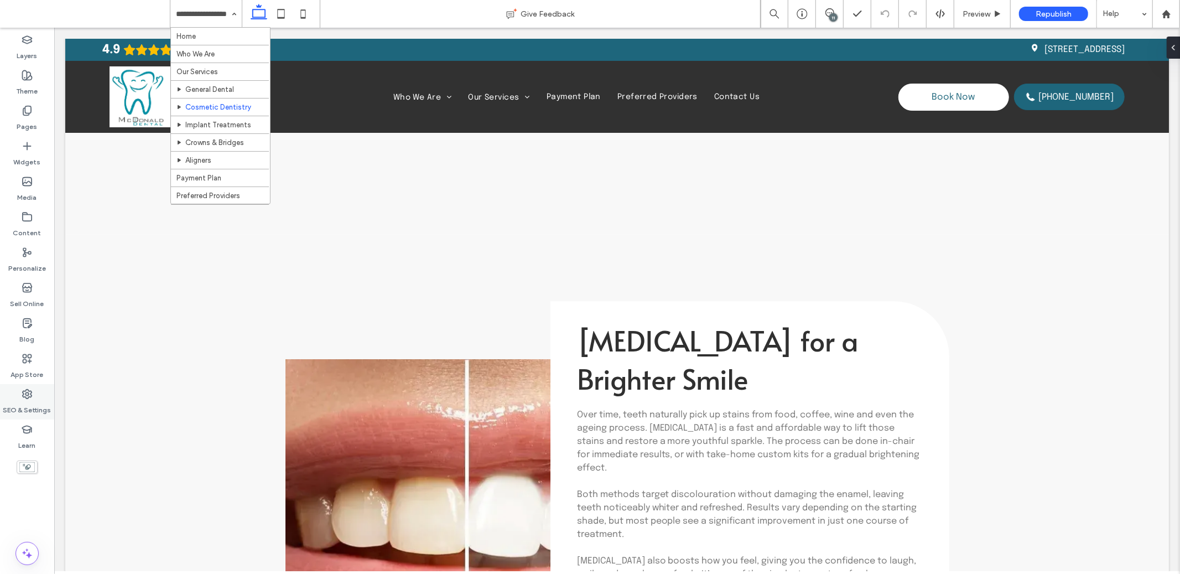
click at [22, 397] on icon at bounding box center [27, 393] width 11 height 11
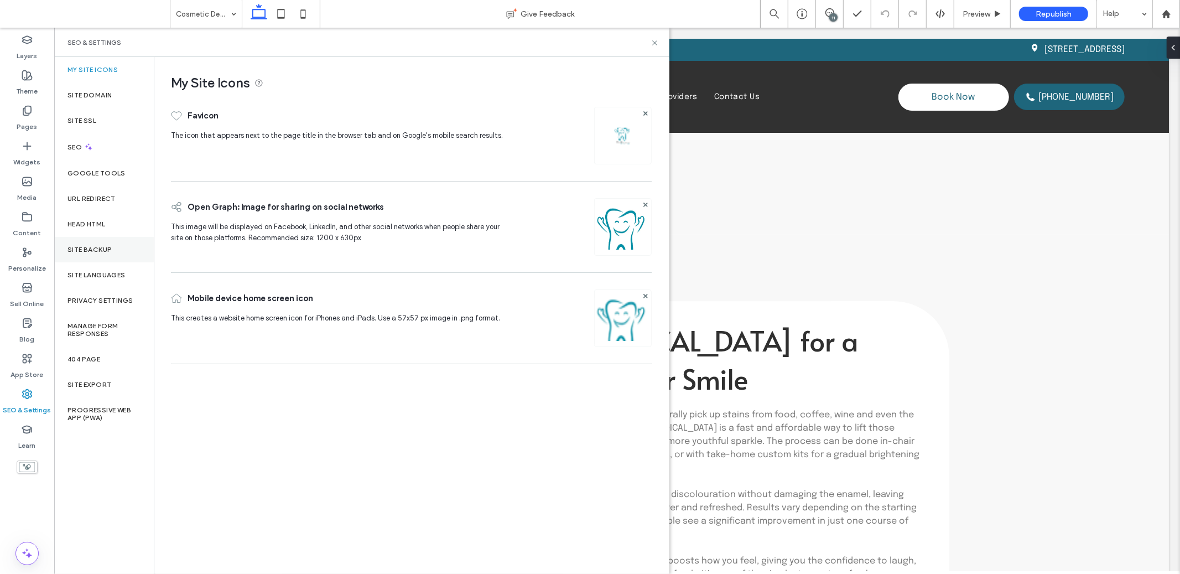
click at [101, 246] on label "Site Backup" at bounding box center [89, 250] width 44 height 8
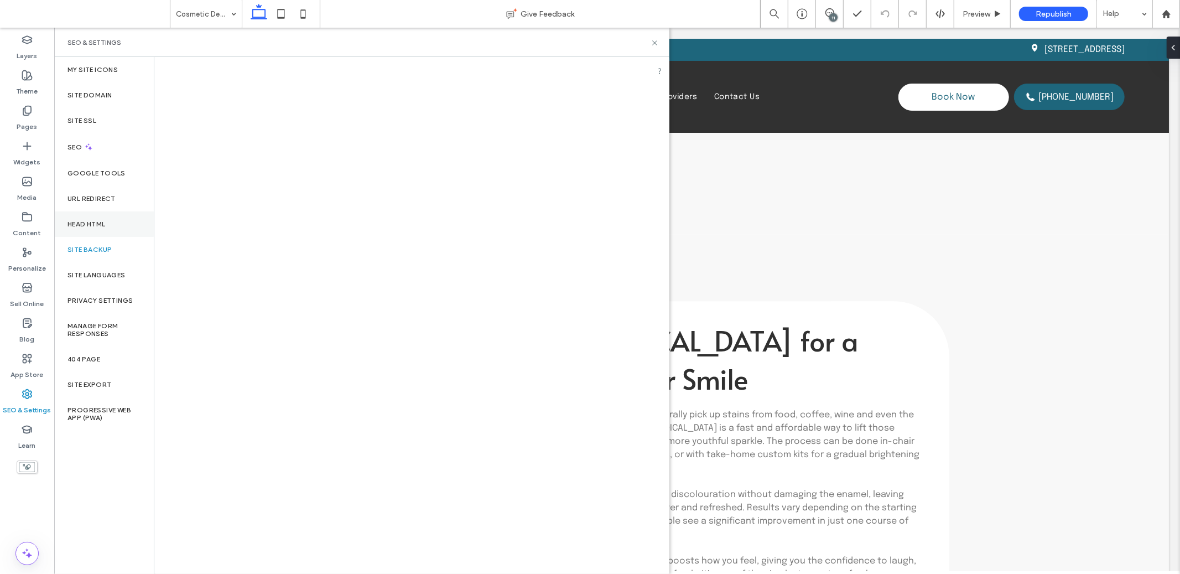
click at [99, 227] on label "Head HTML" at bounding box center [86, 224] width 38 height 8
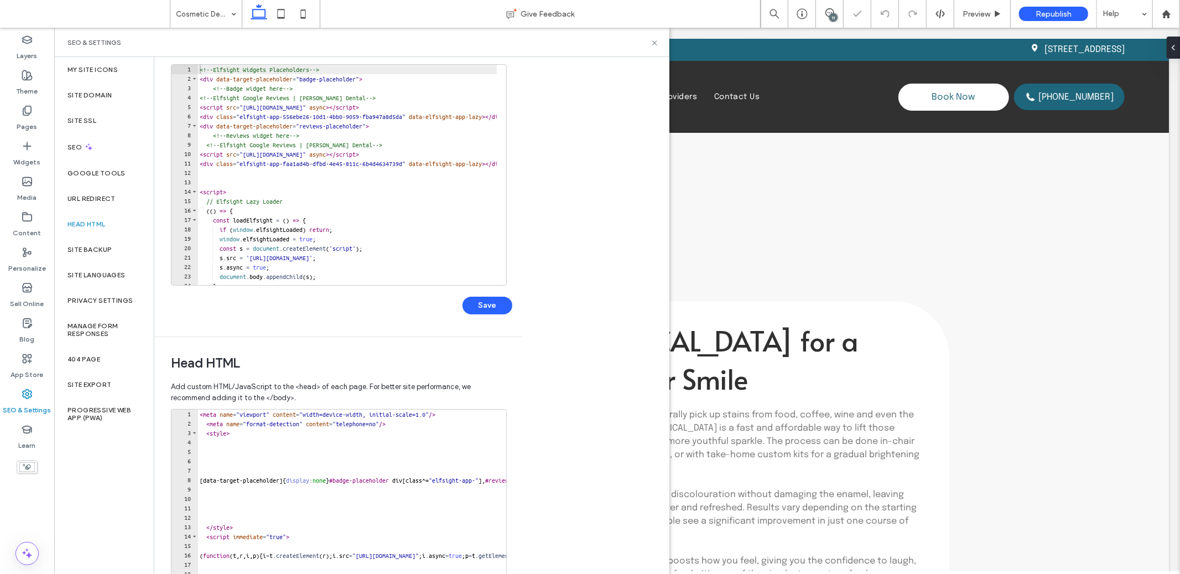
scroll to position [184, 0]
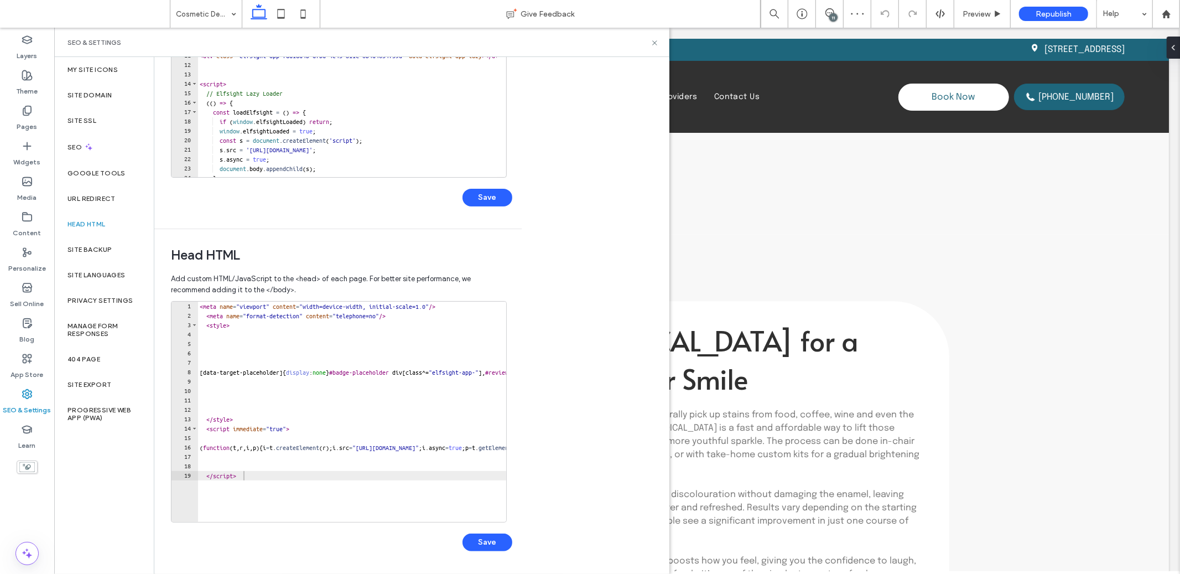
click at [201, 310] on div "< meta name = "viewport" content = "width=device-width, initial-scale=1.0" /> <…" at bounding box center [719, 417] width 1043 height 230
paste textarea "**********"
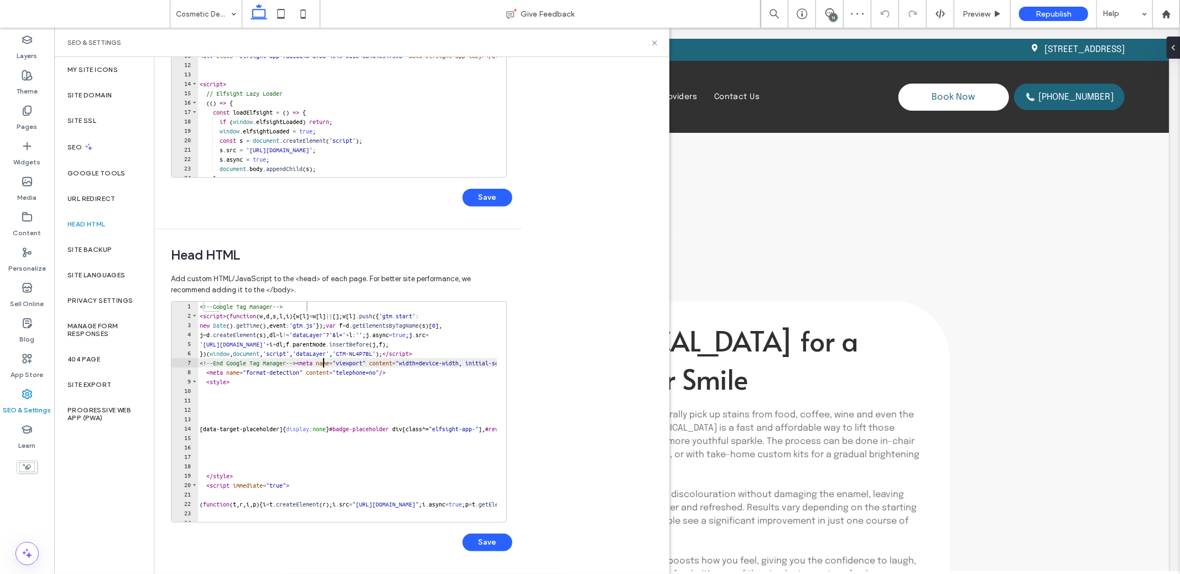
scroll to position [0, 1]
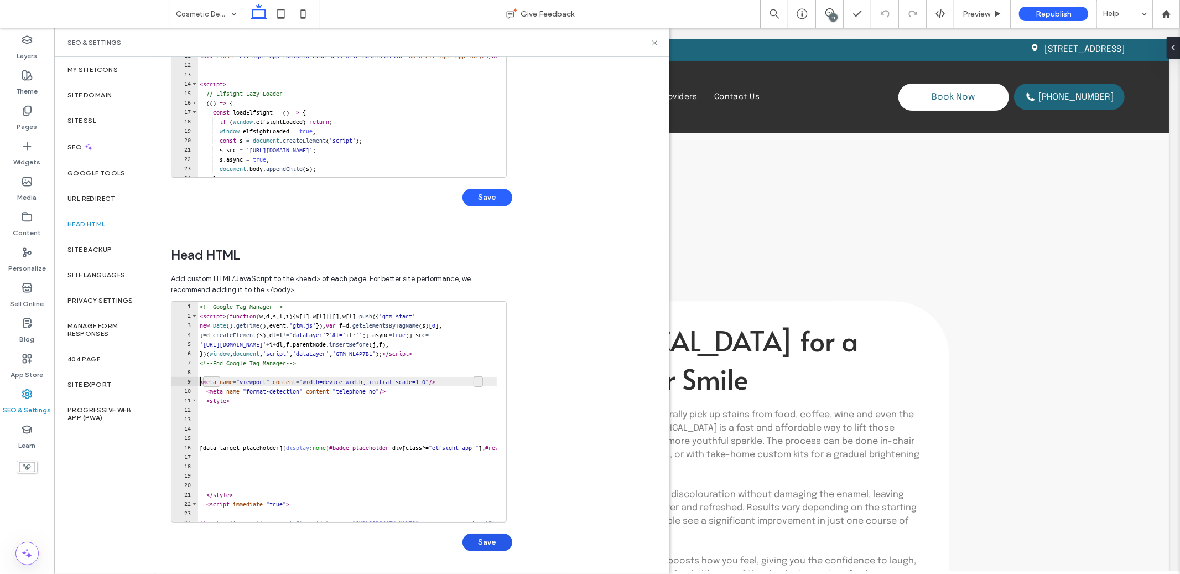
type textarea "**********"
click at [487, 542] on button "Save" at bounding box center [488, 542] width 50 height 18
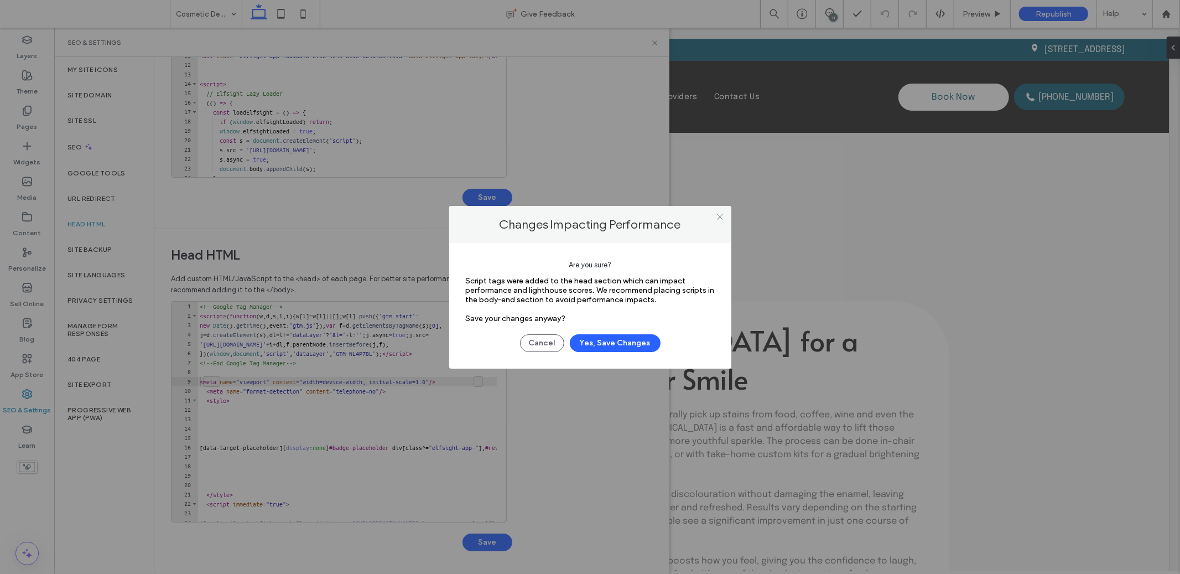
click at [611, 320] on div "Script tags were added to the head section which can impact performance and lig…" at bounding box center [590, 299] width 249 height 47
click at [609, 342] on button "Yes, Save Changes" at bounding box center [615, 343] width 91 height 18
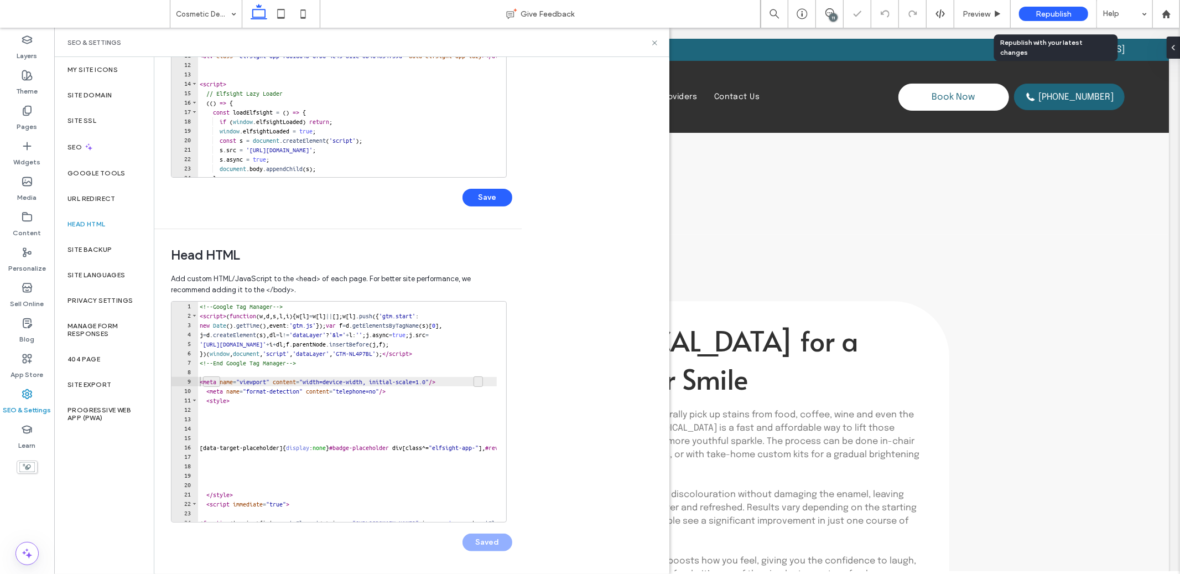
click at [1036, 13] on span "Republish" at bounding box center [1054, 13] width 36 height 9
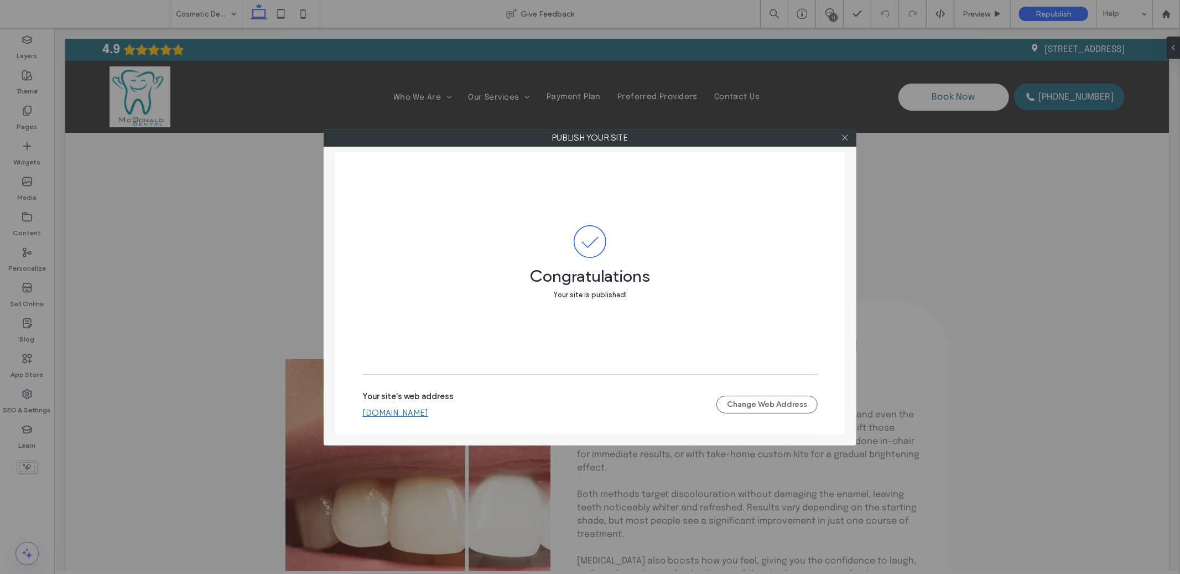
click at [428, 412] on link "mcdonalddentaladc93954.webbuilder.localsearch.com.au" at bounding box center [395, 413] width 66 height 10
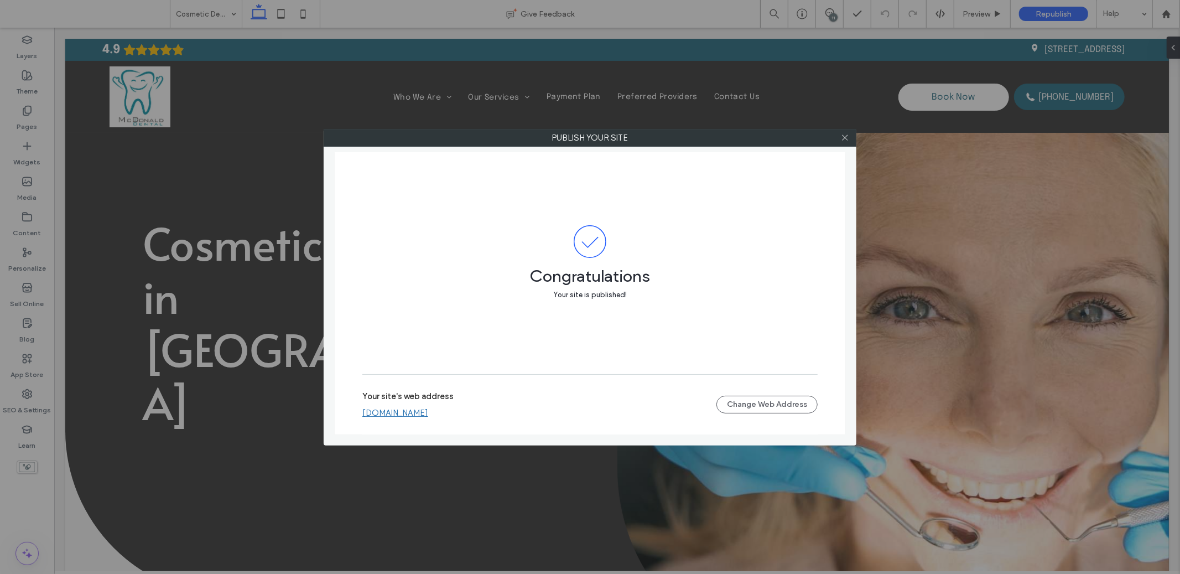
scroll to position [0, 0]
click at [852, 132] on div at bounding box center [845, 137] width 17 height 17
click at [850, 134] on div at bounding box center [845, 137] width 17 height 17
click at [849, 137] on div at bounding box center [845, 137] width 17 height 17
click at [845, 139] on icon at bounding box center [845, 137] width 8 height 8
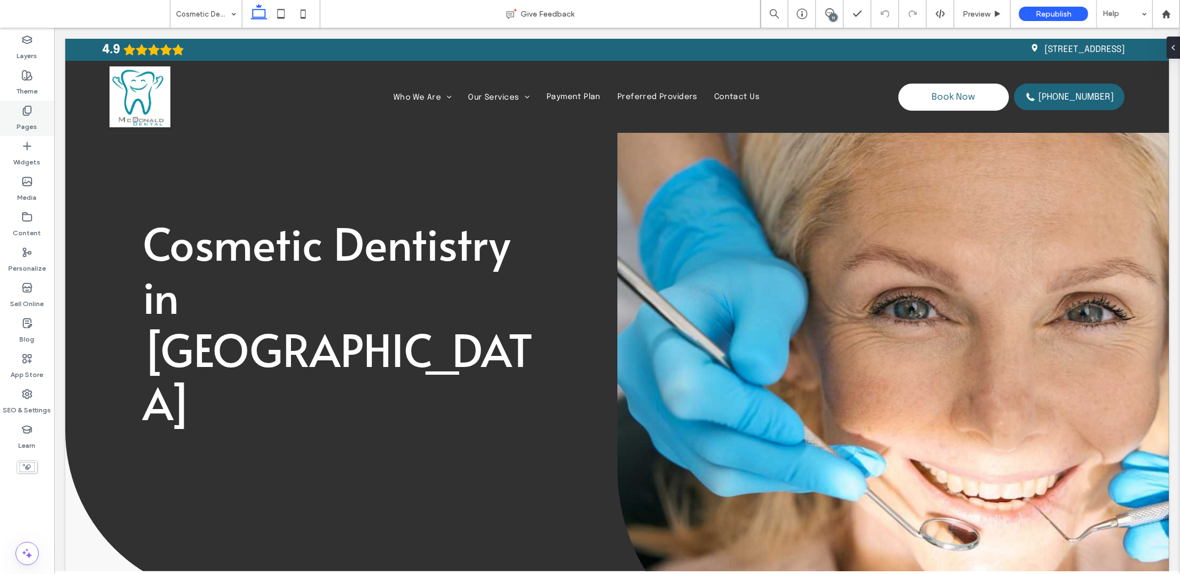
click at [29, 116] on icon at bounding box center [27, 110] width 11 height 11
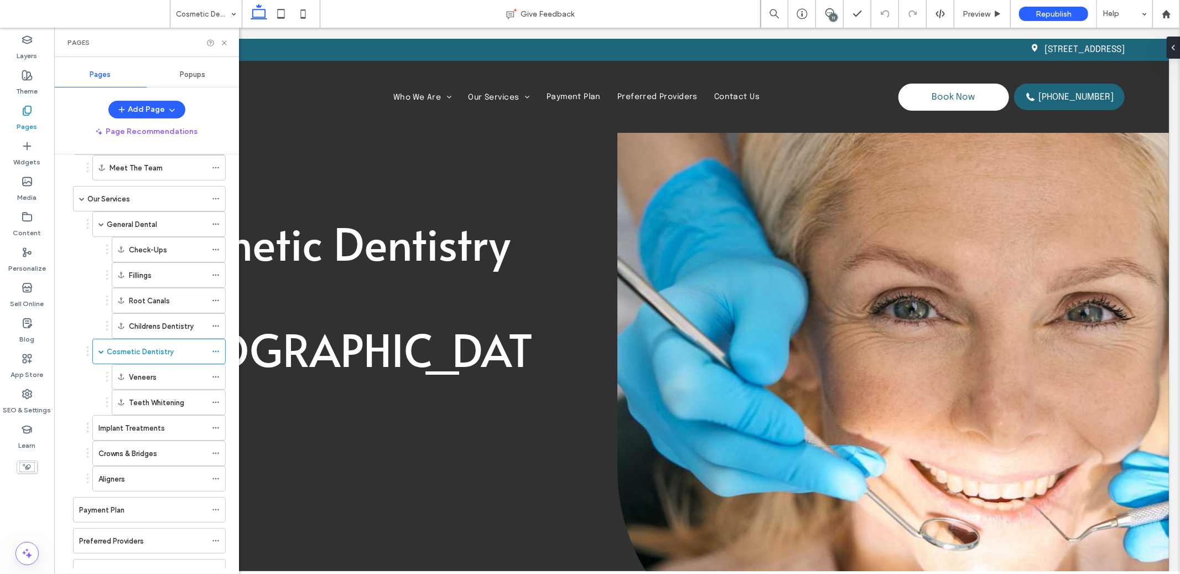
scroll to position [120, 0]
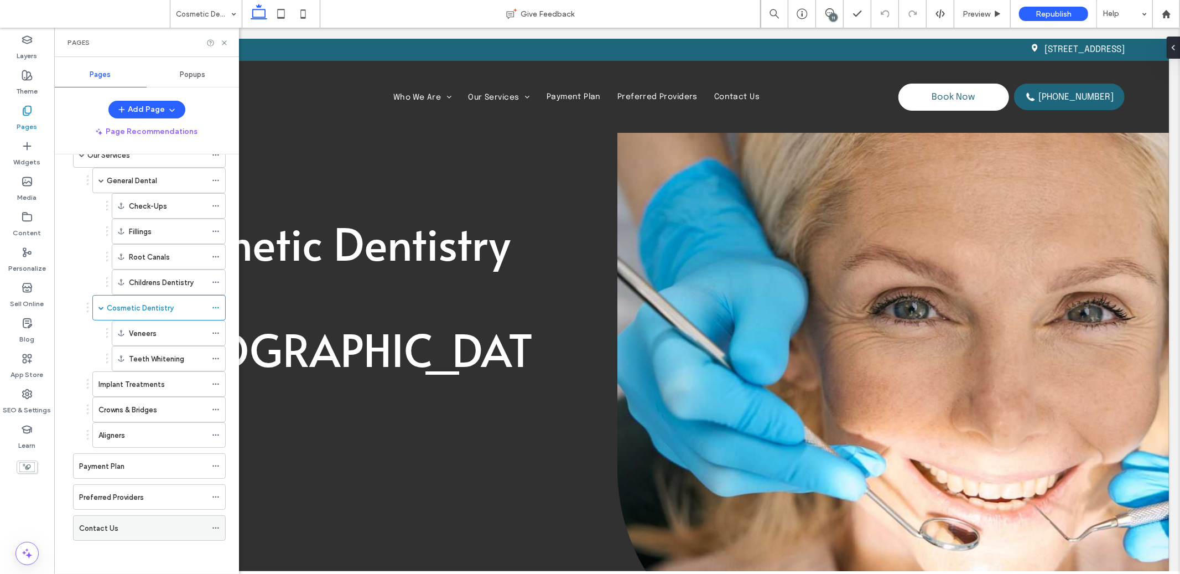
click at [134, 522] on div "Contact Us" at bounding box center [142, 528] width 127 height 24
click at [226, 39] on icon at bounding box center [224, 43] width 8 height 8
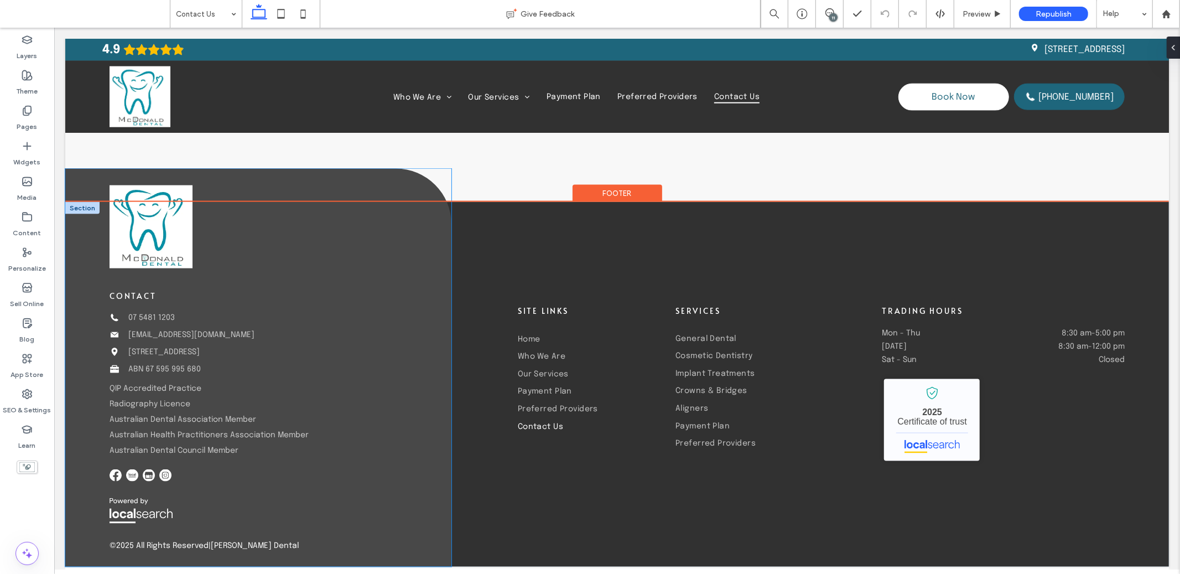
click at [377, 261] on div "contact Phone Icon 07 5481 1203 Email Icon mcdonalddentalgympie@gmail.com Pin I…" at bounding box center [258, 367] width 386 height 398
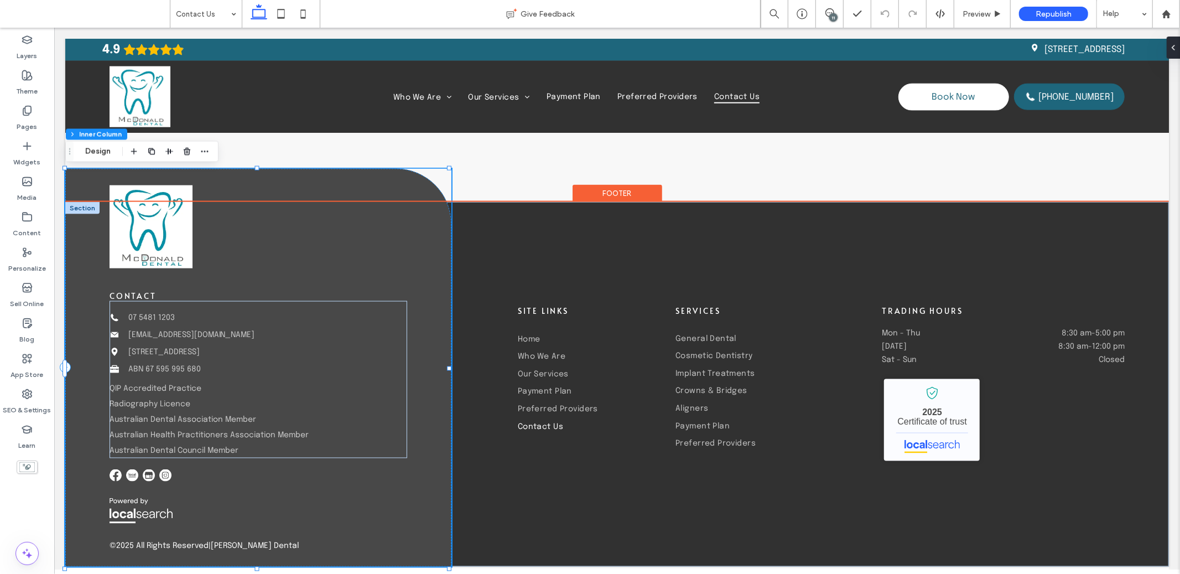
click at [378, 258] on div "contact Phone Icon 07 5481 1203 Email Icon mcdonalddentalgympie@gmail.com Pin I…" at bounding box center [258, 367] width 386 height 398
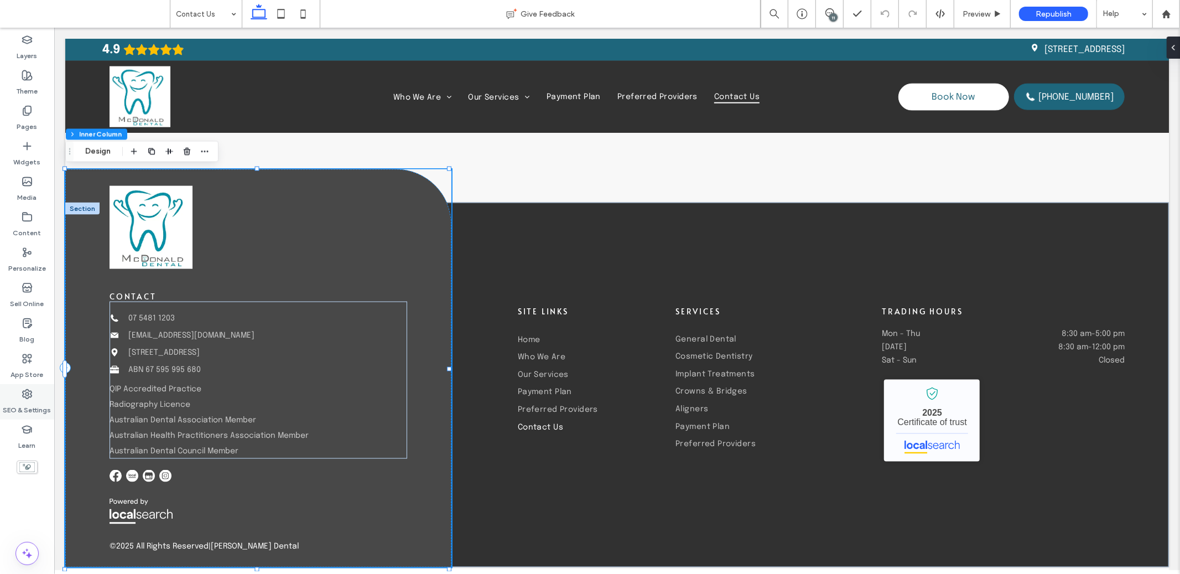
click at [28, 398] on icon at bounding box center [27, 393] width 11 height 11
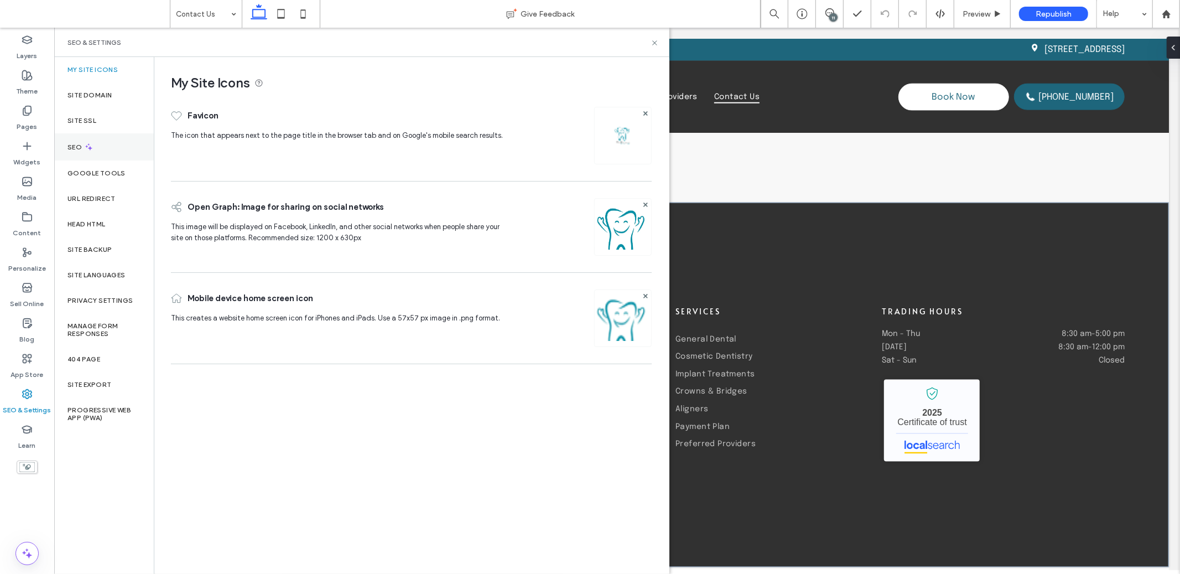
click at [123, 136] on div "SEO" at bounding box center [104, 146] width 100 height 27
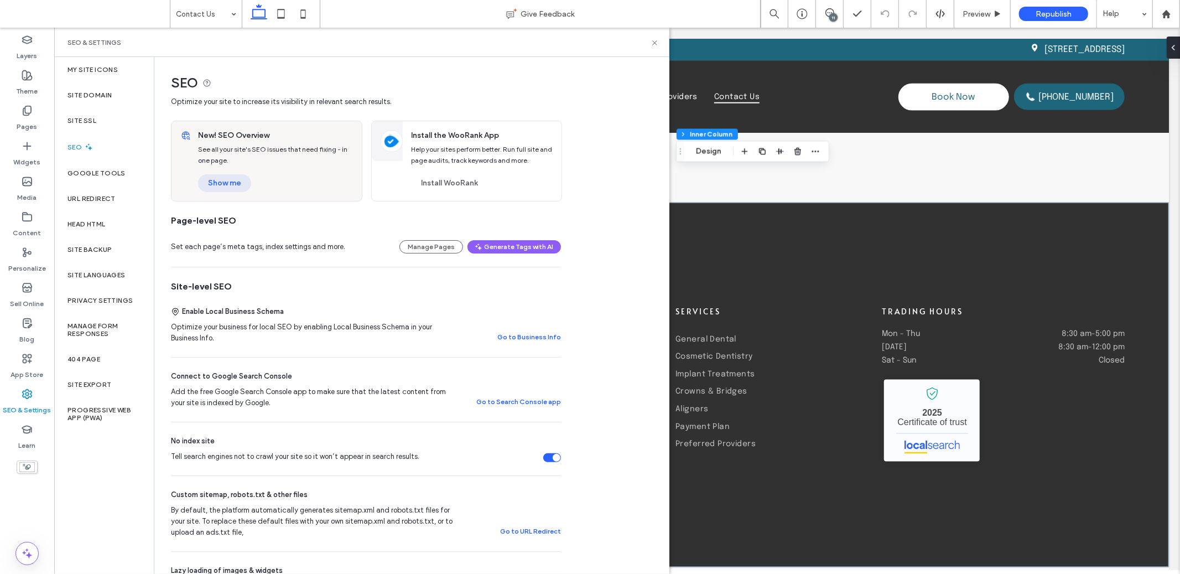
click at [213, 183] on button "Show me" at bounding box center [224, 183] width 53 height 18
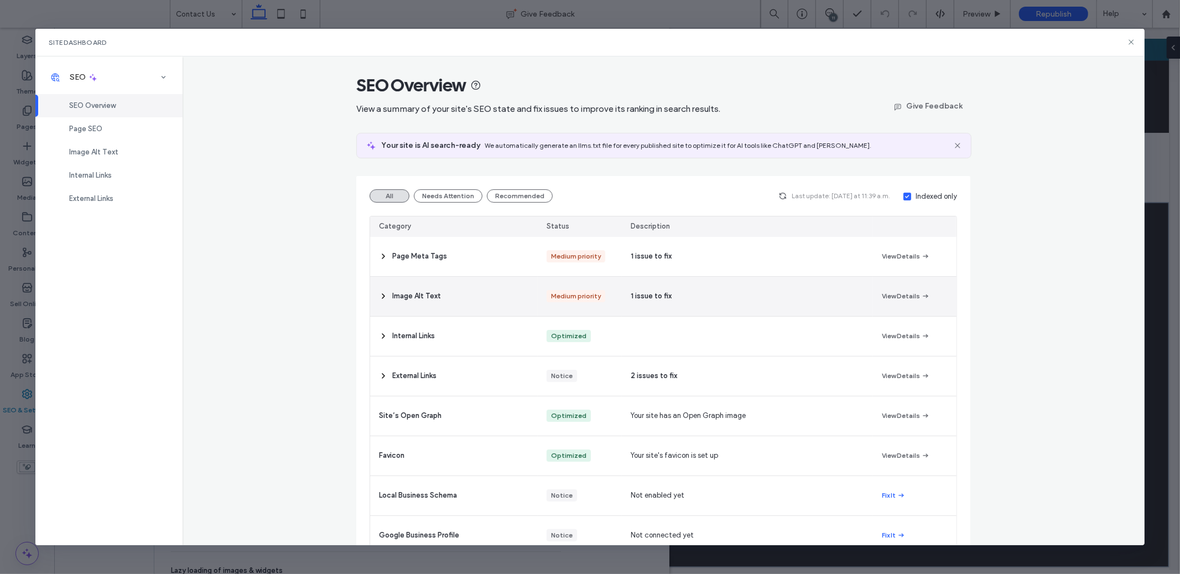
click at [541, 299] on div "Medium priority" at bounding box center [580, 296] width 84 height 39
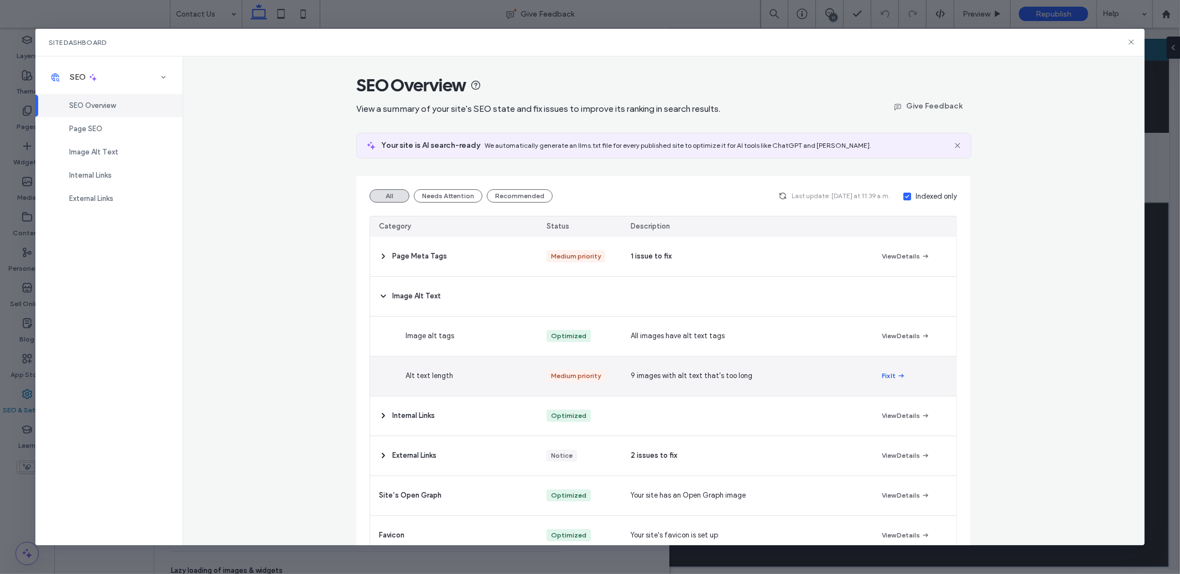
click at [882, 378] on button "Fix It" at bounding box center [894, 375] width 24 height 13
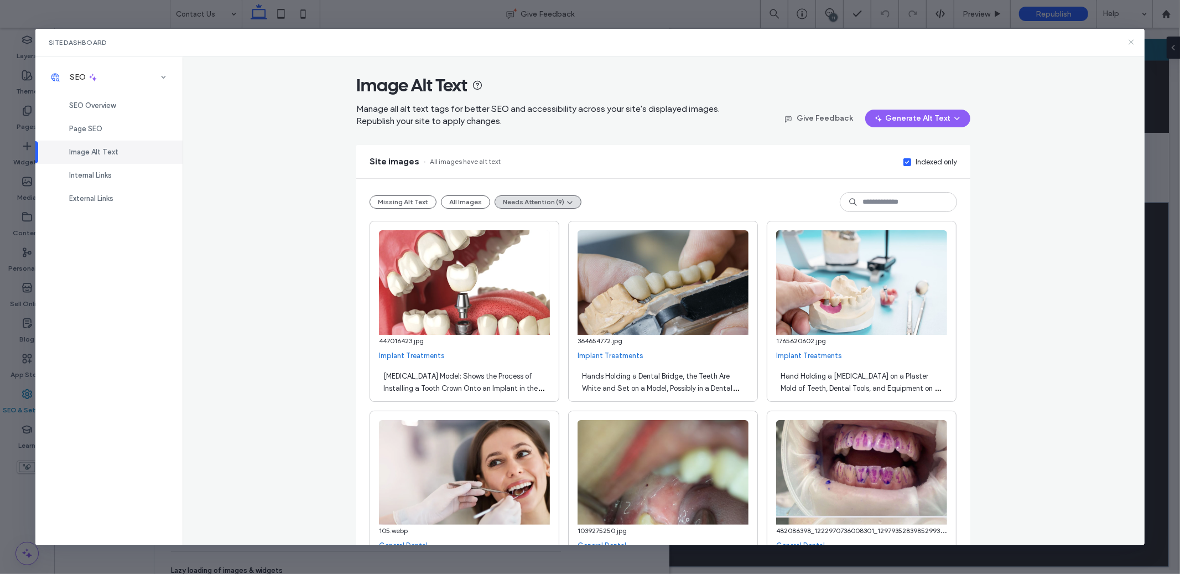
click at [1131, 42] on use at bounding box center [1131, 42] width 5 height 5
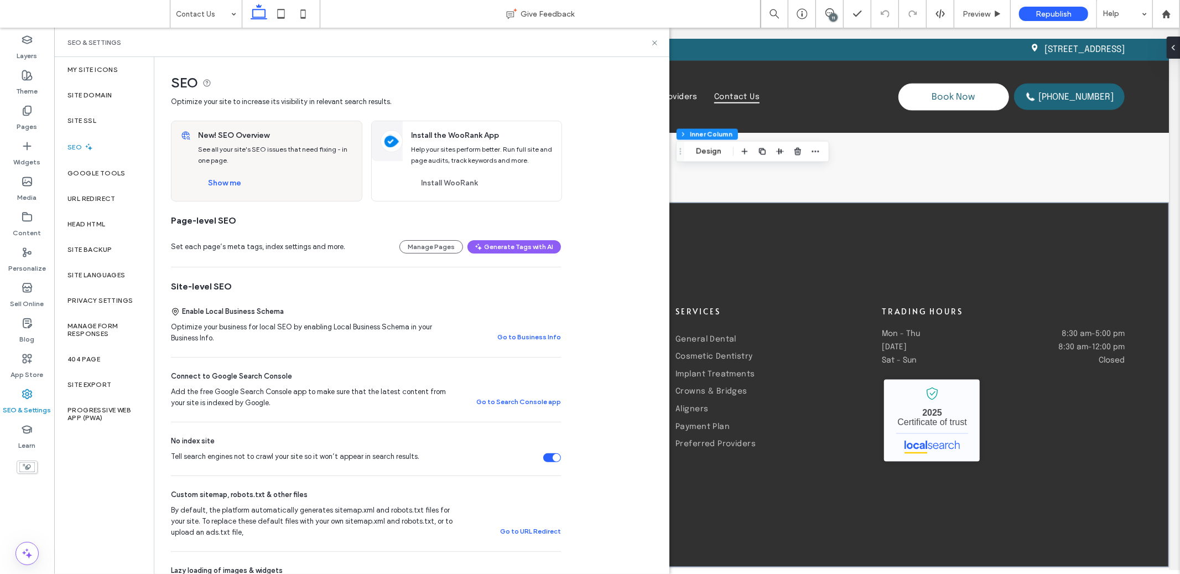
click at [655, 37] on div "SEO & Settings" at bounding box center [361, 42] width 615 height 29
click at [655, 44] on icon at bounding box center [655, 43] width 8 height 8
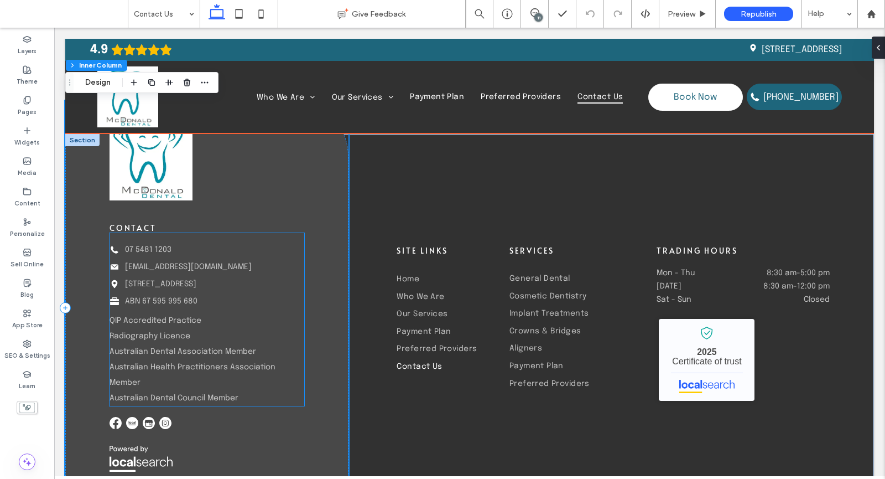
scroll to position [1364, 0]
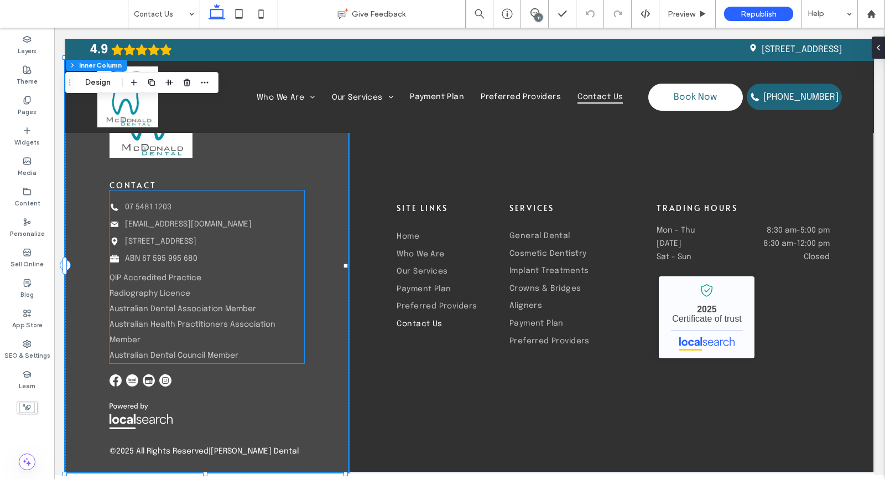
click at [199, 336] on p "Australian Health Practitioners Association Member" at bounding box center [202, 331] width 184 height 31
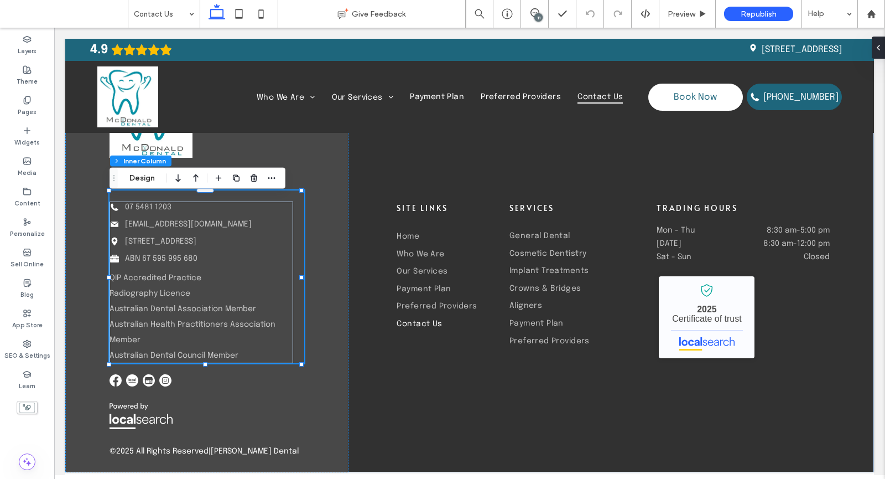
click at [199, 336] on p "Australian Health Practitioners Association Member" at bounding box center [202, 331] width 184 height 31
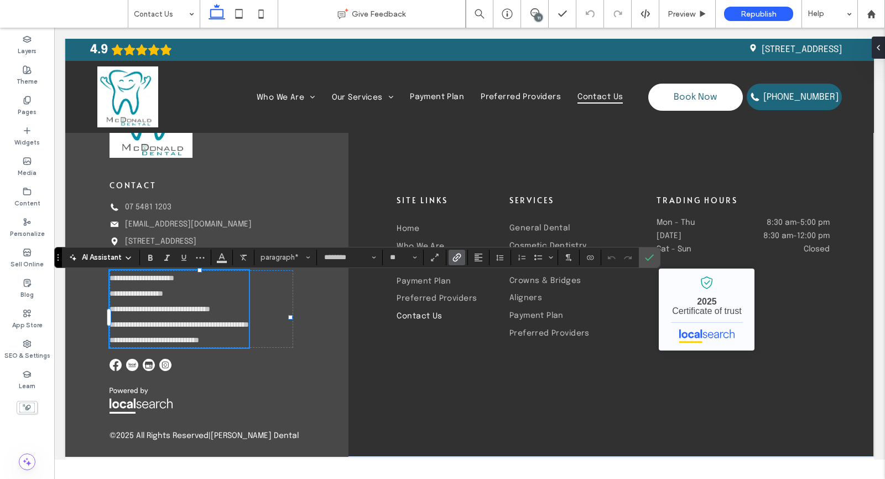
click at [249, 332] on p "**********" at bounding box center [179, 323] width 139 height 15
drag, startPoint x: 193, startPoint y: 338, endPoint x: 116, endPoint y: 340, distance: 76.9
click at [192, 332] on p "**********" at bounding box center [179, 323] width 139 height 15
click at [249, 329] on p "**********" at bounding box center [179, 323] width 139 height 15
drag, startPoint x: 291, startPoint y: 321, endPoint x: 310, endPoint y: 330, distance: 21.3
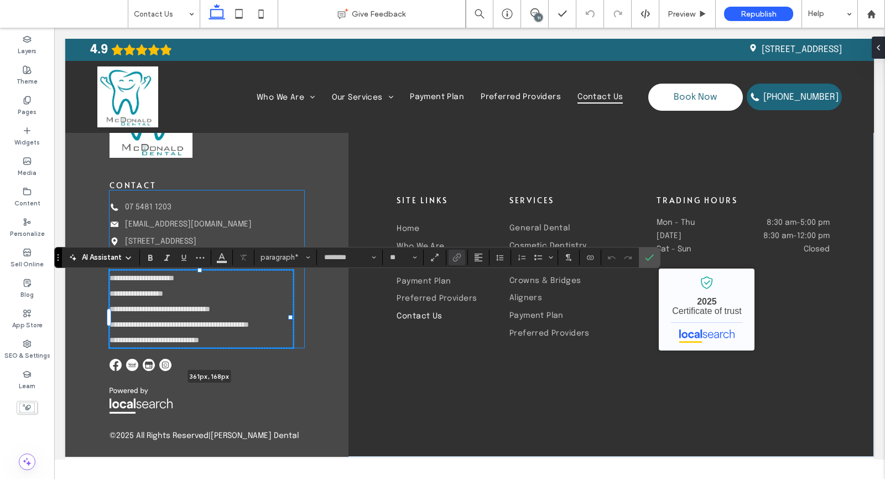
click at [310, 330] on div "**********" at bounding box center [469, 273] width 809 height 365
type input "***"
click at [175, 332] on p "**********" at bounding box center [200, 323] width 180 height 15
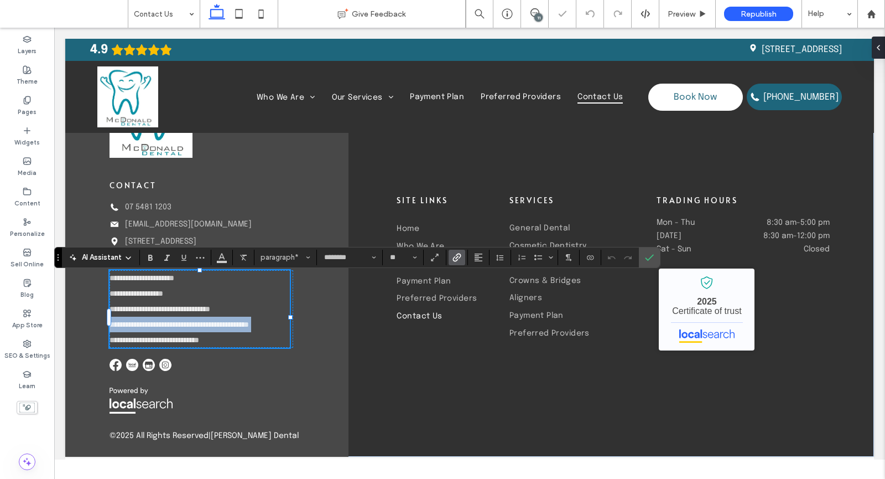
click at [175, 332] on p "**********" at bounding box center [200, 323] width 180 height 15
click at [296, 325] on div "**********" at bounding box center [207, 268] width 195 height 157
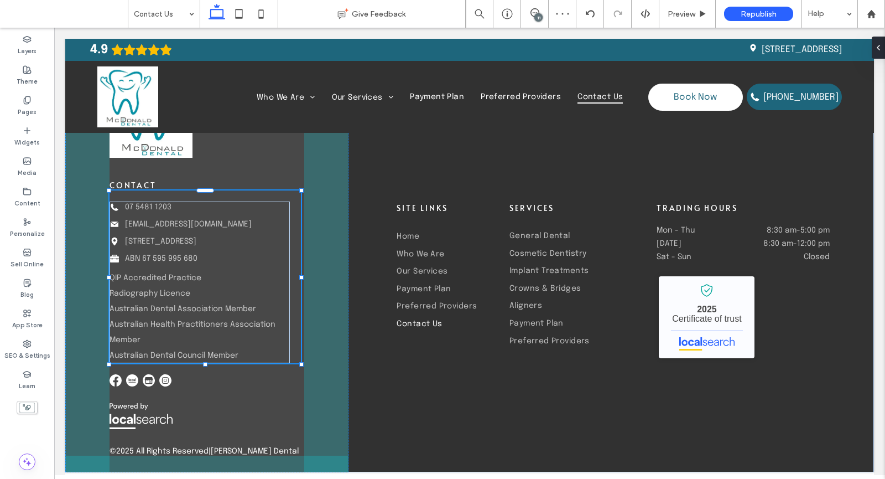
scroll to position [18, 0]
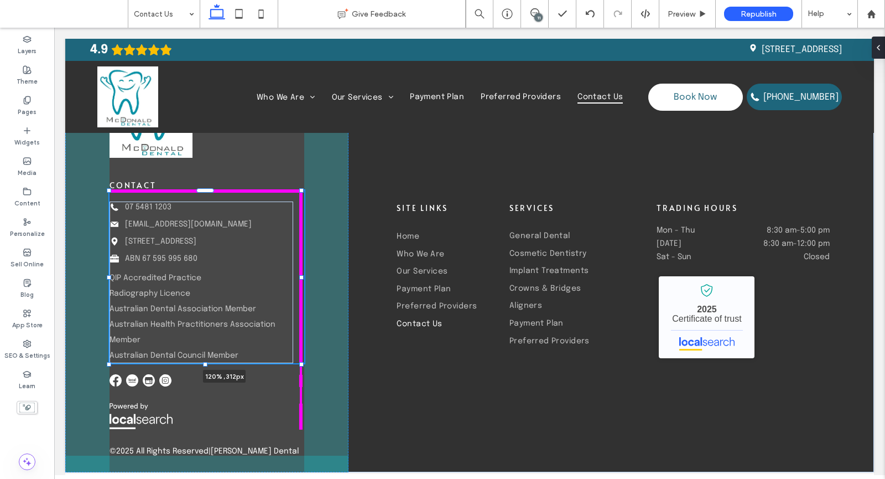
drag, startPoint x: 303, startPoint y: 280, endPoint x: 341, endPoint y: 280, distance: 38.7
click at [341, 280] on div "contact Phone Icon 07 5481 1203 Email Icon mcdonalddentalgympie@gmail.com Pin I…" at bounding box center [469, 281] width 809 height 381
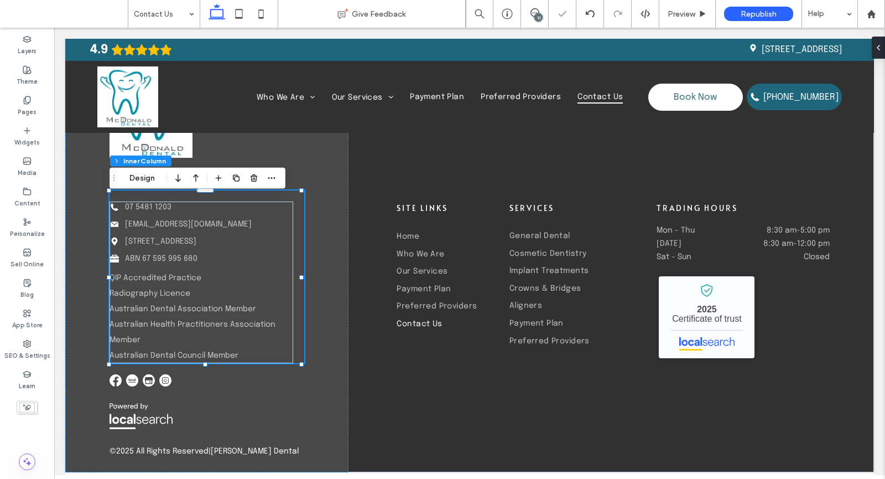
click at [339, 281] on div "contact Phone Icon 07 5481 1203 Email Icon mcdonalddentalgympie@gmail.com Pin I…" at bounding box center [206, 265] width 283 height 414
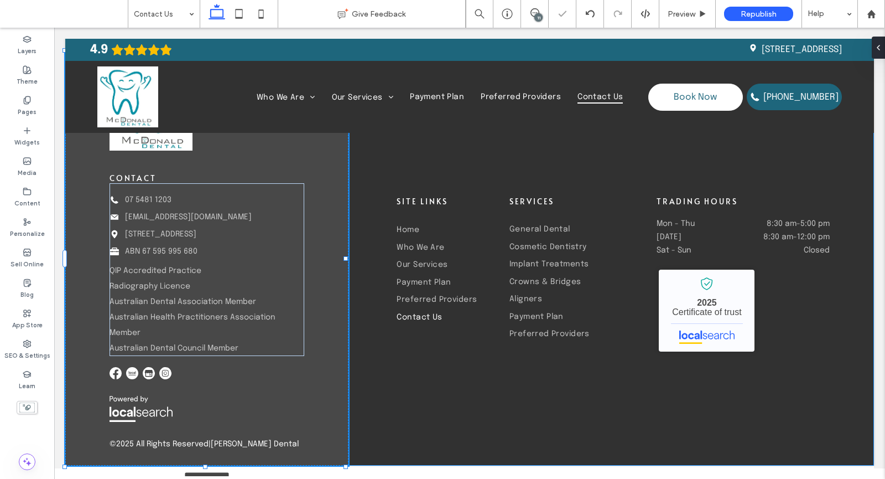
scroll to position [17, 0]
drag, startPoint x: 345, startPoint y: 271, endPoint x: 375, endPoint y: 273, distance: 30.0
click at [375, 273] on div "contact Phone Icon 07 5481 1203 Email Icon mcdonalddentalgympie@gmail.com Pin I…" at bounding box center [469, 275] width 809 height 382
drag, startPoint x: 344, startPoint y: 272, endPoint x: 366, endPoint y: 272, distance: 21.6
click at [366, 272] on div "contact Phone Icon 07 5481 1203 Email Icon mcdonalddentalgympie@gmail.com Pin I…" at bounding box center [469, 275] width 809 height 382
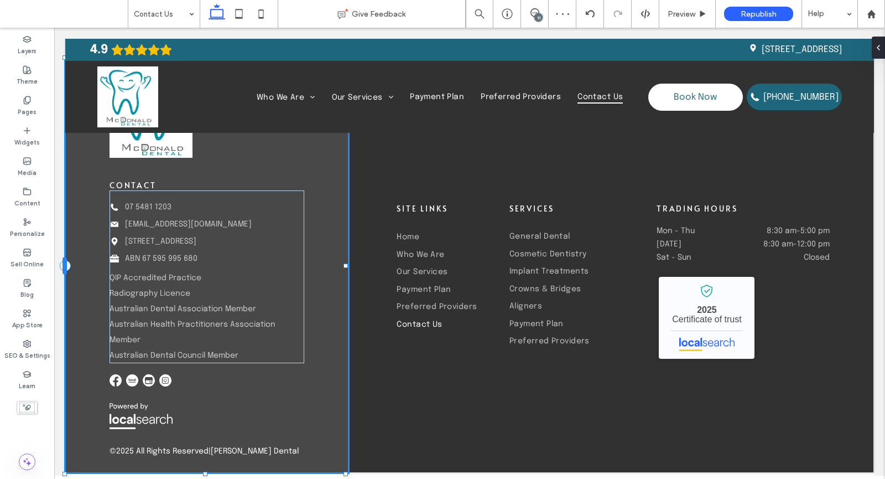
click at [65, 274] on div at bounding box center [65, 266] width 4 height 18
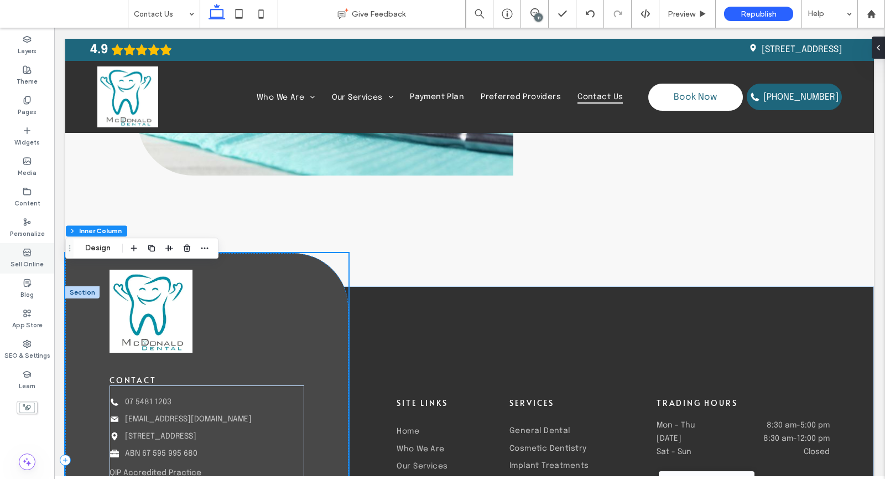
scroll to position [1161, 0]
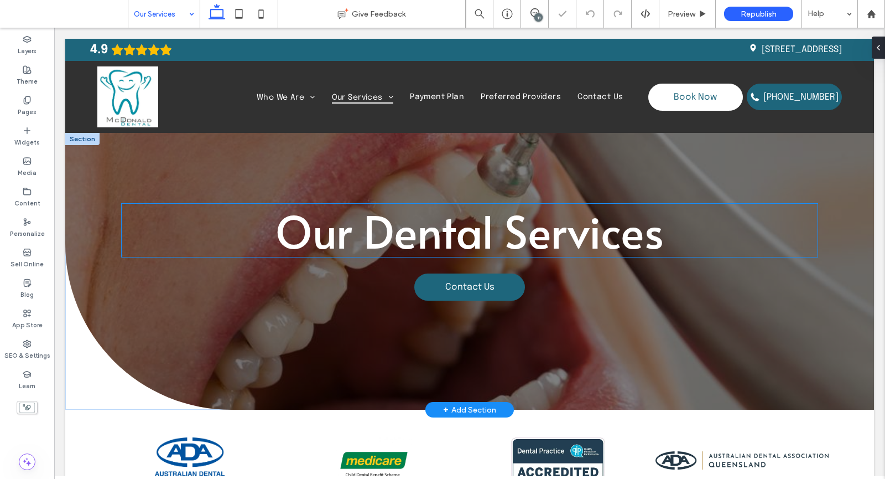
scroll to position [101, 0]
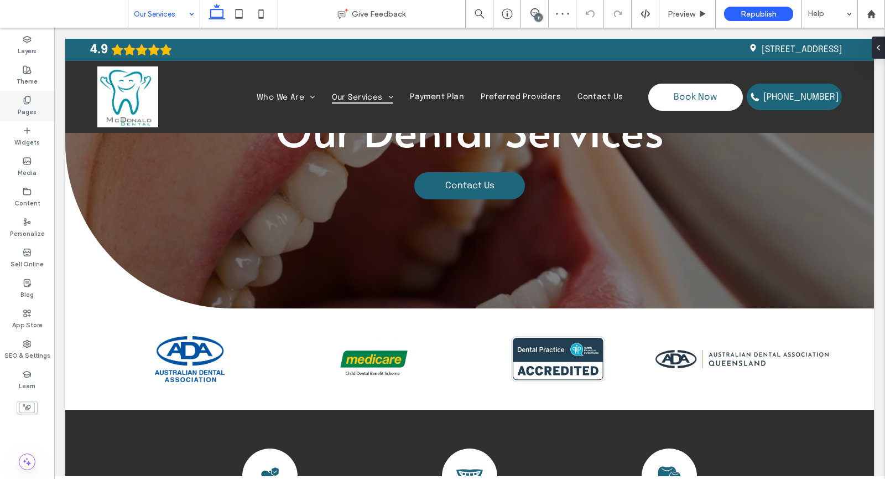
click at [32, 94] on div "Pages" at bounding box center [27, 106] width 54 height 30
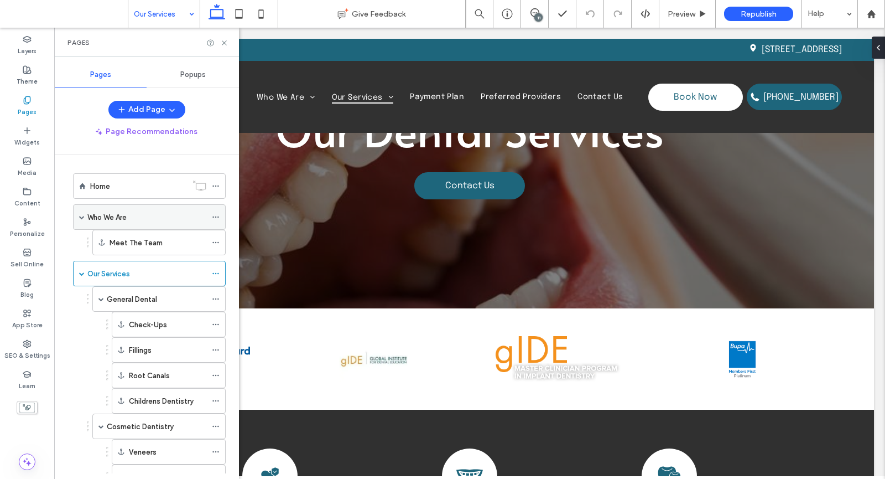
click at [136, 220] on div "Who We Are" at bounding box center [146, 217] width 119 height 12
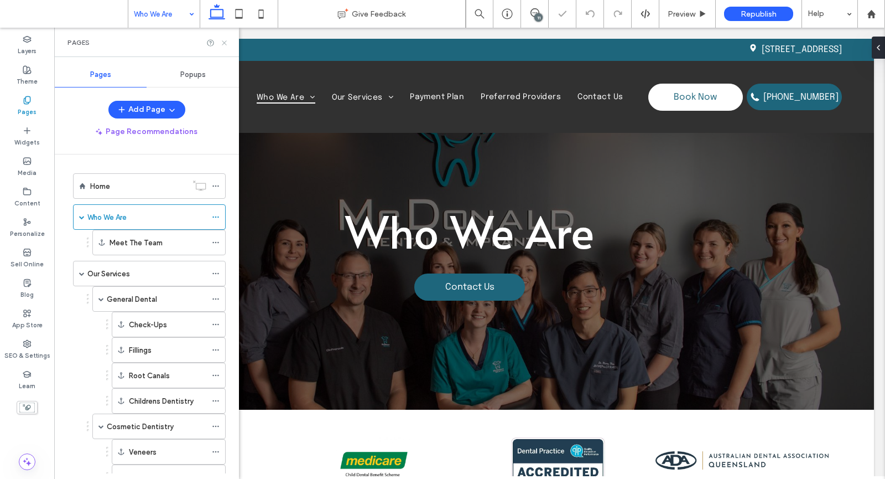
drag, startPoint x: 222, startPoint y: 44, endPoint x: 186, endPoint y: 225, distance: 184.6
click at [222, 44] on use at bounding box center [224, 42] width 4 height 4
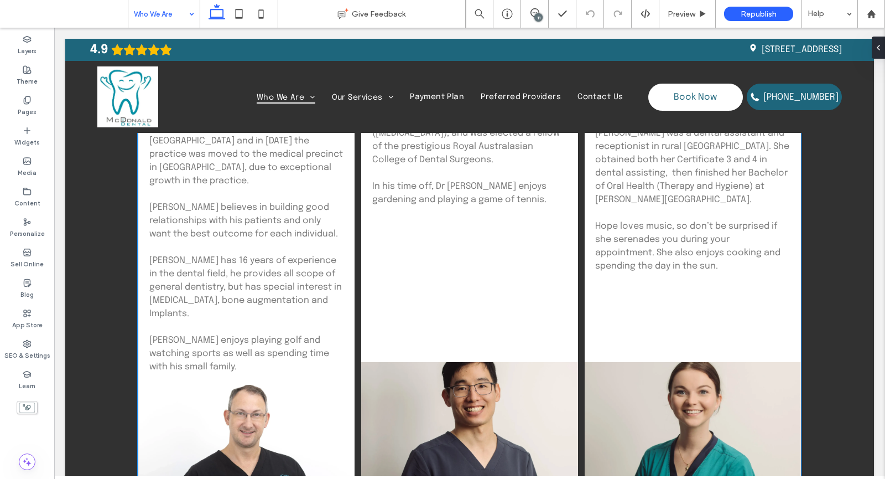
scroll to position [2795, 0]
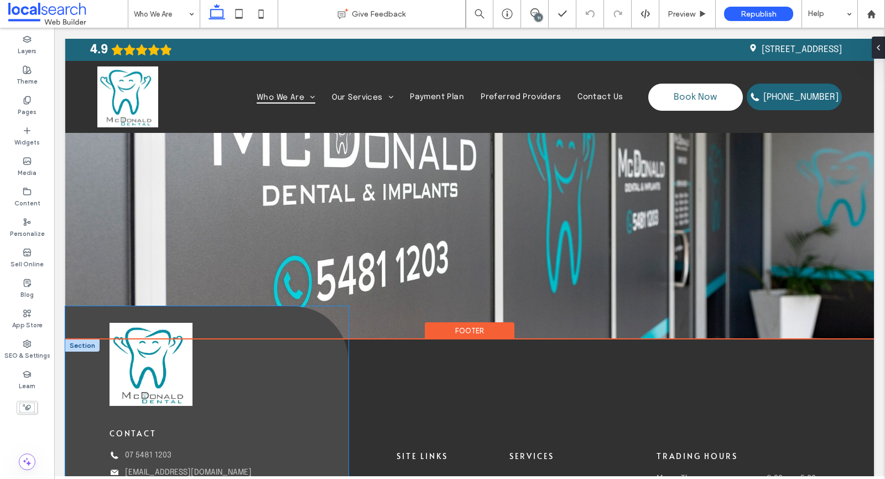
scroll to position [4689, 0]
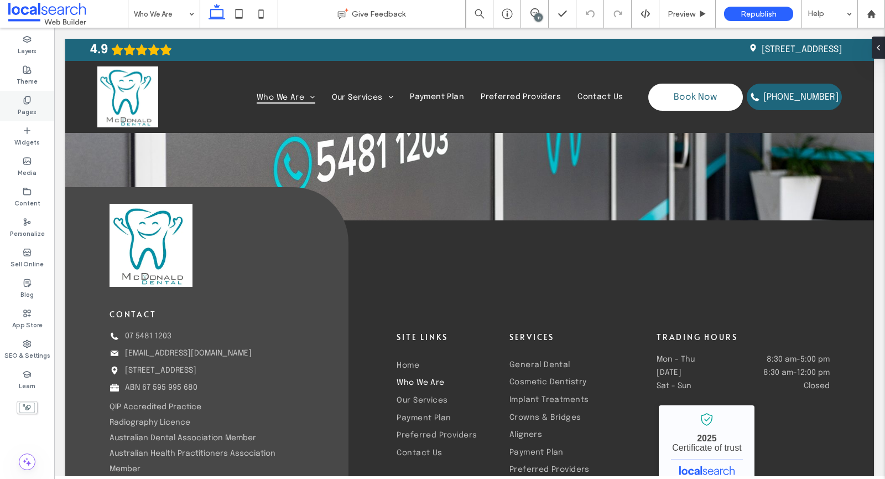
click at [23, 106] on label "Pages" at bounding box center [27, 111] width 19 height 12
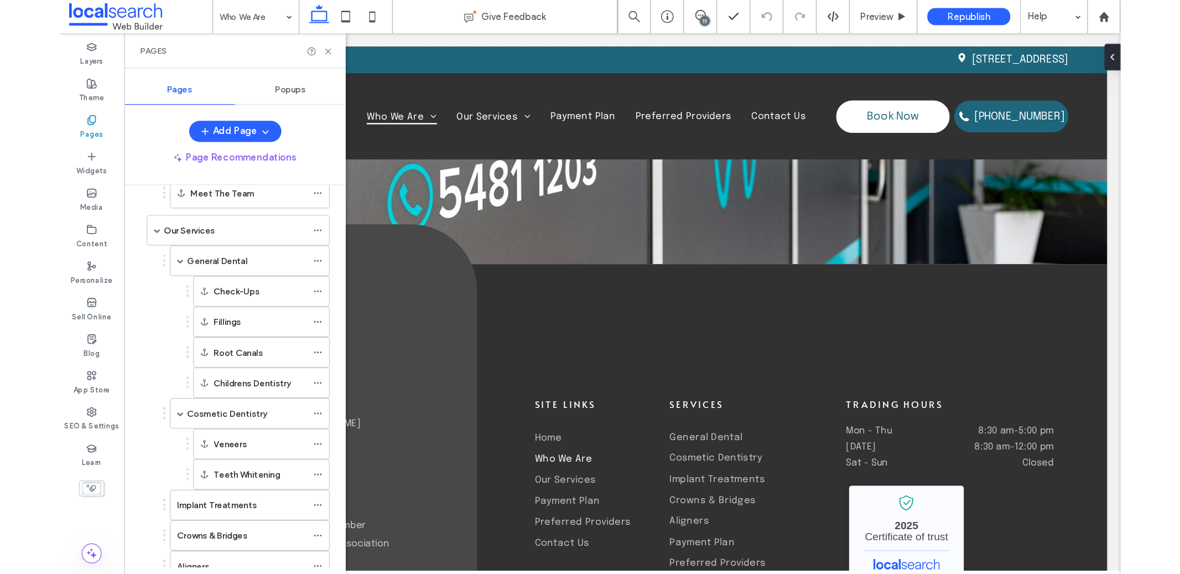
scroll to position [7, 0]
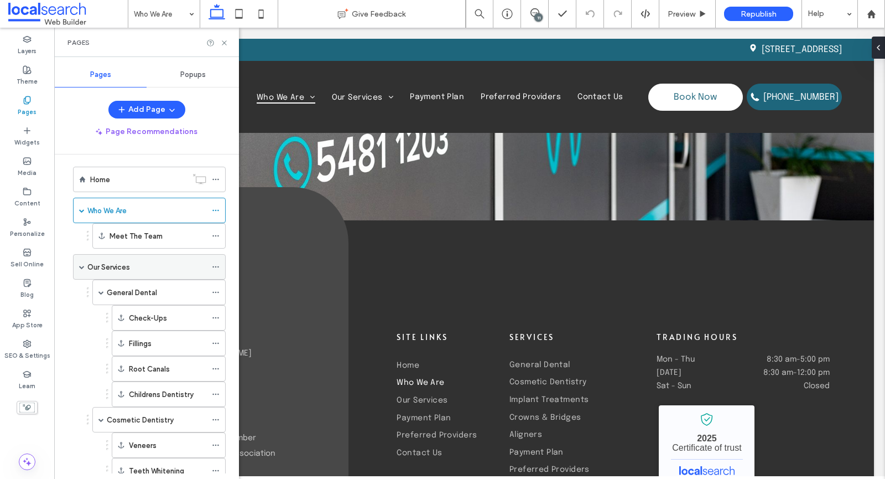
click at [103, 269] on label "Our Services" at bounding box center [108, 266] width 43 height 19
click at [222, 39] on icon at bounding box center [224, 43] width 8 height 8
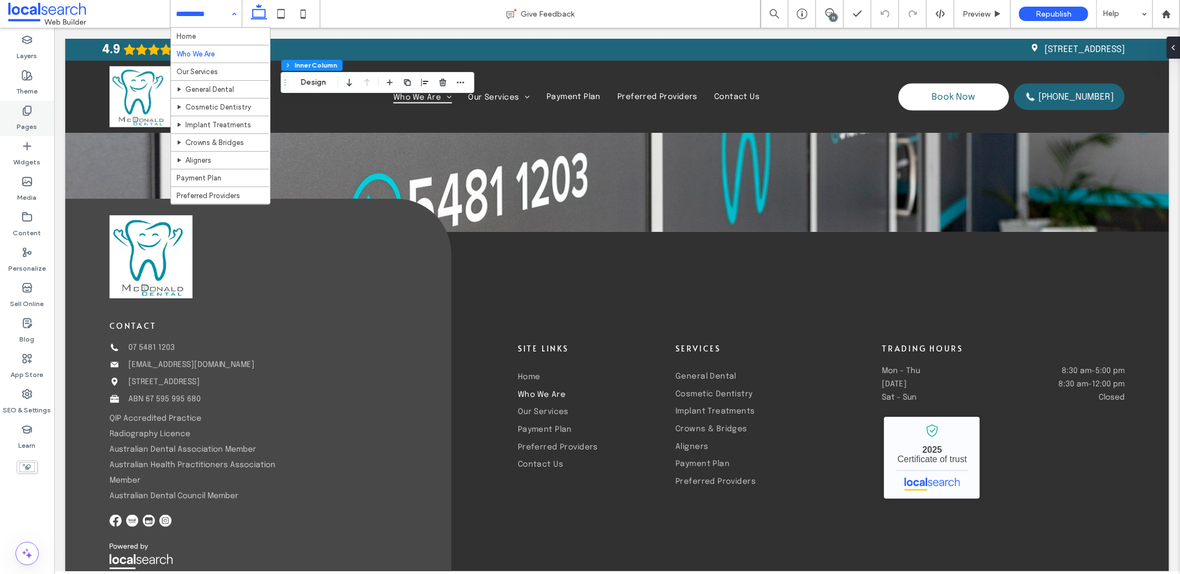
click at [24, 113] on icon at bounding box center [27, 110] width 11 height 11
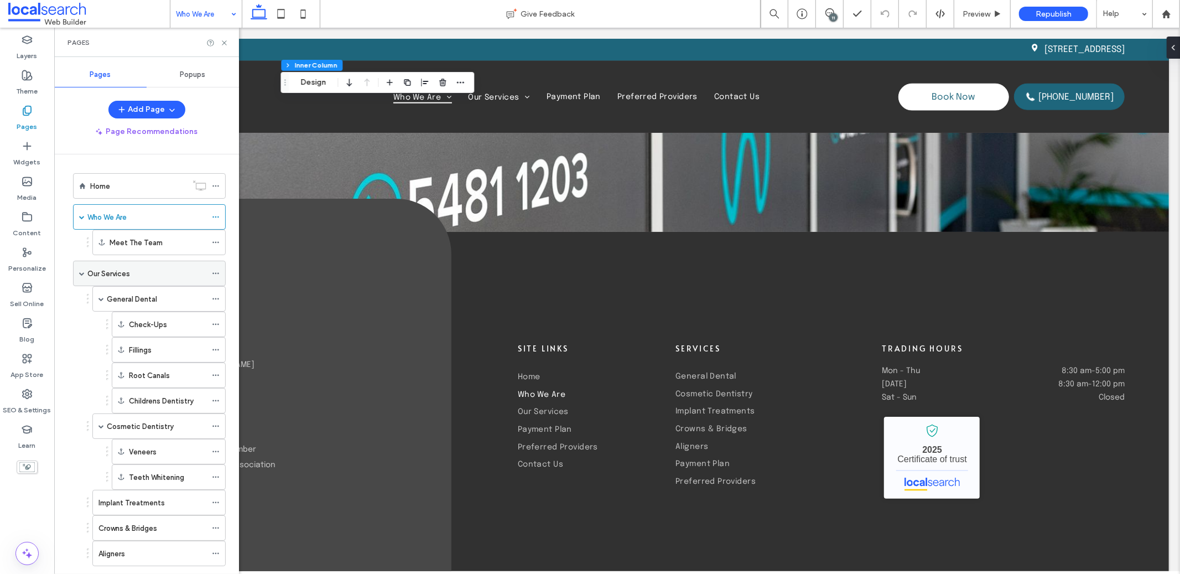
click at [111, 272] on label "Our Services" at bounding box center [108, 273] width 43 height 19
click at [224, 40] on icon at bounding box center [224, 43] width 8 height 8
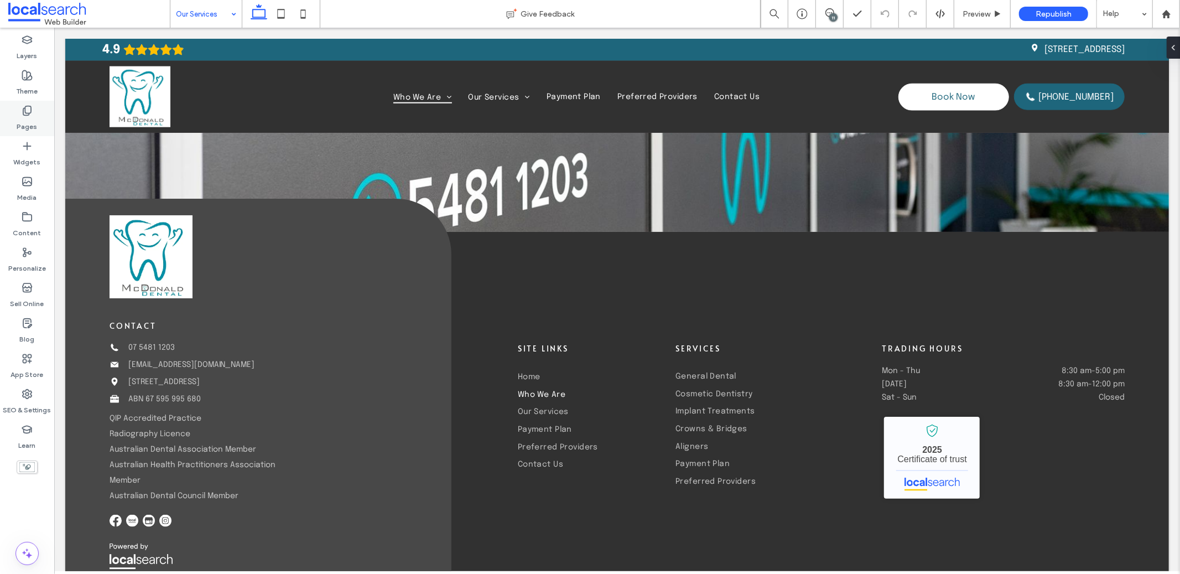
click at [22, 109] on icon at bounding box center [27, 110] width 11 height 11
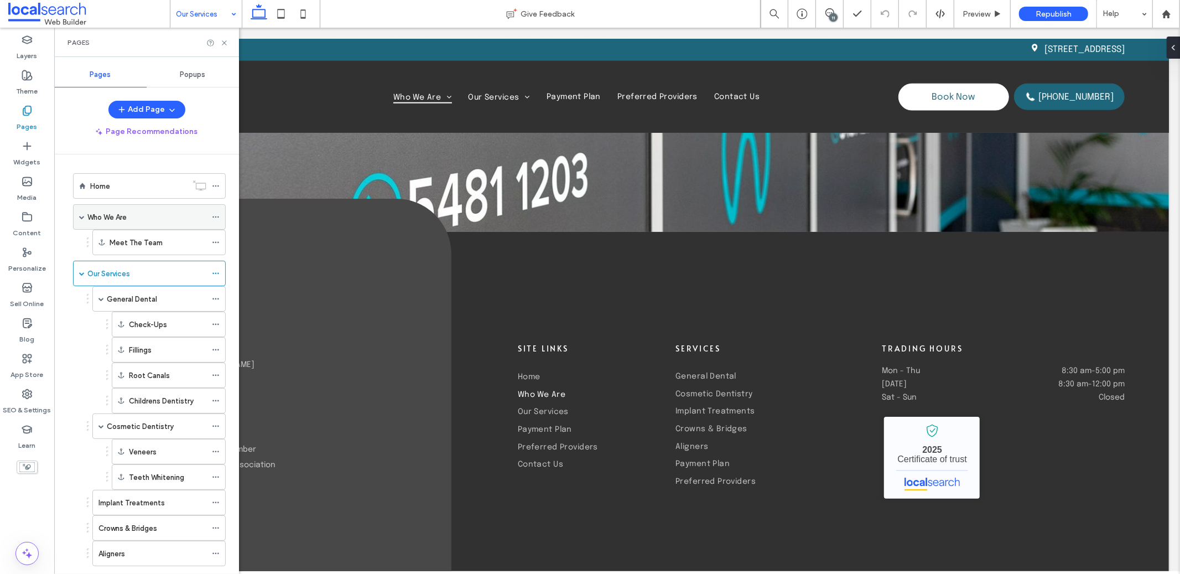
click at [115, 216] on label "Who We Are" at bounding box center [106, 216] width 39 height 19
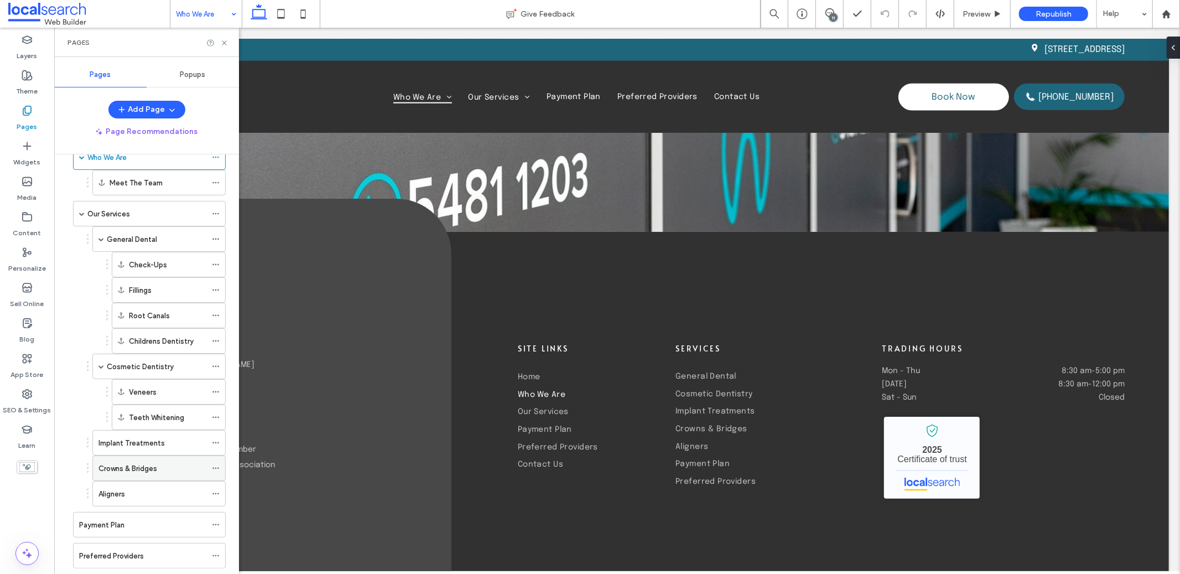
scroll to position [120, 0]
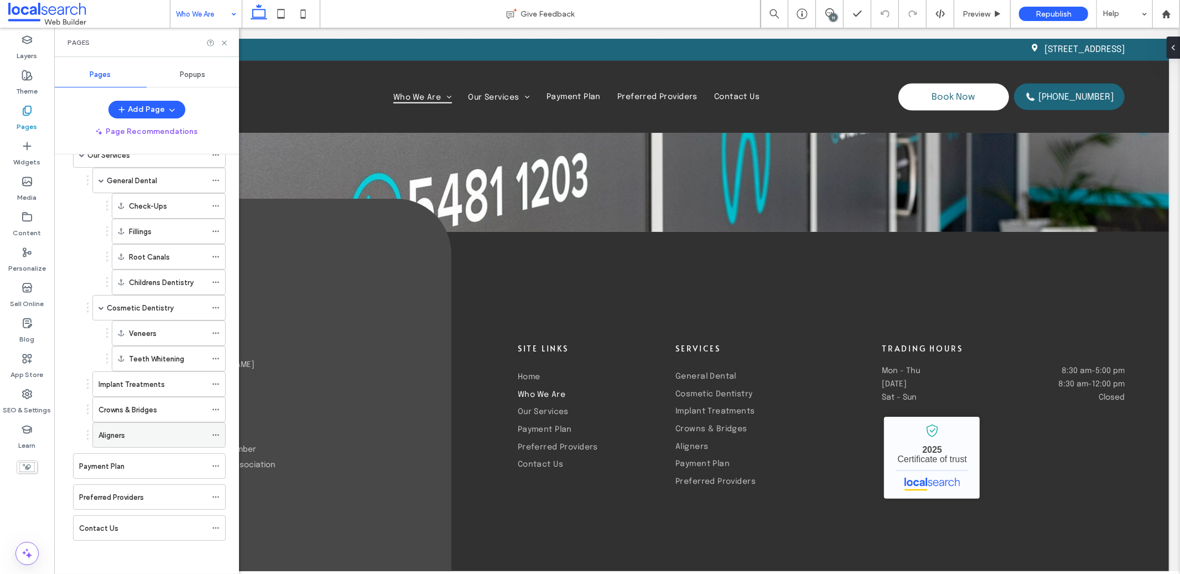
click at [152, 443] on div "Aligners" at bounding box center [152, 435] width 108 height 24
click at [156, 304] on label "Cosmetic Dentistry" at bounding box center [140, 307] width 67 height 19
click at [159, 258] on label "Root Canals" at bounding box center [149, 256] width 41 height 19
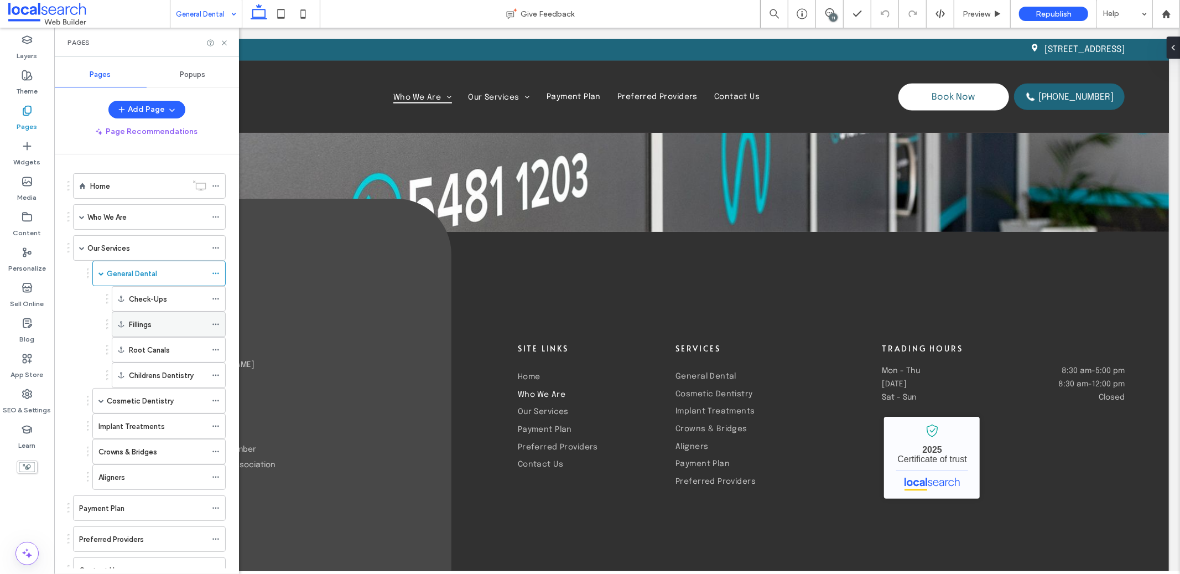
click at [175, 319] on div "Fillings" at bounding box center [167, 325] width 77 height 12
click at [185, 381] on label "Childrens Dentistry" at bounding box center [161, 375] width 65 height 19
click at [193, 352] on div "Root Canals" at bounding box center [167, 350] width 77 height 12
